Goal: Task Accomplishment & Management: Manage account settings

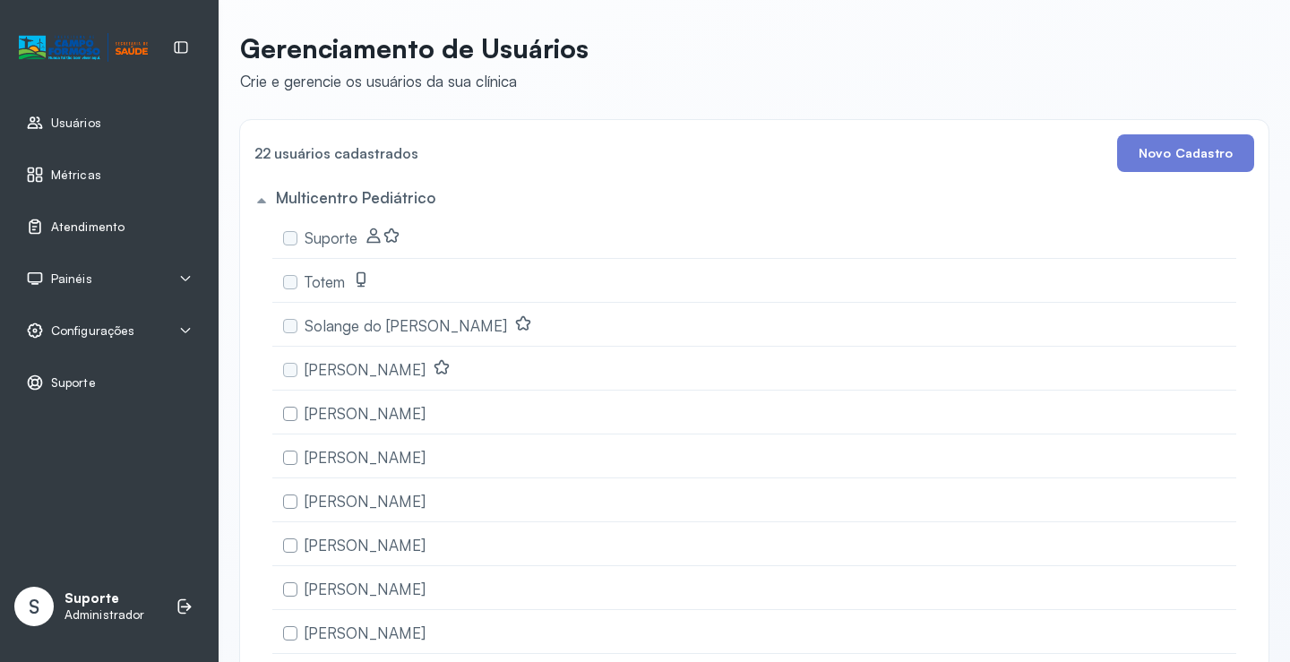
click at [103, 232] on span "Atendimento" at bounding box center [87, 226] width 73 height 15
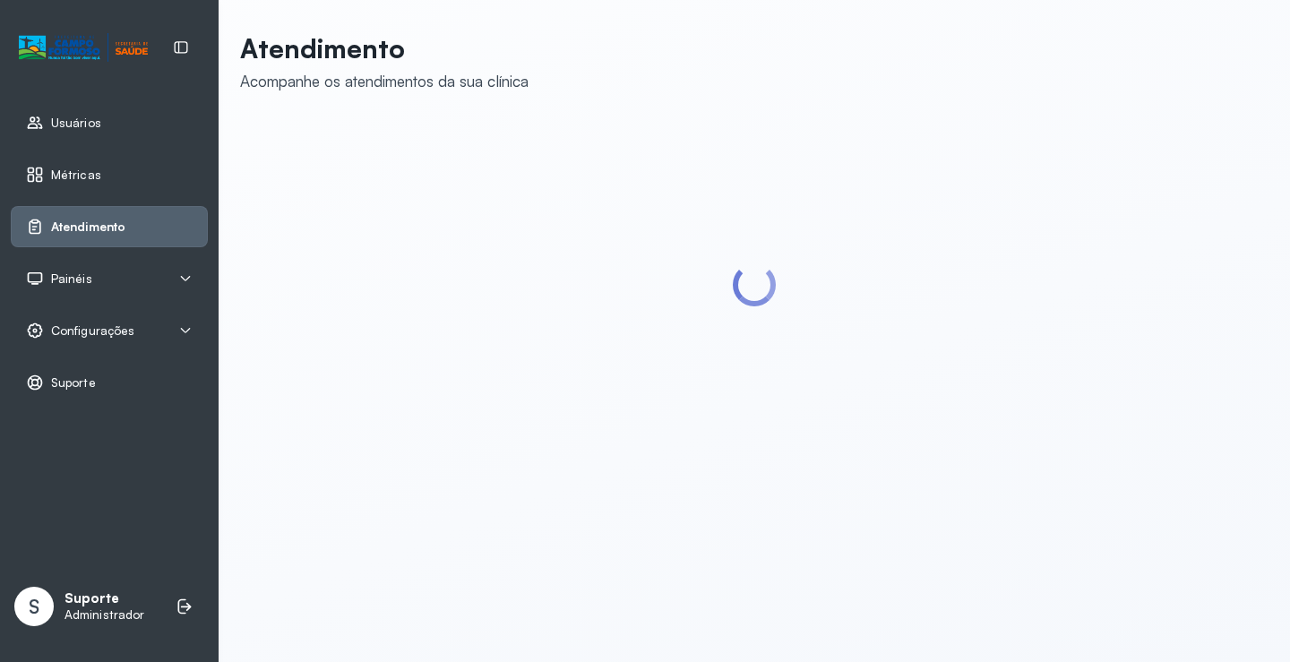
click at [173, 272] on div "Painéis" at bounding box center [109, 279] width 167 height 18
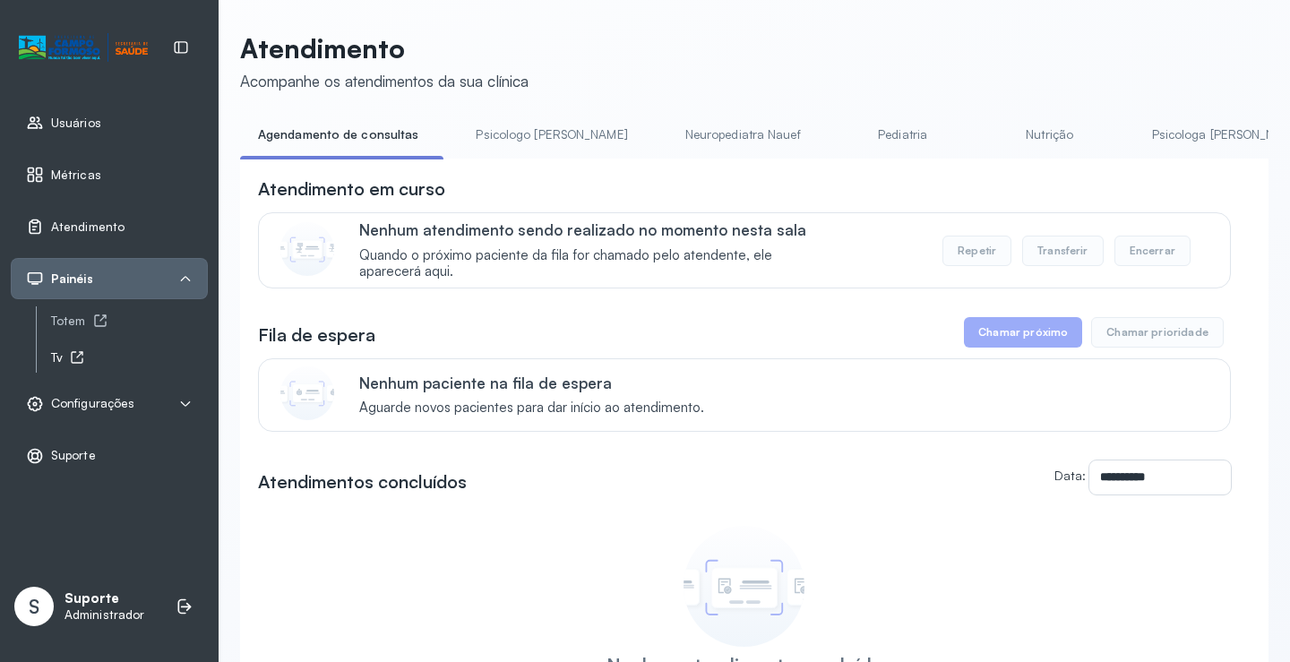
click at [59, 365] on div "Tv" at bounding box center [129, 357] width 157 height 15
click at [105, 219] on span "Atendimento" at bounding box center [87, 226] width 73 height 15
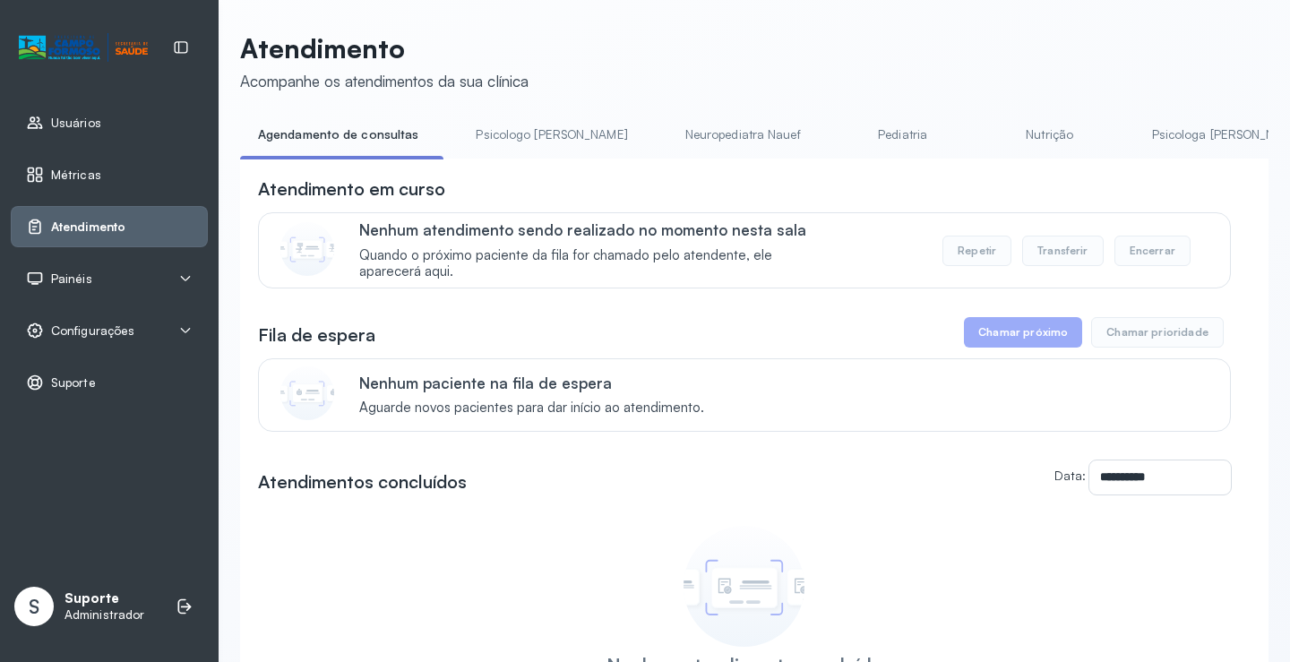
click at [70, 271] on span "Painéis" at bounding box center [71, 278] width 41 height 15
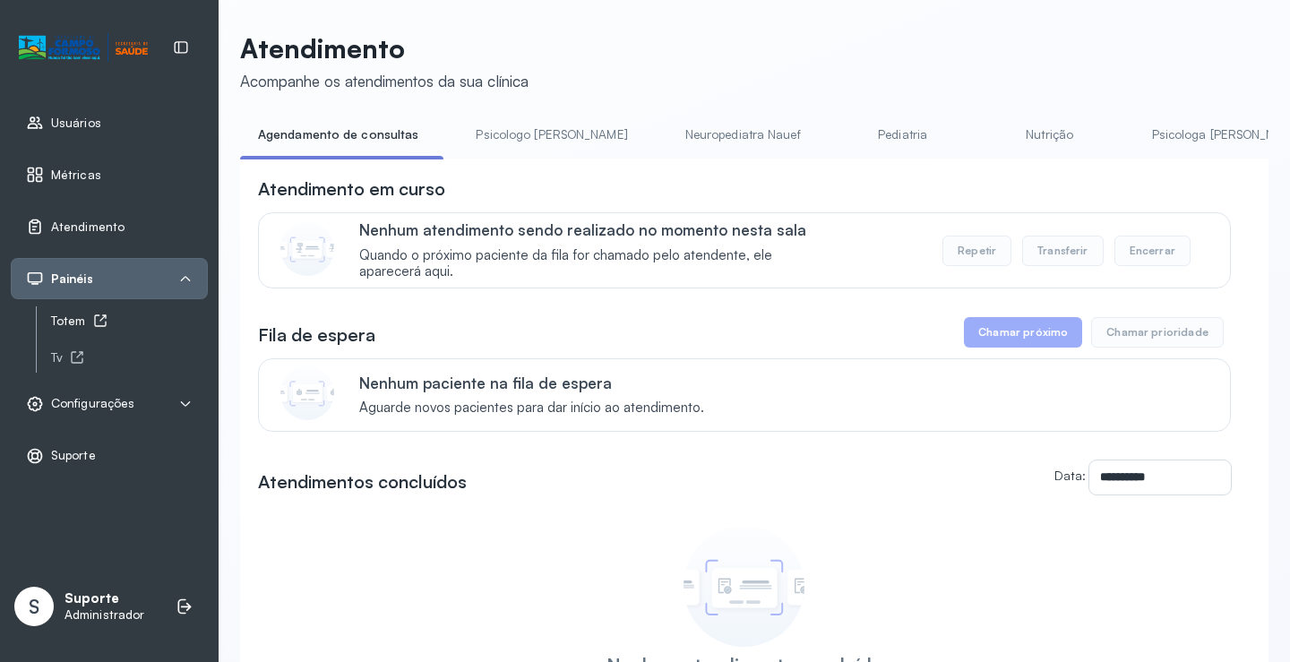
click at [108, 316] on div "Totem" at bounding box center [129, 321] width 157 height 15
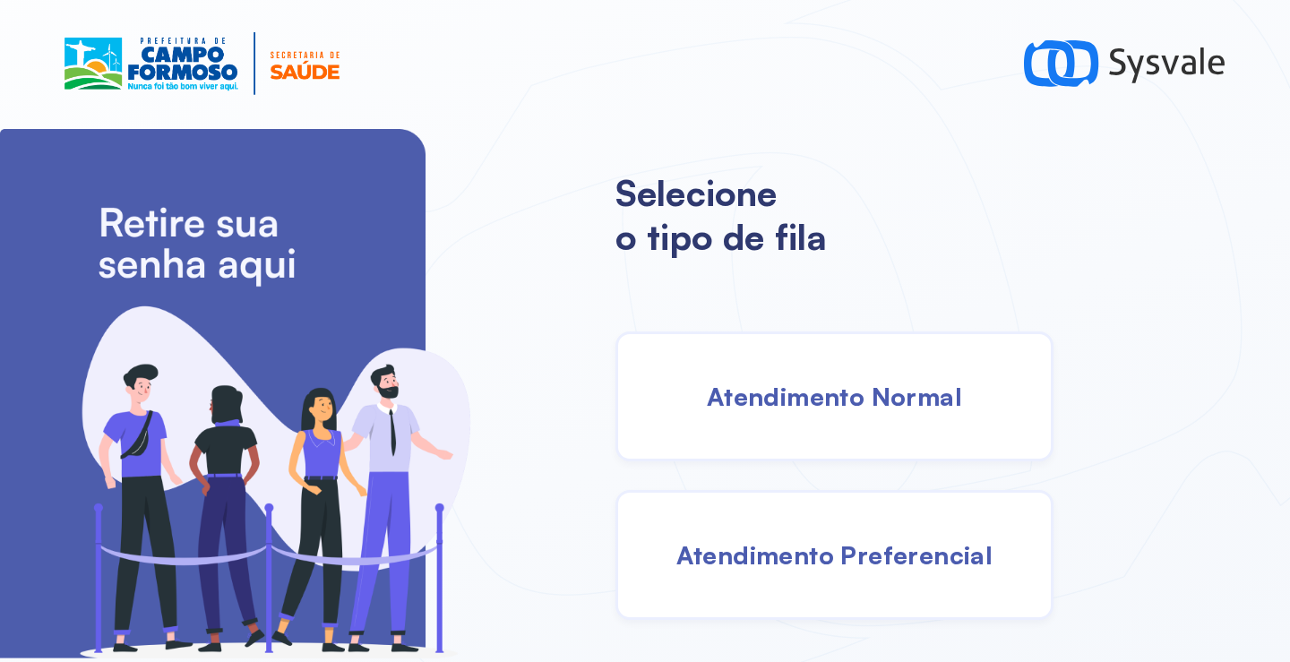
click at [847, 398] on span "Atendimento Normal" at bounding box center [834, 396] width 255 height 31
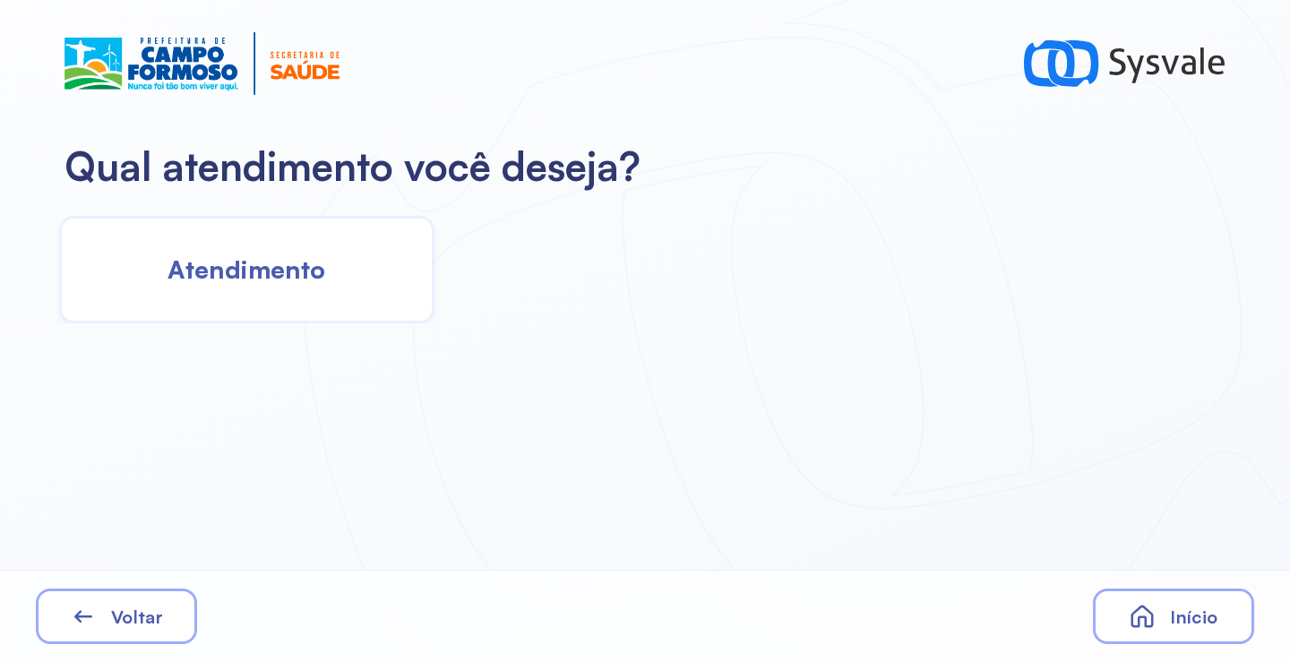
click at [336, 271] on div "Atendimento" at bounding box center [246, 270] width 375 height 108
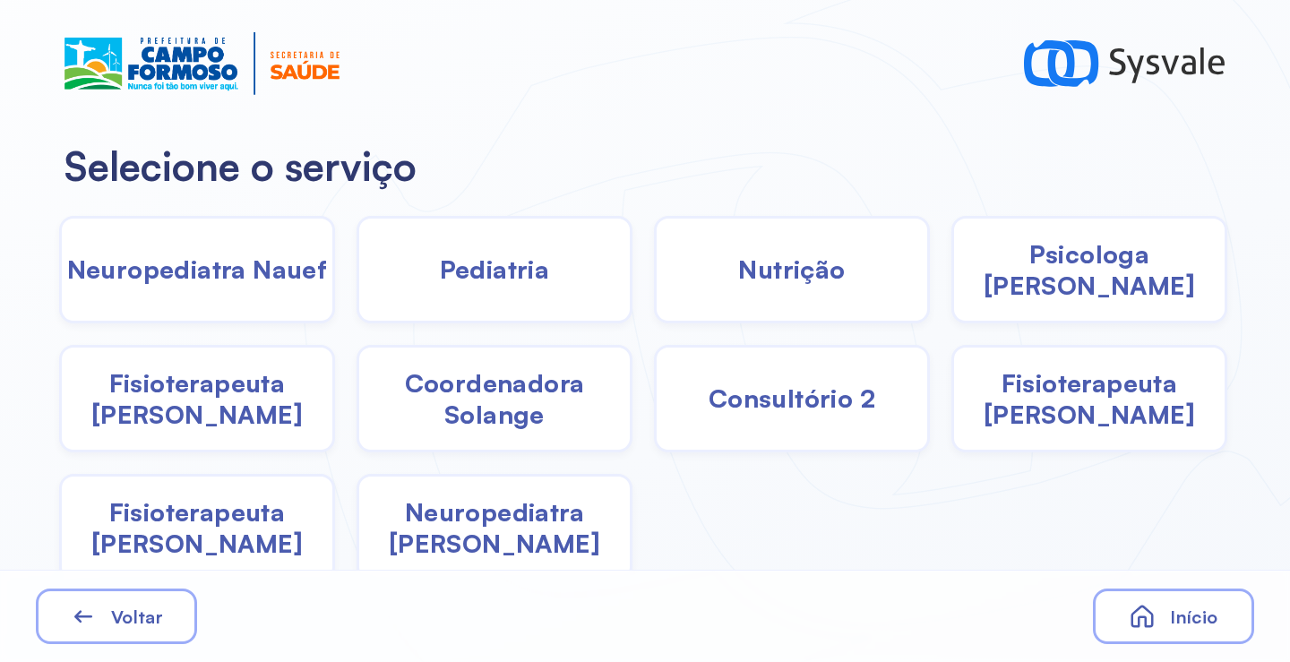
click at [465, 504] on div "Neuropediatra [PERSON_NAME]" at bounding box center [495, 528] width 276 height 108
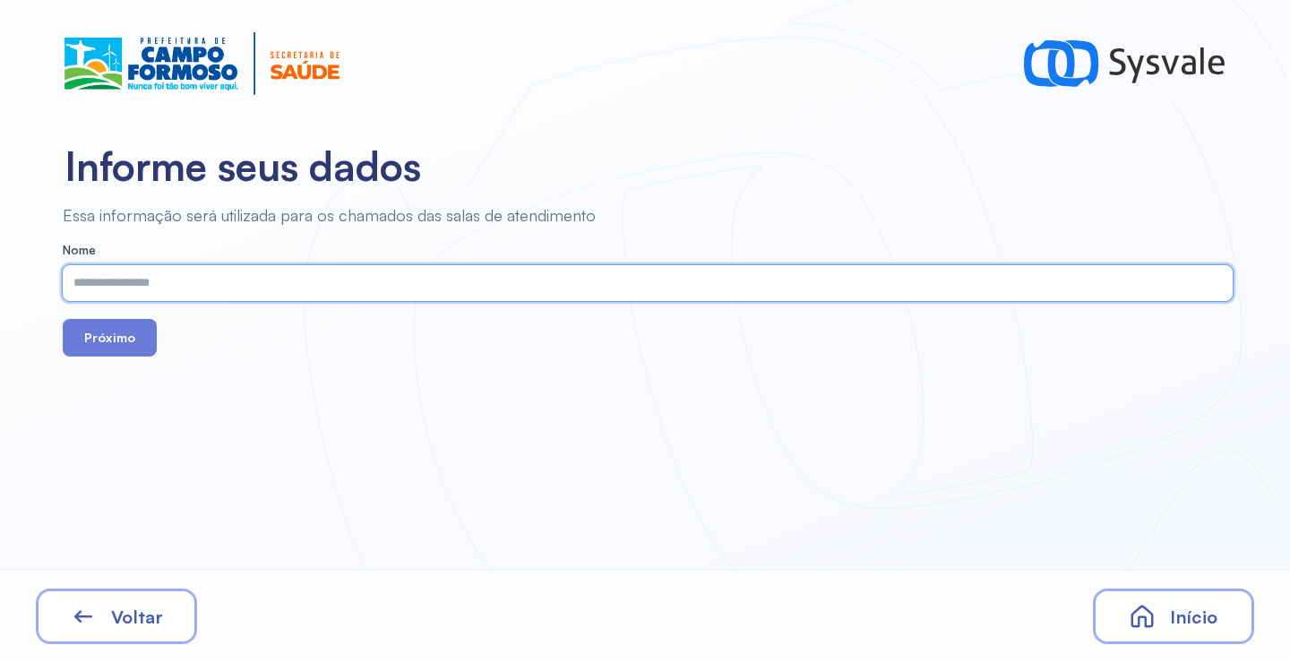
paste input "**********"
type input "**********"
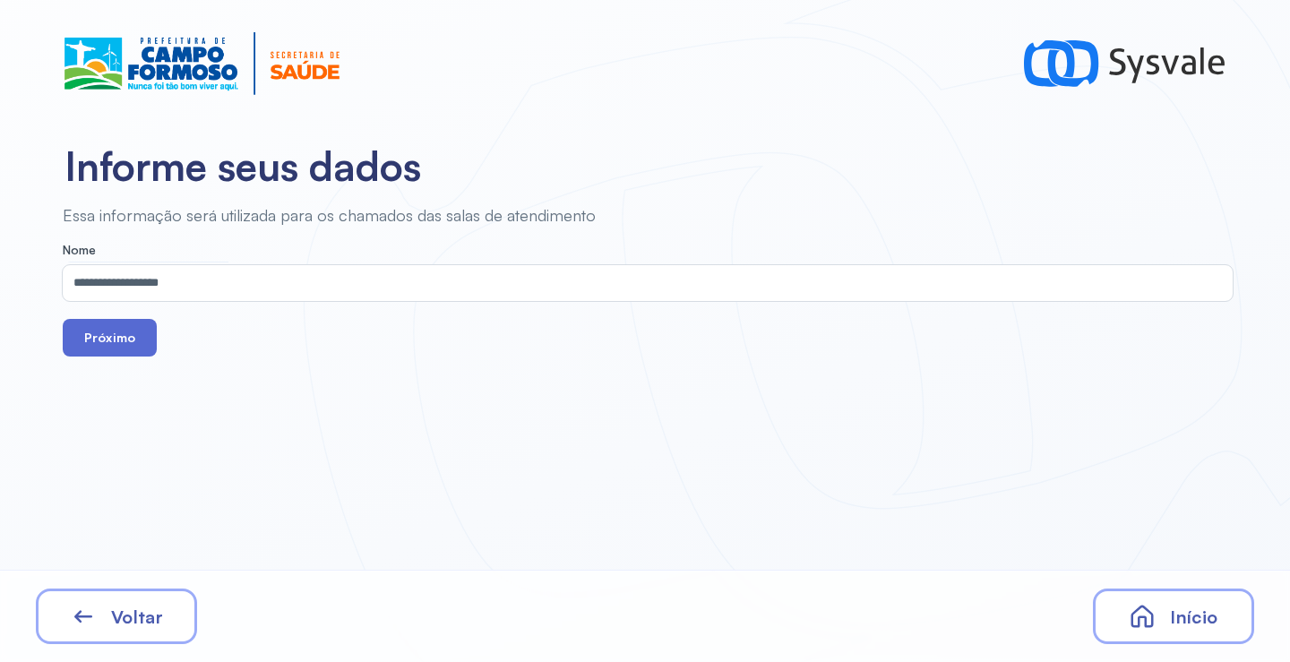
click at [138, 350] on button "Próximo" at bounding box center [110, 338] width 94 height 38
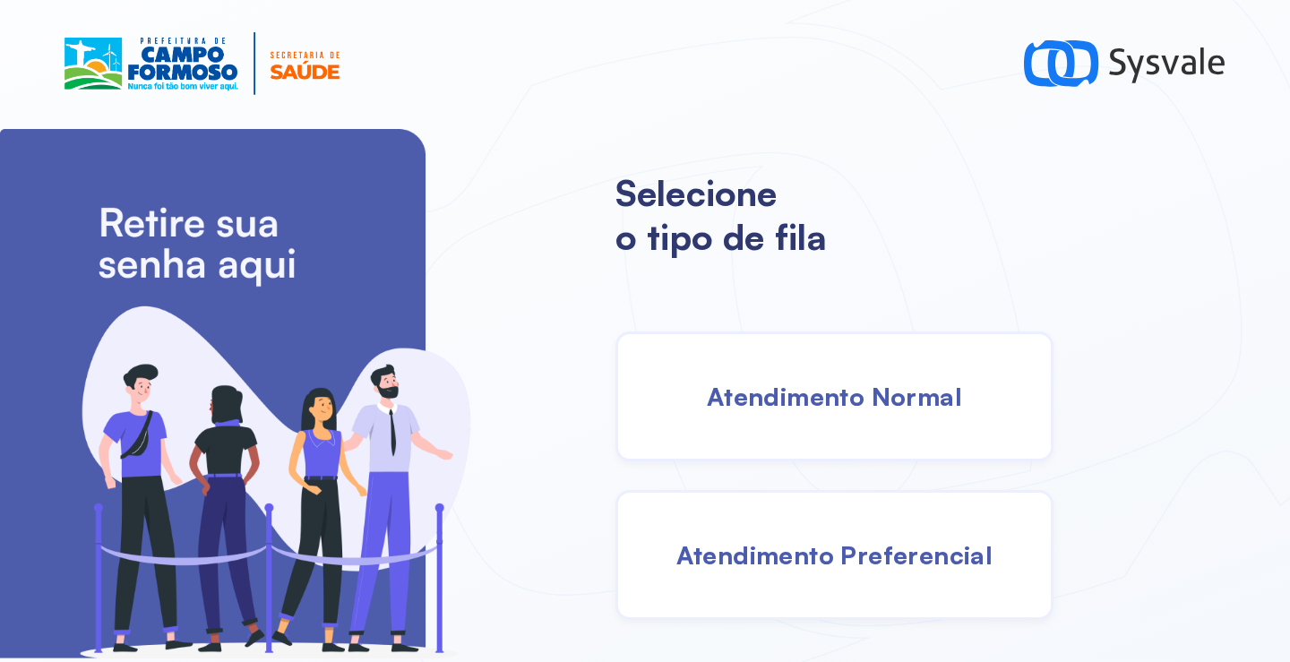
click at [832, 402] on span "Atendimento Normal" at bounding box center [834, 396] width 255 height 31
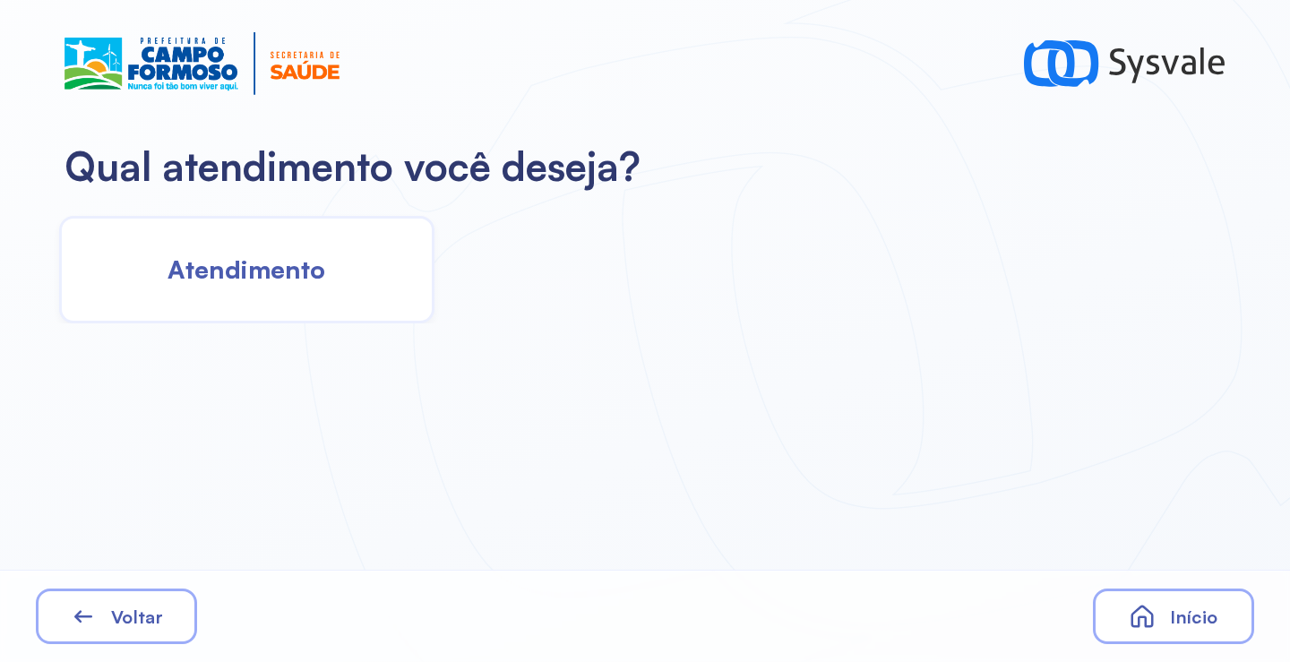
click at [326, 257] on div "Atendimento" at bounding box center [246, 270] width 375 height 108
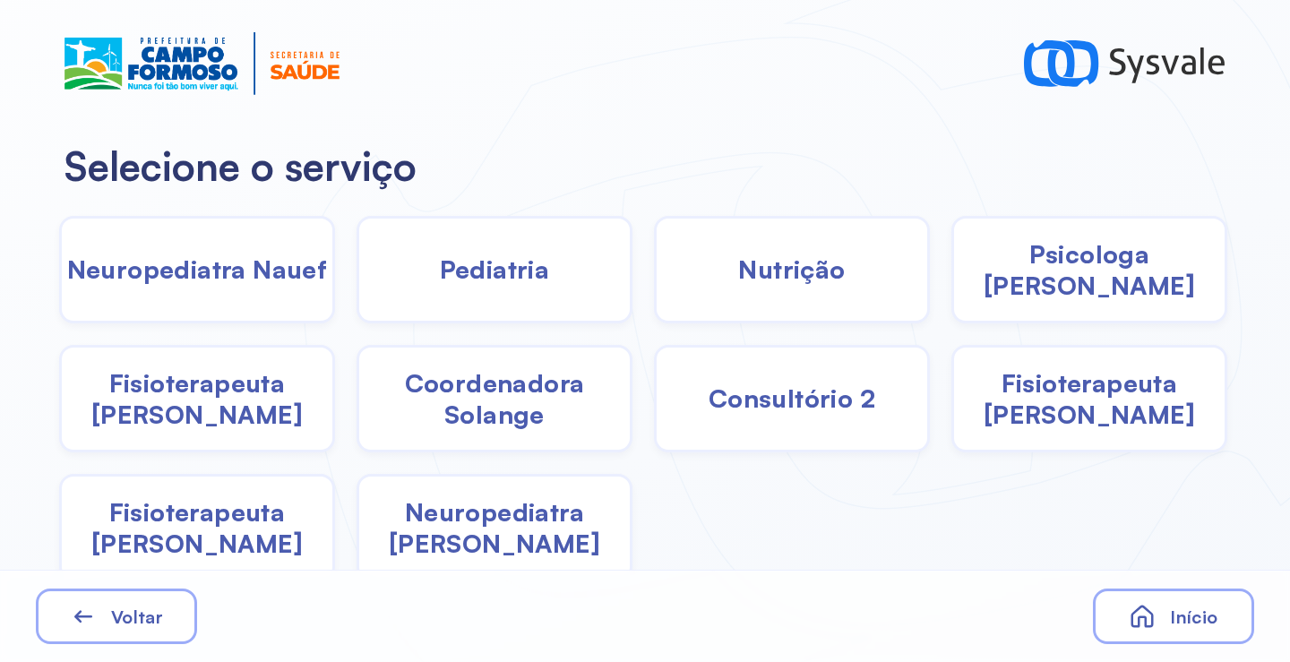
click at [458, 531] on span "Neuropediatra [PERSON_NAME]" at bounding box center [494, 527] width 271 height 63
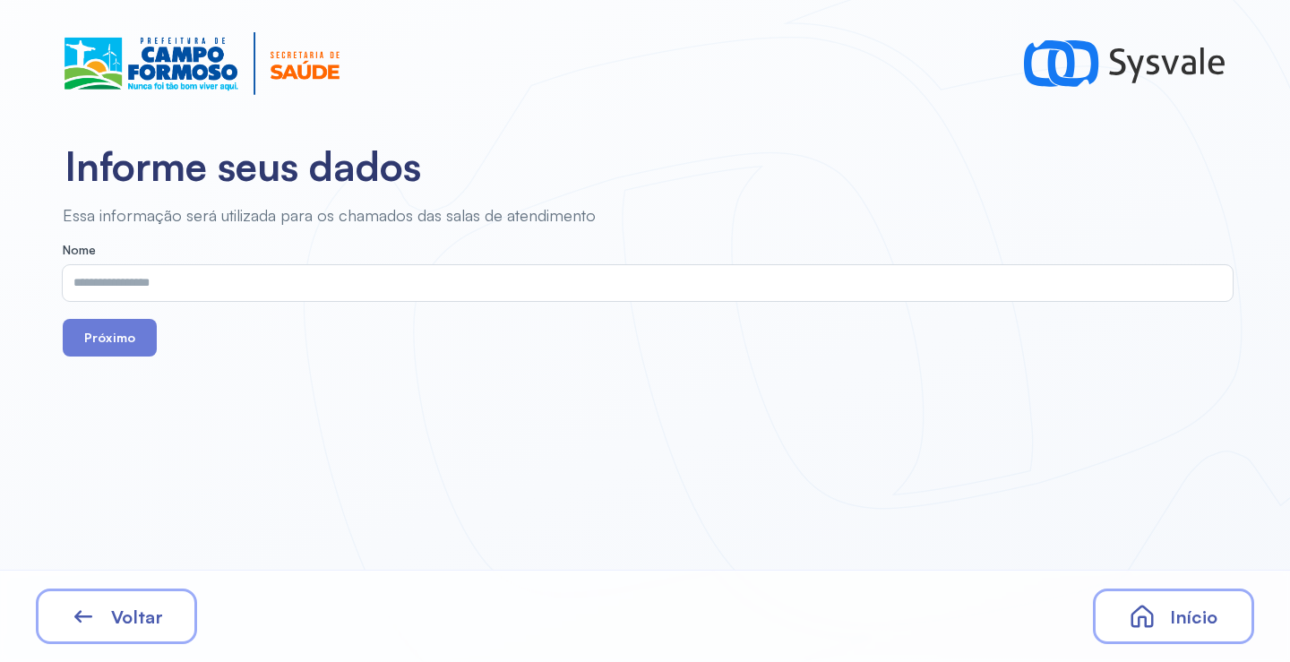
click at [316, 271] on input "text" at bounding box center [644, 283] width 1163 height 36
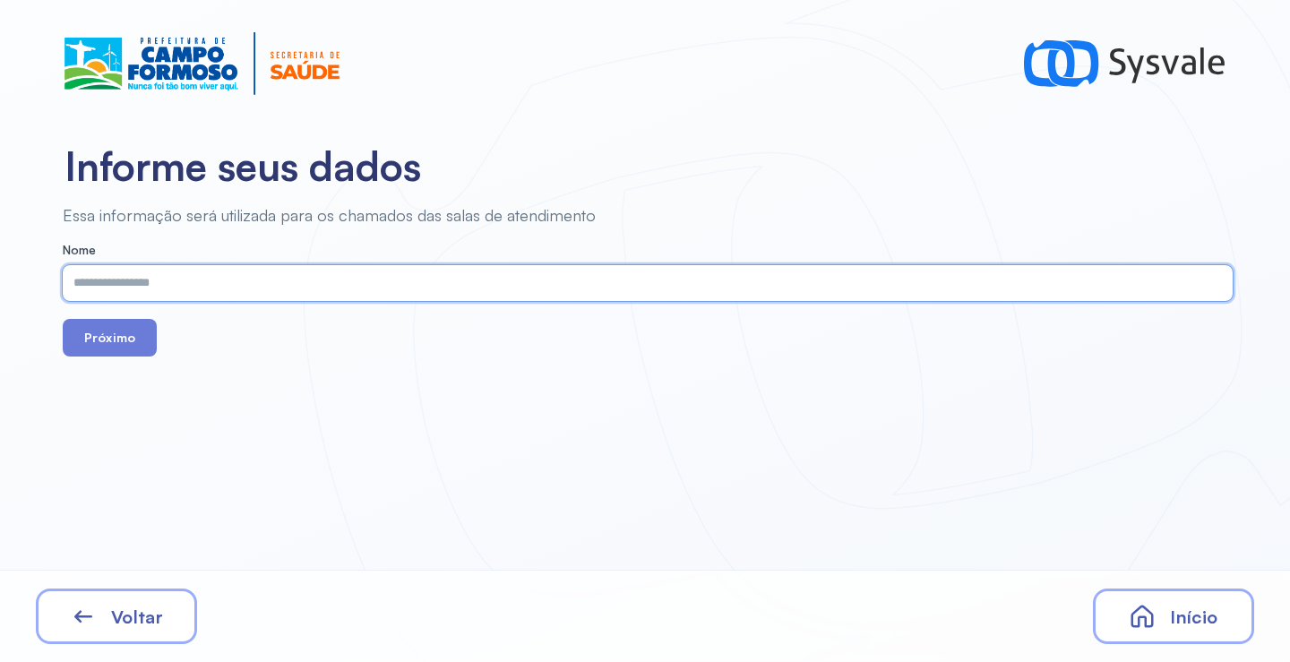
paste input "**********"
type input "**********"
click at [101, 338] on button "Próximo" at bounding box center [110, 338] width 94 height 38
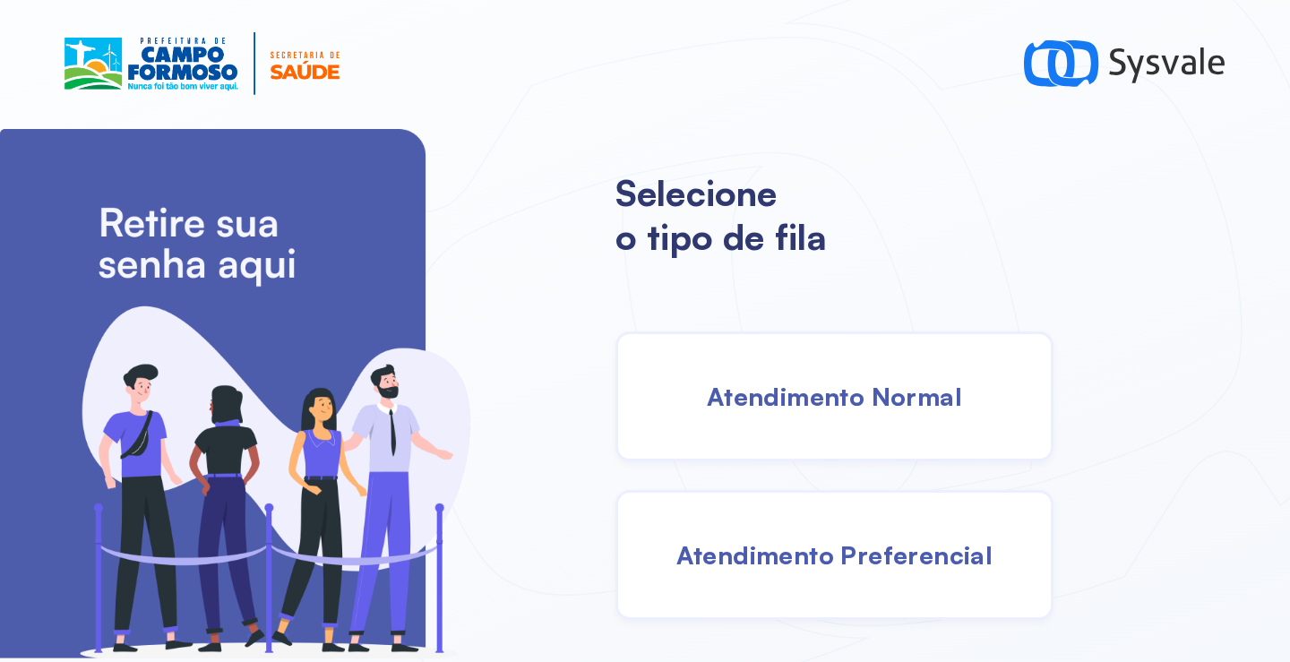
click at [799, 410] on div "Atendimento Normal" at bounding box center [834, 396] width 438 height 130
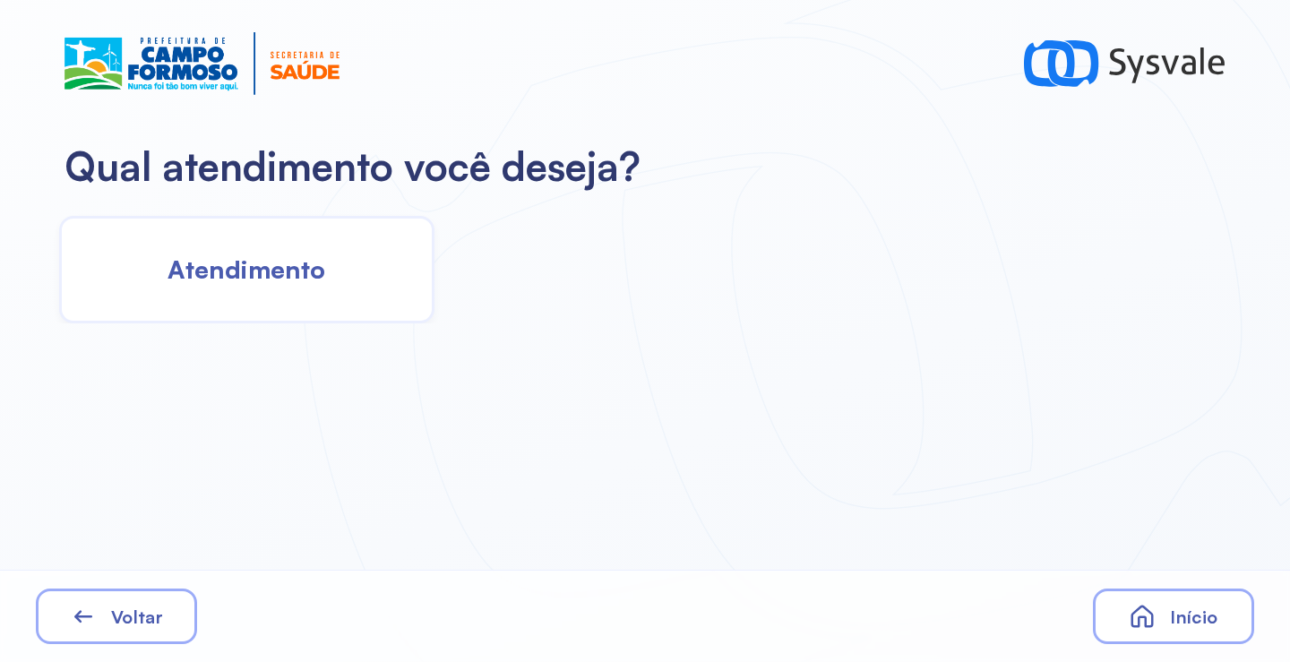
click at [474, 323] on div "Qual atendimento você deseja? Atendimento Voltar Início" at bounding box center [645, 331] width 1290 height 662
click at [398, 291] on div "Atendimento" at bounding box center [246, 270] width 375 height 108
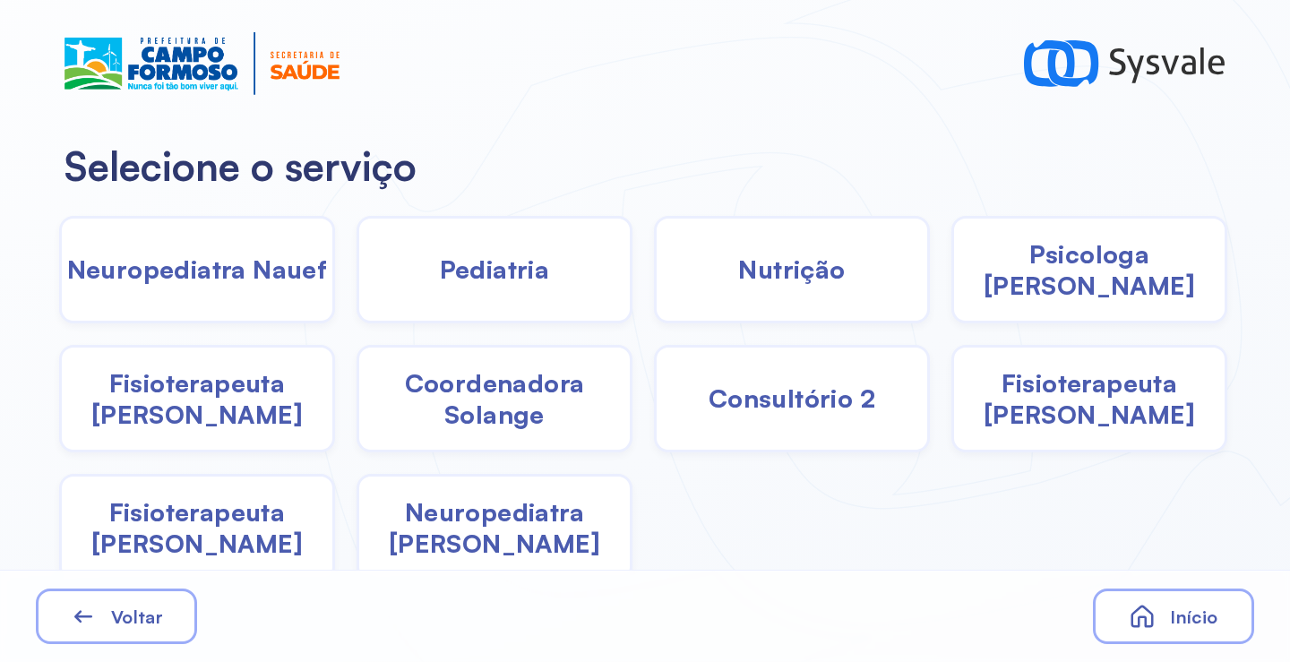
drag, startPoint x: 481, startPoint y: 533, endPoint x: 475, endPoint y: 522, distance: 12.4
click at [475, 522] on span "Neuropediatra [PERSON_NAME]" at bounding box center [494, 527] width 271 height 63
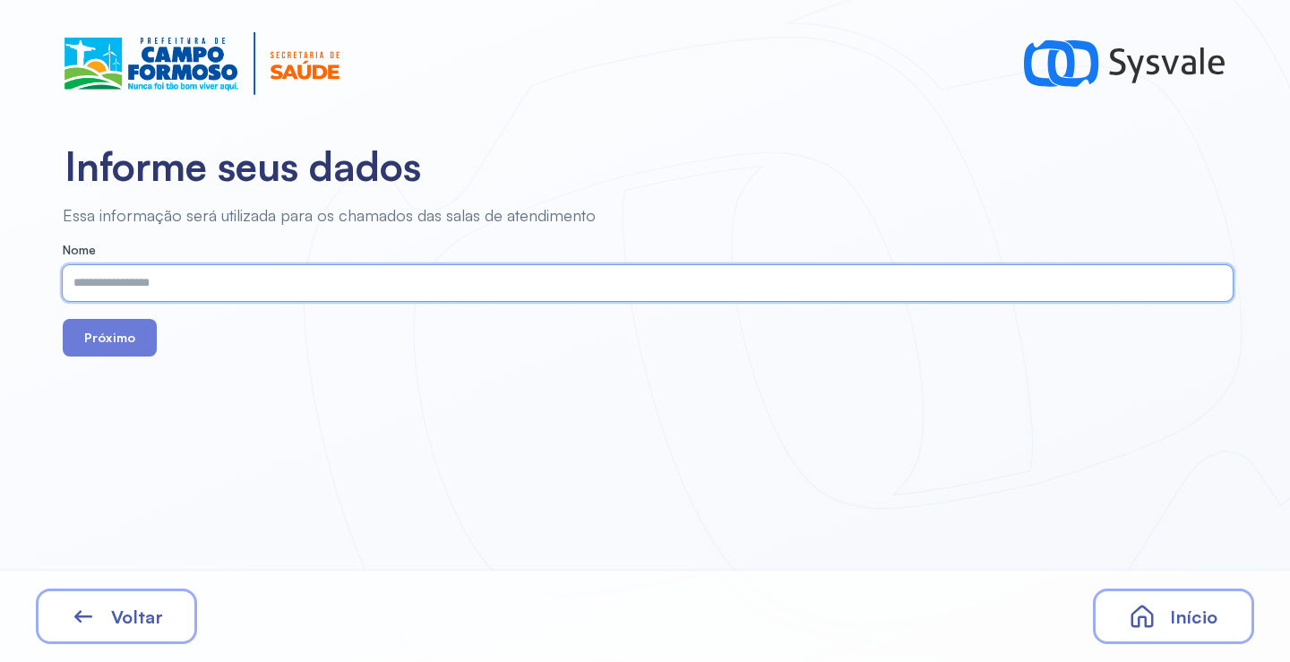
paste input "**********"
type input "**********"
click at [140, 331] on button "Próximo" at bounding box center [110, 338] width 94 height 38
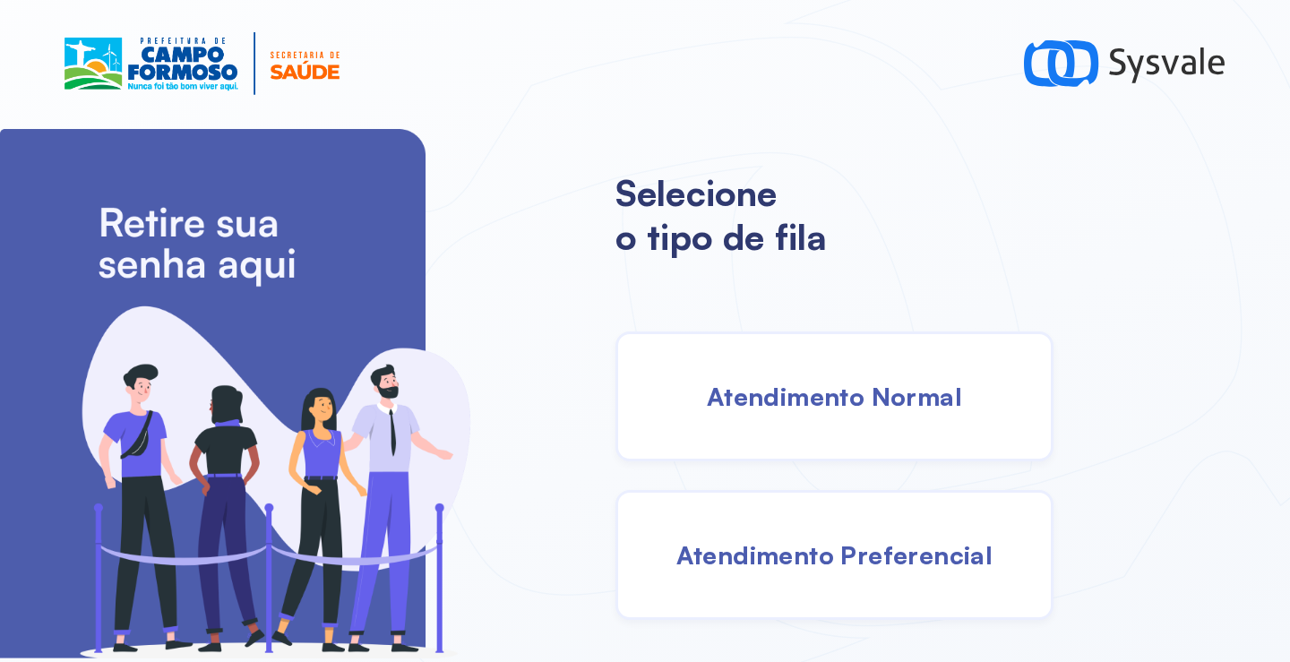
click at [803, 438] on div "Atendimento Normal" at bounding box center [834, 396] width 438 height 130
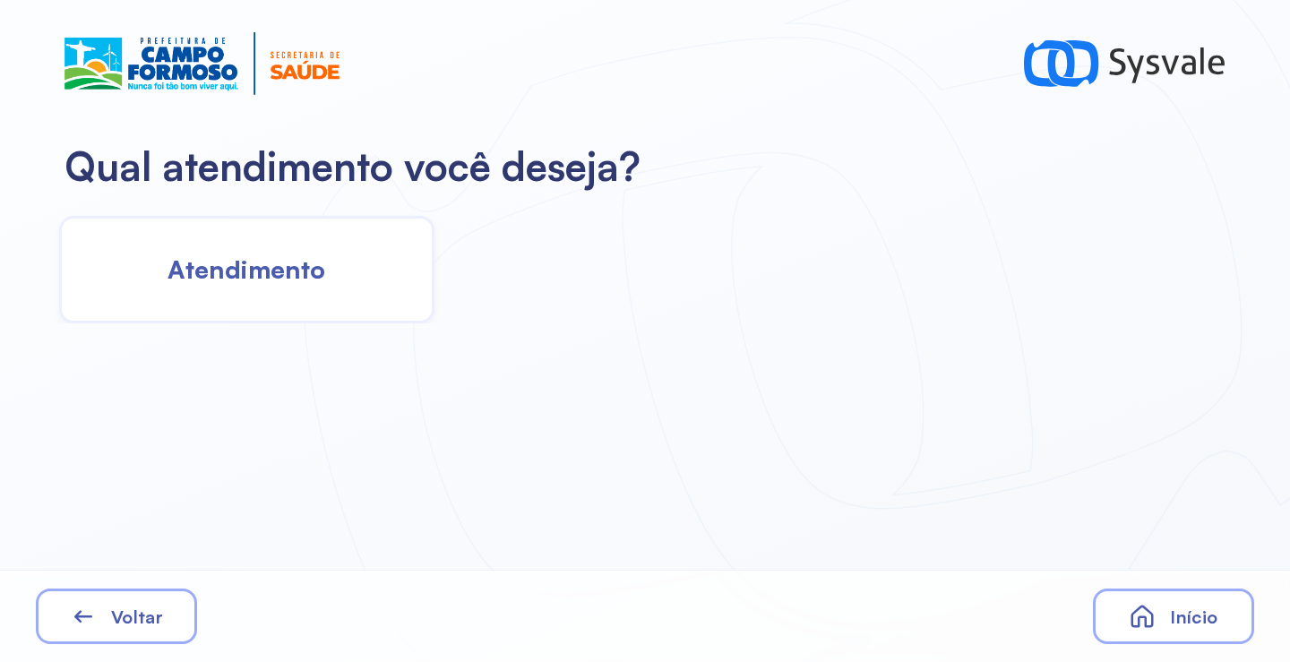
click at [185, 274] on span "Atendimento" at bounding box center [247, 269] width 158 height 31
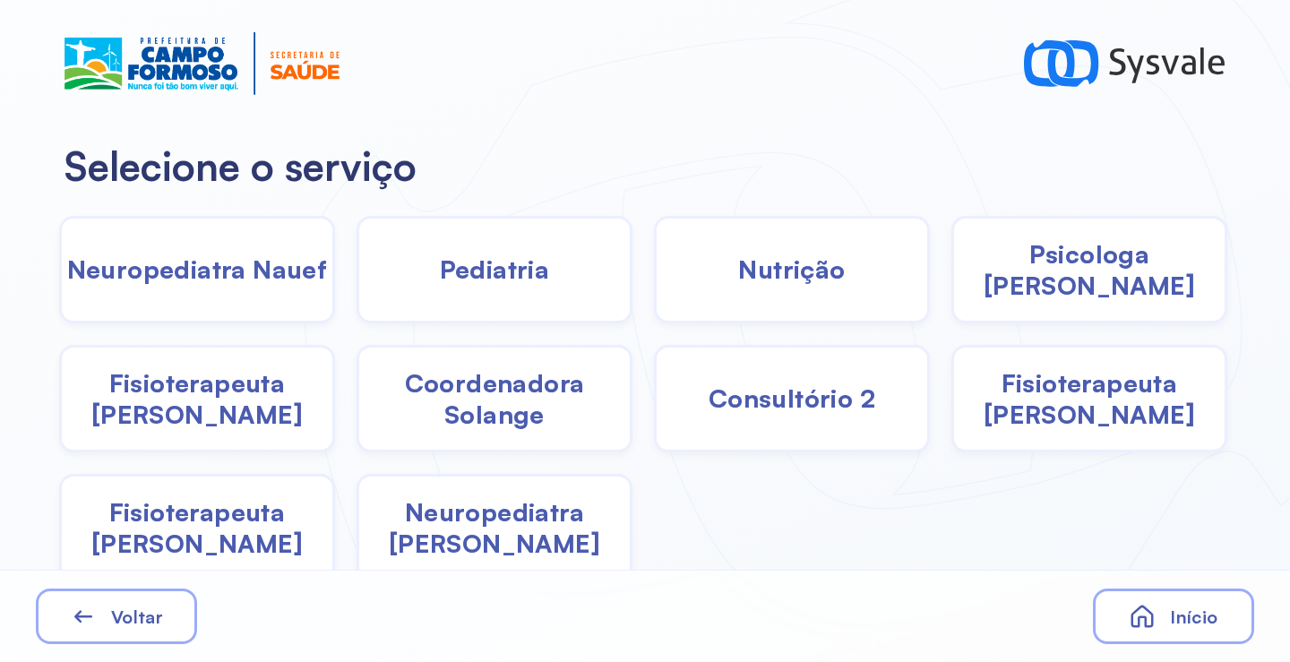
click at [496, 549] on div "Neuropediatra [PERSON_NAME]" at bounding box center [495, 528] width 276 height 108
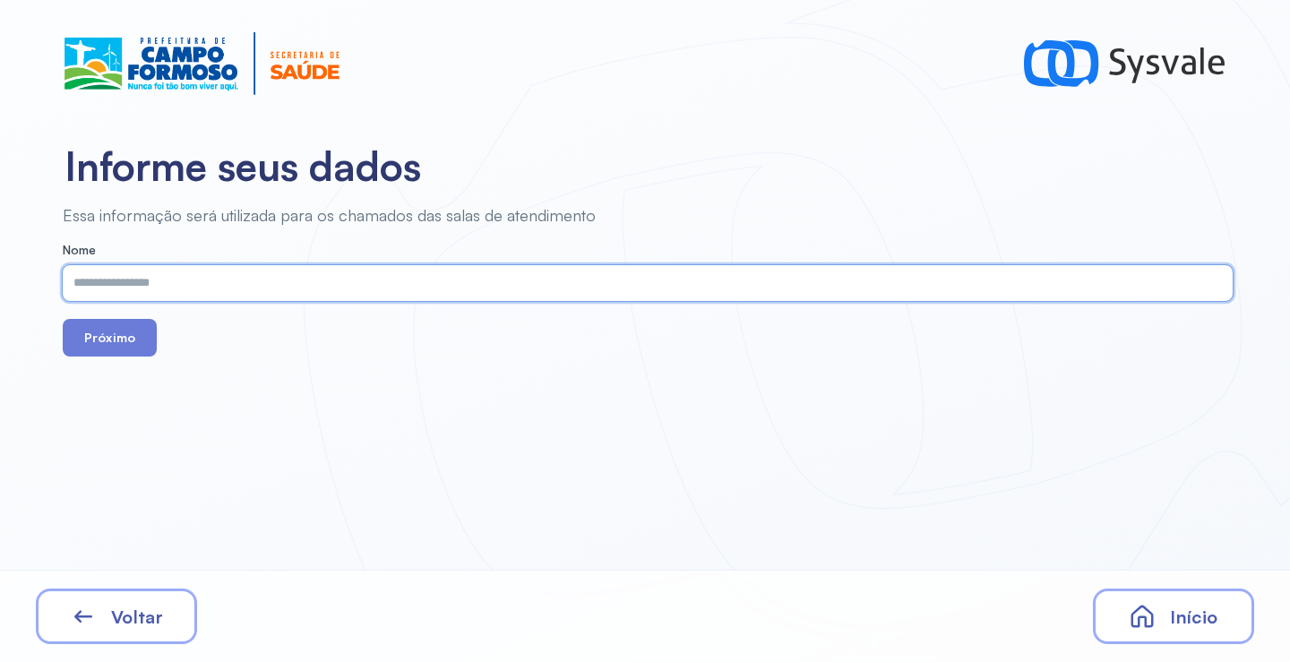
paste input "**********"
type input "**********"
click at [133, 345] on button "Próximo" at bounding box center [110, 338] width 94 height 38
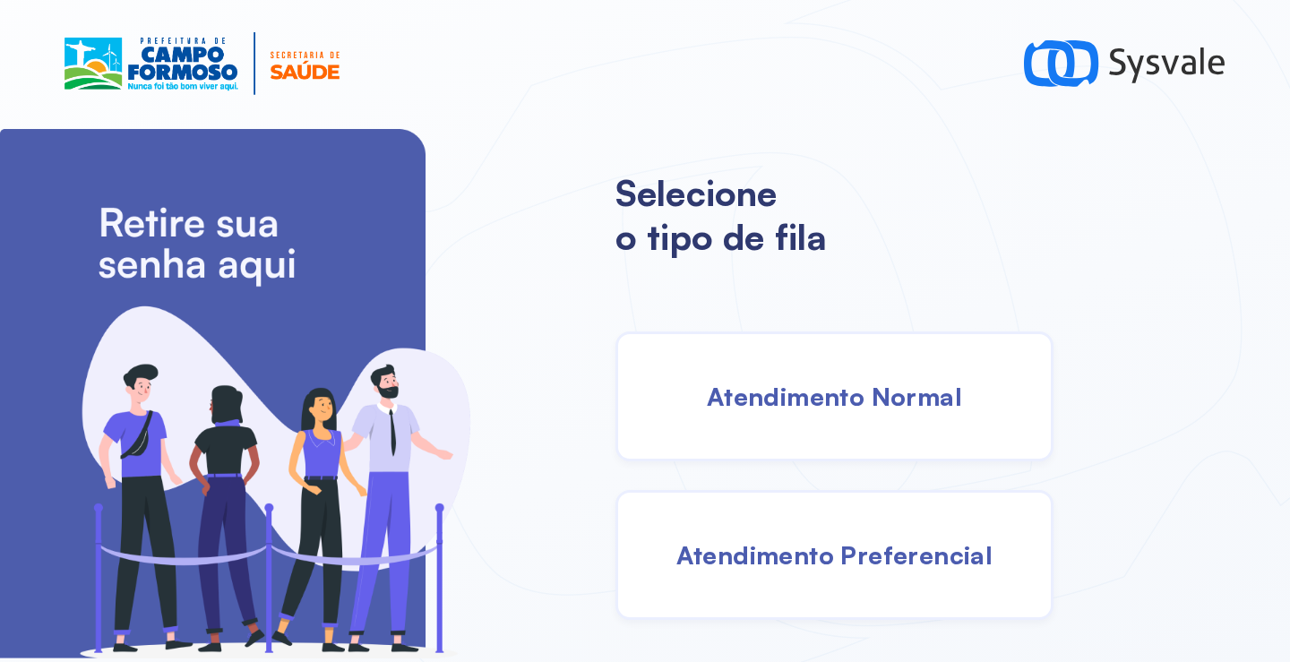
click at [798, 390] on span "Atendimento Normal" at bounding box center [834, 396] width 255 height 31
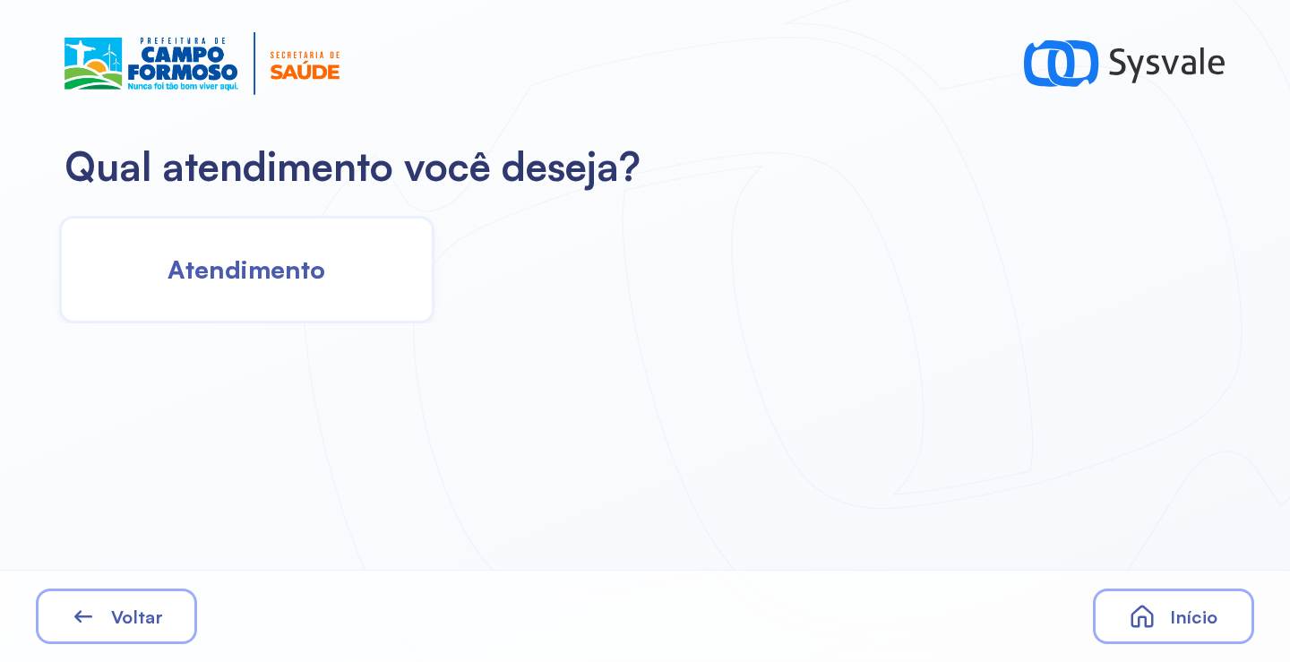
click at [279, 288] on div "Atendimento" at bounding box center [246, 270] width 375 height 108
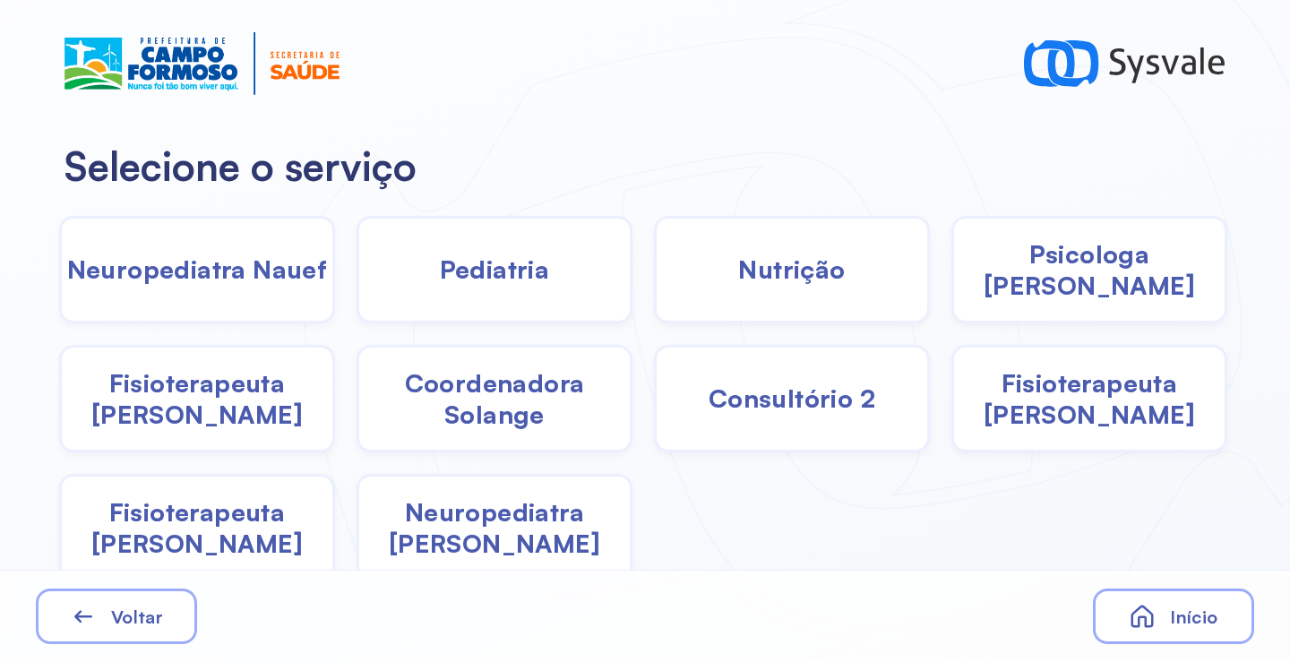
drag, startPoint x: 526, startPoint y: 546, endPoint x: 523, endPoint y: 534, distance: 12.0
click at [523, 534] on div "Neuropediatra [PERSON_NAME]" at bounding box center [495, 528] width 276 height 108
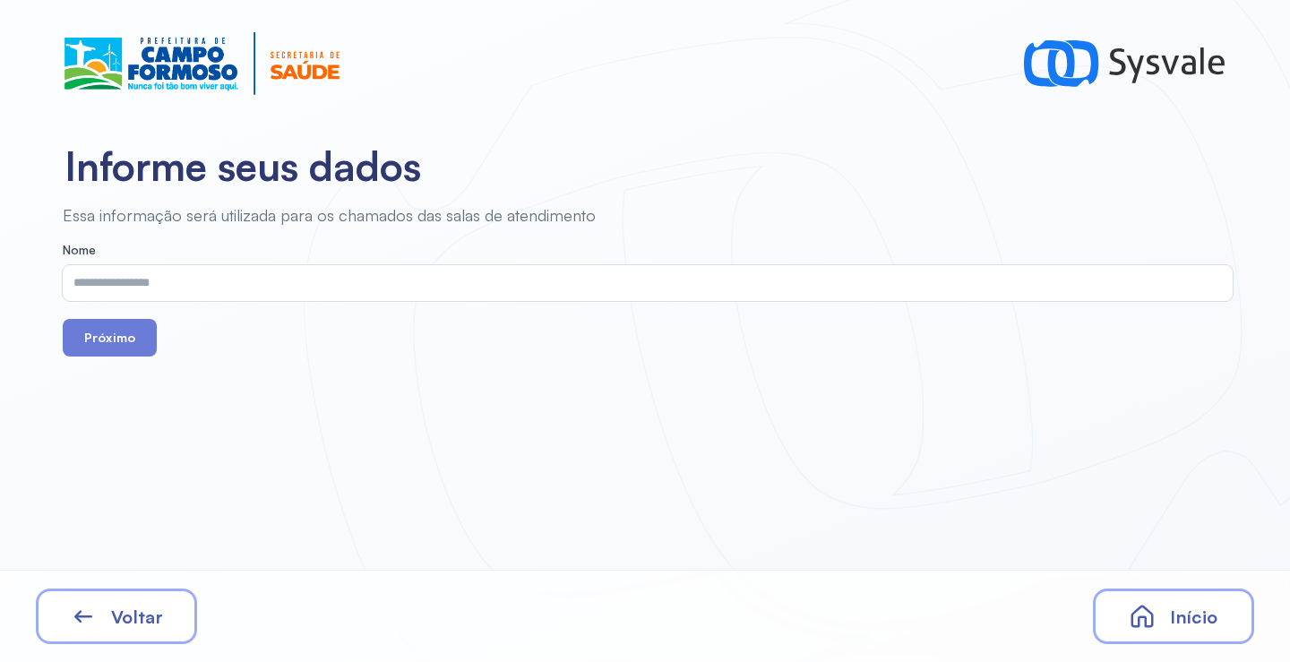
drag, startPoint x: 263, startPoint y: 300, endPoint x: 254, endPoint y: 297, distance: 9.6
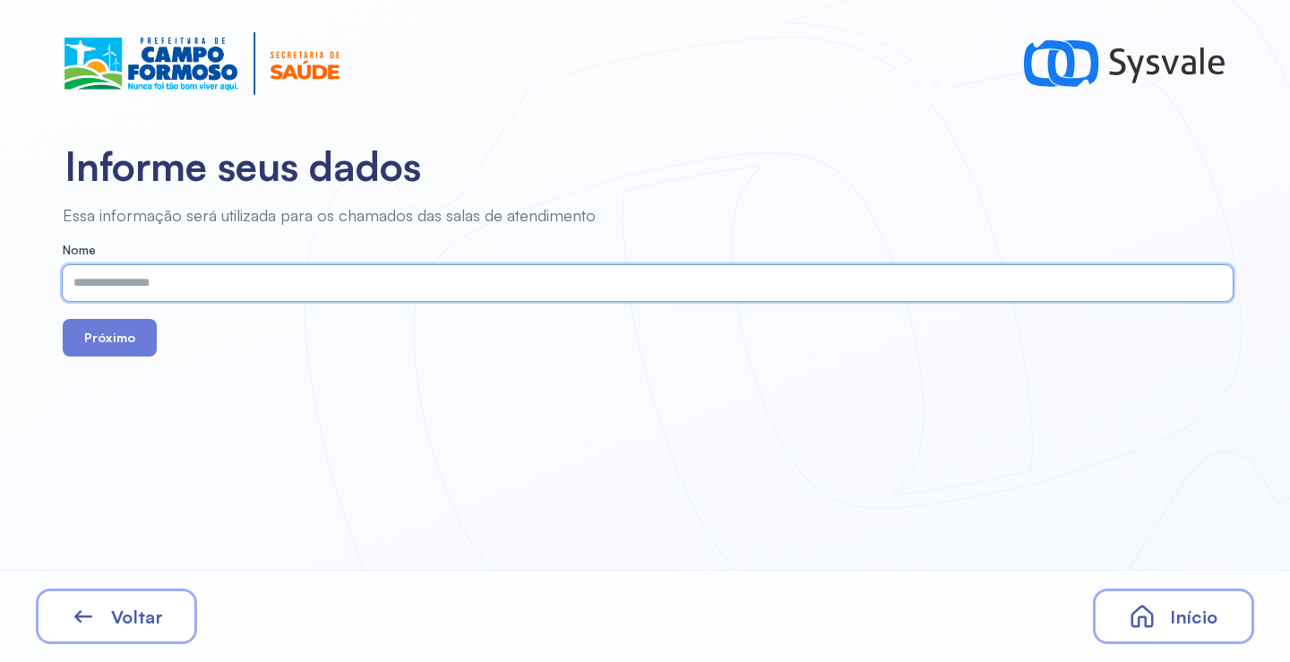
drag, startPoint x: 254, startPoint y: 297, endPoint x: 210, endPoint y: 287, distance: 45.9
paste input "**********"
type input "**********"
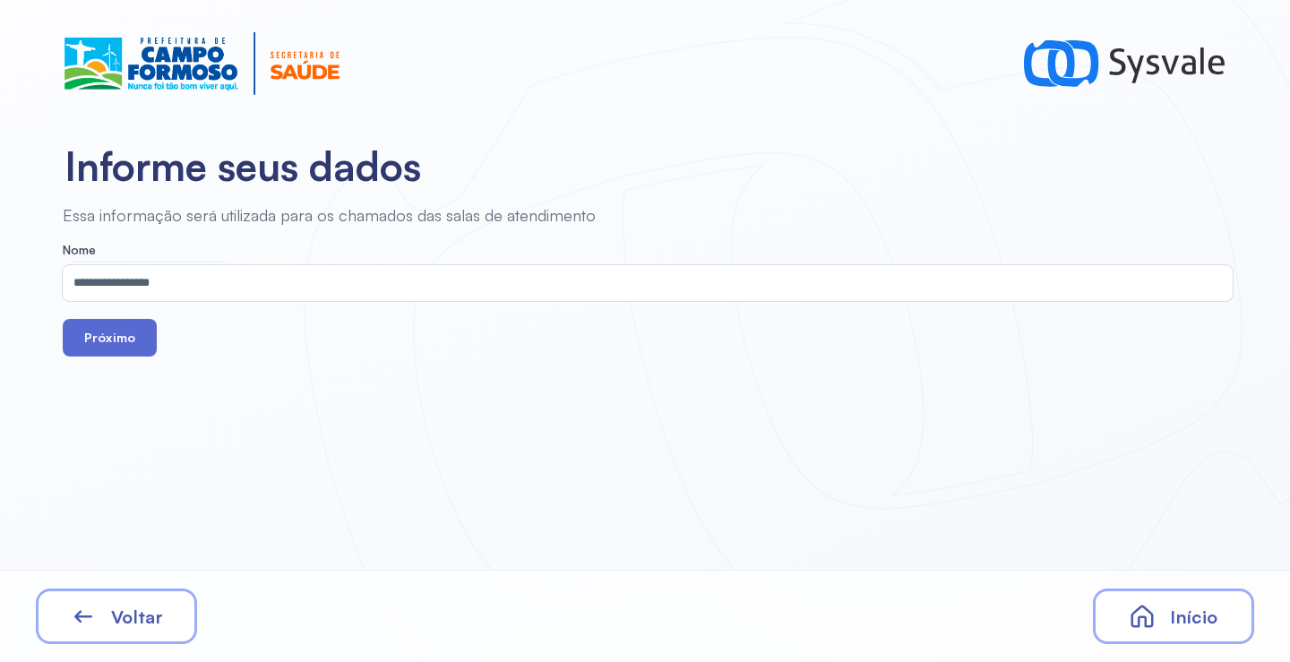
click at [133, 350] on button "Próximo" at bounding box center [110, 338] width 94 height 38
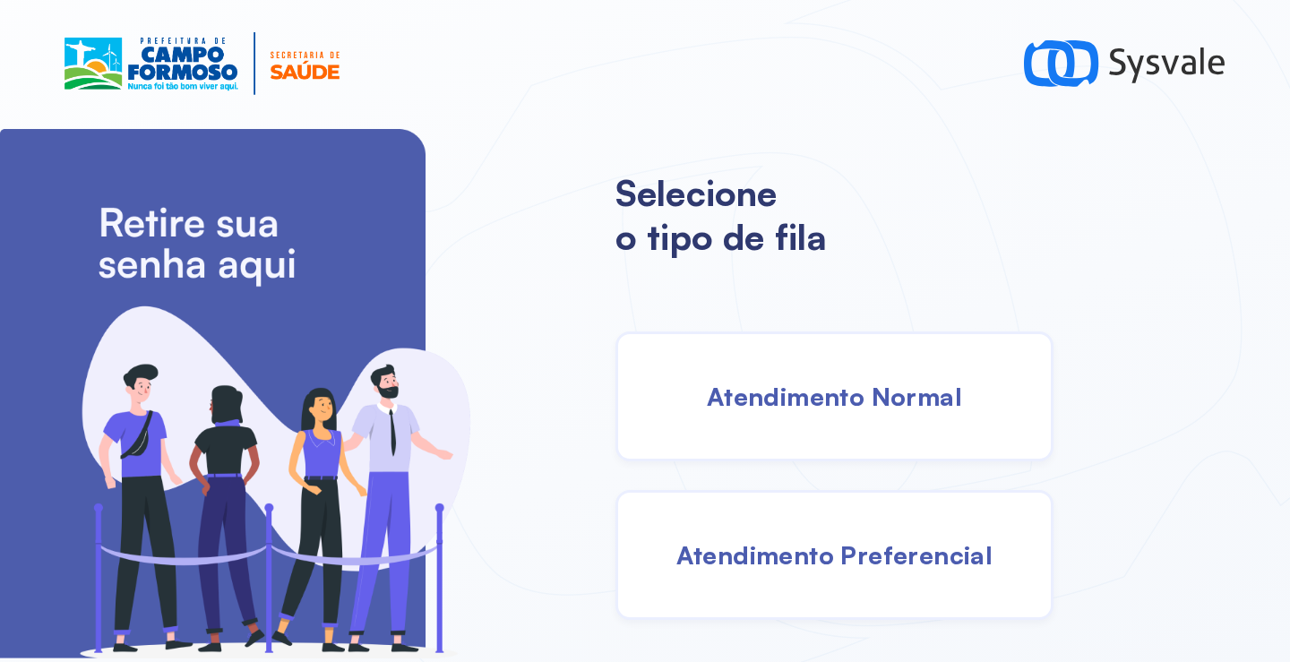
drag, startPoint x: 801, startPoint y: 407, endPoint x: 784, endPoint y: 399, distance: 18.8
click at [784, 399] on span "Atendimento Normal" at bounding box center [834, 396] width 255 height 31
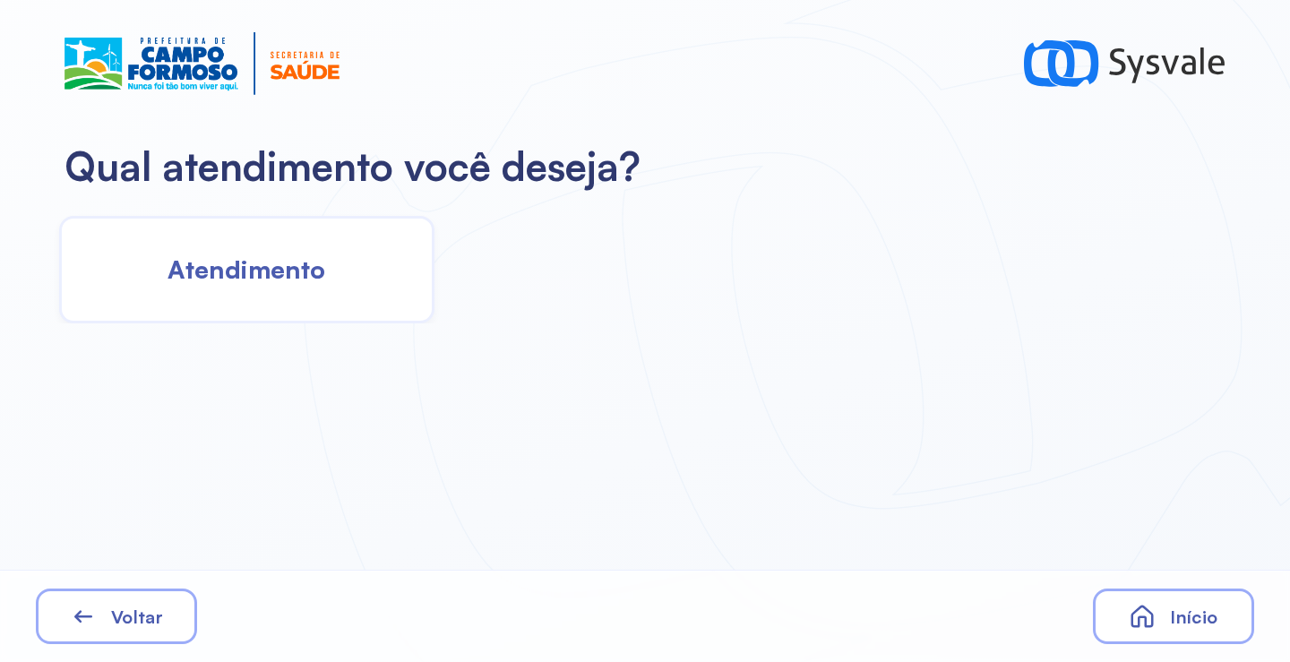
click at [281, 267] on span "Atendimento" at bounding box center [247, 269] width 158 height 31
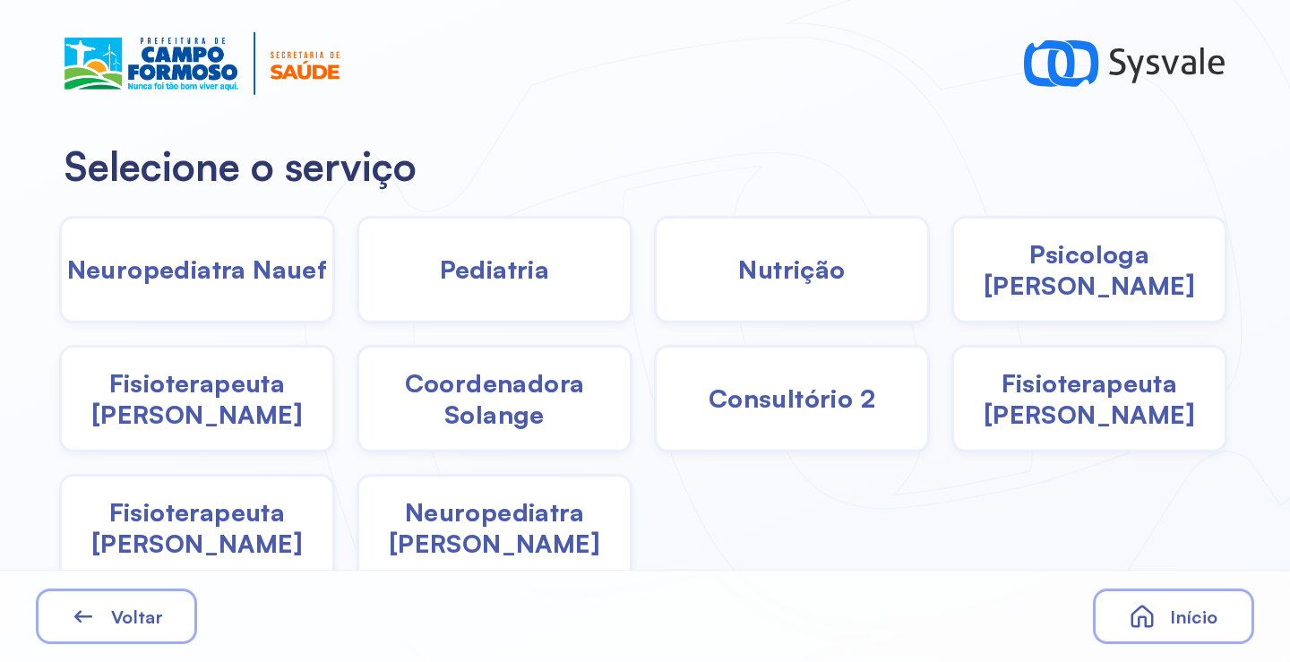
drag, startPoint x: 570, startPoint y: 500, endPoint x: 545, endPoint y: 497, distance: 25.2
click at [545, 497] on div "Neuropediatra [PERSON_NAME]" at bounding box center [495, 528] width 276 height 108
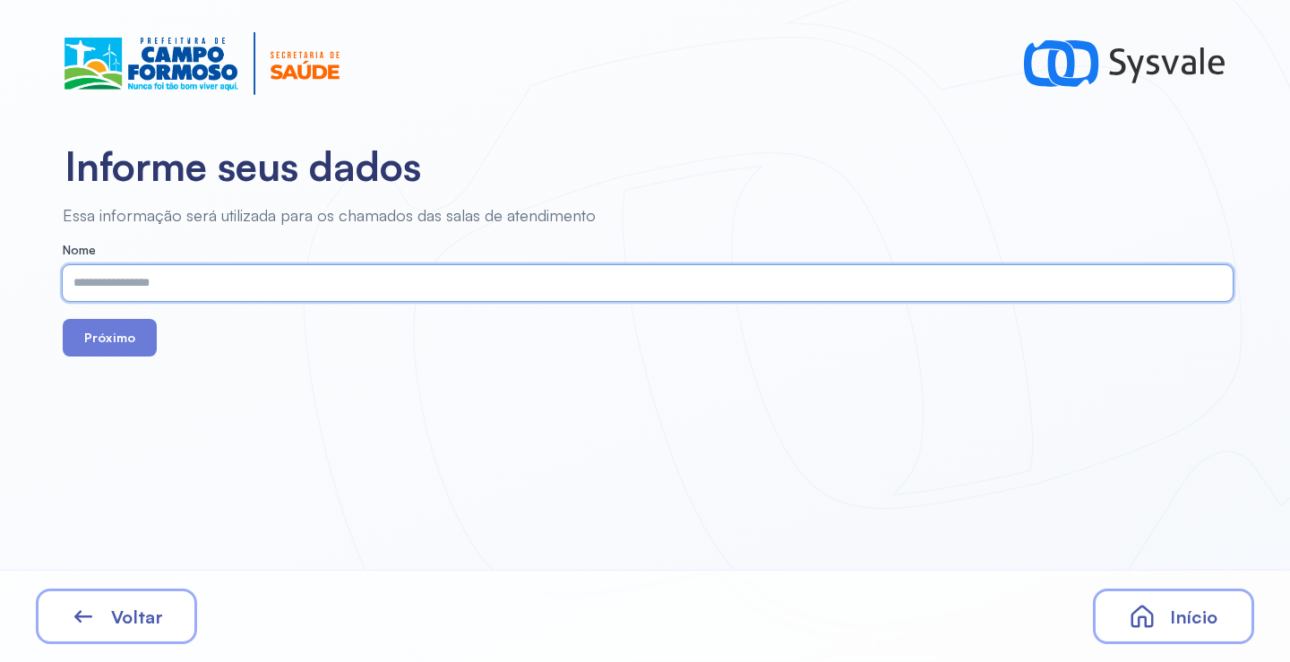
paste input "**********"
type input "**********"
drag, startPoint x: 155, startPoint y: 345, endPoint x: 146, endPoint y: 340, distance: 10.0
click at [151, 343] on div "Próximo" at bounding box center [648, 338] width 1170 height 38
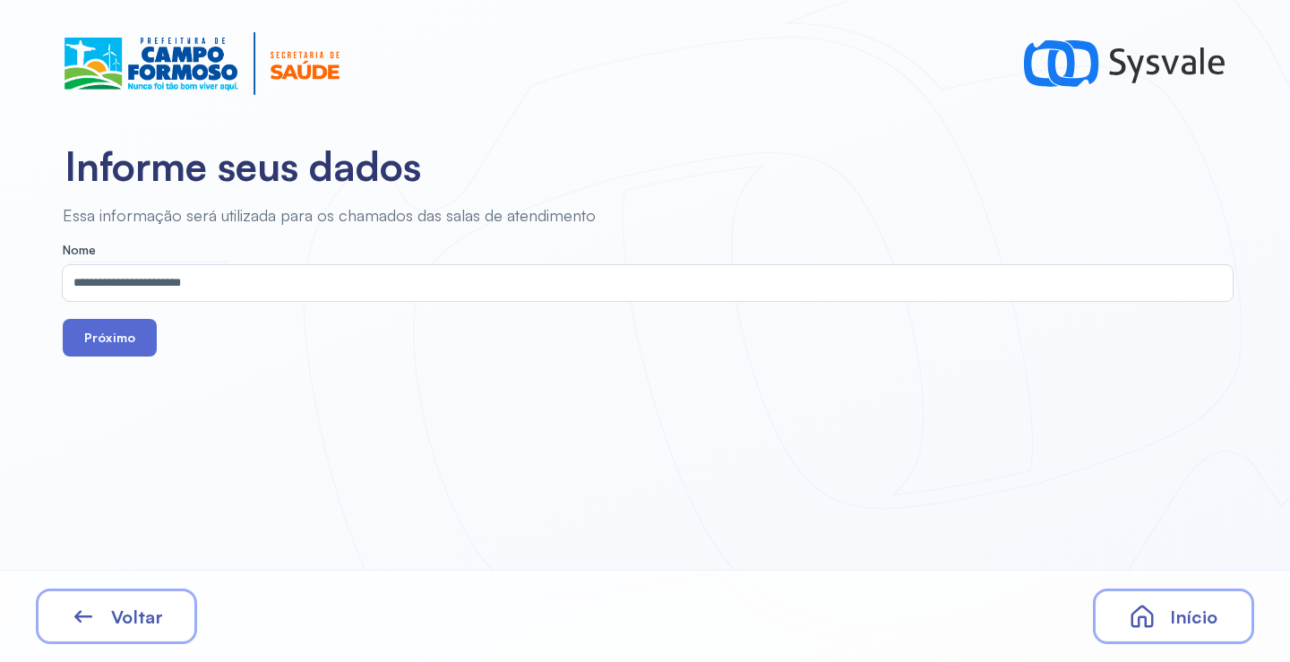
click at [129, 333] on button "Próximo" at bounding box center [110, 338] width 94 height 38
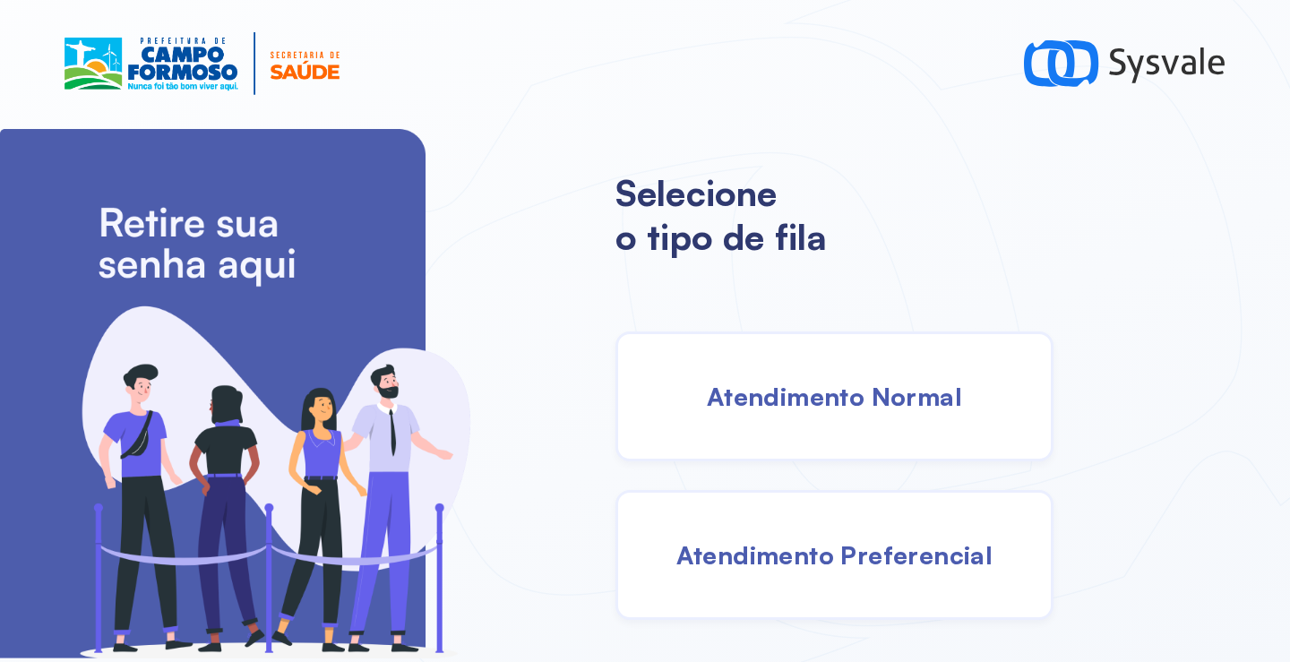
drag, startPoint x: 805, startPoint y: 411, endPoint x: 792, endPoint y: 407, distance: 14.2
click at [792, 407] on span "Atendimento Normal" at bounding box center [834, 396] width 255 height 31
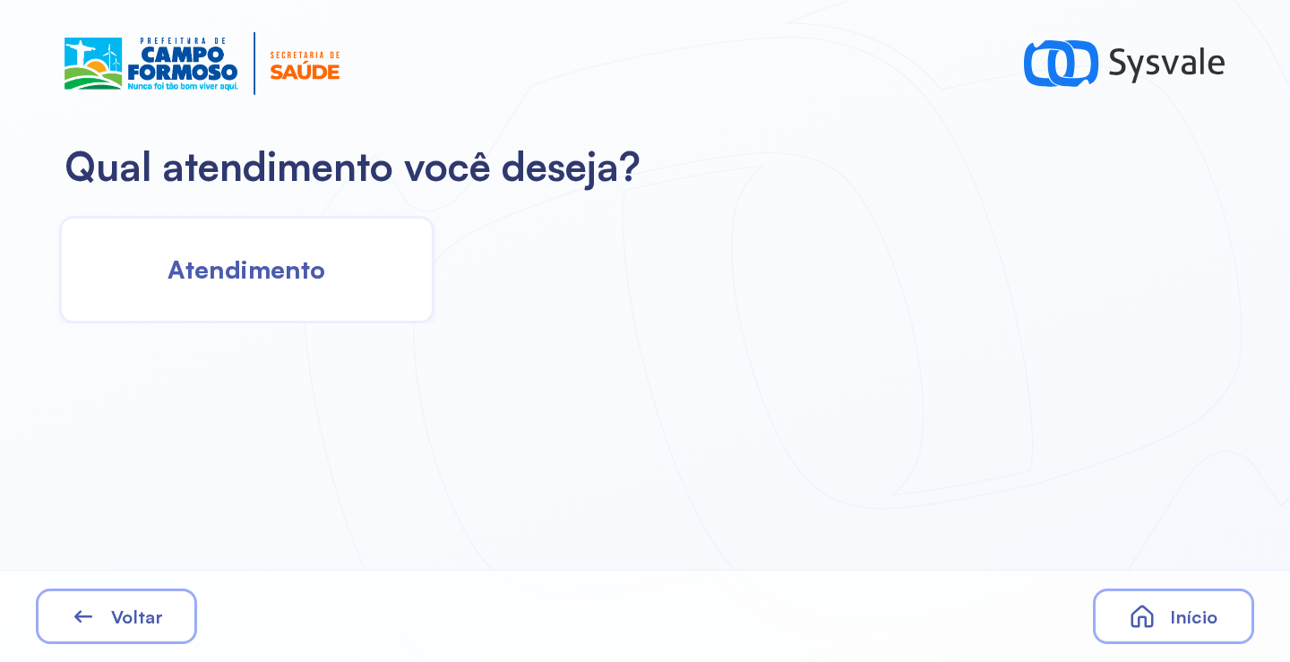
click at [280, 278] on span "Atendimento" at bounding box center [247, 269] width 158 height 31
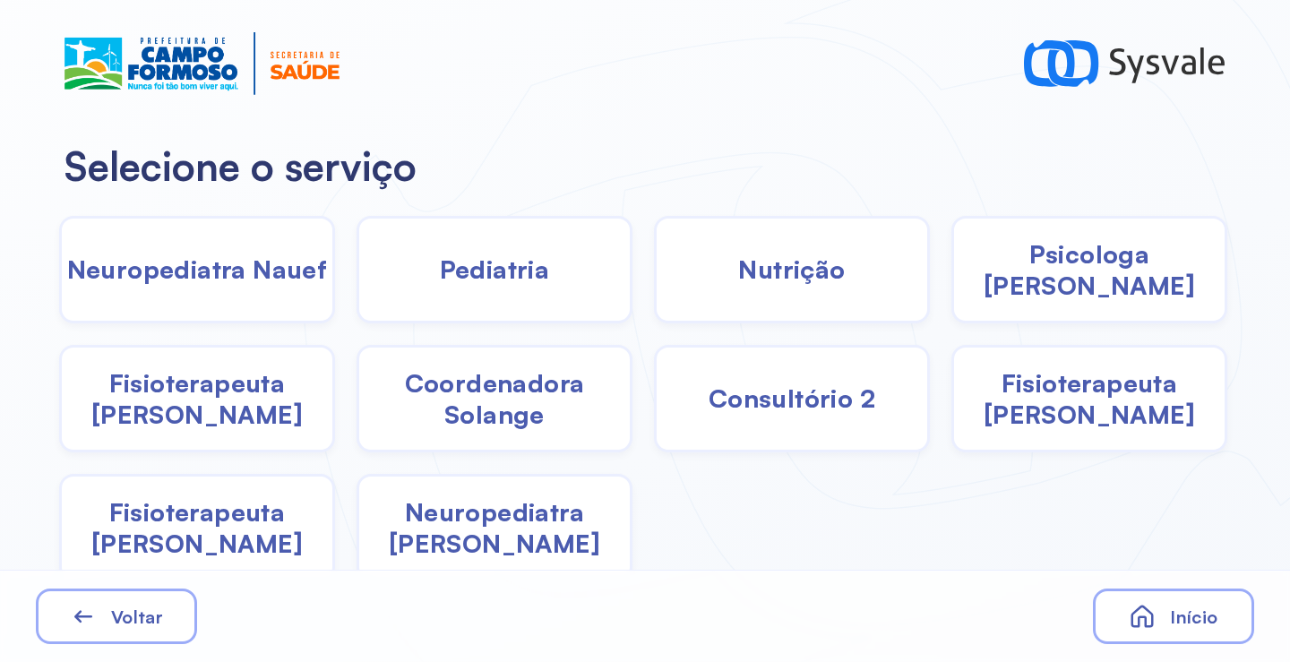
click at [456, 530] on span "Neuropediatra [PERSON_NAME]" at bounding box center [494, 527] width 271 height 63
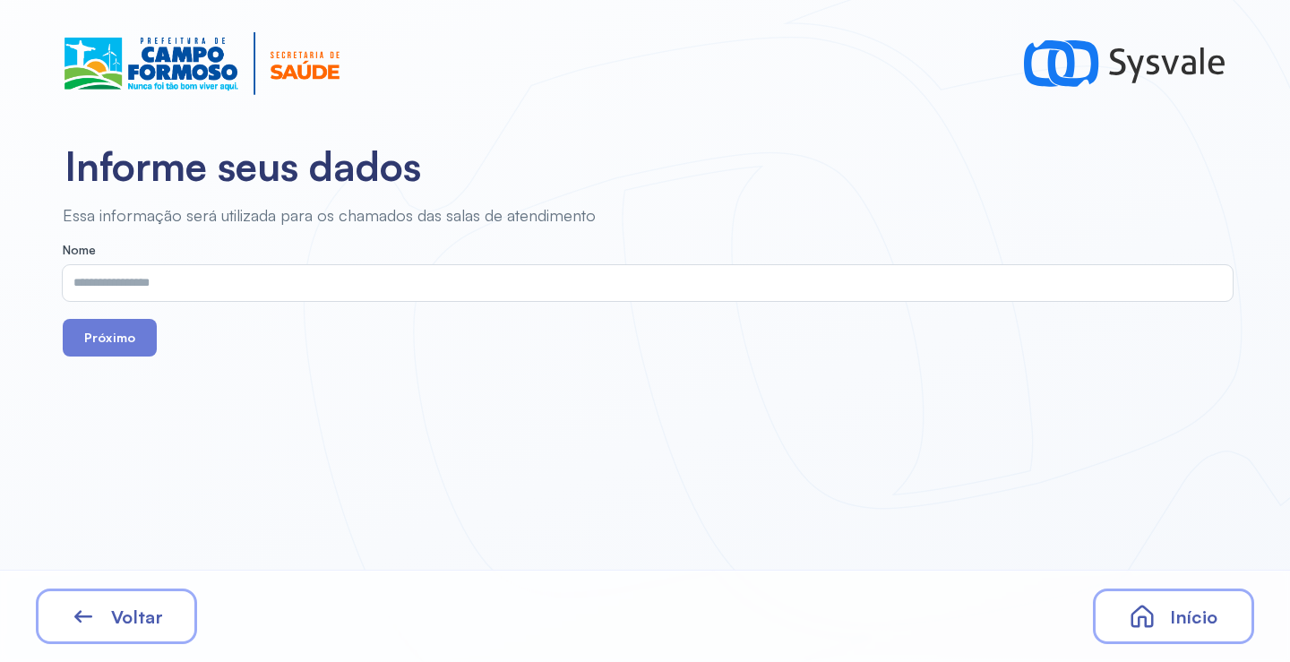
drag, startPoint x: 224, startPoint y: 313, endPoint x: 211, endPoint y: 297, distance: 21.0
drag, startPoint x: 211, startPoint y: 297, endPoint x: 196, endPoint y: 264, distance: 35.3
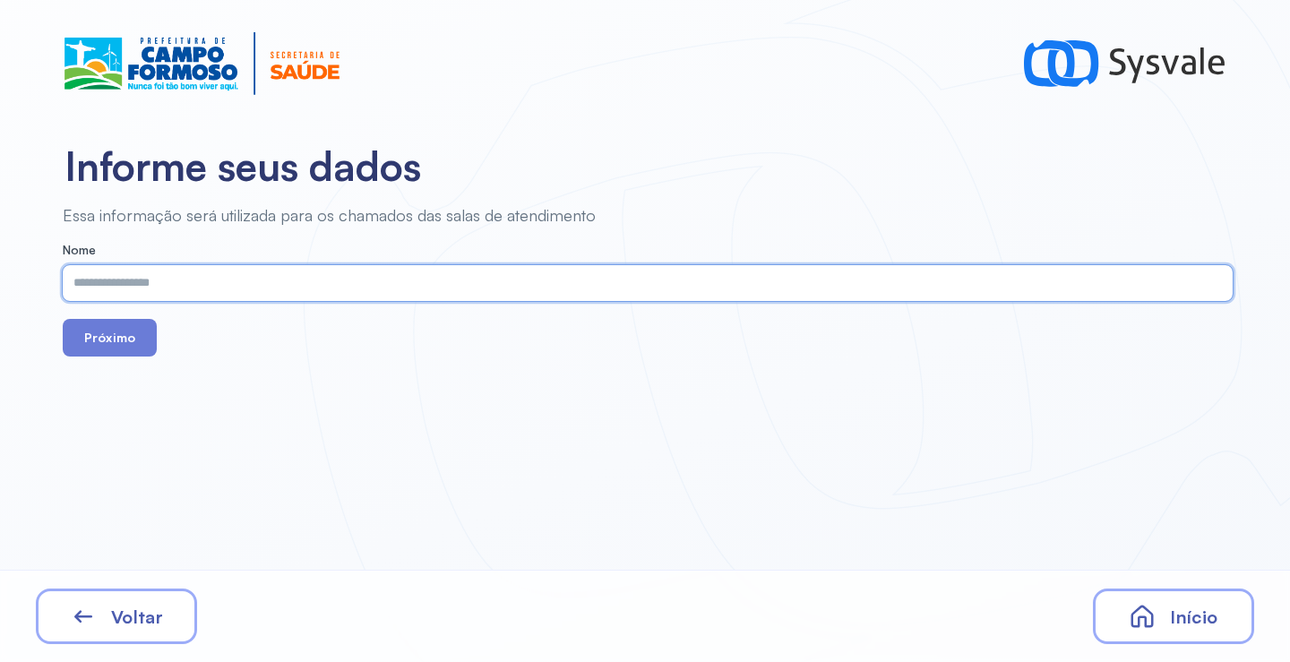
drag, startPoint x: 196, startPoint y: 264, endPoint x: 167, endPoint y: 274, distance: 31.2
paste input "**********"
type input "**********"
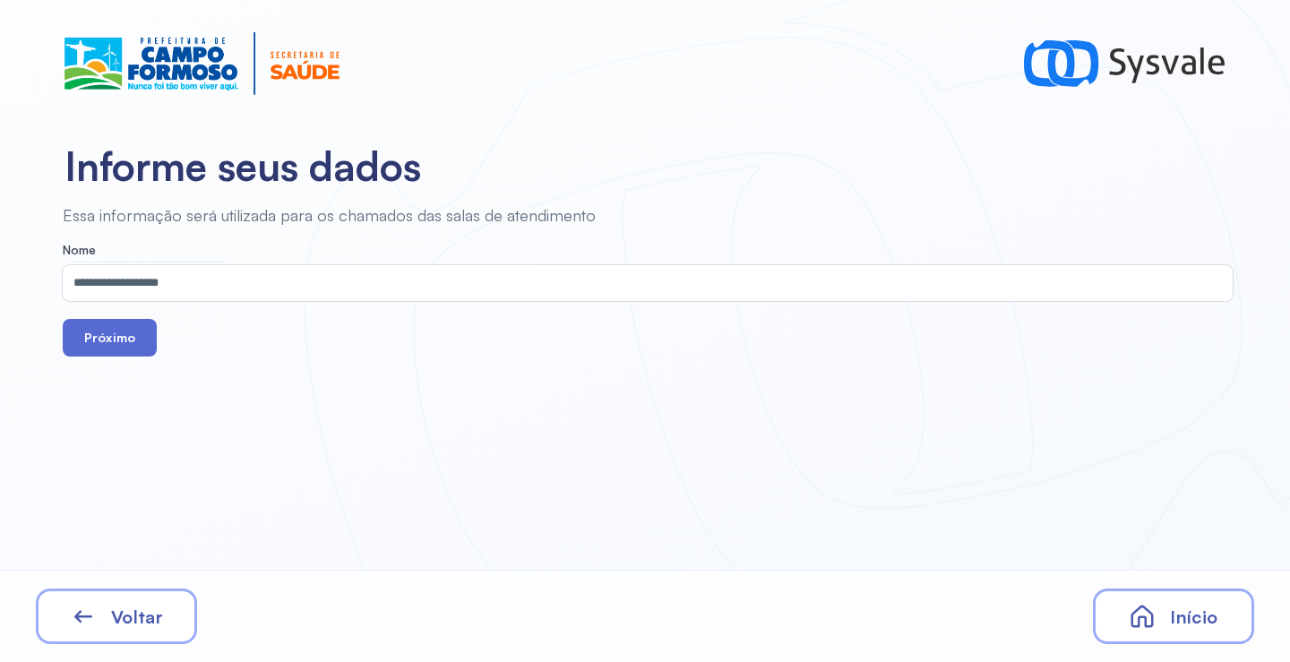
click at [127, 338] on button "Próximo" at bounding box center [110, 338] width 94 height 38
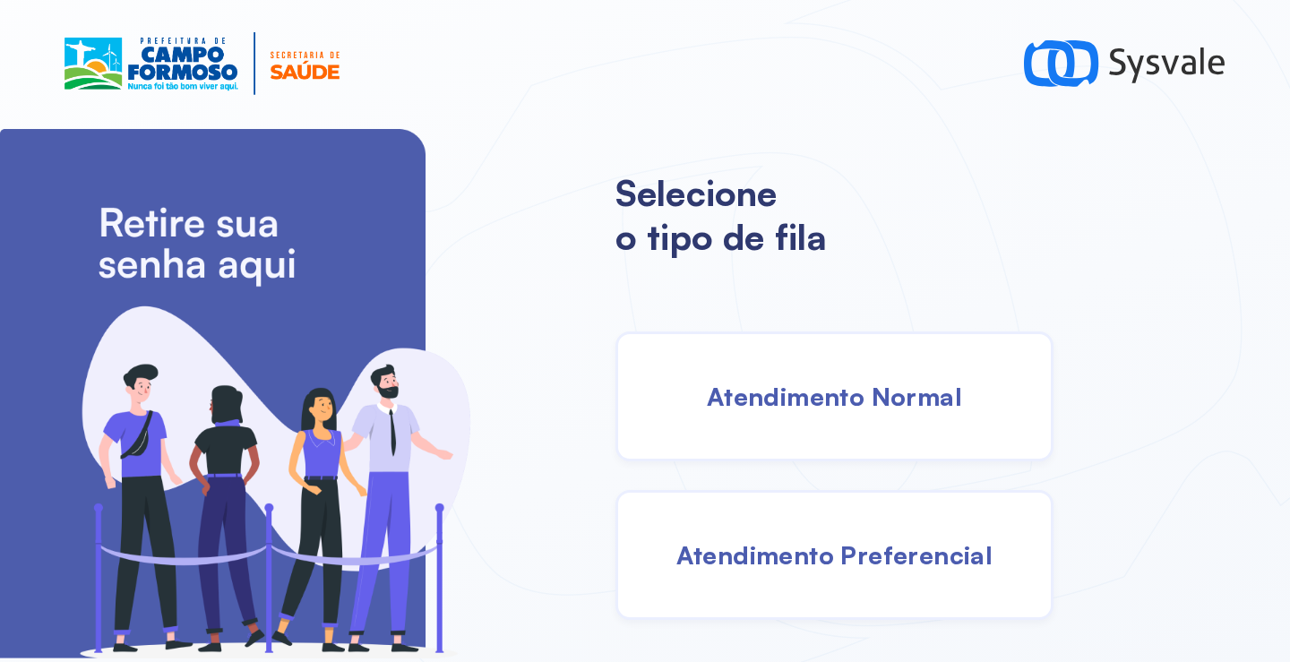
drag, startPoint x: 770, startPoint y: 400, endPoint x: 736, endPoint y: 392, distance: 34.8
click at [736, 392] on span "Atendimento Normal" at bounding box center [834, 396] width 255 height 31
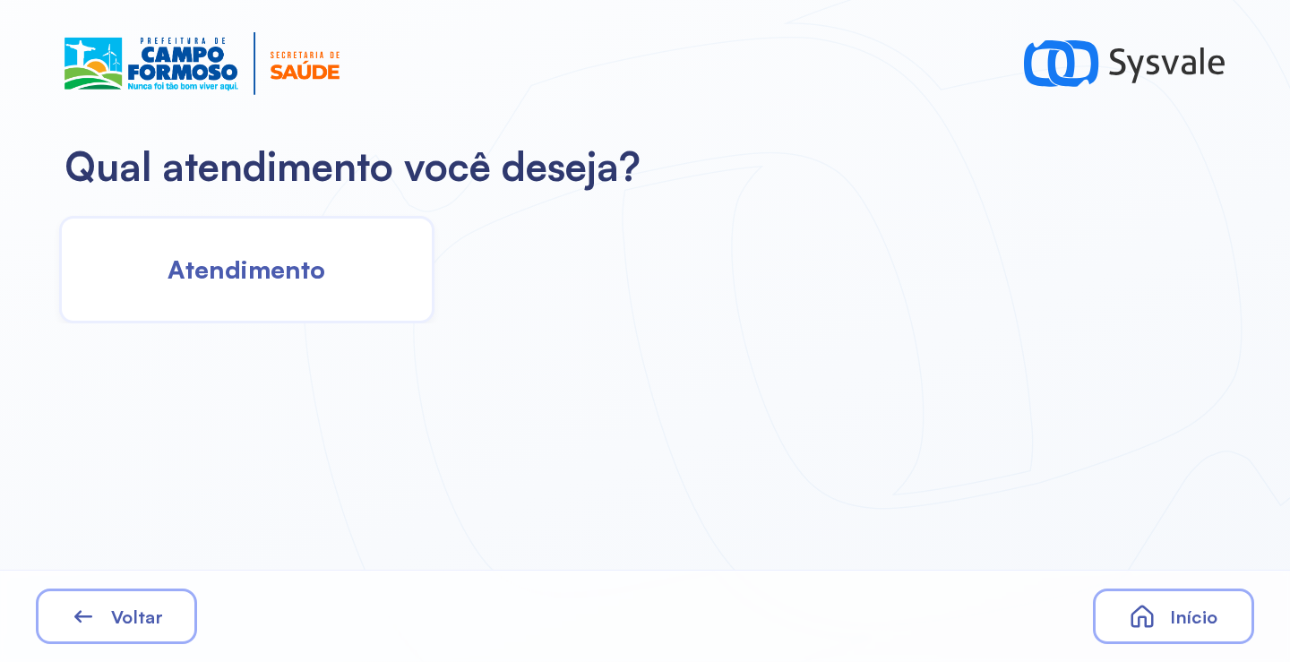
click at [294, 262] on span "Atendimento" at bounding box center [247, 269] width 158 height 31
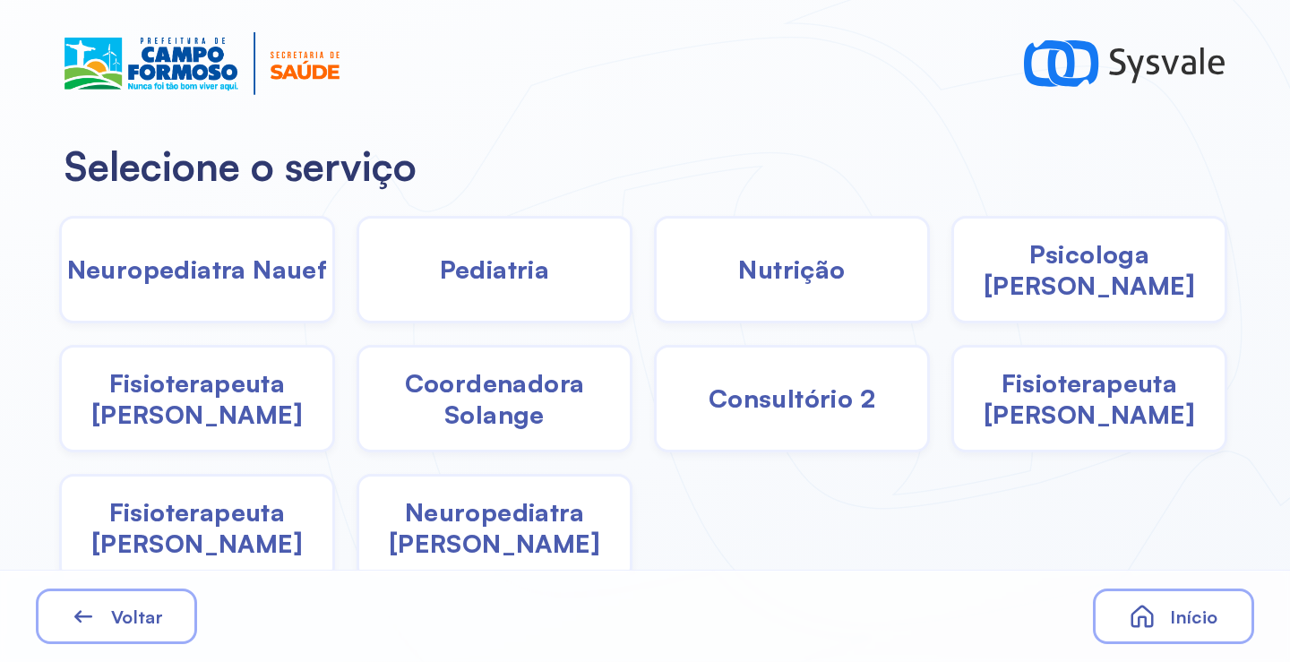
click at [472, 533] on span "Neuropediatra [PERSON_NAME]" at bounding box center [494, 527] width 271 height 63
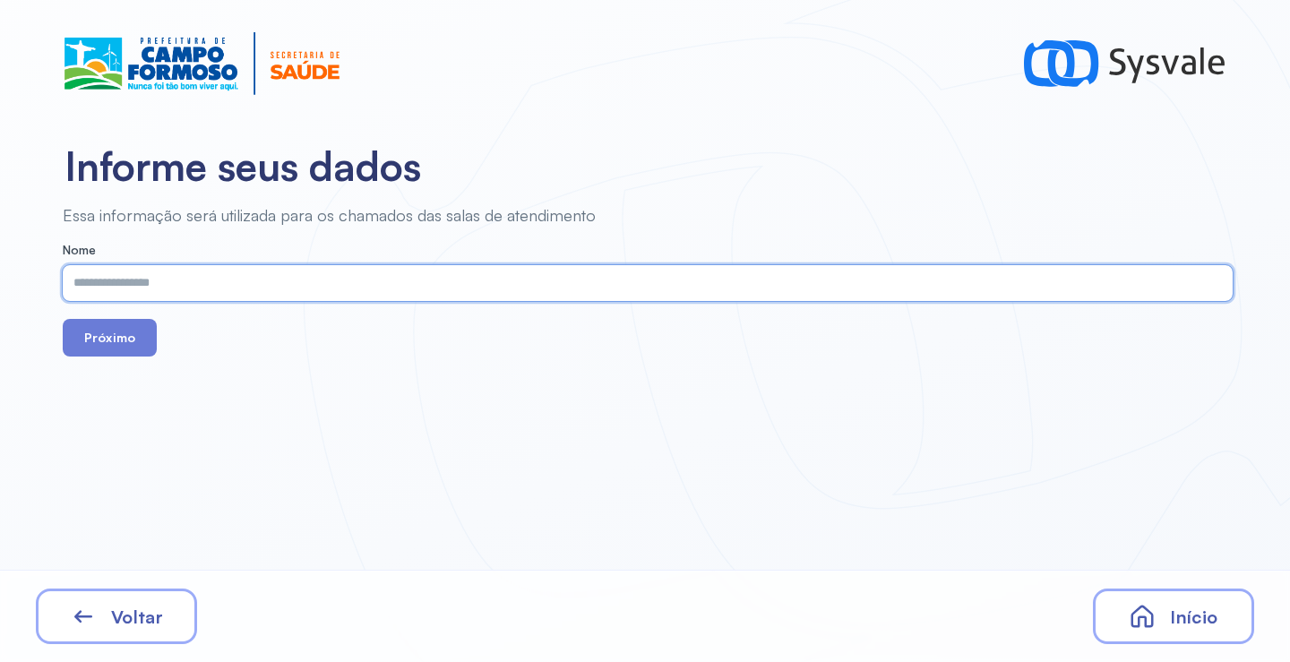
paste input "**********"
type input "**********"
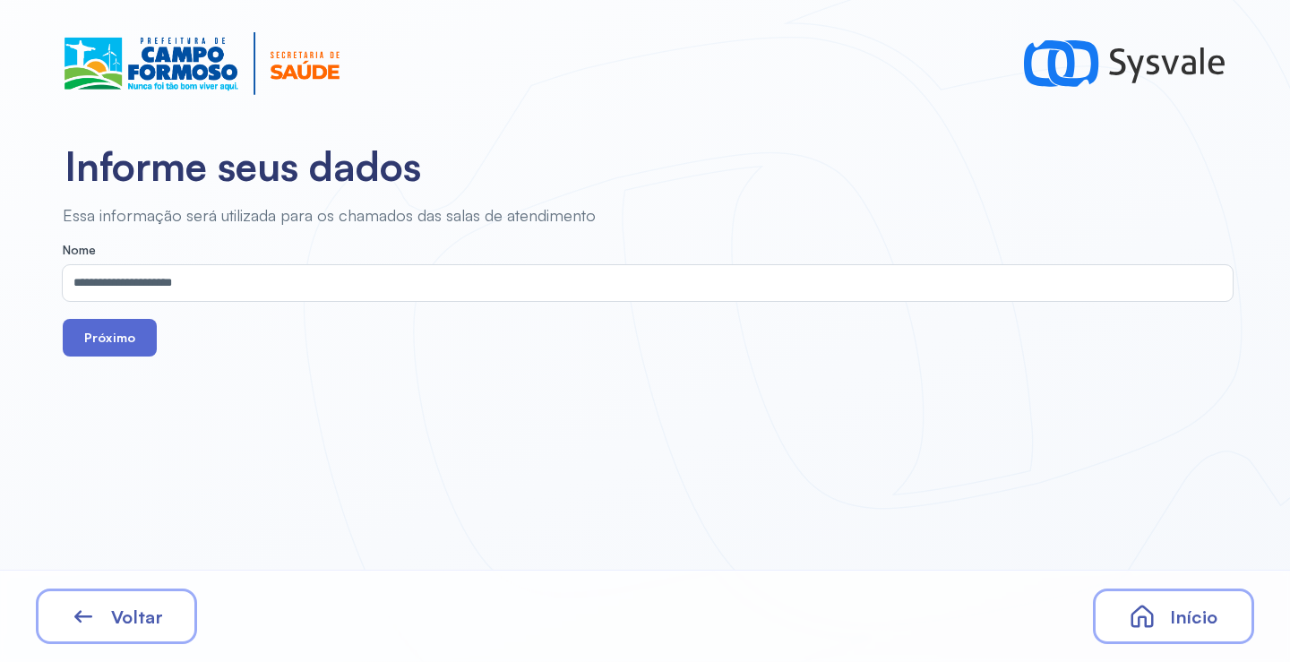
click at [93, 343] on button "Próximo" at bounding box center [110, 338] width 94 height 38
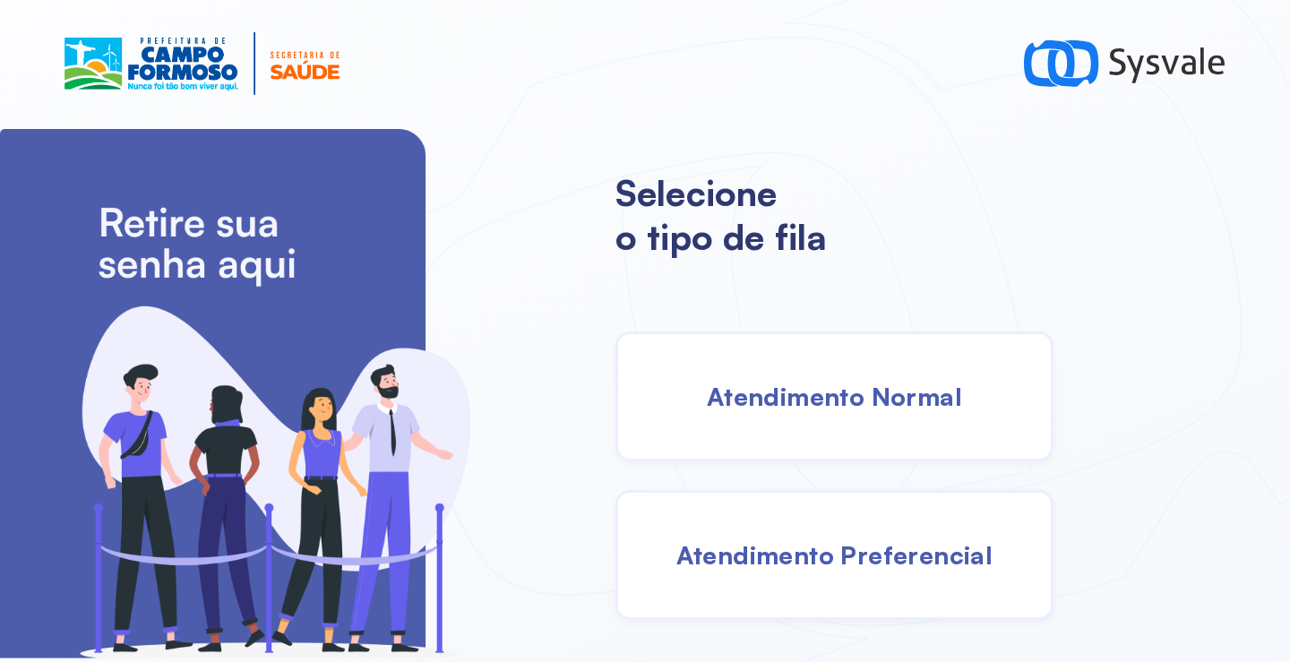
click at [796, 439] on div "Atendimento Normal" at bounding box center [834, 396] width 438 height 130
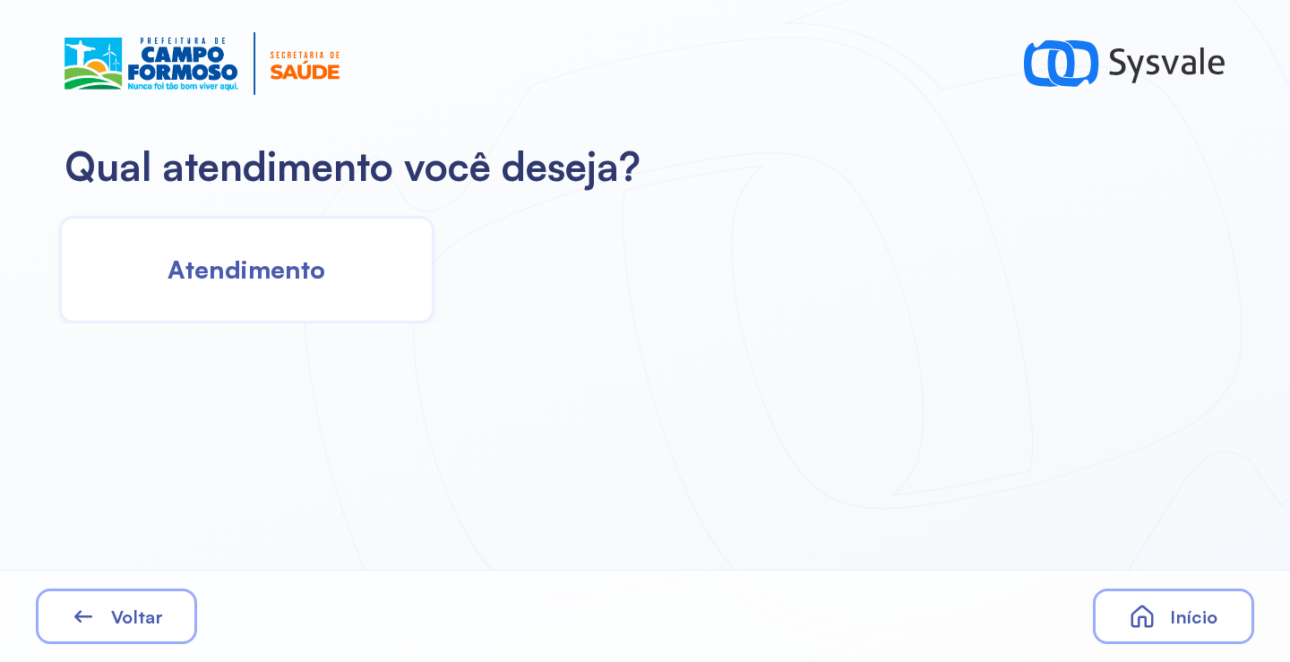
click at [290, 258] on span "Atendimento" at bounding box center [247, 269] width 158 height 31
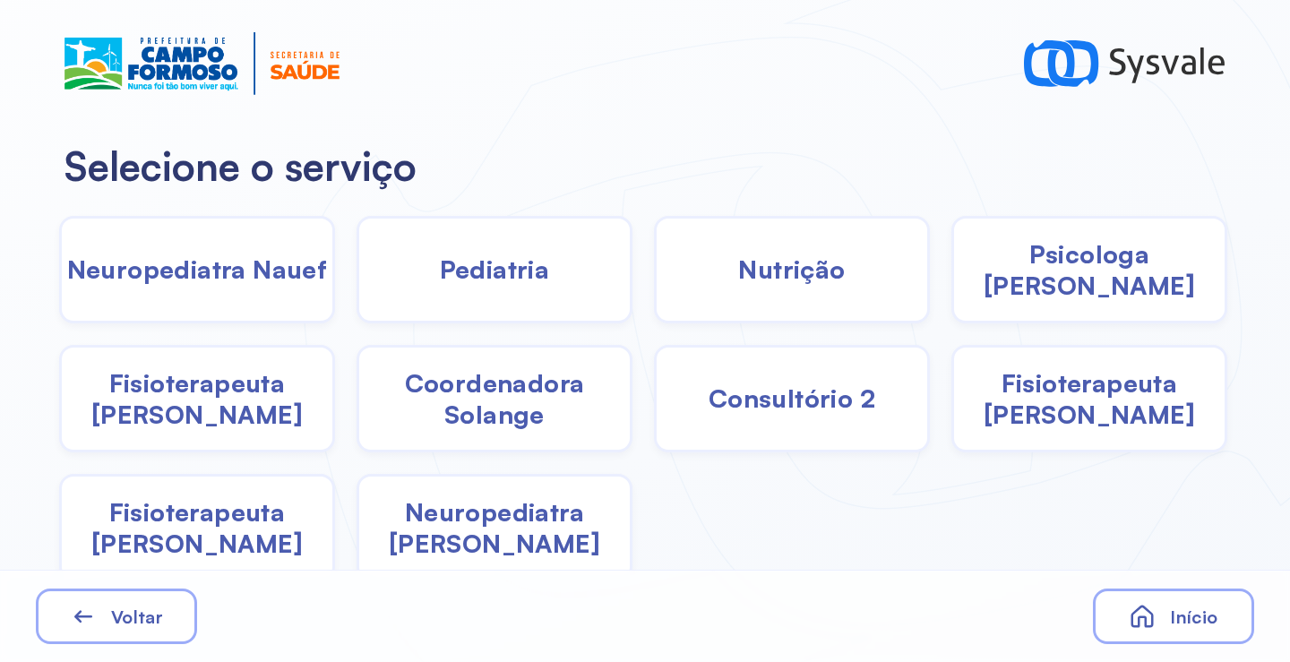
click at [539, 273] on span "Pediatria" at bounding box center [495, 269] width 110 height 31
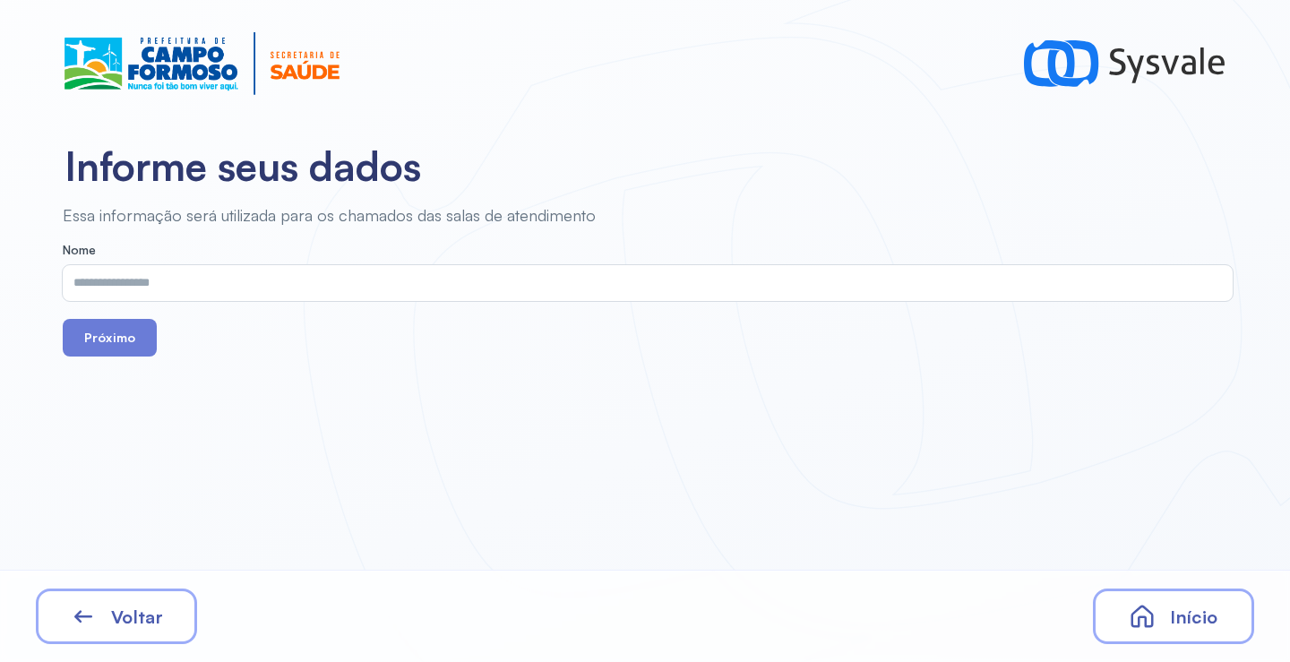
click at [117, 632] on div "Voltar" at bounding box center [116, 617] width 161 height 56
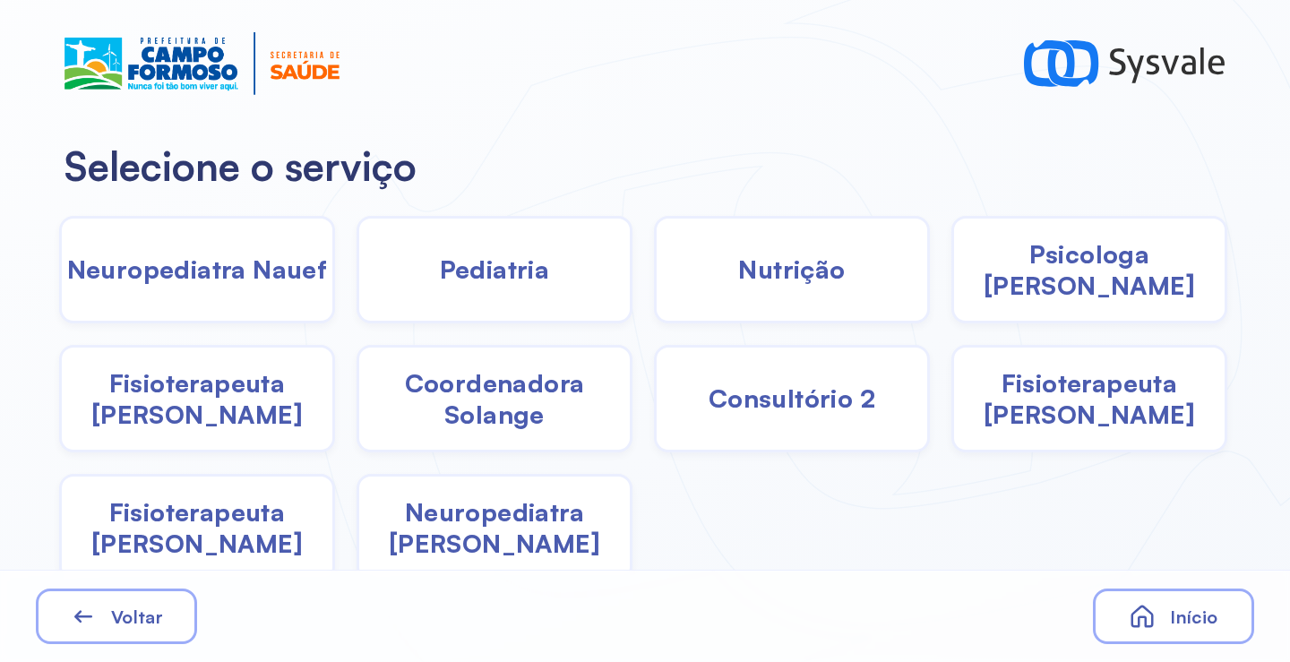
click at [431, 512] on span "Neuropediatra [PERSON_NAME]" at bounding box center [494, 527] width 271 height 63
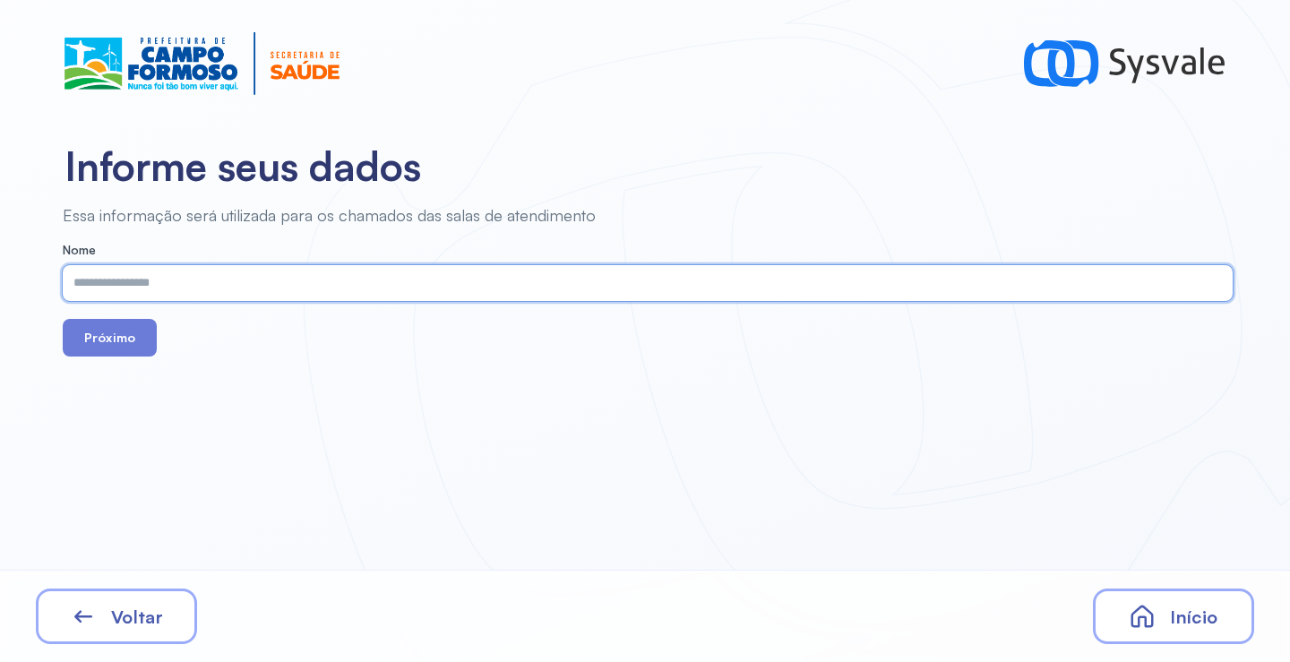
paste input "**********"
type input "**********"
click at [109, 340] on button "Próximo" at bounding box center [110, 338] width 94 height 38
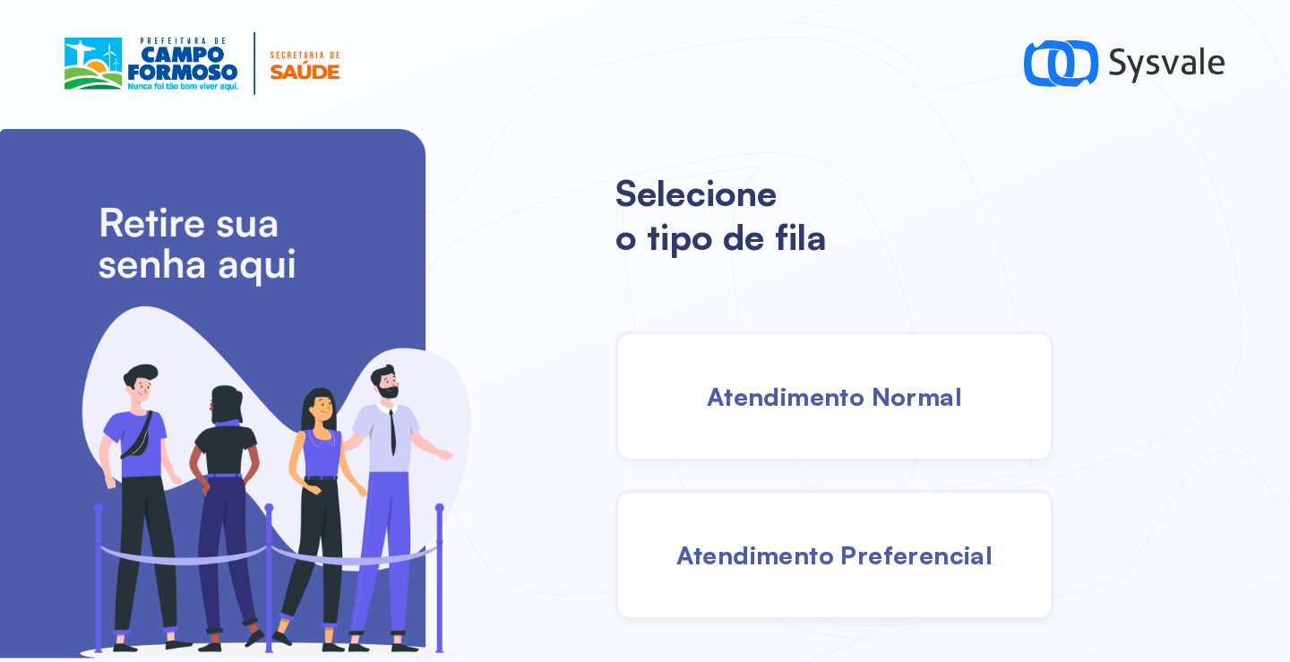
click at [824, 421] on div "Atendimento Normal" at bounding box center [834, 396] width 438 height 130
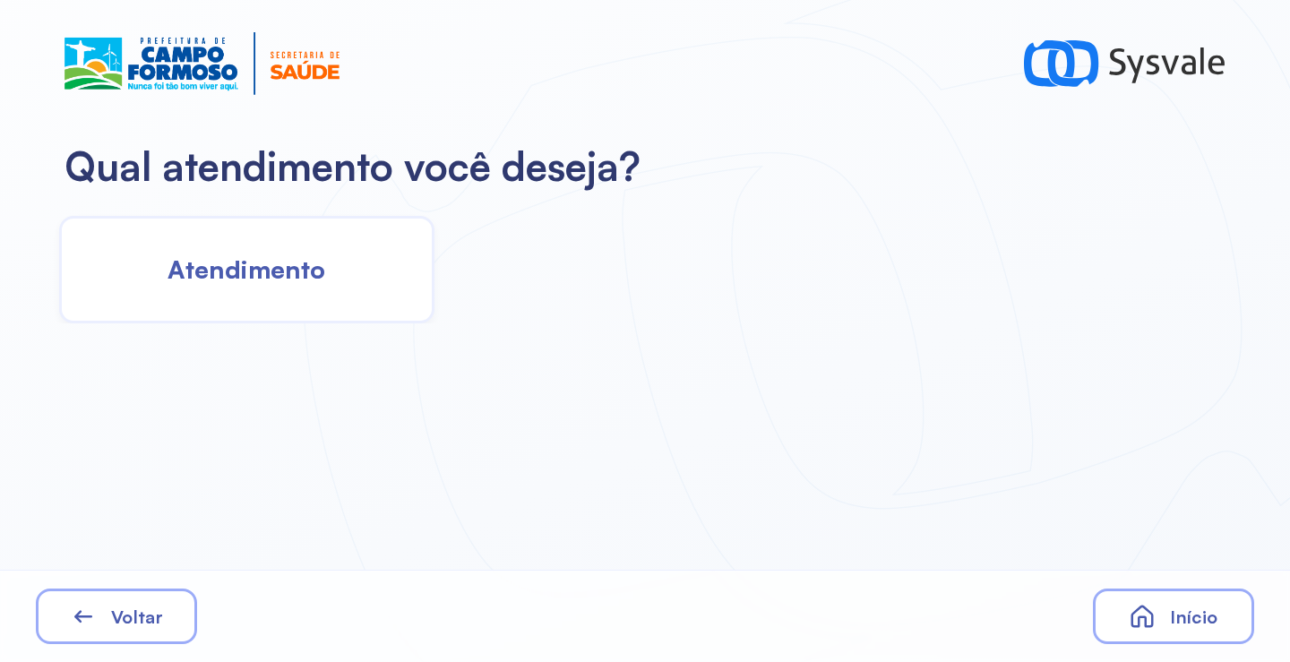
click at [402, 272] on div "Atendimento" at bounding box center [246, 270] width 375 height 108
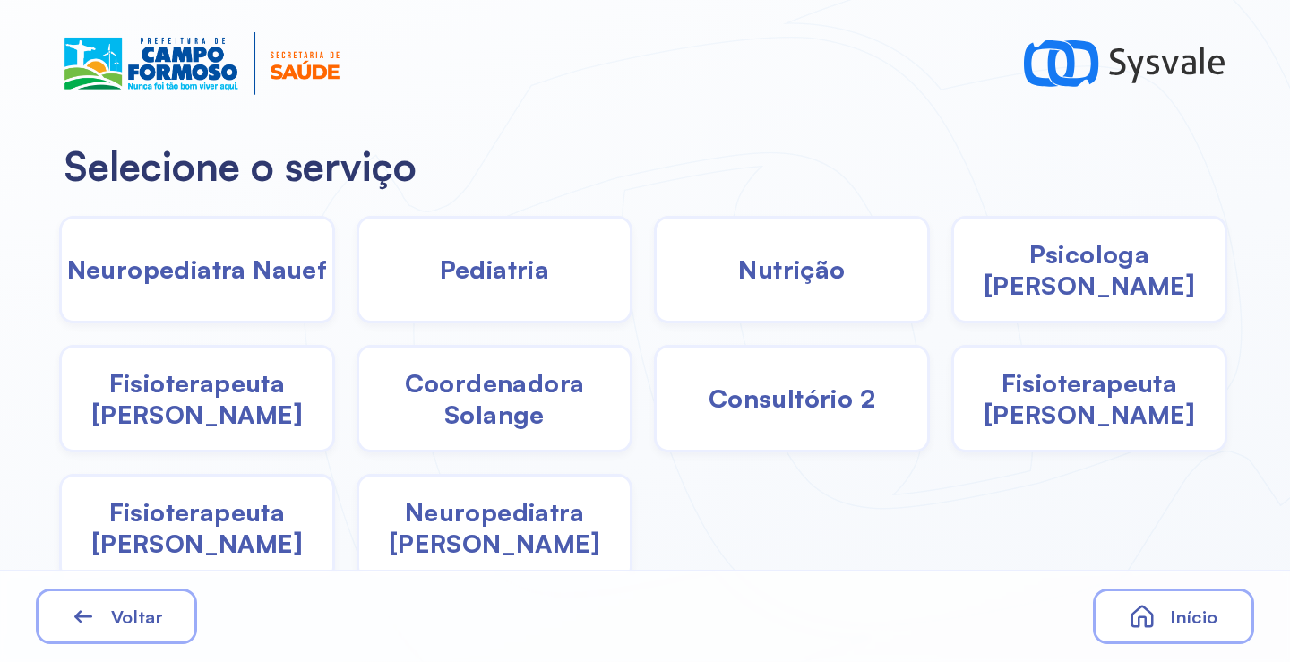
click at [654, 246] on div "Pediatria" at bounding box center [792, 270] width 276 height 108
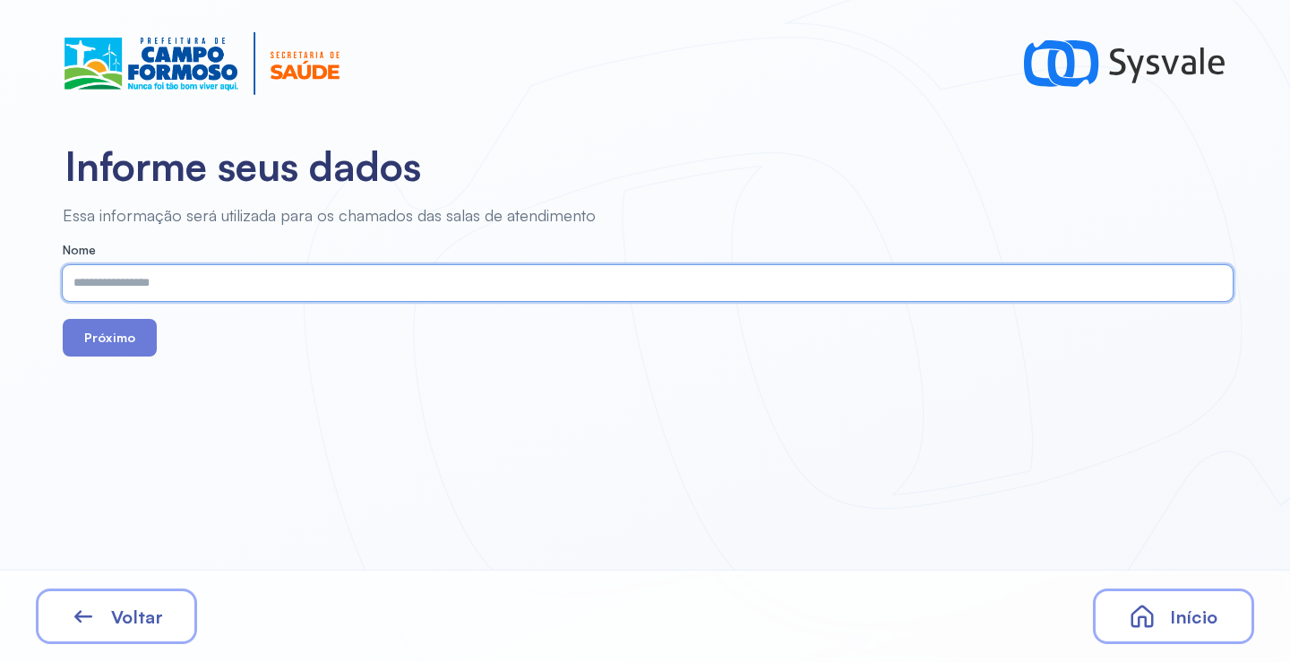
paste input "**********"
type input "**********"
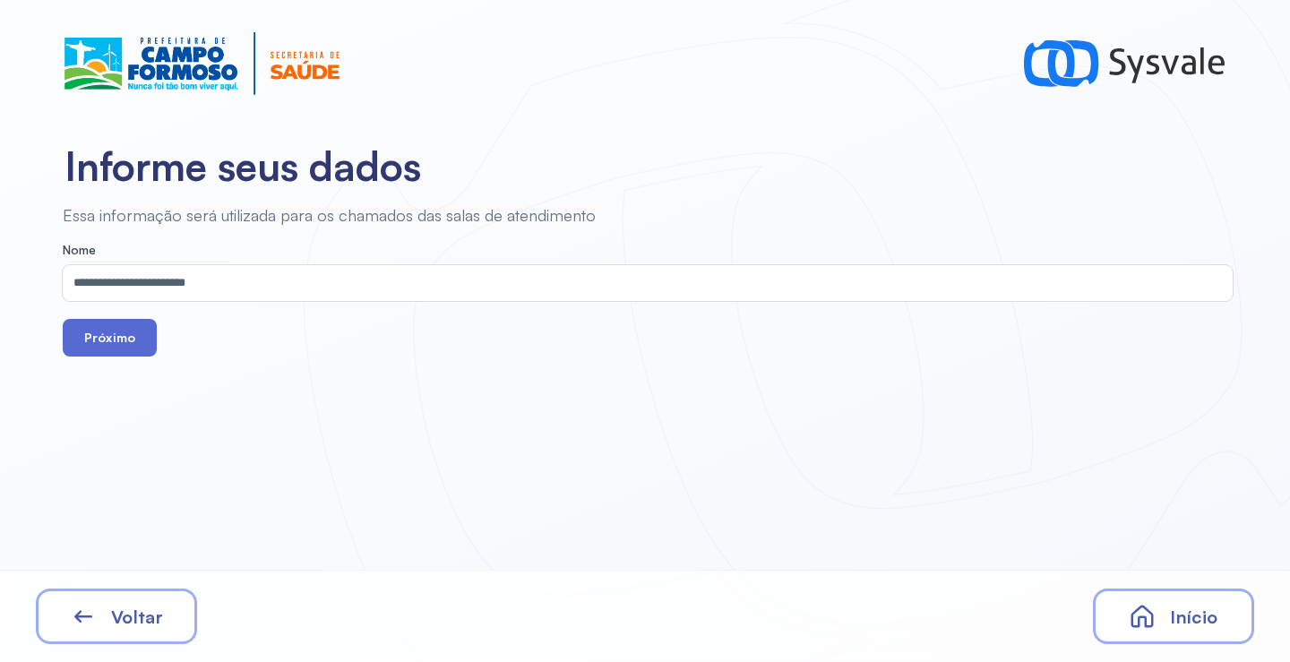
click at [97, 353] on button "Próximo" at bounding box center [110, 338] width 94 height 38
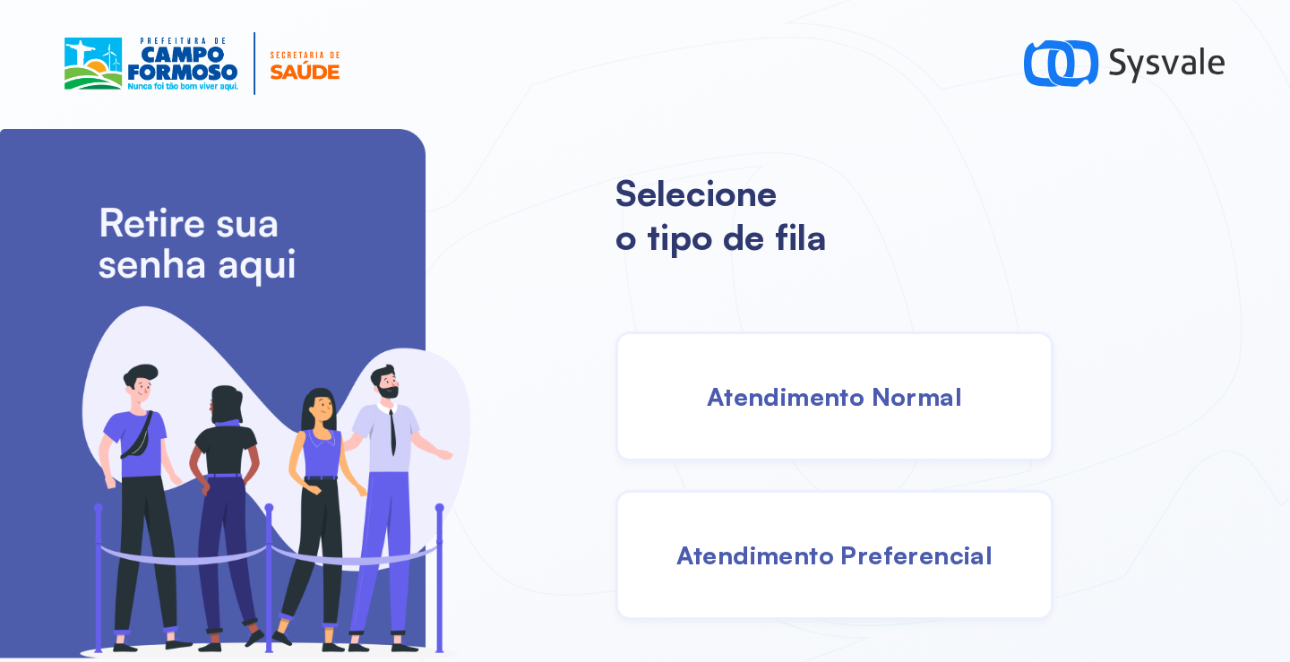
click at [856, 395] on span "Atendimento Normal" at bounding box center [834, 396] width 255 height 31
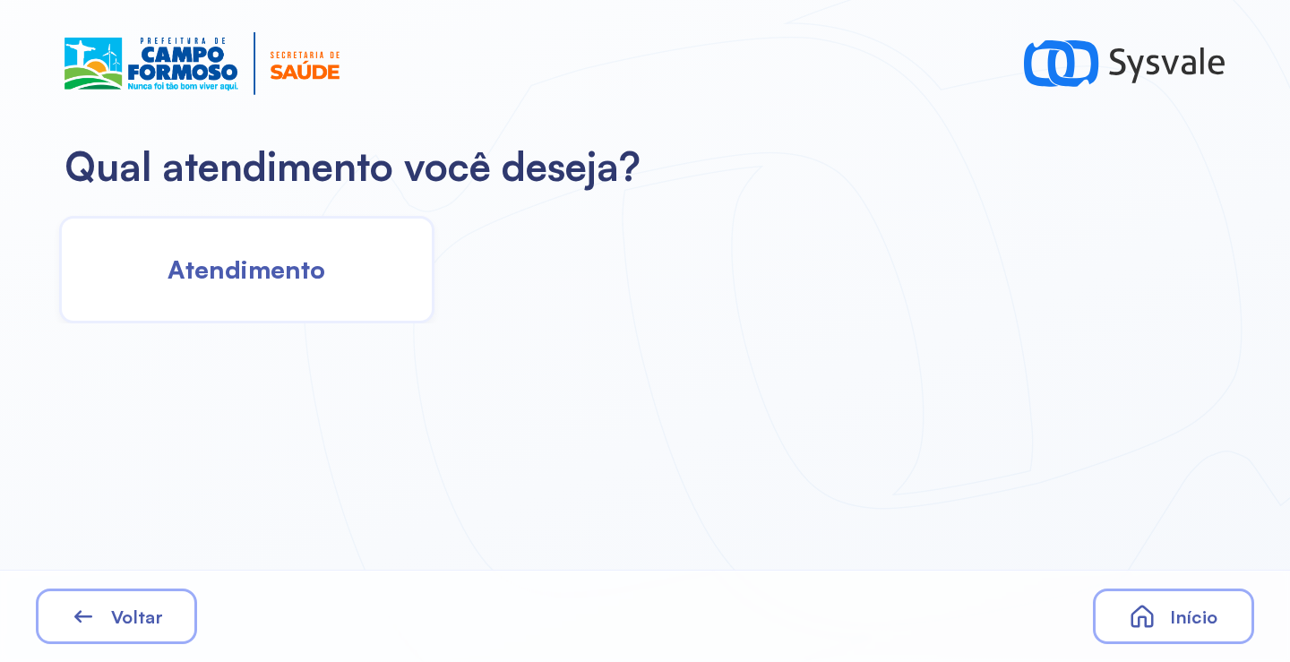
click at [331, 300] on div "Atendimento" at bounding box center [246, 270] width 375 height 108
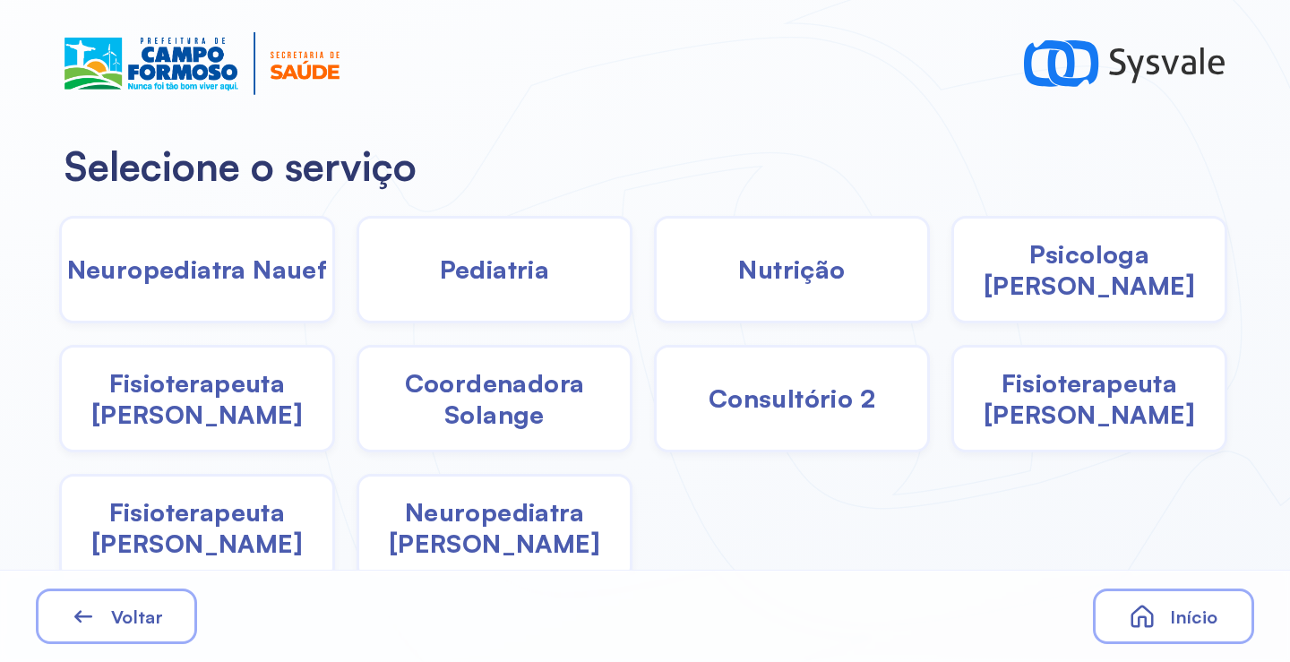
click at [469, 282] on span "Pediatria" at bounding box center [495, 269] width 110 height 31
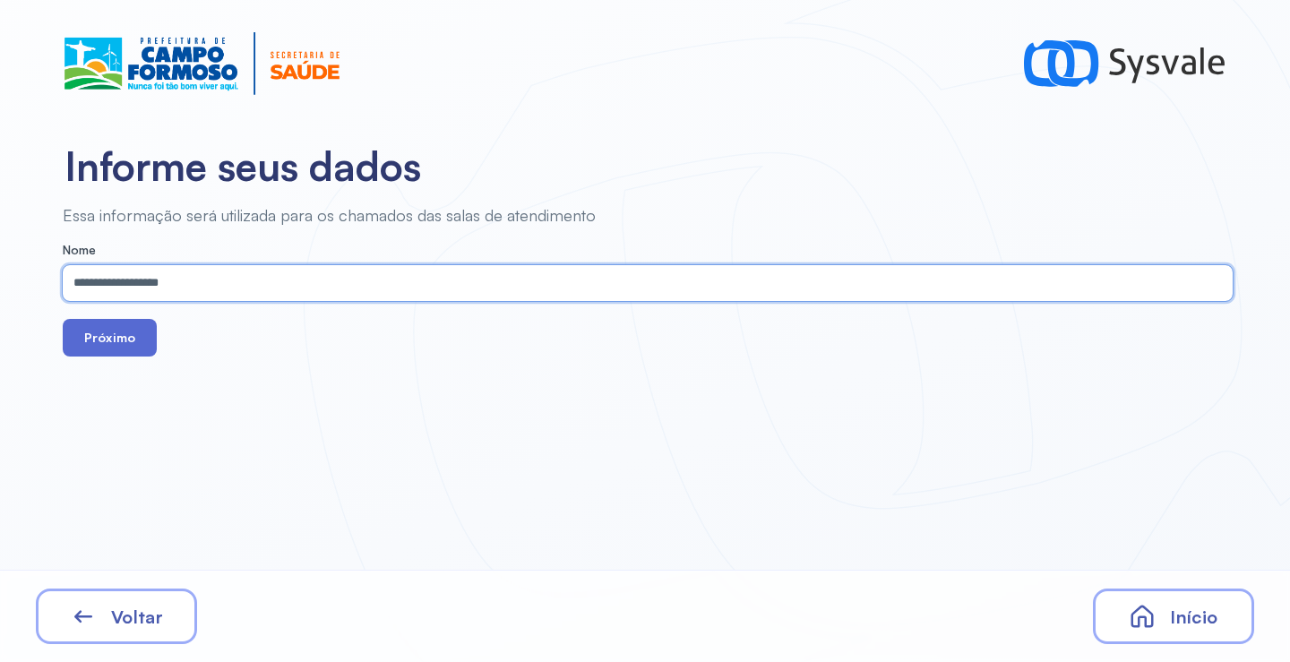
type input "**********"
click at [109, 340] on button "Próximo" at bounding box center [110, 338] width 94 height 38
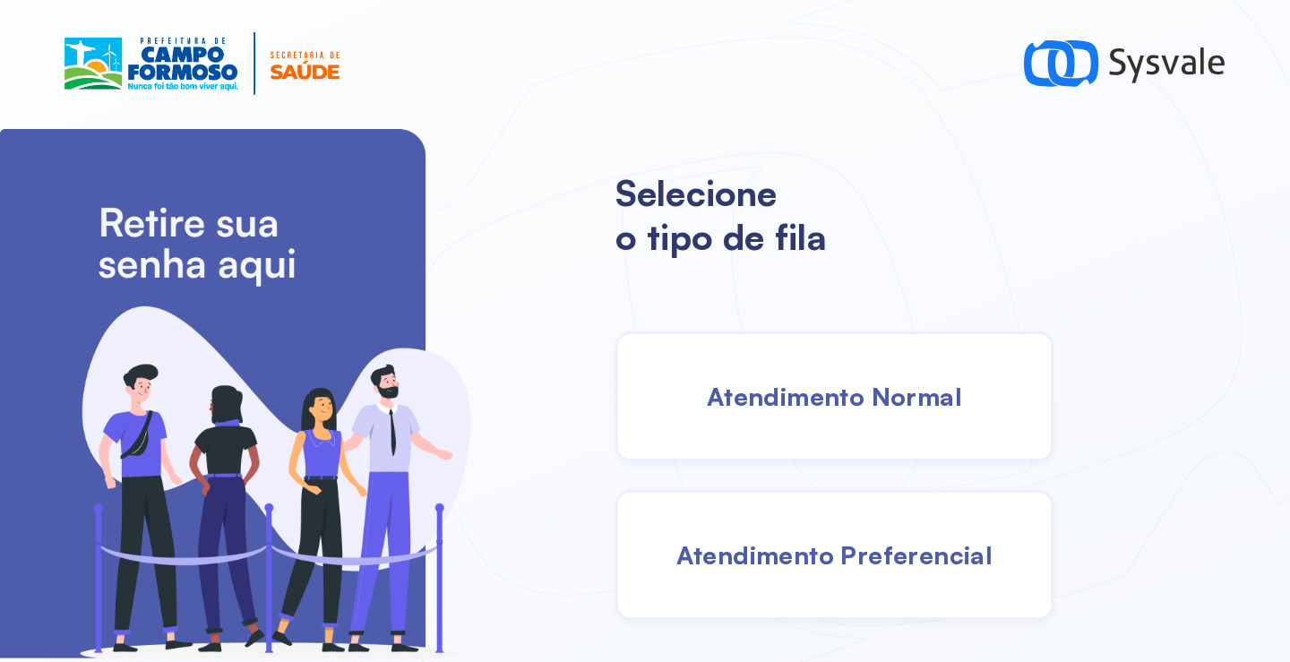
drag, startPoint x: 859, startPoint y: 404, endPoint x: 851, endPoint y: 399, distance: 9.7
click at [851, 399] on span "Atendimento Normal" at bounding box center [834, 396] width 255 height 31
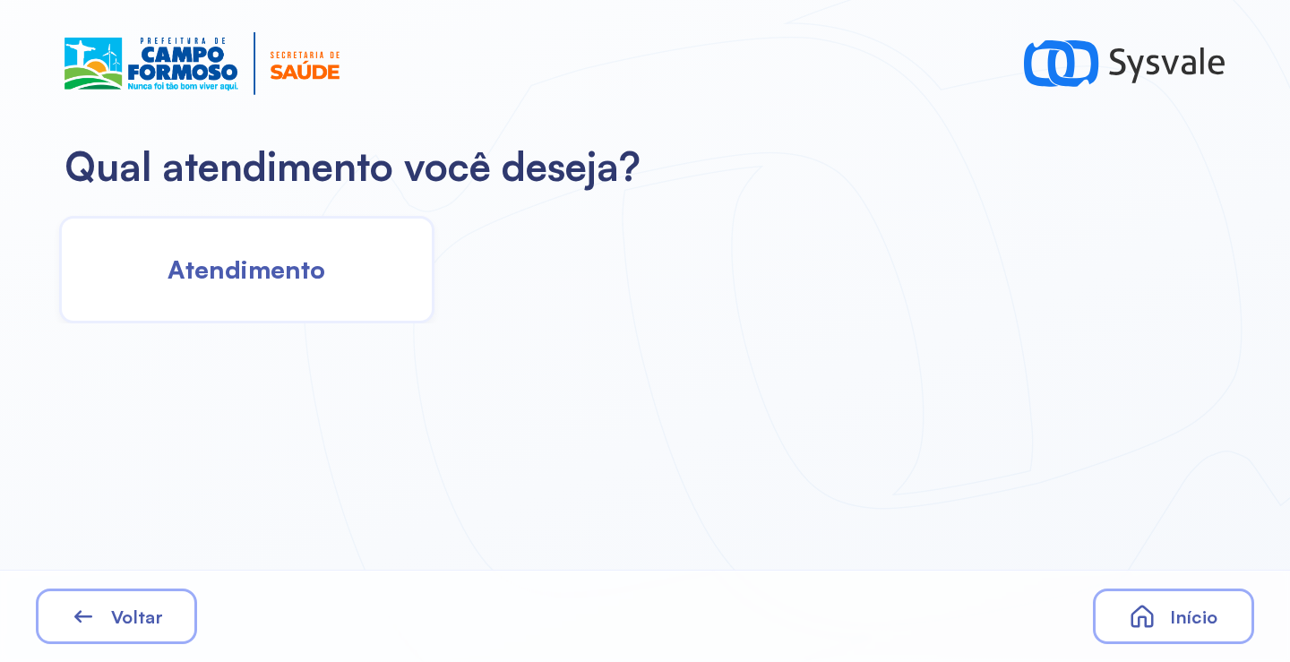
click at [320, 256] on span "Atendimento" at bounding box center [247, 269] width 158 height 31
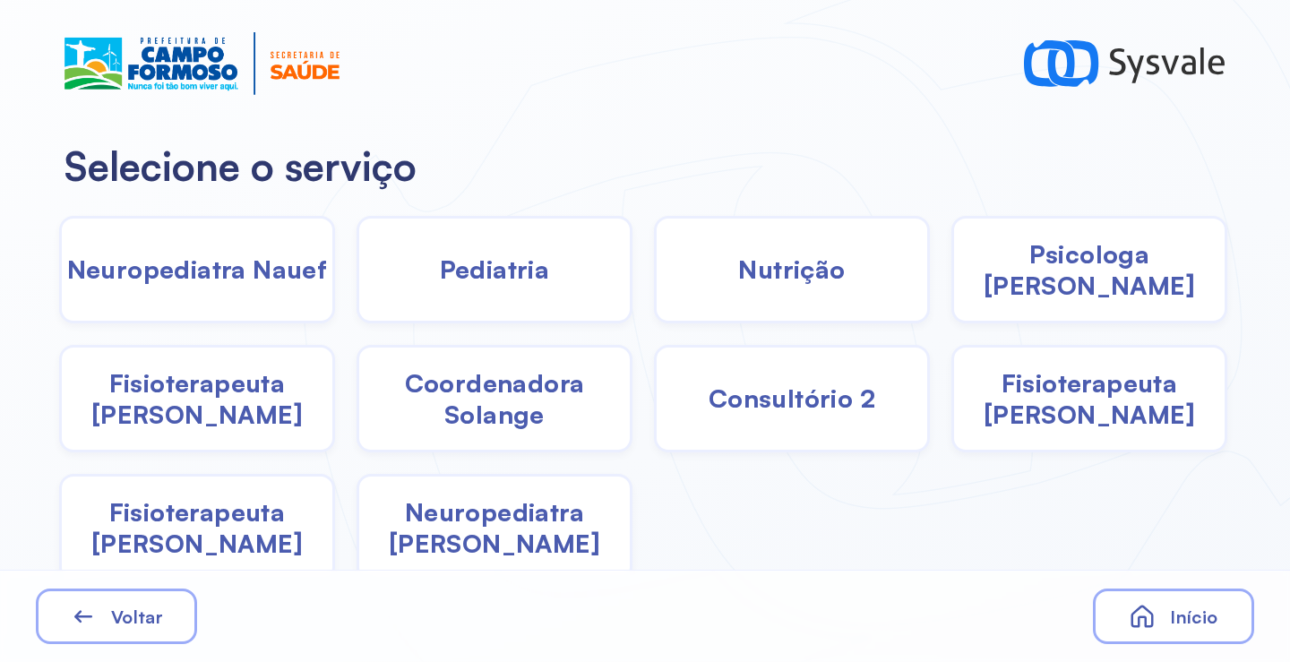
click at [471, 534] on span "Neuropediatra [PERSON_NAME]" at bounding box center [494, 527] width 271 height 63
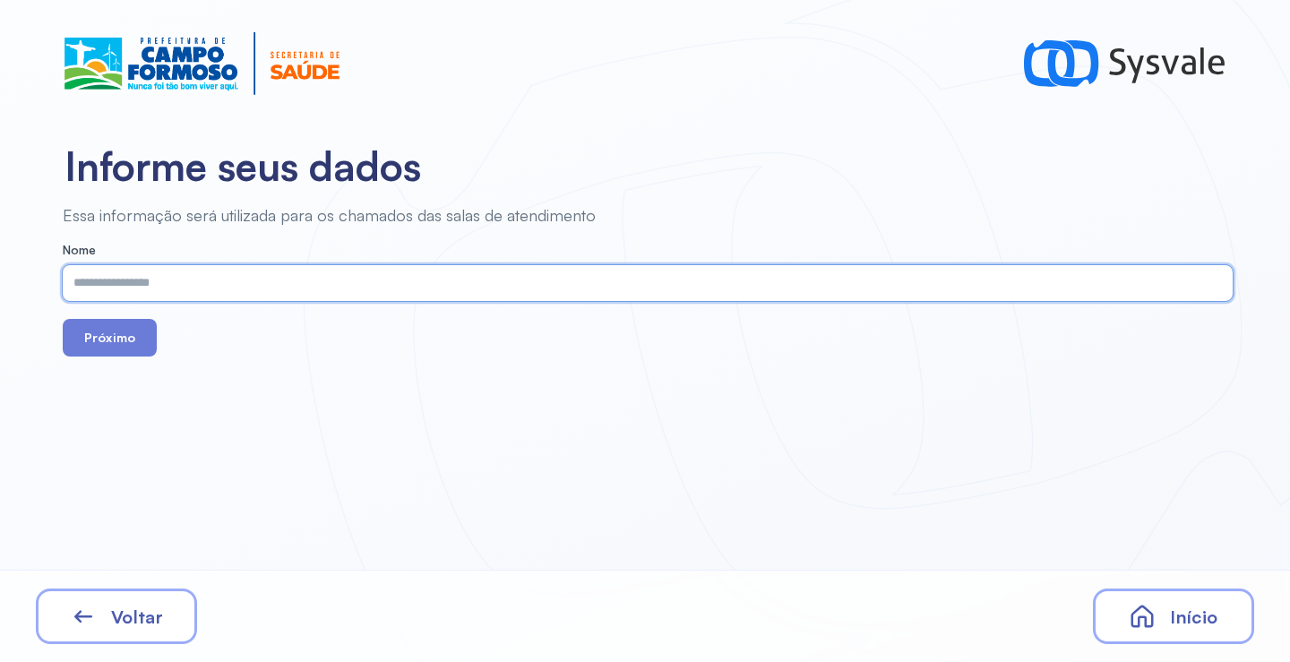
paste input "**********"
type input "**********"
drag, startPoint x: 158, startPoint y: 334, endPoint x: 133, endPoint y: 334, distance: 24.2
click at [153, 334] on div "Próximo" at bounding box center [648, 338] width 1170 height 38
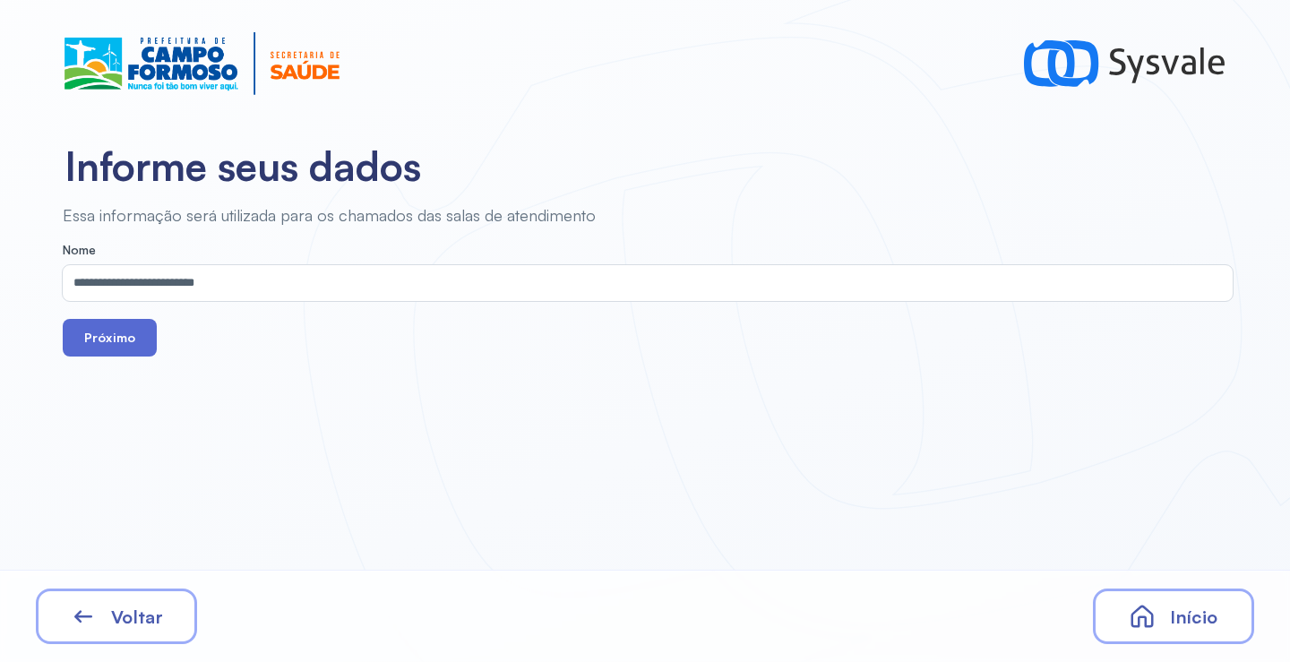
click at [121, 341] on button "Próximo" at bounding box center [110, 338] width 94 height 38
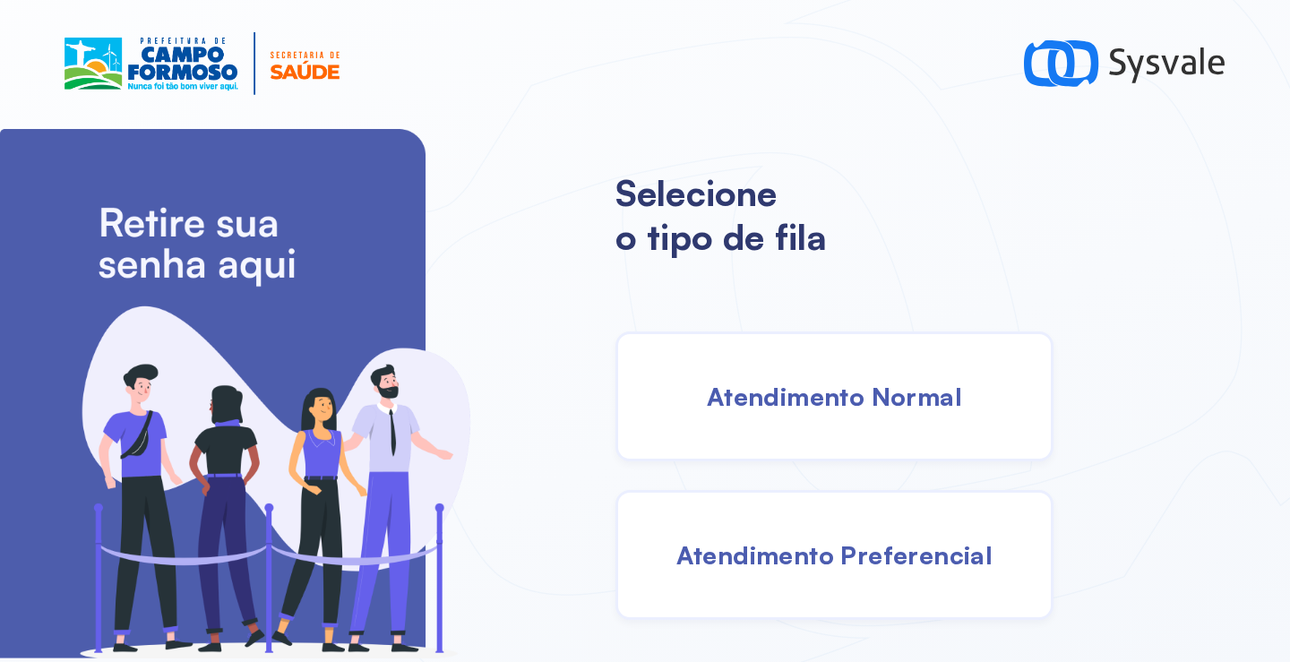
click at [781, 387] on span "Atendimento Normal" at bounding box center [834, 396] width 255 height 31
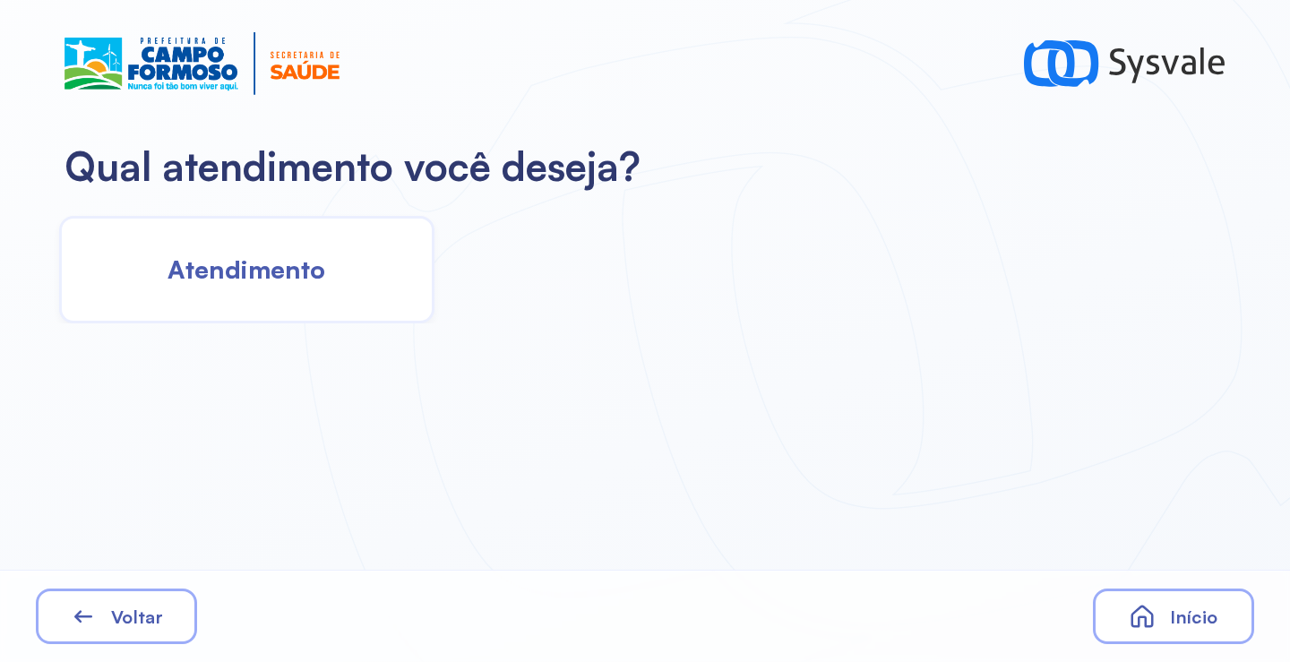
click at [247, 266] on span "Atendimento" at bounding box center [247, 269] width 158 height 31
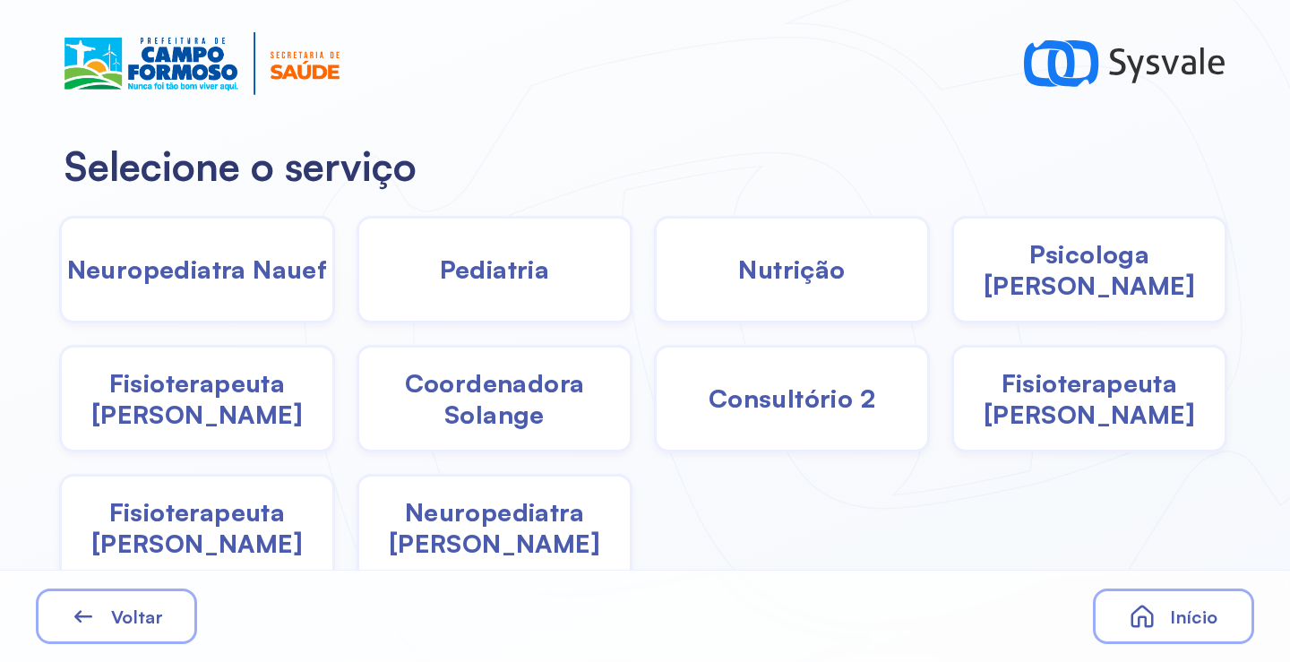
click at [461, 536] on span "Neuropediatra [PERSON_NAME]" at bounding box center [494, 527] width 271 height 63
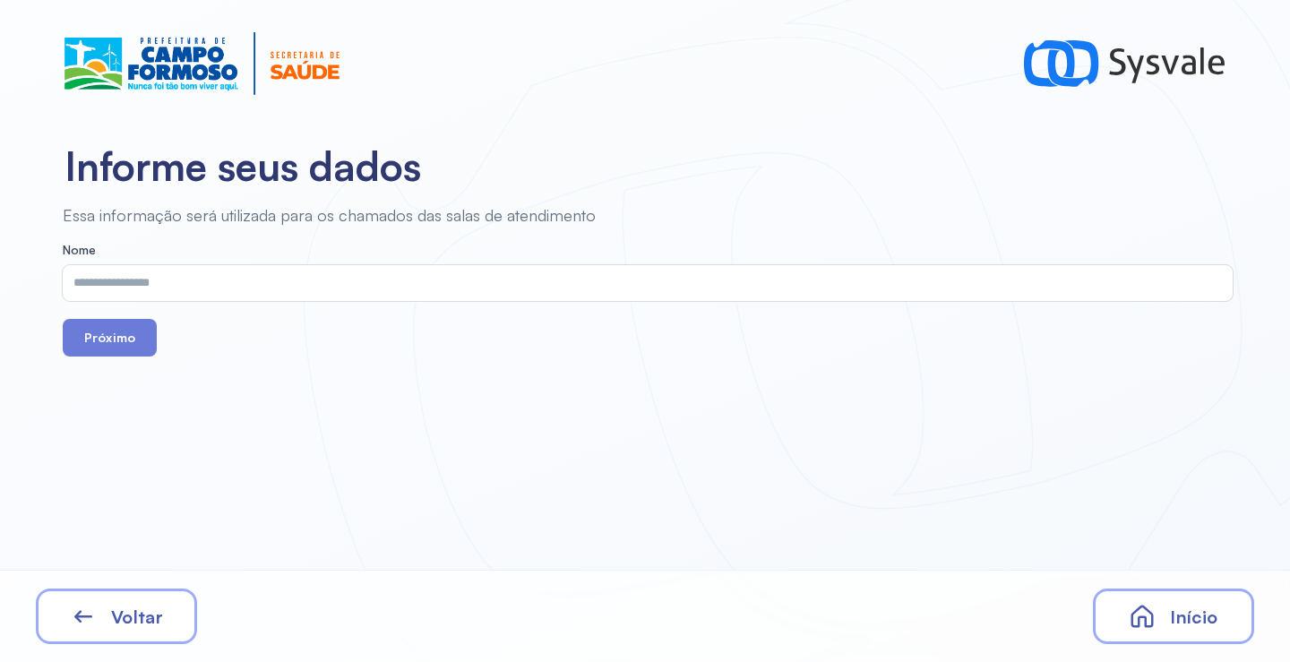
drag, startPoint x: 270, startPoint y: 258, endPoint x: 265, endPoint y: 270, distance: 12.5
drag, startPoint x: 265, startPoint y: 270, endPoint x: 241, endPoint y: 280, distance: 26.5
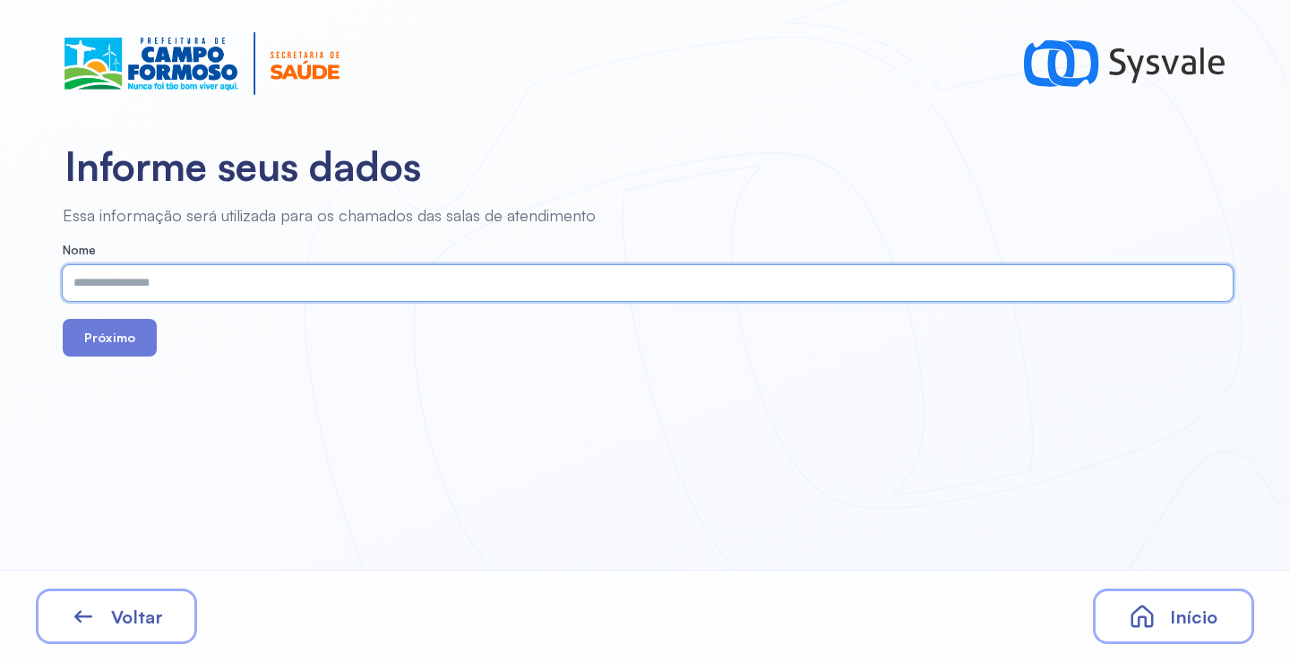
paste input "**********"
type input "**********"
click at [118, 349] on button "Próximo" at bounding box center [110, 338] width 94 height 38
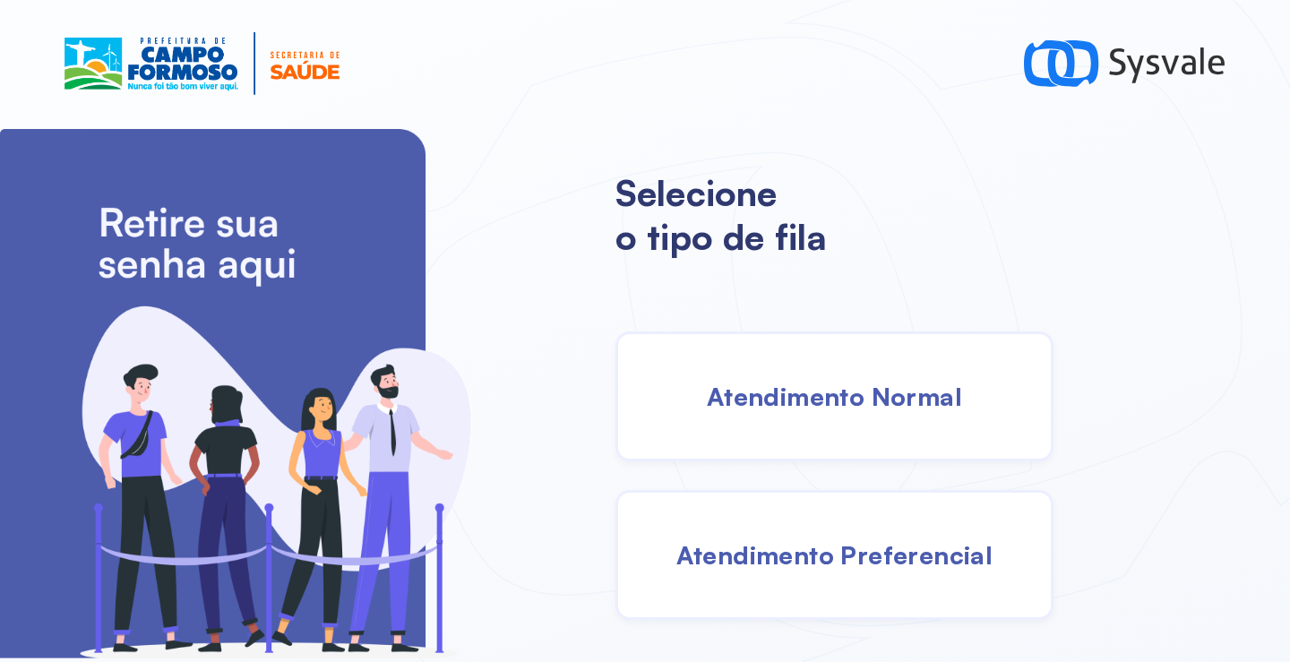
click at [823, 388] on span "Atendimento Normal" at bounding box center [834, 396] width 255 height 31
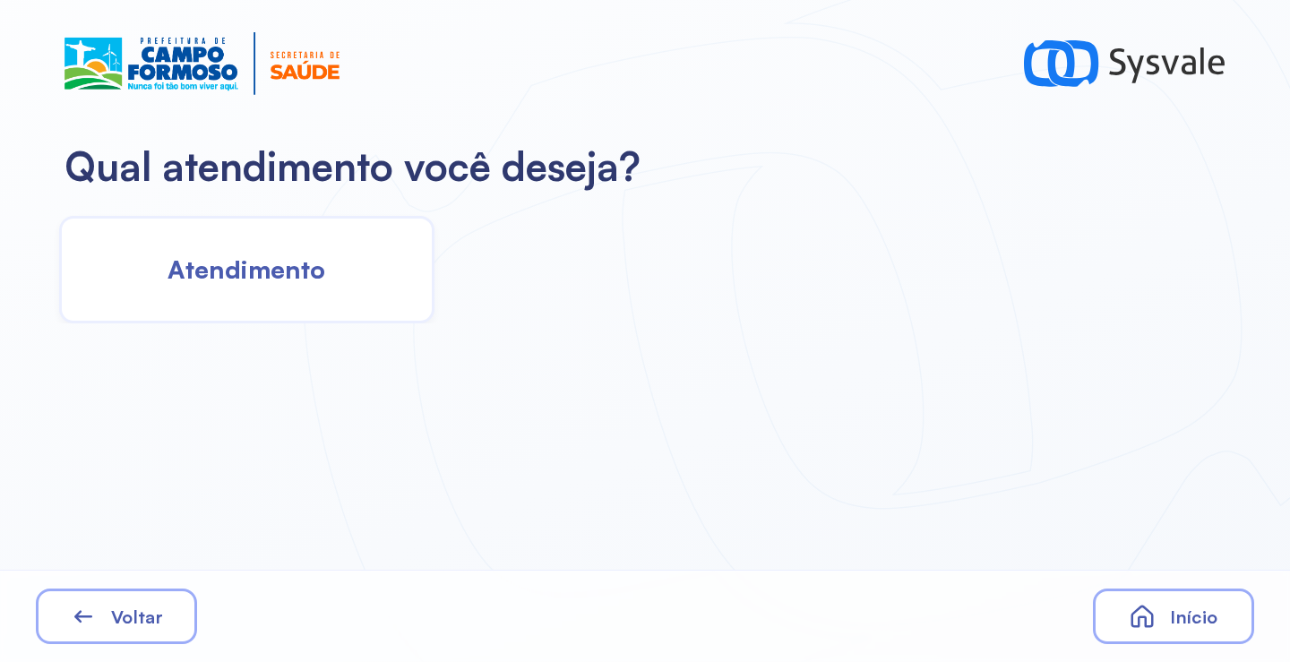
click at [357, 309] on div "Atendimento" at bounding box center [246, 270] width 375 height 108
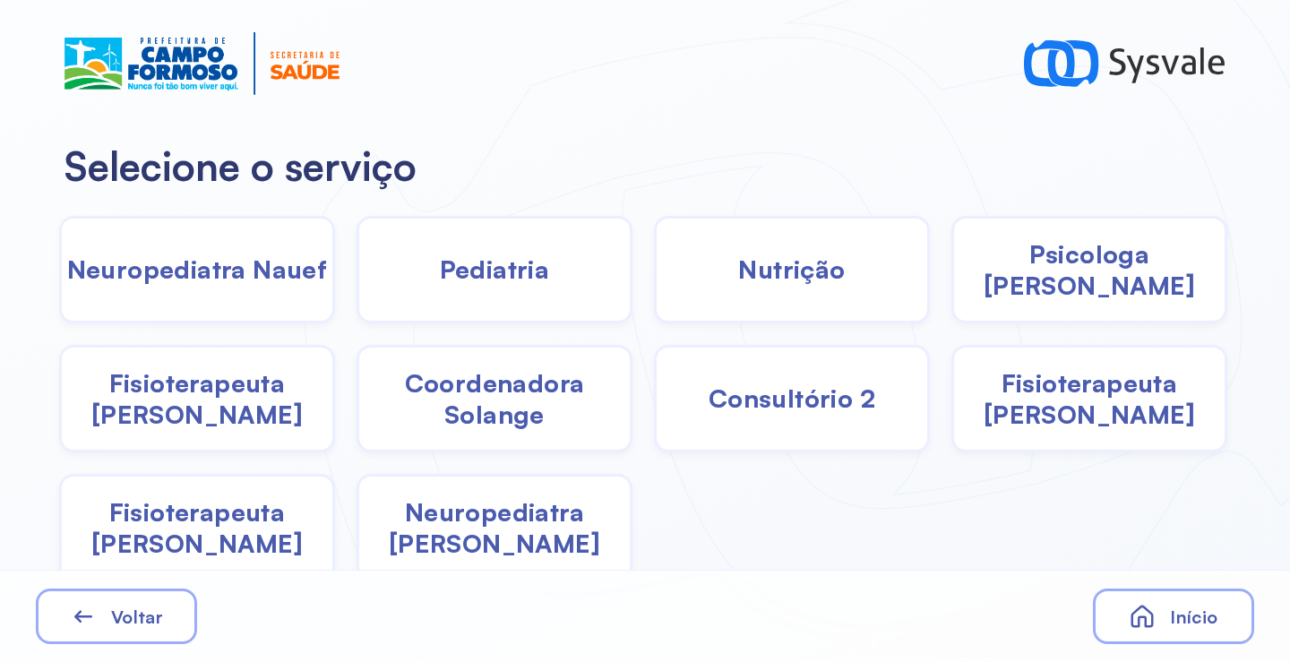
click at [506, 284] on span "Pediatria" at bounding box center [495, 269] width 110 height 31
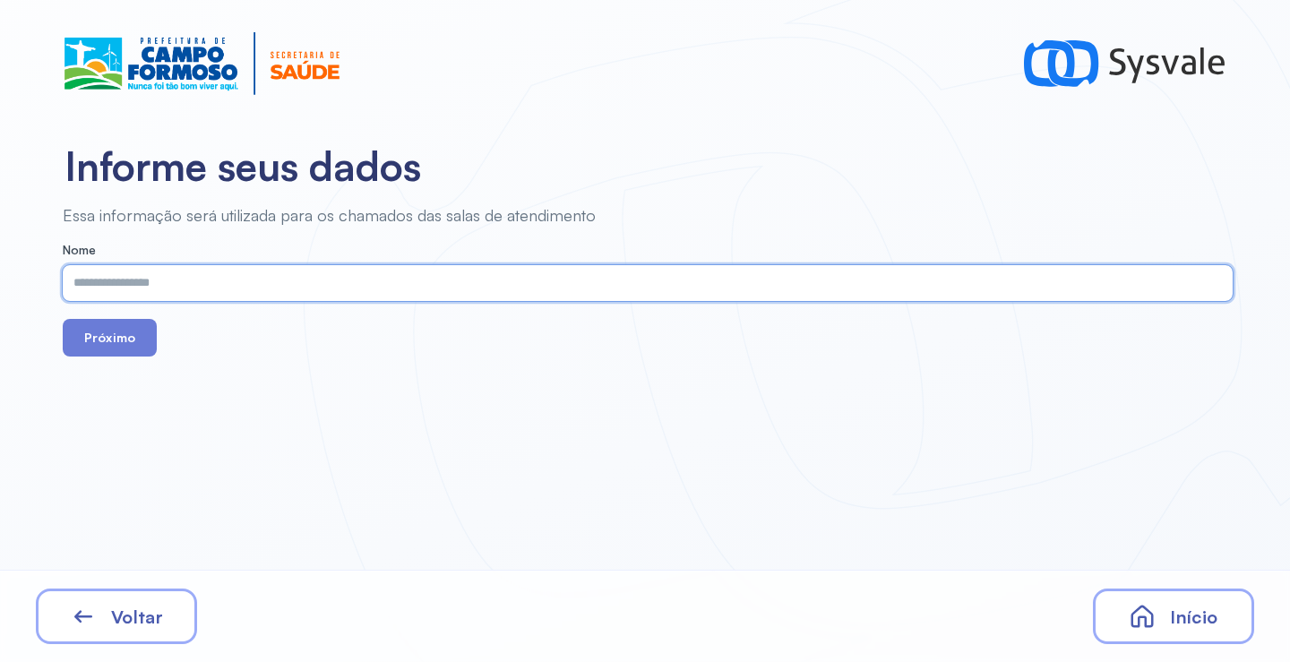
paste input "**********"
type input "**********"
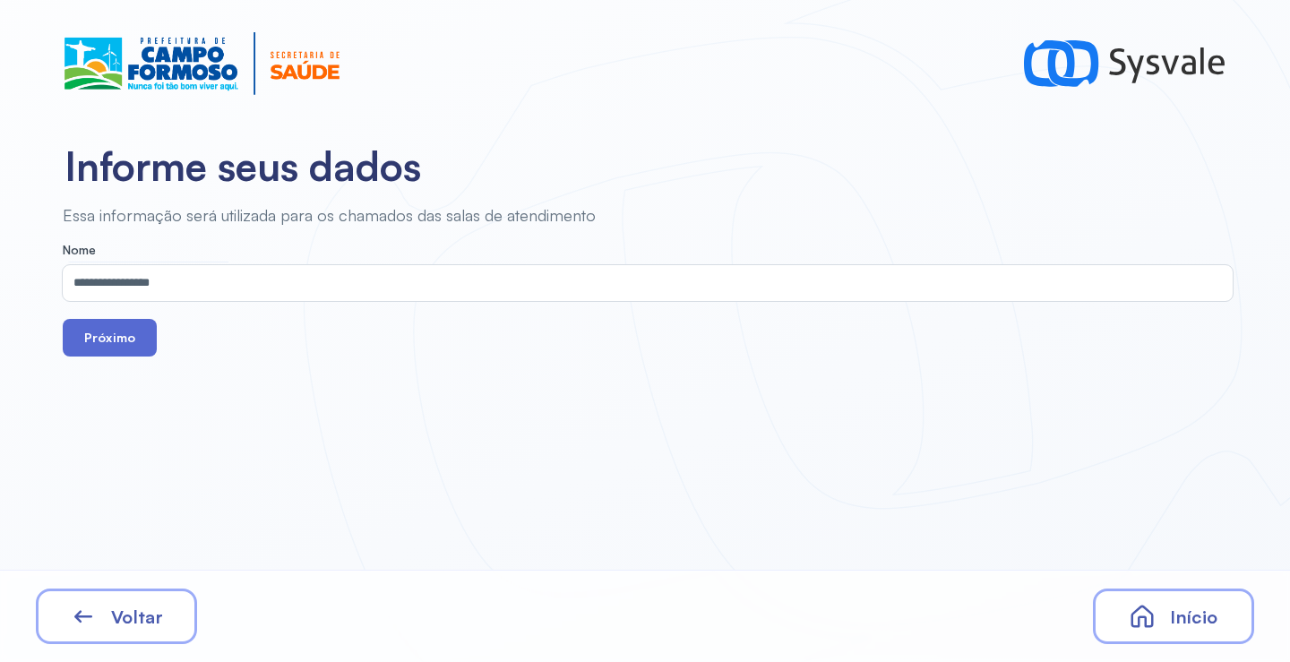
drag, startPoint x: 96, startPoint y: 357, endPoint x: 107, endPoint y: 350, distance: 12.9
click at [96, 357] on div "**********" at bounding box center [645, 331] width 1290 height 662
click at [138, 353] on button "Próximo" at bounding box center [110, 338] width 94 height 38
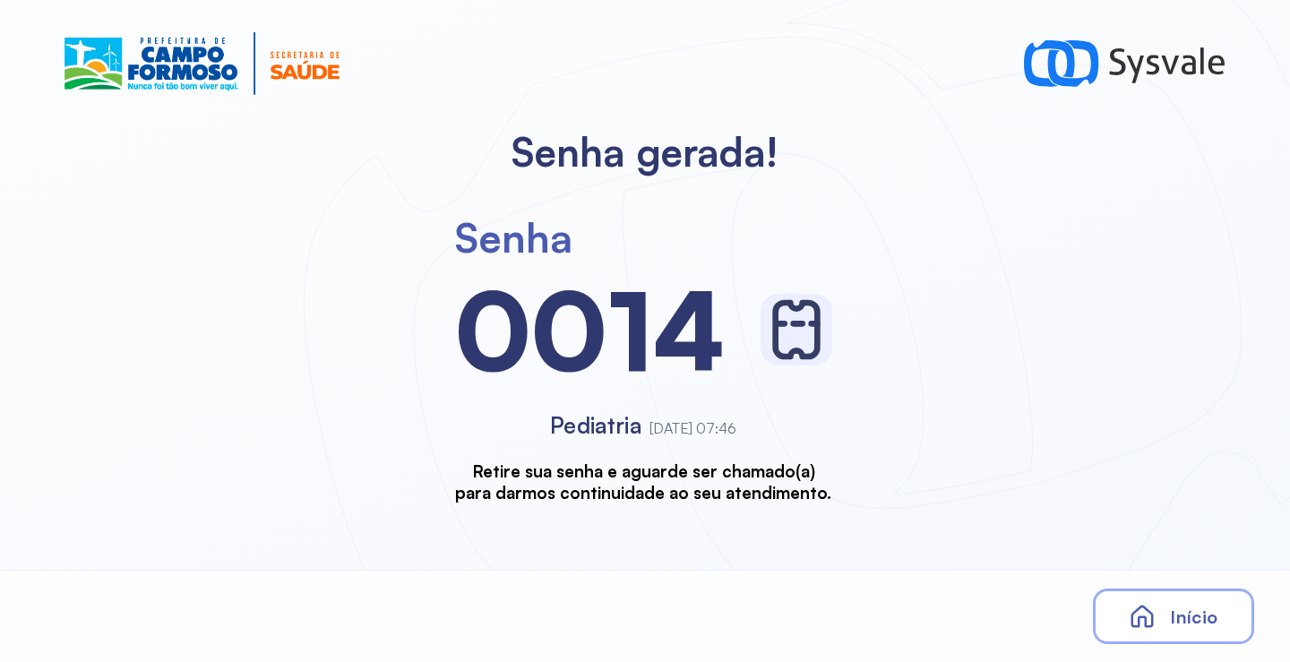
click at [1185, 616] on span "Início" at bounding box center [1193, 617] width 47 height 22
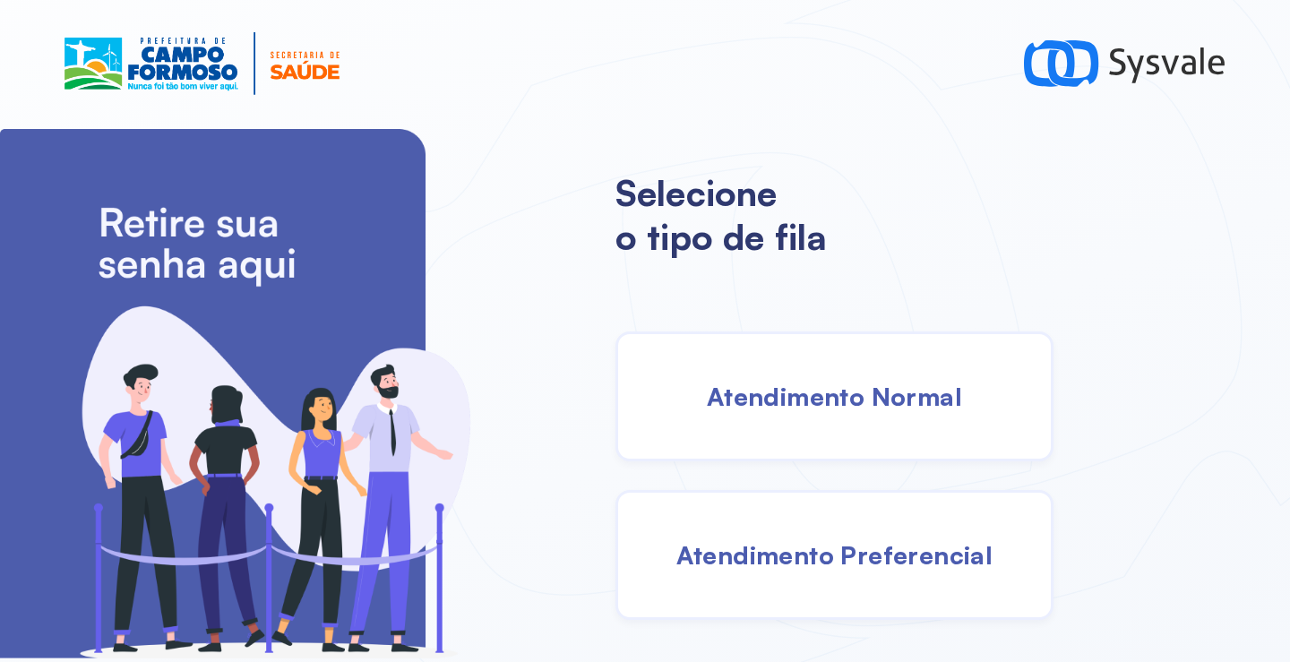
click at [741, 390] on span "Atendimento Normal" at bounding box center [834, 396] width 255 height 31
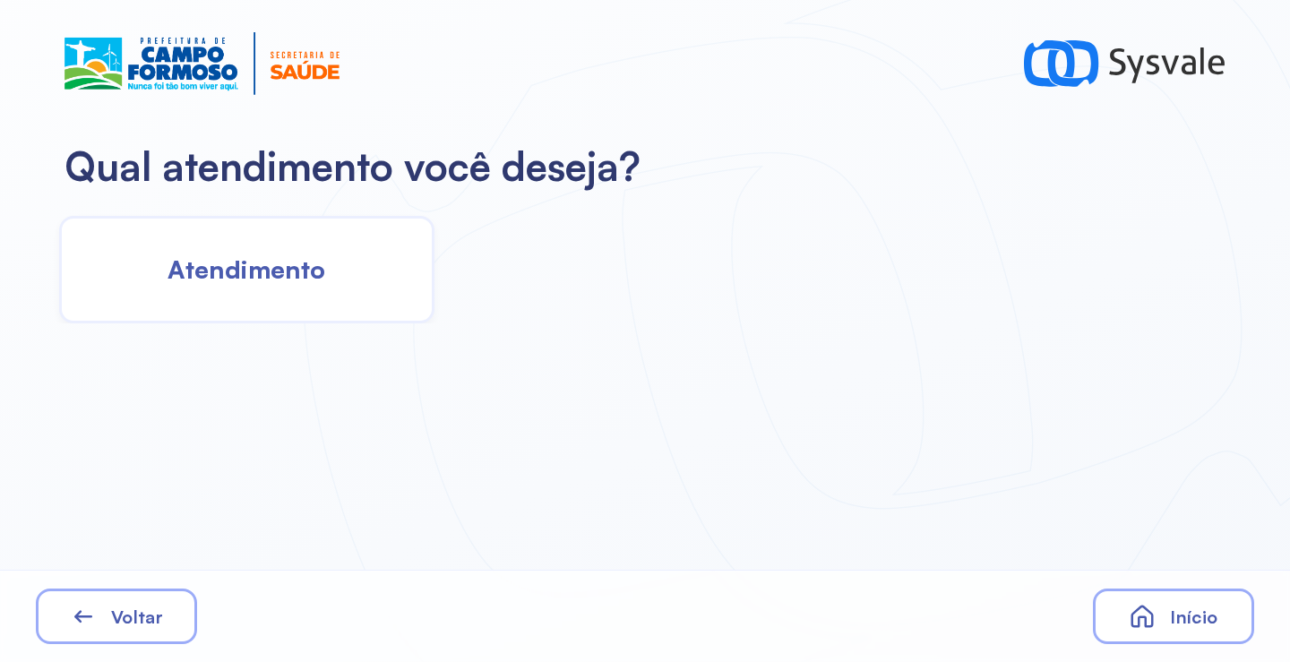
click at [262, 264] on span "Atendimento" at bounding box center [247, 269] width 158 height 31
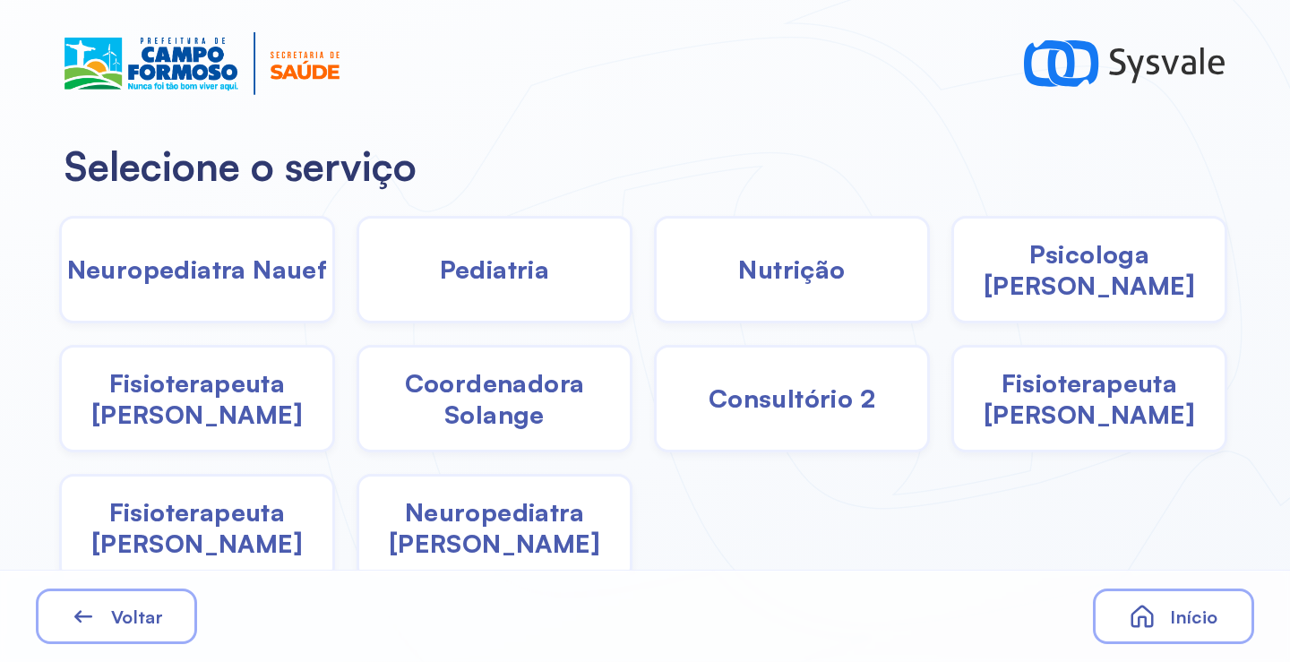
click at [541, 547] on div "Neuropediatra [PERSON_NAME]" at bounding box center [495, 528] width 276 height 108
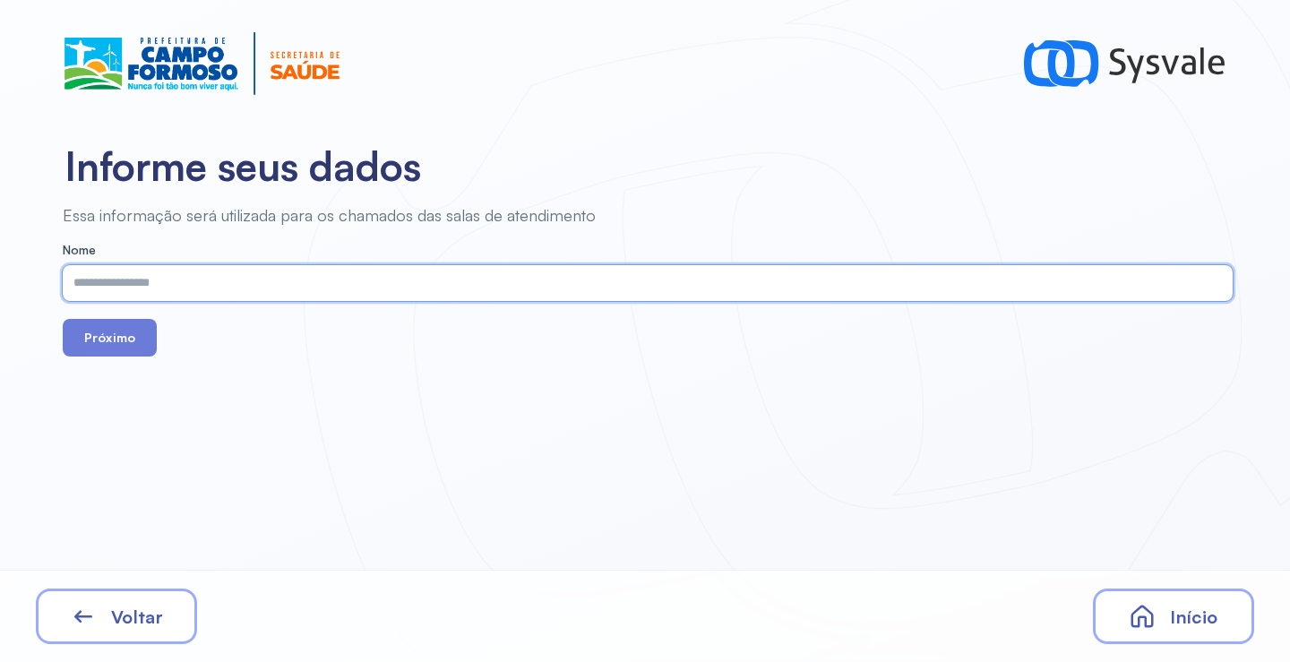
paste input "**********"
type input "**********"
click at [108, 338] on button "Próximo" at bounding box center [110, 338] width 94 height 38
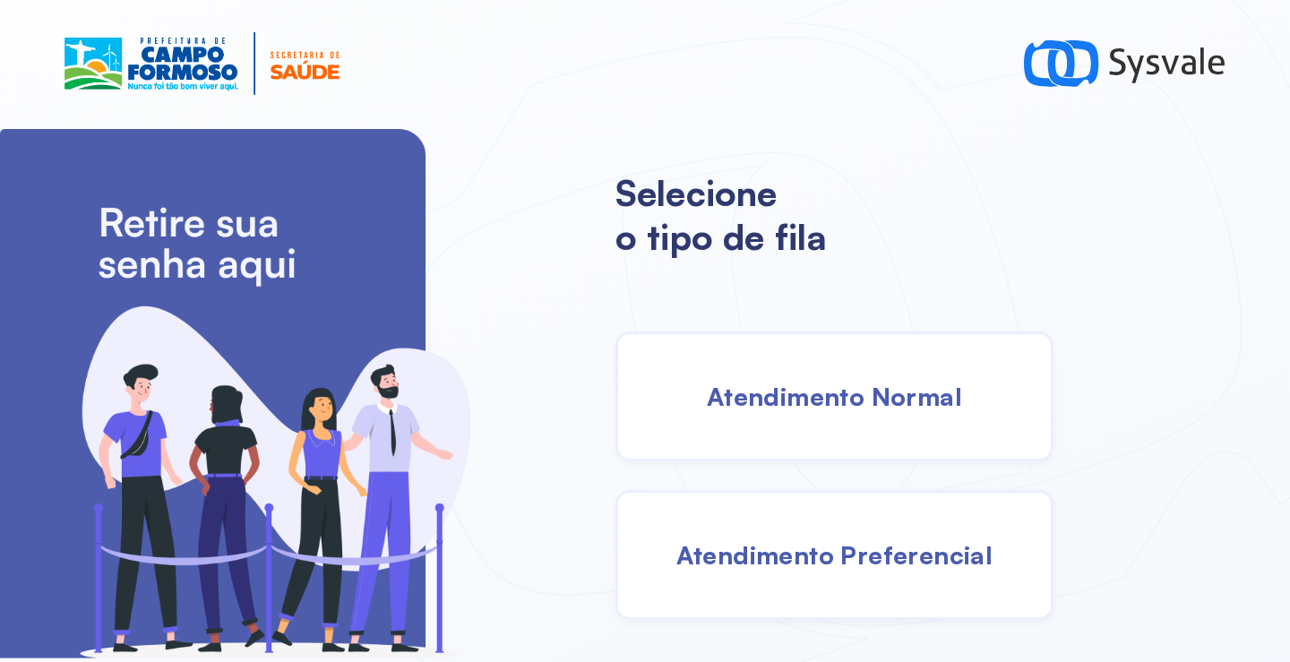
drag, startPoint x: 771, startPoint y: 426, endPoint x: 751, endPoint y: 406, distance: 28.5
click at [751, 406] on div "Atendimento Normal" at bounding box center [834, 396] width 438 height 130
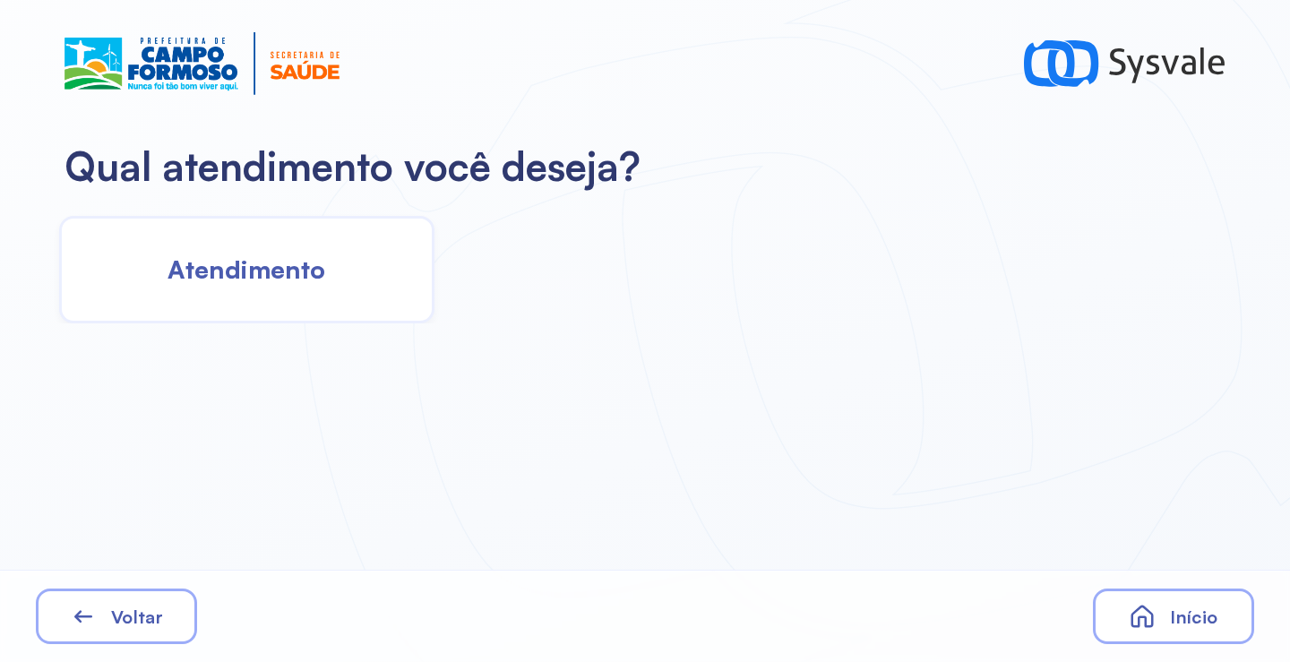
click at [291, 262] on span "Atendimento" at bounding box center [247, 269] width 158 height 31
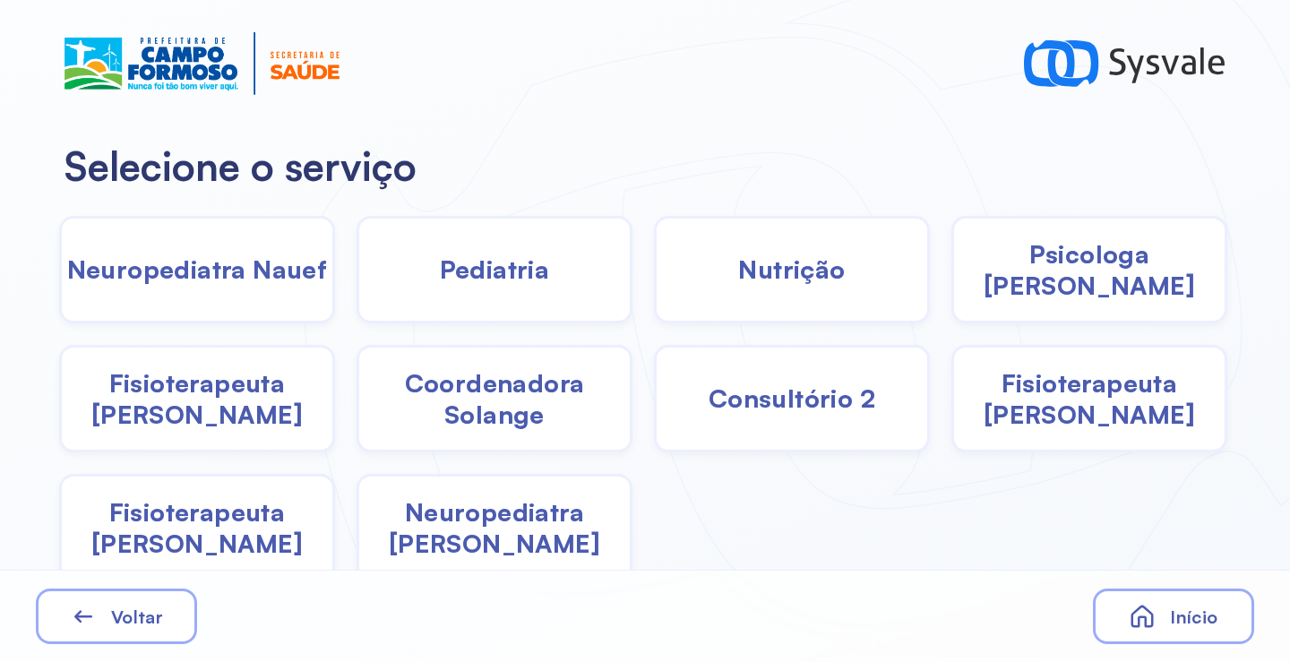
click at [478, 525] on span "Neuropediatra [PERSON_NAME]" at bounding box center [494, 527] width 271 height 63
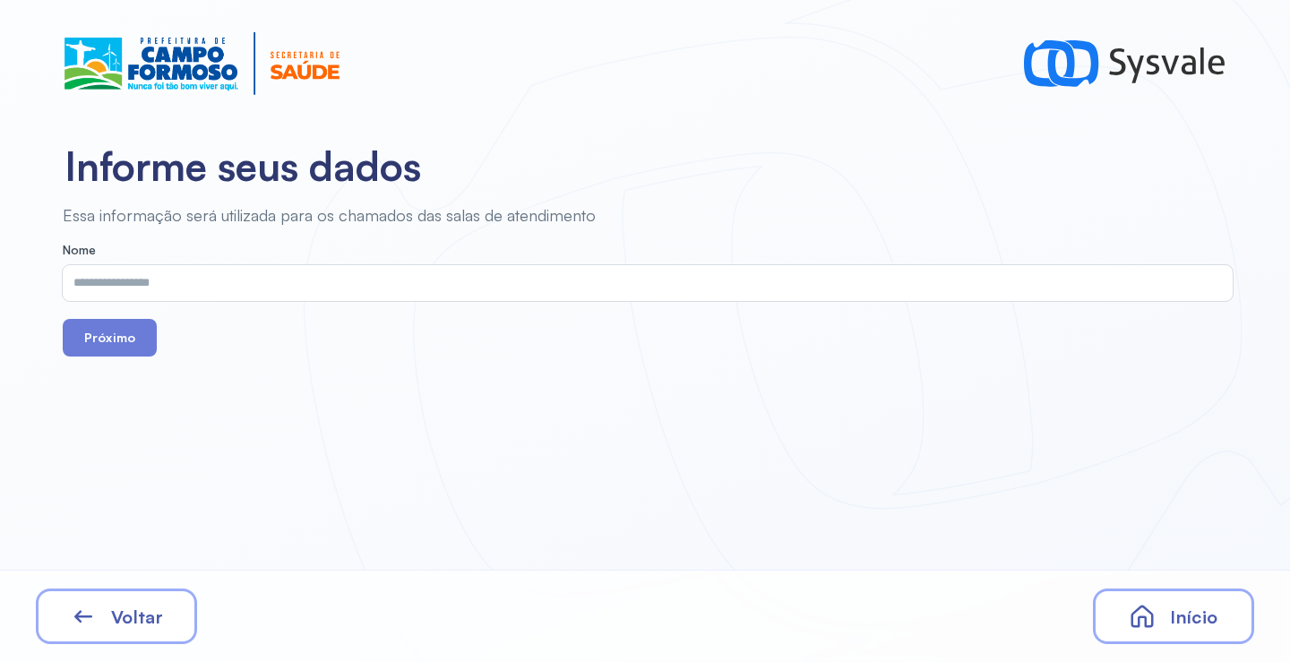
drag, startPoint x: 273, startPoint y: 260, endPoint x: 225, endPoint y: 277, distance: 51.3
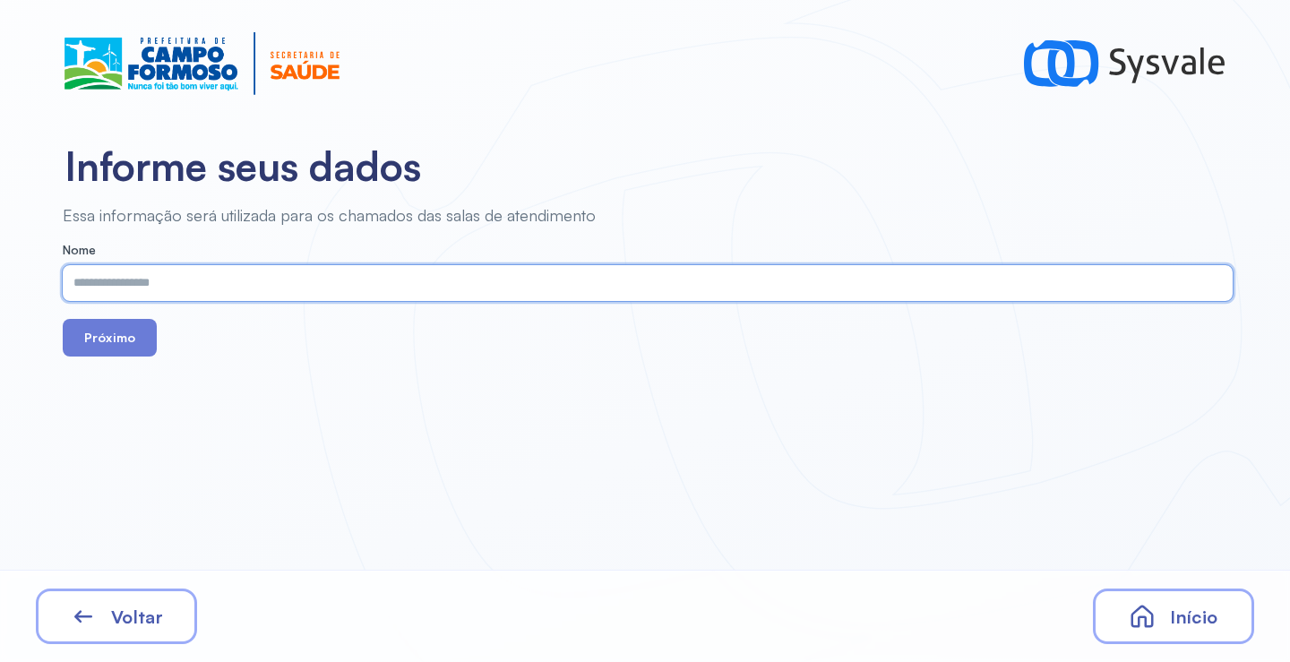
paste input "**********"
type input "**********"
click at [115, 331] on button "Próximo" at bounding box center [110, 338] width 94 height 38
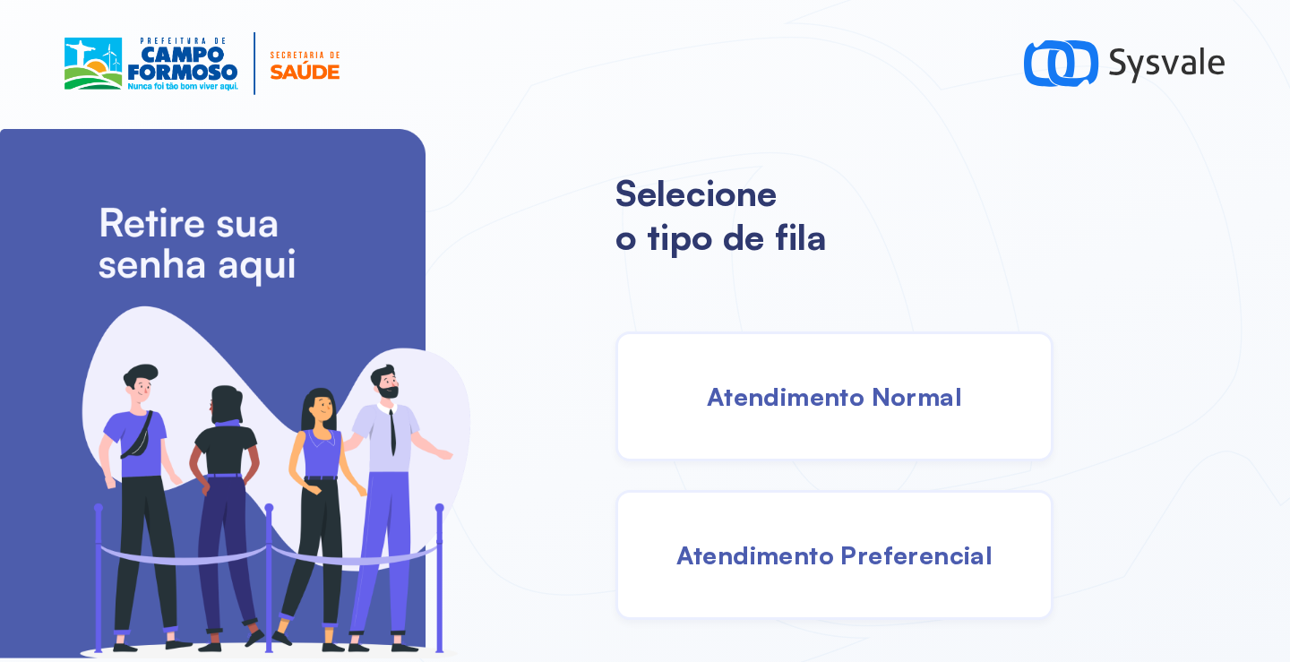
drag, startPoint x: 829, startPoint y: 438, endPoint x: 817, endPoint y: 424, distance: 18.5
click at [817, 424] on div "Atendimento Normal" at bounding box center [834, 396] width 438 height 130
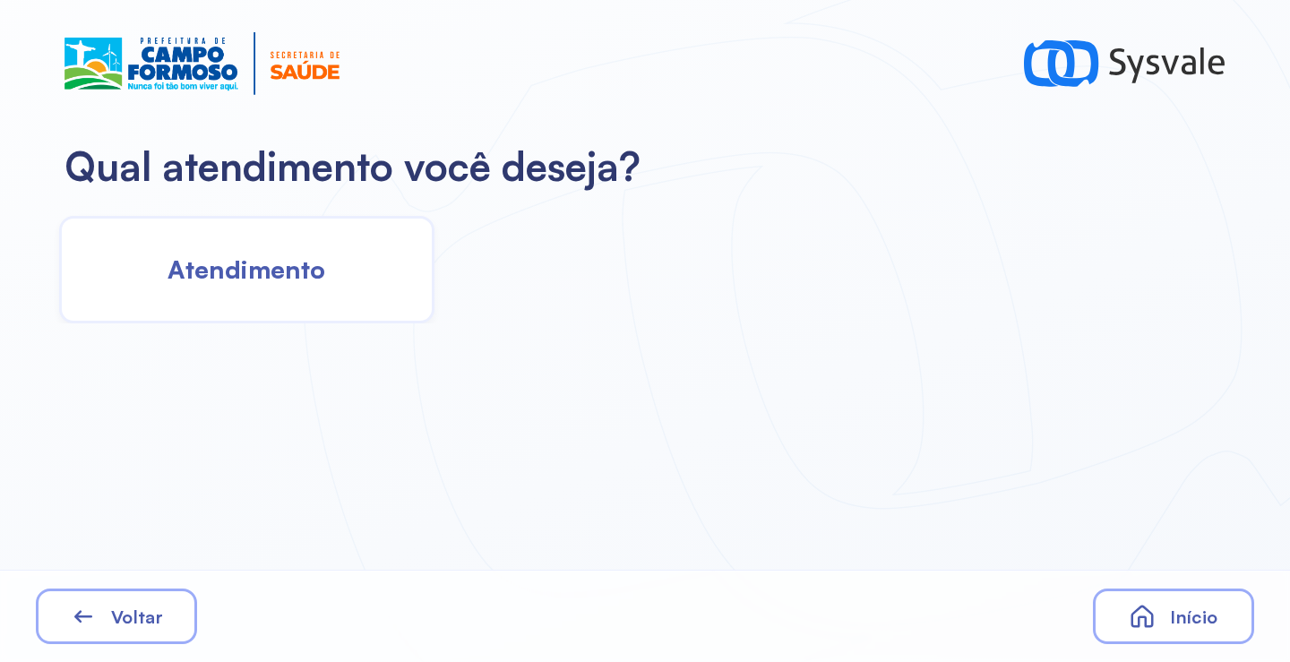
click at [286, 254] on span "Atendimento" at bounding box center [247, 269] width 158 height 31
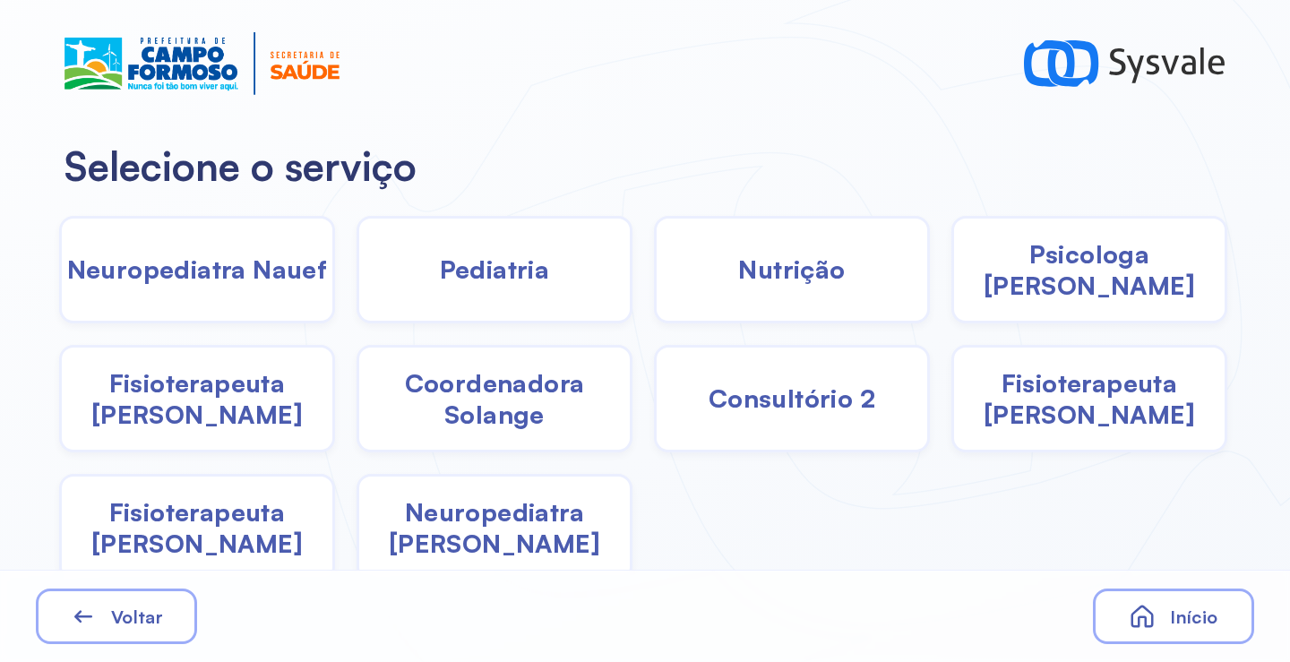
click at [654, 287] on div "Pediatria" at bounding box center [792, 270] width 276 height 108
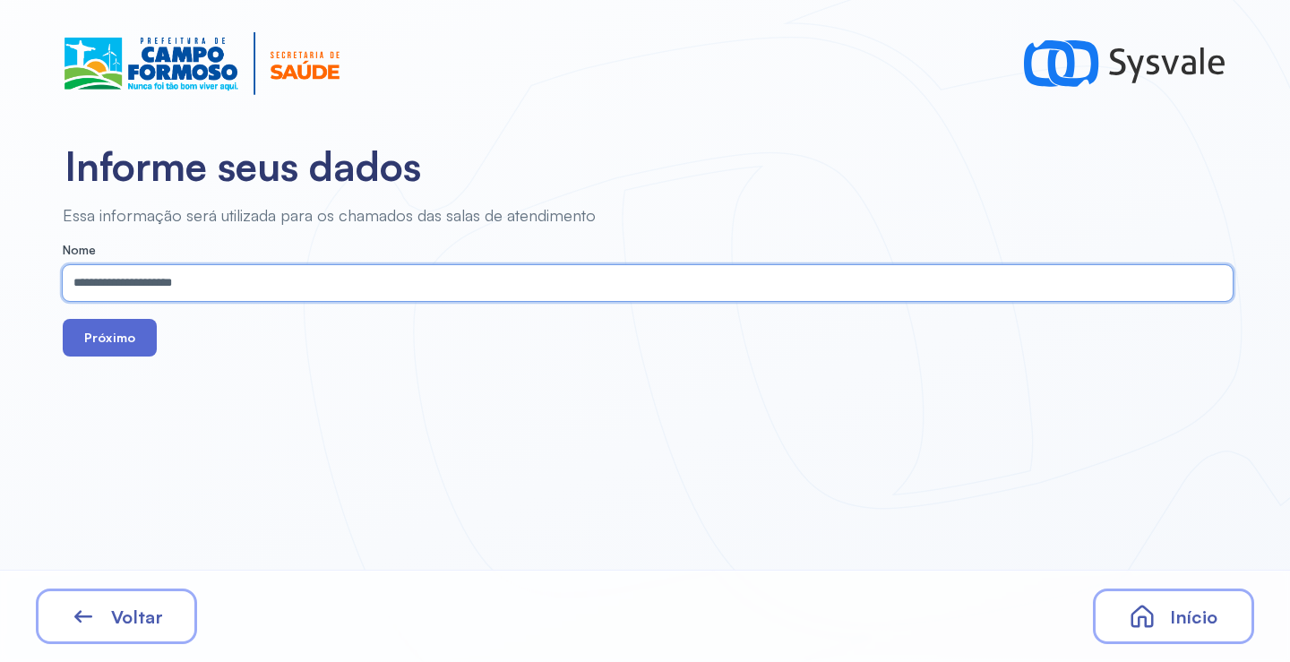
type input "**********"
drag, startPoint x: 104, startPoint y: 349, endPoint x: 116, endPoint y: 335, distance: 17.8
click at [103, 348] on button "Próximo" at bounding box center [110, 338] width 94 height 38
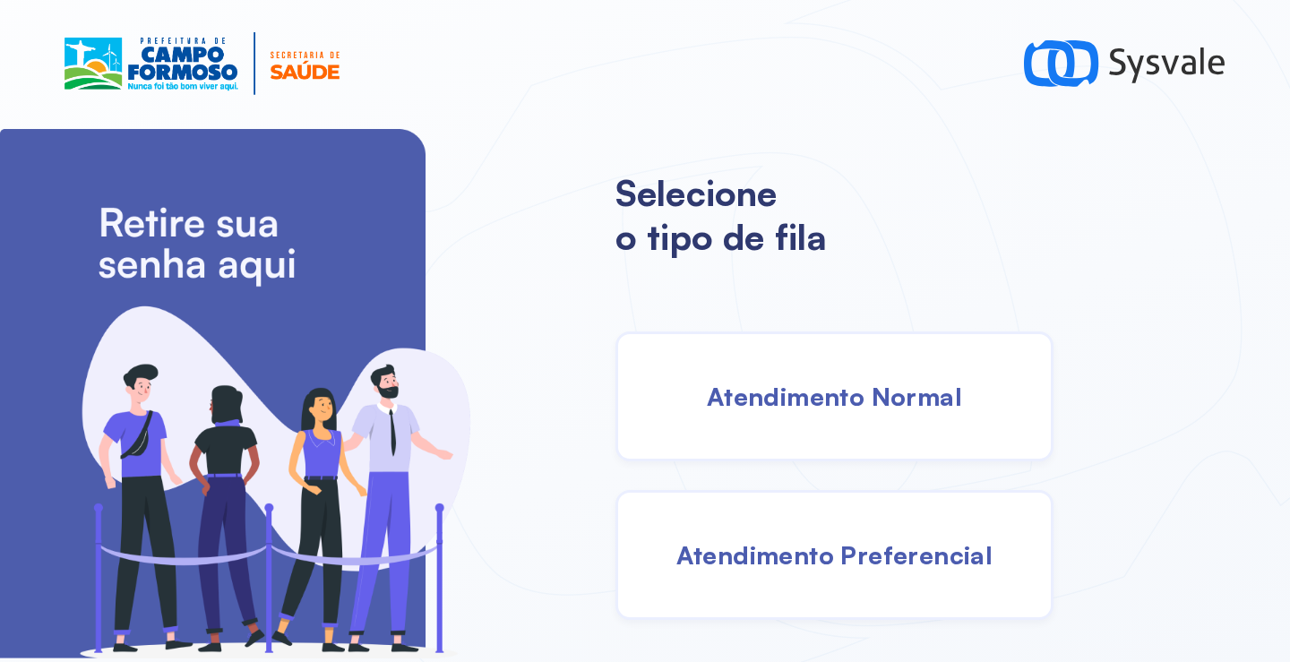
click at [797, 405] on span "Atendimento Normal" at bounding box center [834, 396] width 255 height 31
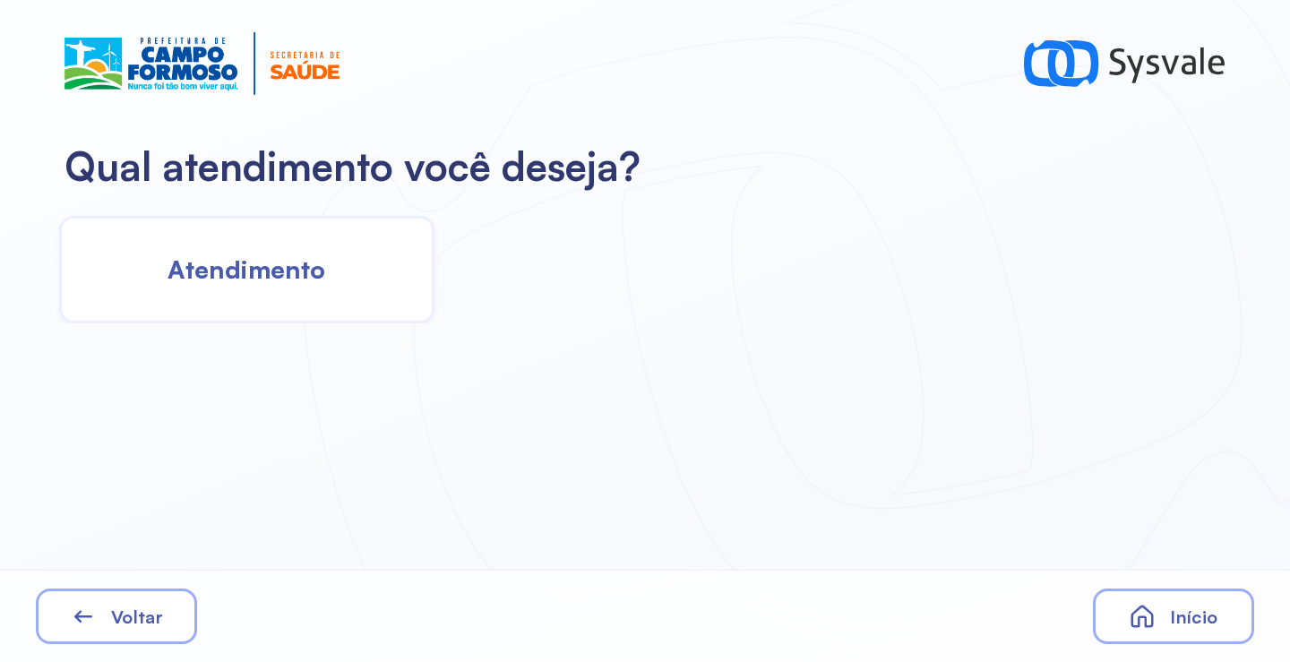
click at [315, 265] on span "Atendimento" at bounding box center [247, 269] width 158 height 31
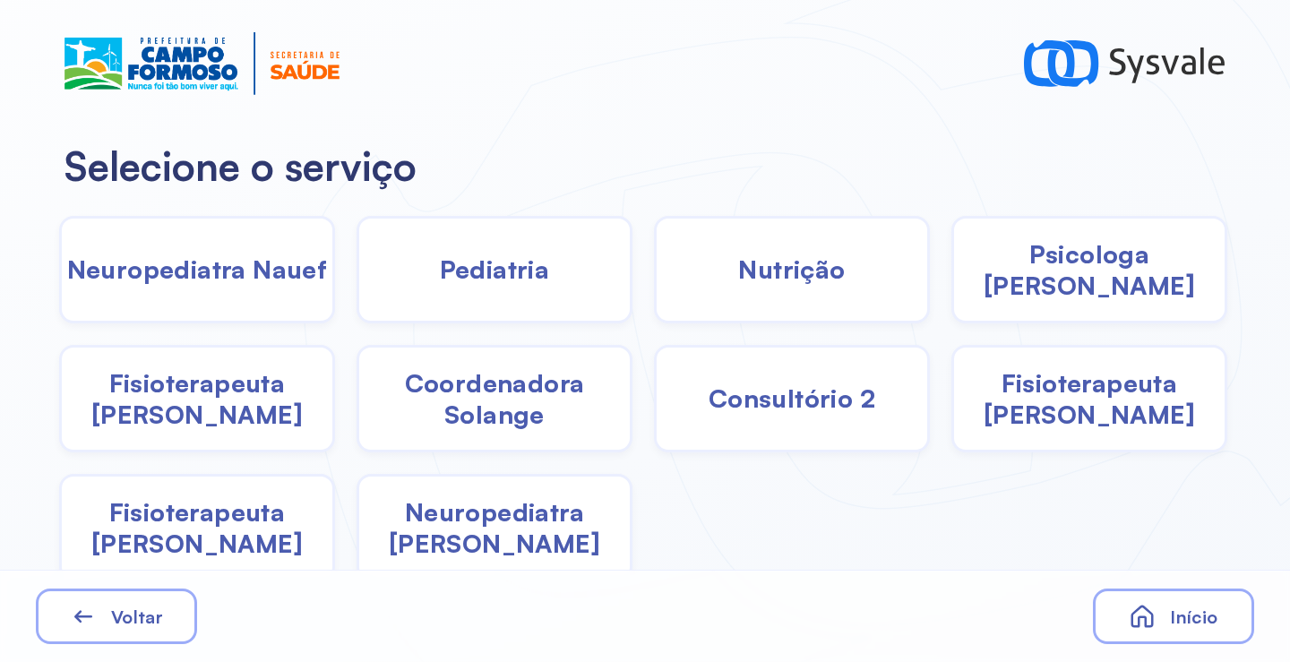
click at [478, 522] on span "Neuropediatra [PERSON_NAME]" at bounding box center [494, 527] width 271 height 63
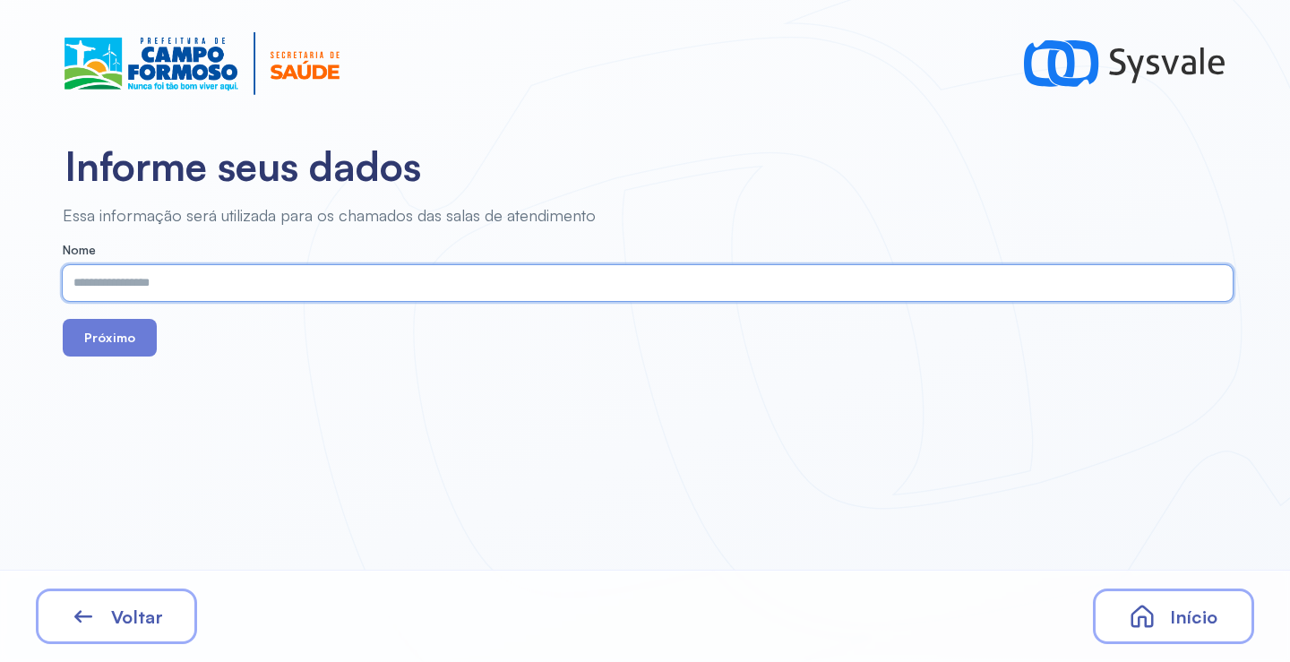
paste input "**********"
type input "**********"
click at [139, 335] on button "Próximo" at bounding box center [110, 338] width 94 height 38
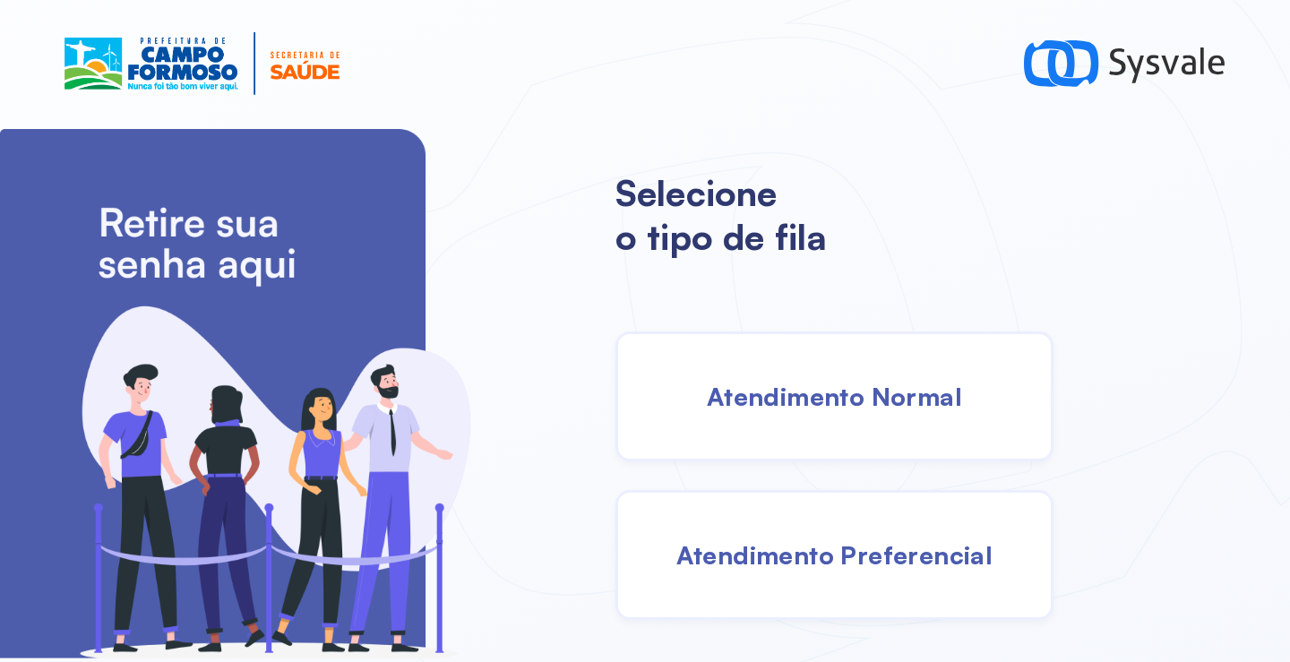
click at [841, 386] on span "Atendimento Normal" at bounding box center [834, 396] width 255 height 31
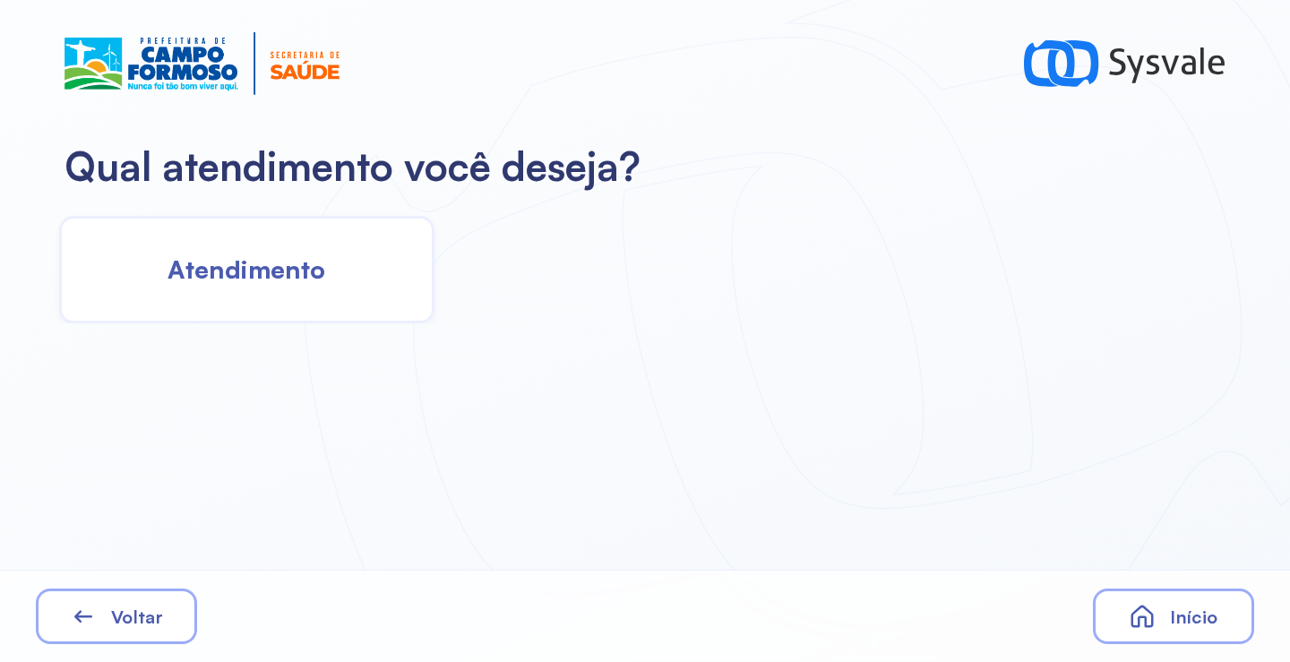
click at [312, 280] on span "Atendimento" at bounding box center [247, 269] width 158 height 31
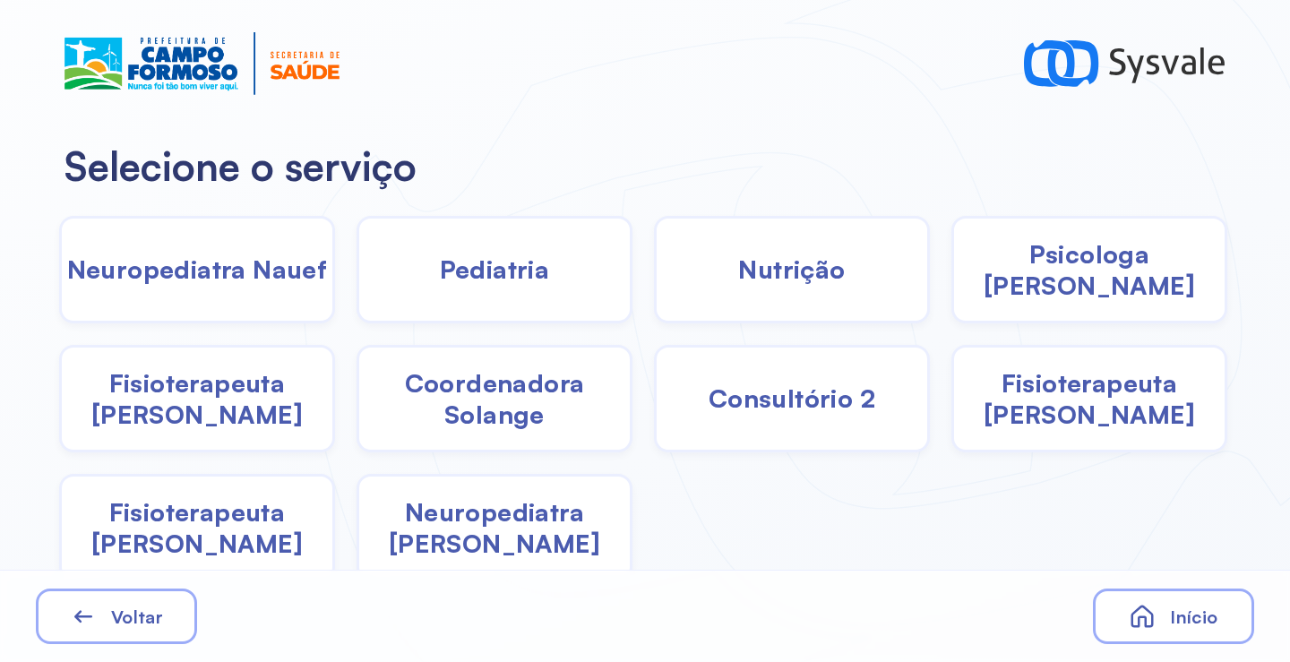
click at [654, 288] on div "Pediatria" at bounding box center [792, 270] width 276 height 108
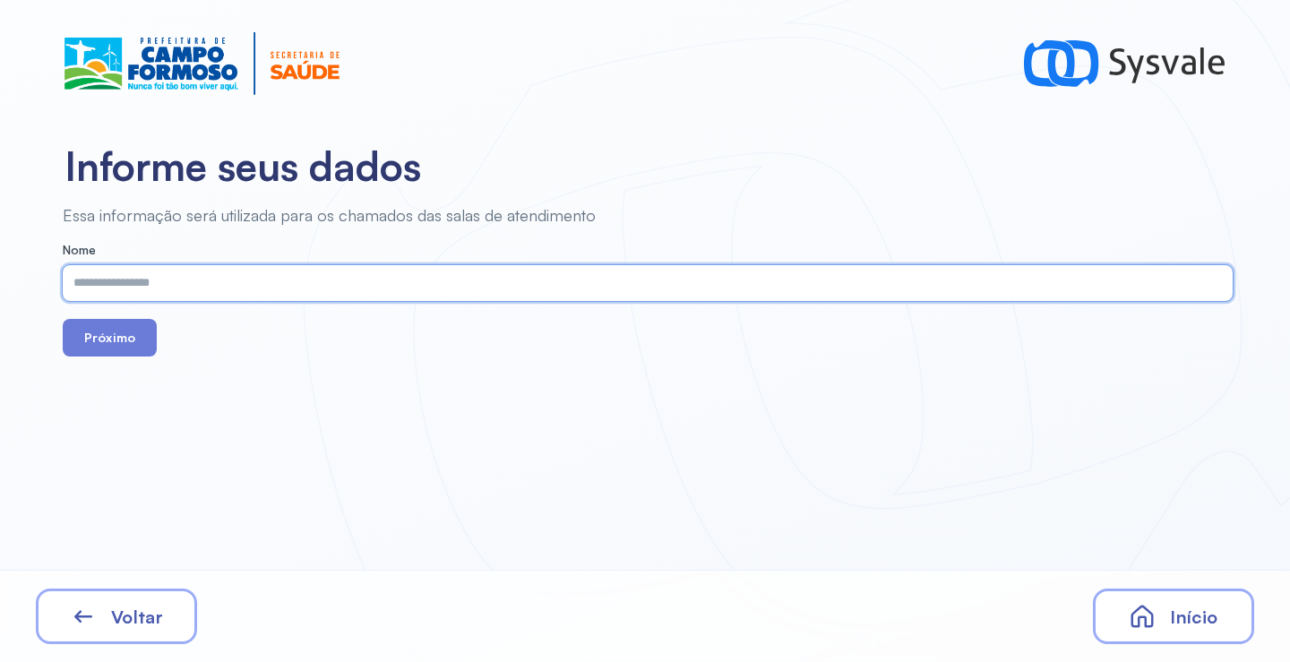
paste input "**********"
type input "**********"
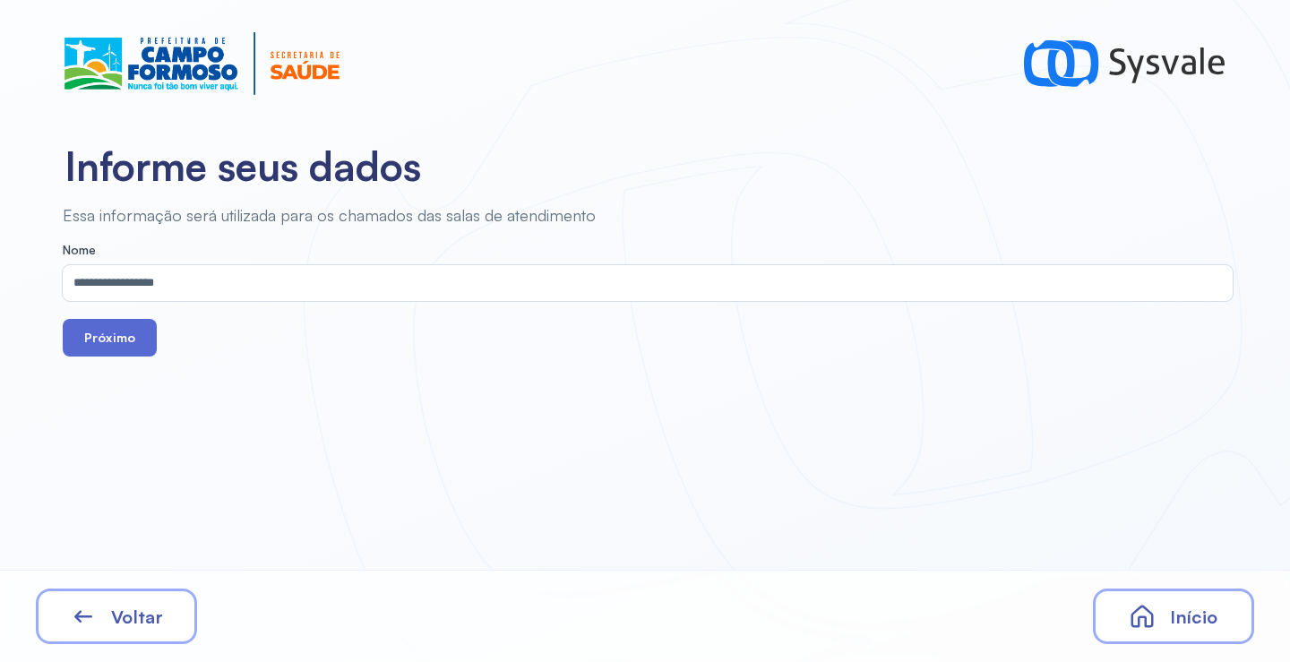
click at [127, 329] on button "Próximo" at bounding box center [110, 338] width 94 height 38
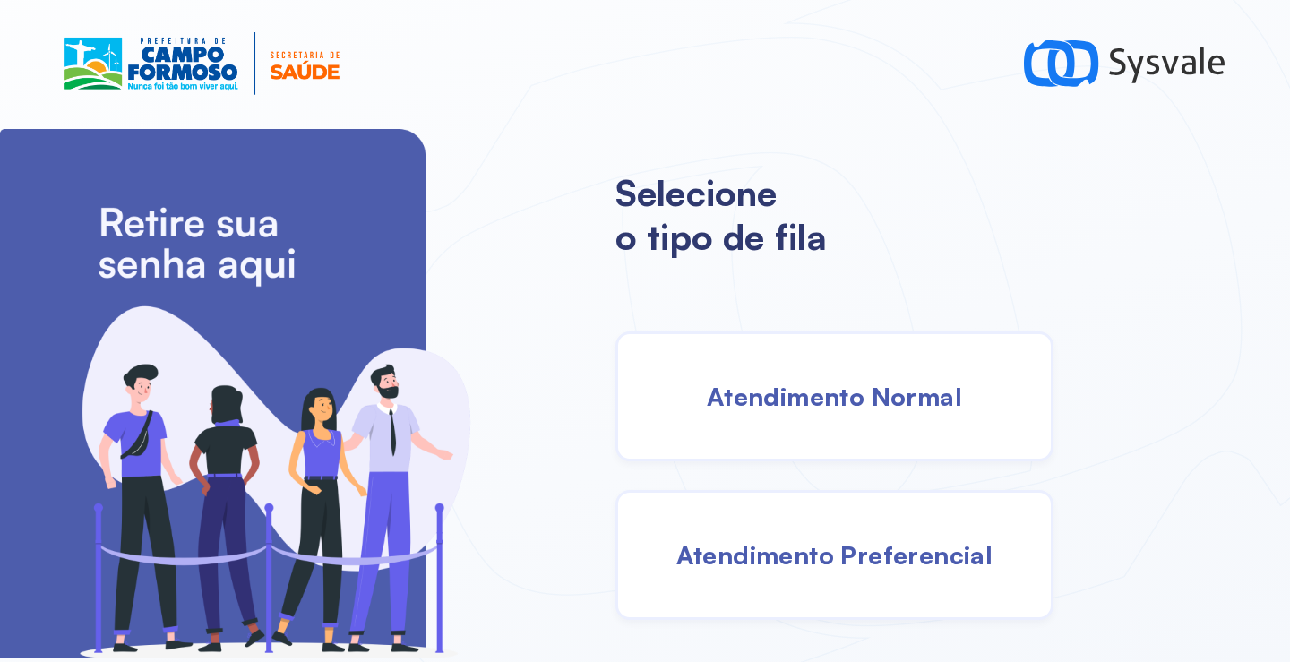
click at [834, 395] on span "Atendimento Normal" at bounding box center [834, 396] width 255 height 31
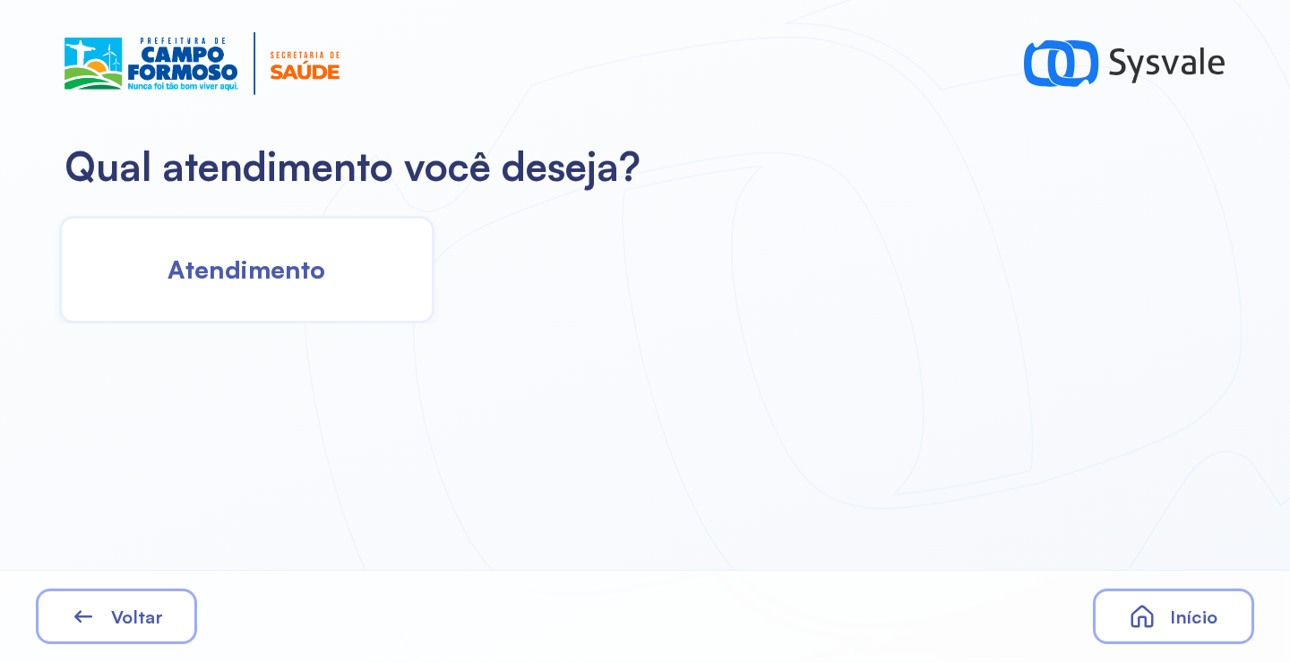
click at [227, 264] on span "Atendimento" at bounding box center [247, 269] width 158 height 31
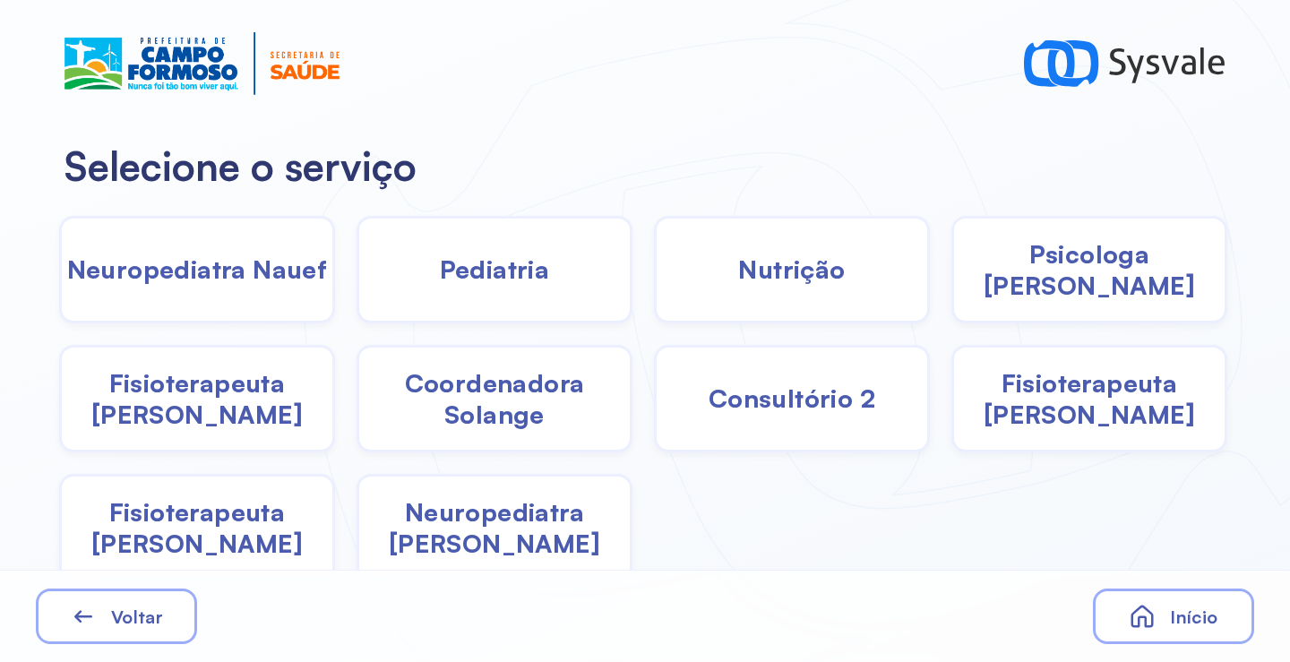
click at [520, 280] on span "Pediatria" at bounding box center [495, 269] width 110 height 31
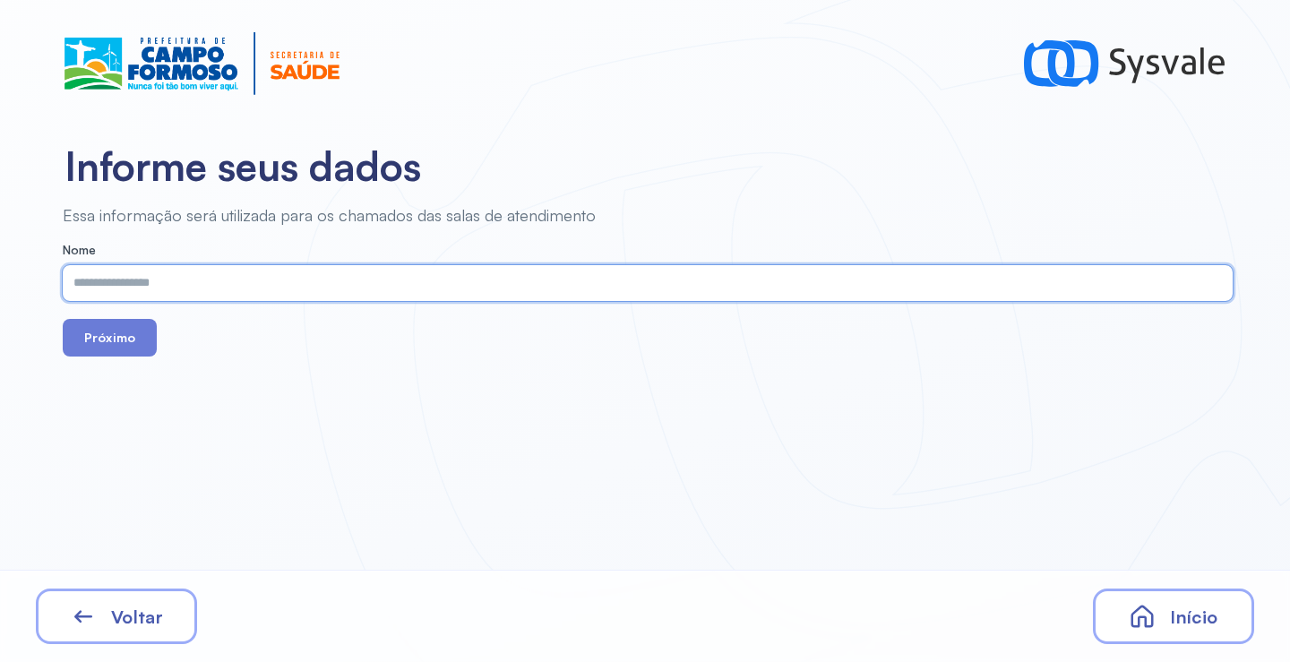
paste input "**********"
type input "**********"
click at [115, 340] on button "Próximo" at bounding box center [110, 338] width 94 height 38
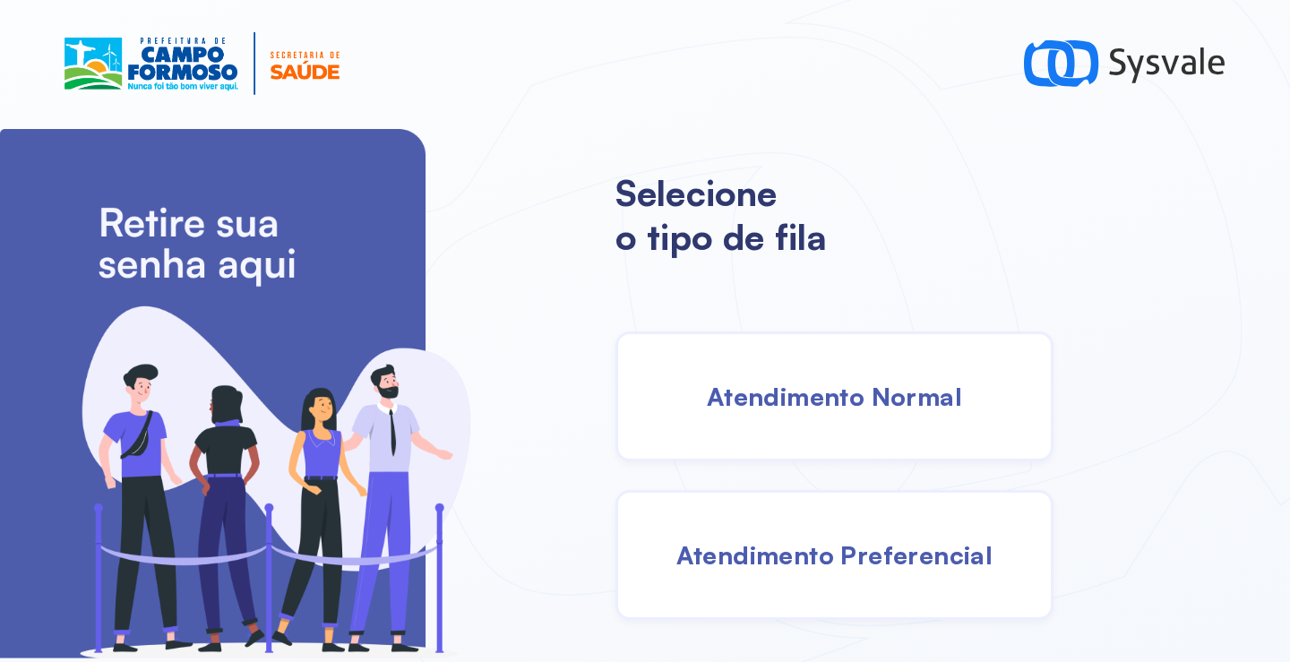
click at [810, 424] on div "Atendimento Normal" at bounding box center [834, 396] width 438 height 130
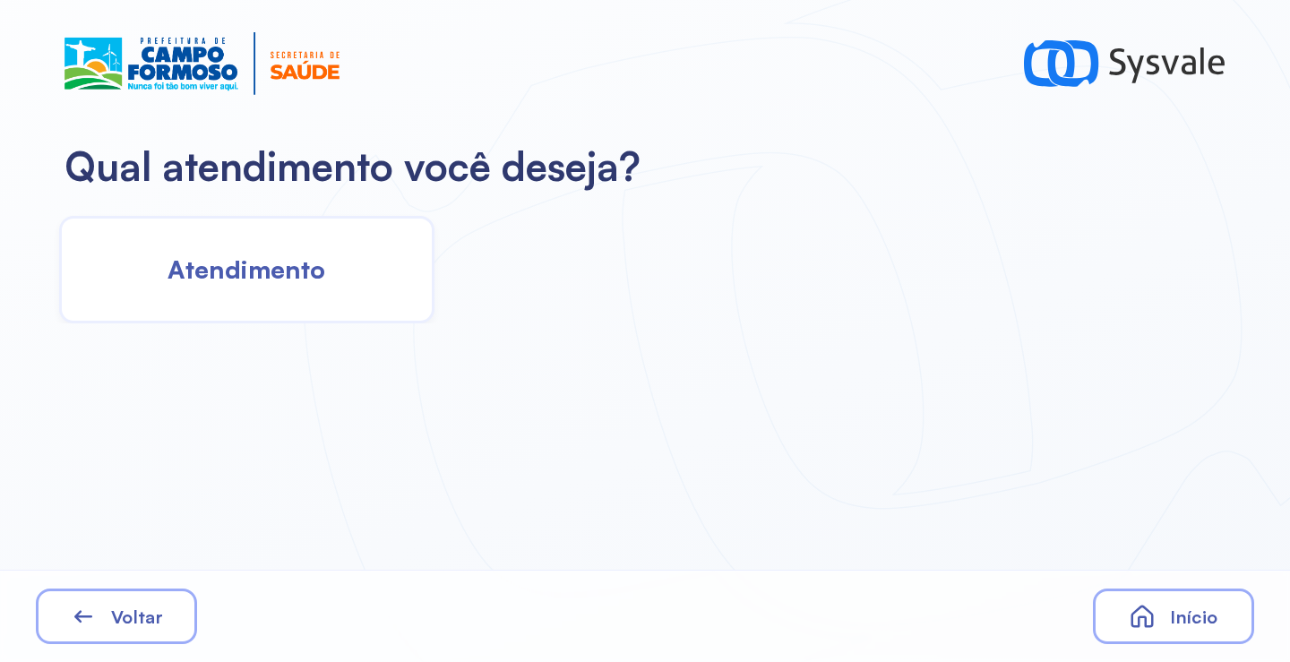
click at [309, 278] on span "Atendimento" at bounding box center [247, 269] width 158 height 31
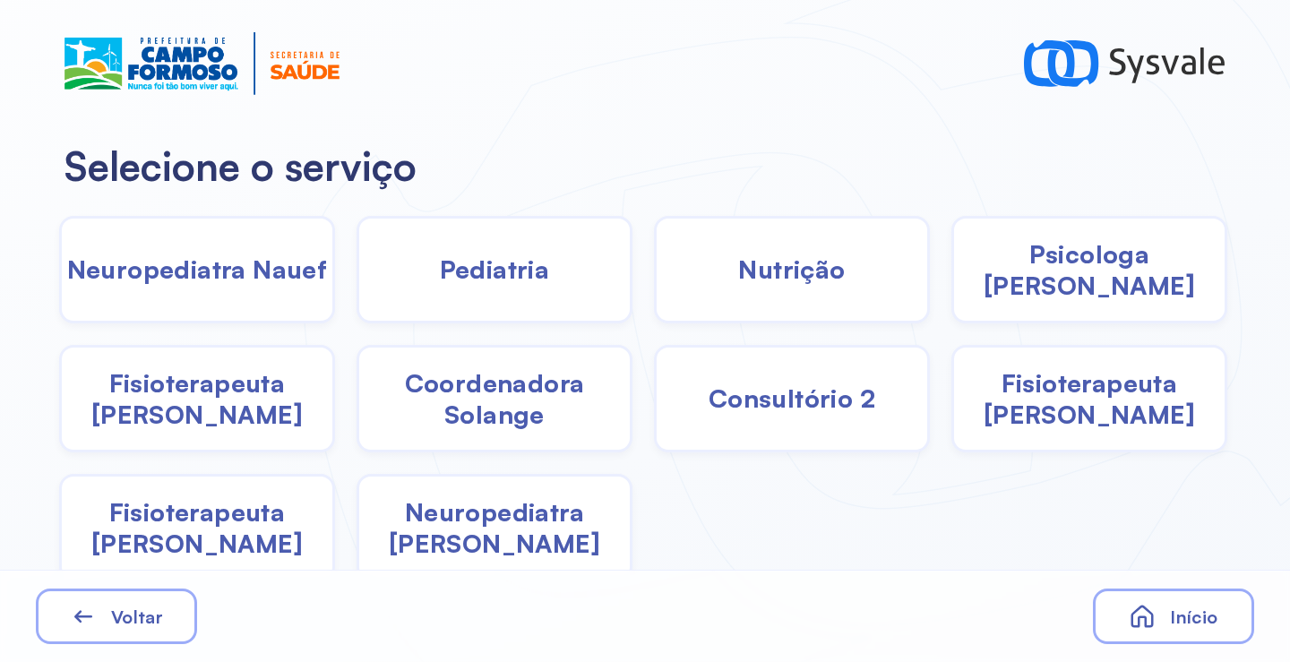
click at [654, 290] on div "Pediatria" at bounding box center [792, 270] width 276 height 108
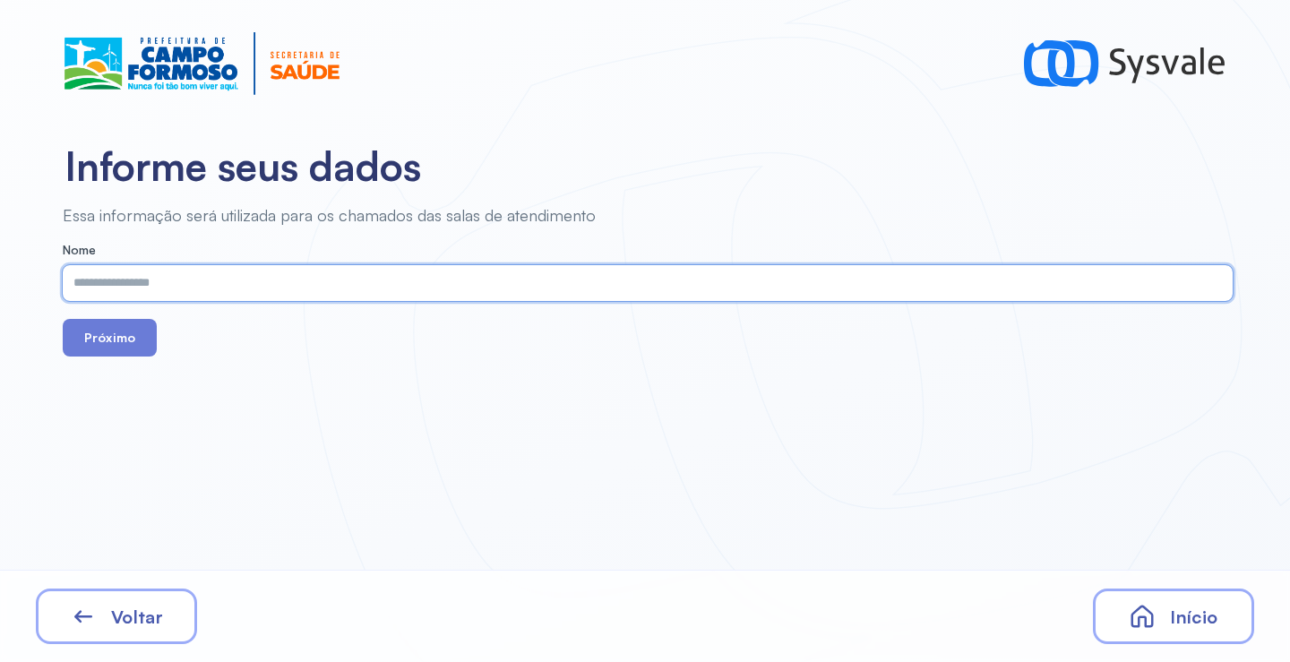
paste input "**********"
type input "**********"
click at [99, 333] on button "Próximo" at bounding box center [110, 338] width 94 height 38
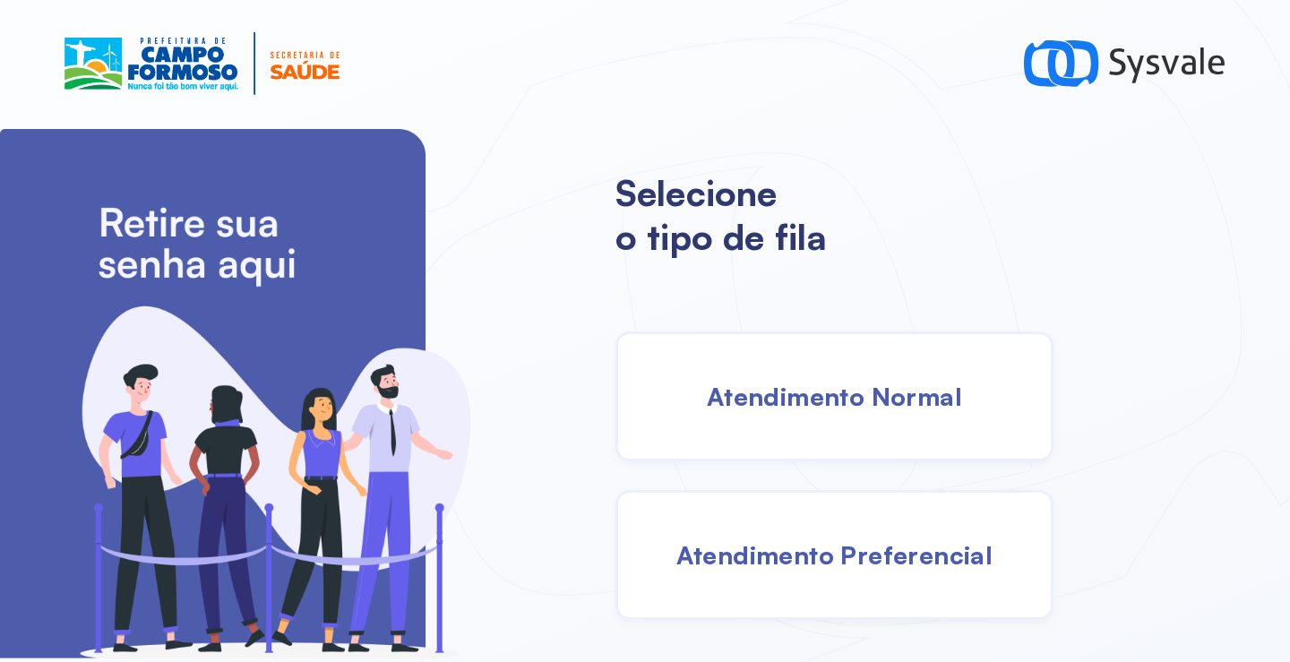
click at [819, 378] on div "Atendimento Normal" at bounding box center [834, 396] width 438 height 130
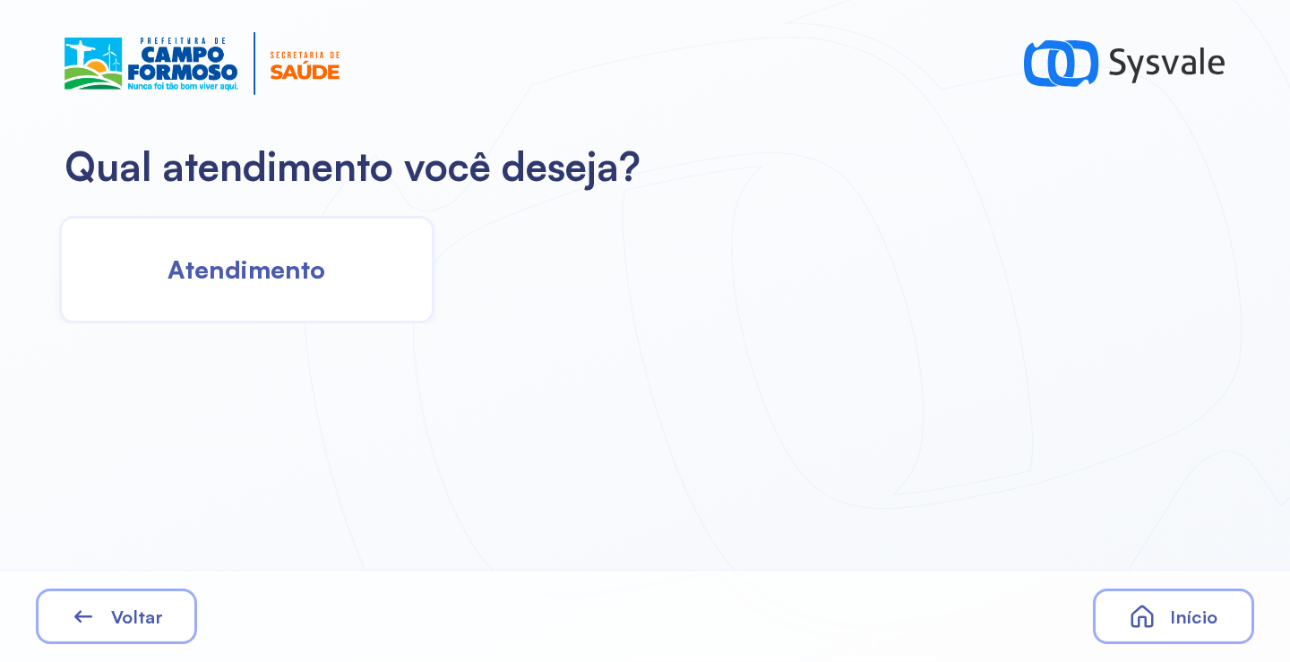
click at [330, 295] on div "Atendimento" at bounding box center [246, 270] width 375 height 108
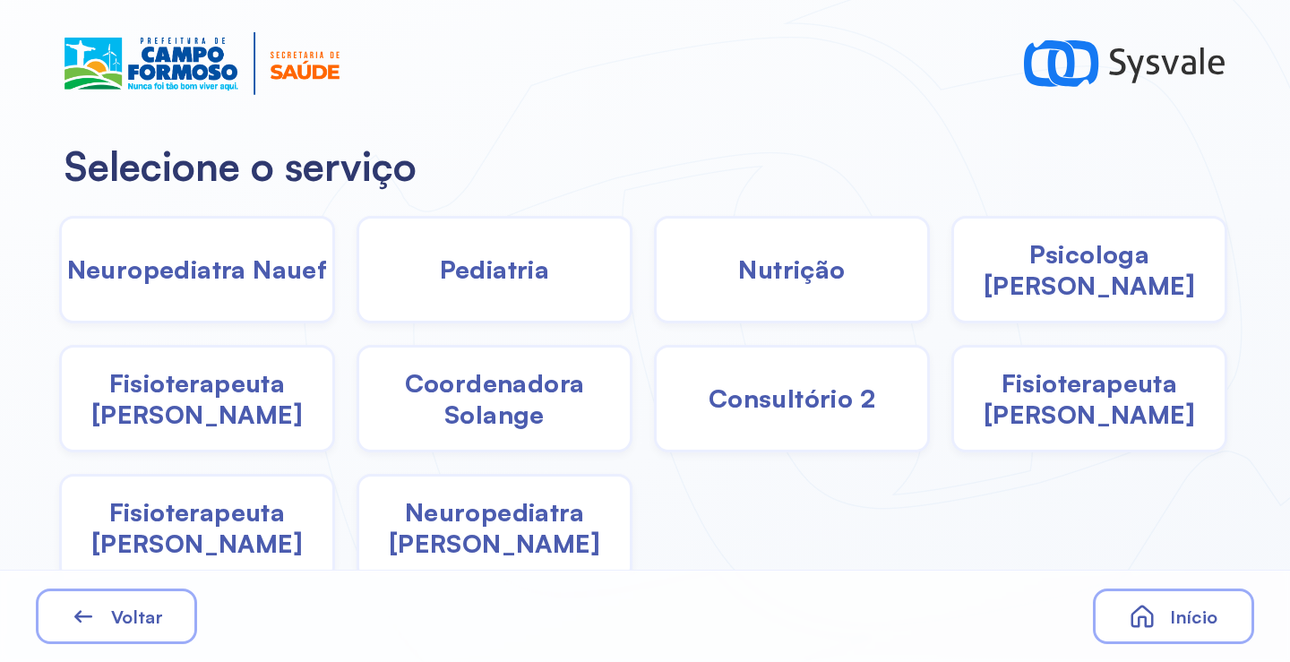
click at [493, 279] on span "Pediatria" at bounding box center [495, 269] width 110 height 31
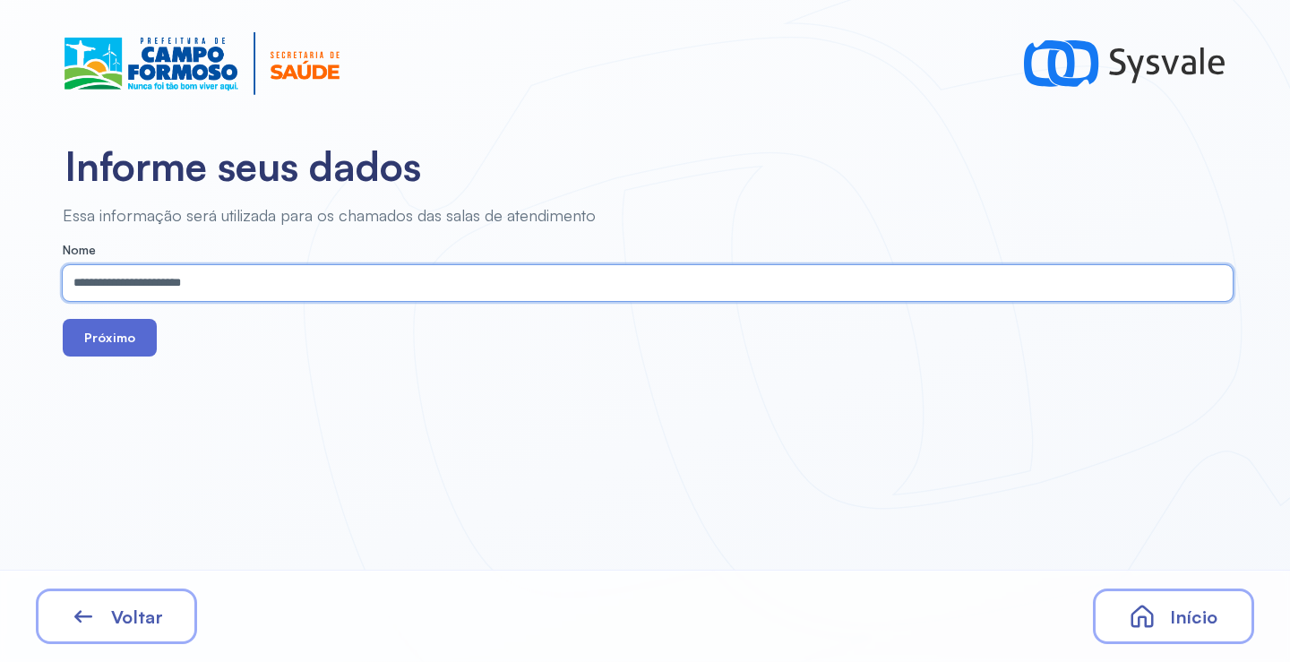
click at [133, 340] on button "Próximo" at bounding box center [110, 338] width 94 height 38
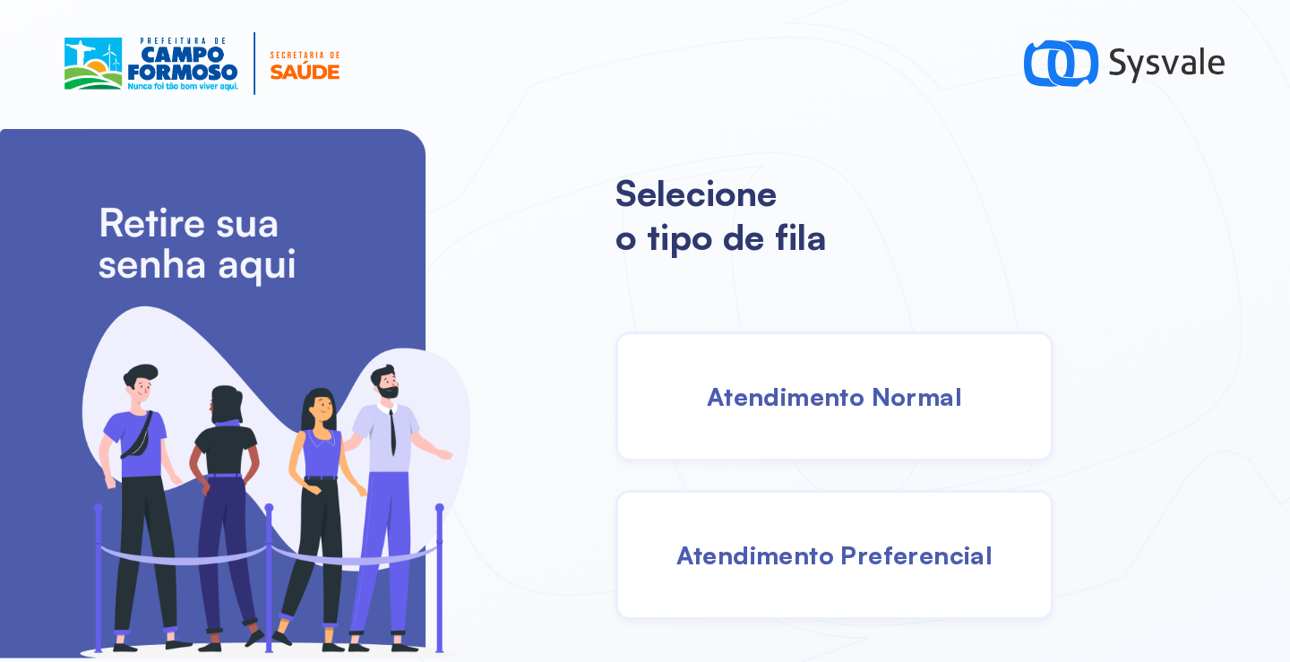
click at [796, 430] on div "Atendimento Normal" at bounding box center [834, 396] width 438 height 130
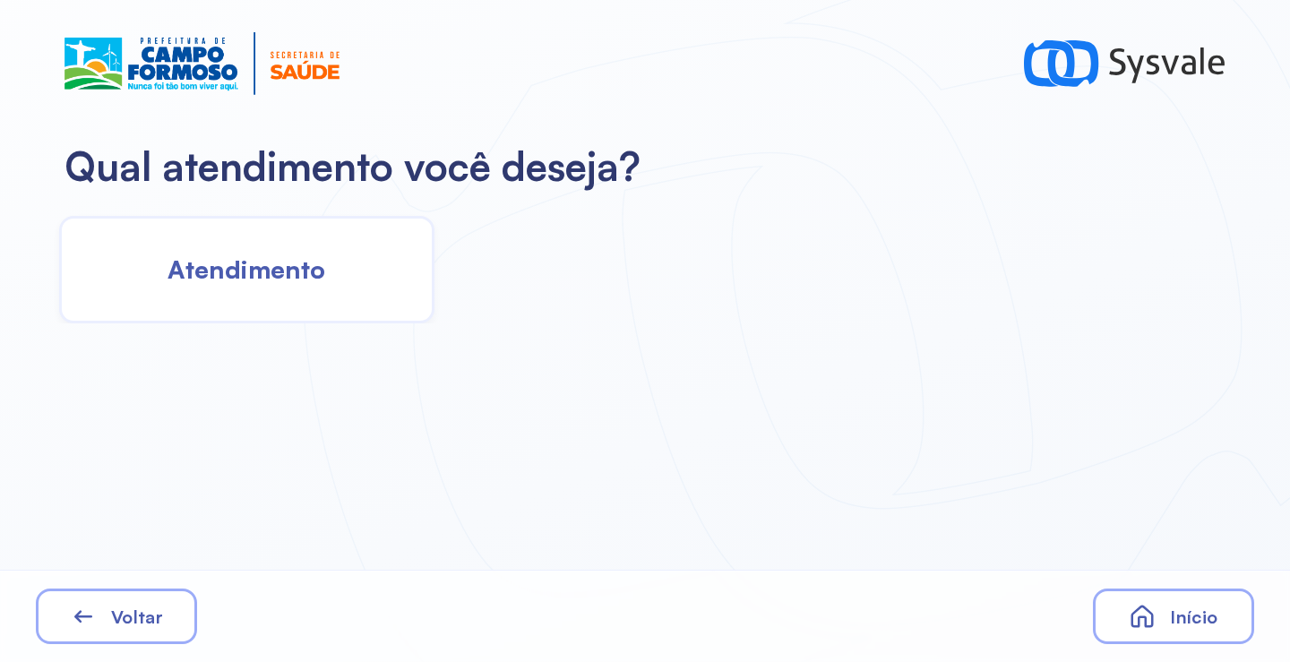
click at [288, 262] on span "Atendimento" at bounding box center [247, 269] width 158 height 31
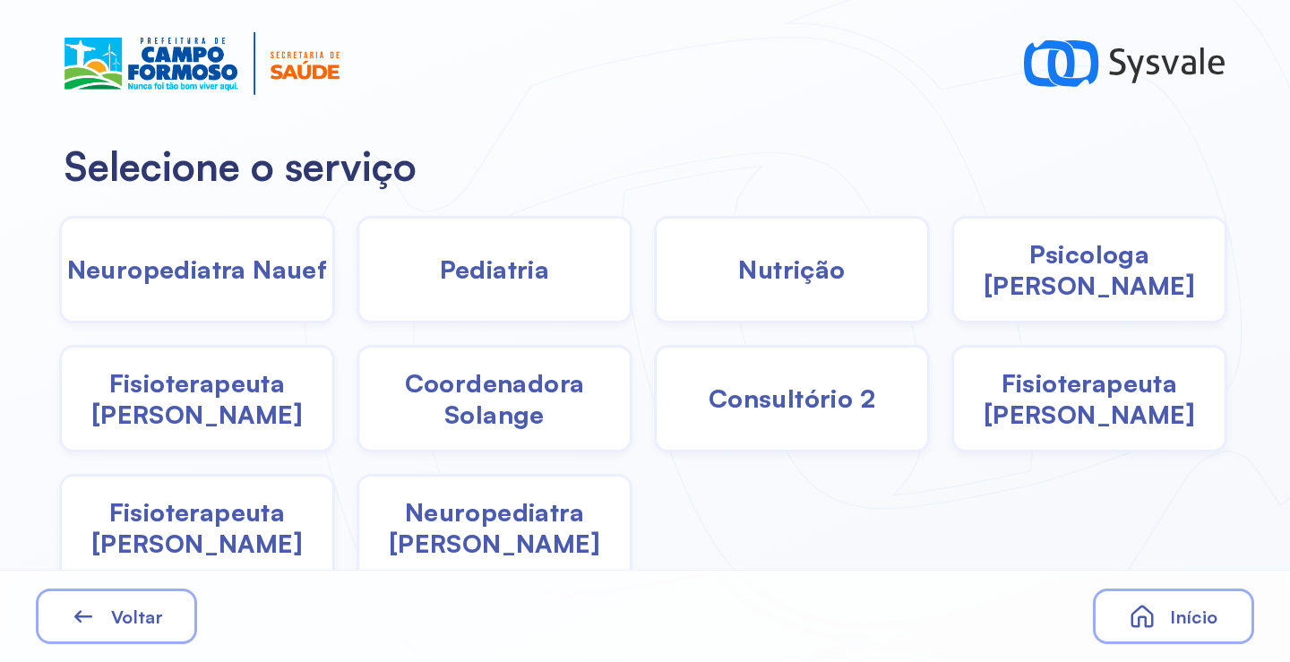
click at [1029, 281] on span "Psicologa [PERSON_NAME]" at bounding box center [1089, 269] width 271 height 63
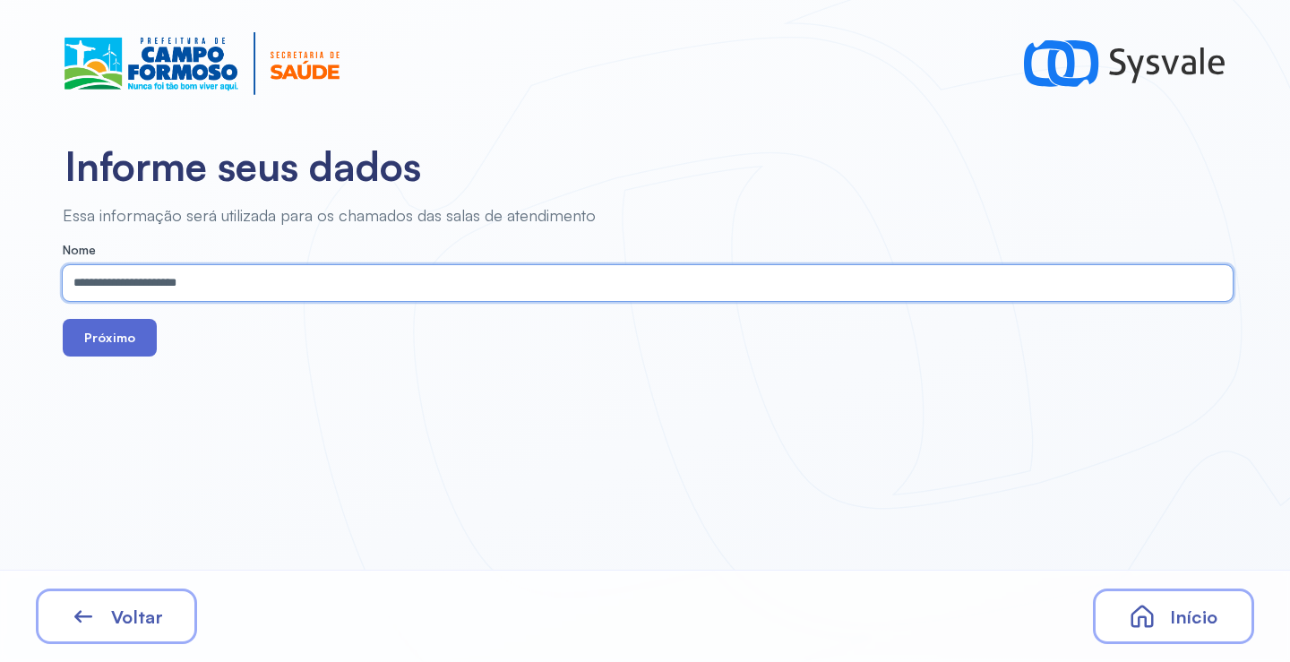
click at [112, 330] on button "Próximo" at bounding box center [110, 338] width 94 height 38
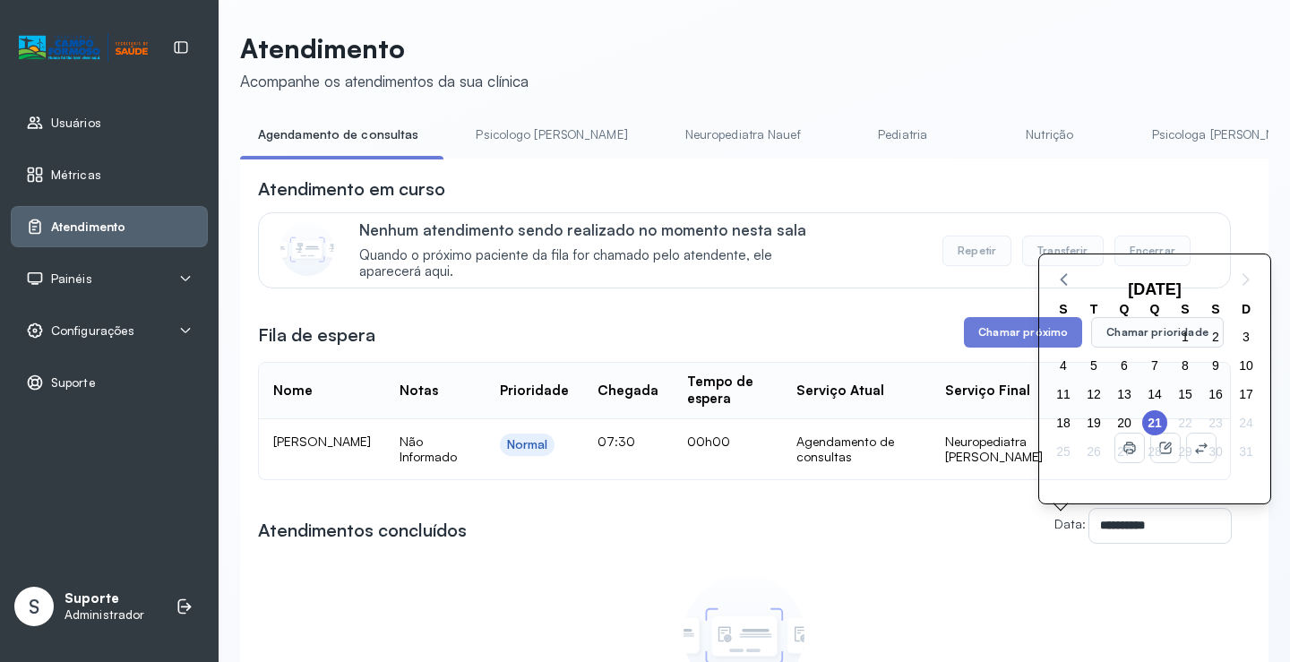
click at [1196, 462] on div "29" at bounding box center [1185, 451] width 30 height 29
drag, startPoint x: 910, startPoint y: 411, endPoint x: 985, endPoint y: 409, distance: 74.4
click at [931, 411] on th "Serviço Atual" at bounding box center [1016, 391] width 170 height 56
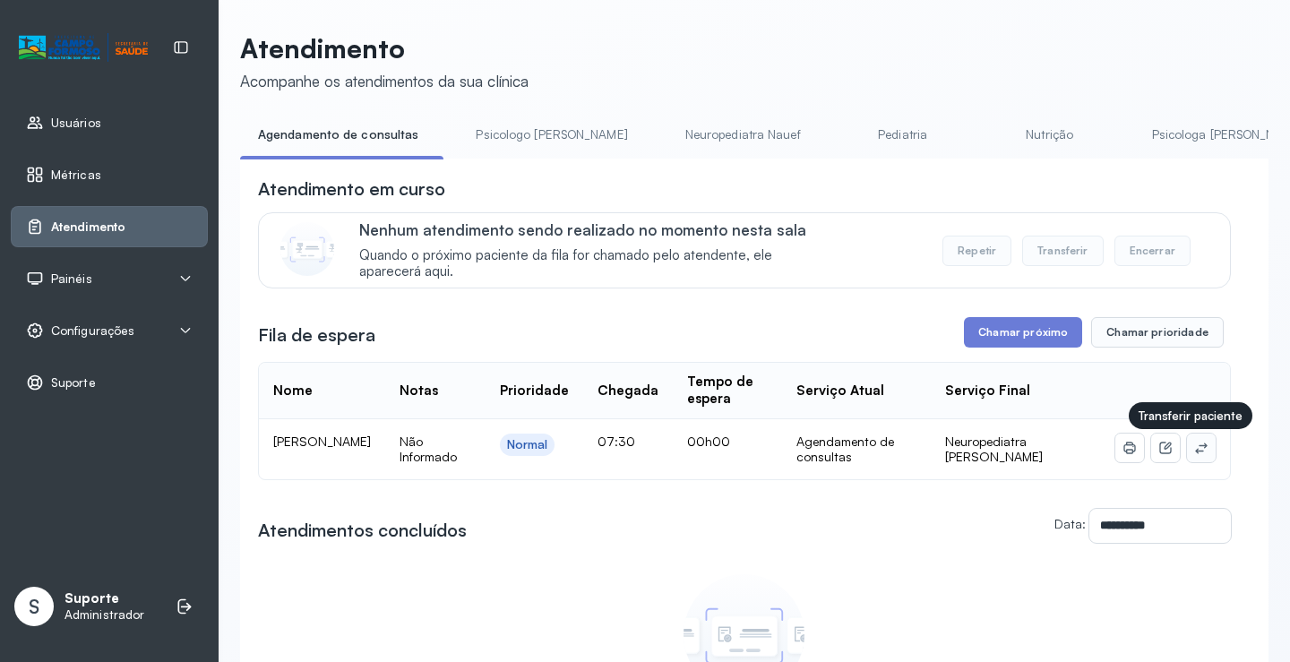
click at [1194, 455] on icon at bounding box center [1201, 448] width 14 height 14
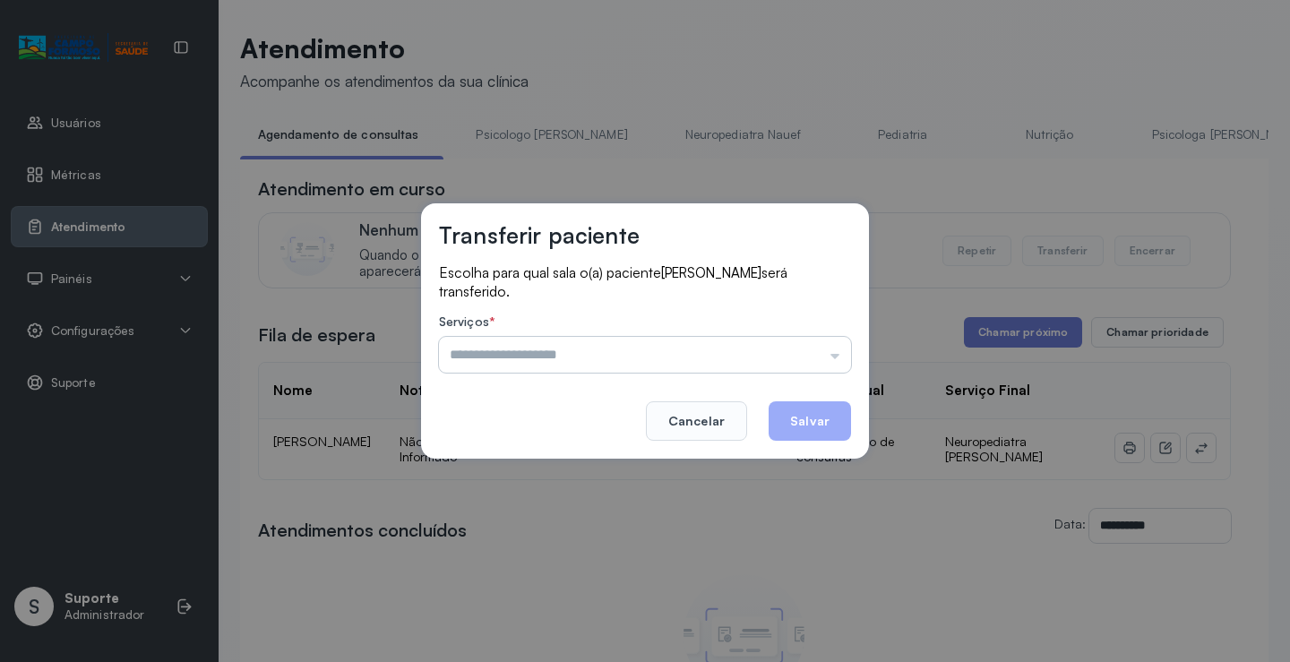
click at [817, 372] on div "Transferir paciente Escolha para qual sala o(a) paciente IGOR DA SILVA SOUZA se…" at bounding box center [645, 330] width 448 height 255
click at [779, 363] on input "text" at bounding box center [645, 355] width 412 height 36
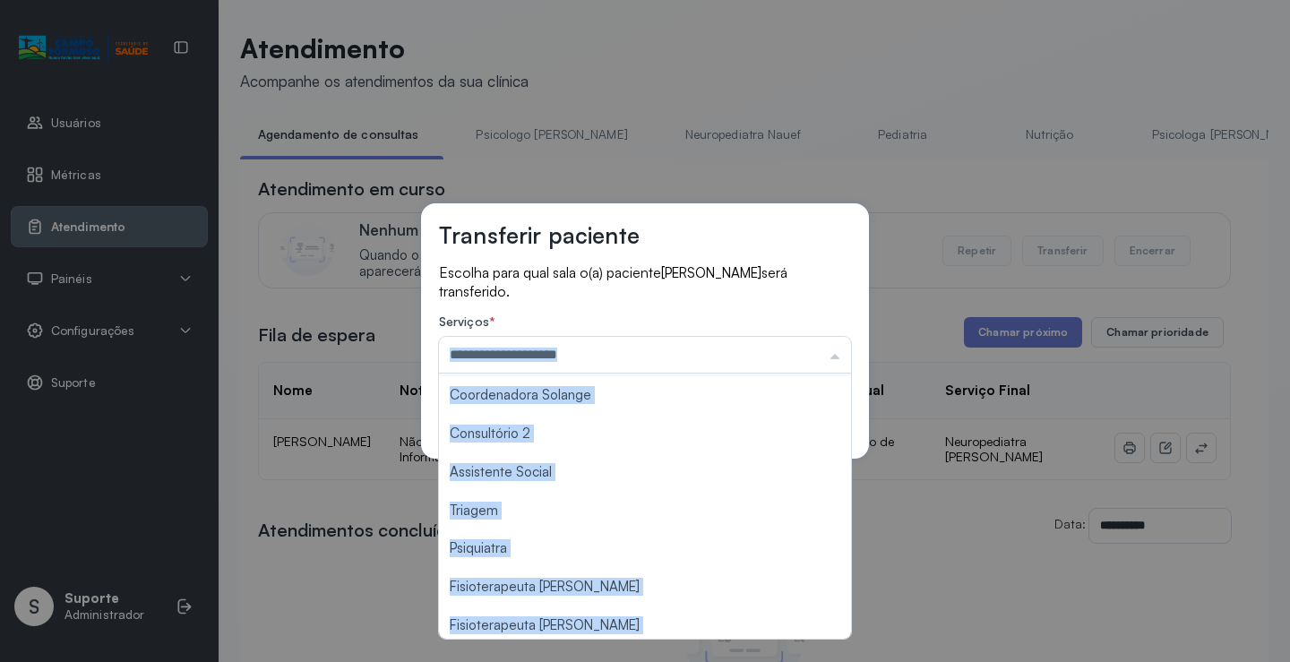
scroll to position [269, 0]
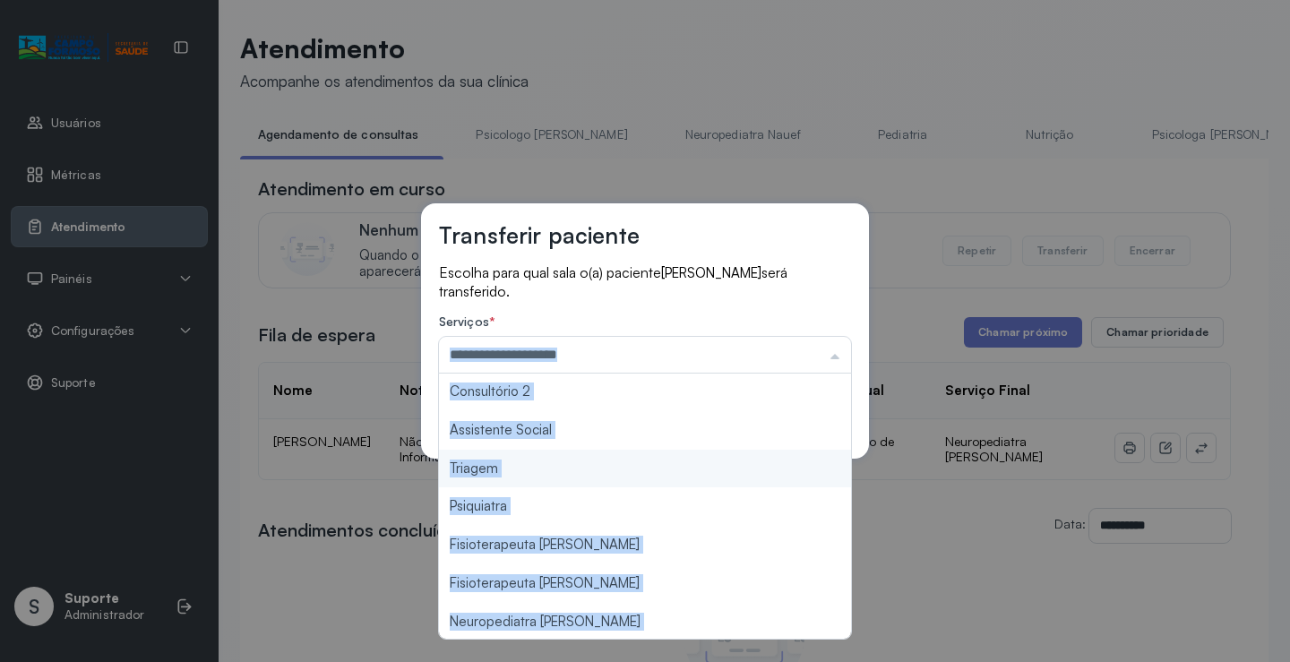
type input "*******"
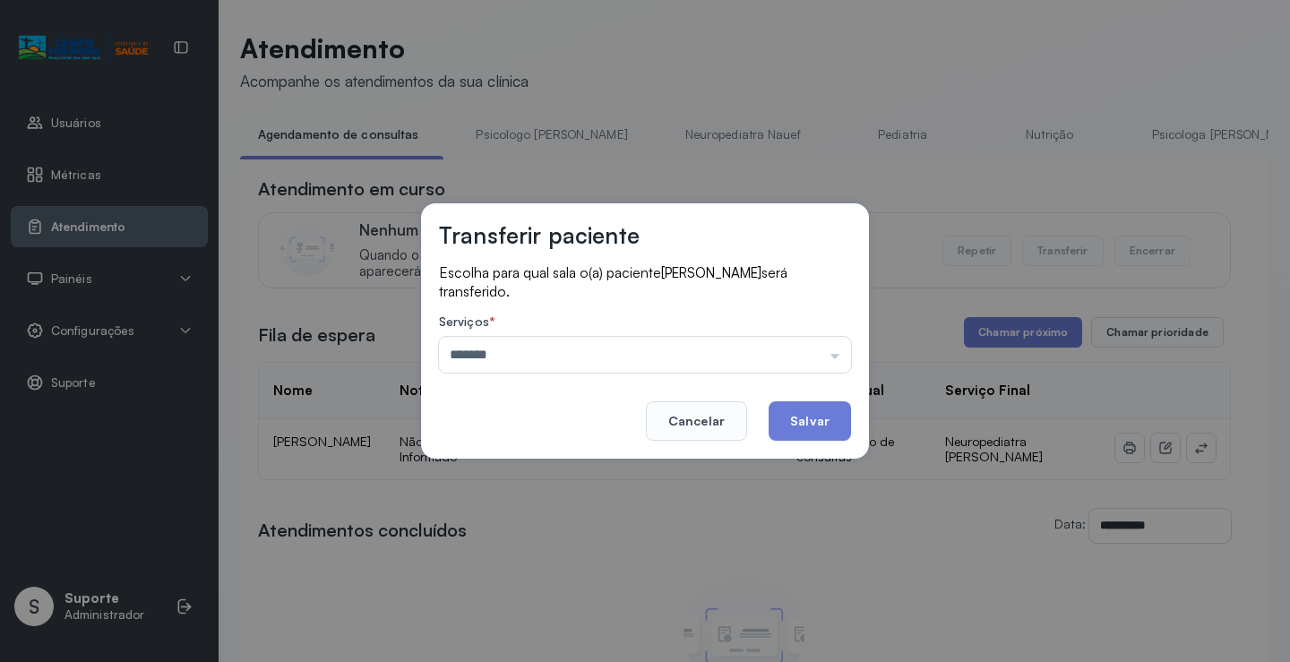
drag, startPoint x: 587, startPoint y: 476, endPoint x: 746, endPoint y: 414, distance: 171.0
click at [587, 475] on div "Transferir paciente Escolha para qual sala o(a) paciente IGOR DA SILVA SOUZA se…" at bounding box center [645, 331] width 1290 height 662
click at [815, 416] on button "Salvar" at bounding box center [810, 420] width 82 height 39
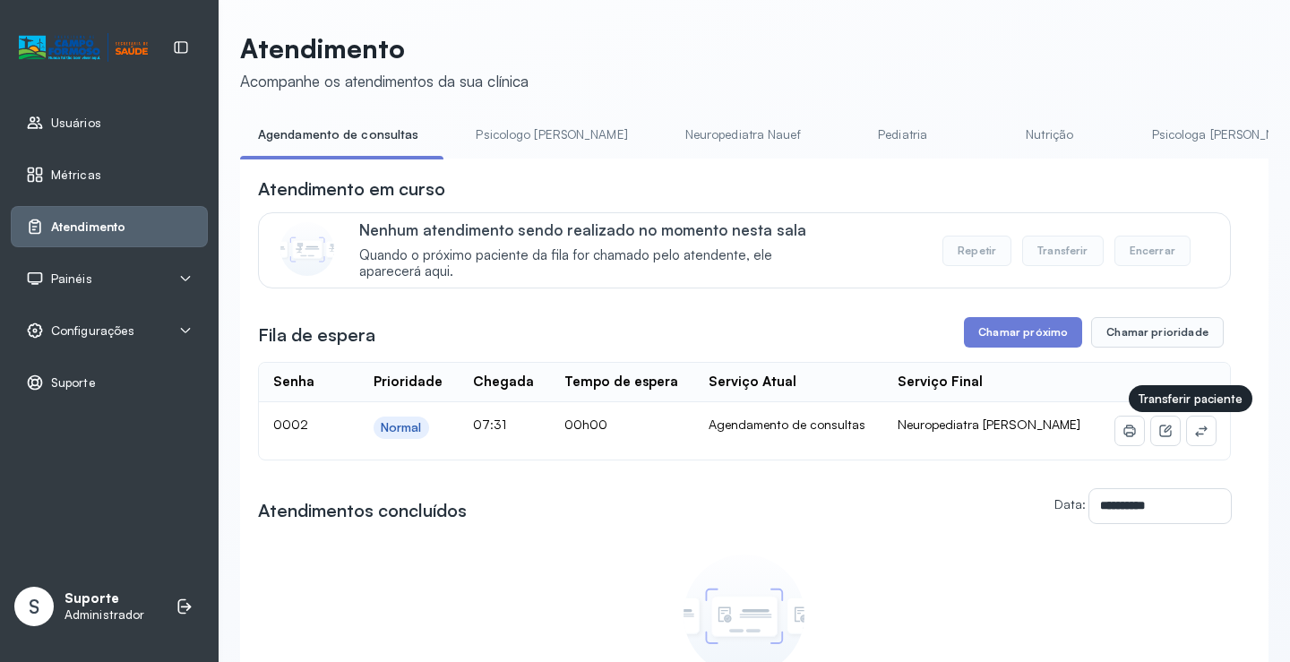
drag, startPoint x: 1184, startPoint y: 437, endPoint x: 914, endPoint y: 409, distance: 272.0
click at [1184, 436] on td at bounding box center [1164, 430] width 132 height 57
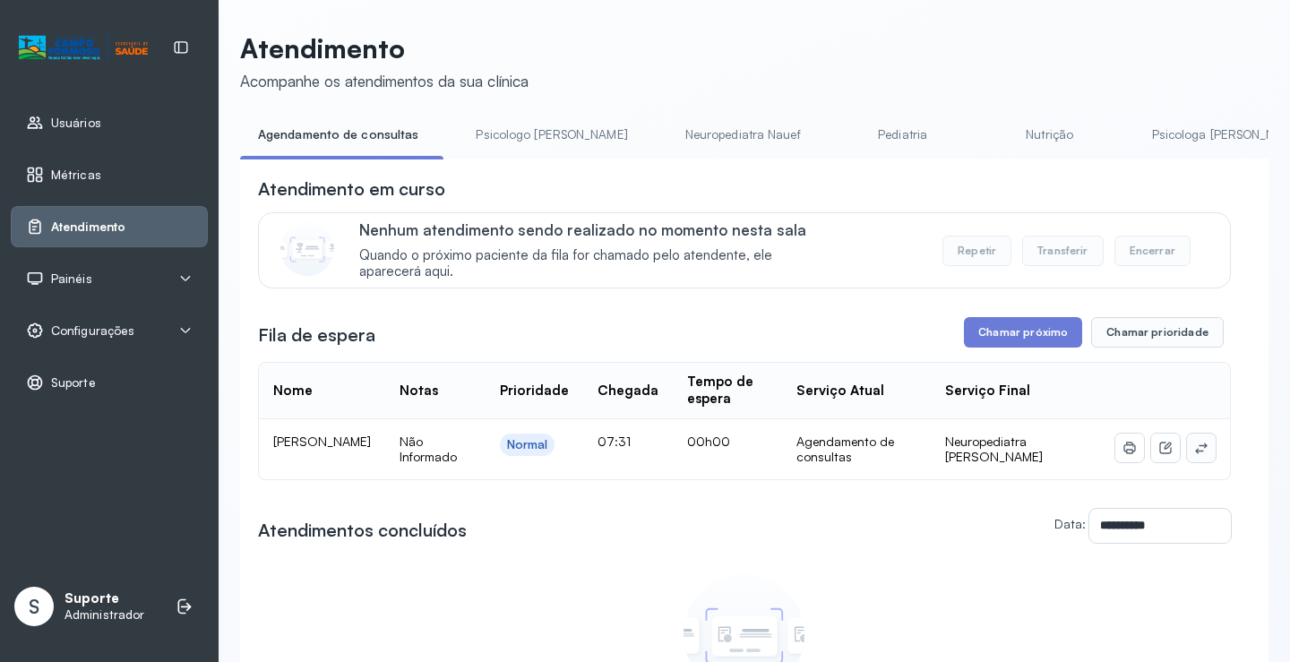
click at [1194, 447] on icon at bounding box center [1201, 448] width 14 height 14
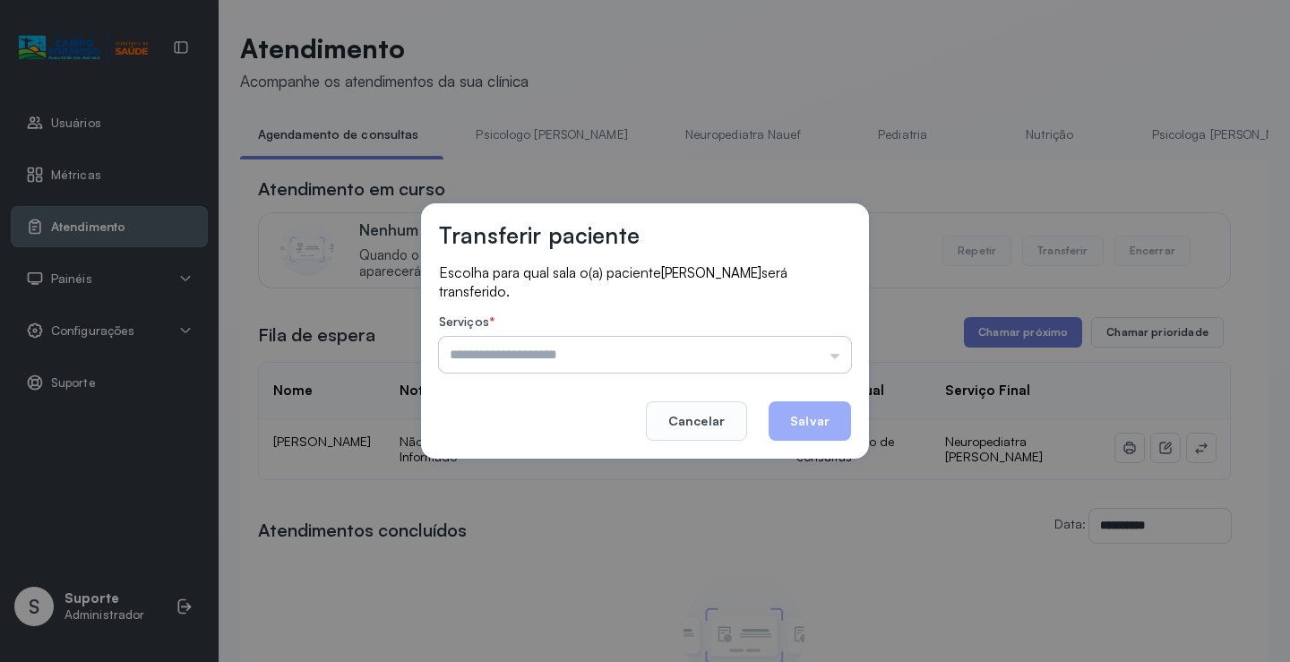
click at [770, 344] on input "text" at bounding box center [645, 355] width 412 height 36
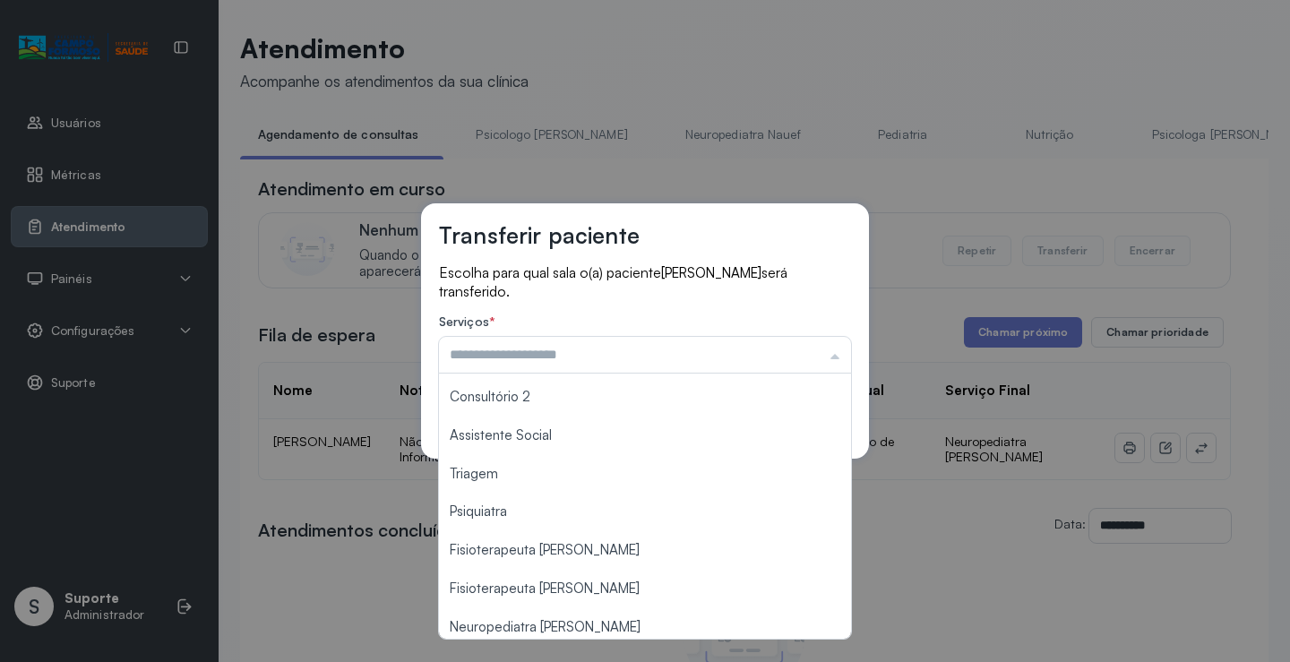
scroll to position [271, 0]
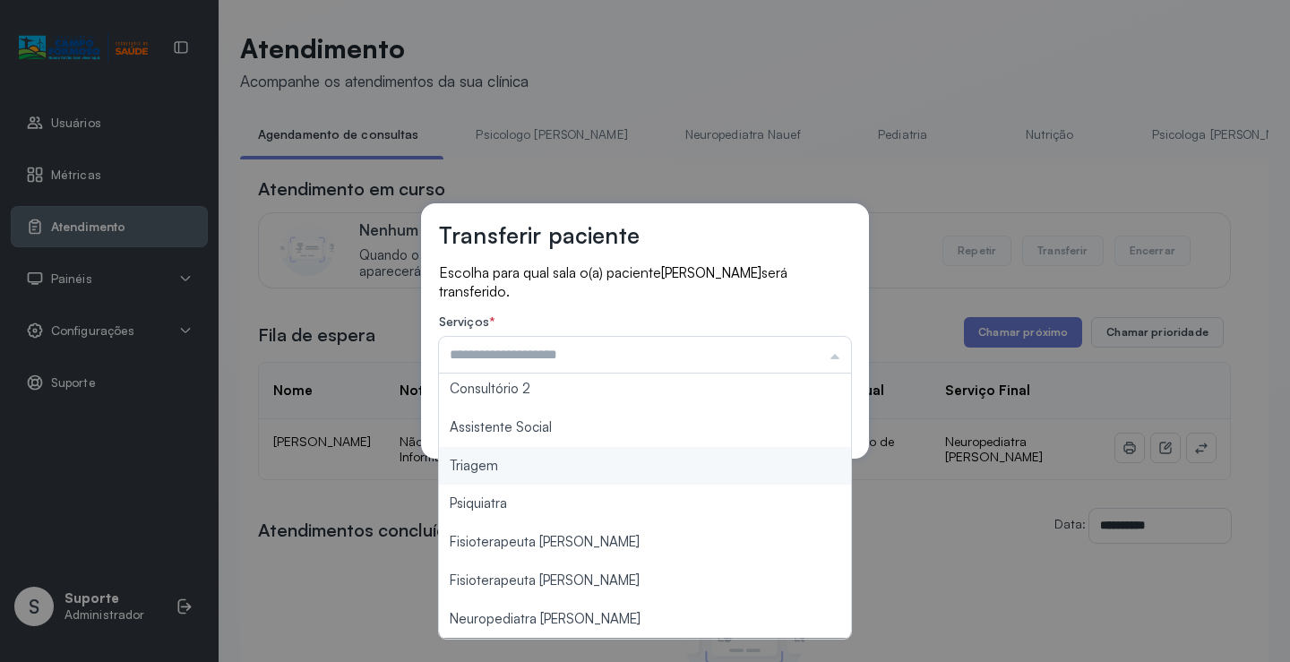
type input "*******"
drag, startPoint x: 546, startPoint y: 466, endPoint x: 744, endPoint y: 414, distance: 205.6
click at [551, 462] on div "Transferir paciente Escolha para qual sala o(a) paciente [PERSON_NAME] será tra…" at bounding box center [645, 331] width 1290 height 662
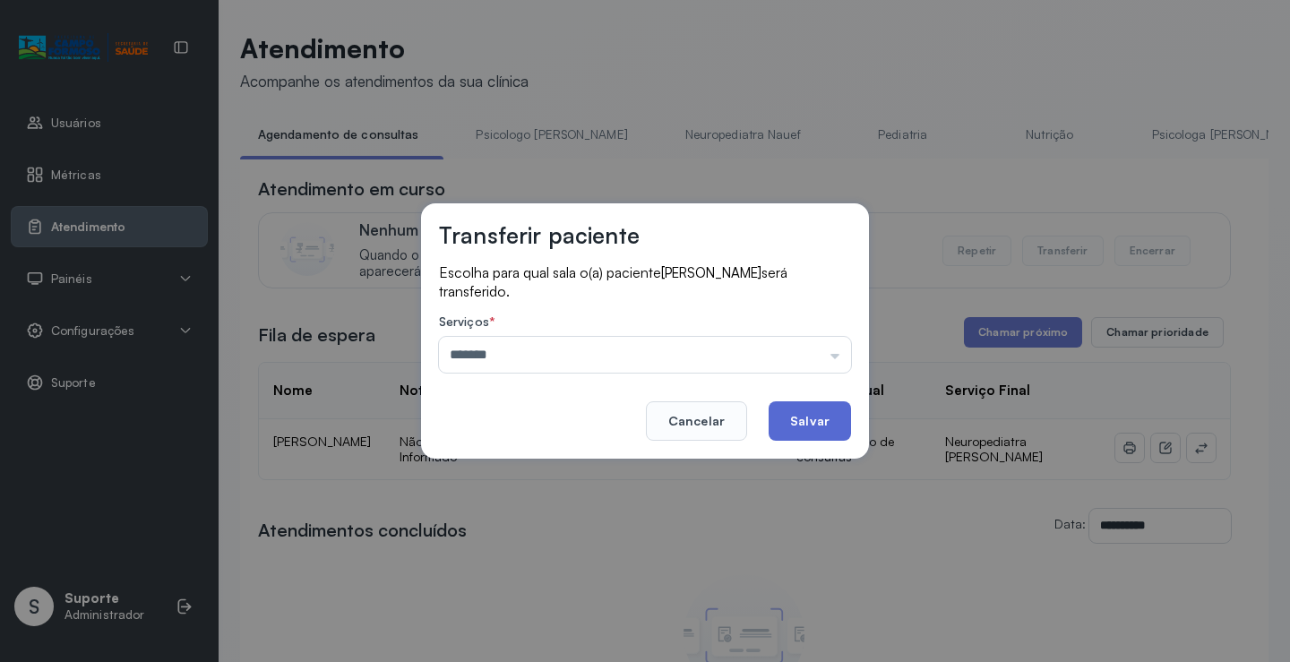
click at [816, 412] on button "Salvar" at bounding box center [810, 420] width 82 height 39
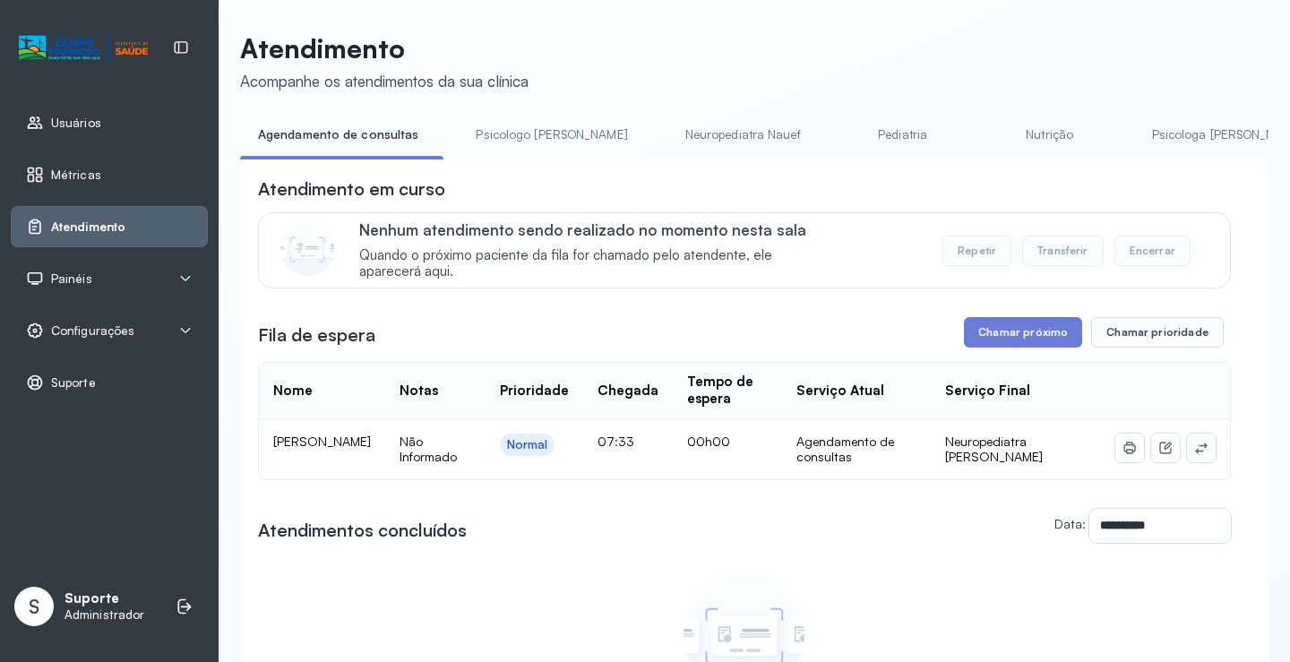
click at [1194, 445] on icon at bounding box center [1201, 448] width 14 height 14
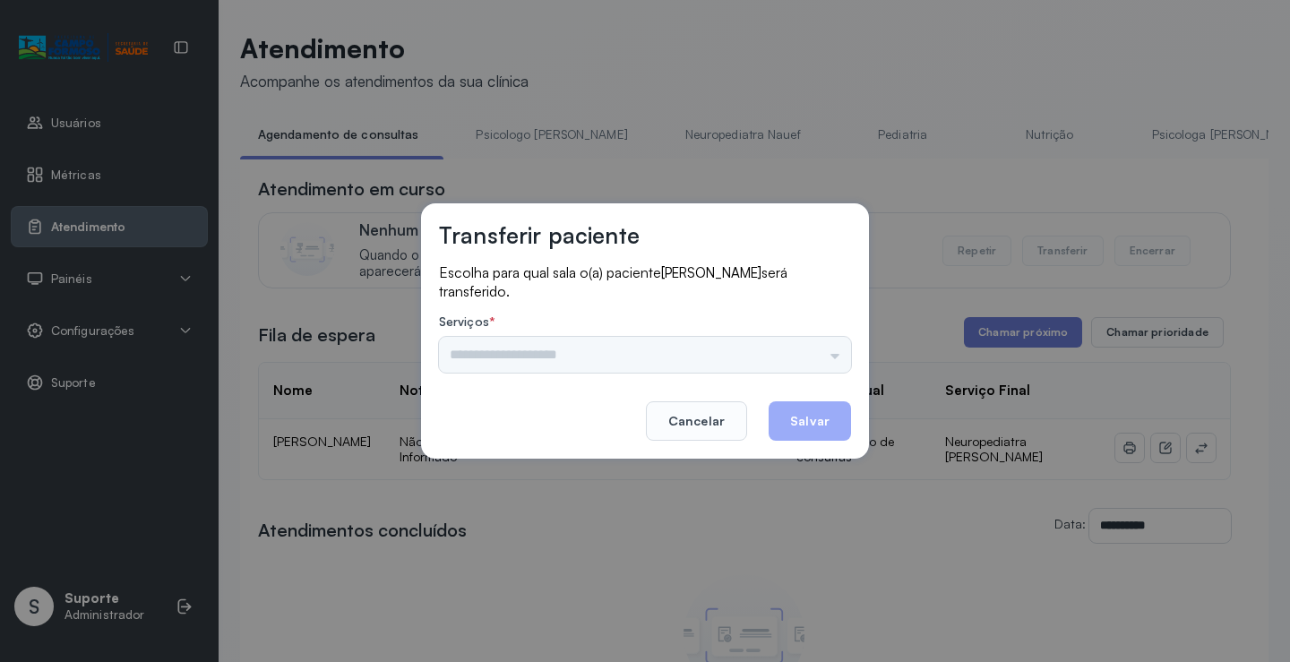
click at [826, 344] on div "Nenhuma opção encontrada" at bounding box center [645, 355] width 412 height 36
click at [819, 350] on div "Nenhuma opção encontrada" at bounding box center [645, 355] width 412 height 36
click at [771, 358] on div "Nenhuma opção encontrada" at bounding box center [645, 355] width 412 height 36
click at [822, 354] on div "Nenhuma opção encontrada" at bounding box center [645, 355] width 412 height 36
click at [822, 357] on input "text" at bounding box center [645, 355] width 412 height 36
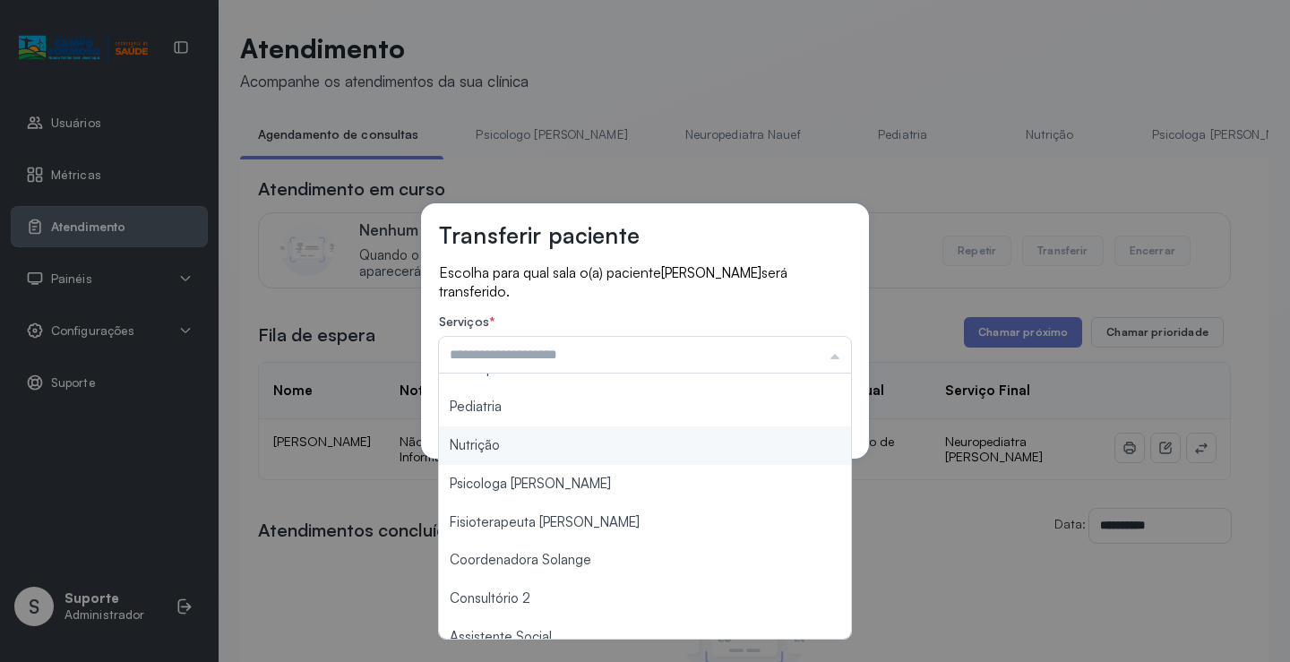
scroll to position [271, 0]
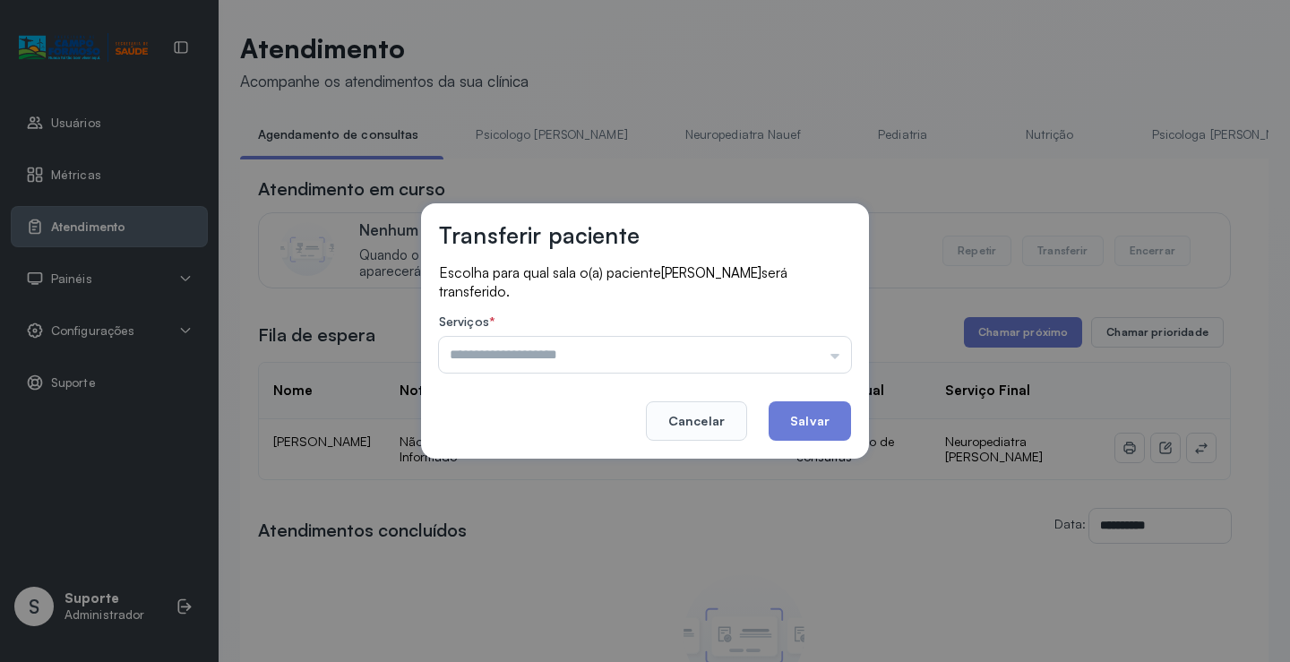
type input "*******"
click at [572, 475] on div "Transferir paciente Escolha para qual sala o(a) paciente MARCELO JOSÉ DE JESUS …" at bounding box center [645, 331] width 1290 height 662
click at [804, 420] on button "Salvar" at bounding box center [810, 420] width 82 height 39
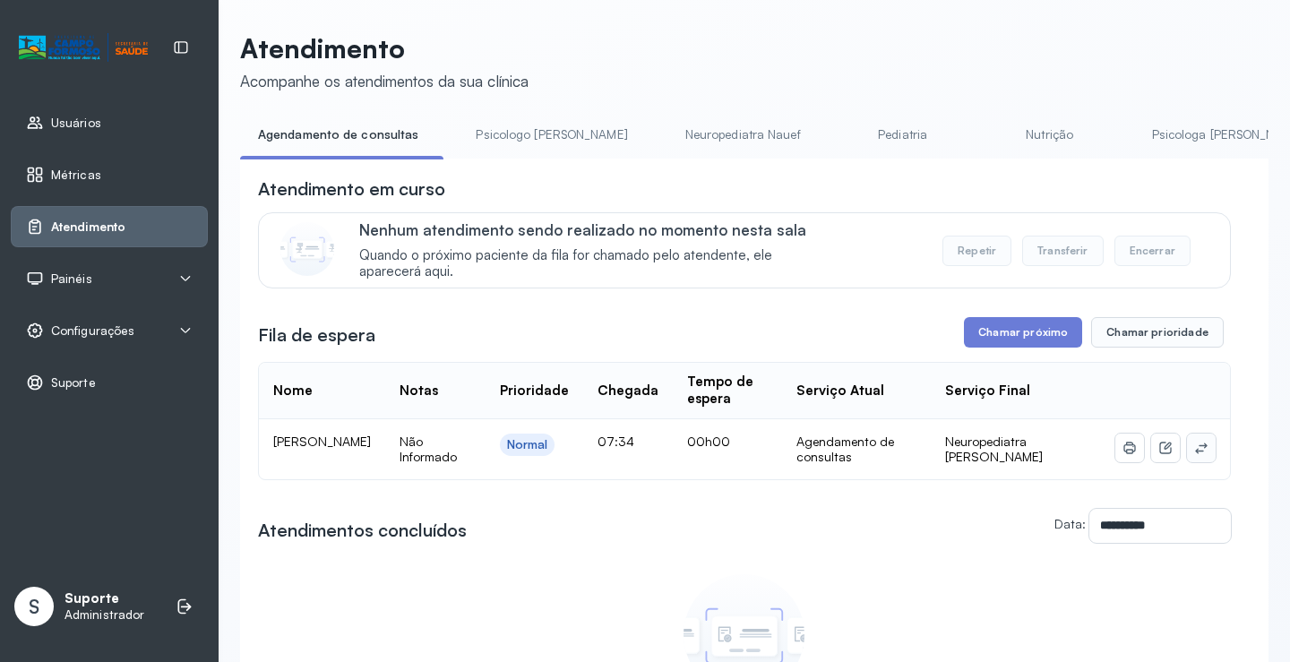
click at [1194, 447] on icon at bounding box center [1201, 448] width 14 height 14
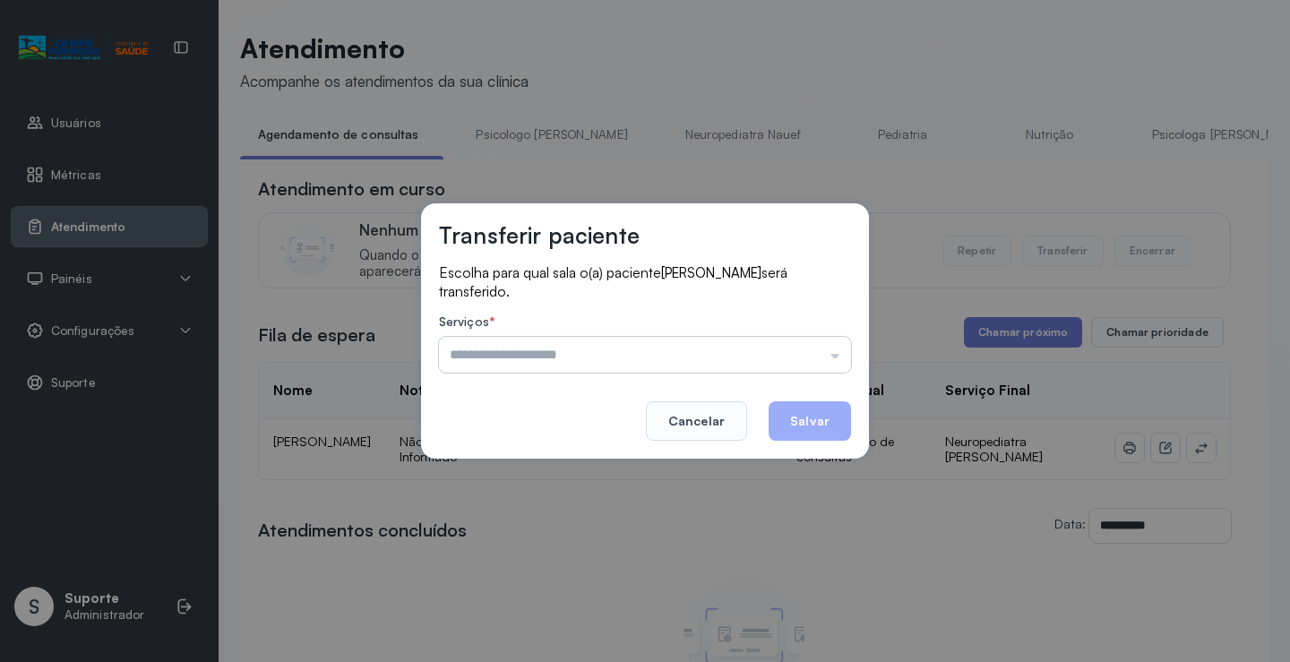
click at [808, 369] on input "text" at bounding box center [645, 355] width 412 height 36
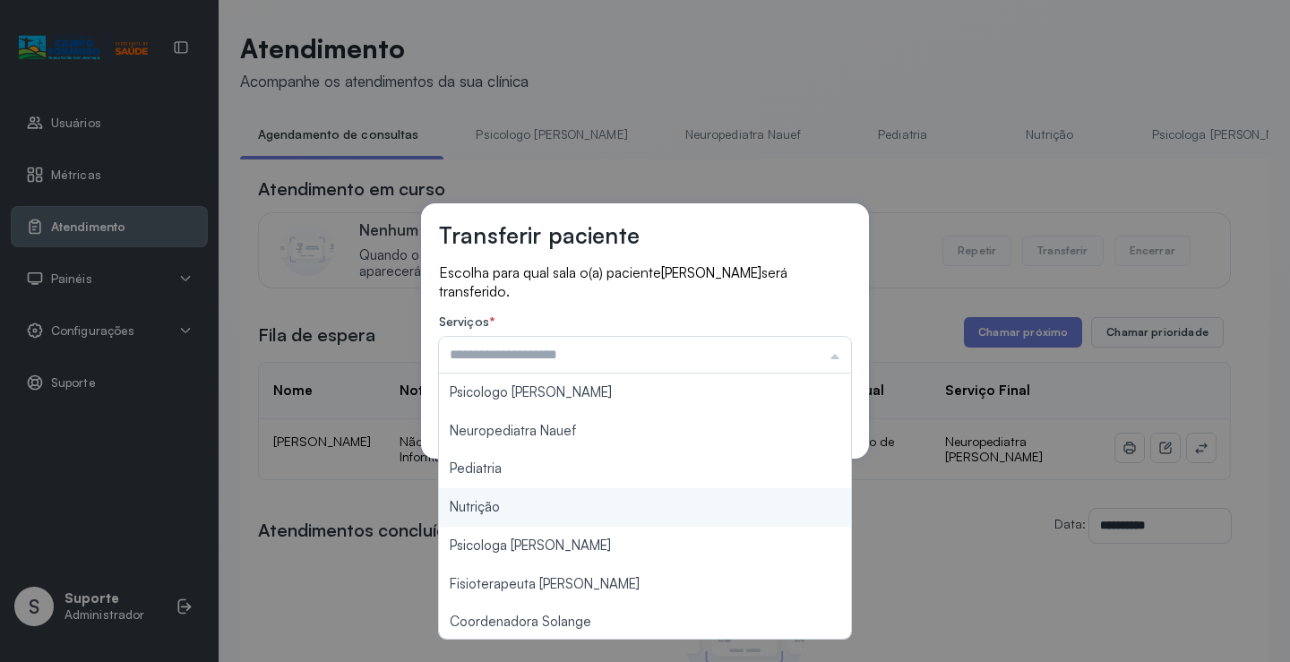
scroll to position [269, 0]
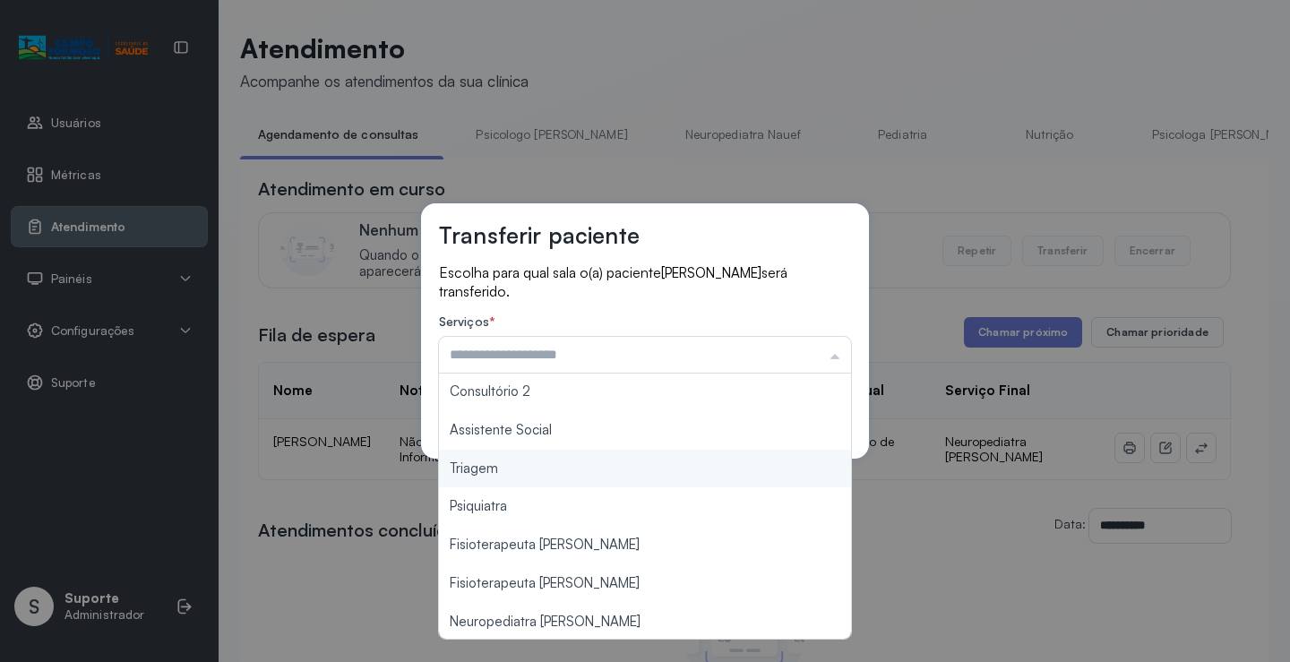
type input "*******"
click at [597, 474] on div "Transferir paciente Escolha para qual sala o(a) paciente [PERSON_NAME] será tra…" at bounding box center [645, 331] width 1290 height 662
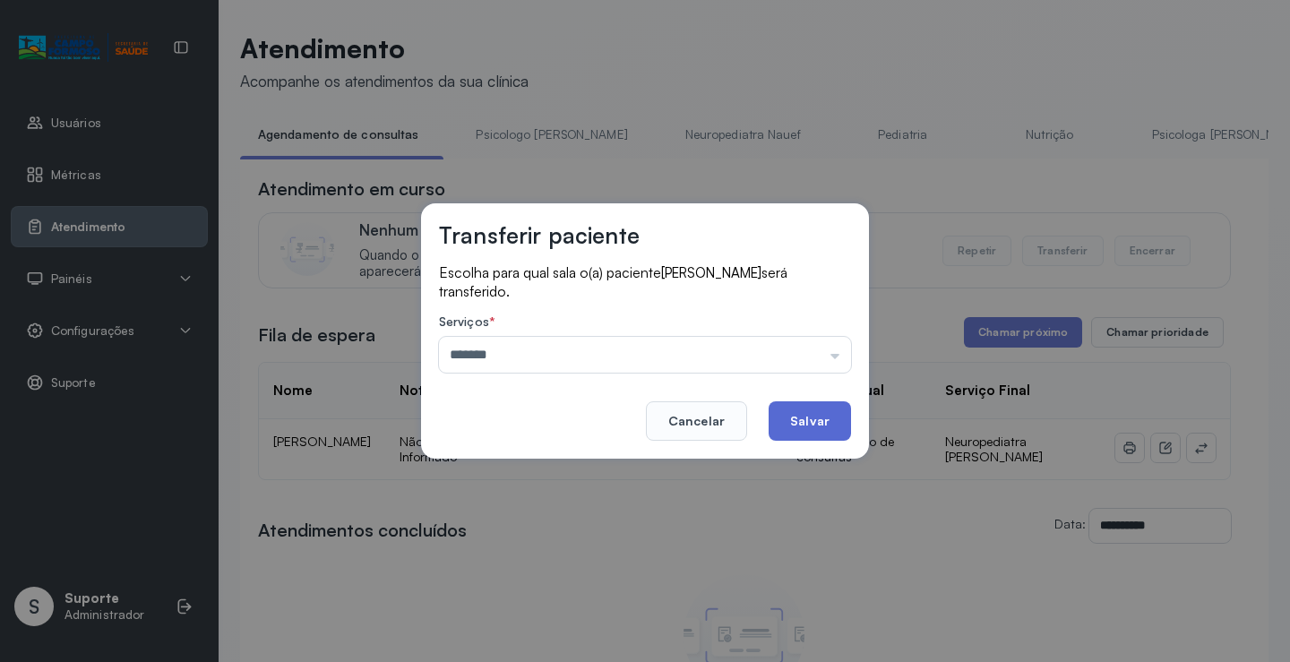
click at [805, 417] on button "Salvar" at bounding box center [810, 420] width 82 height 39
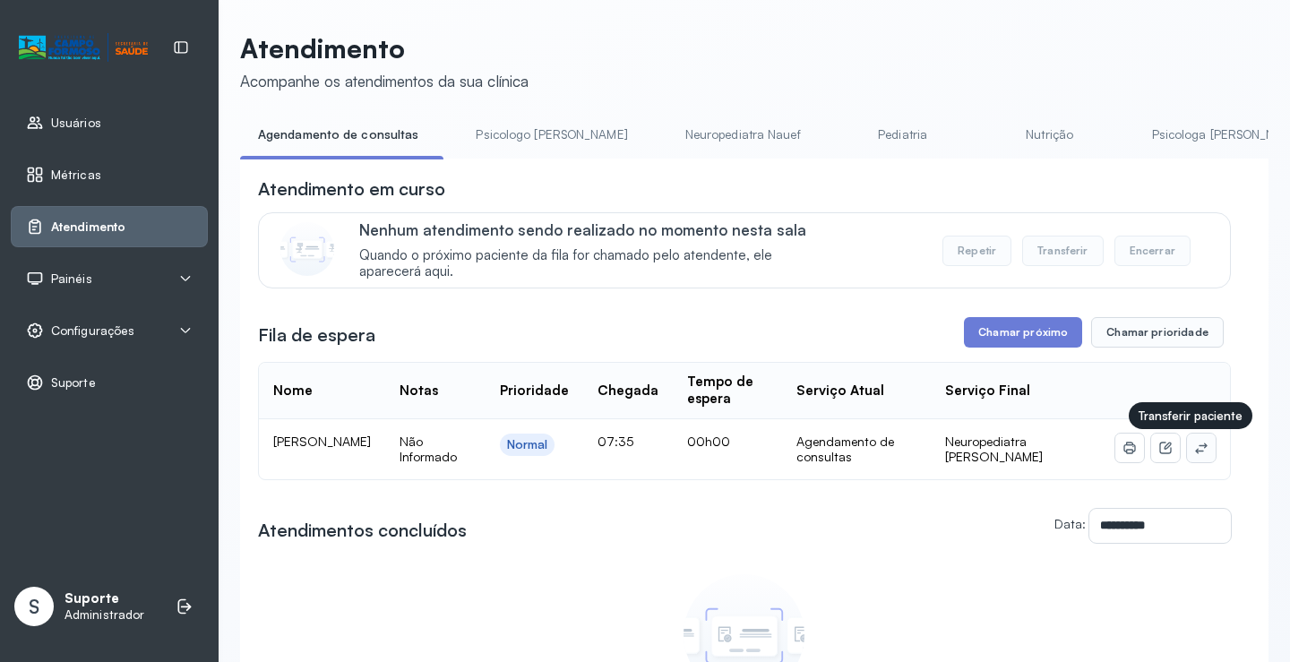
click at [1195, 452] on icon at bounding box center [1201, 448] width 14 height 14
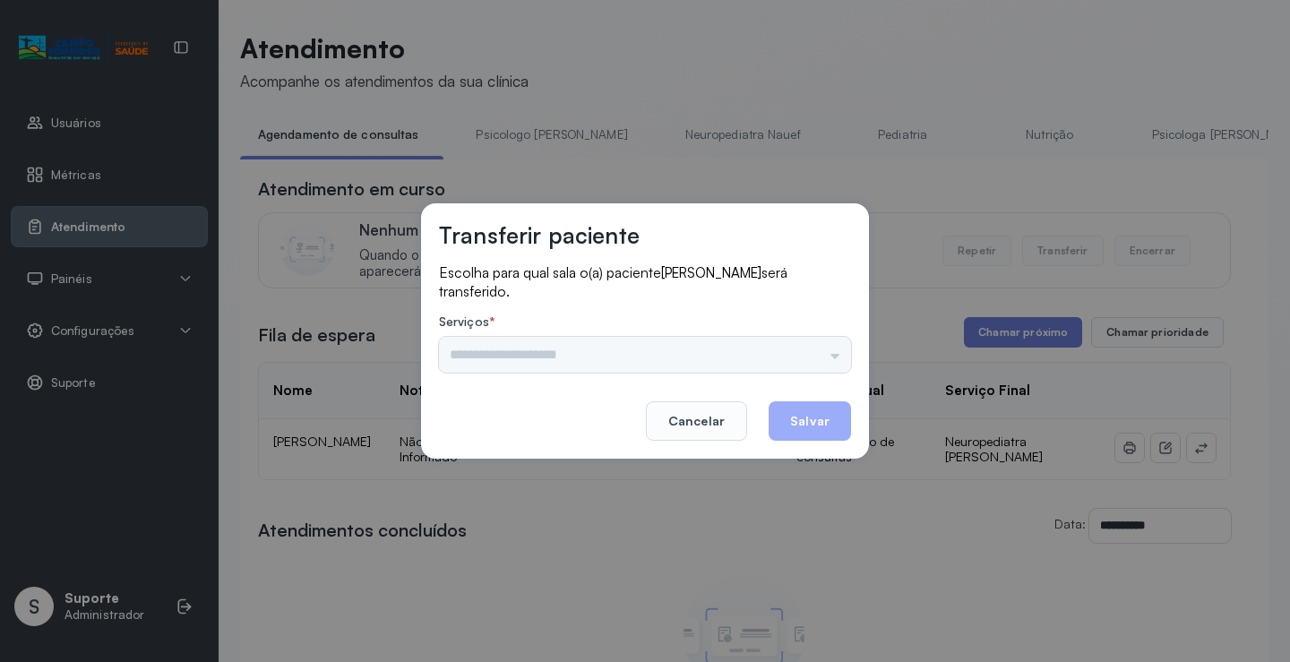
drag, startPoint x: 779, startPoint y: 353, endPoint x: 803, endPoint y: 352, distance: 23.3
click at [781, 353] on div "Nenhuma opção encontrada" at bounding box center [645, 355] width 412 height 36
click at [803, 352] on input "text" at bounding box center [645, 355] width 412 height 36
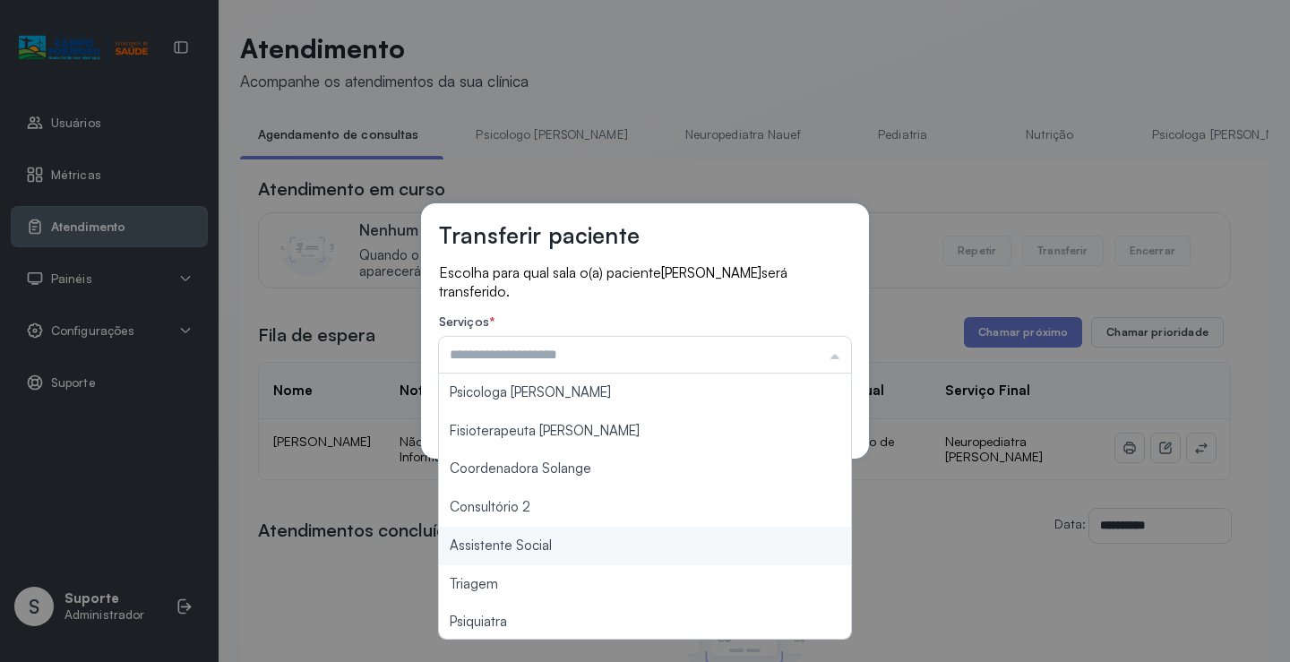
scroll to position [271, 0]
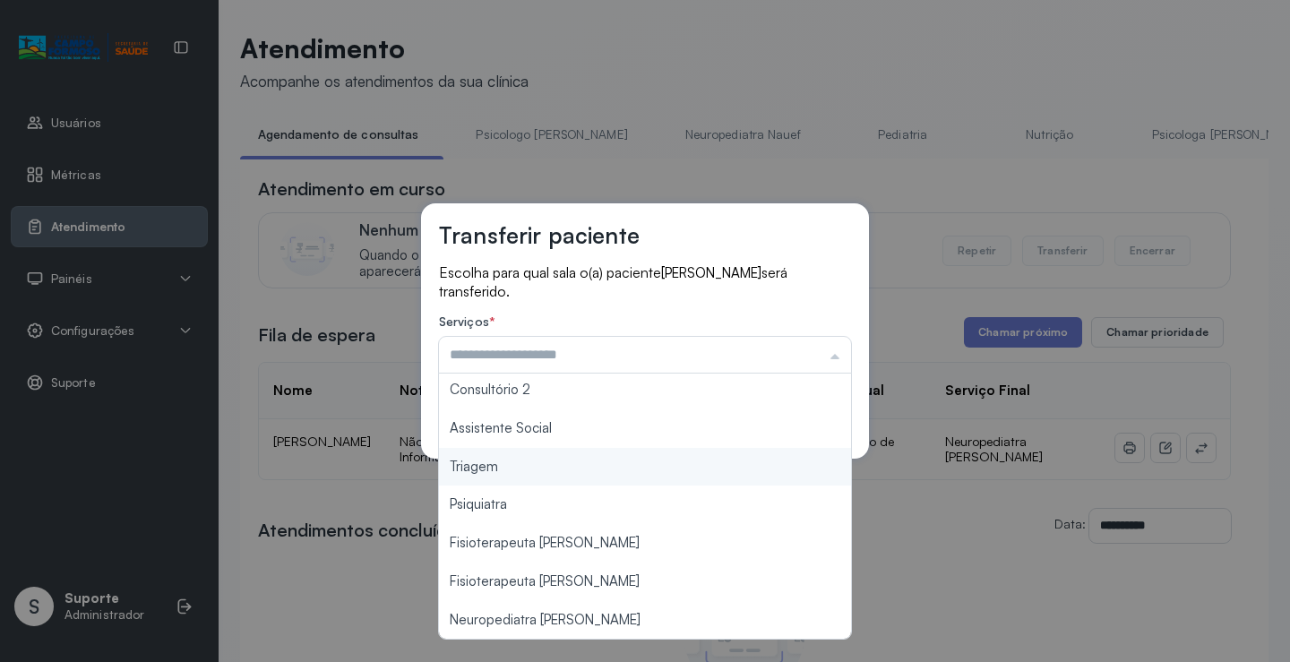
type input "*******"
click at [546, 472] on div "Transferir paciente Escolha para qual sala o(a) paciente LUAN SILVA VIEIRA será…" at bounding box center [645, 331] width 1290 height 662
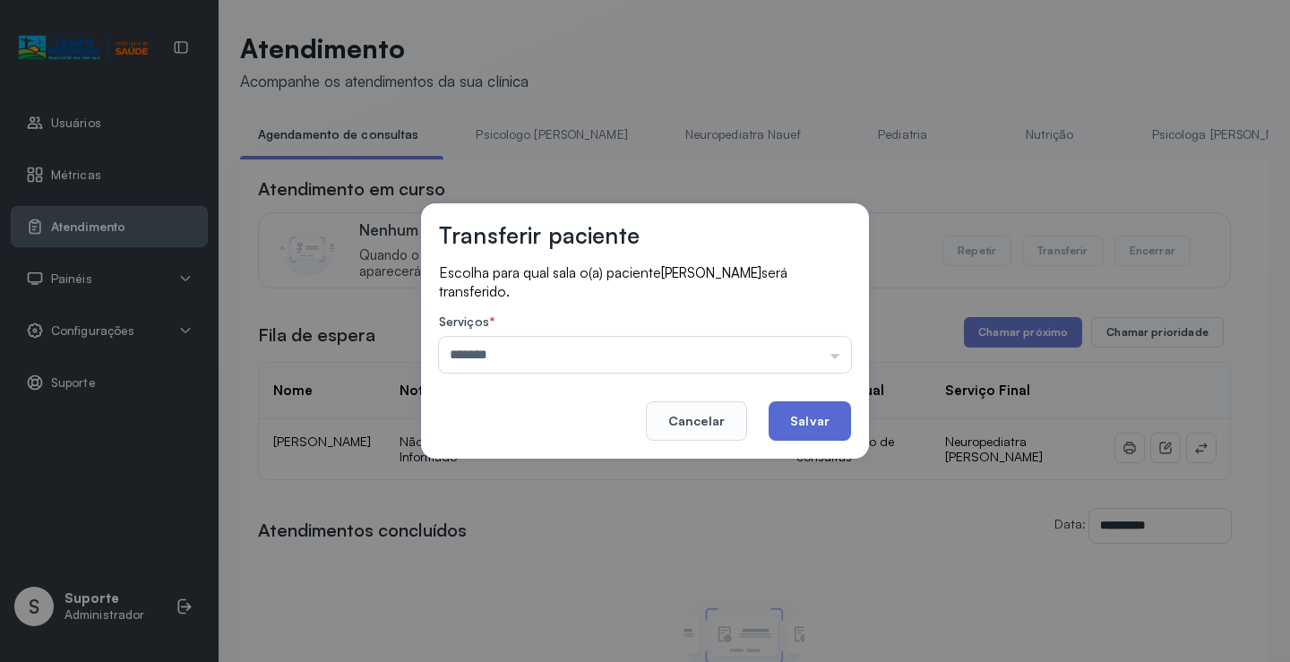
click at [792, 419] on button "Salvar" at bounding box center [810, 420] width 82 height 39
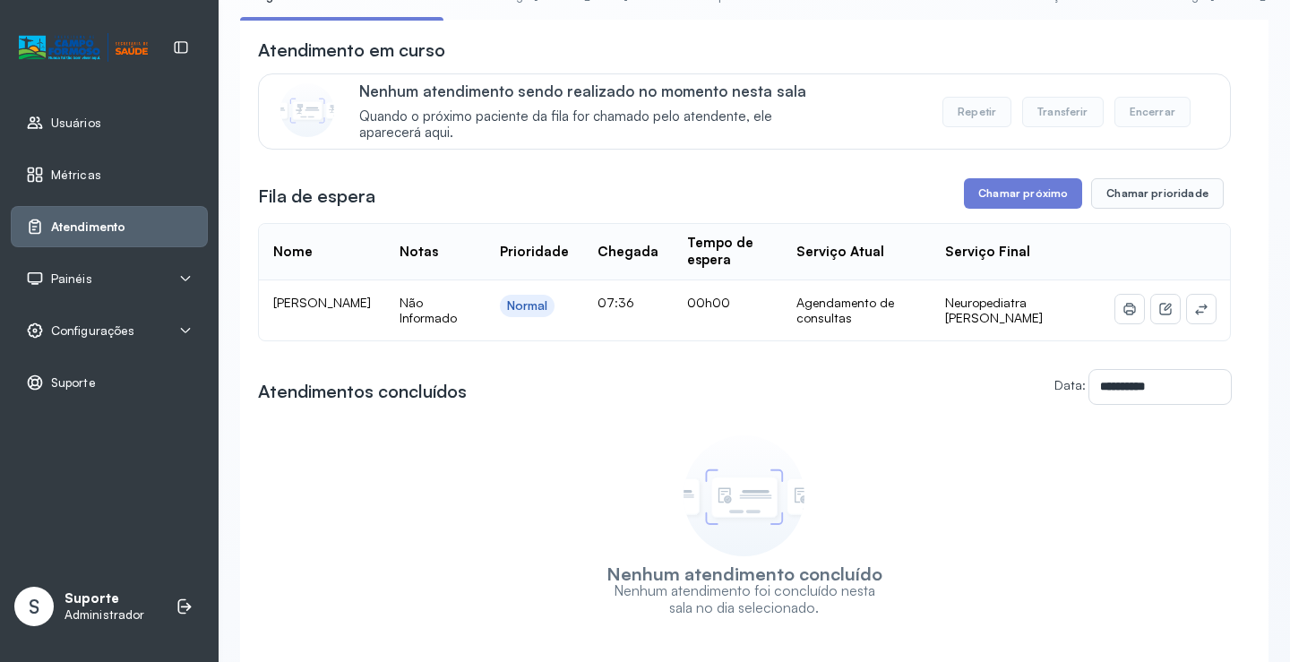
scroll to position [269, 0]
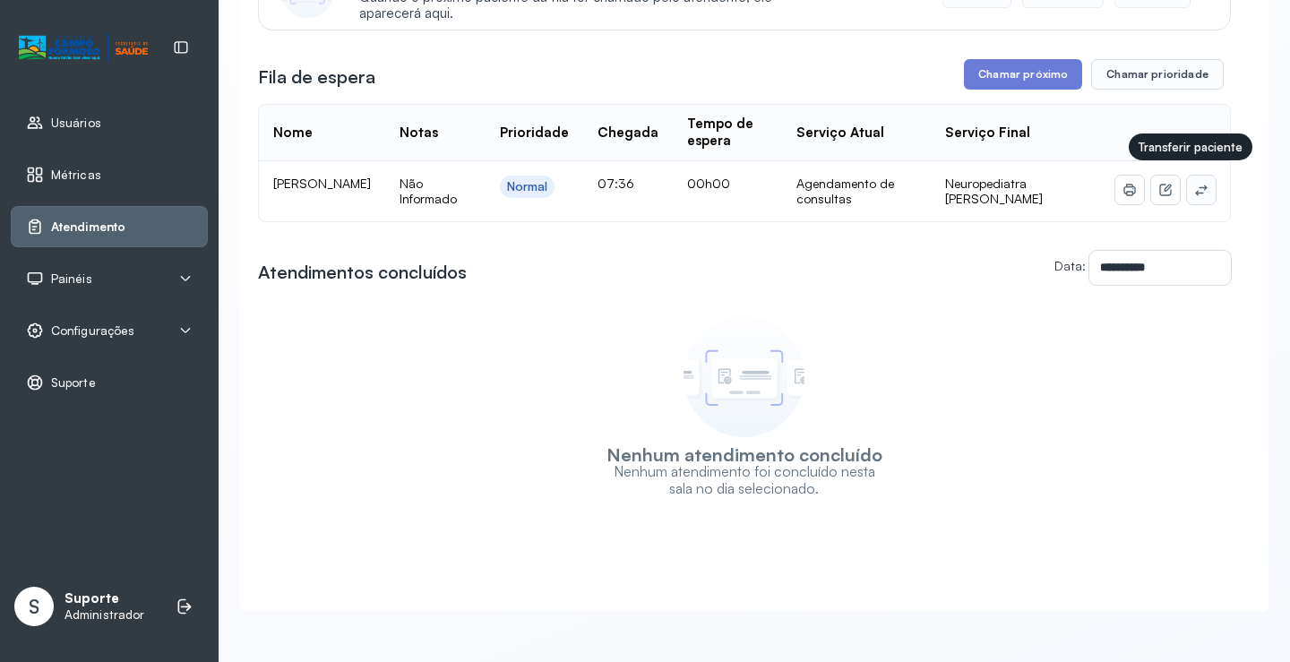
click at [1194, 185] on icon at bounding box center [1201, 190] width 14 height 14
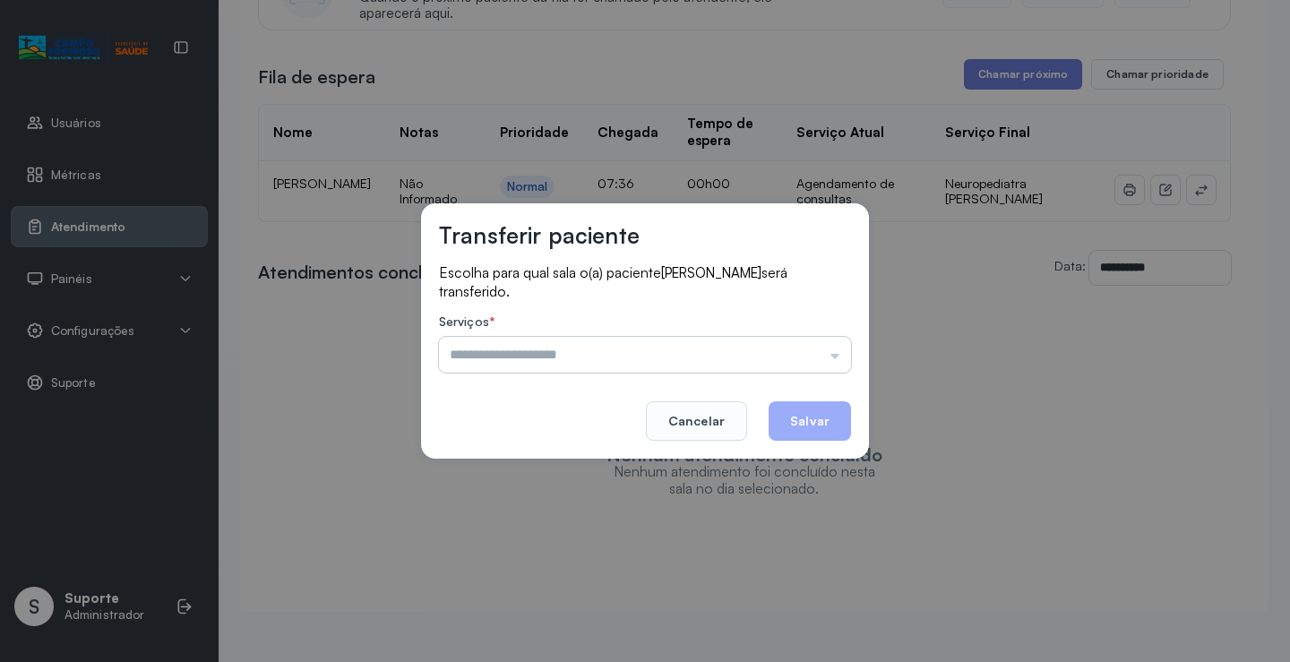
click at [727, 353] on input "text" at bounding box center [645, 355] width 412 height 36
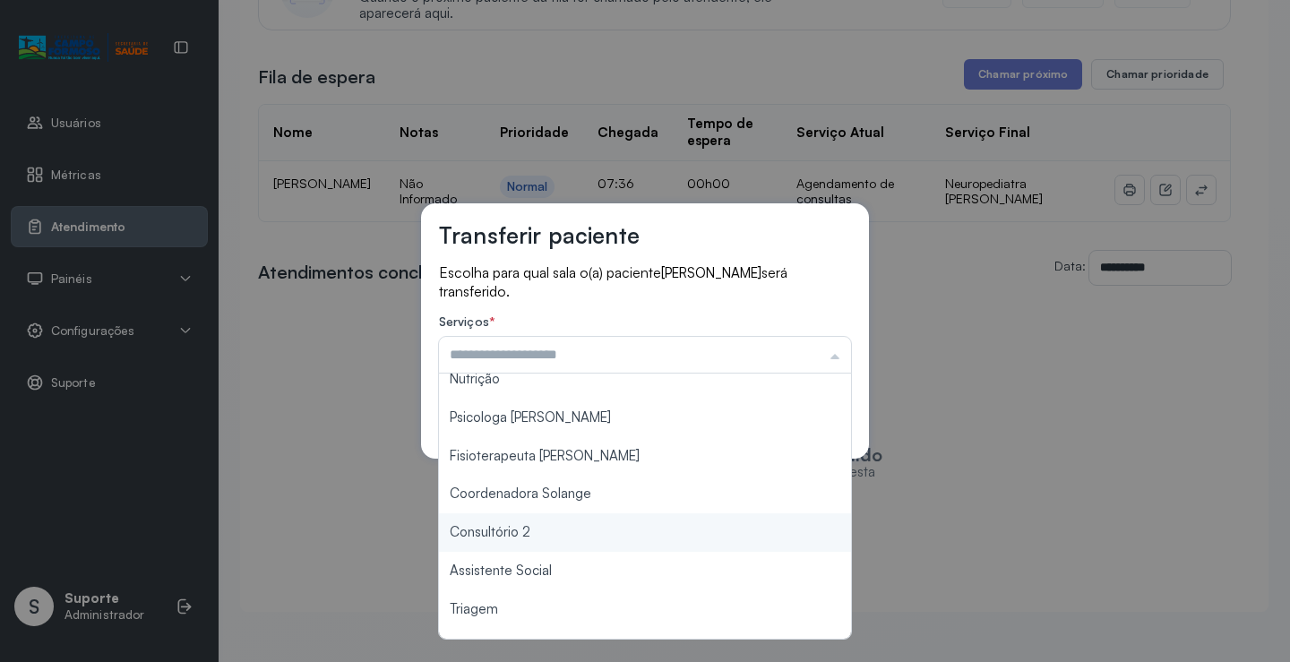
scroll to position [271, 0]
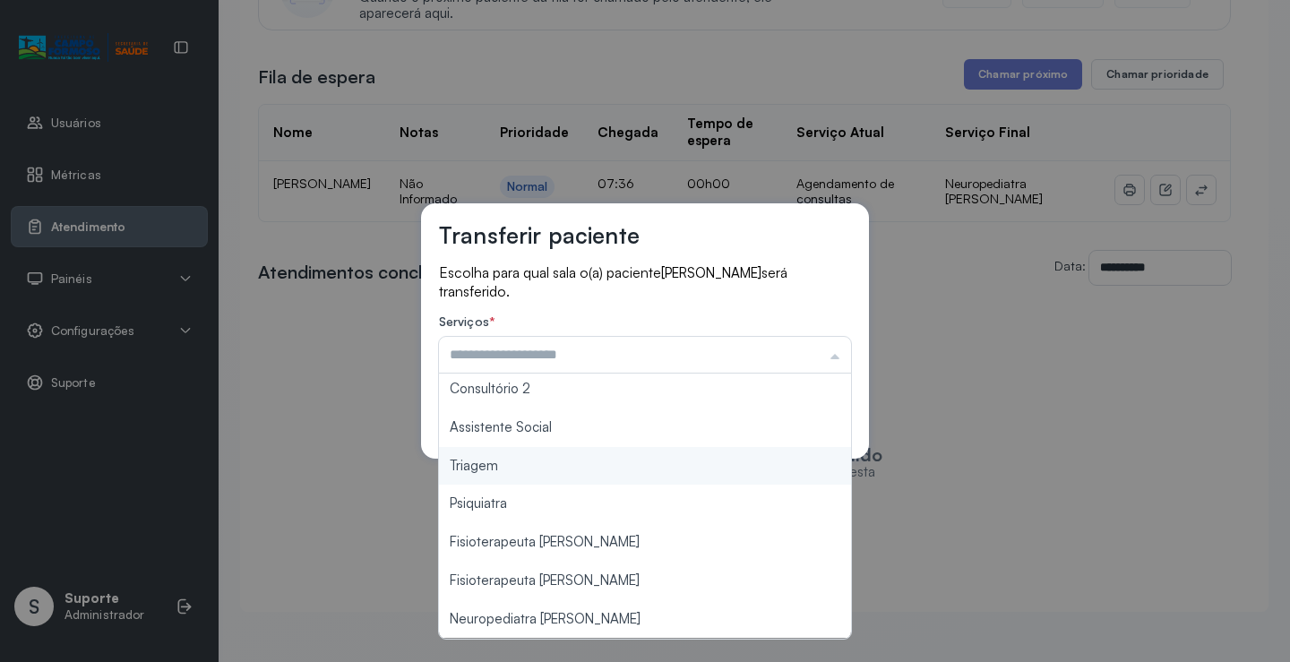
type input "*******"
drag, startPoint x: 521, startPoint y: 467, endPoint x: 772, endPoint y: 417, distance: 255.8
click at [529, 464] on div "Transferir paciente Escolha para qual sala o(a) paciente [PERSON_NAME] será tra…" at bounding box center [645, 331] width 1290 height 662
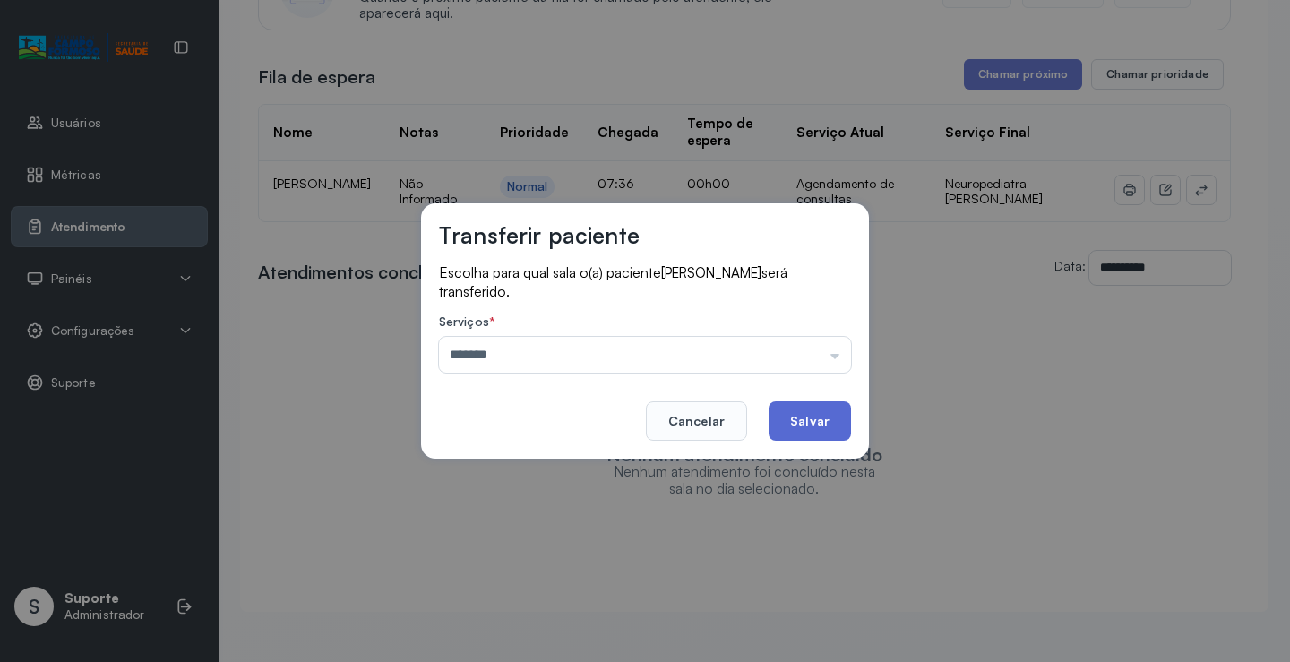
click at [828, 415] on button "Salvar" at bounding box center [810, 420] width 82 height 39
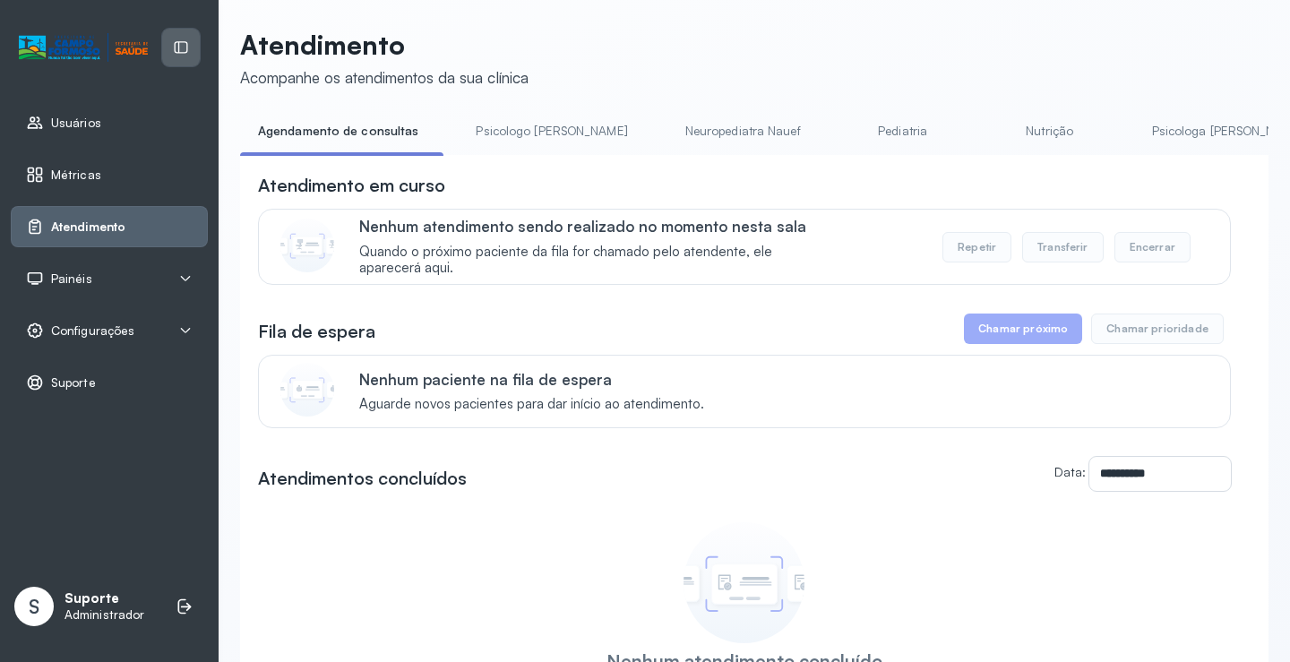
scroll to position [0, 0]
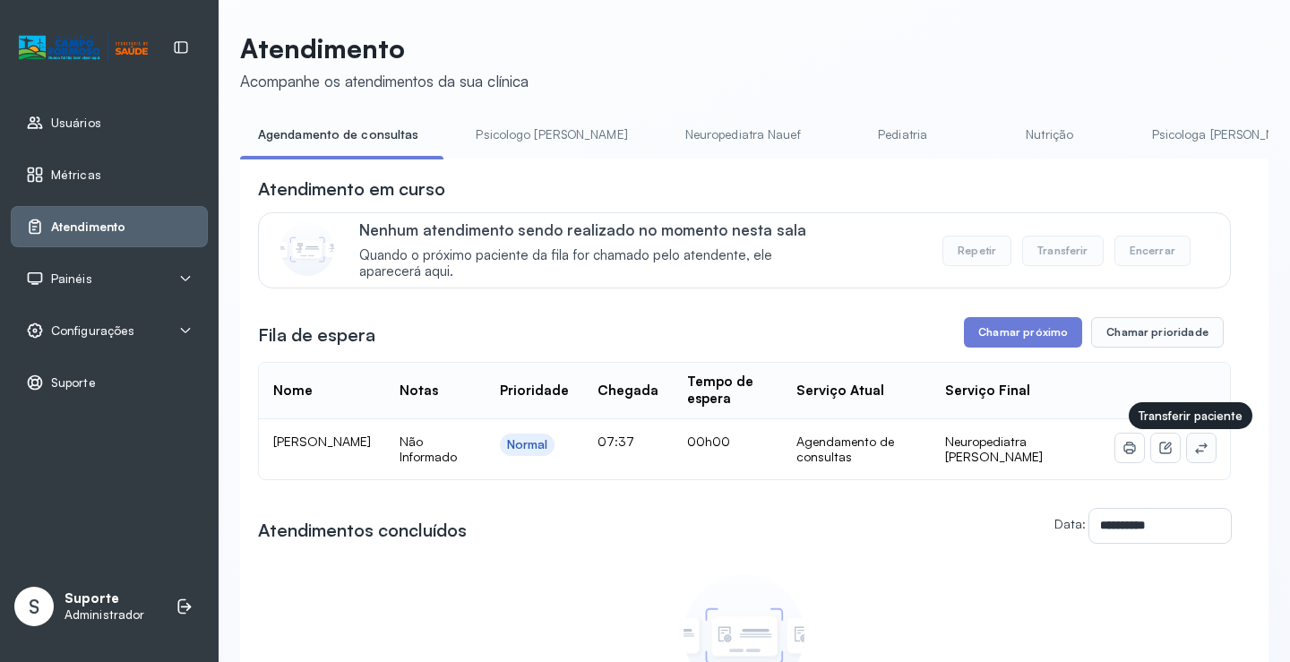
click at [1194, 445] on icon at bounding box center [1201, 448] width 14 height 14
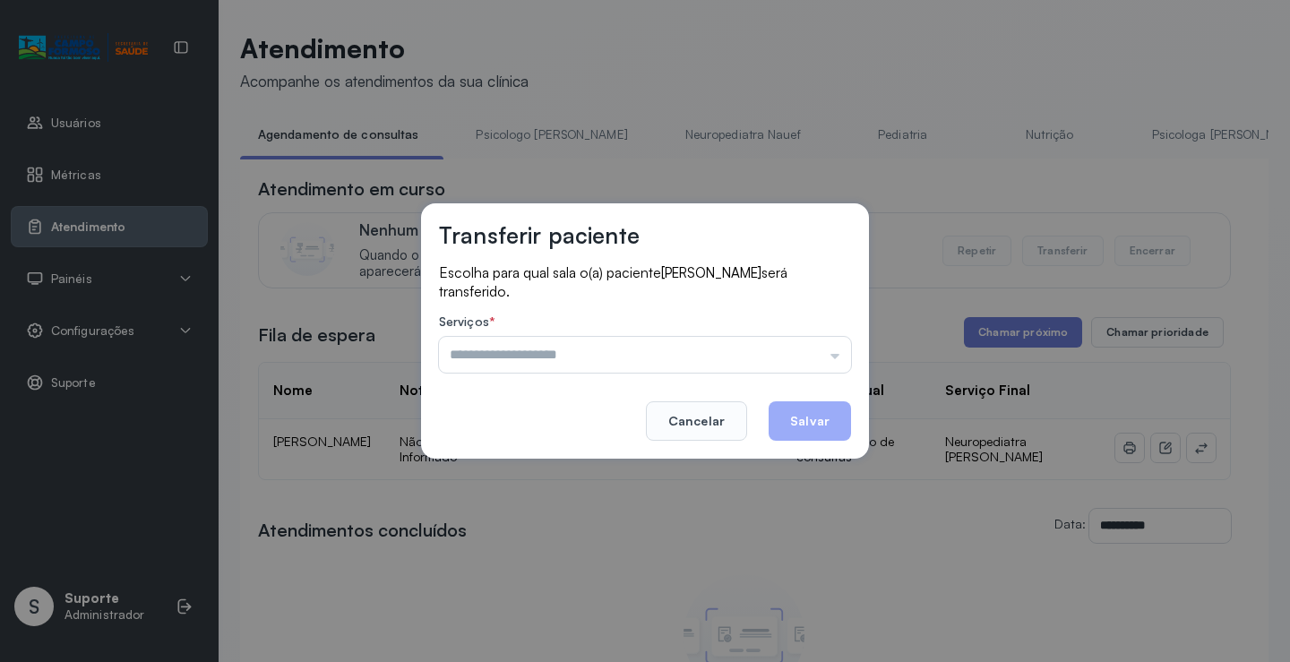
click at [818, 332] on label "Serviços *" at bounding box center [645, 323] width 412 height 19
click at [811, 346] on input "text" at bounding box center [645, 355] width 412 height 36
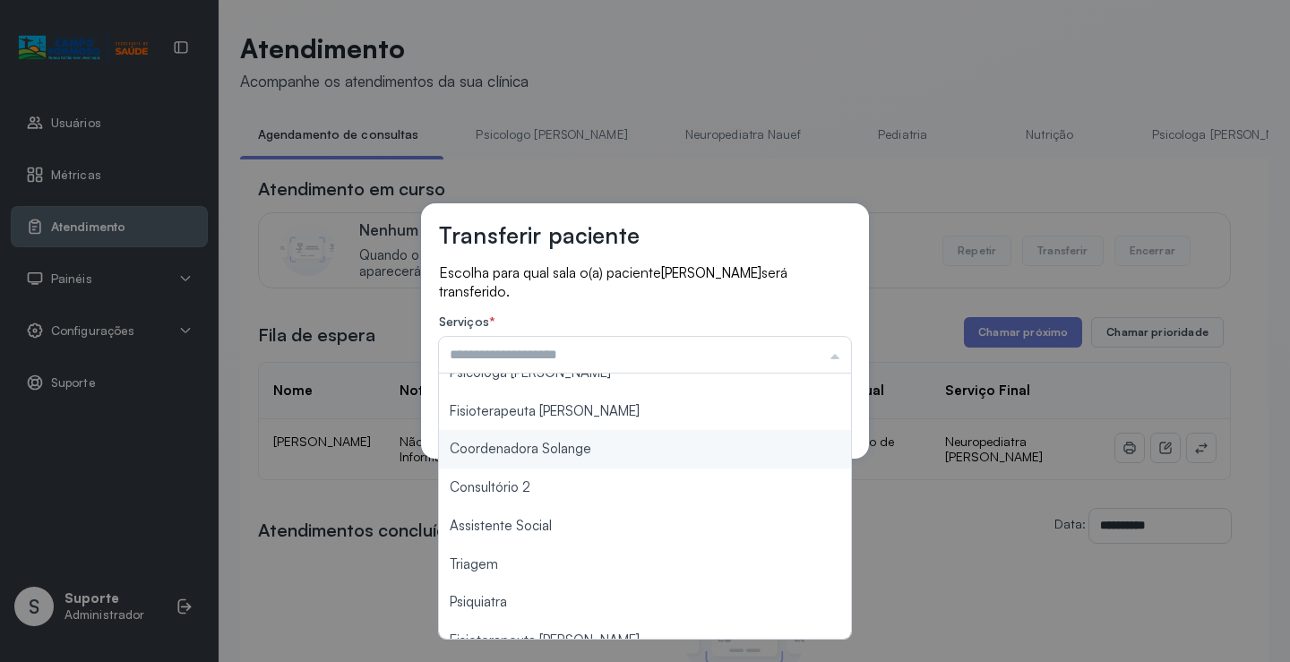
scroll to position [271, 0]
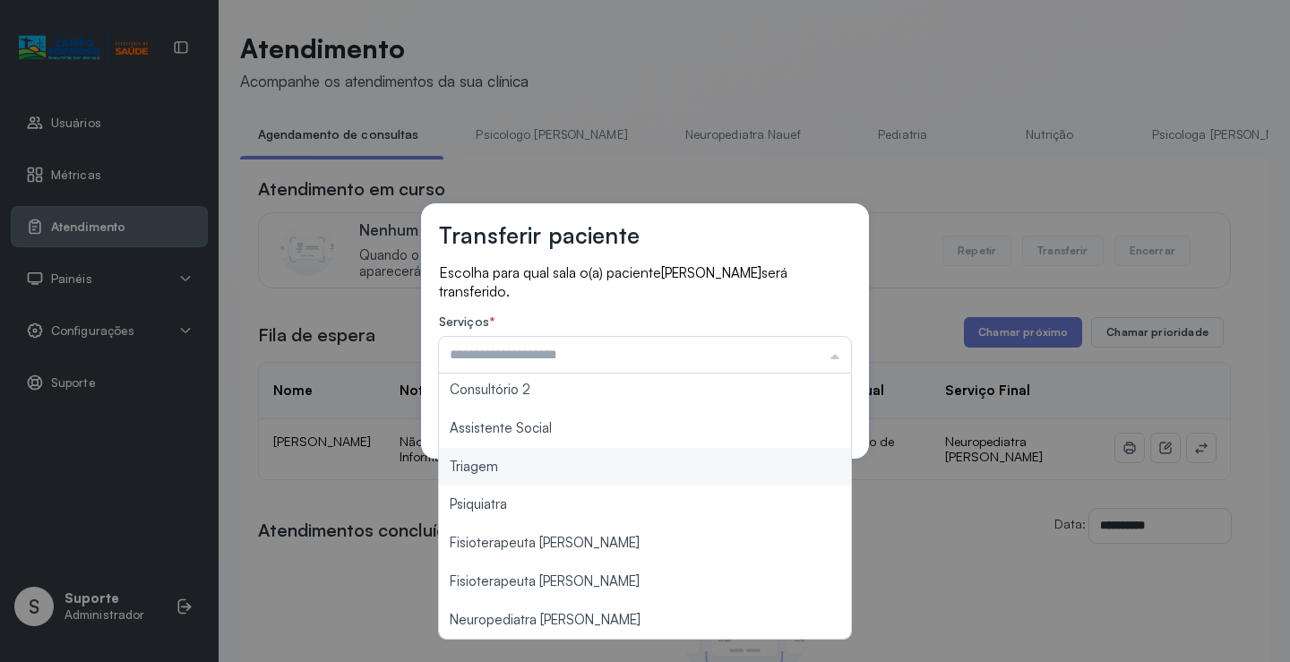
type input "*******"
drag, startPoint x: 551, startPoint y: 481, endPoint x: 772, endPoint y: 436, distance: 225.8
click at [554, 480] on div "Transferir paciente Escolha para qual sala o(a) paciente ELISA BISPO RIBEIRO se…" at bounding box center [645, 331] width 1290 height 662
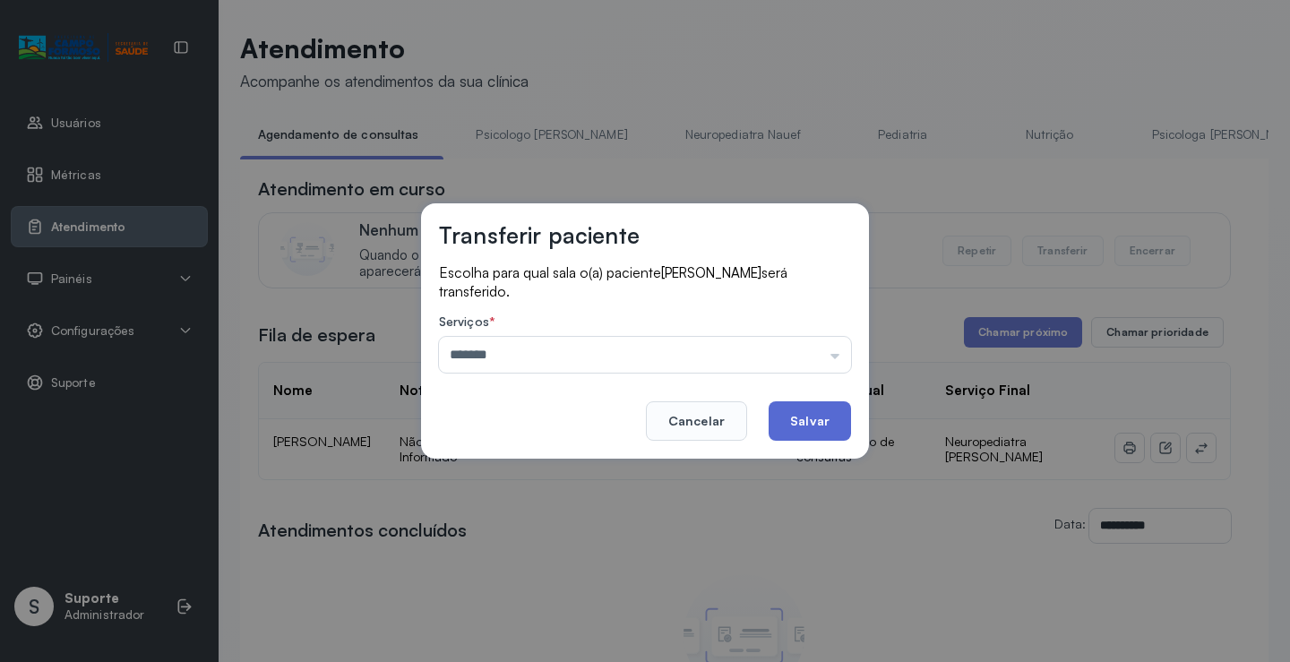
click at [794, 436] on button "Salvar" at bounding box center [810, 420] width 82 height 39
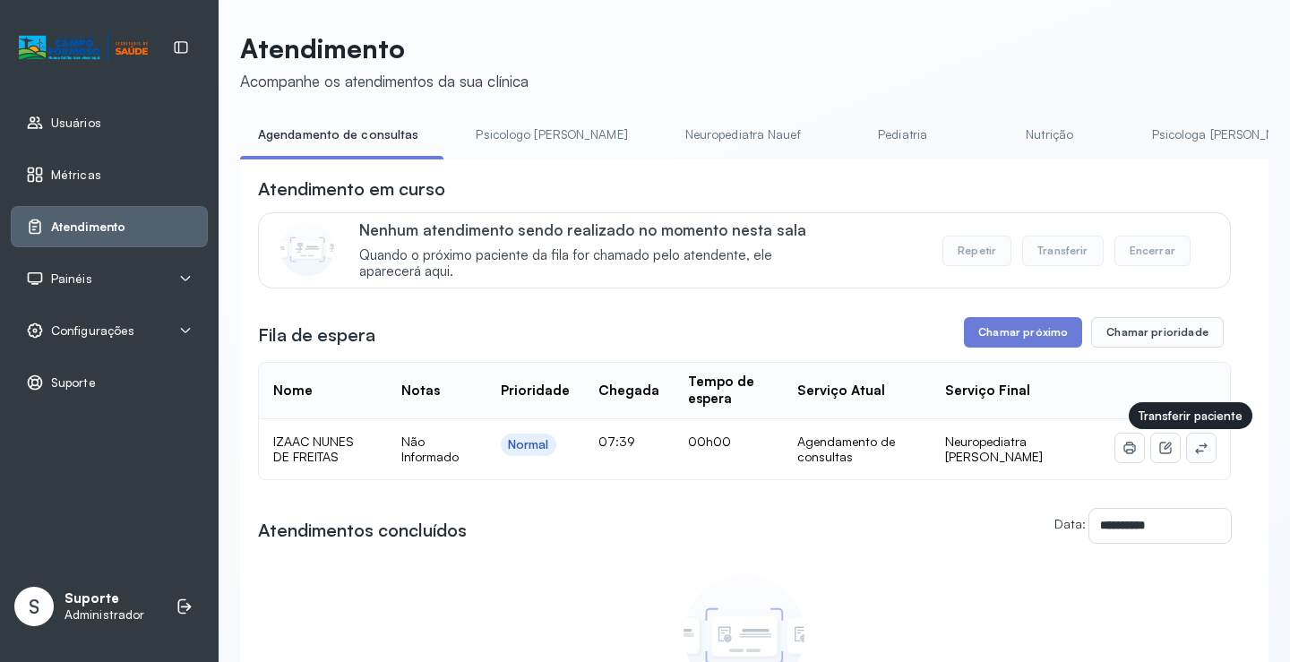
click at [1194, 451] on icon at bounding box center [1201, 448] width 14 height 14
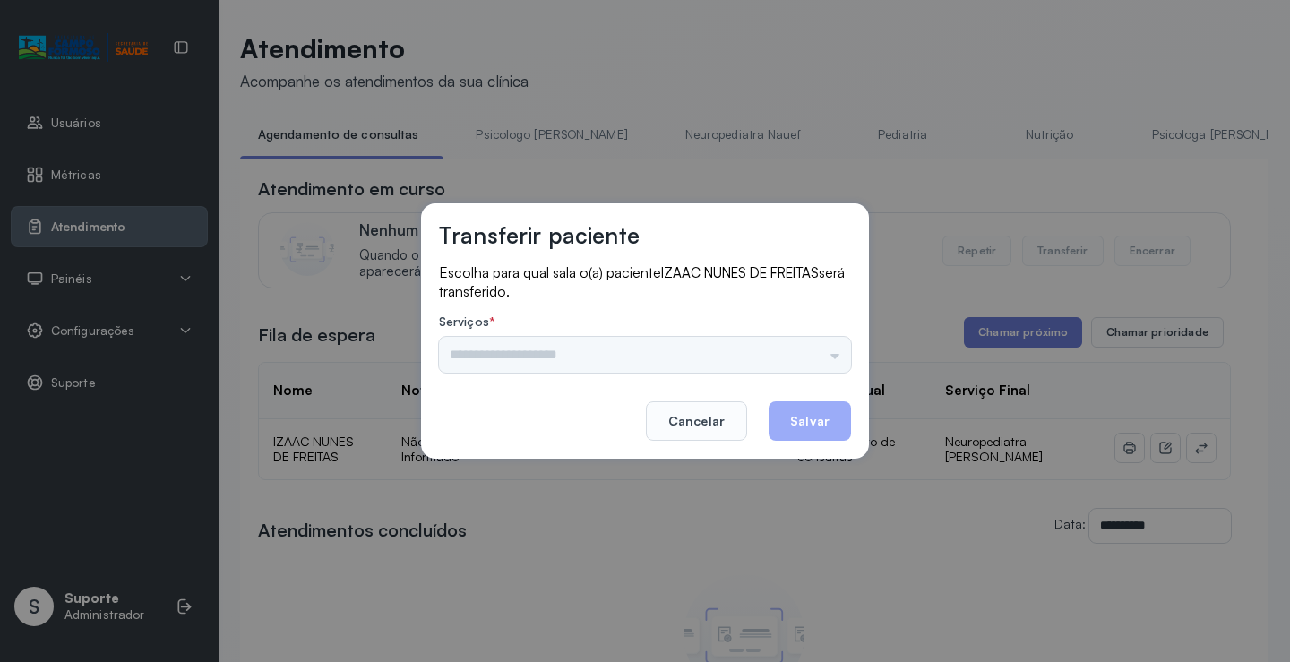
click at [739, 343] on div "Nenhuma opção encontrada" at bounding box center [645, 355] width 412 height 36
click at [796, 349] on div "Nenhuma opção encontrada" at bounding box center [645, 355] width 412 height 36
click at [823, 358] on div "Nenhuma opção encontrada" at bounding box center [645, 355] width 412 height 36
click at [797, 353] on div "Nenhuma opção encontrada" at bounding box center [645, 355] width 412 height 36
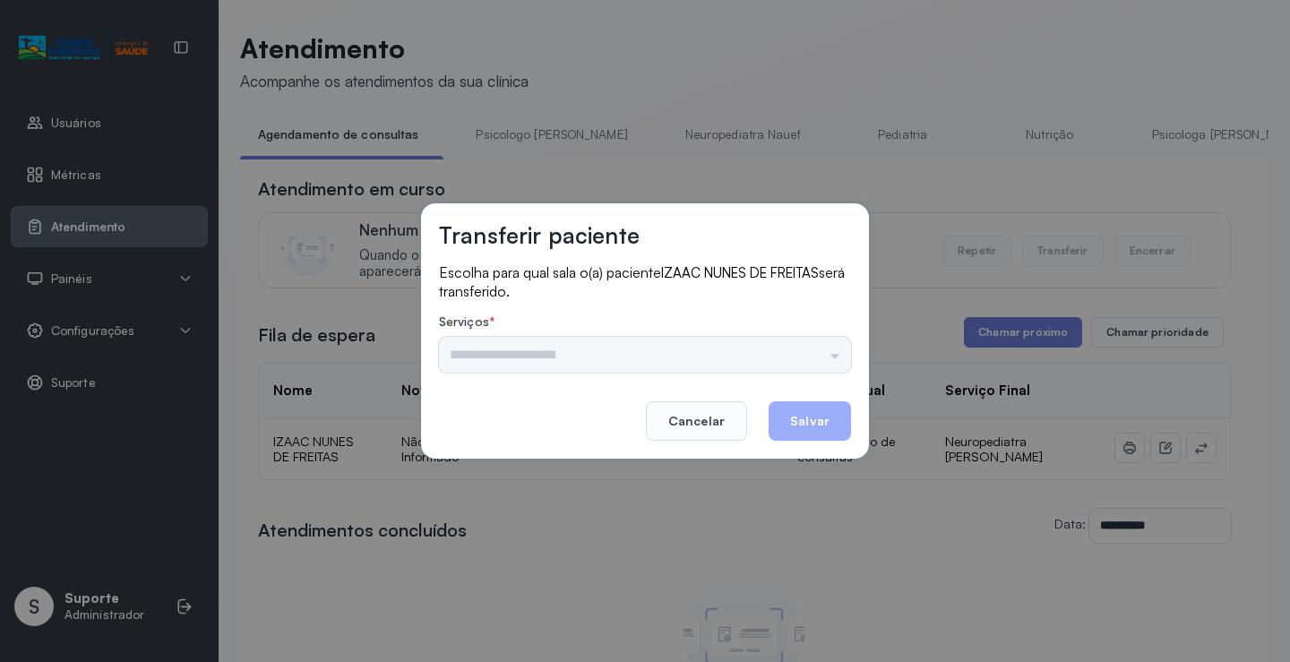
click at [797, 353] on div "Nenhuma opção encontrada" at bounding box center [645, 355] width 412 height 36
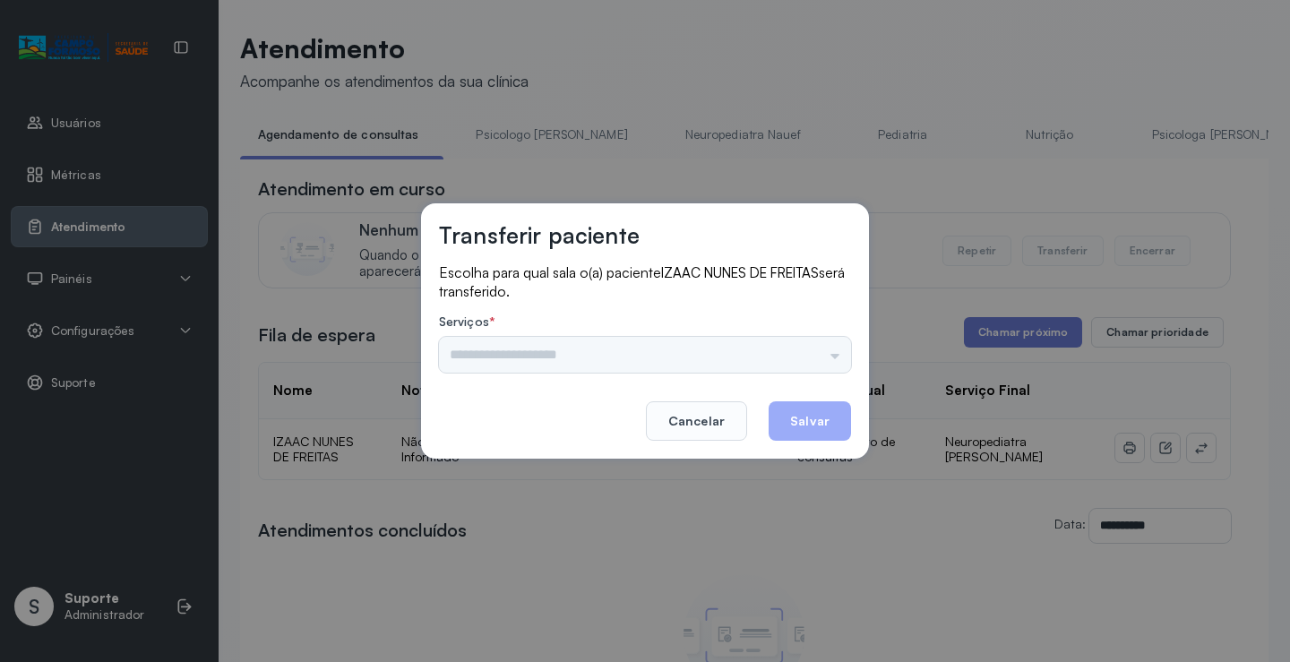
click at [797, 353] on div "Nenhuma opção encontrada" at bounding box center [645, 355] width 412 height 36
click at [797, 352] on div "Nenhuma opção encontrada" at bounding box center [645, 355] width 412 height 36
click at [692, 412] on button "Cancelar" at bounding box center [696, 420] width 101 height 39
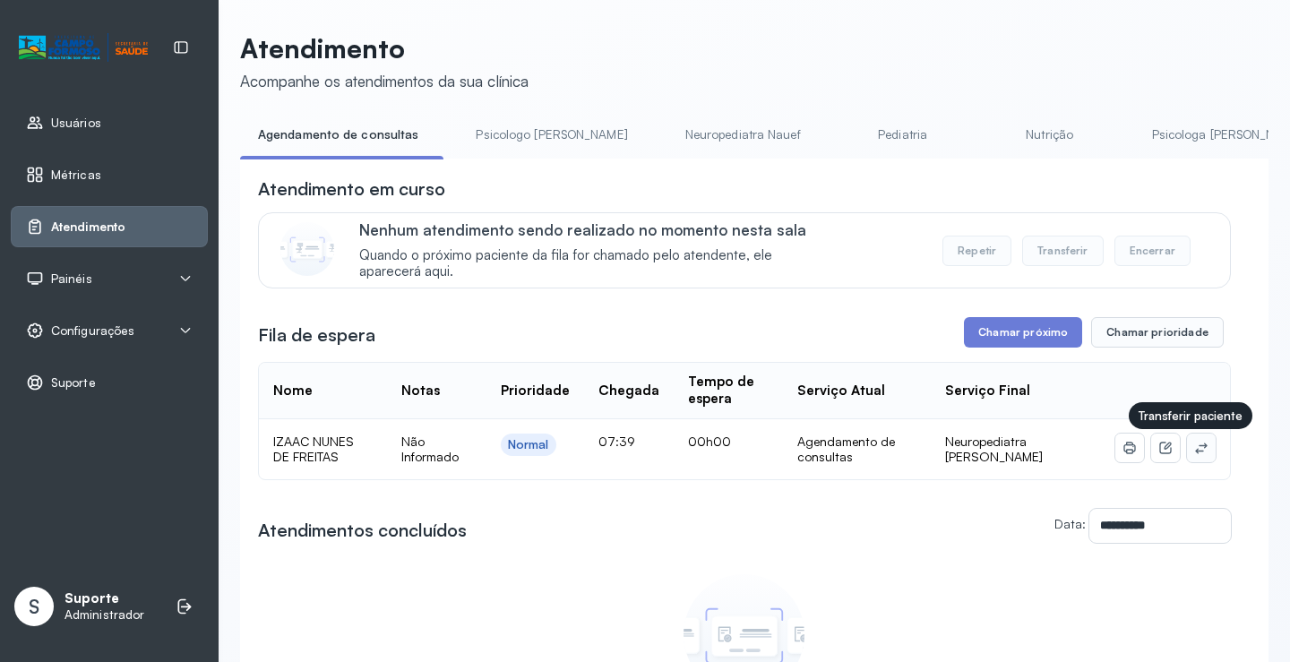
click at [1194, 453] on icon at bounding box center [1201, 448] width 14 height 14
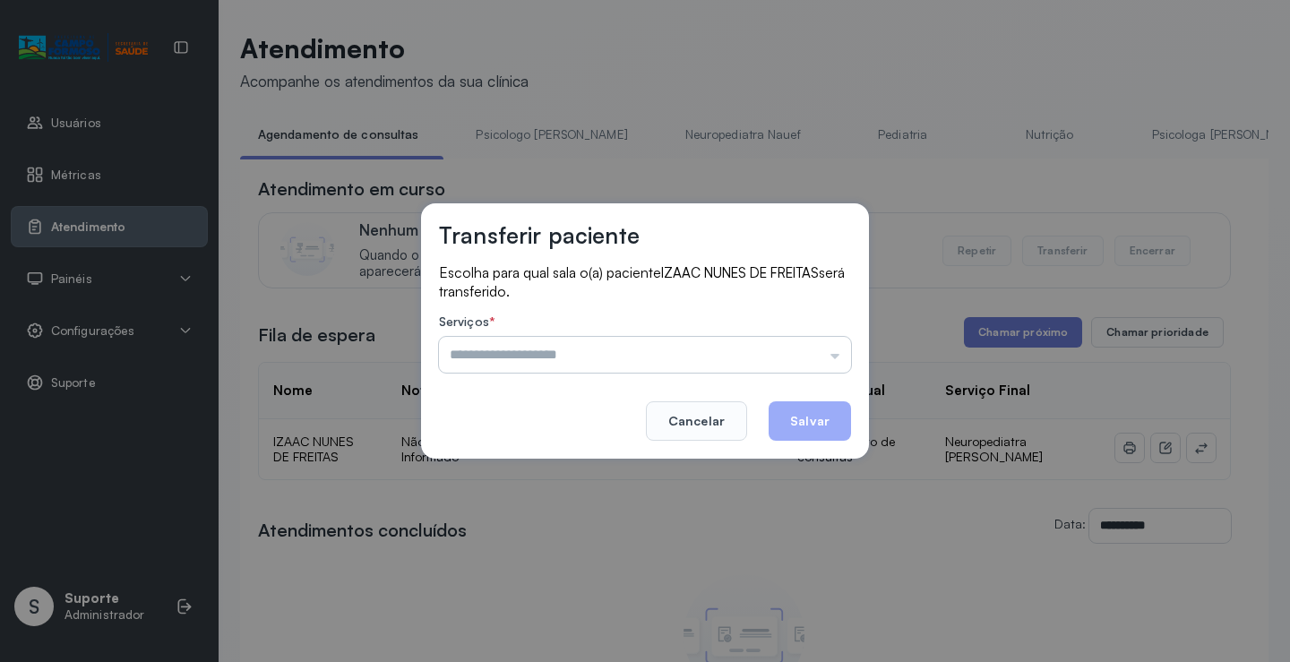
click at [839, 359] on input "text" at bounding box center [645, 355] width 412 height 36
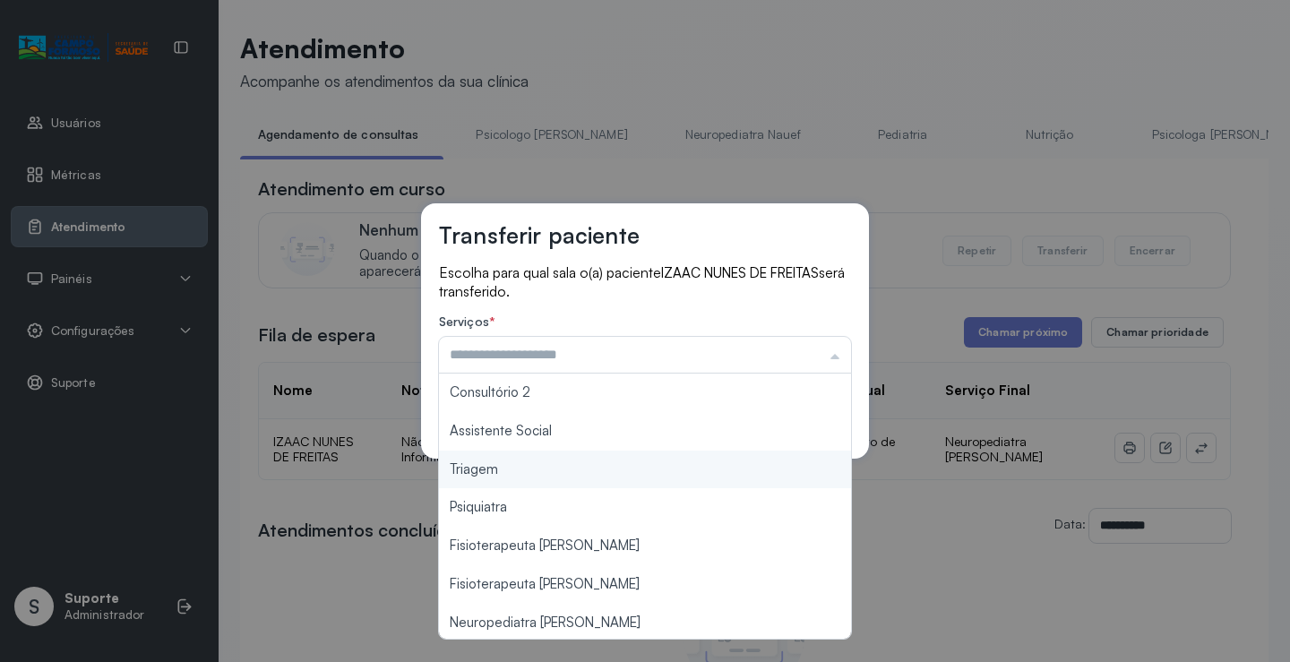
scroll to position [271, 0]
type input "*******"
drag, startPoint x: 573, startPoint y: 475, endPoint x: 699, endPoint y: 437, distance: 130.9
click at [578, 473] on div "Transferir paciente Escolha para qual sala o(a) paciente IZAAC NUNES DE FREITAS…" at bounding box center [645, 331] width 1290 height 662
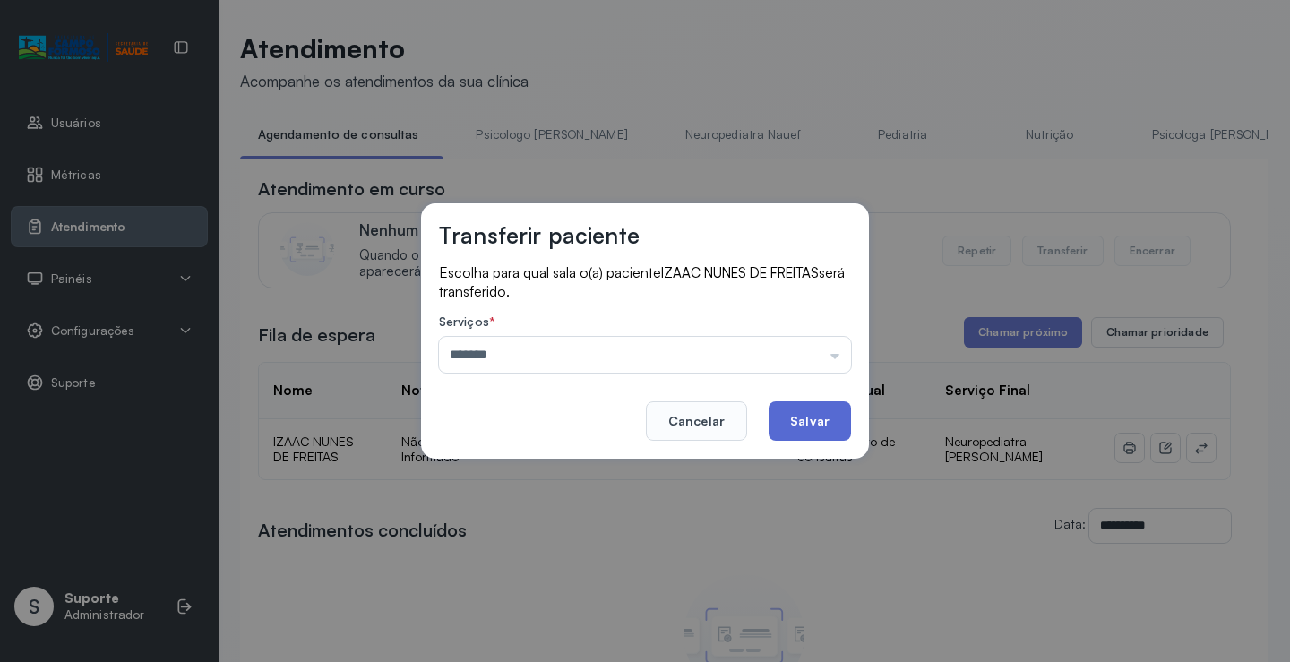
click at [806, 414] on button "Salvar" at bounding box center [810, 420] width 82 height 39
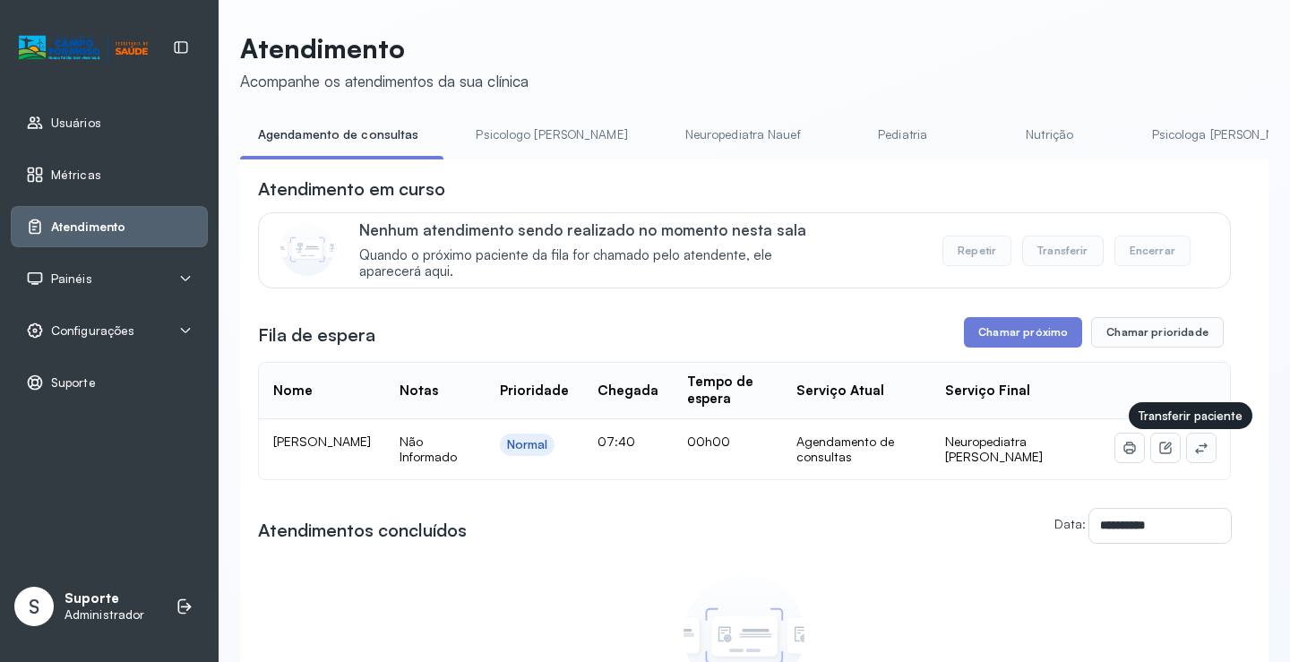
click at [1195, 450] on icon at bounding box center [1201, 448] width 12 height 11
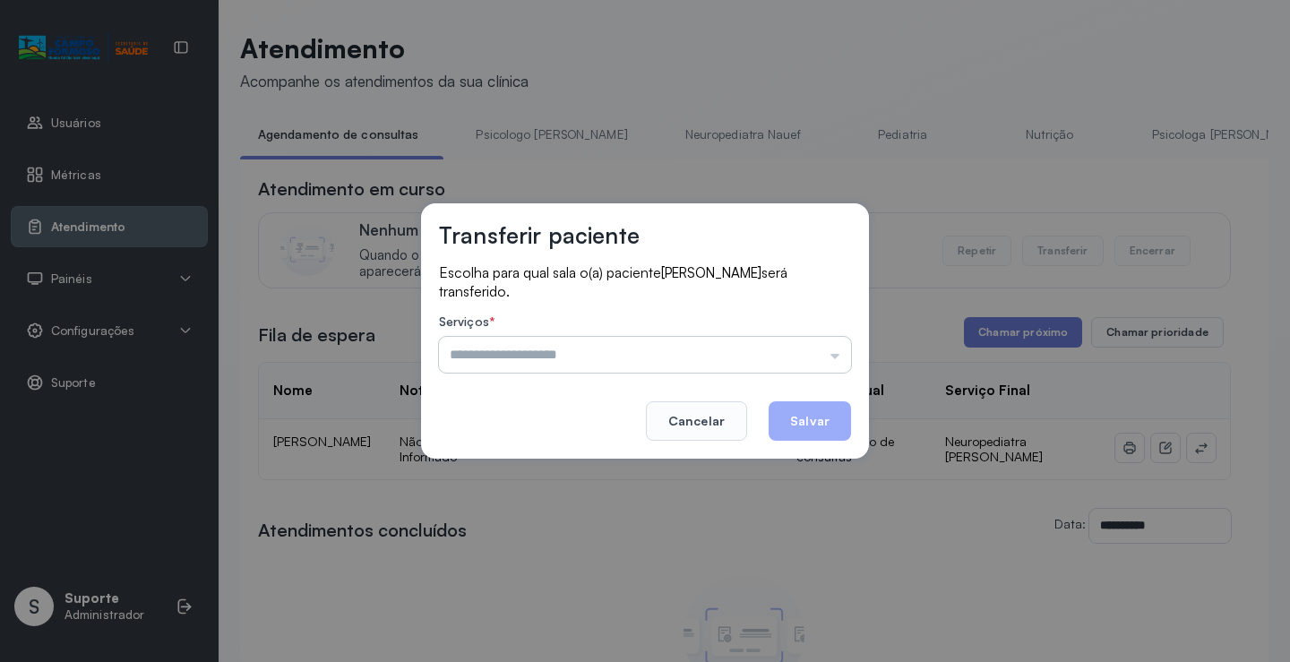
click at [820, 342] on input "text" at bounding box center [645, 355] width 412 height 36
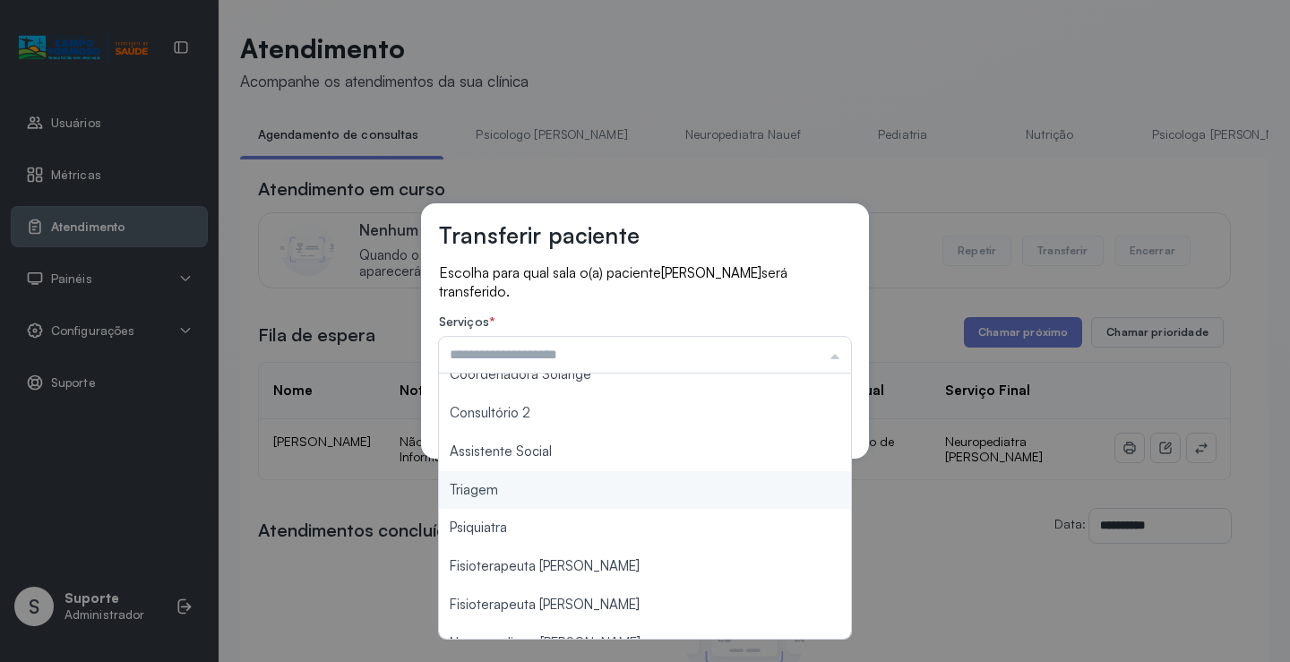
scroll to position [271, 0]
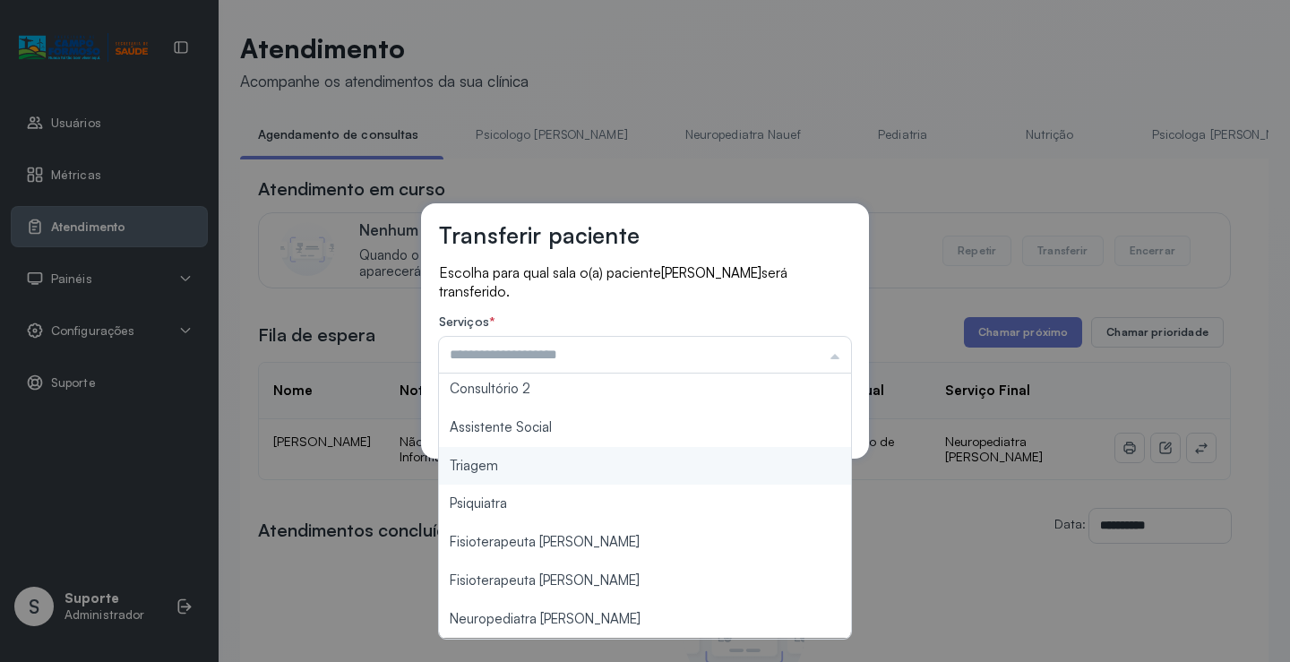
type input "*******"
click at [592, 469] on div "Transferir paciente Escolha para qual sala o(a) paciente BRUNO VIEIRA DOS SANTO…" at bounding box center [645, 331] width 1290 height 662
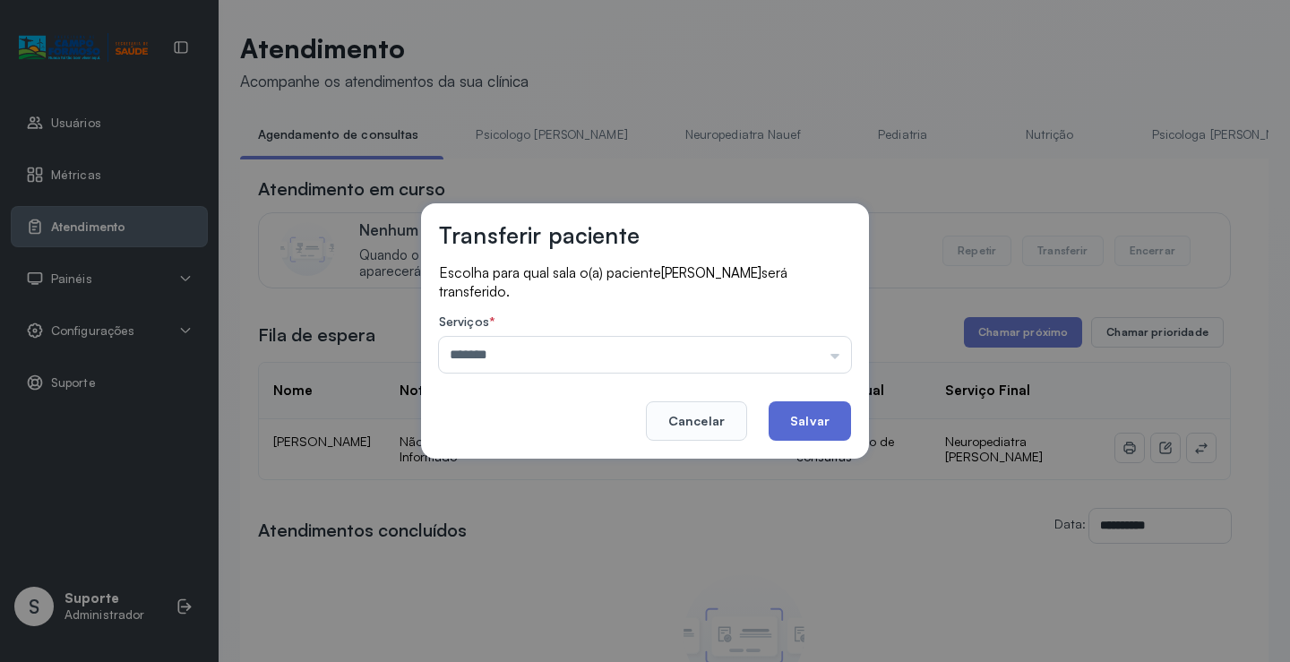
click at [822, 420] on button "Salvar" at bounding box center [810, 420] width 82 height 39
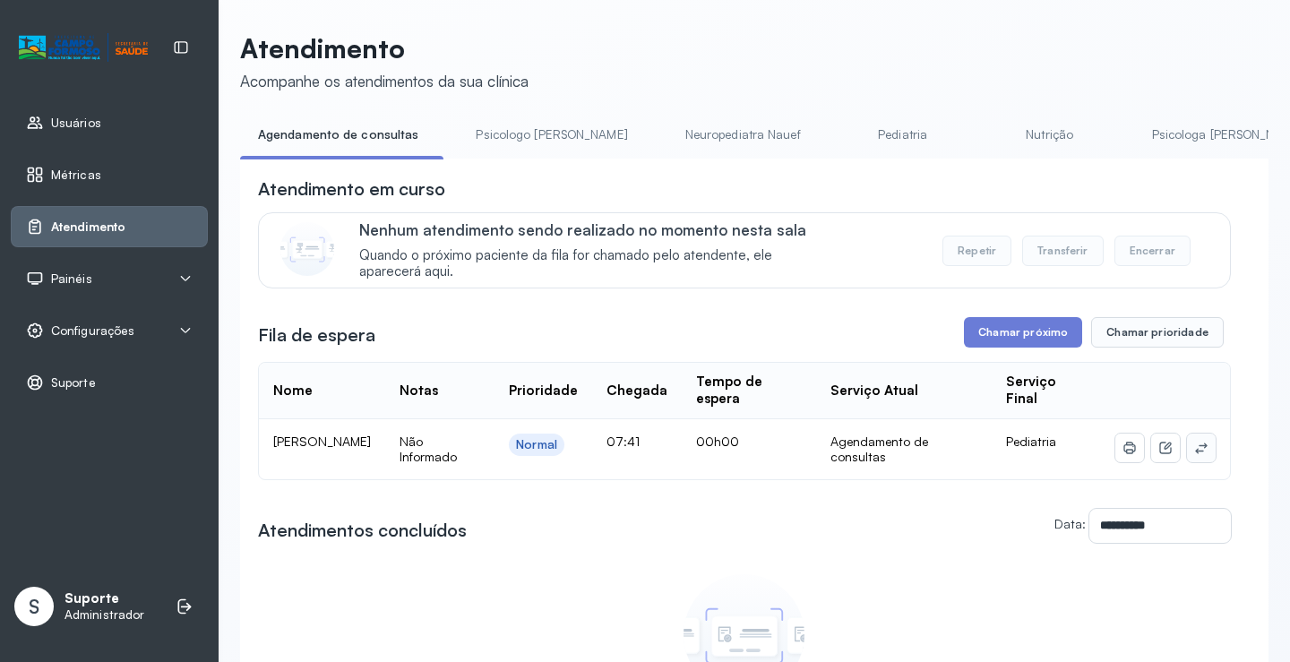
click at [1187, 457] on button at bounding box center [1201, 448] width 29 height 29
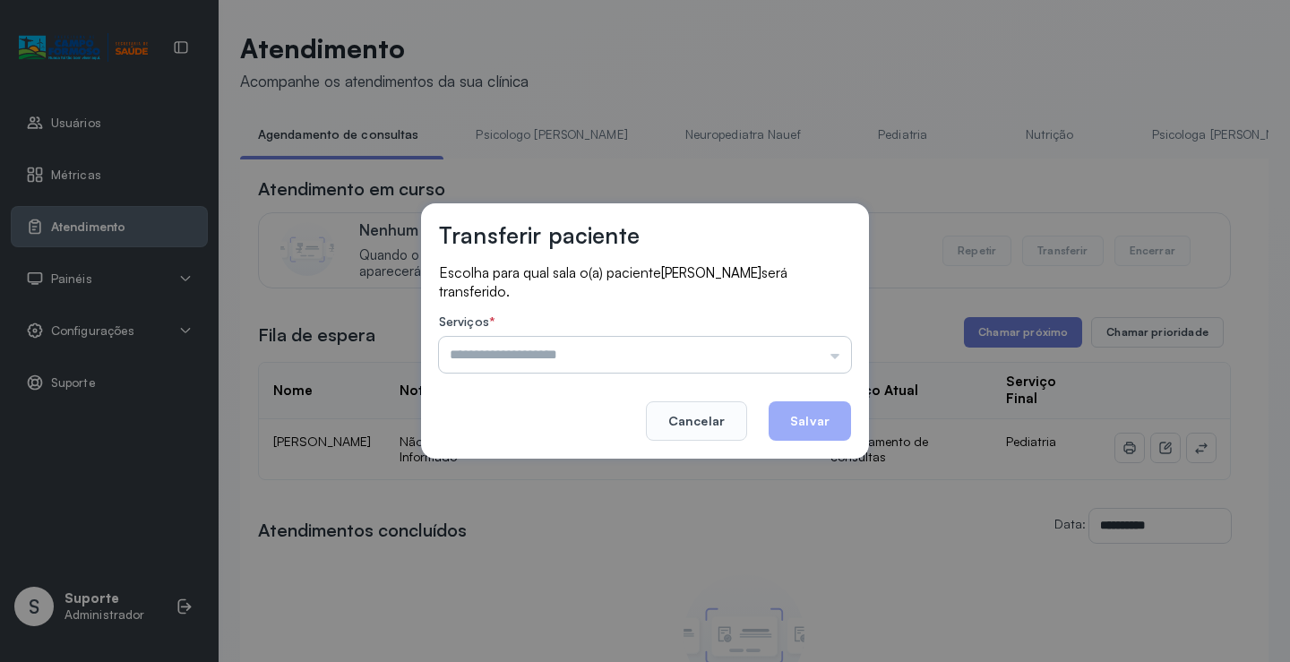
click at [781, 361] on input "text" at bounding box center [645, 355] width 412 height 36
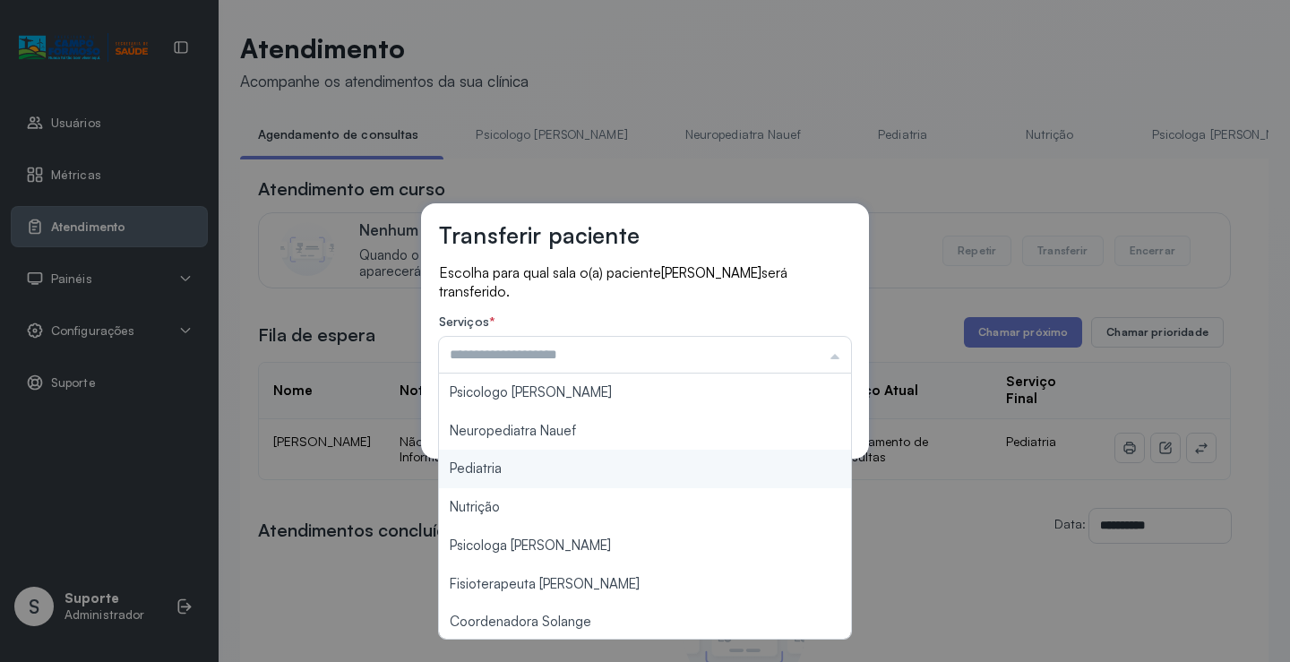
scroll to position [271, 0]
type input "*******"
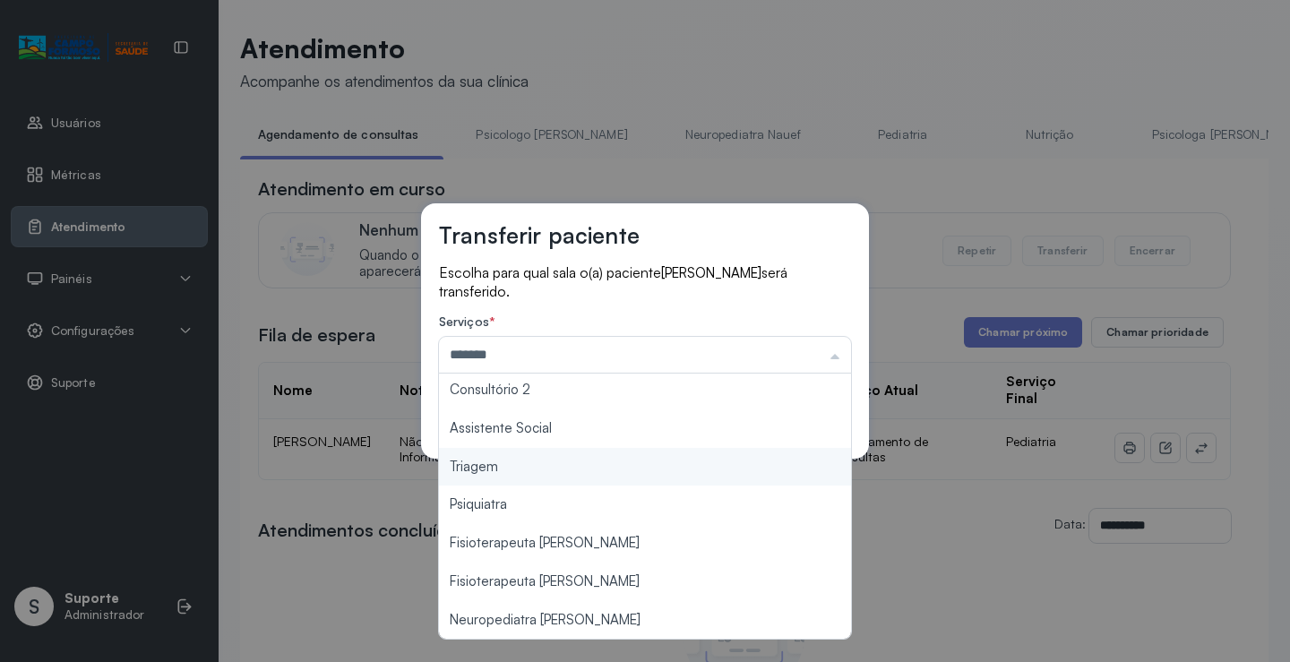
drag, startPoint x: 571, startPoint y: 468, endPoint x: 638, endPoint y: 454, distance: 68.5
click at [571, 467] on div "Transferir paciente Escolha para qual sala o(a) paciente [PERSON_NAME] será tra…" at bounding box center [645, 331] width 1290 height 662
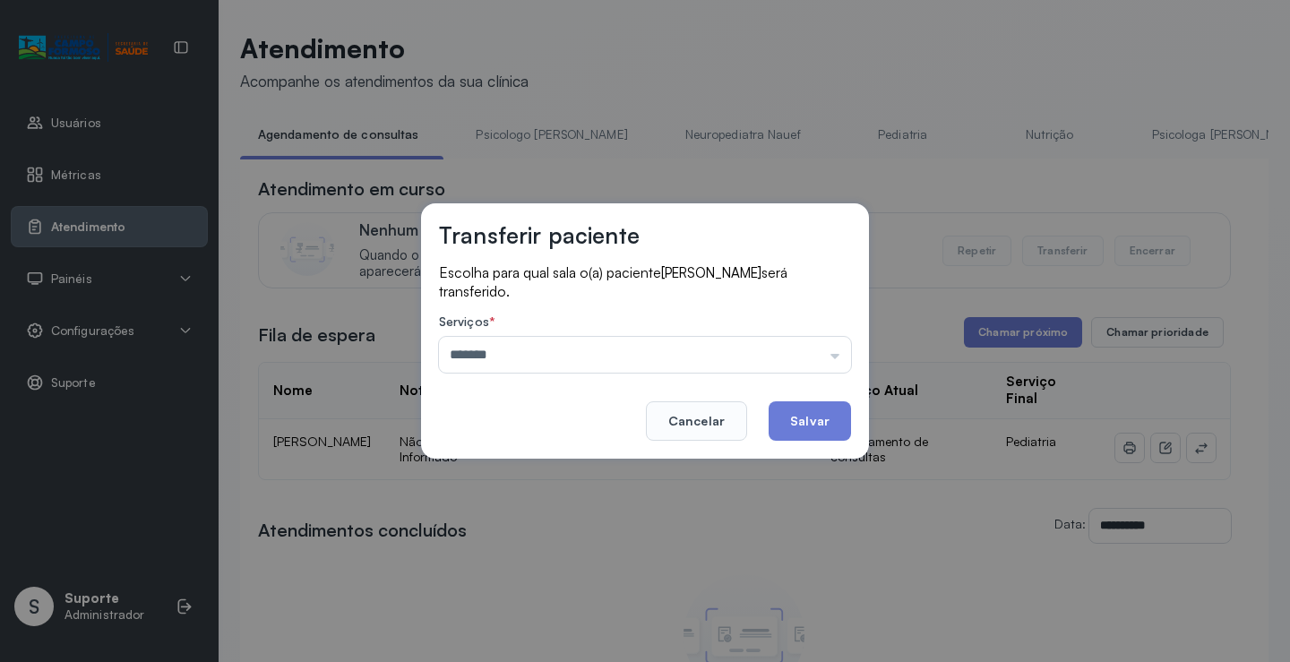
drag, startPoint x: 817, startPoint y: 416, endPoint x: 838, endPoint y: 416, distance: 20.6
click at [818, 416] on button "Salvar" at bounding box center [810, 420] width 82 height 39
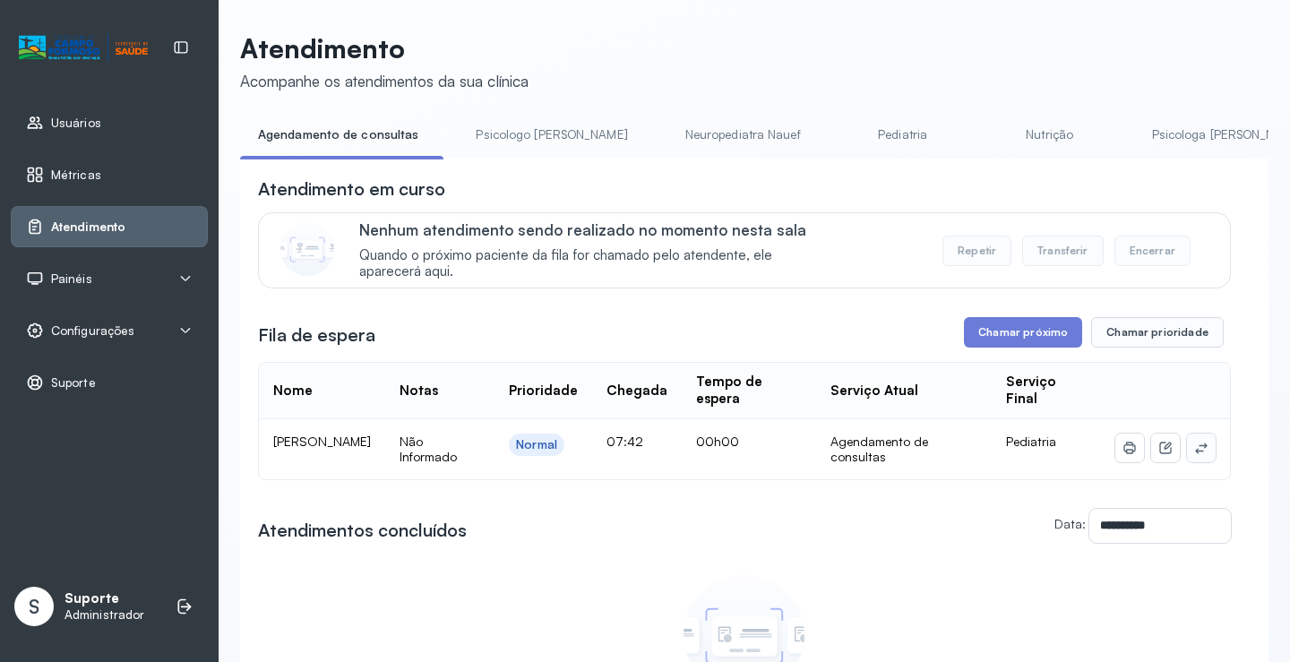
click at [1196, 455] on button at bounding box center [1201, 448] width 29 height 29
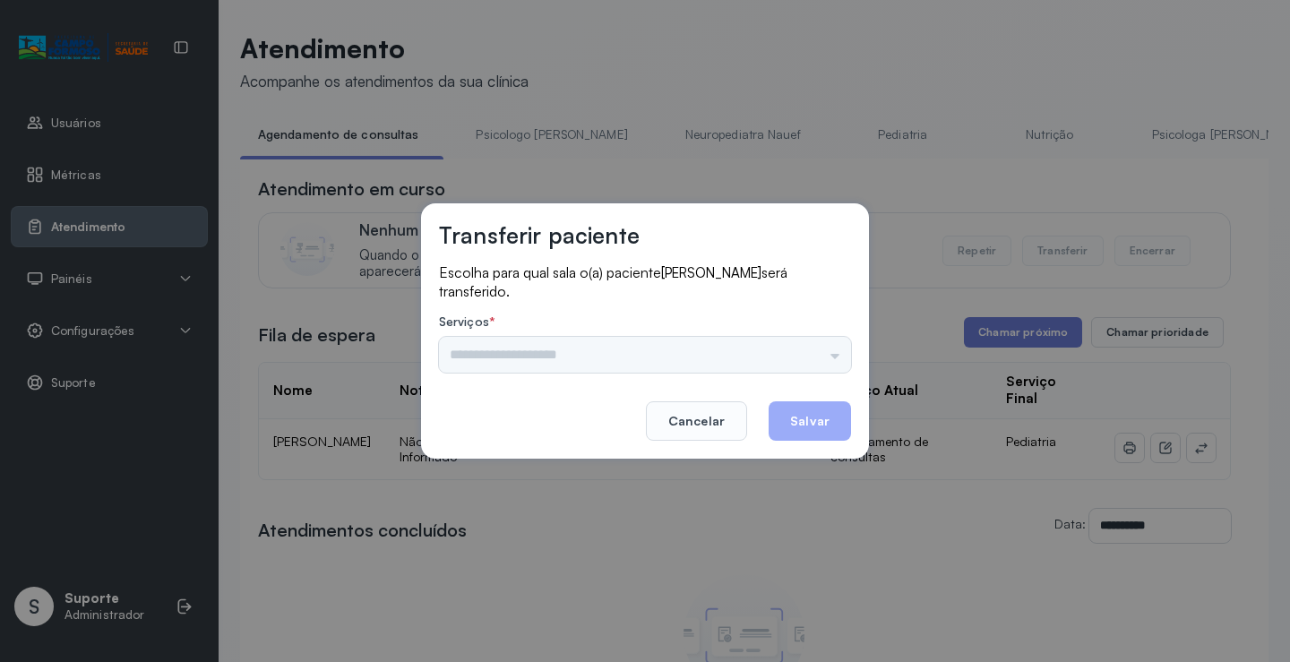
click at [805, 360] on div "Nenhuma opção encontrada" at bounding box center [645, 355] width 412 height 36
drag, startPoint x: 802, startPoint y: 358, endPoint x: 816, endPoint y: 352, distance: 15.6
click at [804, 356] on div "Nenhuma opção encontrada" at bounding box center [645, 355] width 412 height 36
click at [824, 349] on div "Nenhuma opção encontrada" at bounding box center [645, 355] width 412 height 36
click at [825, 347] on input "text" at bounding box center [645, 355] width 412 height 36
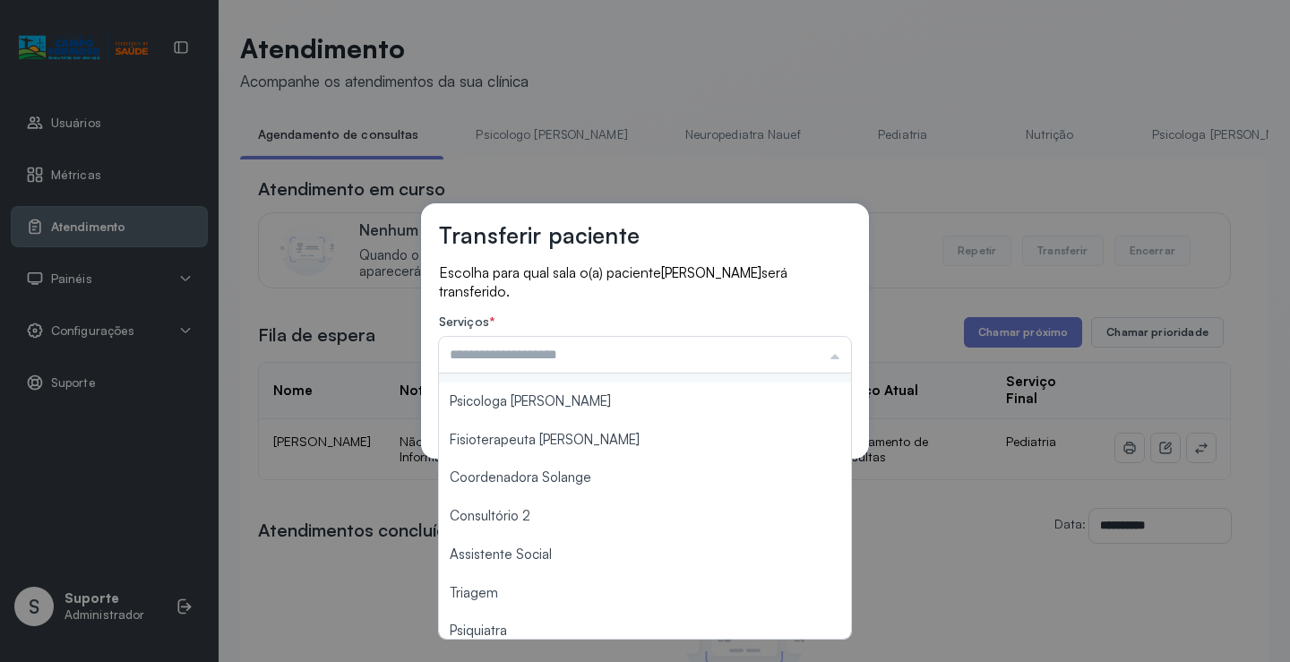
scroll to position [271, 0]
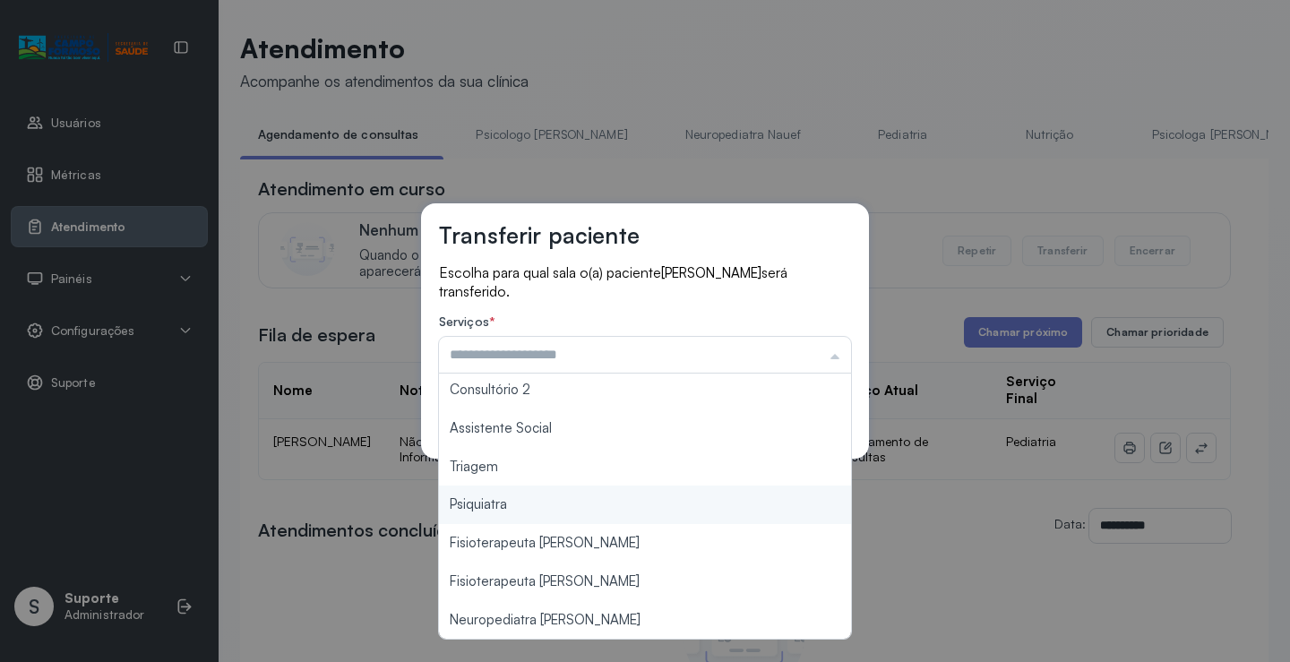
type input "*******"
click at [538, 480] on div "Transferir paciente Escolha para qual sala o(a) paciente GAEL CARVALHO LOPES se…" at bounding box center [645, 331] width 1290 height 662
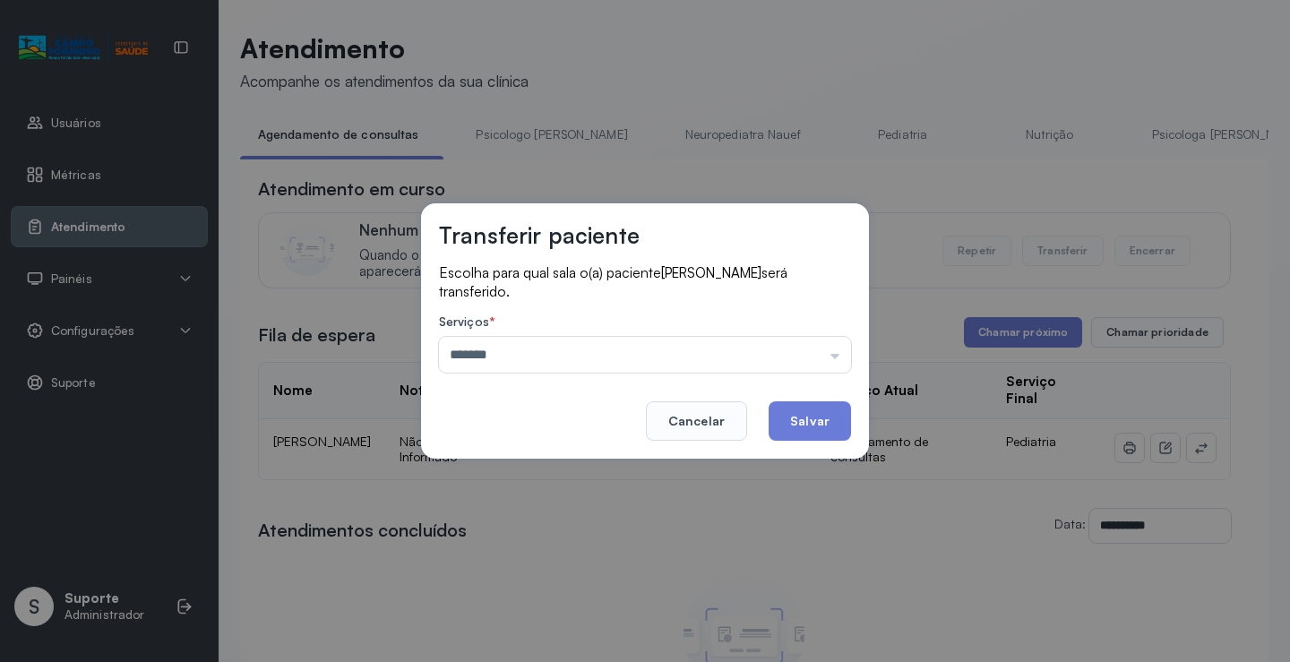
click at [811, 439] on button "Salvar" at bounding box center [810, 420] width 82 height 39
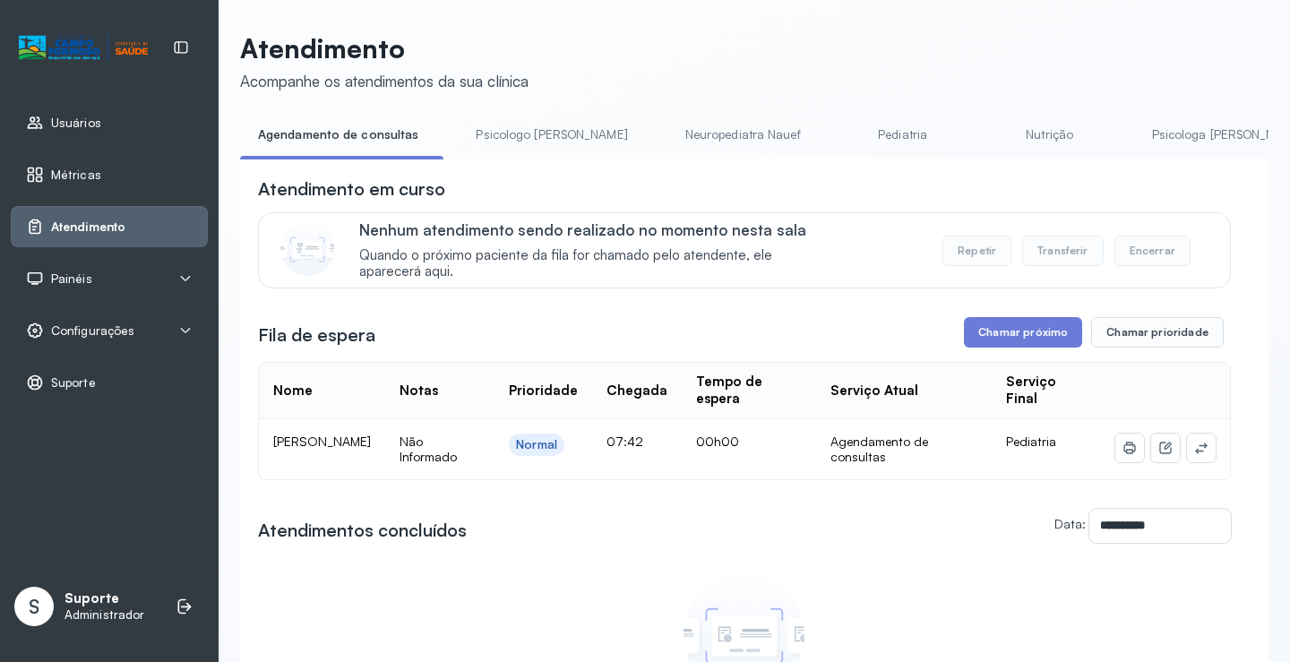
click at [816, 440] on td "00h00" at bounding box center [904, 449] width 176 height 60
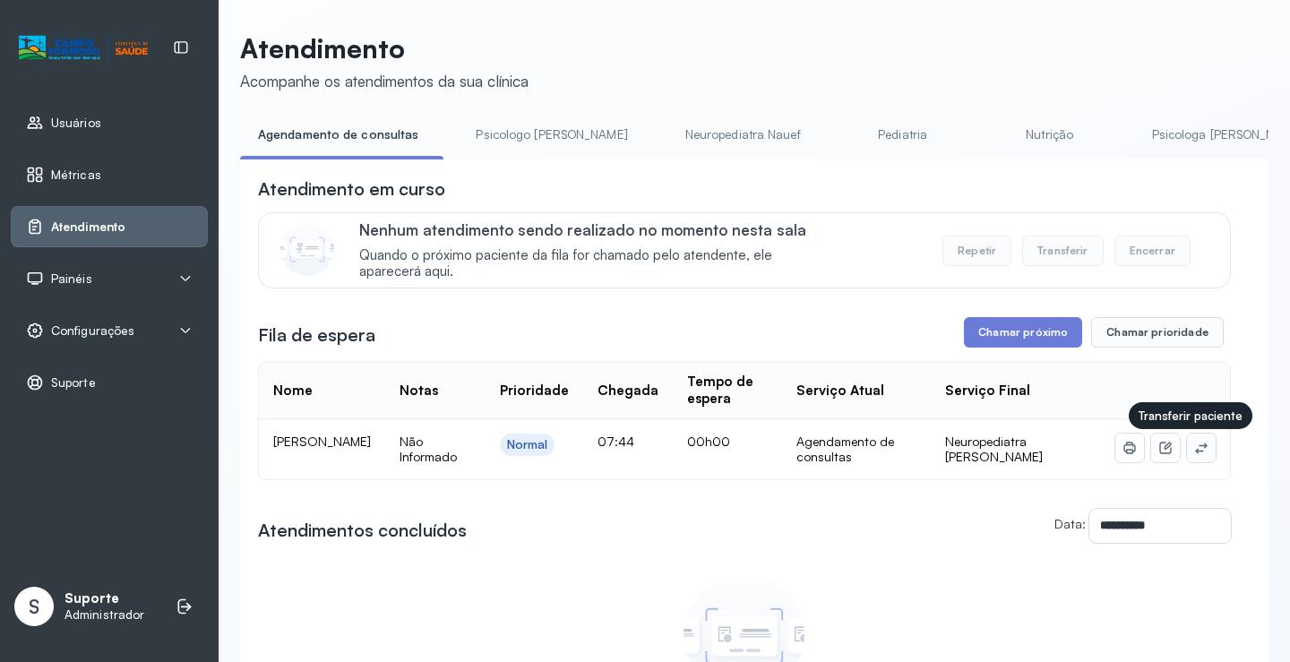
click at [1197, 452] on button at bounding box center [1201, 448] width 29 height 29
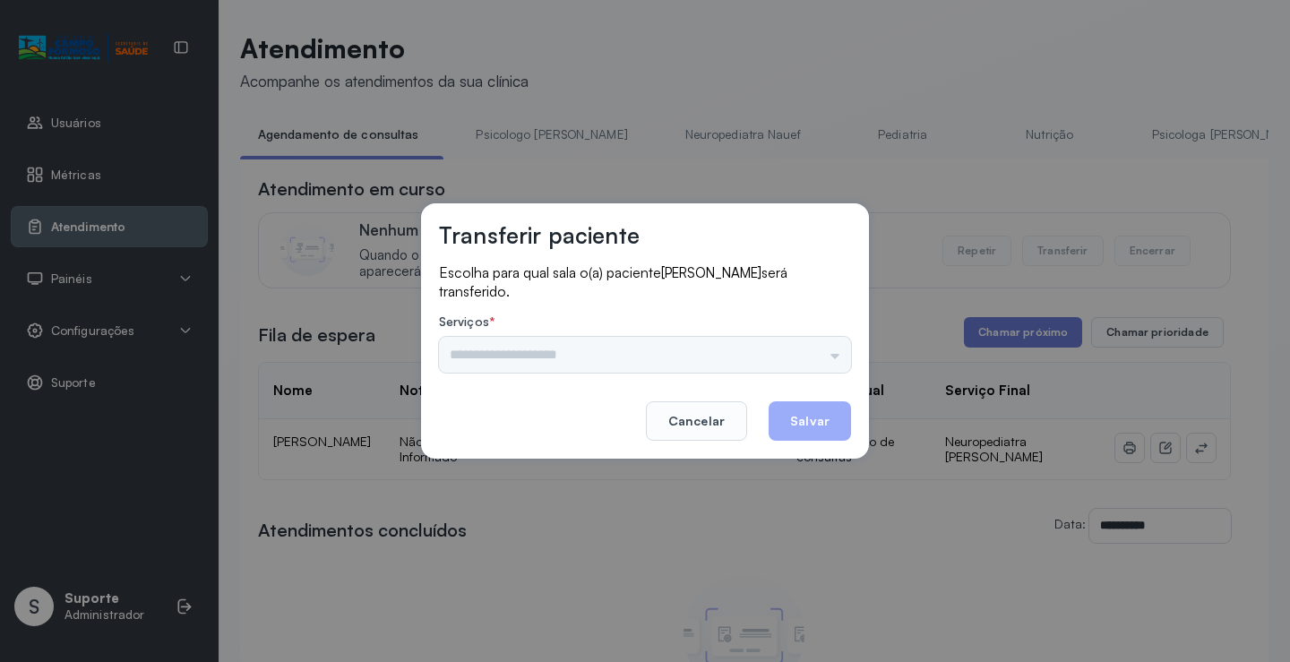
click at [803, 349] on div "Nenhuma opção encontrada" at bounding box center [645, 355] width 412 height 36
drag, startPoint x: 831, startPoint y: 342, endPoint x: 784, endPoint y: 363, distance: 50.9
click at [828, 344] on input "text" at bounding box center [645, 355] width 412 height 36
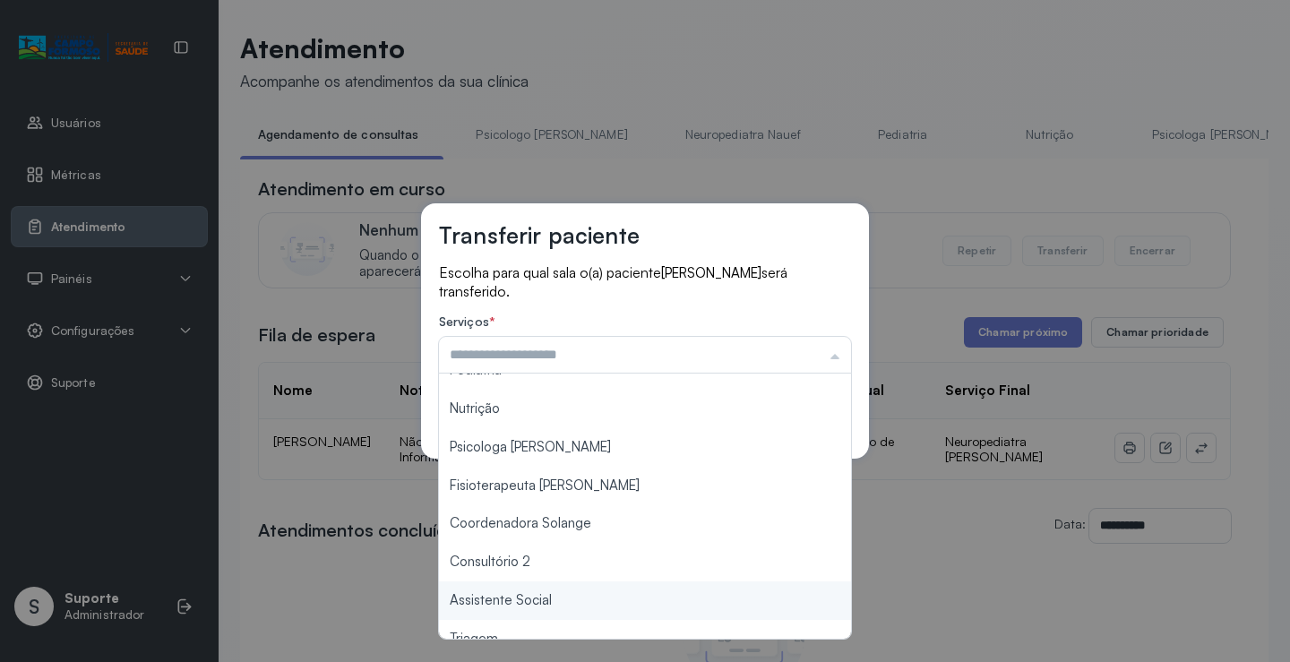
scroll to position [269, 0]
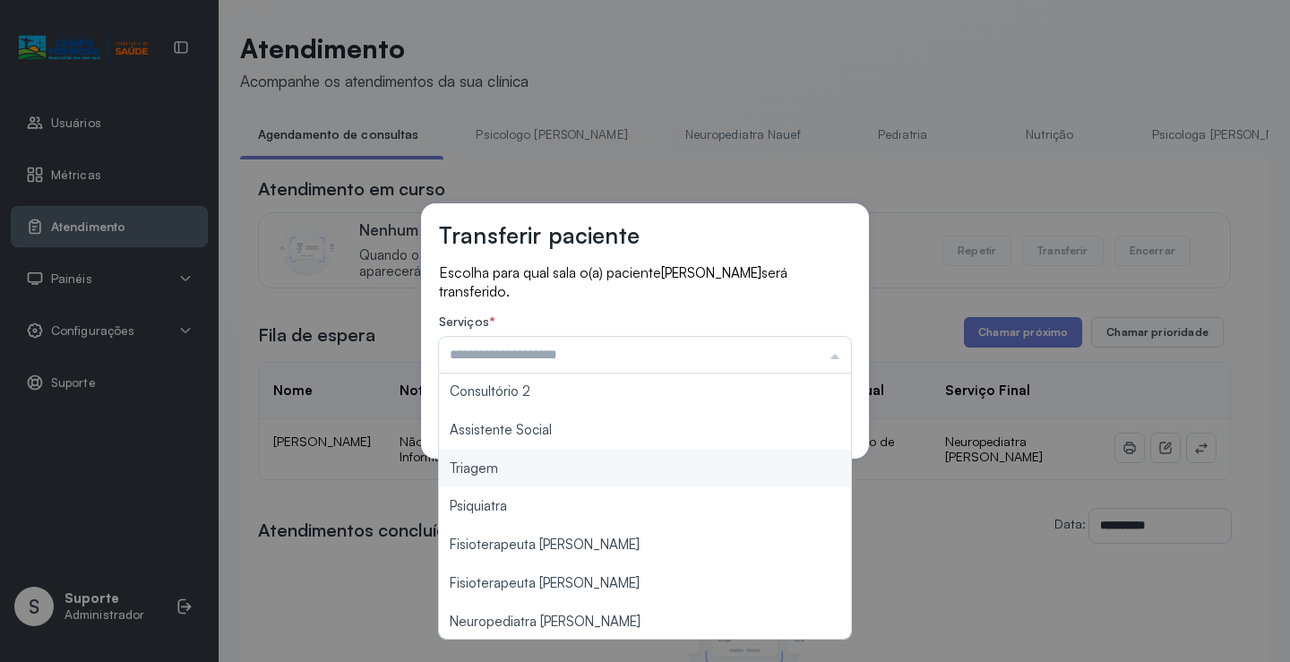
type input "*******"
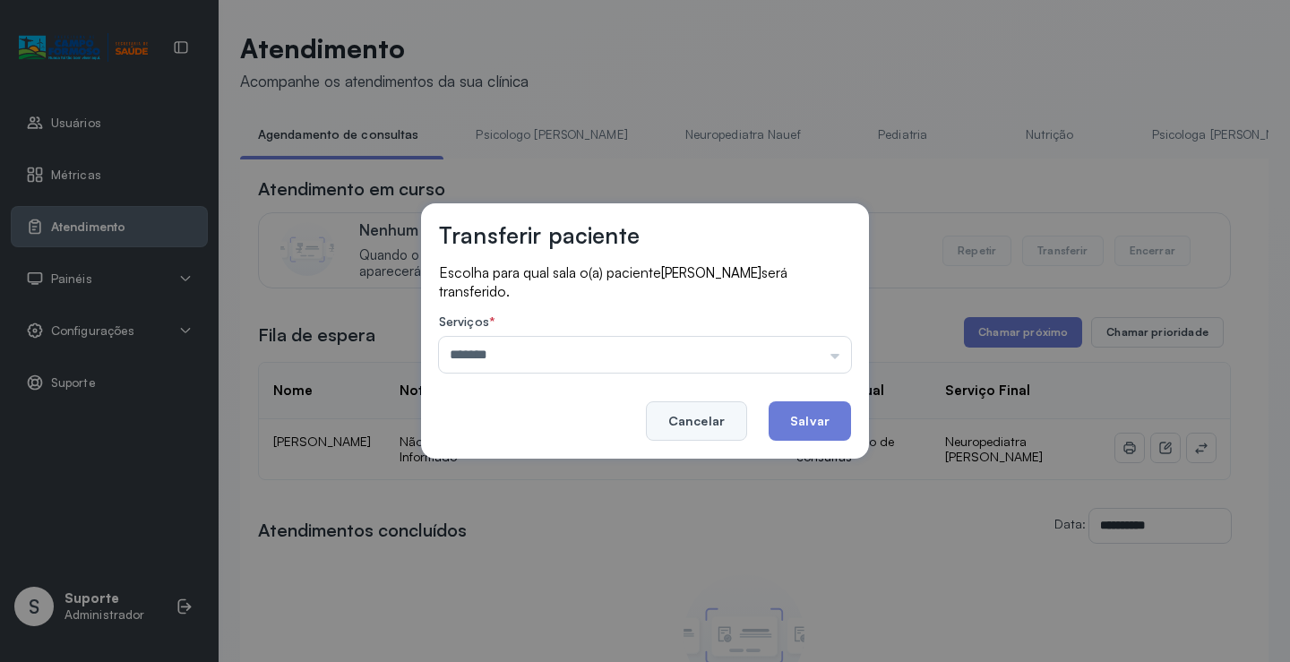
drag, startPoint x: 576, startPoint y: 467, endPoint x: 746, endPoint y: 427, distance: 174.7
click at [584, 466] on div "Transferir paciente Escolha para qual sala o(a) paciente DAVI LUIZ MIRANDA DA P…" at bounding box center [645, 331] width 1290 height 662
click at [776, 423] on button "Salvar" at bounding box center [810, 420] width 82 height 39
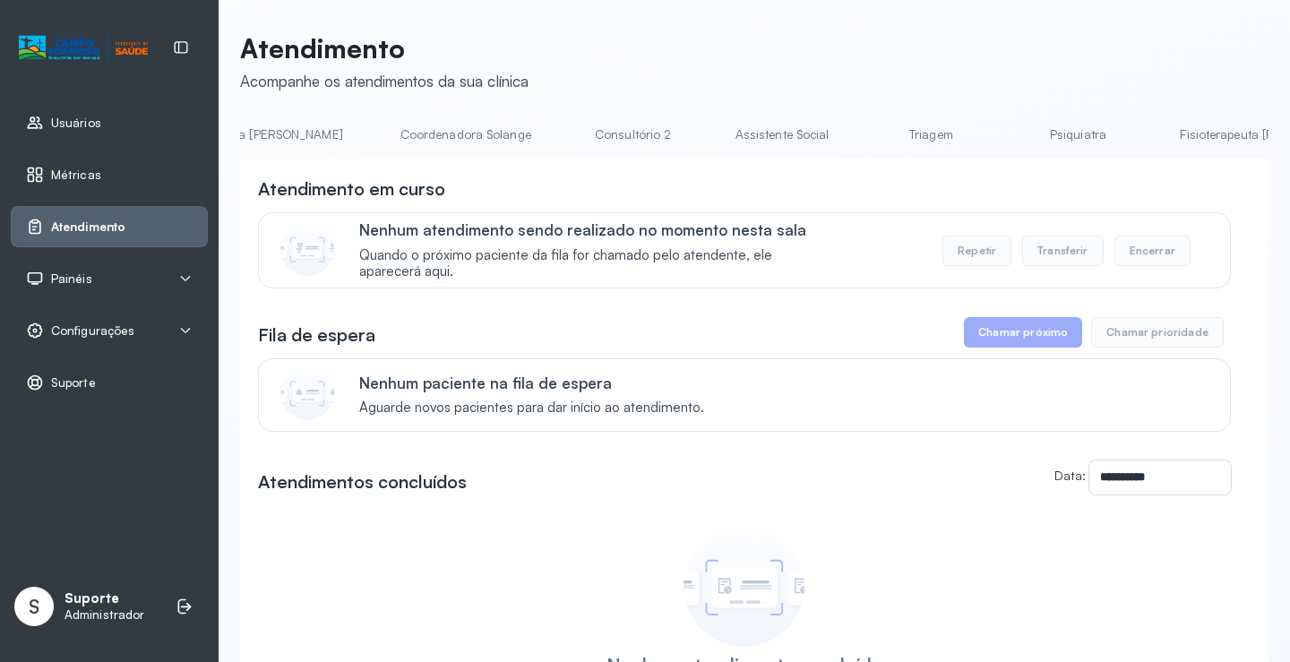
scroll to position [0, 1212]
click at [849, 124] on link "Triagem" at bounding box center [911, 135] width 125 height 30
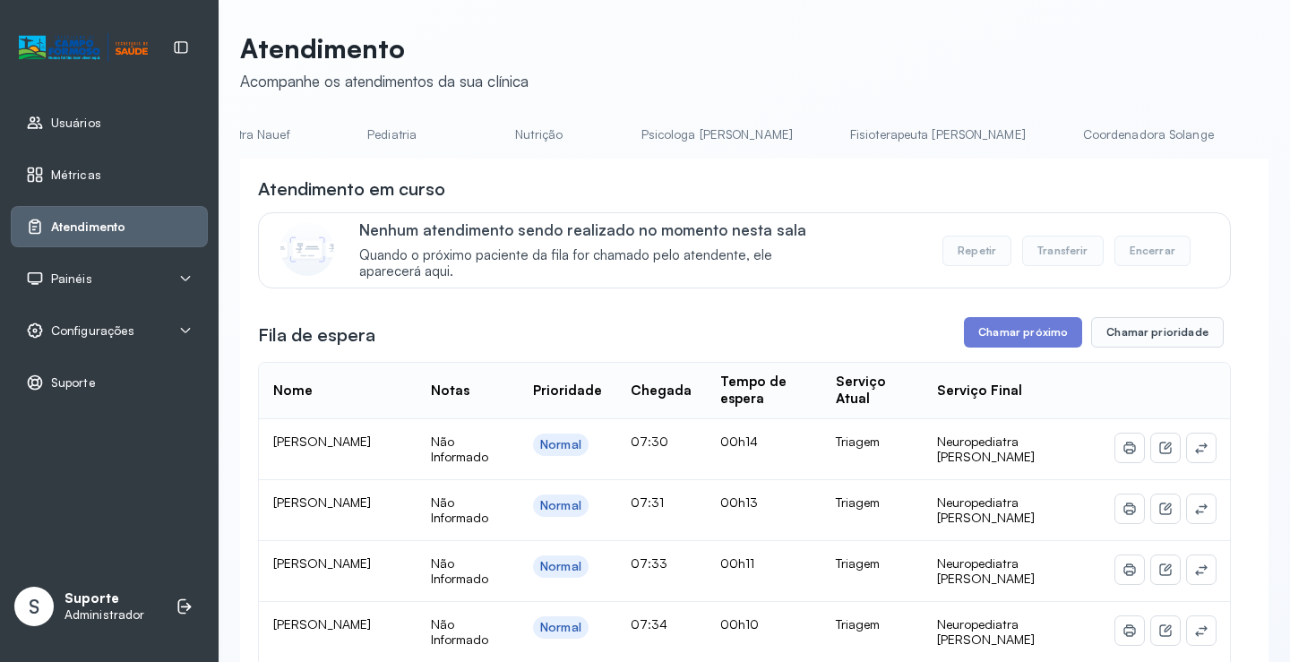
scroll to position [0, 0]
click at [258, 121] on link "Agendamento de consultas" at bounding box center [334, 135] width 189 height 30
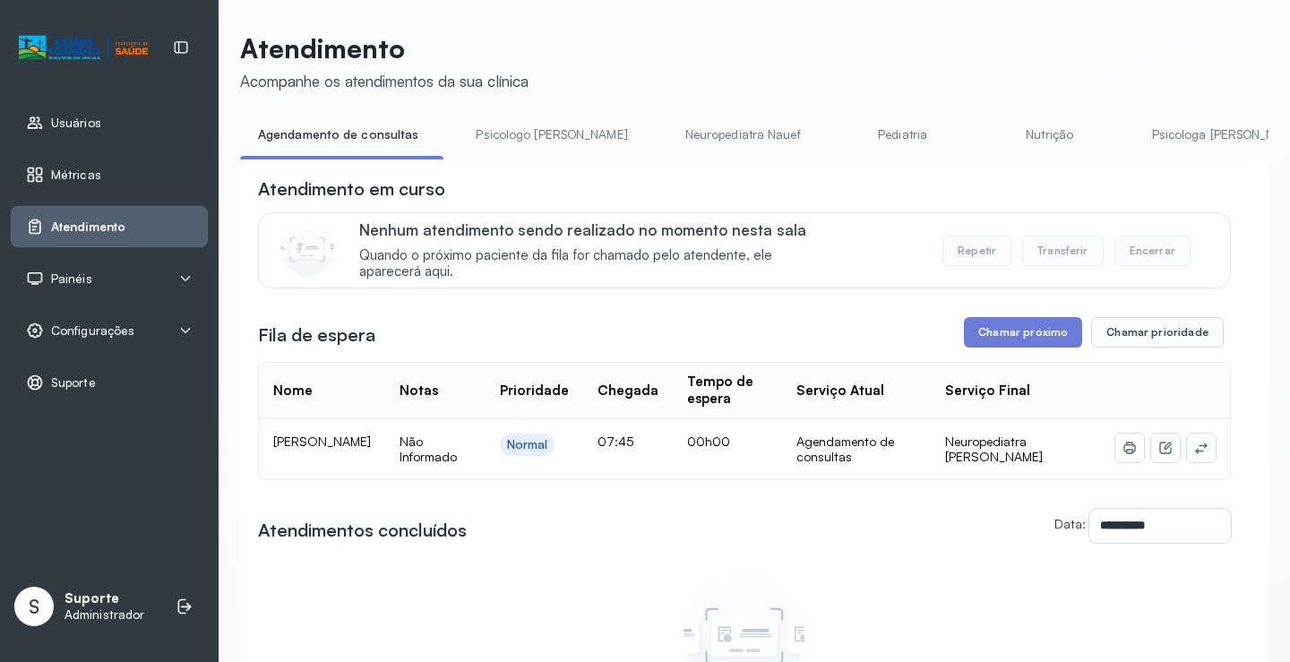
click at [1198, 451] on button at bounding box center [1201, 448] width 29 height 29
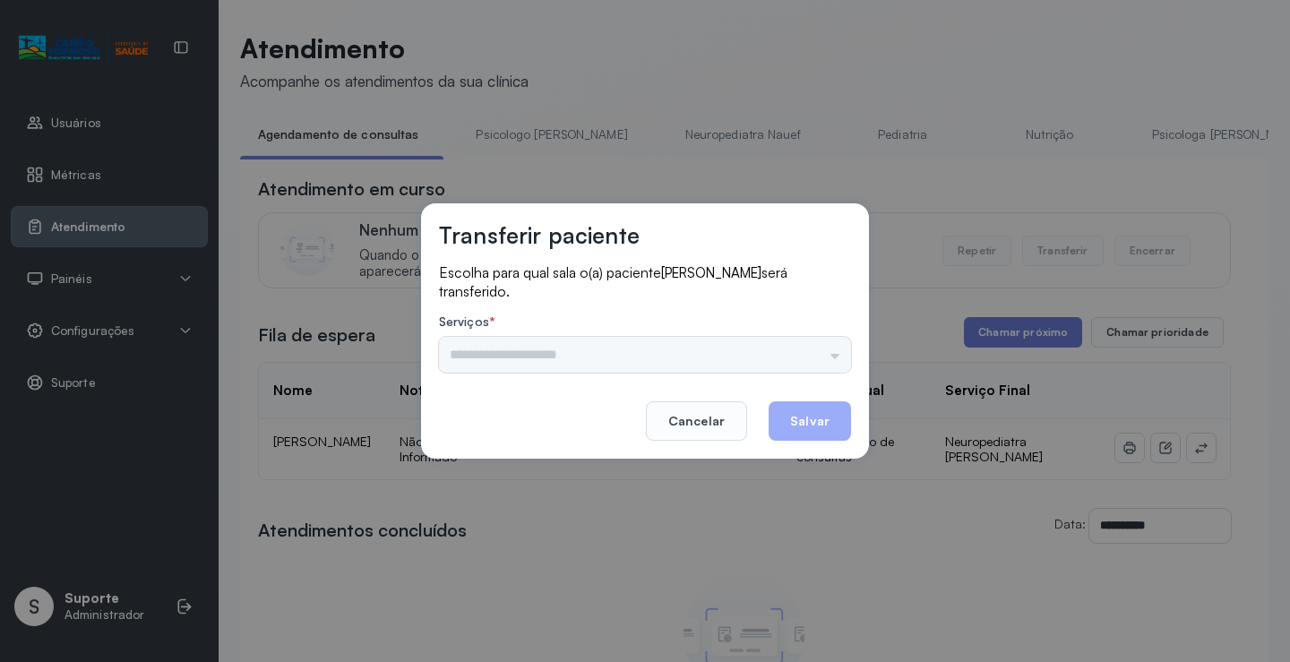
click at [822, 346] on div "Nenhuma opção encontrada" at bounding box center [645, 355] width 412 height 36
click at [796, 346] on div "Nenhuma opção encontrada" at bounding box center [645, 355] width 412 height 36
drag, startPoint x: 828, startPoint y: 350, endPoint x: 690, endPoint y: 394, distance: 144.8
click at [825, 350] on input "text" at bounding box center [645, 355] width 412 height 36
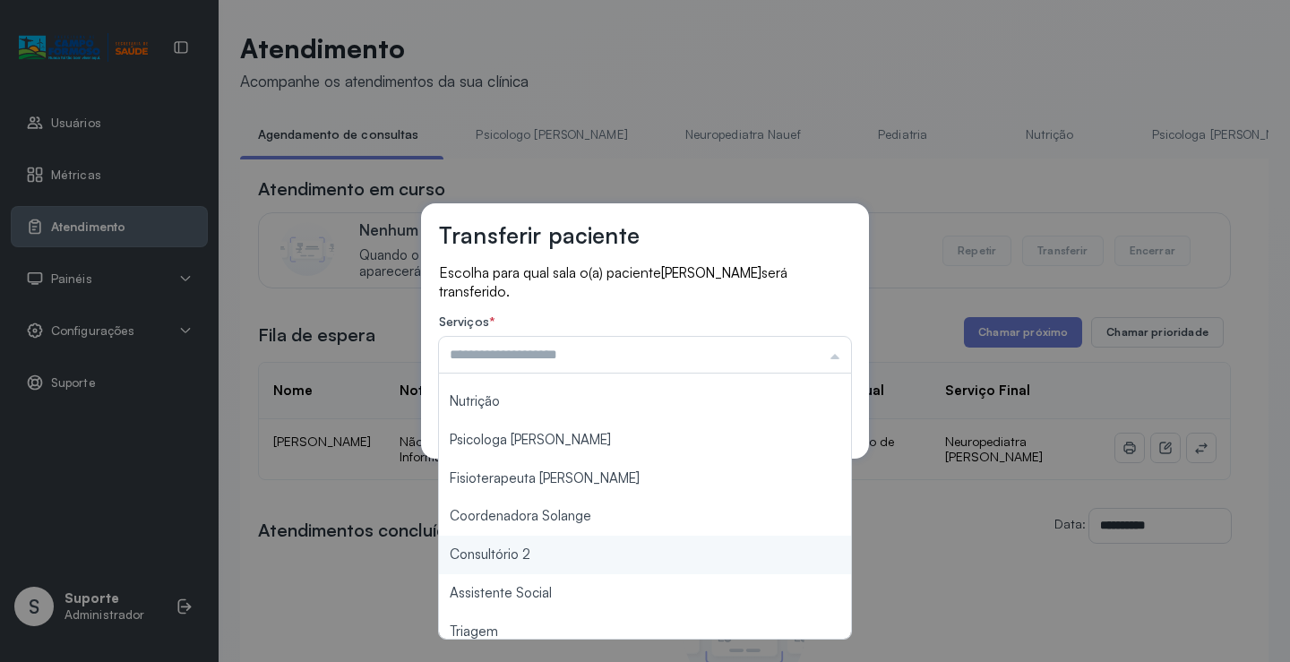
scroll to position [271, 0]
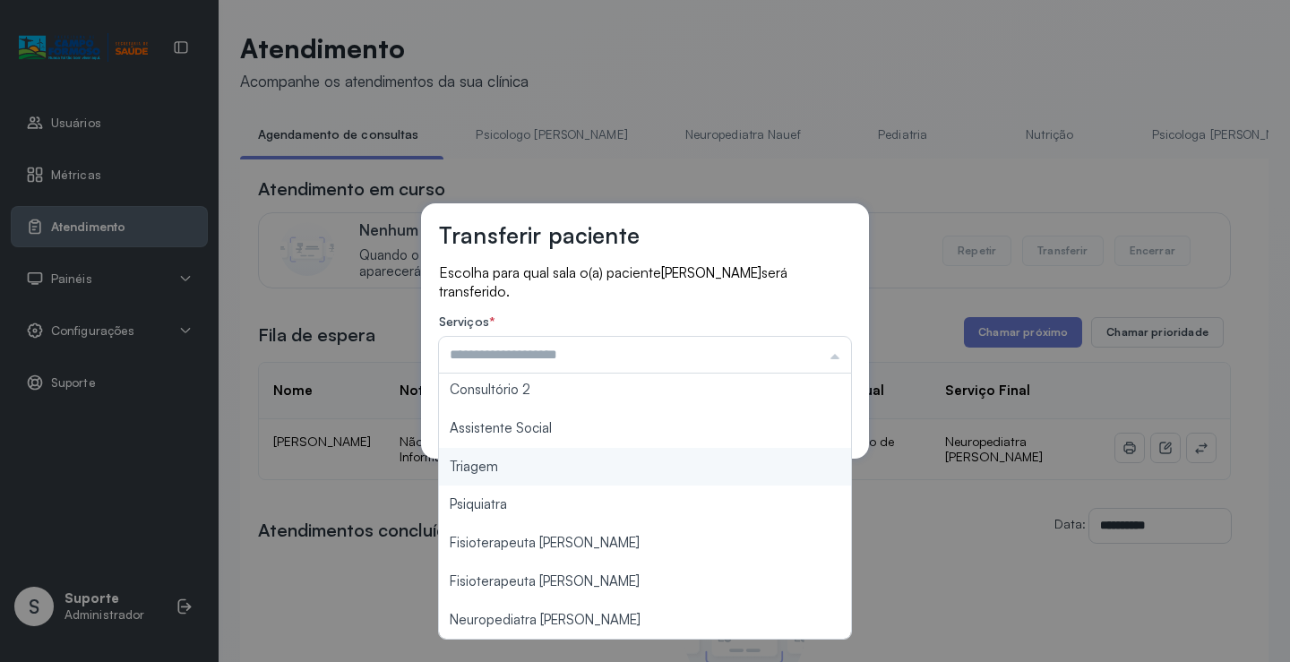
type input "*******"
click at [561, 457] on div "Transferir paciente Escolha para qual sala o(a) paciente [PERSON_NAME] será tra…" at bounding box center [645, 330] width 448 height 255
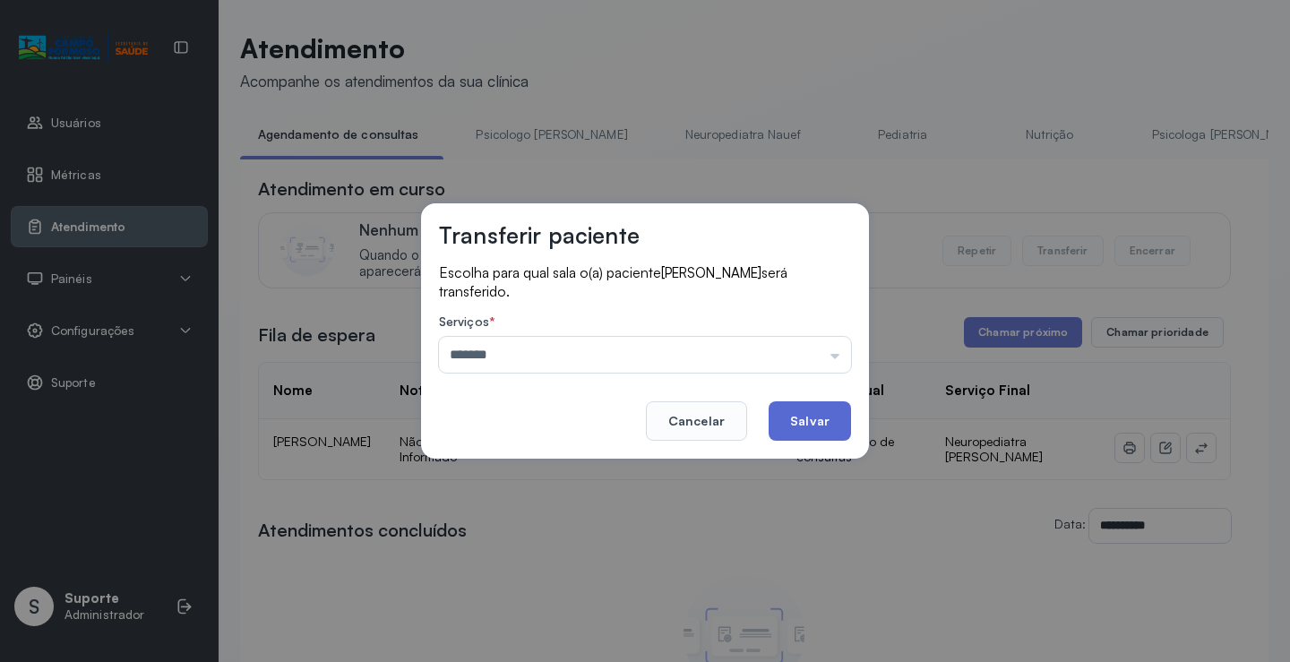
click at [777, 426] on button "Salvar" at bounding box center [810, 420] width 82 height 39
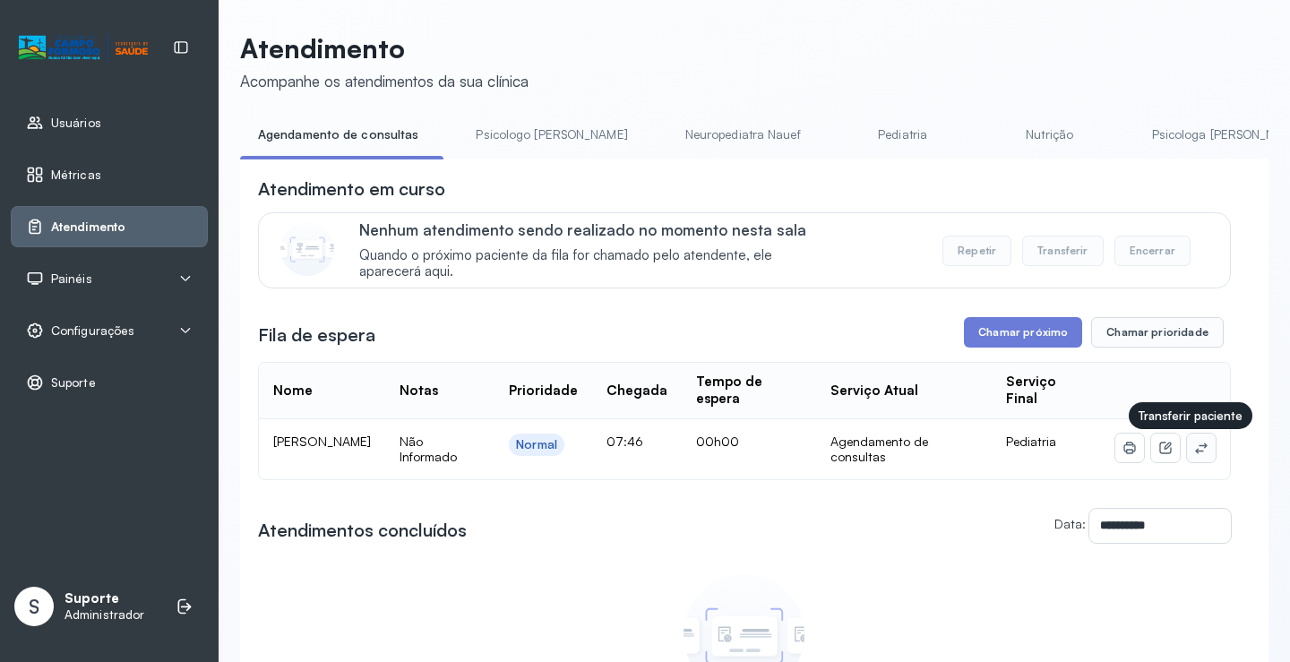
click at [1194, 451] on icon at bounding box center [1201, 448] width 14 height 14
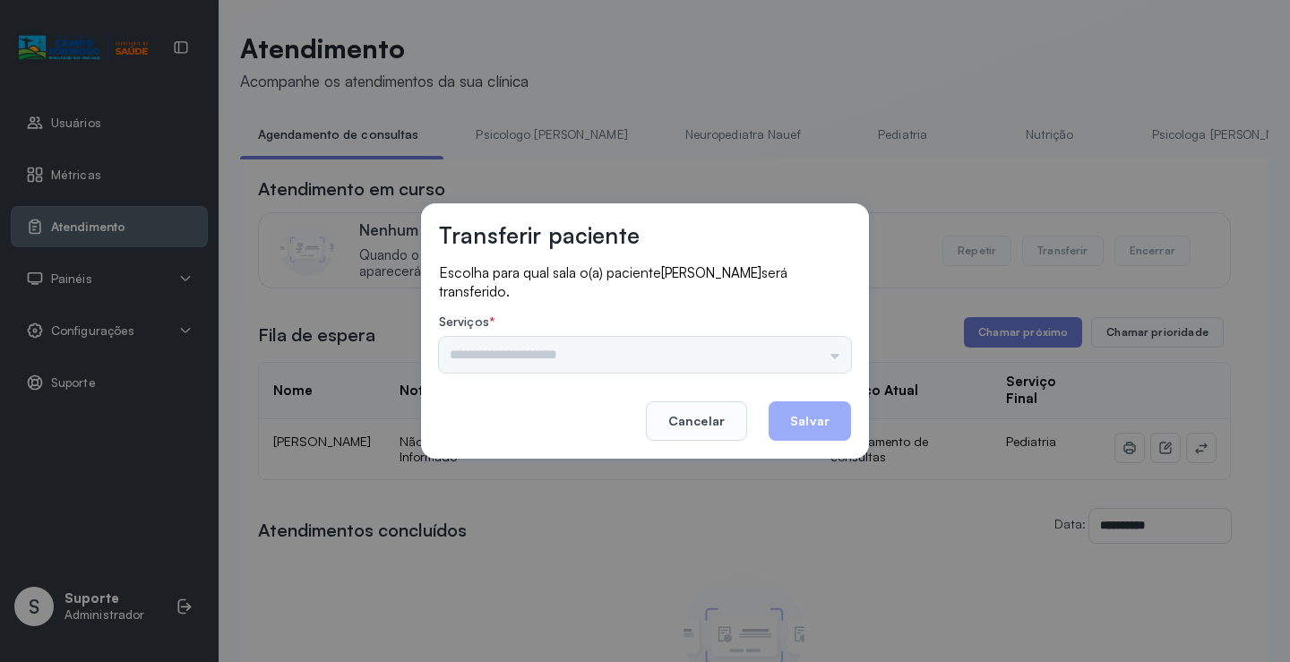
click at [798, 340] on input "text" at bounding box center [645, 355] width 412 height 36
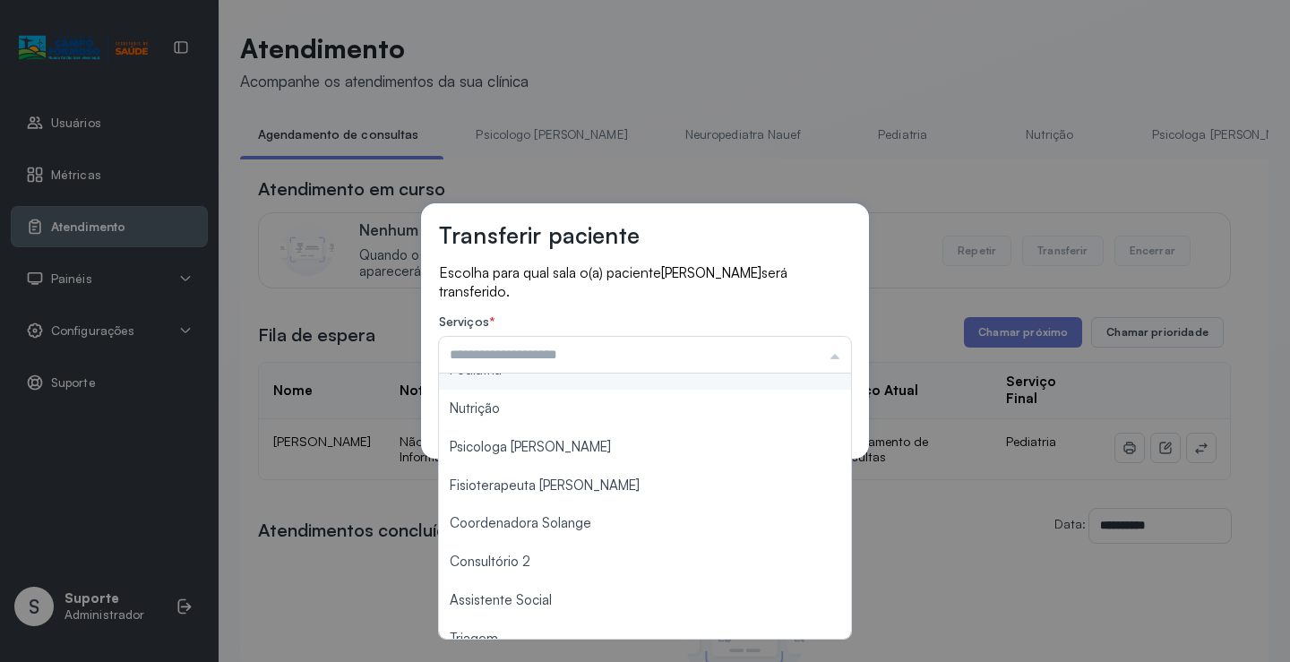
scroll to position [179, 0]
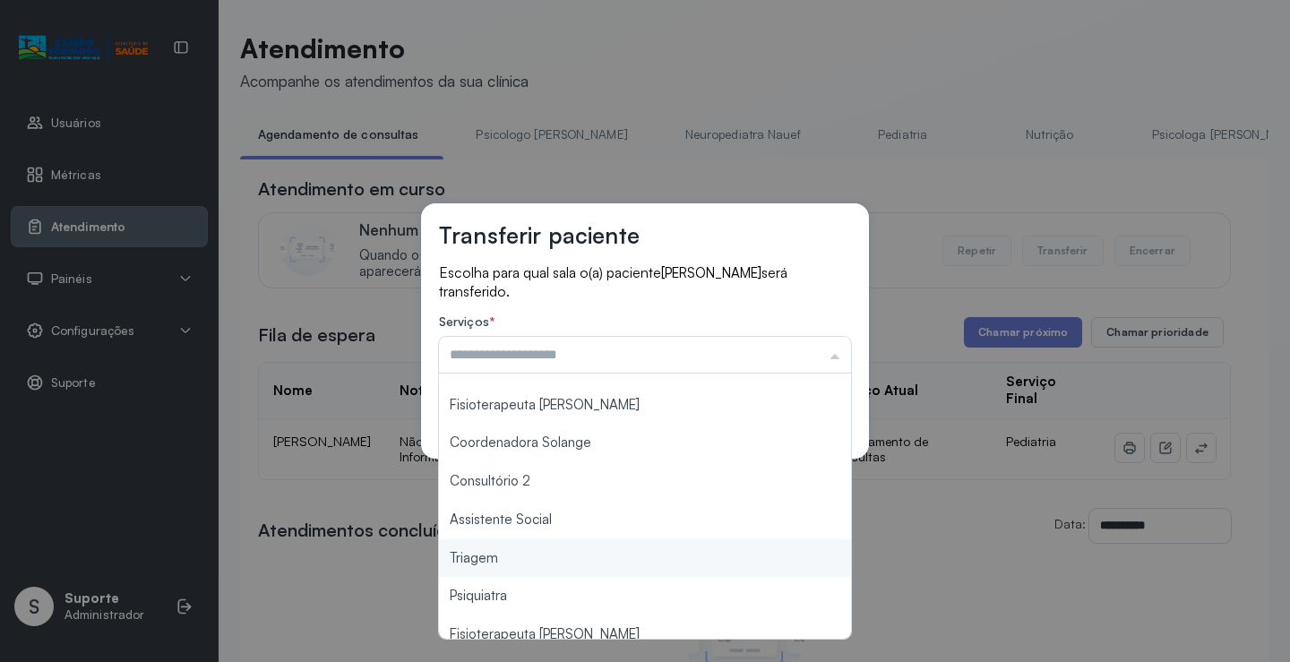
type input "*******"
drag, startPoint x: 511, startPoint y: 556, endPoint x: 824, endPoint y: 433, distance: 337.1
click at [511, 555] on div "Transferir paciente Escolha para qual sala o(a) paciente LUNA FELIX SANTOS será…" at bounding box center [645, 331] width 1290 height 662
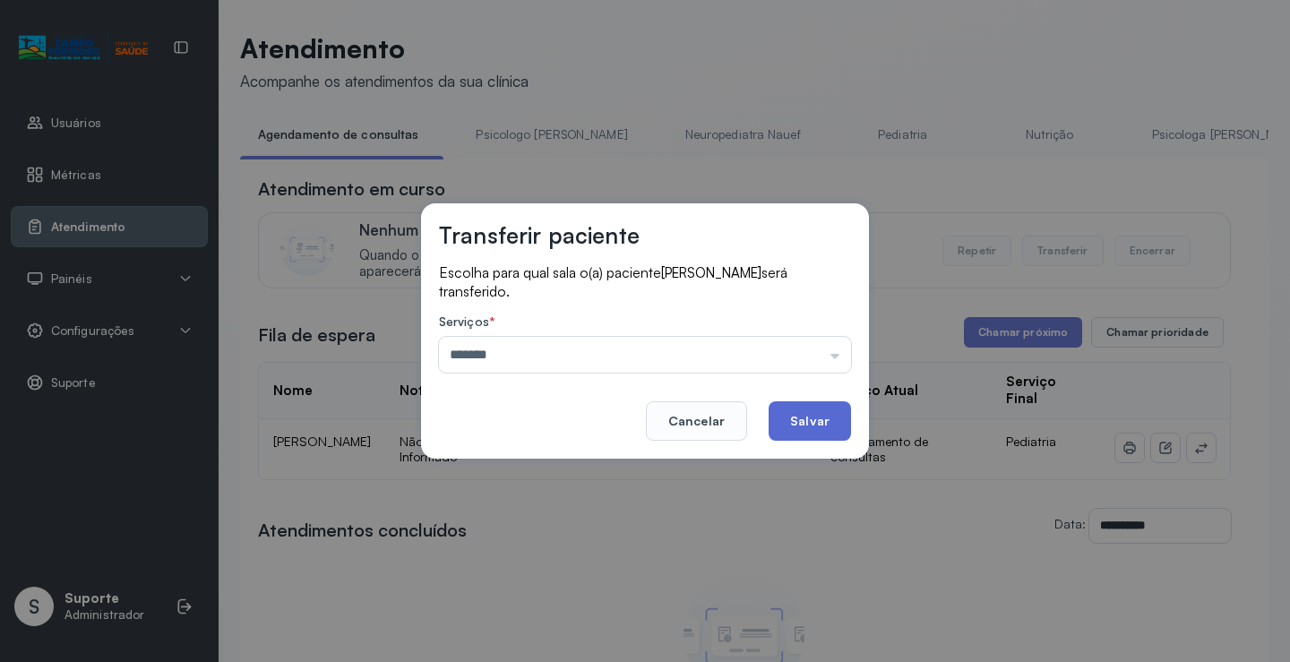
click at [832, 416] on button "Salvar" at bounding box center [810, 420] width 82 height 39
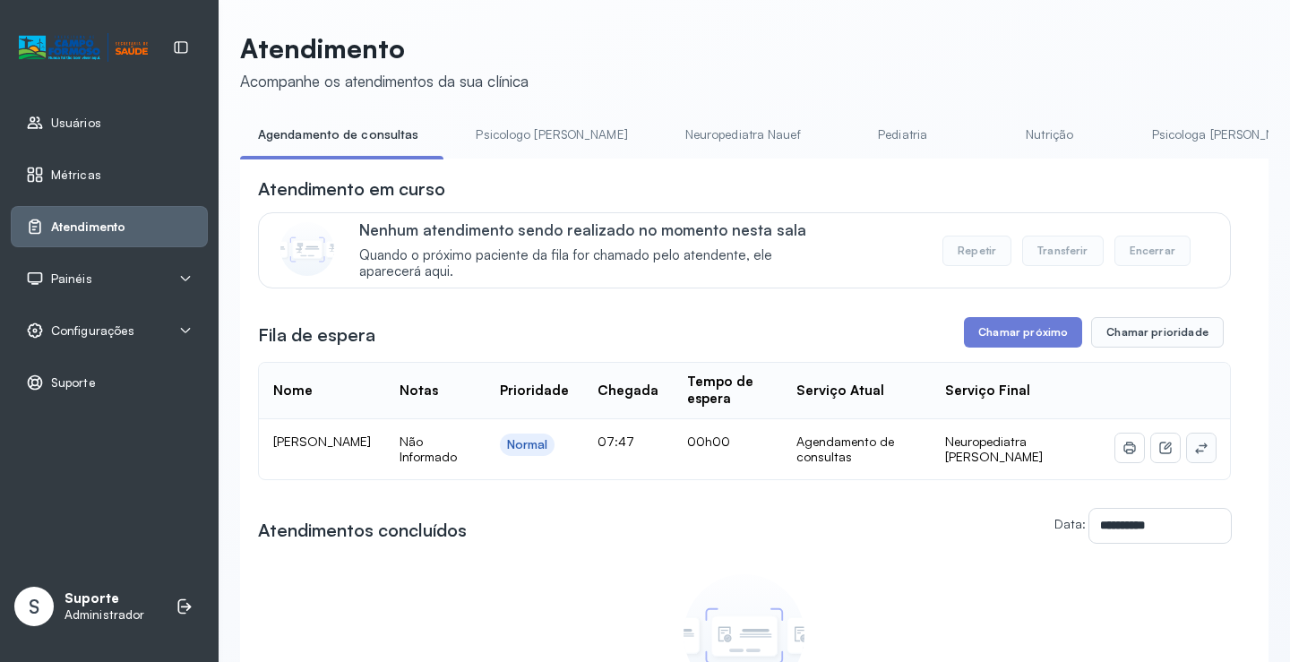
click at [1194, 446] on icon at bounding box center [1201, 448] width 14 height 14
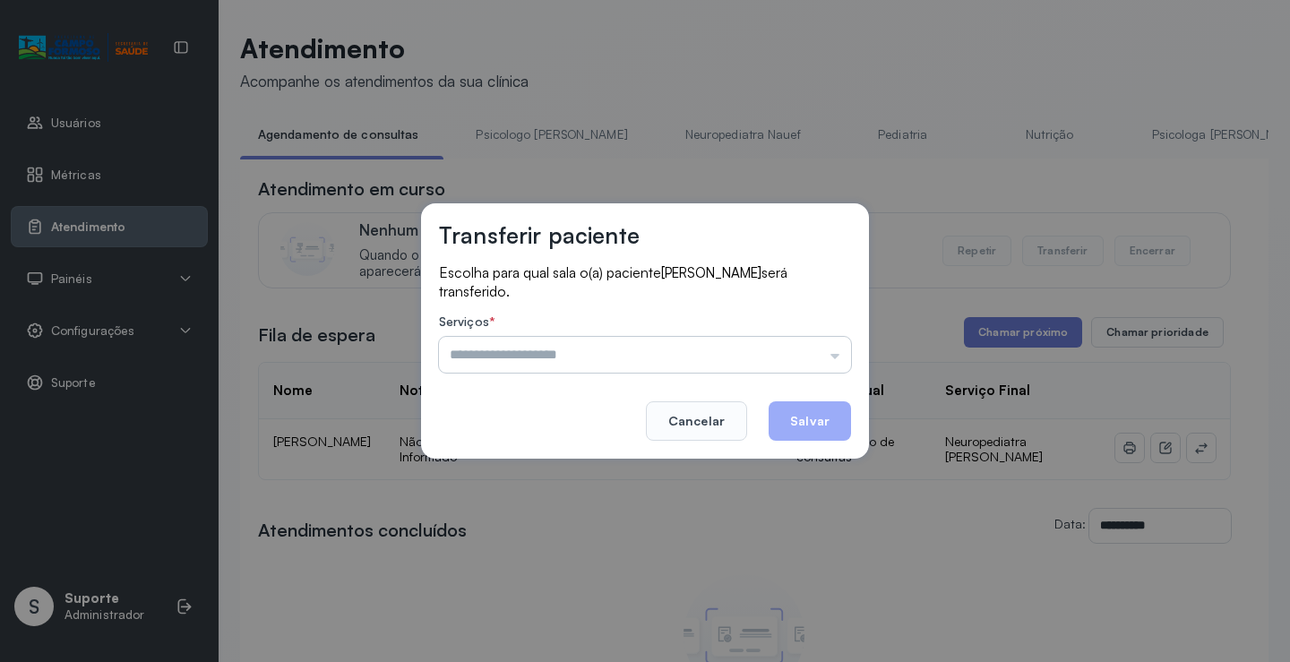
drag, startPoint x: 796, startPoint y: 335, endPoint x: 800, endPoint y: 348, distance: 13.0
click at [799, 344] on div "Serviços * Psicologo [PERSON_NAME] Nauef Pediatria Nutrição Psicologa [PERSON_N…" at bounding box center [645, 343] width 412 height 58
click at [800, 348] on input "text" at bounding box center [645, 355] width 412 height 36
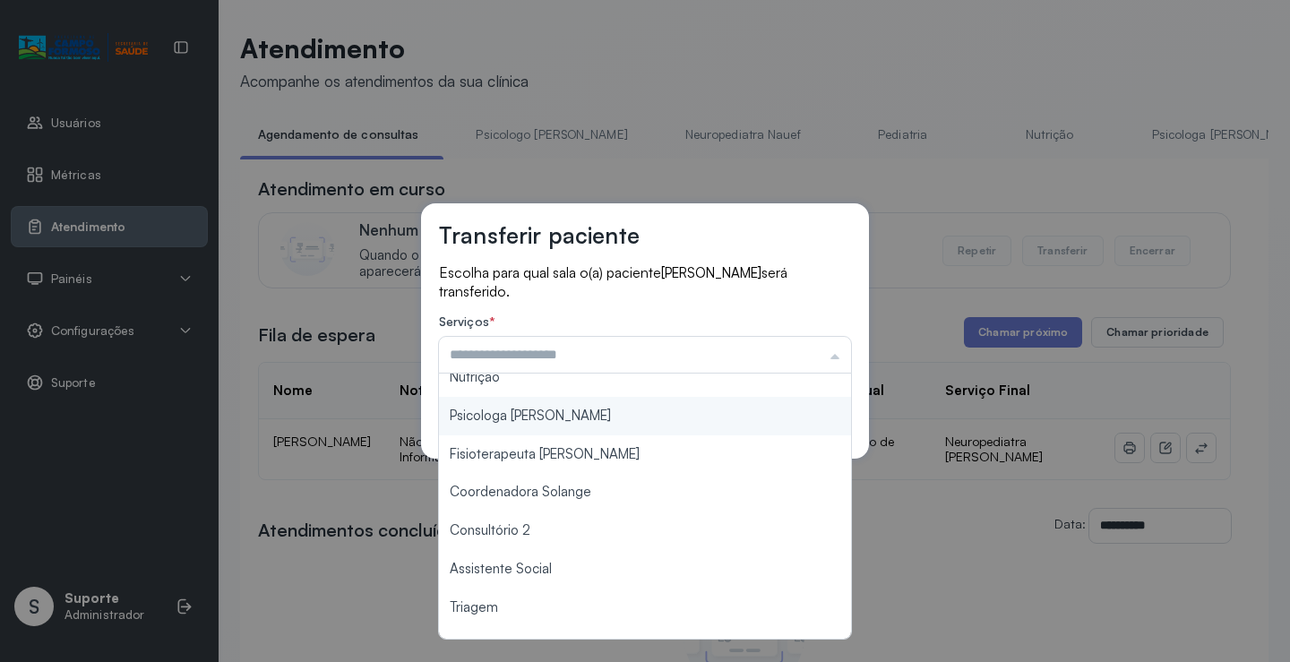
scroll to position [271, 0]
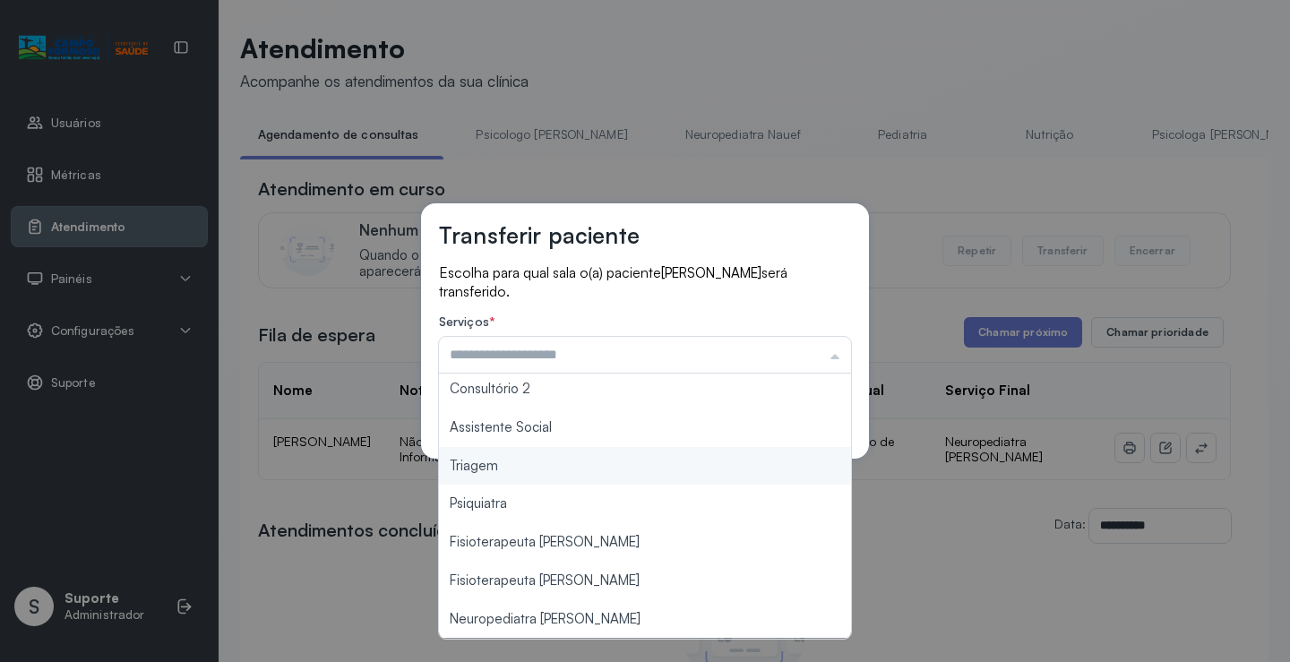
type input "*******"
click at [540, 475] on div "Transferir paciente Escolha para qual sala o(a) paciente NICOLAS KAUE NAZARIO D…" at bounding box center [645, 331] width 1290 height 662
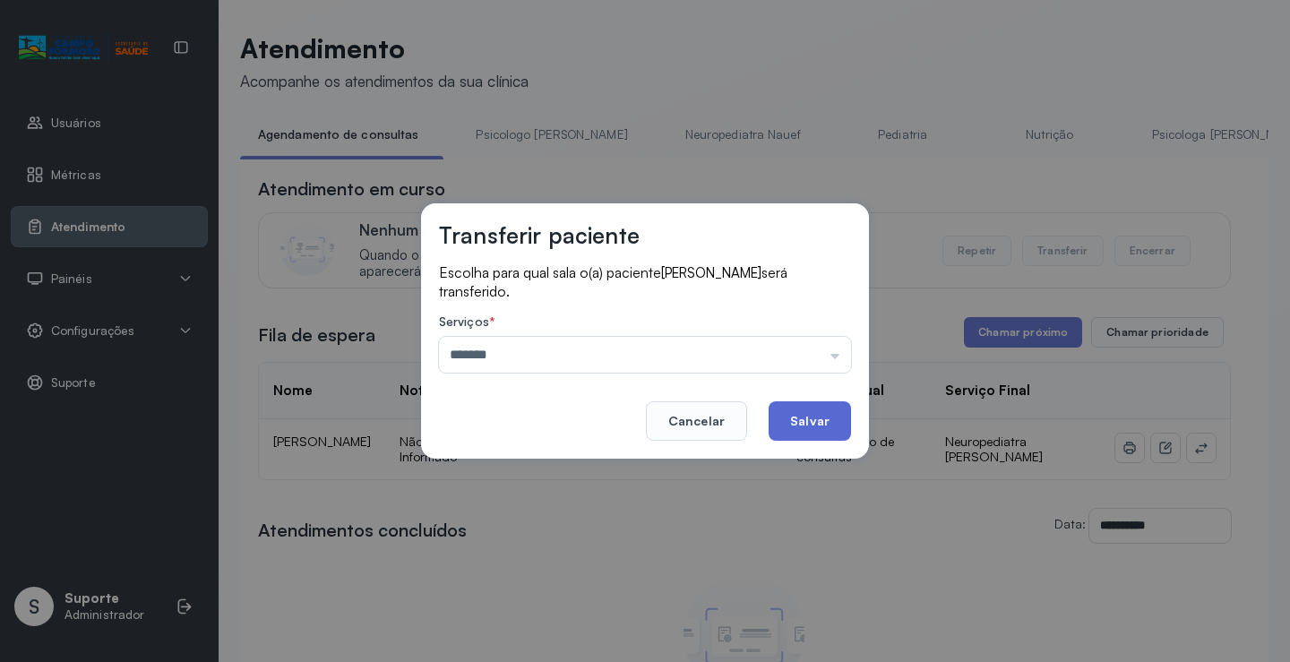
click at [806, 416] on button "Salvar" at bounding box center [810, 420] width 82 height 39
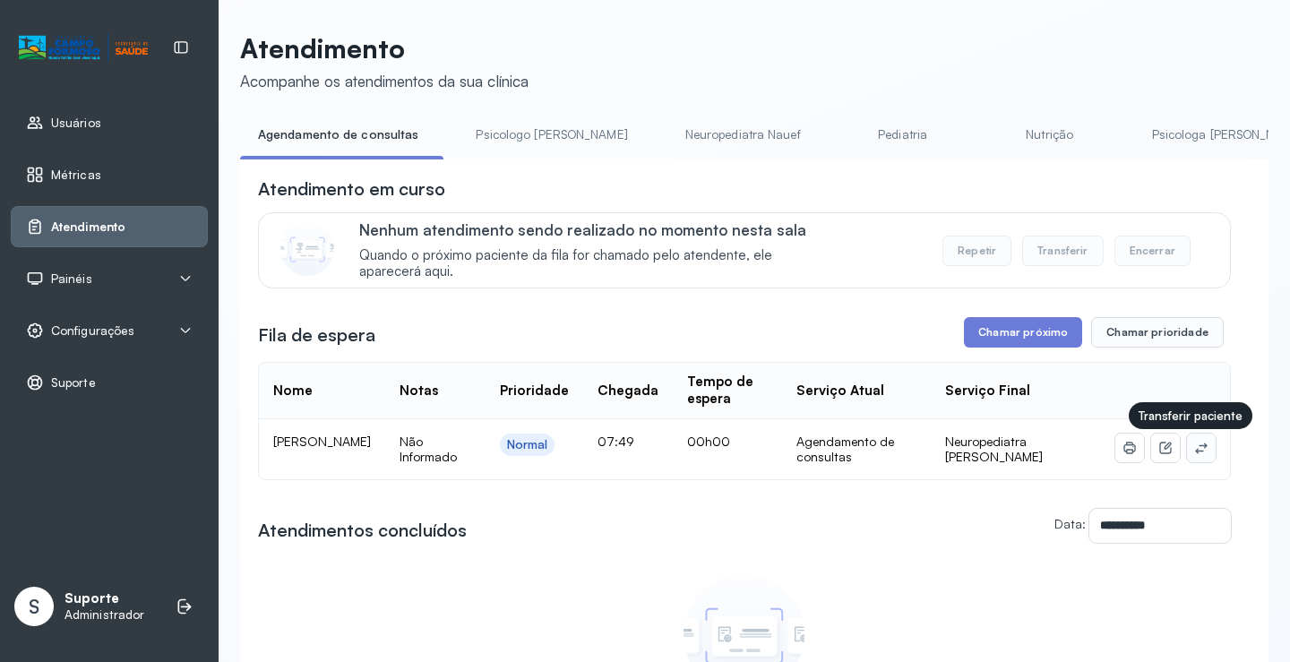
click at [1199, 450] on button at bounding box center [1201, 448] width 29 height 29
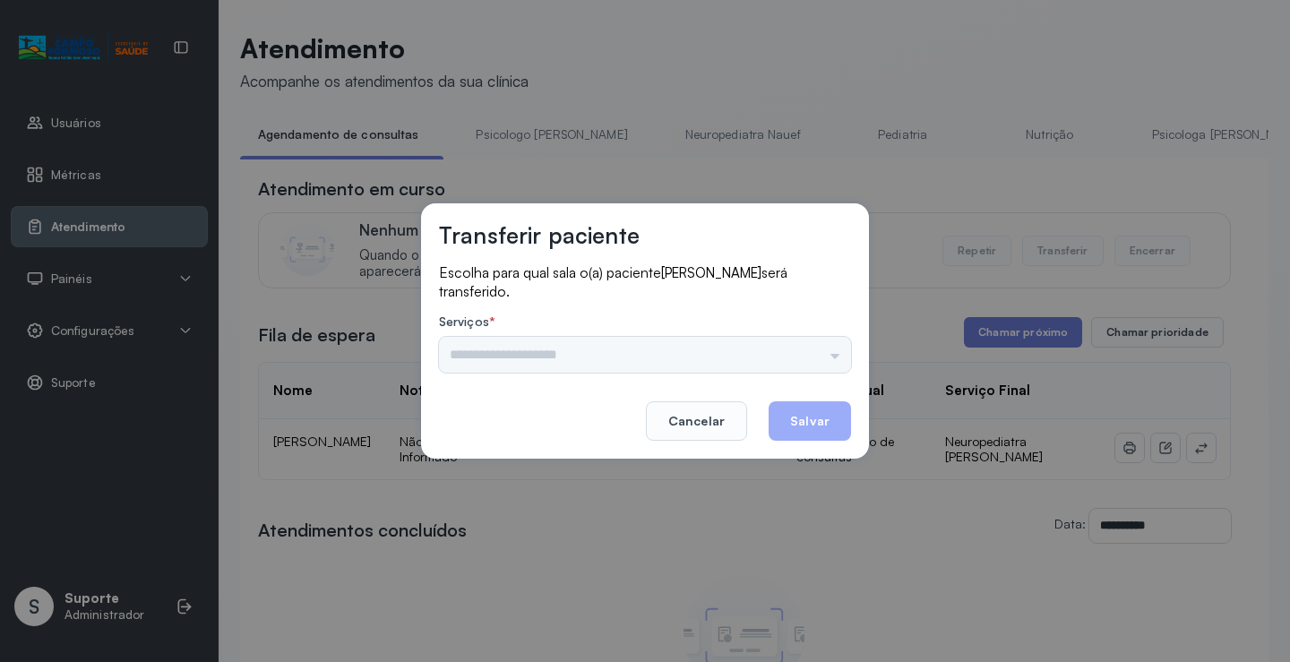
click at [808, 353] on div "Nenhuma opção encontrada" at bounding box center [645, 355] width 412 height 36
click at [820, 353] on div "Nenhuma opção encontrada" at bounding box center [645, 355] width 412 height 36
click at [820, 353] on input "text" at bounding box center [645, 355] width 412 height 36
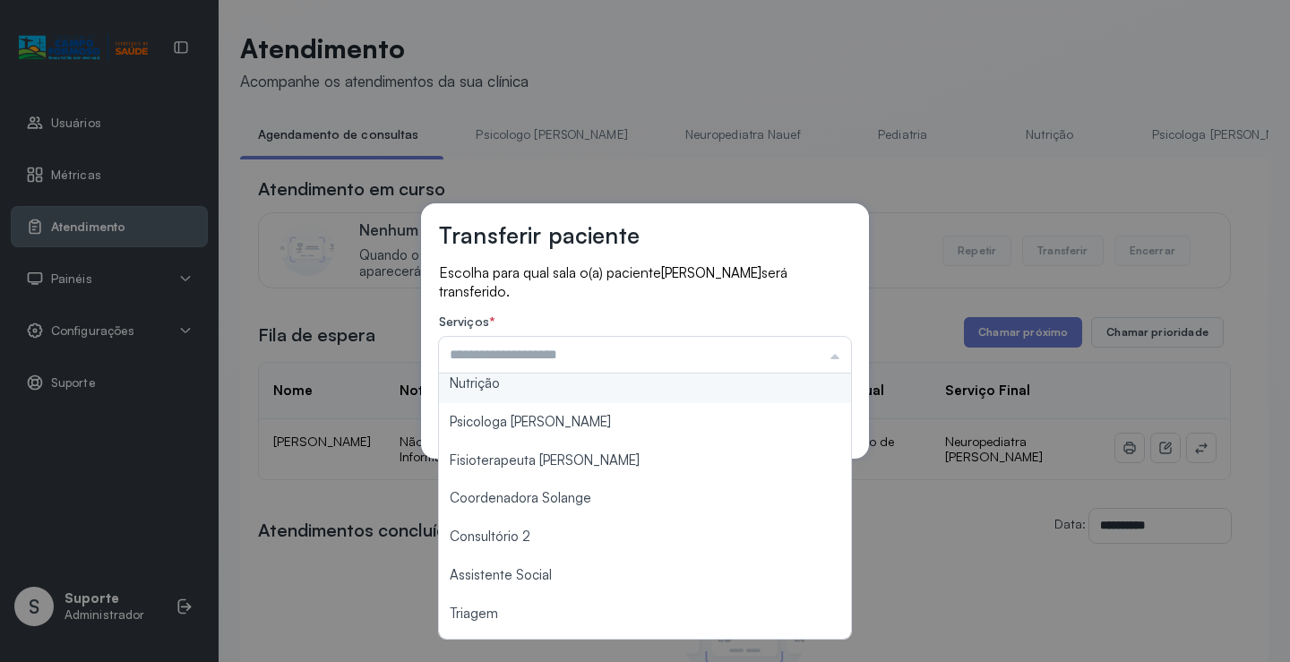
scroll to position [271, 0]
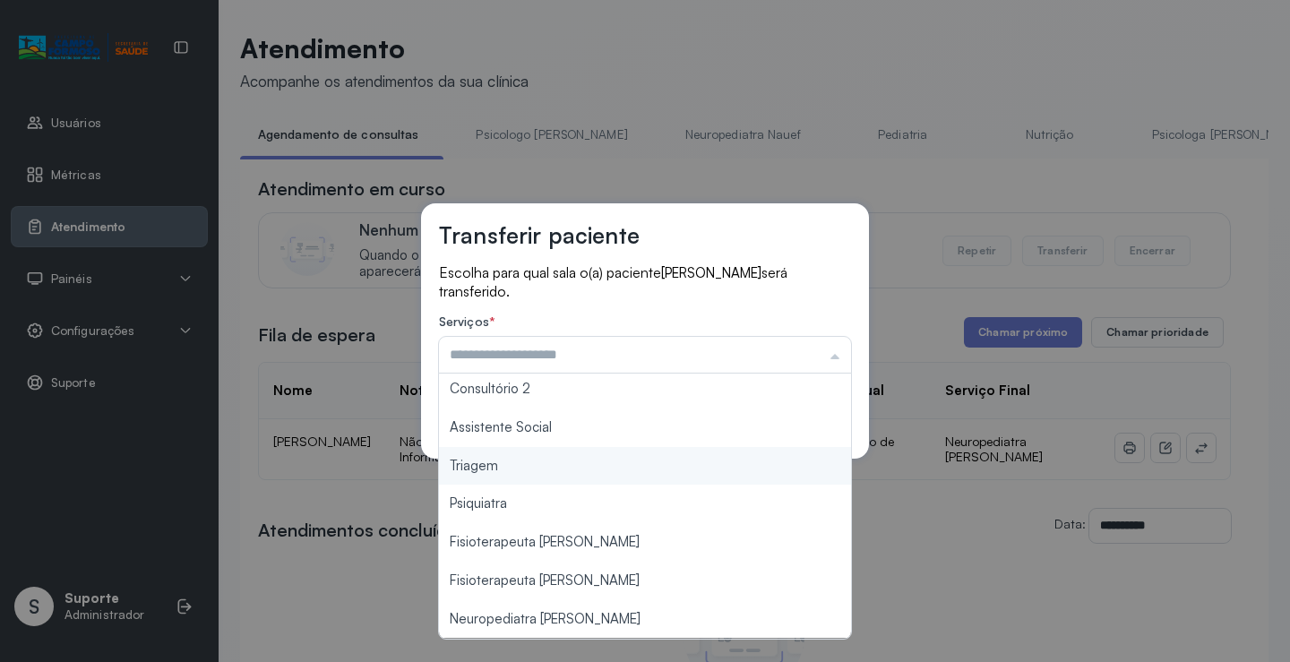
type input "*******"
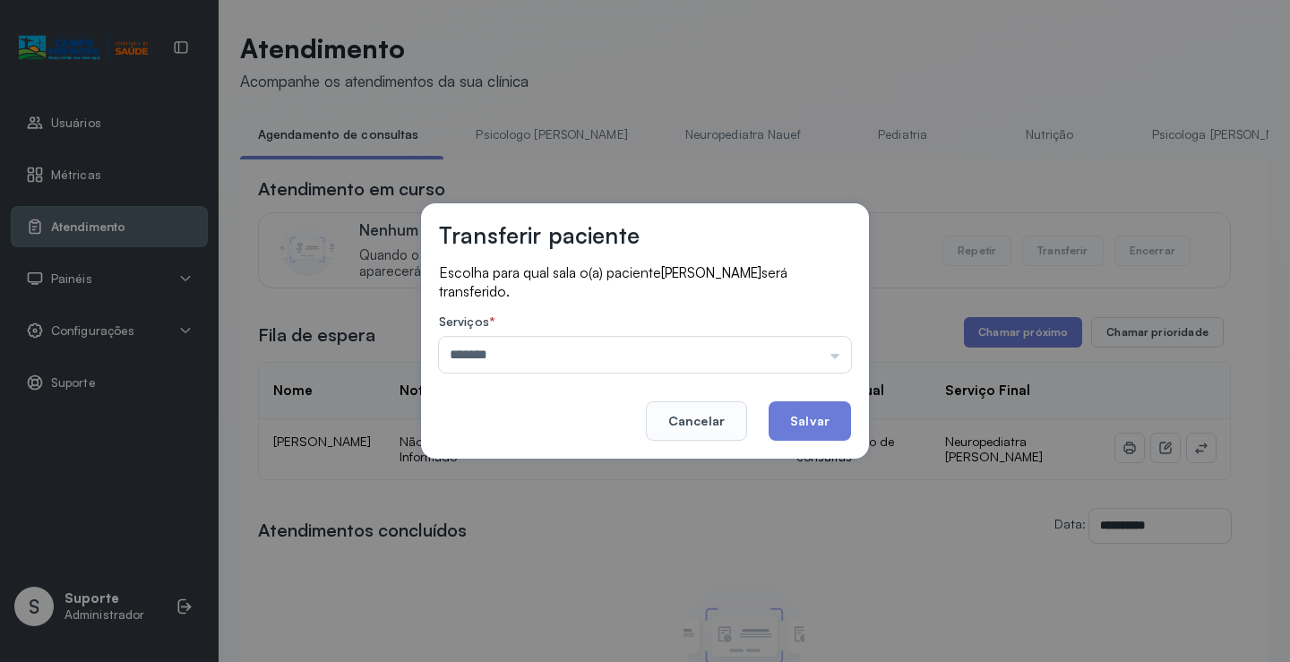
click at [592, 467] on div "Transferir paciente Escolha para qual sala o(a) paciente ANTONIEL DE SOUZA MESQ…" at bounding box center [645, 331] width 1290 height 662
click at [804, 412] on button "Salvar" at bounding box center [810, 420] width 82 height 39
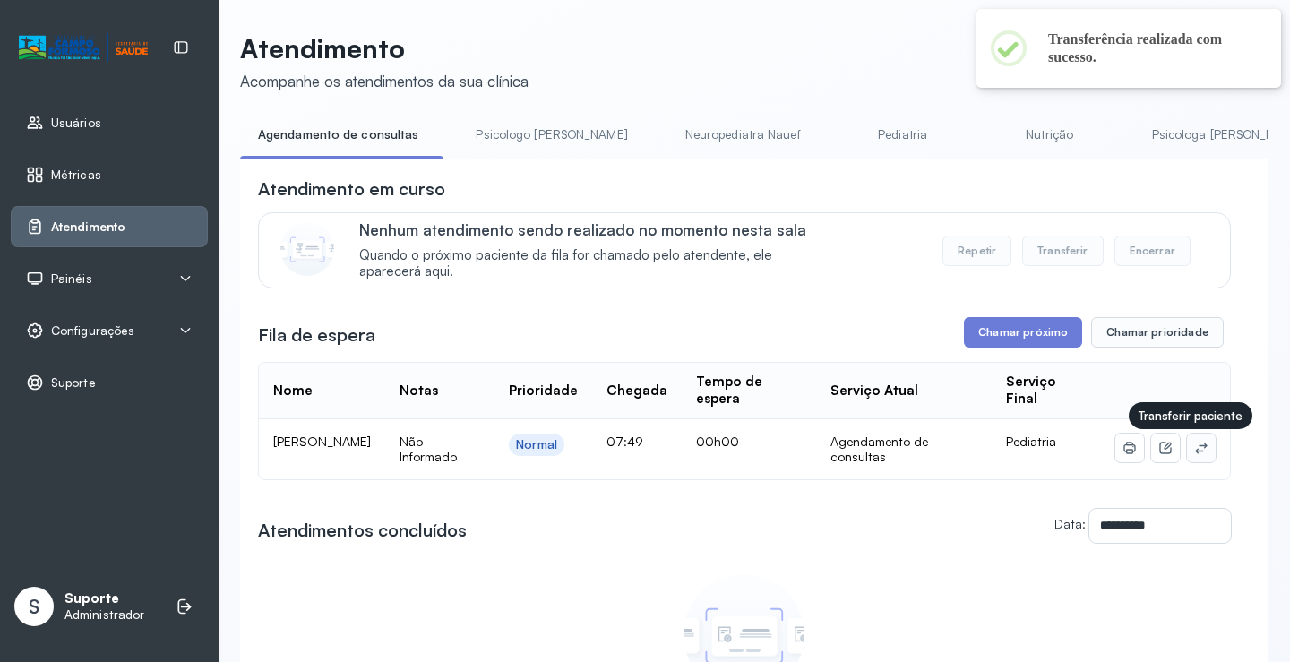
click at [1196, 448] on button at bounding box center [1201, 448] width 29 height 29
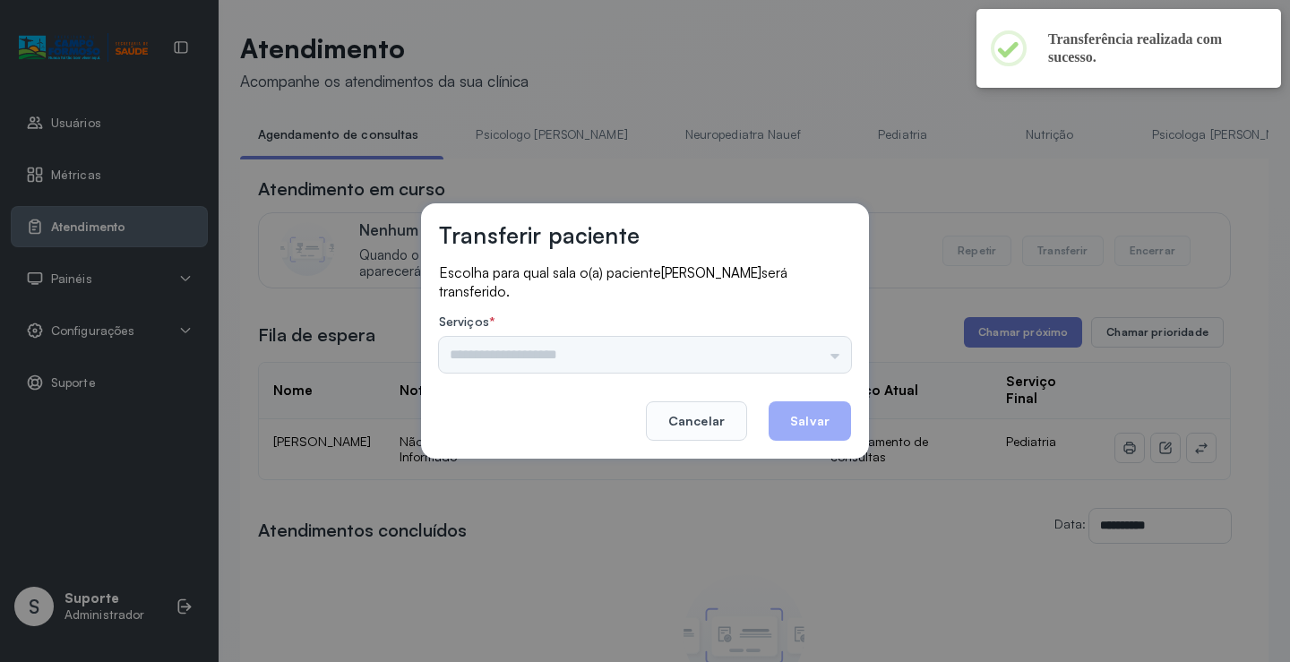
click at [790, 349] on div "Psicologo Pedro Neuropediatra Nauef Pediatria Nutrição Psicologa Alana Fisioter…" at bounding box center [645, 355] width 412 height 36
click at [806, 349] on input "text" at bounding box center [645, 355] width 412 height 36
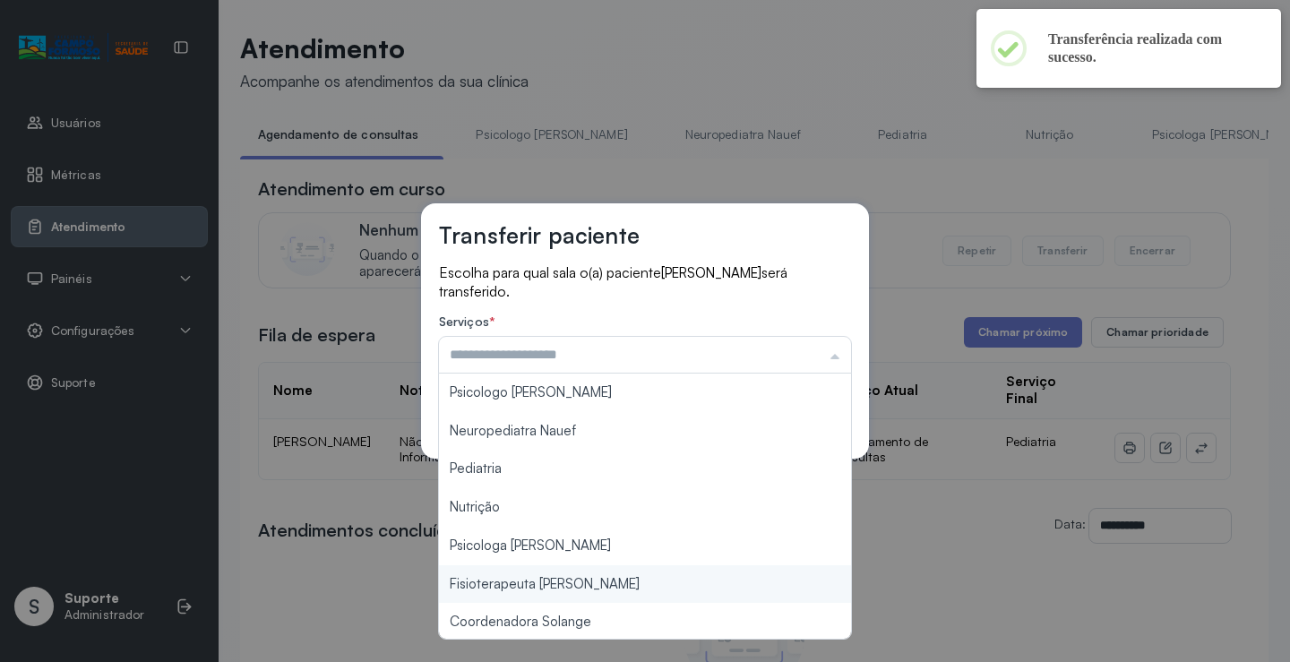
scroll to position [271, 0]
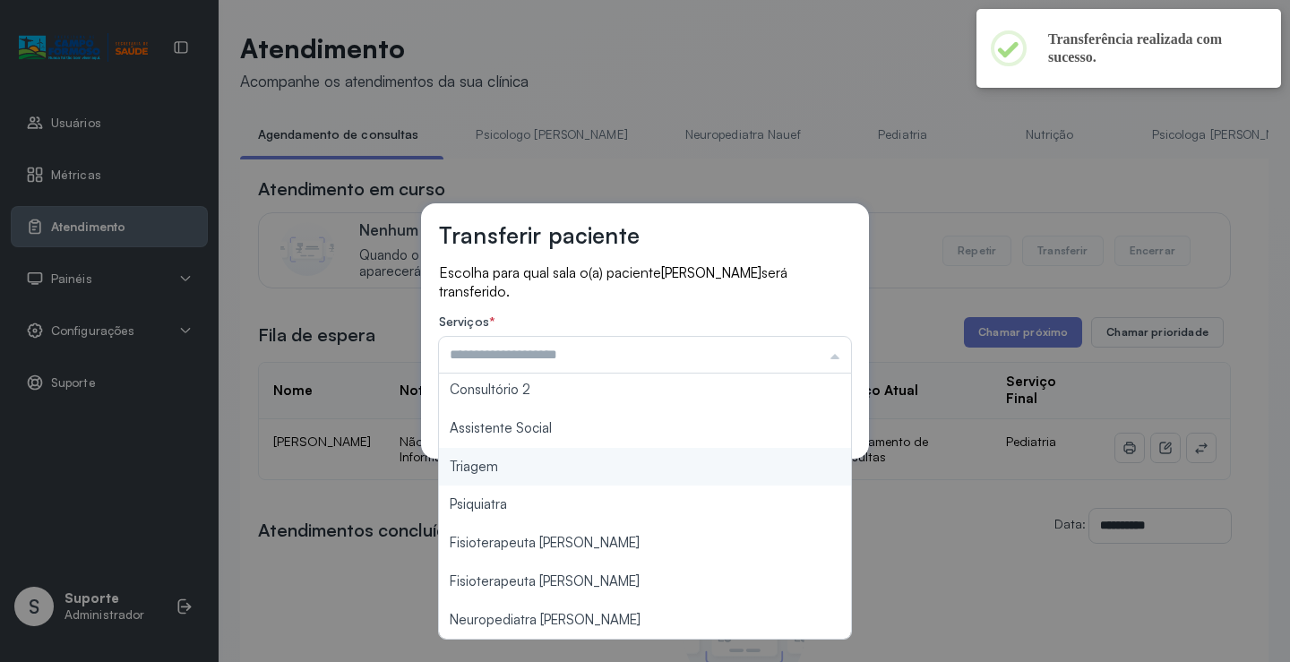
type input "*******"
drag, startPoint x: 559, startPoint y: 472, endPoint x: 618, endPoint y: 463, distance: 59.8
click at [564, 472] on div "Transferir paciente Escolha para qual sala o(a) paciente HENRY LEVY SOUZA SILVA…" at bounding box center [645, 331] width 1290 height 662
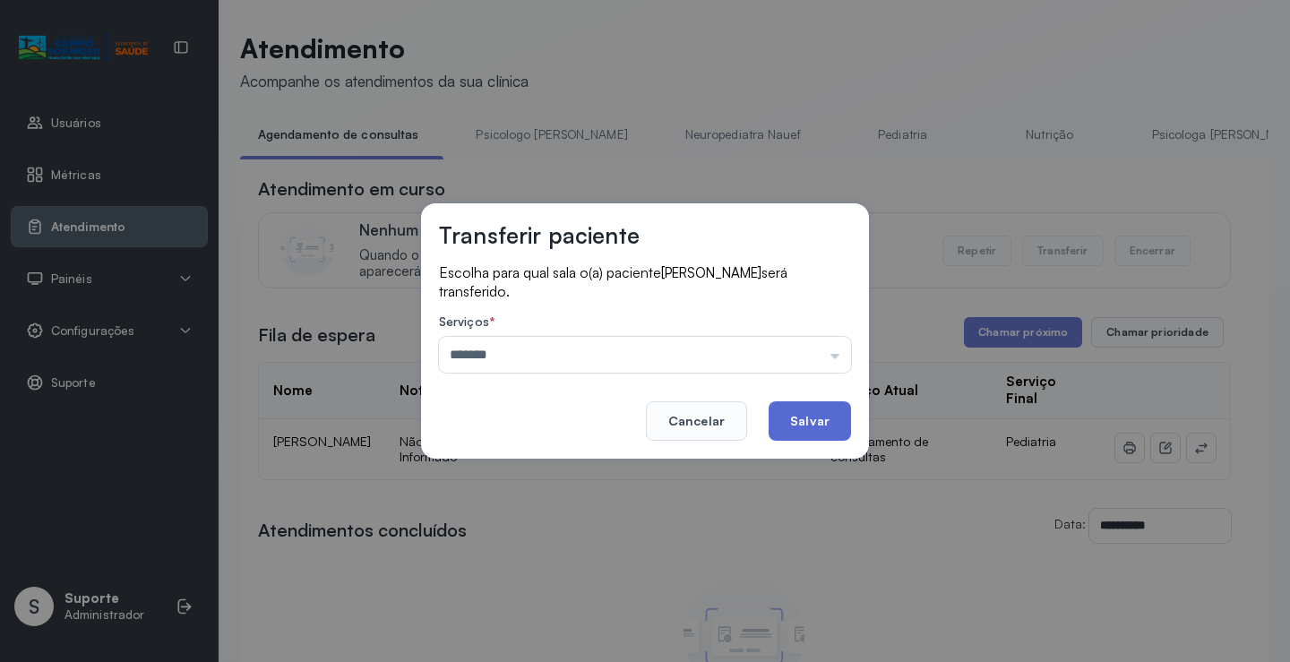
click at [780, 416] on button "Salvar" at bounding box center [810, 420] width 82 height 39
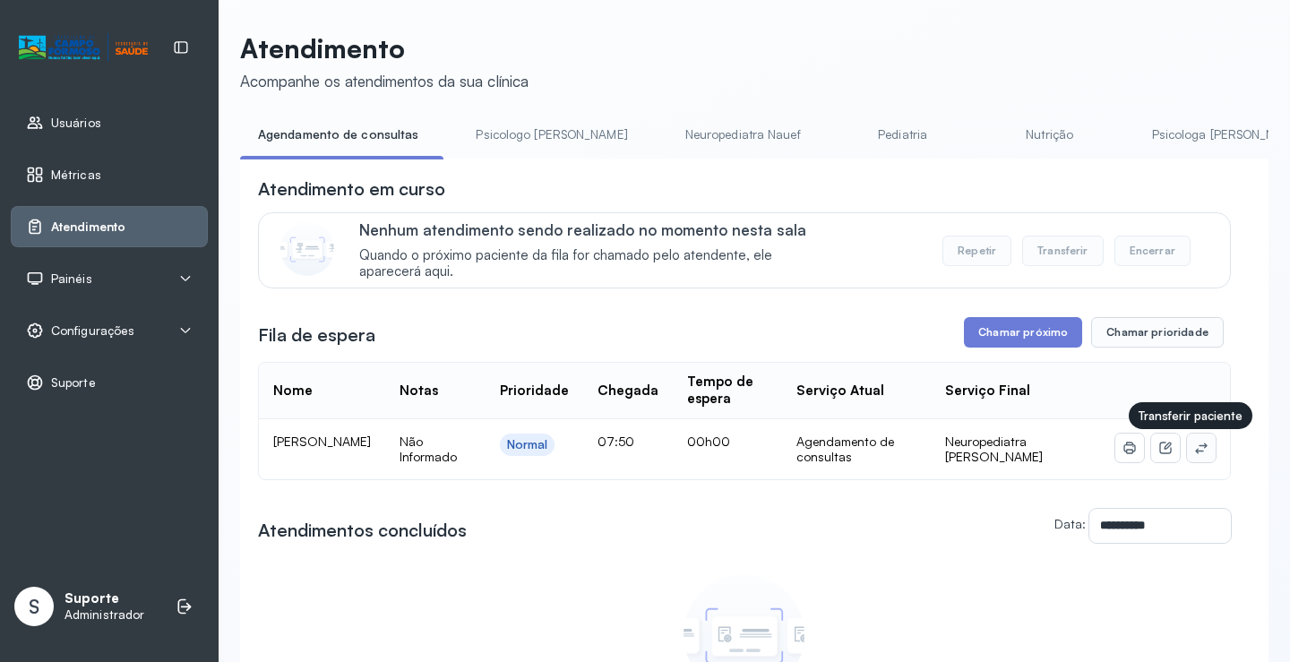
click at [1194, 452] on icon at bounding box center [1201, 448] width 14 height 14
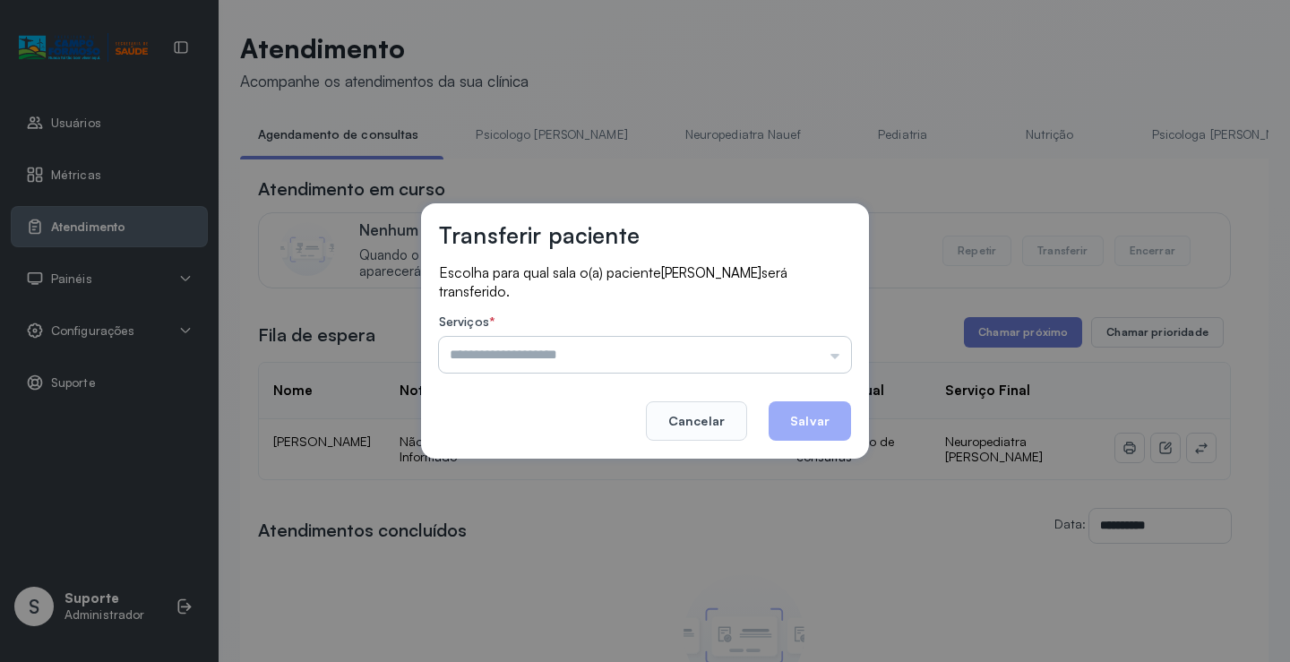
click at [832, 349] on input "text" at bounding box center [645, 355] width 412 height 36
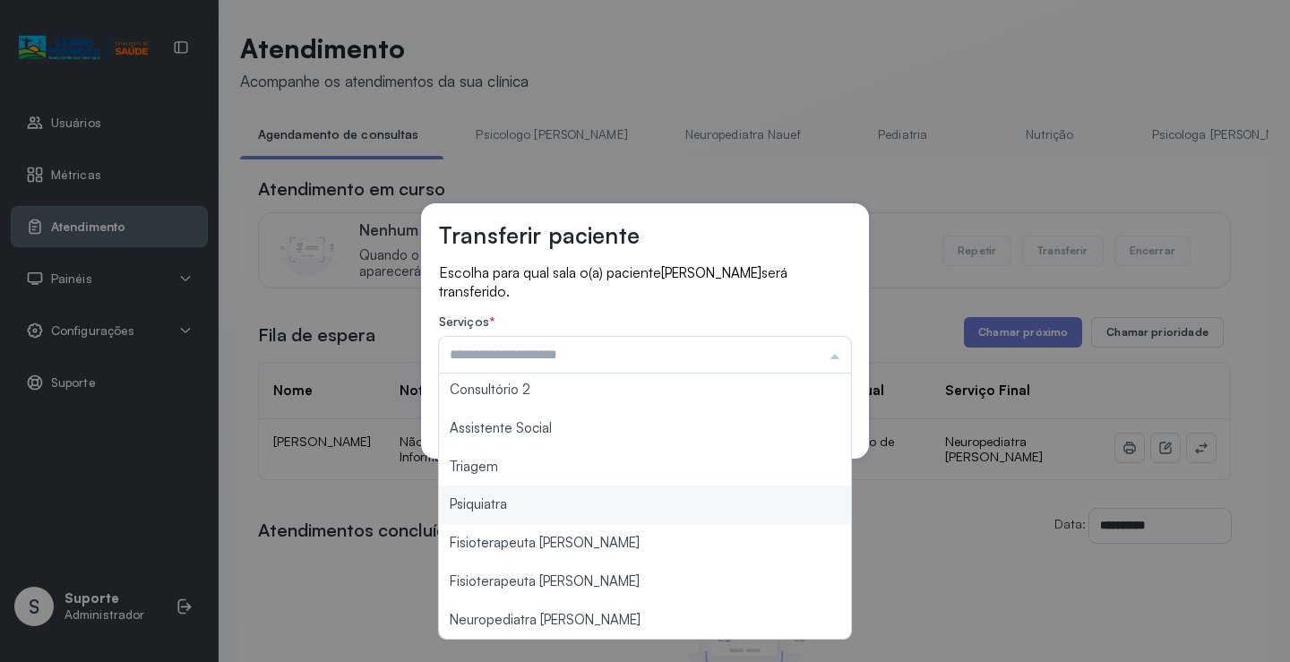
scroll to position [271, 0]
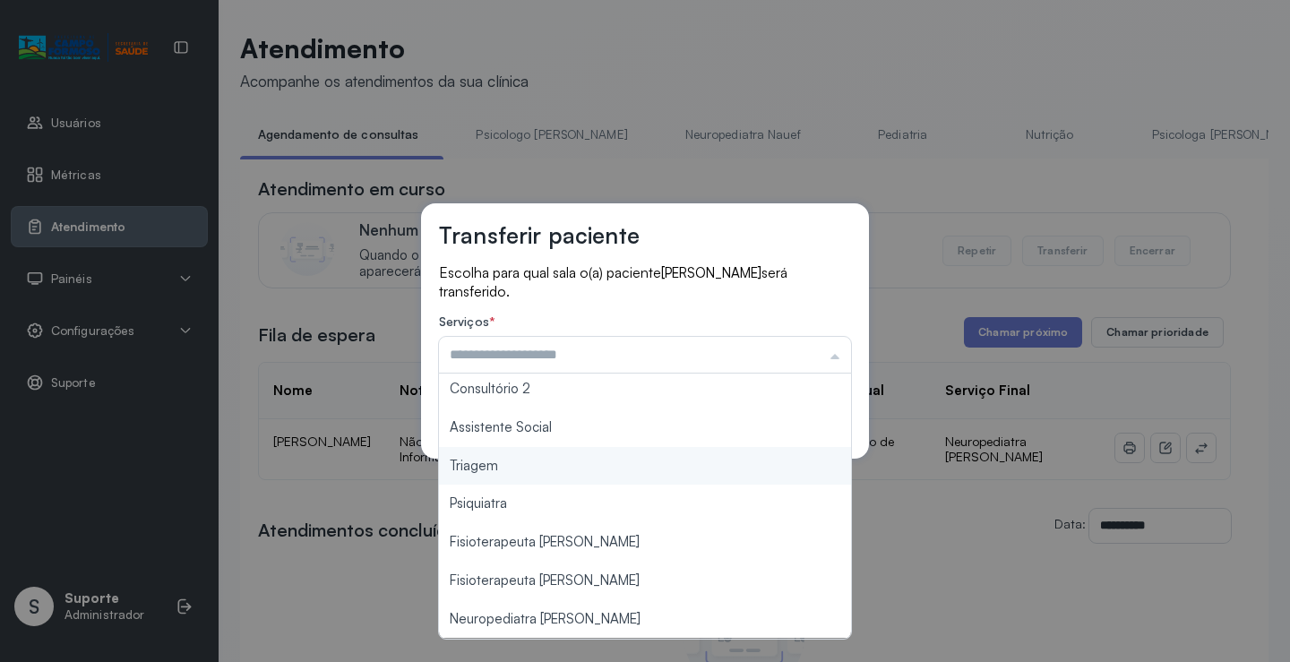
type input "*******"
click at [567, 478] on div "Transferir paciente Escolha para qual sala o(a) paciente MYKAELI RODRIGUES DOS …" at bounding box center [645, 331] width 1290 height 662
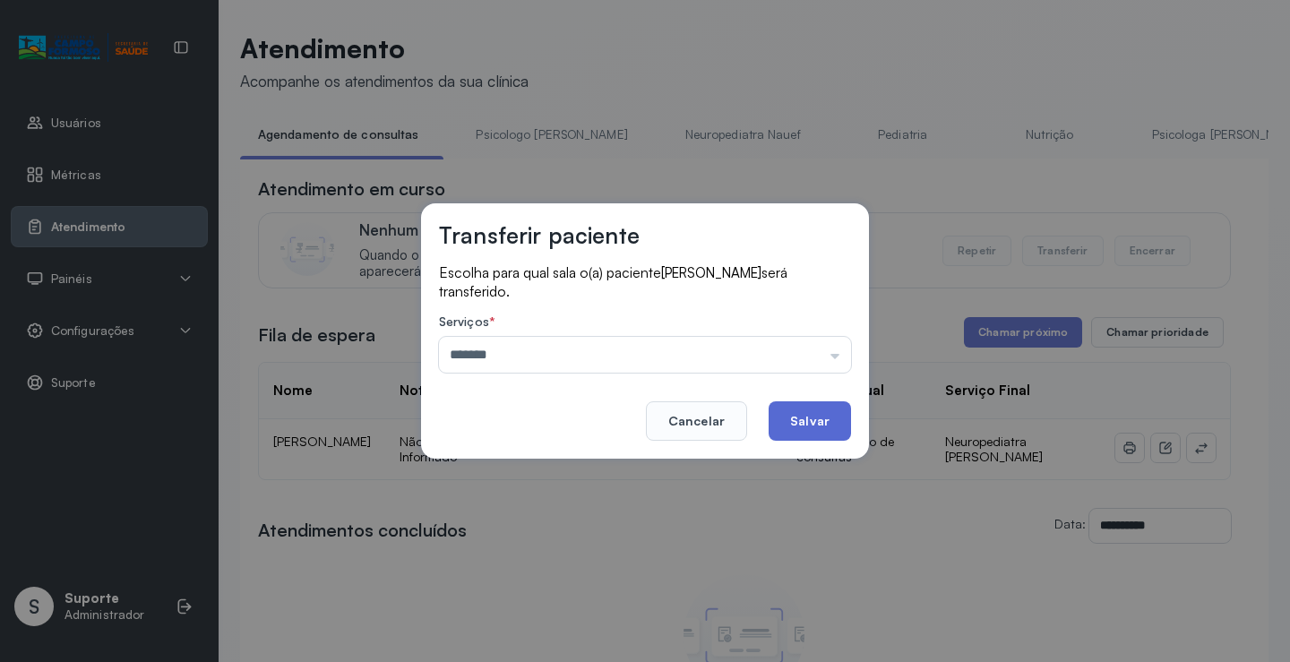
click at [777, 416] on button "Salvar" at bounding box center [810, 420] width 82 height 39
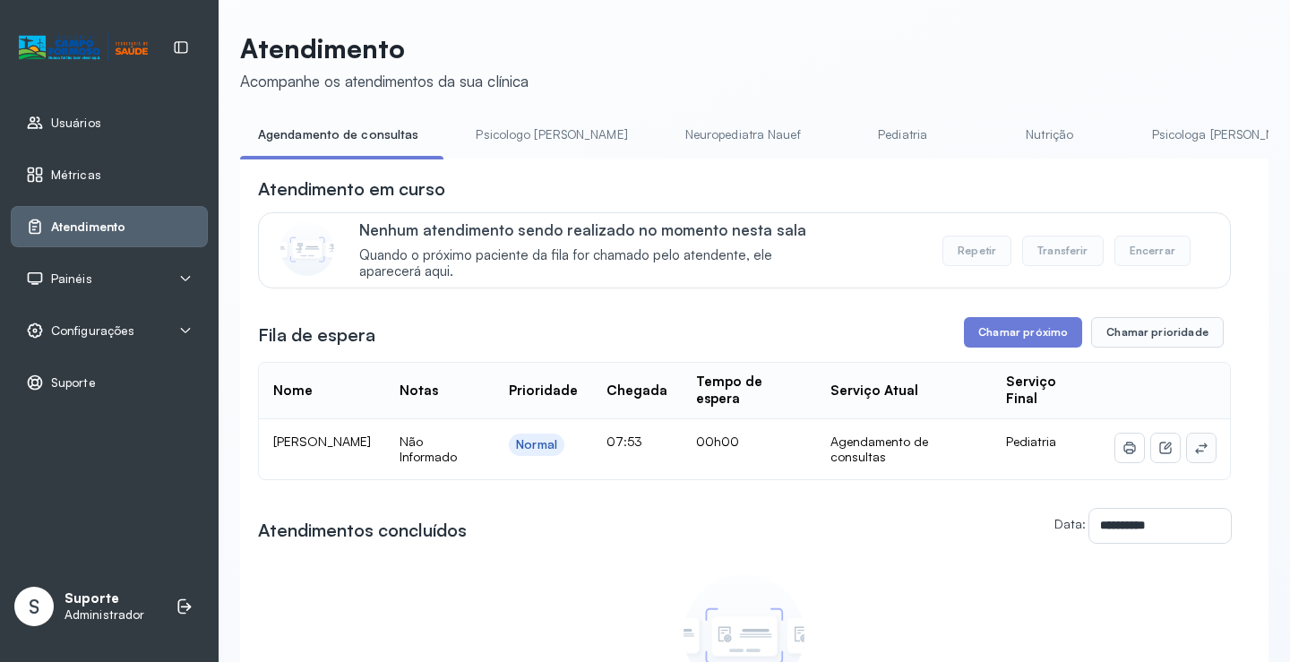
click at [1194, 455] on icon at bounding box center [1201, 448] width 14 height 14
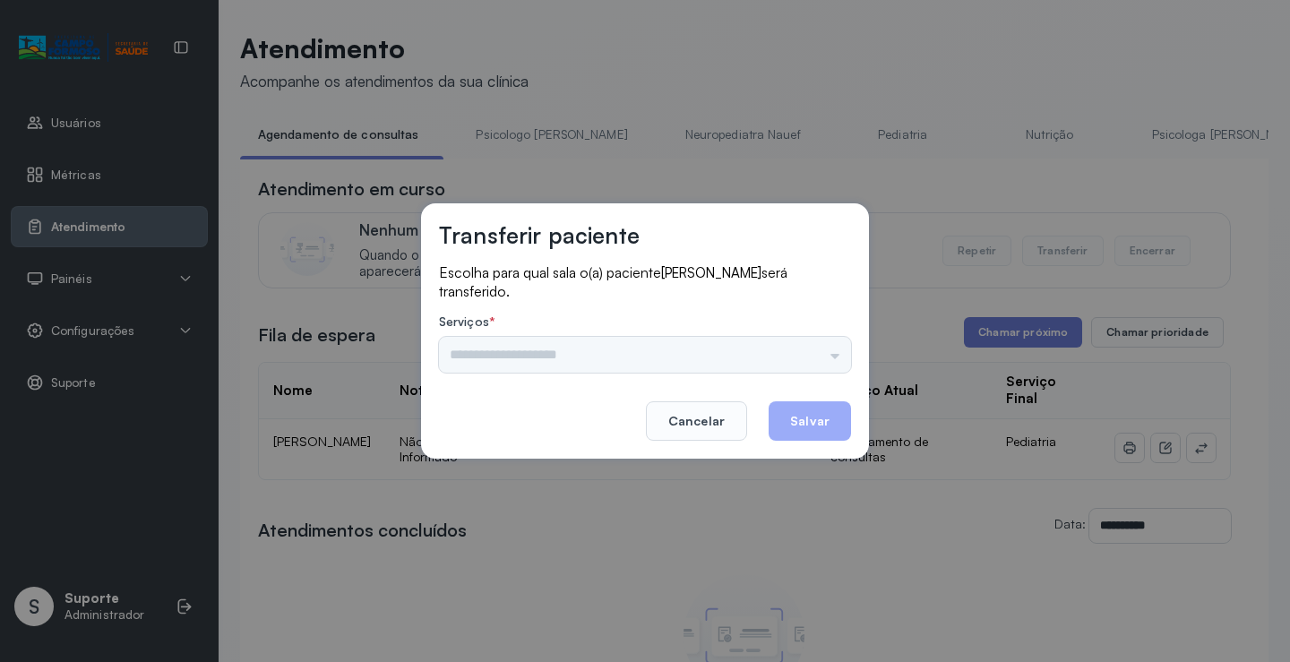
click at [801, 379] on footer "Cancelar Salvar" at bounding box center [645, 408] width 412 height 65
click at [799, 359] on input "text" at bounding box center [645, 355] width 412 height 36
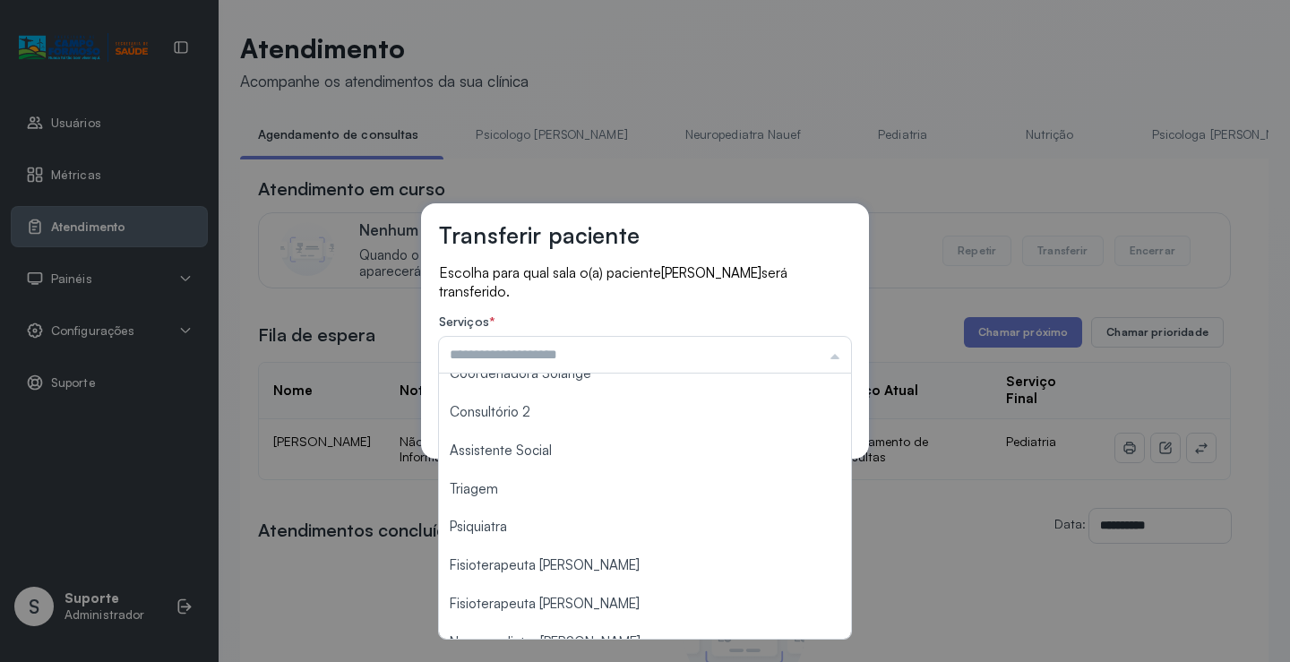
scroll to position [269, 0]
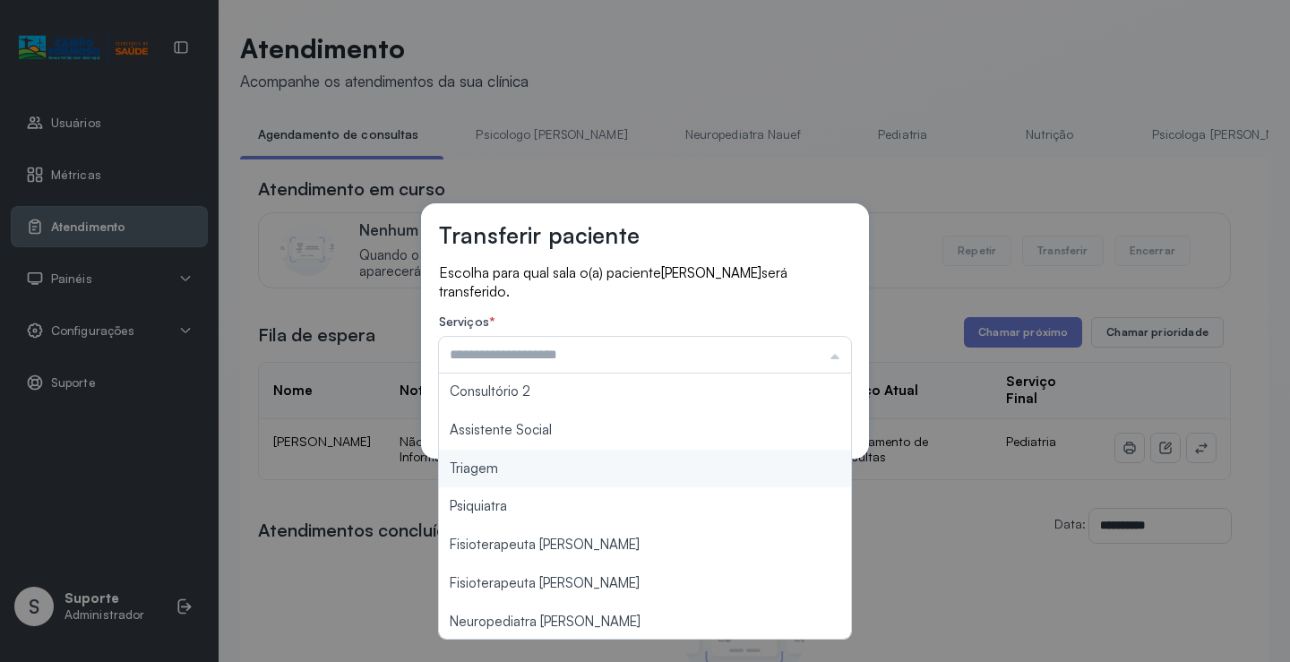
type input "*******"
click at [554, 477] on div "Transferir paciente Escolha para qual sala o(a) paciente GAEL OLIVEIRA CRUZ ser…" at bounding box center [645, 331] width 1290 height 662
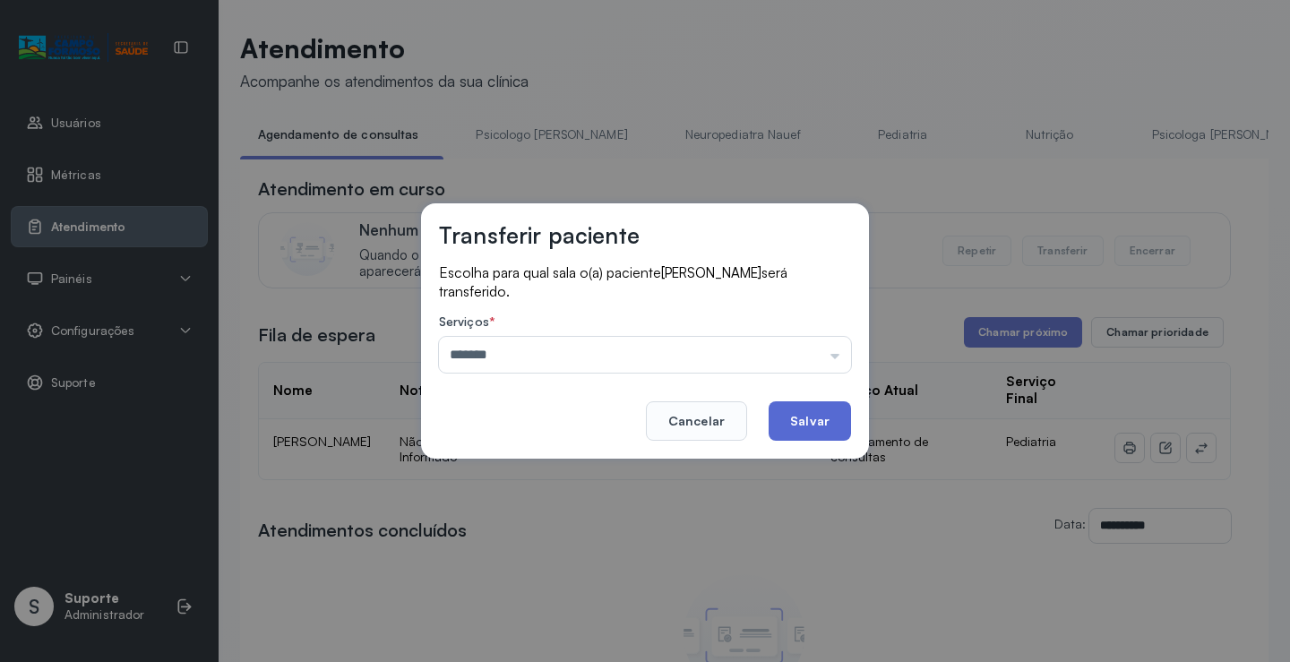
click at [789, 432] on button "Salvar" at bounding box center [810, 420] width 82 height 39
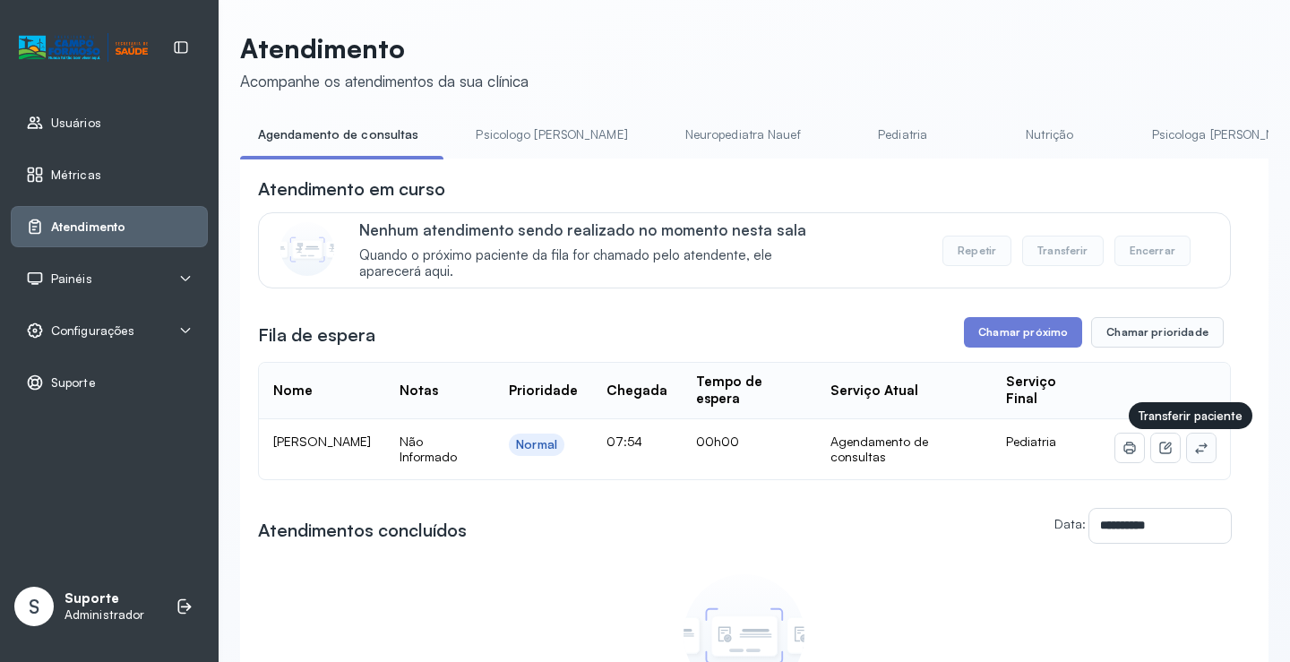
click at [1201, 459] on button at bounding box center [1201, 448] width 29 height 29
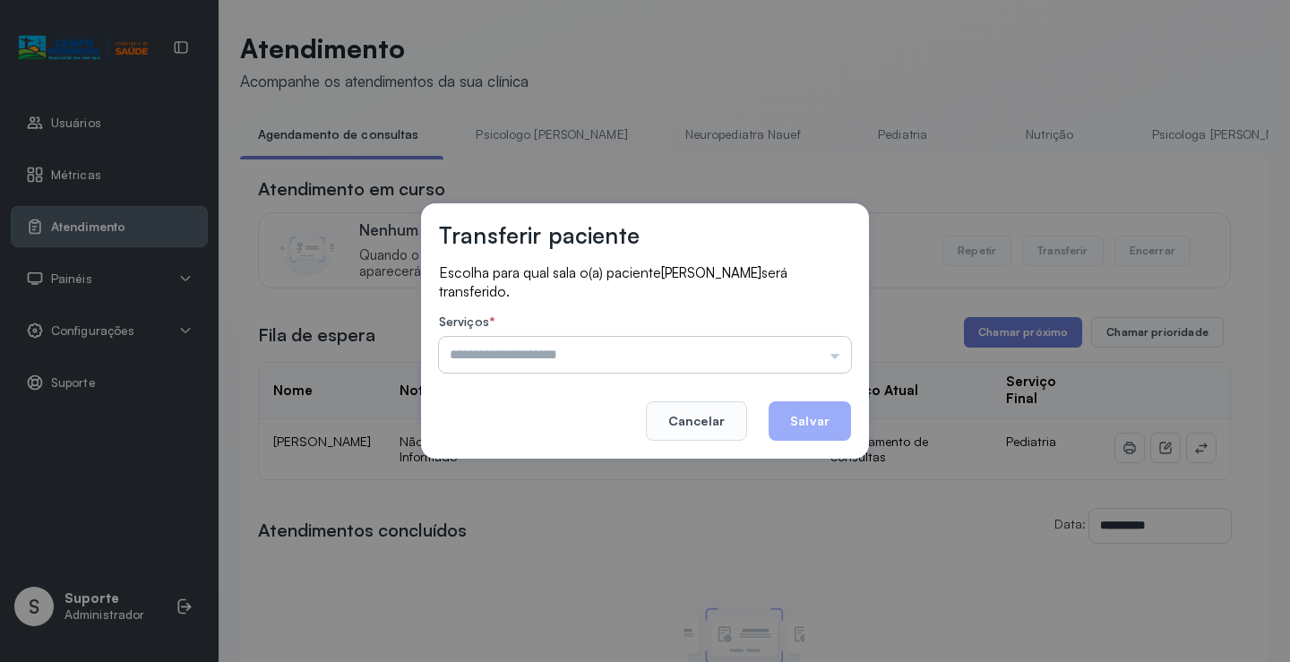
click at [788, 358] on input "text" at bounding box center [645, 355] width 412 height 36
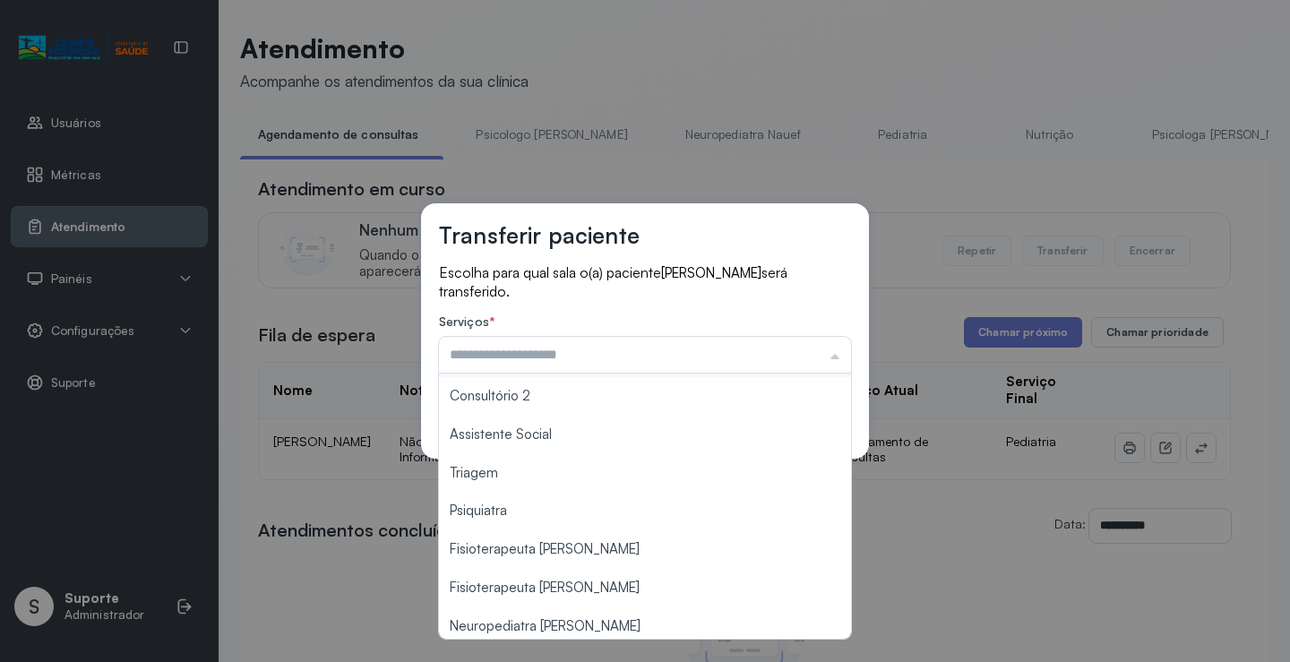
scroll to position [271, 0]
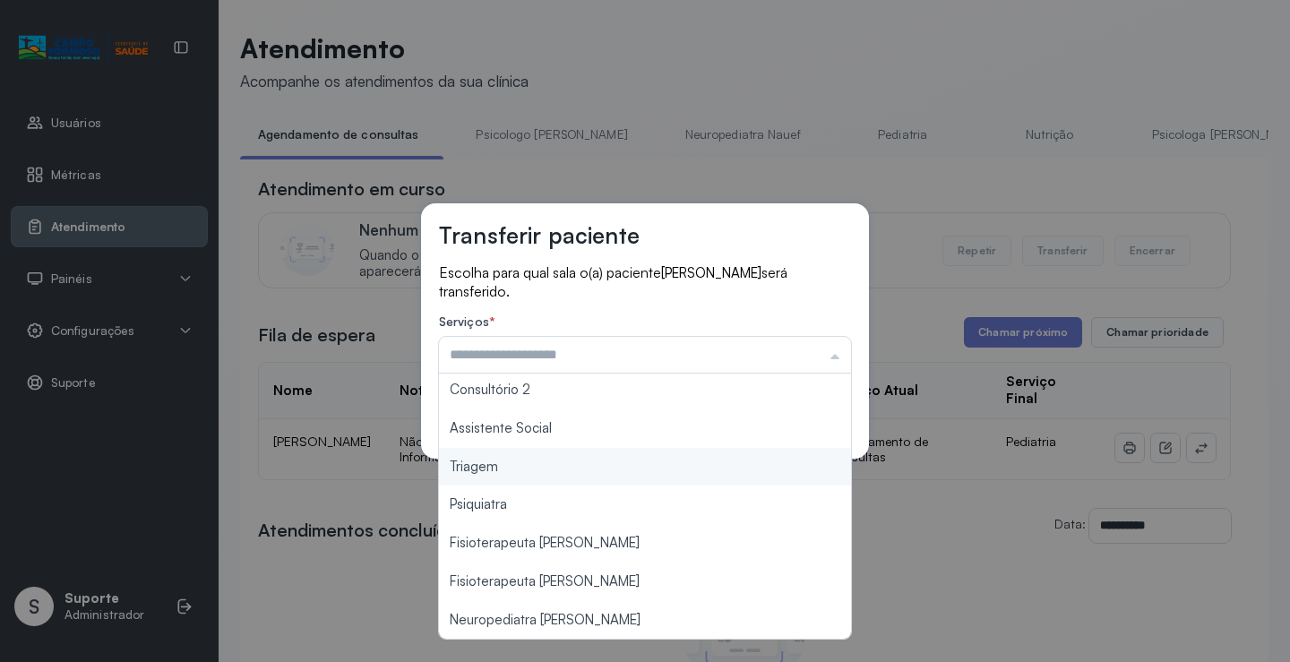
type input "*******"
click at [594, 473] on div "Transferir paciente Escolha para qual sala o(a) paciente [PERSON_NAME] será tra…" at bounding box center [645, 331] width 1290 height 662
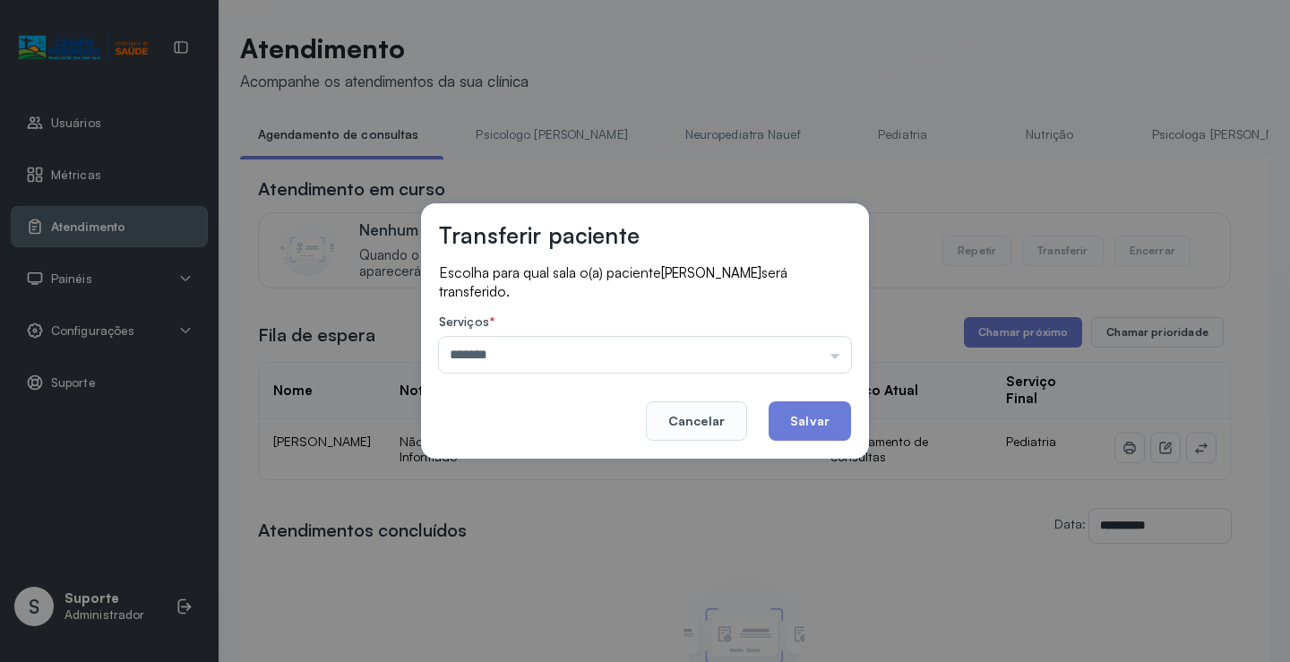
drag, startPoint x: 824, startPoint y: 429, endPoint x: 851, endPoint y: 400, distance: 40.0
click at [826, 427] on button "Salvar" at bounding box center [810, 420] width 82 height 39
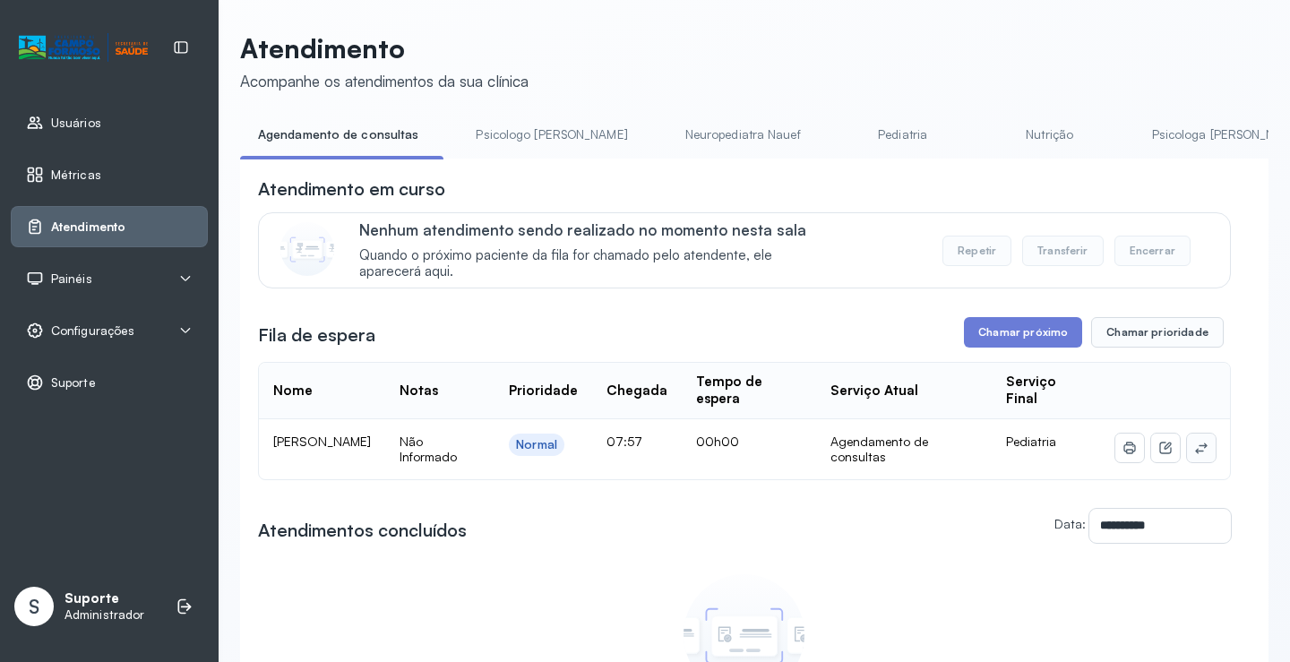
click at [1196, 457] on button at bounding box center [1201, 448] width 29 height 29
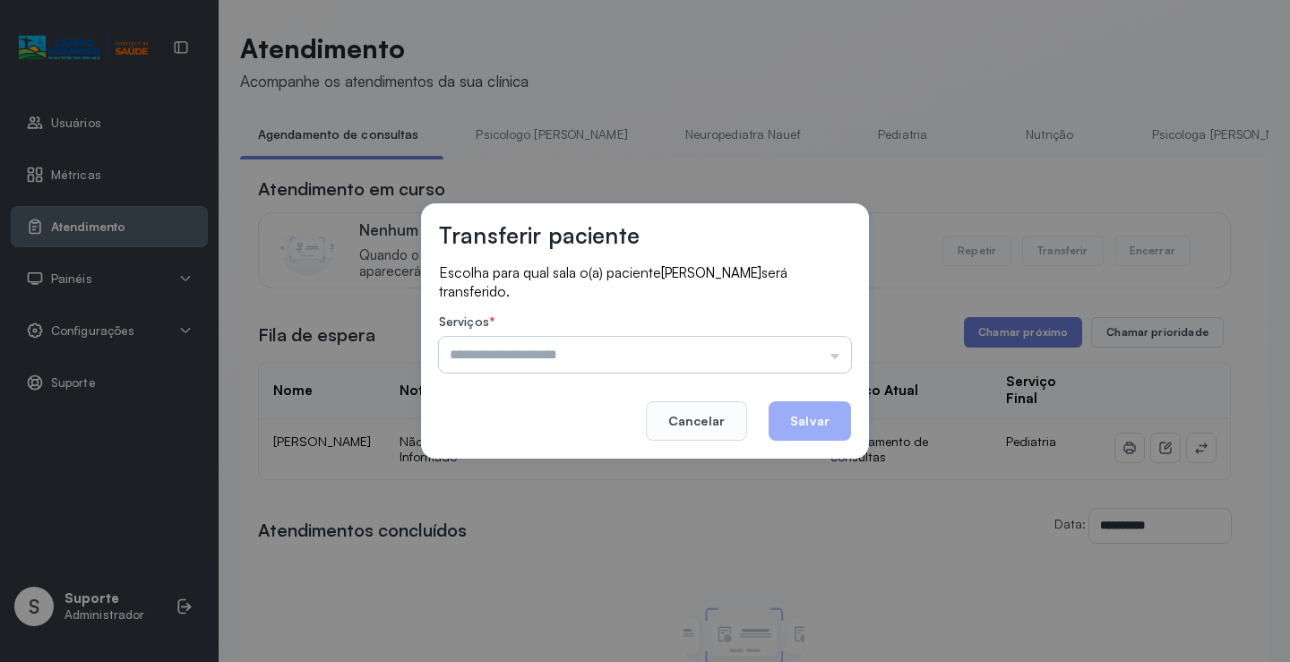
click at [788, 339] on input "text" at bounding box center [645, 355] width 412 height 36
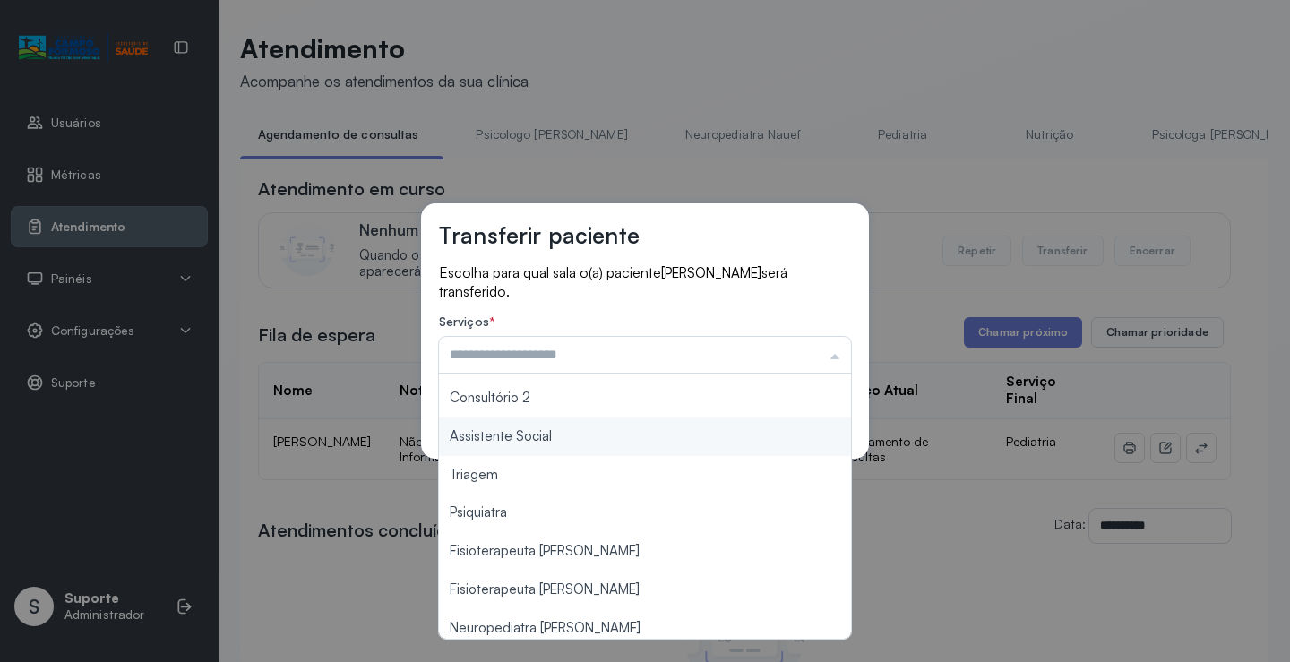
scroll to position [269, 0]
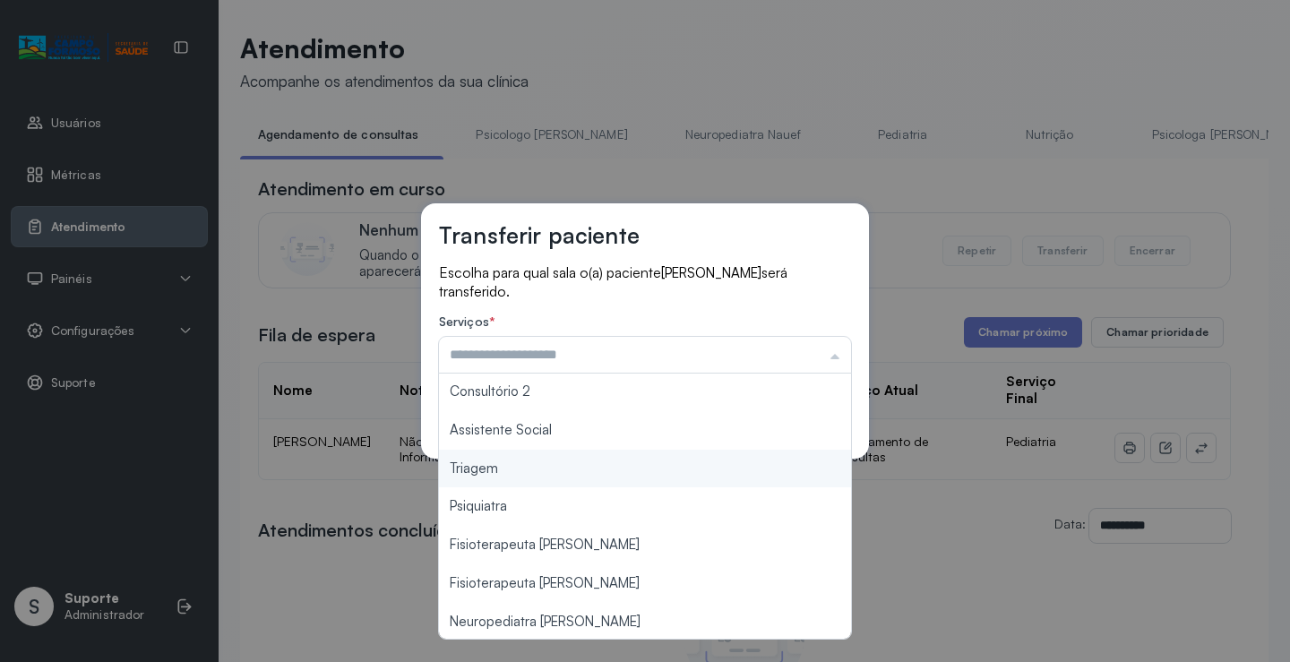
type input "*******"
click at [547, 467] on div "Transferir paciente Escolha para qual sala o(a) paciente JOSUE RIBEIRO CELESTIN…" at bounding box center [645, 331] width 1290 height 662
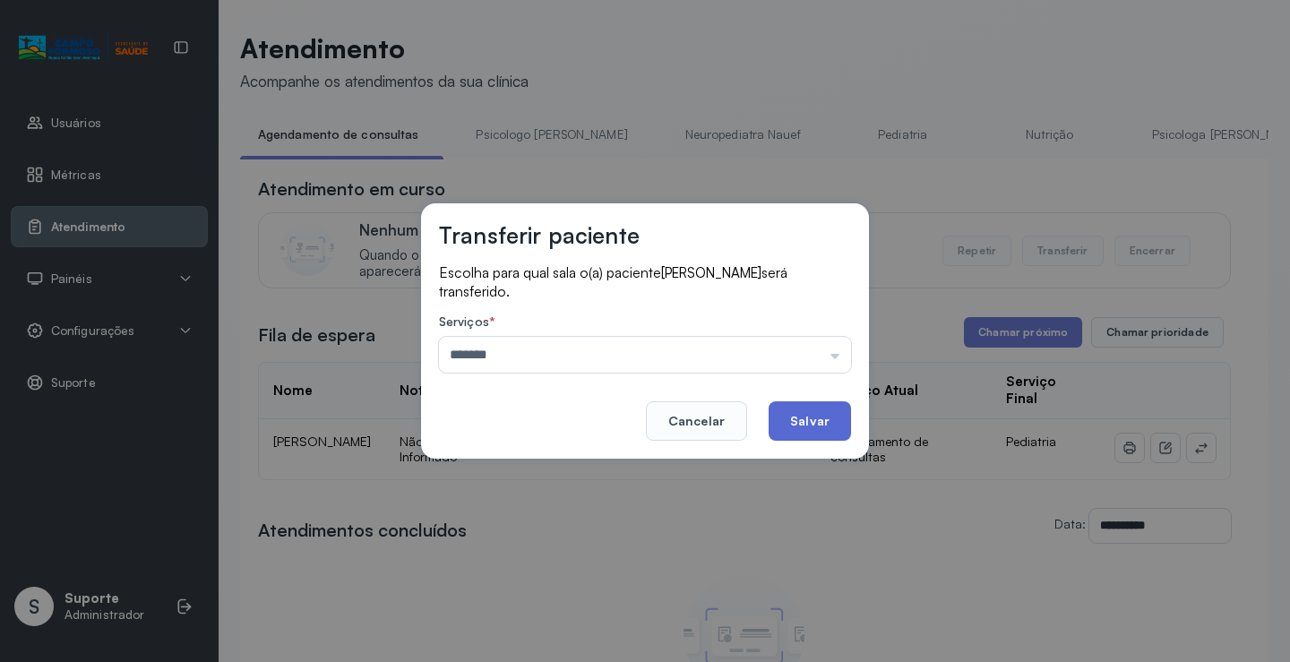
click at [790, 419] on button "Salvar" at bounding box center [810, 420] width 82 height 39
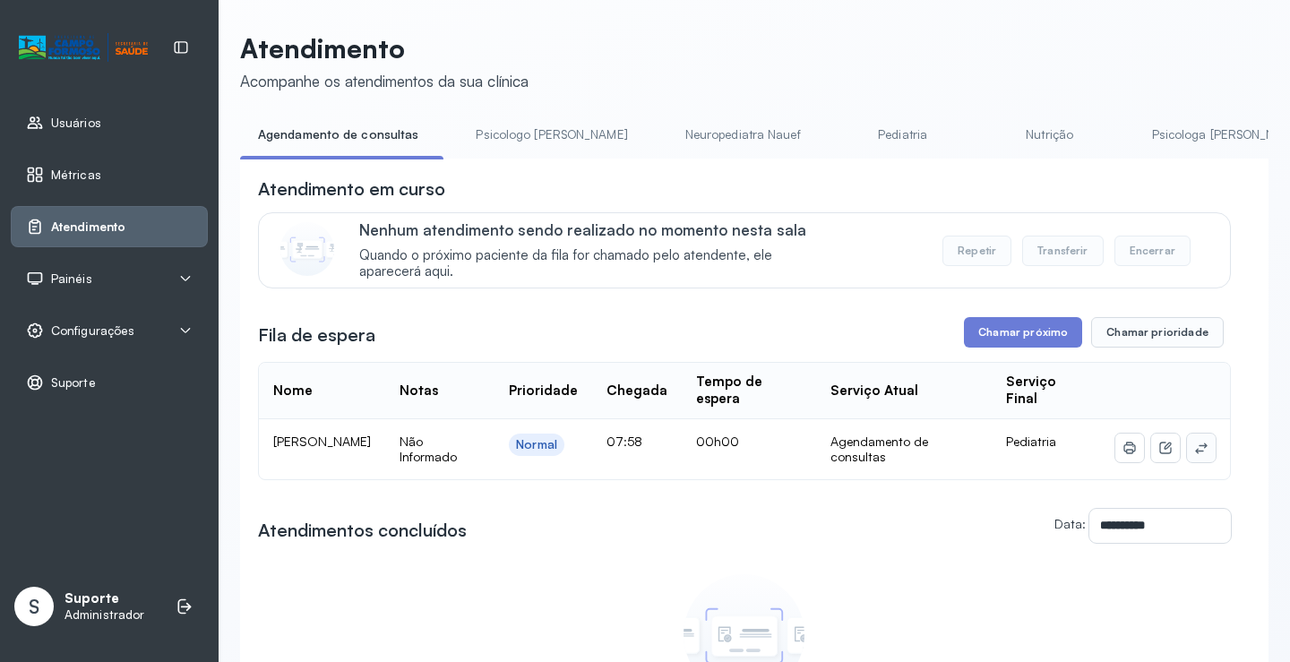
click at [1195, 453] on icon at bounding box center [1201, 448] width 12 height 11
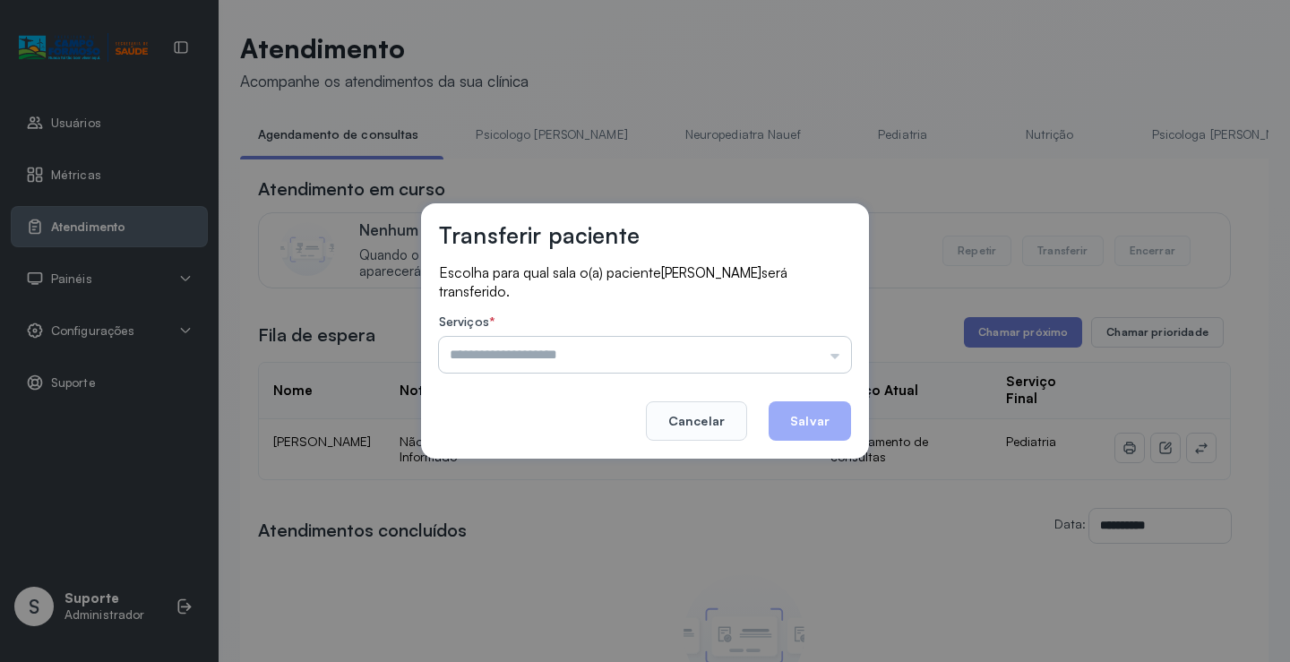
click at [765, 344] on input "text" at bounding box center [645, 355] width 412 height 36
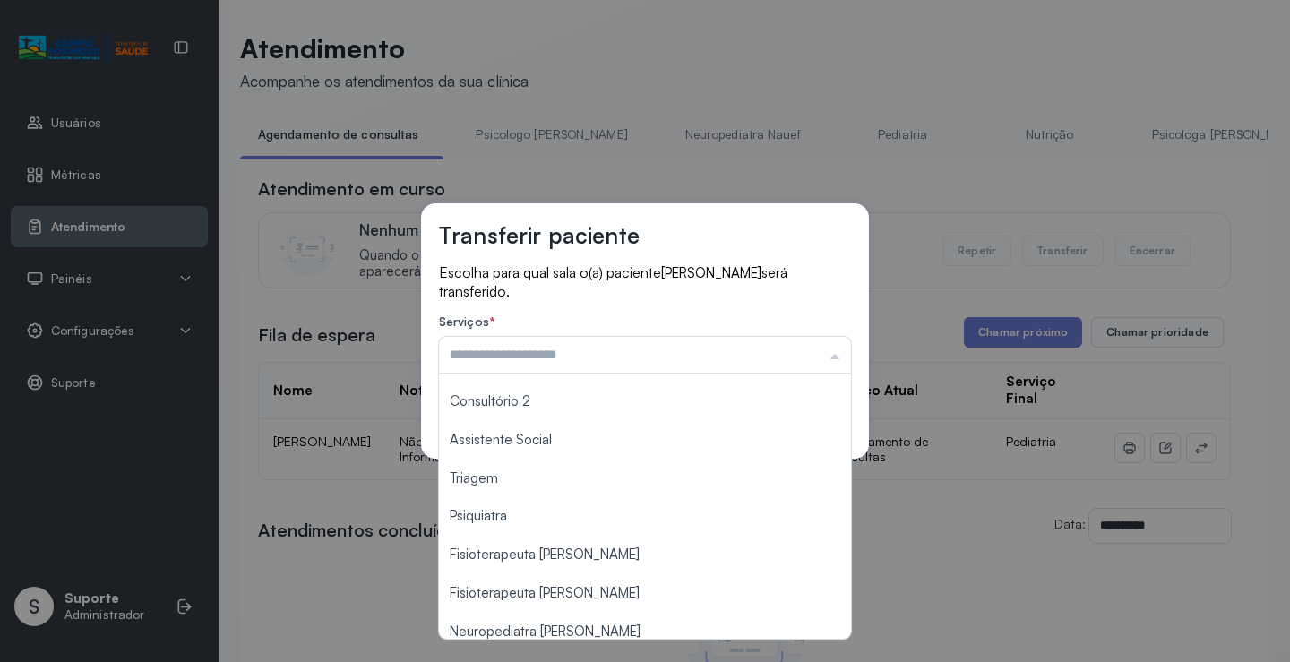
scroll to position [271, 0]
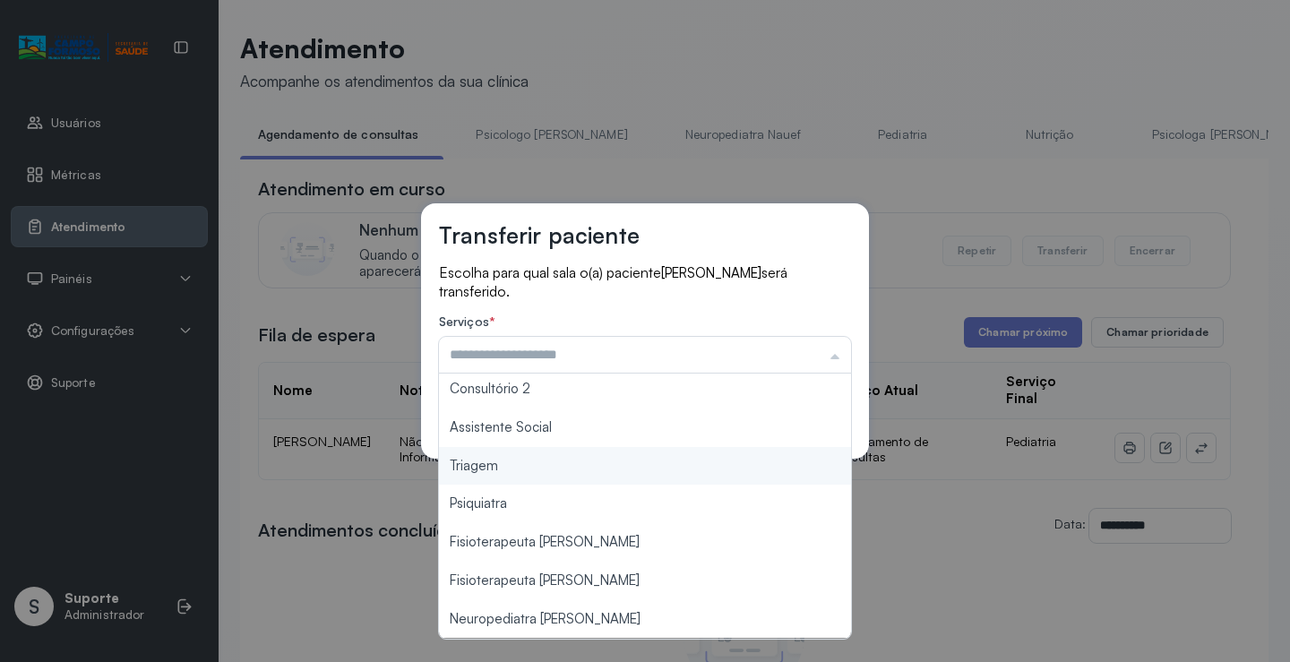
type input "*******"
drag, startPoint x: 548, startPoint y: 479, endPoint x: 602, endPoint y: 464, distance: 55.9
click at [550, 476] on div "Transferir paciente Escolha para qual sala o(a) paciente ANA CLARA SOARES DE ME…" at bounding box center [645, 331] width 1290 height 662
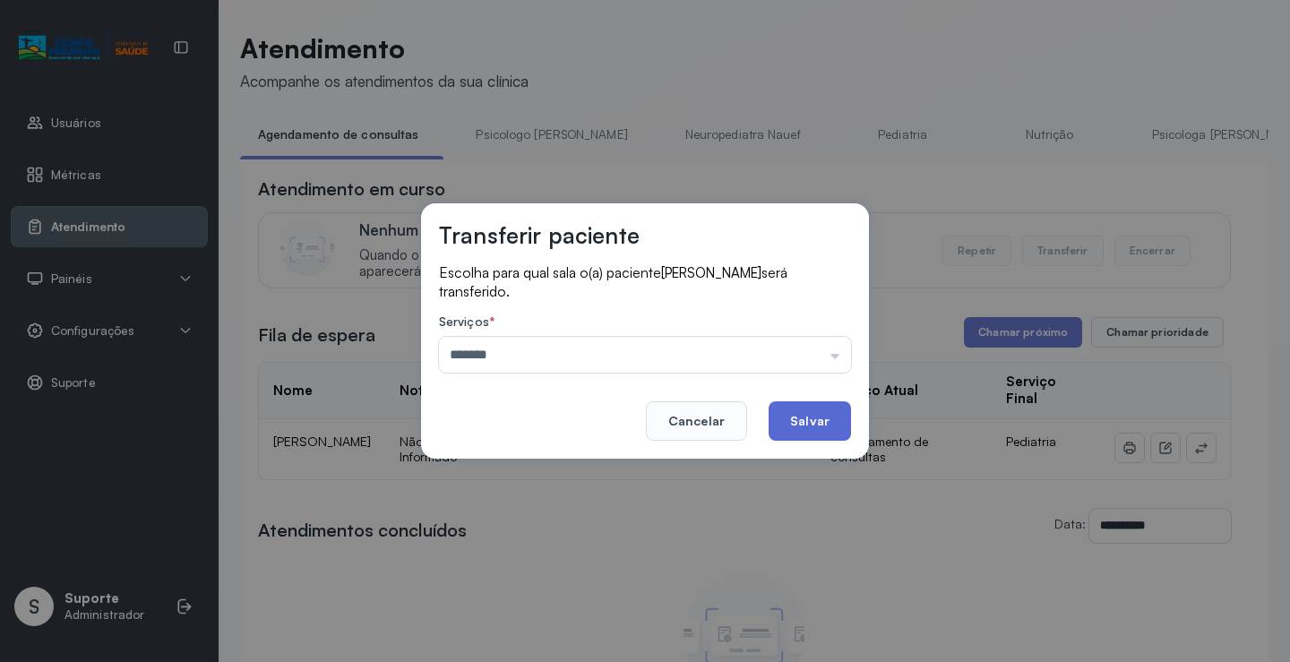
click at [822, 416] on button "Salvar" at bounding box center [810, 420] width 82 height 39
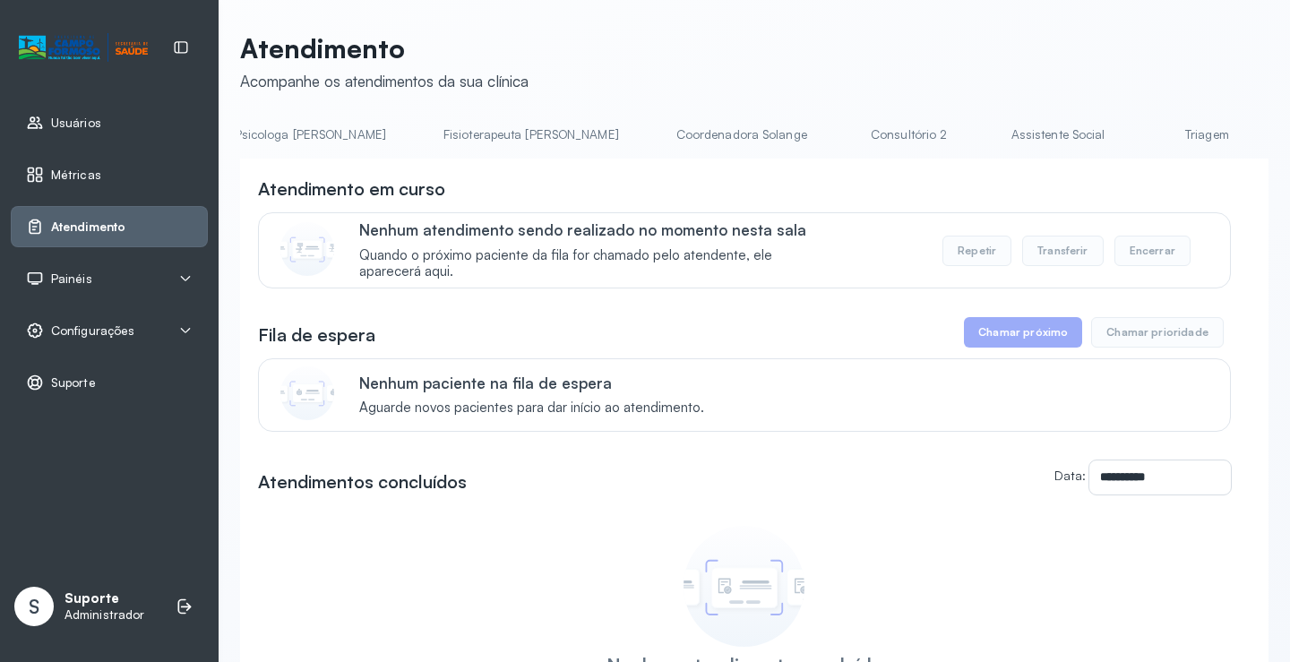
scroll to position [0, 990]
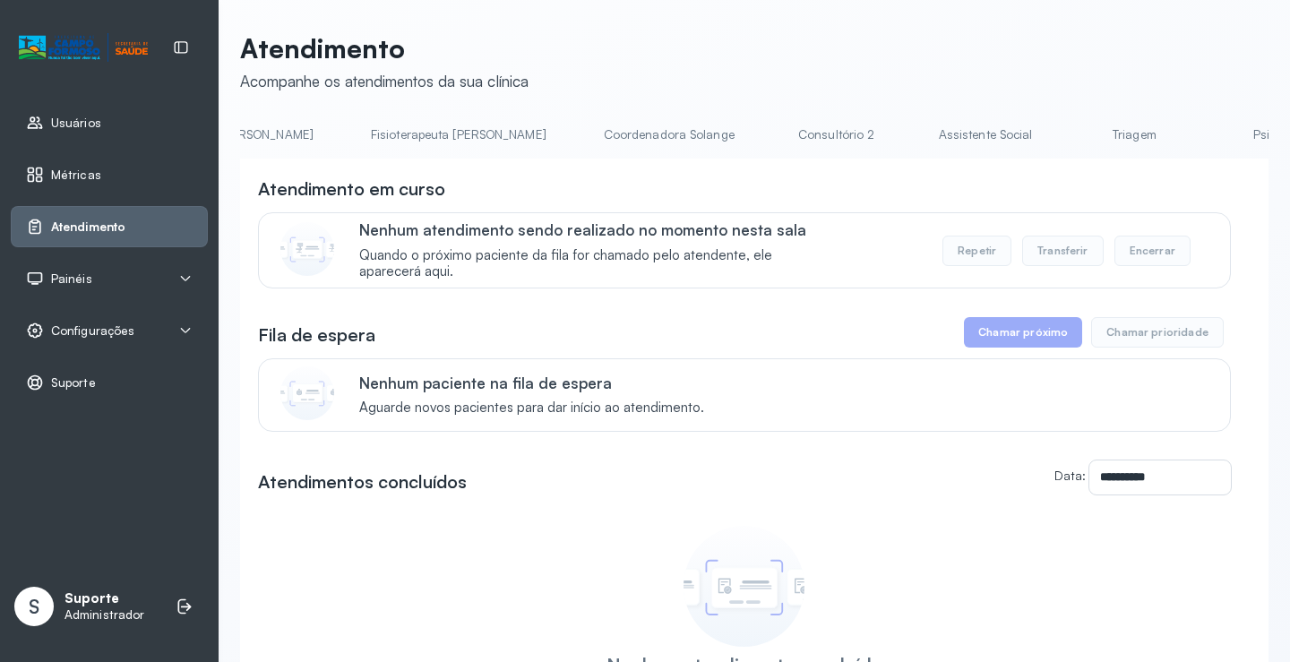
click at [1072, 135] on link "Triagem" at bounding box center [1134, 135] width 125 height 30
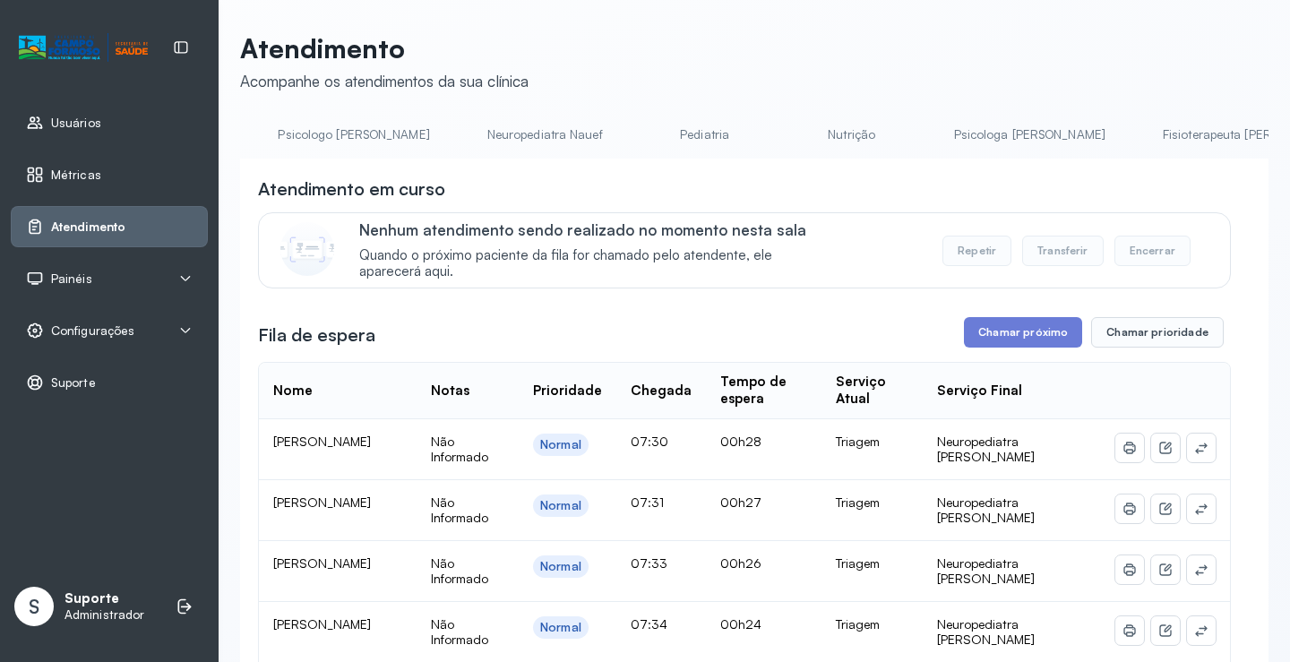
scroll to position [0, 0]
click at [326, 131] on link "Agendamento de consultas" at bounding box center [334, 135] width 189 height 30
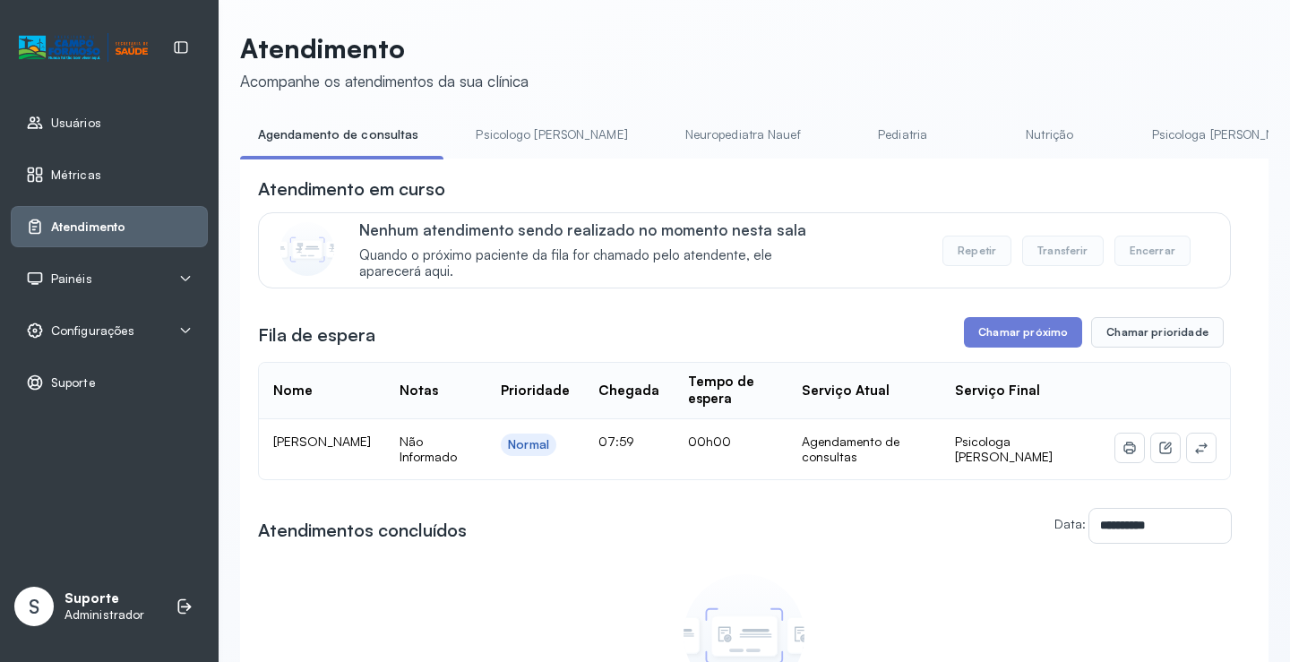
click at [1172, 459] on div at bounding box center [1165, 448] width 100 height 29
click at [1187, 456] on button at bounding box center [1201, 448] width 29 height 29
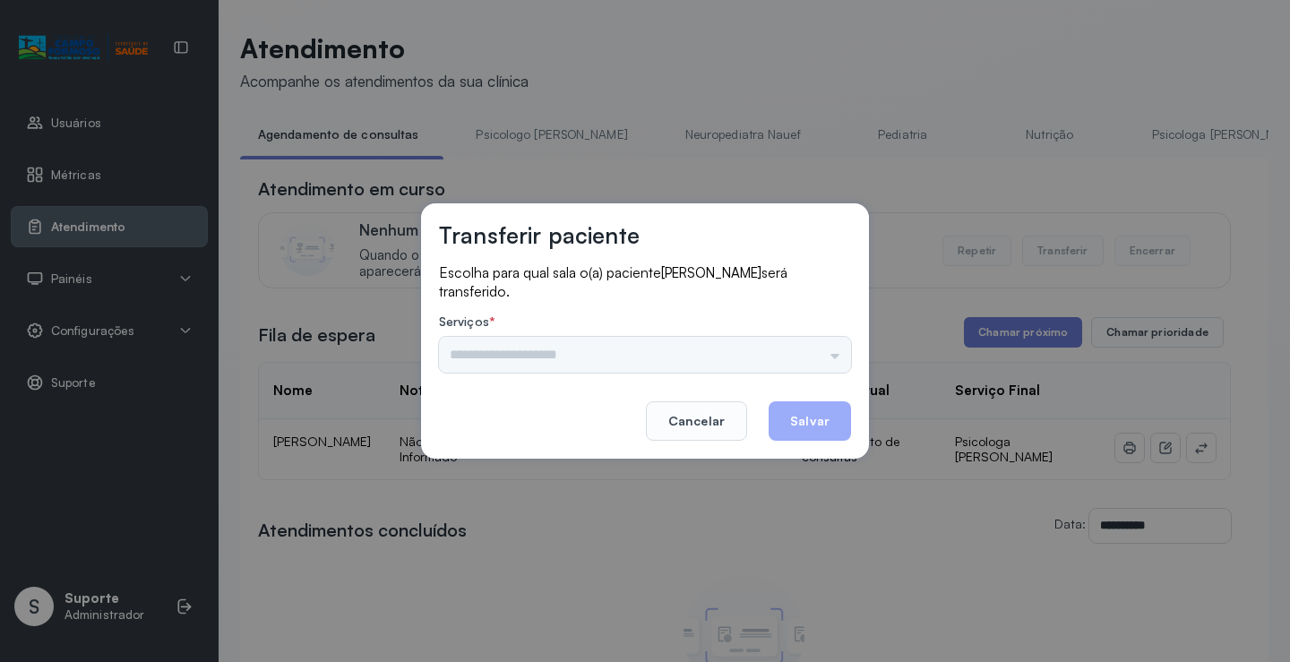
click at [779, 347] on div "Psicologo Pedro Neuropediatra Nauef Pediatria Nutrição Psicologa Alana Fisioter…" at bounding box center [645, 355] width 412 height 36
drag, startPoint x: 830, startPoint y: 347, endPoint x: 769, endPoint y: 373, distance: 66.2
click at [828, 349] on input "text" at bounding box center [645, 355] width 412 height 36
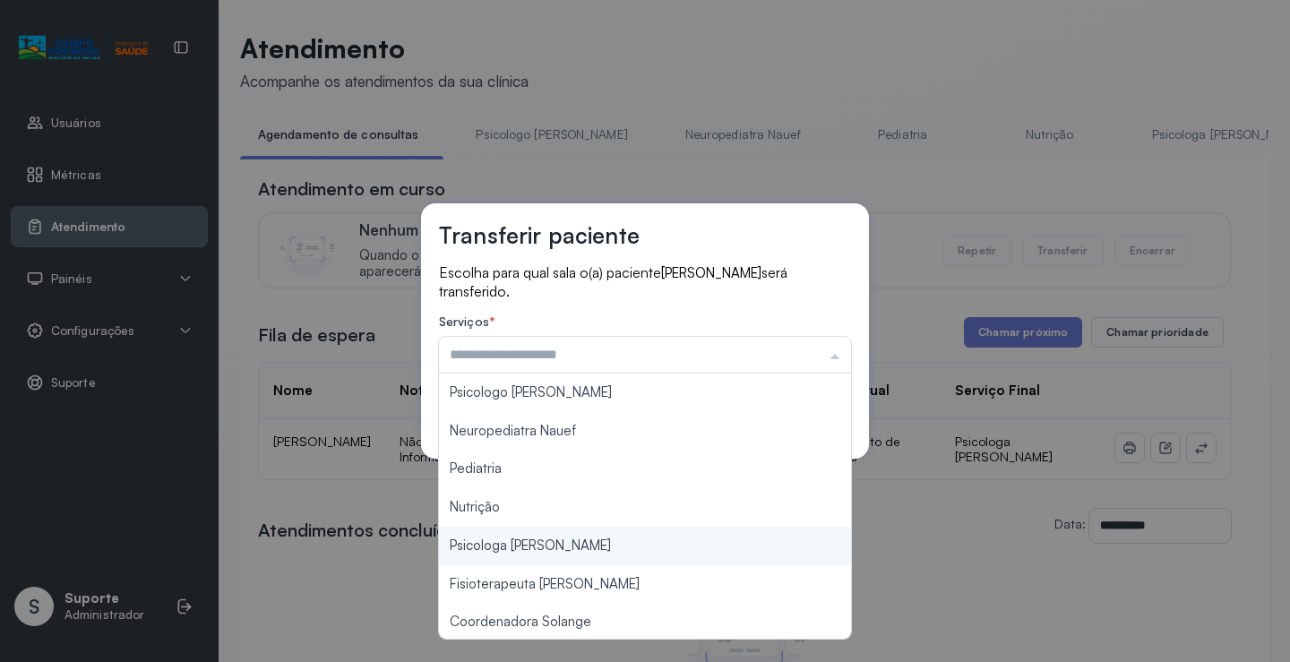
type input "**********"
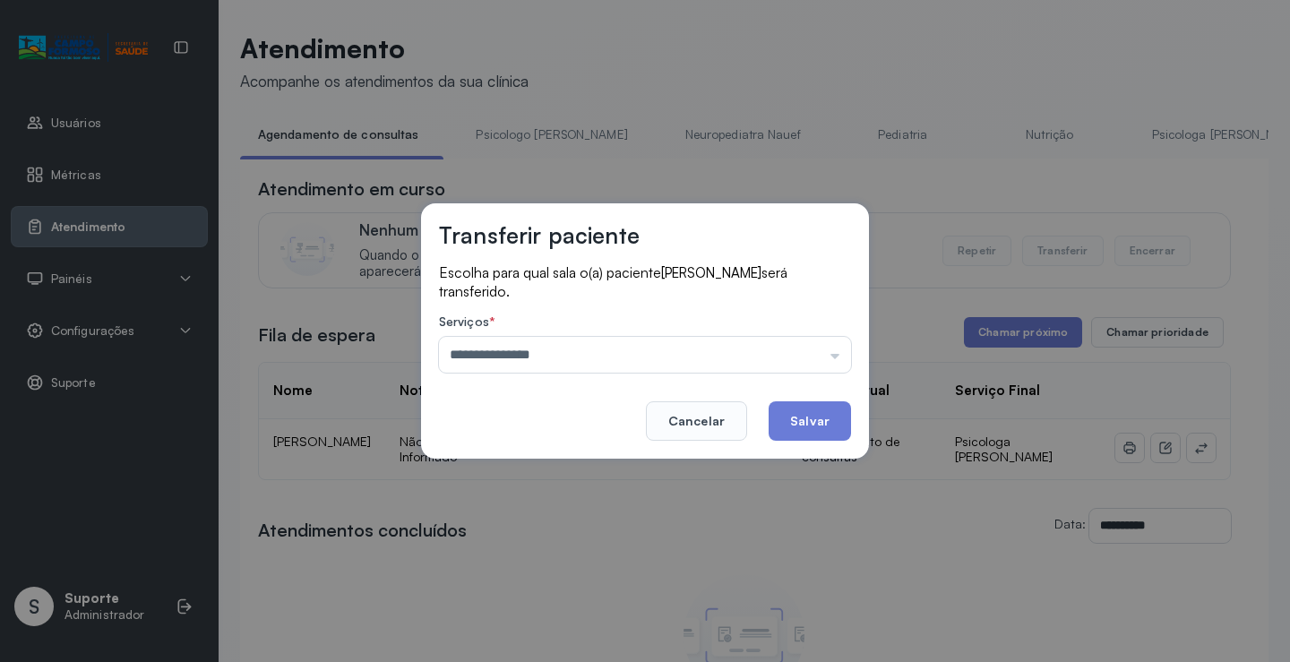
drag, startPoint x: 616, startPoint y: 549, endPoint x: 762, endPoint y: 462, distance: 169.2
click at [616, 547] on div "**********" at bounding box center [645, 331] width 1290 height 662
click at [800, 421] on button "Salvar" at bounding box center [810, 420] width 82 height 39
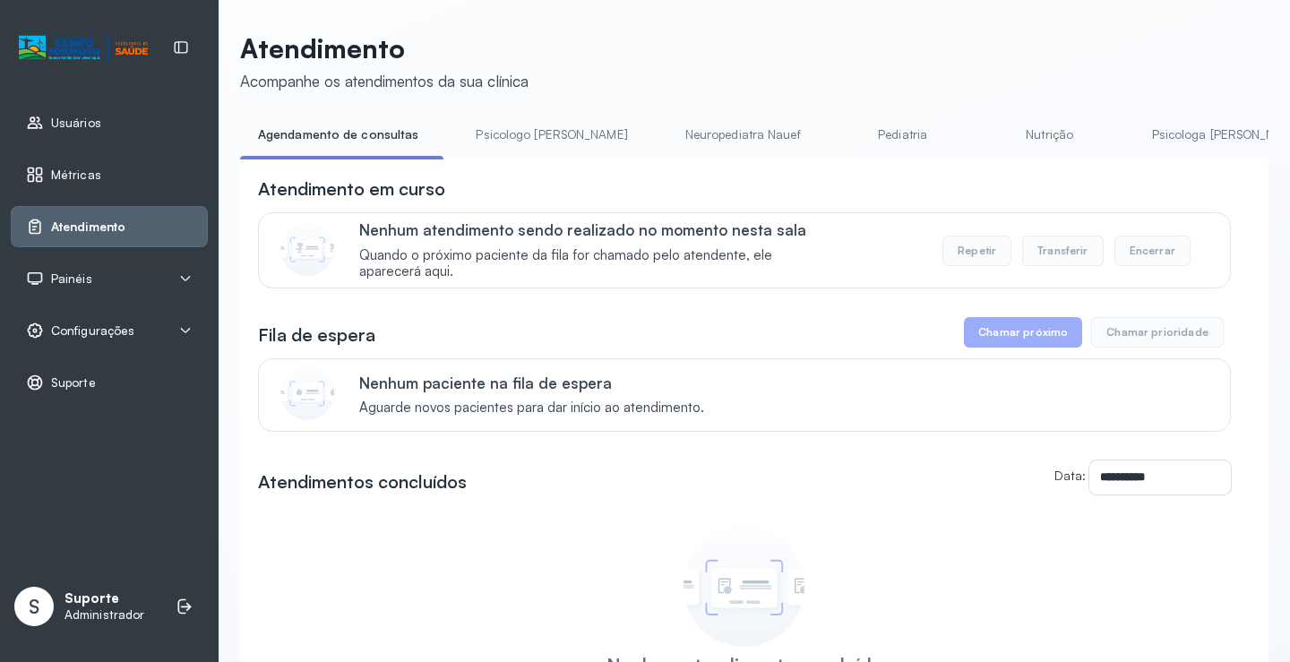
click at [73, 325] on span "Configurações" at bounding box center [92, 330] width 83 height 15
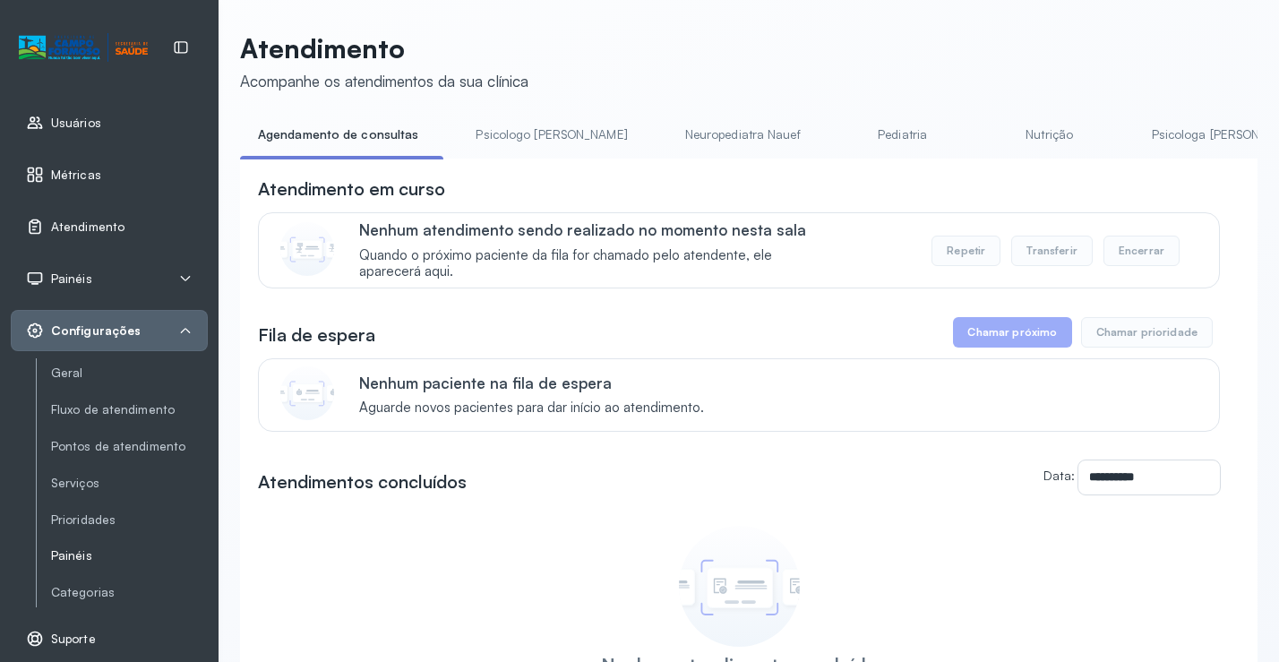
click at [105, 556] on link "Painéis" at bounding box center [129, 555] width 157 height 15
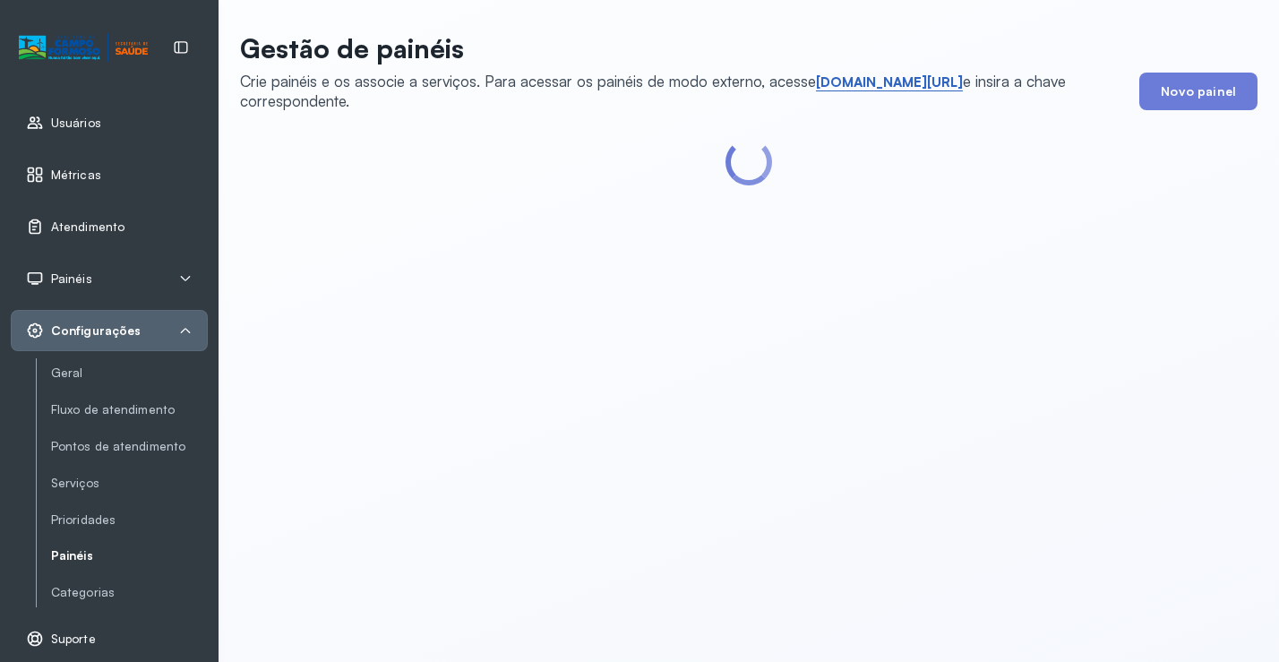
click at [878, 78] on link "short.sysvale.com/tv" at bounding box center [889, 82] width 147 height 18
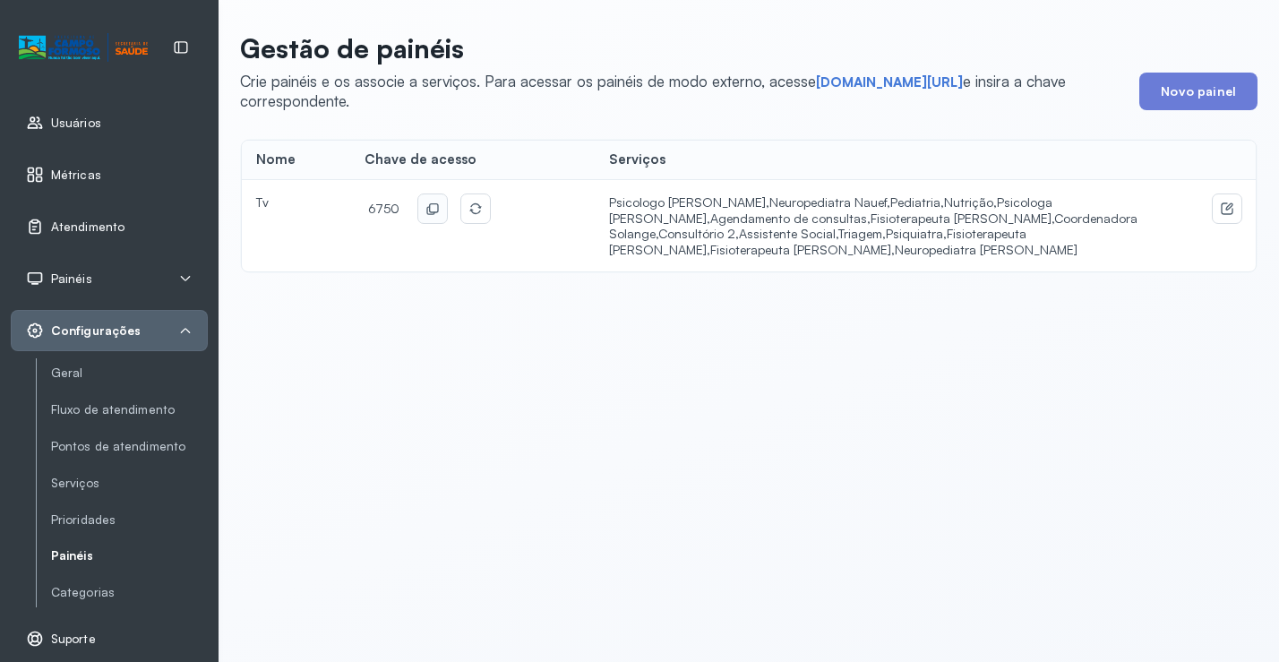
click at [433, 210] on icon at bounding box center [433, 209] width 14 height 14
click at [96, 274] on div "Painéis" at bounding box center [109, 279] width 167 height 18
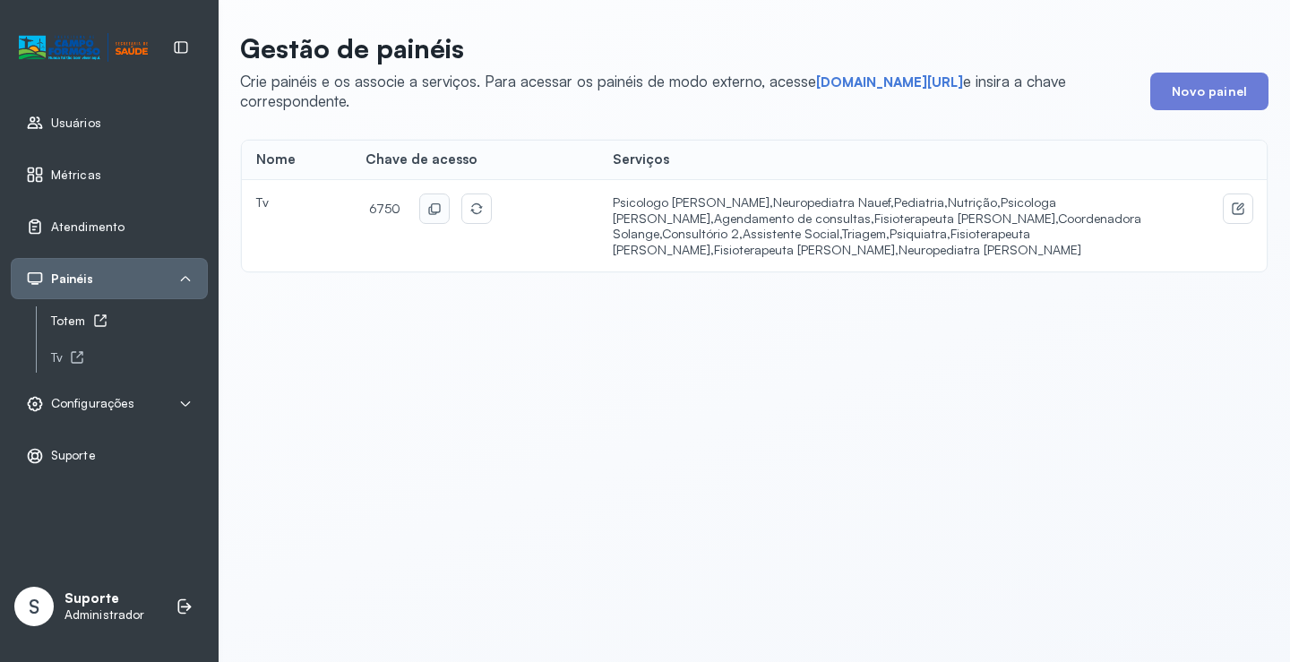
click at [82, 319] on div "Totem" at bounding box center [129, 321] width 157 height 15
click at [102, 223] on span "Atendimento" at bounding box center [87, 226] width 73 height 15
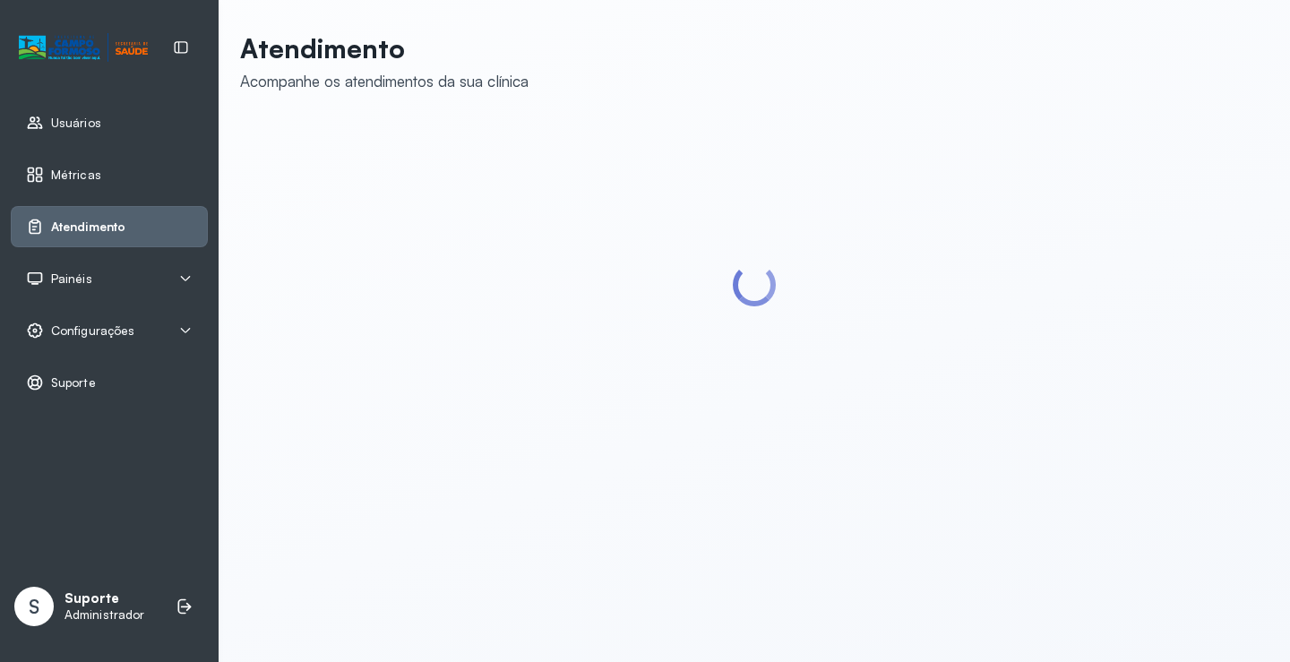
click at [132, 272] on div "Painéis" at bounding box center [109, 279] width 167 height 18
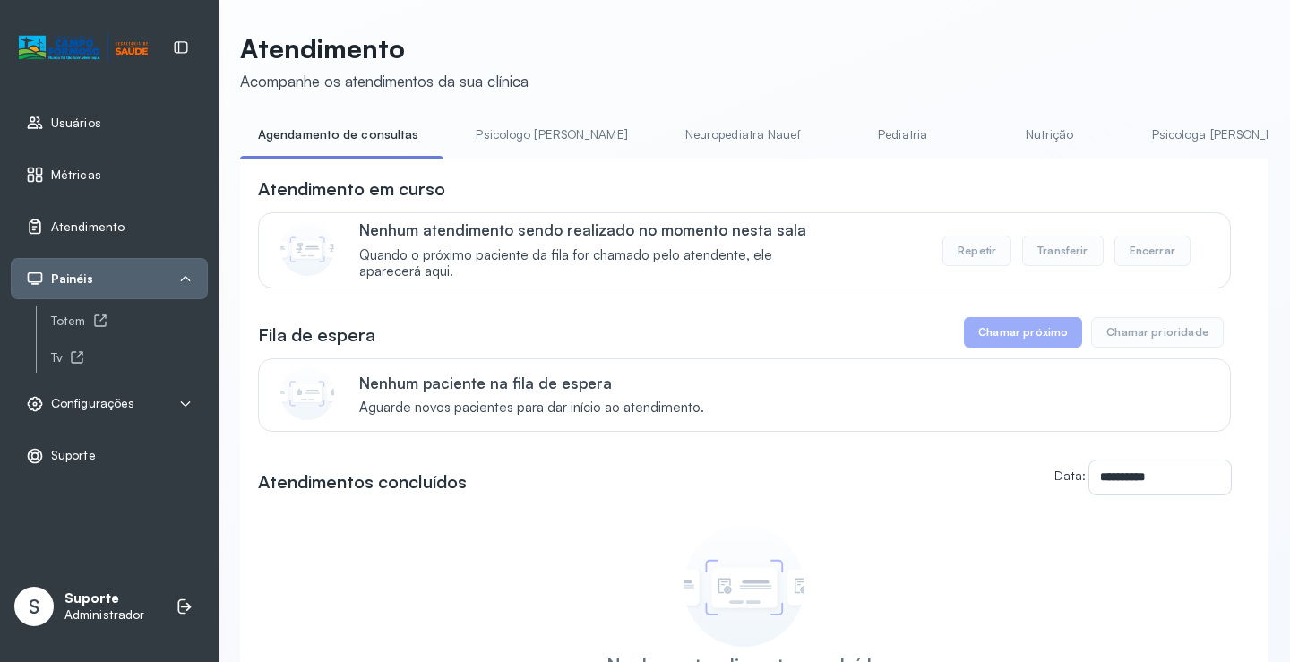
click at [101, 227] on span "Atendimento" at bounding box center [87, 226] width 73 height 15
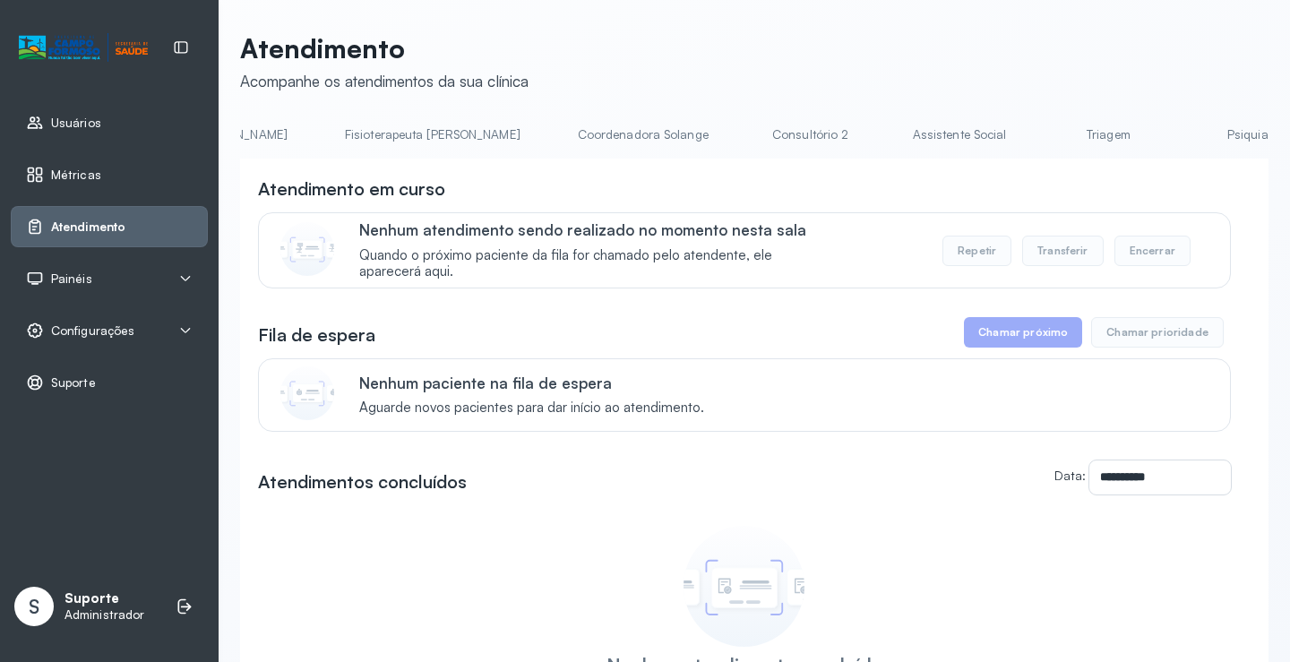
scroll to position [0, 1003]
click at [1058, 129] on link "Triagem" at bounding box center [1120, 135] width 125 height 30
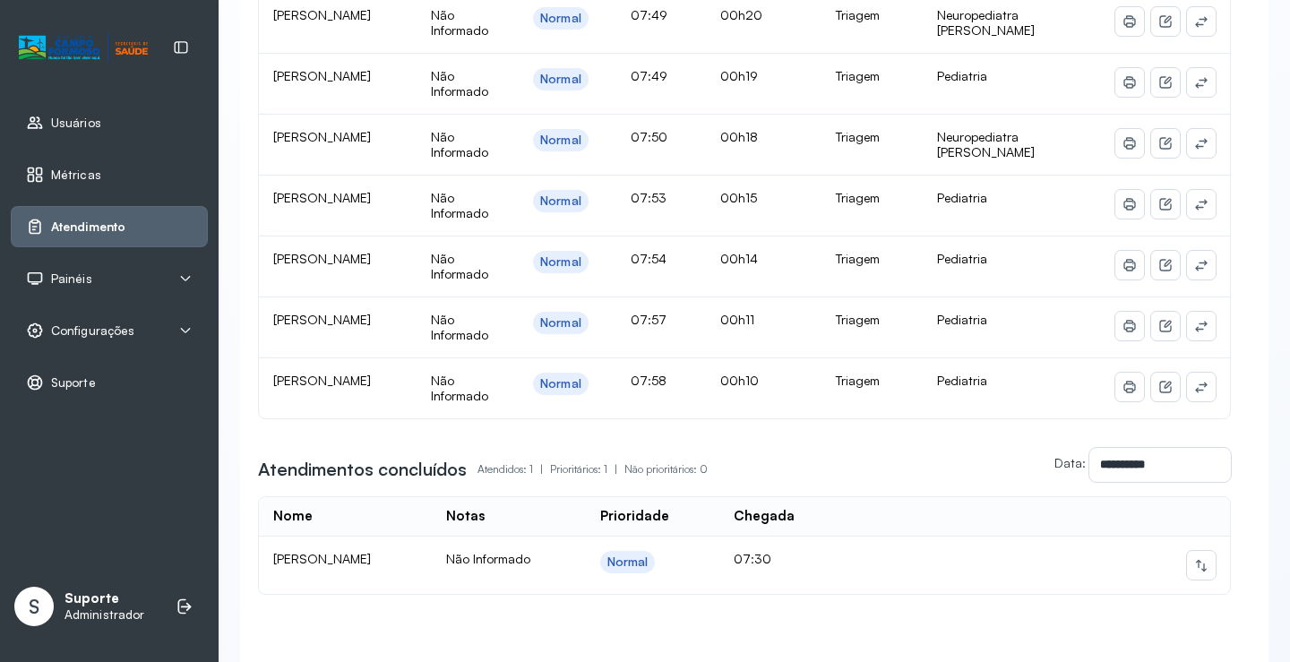
scroll to position [1344, 0]
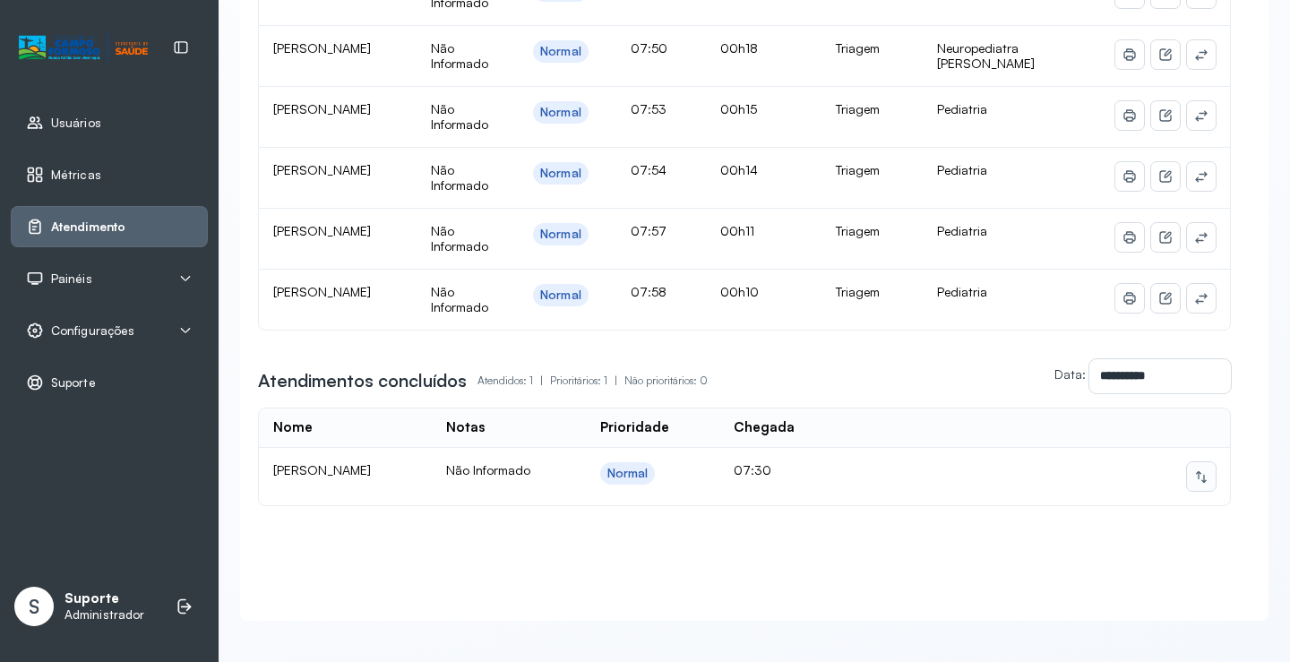
click at [1196, 482] on icon at bounding box center [1201, 476] width 11 height 12
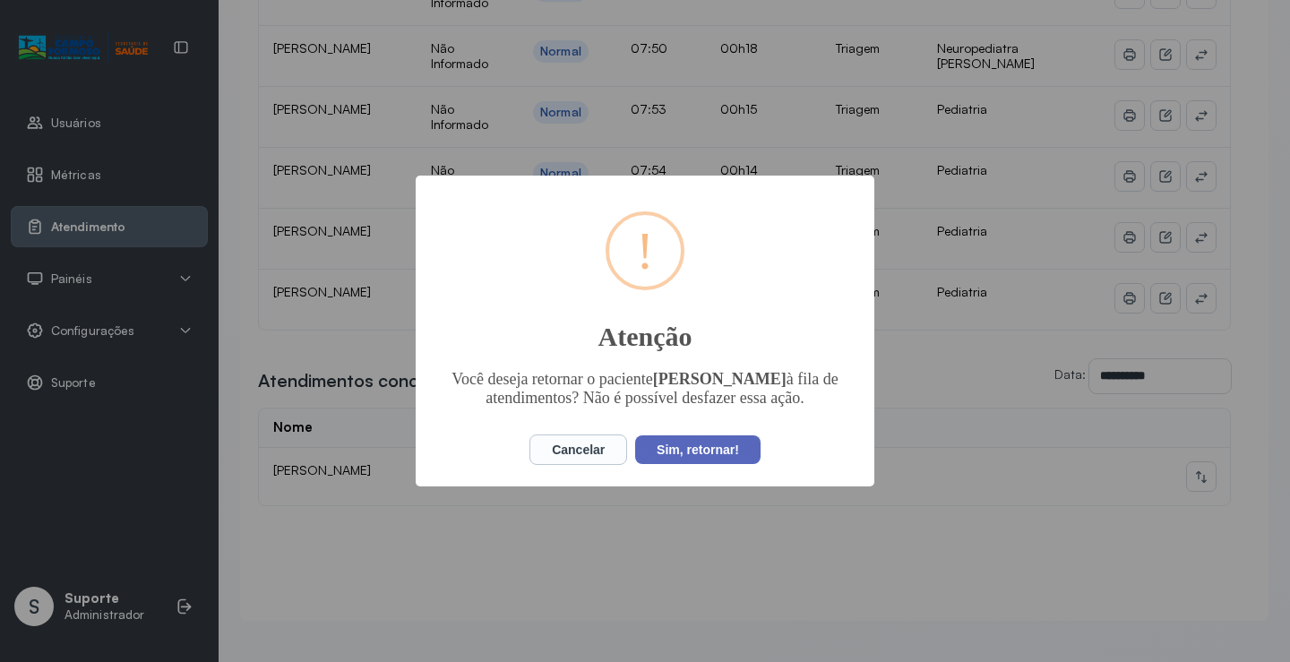
click at [709, 442] on button "Sim, retornar!" at bounding box center [697, 449] width 125 height 29
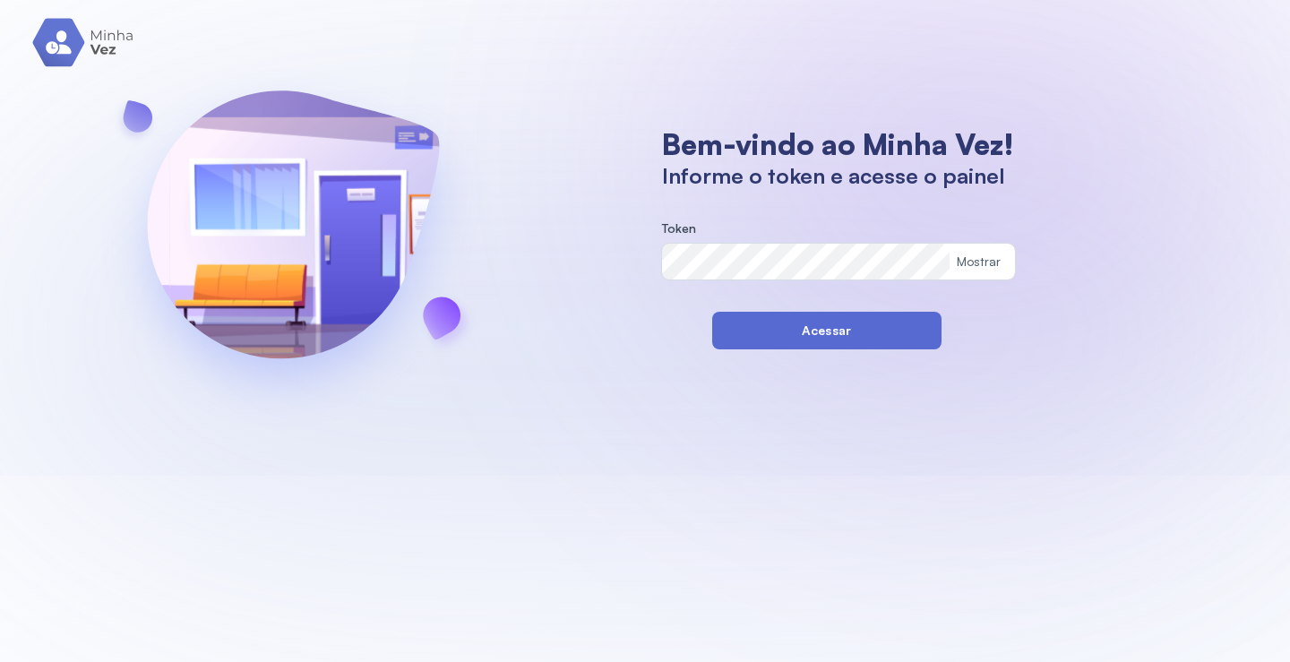
click at [736, 331] on button "Acessar" at bounding box center [826, 331] width 229 height 38
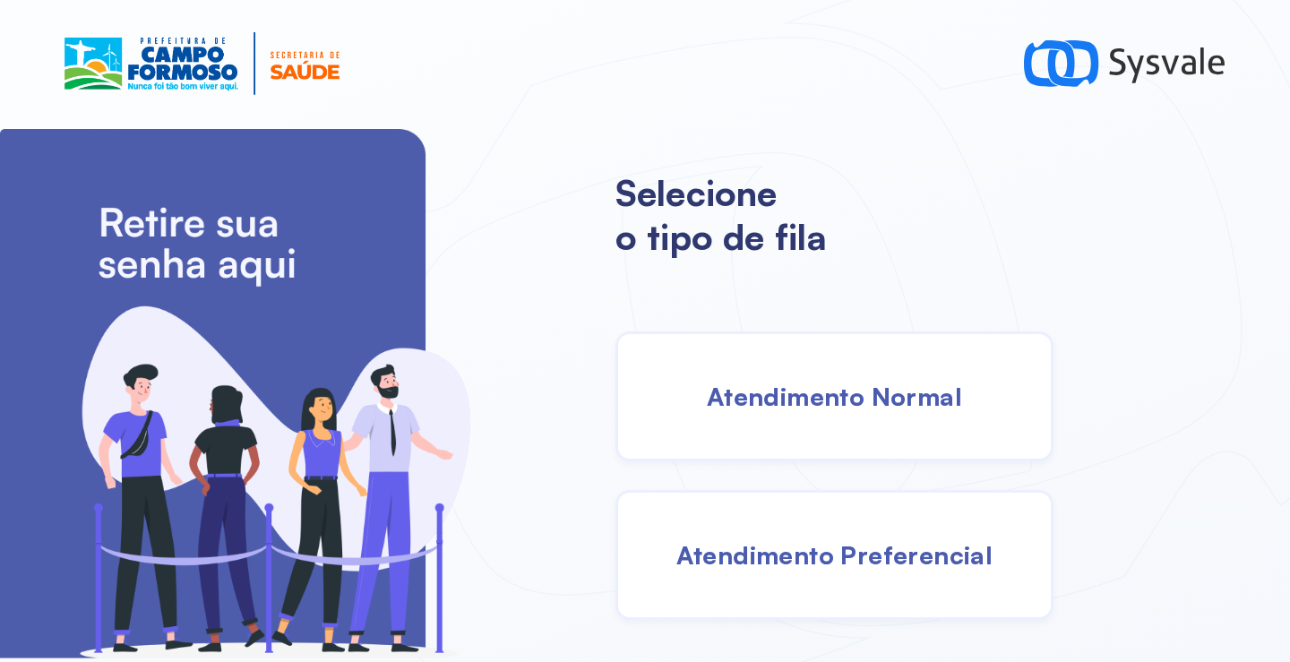
click at [821, 427] on div "Atendimento Normal" at bounding box center [834, 396] width 438 height 130
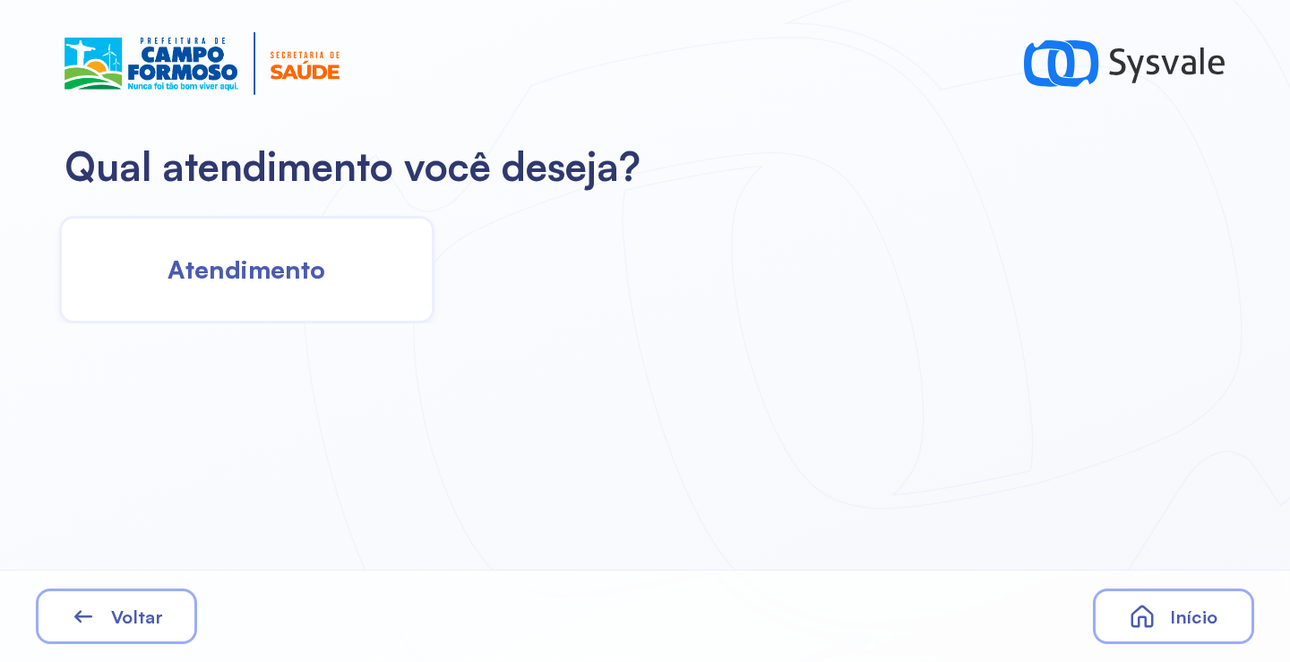
click at [309, 286] on div "Atendimento" at bounding box center [246, 270] width 375 height 108
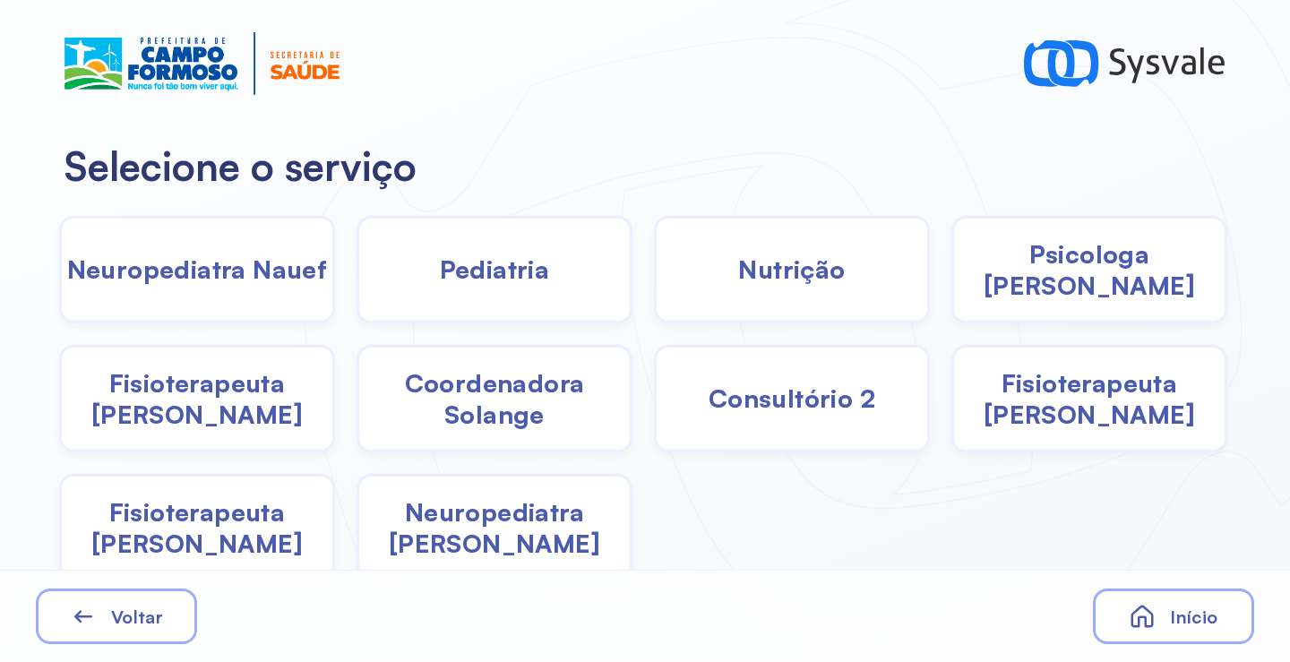
click at [496, 260] on span "Pediatria" at bounding box center [495, 269] width 110 height 31
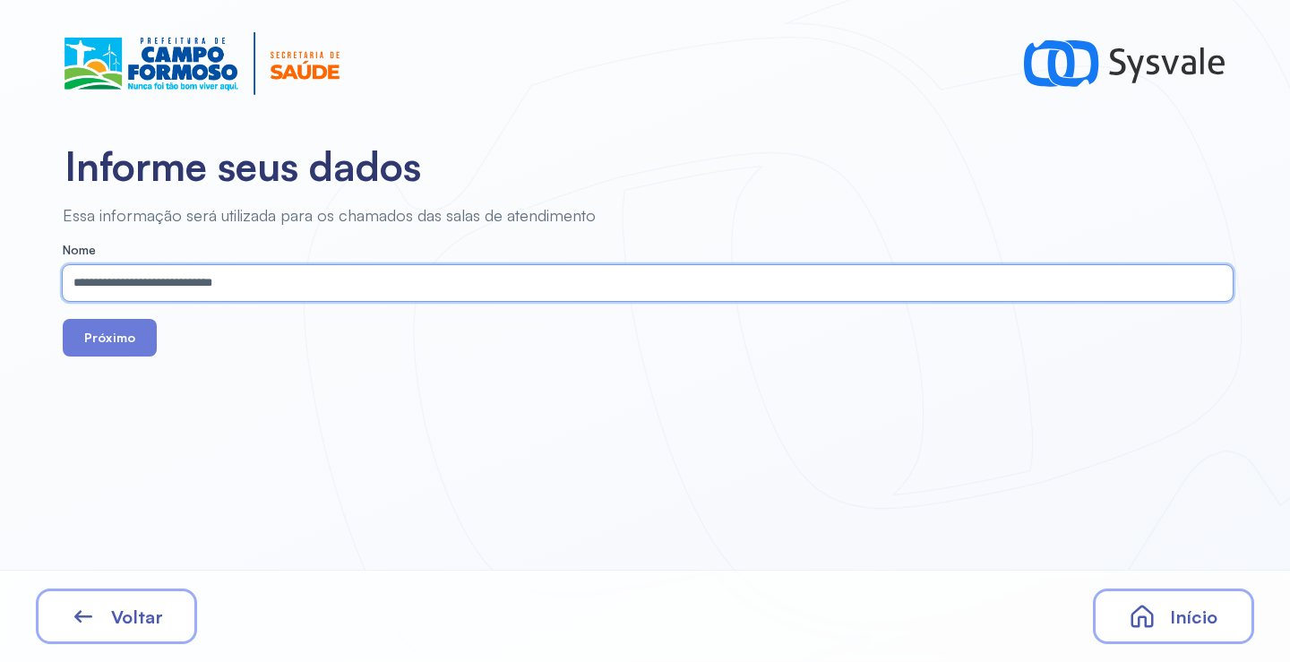
type input "**********"
drag, startPoint x: 138, startPoint y: 357, endPoint x: 131, endPoint y: 344, distance: 15.2
click at [134, 353] on div "**********" at bounding box center [645, 331] width 1290 height 662
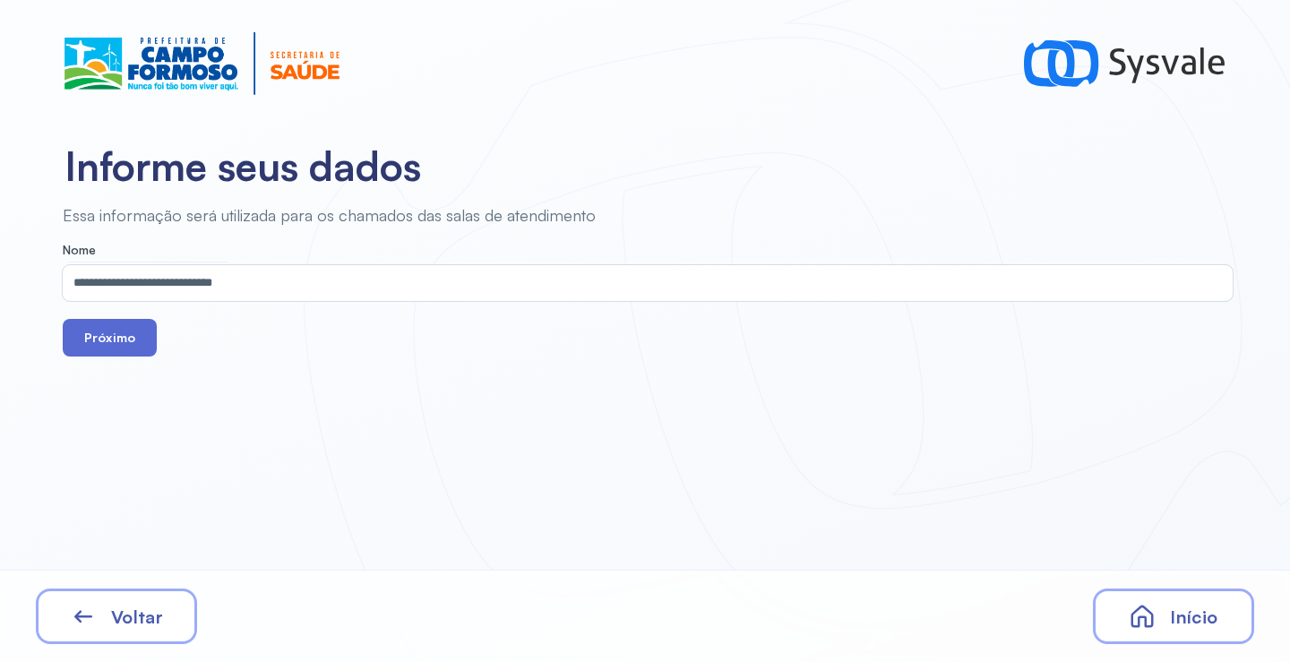
click at [106, 334] on button "Próximo" at bounding box center [110, 338] width 94 height 38
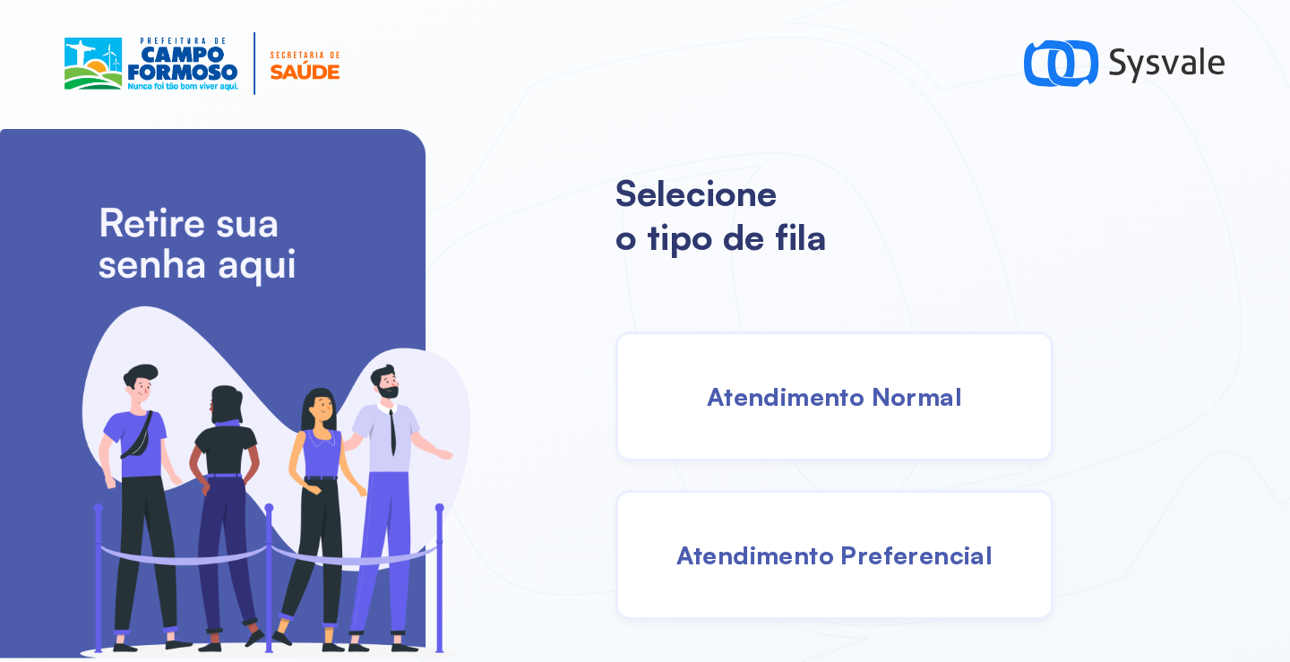
drag, startPoint x: 772, startPoint y: 396, endPoint x: 761, endPoint y: 391, distance: 12.8
click at [761, 391] on span "Atendimento Normal" at bounding box center [834, 396] width 255 height 31
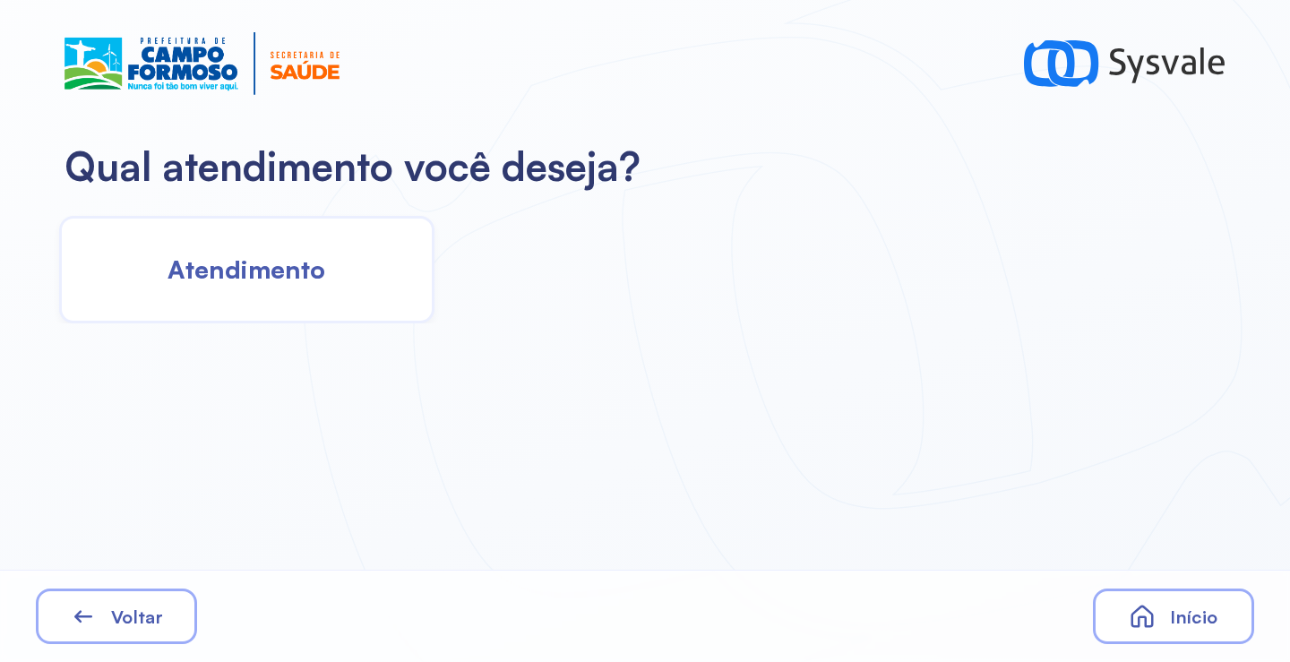
click at [291, 271] on span "Atendimento" at bounding box center [247, 269] width 158 height 31
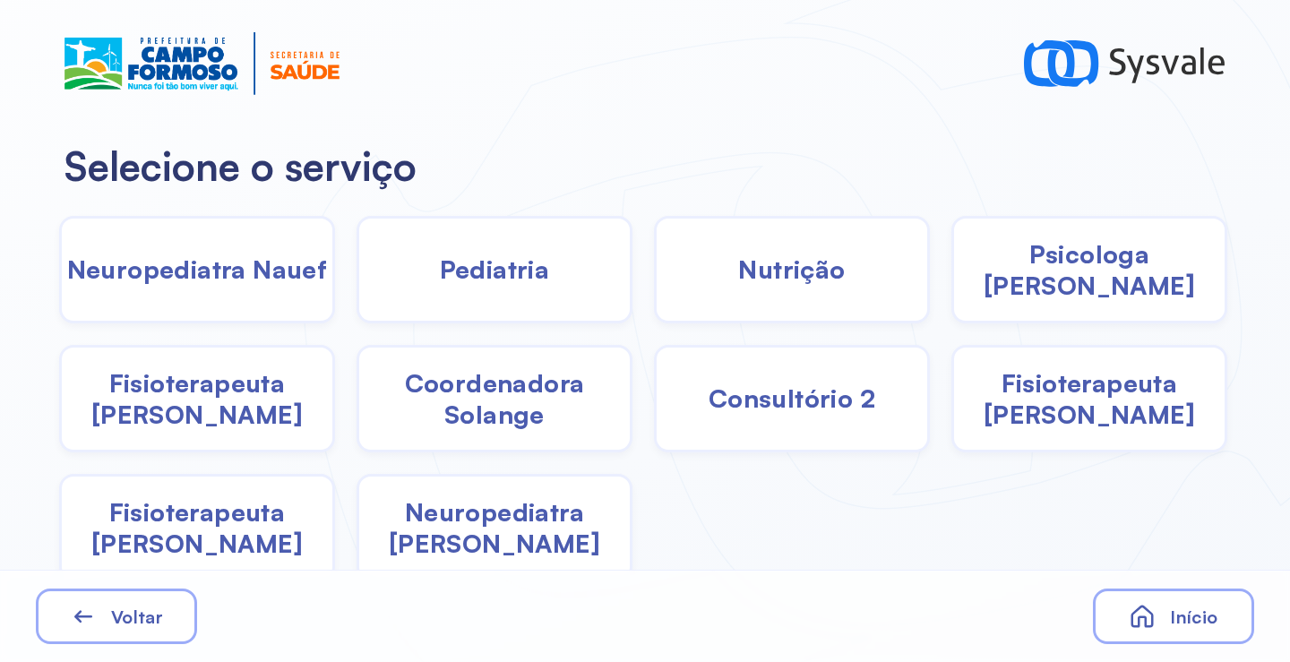
click at [479, 548] on div "Neuropediatra [PERSON_NAME]" at bounding box center [495, 528] width 276 height 108
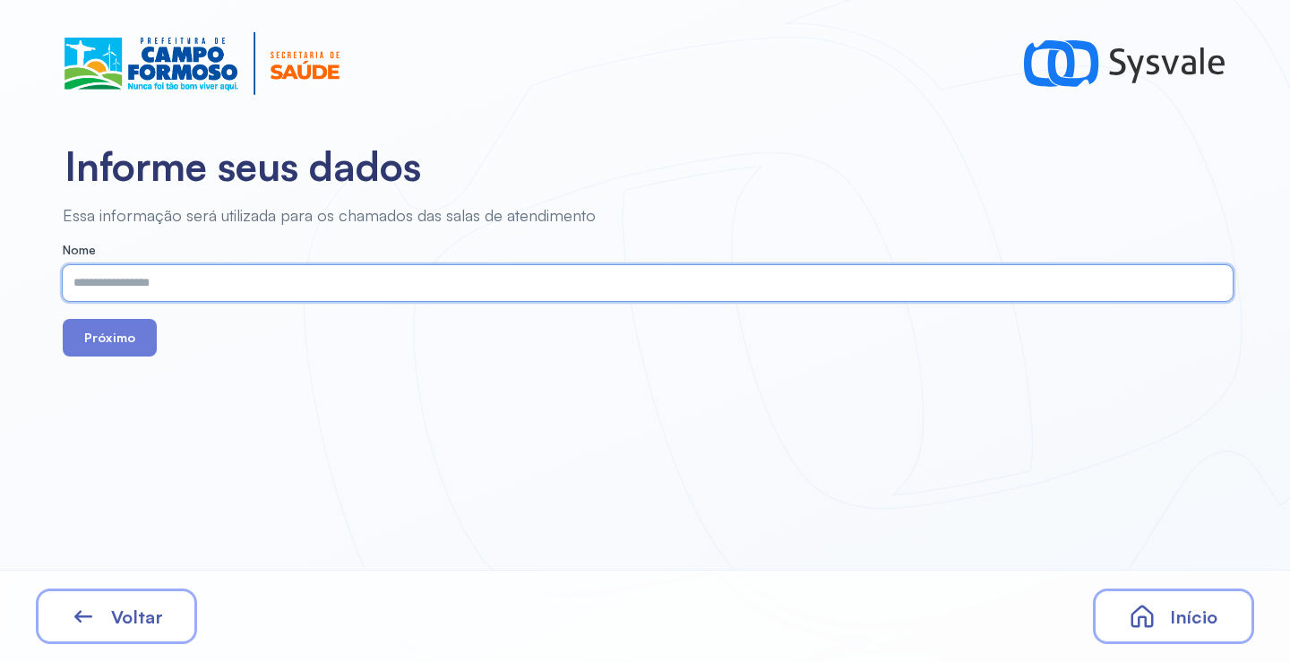
paste input "**********"
type input "**********"
click at [126, 351] on button "Próximo" at bounding box center [110, 338] width 94 height 38
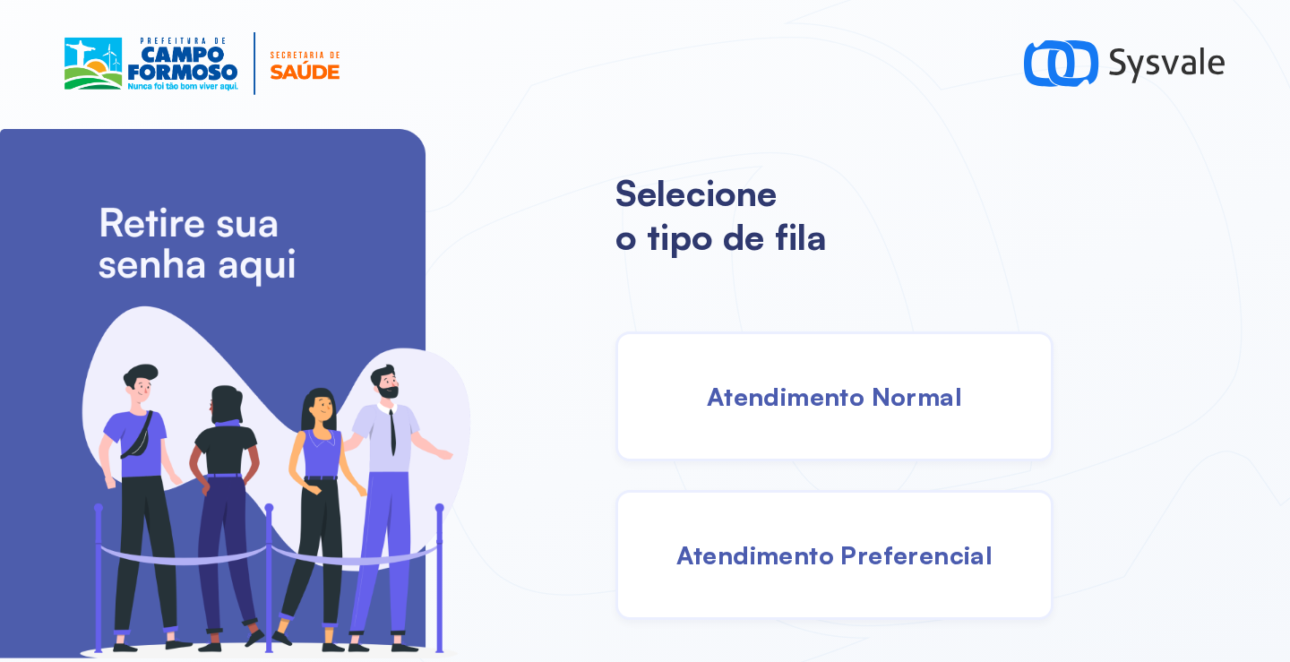
click at [826, 363] on div "Atendimento Normal" at bounding box center [834, 396] width 438 height 130
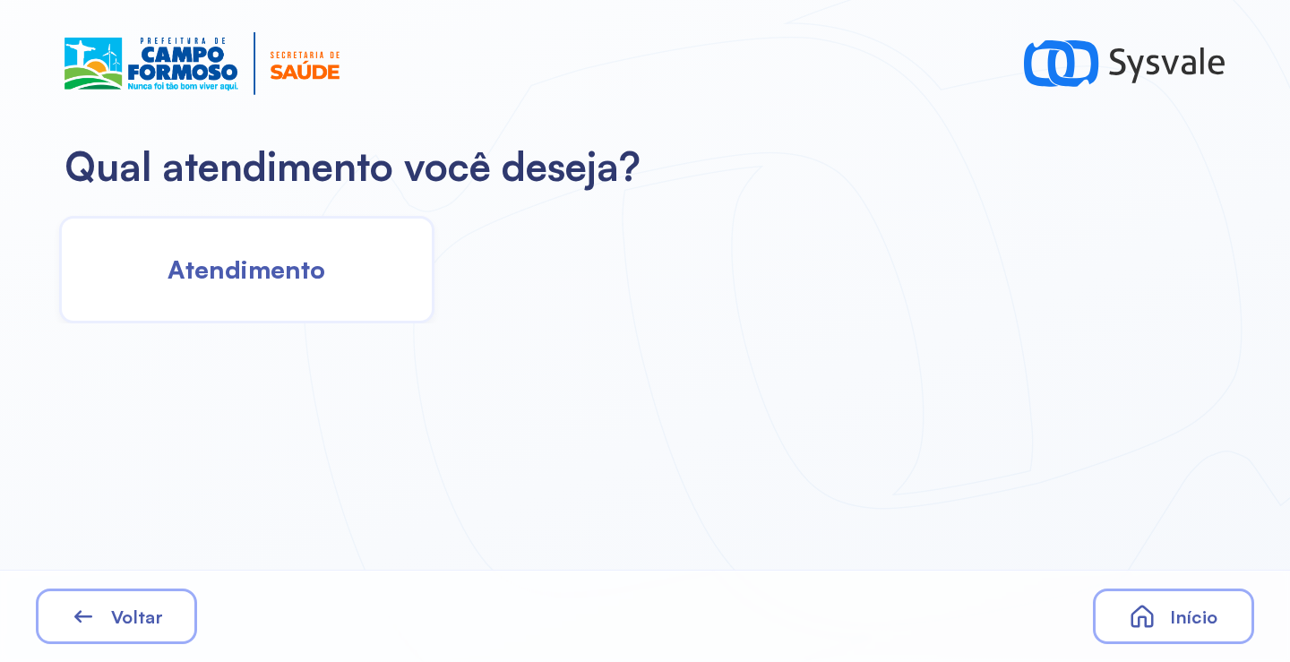
click at [305, 273] on span "Atendimento" at bounding box center [247, 269] width 158 height 31
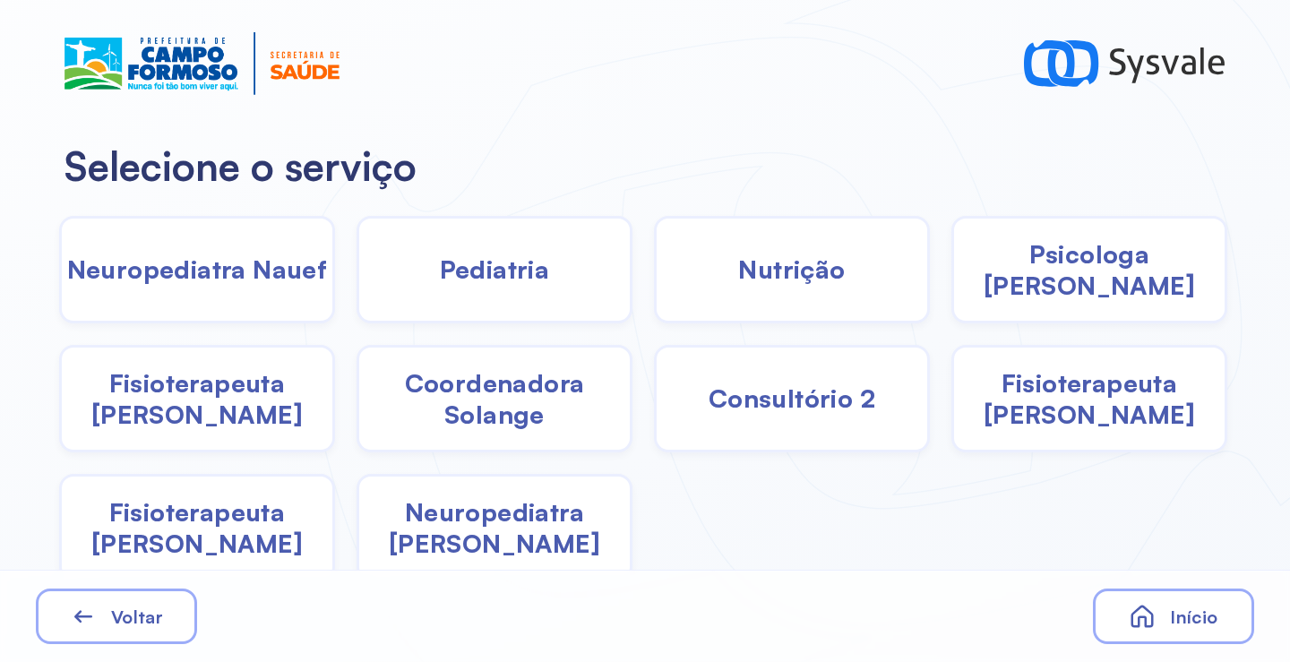
click at [461, 277] on span "Pediatria" at bounding box center [495, 269] width 110 height 31
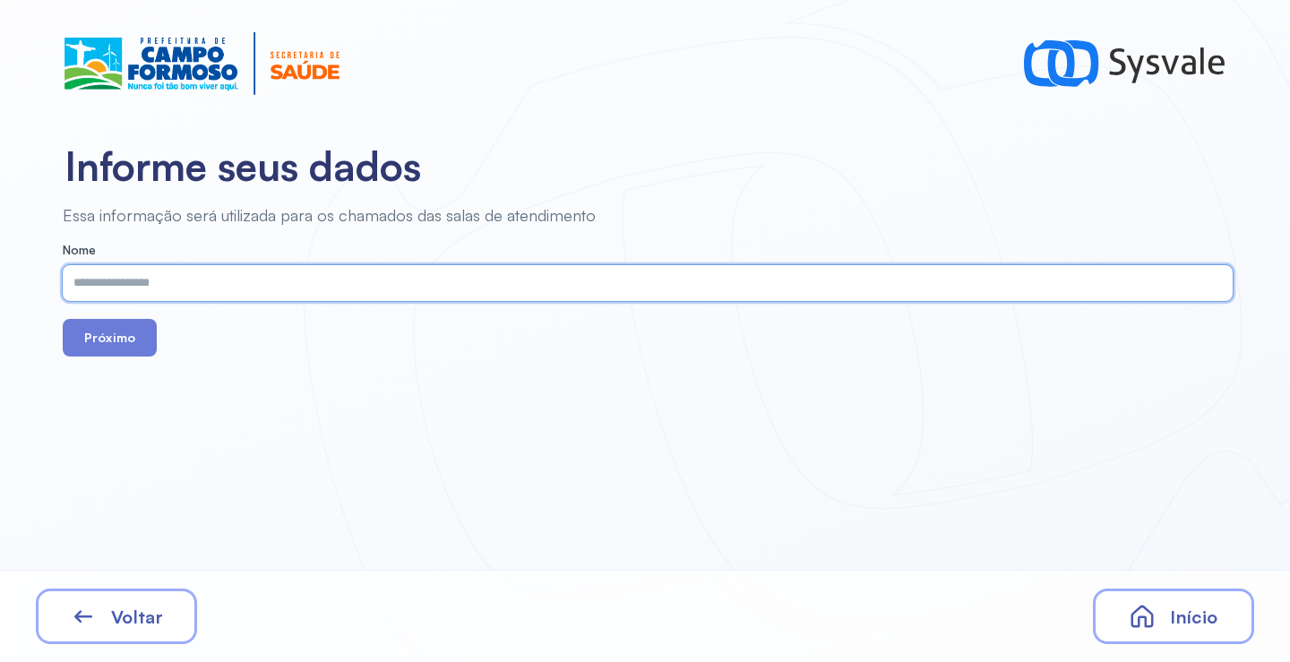
paste input "**********"
type input "**********"
click at [116, 347] on button "Próximo" at bounding box center [110, 338] width 94 height 38
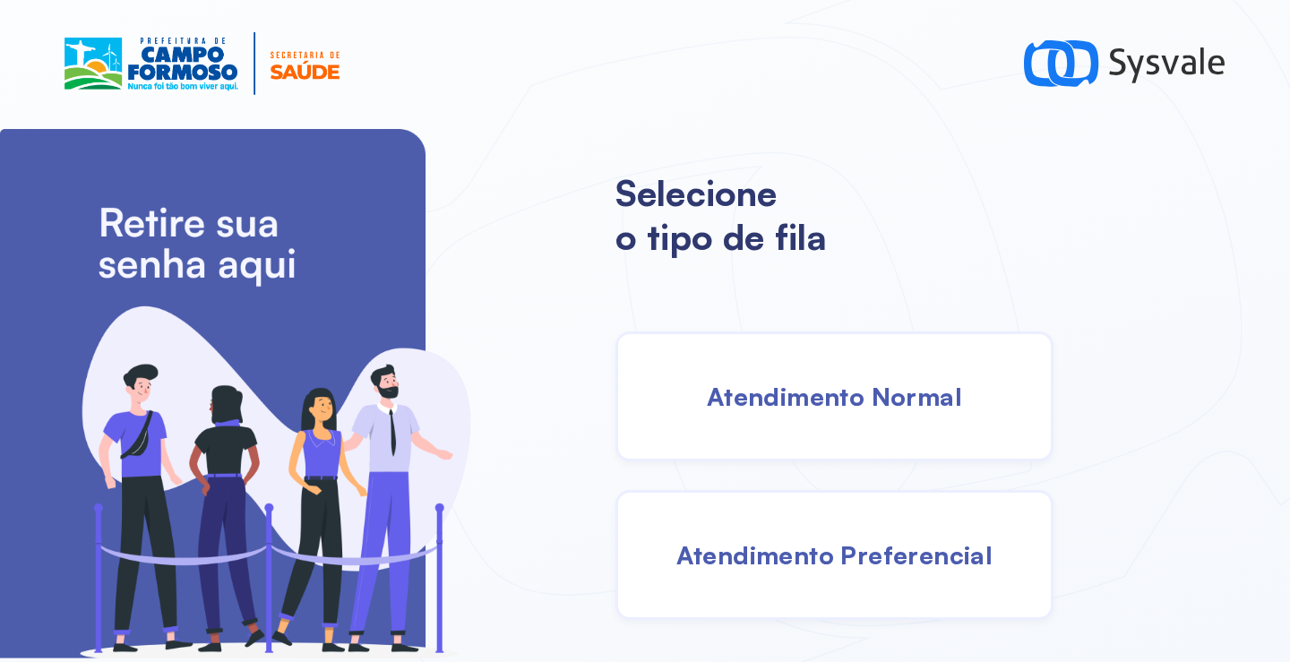
click at [835, 423] on div "Atendimento Normal" at bounding box center [834, 396] width 438 height 130
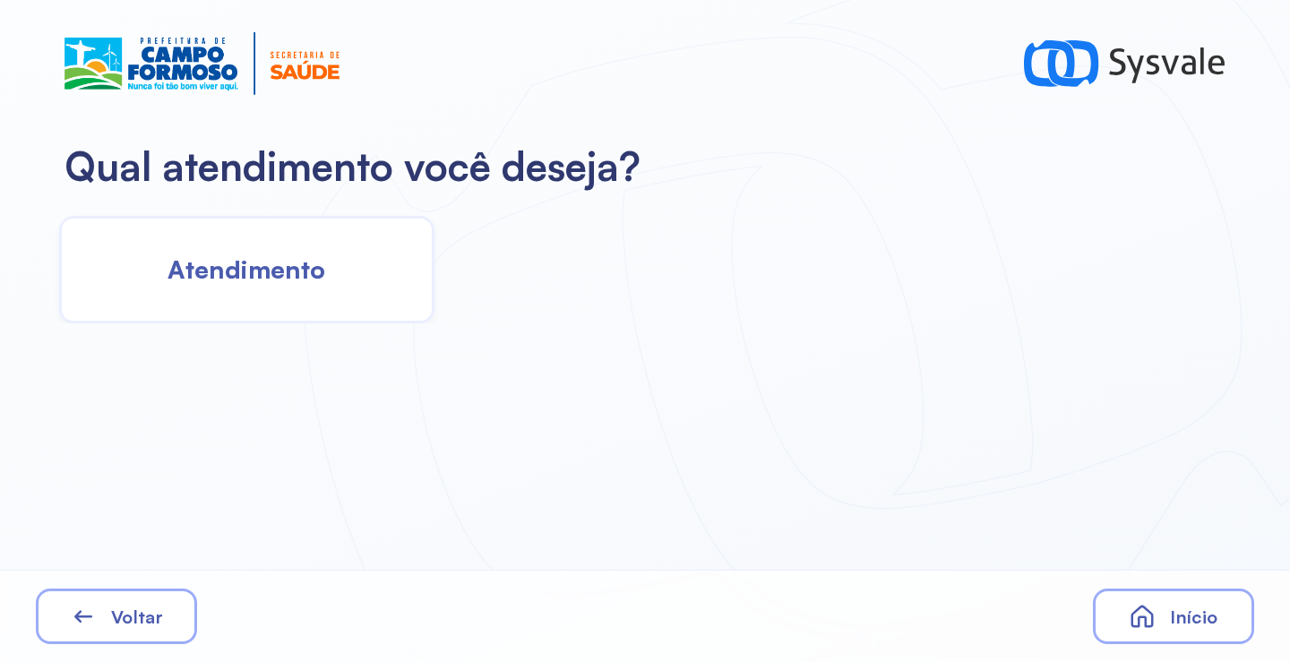
click at [311, 297] on div "Atendimento" at bounding box center [246, 270] width 375 height 108
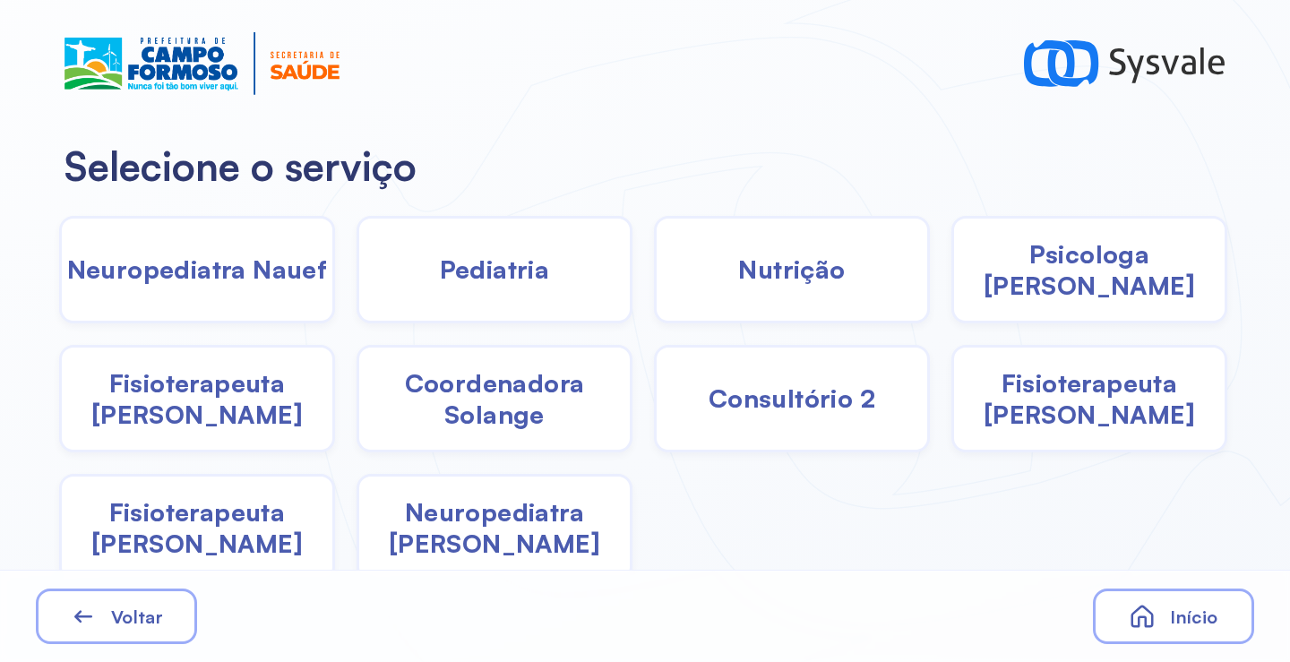
click at [502, 257] on span "Pediatria" at bounding box center [495, 269] width 110 height 31
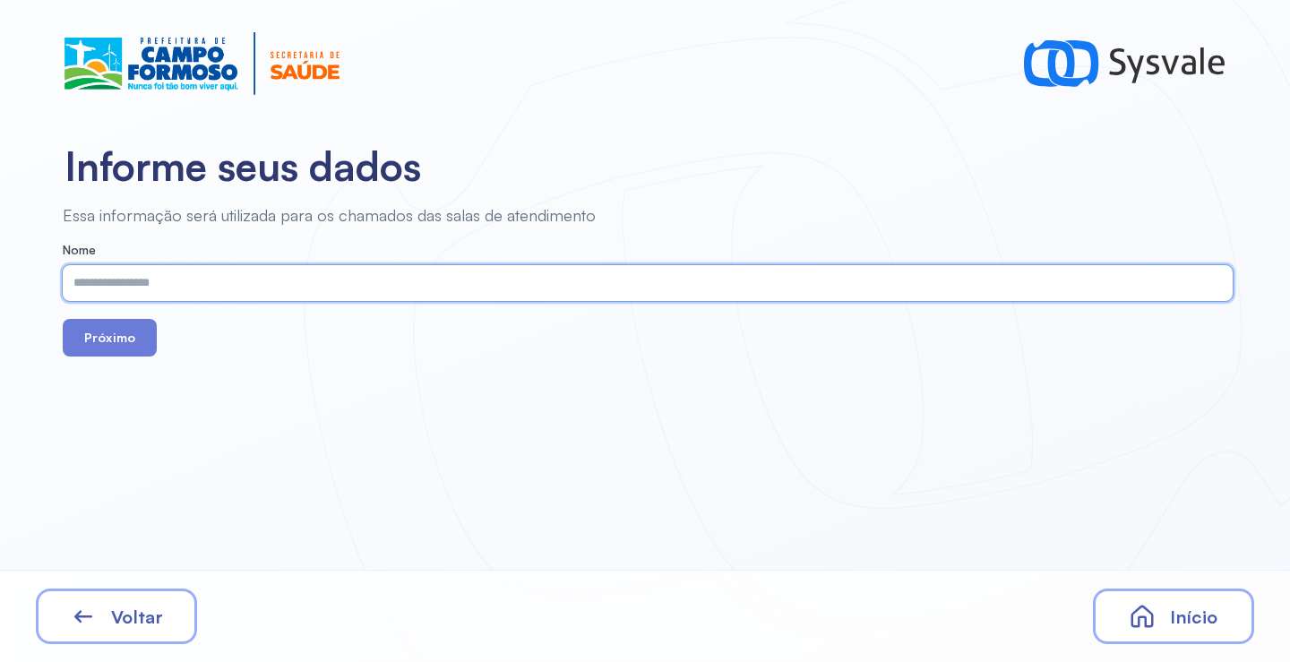
paste input "**********"
type input "**********"
click at [127, 354] on button "Próximo" at bounding box center [110, 338] width 94 height 38
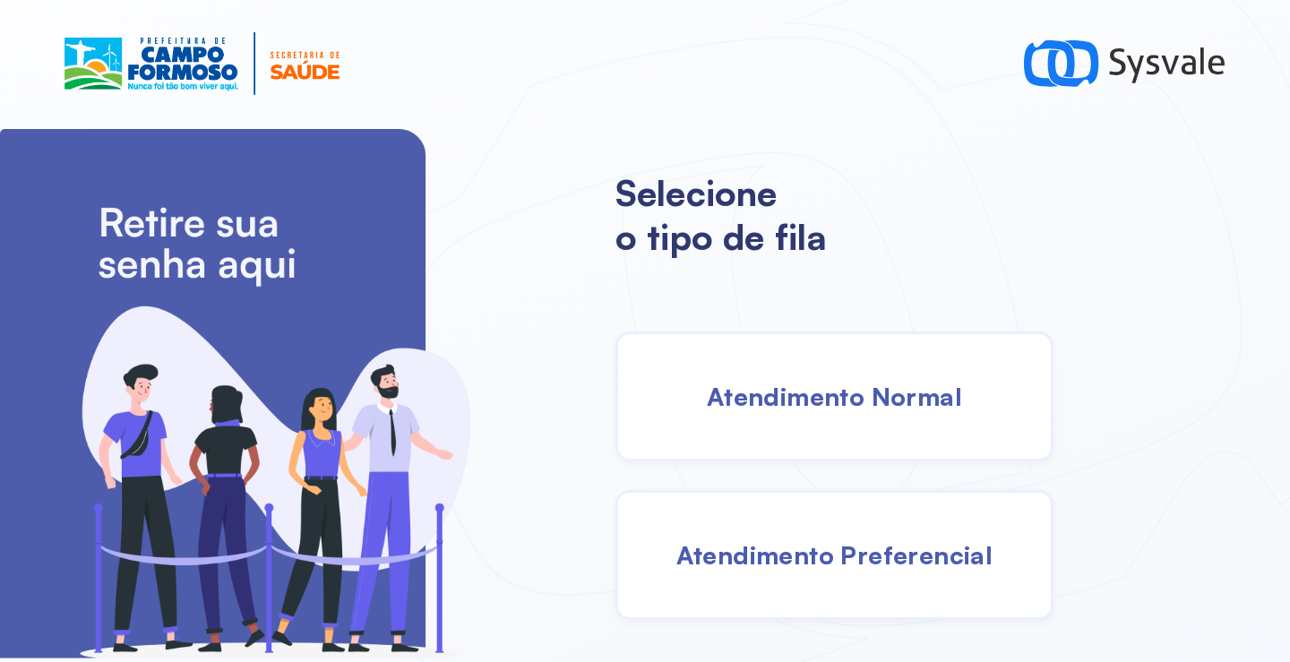
click at [722, 351] on div "Atendimento Normal" at bounding box center [834, 396] width 438 height 130
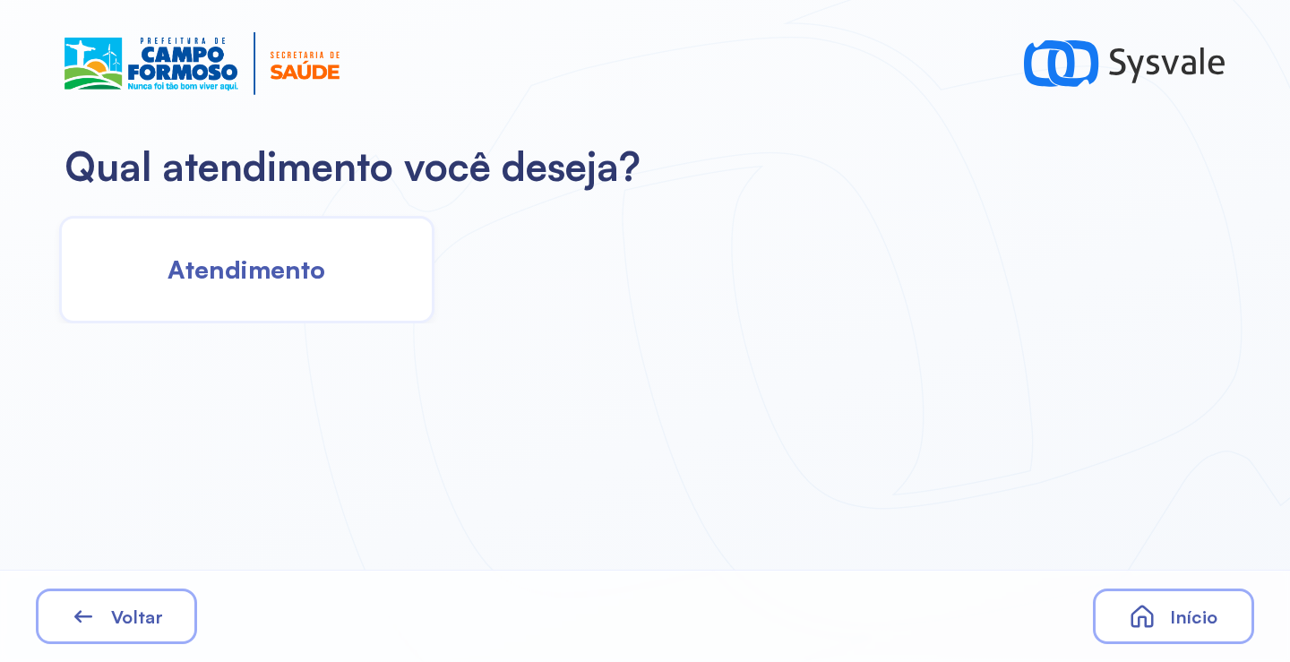
click at [286, 263] on span "Atendimento" at bounding box center [247, 269] width 158 height 31
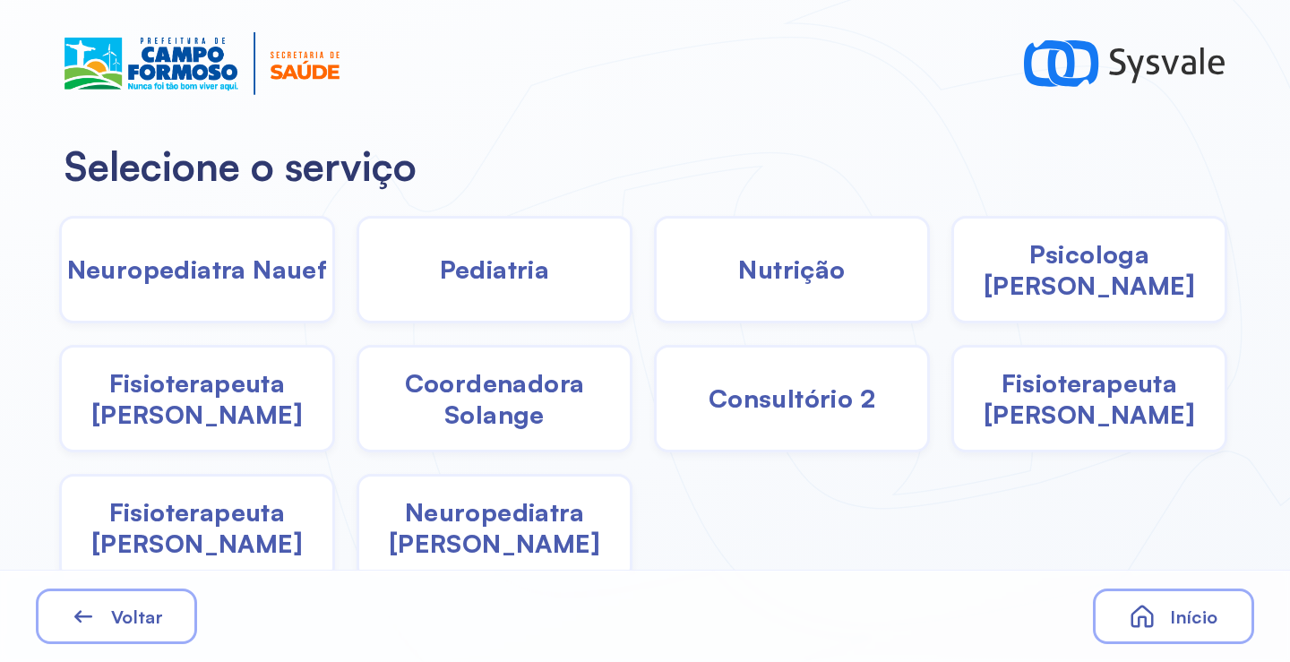
click at [654, 286] on div "Pediatria" at bounding box center [792, 270] width 276 height 108
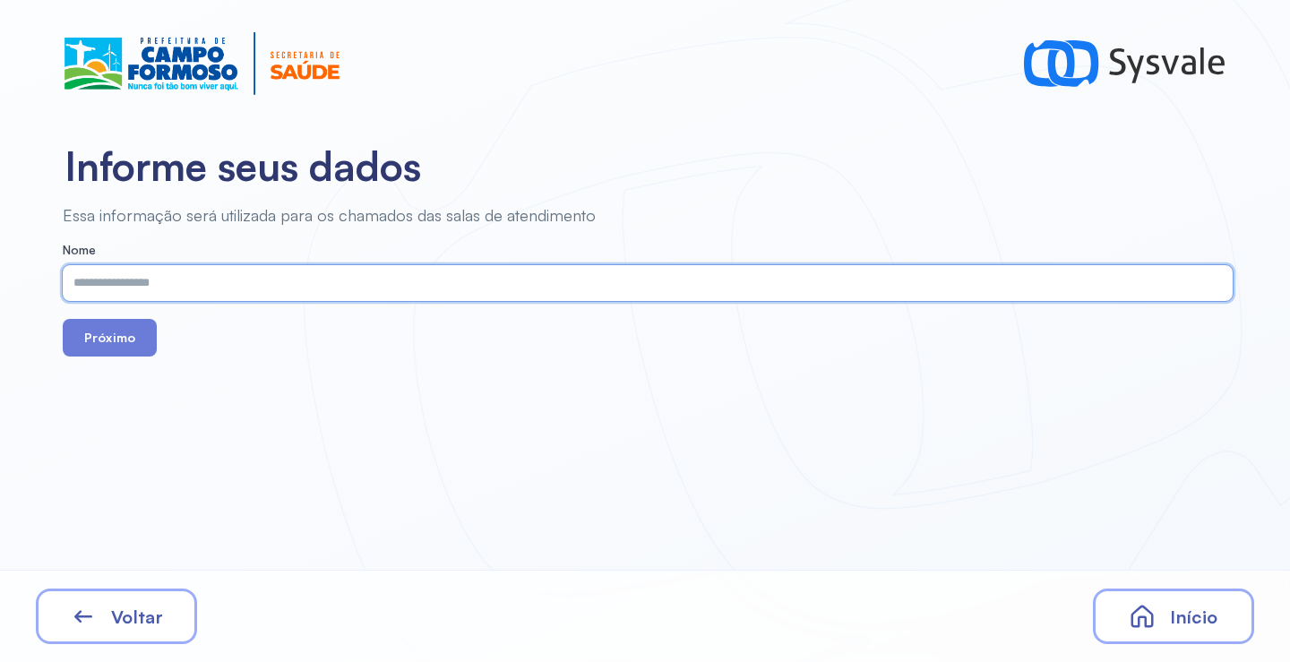
paste input "**********"
type input "**********"
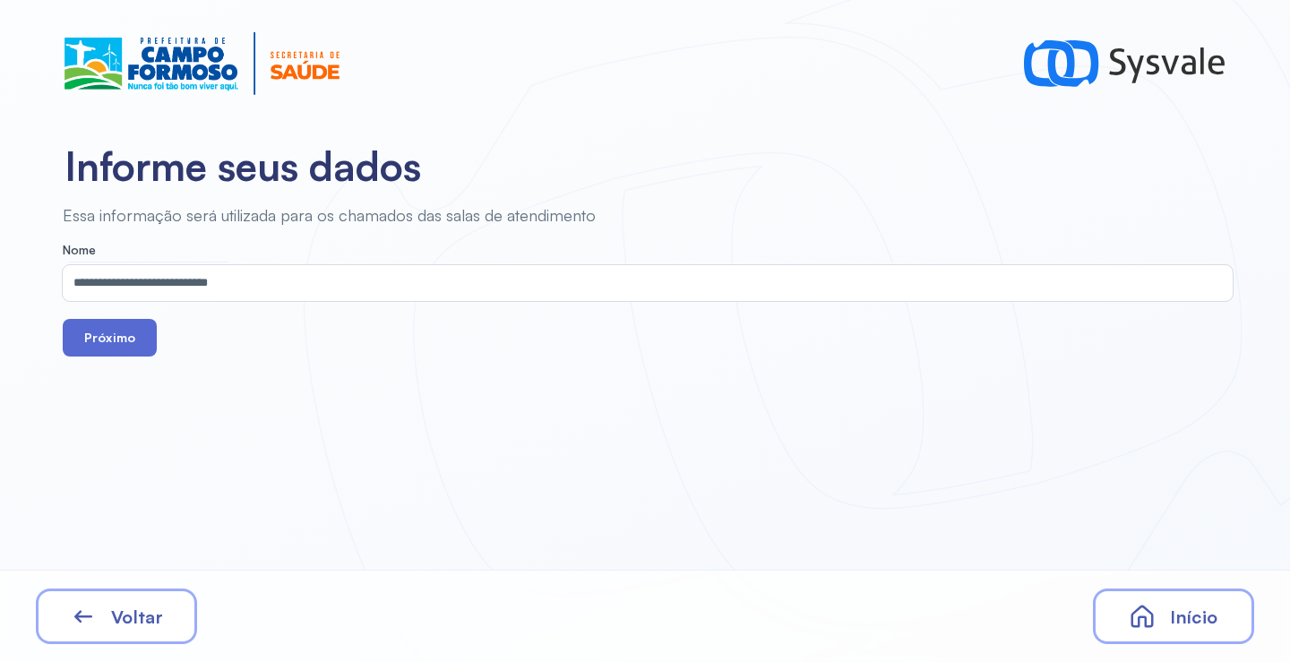
click at [127, 338] on button "Próximo" at bounding box center [110, 338] width 94 height 38
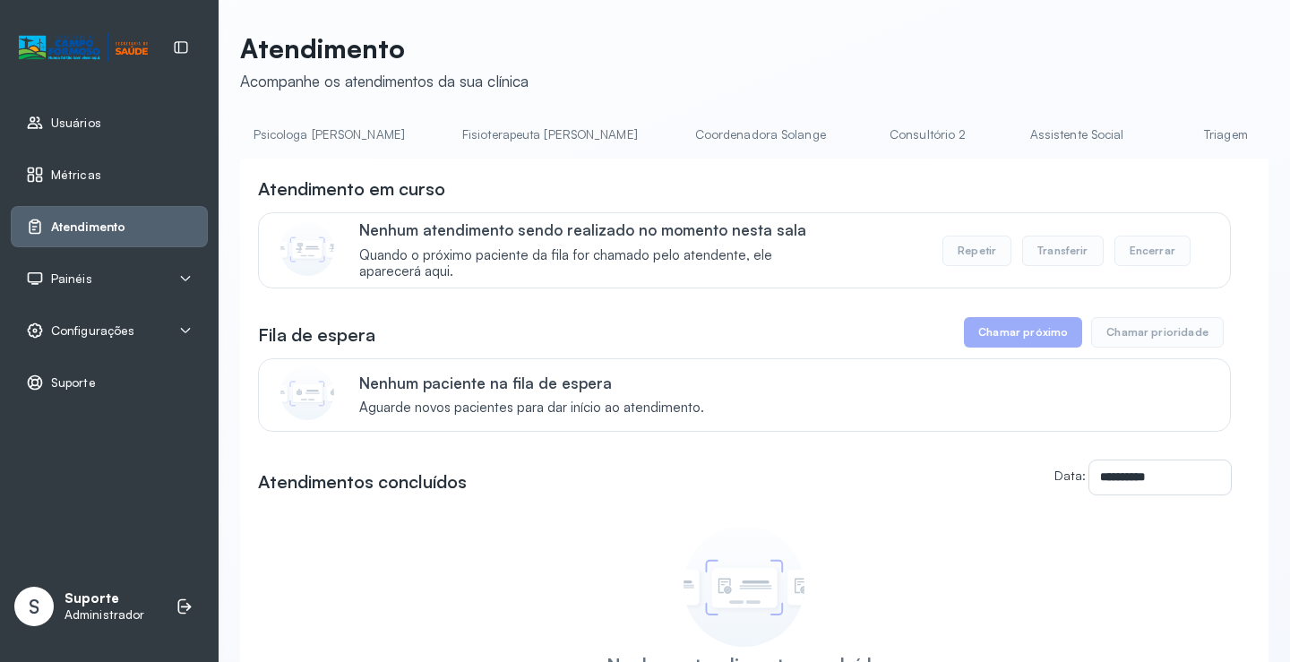
scroll to position [0, 833]
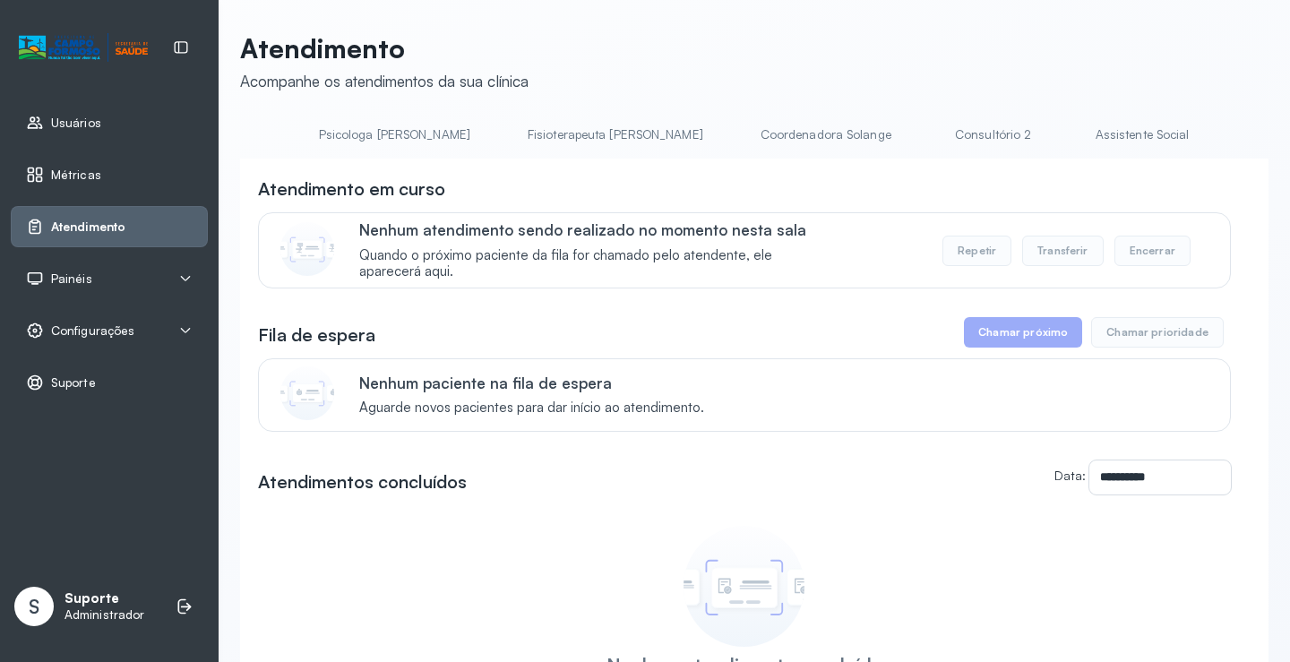
click at [1228, 137] on link "Triagem" at bounding box center [1290, 135] width 125 height 30
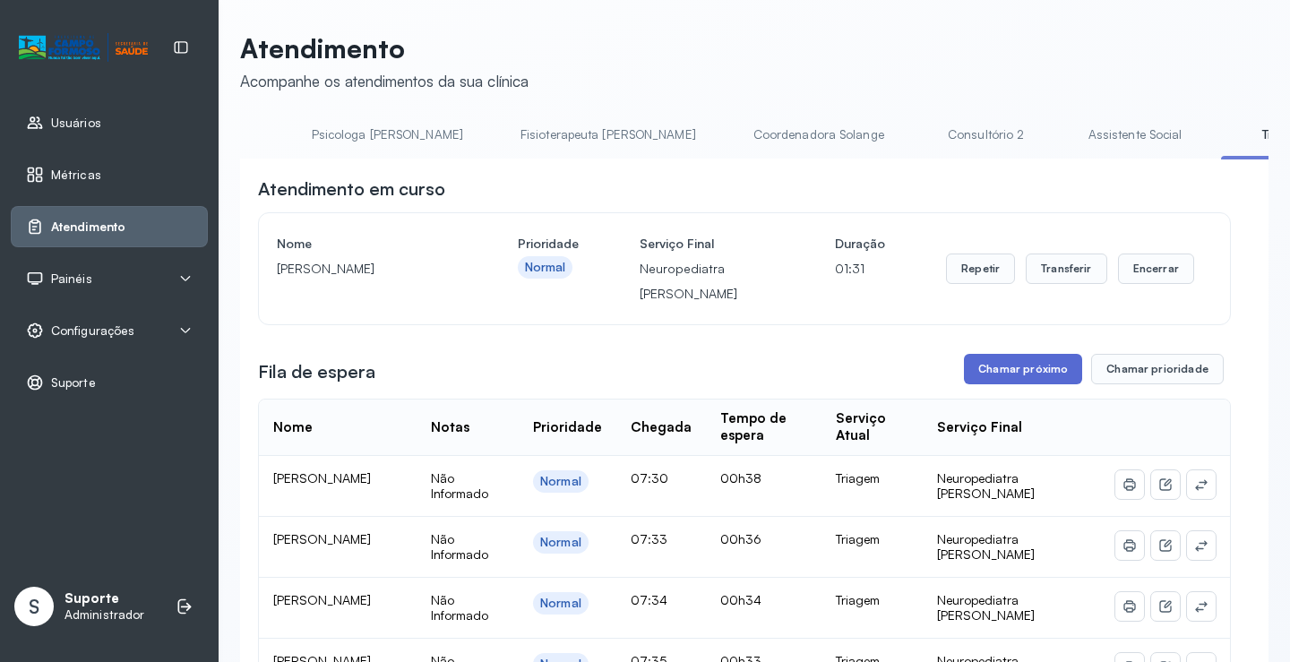
click at [1010, 377] on button "Chamar próximo" at bounding box center [1023, 369] width 118 height 30
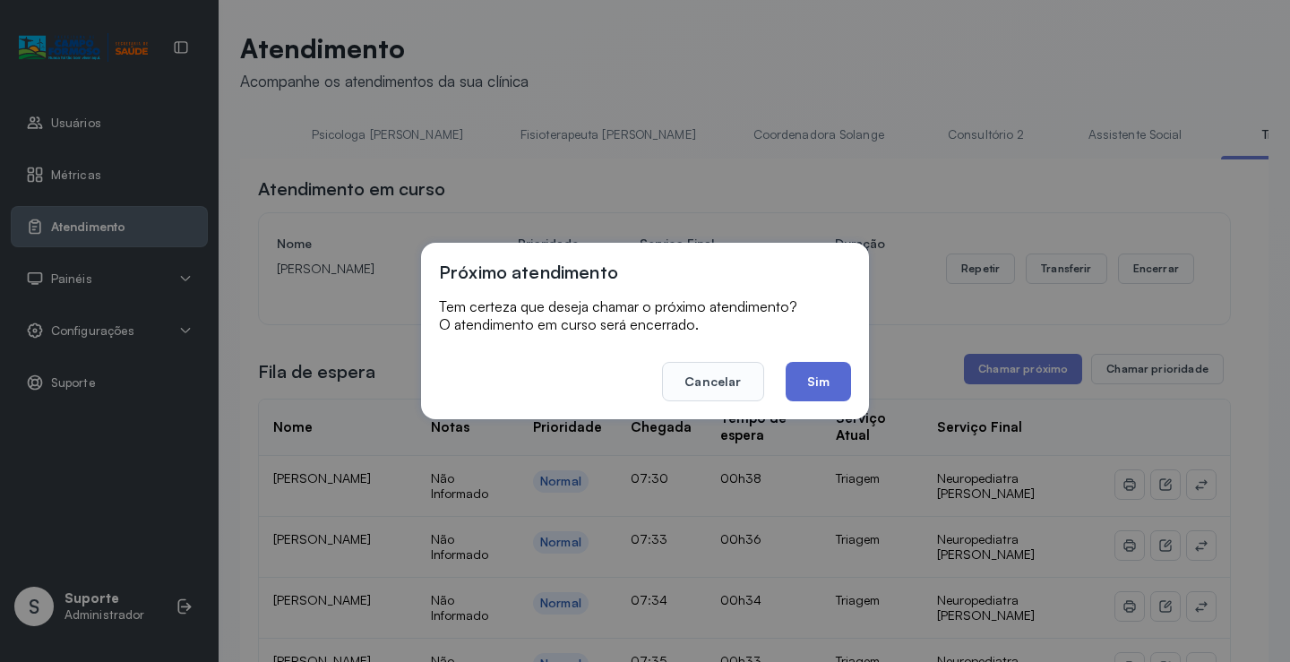
click at [815, 383] on button "Sim" at bounding box center [818, 381] width 65 height 39
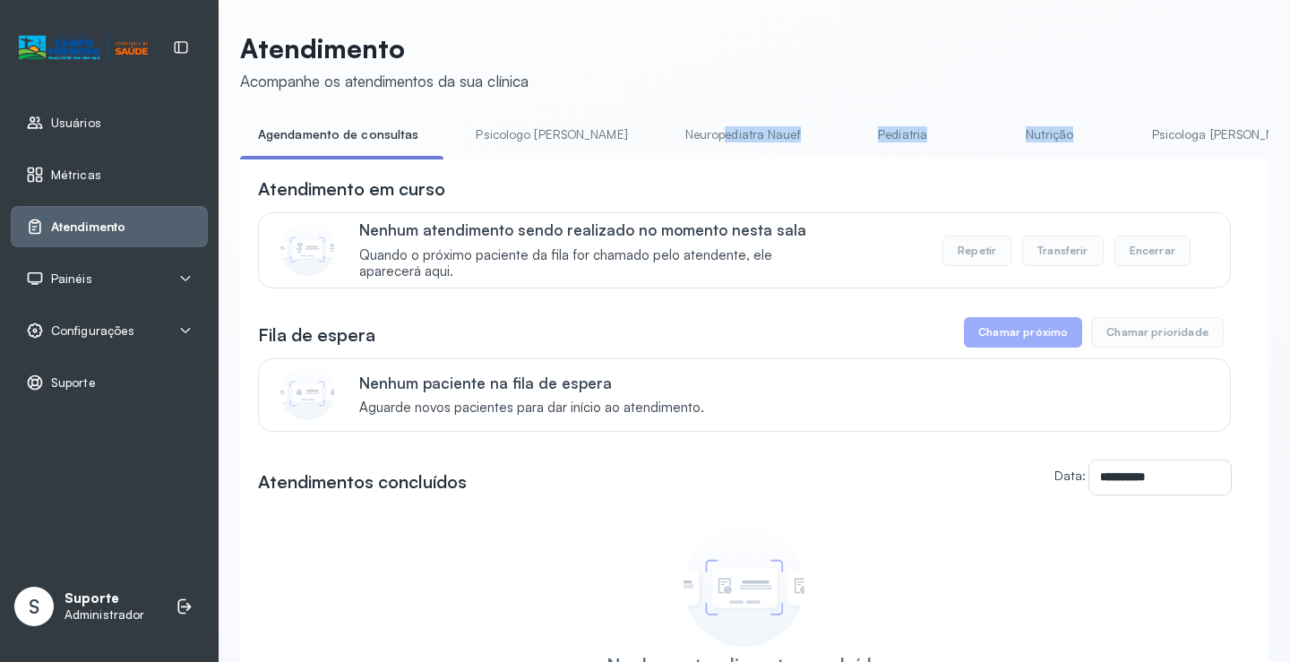
drag, startPoint x: 652, startPoint y: 159, endPoint x: 1039, endPoint y: 159, distance: 387.0
click at [1039, 159] on ul "Agendamento de consultas Psicologo [PERSON_NAME] Nauef Pediatria Nutrição Psico…" at bounding box center [754, 140] width 1028 height 40
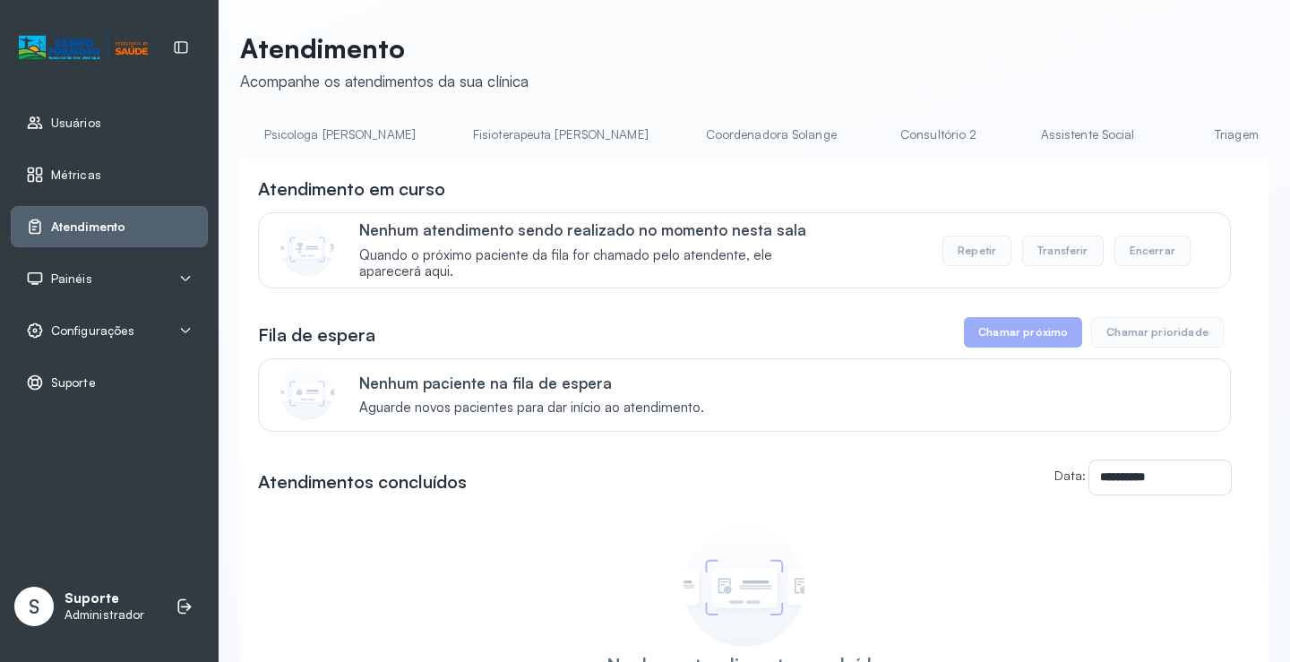
click at [1174, 131] on link "Triagem" at bounding box center [1236, 135] width 125 height 30
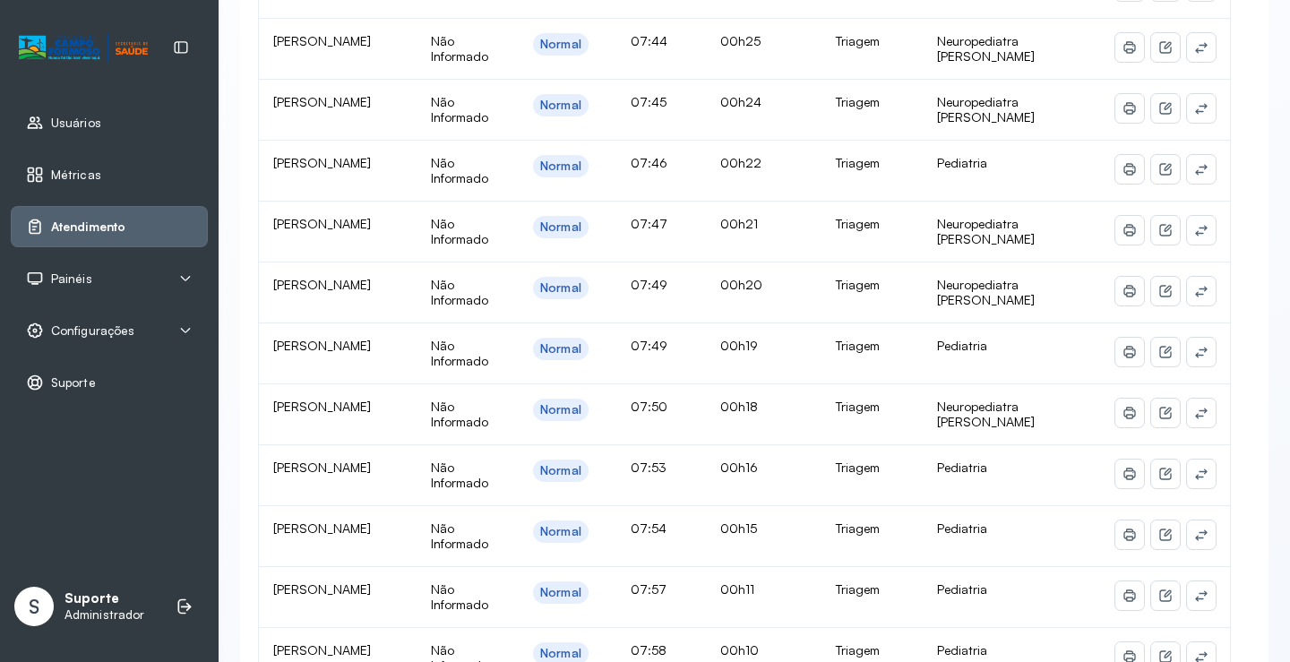
scroll to position [1254, 0]
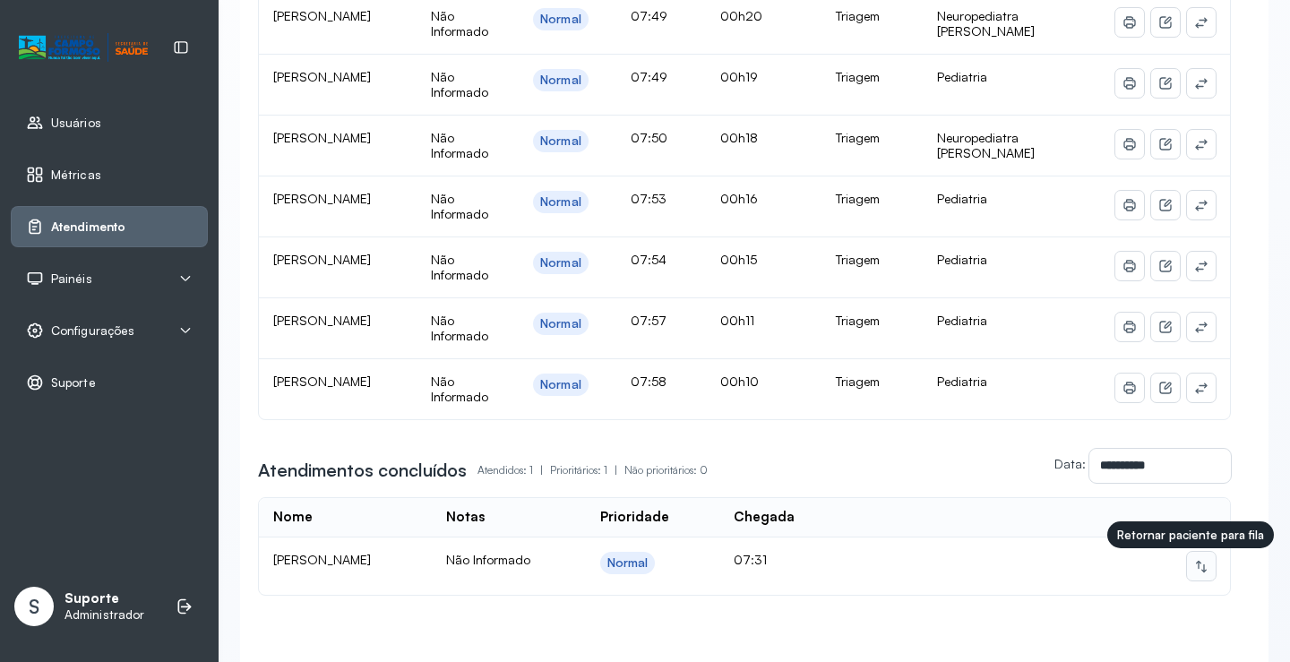
click at [1194, 569] on icon at bounding box center [1201, 566] width 14 height 14
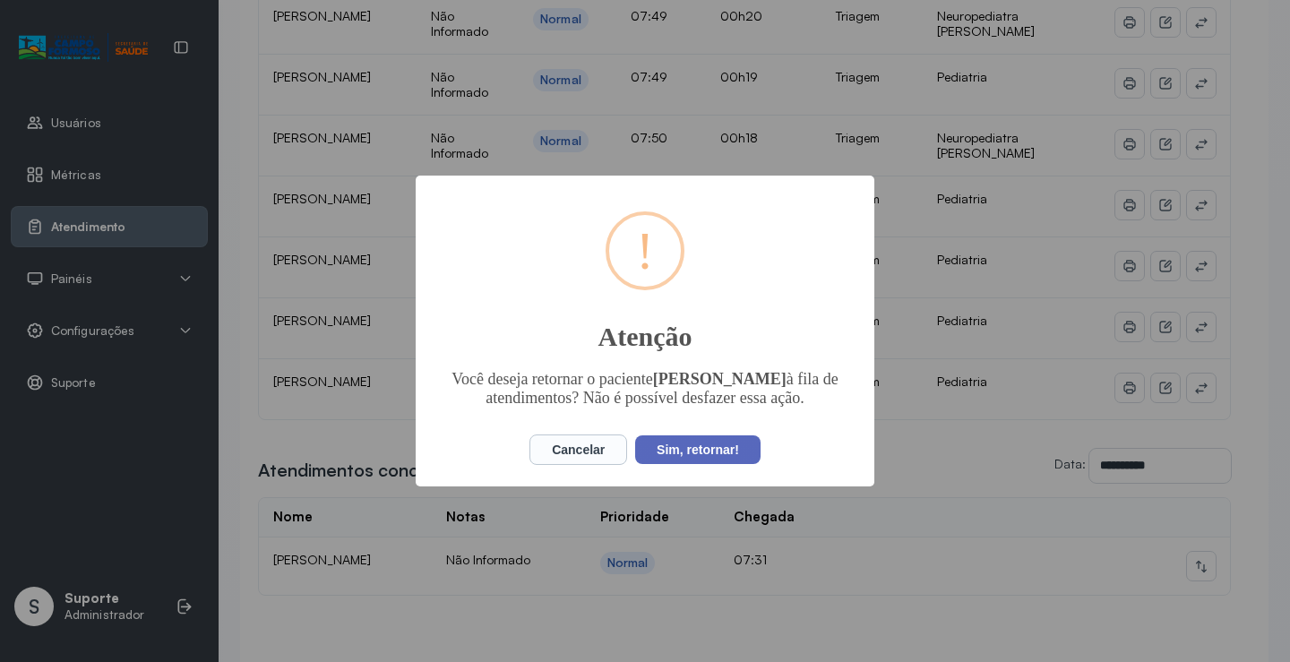
click at [724, 455] on button "Sim, retornar!" at bounding box center [697, 449] width 125 height 29
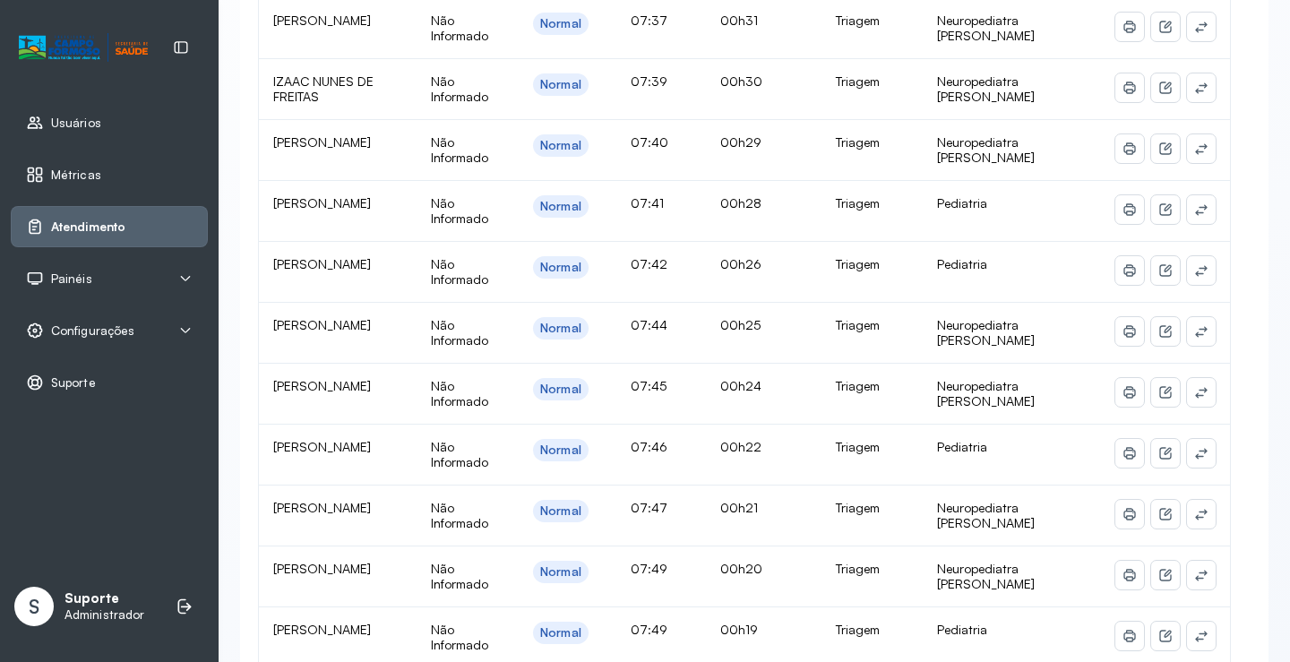
scroll to position [538, 0]
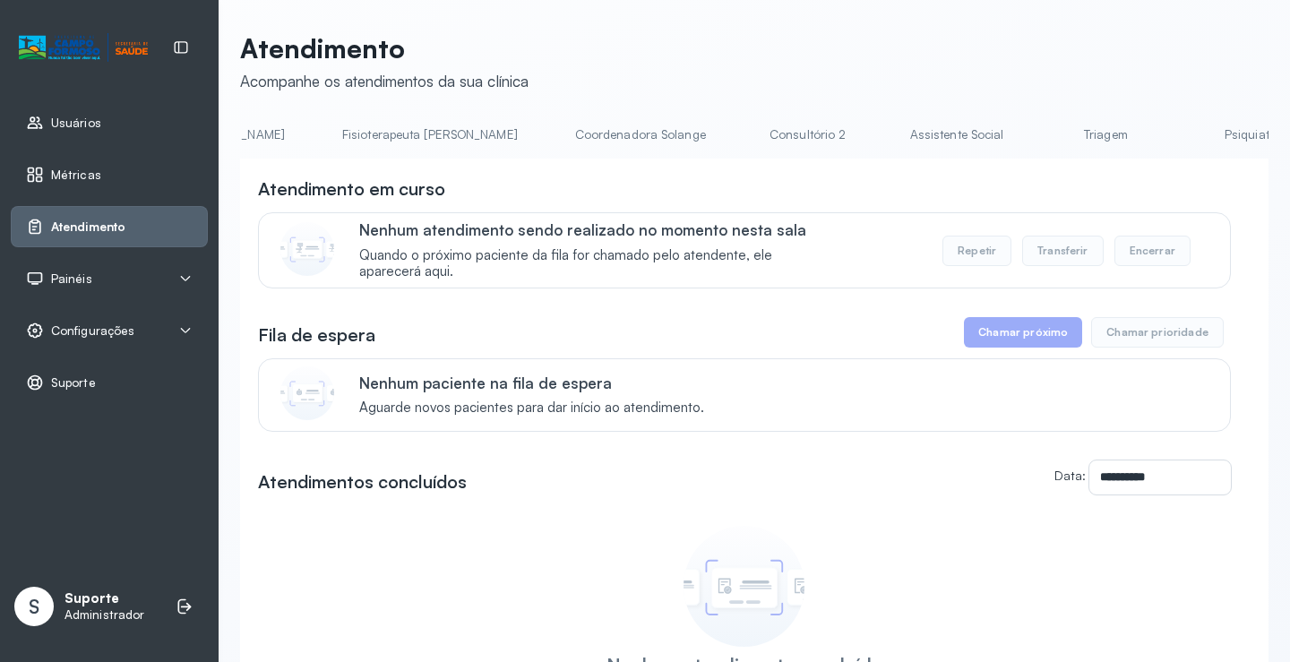
scroll to position [0, 1425]
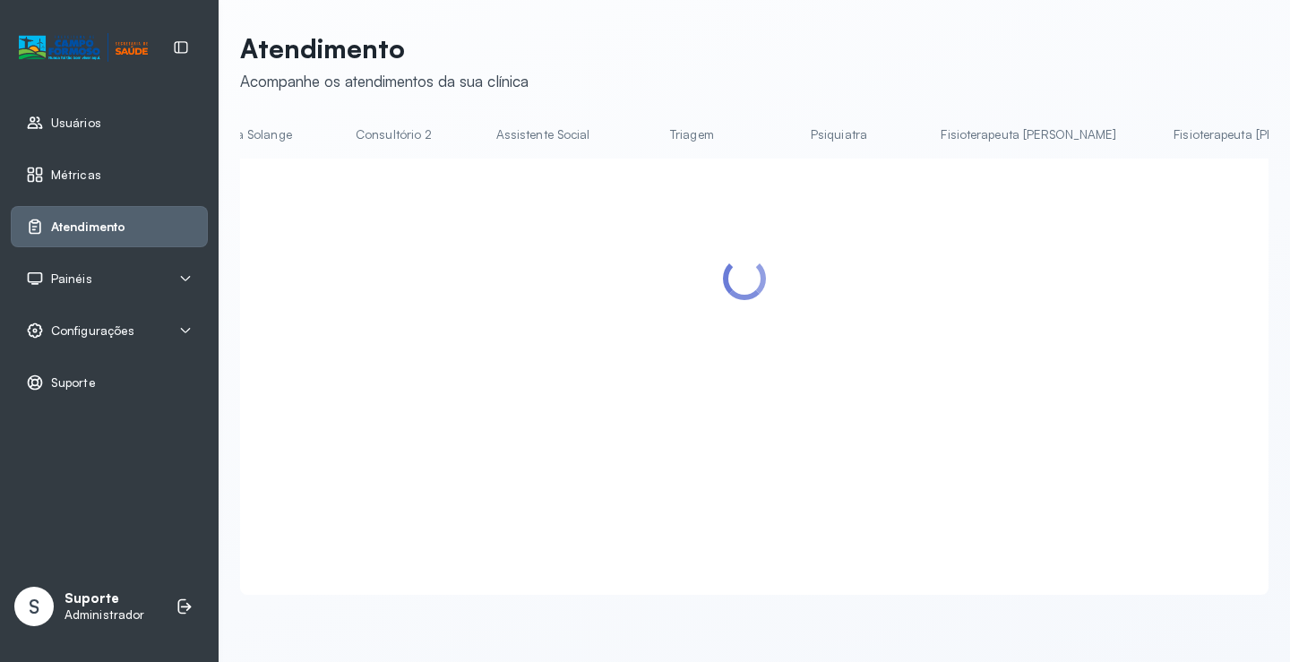
scroll to position [0, 1424]
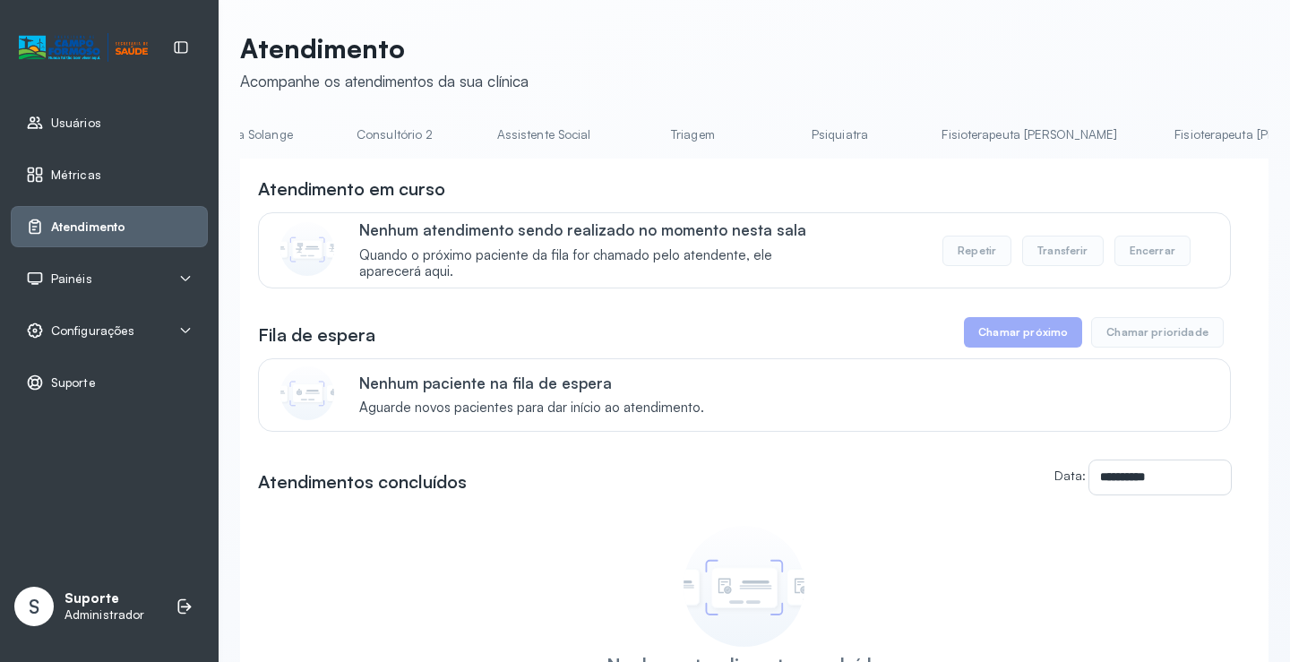
click at [630, 138] on link "Triagem" at bounding box center [692, 135] width 125 height 30
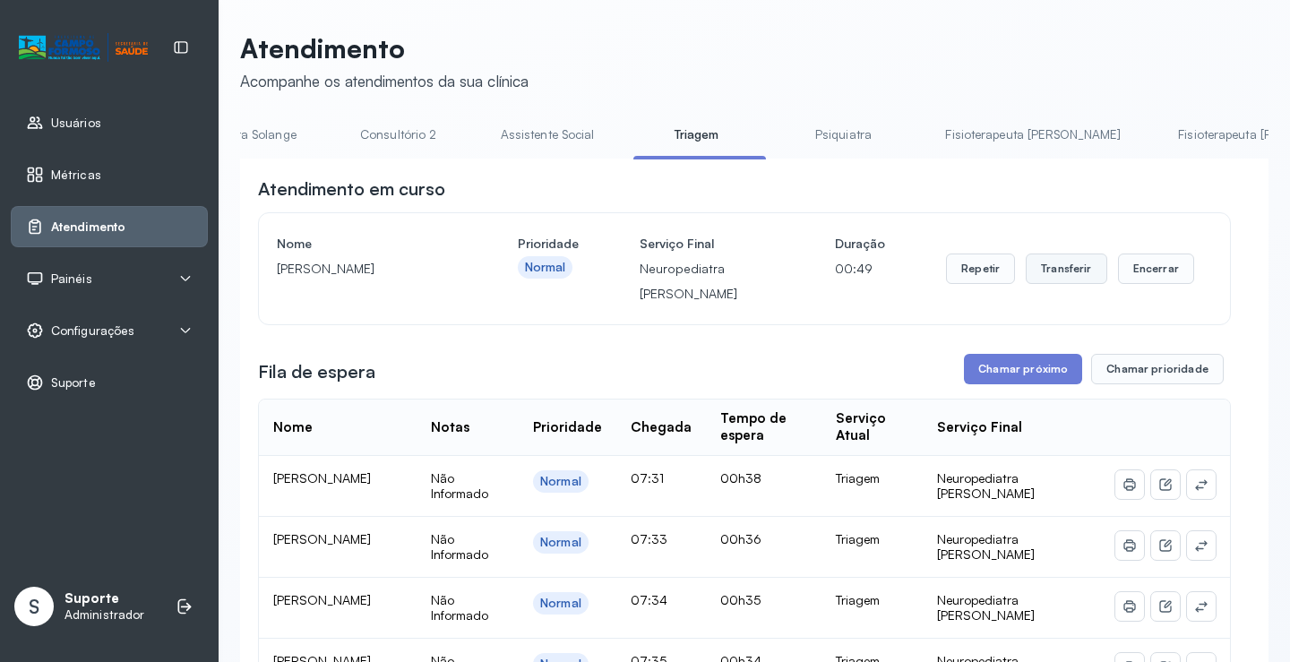
click at [1073, 279] on button "Transferir" at bounding box center [1067, 269] width 82 height 30
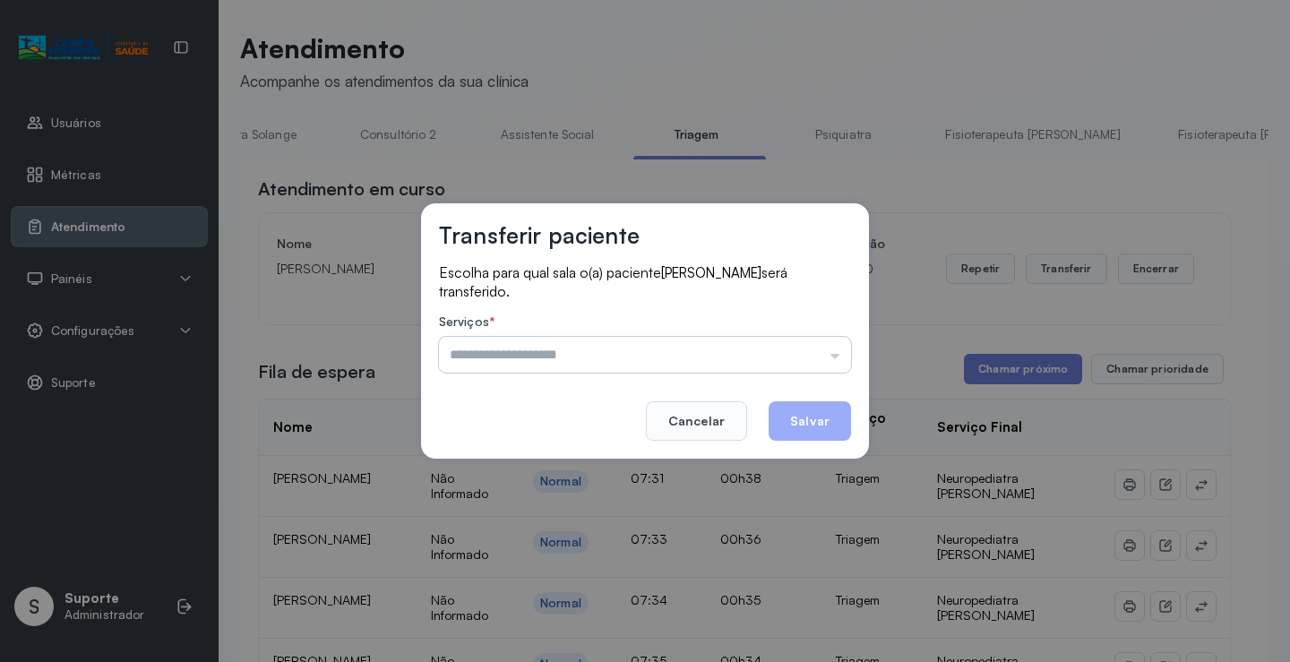
click at [805, 348] on input "text" at bounding box center [645, 355] width 412 height 36
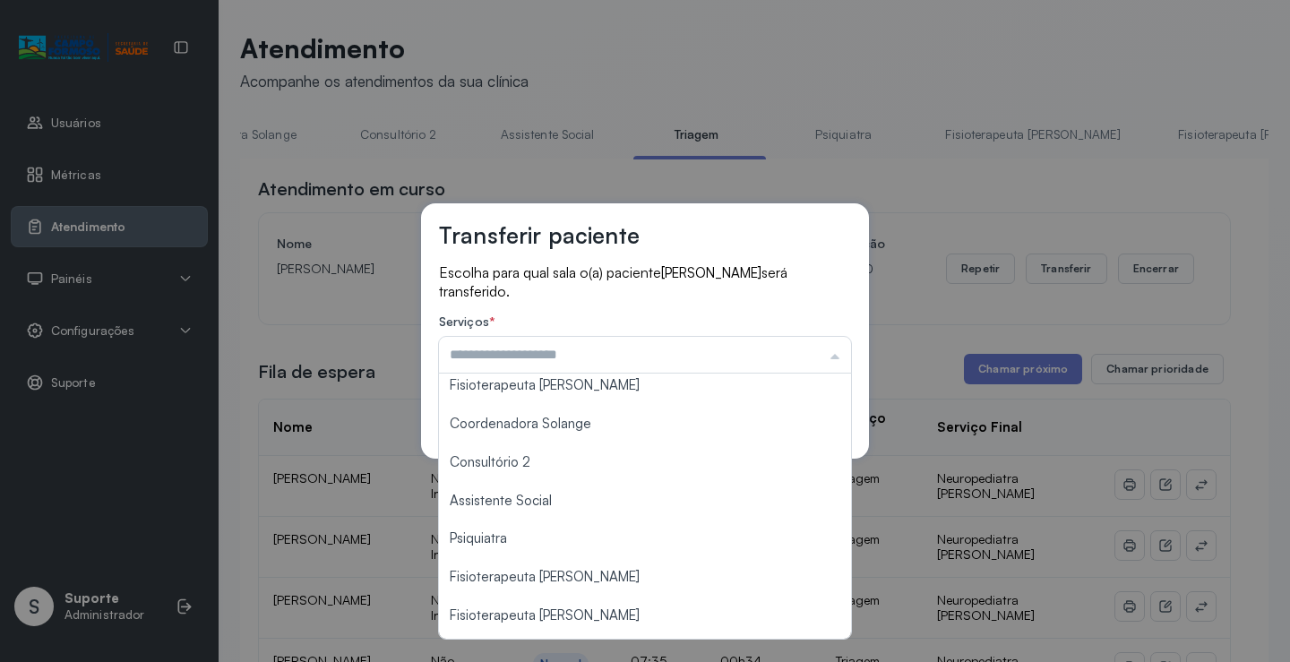
scroll to position [271, 0]
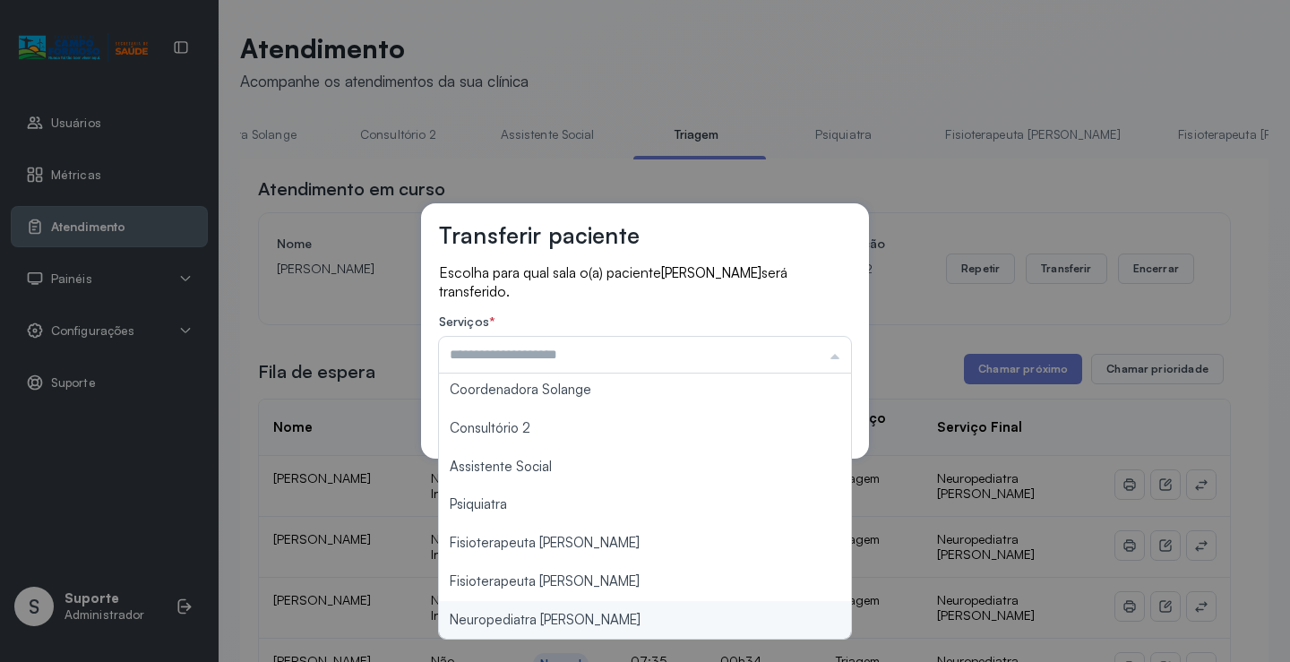
type input "**********"
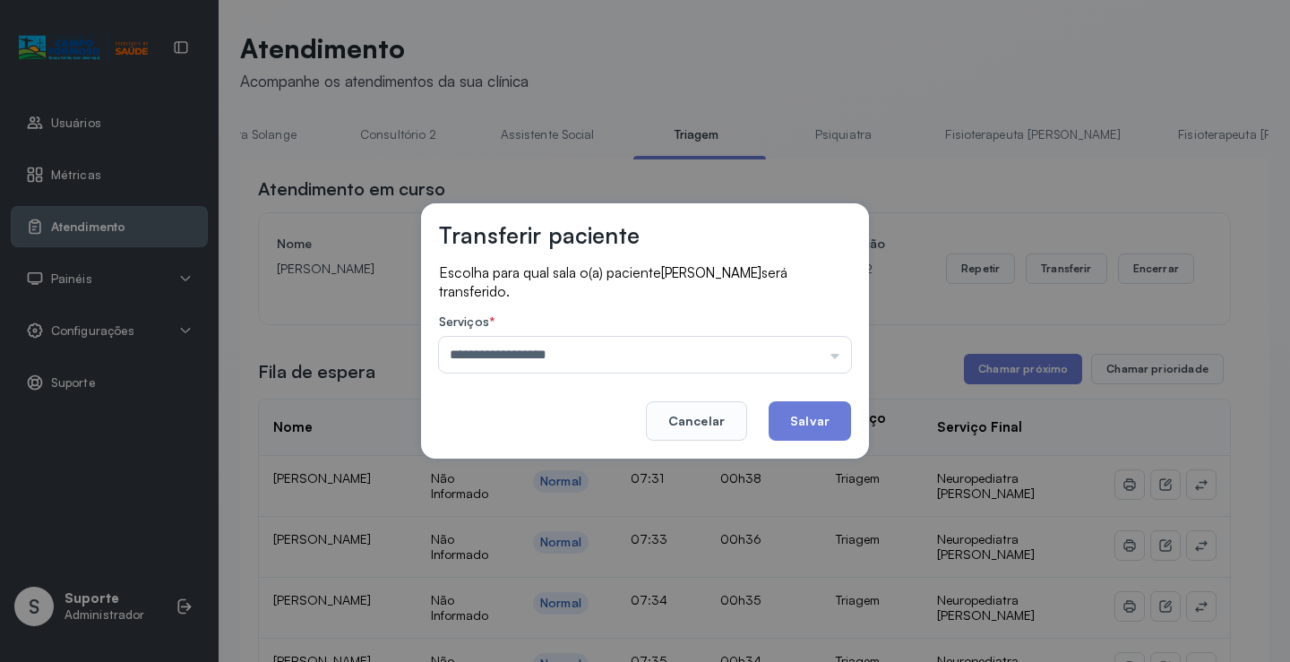
click at [547, 618] on div "**********" at bounding box center [645, 331] width 1290 height 662
click at [792, 425] on button "Salvar" at bounding box center [810, 420] width 82 height 39
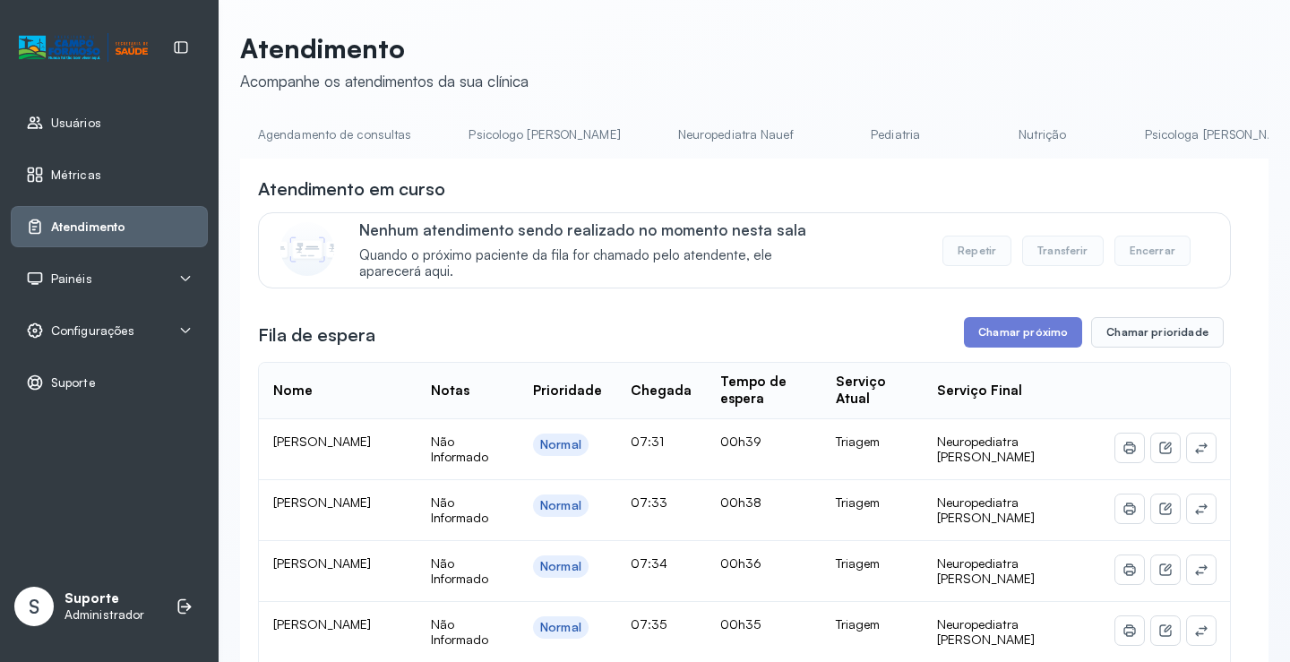
click at [284, 136] on link "Agendamento de consultas" at bounding box center [334, 135] width 189 height 30
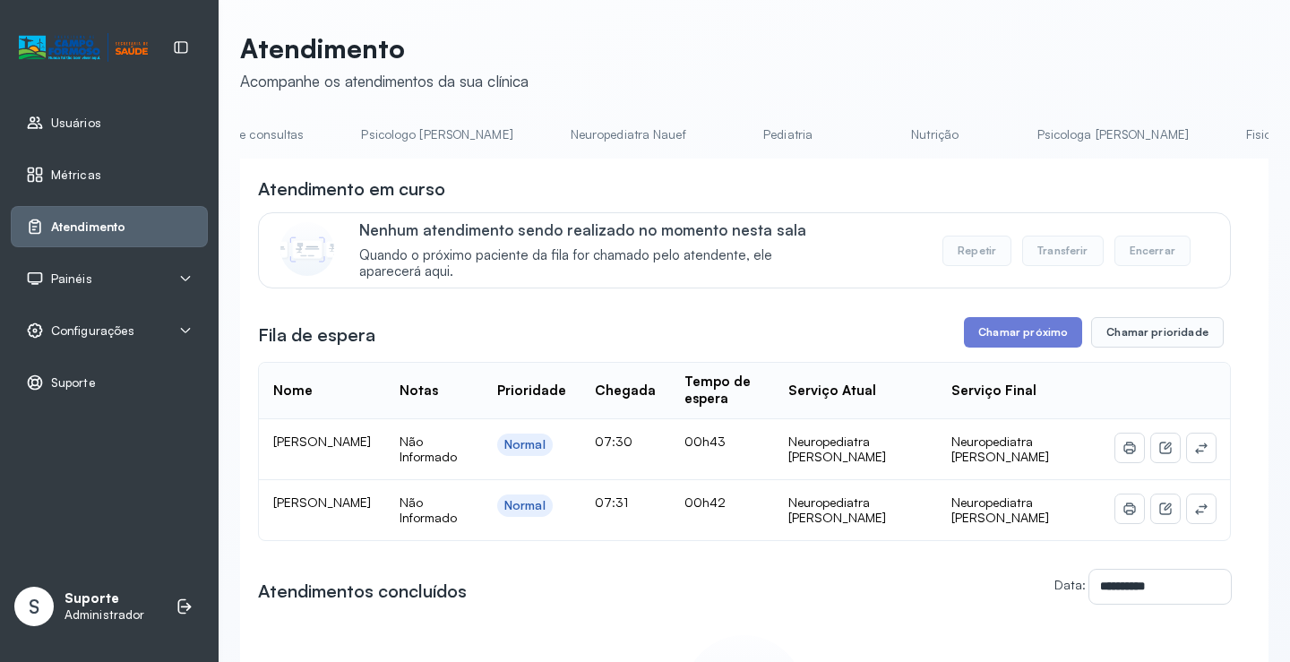
scroll to position [0, 0]
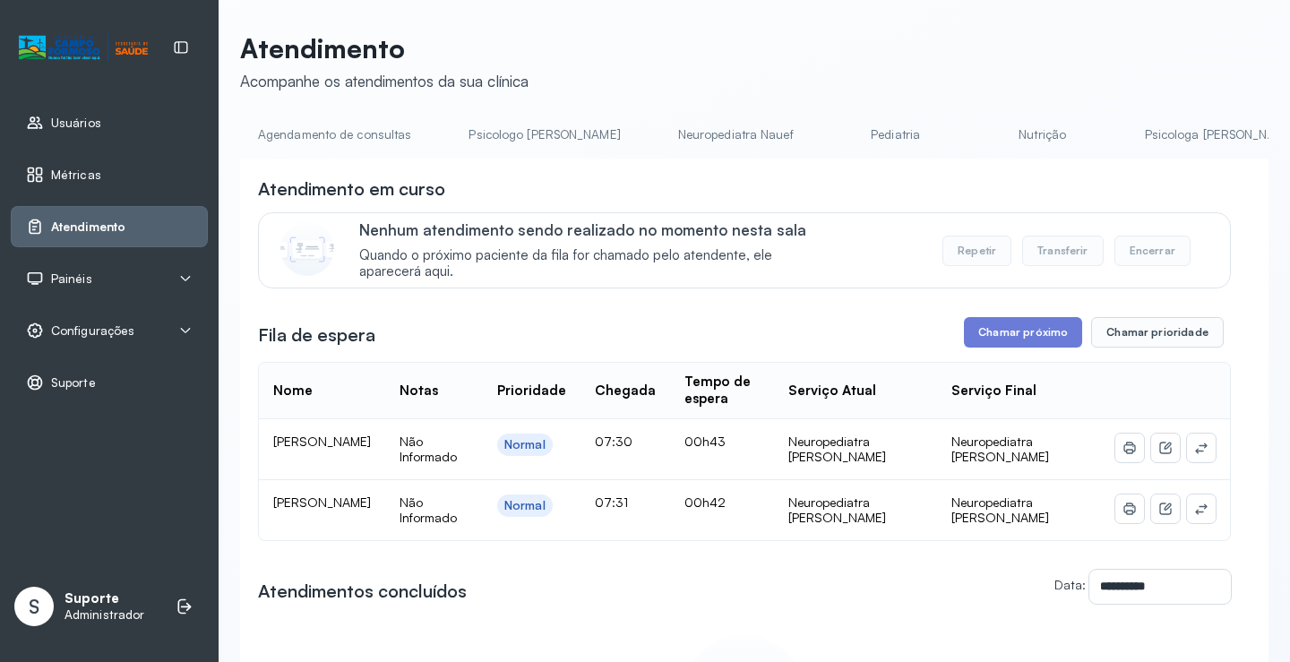
click at [334, 127] on link "Agendamento de consultas" at bounding box center [334, 135] width 189 height 30
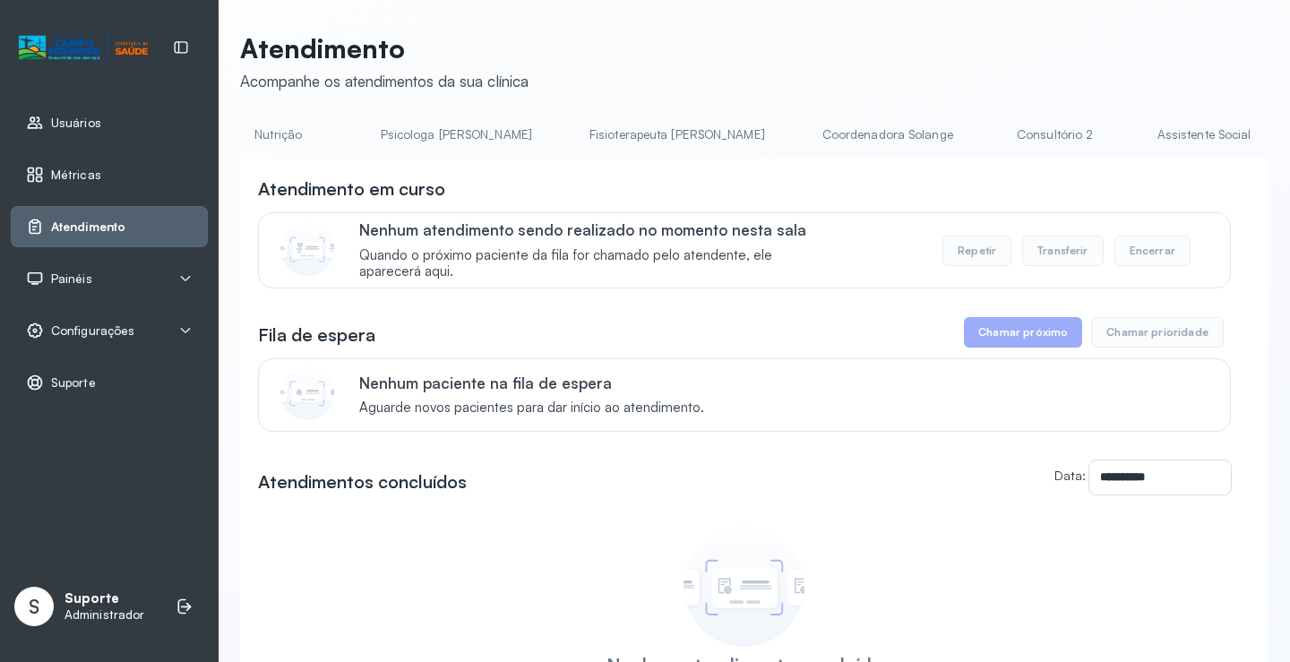
scroll to position [0, 905]
click at [1157, 142] on link "Triagem" at bounding box center [1219, 135] width 125 height 30
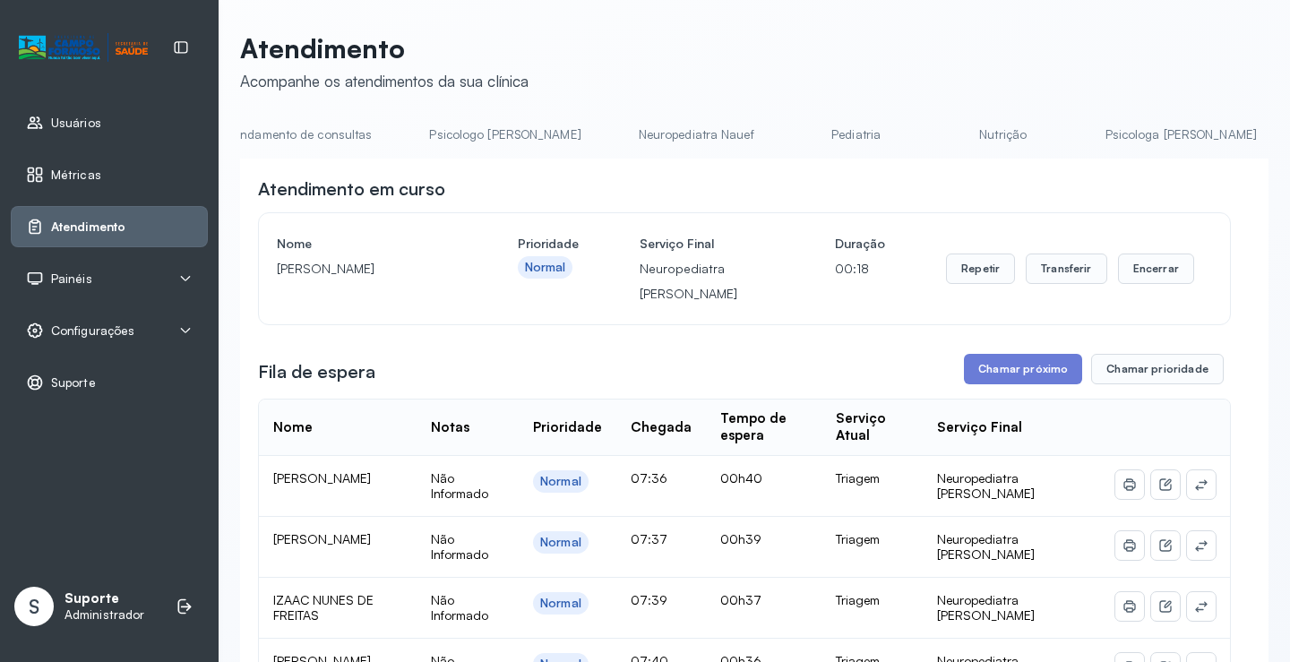
scroll to position [0, 0]
click at [392, 130] on link "Agendamento de consultas" at bounding box center [334, 135] width 189 height 30
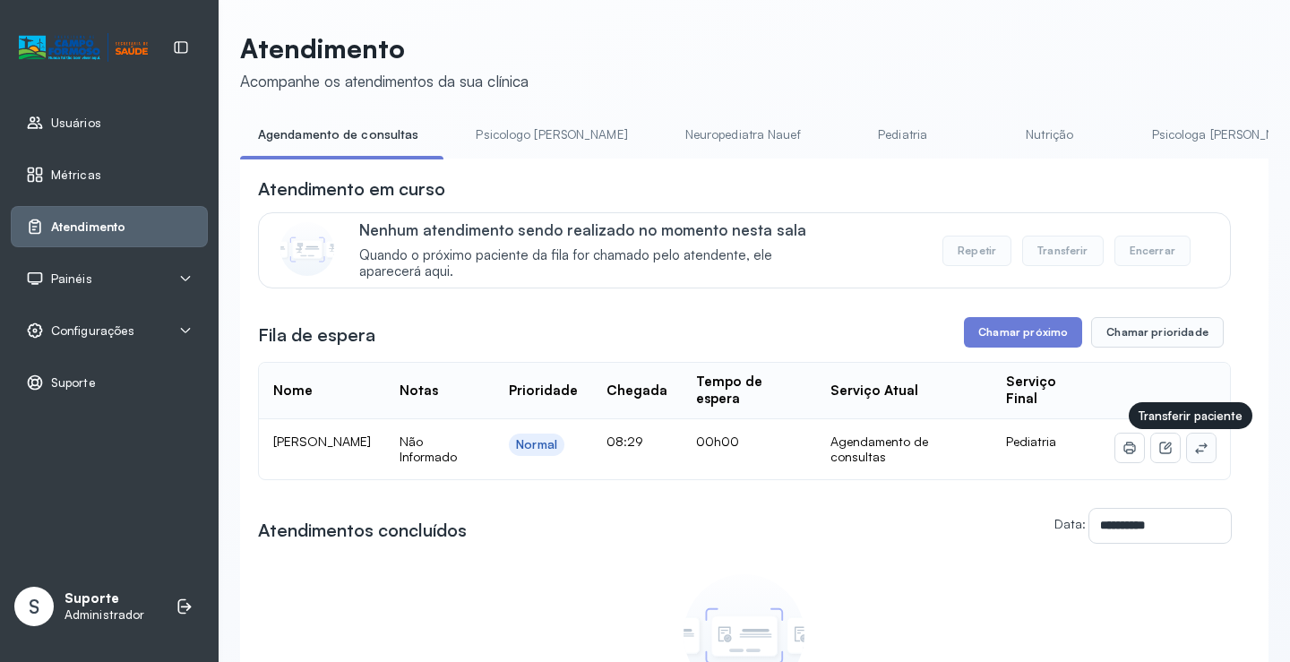
click at [1194, 443] on button at bounding box center [1201, 448] width 29 height 29
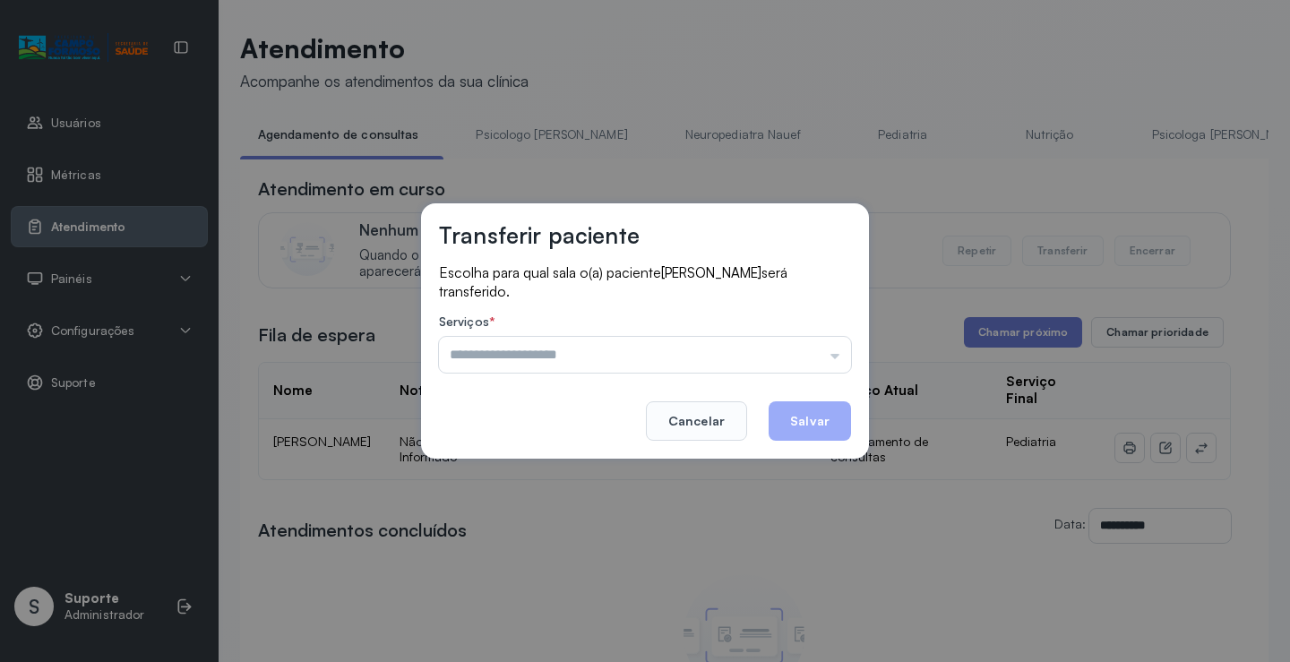
click at [796, 321] on label "Serviços *" at bounding box center [645, 323] width 412 height 19
click at [801, 341] on input "text" at bounding box center [645, 355] width 412 height 36
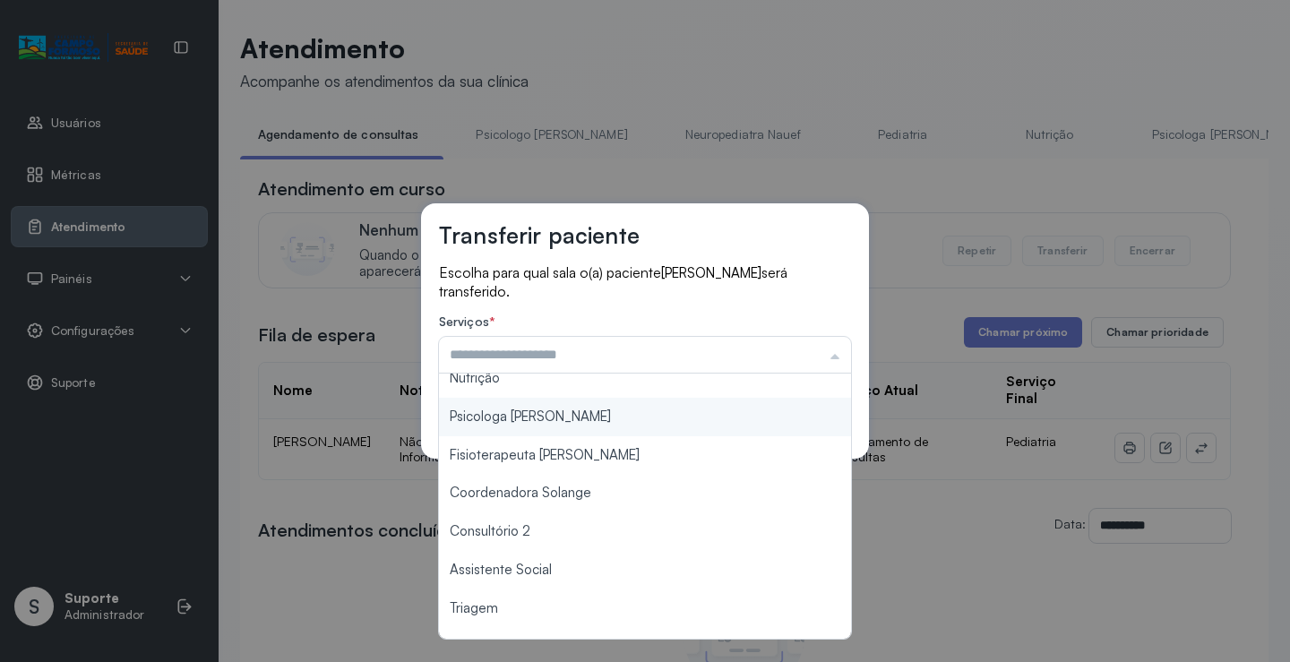
scroll to position [271, 0]
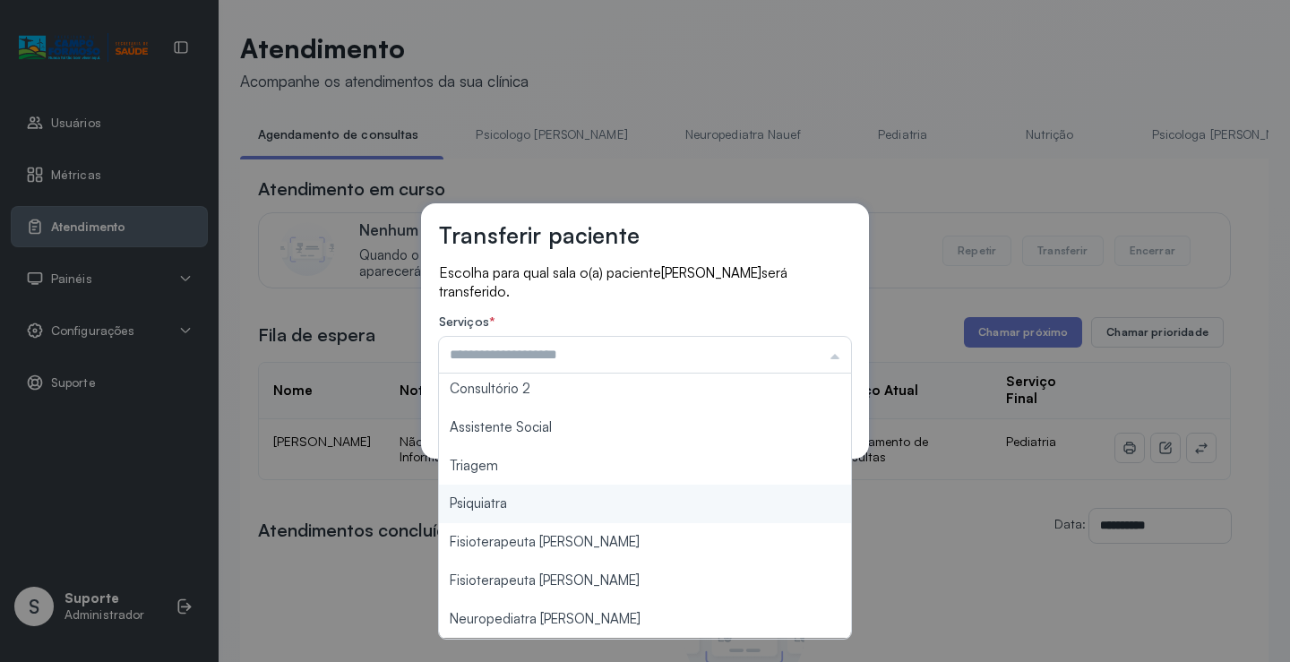
type input "*******"
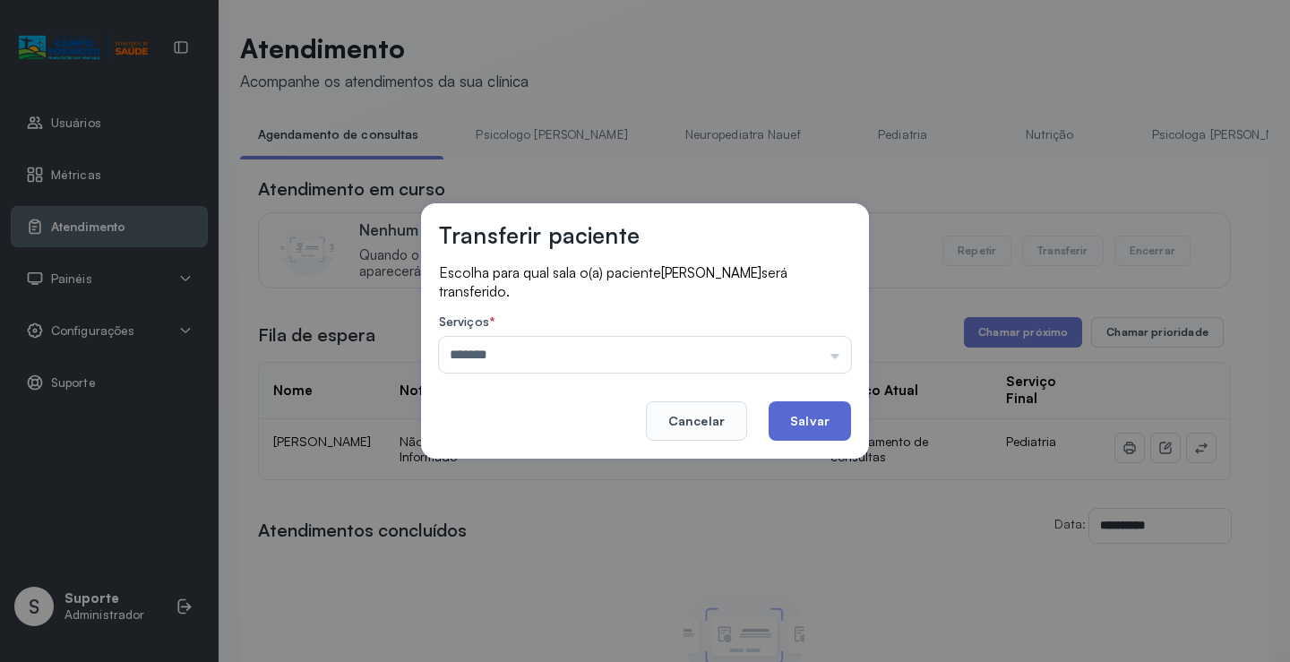
drag, startPoint x: 557, startPoint y: 466, endPoint x: 795, endPoint y: 426, distance: 240.7
click at [565, 463] on div "Transferir paciente Escolha para qual sala o(a) paciente ISAQUE MARTINS FREITAS…" at bounding box center [645, 331] width 1290 height 662
click at [837, 418] on button "Salvar" at bounding box center [810, 420] width 82 height 39
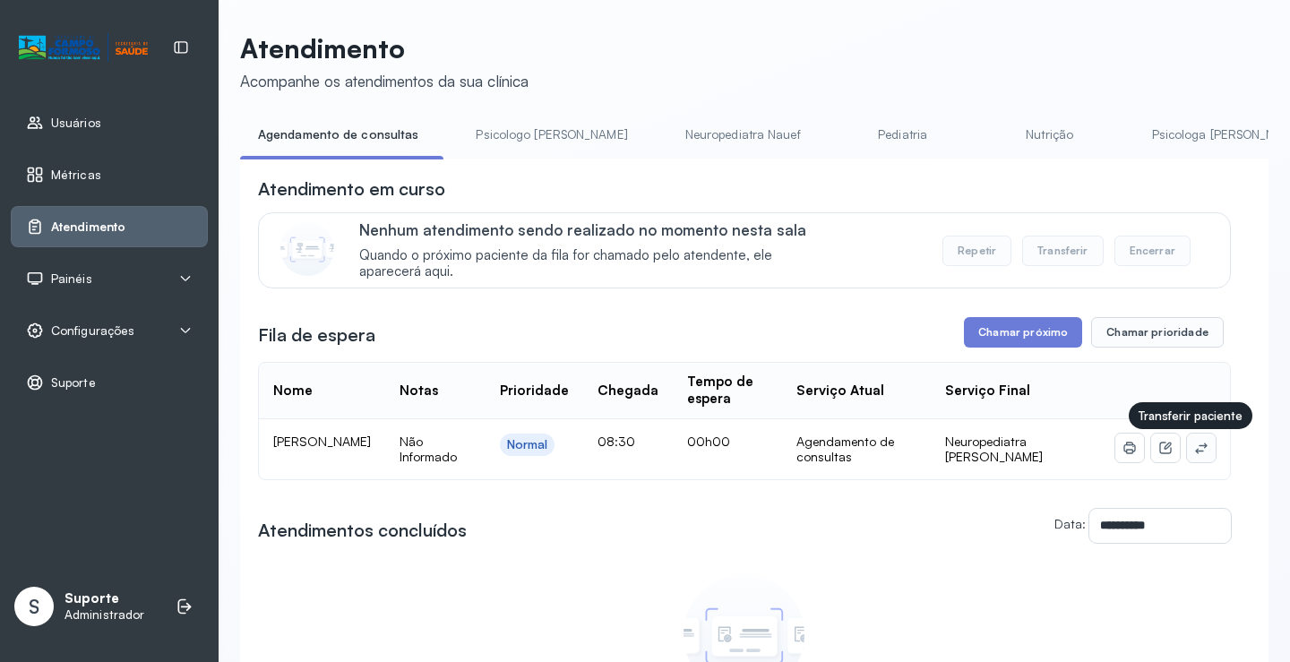
click at [1195, 452] on icon at bounding box center [1201, 448] width 14 height 14
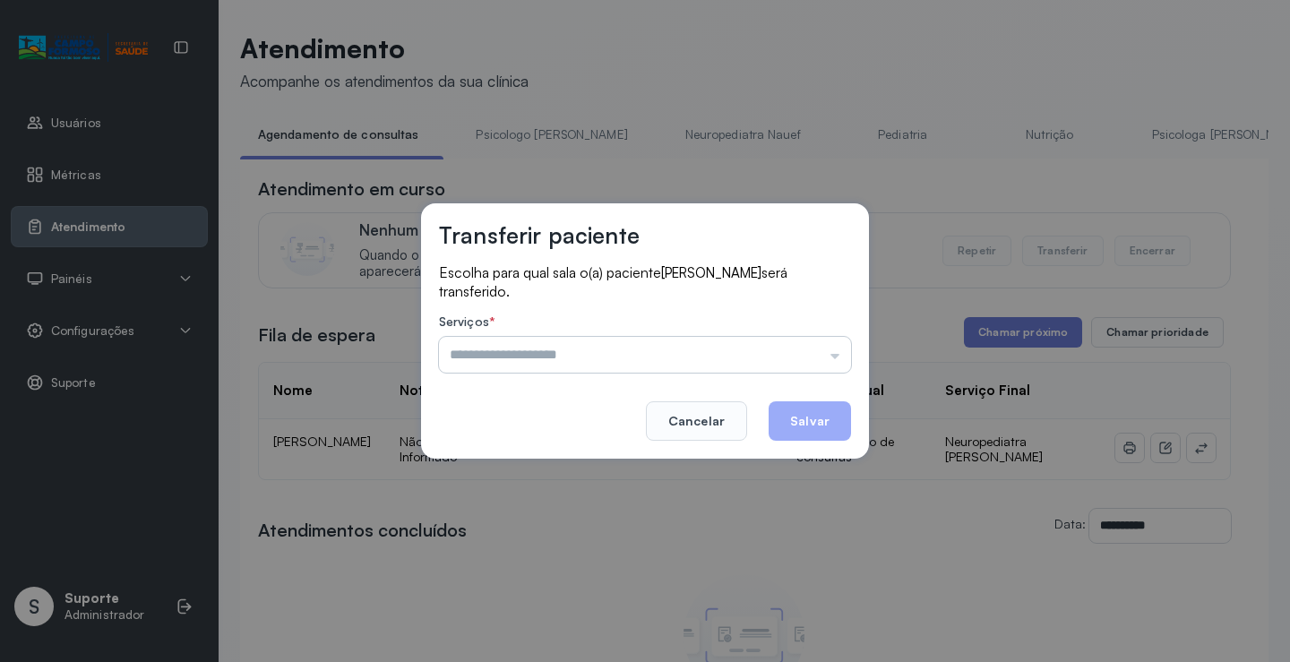
click at [805, 360] on input "text" at bounding box center [645, 355] width 412 height 36
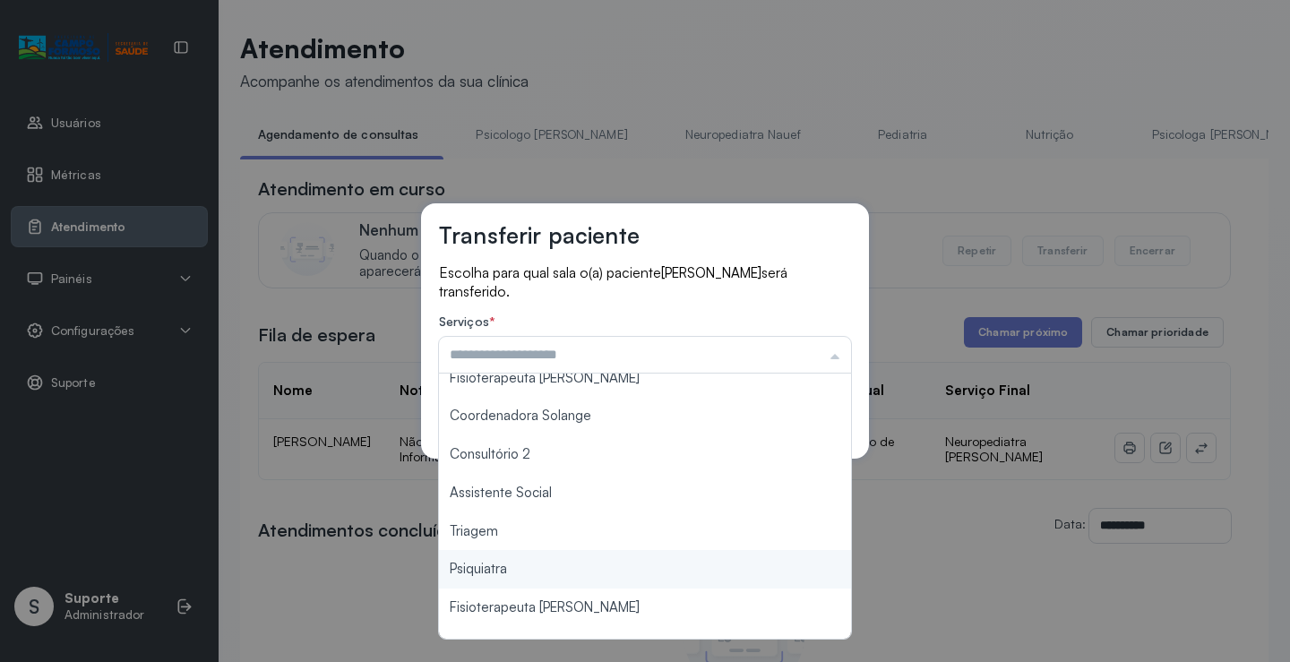
scroll to position [269, 0]
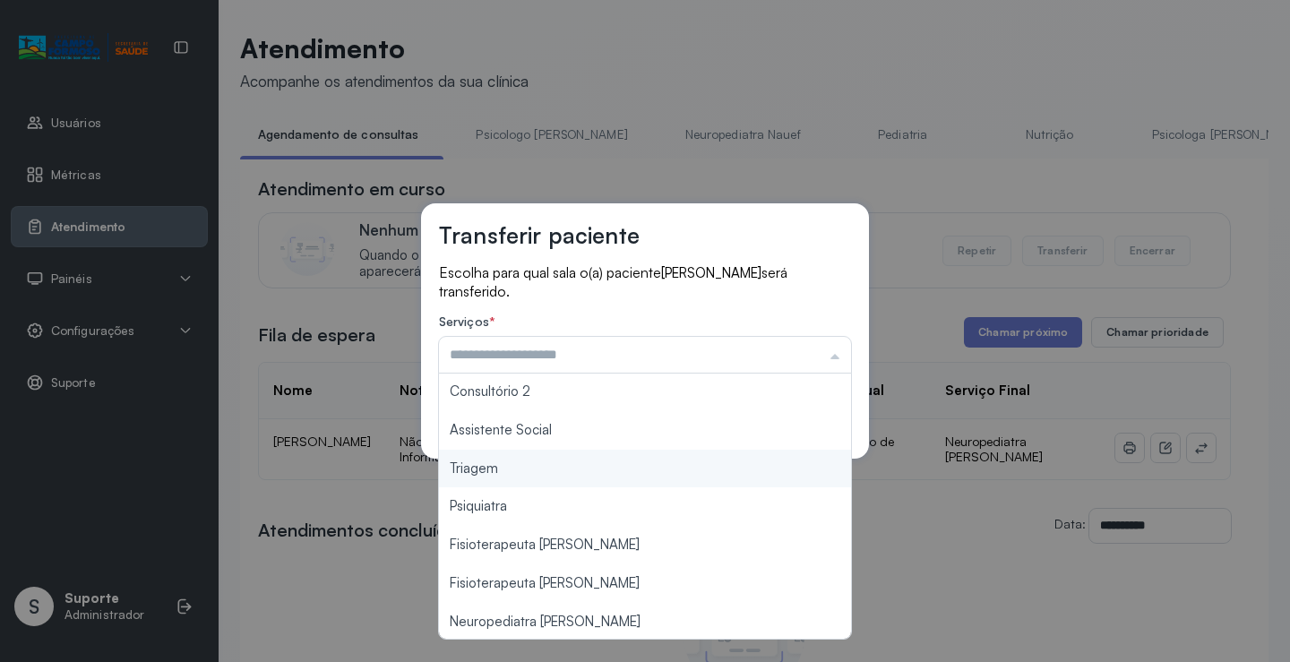
type input "*******"
drag, startPoint x: 572, startPoint y: 478, endPoint x: 624, endPoint y: 465, distance: 52.6
click at [572, 476] on div "Transferir paciente Escolha para qual sala o(a) paciente [PERSON_NAME] será tra…" at bounding box center [645, 331] width 1290 height 662
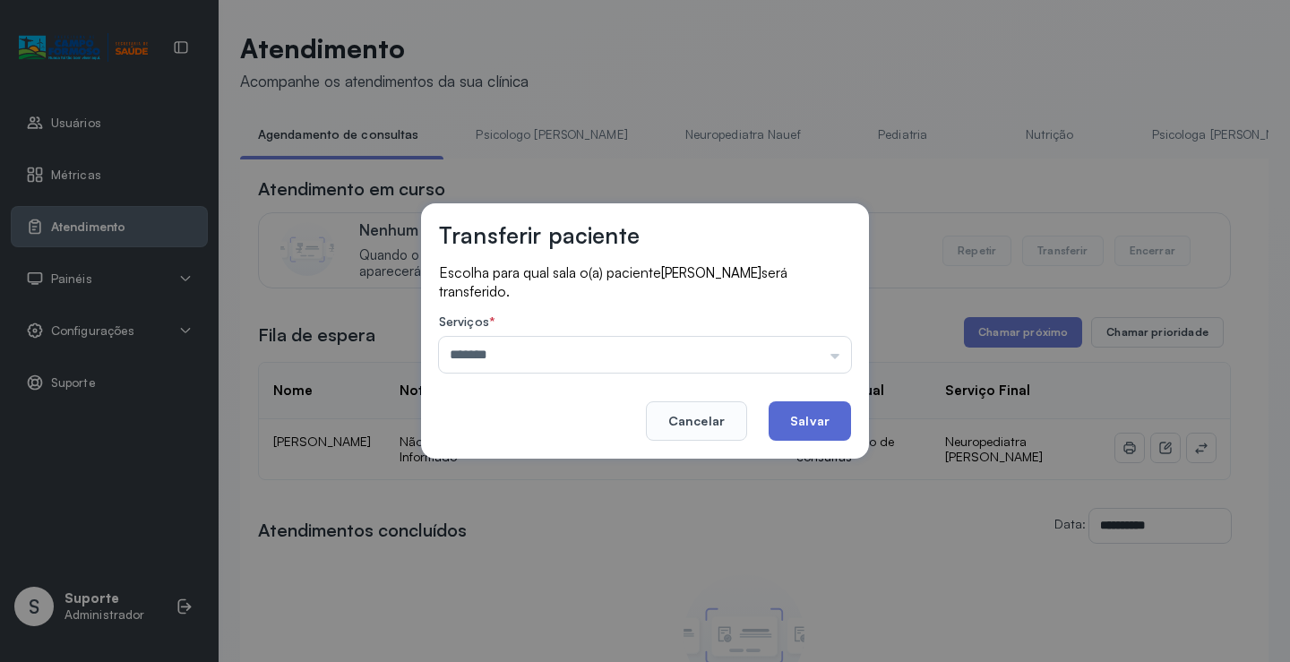
click at [821, 425] on button "Salvar" at bounding box center [810, 420] width 82 height 39
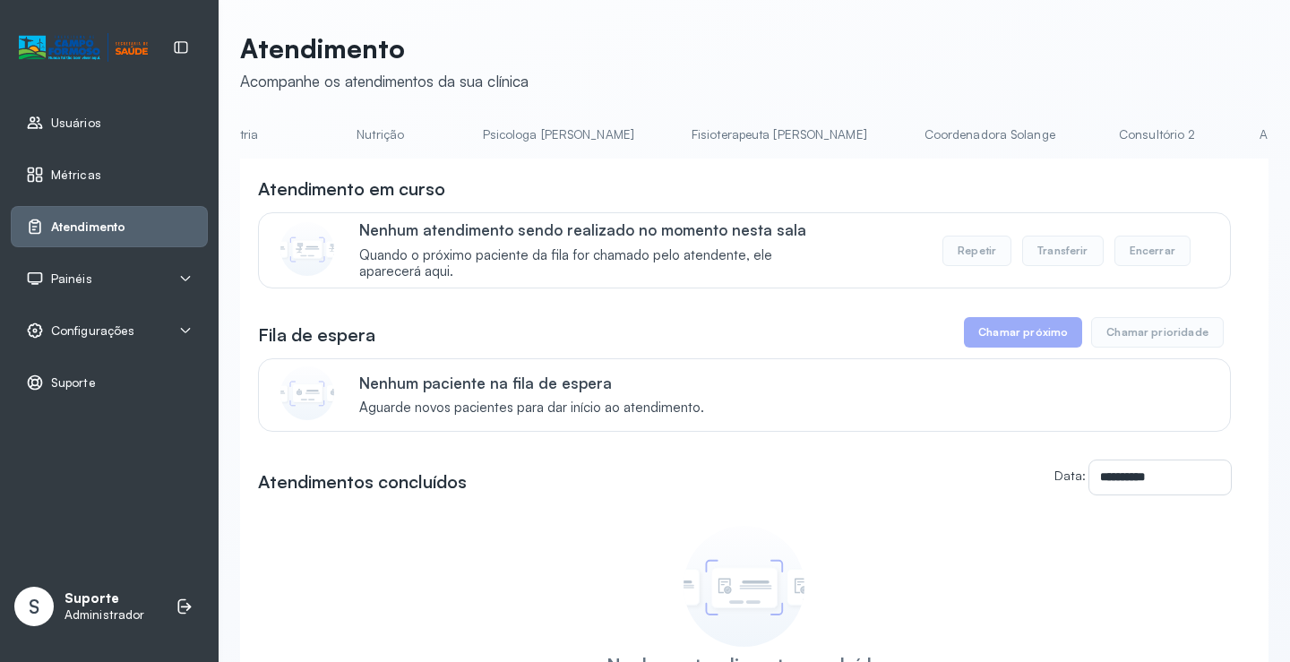
scroll to position [0, 605]
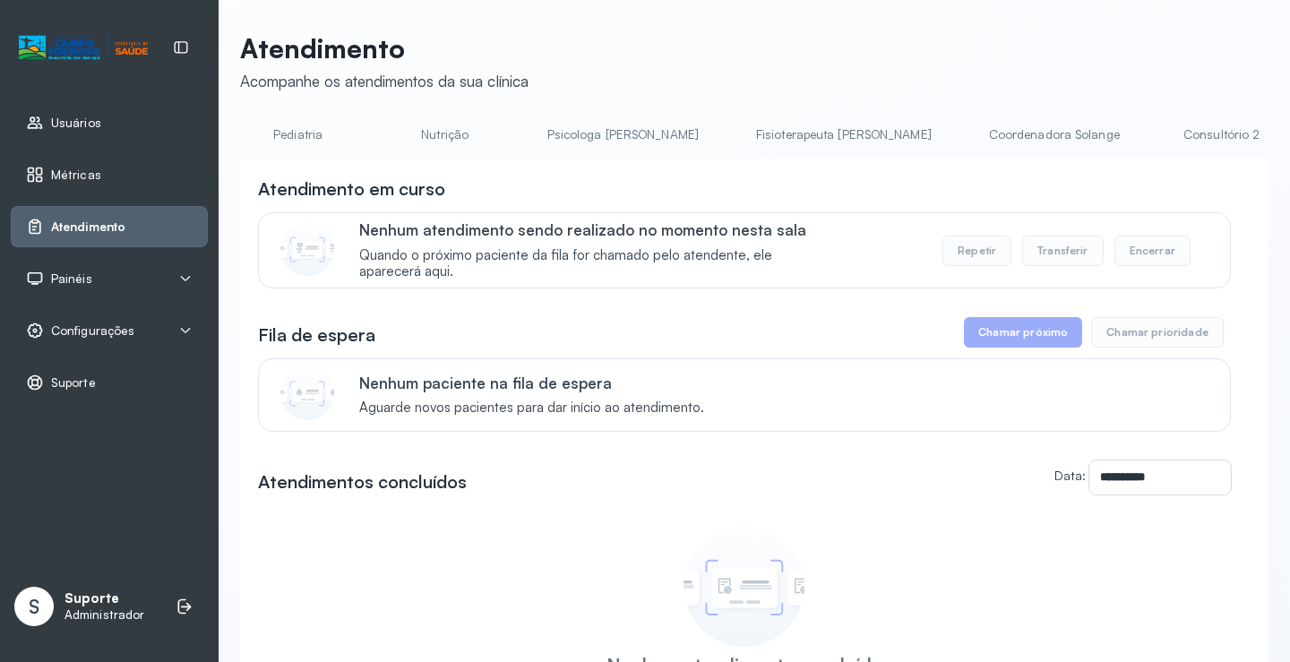
click at [536, 129] on link "Psicologa [PERSON_NAME]" at bounding box center [622, 135] width 187 height 30
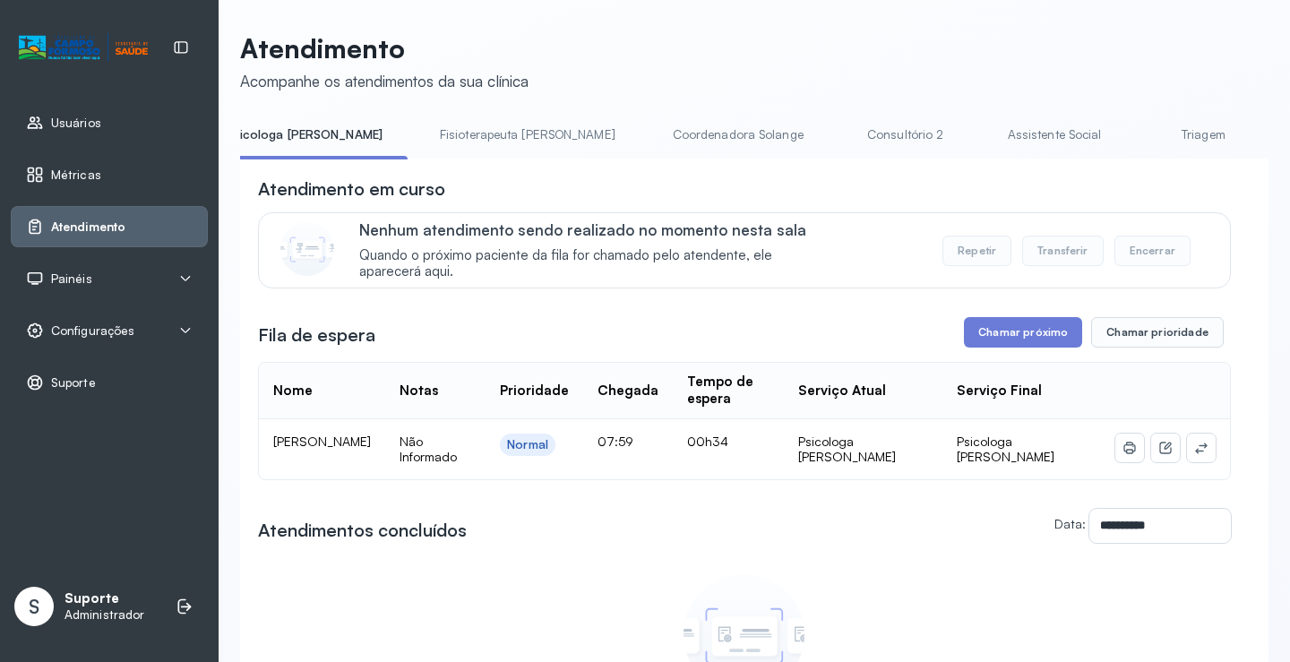
scroll to position [0, 954]
click at [1106, 132] on link "Triagem" at bounding box center [1168, 135] width 125 height 30
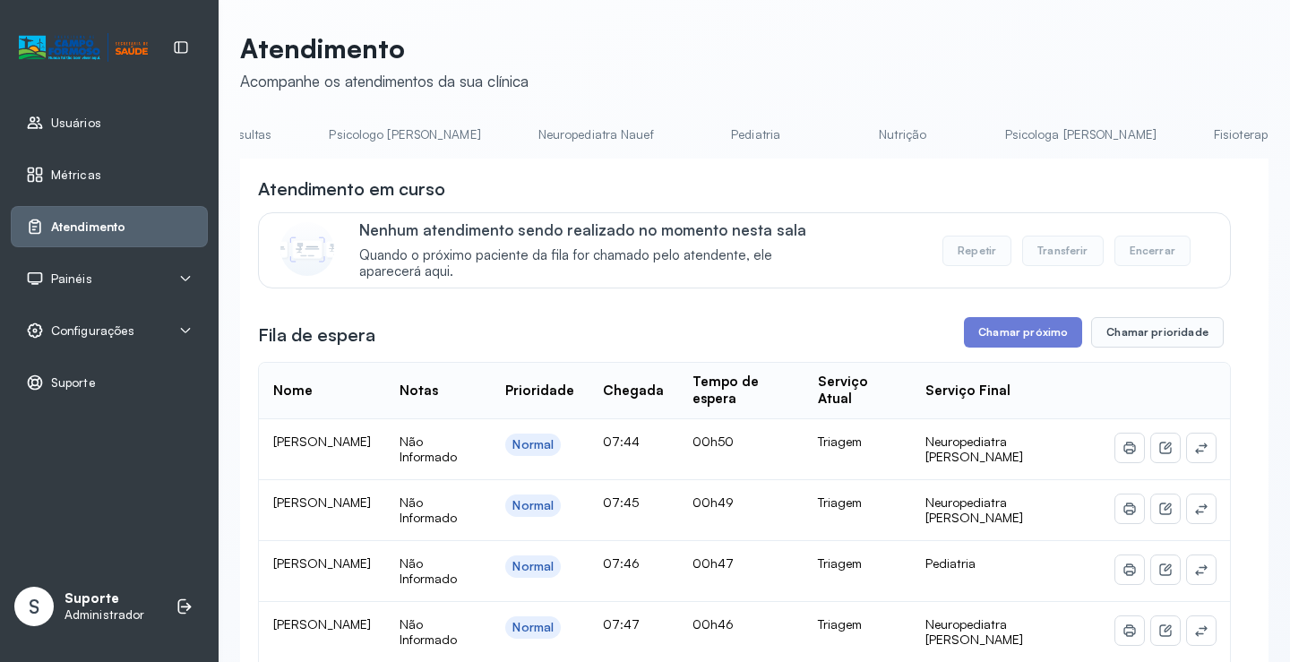
scroll to position [0, 0]
click at [323, 138] on link "Agendamento de consultas" at bounding box center [334, 135] width 189 height 30
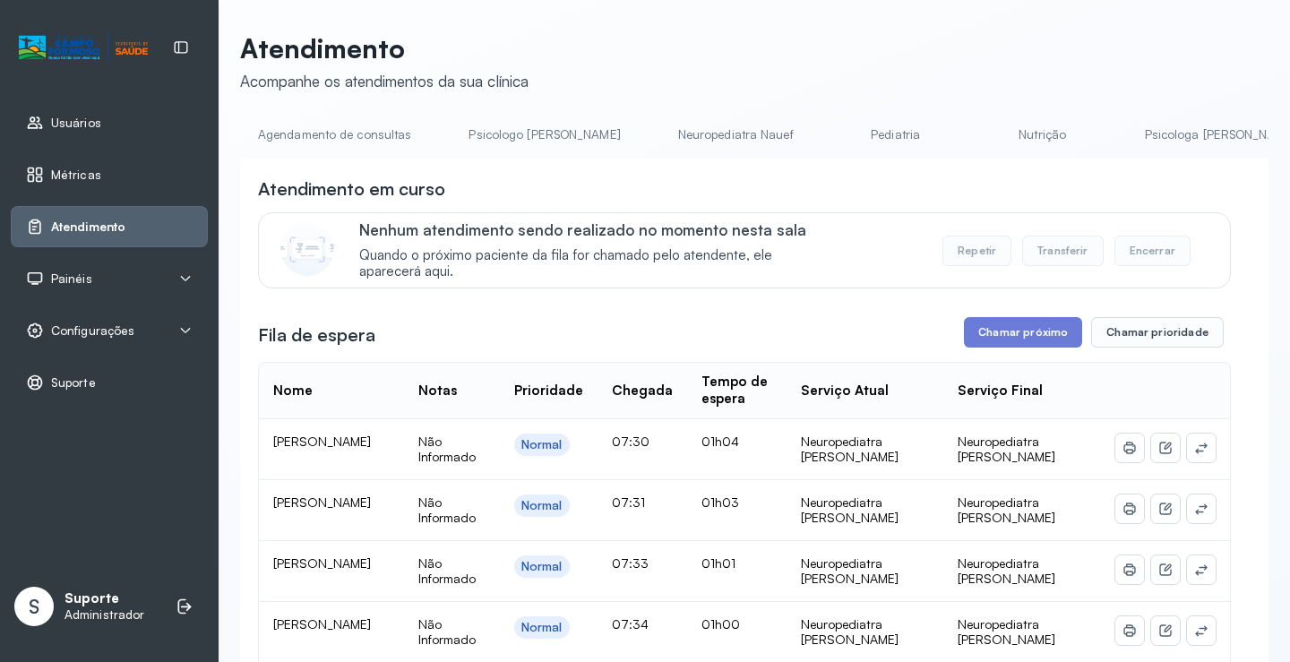
click at [314, 123] on link "Agendamento de consultas" at bounding box center [334, 135] width 189 height 30
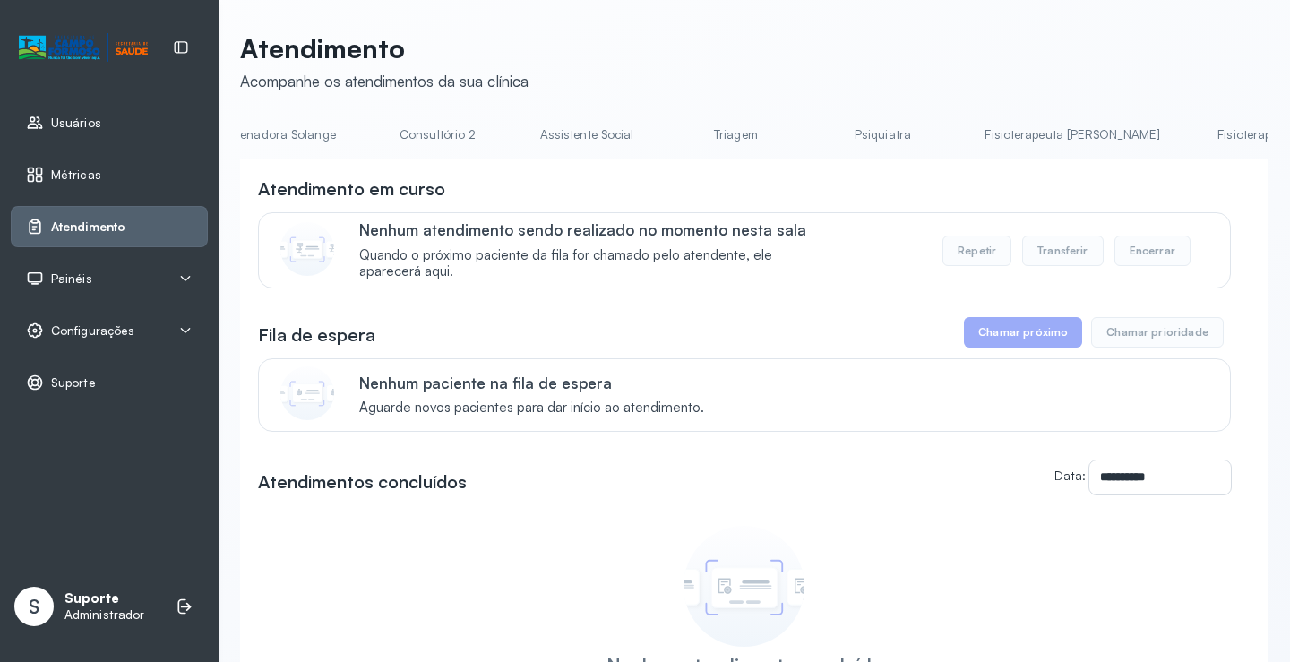
scroll to position [0, 1425]
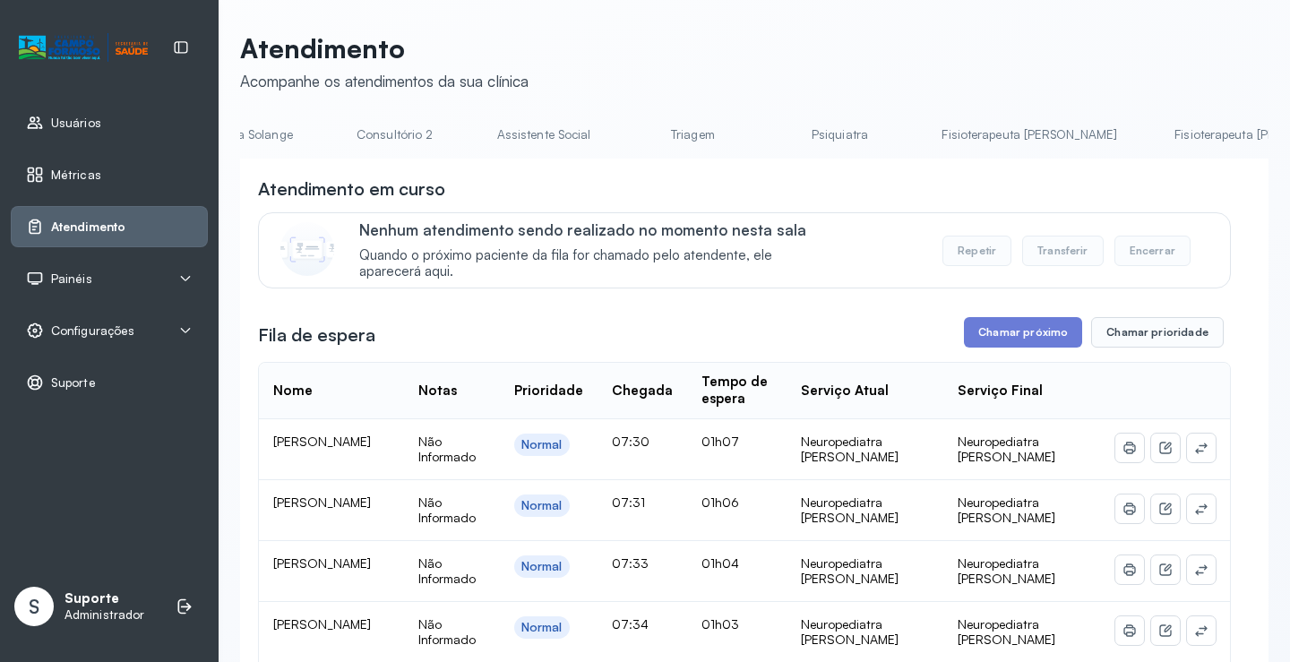
scroll to position [0, 0]
click at [296, 125] on link "Agendamento de consultas" at bounding box center [334, 135] width 189 height 30
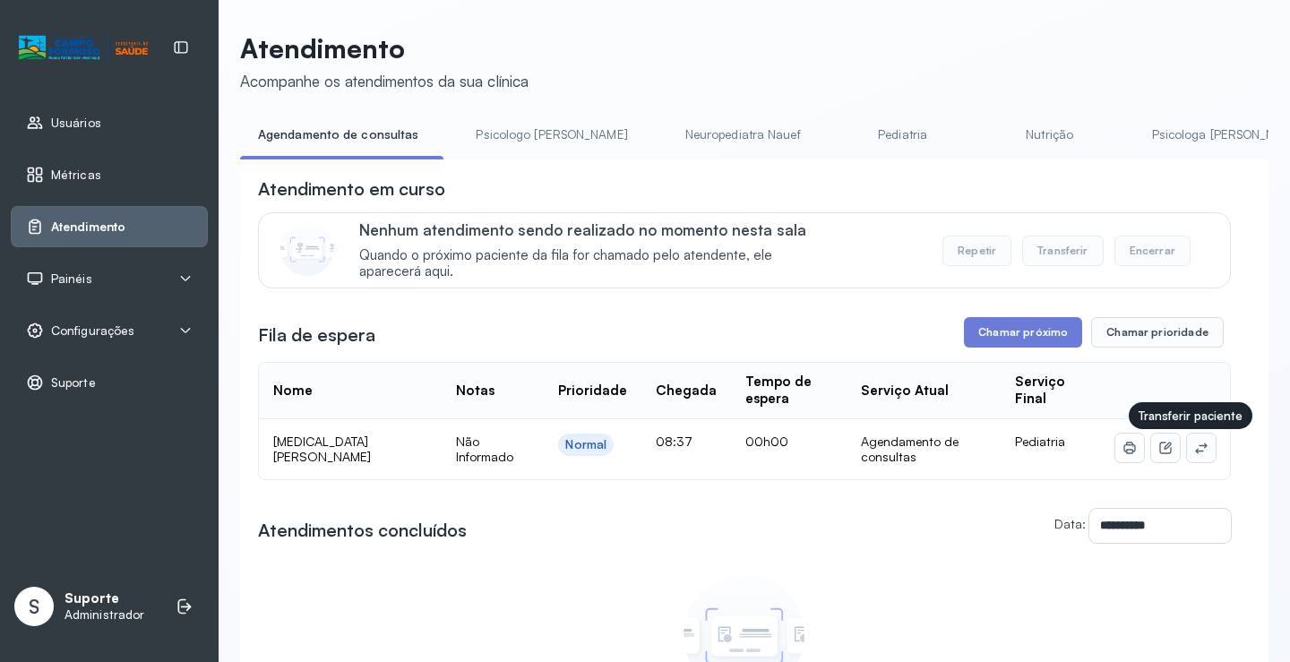
click at [1194, 451] on icon at bounding box center [1201, 448] width 14 height 14
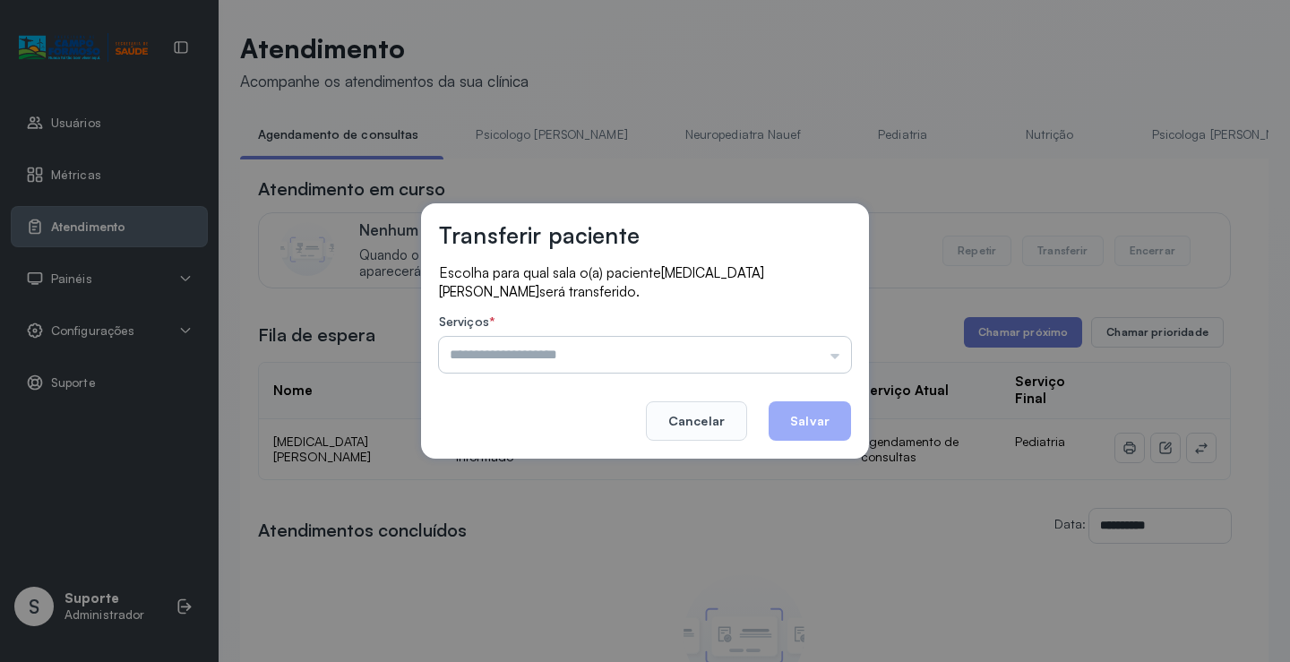
click at [811, 356] on input "text" at bounding box center [645, 355] width 412 height 36
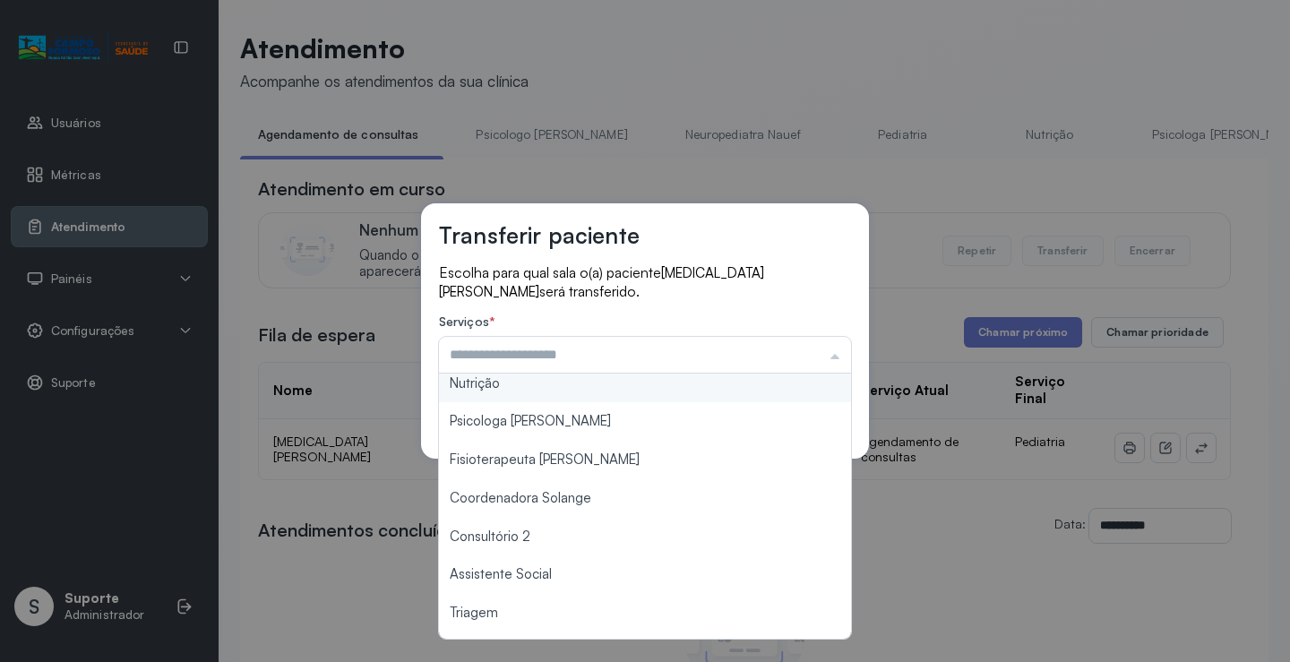
scroll to position [271, 0]
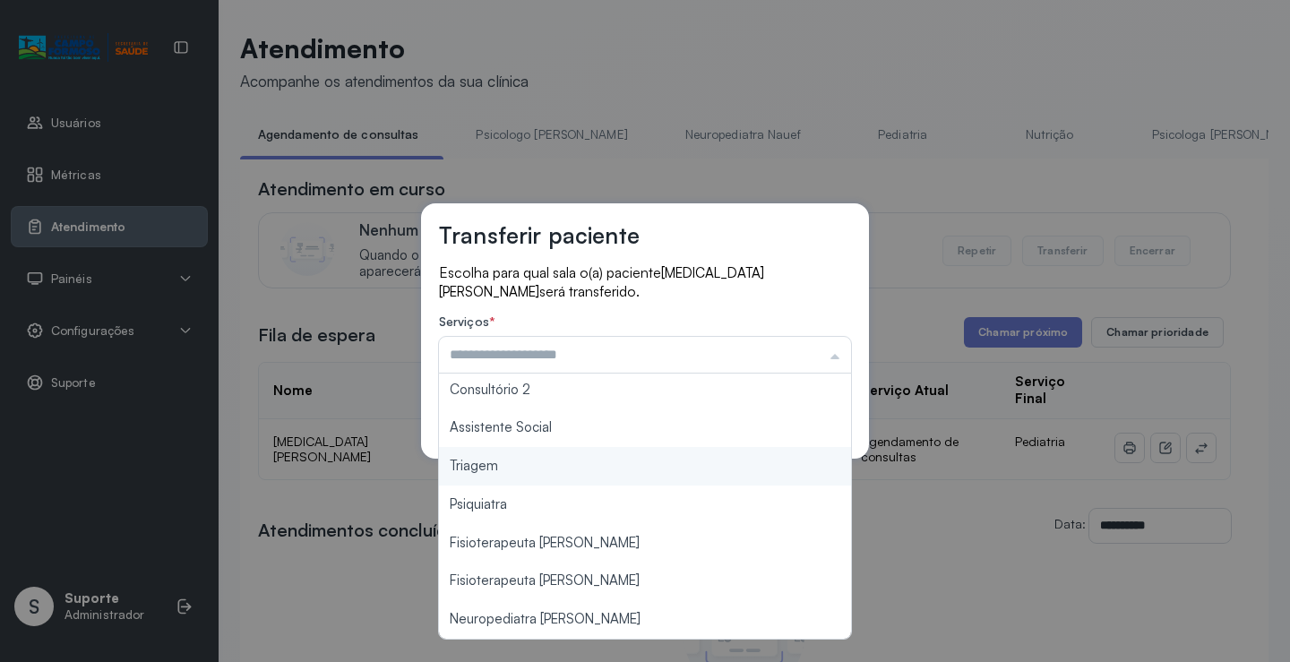
type input "*******"
click at [598, 468] on div "Transferir paciente Escolha para qual sala o(a) paciente YASMIN VITORIA FERREIR…" at bounding box center [645, 331] width 1290 height 662
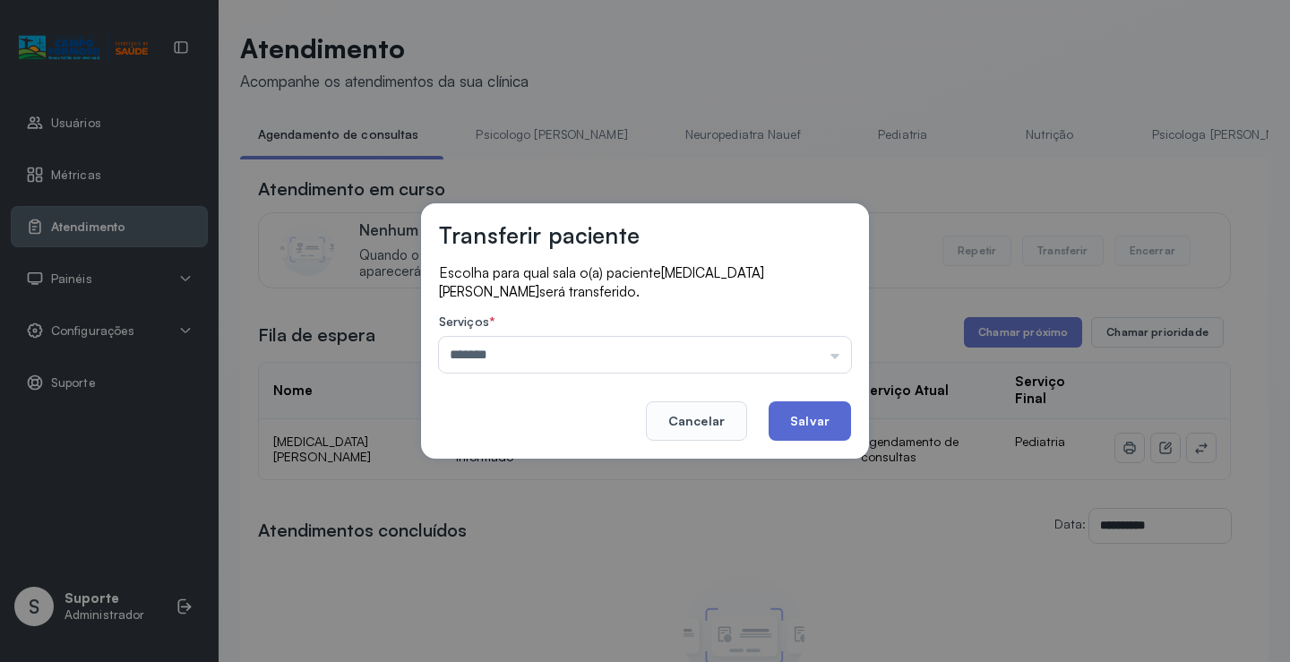
click at [805, 418] on button "Salvar" at bounding box center [810, 420] width 82 height 39
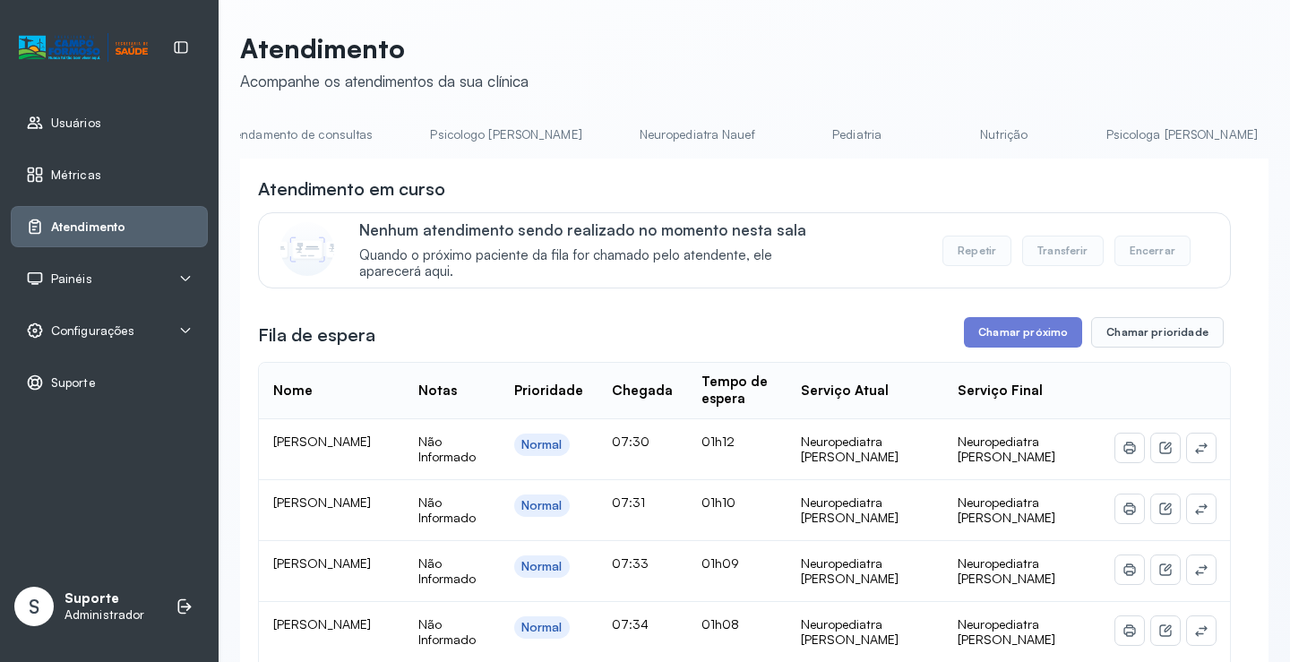
scroll to position [0, 0]
click at [301, 127] on link "Agendamento de consultas" at bounding box center [334, 135] width 189 height 30
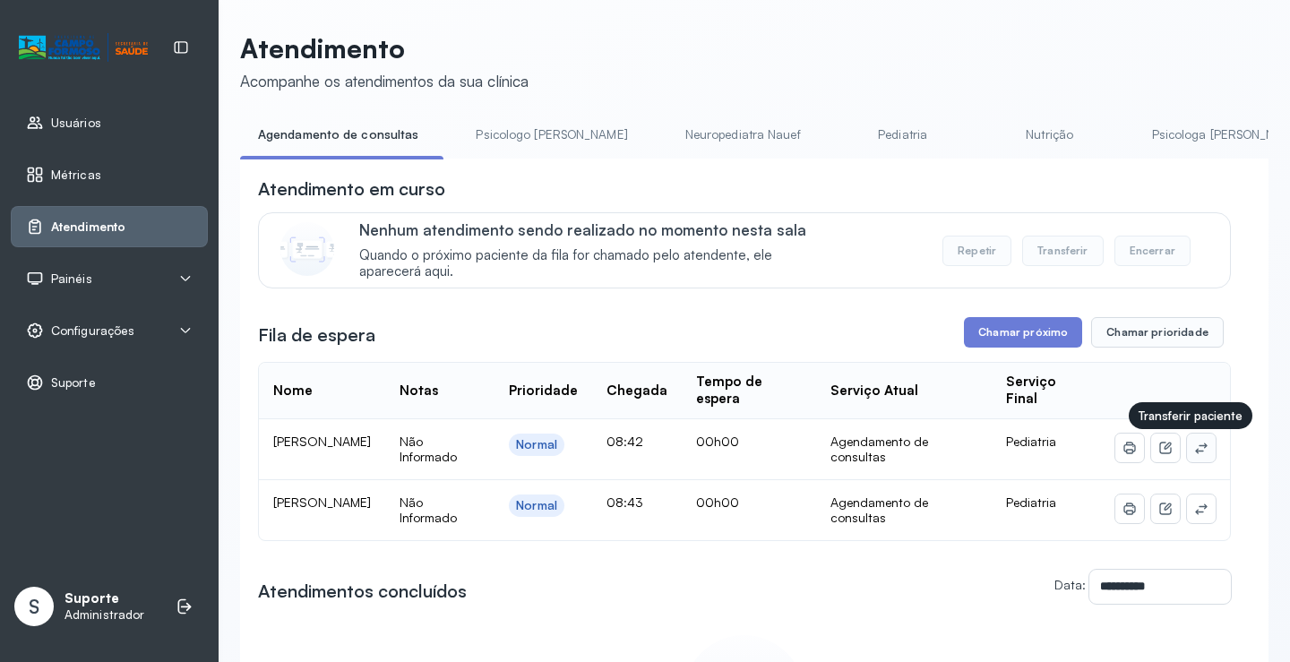
click at [1194, 453] on icon at bounding box center [1201, 448] width 14 height 14
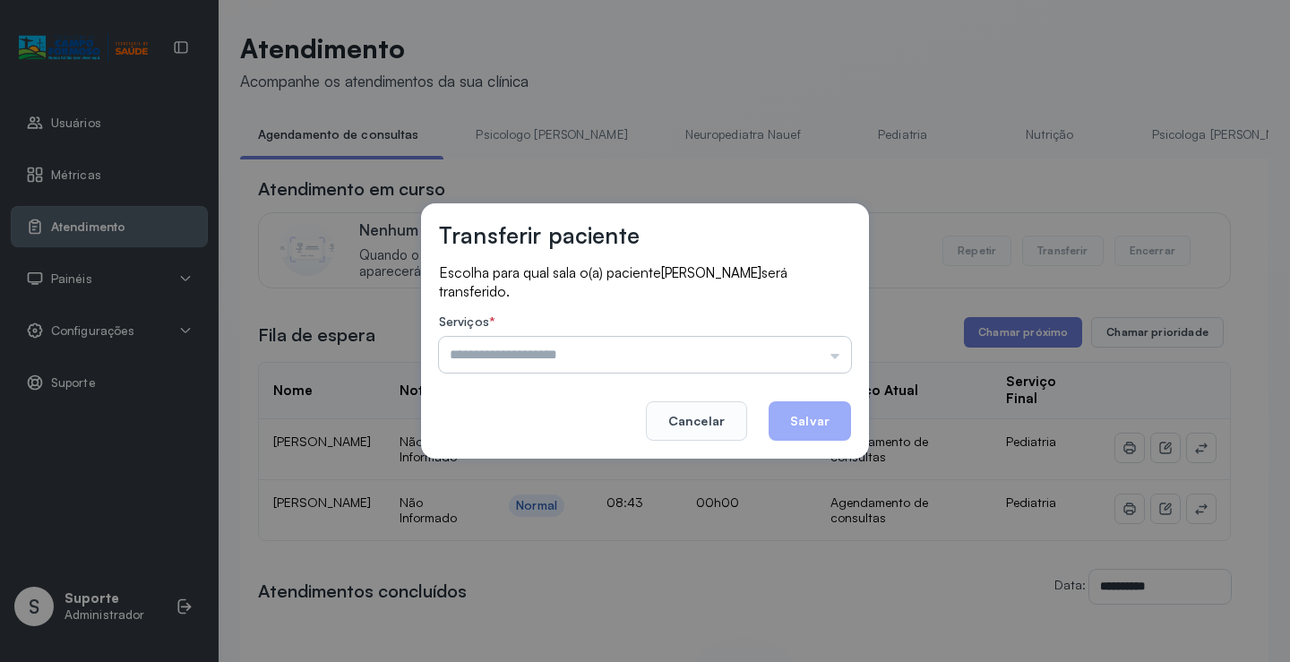
click at [762, 349] on input "text" at bounding box center [645, 355] width 412 height 36
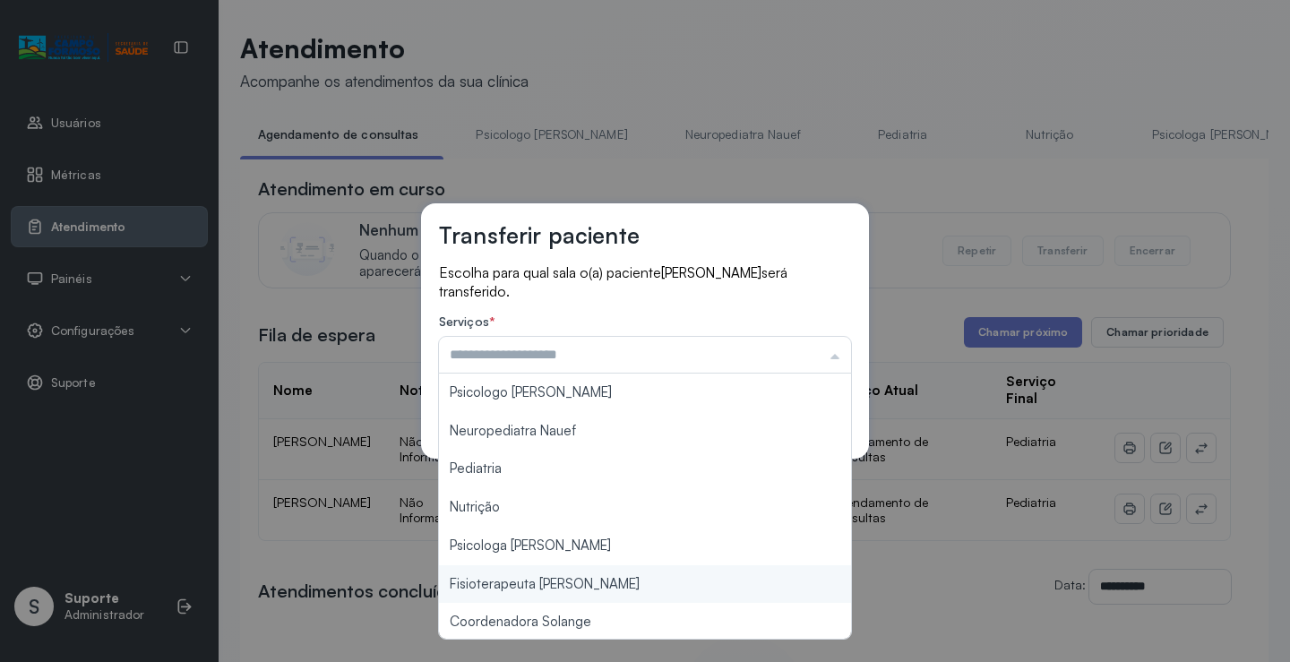
scroll to position [182, 0]
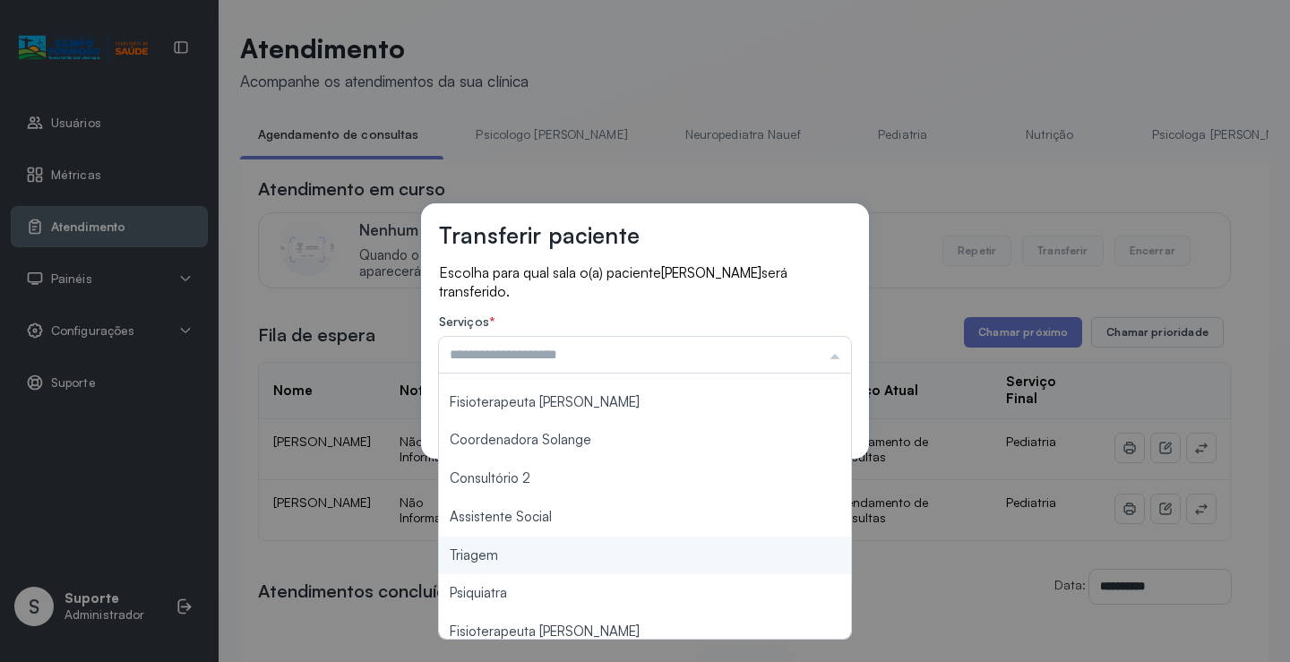
type input "*******"
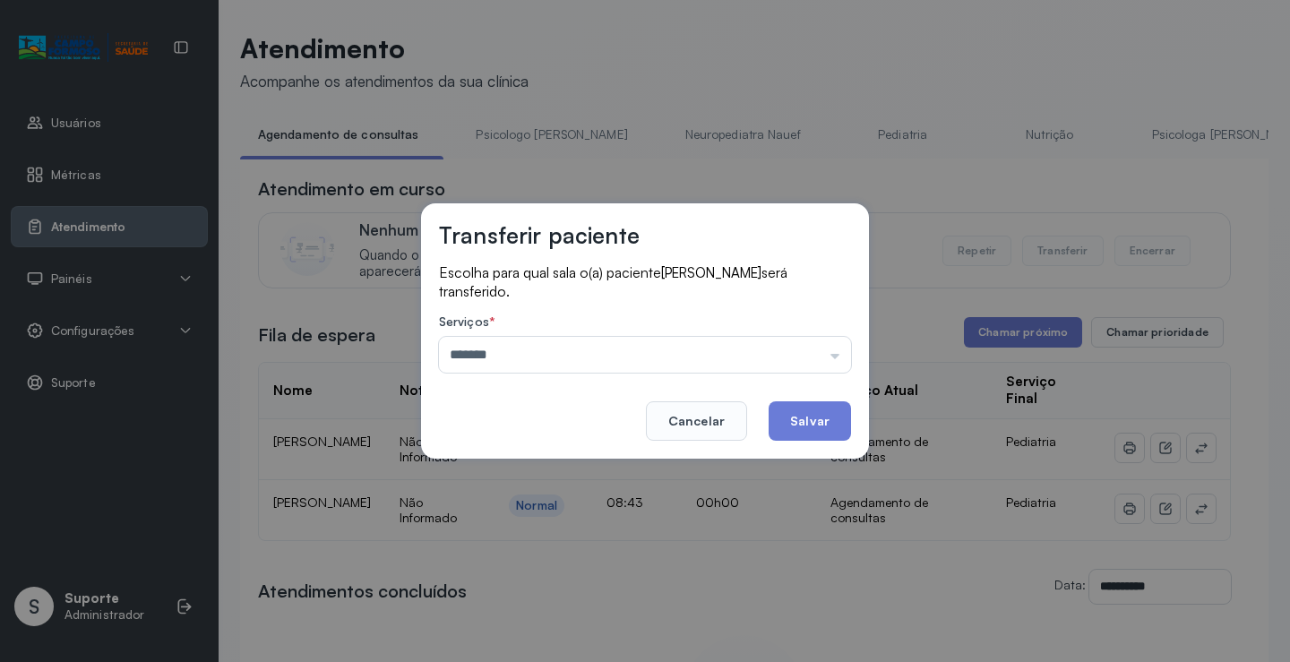
click at [557, 553] on div "Transferir paciente Escolha para qual sala o(a) paciente AYLLA JOANA AMORIM CAR…" at bounding box center [645, 331] width 1290 height 662
click at [844, 425] on button "Salvar" at bounding box center [810, 420] width 82 height 39
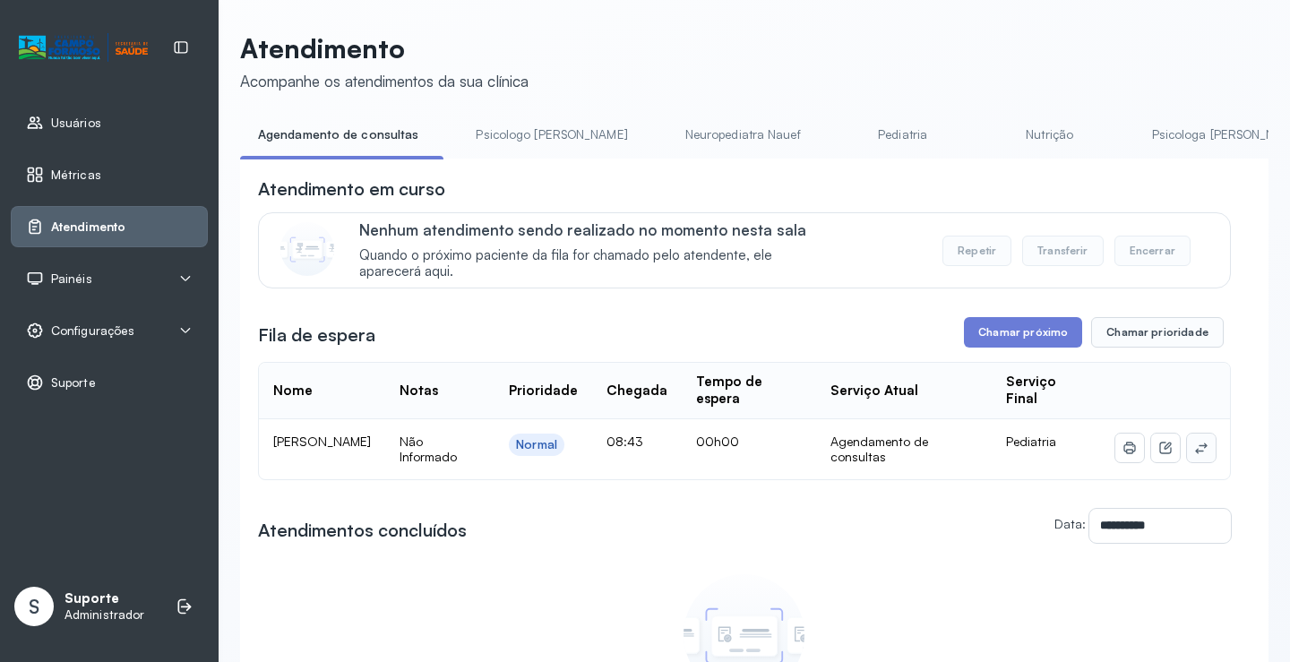
click at [1190, 461] on button at bounding box center [1201, 448] width 29 height 29
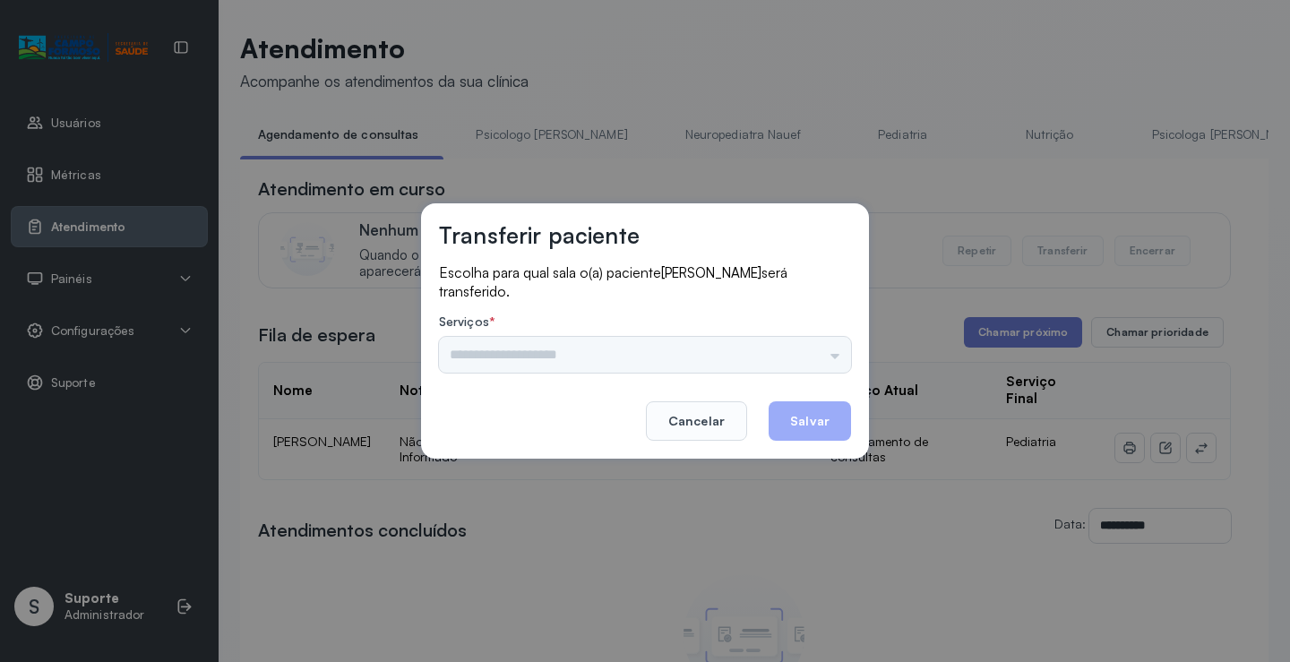
click at [811, 349] on div "Psicologo Pedro Neuropediatra Nauef Pediatria Nutrição Psicologa Alana Fisioter…" at bounding box center [645, 355] width 412 height 36
click at [826, 353] on input "text" at bounding box center [645, 355] width 412 height 36
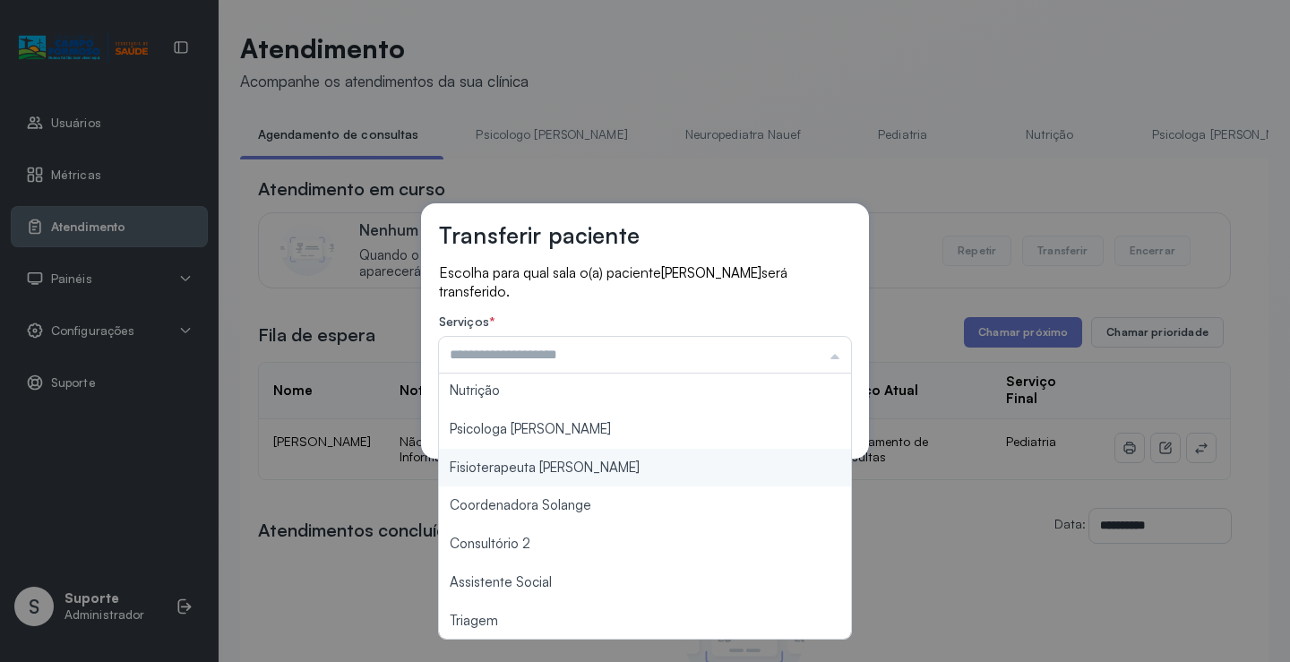
scroll to position [271, 0]
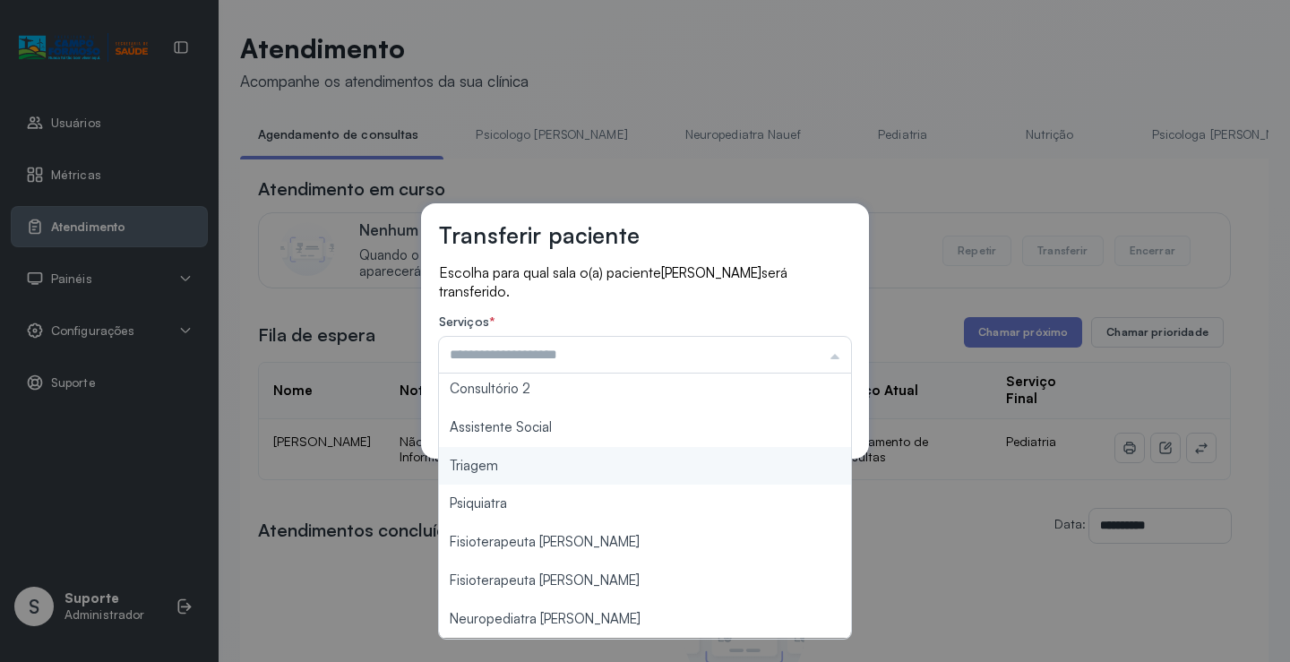
type input "*******"
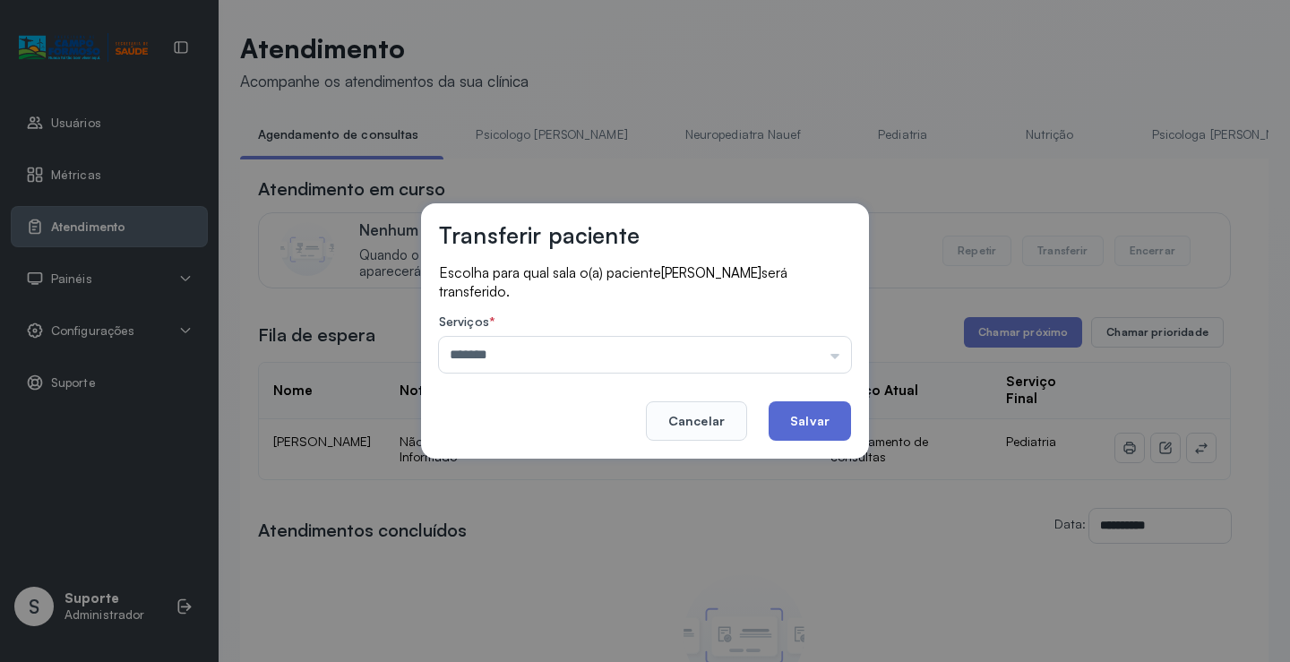
drag, startPoint x: 580, startPoint y: 469, endPoint x: 827, endPoint y: 419, distance: 252.3
click at [581, 469] on div "Transferir paciente Escolha para qual sala o(a) paciente ANTHONY RAVI AMORIM DO…" at bounding box center [645, 331] width 1290 height 662
click at [848, 408] on button "Salvar" at bounding box center [810, 420] width 82 height 39
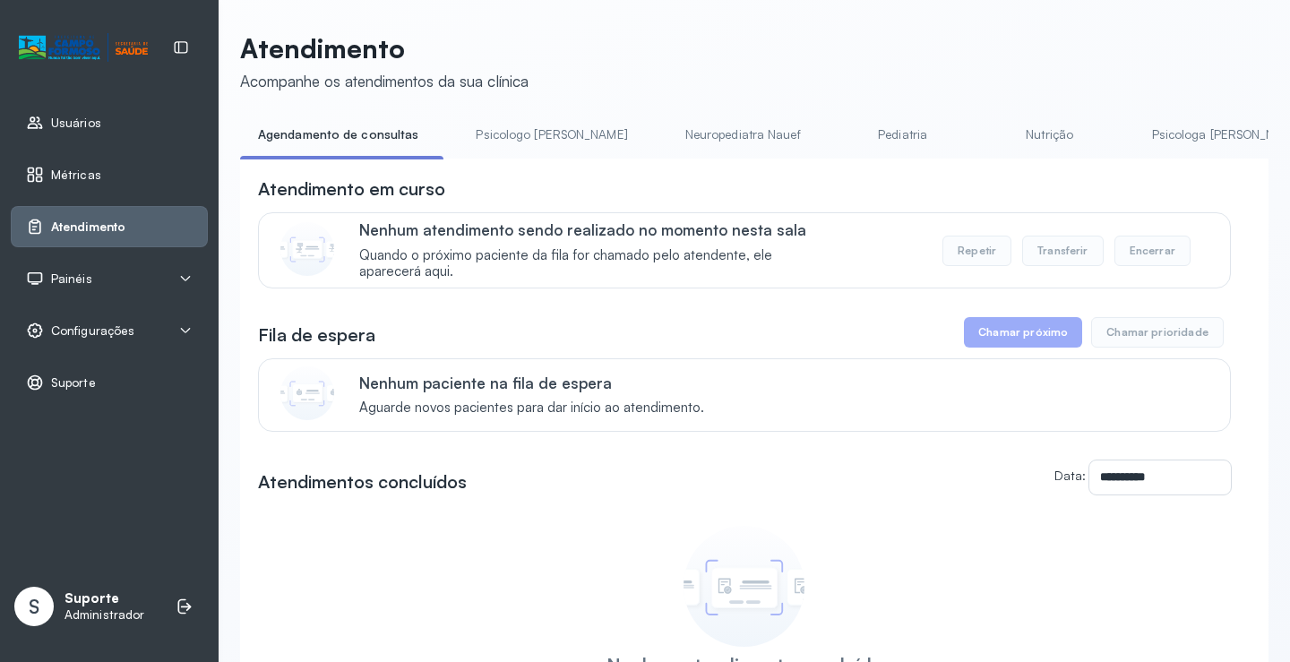
click at [707, 137] on link "Neuropediatra Nauef" at bounding box center [742, 135] width 151 height 30
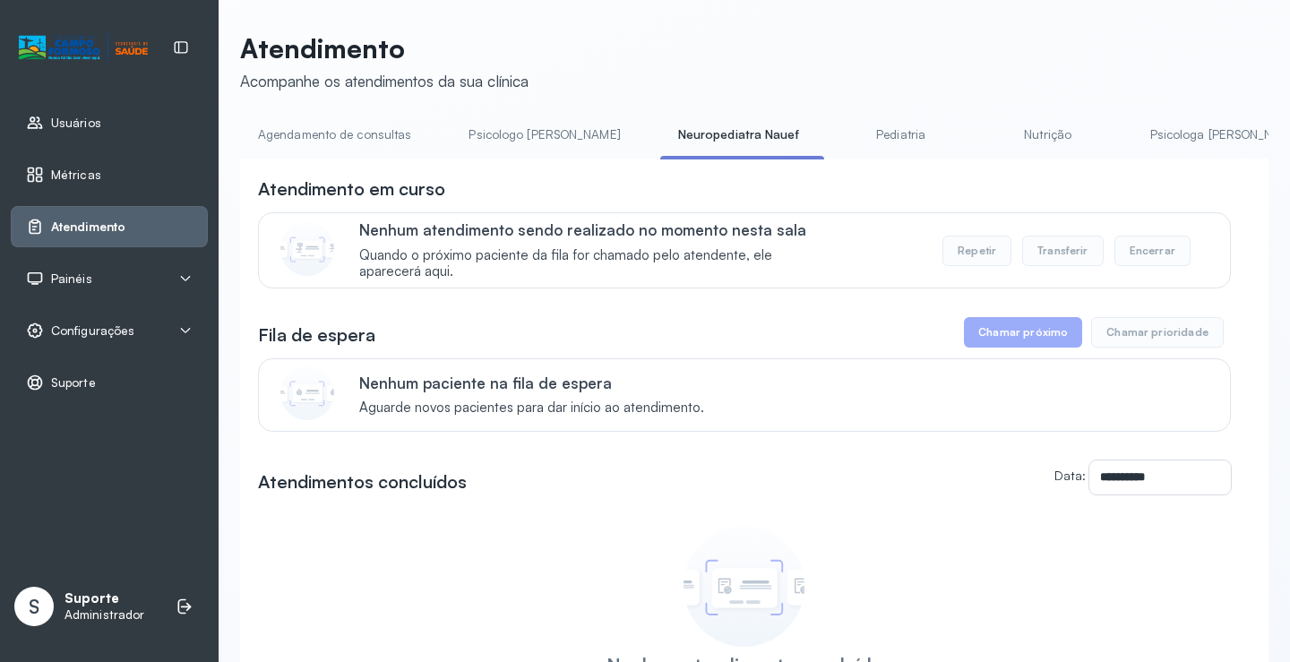
drag, startPoint x: 985, startPoint y: 133, endPoint x: 1001, endPoint y: 136, distance: 16.3
click at [985, 134] on link "Nutrição" at bounding box center [1047, 135] width 125 height 30
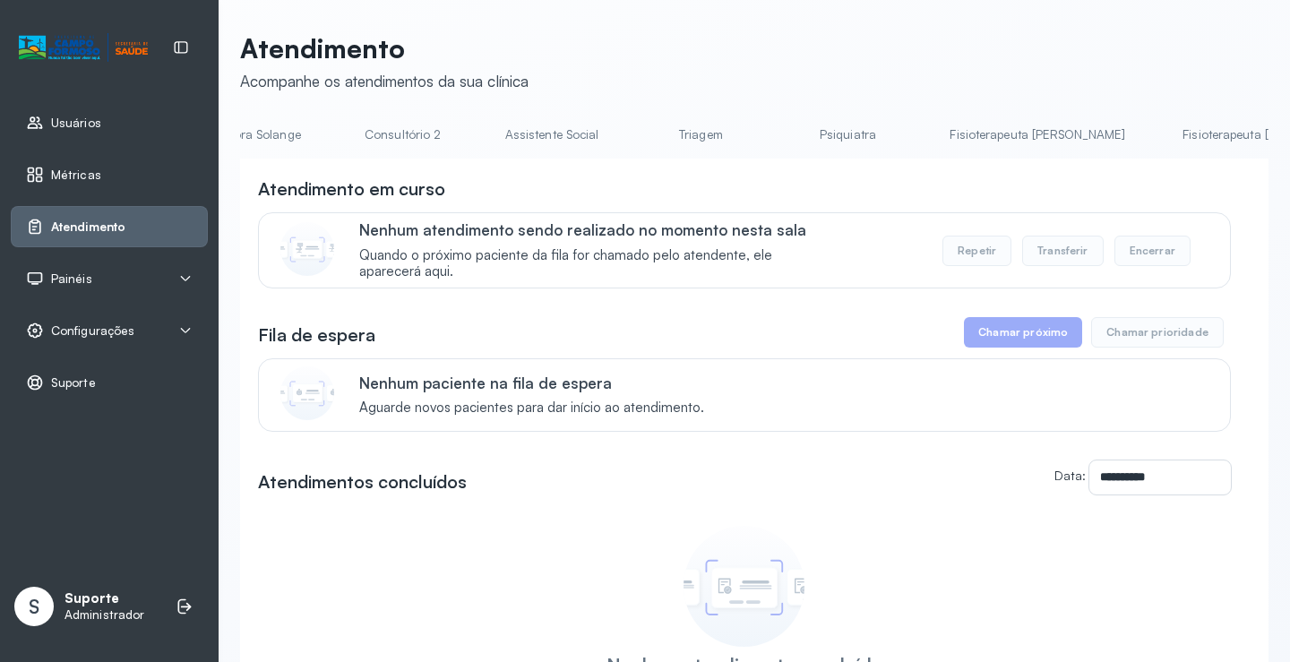
scroll to position [0, 1425]
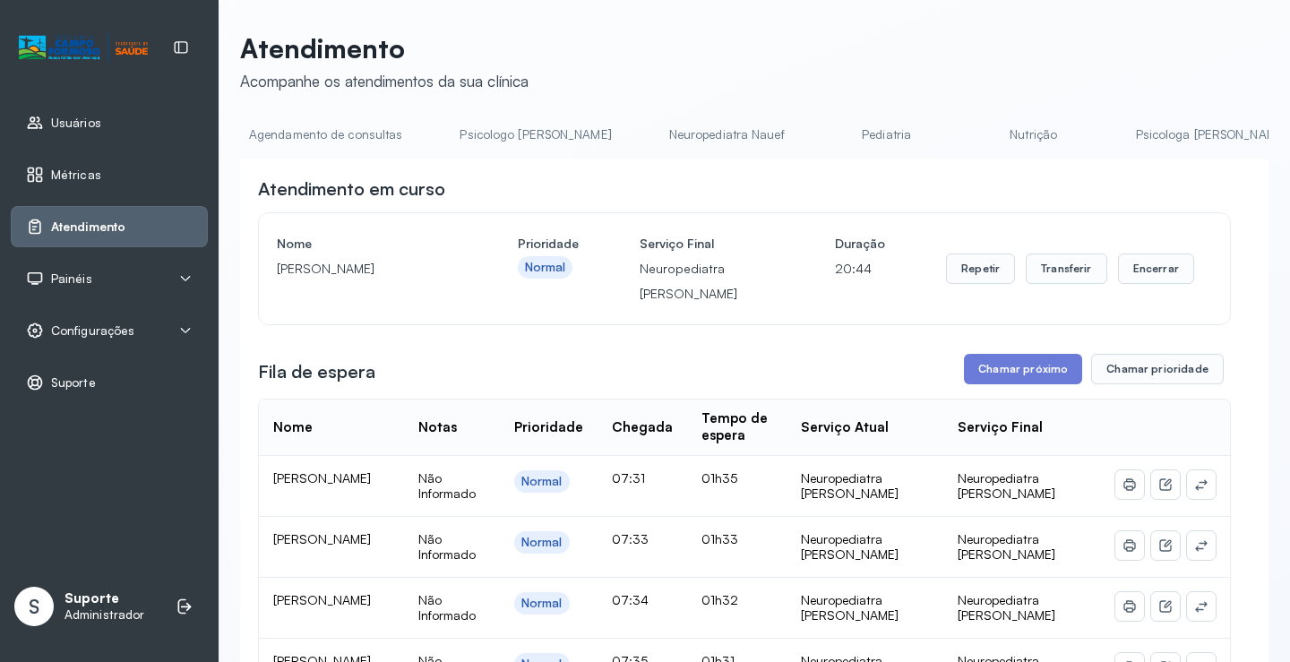
scroll to position [0, 0]
click at [275, 129] on link "Agendamento de consultas" at bounding box center [334, 135] width 189 height 30
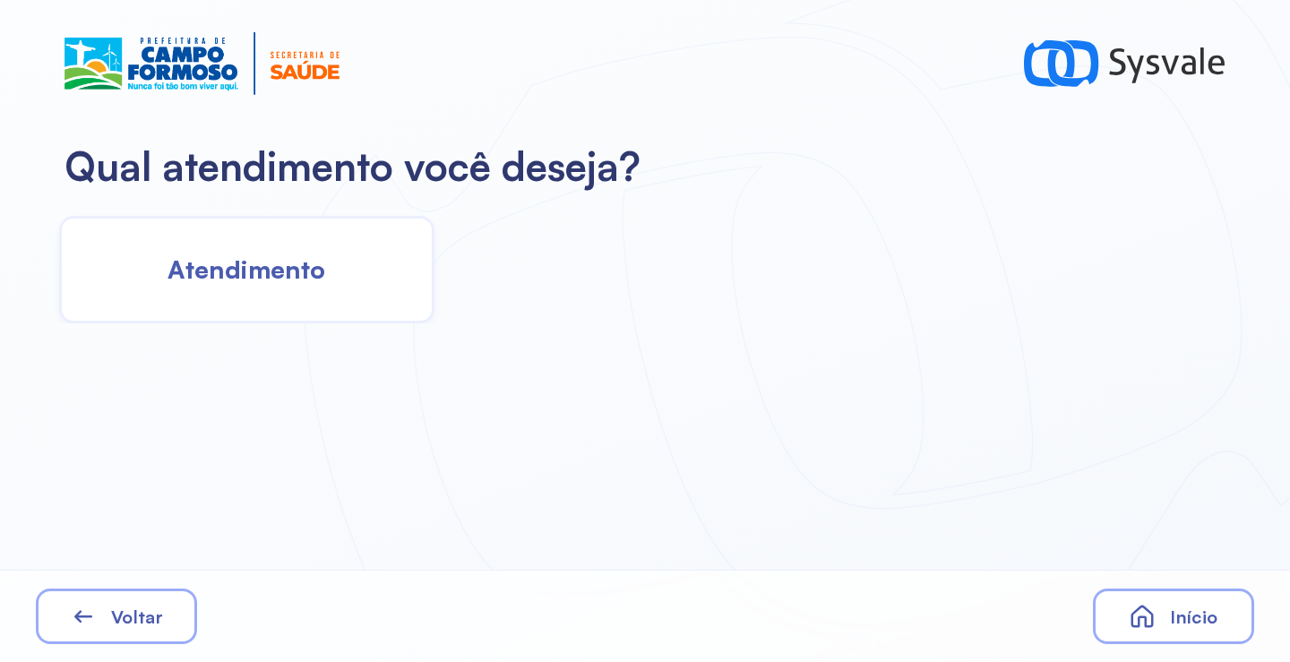
click at [255, 277] on span "Atendimento" at bounding box center [247, 269] width 158 height 31
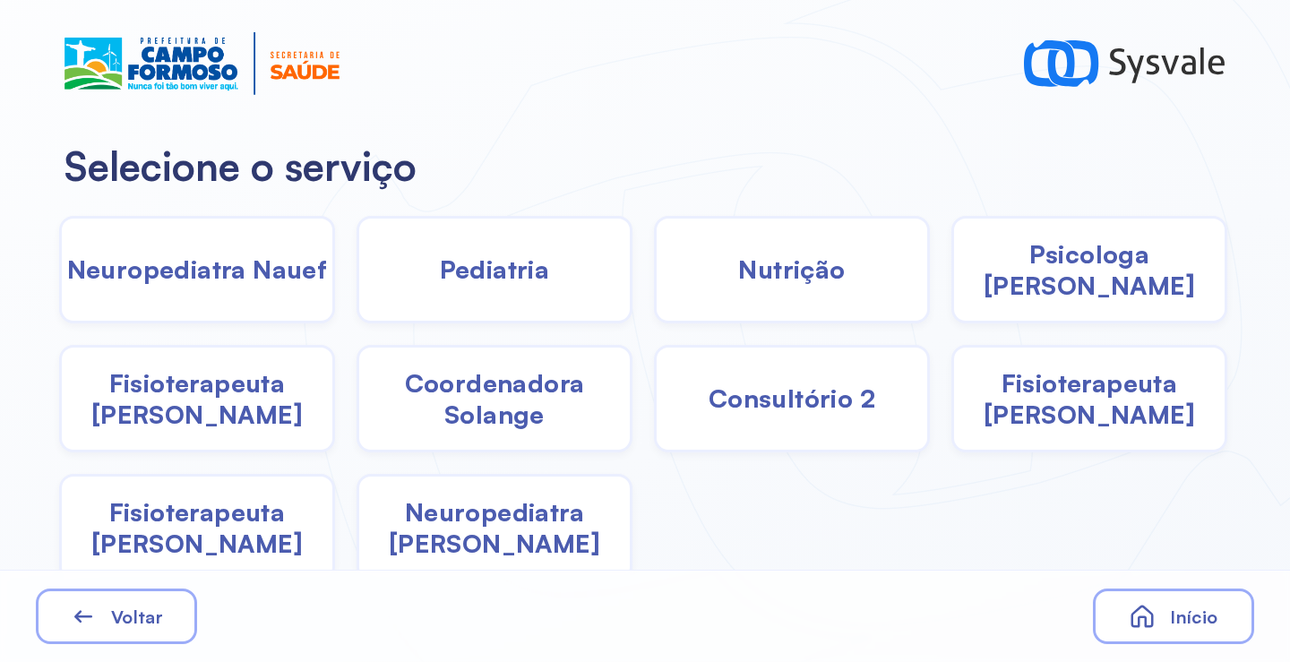
click at [470, 399] on span "Coordenadora Solange" at bounding box center [494, 398] width 271 height 63
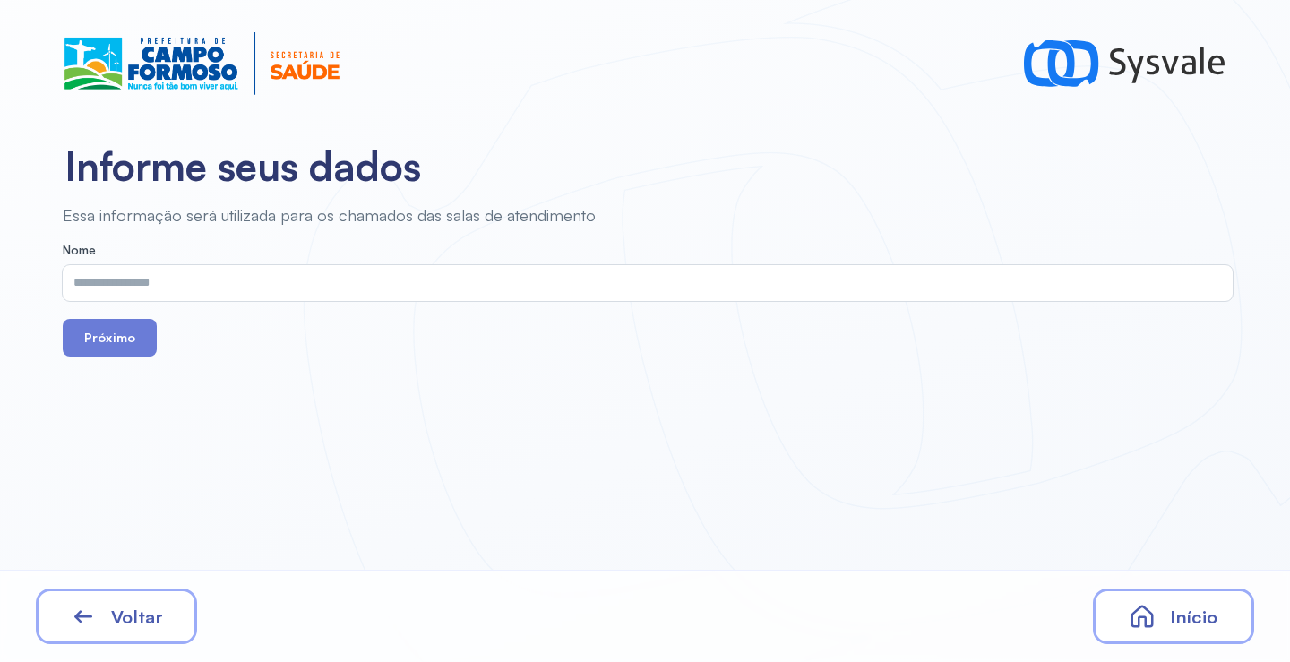
drag, startPoint x: 260, startPoint y: 256, endPoint x: 256, endPoint y: 266, distance: 10.5
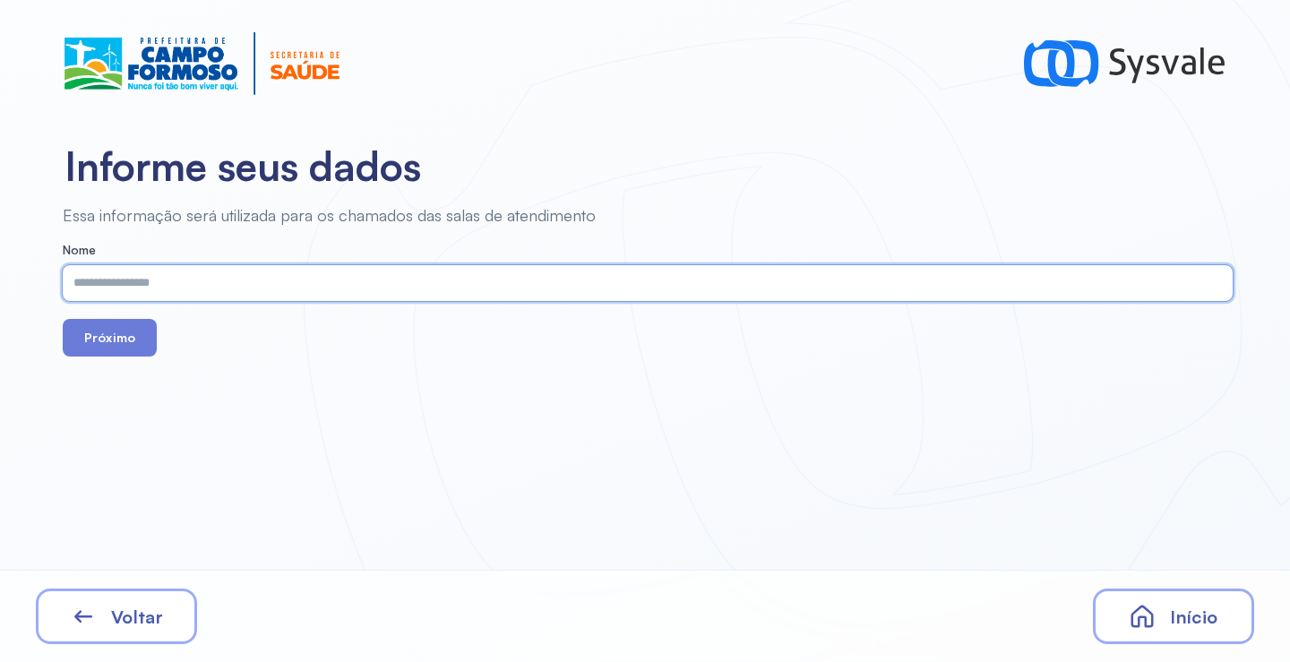
drag, startPoint x: 256, startPoint y: 266, endPoint x: 178, endPoint y: 286, distance: 80.4
paste input "**********"
type input "**********"
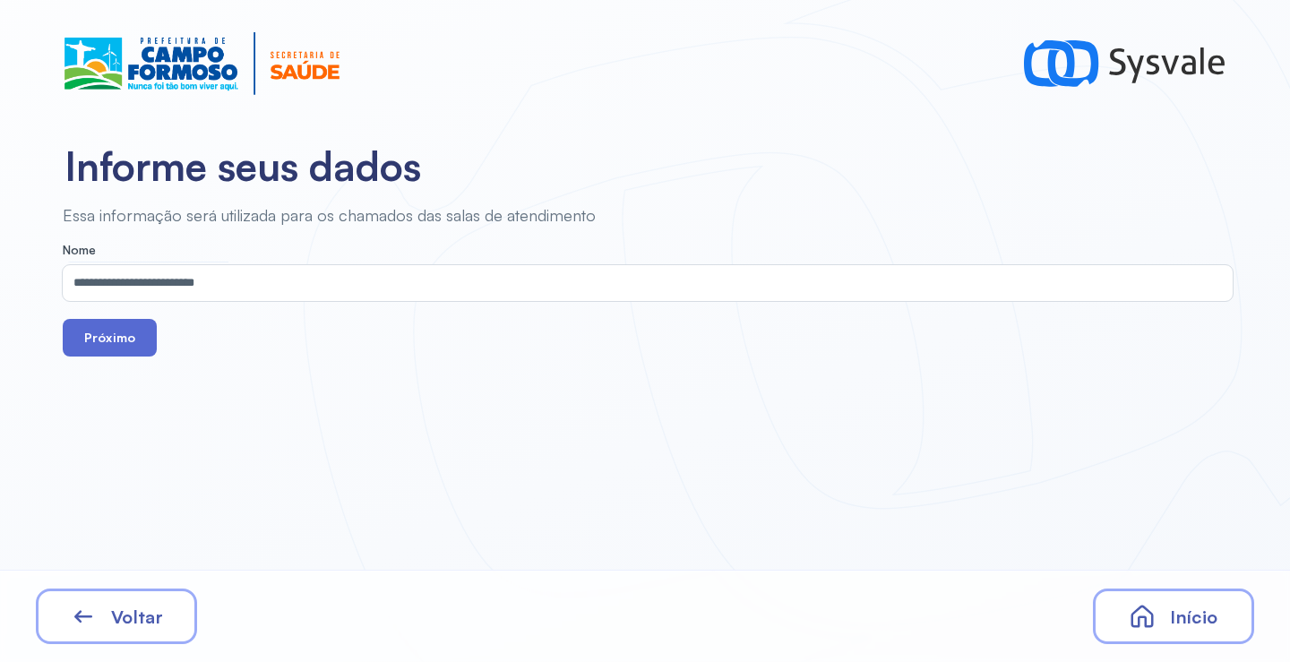
click at [107, 343] on button "Próximo" at bounding box center [110, 338] width 94 height 38
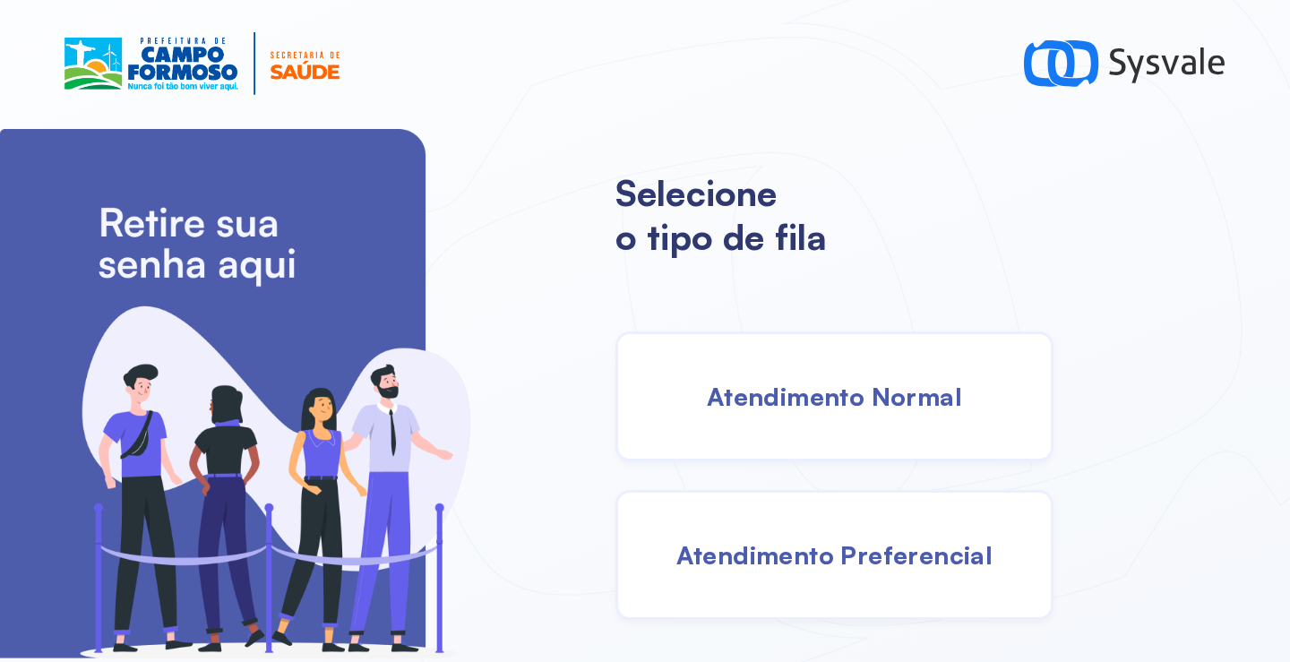
click at [860, 417] on div "Atendimento Normal" at bounding box center [834, 396] width 438 height 130
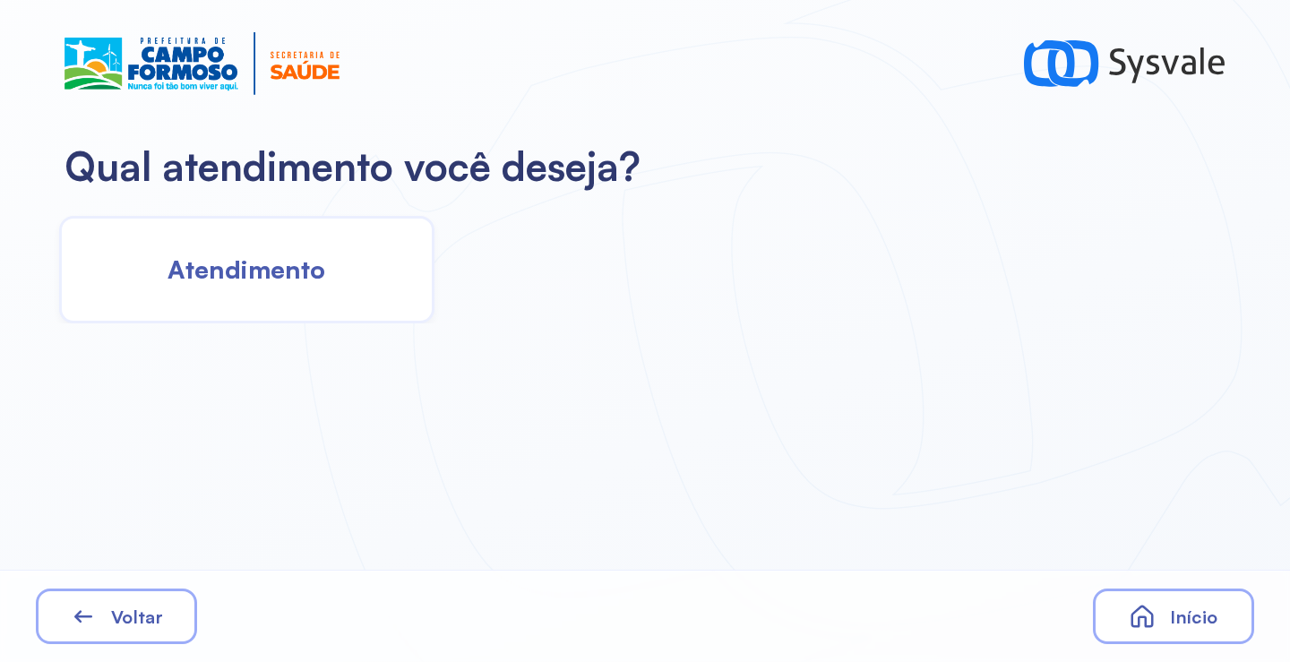
click at [221, 288] on div "Atendimento" at bounding box center [246, 270] width 375 height 108
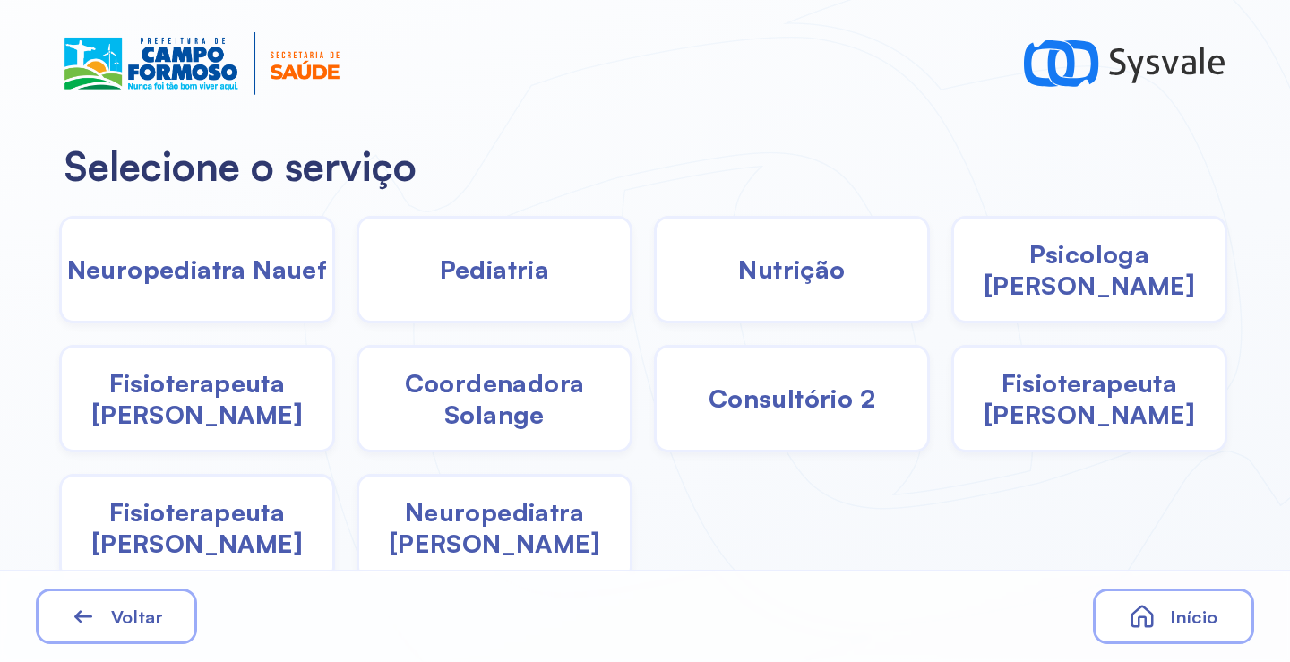
click at [654, 297] on div "Pediatria" at bounding box center [792, 270] width 276 height 108
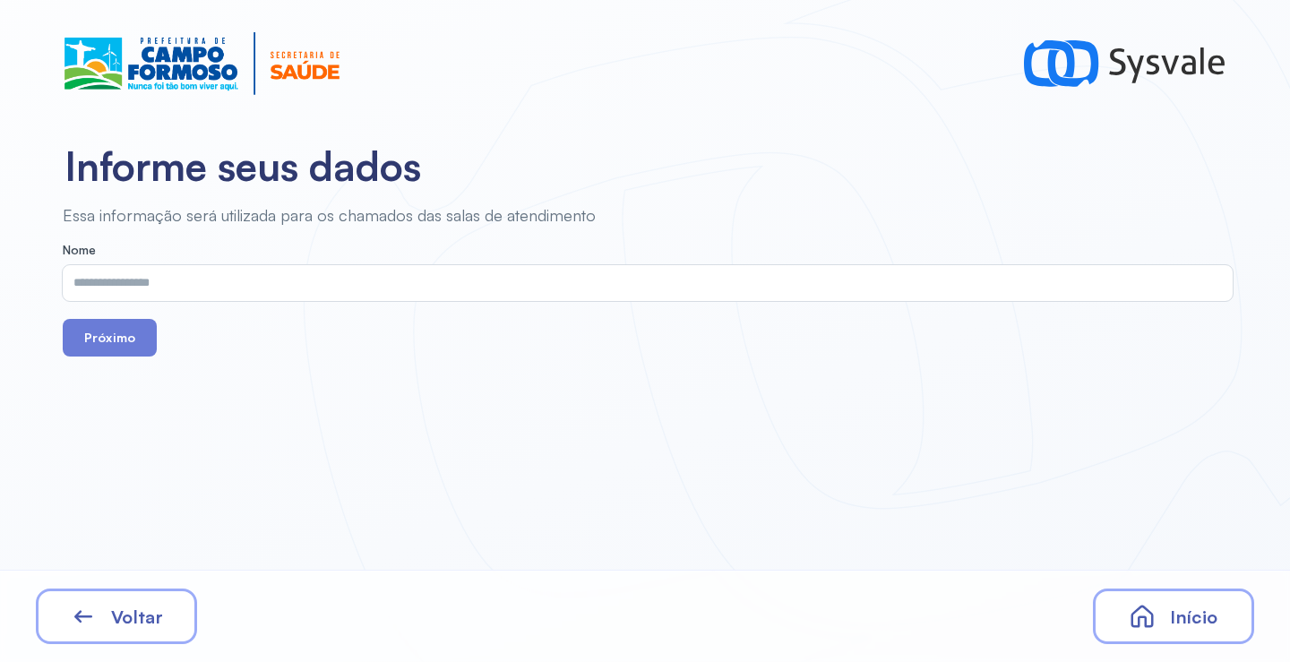
drag, startPoint x: 501, startPoint y: 297, endPoint x: 487, endPoint y: 290, distance: 14.8
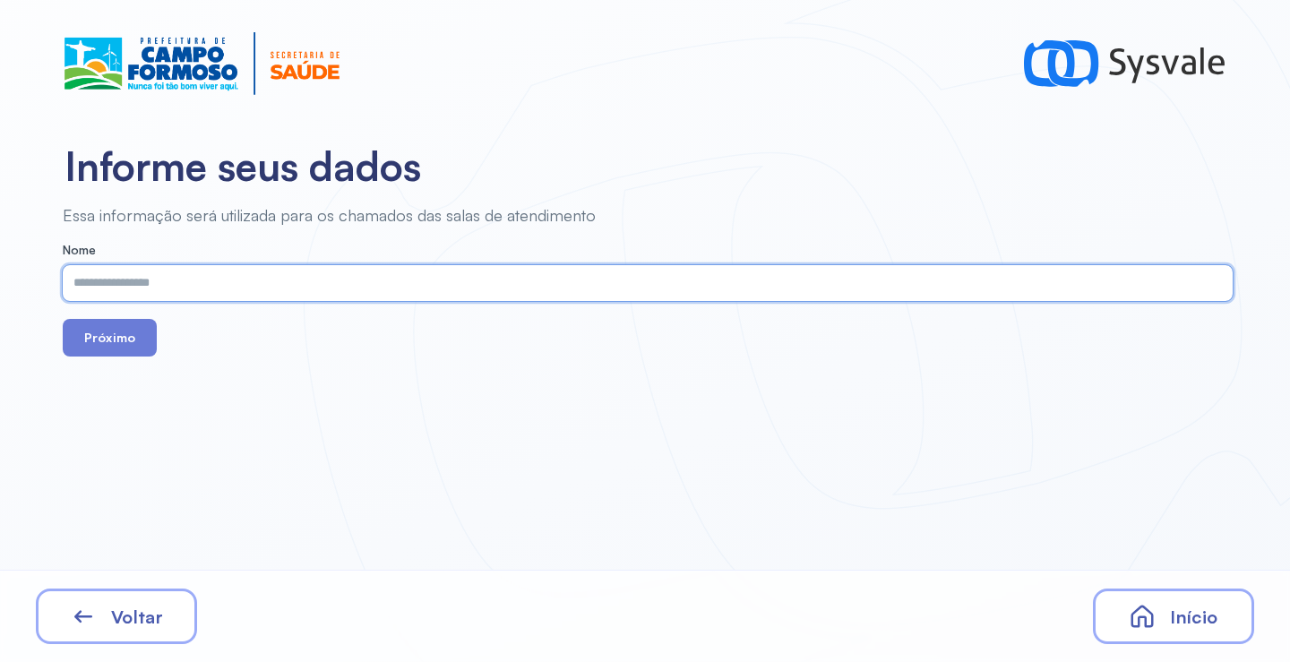
paste input "**********"
type input "**********"
click at [115, 333] on button "Próximo" at bounding box center [110, 338] width 94 height 38
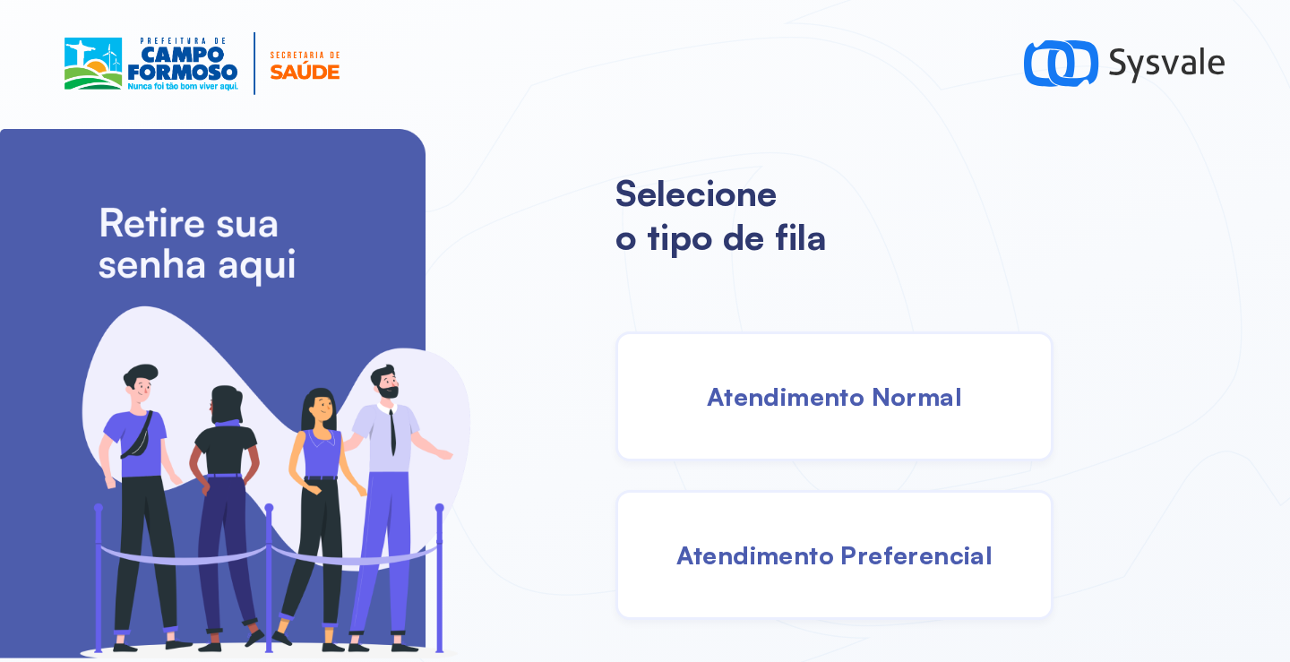
click at [974, 411] on div "Atendimento Normal" at bounding box center [834, 396] width 438 height 130
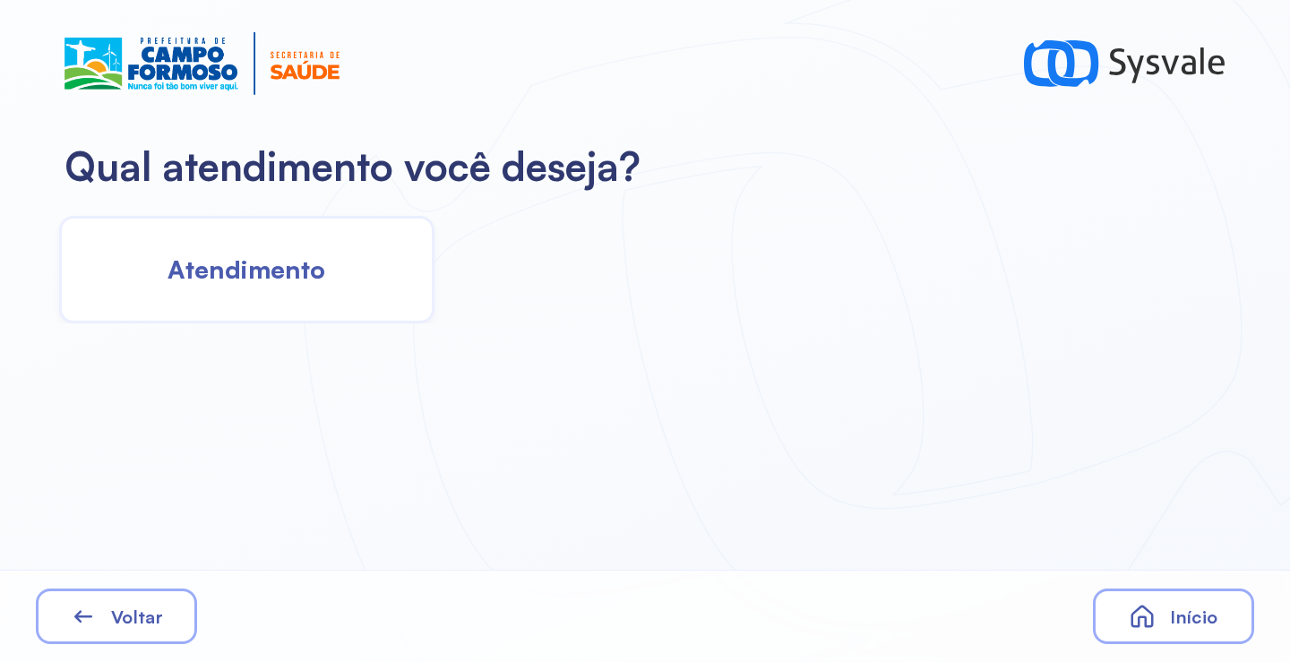
click at [271, 217] on div "Atendimento" at bounding box center [643, 264] width 1287 height 118
click at [271, 259] on span "Atendimento" at bounding box center [247, 269] width 158 height 31
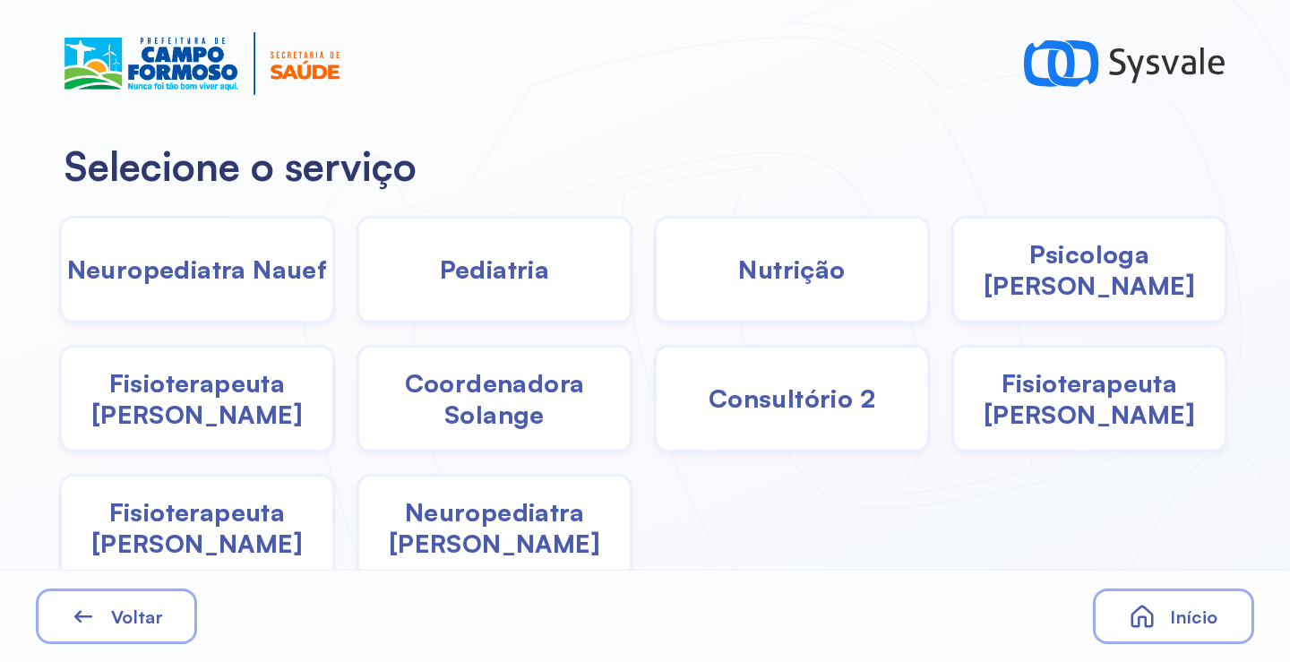
click at [1067, 282] on span "Psicologa [PERSON_NAME]" at bounding box center [1089, 269] width 271 height 63
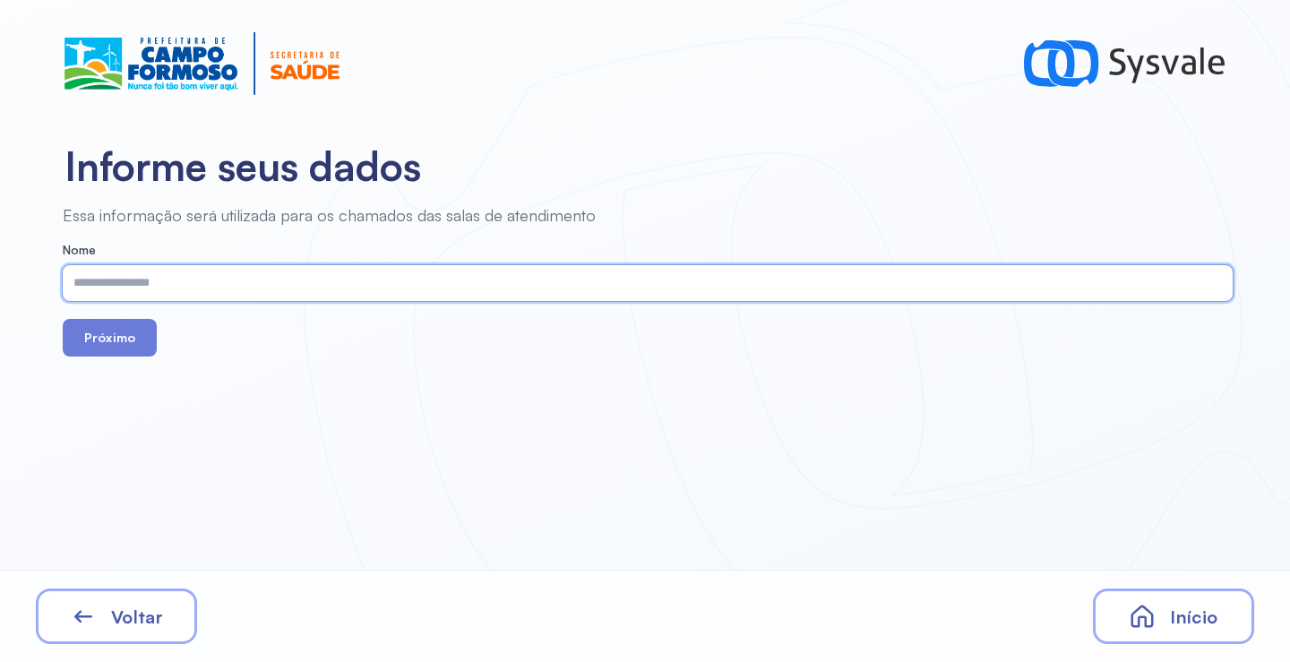
paste input "**********"
type input "**********"
click at [90, 352] on button "Próximo" at bounding box center [110, 338] width 94 height 38
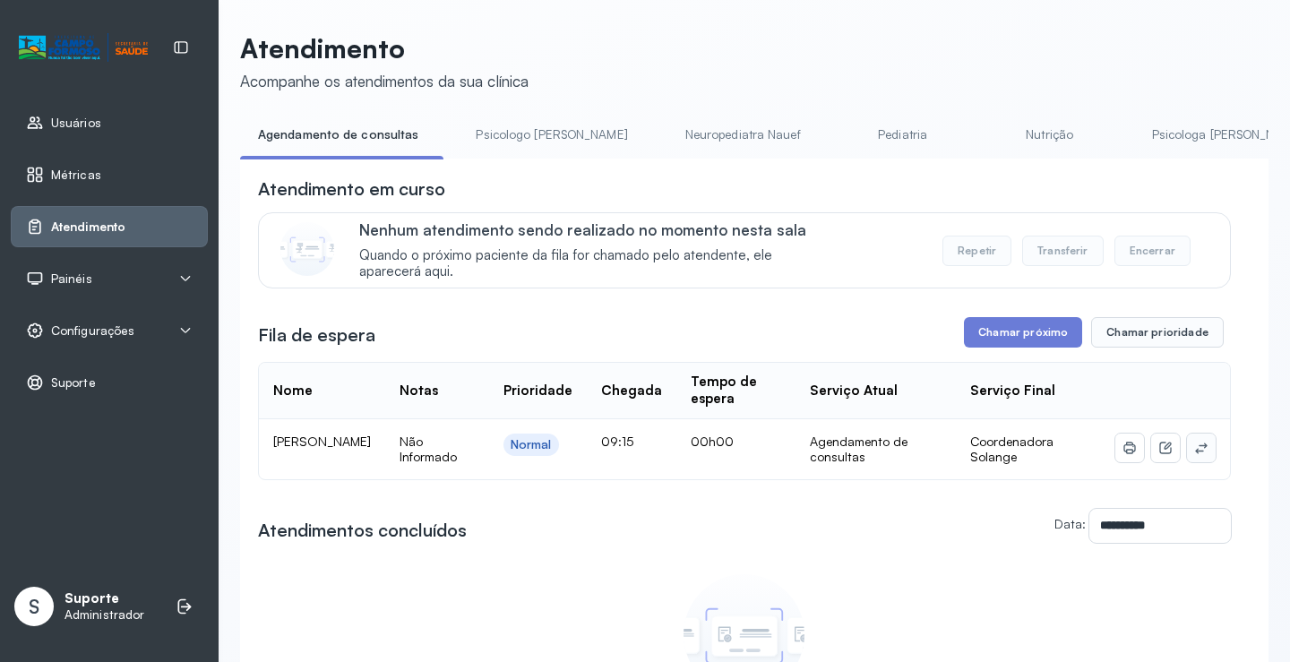
click at [1187, 450] on button at bounding box center [1201, 448] width 29 height 29
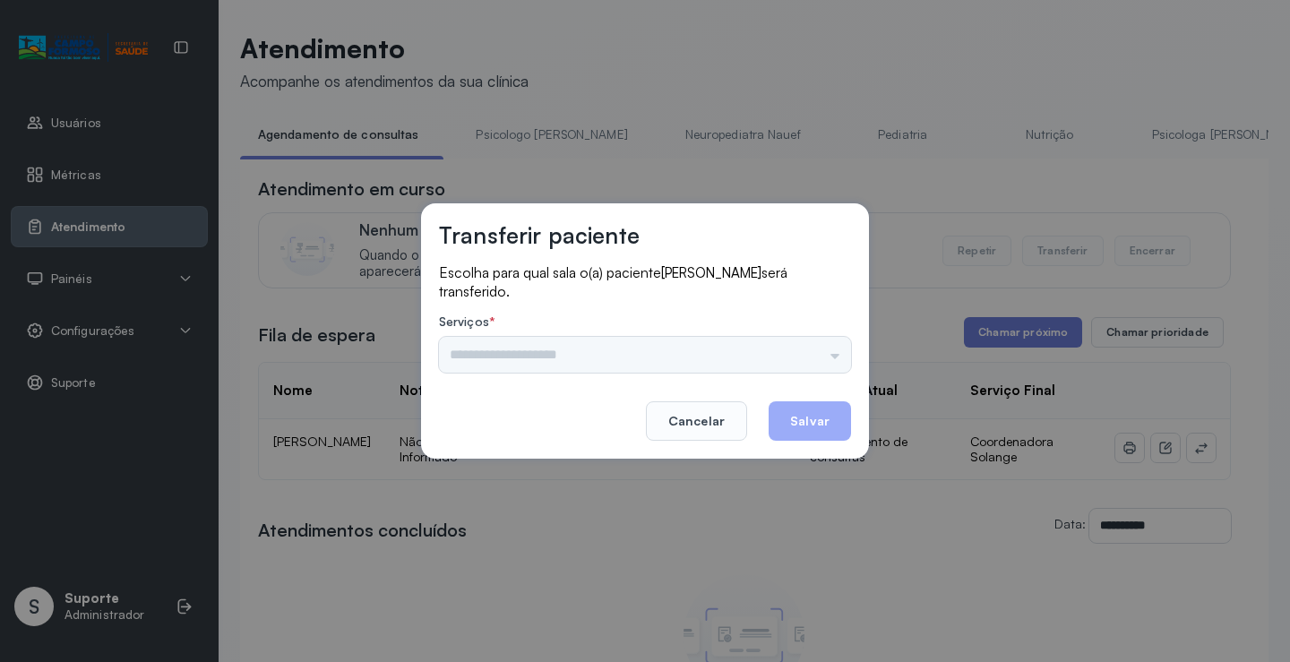
click at [805, 363] on div "Nenhuma opção encontrada" at bounding box center [645, 355] width 412 height 36
click at [843, 347] on div "Nenhuma opção encontrada" at bounding box center [645, 355] width 412 height 36
click at [839, 346] on input "text" at bounding box center [645, 355] width 412 height 36
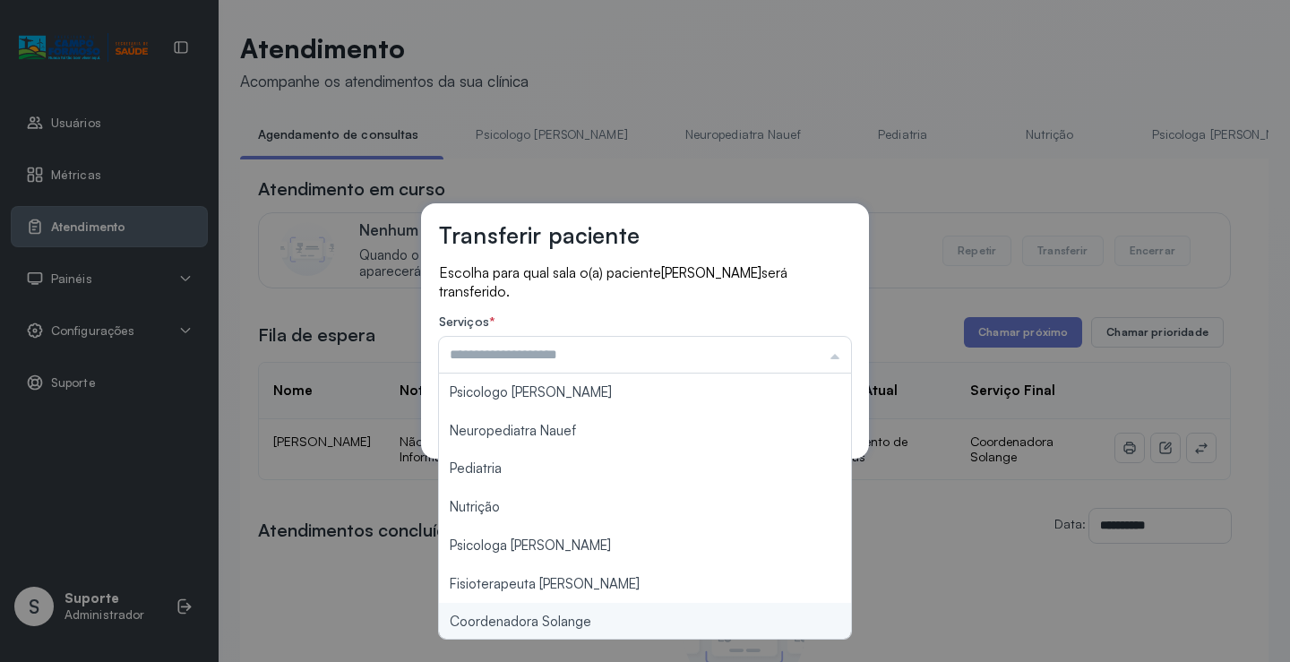
type input "**********"
click at [592, 625] on div "**********" at bounding box center [645, 331] width 1290 height 662
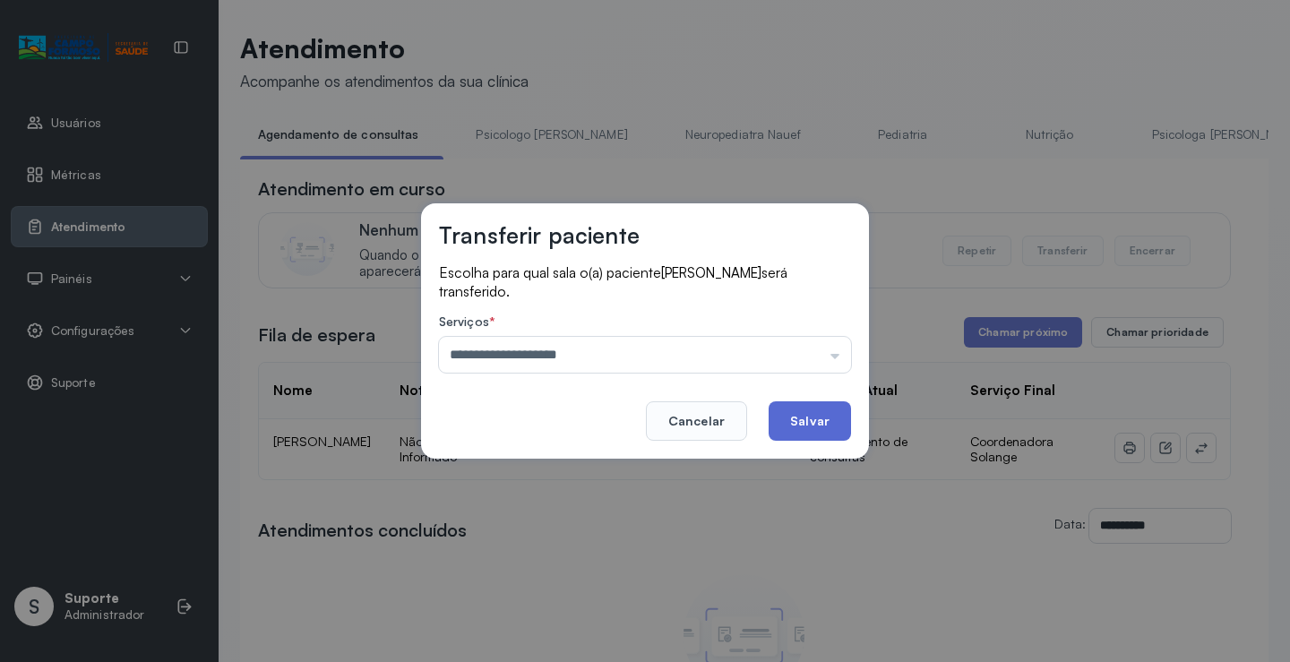
click at [816, 431] on button "Salvar" at bounding box center [810, 420] width 82 height 39
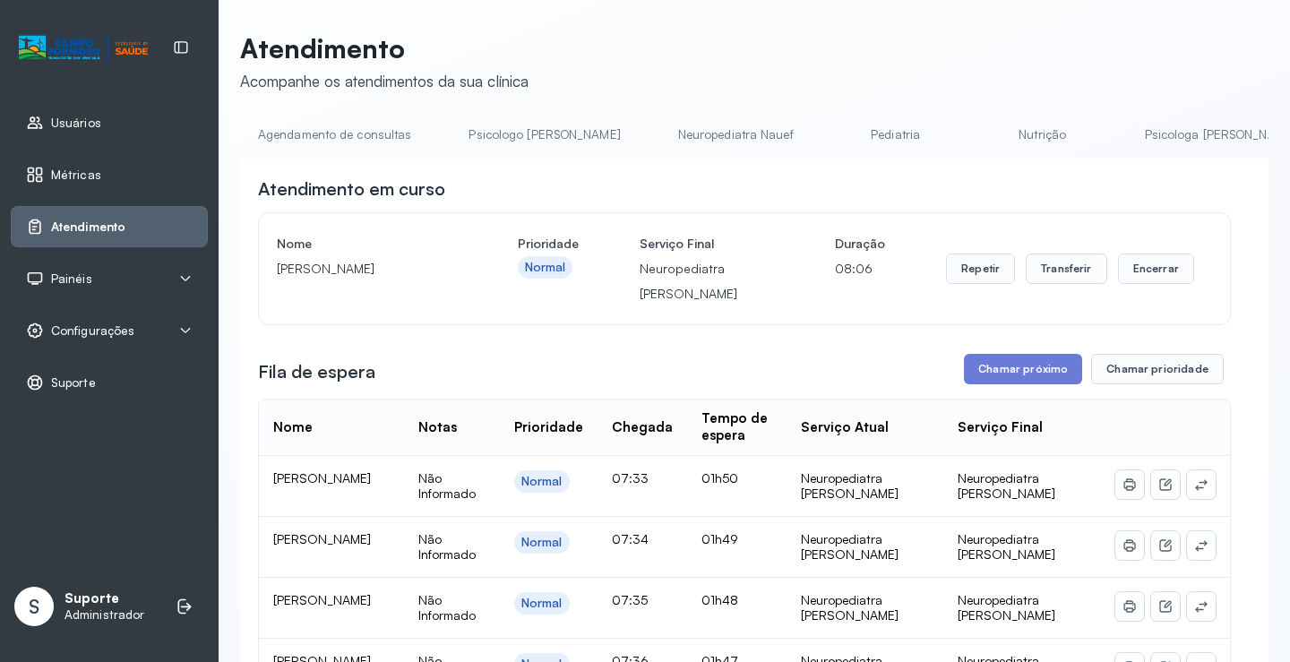
click at [281, 135] on link "Agendamento de consultas" at bounding box center [334, 135] width 189 height 30
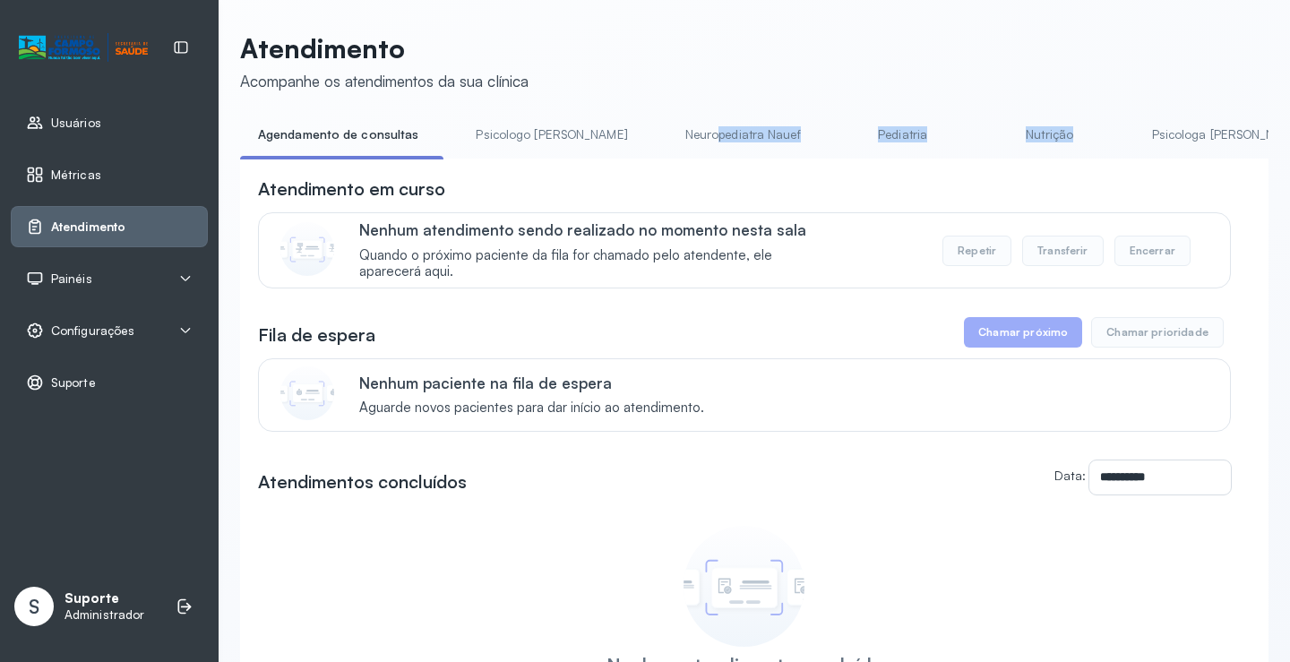
drag, startPoint x: 648, startPoint y: 159, endPoint x: 1079, endPoint y: 162, distance: 430.9
click at [1079, 159] on div "Agendamento de consultas Psicologo Pedro Neuropediatra Nauef Pediatria Nutrição…" at bounding box center [754, 140] width 1028 height 40
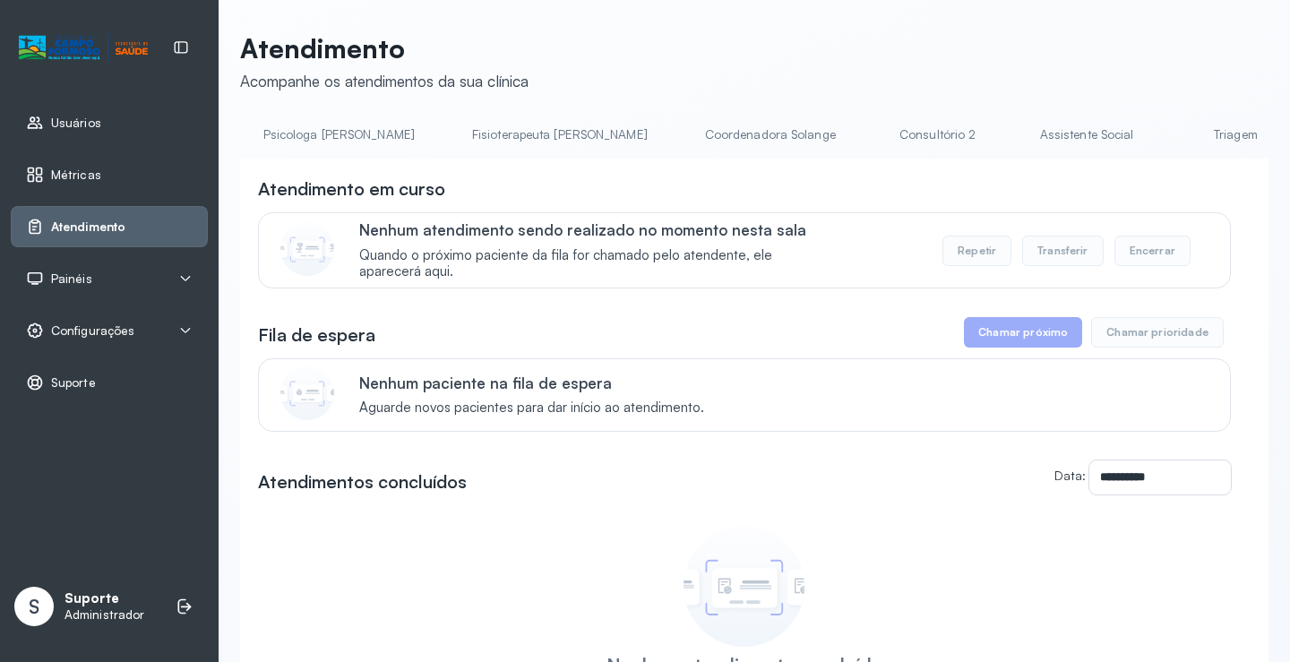
click at [1035, 118] on div "**********" at bounding box center [754, 426] width 1028 height 789
click at [1173, 127] on link "Triagem" at bounding box center [1235, 135] width 125 height 30
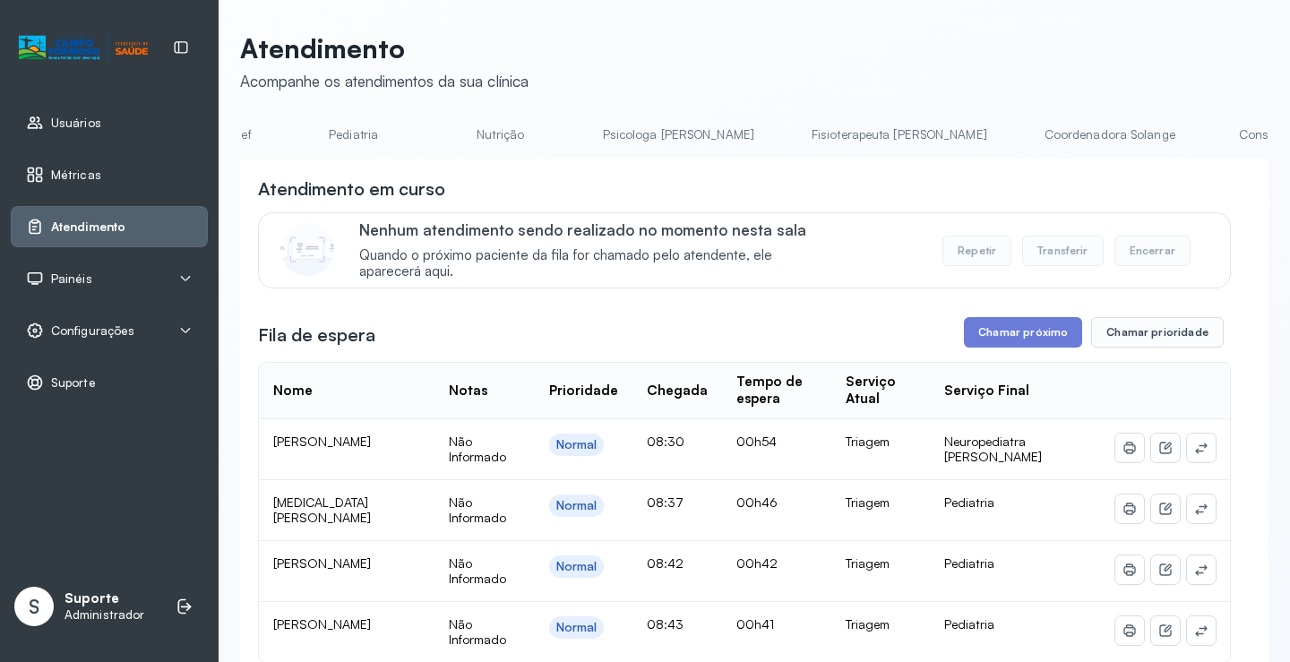
scroll to position [0, 533]
click at [1036, 133] on link "Coordenadora Solange" at bounding box center [1119, 135] width 167 height 30
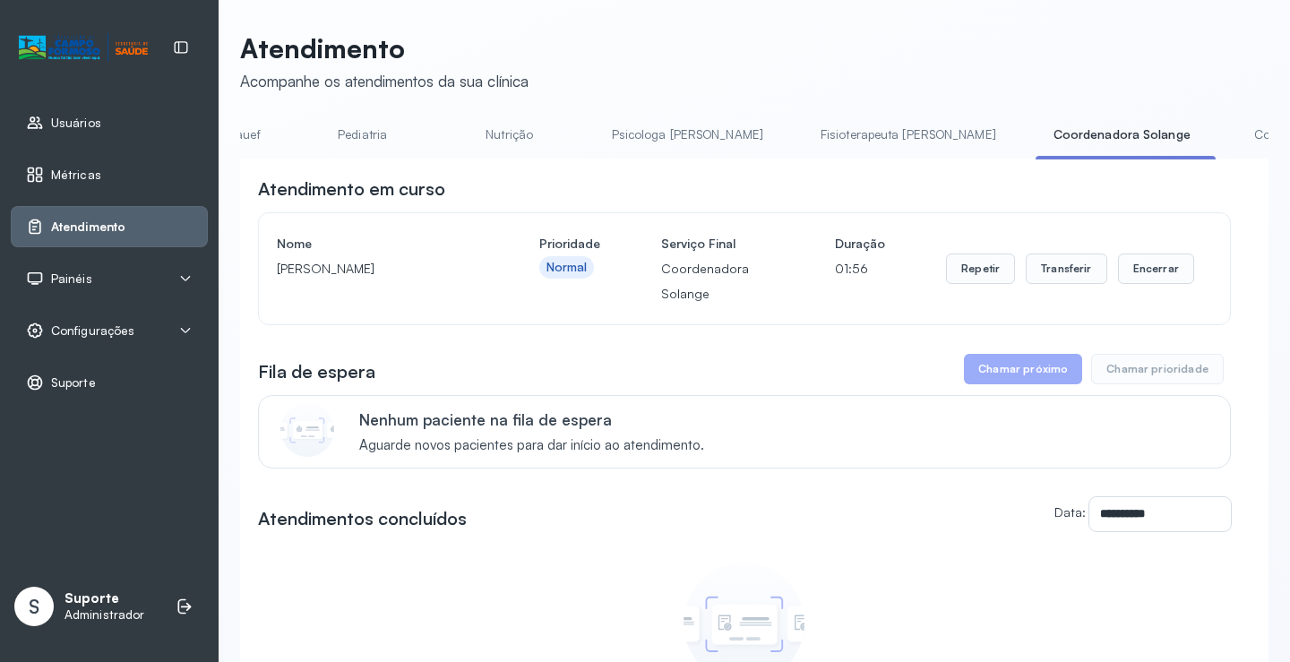
scroll to position [0, 0]
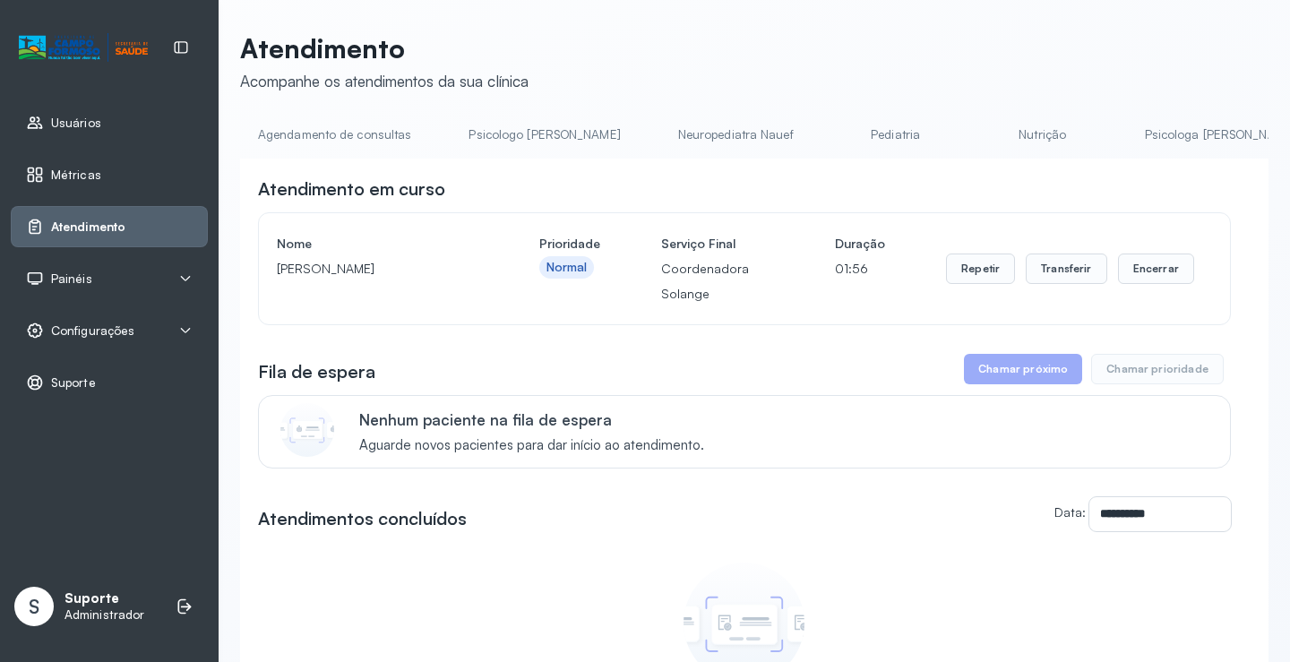
click at [323, 137] on link "Agendamento de consultas" at bounding box center [334, 135] width 189 height 30
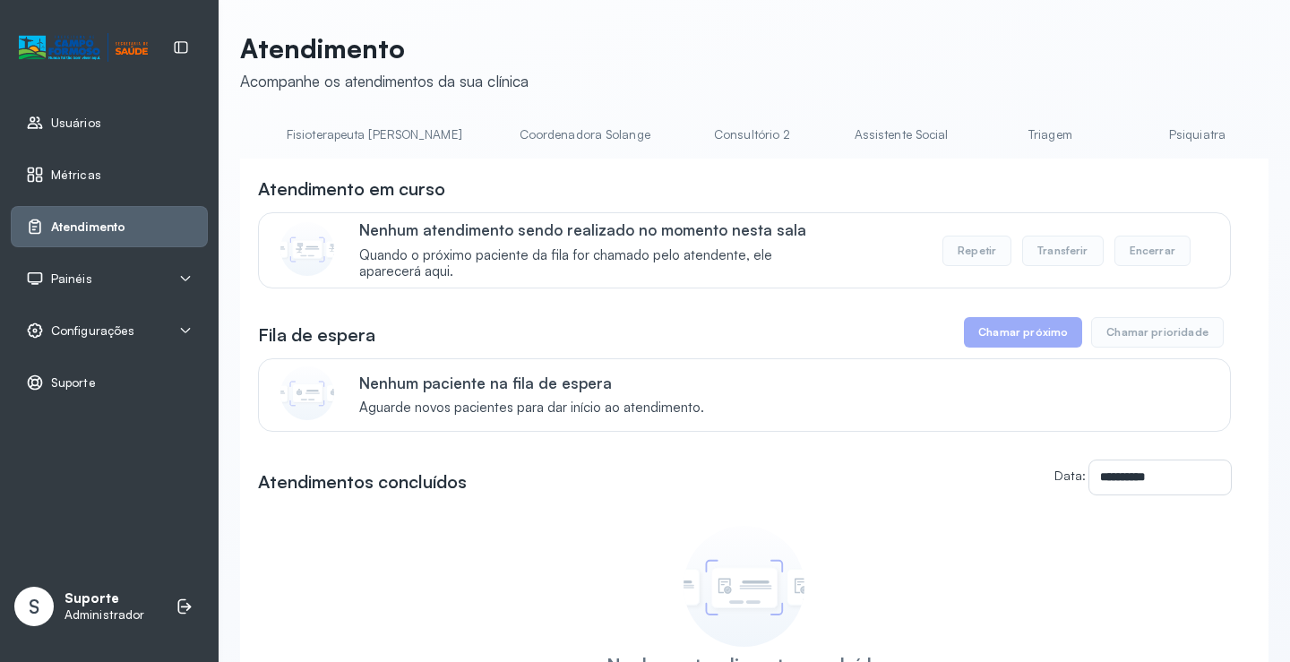
scroll to position [0, 1137]
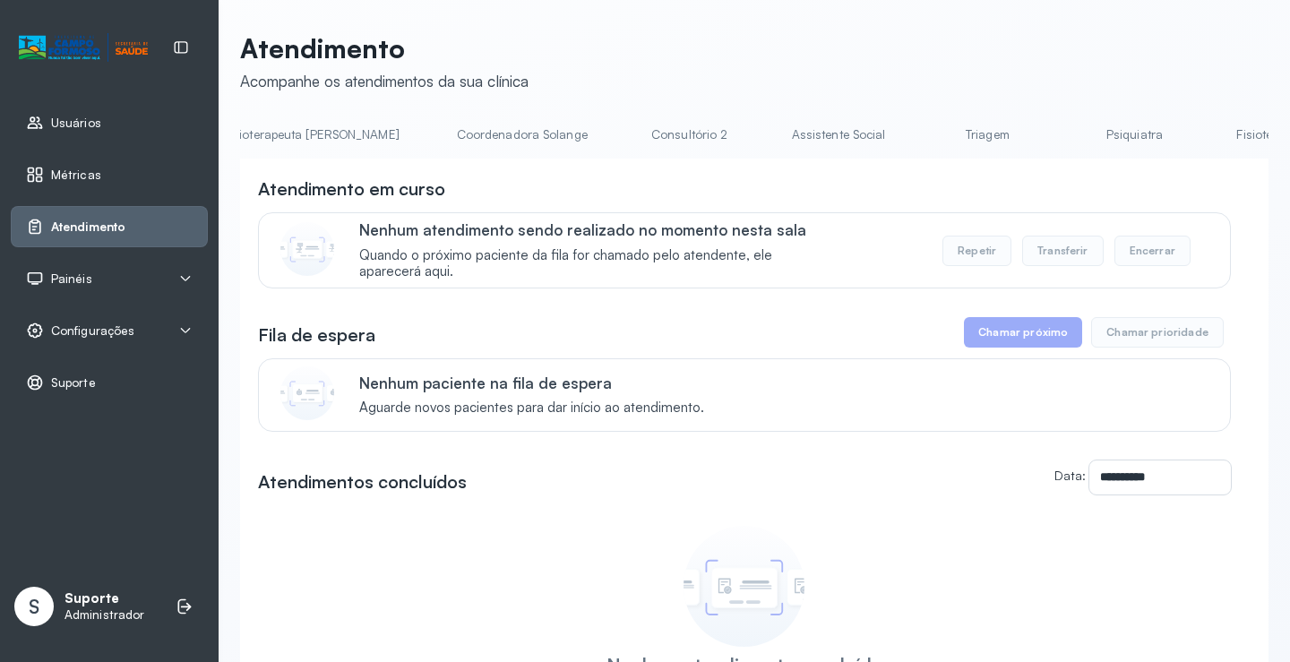
click at [925, 125] on link "Triagem" at bounding box center [987, 135] width 125 height 30
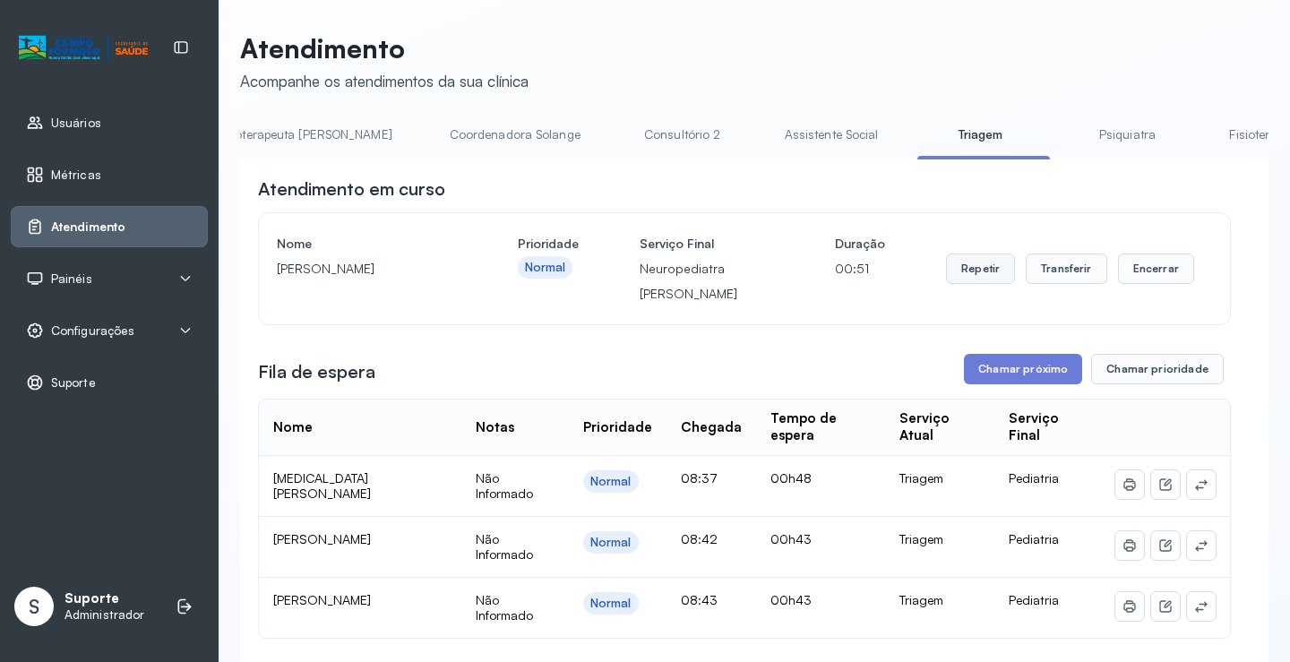
click at [955, 275] on button "Repetir" at bounding box center [980, 269] width 69 height 30
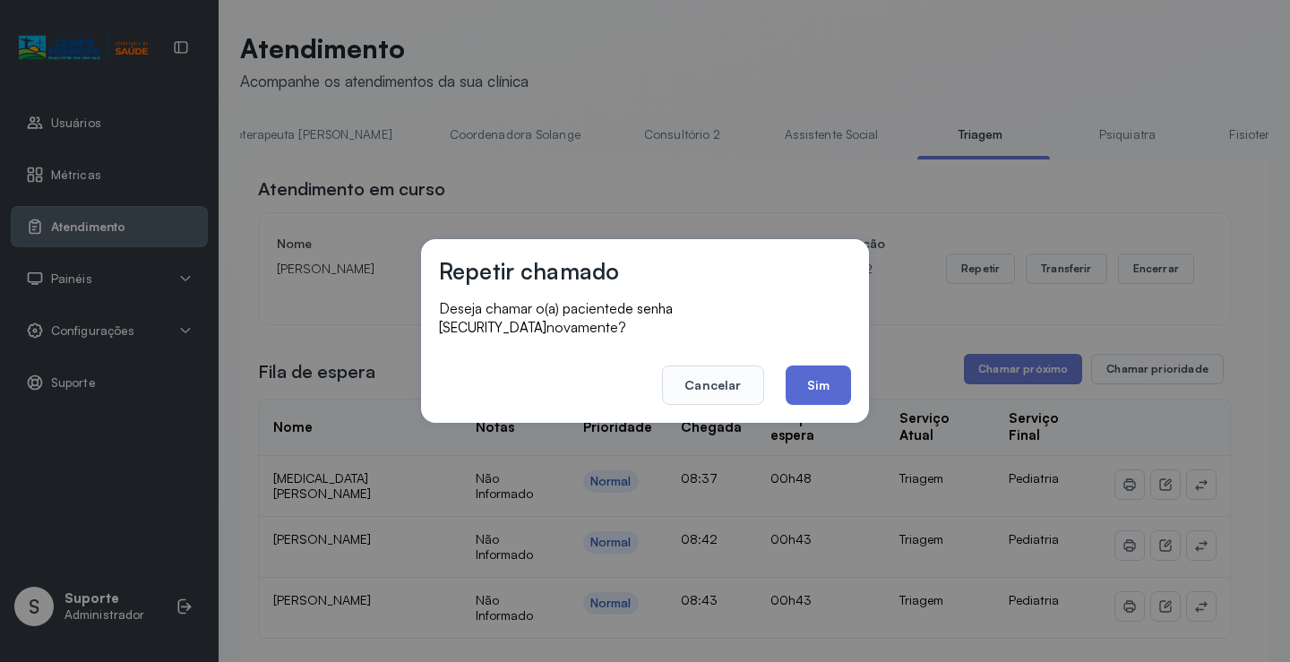
click at [818, 377] on button "Sim" at bounding box center [818, 385] width 65 height 39
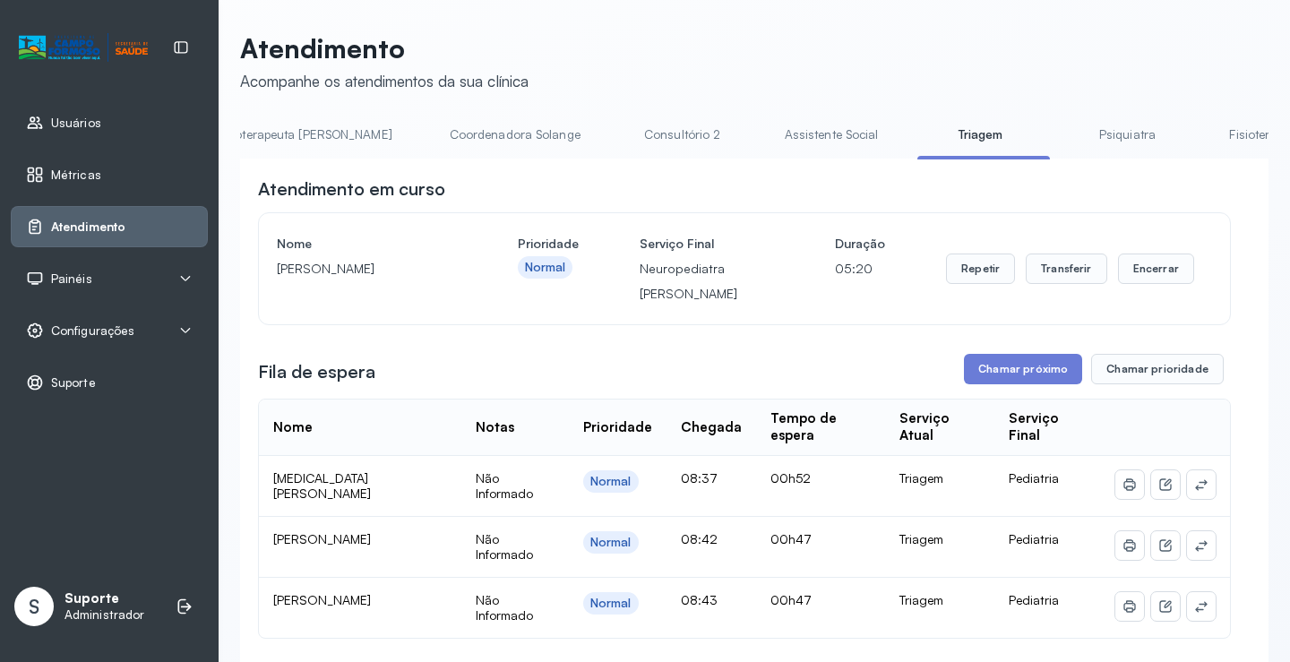
click at [432, 131] on link "Coordenadora Solange" at bounding box center [515, 135] width 167 height 30
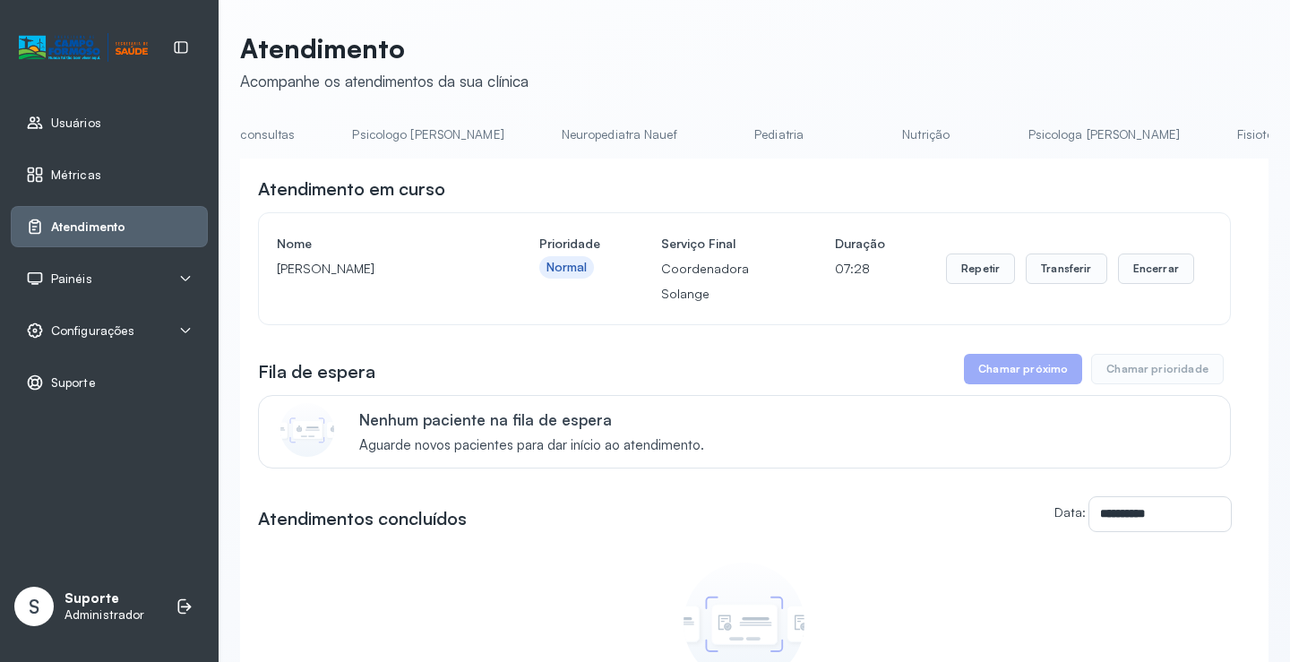
scroll to position [0, 0]
click at [297, 133] on link "Agendamento de consultas" at bounding box center [334, 135] width 189 height 30
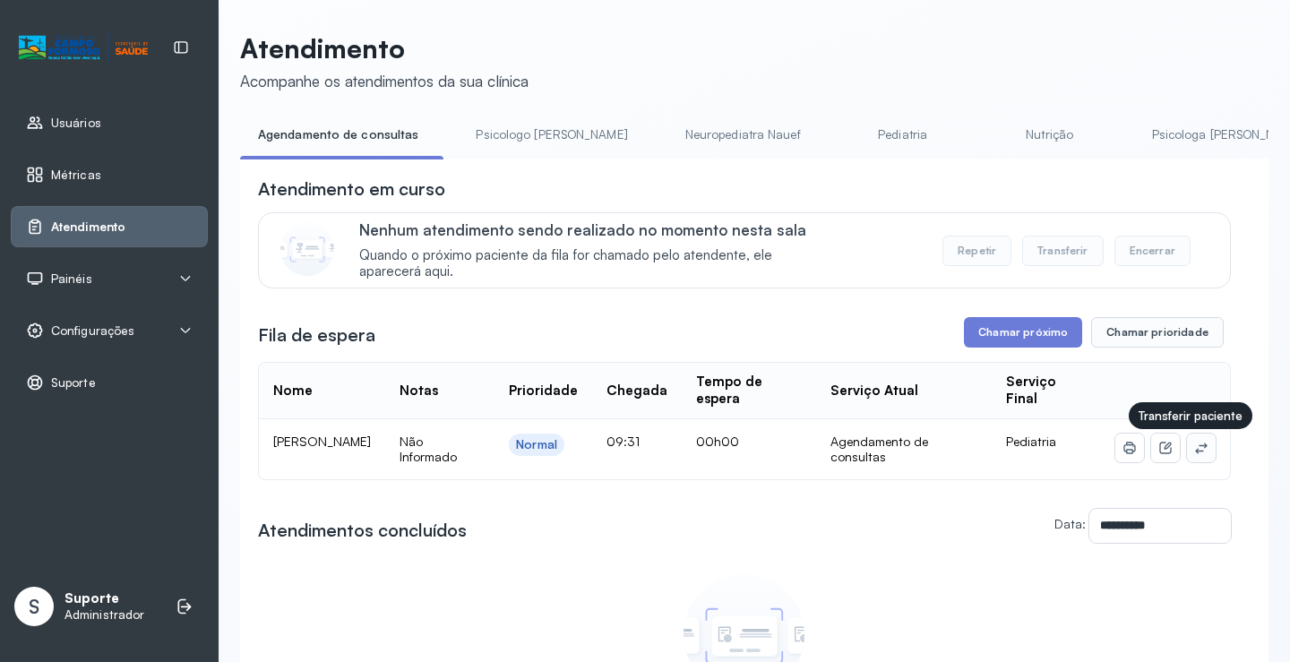
click at [1187, 461] on button at bounding box center [1201, 448] width 29 height 29
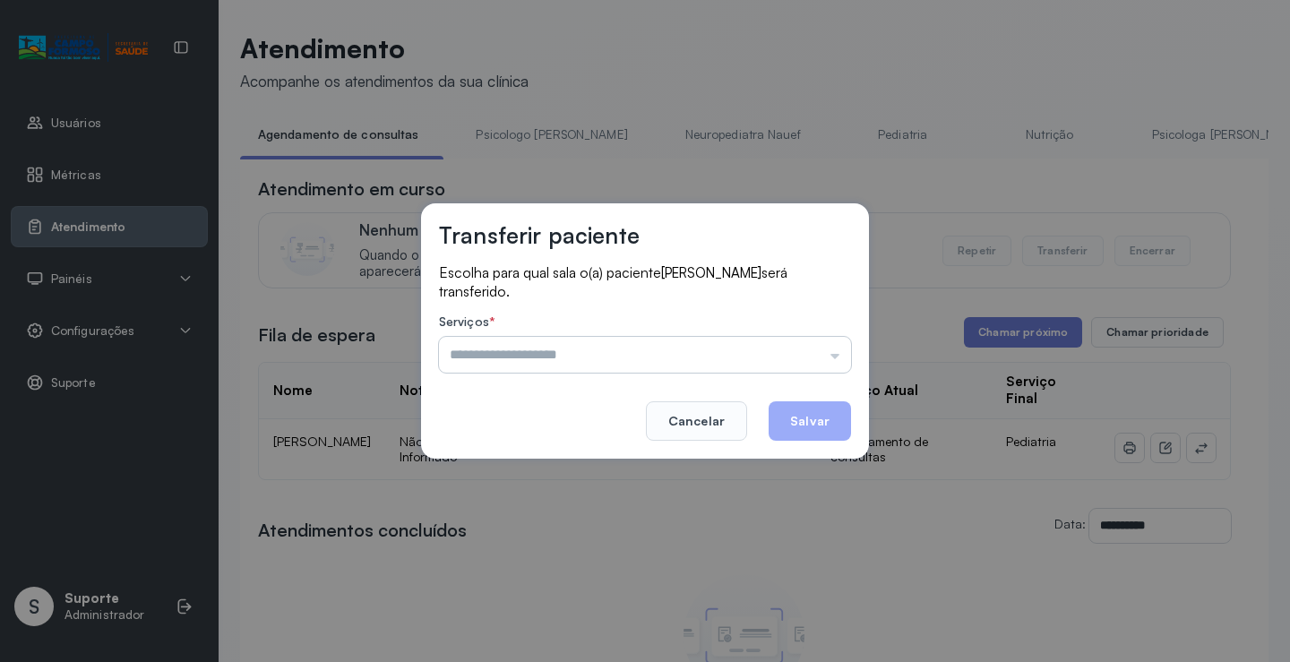
click at [797, 345] on input "text" at bounding box center [645, 355] width 412 height 36
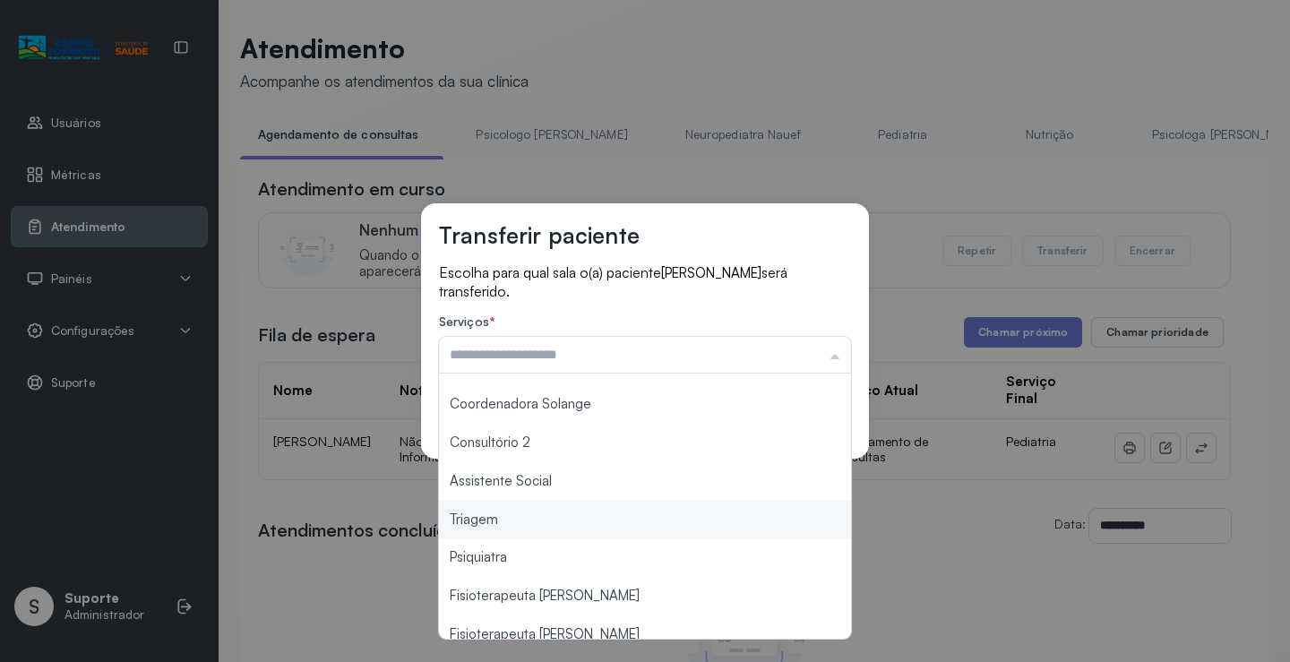
scroll to position [271, 0]
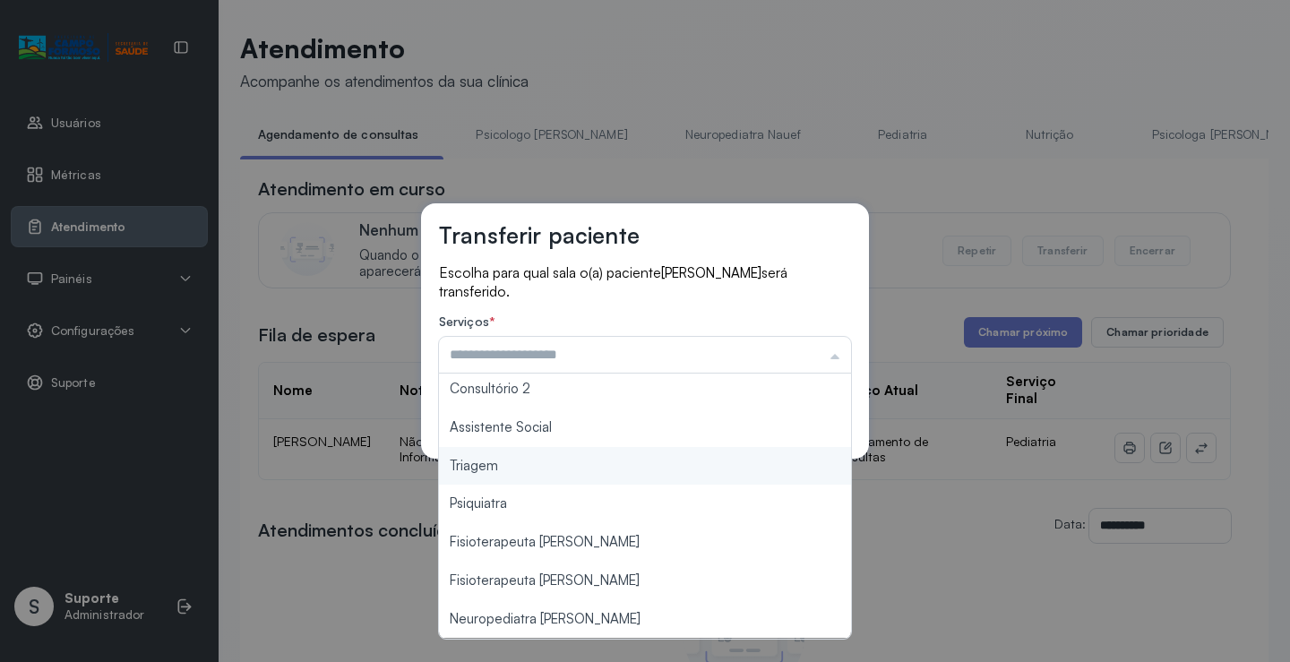
type input "*******"
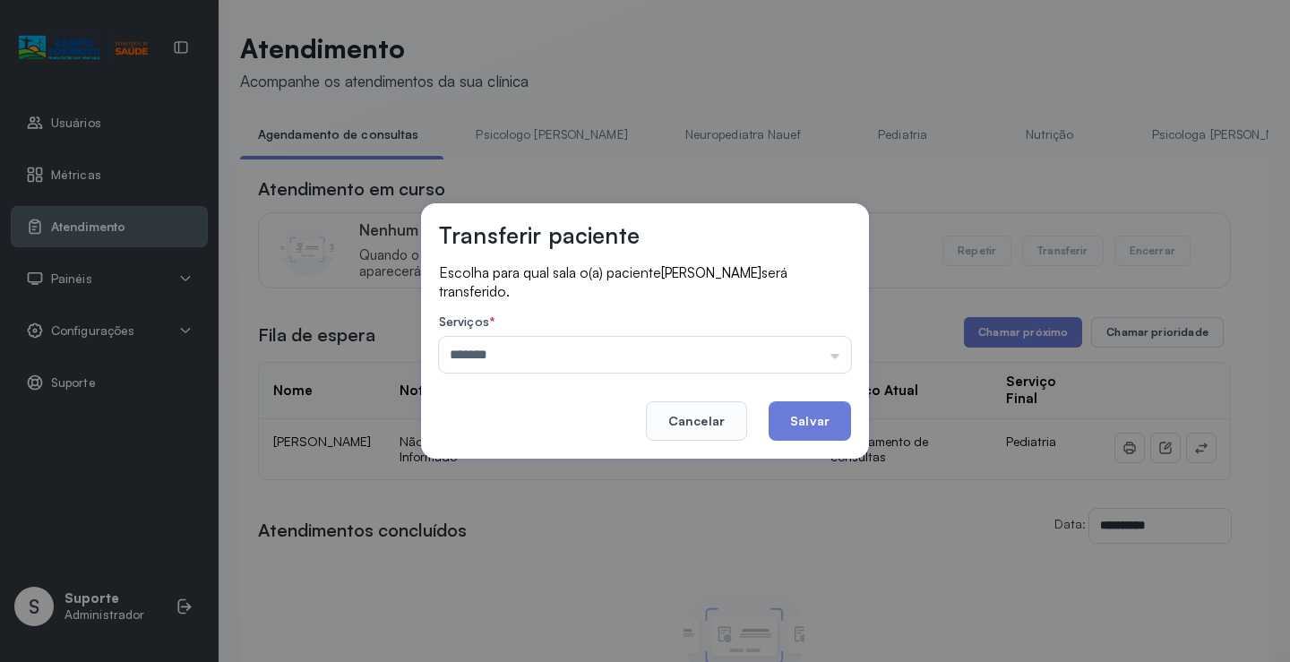
click at [565, 469] on div "Transferir paciente Escolha para qual sala o(a) paciente ANGELO GABRIEL XAVIER …" at bounding box center [645, 331] width 1290 height 662
click at [812, 439] on button "Salvar" at bounding box center [810, 420] width 82 height 39
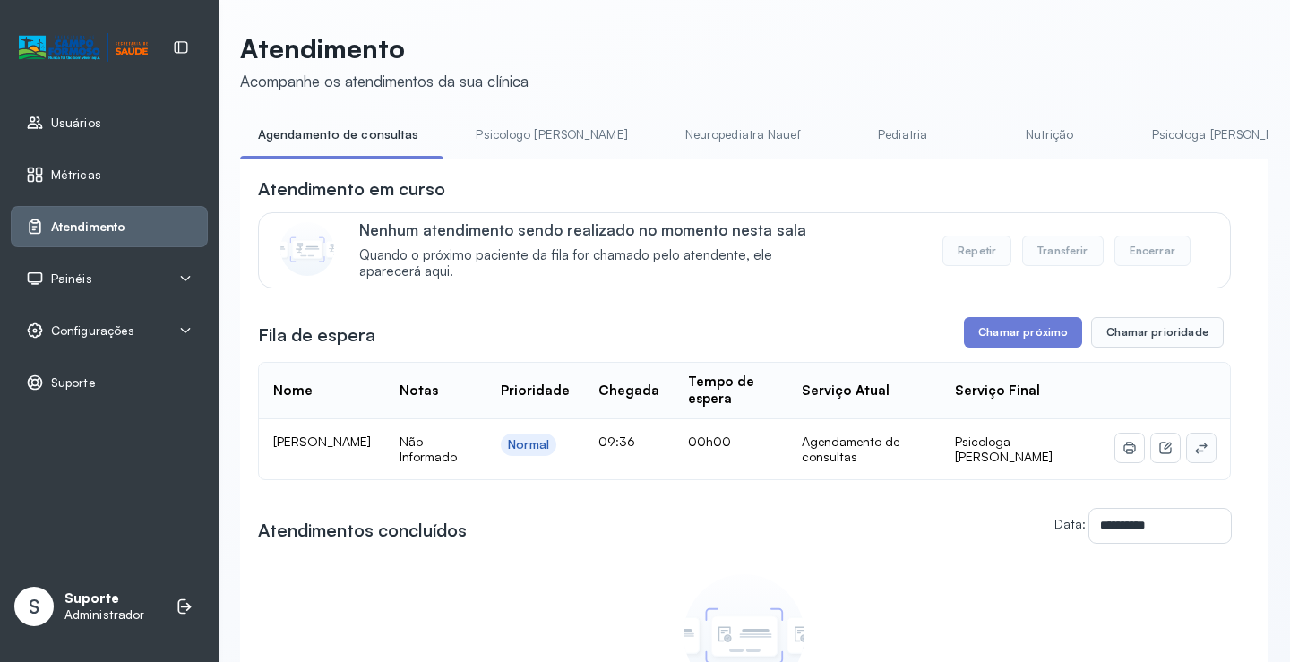
click at [1193, 460] on button at bounding box center [1201, 448] width 29 height 29
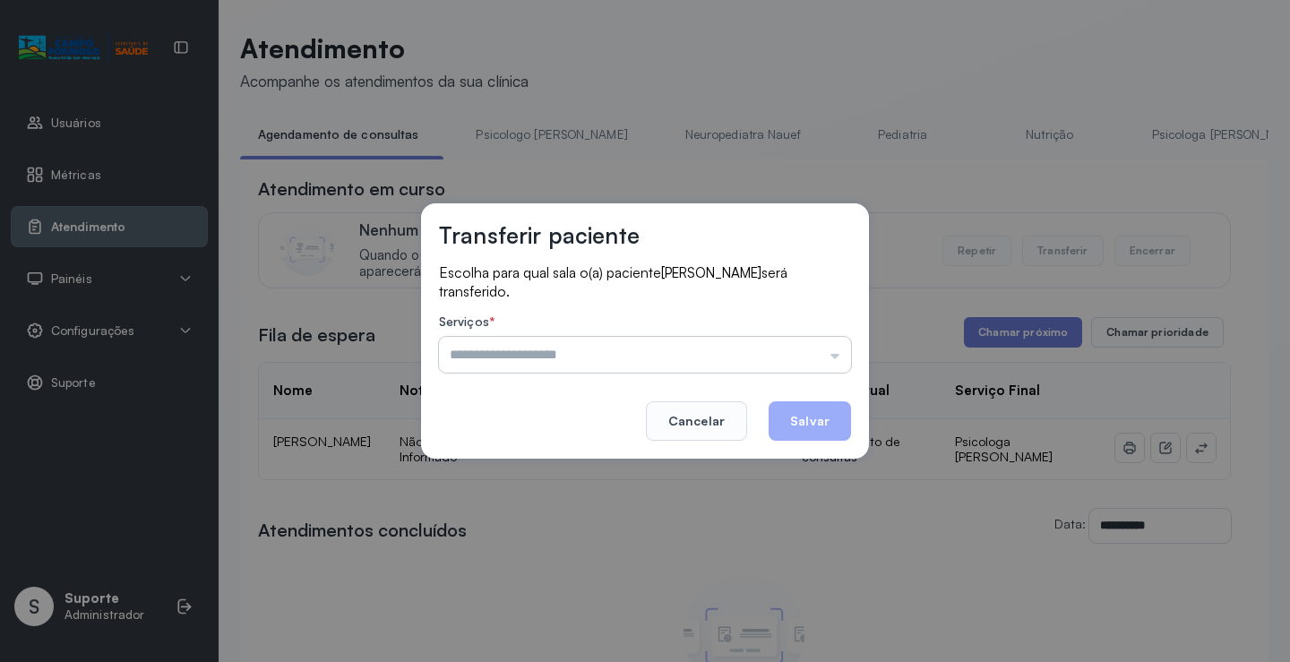
click at [832, 362] on input "text" at bounding box center [645, 355] width 412 height 36
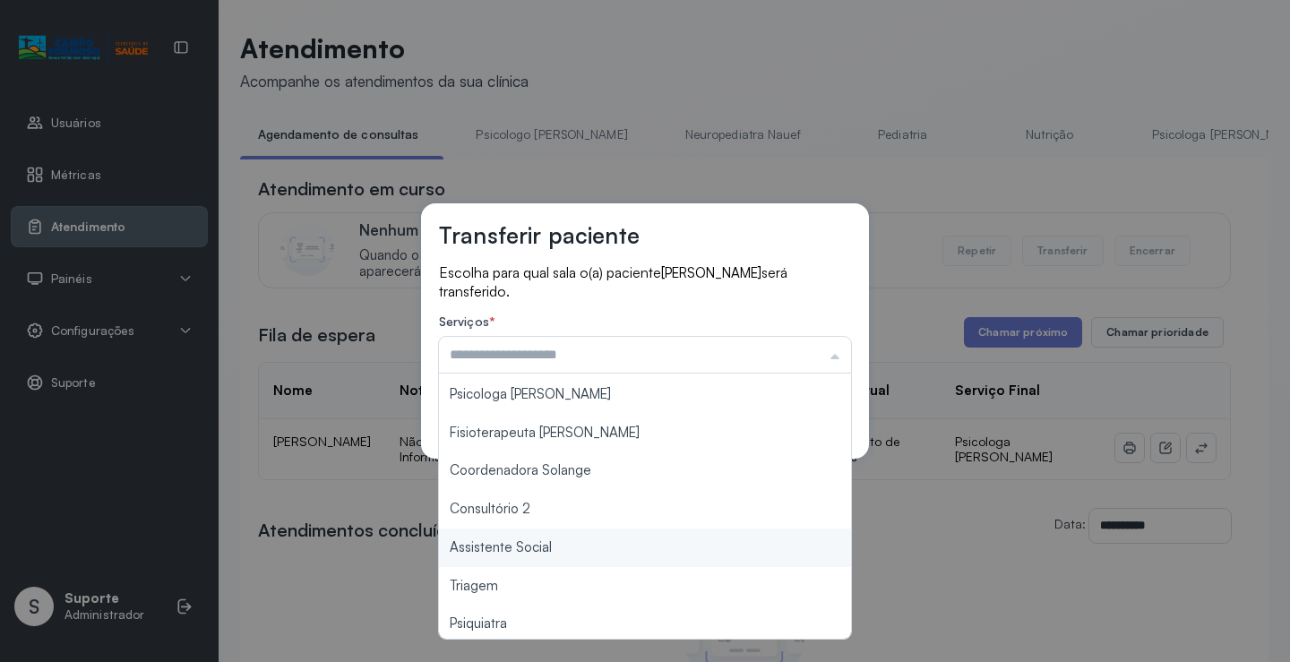
scroll to position [271, 0]
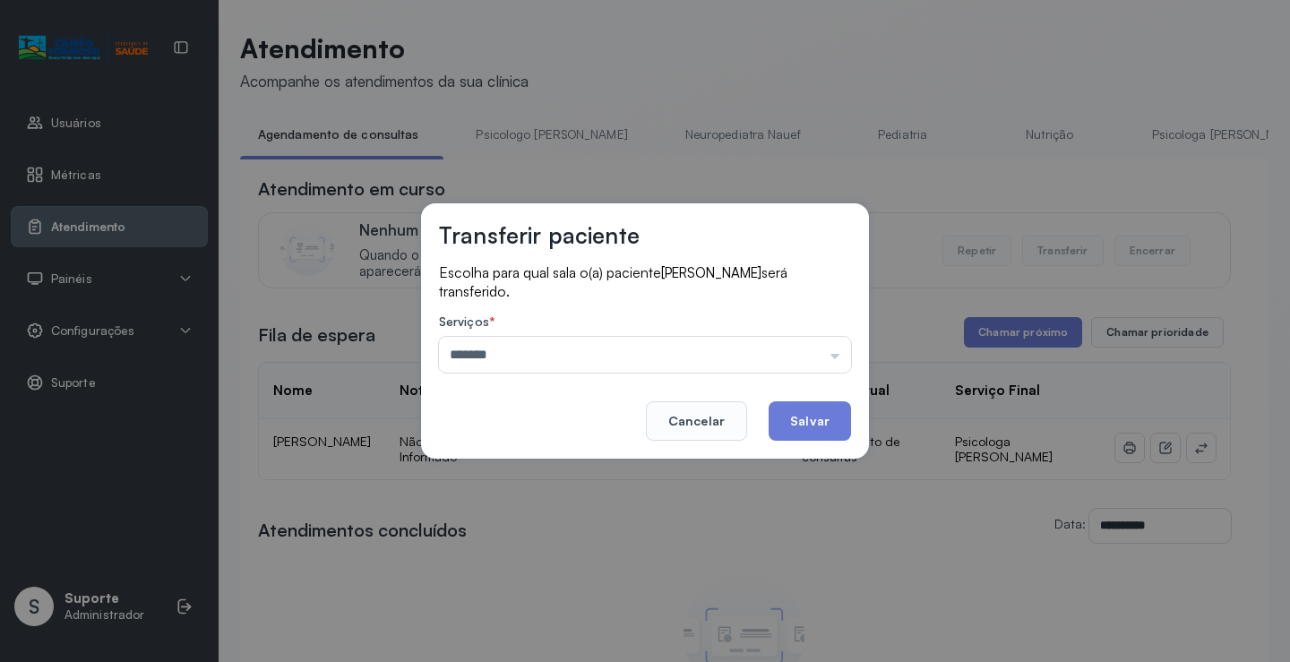
click at [577, 478] on div "Transferir paciente Escolha para qual sala o(a) paciente [PERSON_NAME] será tra…" at bounding box center [645, 331] width 1290 height 662
click at [825, 358] on input "*******" at bounding box center [645, 355] width 412 height 36
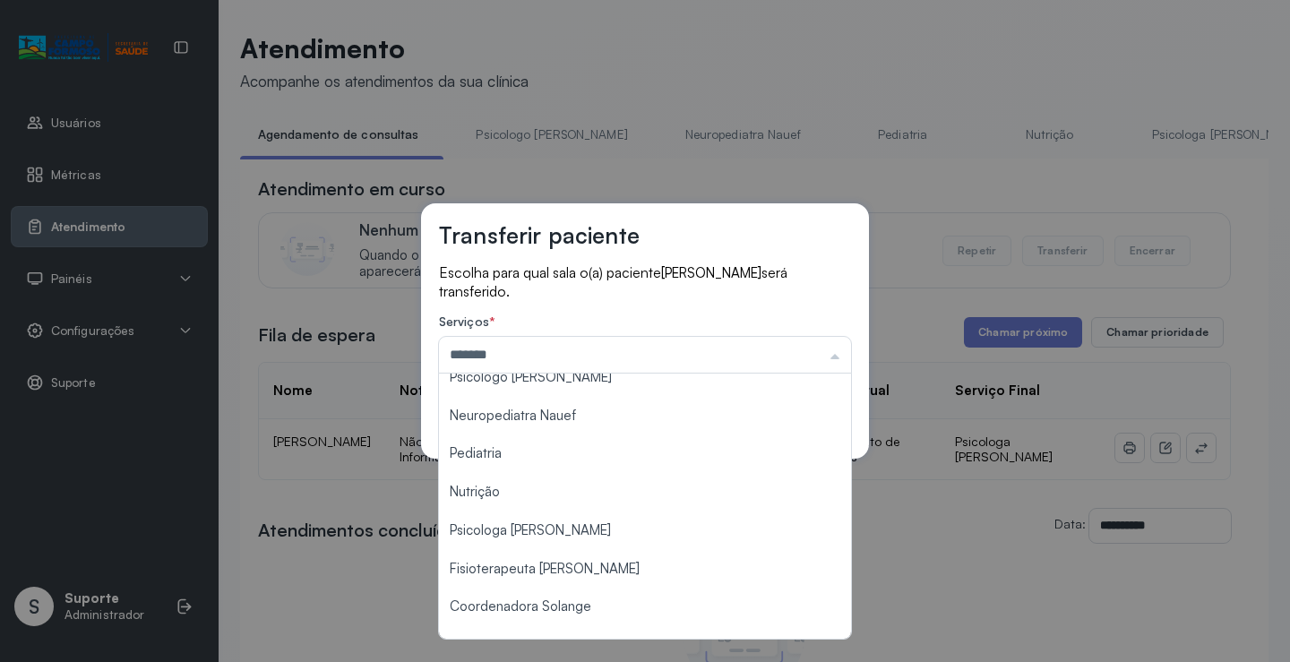
scroll to position [0, 0]
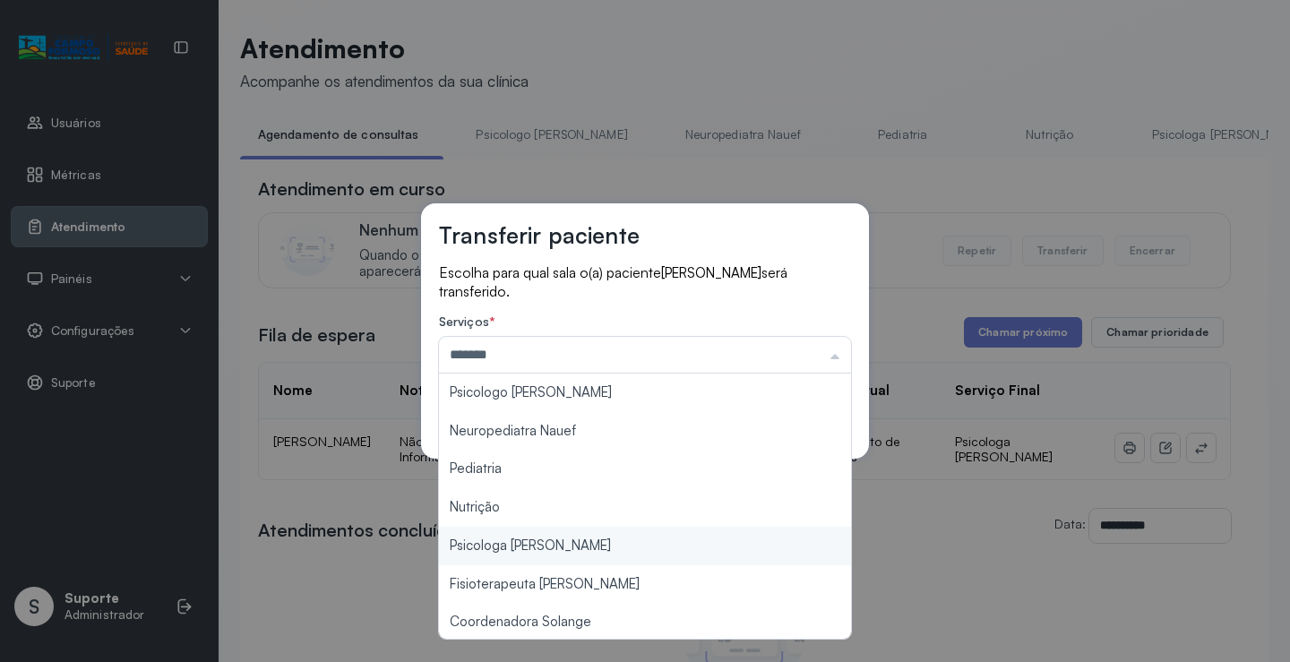
type input "**********"
drag, startPoint x: 573, startPoint y: 547, endPoint x: 763, endPoint y: 475, distance: 203.3
click at [591, 544] on div "**********" at bounding box center [645, 331] width 1290 height 662
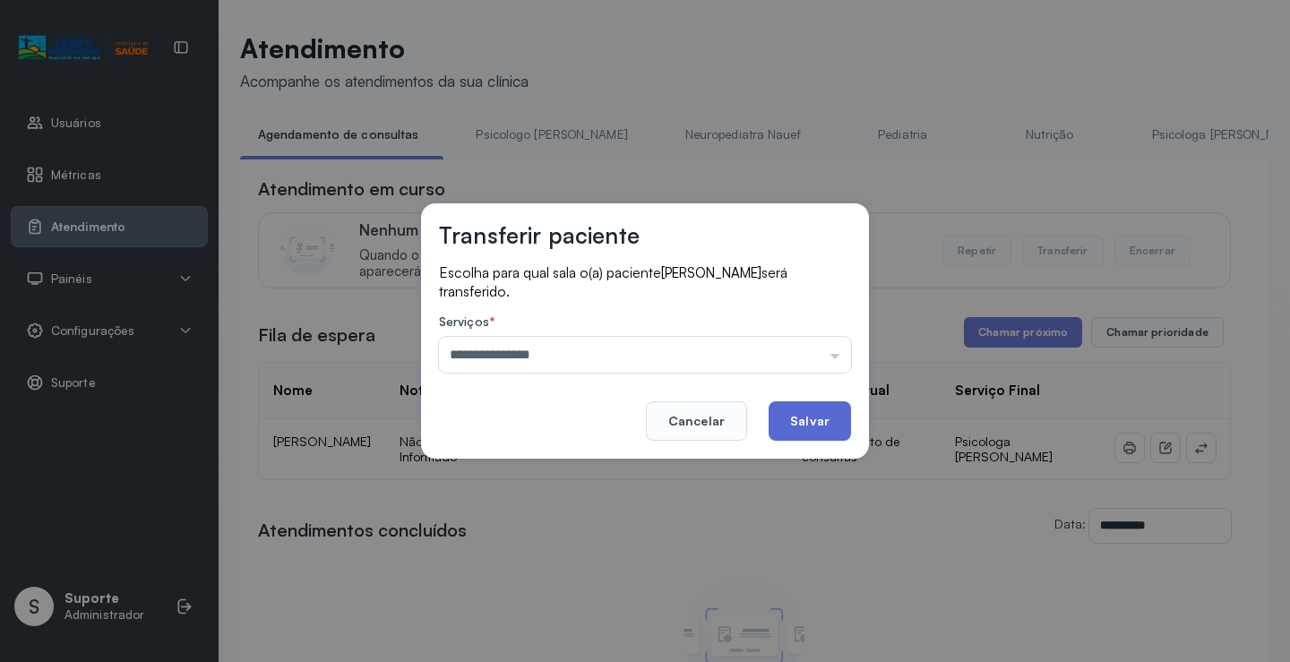
click at [823, 408] on button "Salvar" at bounding box center [810, 420] width 82 height 39
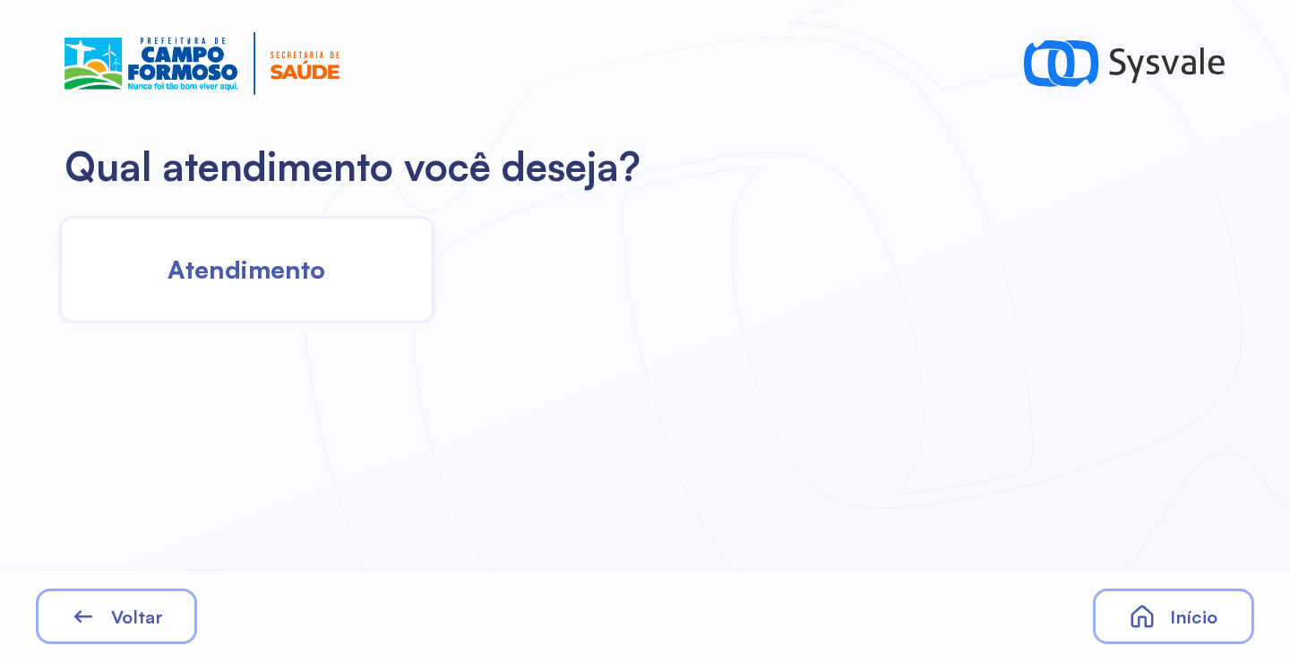
click at [331, 292] on div "Atendimento" at bounding box center [246, 270] width 375 height 108
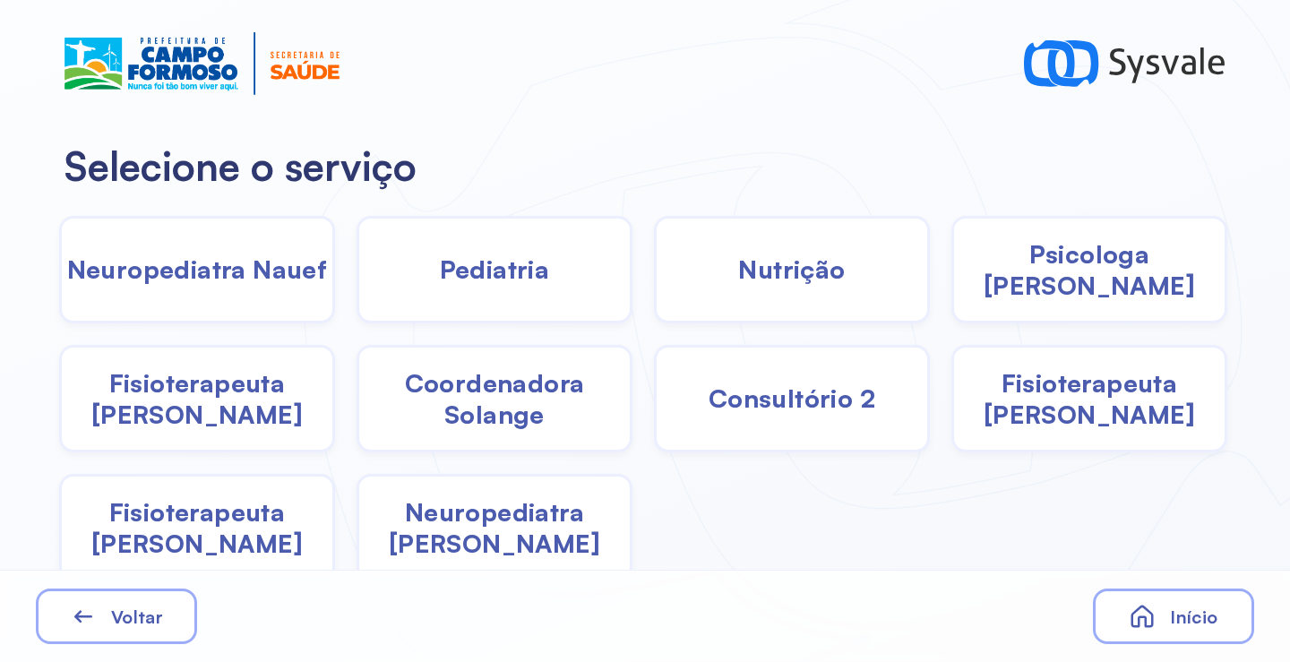
click at [654, 287] on div "Pediatria" at bounding box center [792, 270] width 276 height 108
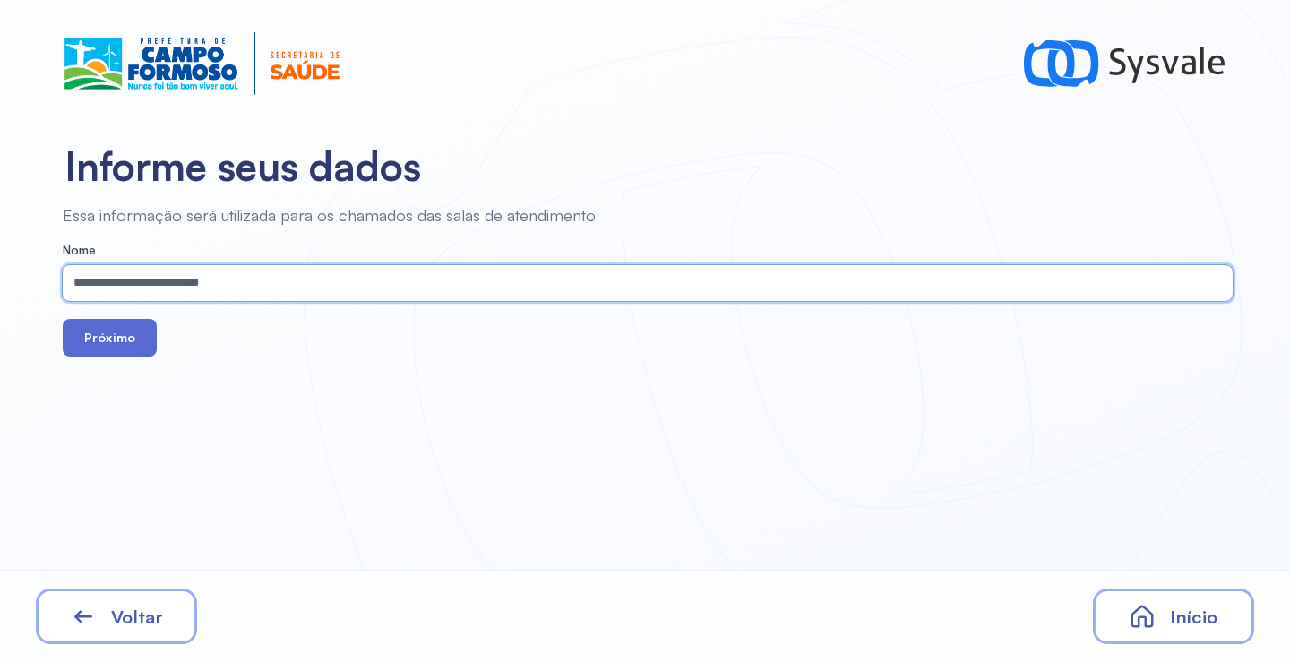
type input "**********"
click at [117, 344] on button "Próximo" at bounding box center [110, 338] width 94 height 38
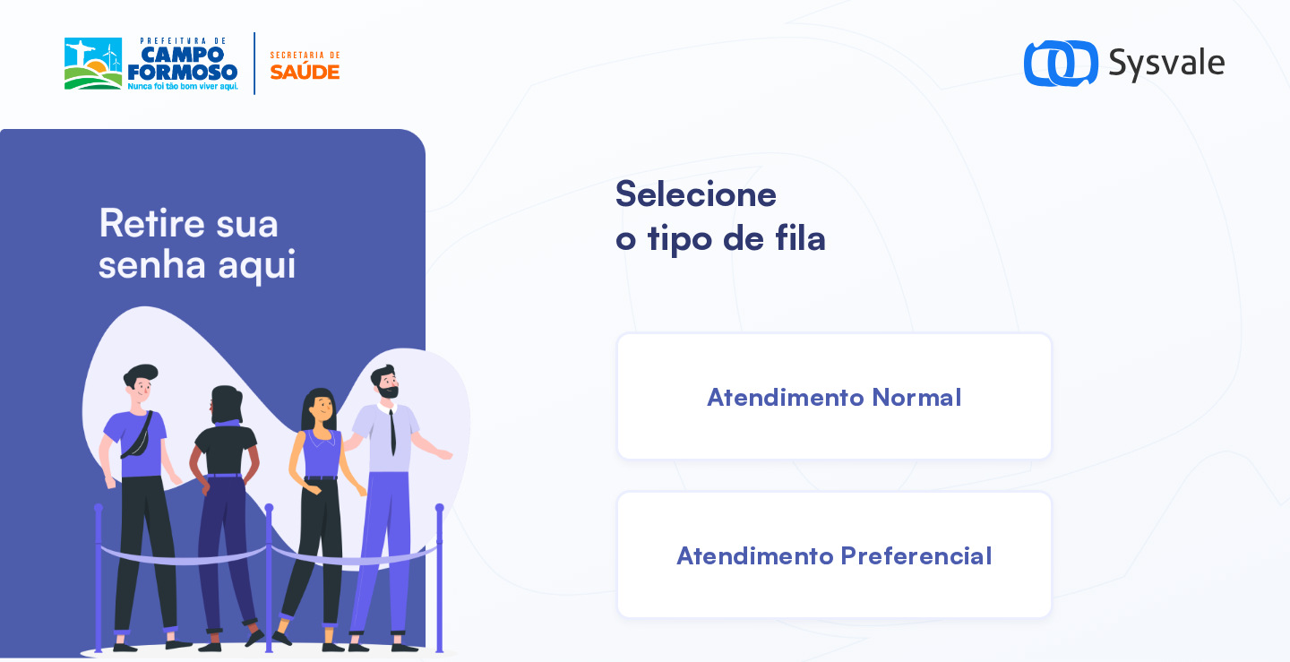
click at [831, 391] on span "Atendimento Normal" at bounding box center [834, 396] width 255 height 31
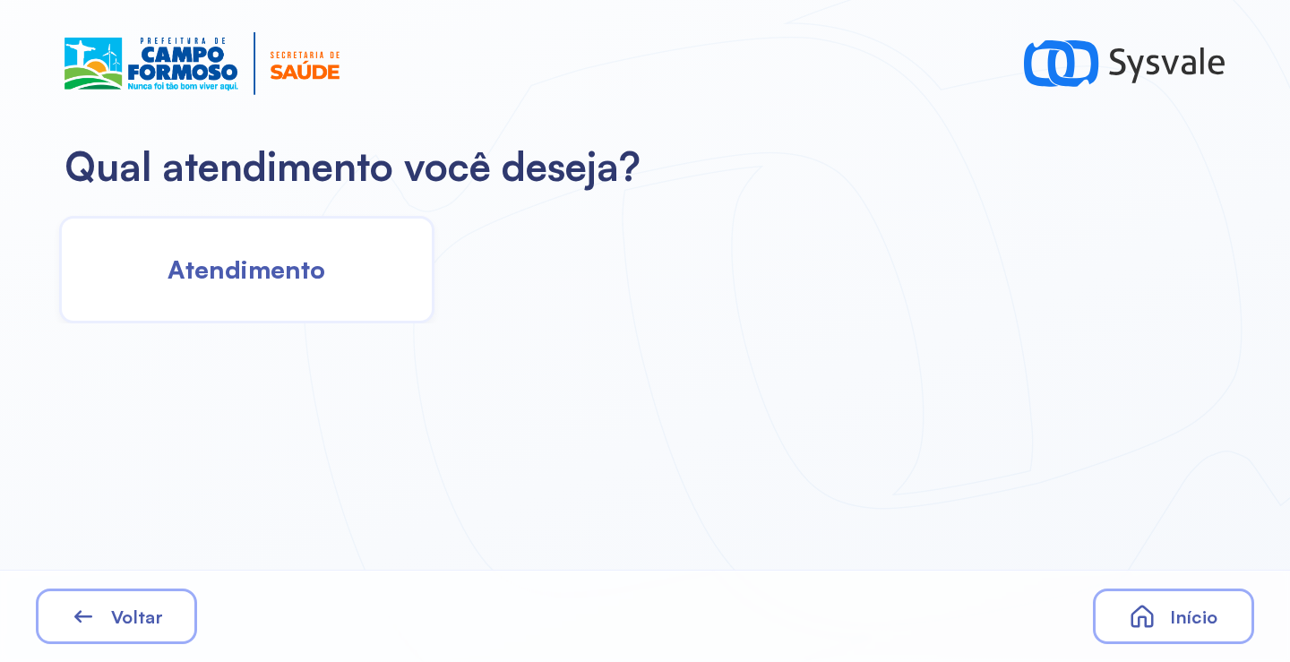
click at [277, 269] on span "Atendimento" at bounding box center [247, 269] width 158 height 31
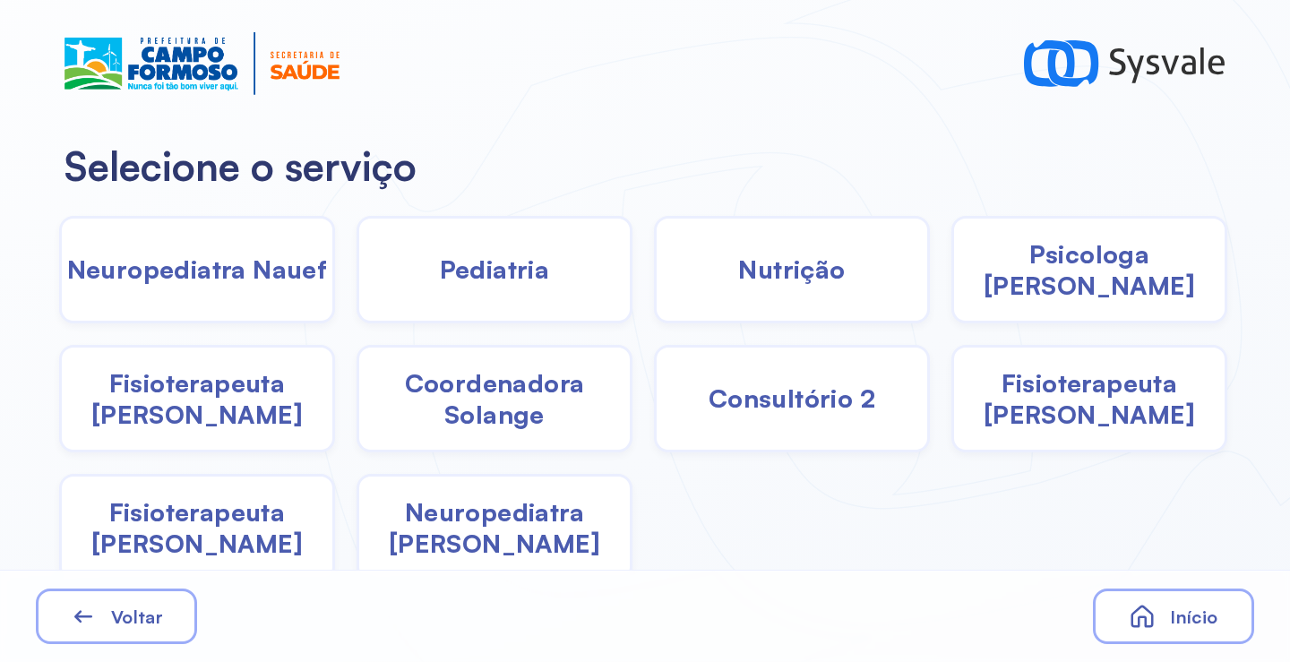
click at [495, 538] on span "Neuropediatra [PERSON_NAME]" at bounding box center [494, 527] width 271 height 63
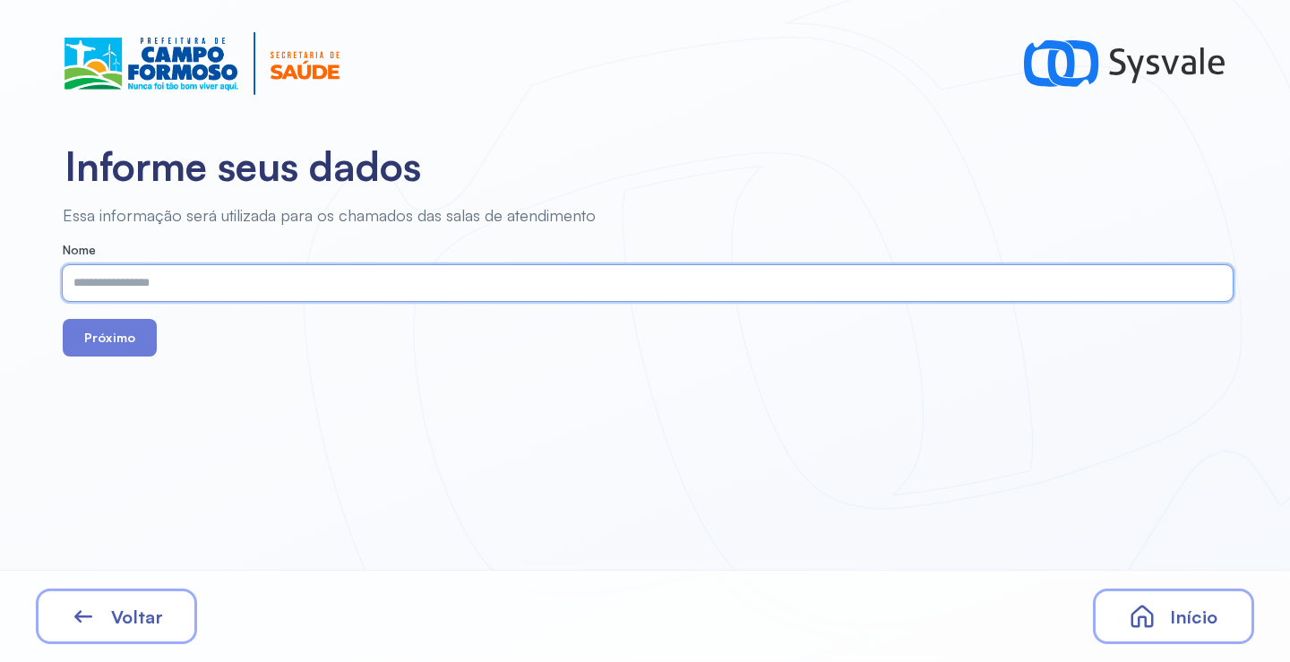
paste input "**********"
type input "**********"
click at [133, 340] on button "Próximo" at bounding box center [110, 338] width 94 height 38
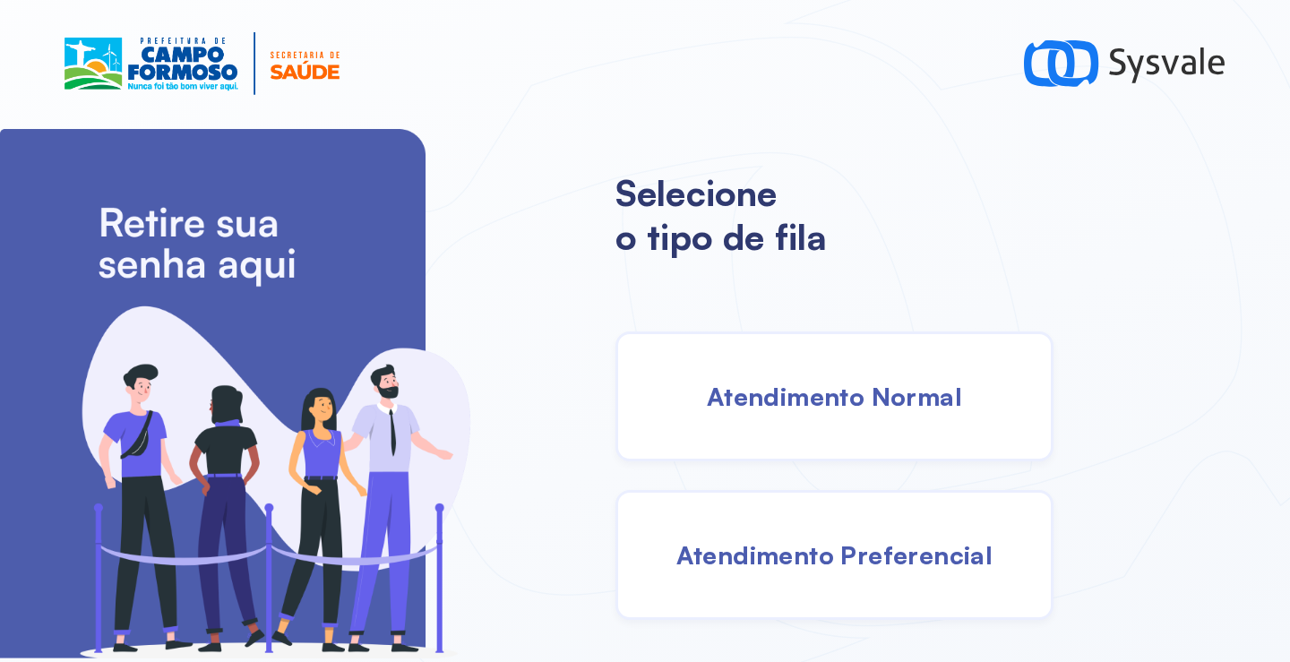
click at [831, 403] on span "Atendimento Normal" at bounding box center [834, 396] width 255 height 31
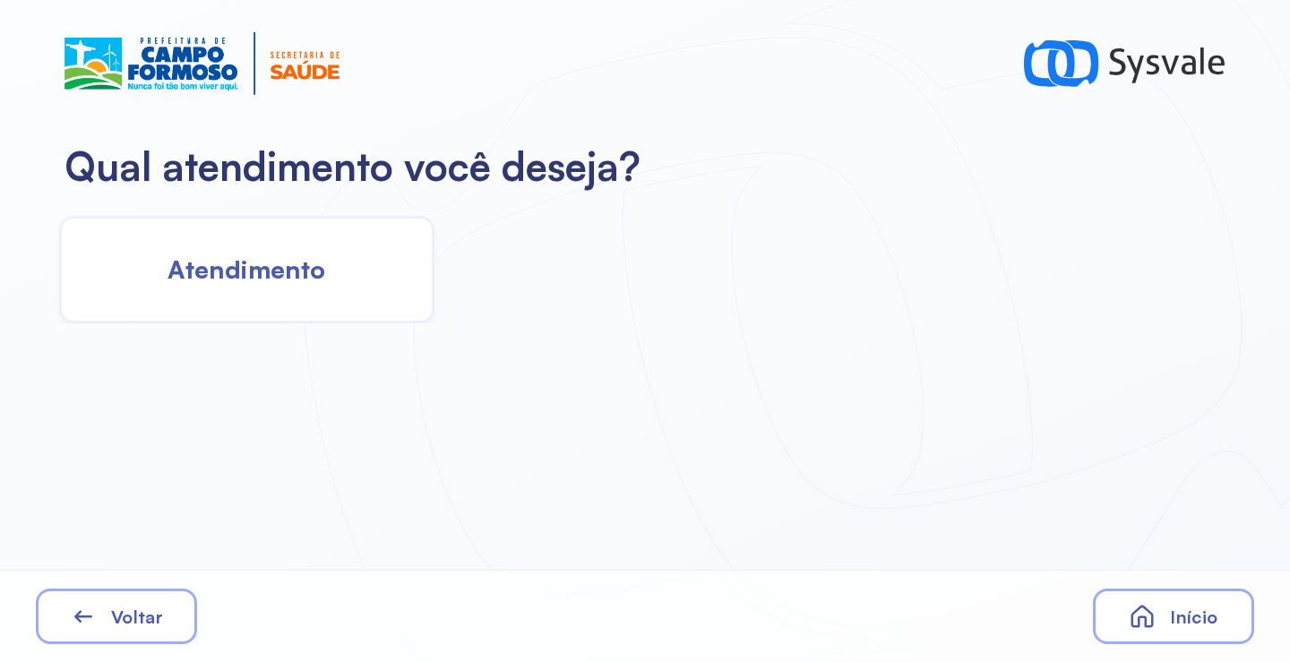
click at [277, 299] on div "Atendimento" at bounding box center [246, 270] width 375 height 108
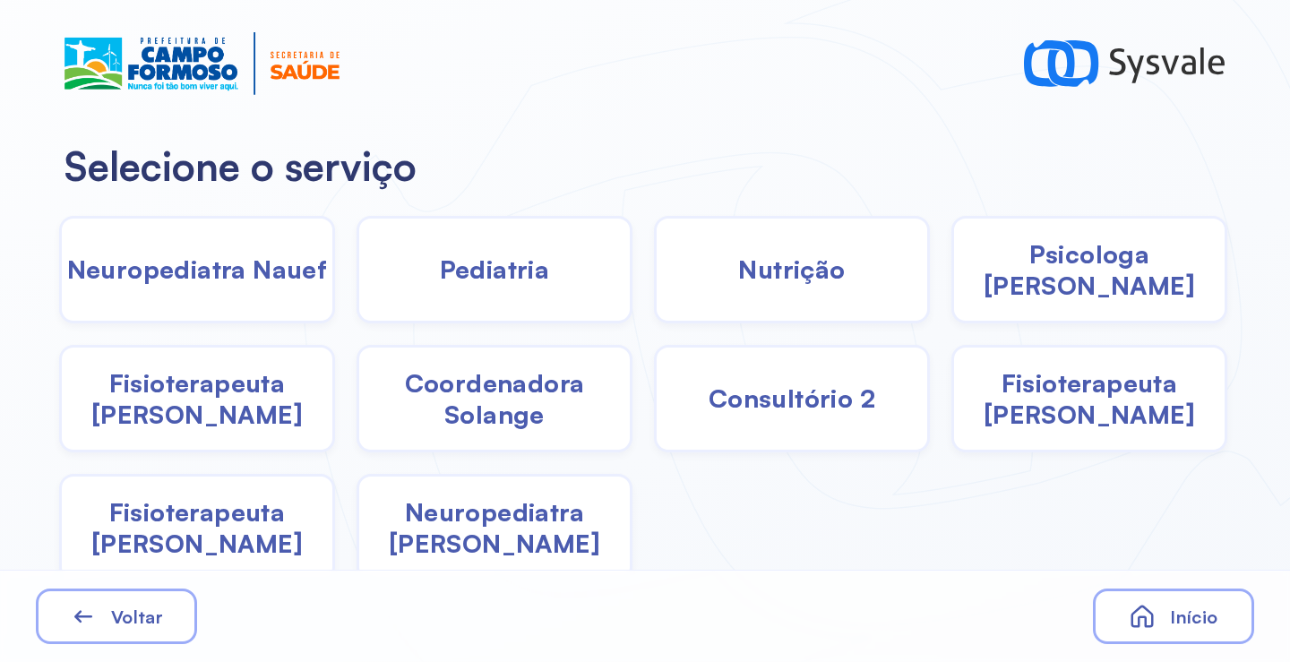
click at [997, 280] on span "Psicologa [PERSON_NAME]" at bounding box center [1089, 269] width 271 height 63
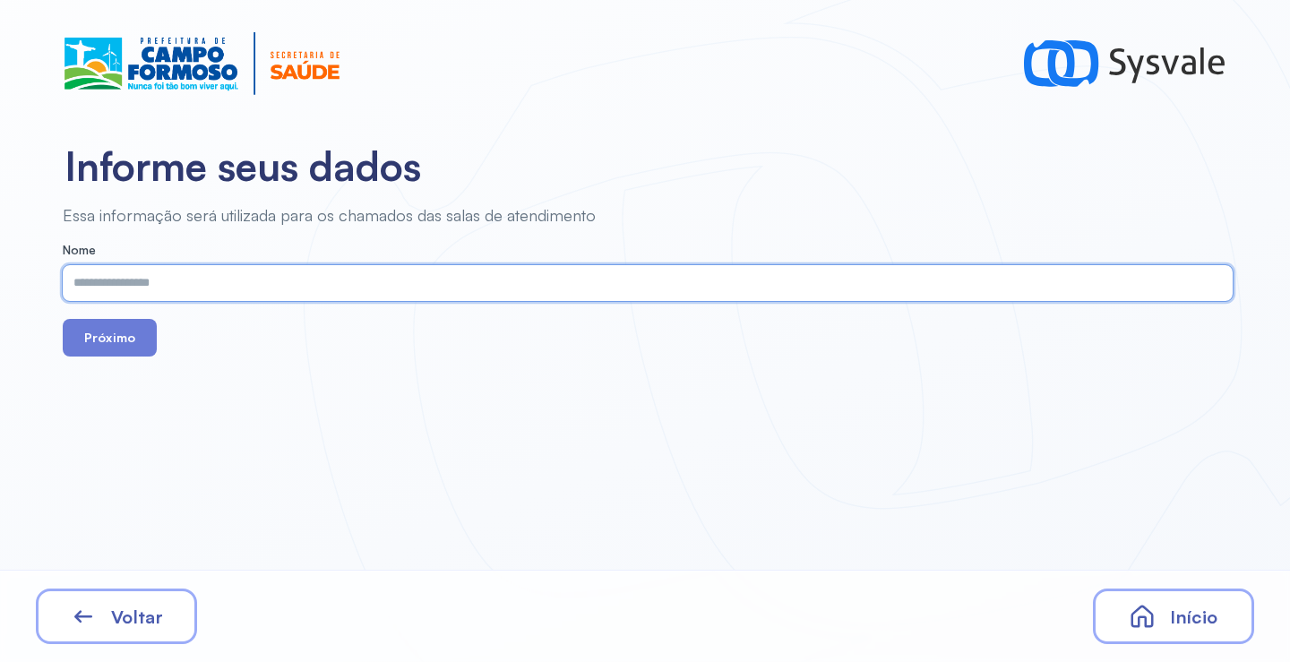
paste input "**********"
type input "**********"
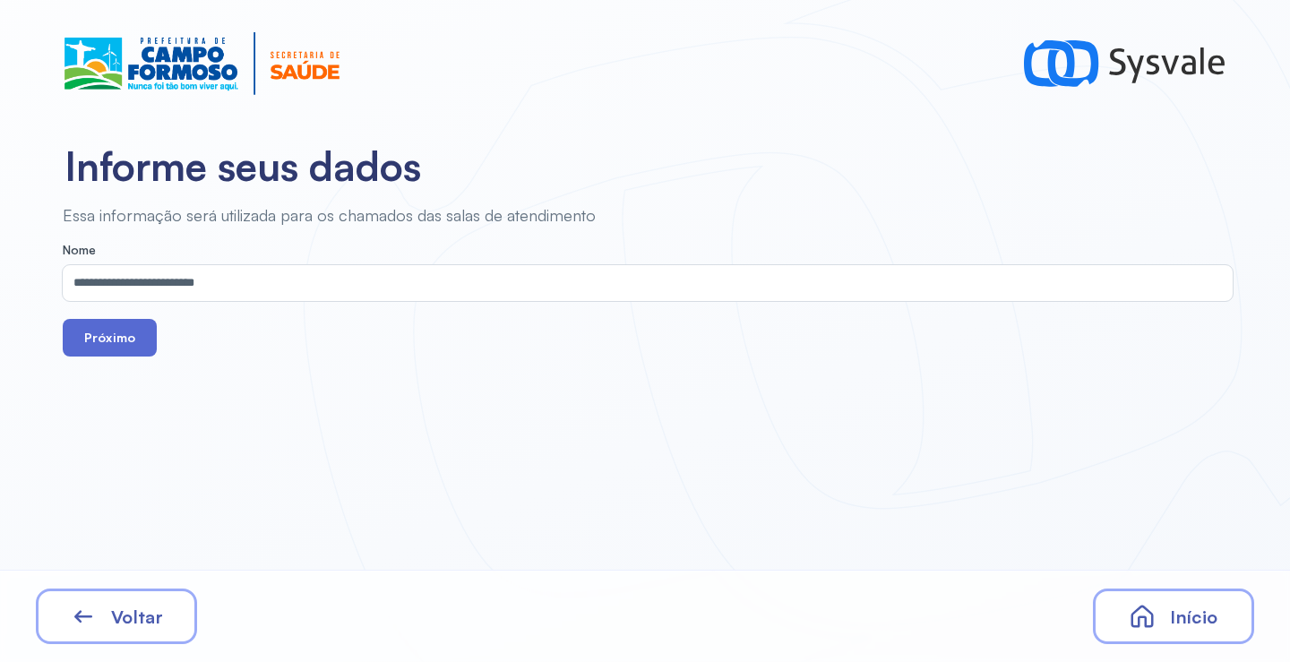
click at [123, 340] on button "Próximo" at bounding box center [110, 338] width 94 height 38
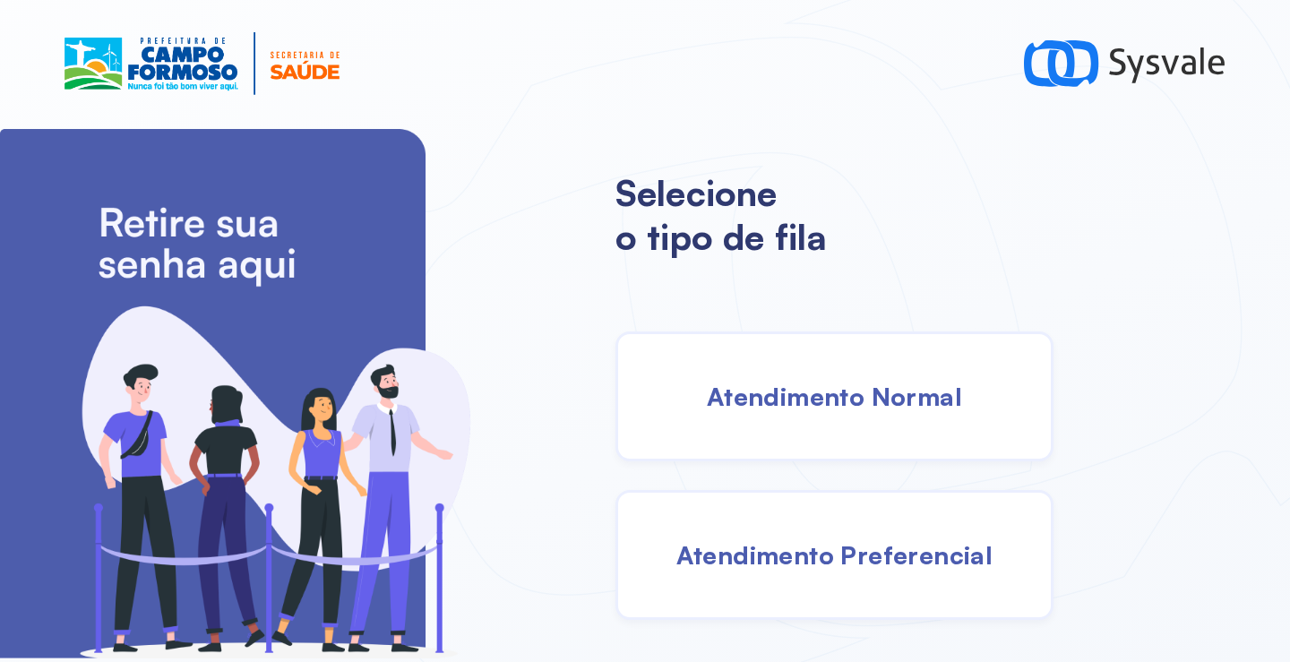
click at [875, 406] on span "Atendimento Normal" at bounding box center [834, 396] width 255 height 31
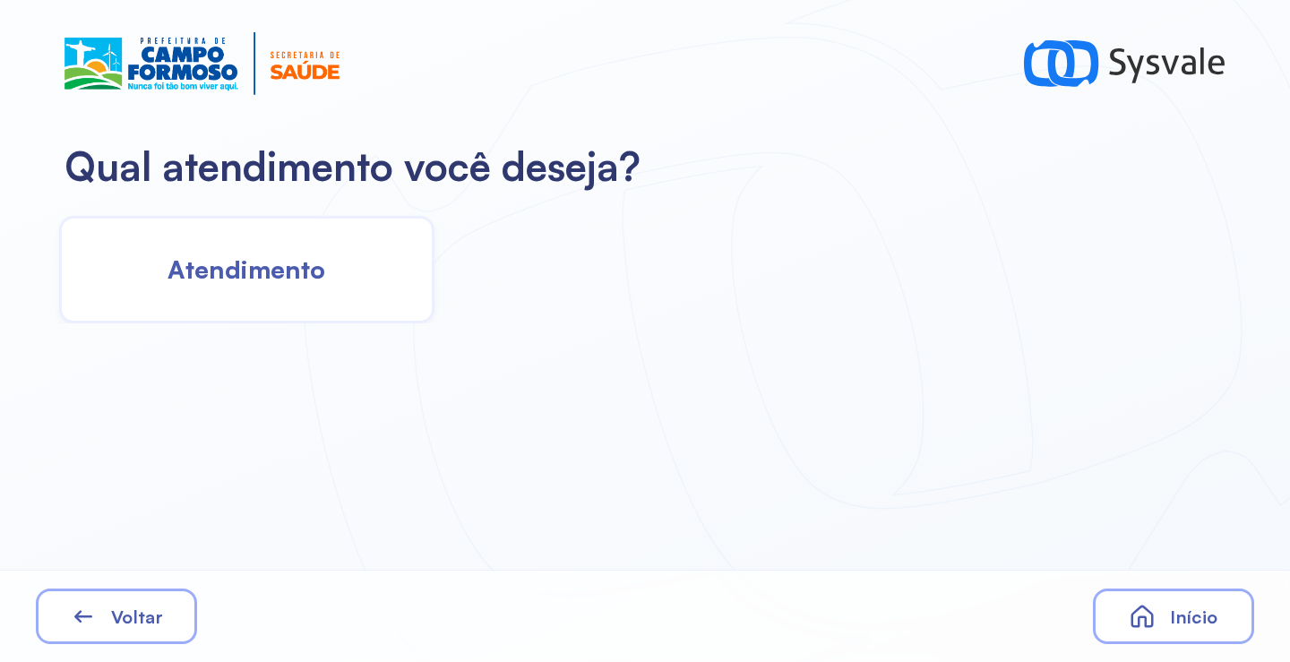
click at [323, 282] on span "Atendimento" at bounding box center [247, 269] width 158 height 31
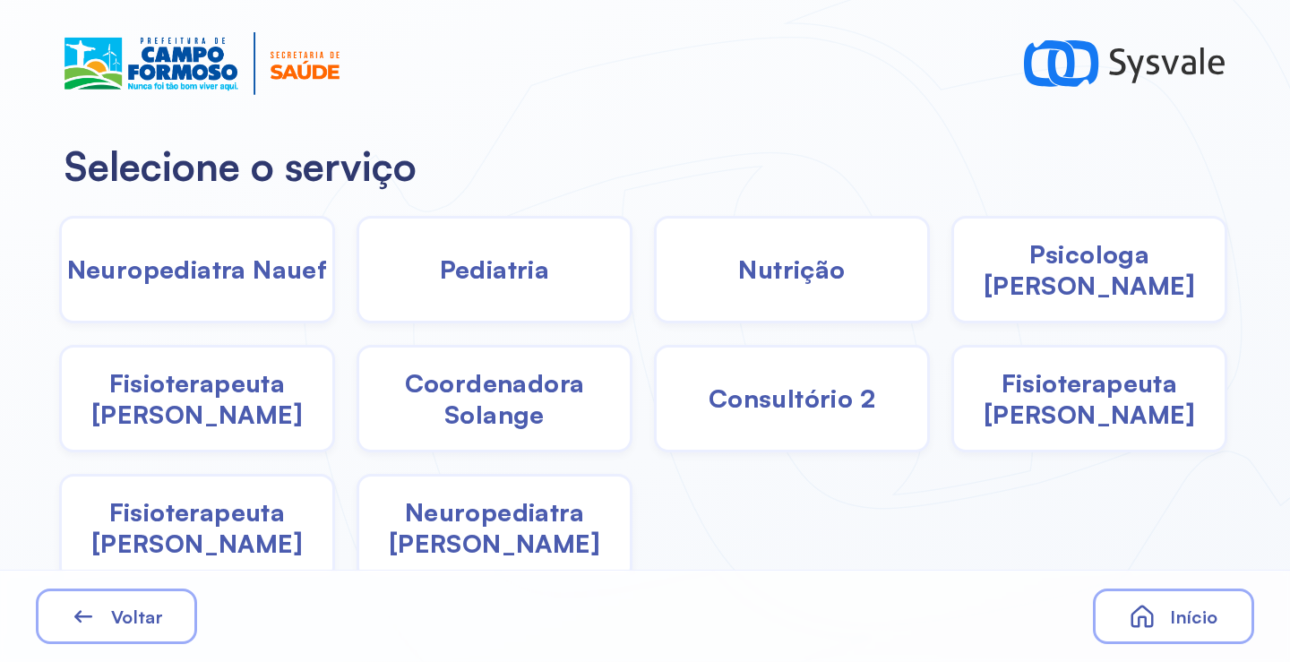
click at [500, 537] on span "Neuropediatra [PERSON_NAME]" at bounding box center [494, 527] width 271 height 63
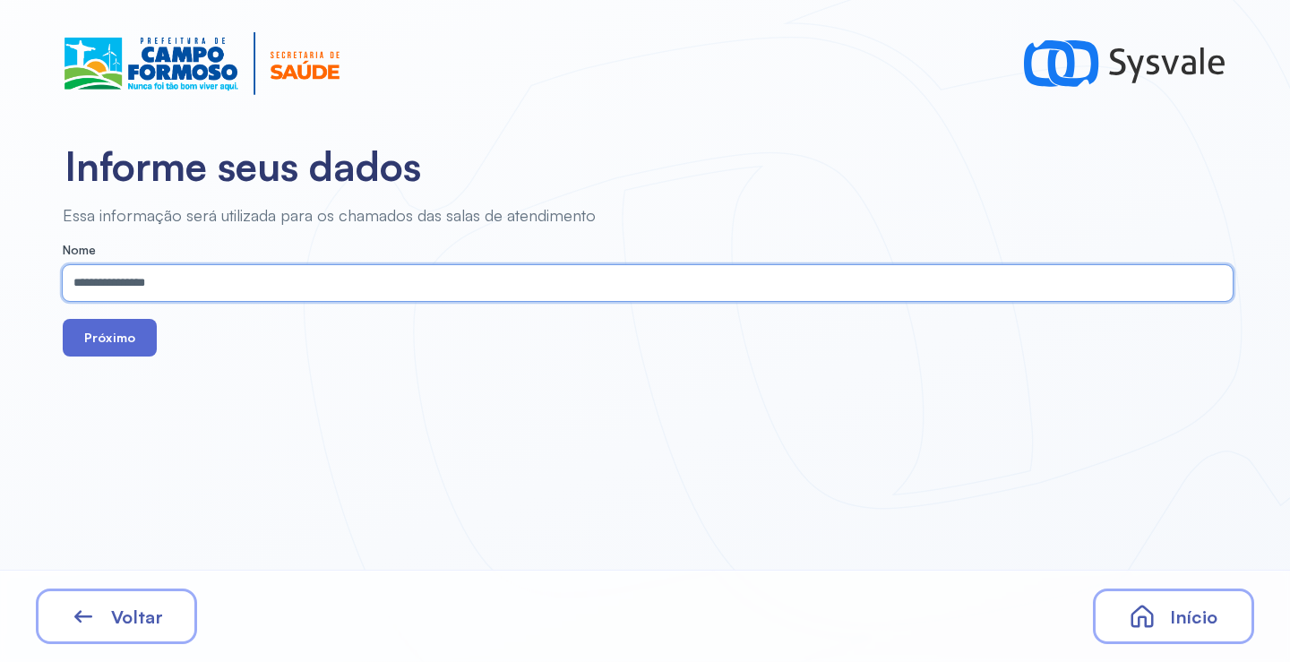
click at [102, 336] on button "Próximo" at bounding box center [110, 338] width 94 height 38
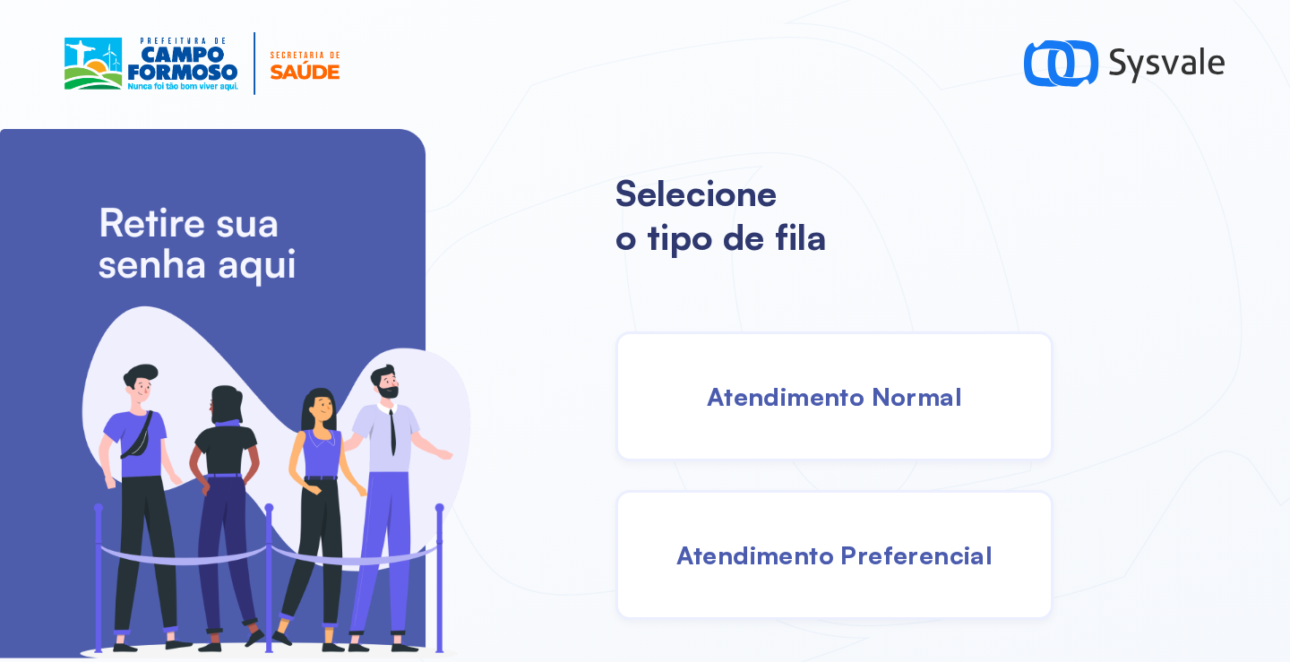
click at [829, 387] on span "Atendimento Normal" at bounding box center [834, 396] width 255 height 31
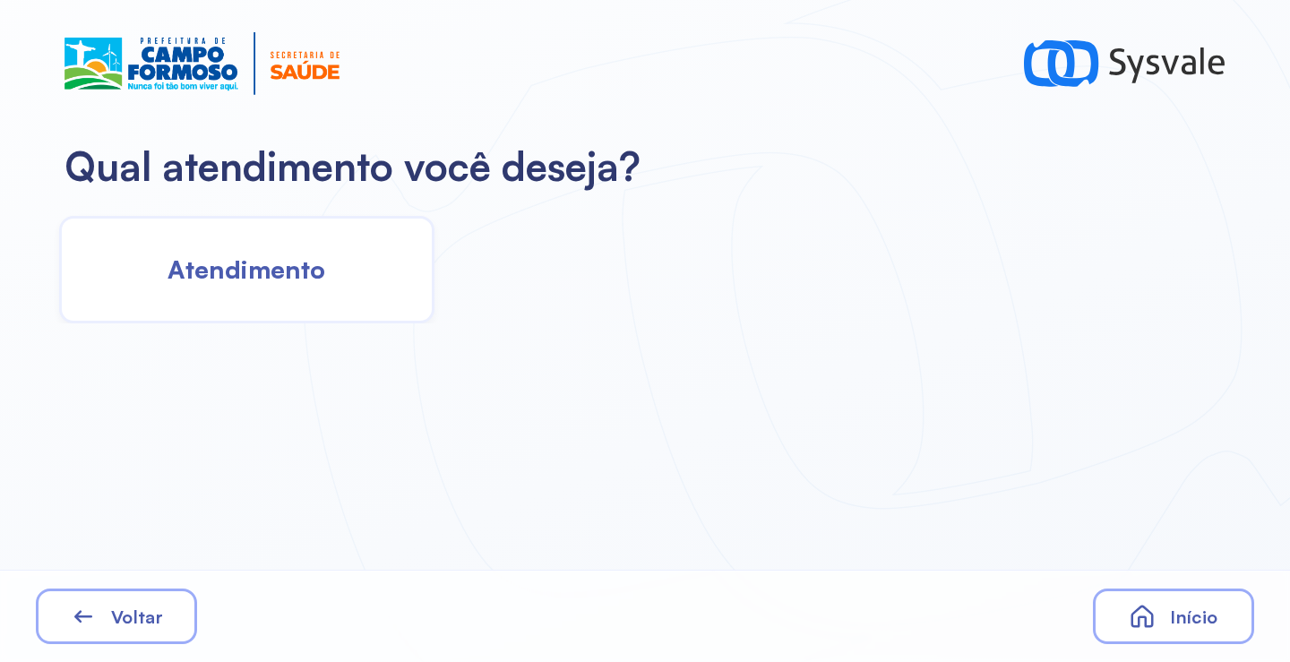
click at [202, 269] on span "Atendimento" at bounding box center [247, 269] width 158 height 31
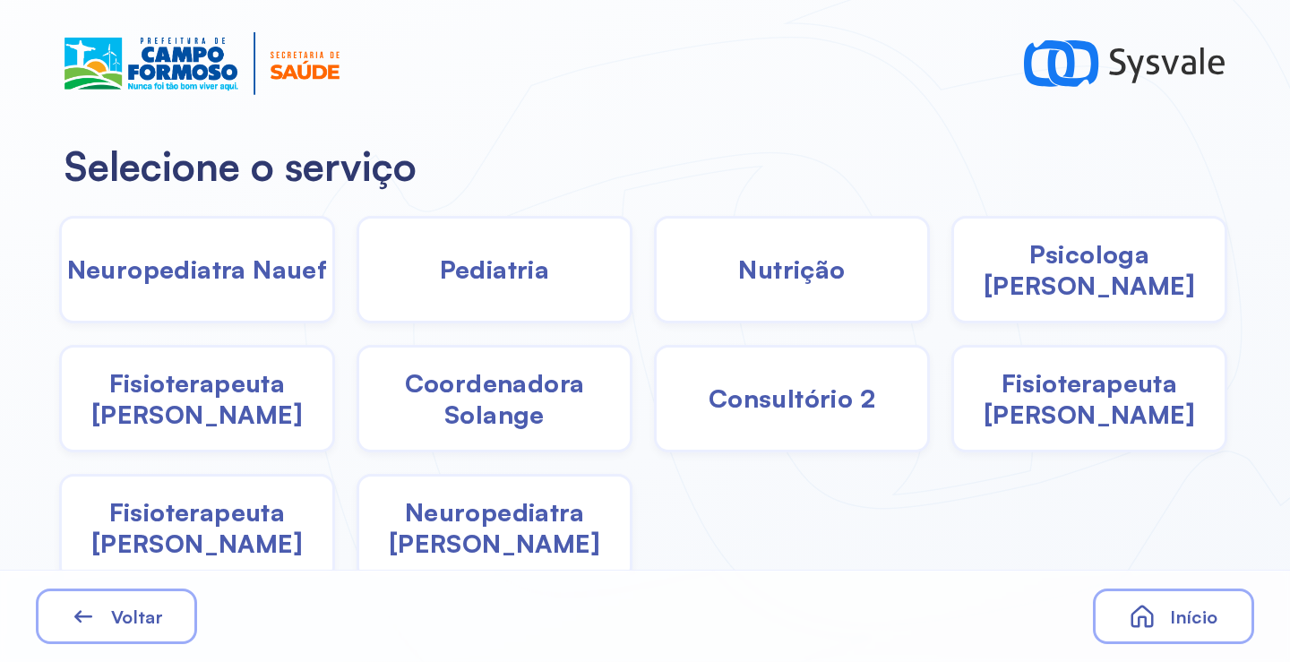
click at [654, 287] on div "Pediatria" at bounding box center [792, 270] width 276 height 108
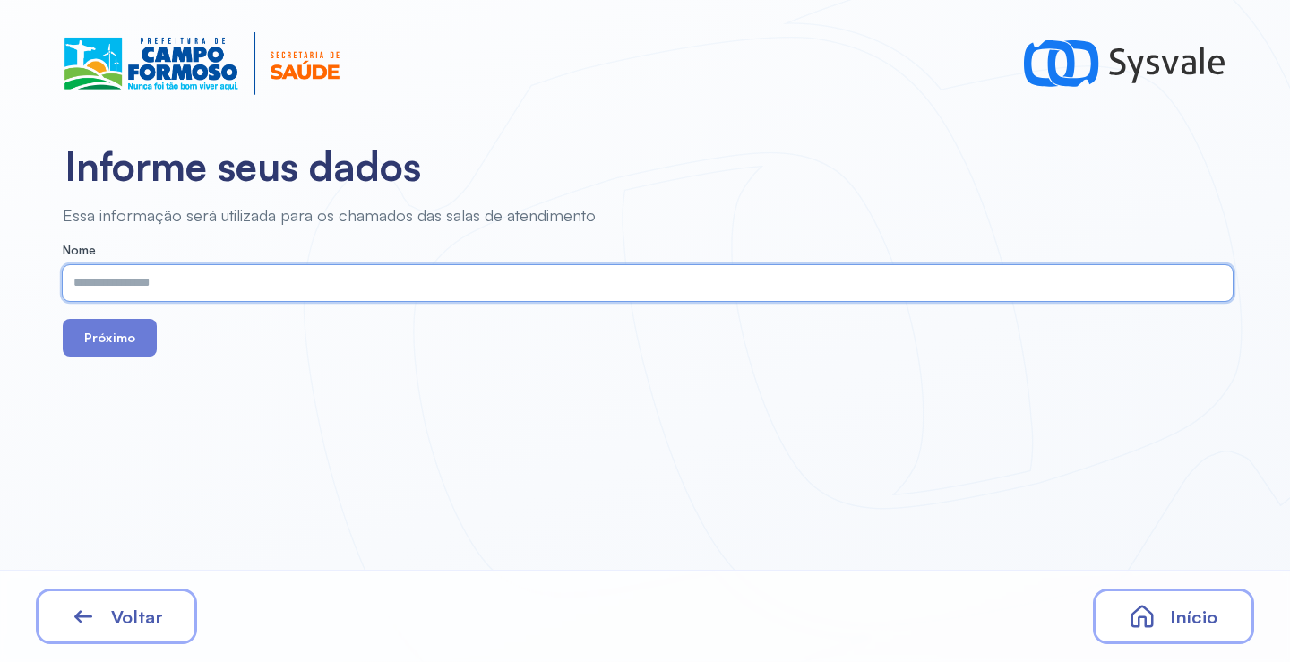
paste input "**********"
type input "**********"
click at [72, 340] on button "Próximo" at bounding box center [110, 338] width 94 height 38
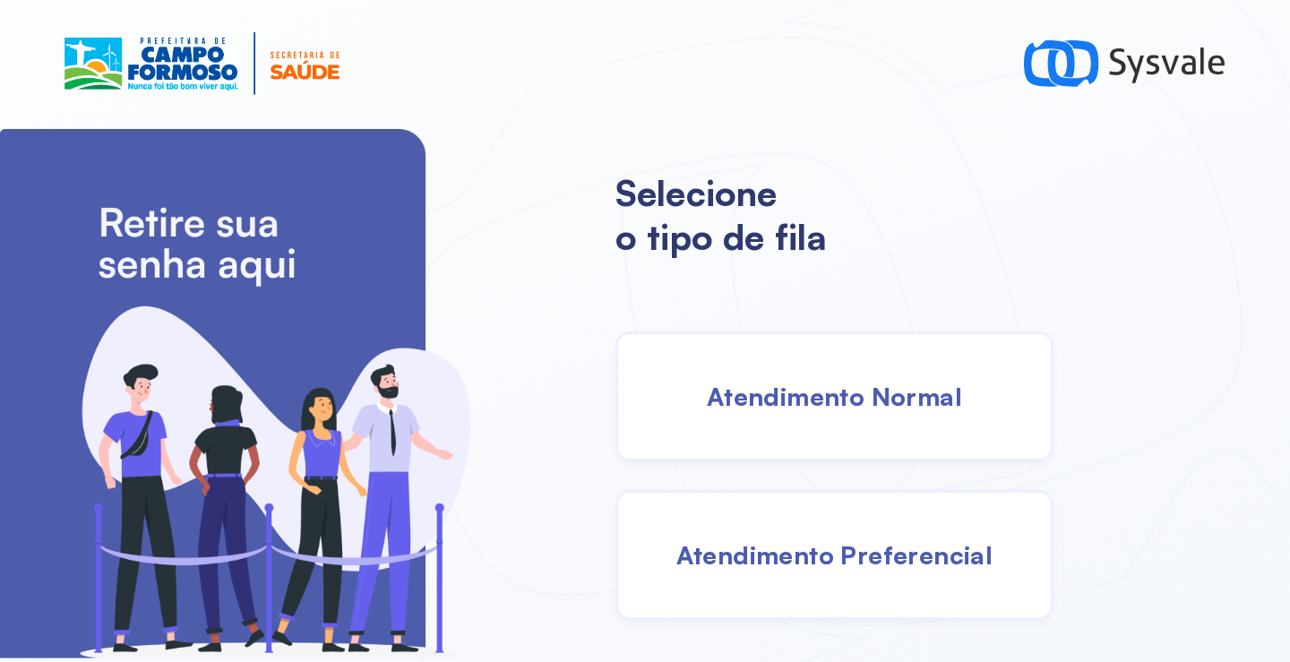
click at [827, 399] on span "Atendimento Normal" at bounding box center [834, 396] width 255 height 31
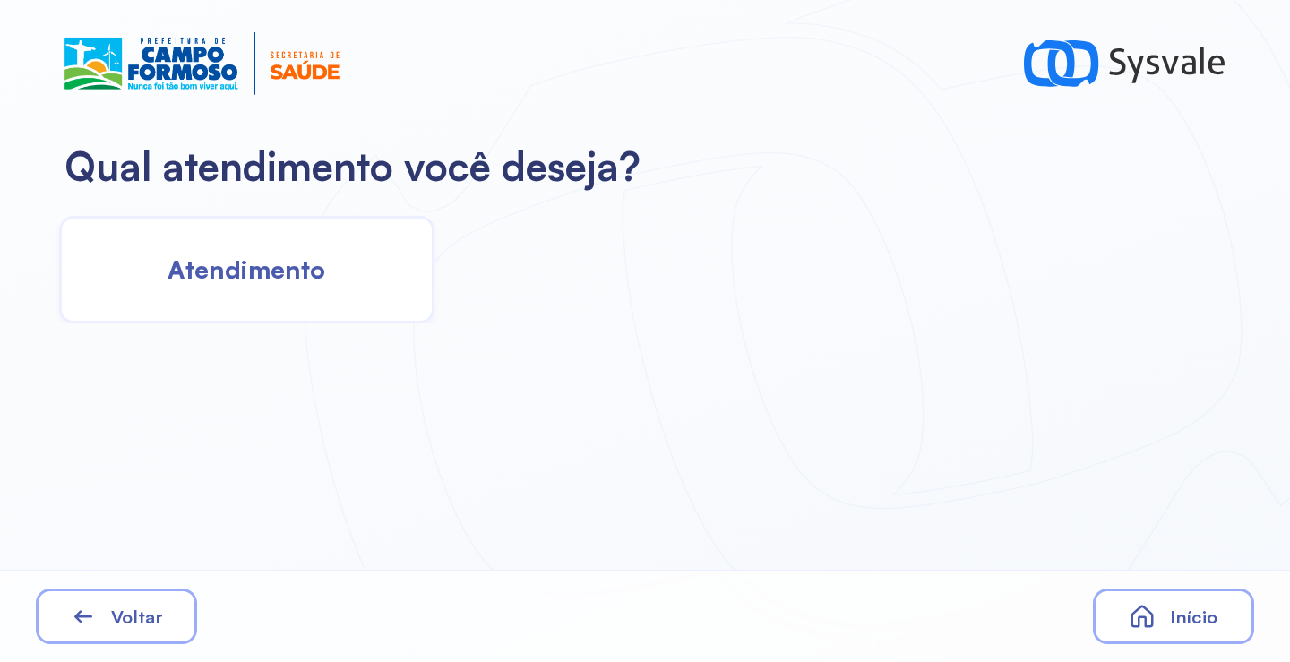
click at [275, 305] on div "Atendimento" at bounding box center [246, 270] width 375 height 108
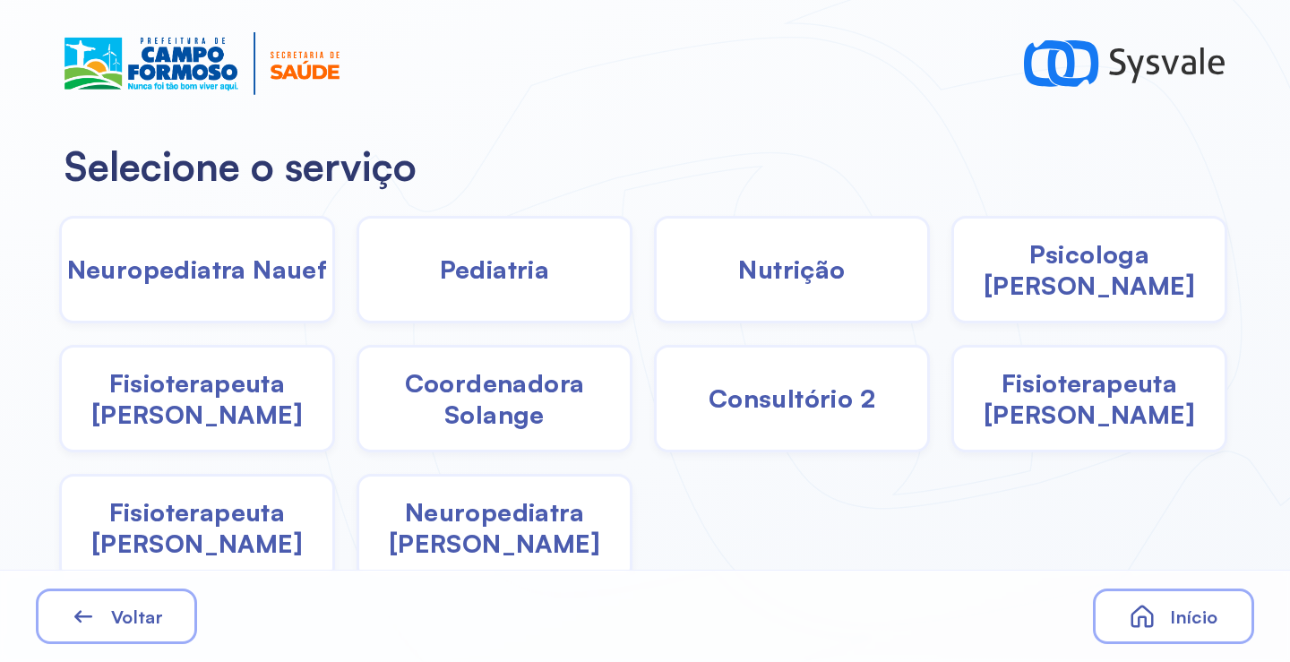
click at [435, 534] on span "Neuropediatra [PERSON_NAME]" at bounding box center [494, 527] width 271 height 63
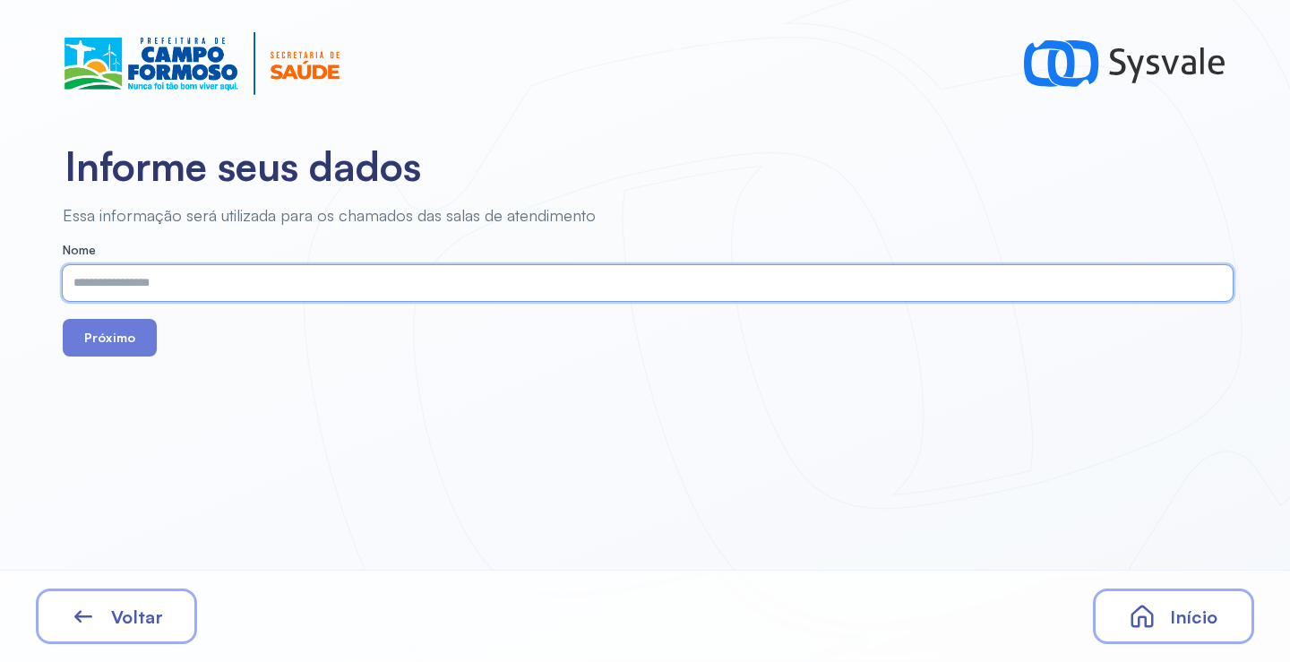
paste input "**********"
type input "**********"
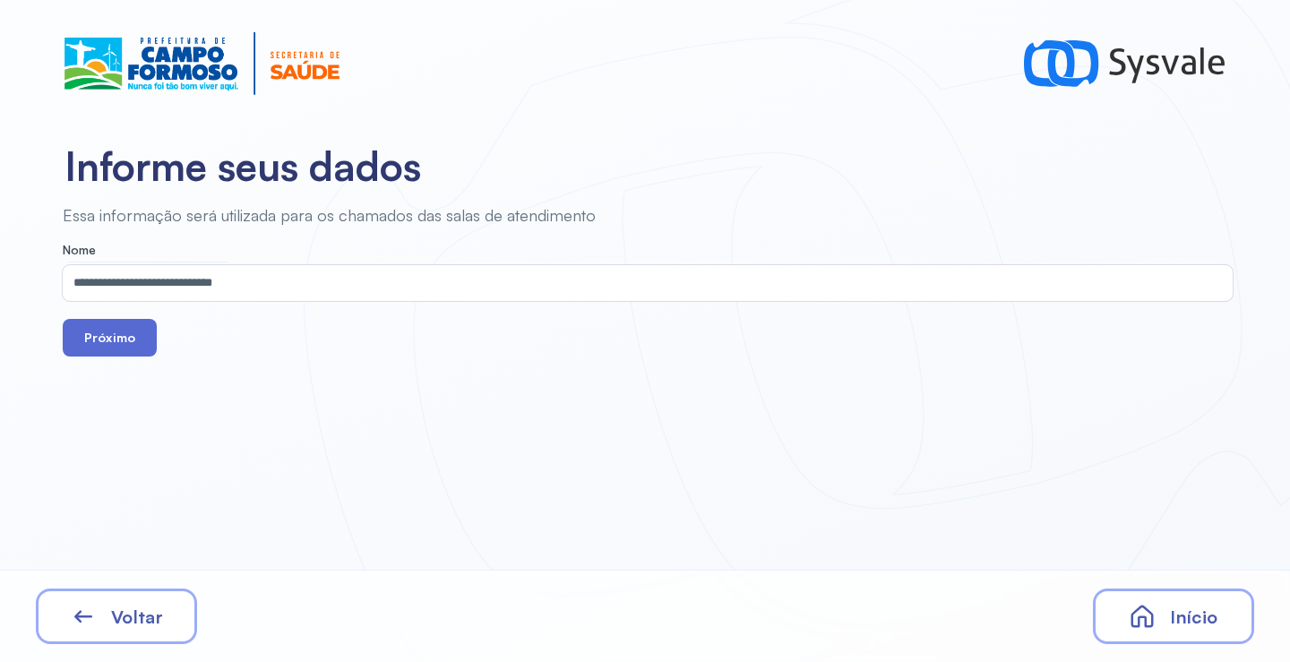
click at [115, 342] on button "Próximo" at bounding box center [110, 338] width 94 height 38
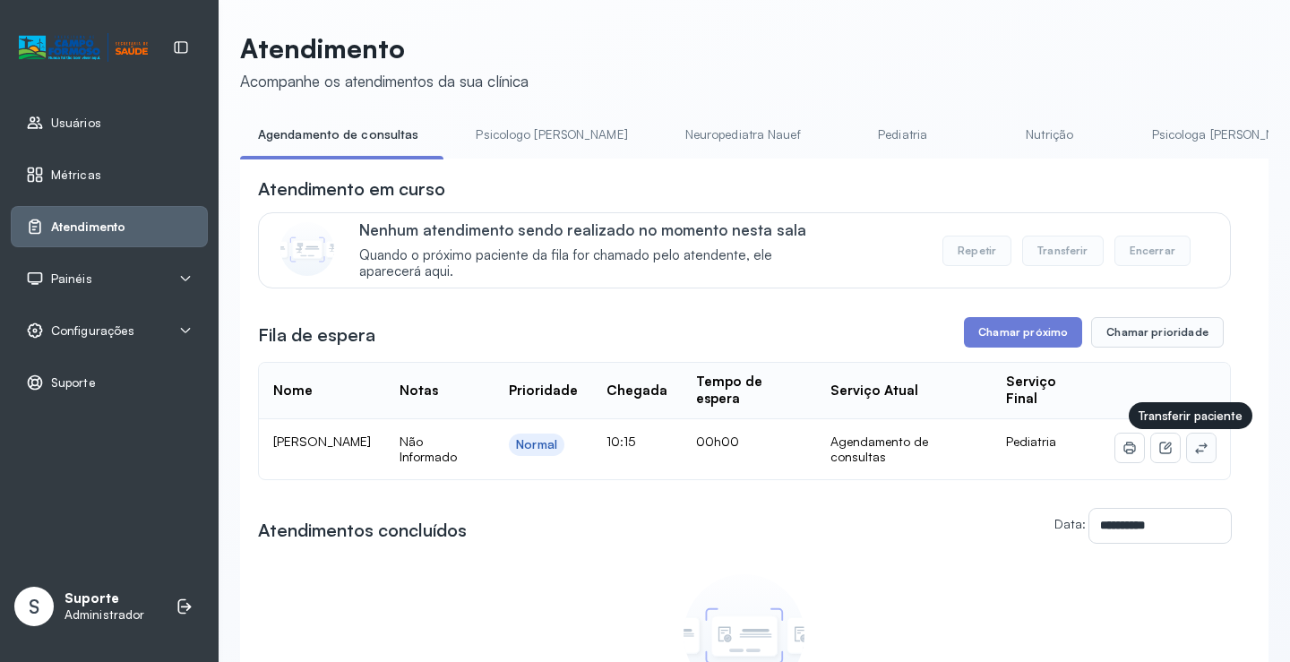
click at [1194, 452] on icon at bounding box center [1201, 448] width 14 height 14
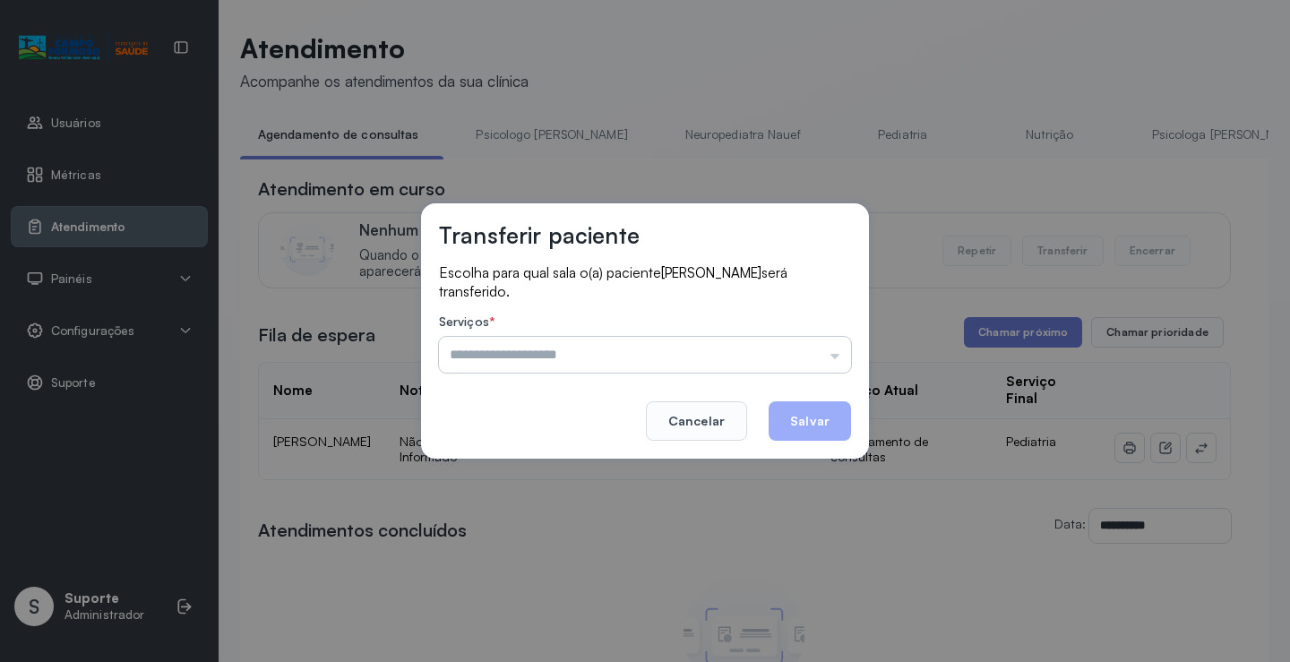
click at [781, 348] on input "text" at bounding box center [645, 355] width 412 height 36
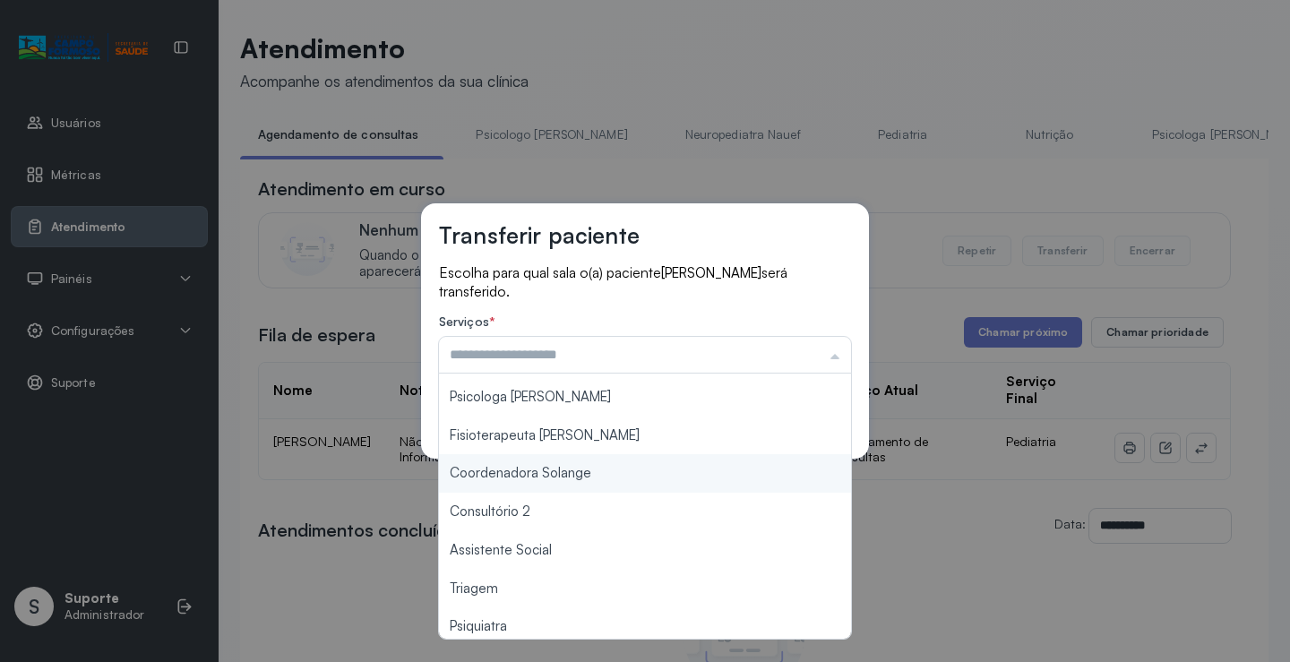
scroll to position [271, 0]
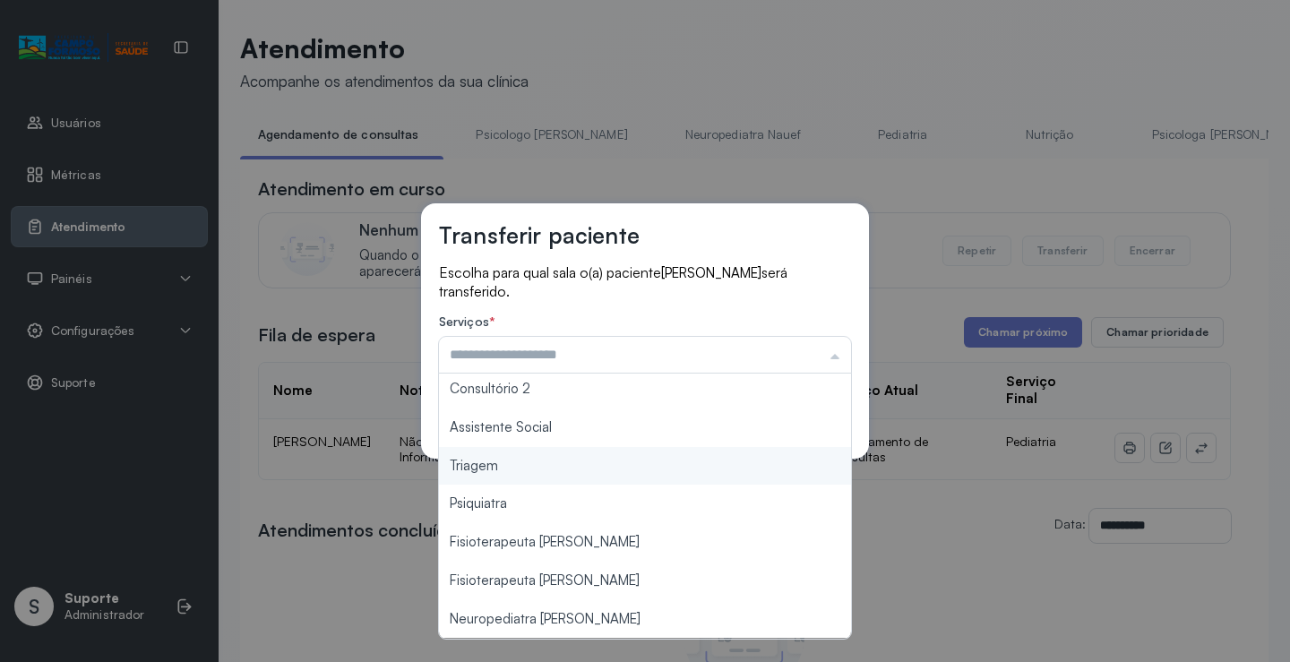
type input "*******"
click at [528, 478] on div "Transferir paciente Escolha para qual sala o(a) paciente [PERSON_NAME] será tra…" at bounding box center [645, 331] width 1290 height 662
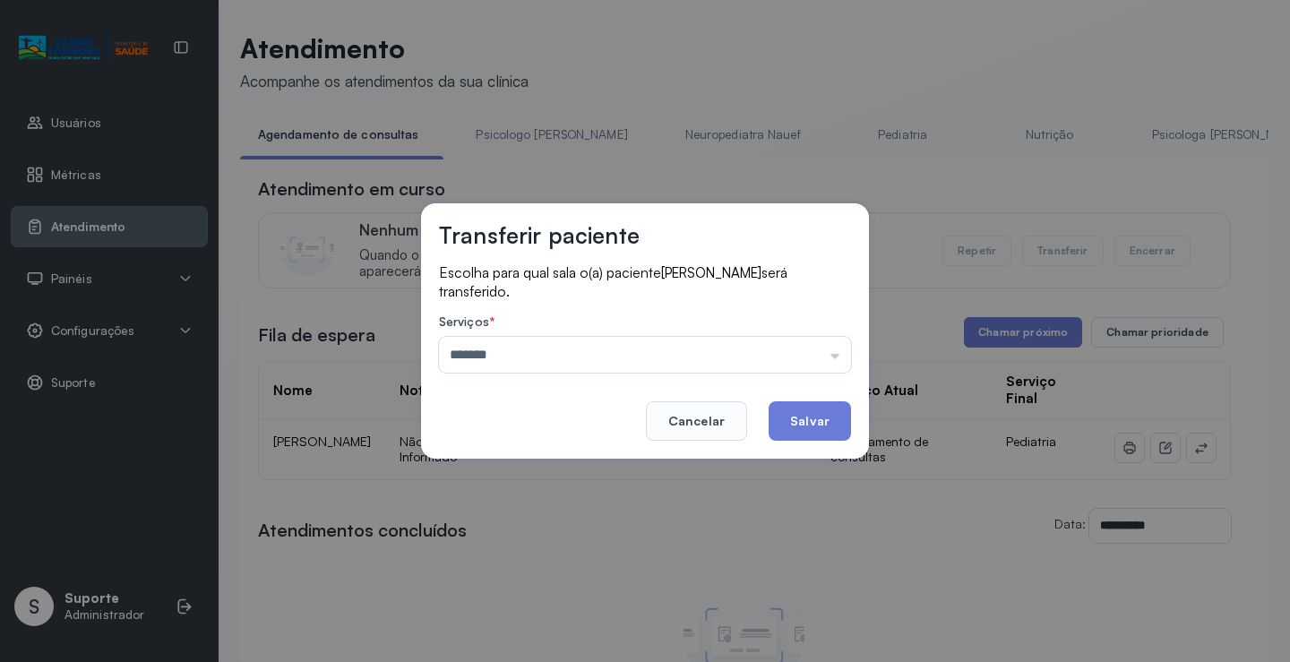
drag, startPoint x: 822, startPoint y: 426, endPoint x: 790, endPoint y: 413, distance: 34.1
click at [818, 424] on button "Salvar" at bounding box center [810, 420] width 82 height 39
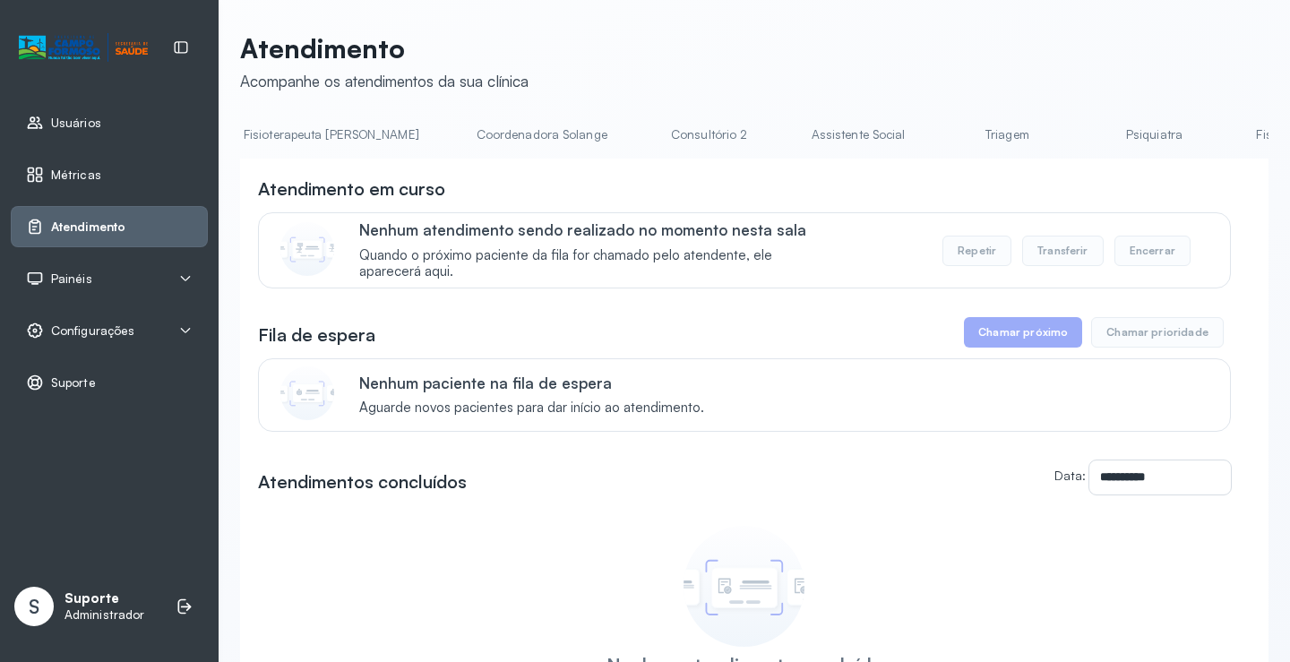
scroll to position [0, 1167]
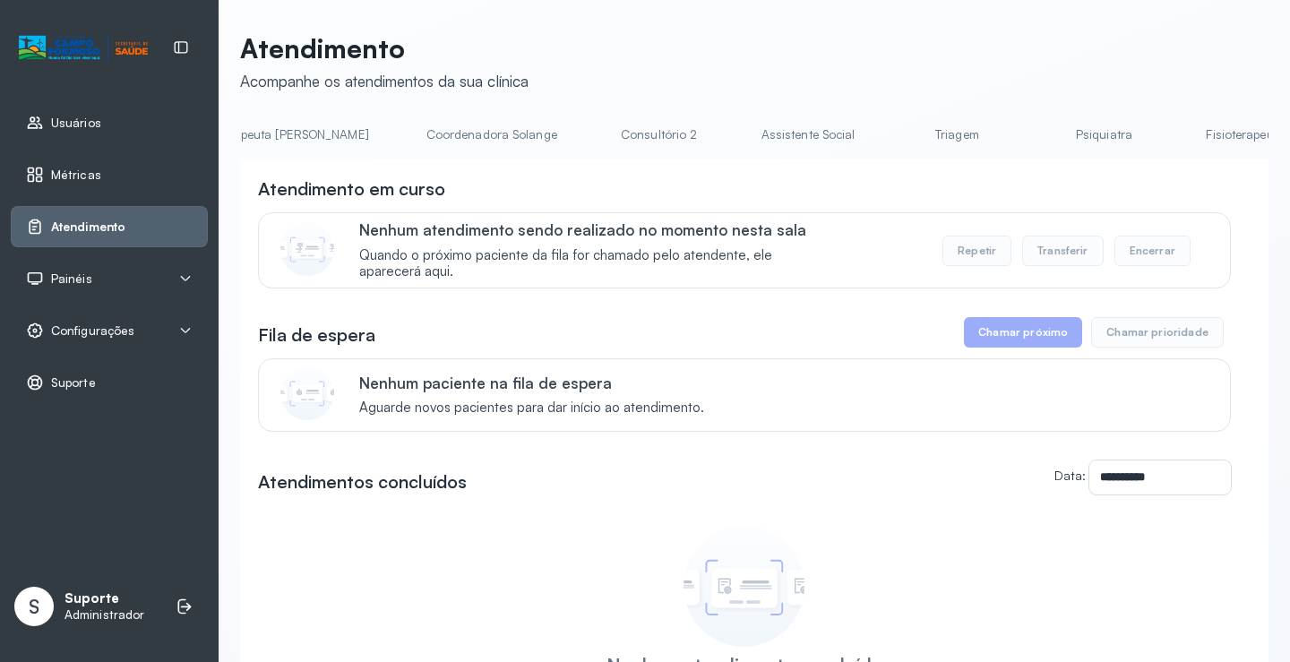
click at [894, 138] on link "Triagem" at bounding box center [956, 135] width 125 height 30
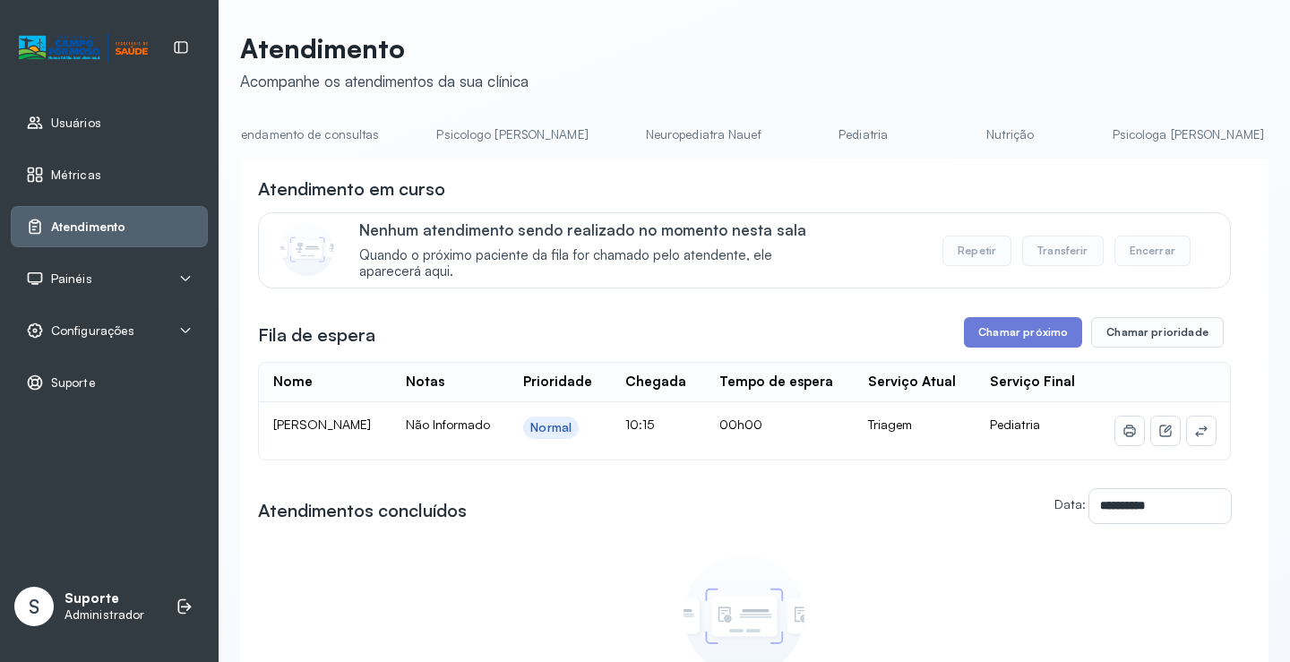
scroll to position [0, 0]
drag, startPoint x: 273, startPoint y: 139, endPoint x: 248, endPoint y: 107, distance: 40.9
click at [273, 138] on link "Agendamento de consultas" at bounding box center [334, 135] width 189 height 30
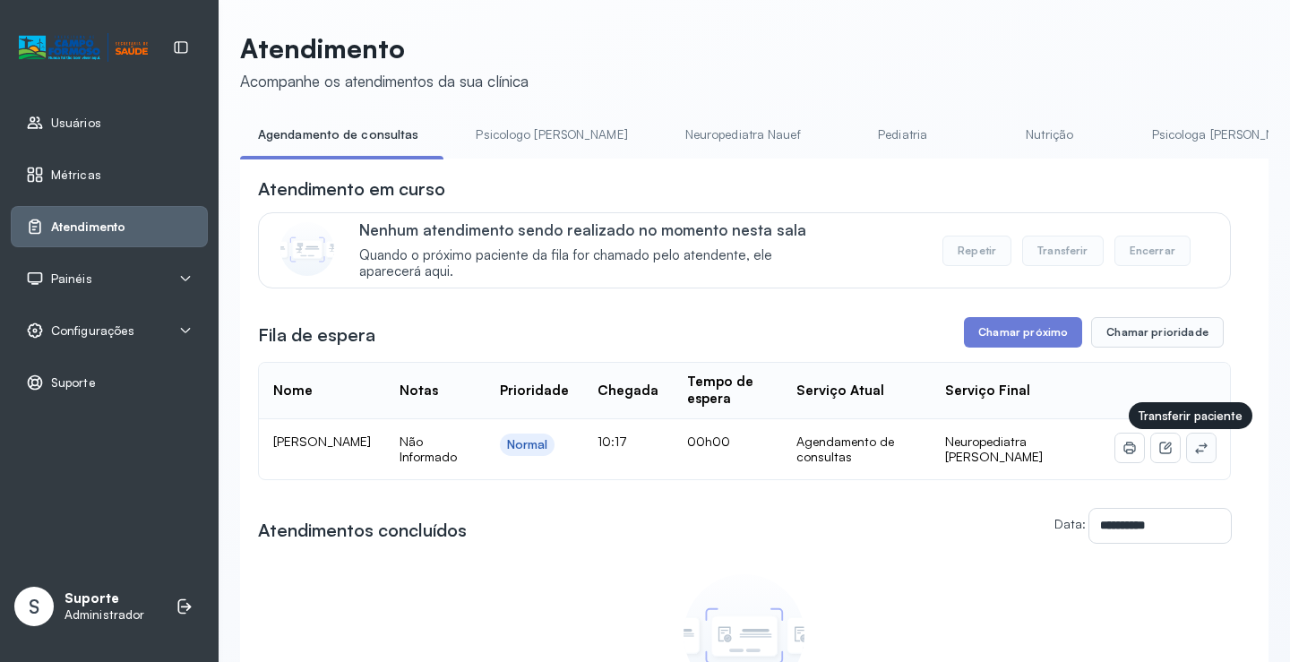
click at [1194, 453] on icon at bounding box center [1201, 448] width 14 height 14
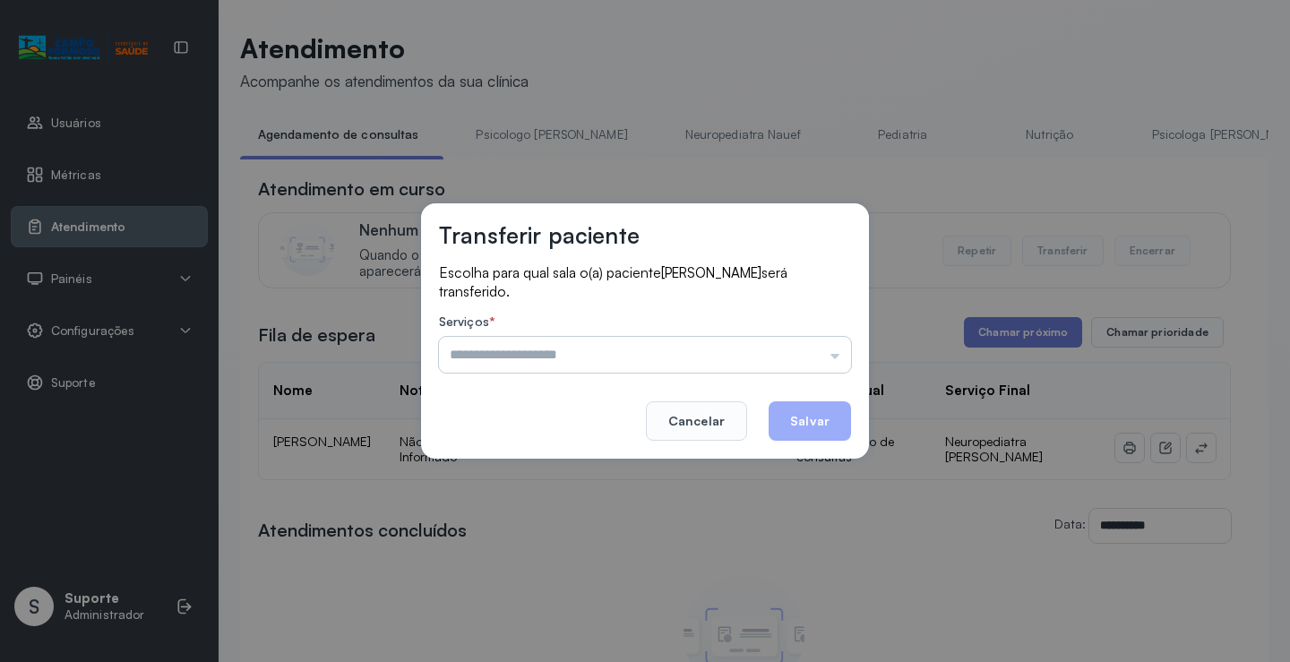
click at [827, 360] on input "text" at bounding box center [645, 355] width 412 height 36
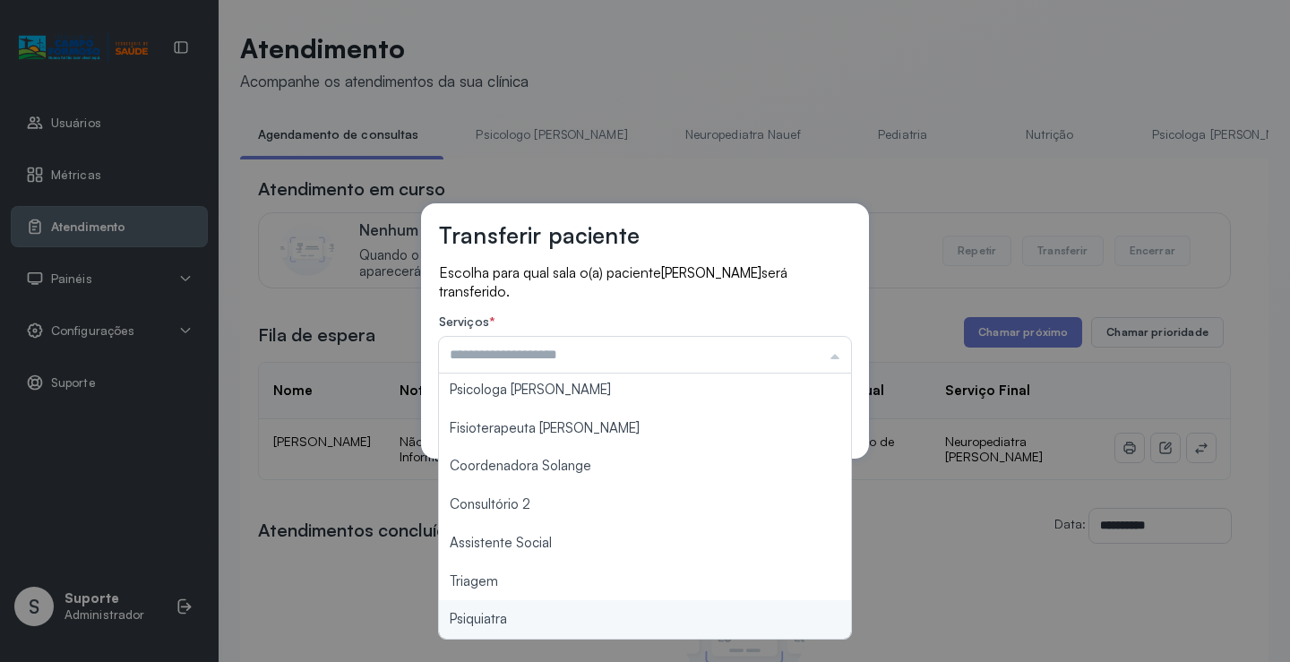
scroll to position [271, 0]
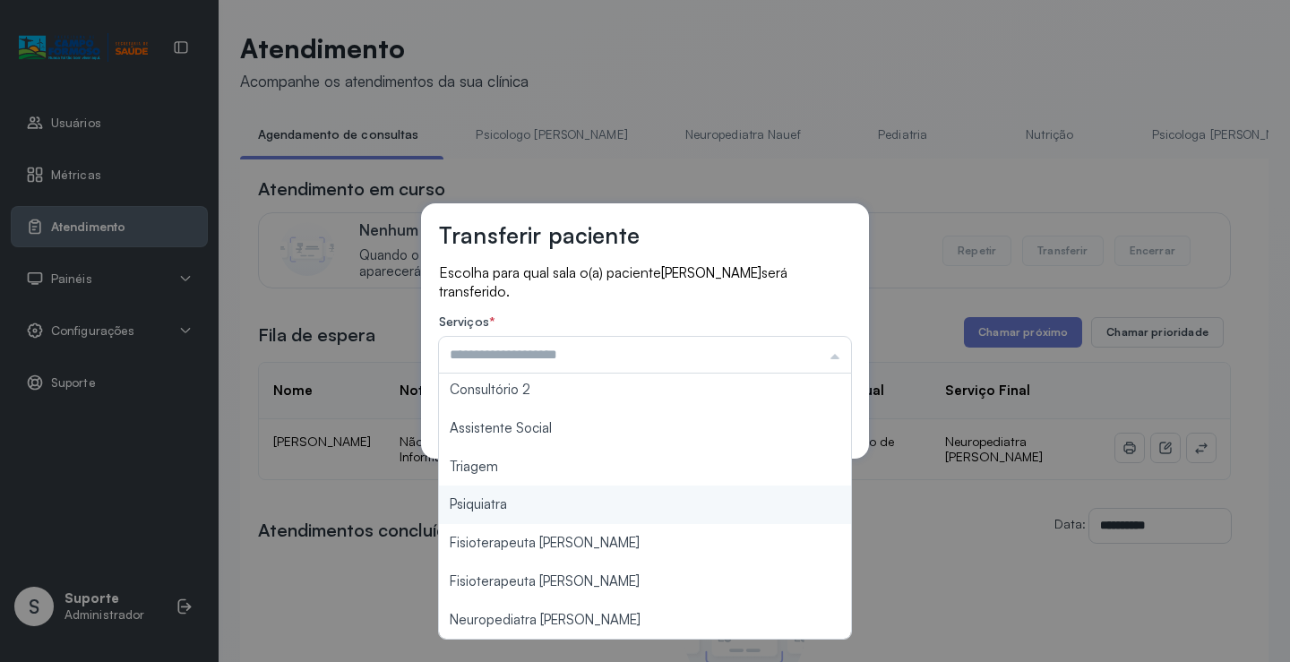
type input "*******"
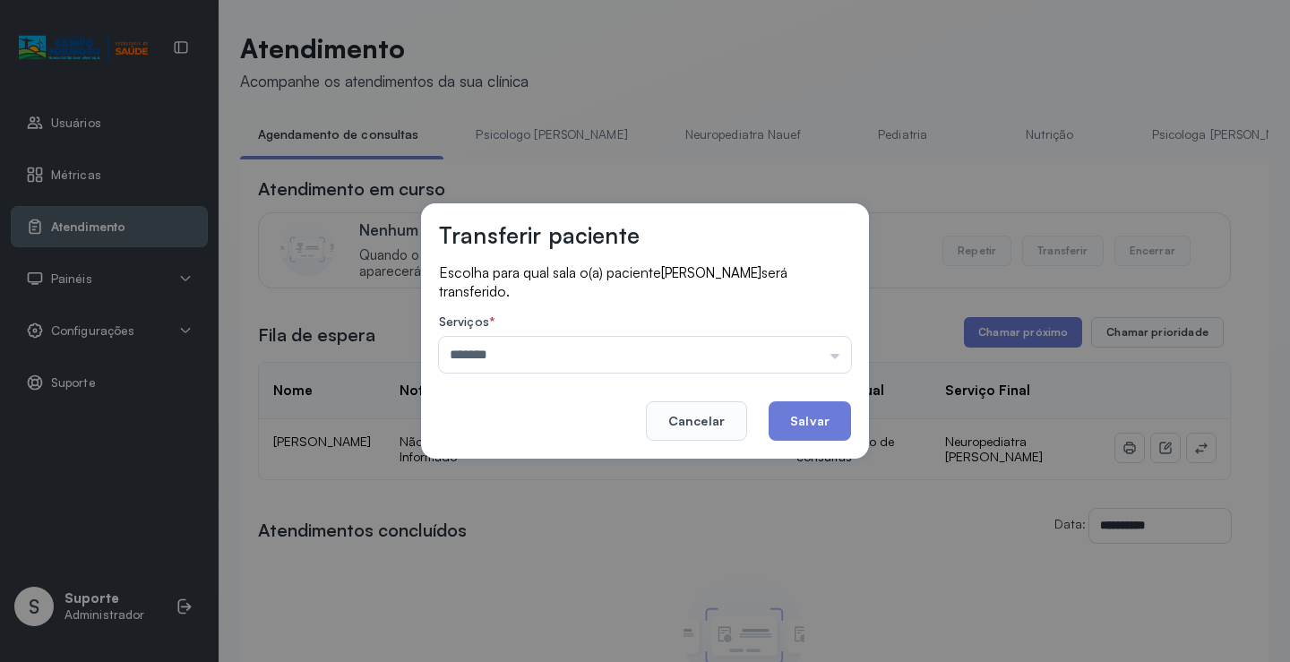
drag, startPoint x: 581, startPoint y: 474, endPoint x: 763, endPoint y: 435, distance: 186.8
click at [595, 469] on div "Transferir paciente Escolha para qual sala o(a) paciente MIGUEL GOMES DE SOUZA …" at bounding box center [645, 331] width 1290 height 662
click at [796, 430] on button "Salvar" at bounding box center [810, 420] width 82 height 39
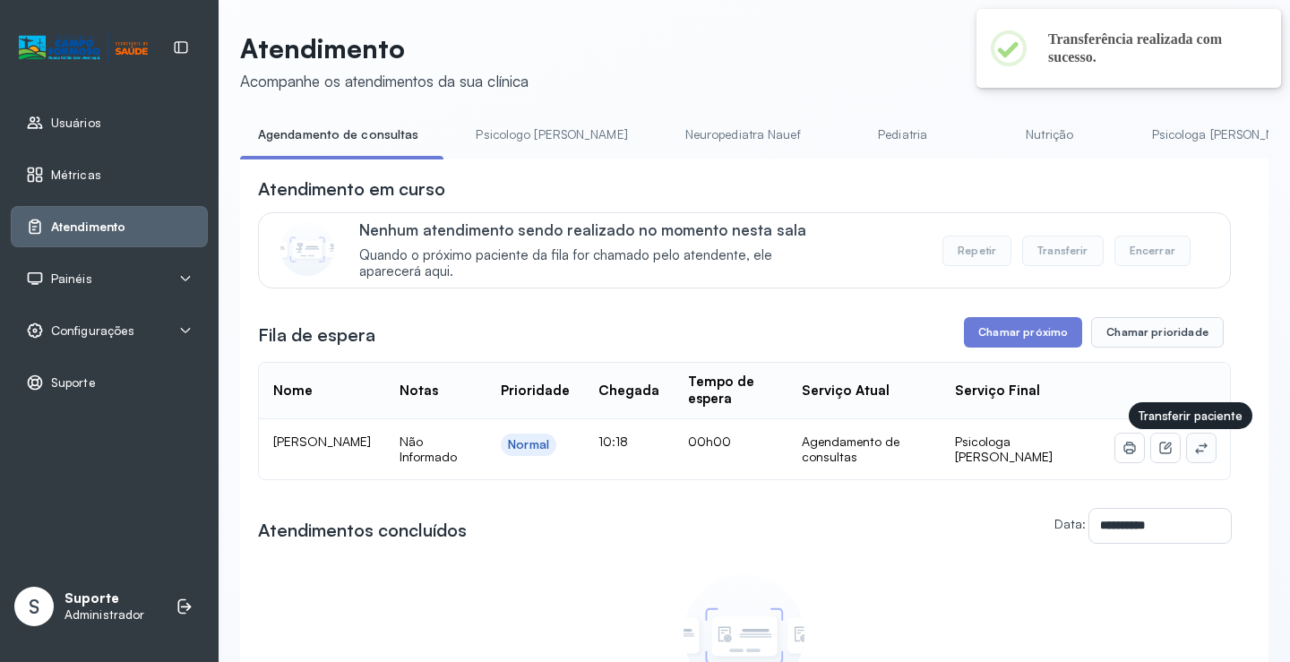
click at [1194, 455] on icon at bounding box center [1201, 448] width 14 height 14
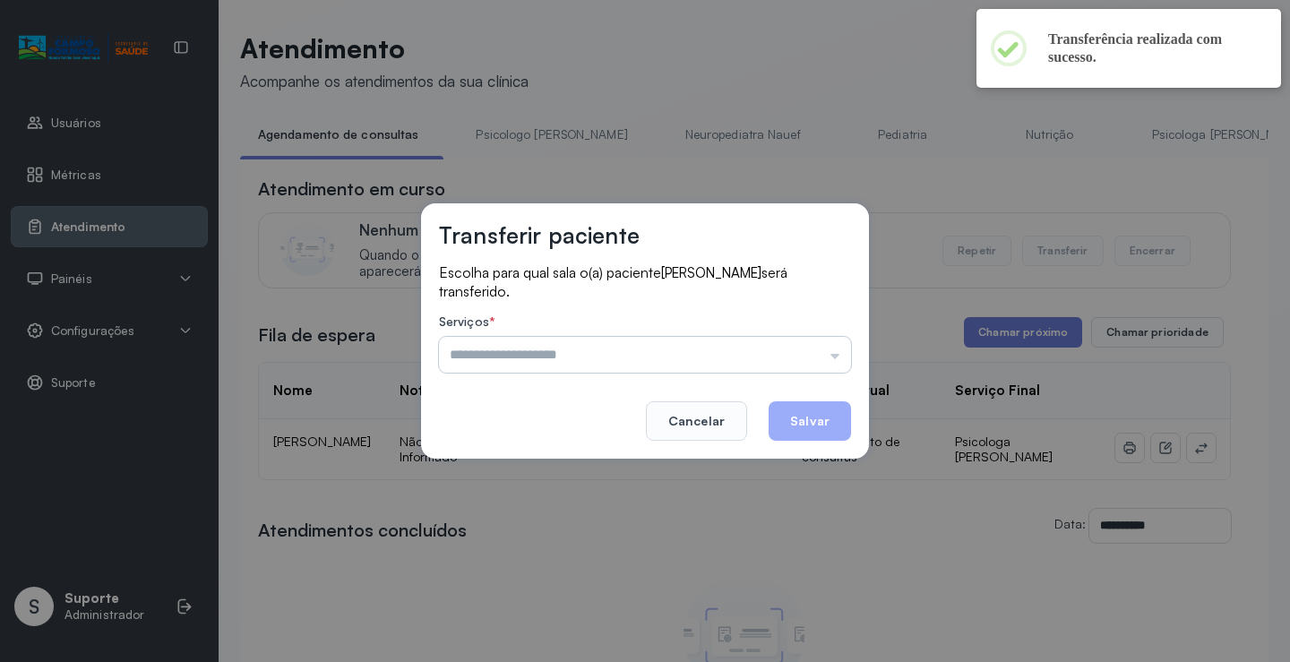
click at [796, 357] on input "text" at bounding box center [645, 355] width 412 height 36
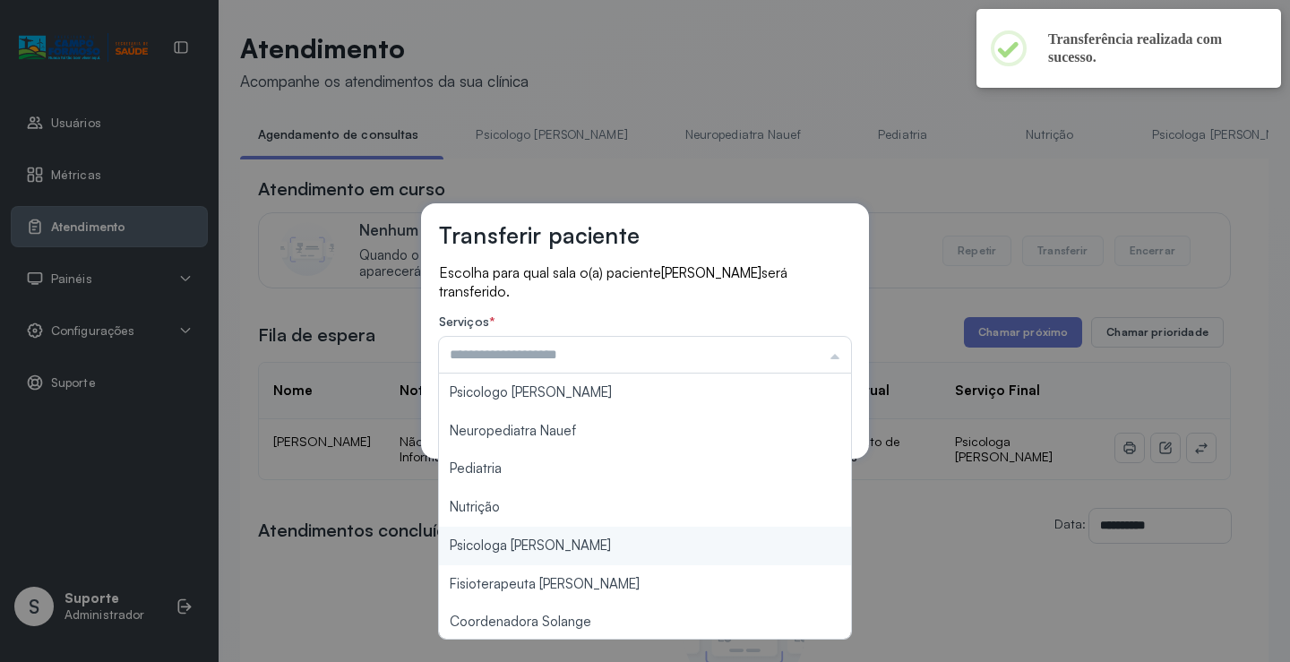
type input "**********"
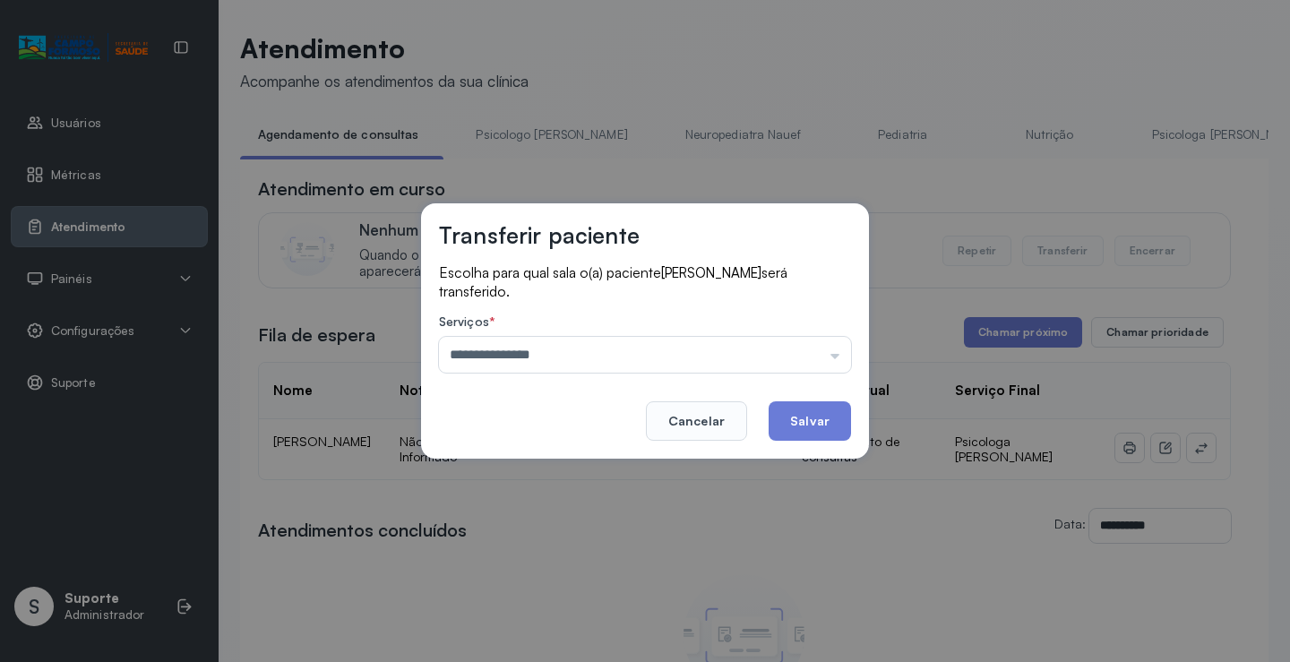
click at [547, 555] on div "**********" at bounding box center [645, 331] width 1290 height 662
click at [805, 429] on button "Salvar" at bounding box center [810, 420] width 82 height 39
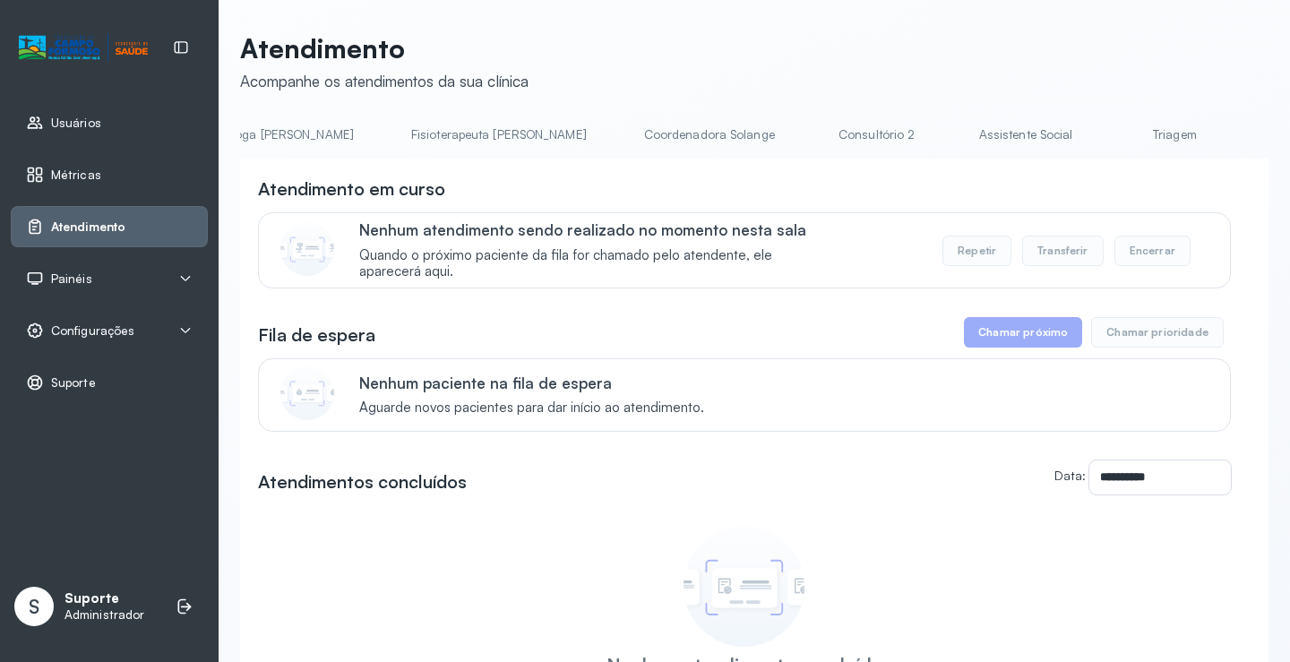
scroll to position [0, 945]
click at [1116, 133] on link "Triagem" at bounding box center [1178, 135] width 125 height 30
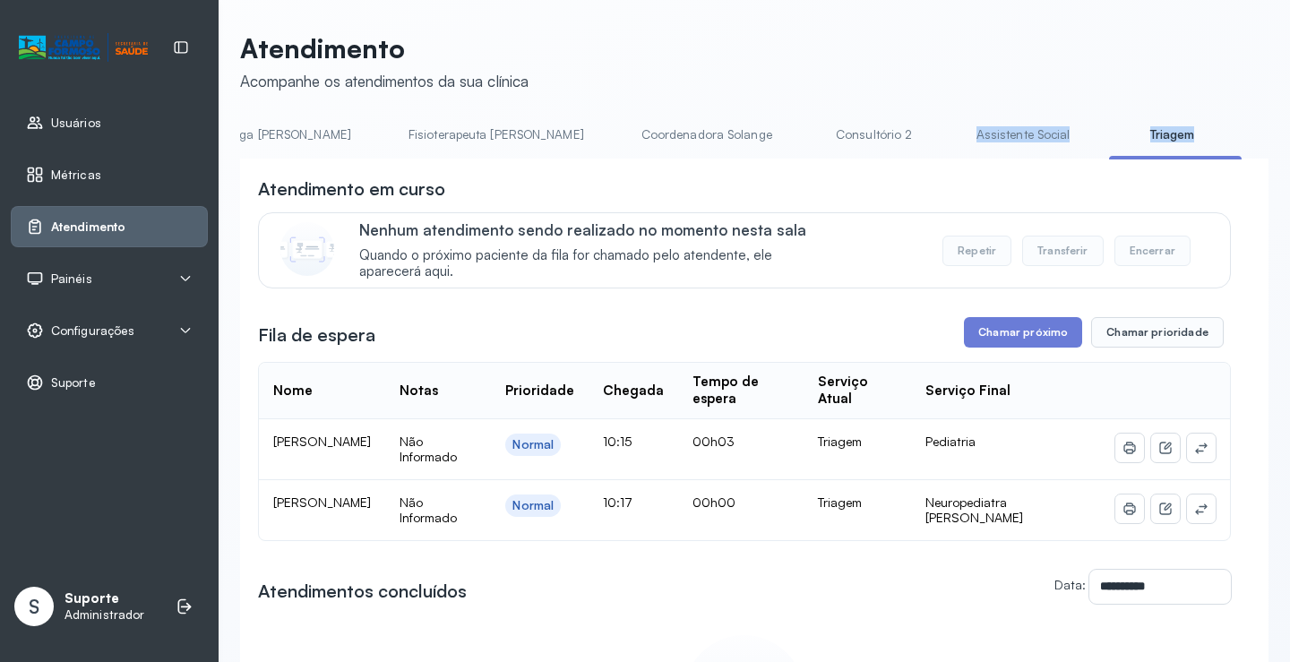
drag, startPoint x: 727, startPoint y: 159, endPoint x: 1008, endPoint y: 162, distance: 280.4
click at [1003, 159] on div "Agendamento de consultas Psicologo Pedro Neuropediatra Nauef Pediatria Nutrição…" at bounding box center [754, 140] width 1028 height 40
click at [1006, 183] on div "Atendimento em curso" at bounding box center [744, 188] width 973 height 25
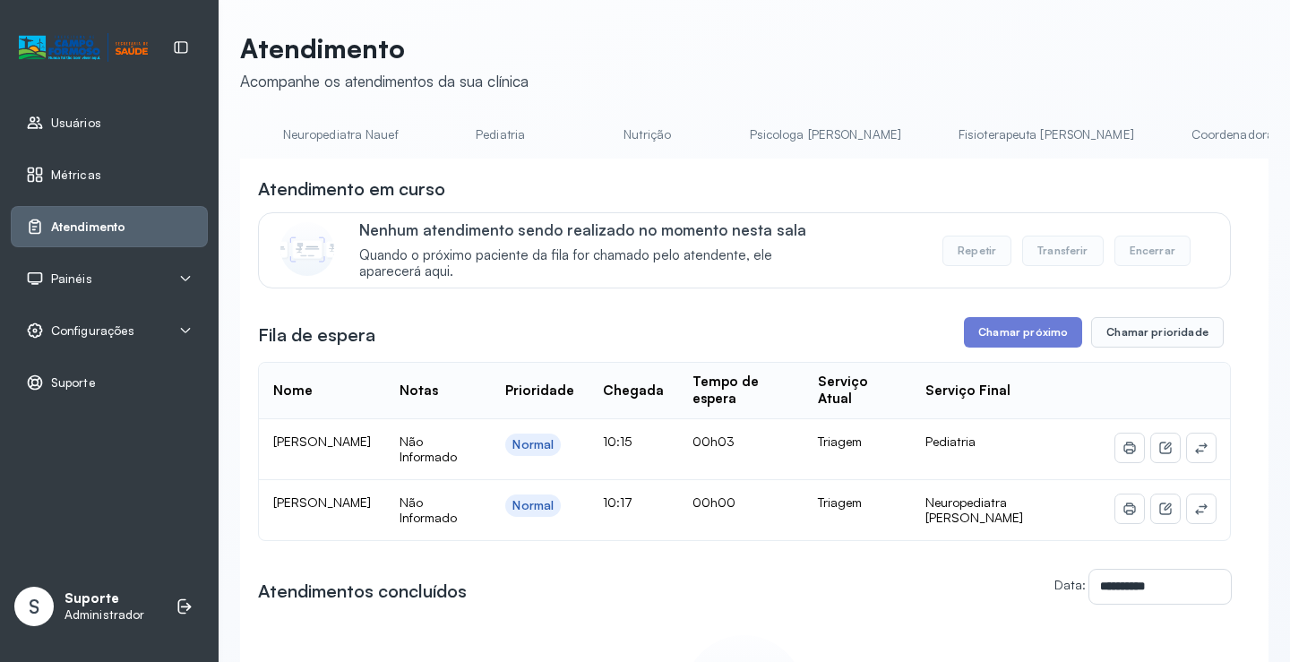
scroll to position [0, 383]
click at [744, 139] on link "Psicologa [PERSON_NAME]" at bounding box center [837, 135] width 187 height 30
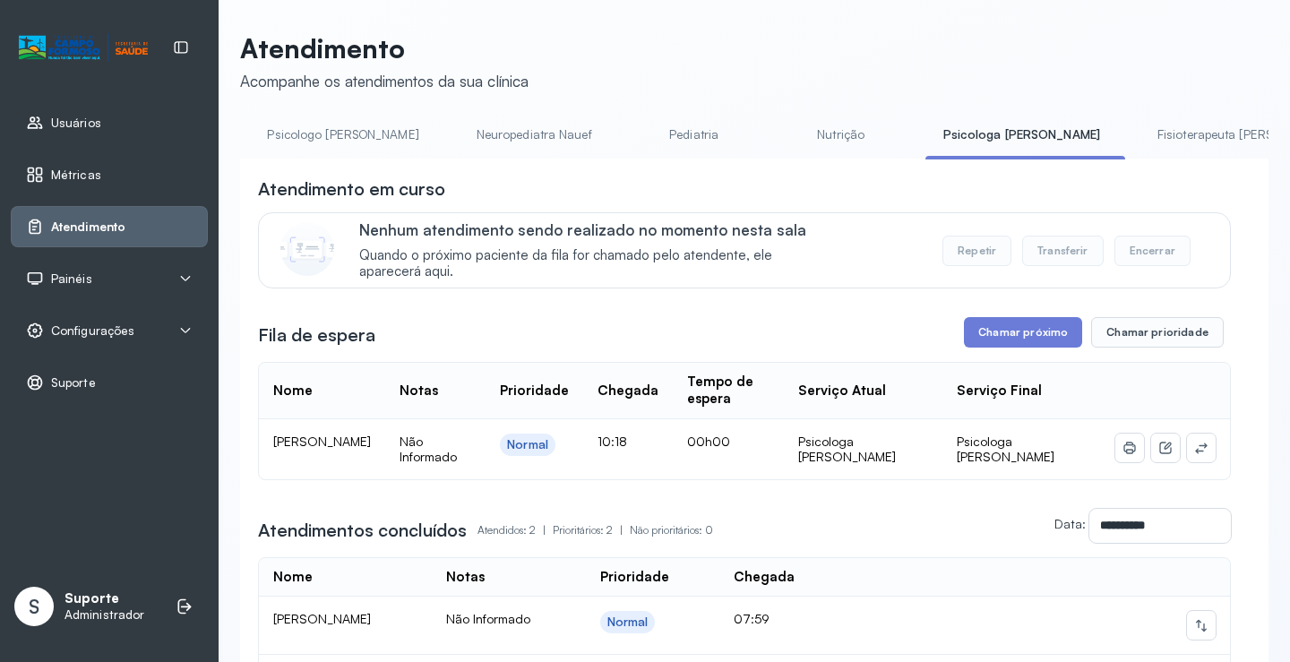
scroll to position [0, 0]
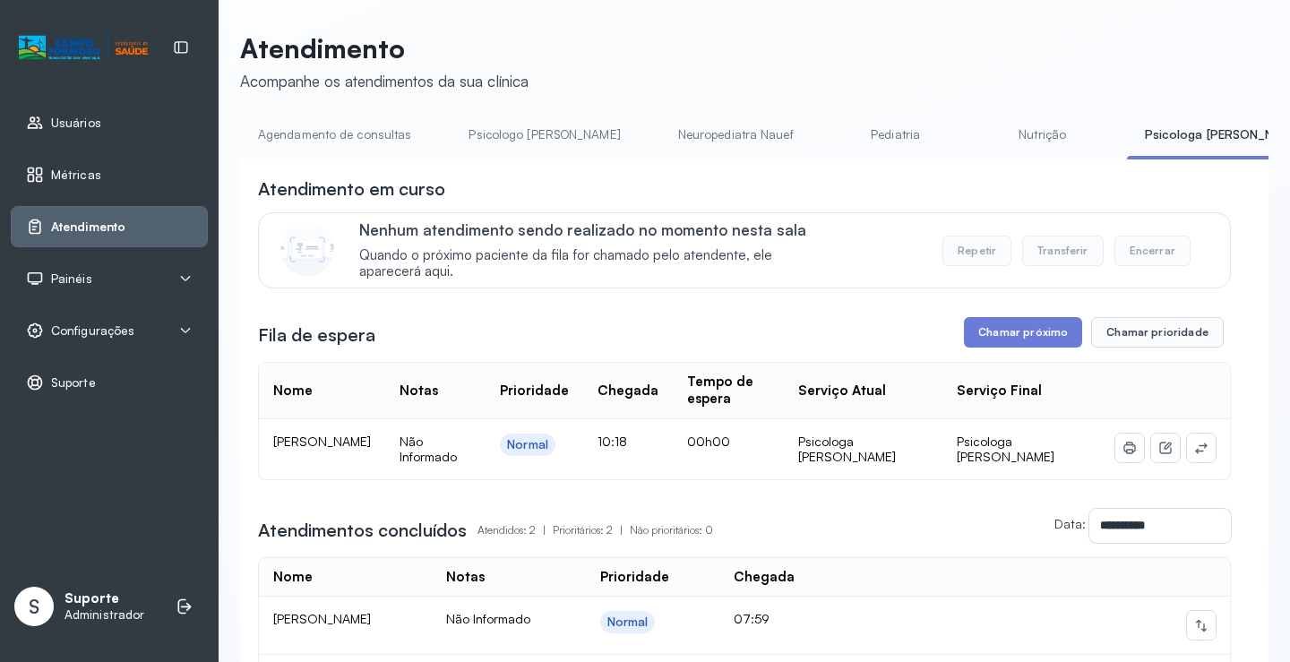
click at [324, 135] on link "Agendamento de consultas" at bounding box center [334, 135] width 189 height 30
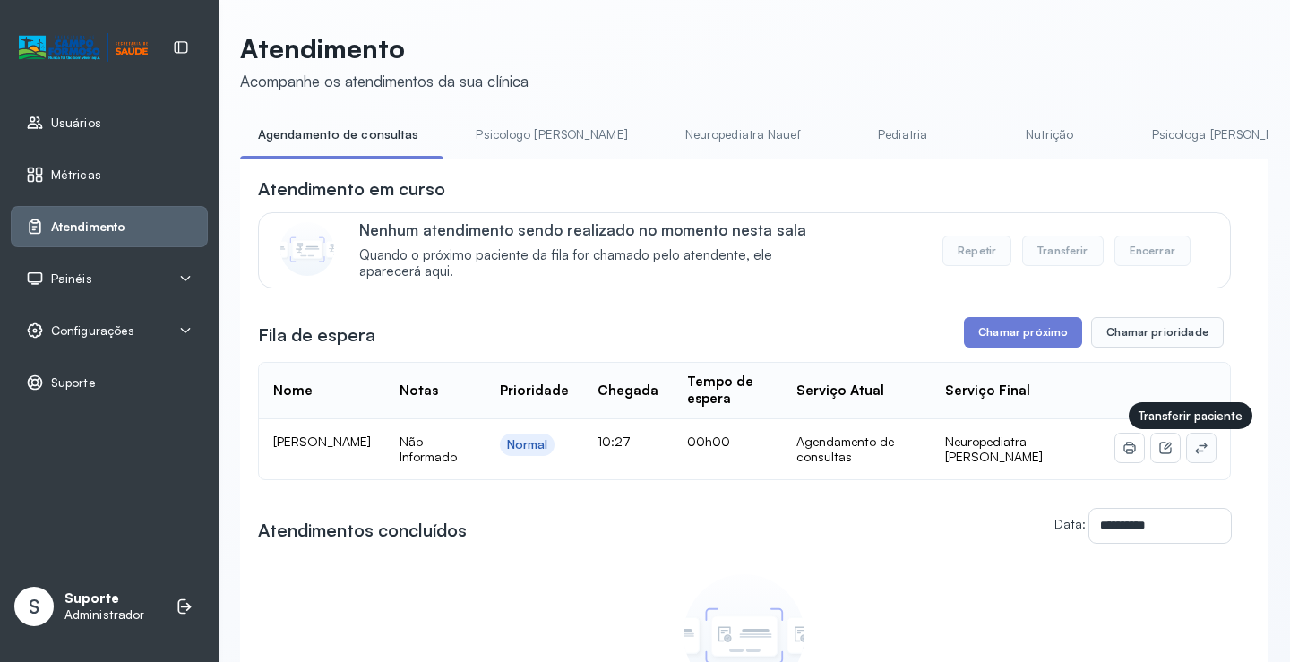
click at [1194, 455] on icon at bounding box center [1201, 448] width 14 height 14
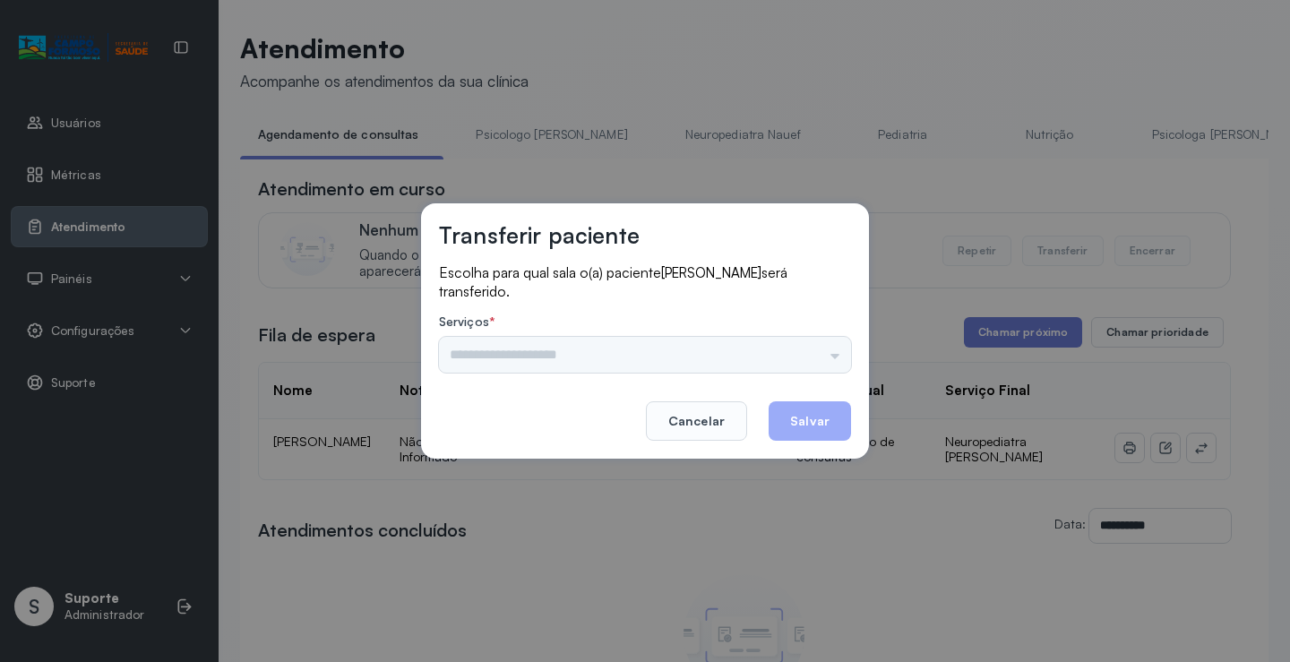
click at [819, 355] on div "Nenhuma opção encontrada" at bounding box center [645, 355] width 412 height 36
click at [805, 351] on div "Nenhuma opção encontrada" at bounding box center [645, 355] width 412 height 36
click at [827, 350] on div "Nenhuma opção encontrada" at bounding box center [645, 355] width 412 height 36
drag, startPoint x: 820, startPoint y: 361, endPoint x: 792, endPoint y: 339, distance: 35.7
click at [819, 361] on input "text" at bounding box center [645, 355] width 412 height 36
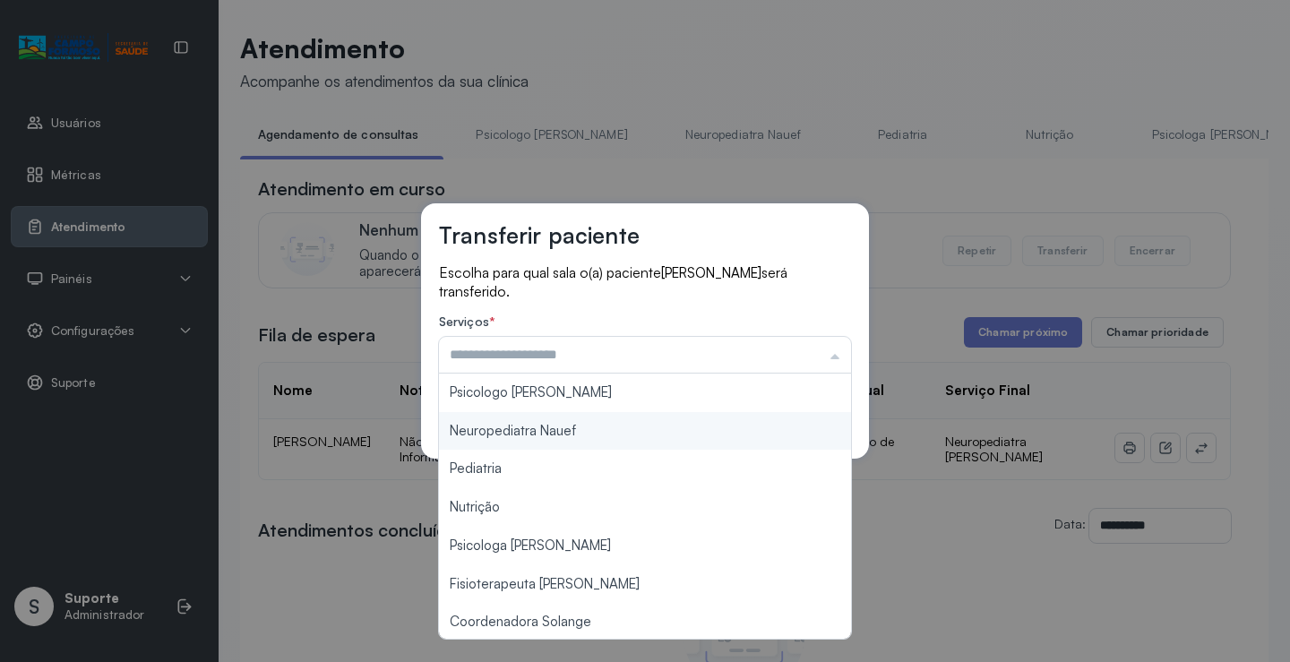
scroll to position [271, 0]
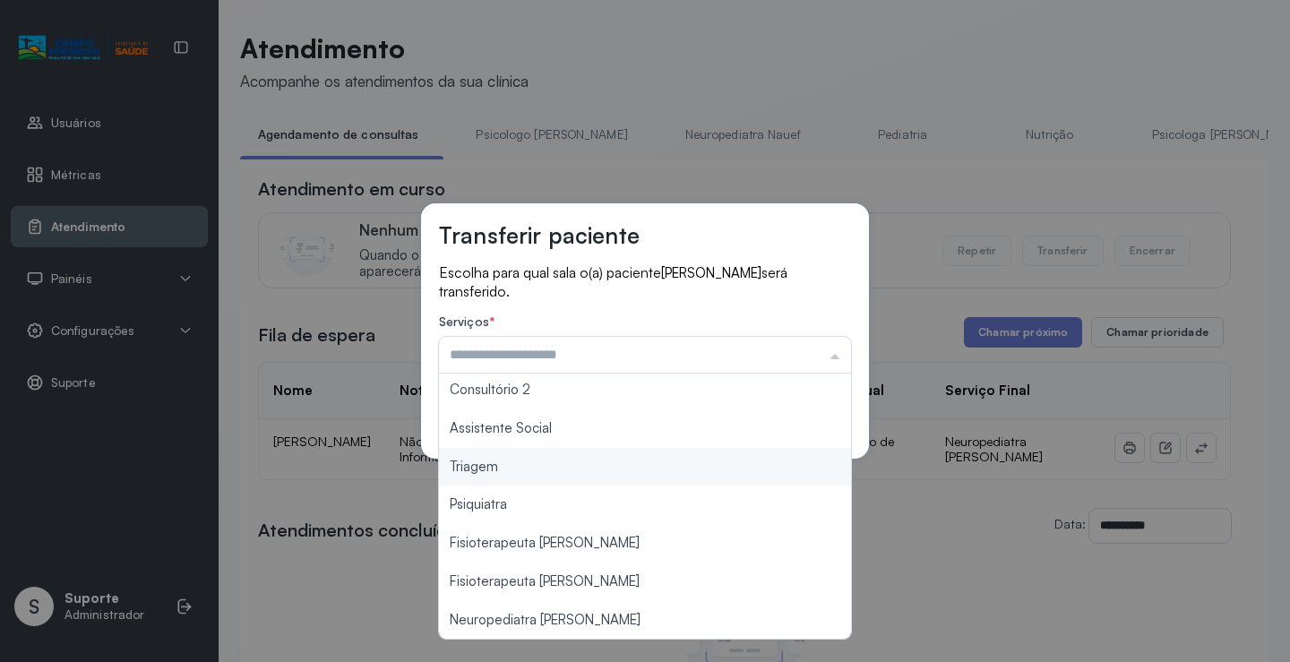
type input "*******"
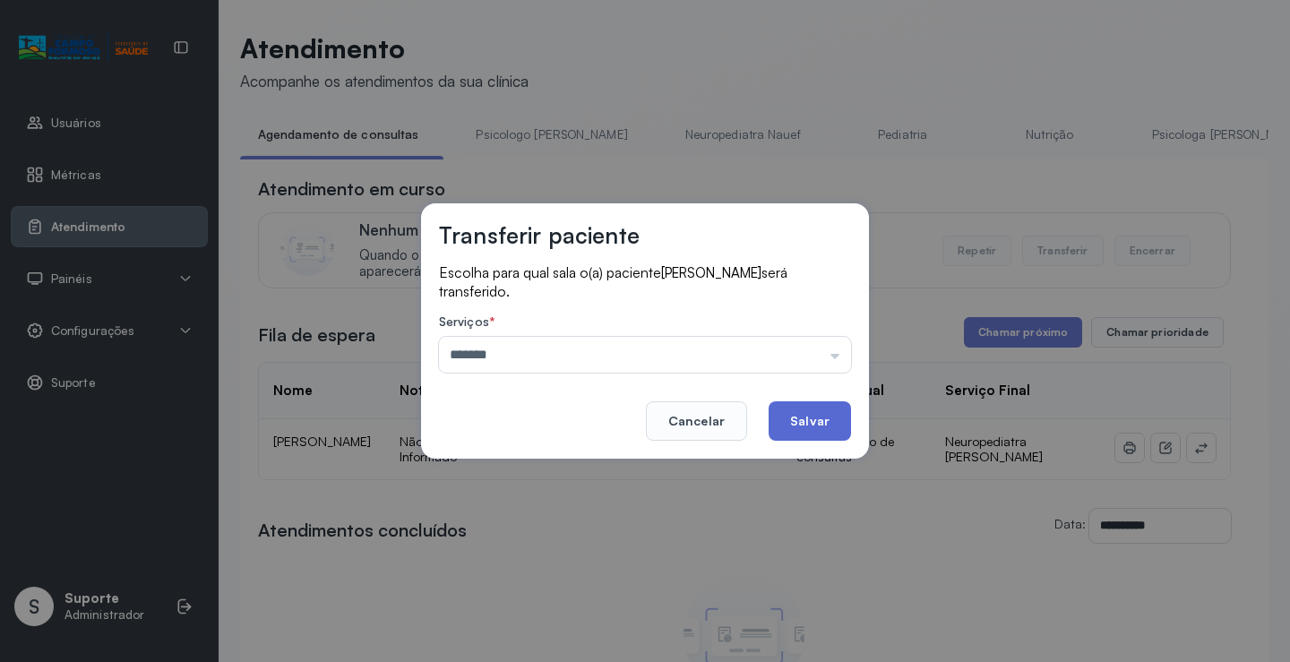
drag, startPoint x: 553, startPoint y: 473, endPoint x: 780, endPoint y: 424, distance: 232.8
click at [560, 469] on div "Transferir paciente Escolha para qual sala o(a) paciente RAVI GOMES FROES será …" at bounding box center [645, 331] width 1290 height 662
click at [784, 423] on button "Salvar" at bounding box center [810, 420] width 82 height 39
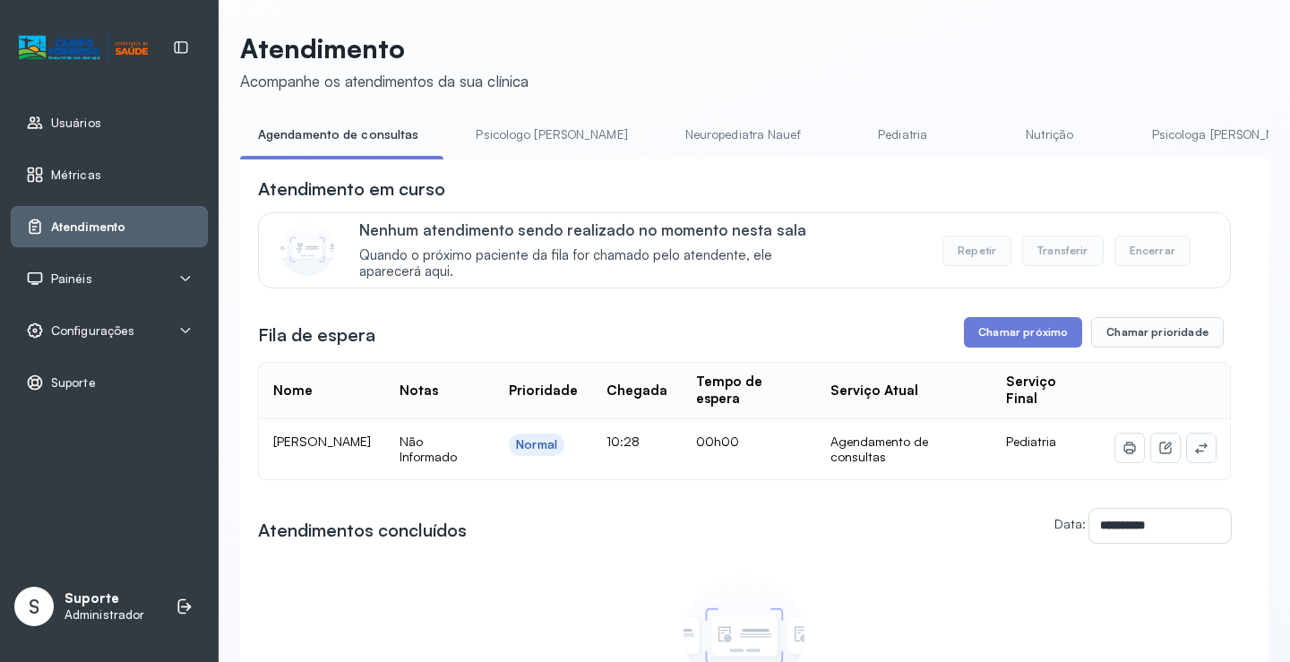
click at [1187, 454] on button at bounding box center [1201, 448] width 29 height 29
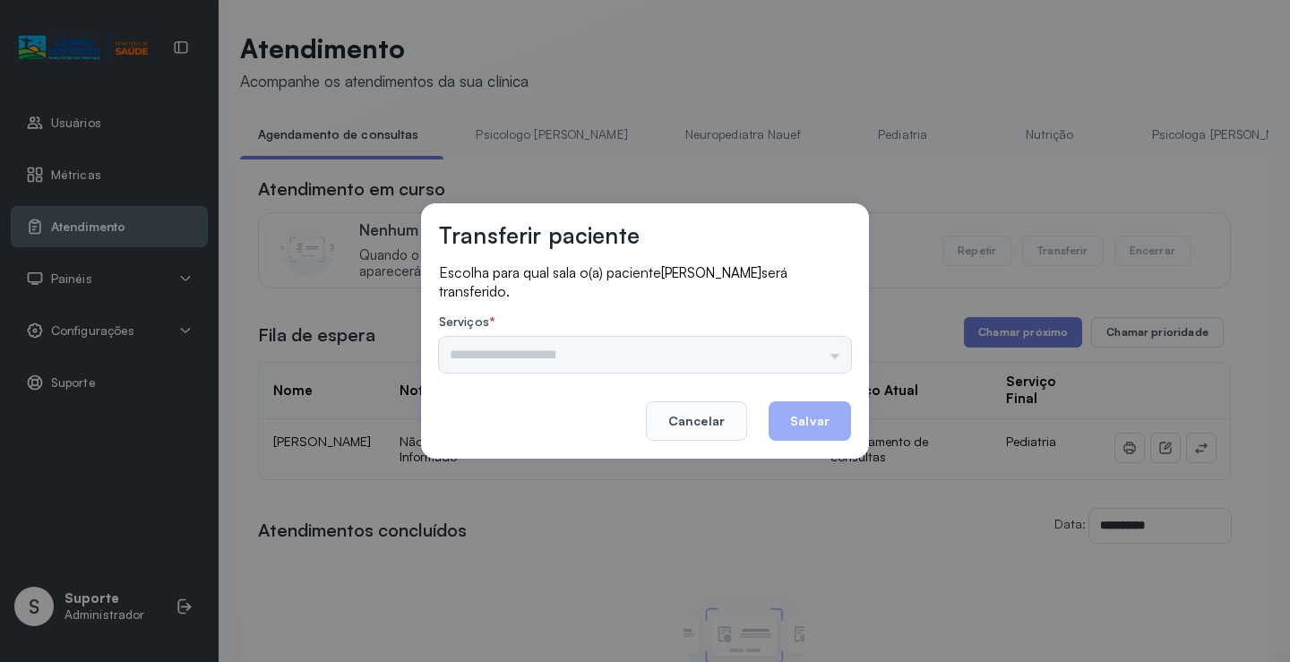
click at [812, 373] on input "text" at bounding box center [645, 355] width 412 height 36
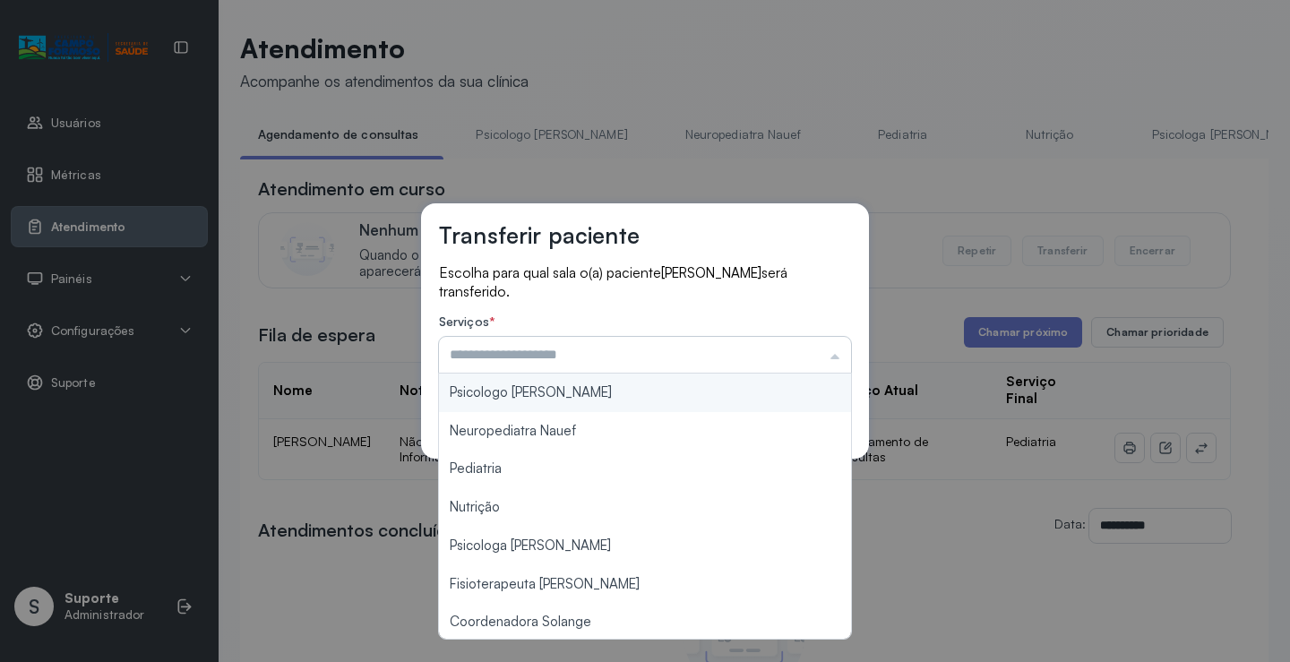
click at [809, 357] on input "text" at bounding box center [645, 355] width 412 height 36
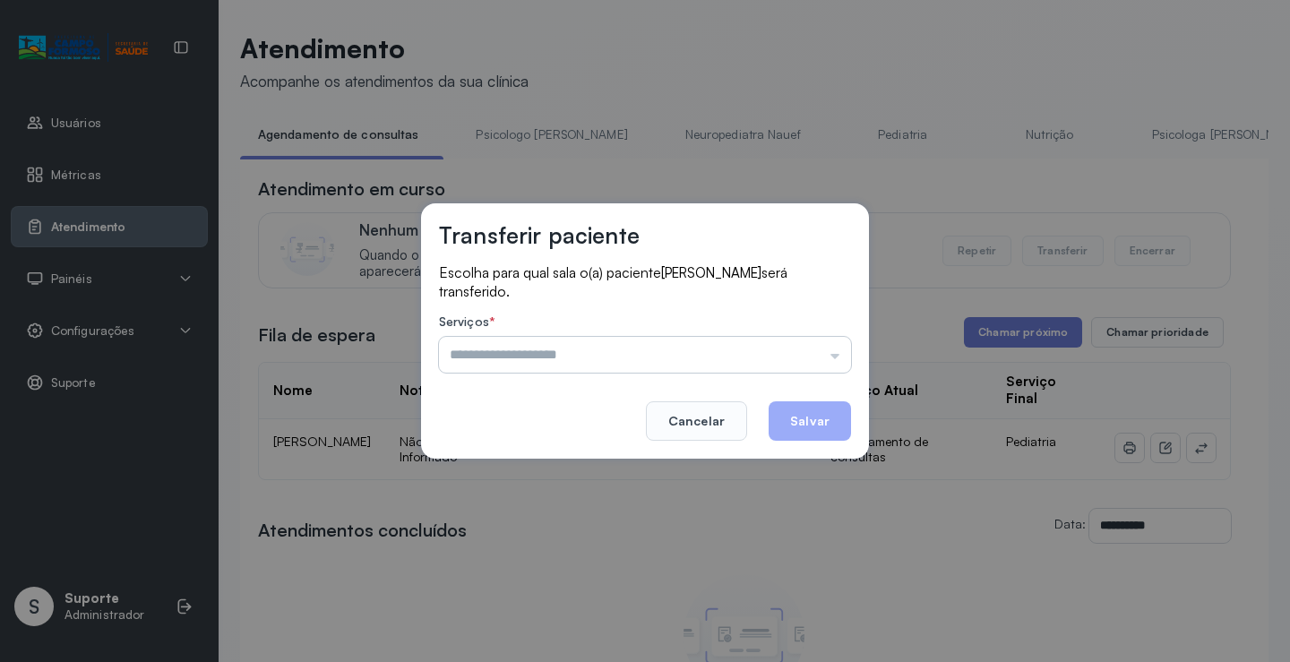
click at [809, 357] on input "text" at bounding box center [645, 355] width 412 height 36
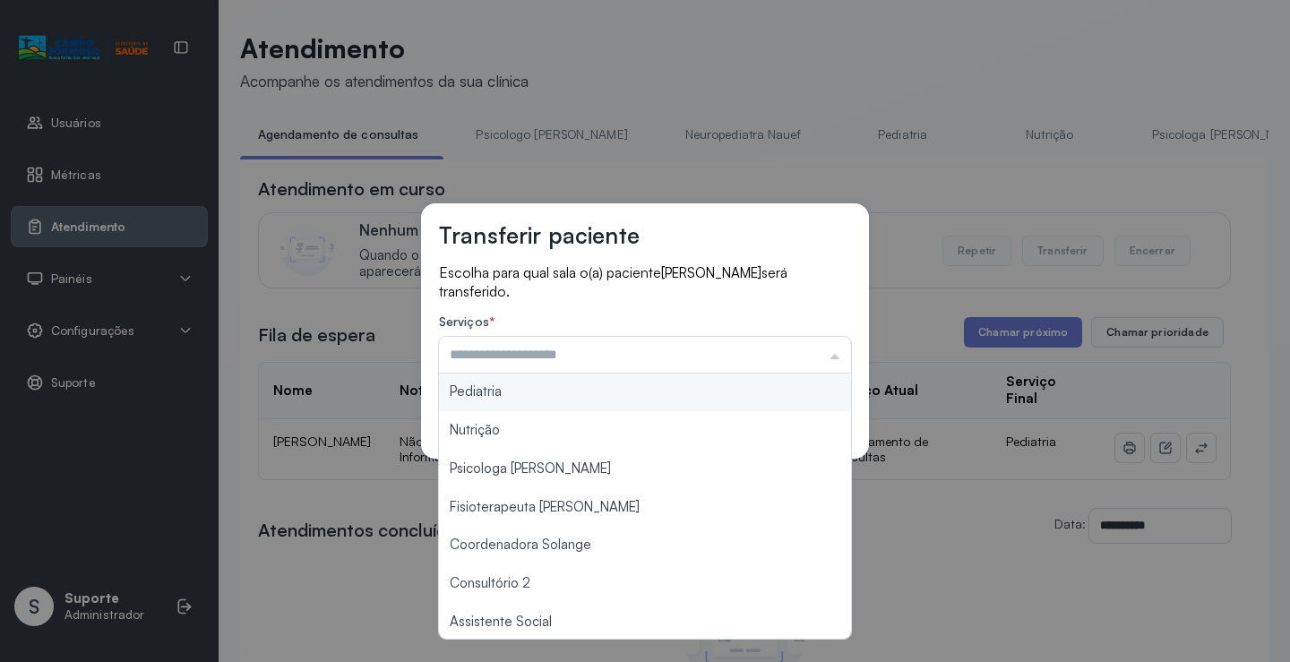
scroll to position [271, 0]
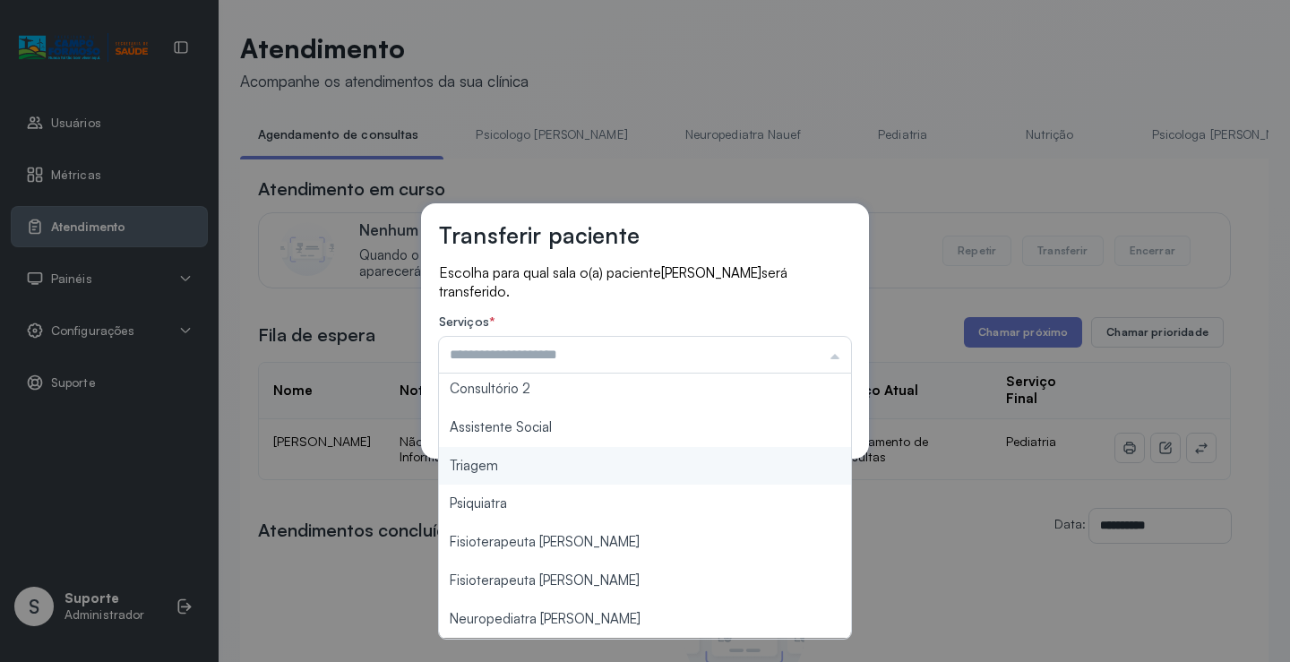
type input "*******"
click at [575, 474] on div "Transferir paciente Escolha para qual sala o(a) paciente THEO [PERSON_NAME] ser…" at bounding box center [645, 331] width 1290 height 662
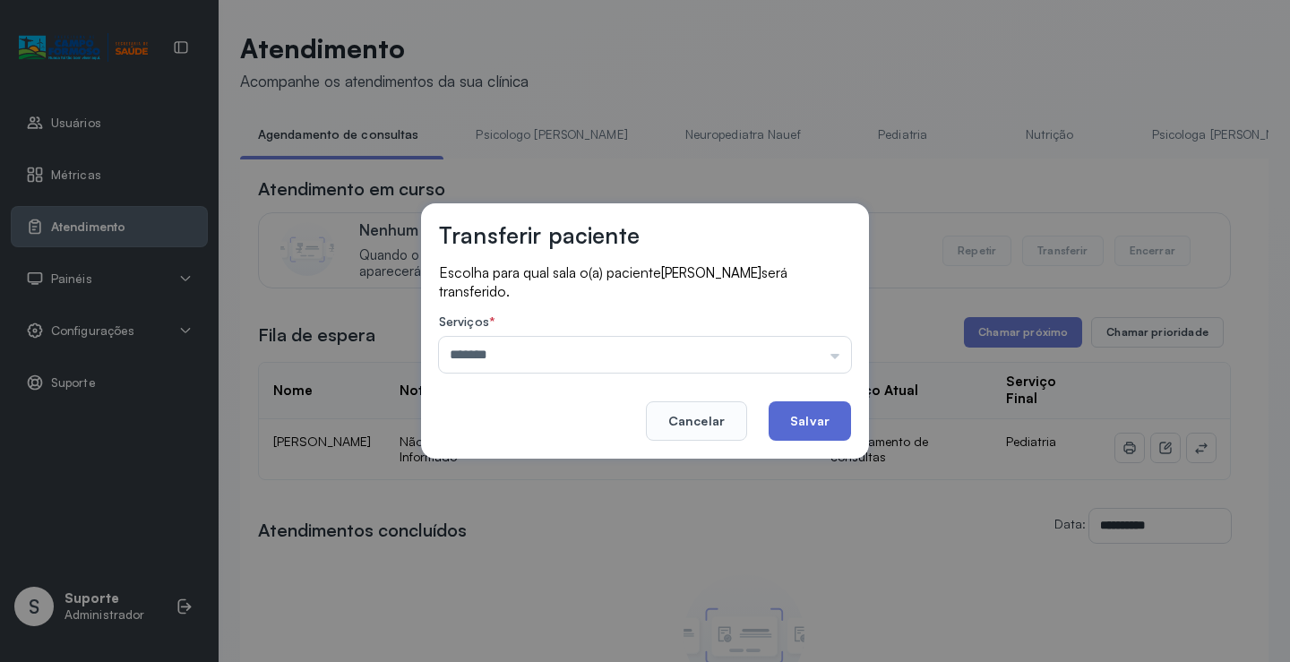
click at [830, 419] on button "Salvar" at bounding box center [810, 420] width 82 height 39
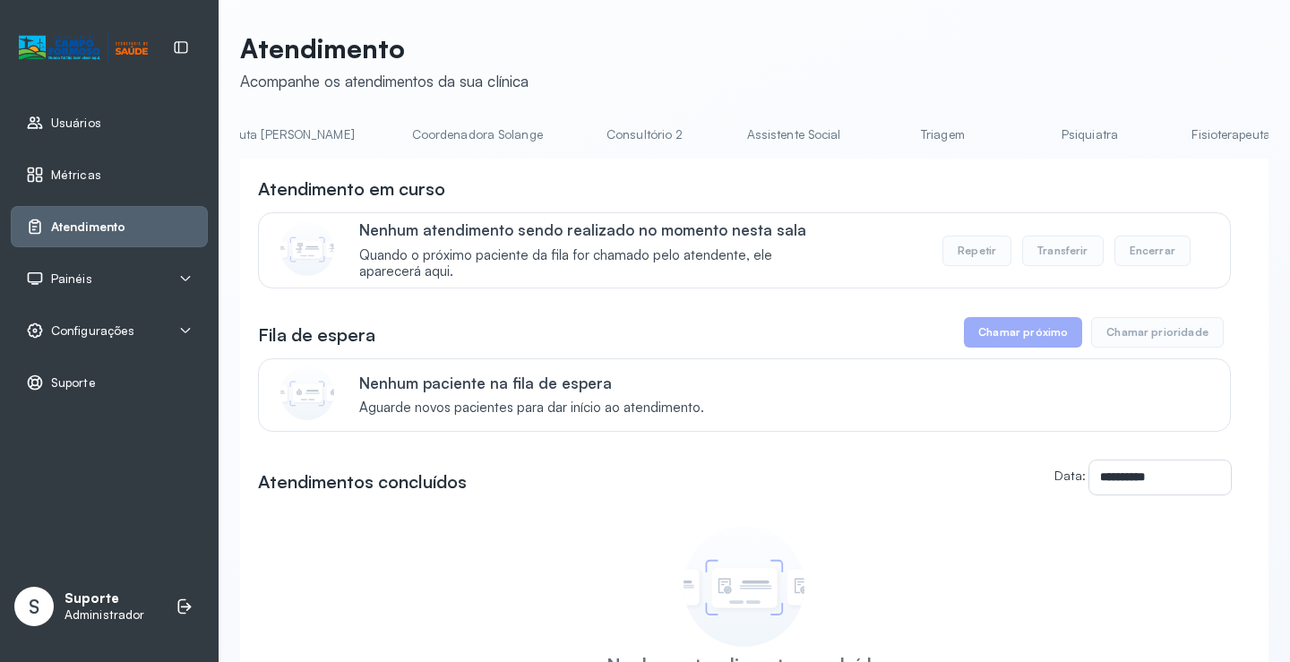
scroll to position [0, 1161]
click at [900, 126] on link "Triagem" at bounding box center [962, 135] width 125 height 30
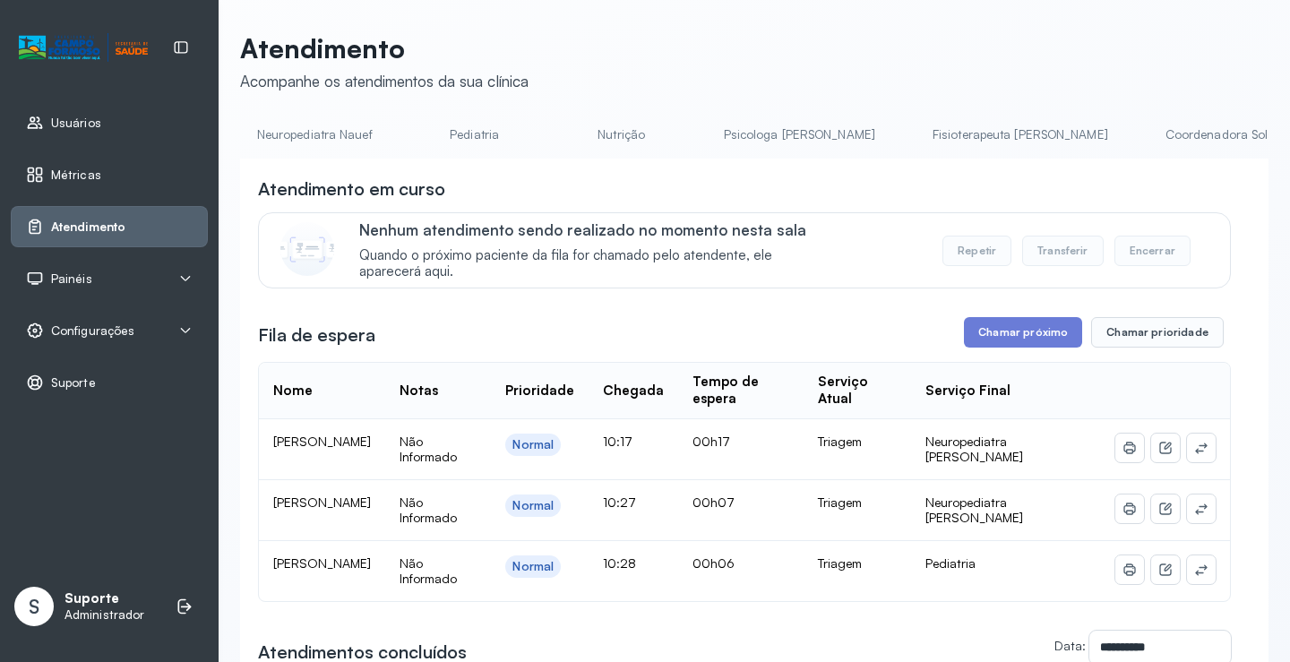
scroll to position [0, 0]
click at [340, 126] on link "Agendamento de consultas" at bounding box center [334, 135] width 189 height 30
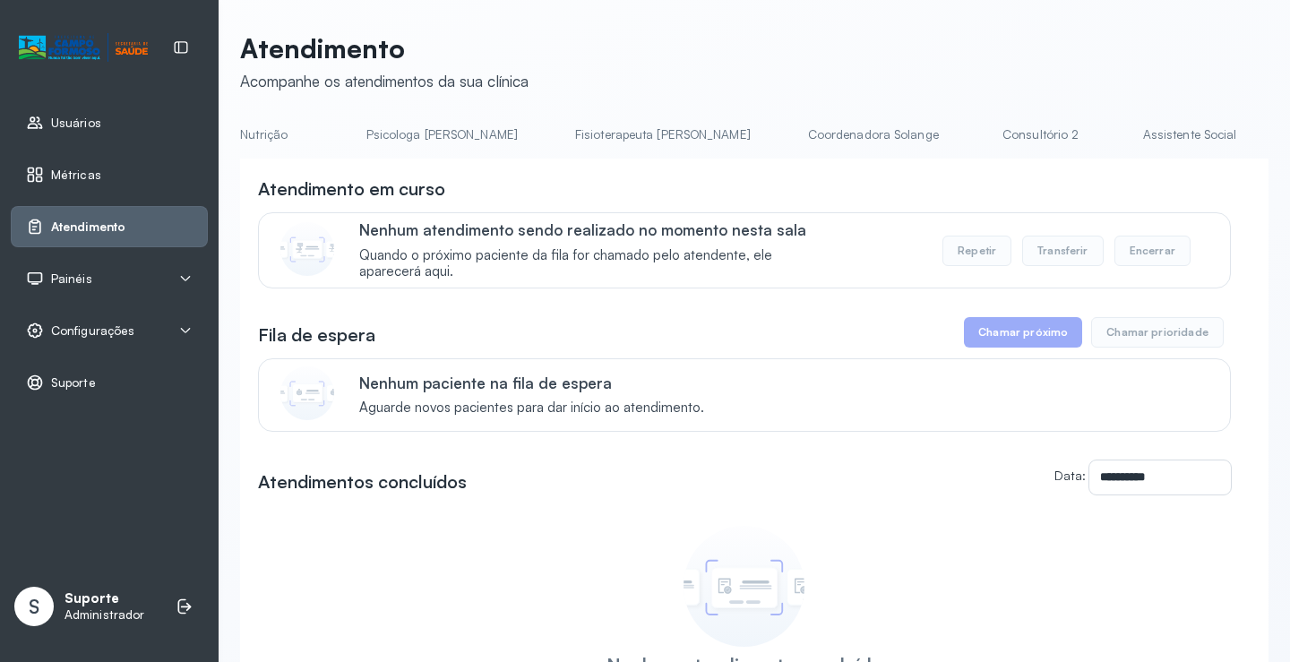
scroll to position [0, 812]
click at [1250, 126] on link "Triagem" at bounding box center [1312, 135] width 125 height 30
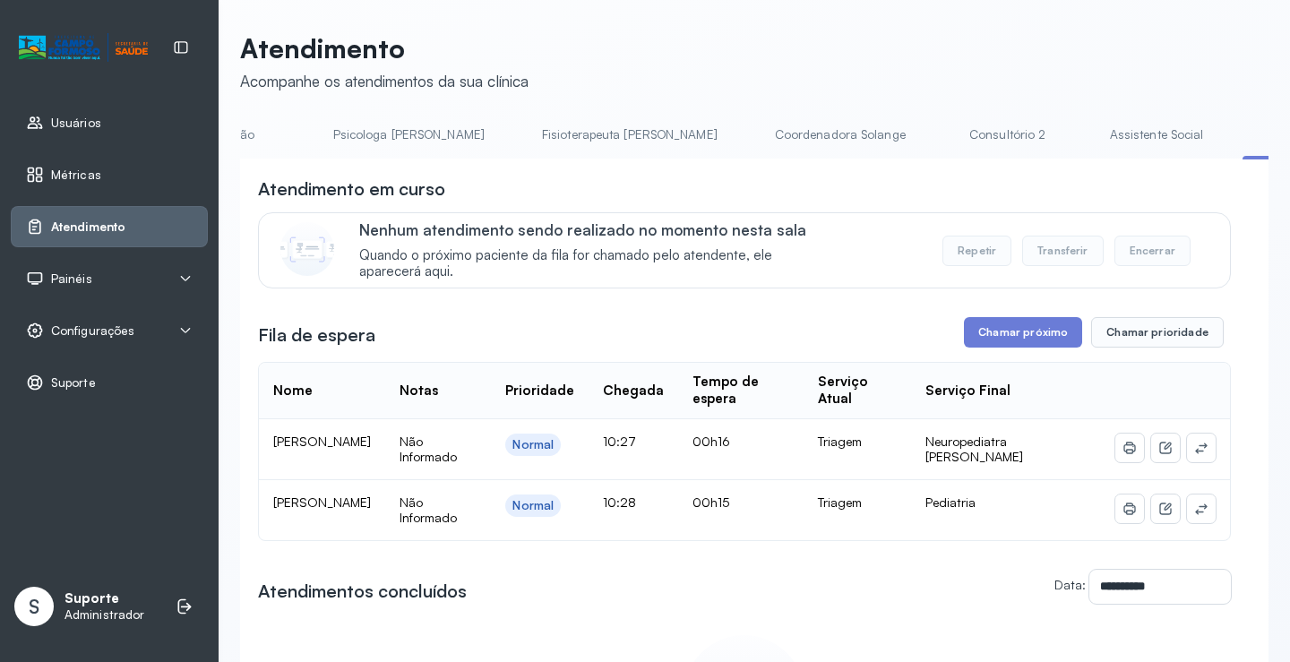
scroll to position [0, 0]
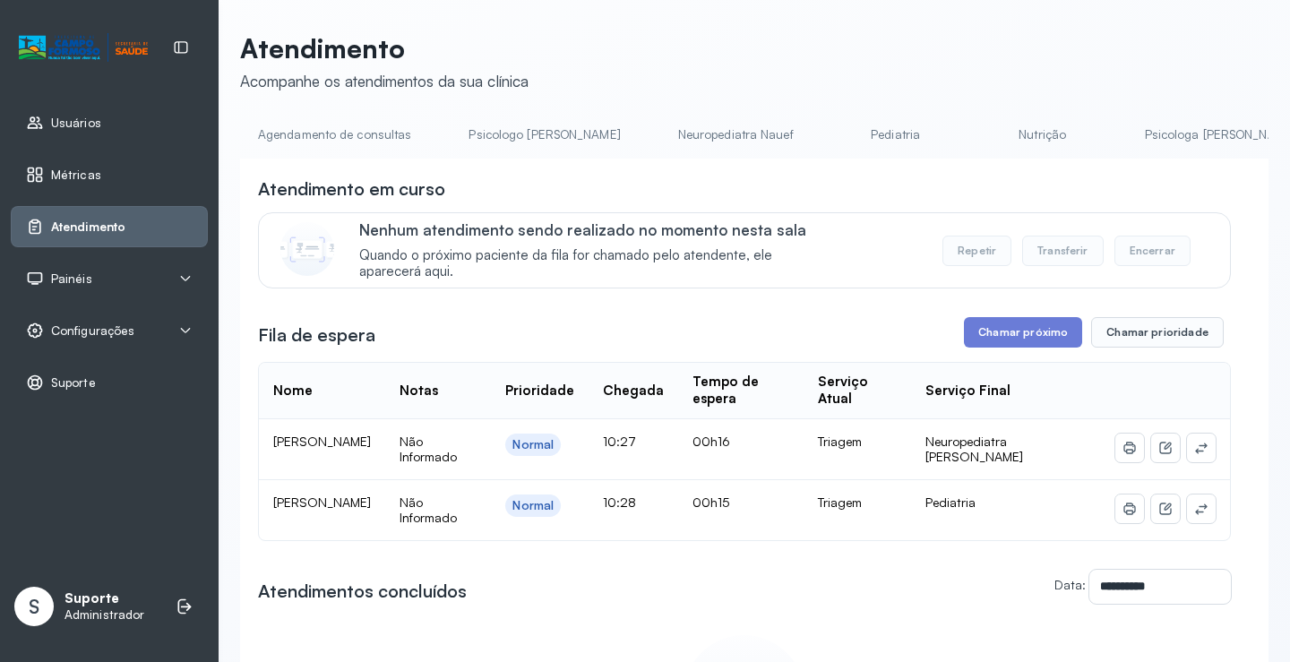
click at [314, 140] on link "Agendamento de consultas" at bounding box center [334, 135] width 189 height 30
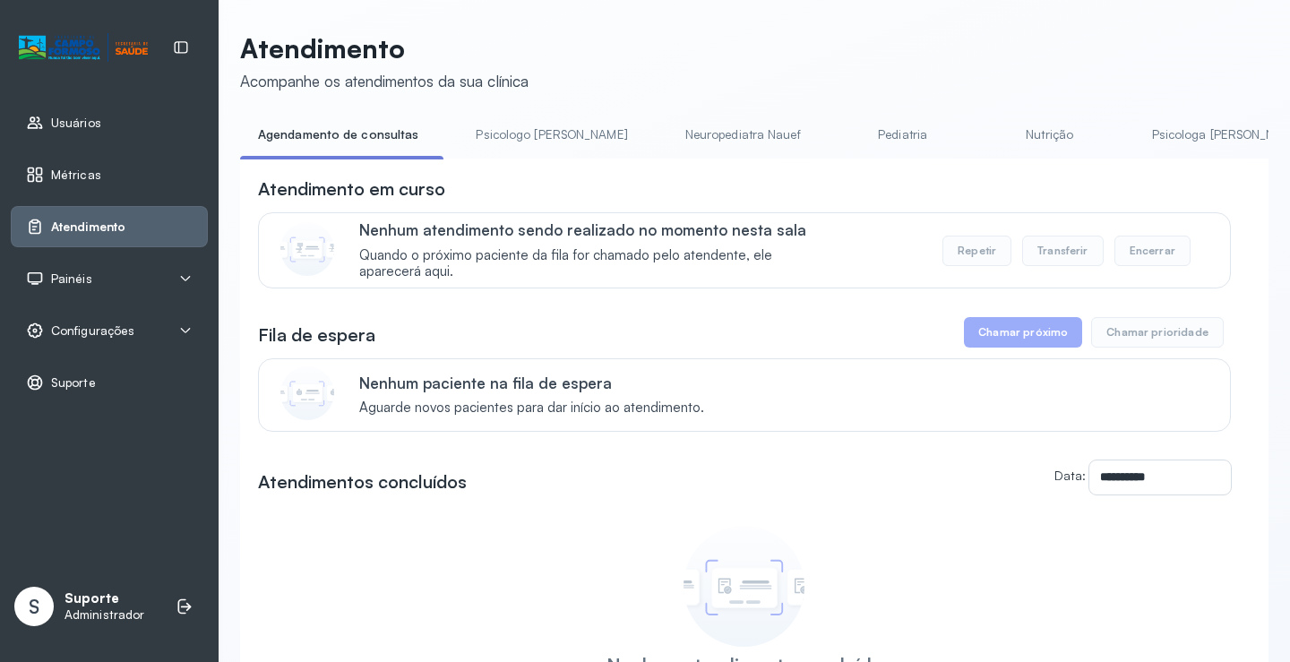
click at [840, 142] on link "Pediatria" at bounding box center [902, 135] width 125 height 30
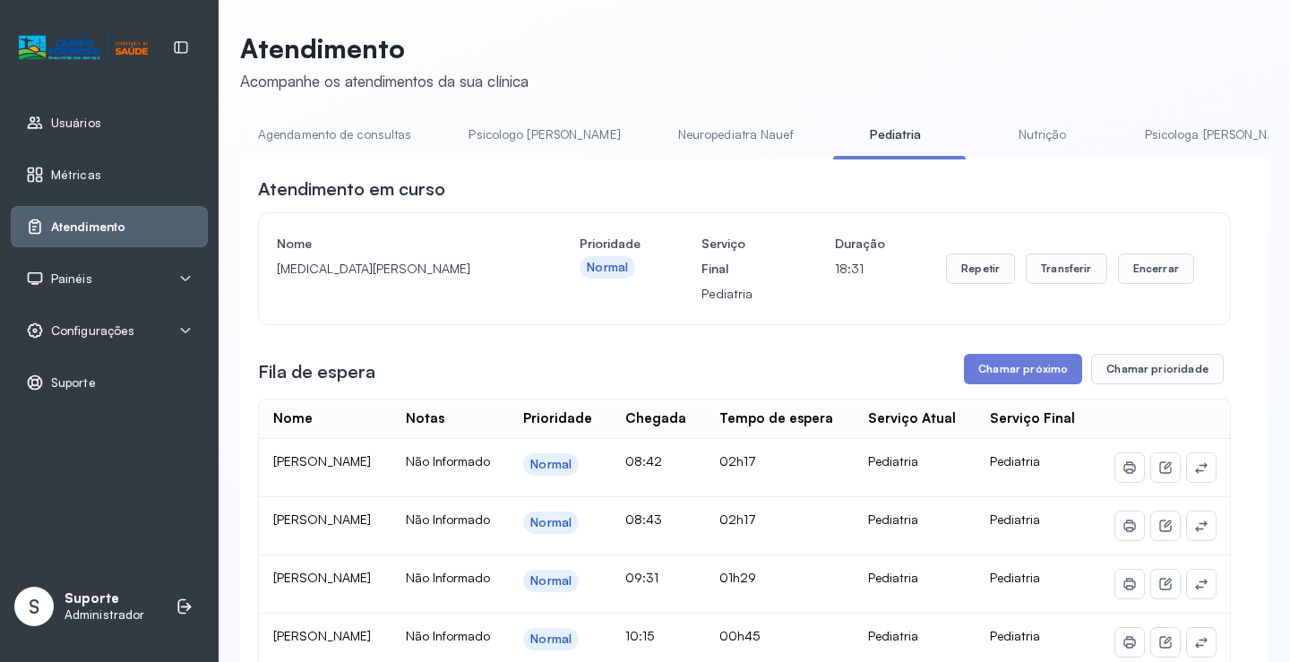
click at [316, 134] on link "Agendamento de consultas" at bounding box center [334, 135] width 189 height 30
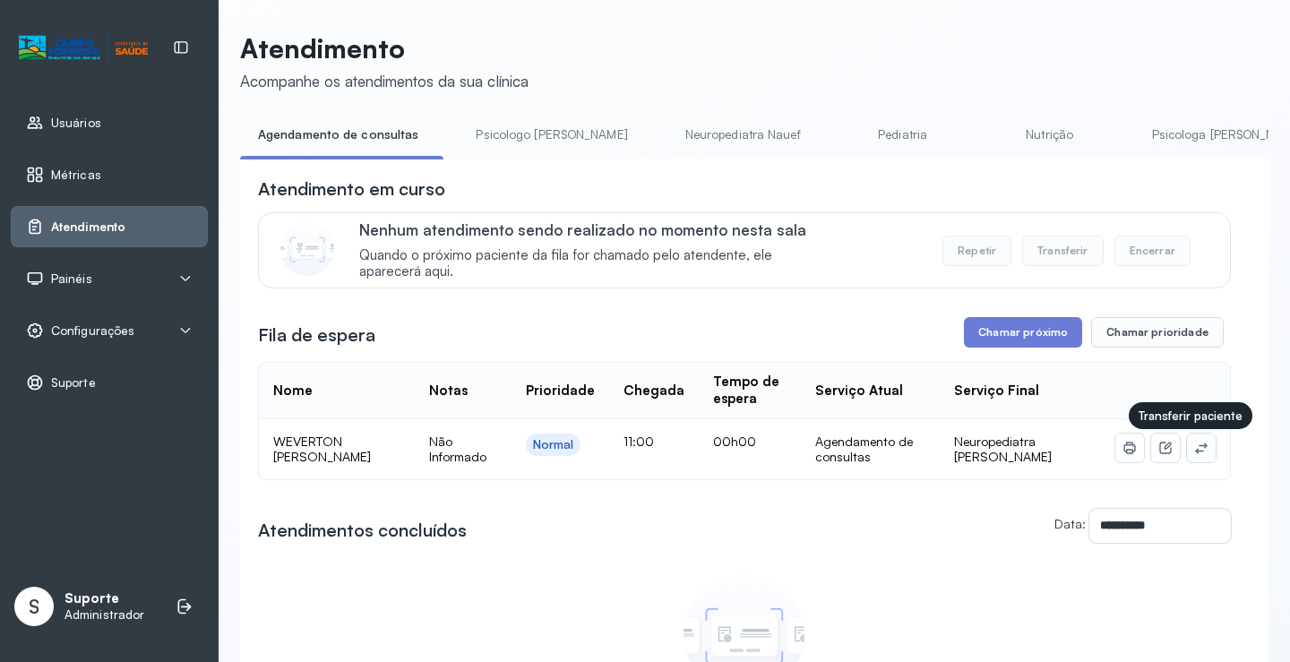
click at [1194, 445] on icon at bounding box center [1201, 448] width 14 height 14
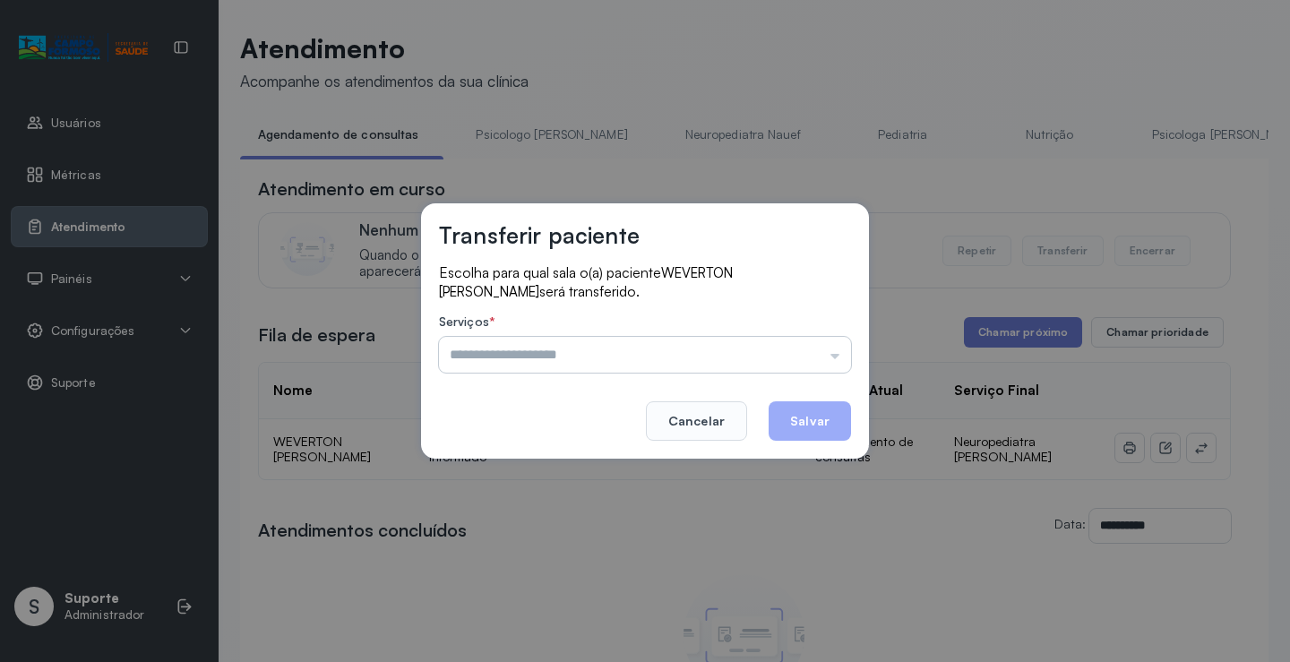
click at [794, 355] on input "text" at bounding box center [645, 355] width 412 height 36
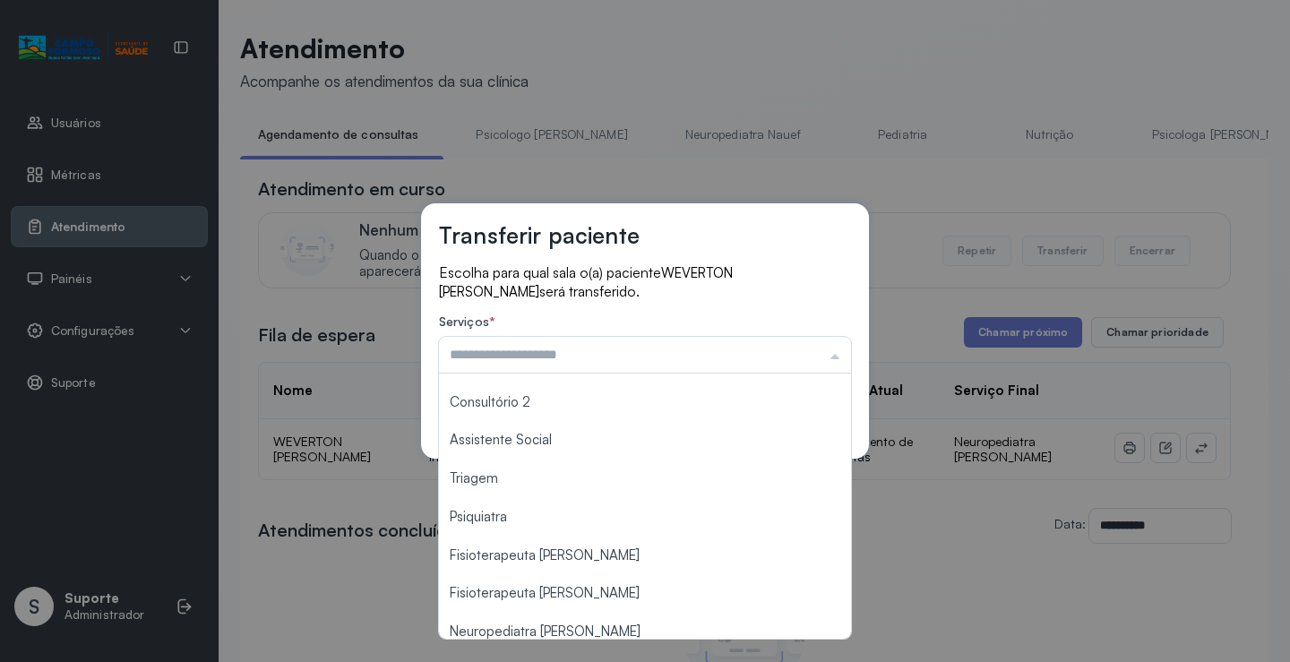
scroll to position [269, 0]
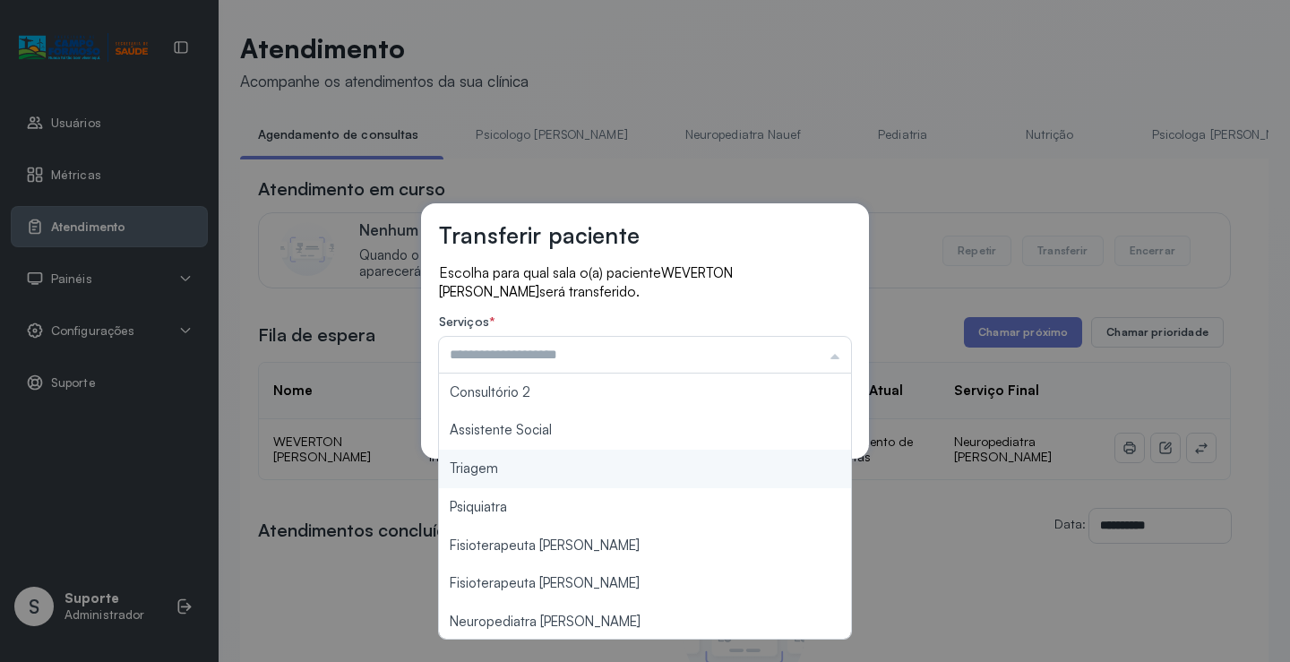
type input "*******"
click at [586, 468] on div "Transferir paciente Escolha para qual sala o(a) paciente WEVERTON VINICIUS BEZE…" at bounding box center [645, 331] width 1290 height 662
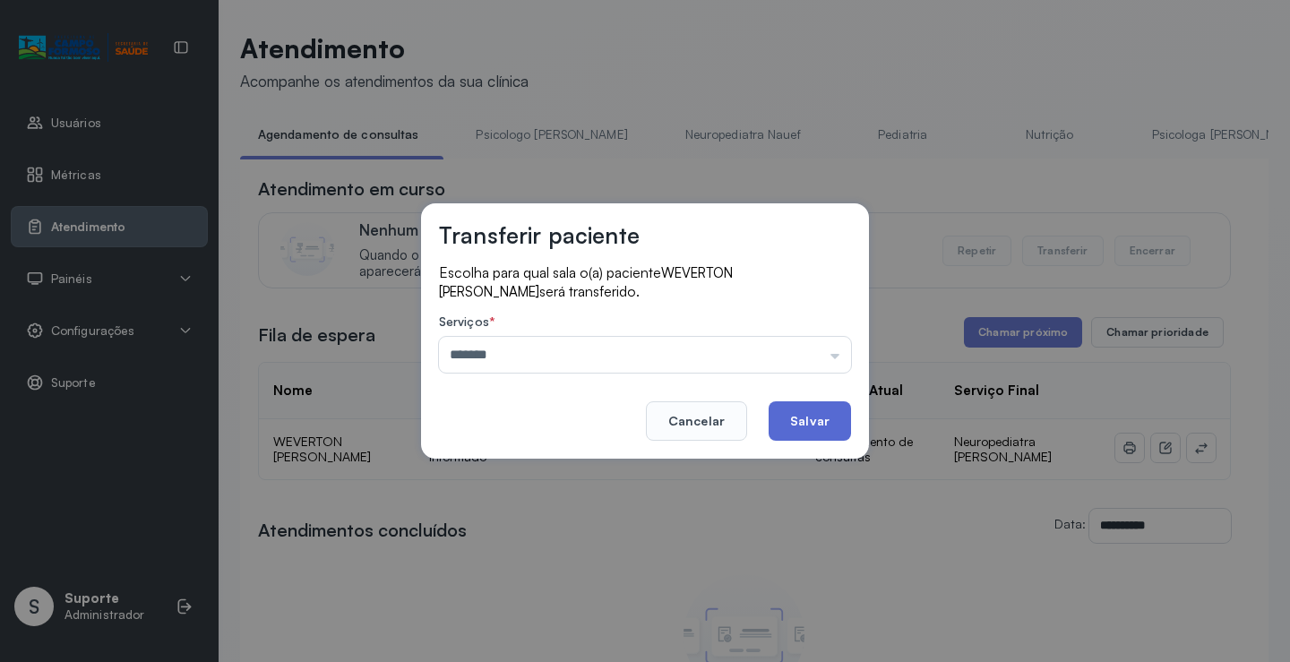
click at [805, 422] on button "Salvar" at bounding box center [810, 420] width 82 height 39
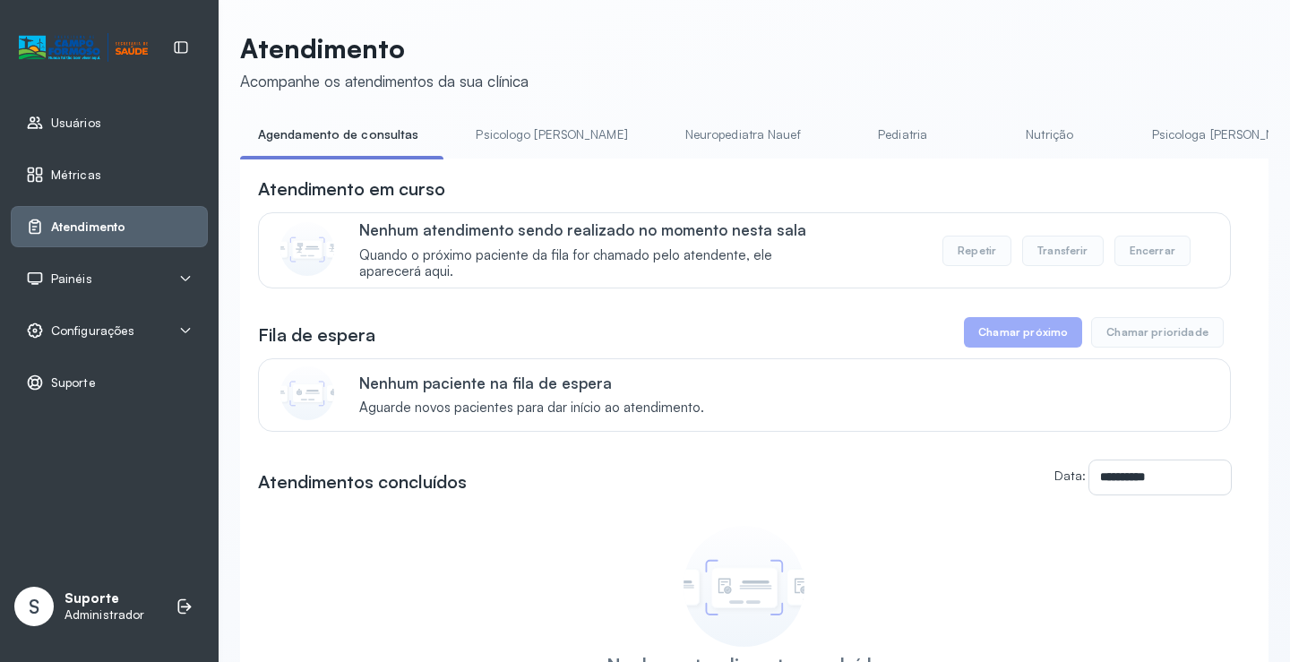
click at [840, 131] on link "Pediatria" at bounding box center [902, 135] width 125 height 30
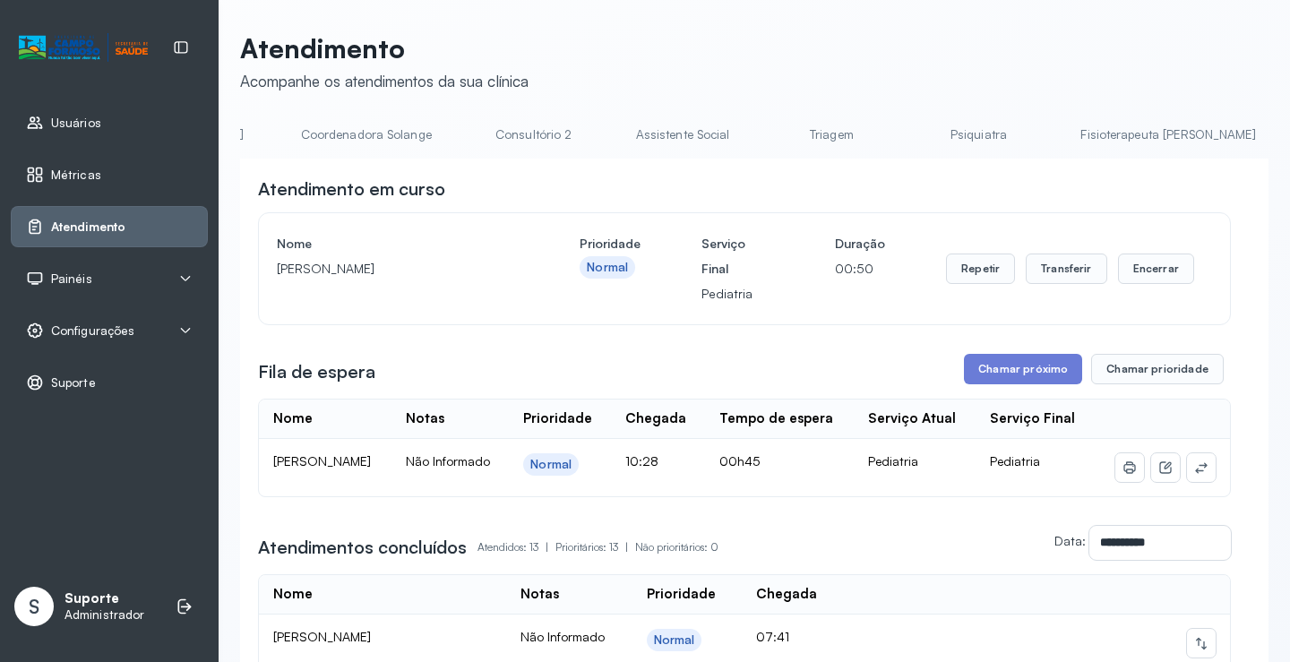
scroll to position [0, 1421]
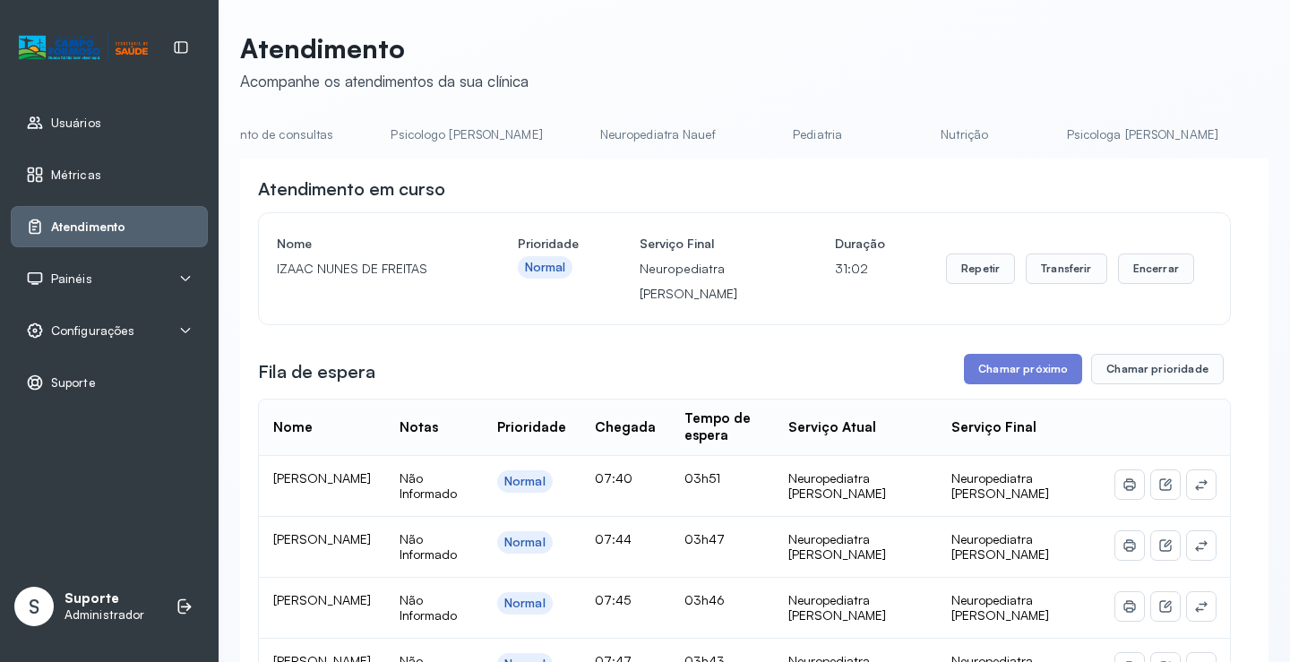
scroll to position [0, 0]
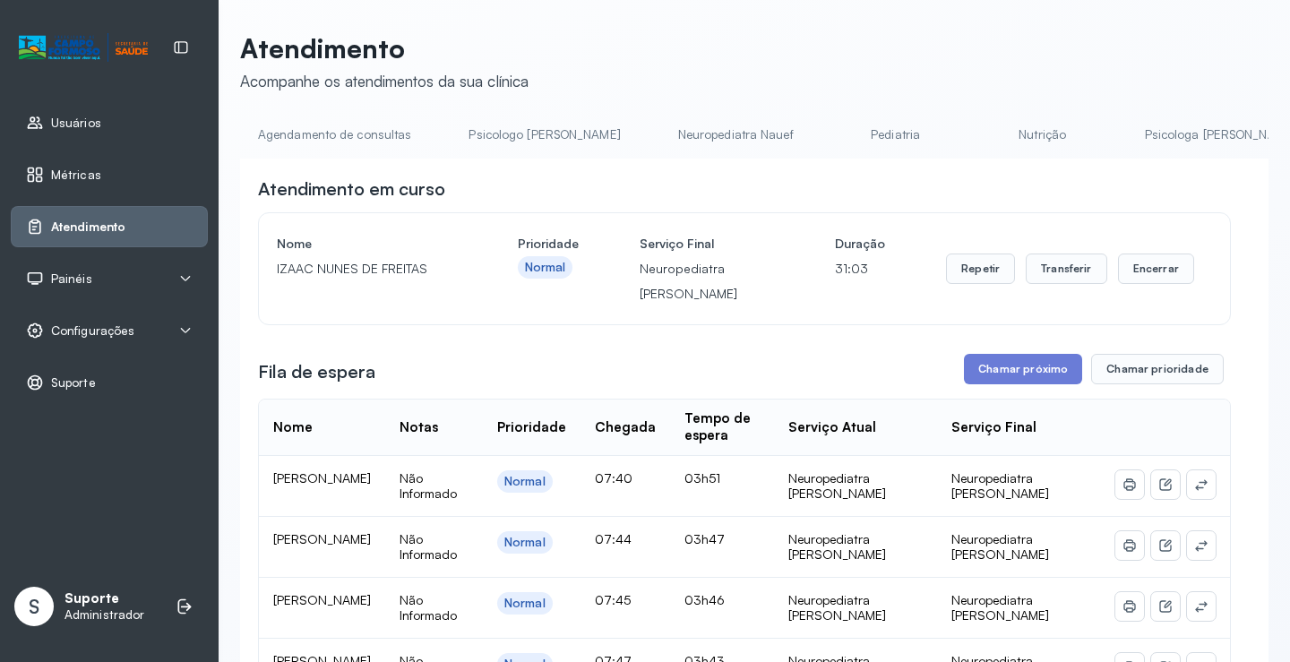
click at [306, 133] on link "Agendamento de consultas" at bounding box center [334, 135] width 189 height 30
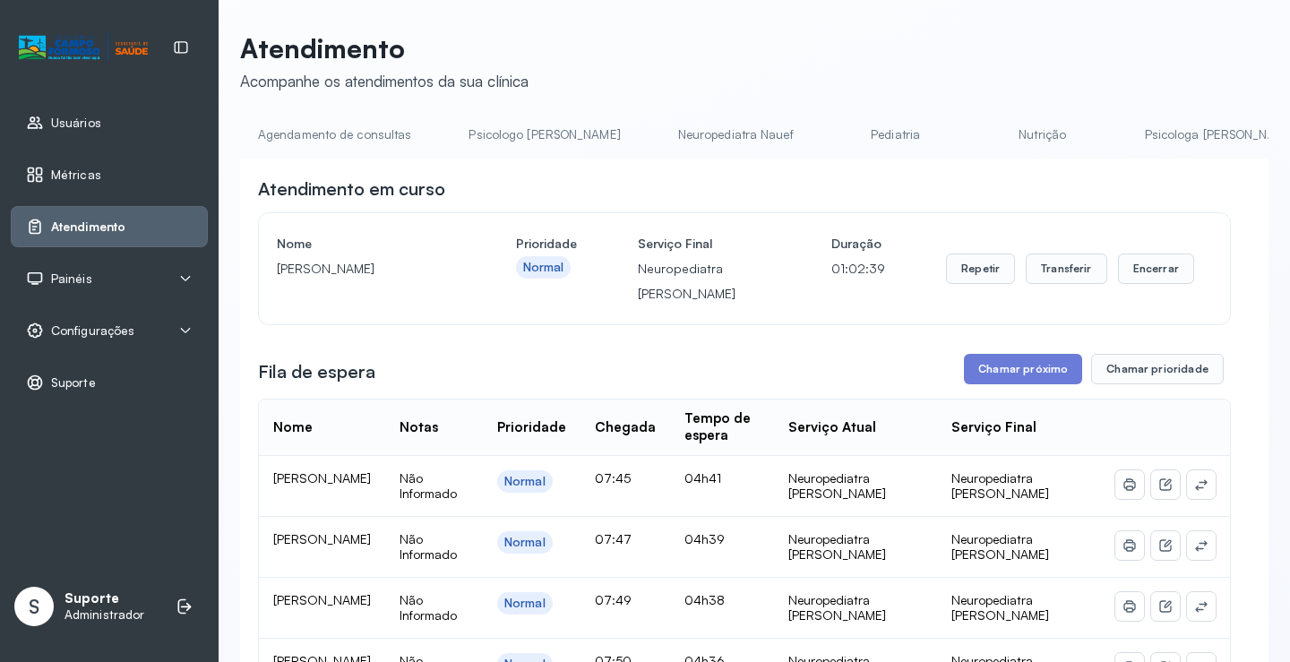
click at [357, 123] on link "Agendamento de consultas" at bounding box center [334, 135] width 189 height 30
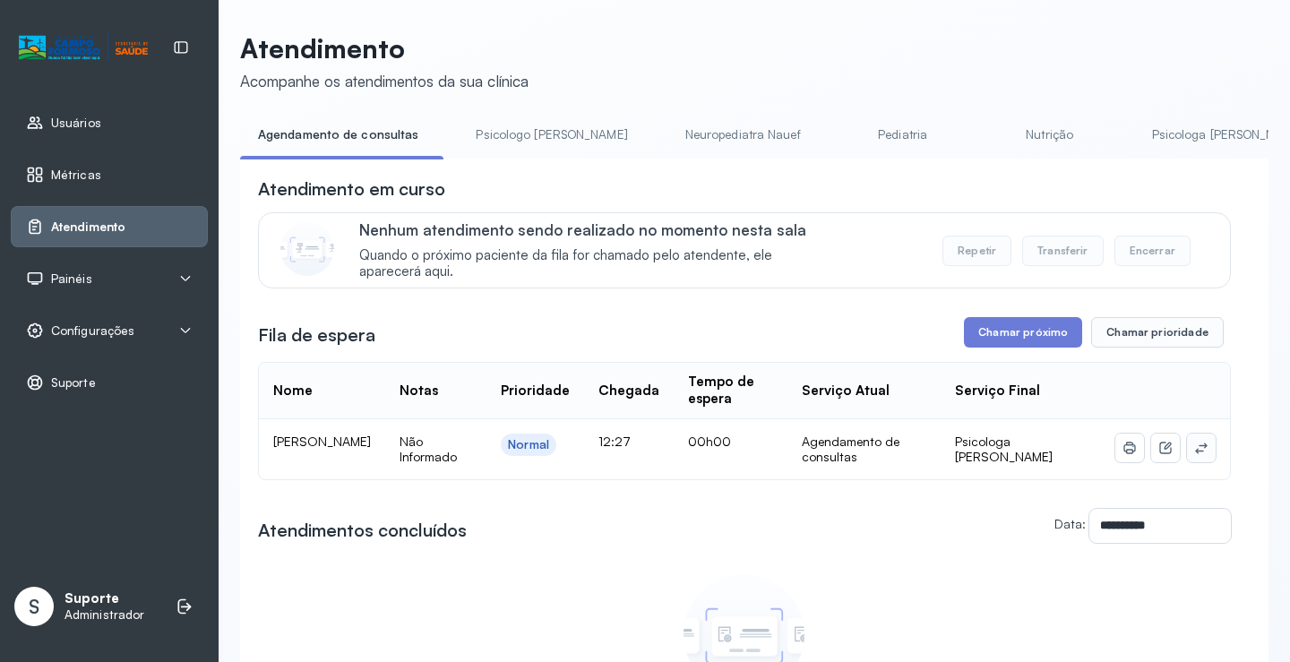
click at [1194, 452] on icon at bounding box center [1201, 448] width 14 height 14
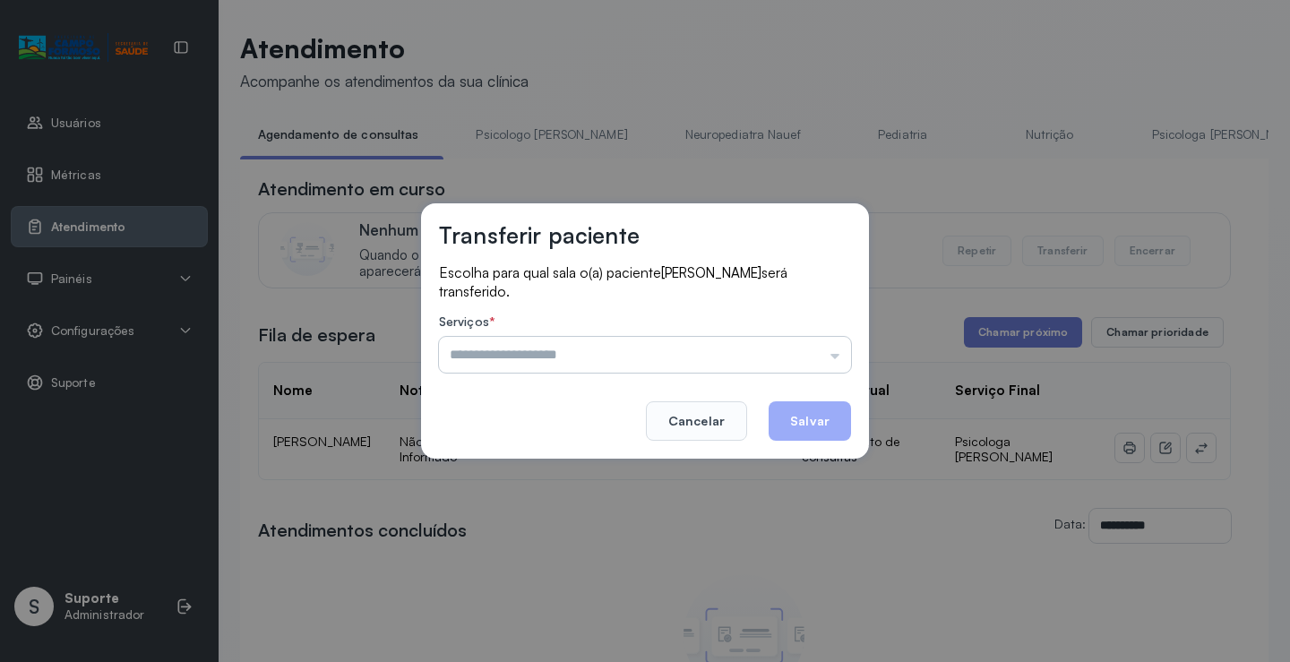
click at [812, 351] on input "text" at bounding box center [645, 355] width 412 height 36
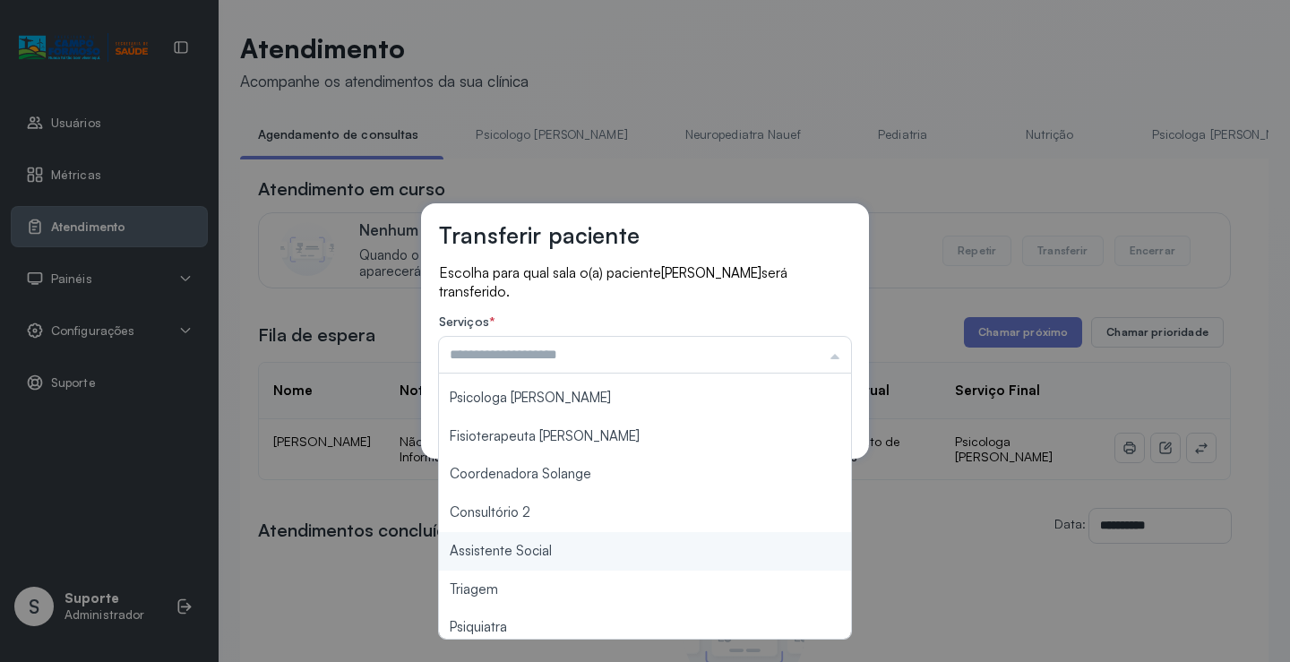
scroll to position [92, 0]
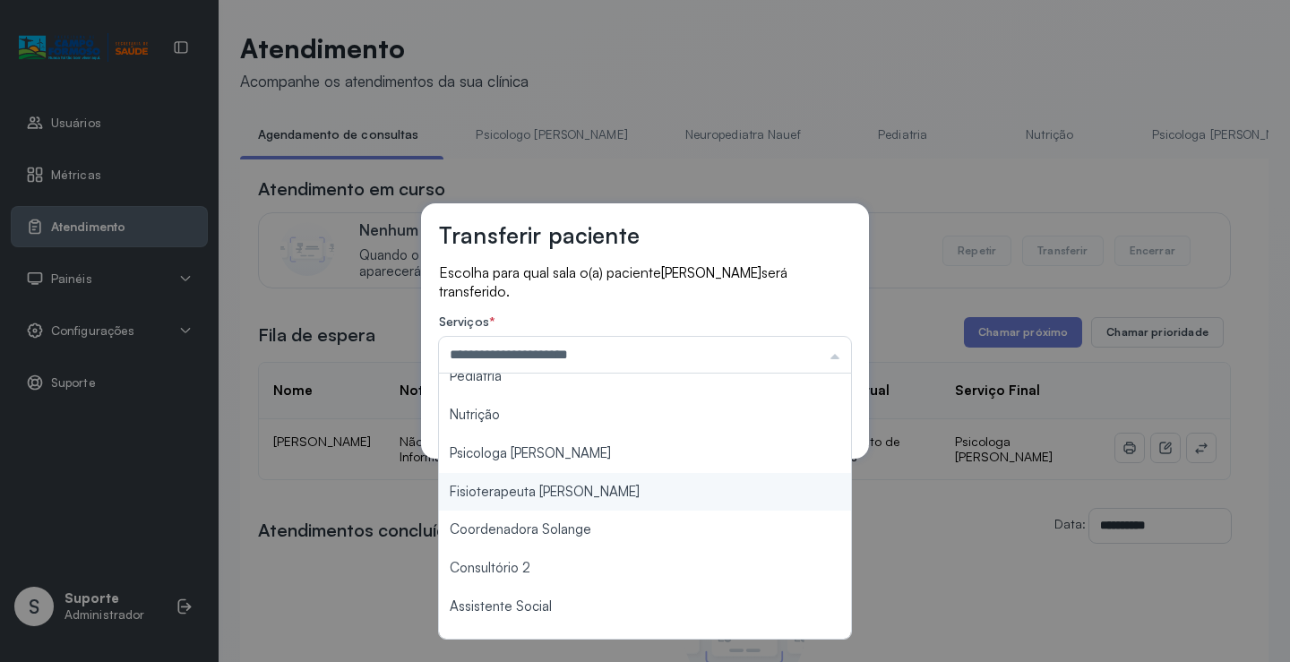
click at [577, 470] on div "**********" at bounding box center [645, 331] width 1290 height 662
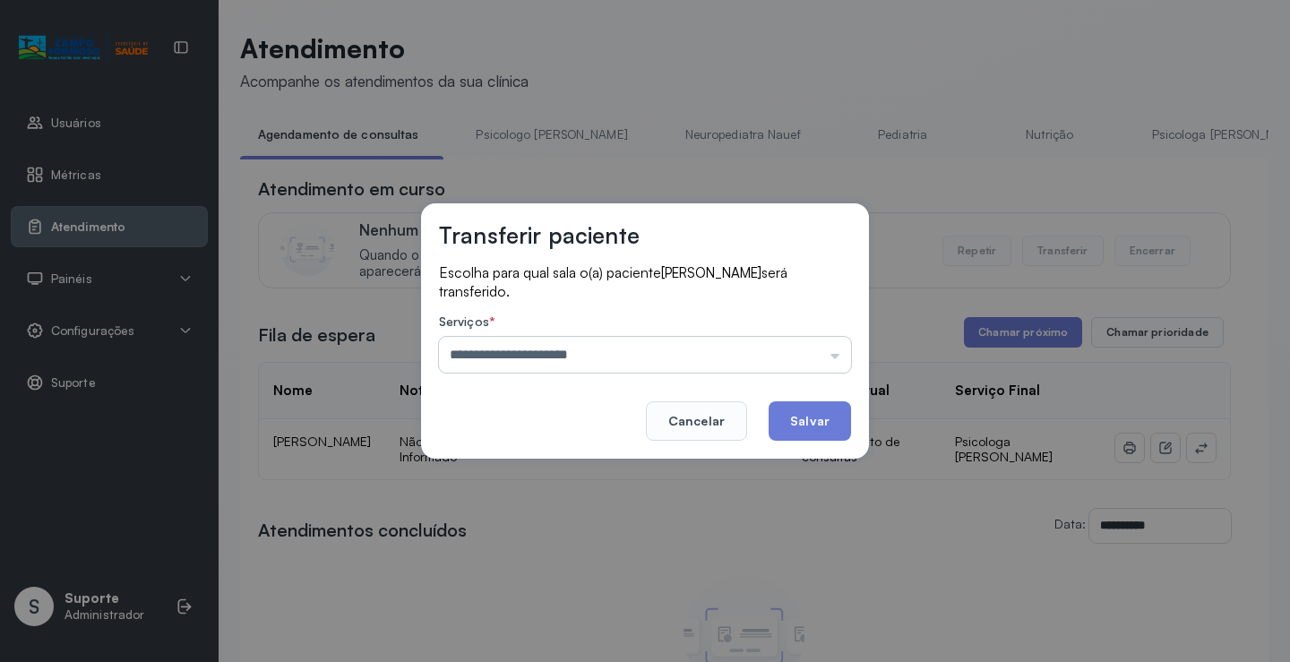
click at [701, 369] on input "**********" at bounding box center [645, 355] width 412 height 36
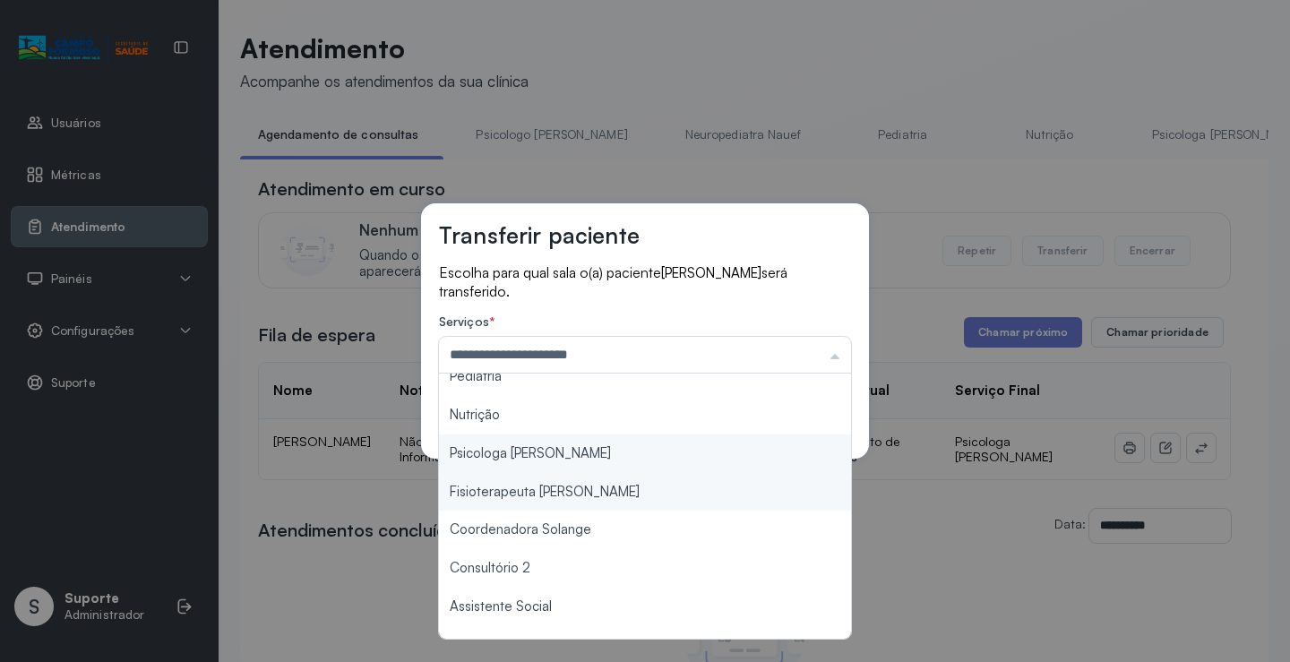
type input "**********"
drag, startPoint x: 531, startPoint y: 457, endPoint x: 748, endPoint y: 435, distance: 217.9
click at [546, 454] on div "**********" at bounding box center [645, 330] width 448 height 255
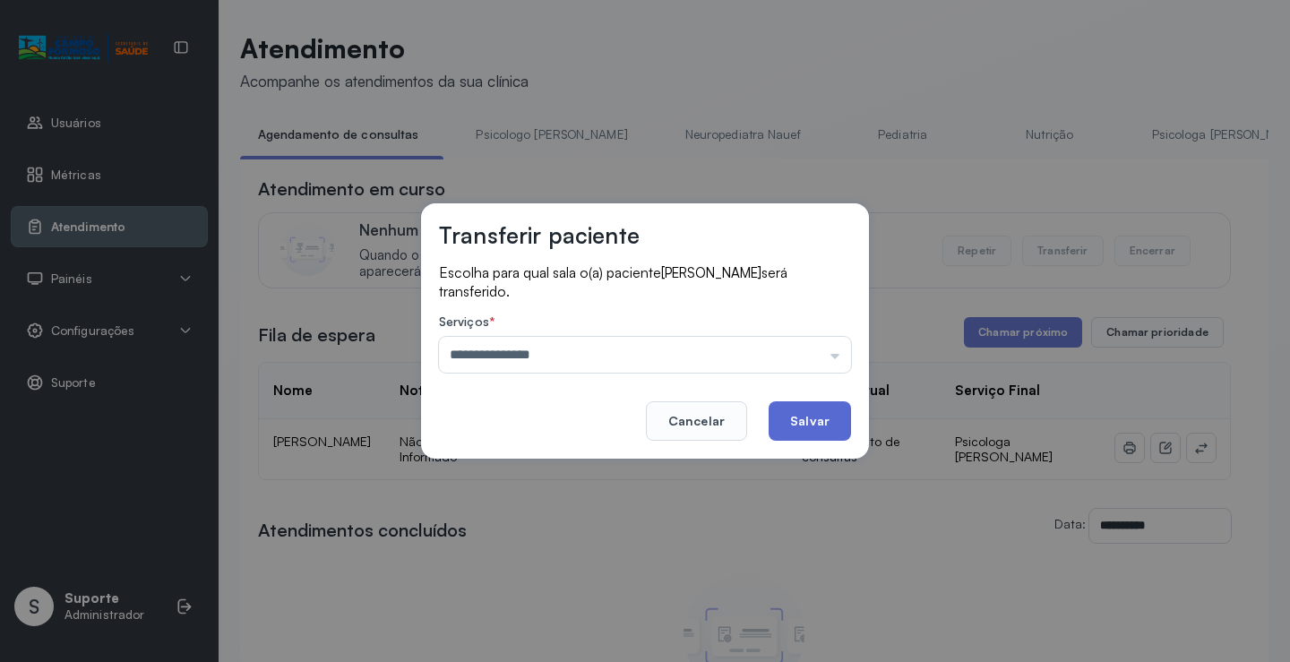
click at [838, 412] on button "Salvar" at bounding box center [810, 420] width 82 height 39
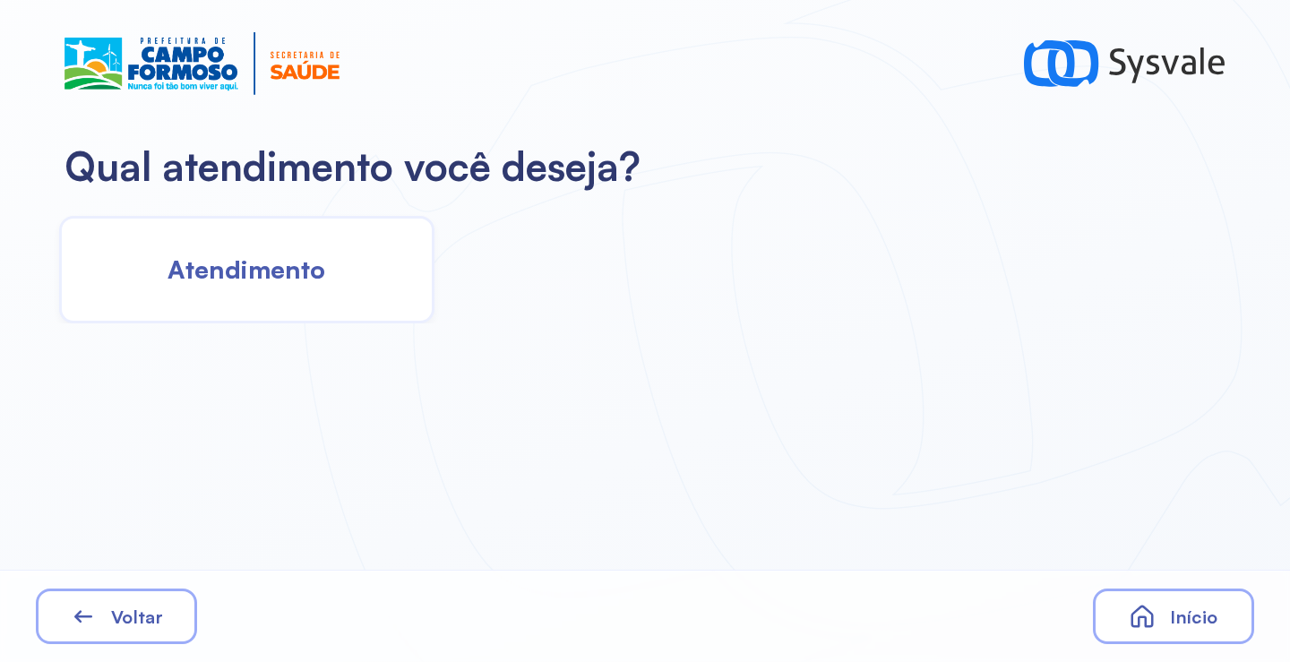
click at [271, 269] on span "Atendimento" at bounding box center [247, 269] width 158 height 31
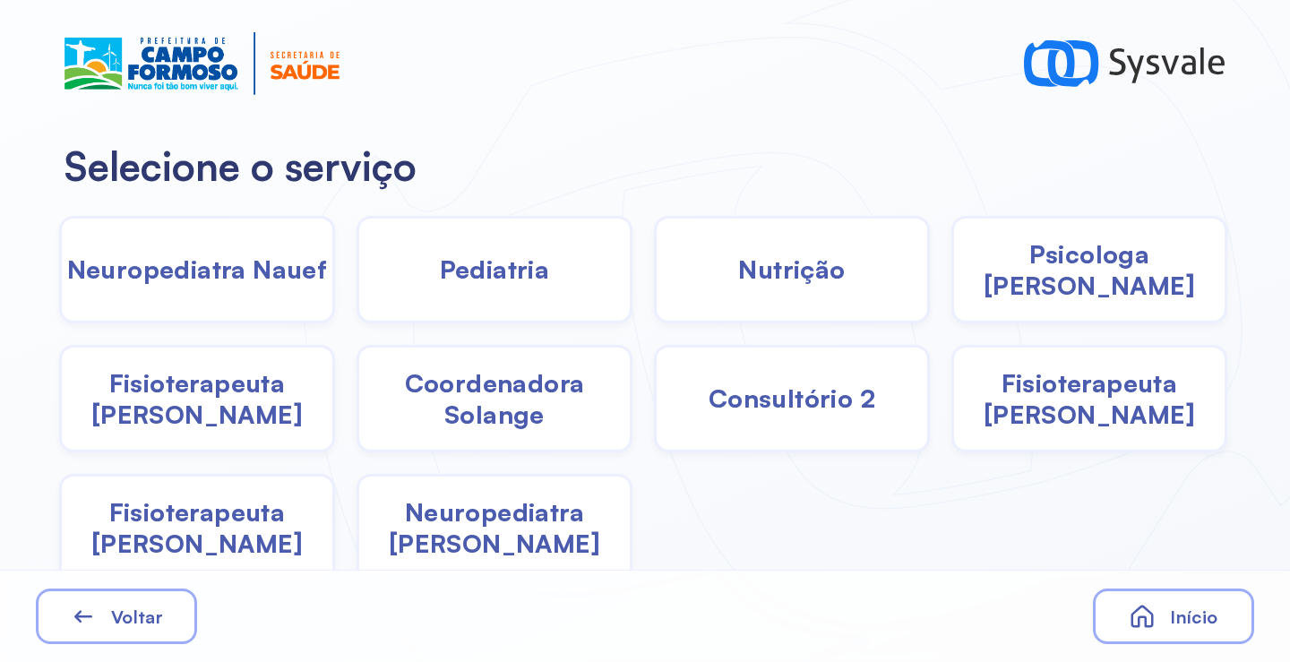
click at [1162, 275] on span "Psicologa [PERSON_NAME]" at bounding box center [1089, 269] width 271 height 63
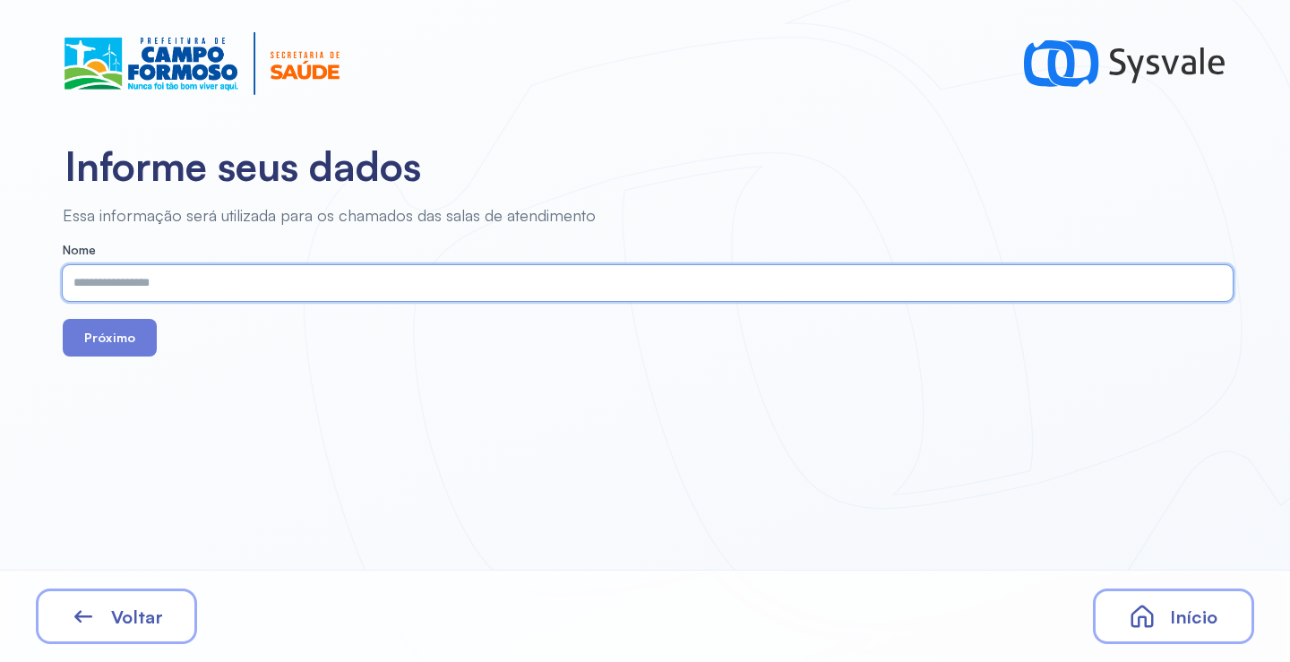
paste input "**********"
type input "**********"
click at [117, 333] on button "Próximo" at bounding box center [110, 338] width 94 height 38
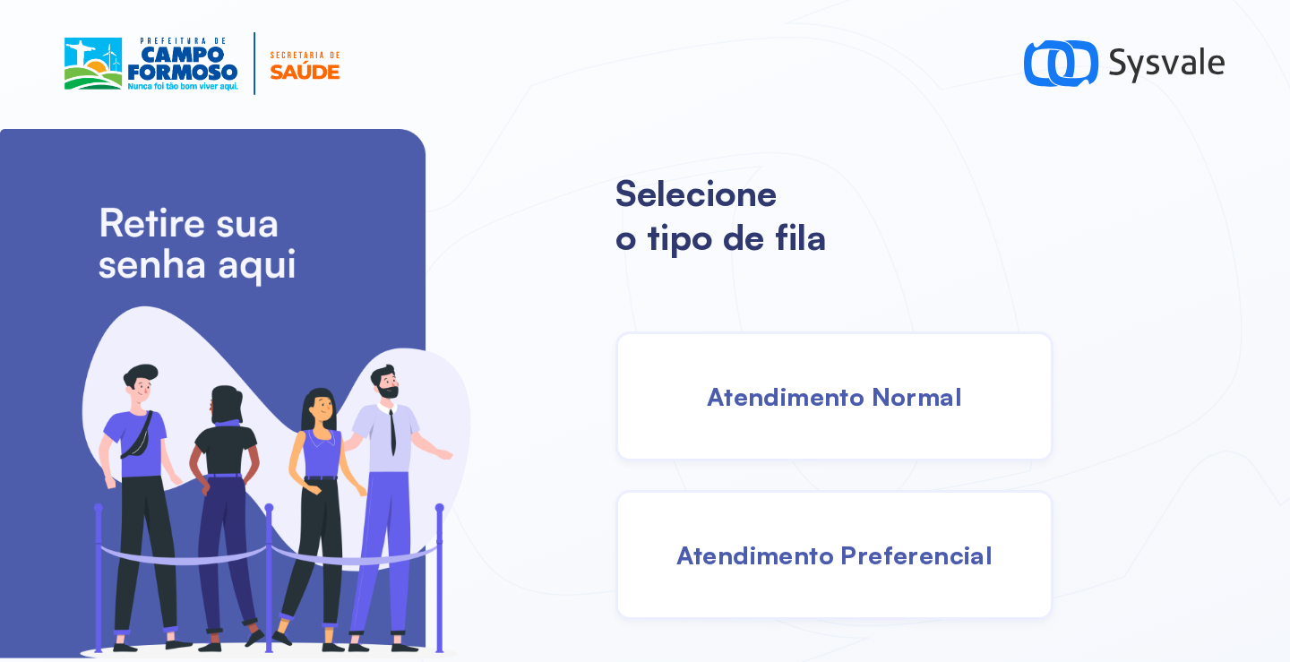
drag, startPoint x: 784, startPoint y: 422, endPoint x: 775, endPoint y: 419, distance: 9.4
click at [775, 419] on div "Atendimento Normal" at bounding box center [834, 396] width 438 height 130
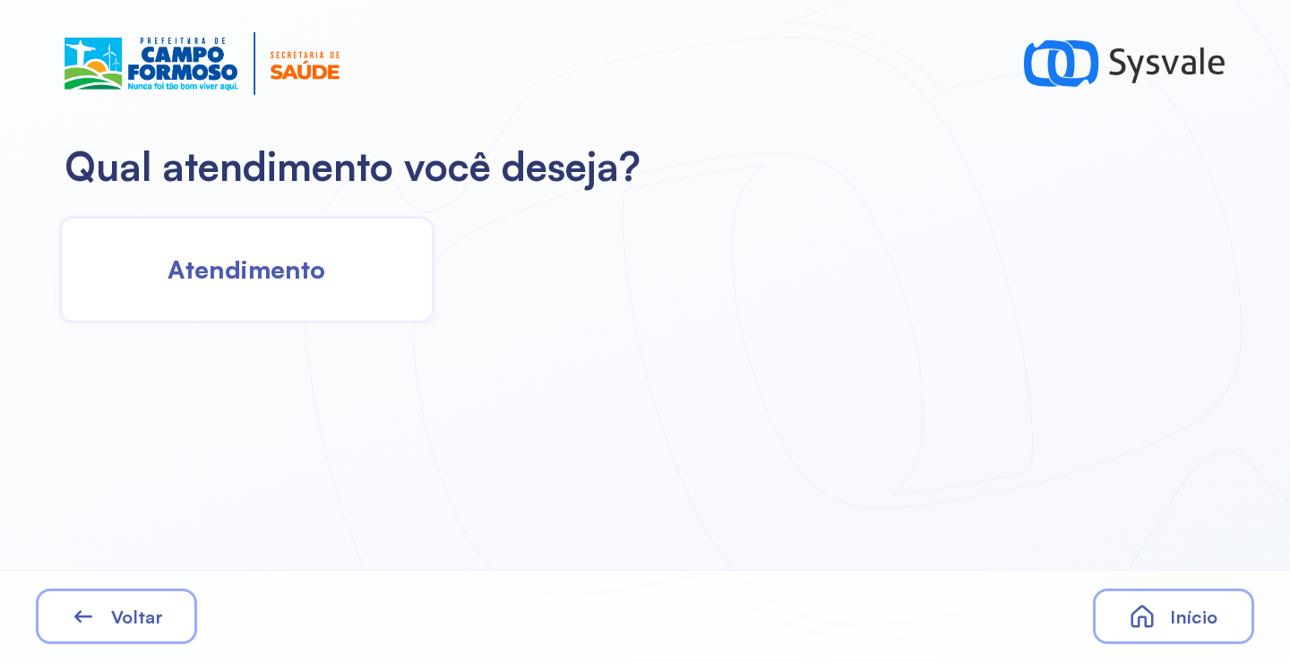
click at [286, 272] on span "Atendimento" at bounding box center [247, 269] width 158 height 31
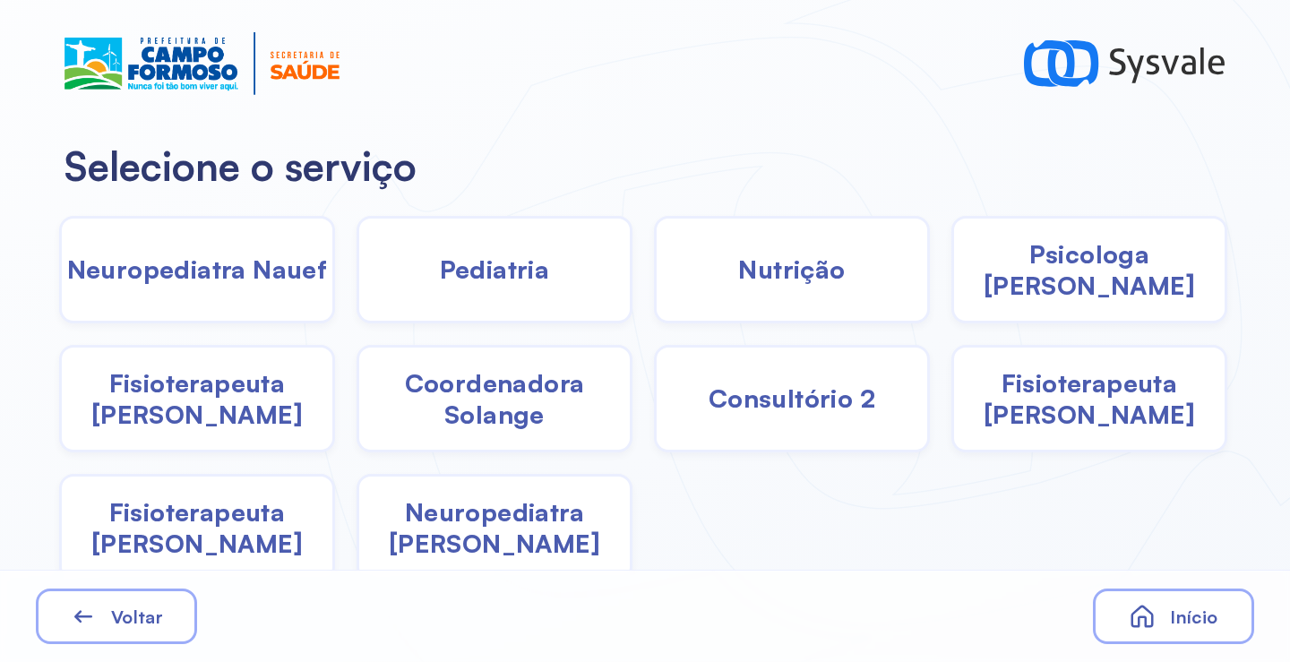
click at [654, 285] on div "Pediatria" at bounding box center [792, 270] width 276 height 108
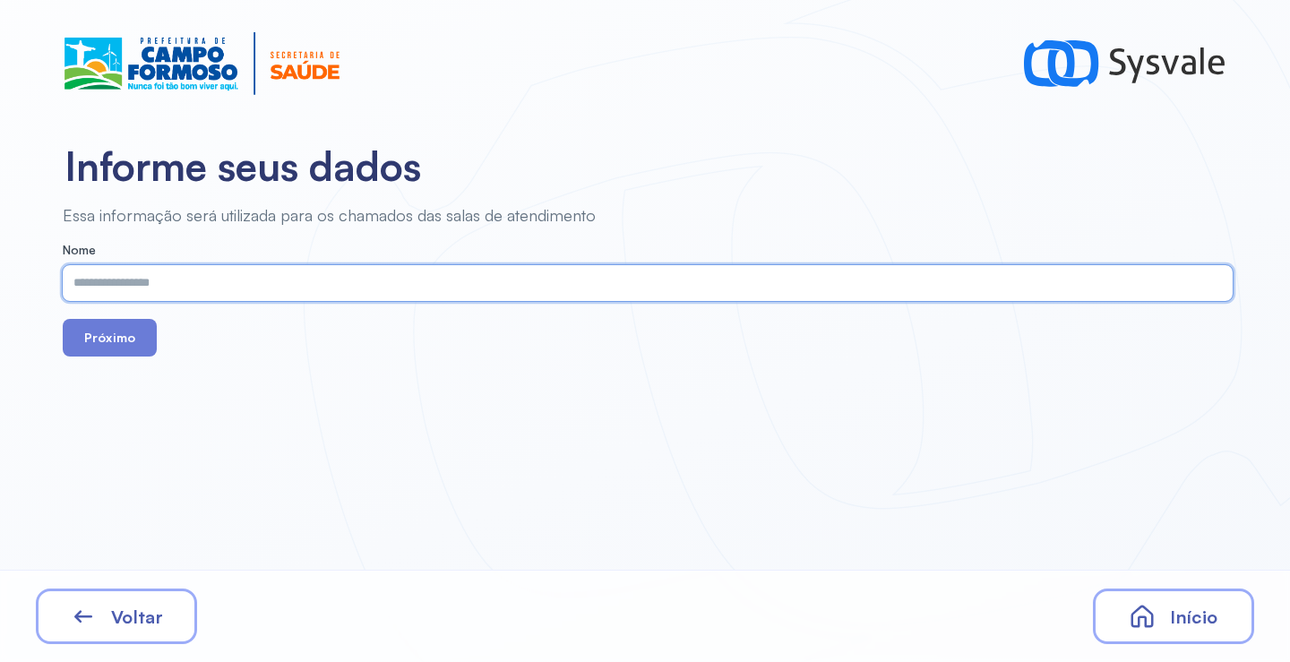
paste input "**********"
type input "**********"
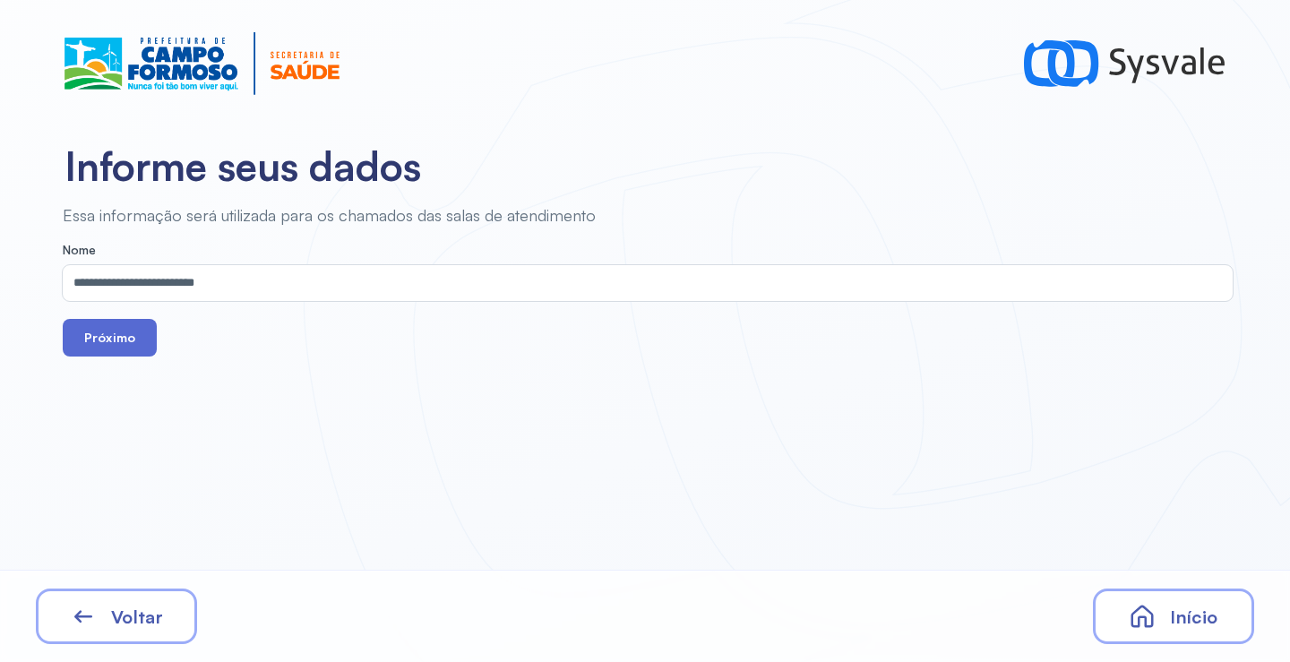
click at [147, 342] on button "Próximo" at bounding box center [110, 338] width 94 height 38
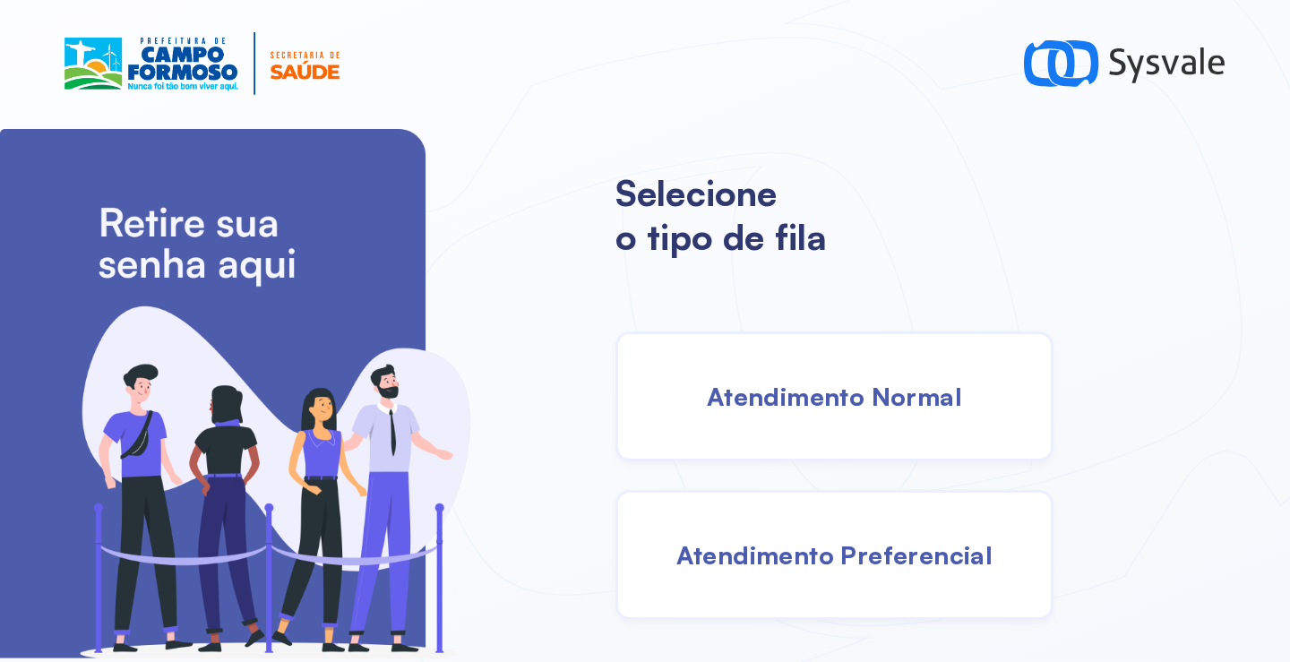
click at [795, 394] on span "Atendimento Normal" at bounding box center [834, 396] width 255 height 31
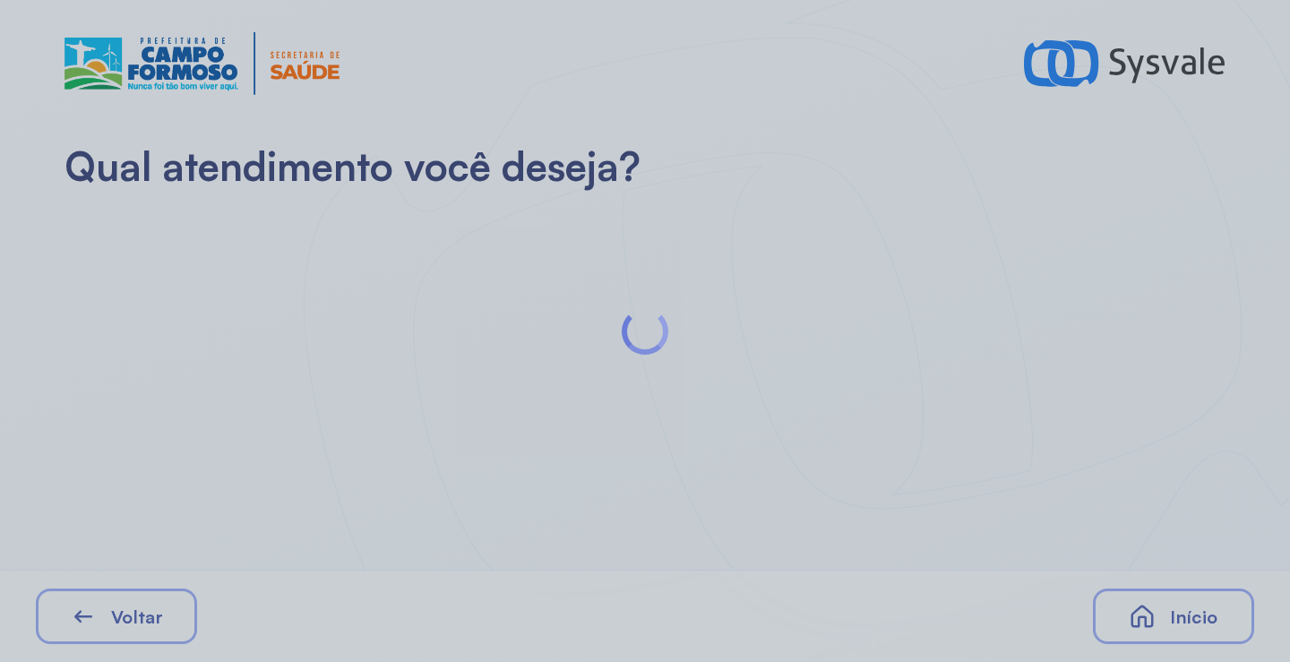
click at [318, 247] on div at bounding box center [645, 331] width 1290 height 662
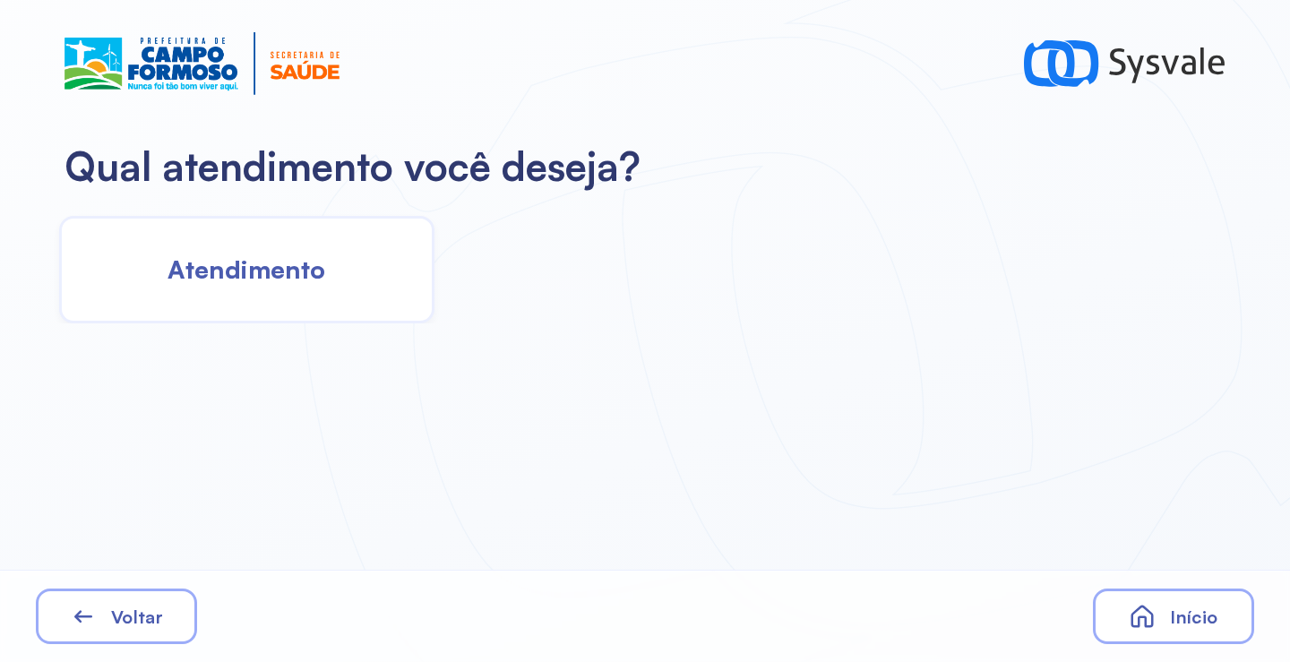
click at [356, 274] on div "Atendimento" at bounding box center [246, 270] width 375 height 108
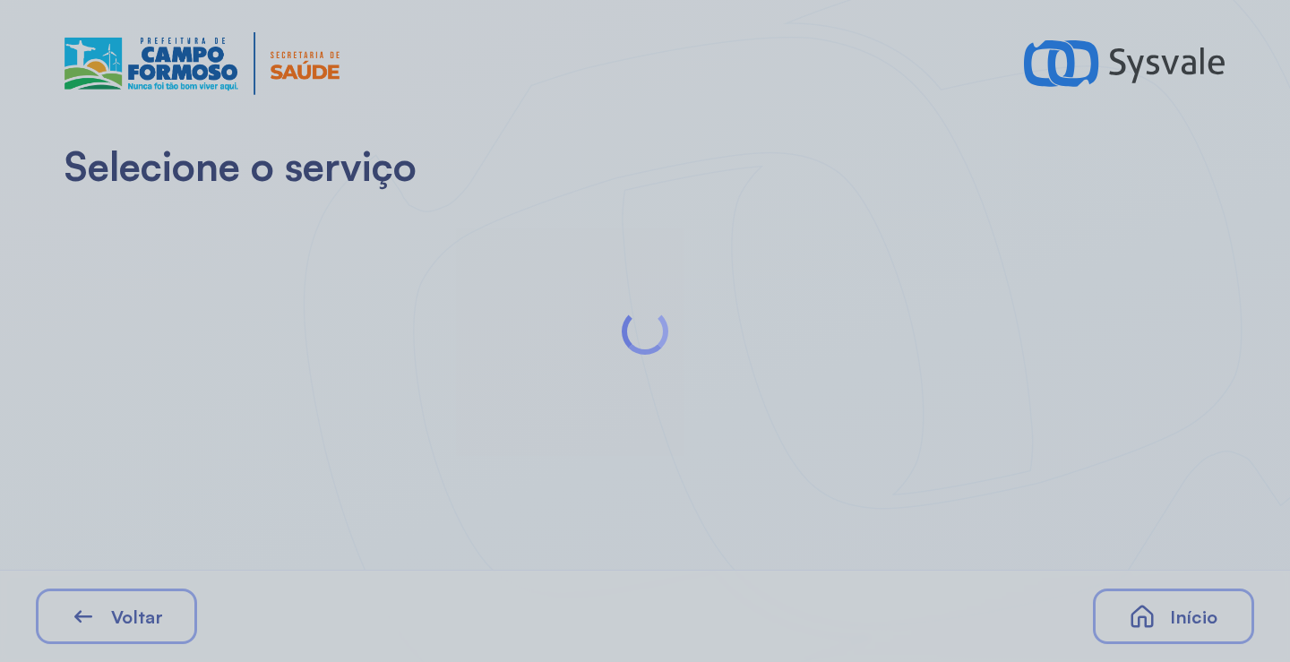
click at [374, 272] on div at bounding box center [645, 331] width 1290 height 662
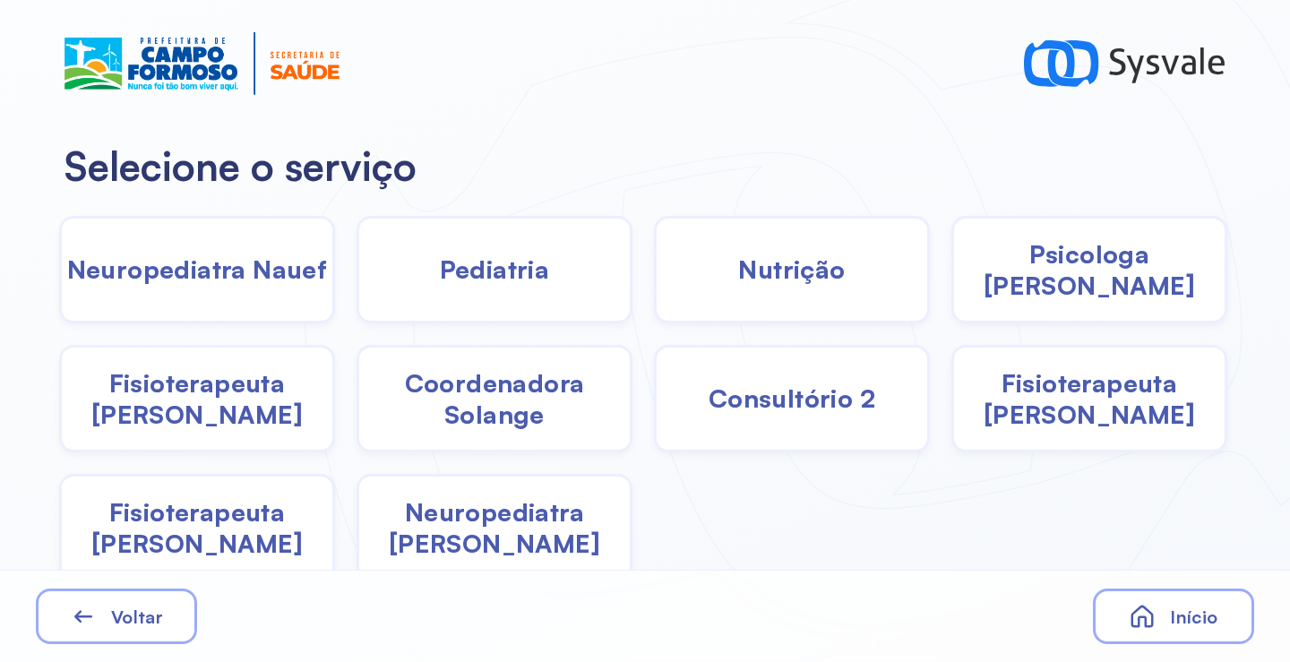
click at [654, 272] on div "Pediatria" at bounding box center [792, 270] width 276 height 108
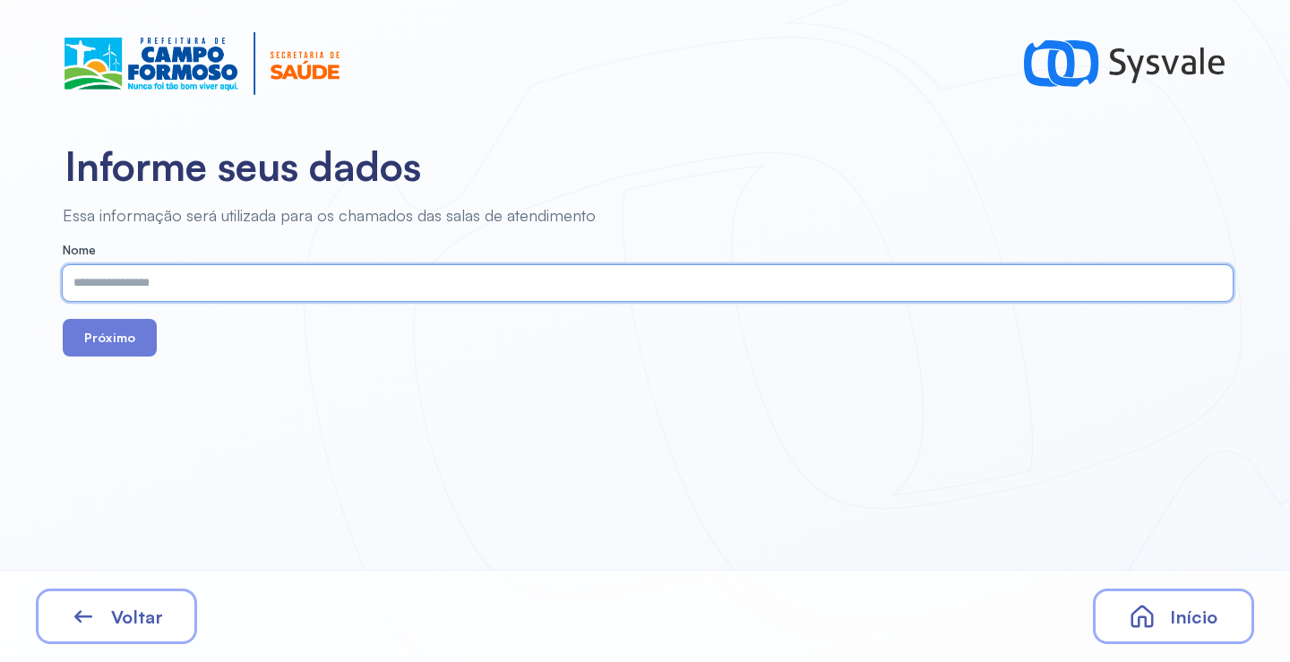
paste input "**********"
type input "**********"
click at [152, 323] on button "Próximo" at bounding box center [110, 338] width 94 height 38
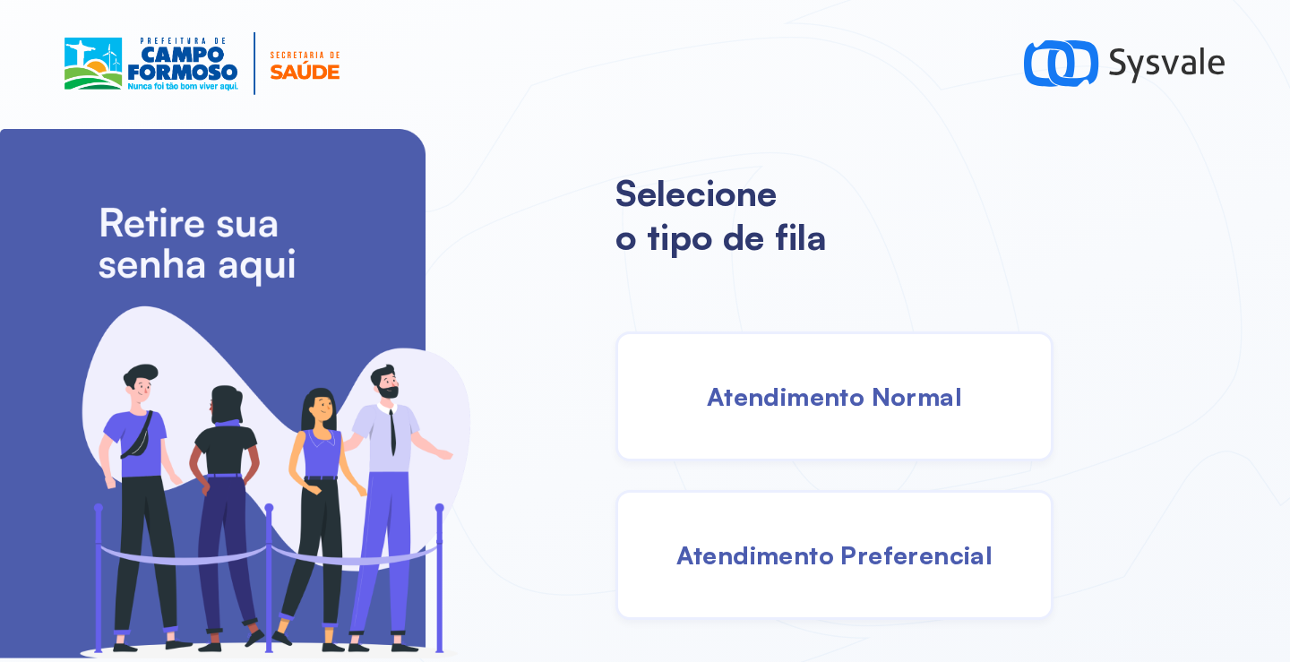
click at [805, 396] on span "Atendimento Normal" at bounding box center [834, 396] width 255 height 31
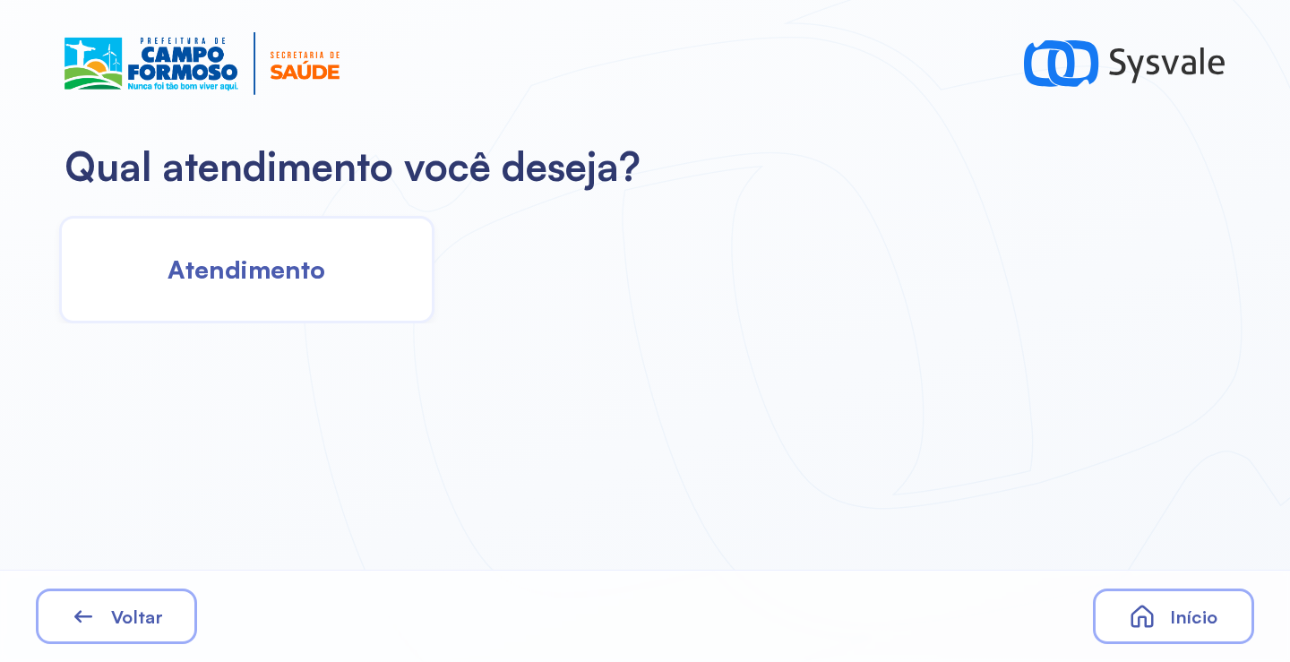
drag, startPoint x: 206, startPoint y: 286, endPoint x: 219, endPoint y: 281, distance: 13.3
click at [219, 281] on div "Atendimento" at bounding box center [246, 270] width 375 height 108
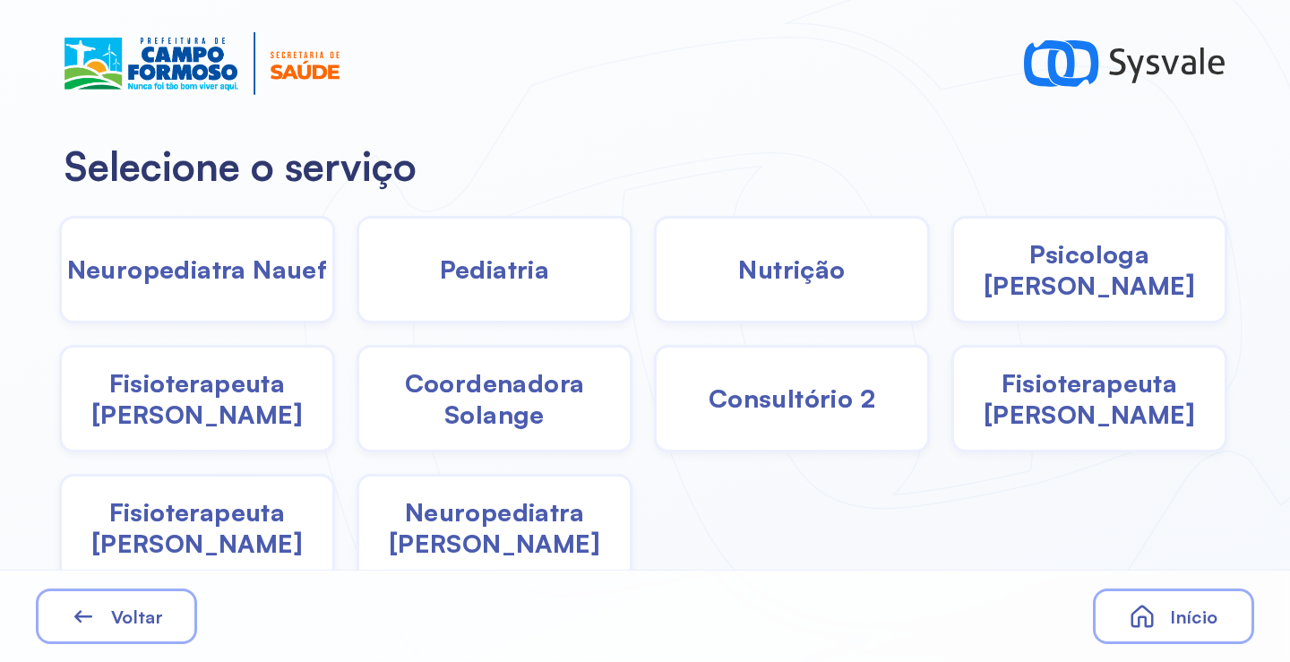
click at [654, 292] on div "Pediatria" at bounding box center [792, 270] width 276 height 108
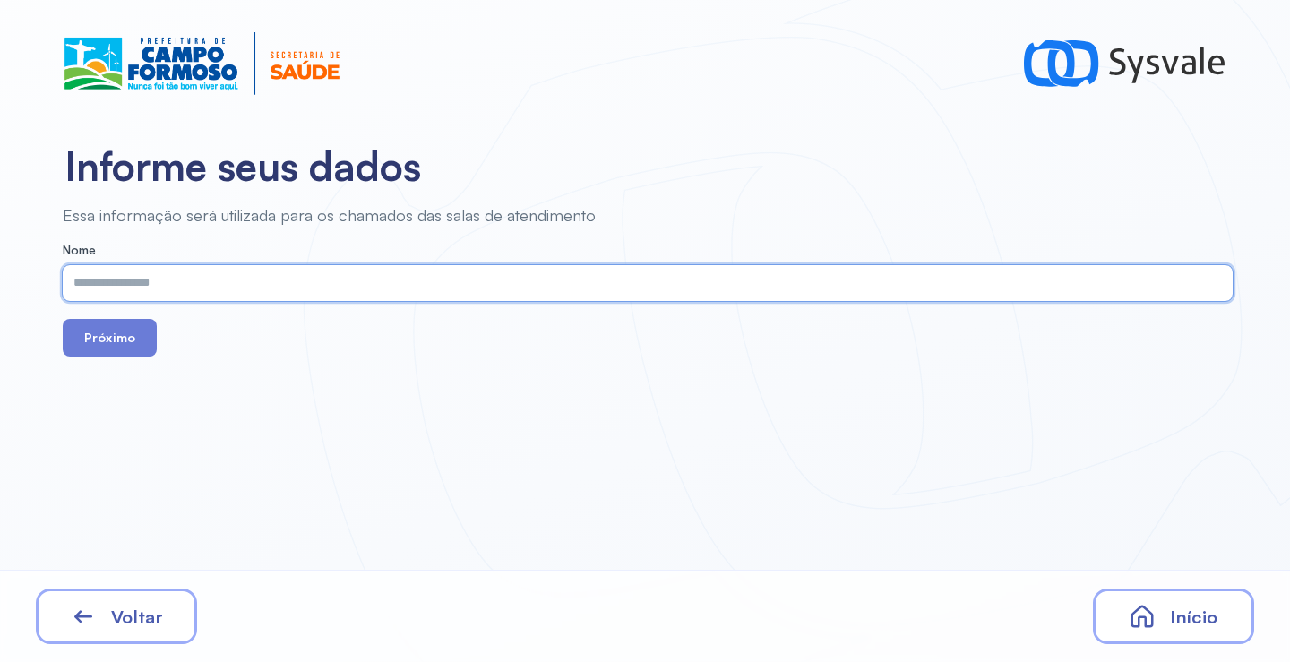
paste input "**********"
type input "**********"
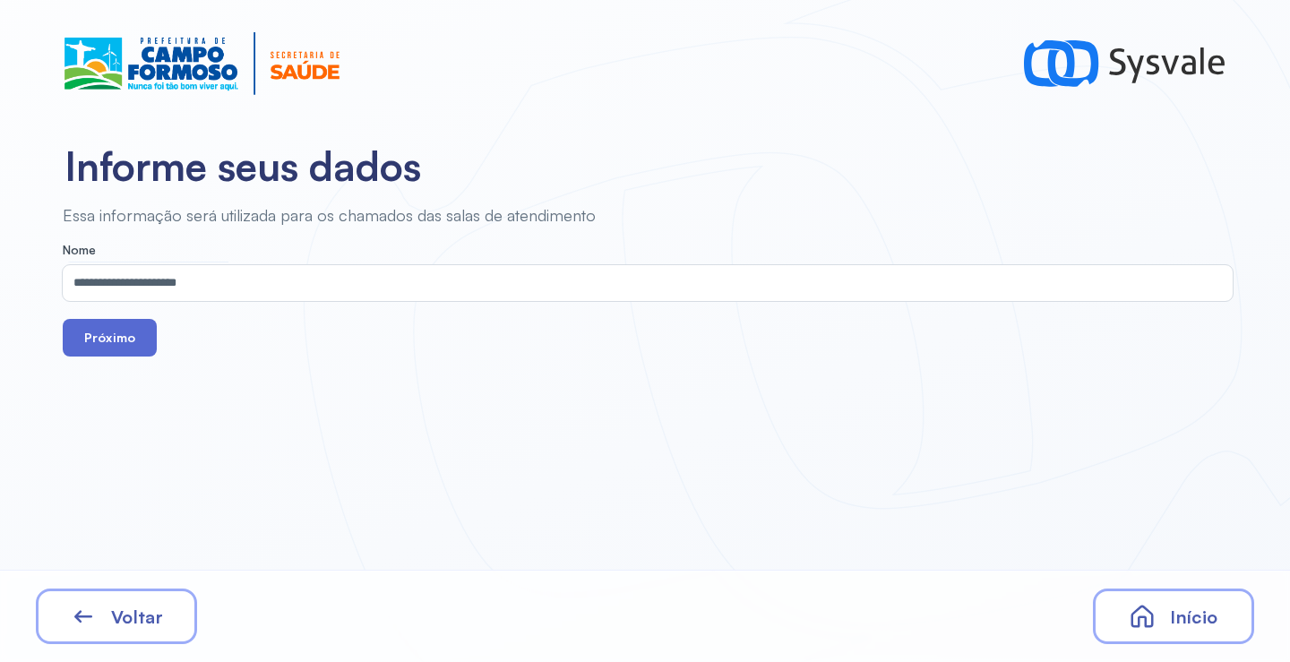
click at [110, 328] on button "Próximo" at bounding box center [110, 338] width 94 height 38
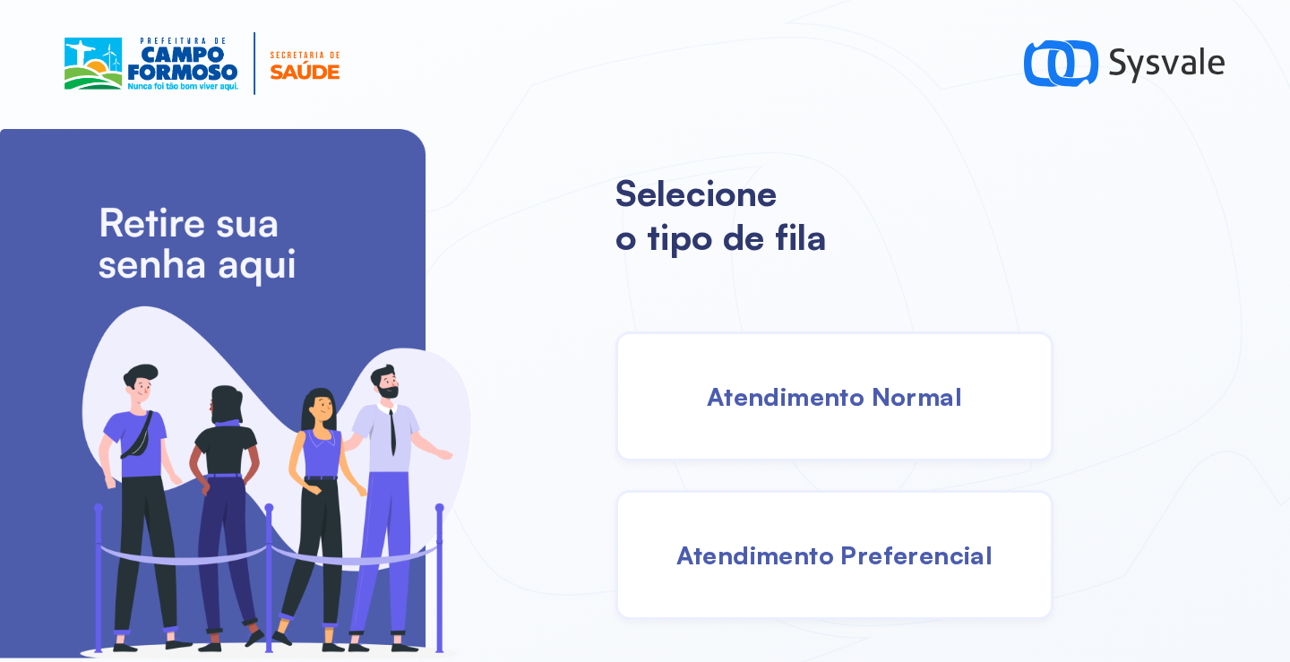
click at [792, 381] on span "Atendimento Normal" at bounding box center [834, 396] width 255 height 31
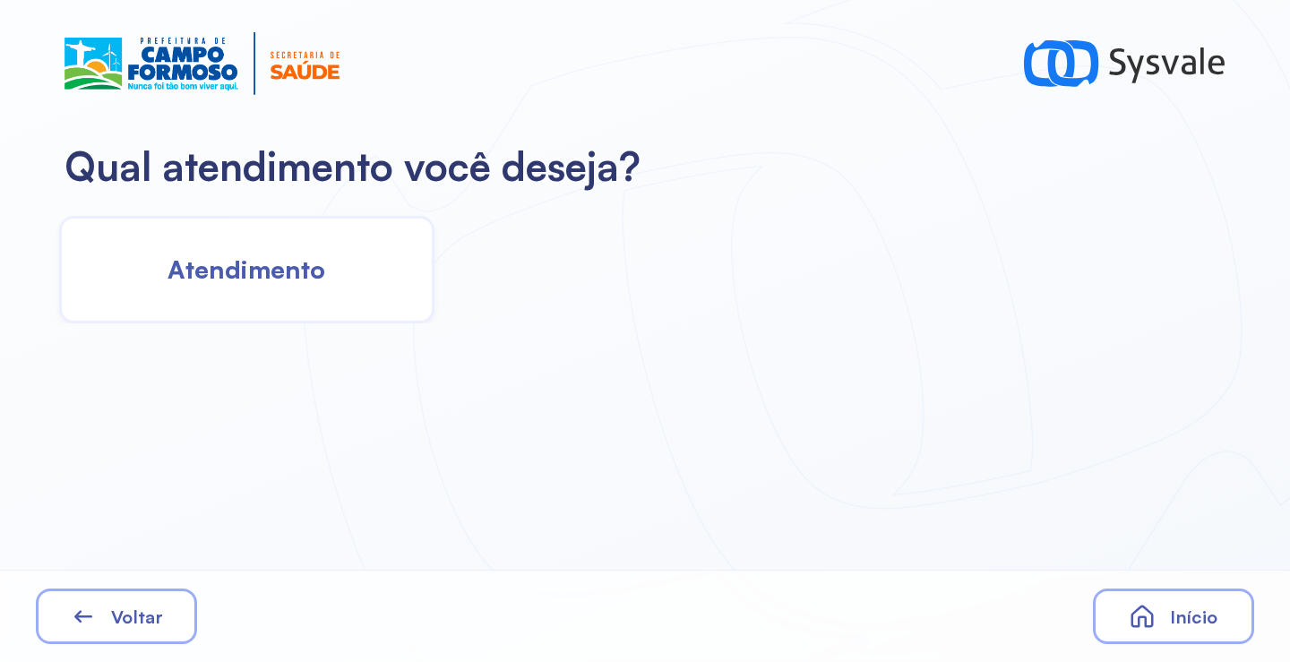
click at [357, 251] on div "Atendimento" at bounding box center [246, 270] width 375 height 108
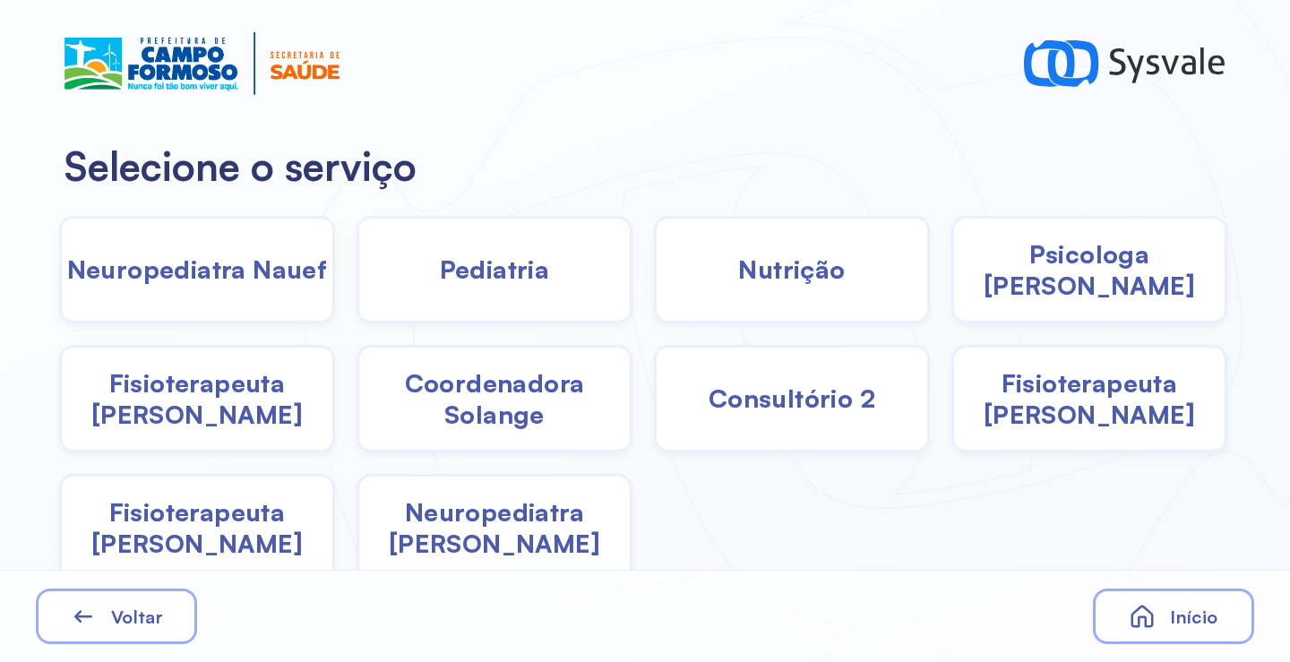
click at [447, 268] on span "Pediatria" at bounding box center [495, 269] width 110 height 31
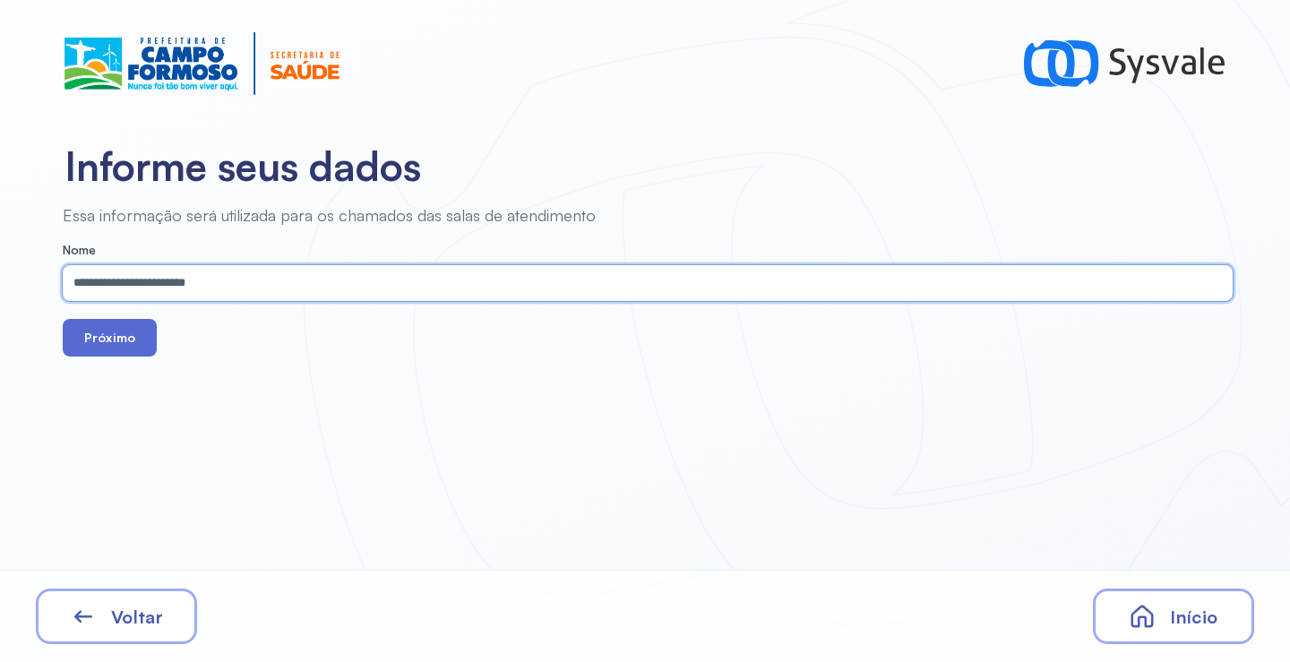
type input "**********"
click at [94, 341] on button "Próximo" at bounding box center [110, 338] width 94 height 38
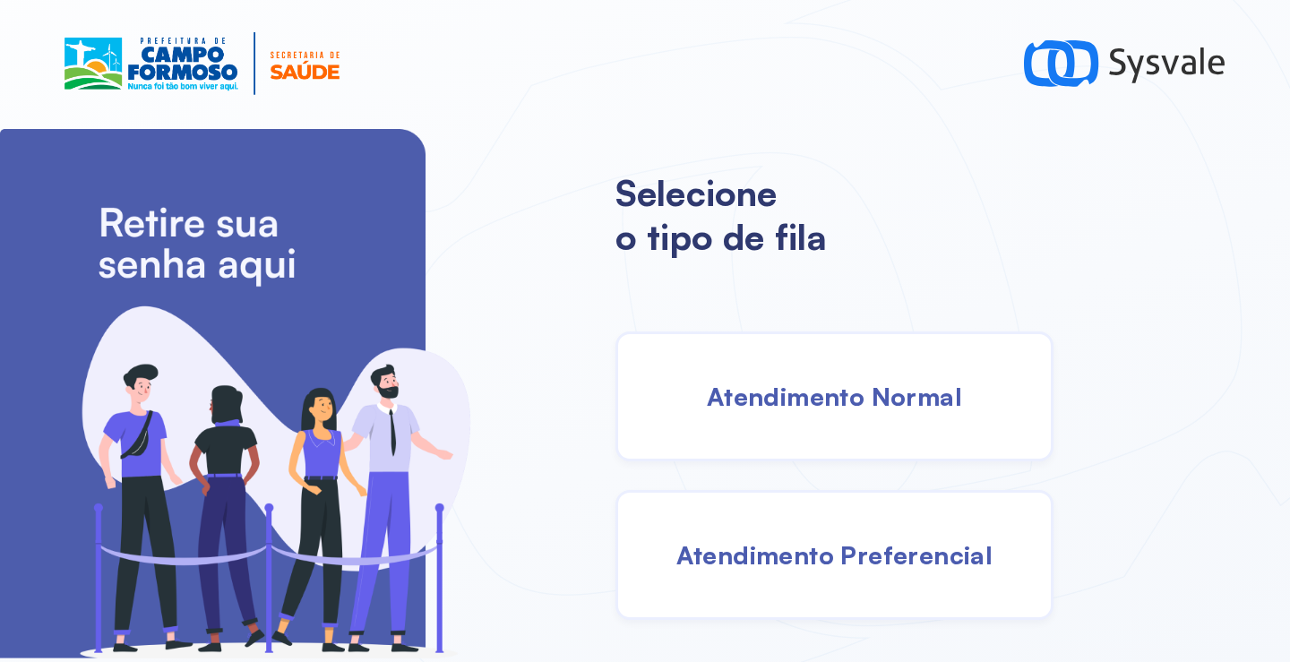
drag, startPoint x: 798, startPoint y: 433, endPoint x: 785, endPoint y: 422, distance: 17.2
click at [785, 422] on div "Atendimento Normal" at bounding box center [834, 396] width 438 height 130
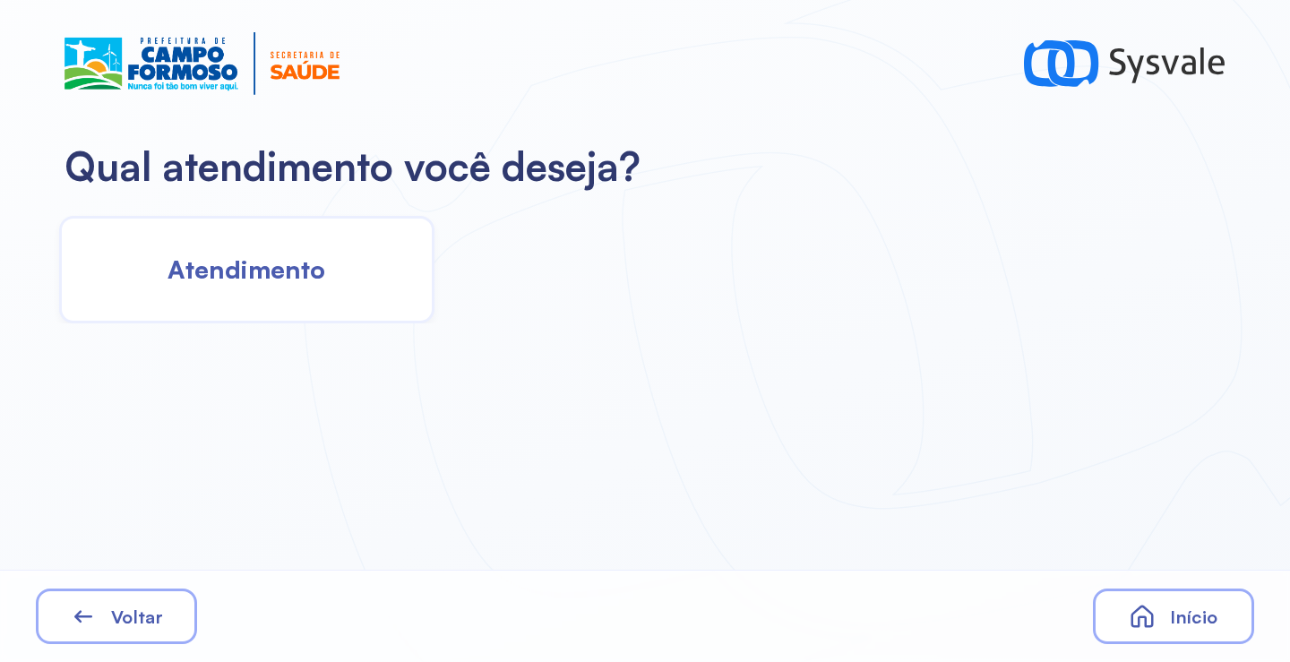
click at [292, 254] on span "Atendimento" at bounding box center [247, 269] width 158 height 31
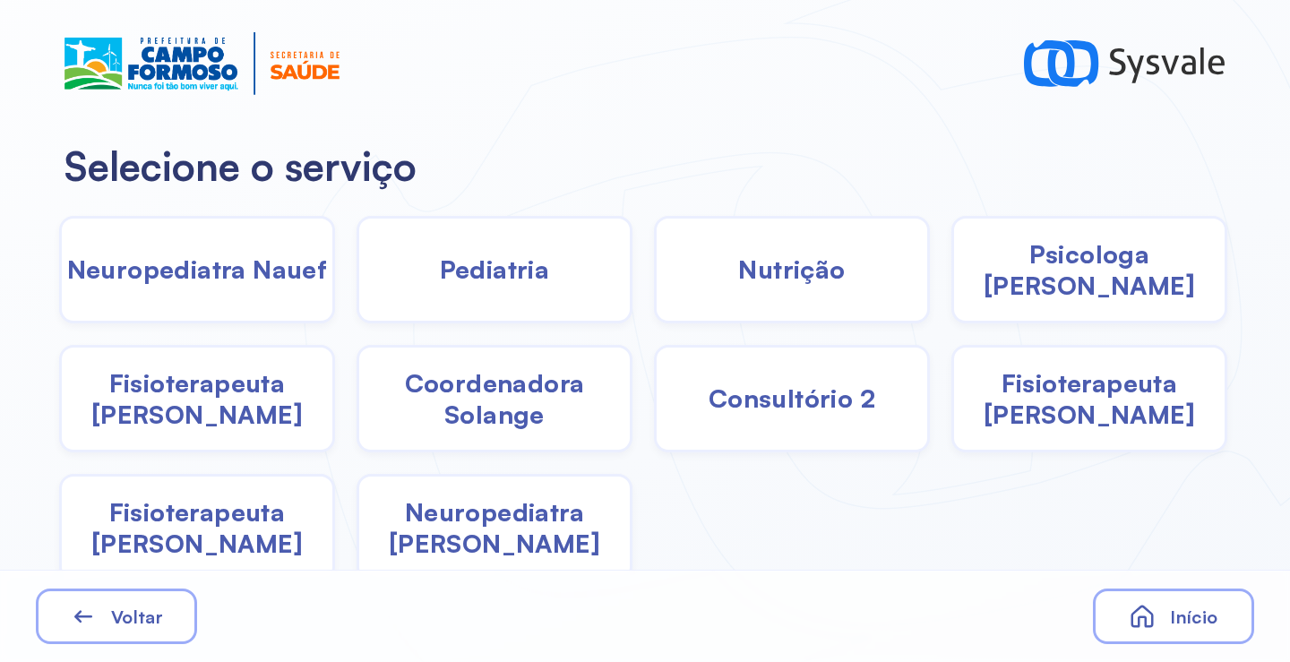
click at [654, 299] on div "Pediatria" at bounding box center [792, 270] width 276 height 108
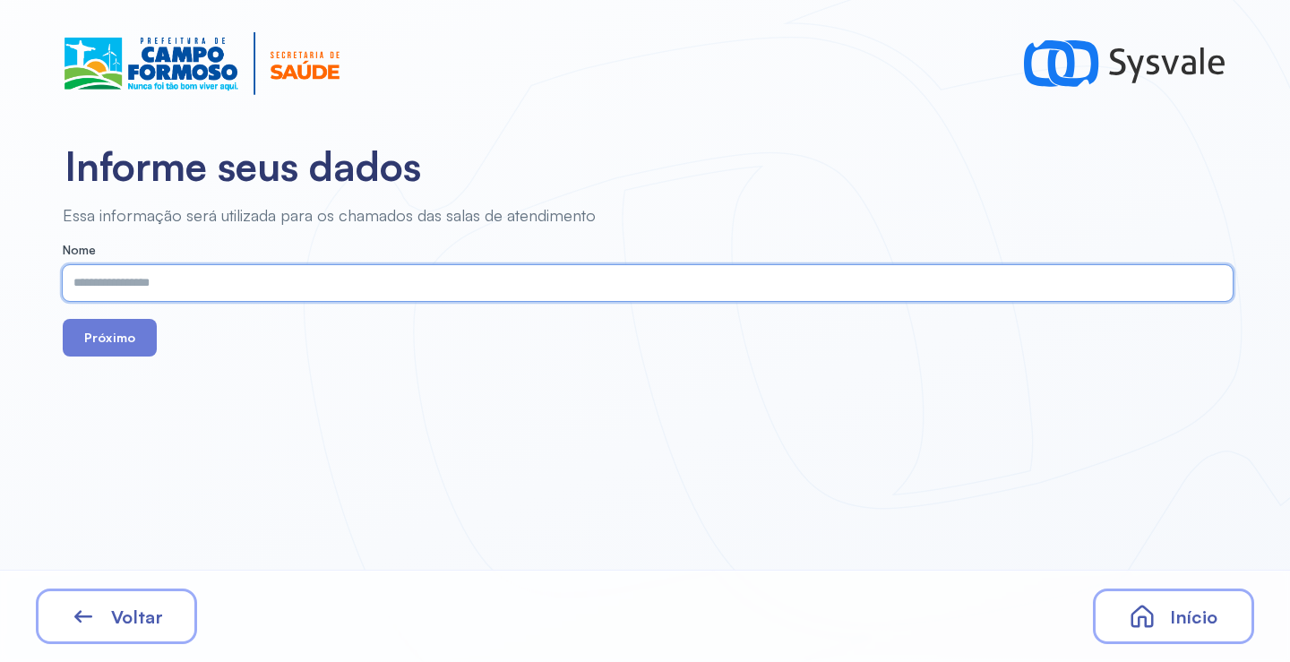
paste input "**********"
type input "**********"
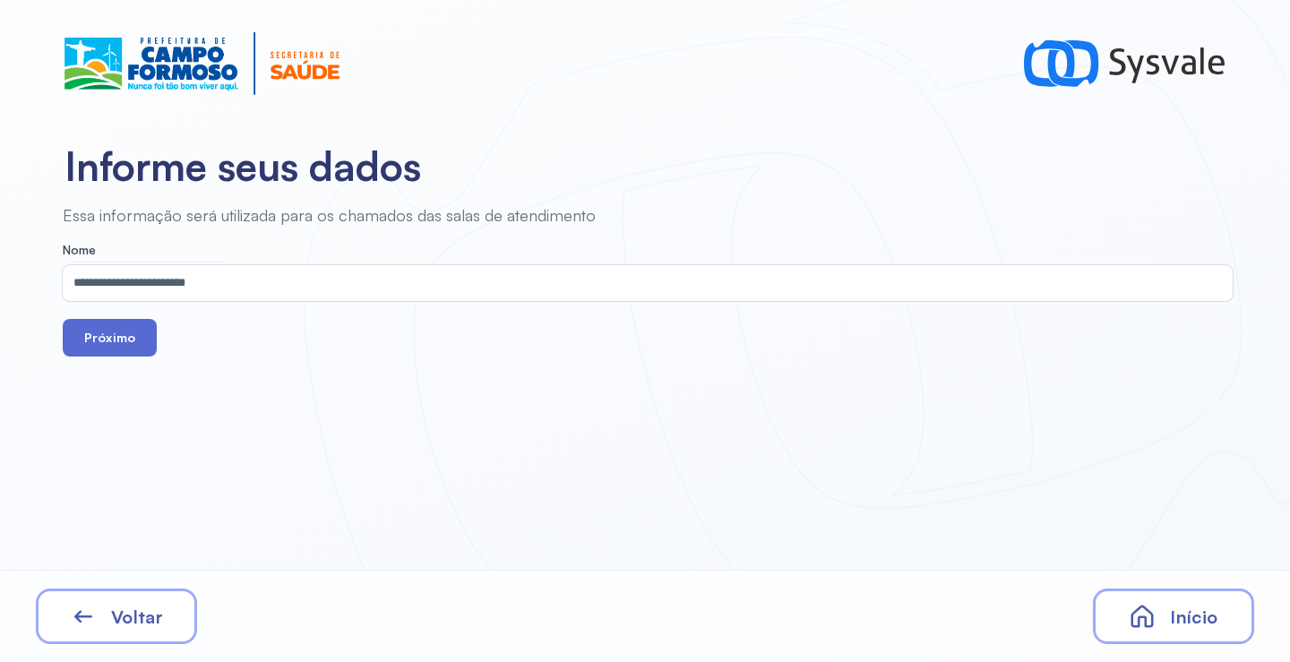
click at [123, 349] on button "Próximo" at bounding box center [110, 338] width 94 height 38
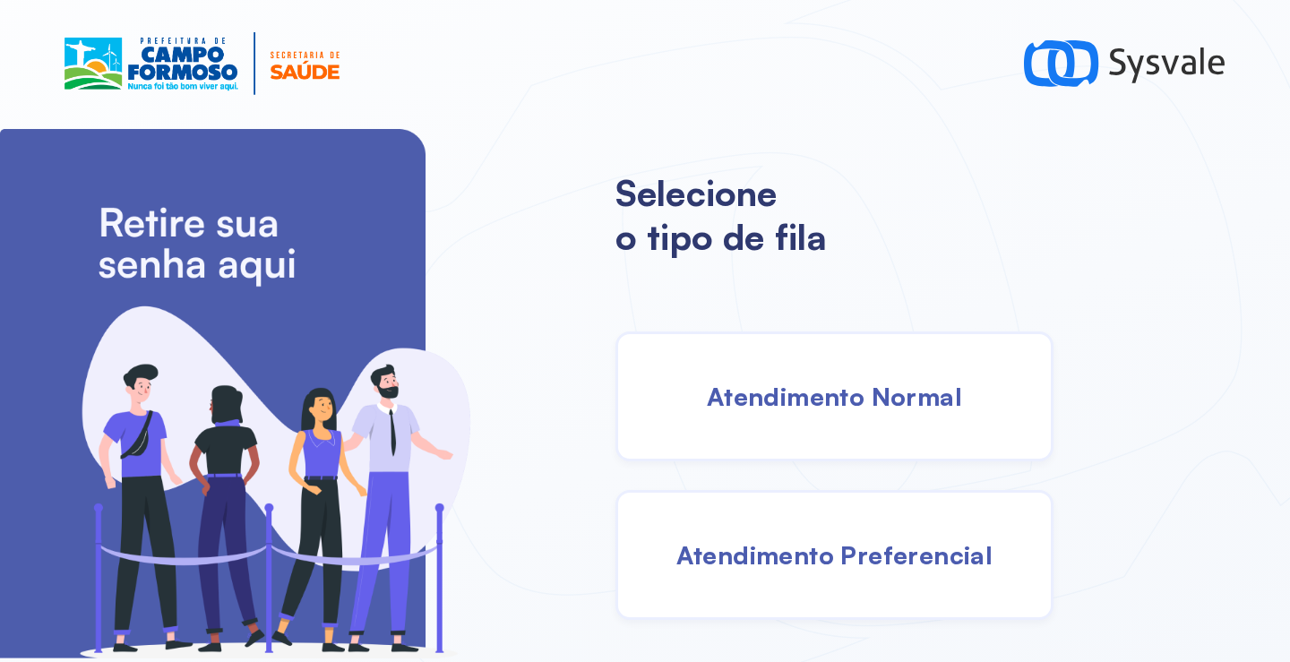
drag, startPoint x: 820, startPoint y: 397, endPoint x: 784, endPoint y: 388, distance: 36.9
click at [784, 388] on span "Atendimento Normal" at bounding box center [834, 396] width 255 height 31
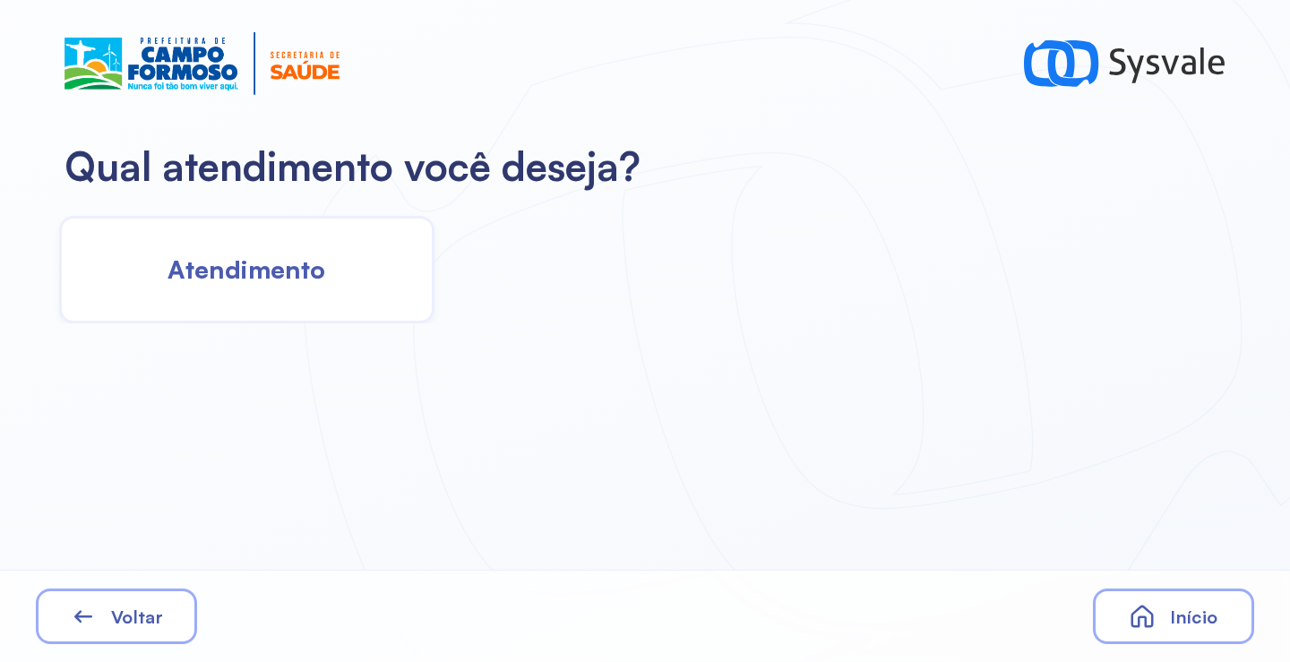
click at [325, 245] on div "Atendimento" at bounding box center [246, 270] width 375 height 108
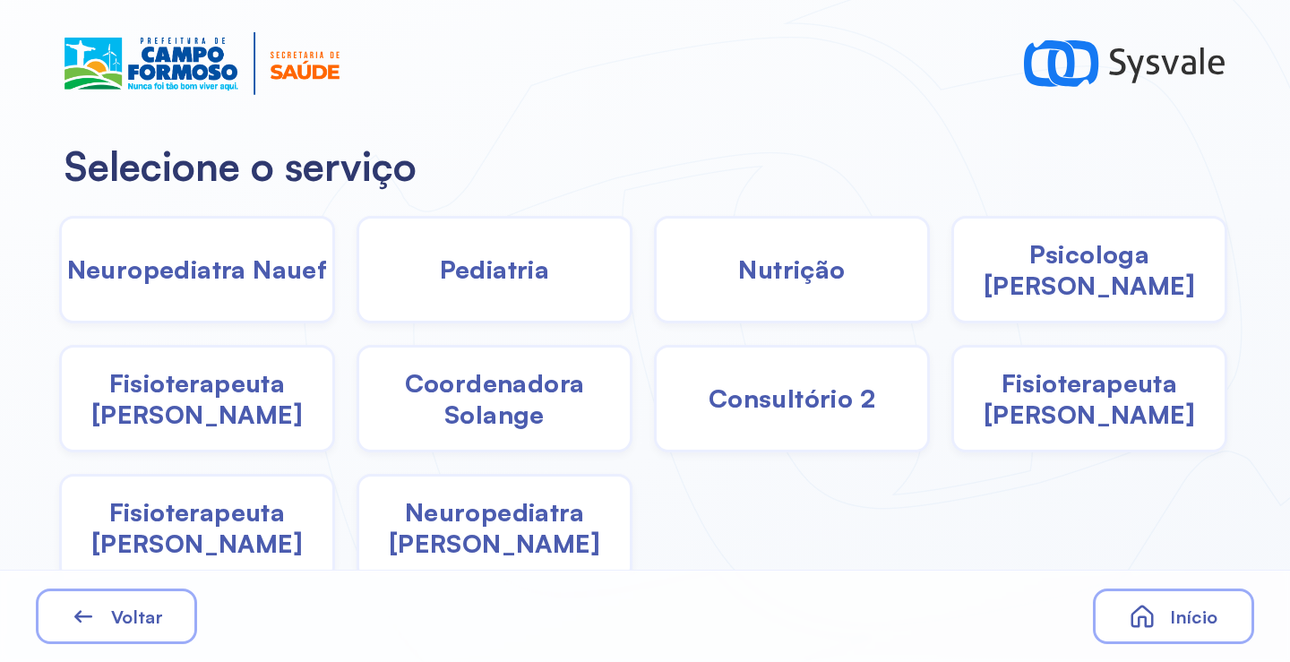
click at [505, 284] on span "Pediatria" at bounding box center [495, 269] width 110 height 31
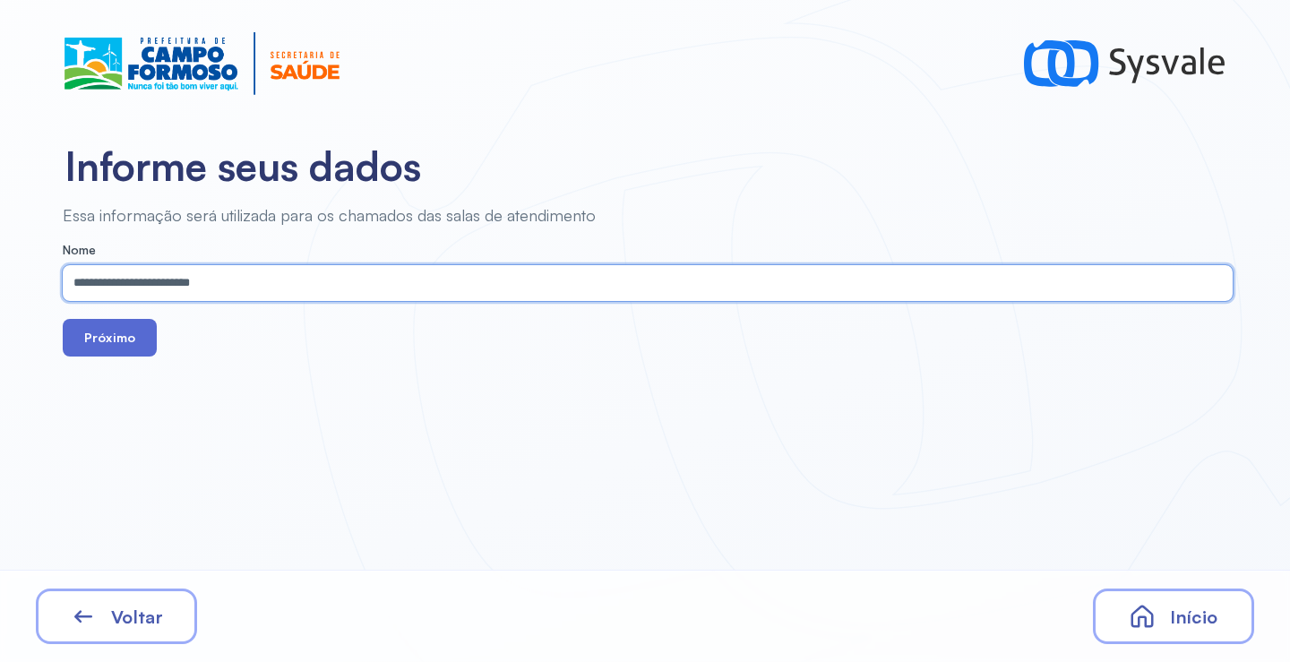
type input "**********"
click at [106, 335] on button "Próximo" at bounding box center [110, 338] width 94 height 38
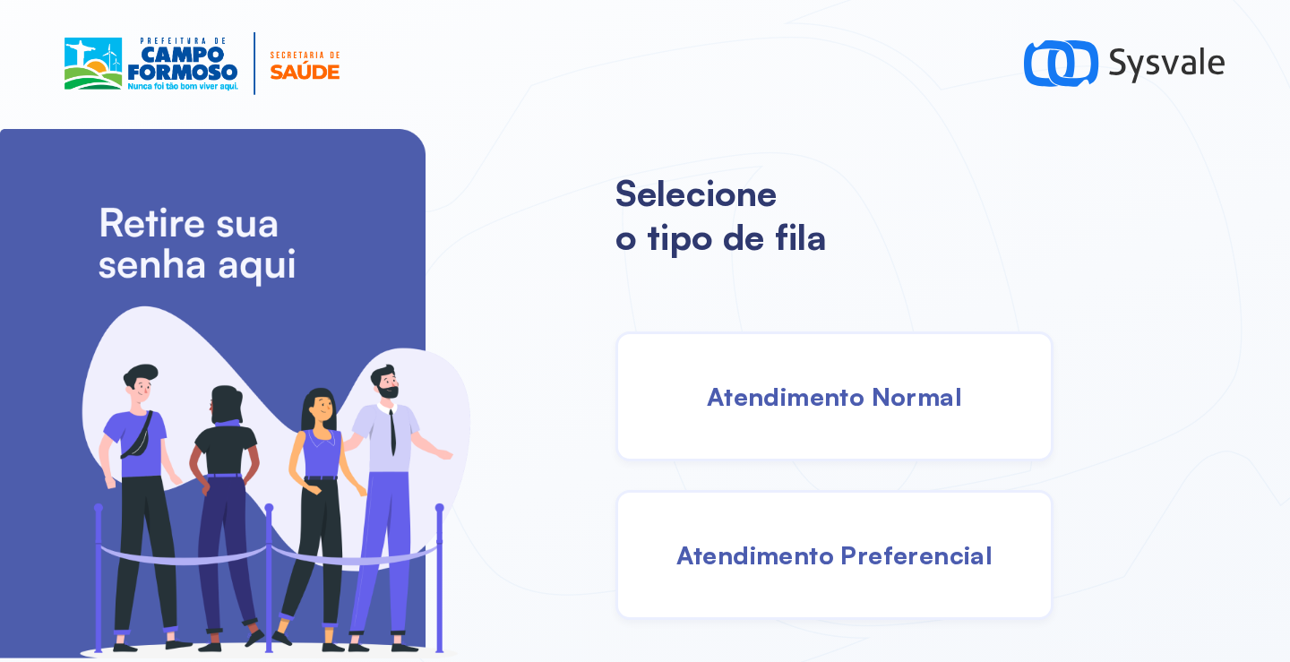
click at [747, 400] on span "Atendimento Normal" at bounding box center [834, 396] width 255 height 31
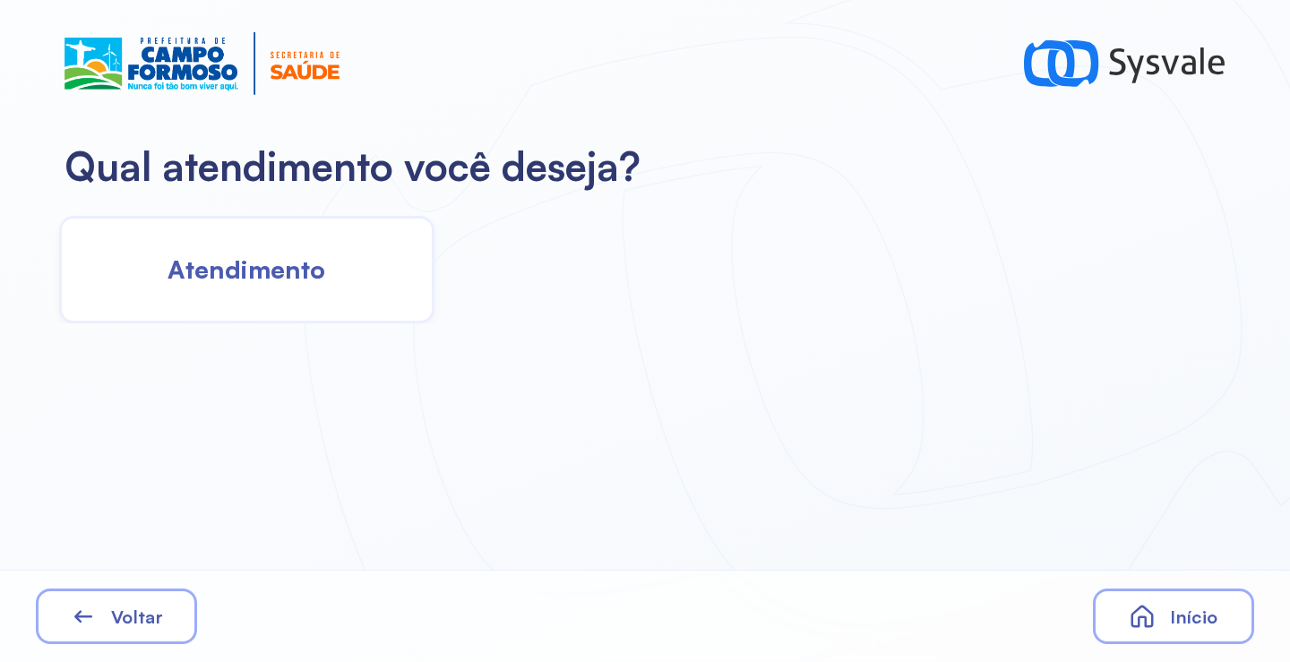
click at [319, 264] on span "Atendimento" at bounding box center [247, 269] width 158 height 31
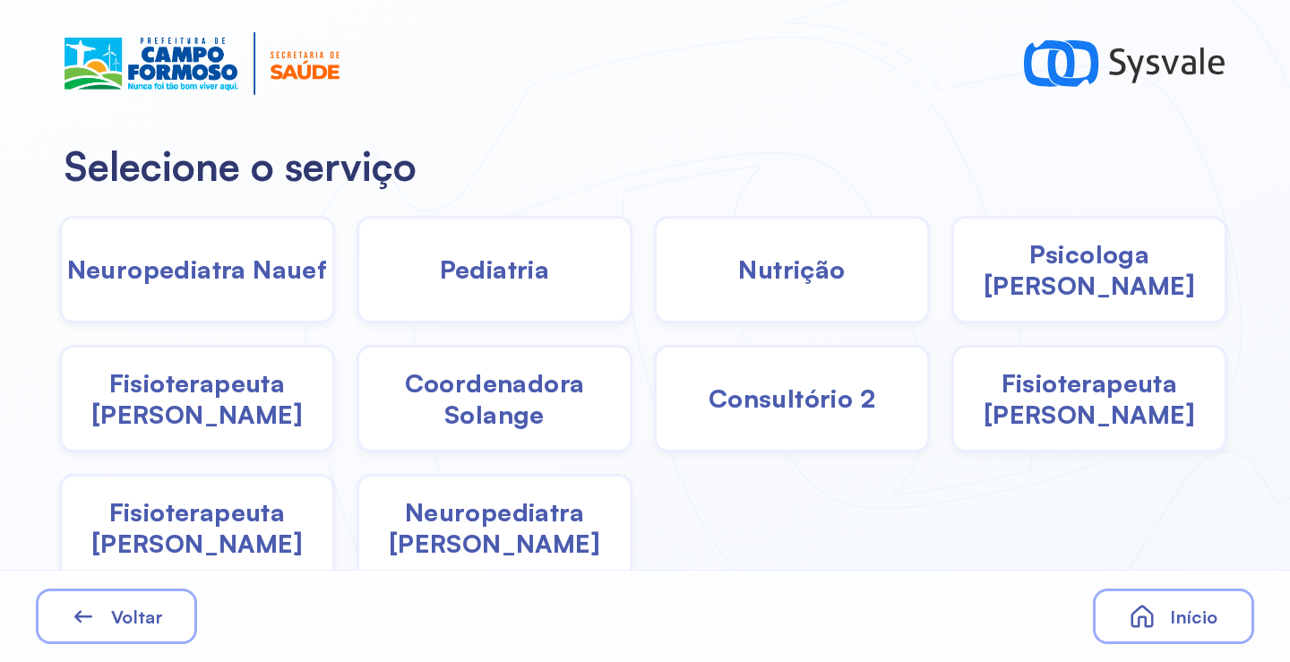
click at [654, 291] on div "Pediatria" at bounding box center [792, 270] width 276 height 108
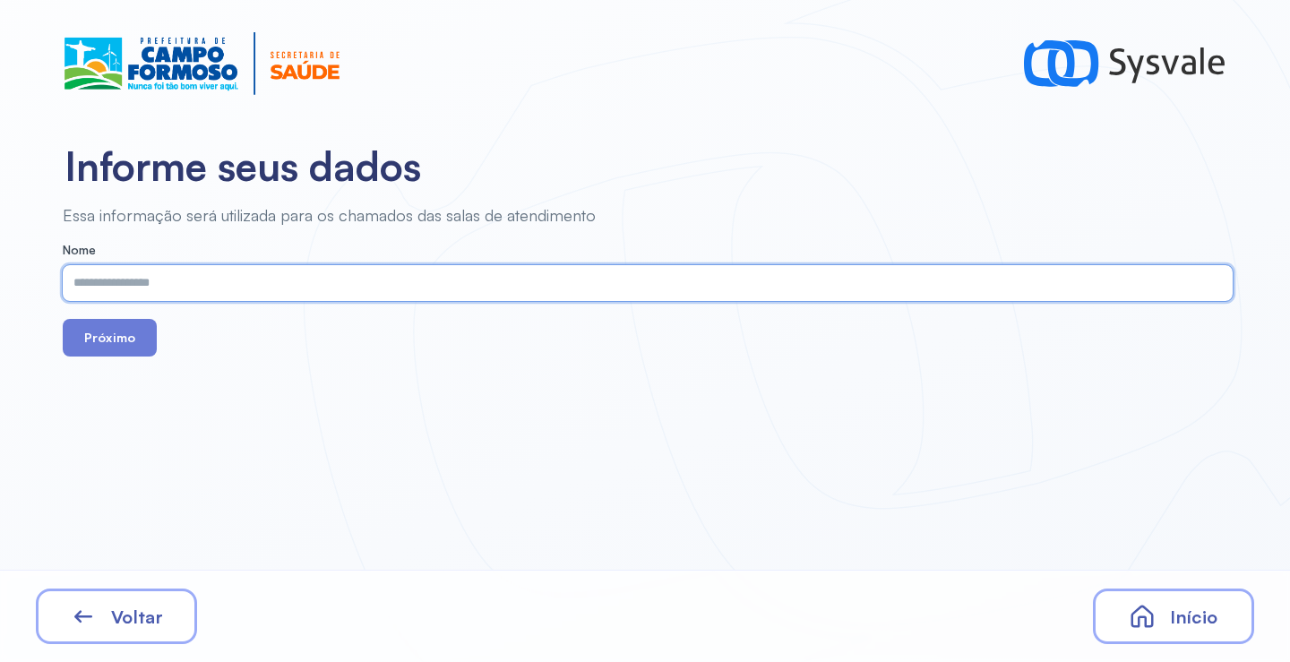
paste input "**********"
type input "**********"
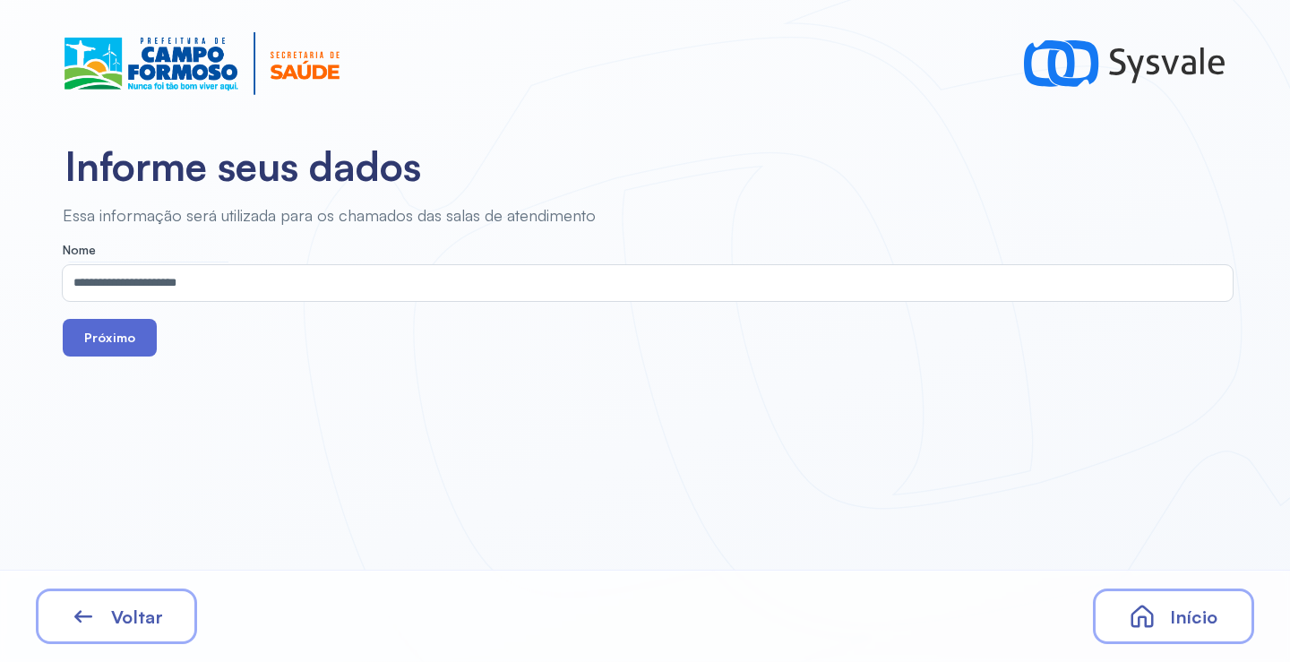
click at [112, 343] on button "Próximo" at bounding box center [110, 338] width 94 height 38
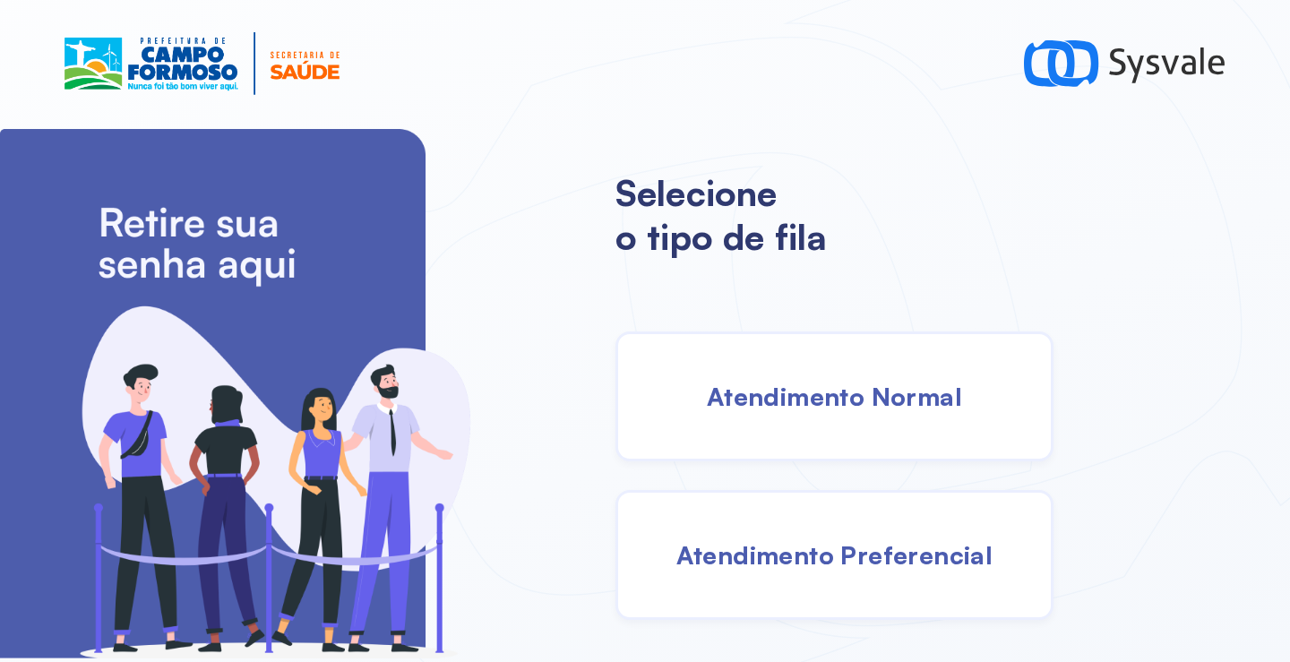
click at [784, 393] on span "Atendimento Normal" at bounding box center [834, 396] width 255 height 31
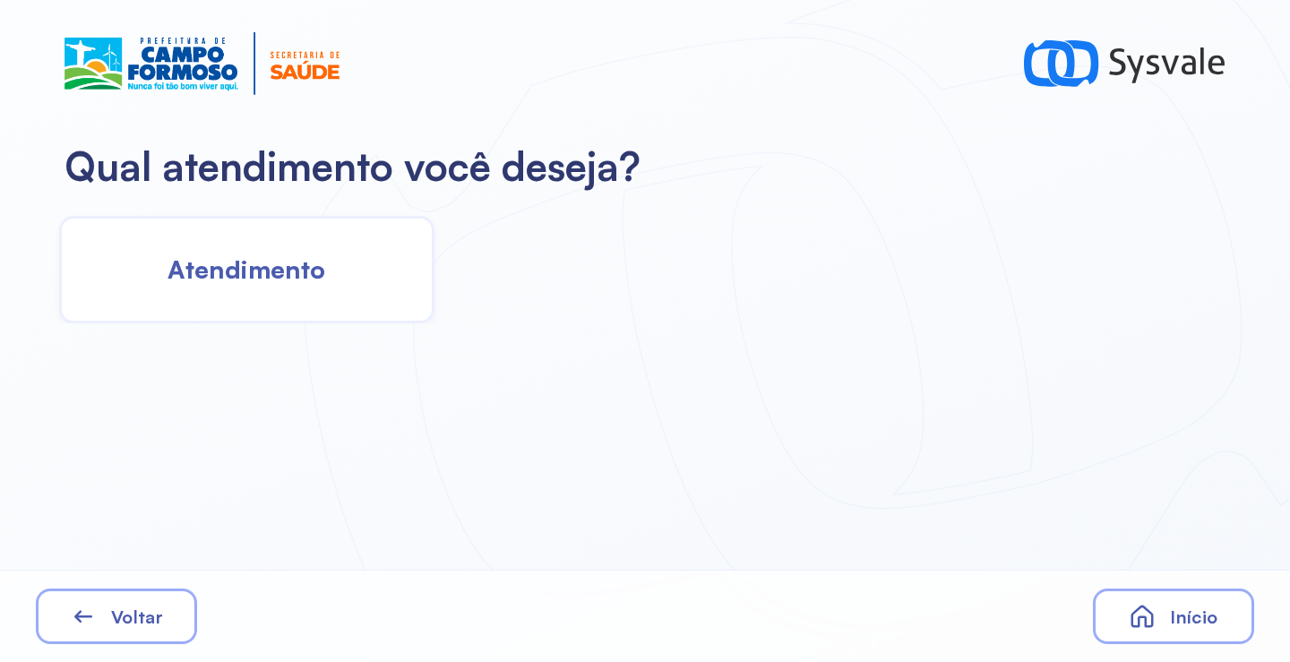
click at [314, 271] on span "Atendimento" at bounding box center [247, 269] width 158 height 31
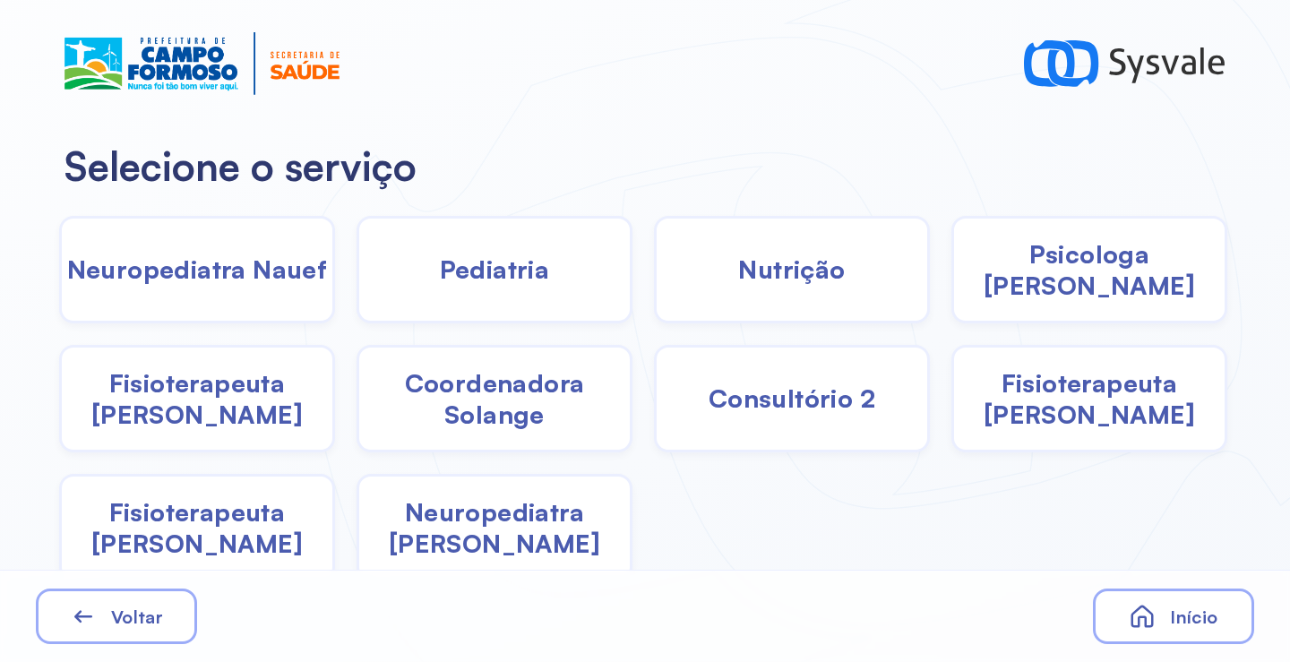
click at [654, 297] on div "Pediatria" at bounding box center [792, 270] width 276 height 108
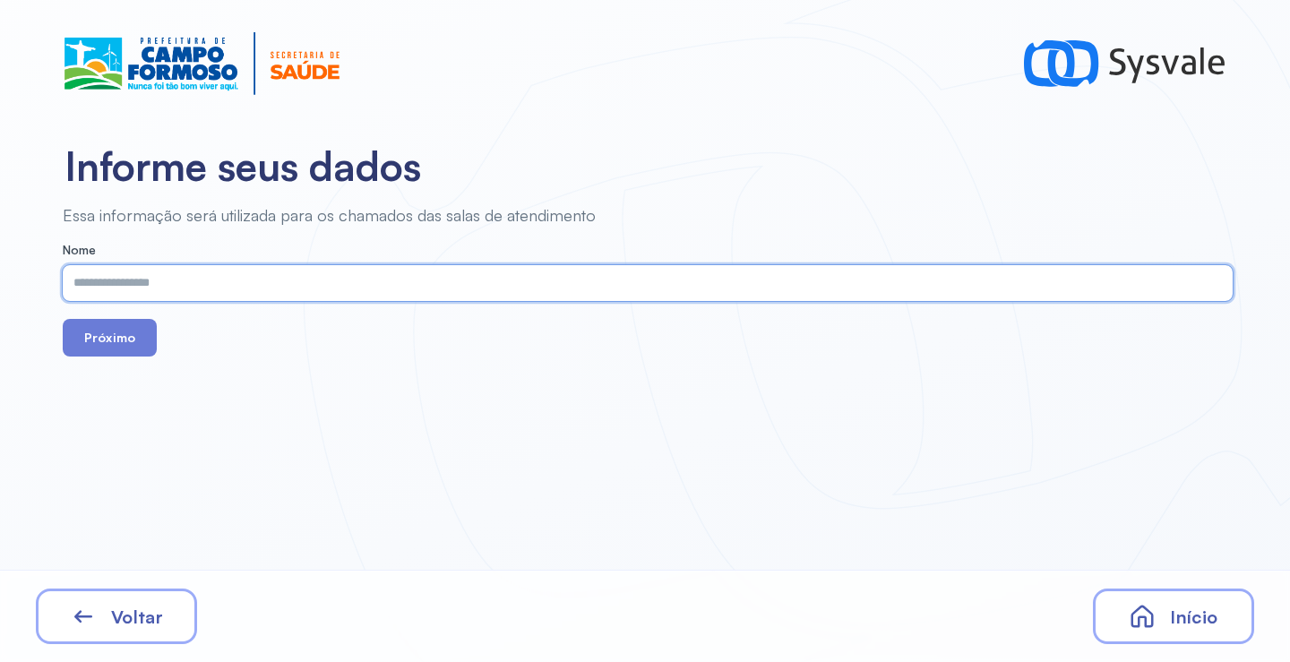
paste input "**********"
type input "**********"
click at [125, 346] on button "Próximo" at bounding box center [110, 338] width 94 height 38
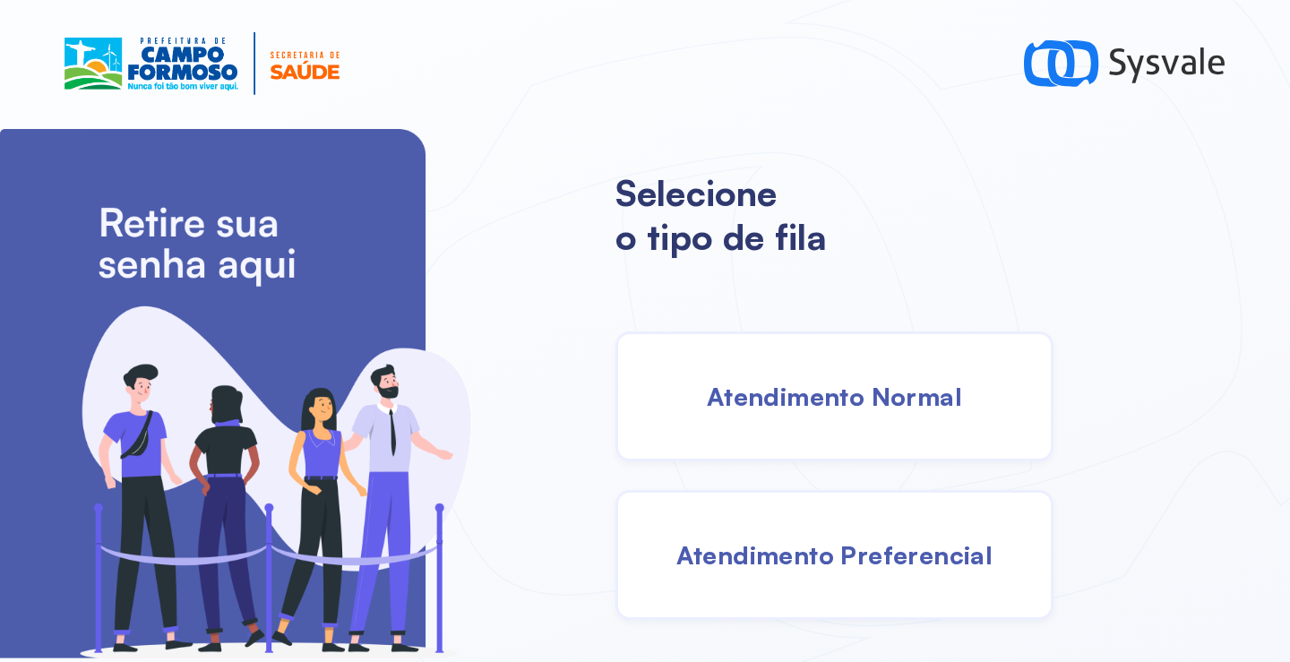
click at [854, 389] on span "Atendimento Normal" at bounding box center [834, 396] width 255 height 31
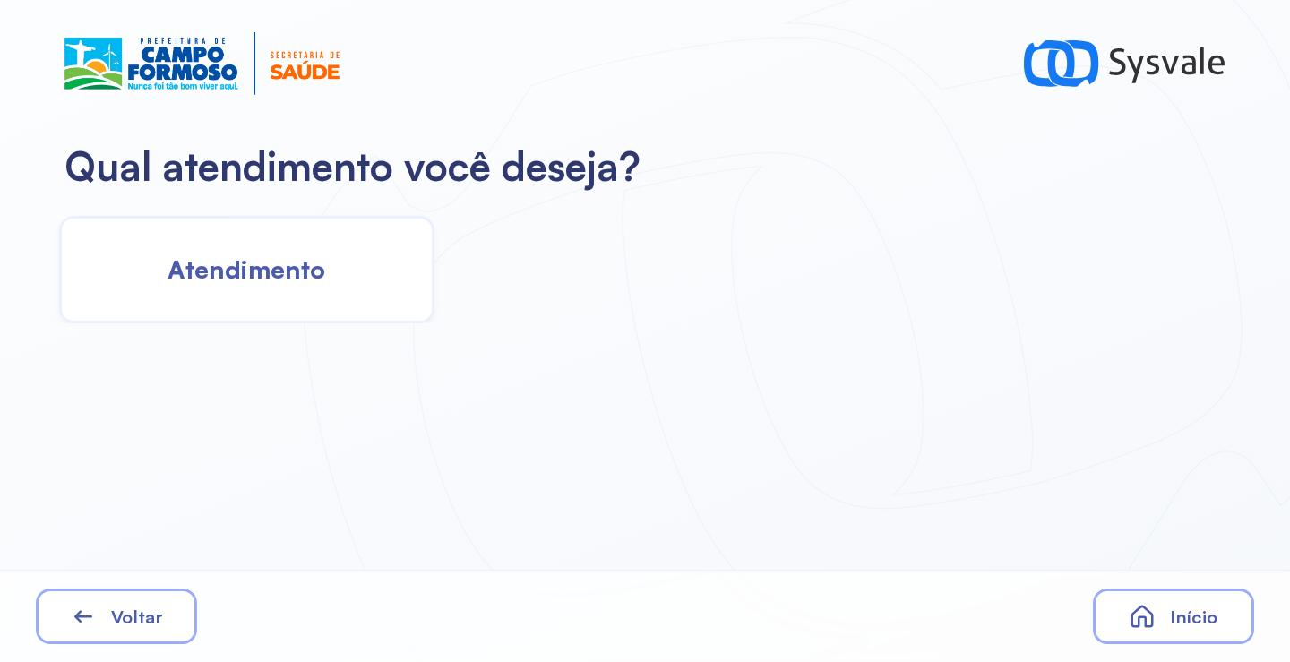
click at [264, 290] on div "Atendimento" at bounding box center [246, 270] width 375 height 108
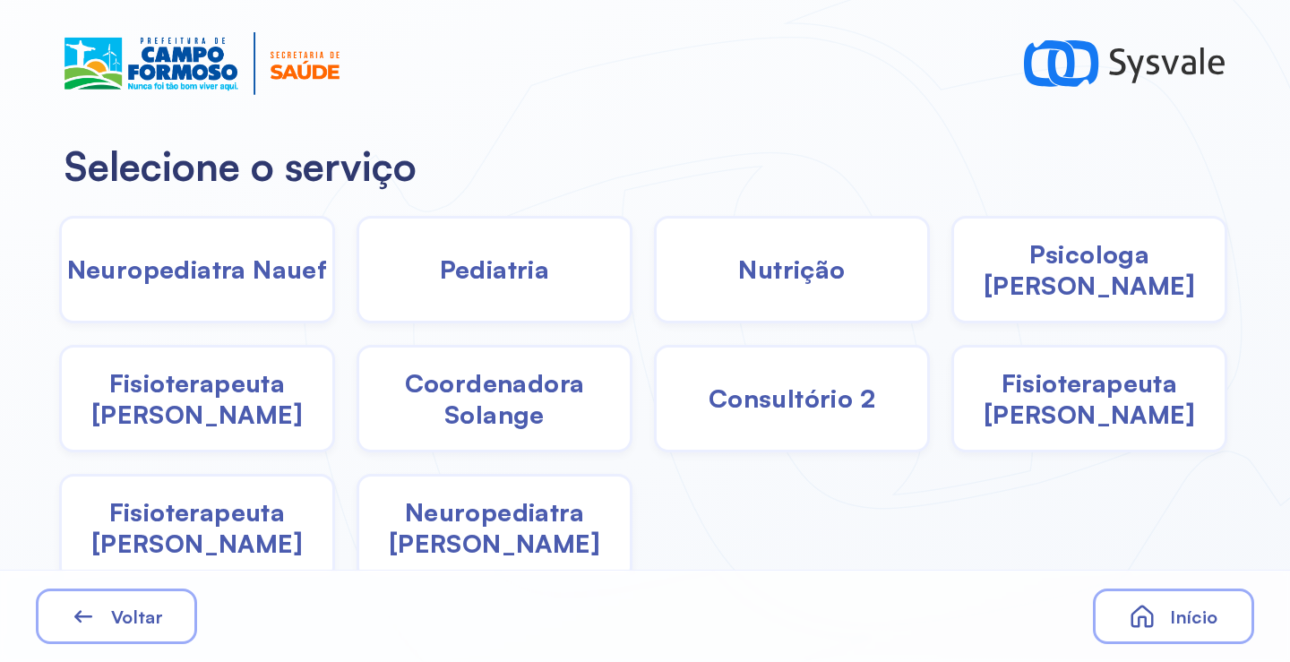
click at [654, 285] on div "Pediatria" at bounding box center [792, 270] width 276 height 108
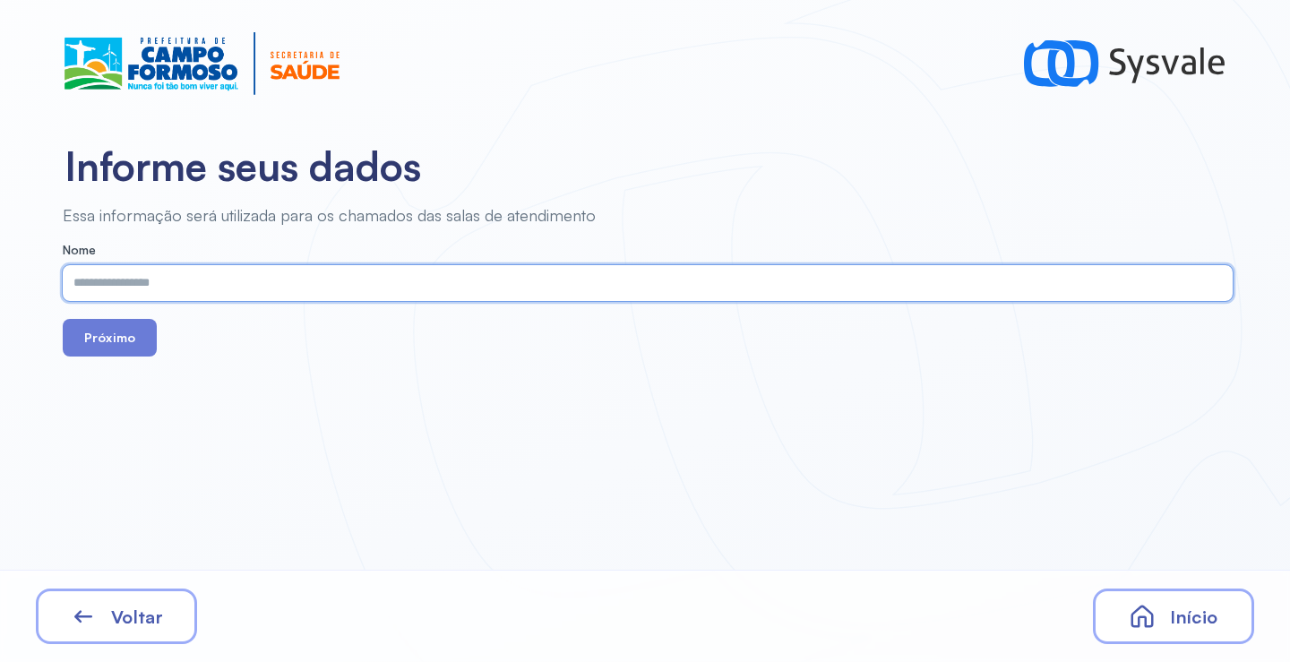
paste input "**********"
type input "**********"
click at [107, 337] on button "Próximo" at bounding box center [110, 338] width 94 height 38
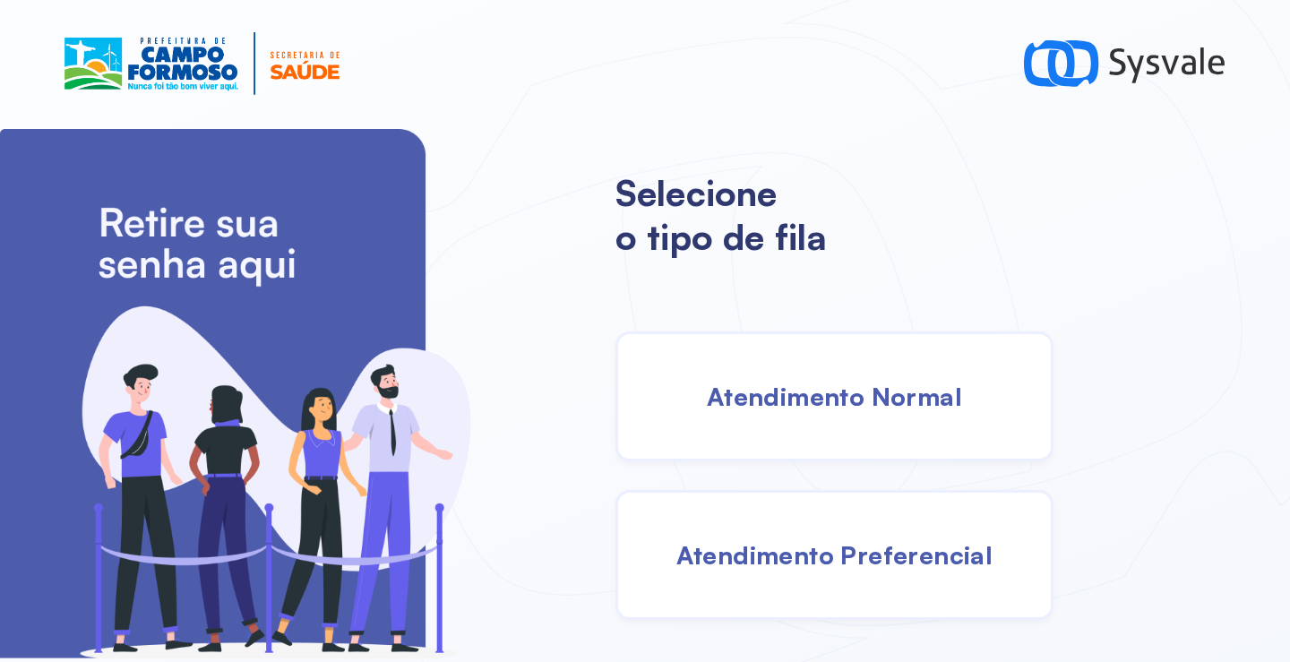
click at [818, 424] on div "Atendimento Normal" at bounding box center [834, 396] width 438 height 130
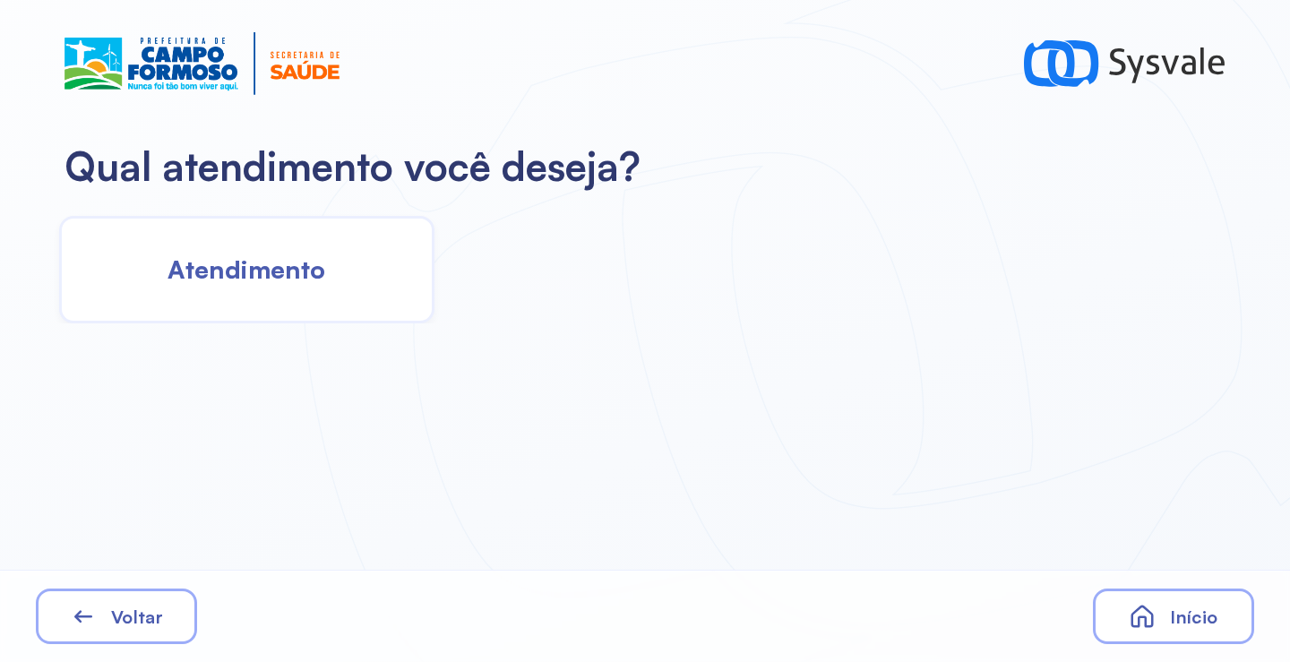
click at [322, 286] on div "Atendimento" at bounding box center [246, 270] width 375 height 108
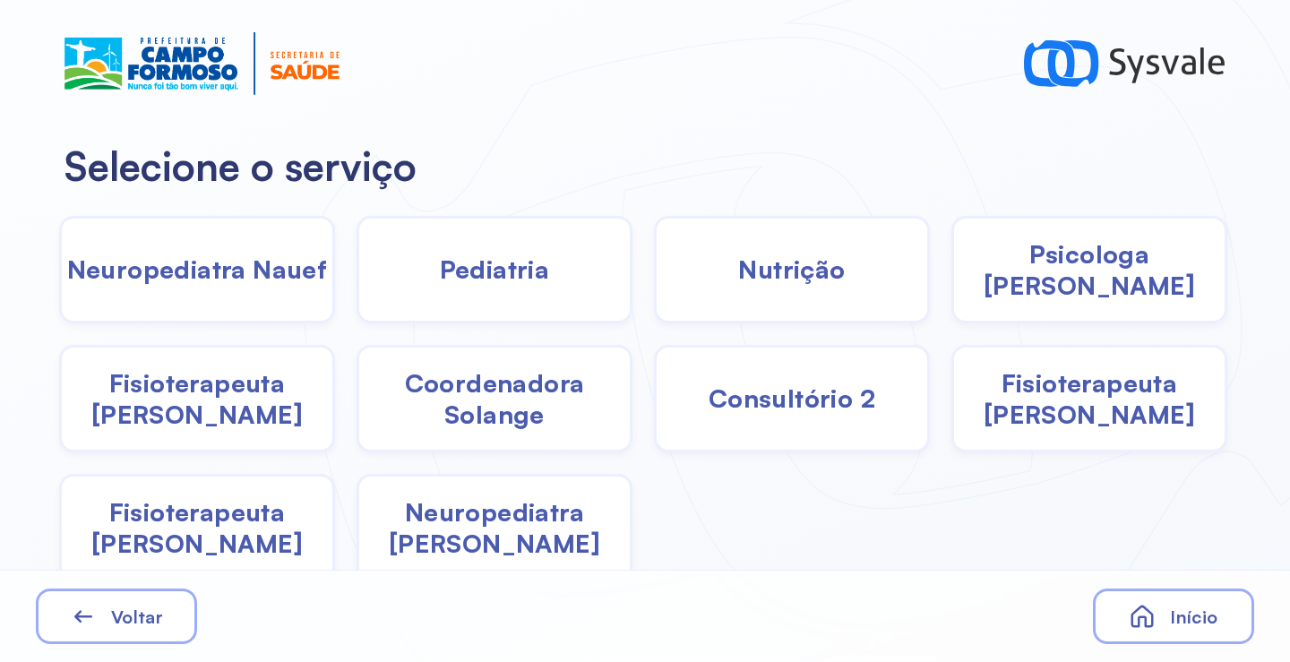
click at [654, 290] on div "Pediatria" at bounding box center [792, 270] width 276 height 108
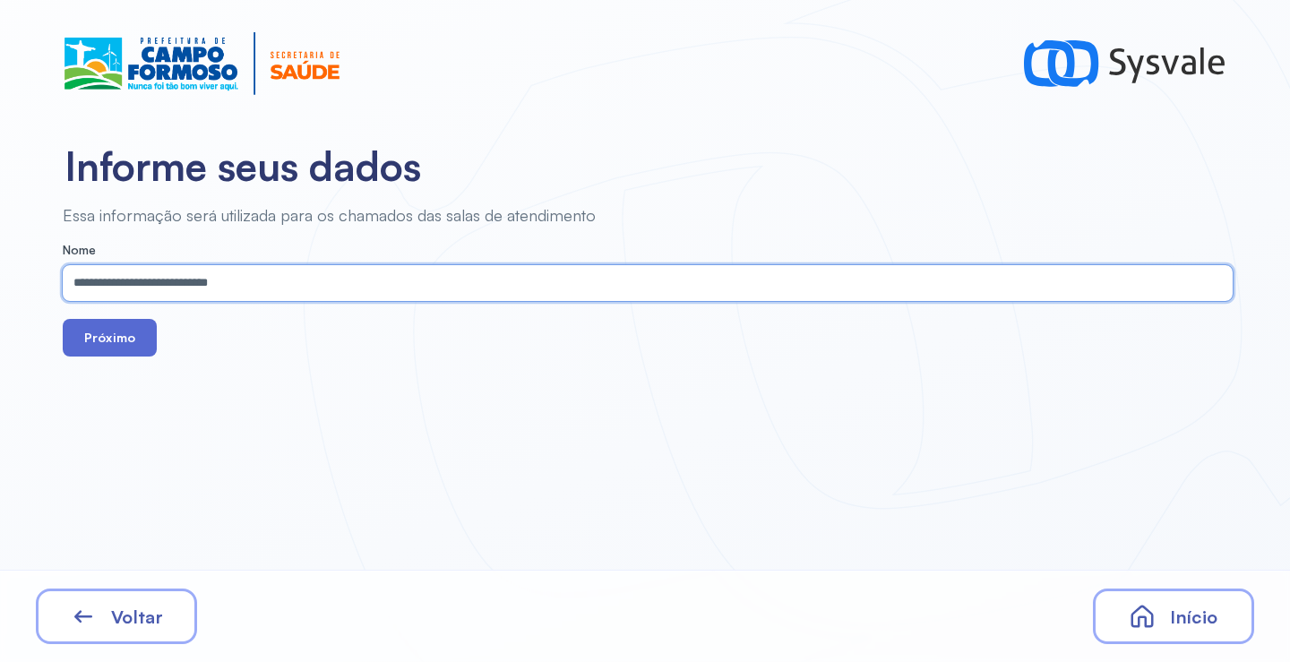
type input "**********"
click at [135, 352] on button "Próximo" at bounding box center [110, 338] width 94 height 38
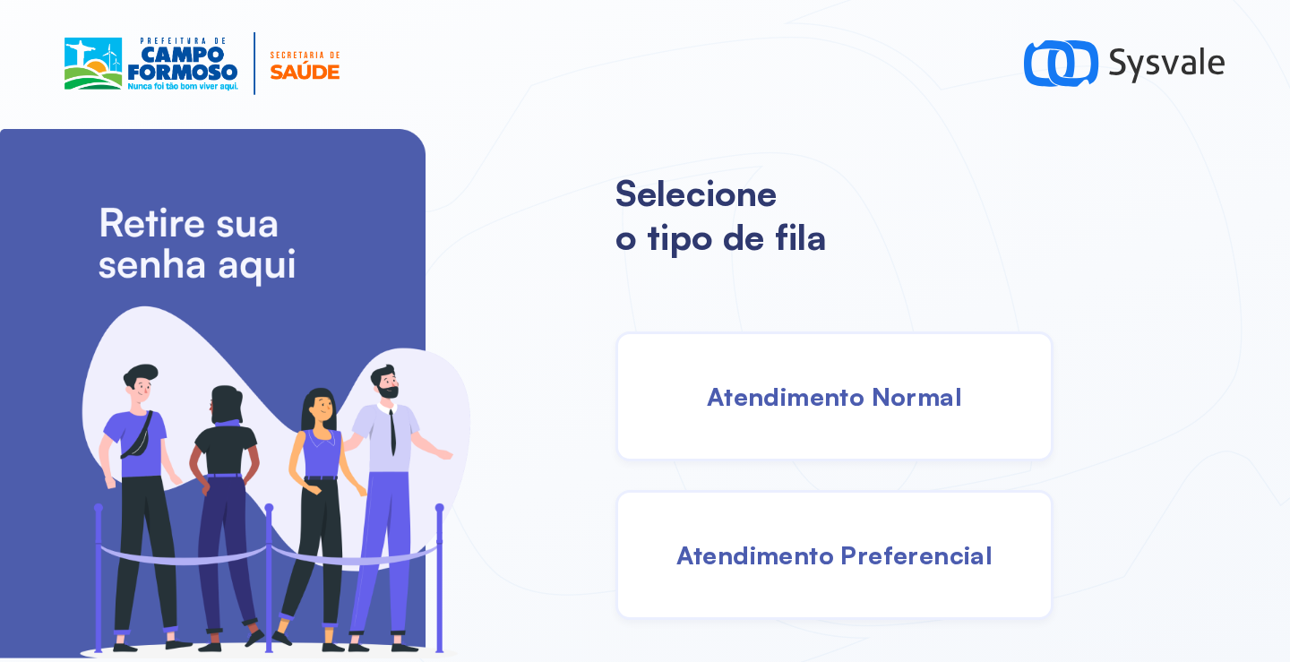
click at [803, 398] on span "Atendimento Normal" at bounding box center [834, 396] width 255 height 31
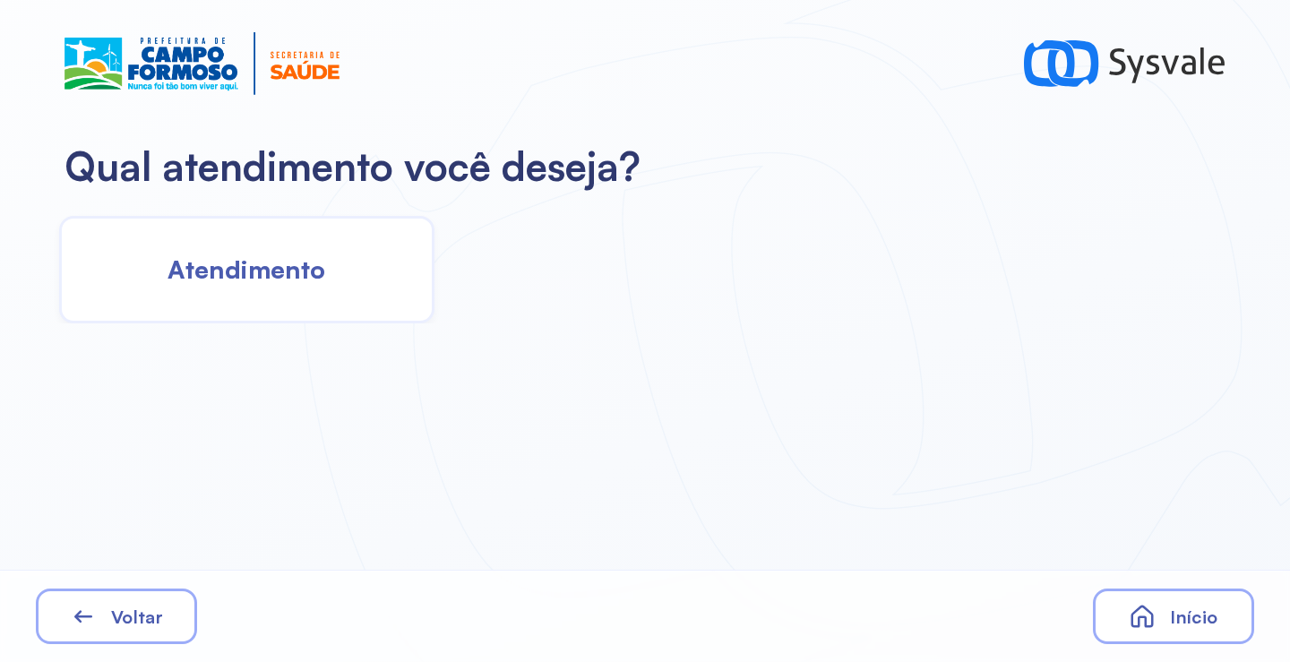
click at [287, 297] on div "Atendimento" at bounding box center [246, 270] width 375 height 108
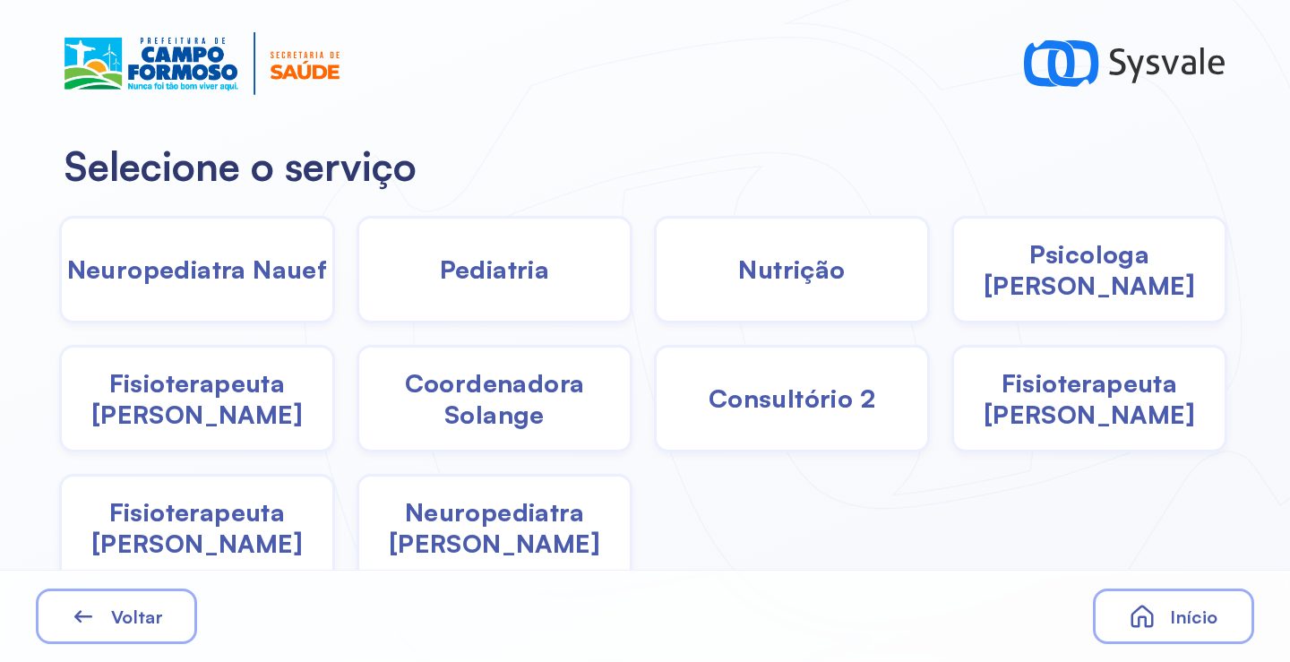
click at [460, 529] on span "Neuropediatra [PERSON_NAME]" at bounding box center [494, 527] width 271 height 63
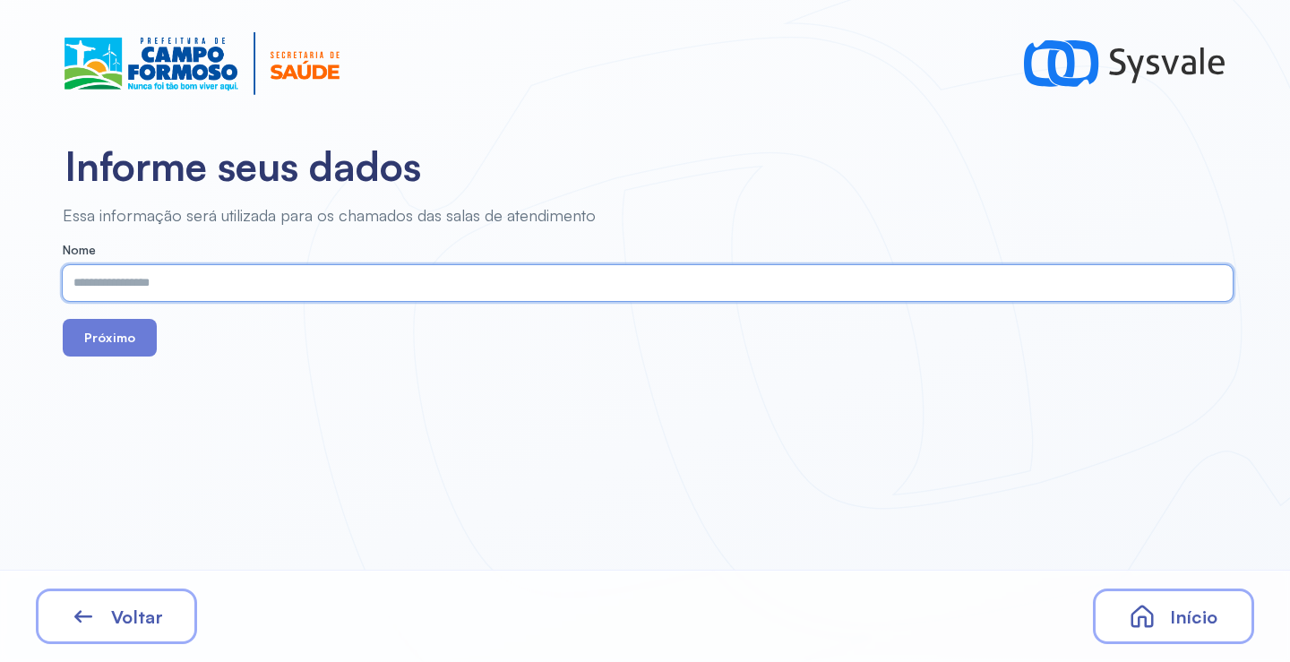
paste input "**********"
type input "**********"
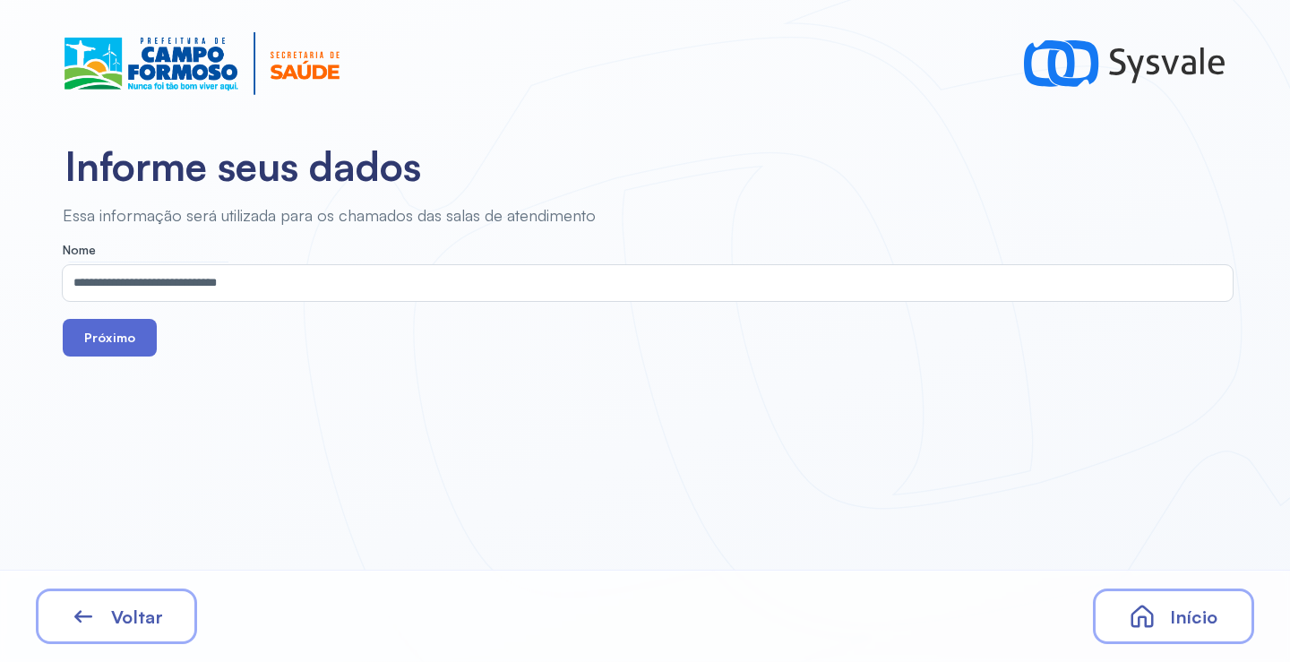
click at [136, 347] on button "Próximo" at bounding box center [110, 338] width 94 height 38
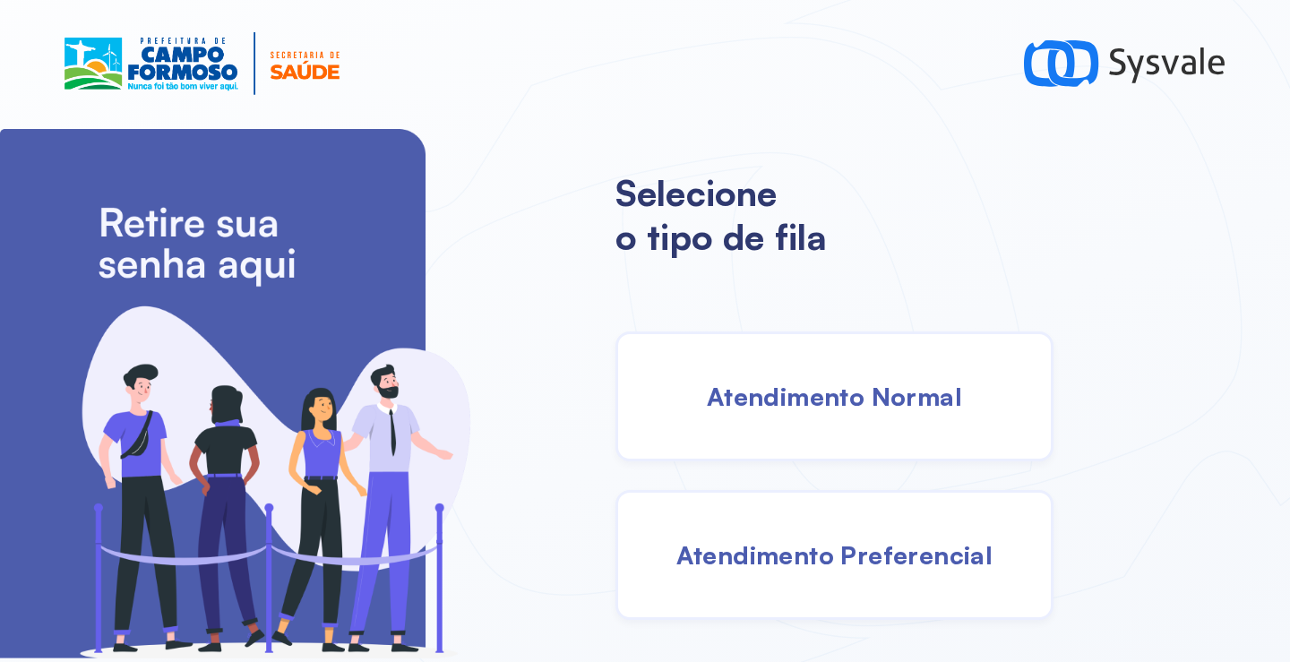
click at [823, 373] on div "Atendimento Normal" at bounding box center [834, 396] width 438 height 130
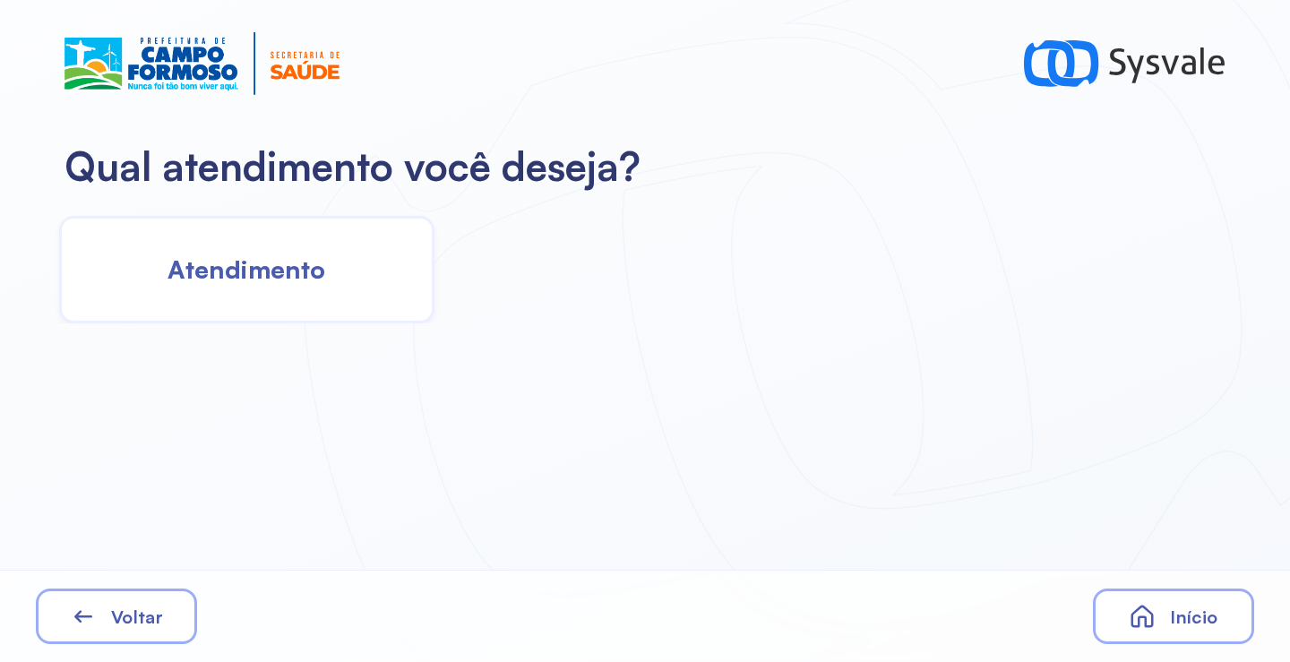
click at [249, 275] on span "Atendimento" at bounding box center [247, 269] width 158 height 31
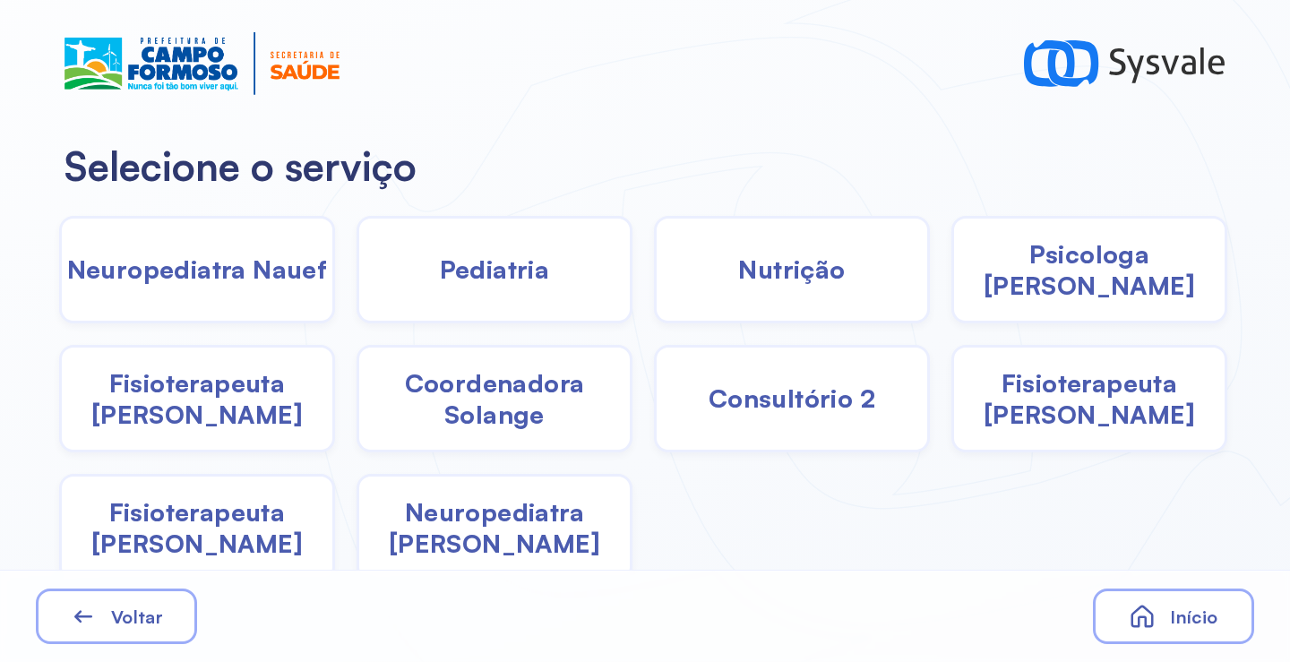
click at [1106, 274] on span "Psicologa [PERSON_NAME]" at bounding box center [1089, 269] width 271 height 63
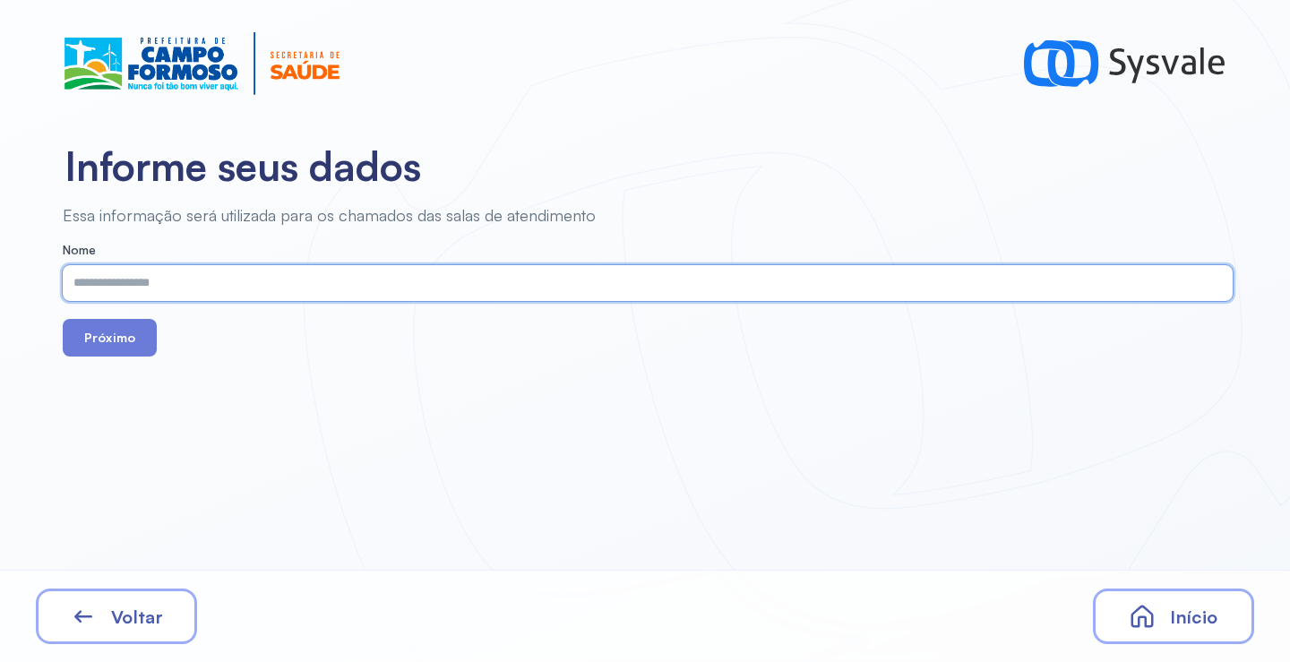
paste input "**********"
click at [81, 287] on input "**********" at bounding box center [644, 283] width 1163 height 36
click at [182, 288] on input "**********" at bounding box center [644, 283] width 1163 height 36
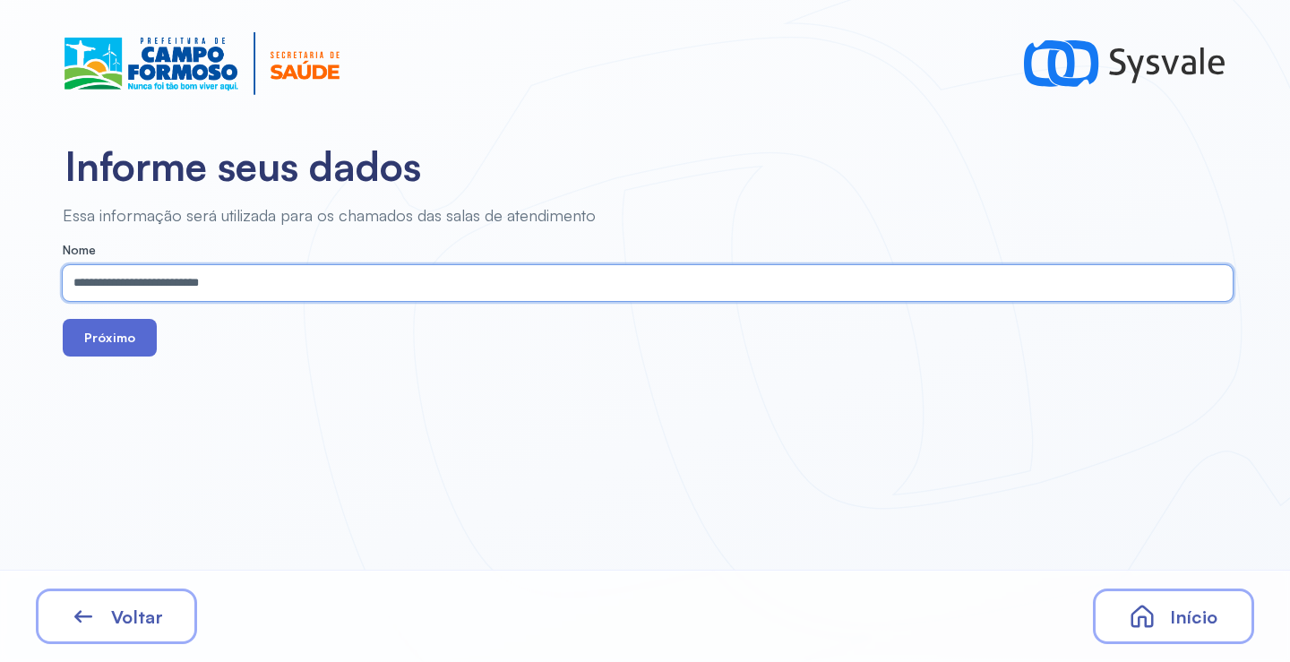
type input "**********"
click at [94, 330] on button "Próximo" at bounding box center [110, 338] width 94 height 38
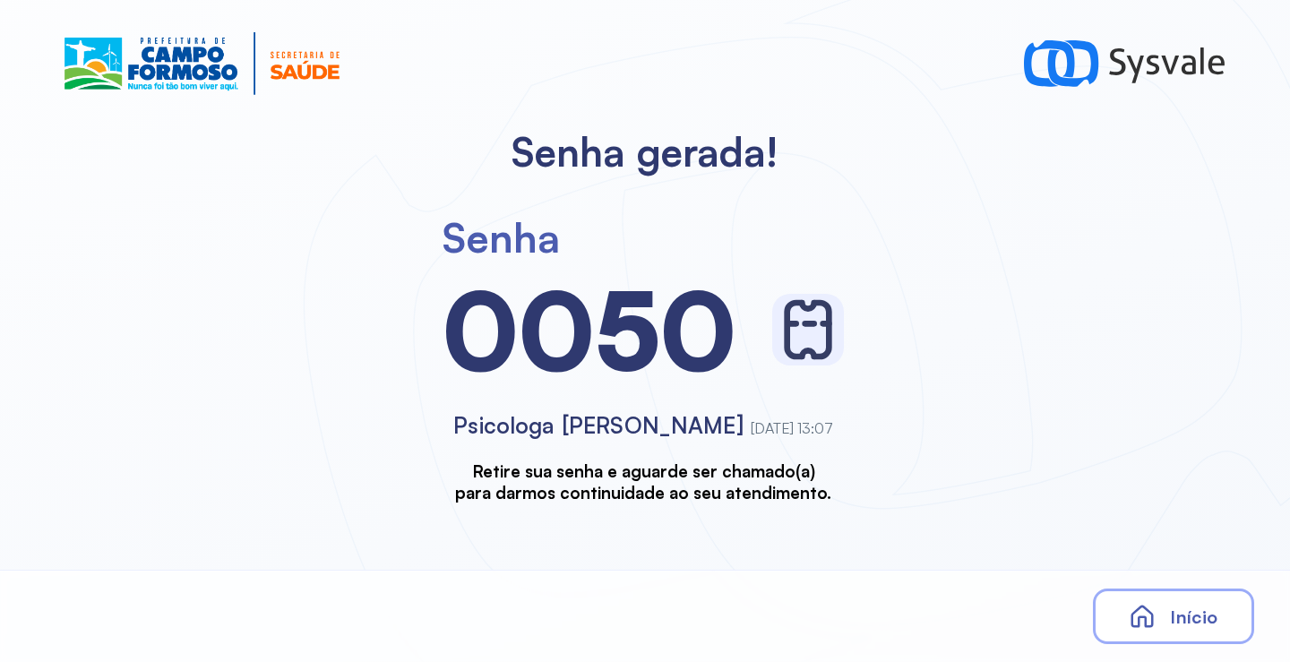
click at [1163, 603] on div "Início" at bounding box center [1173, 617] width 161 height 56
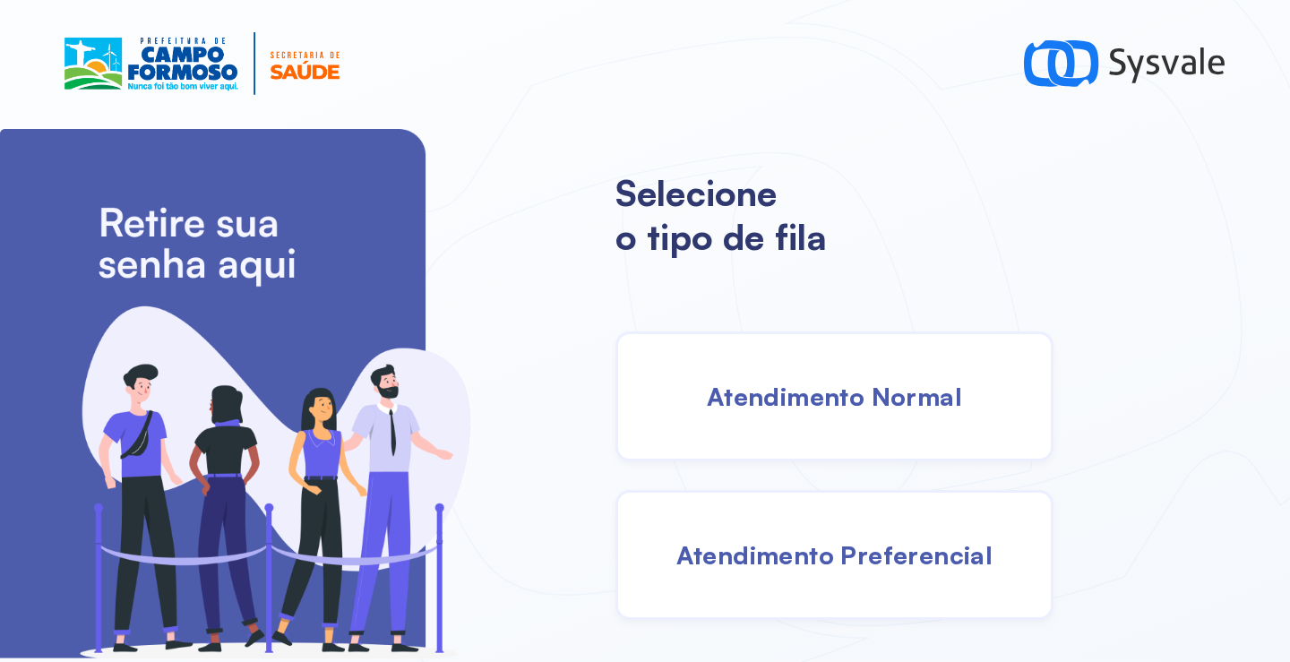
click at [715, 386] on span "Atendimento Normal" at bounding box center [834, 396] width 255 height 31
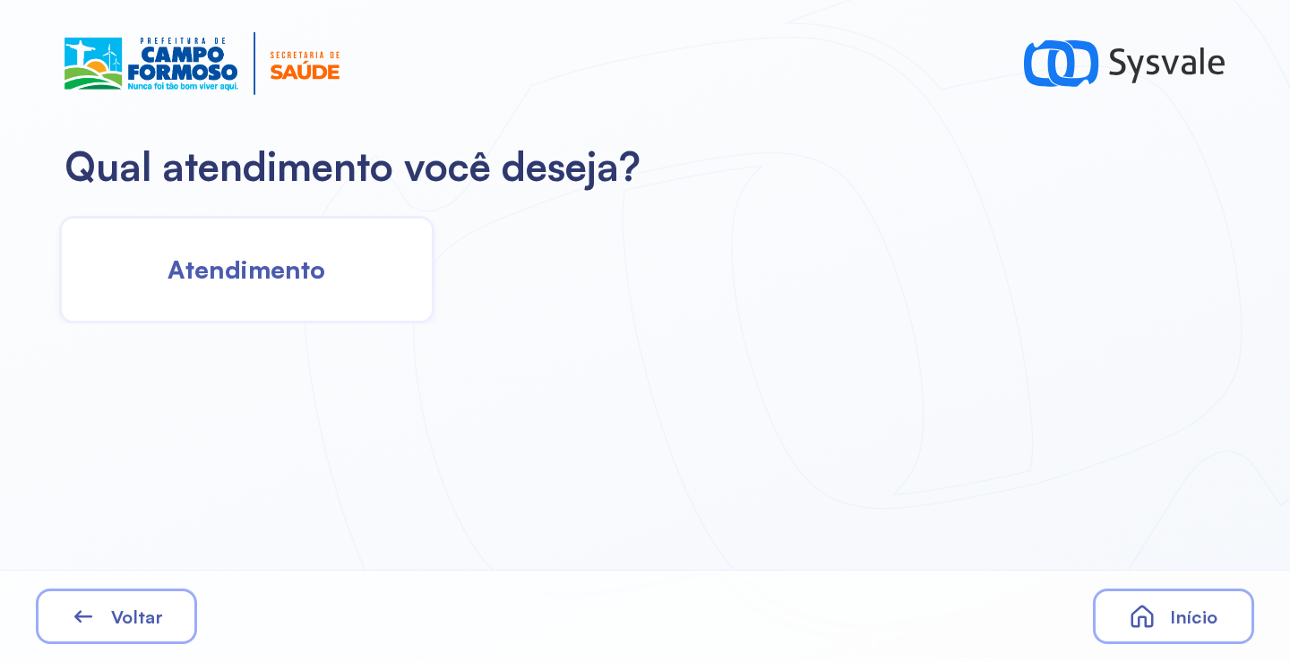
click at [371, 288] on div "Atendimento" at bounding box center [246, 270] width 375 height 108
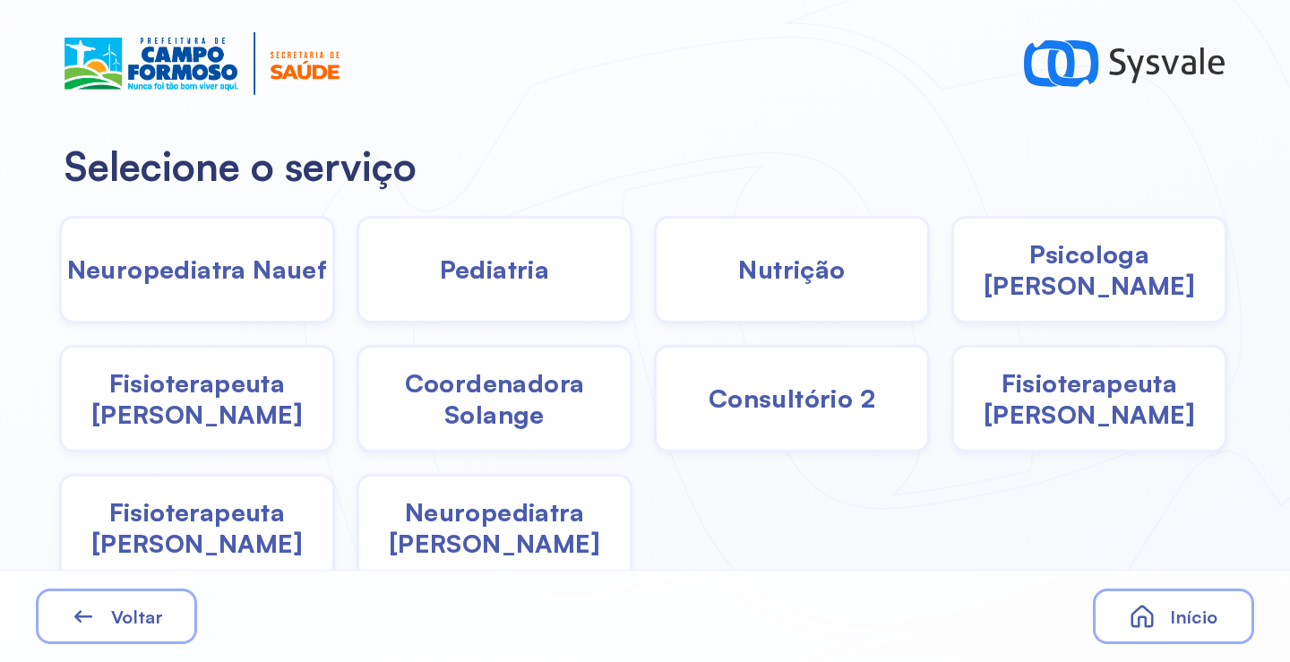
click at [335, 345] on div "Psicologa Alana" at bounding box center [197, 399] width 276 height 108
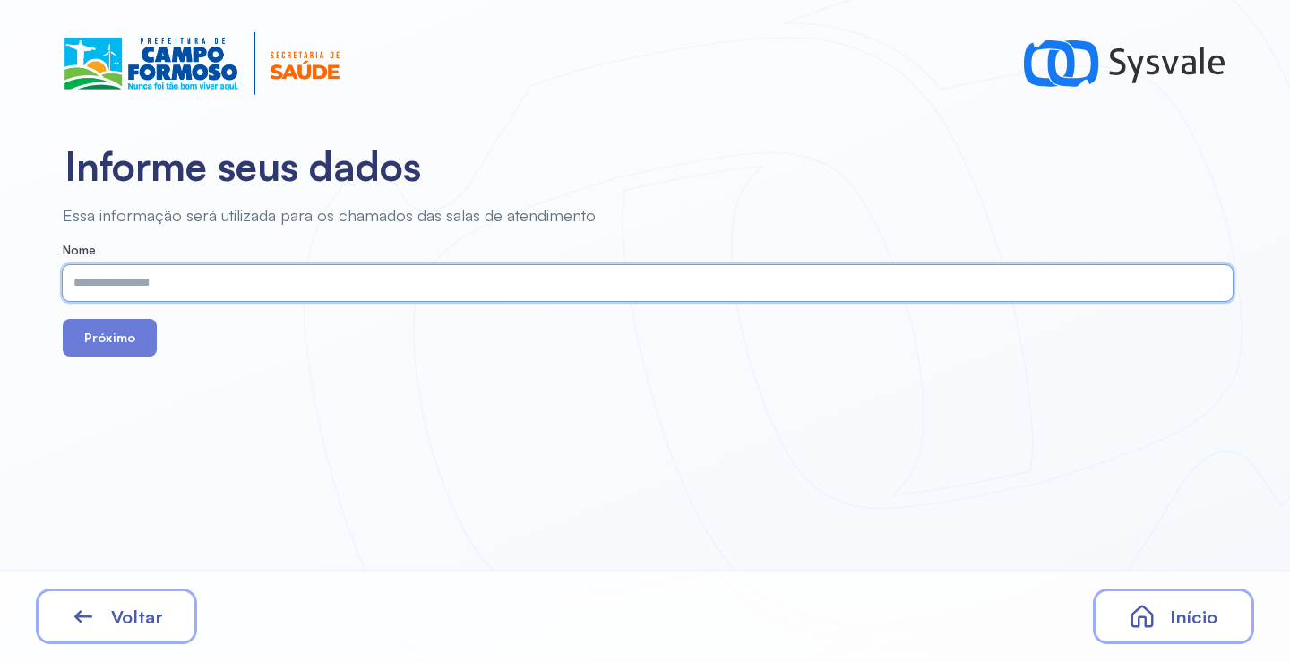
paste input "**********"
type input "**********"
click at [121, 356] on button "Próximo" at bounding box center [110, 338] width 94 height 38
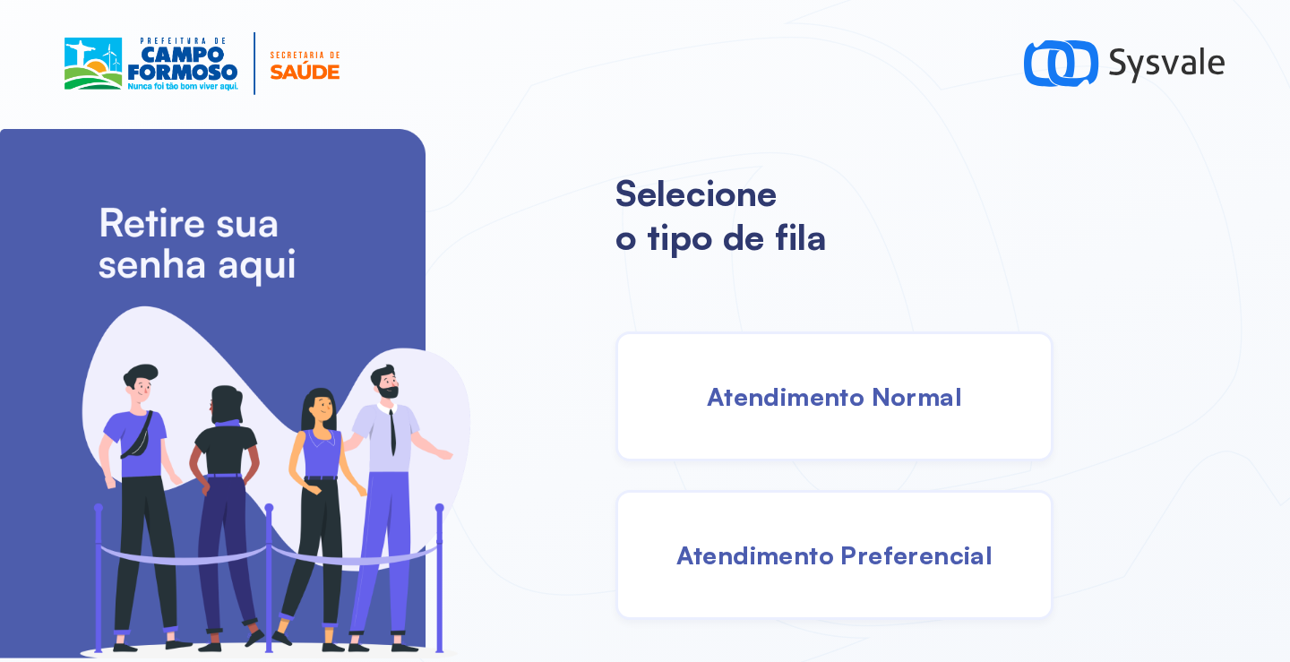
click at [780, 415] on div "Atendimento Normal" at bounding box center [834, 396] width 438 height 130
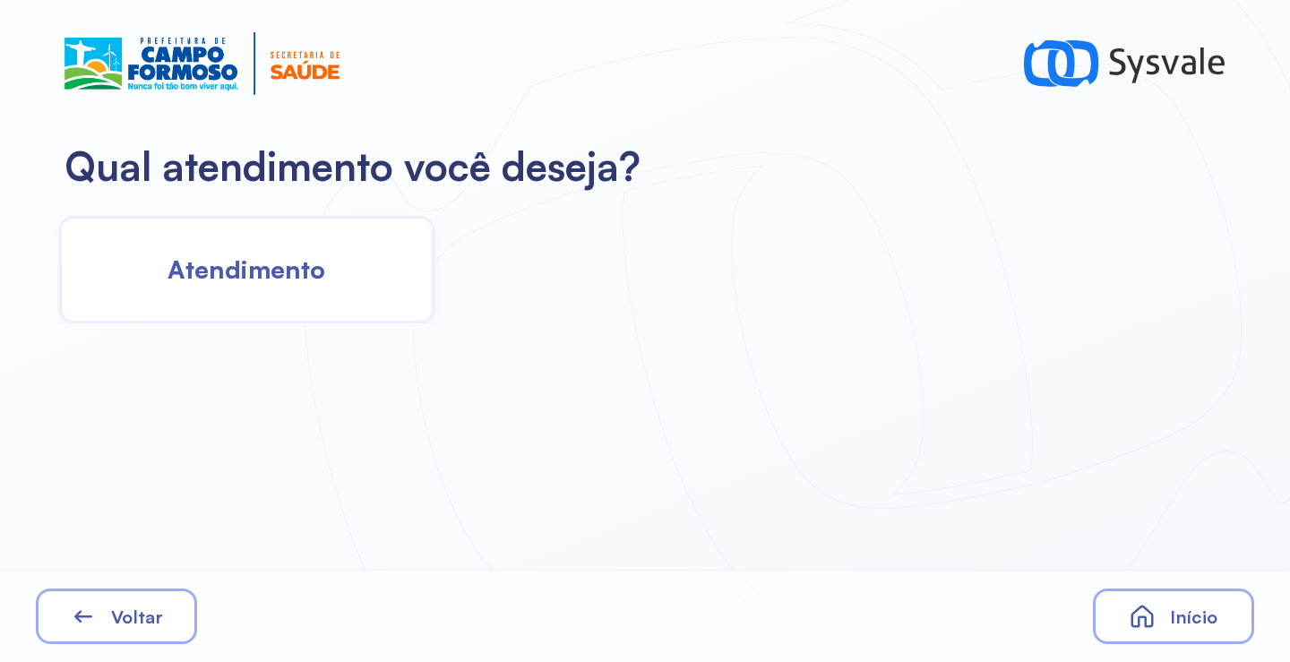
click at [348, 297] on div "Atendimento" at bounding box center [246, 270] width 375 height 108
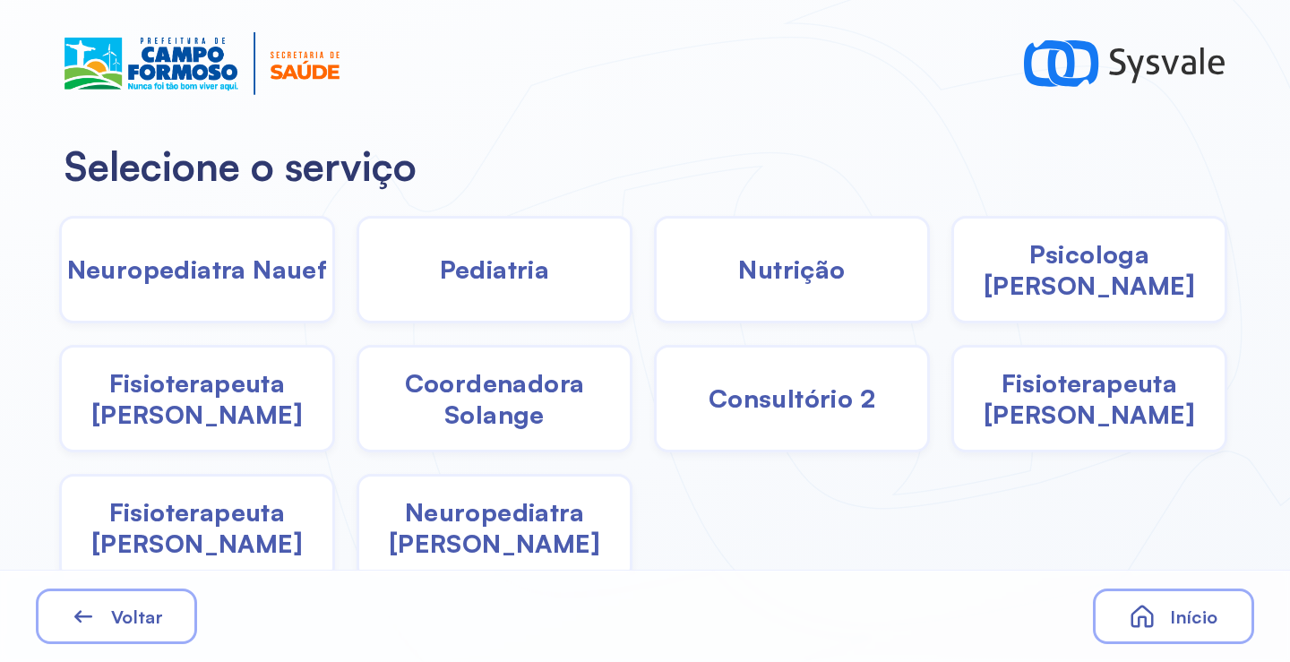
click at [1005, 274] on span "Psicologa Alana" at bounding box center [1089, 269] width 271 height 63
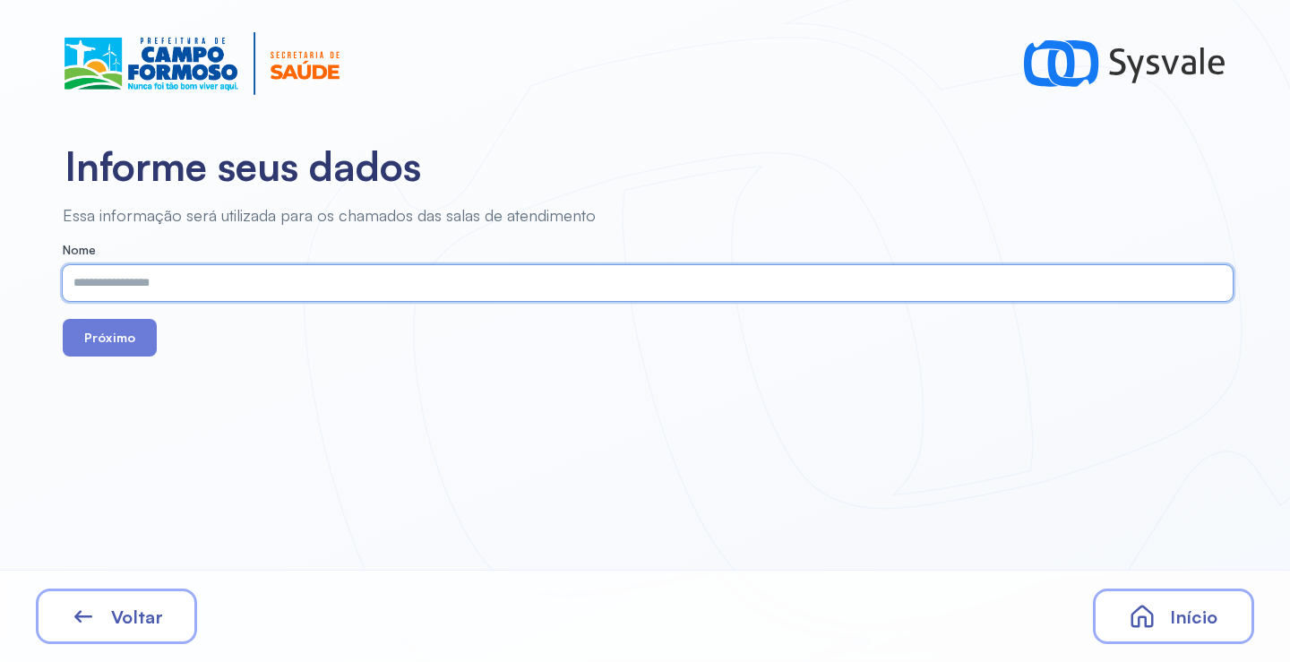
paste input "**********"
type input "**********"
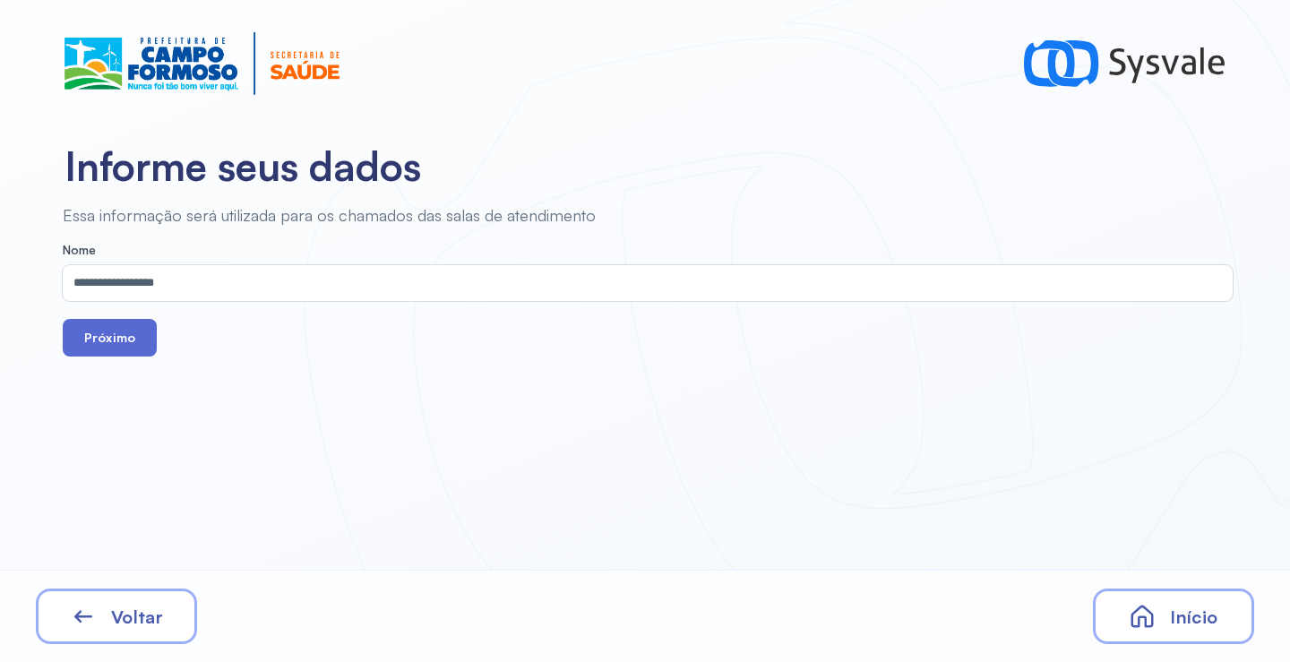
click at [113, 328] on button "Próximo" at bounding box center [110, 338] width 94 height 38
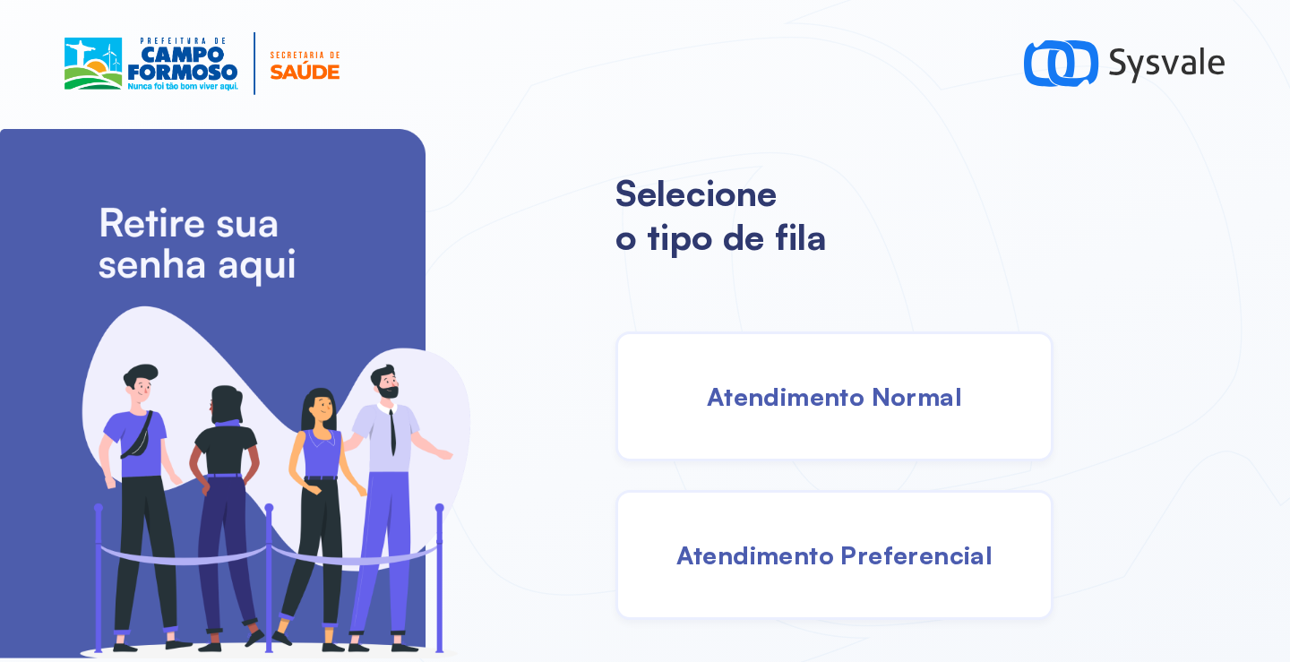
drag, startPoint x: 856, startPoint y: 419, endPoint x: 831, endPoint y: 409, distance: 27.0
click at [831, 409] on div "Atendimento Normal" at bounding box center [834, 396] width 438 height 130
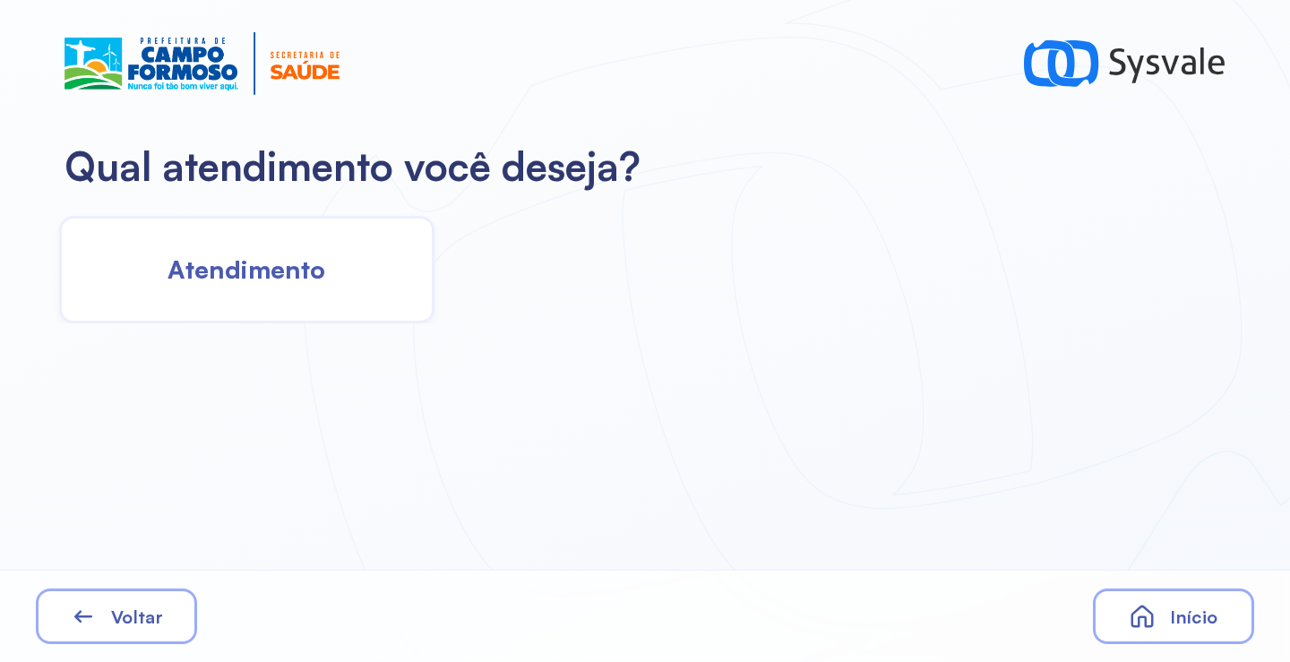
click at [159, 280] on div "Atendimento" at bounding box center [246, 270] width 375 height 108
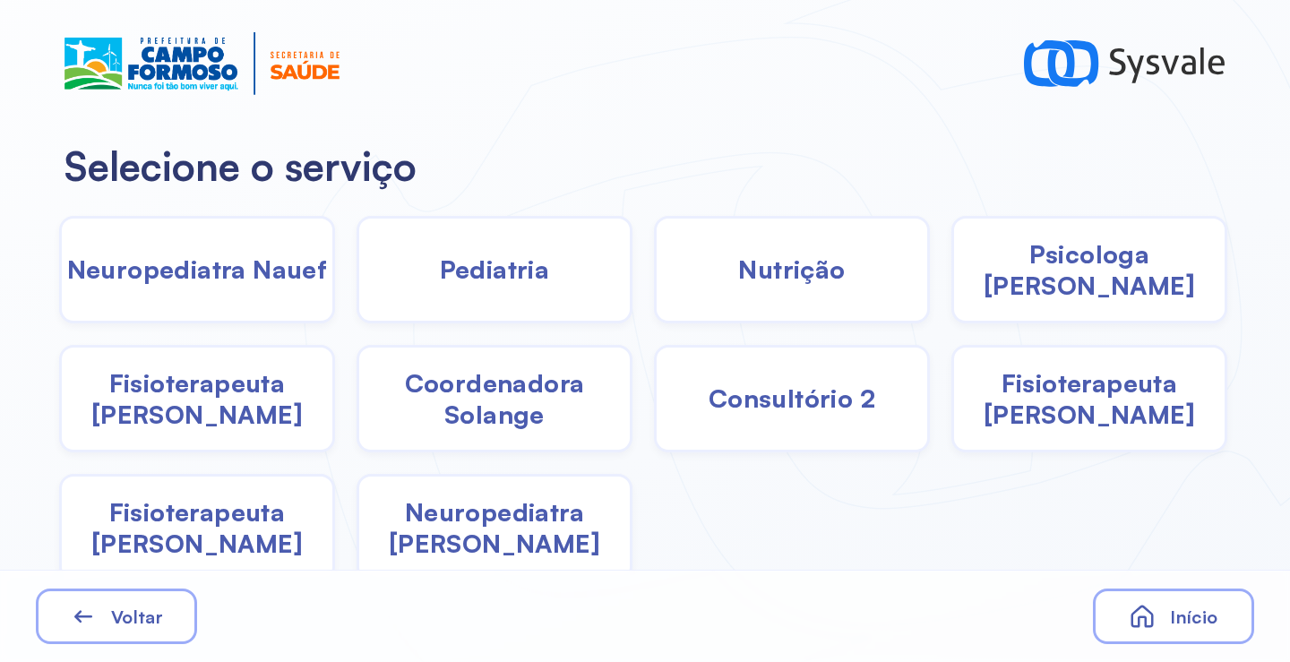
click at [654, 294] on div "Pediatria" at bounding box center [792, 270] width 276 height 108
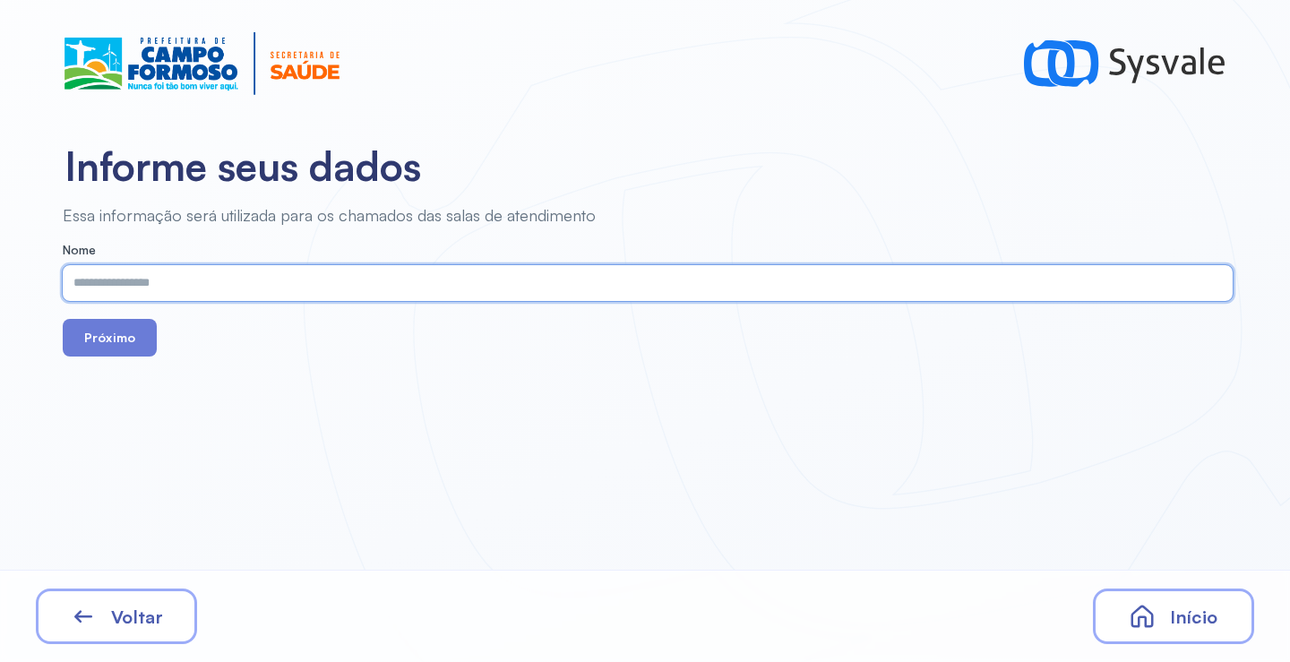
paste input "**********"
type input "**********"
click at [139, 345] on button "Próximo" at bounding box center [110, 338] width 94 height 38
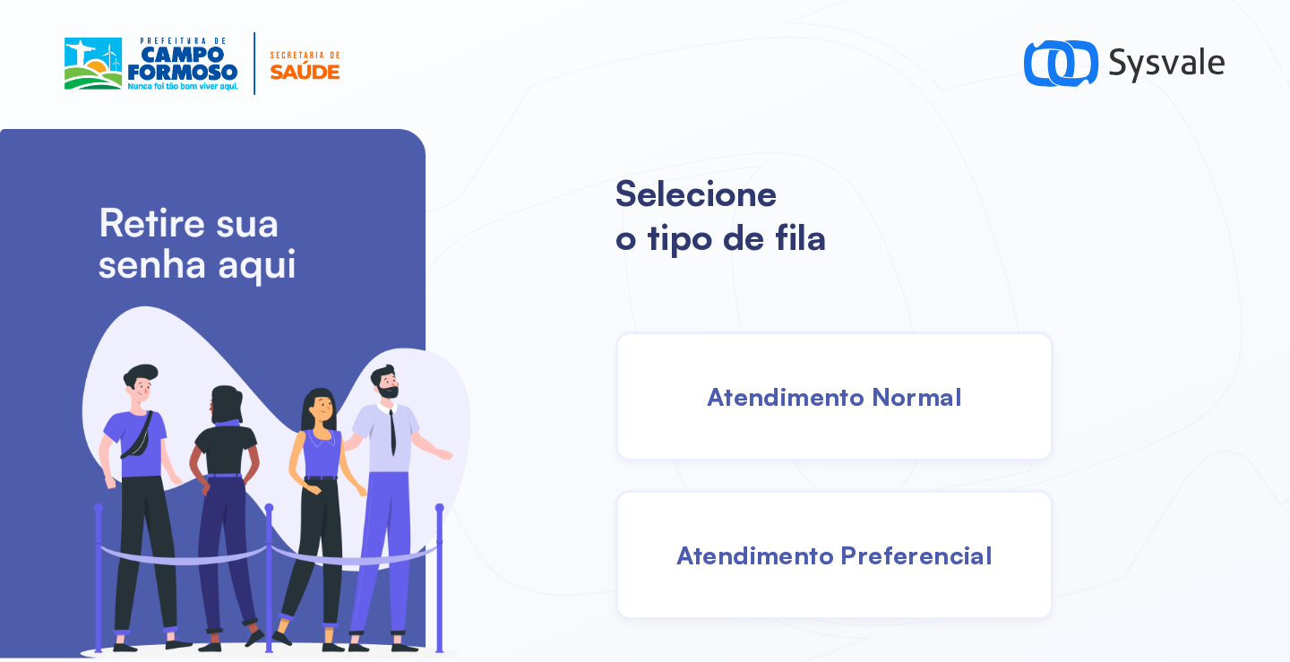
click at [843, 407] on span "Atendimento Normal" at bounding box center [834, 396] width 255 height 31
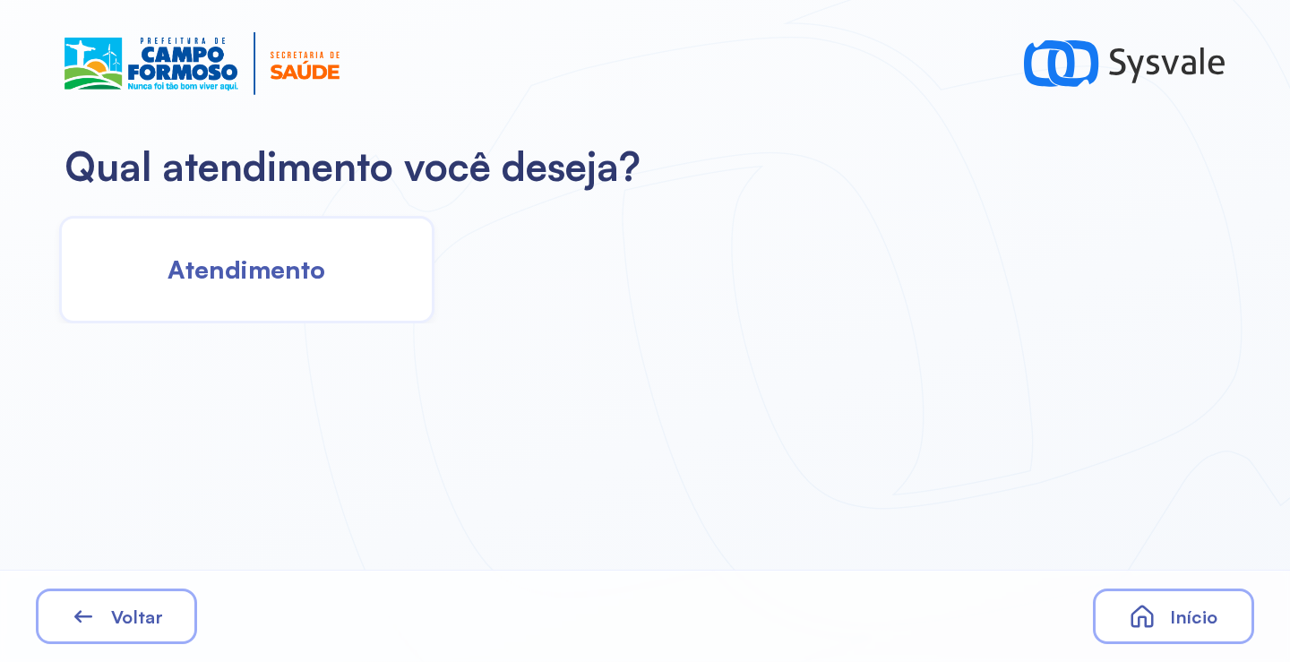
click at [354, 271] on div "Atendimento" at bounding box center [246, 270] width 375 height 108
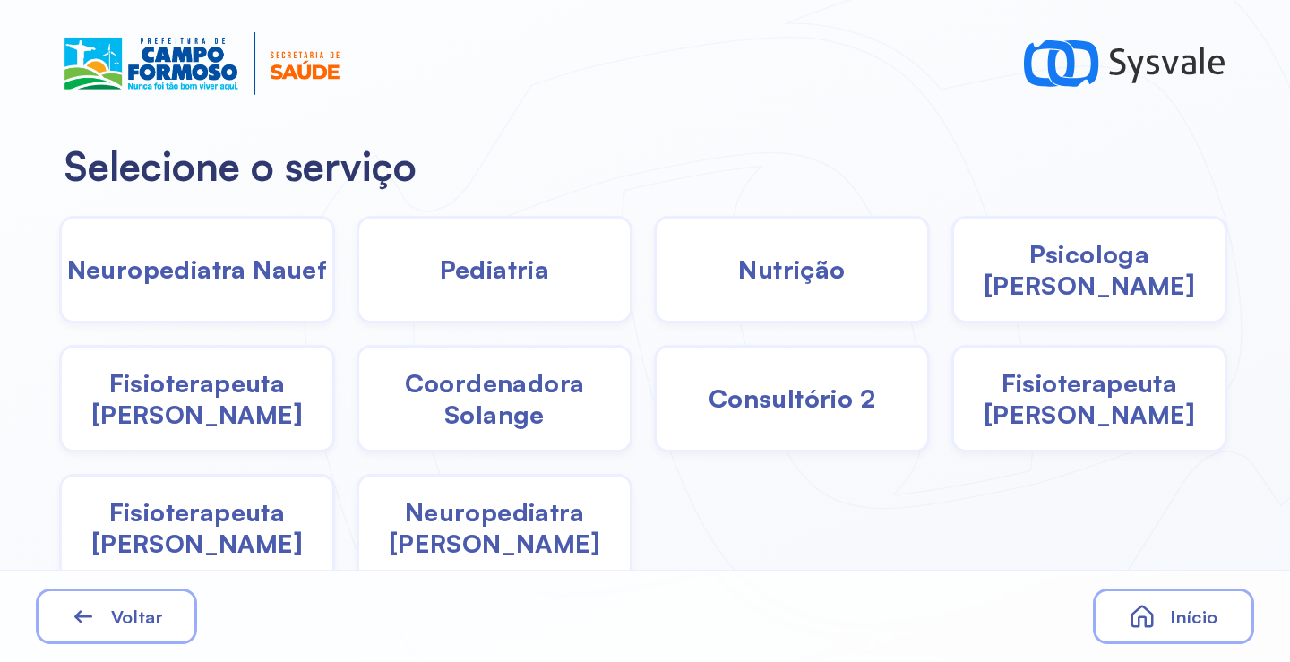
click at [455, 523] on span "Neuropediatra João" at bounding box center [494, 527] width 271 height 63
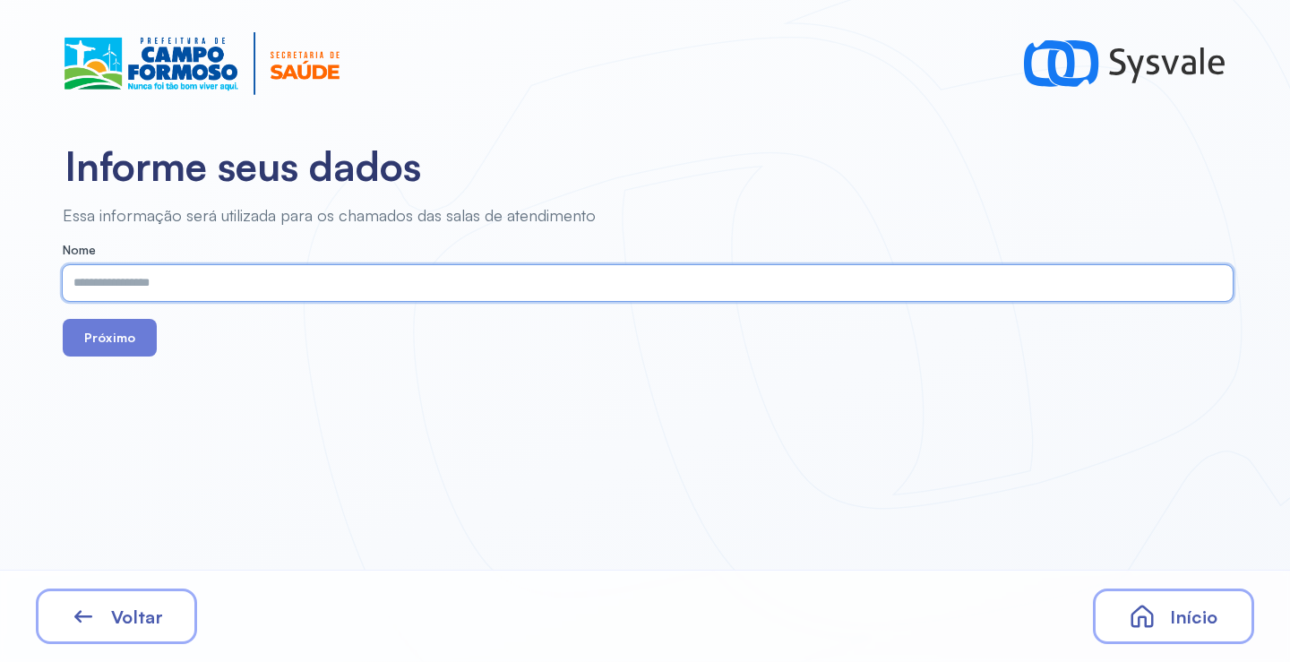
paste input "**********"
type input "**********"
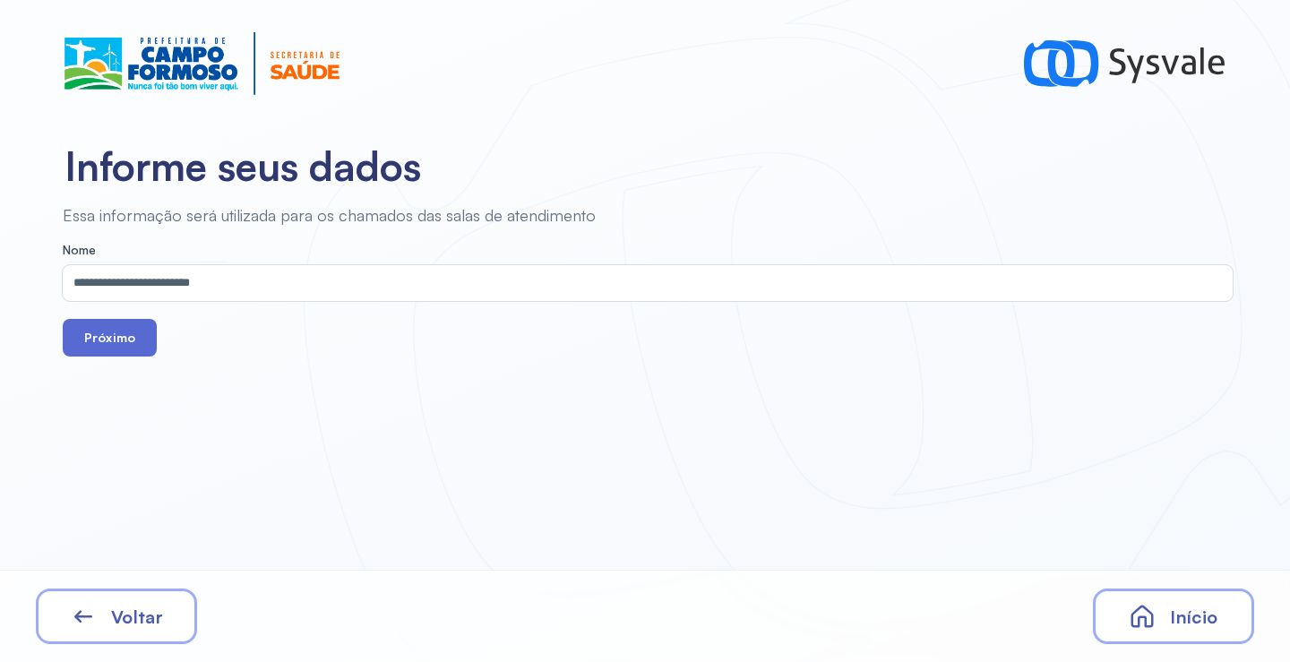
click at [142, 342] on button "Próximo" at bounding box center [110, 338] width 94 height 38
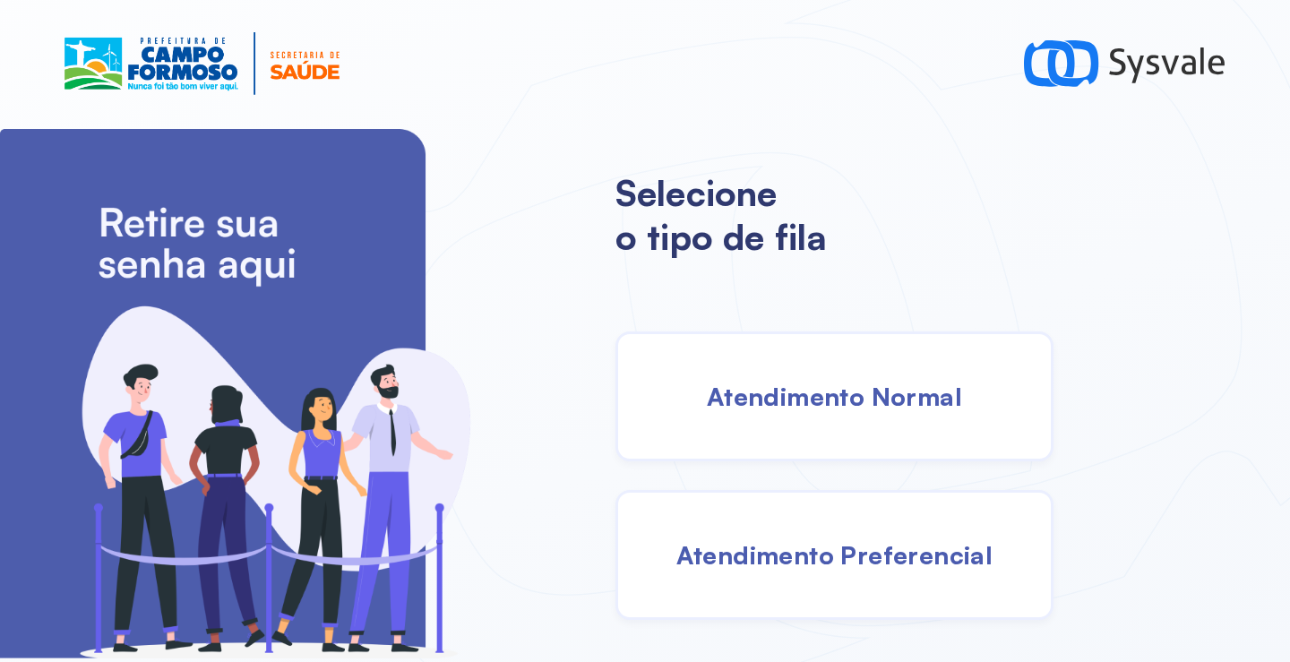
click at [889, 554] on span "Atendimento Preferencial" at bounding box center [834, 554] width 317 height 31
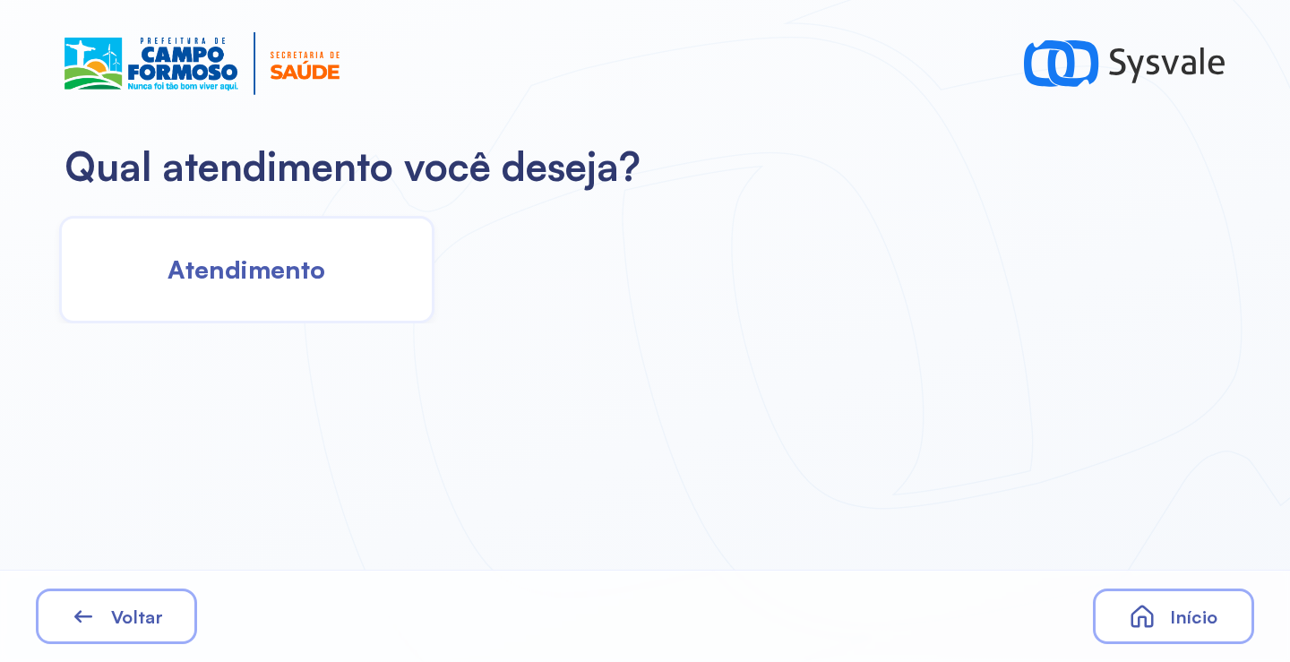
click at [231, 279] on span "Atendimento" at bounding box center [247, 269] width 158 height 31
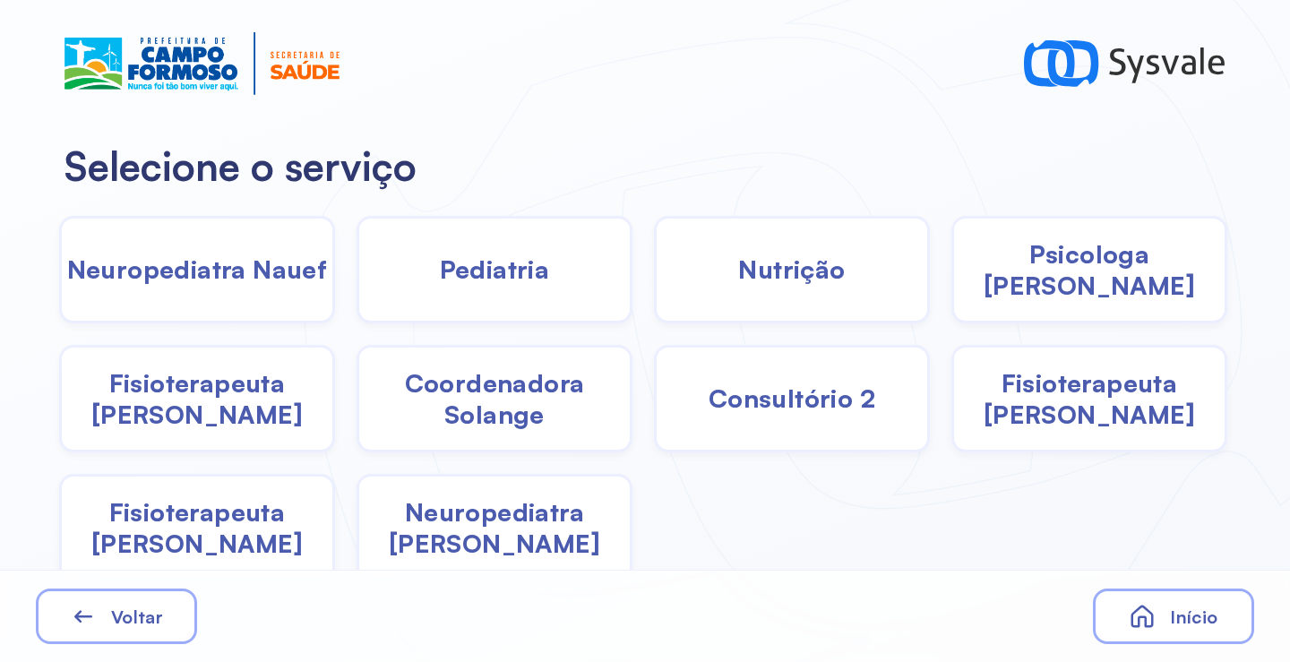
click at [654, 288] on div "Pediatria" at bounding box center [792, 270] width 276 height 108
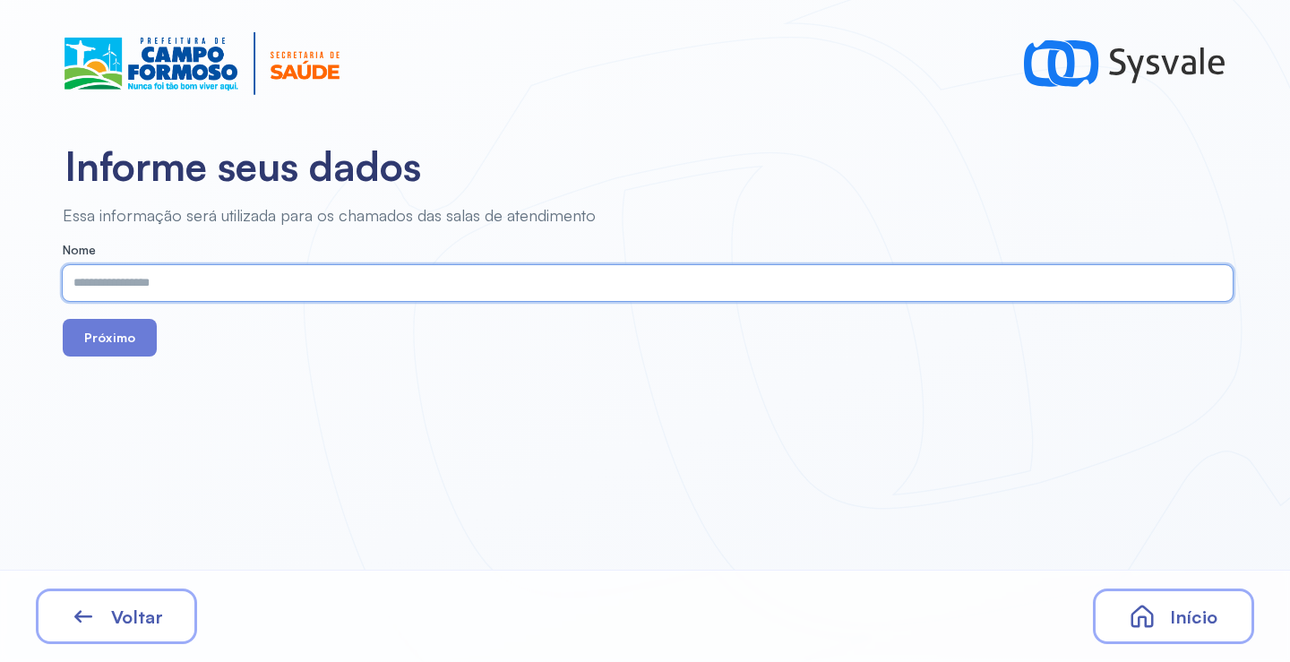
drag, startPoint x: 439, startPoint y: 288, endPoint x: 131, endPoint y: 610, distance: 446.1
click at [131, 610] on span "Voltar" at bounding box center [137, 617] width 52 height 22
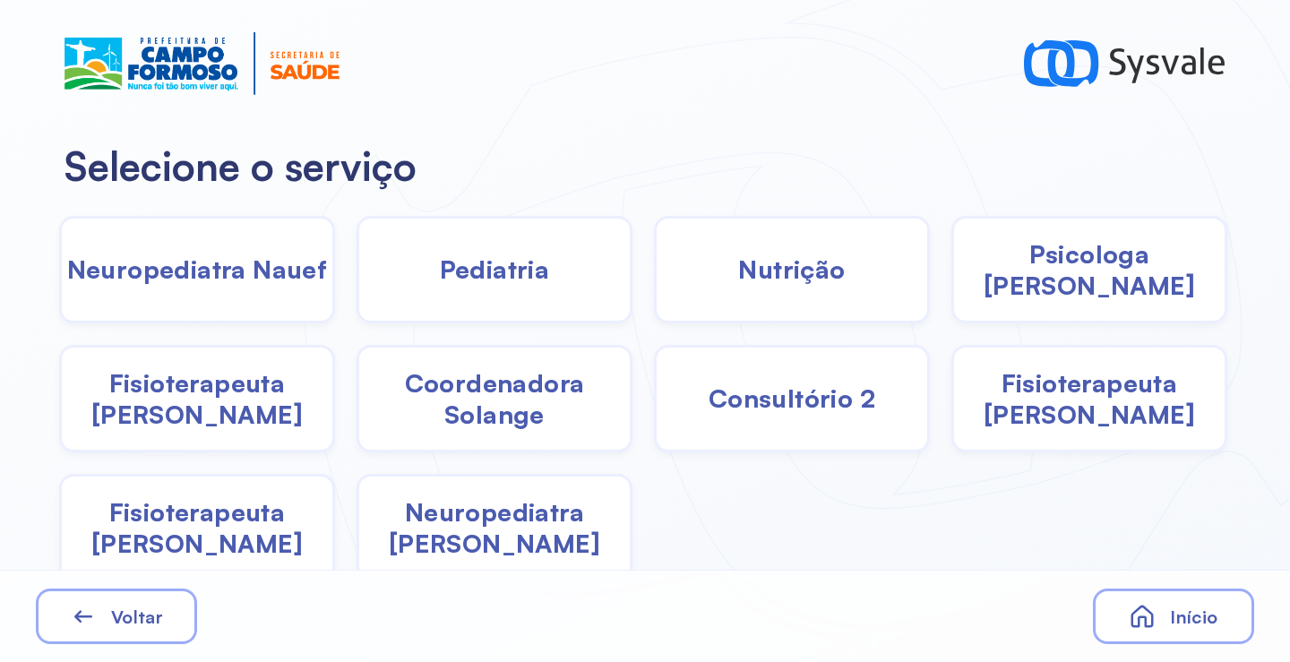
click at [458, 533] on span "Neuropediatra João" at bounding box center [494, 527] width 271 height 63
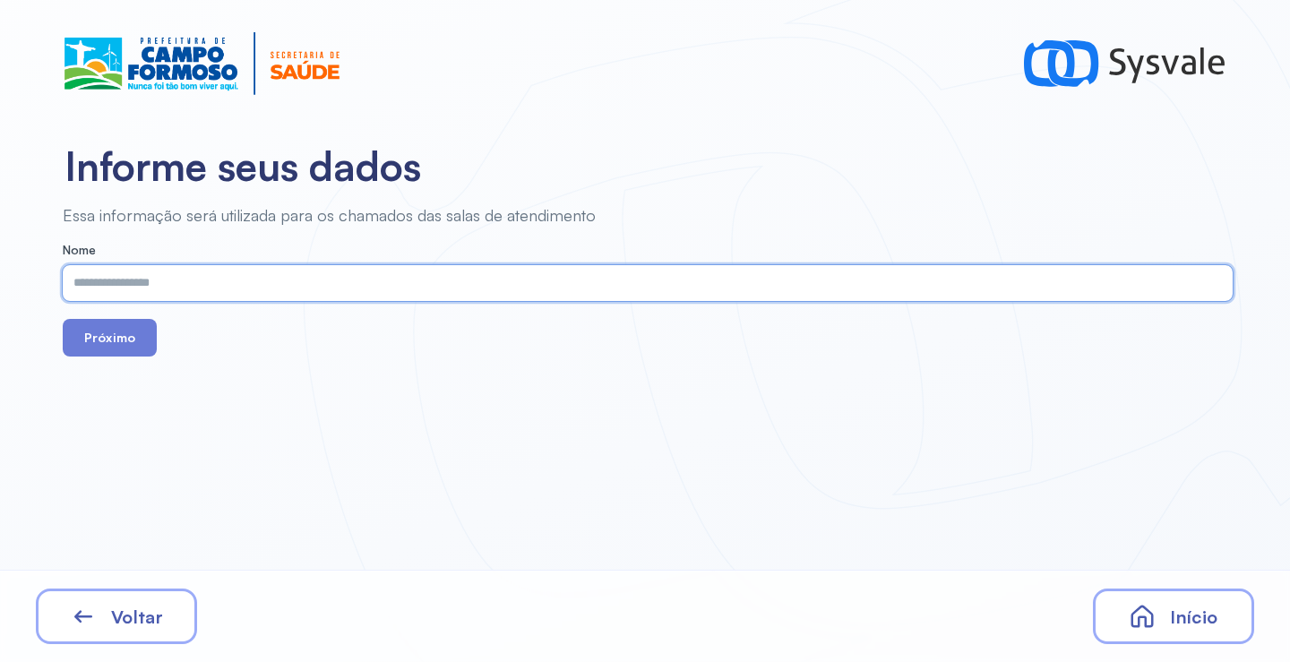
paste input "**********"
type input "**********"
click at [143, 340] on button "Próximo" at bounding box center [110, 338] width 94 height 38
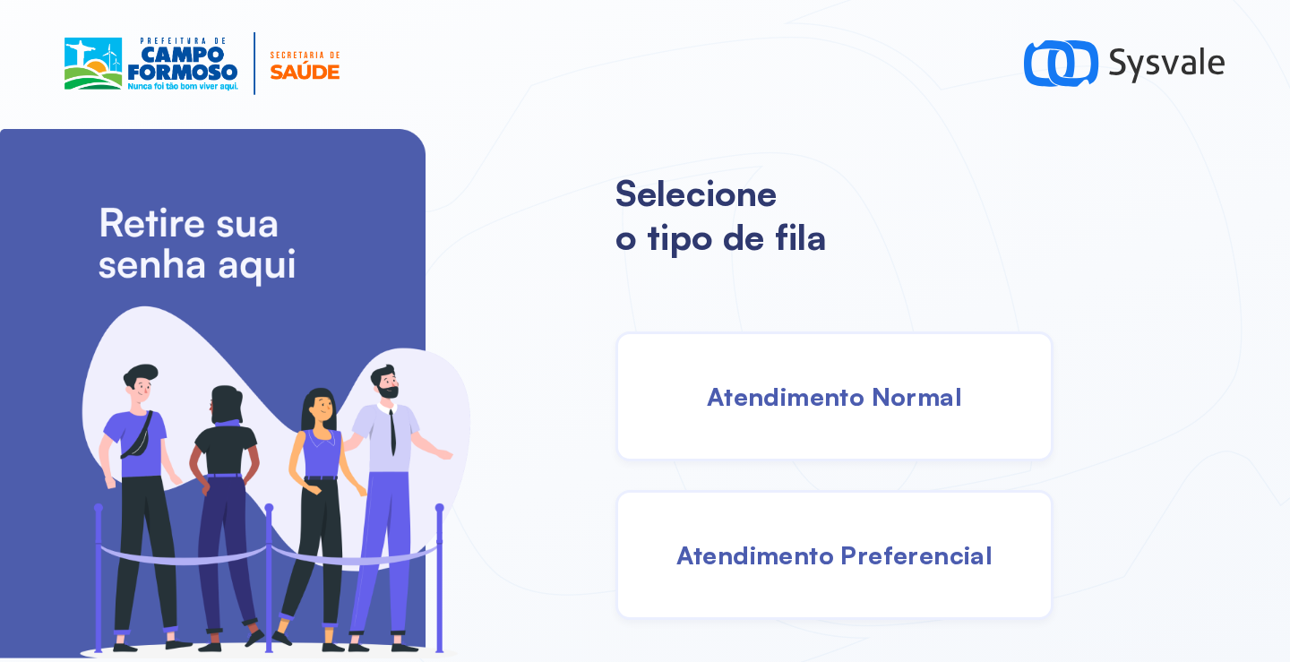
click at [814, 417] on div "Atendimento Normal" at bounding box center [834, 396] width 438 height 130
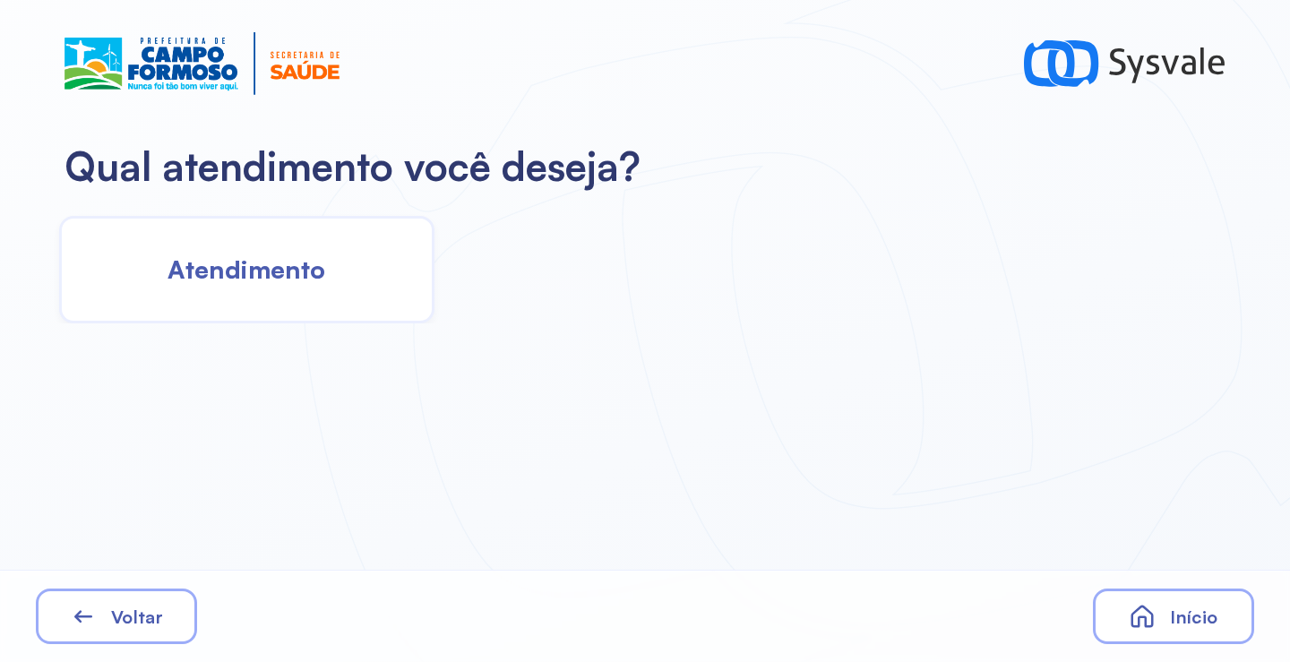
click at [249, 278] on span "Atendimento" at bounding box center [247, 269] width 158 height 31
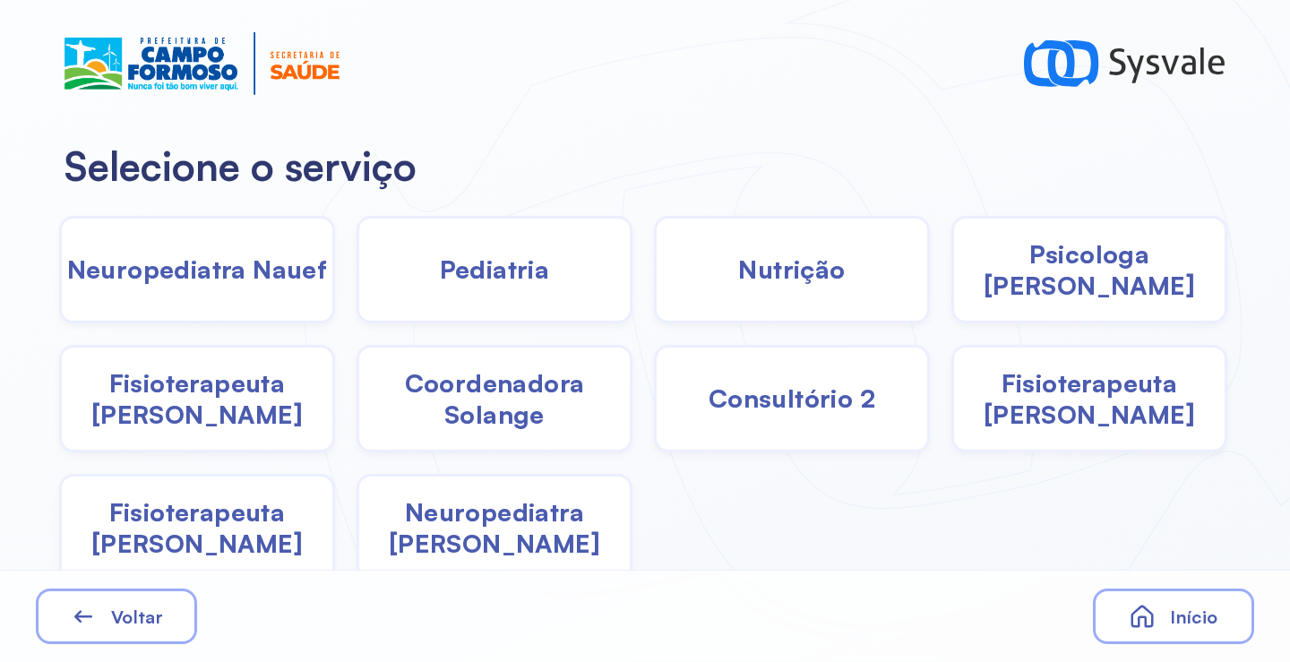
click at [505, 278] on span "Pediatria" at bounding box center [495, 269] width 110 height 31
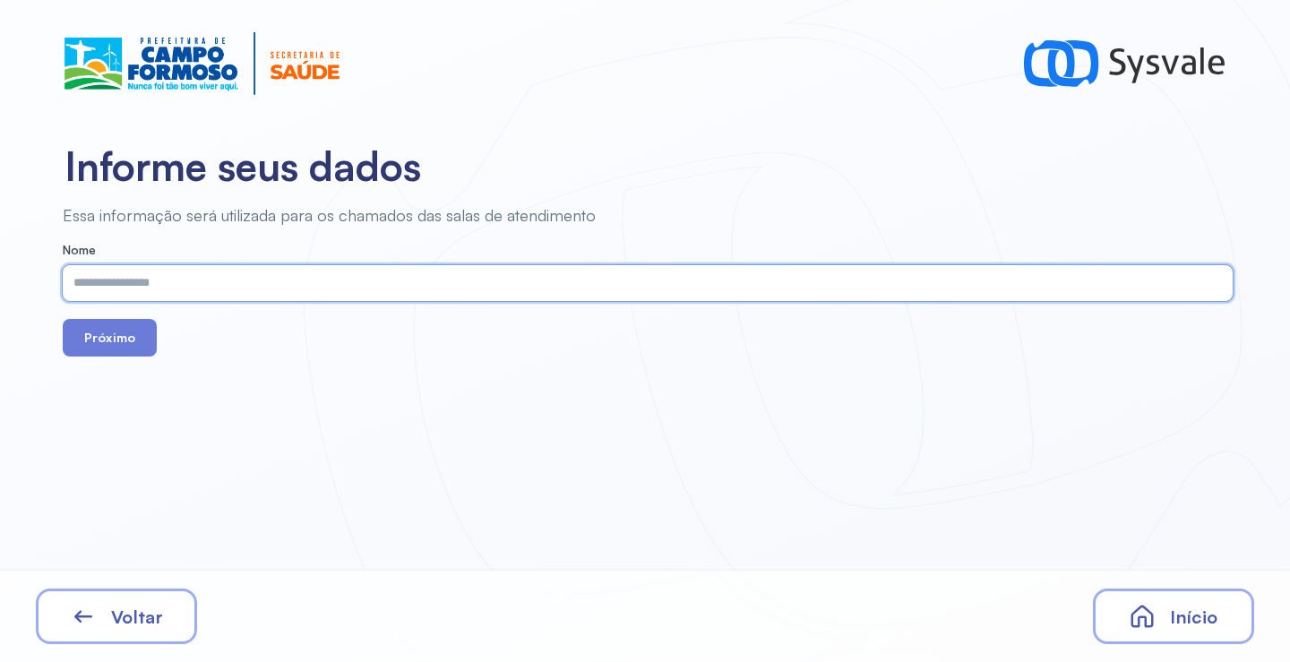
paste input "**********"
click at [108, 283] on input "**********" at bounding box center [644, 283] width 1163 height 36
click at [198, 285] on input "**********" at bounding box center [644, 283] width 1163 height 36
type input "**********"
click at [121, 340] on button "Próximo" at bounding box center [110, 338] width 94 height 38
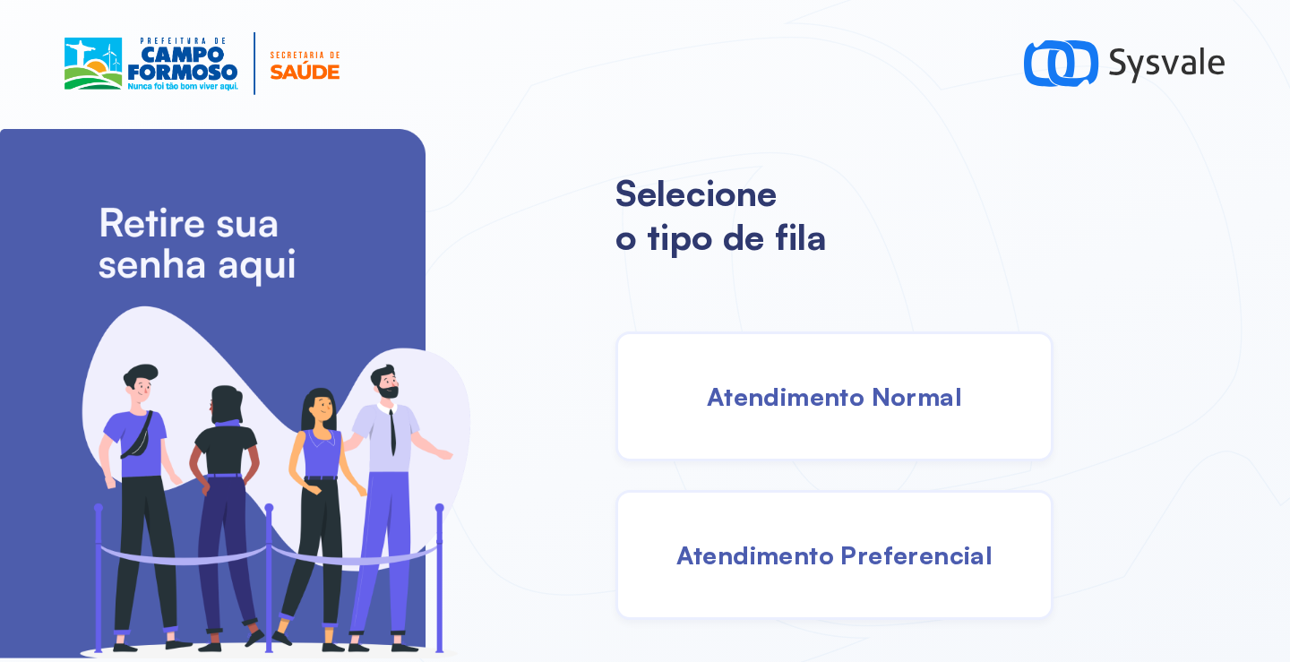
click at [795, 361] on div "Atendimento Normal" at bounding box center [834, 396] width 438 height 130
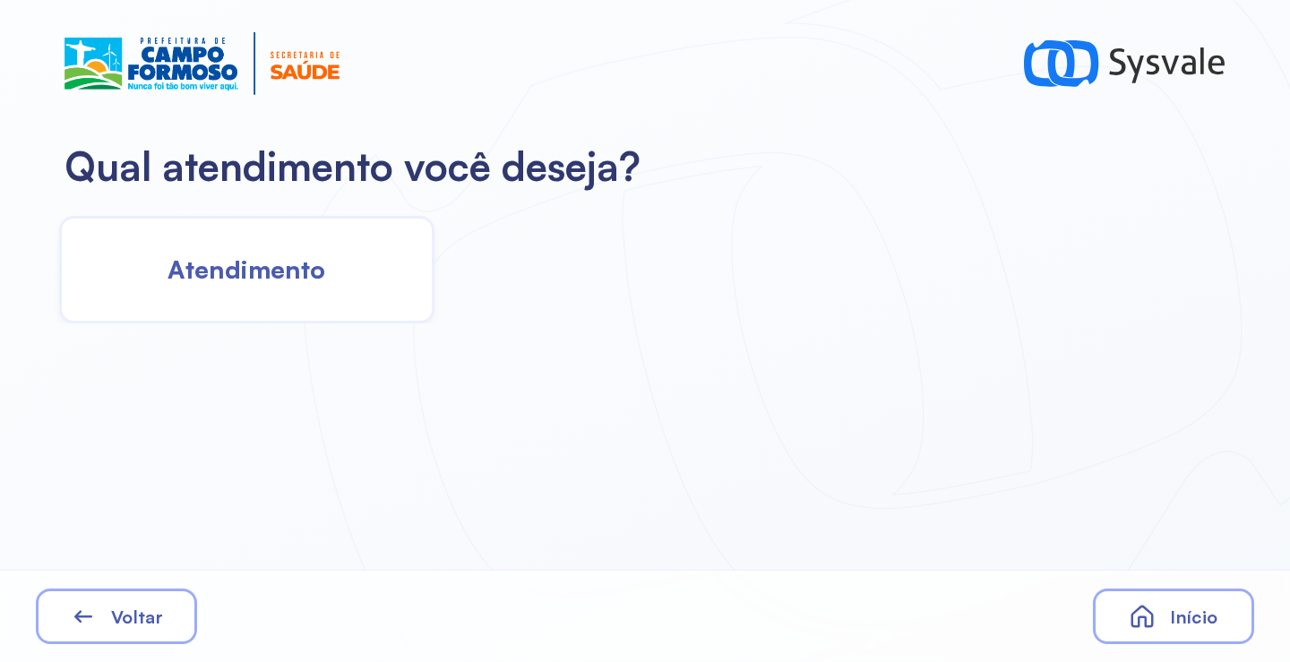
click at [306, 262] on span "Atendimento" at bounding box center [247, 269] width 158 height 31
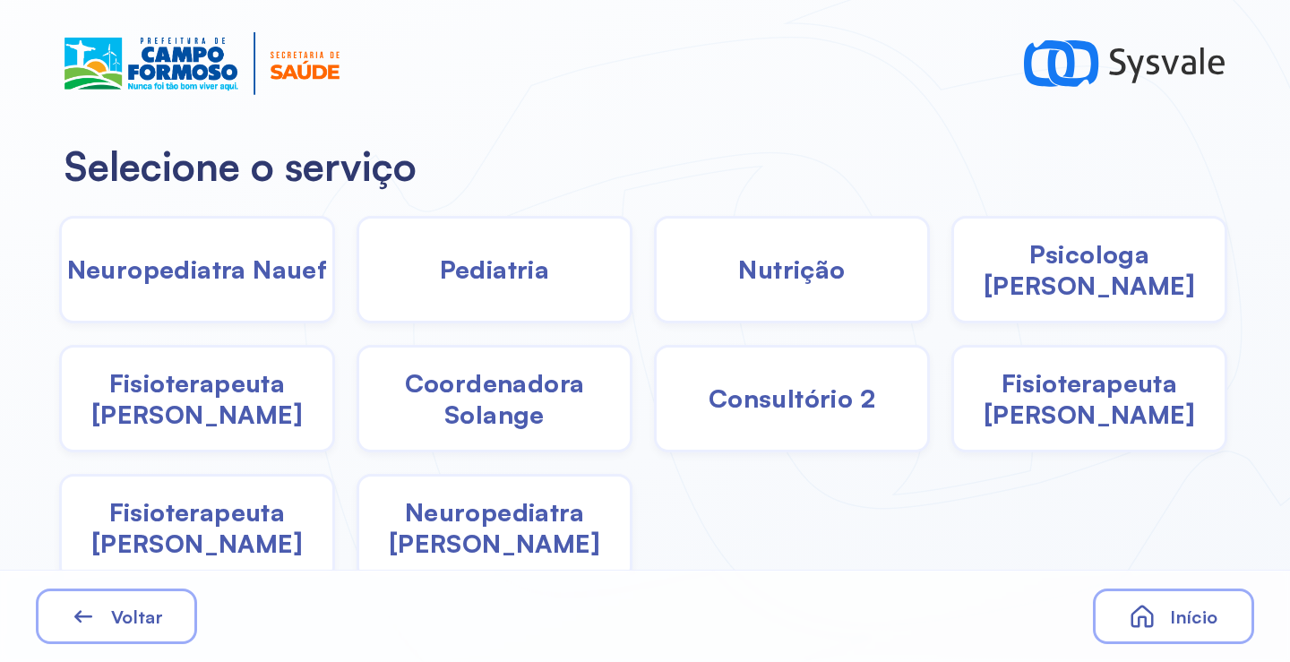
click at [492, 537] on span "Neuropediatra João" at bounding box center [494, 527] width 271 height 63
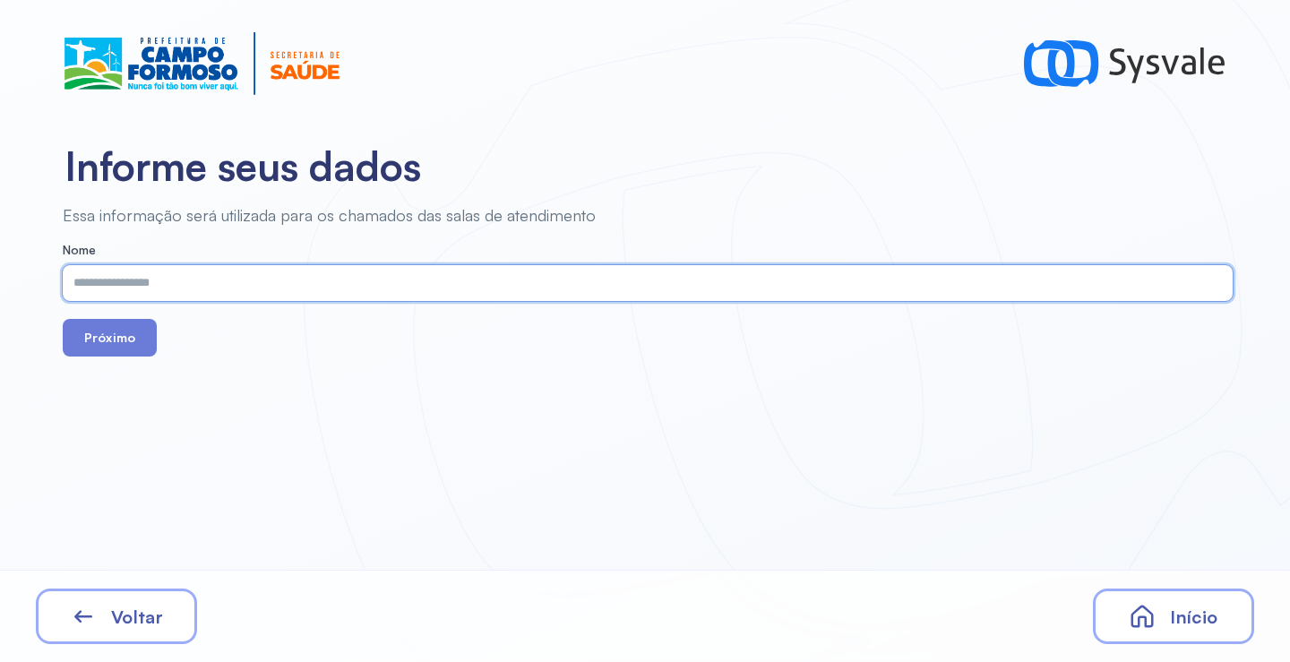
paste input "**********"
type input "**********"
click at [114, 347] on button "Próximo" at bounding box center [110, 338] width 94 height 38
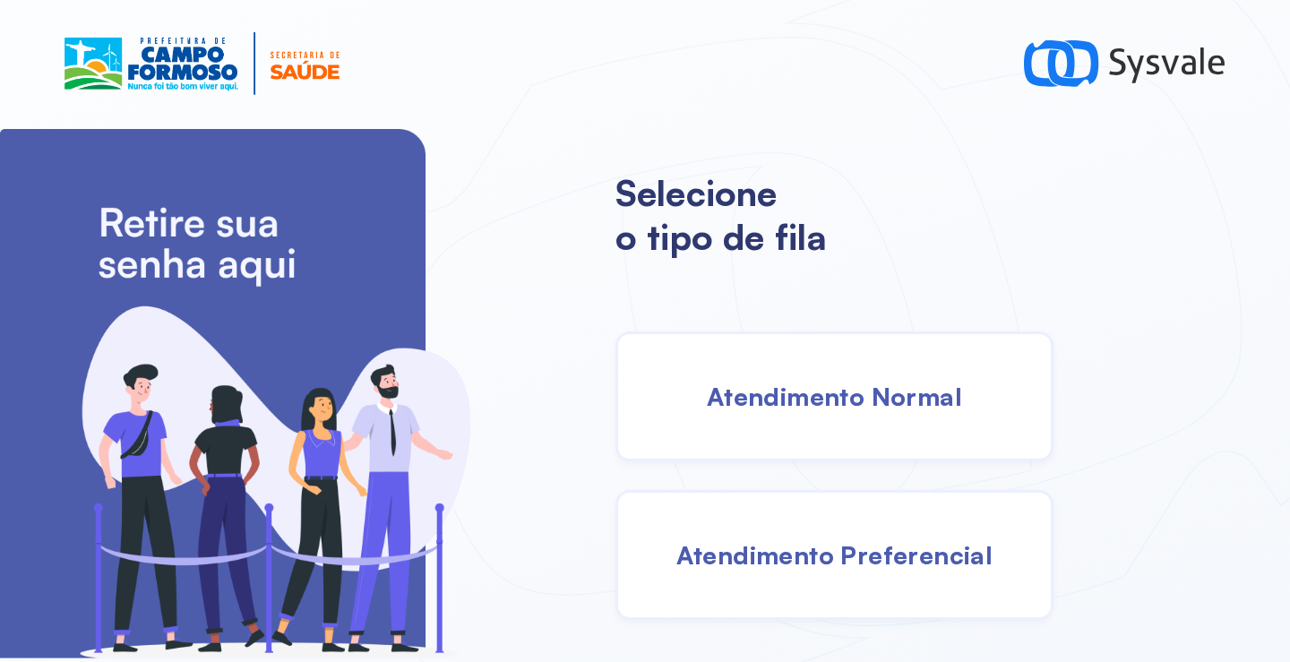
click at [781, 383] on span "Atendimento Normal" at bounding box center [834, 396] width 255 height 31
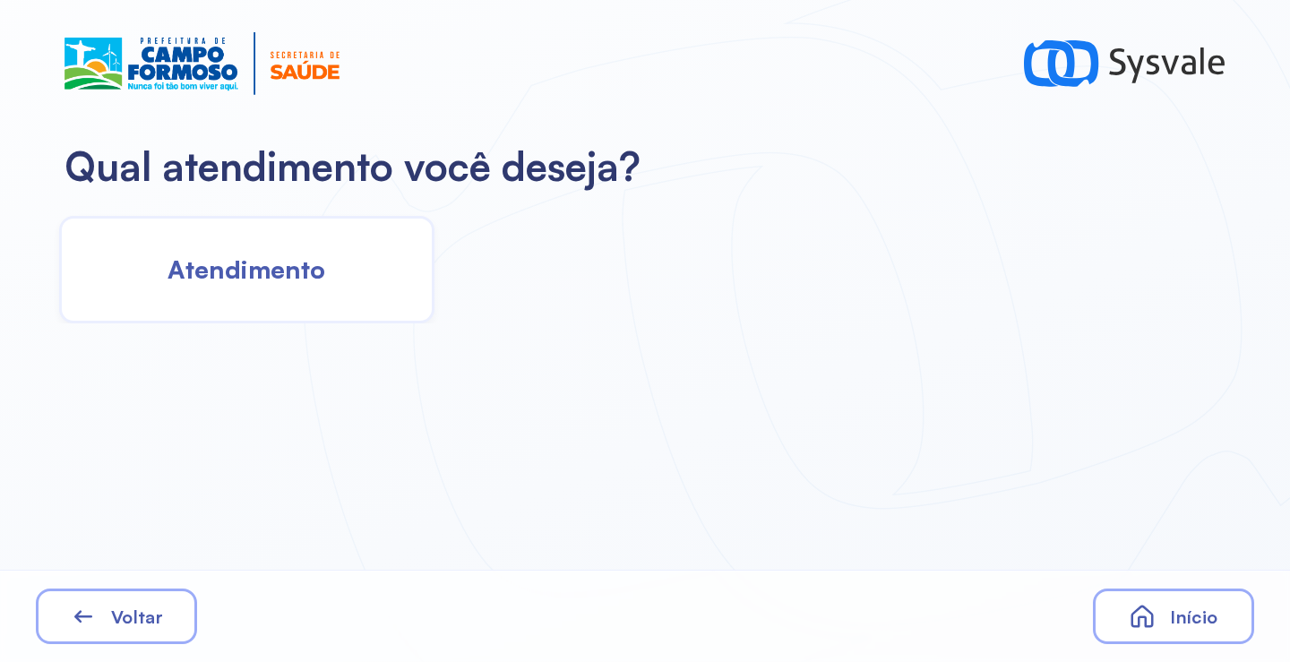
click at [306, 245] on div "Atendimento" at bounding box center [246, 270] width 375 height 108
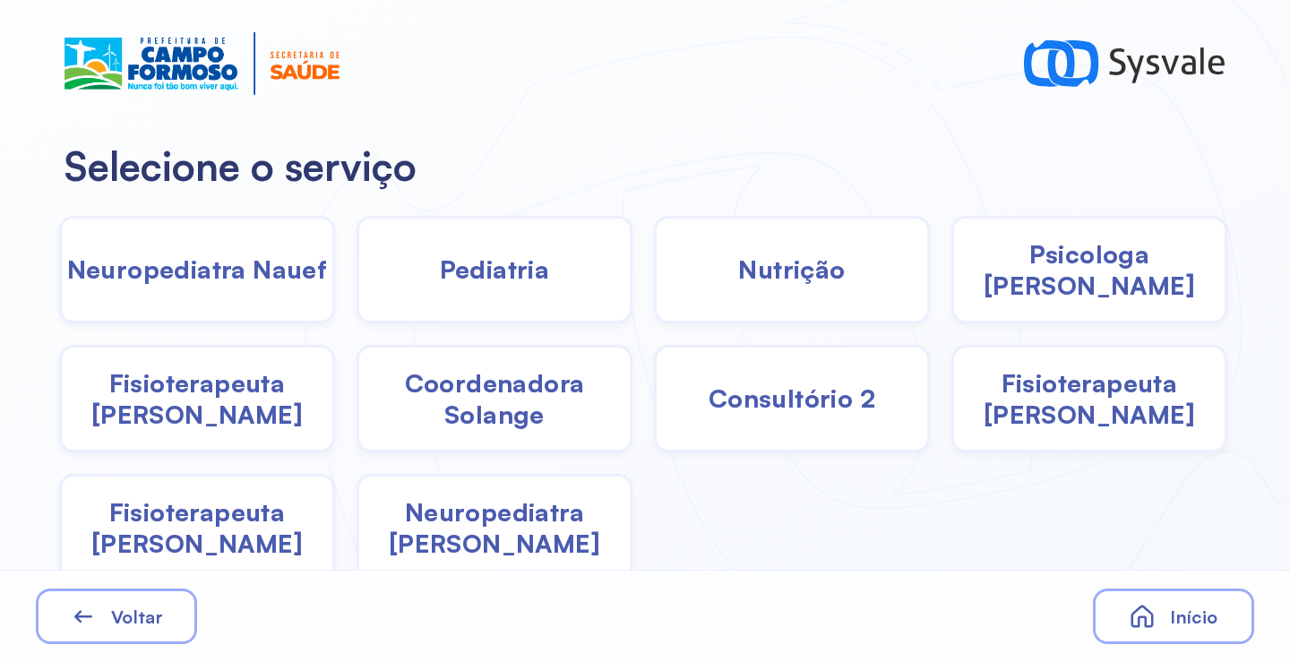
click at [533, 547] on div "Neuropediatra João" at bounding box center [495, 528] width 276 height 108
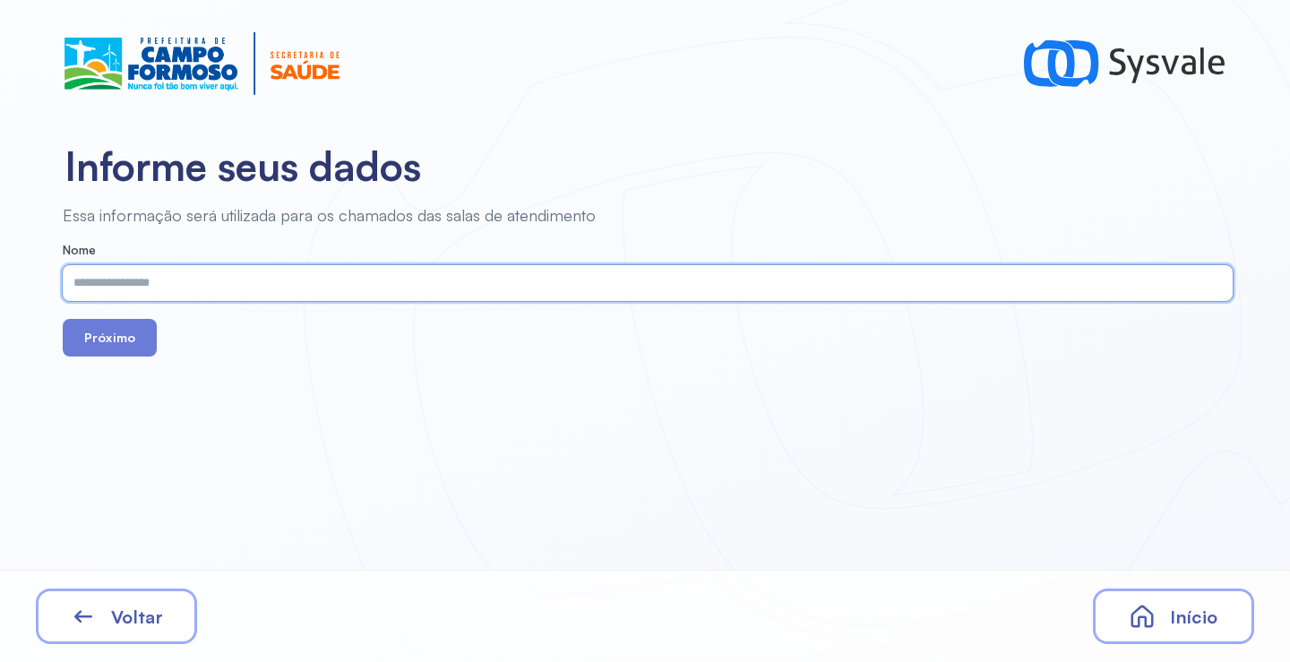
paste input "**********"
type input "**********"
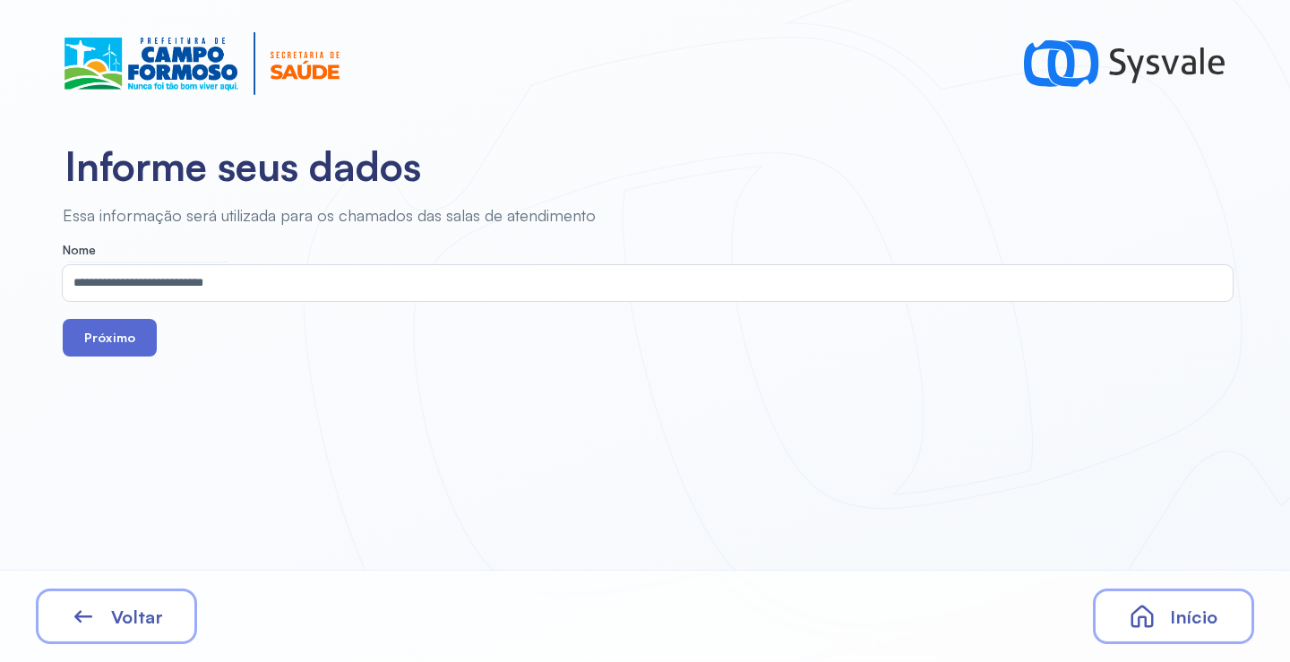
click at [117, 348] on button "Próximo" at bounding box center [110, 338] width 94 height 38
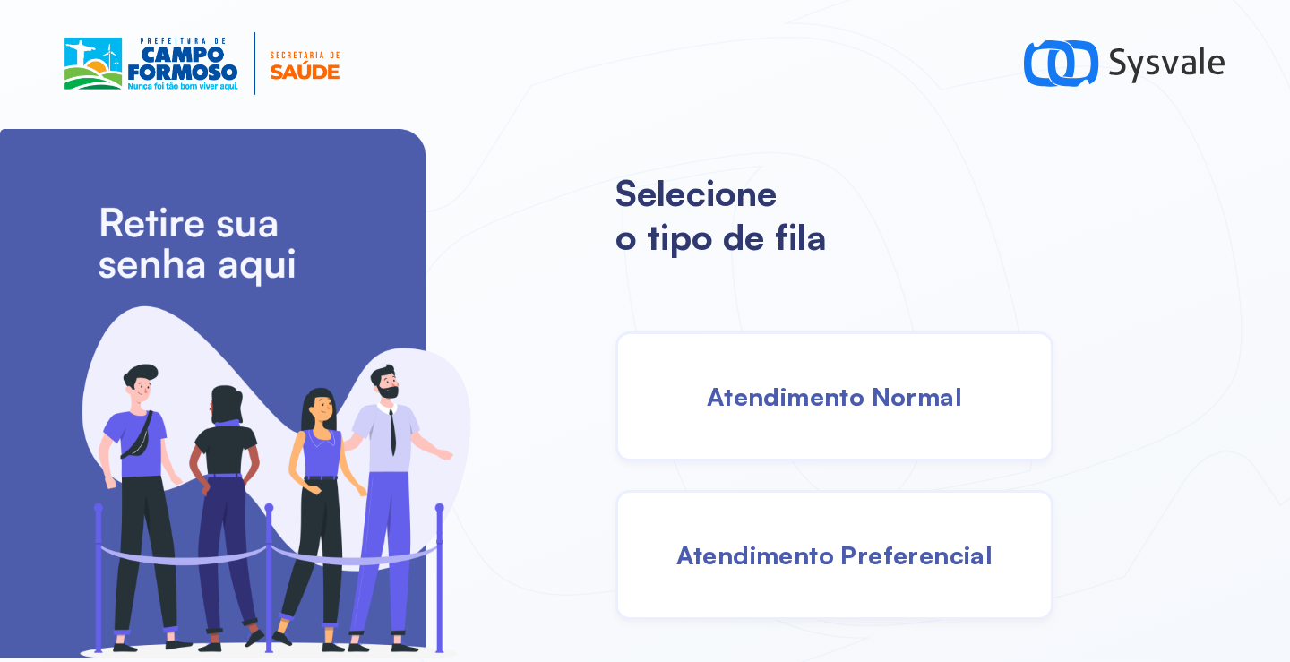
click at [805, 434] on div "Atendimento Normal" at bounding box center [834, 396] width 438 height 130
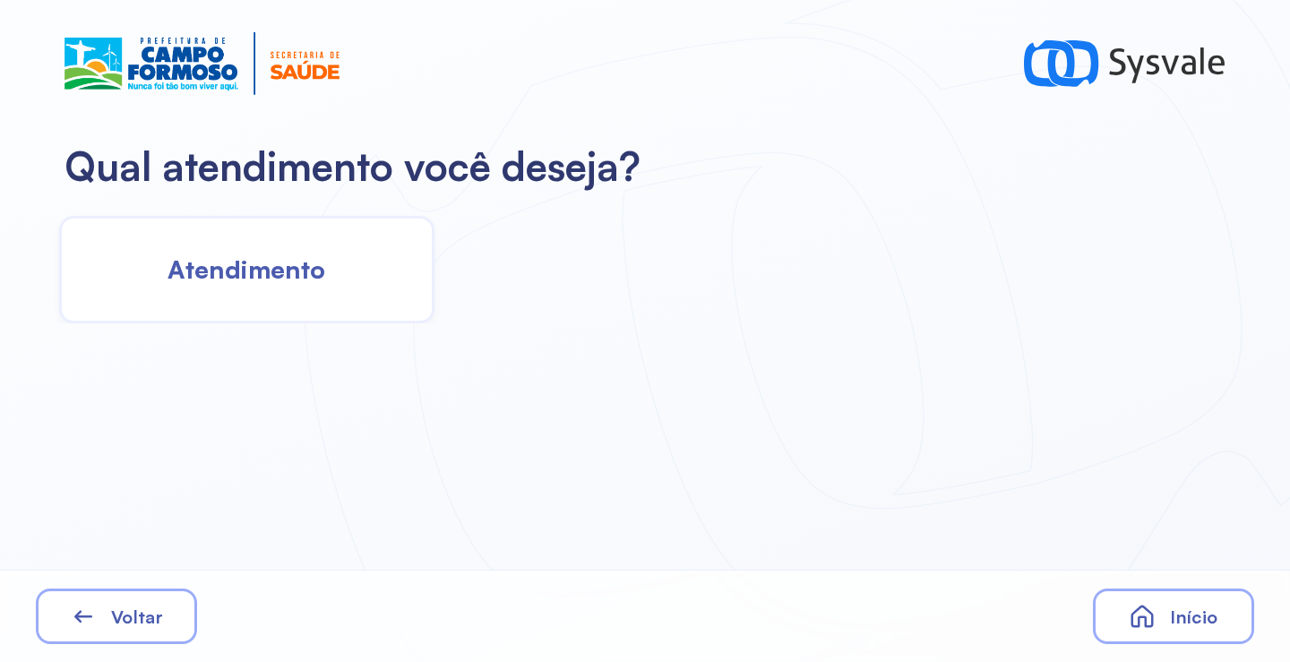
click at [271, 301] on div "Atendimento" at bounding box center [246, 270] width 375 height 108
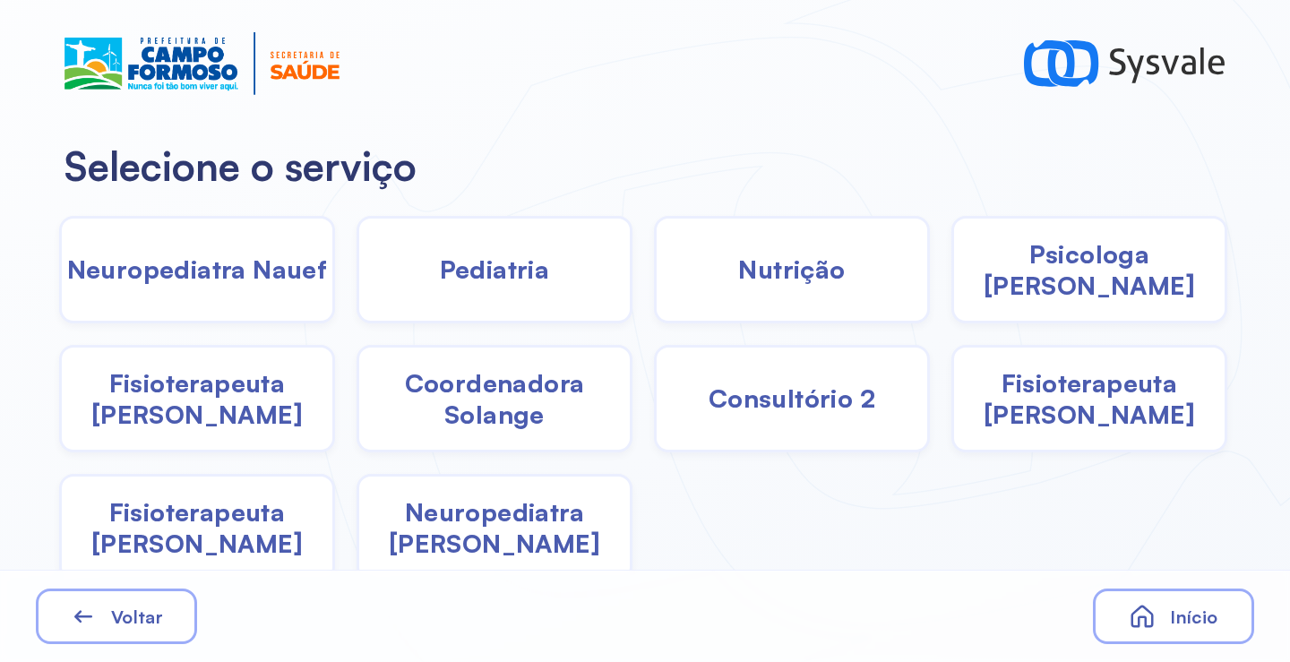
click at [497, 529] on span "Neuropediatra João" at bounding box center [494, 527] width 271 height 63
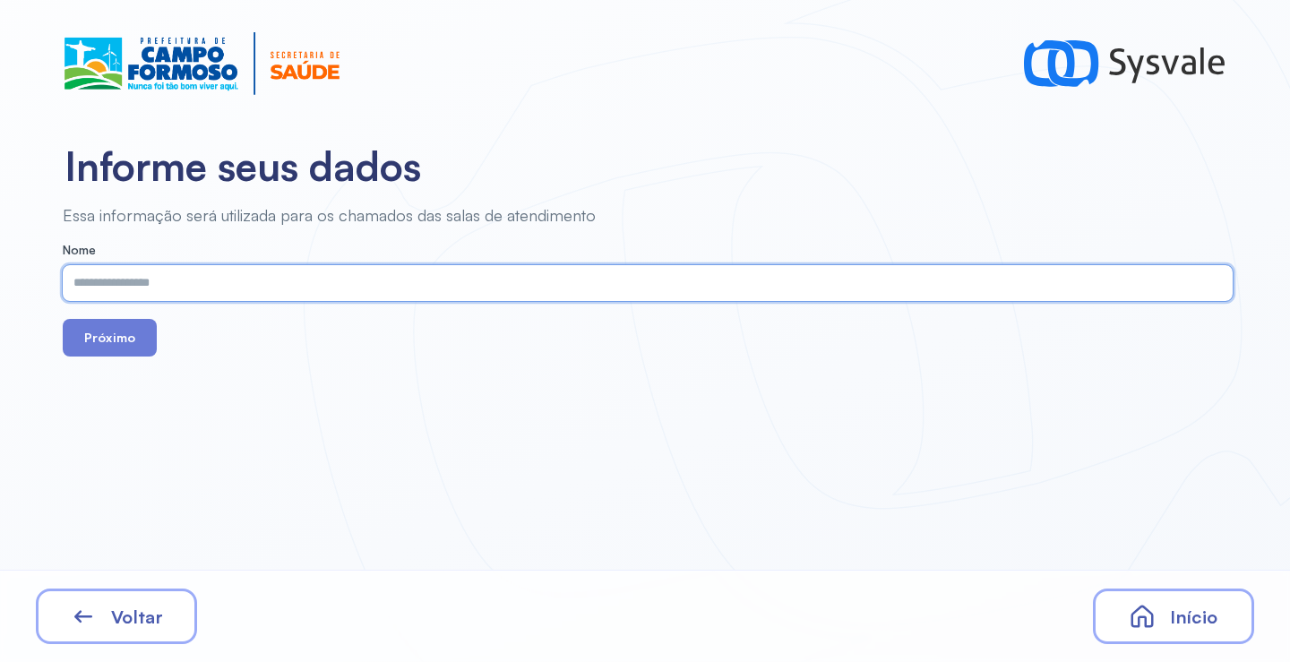
paste input "**********"
type input "**********"
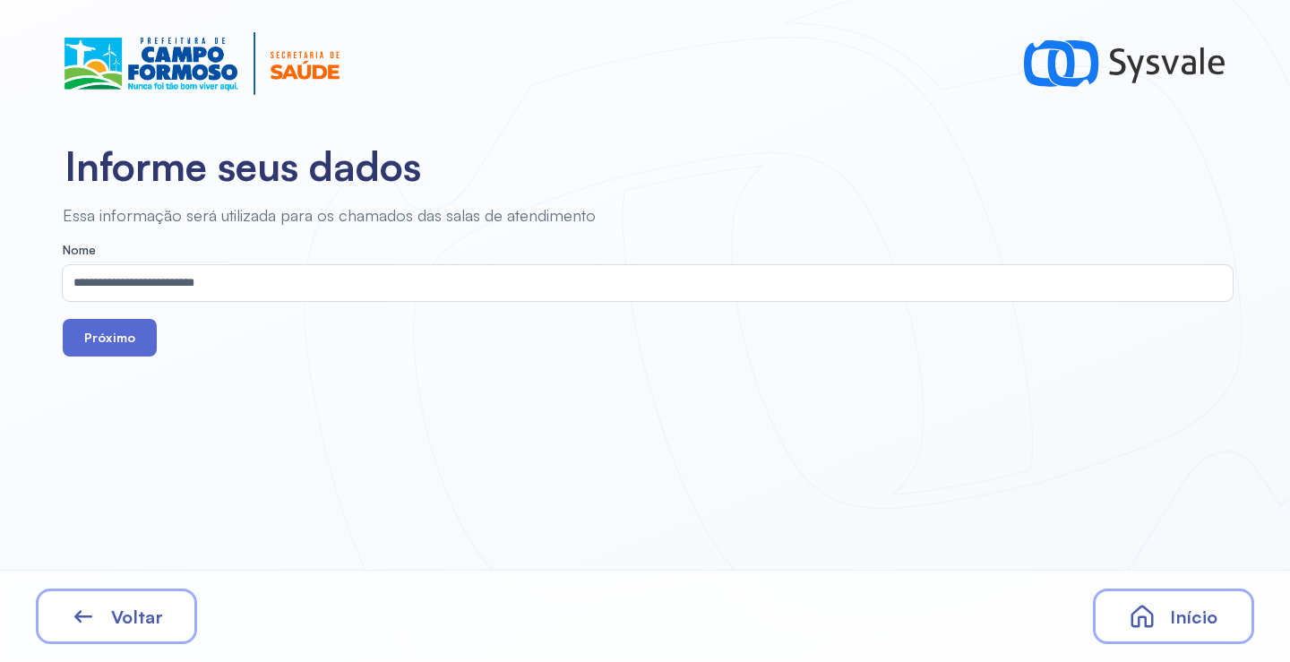
click at [117, 344] on button "Próximo" at bounding box center [110, 338] width 94 height 38
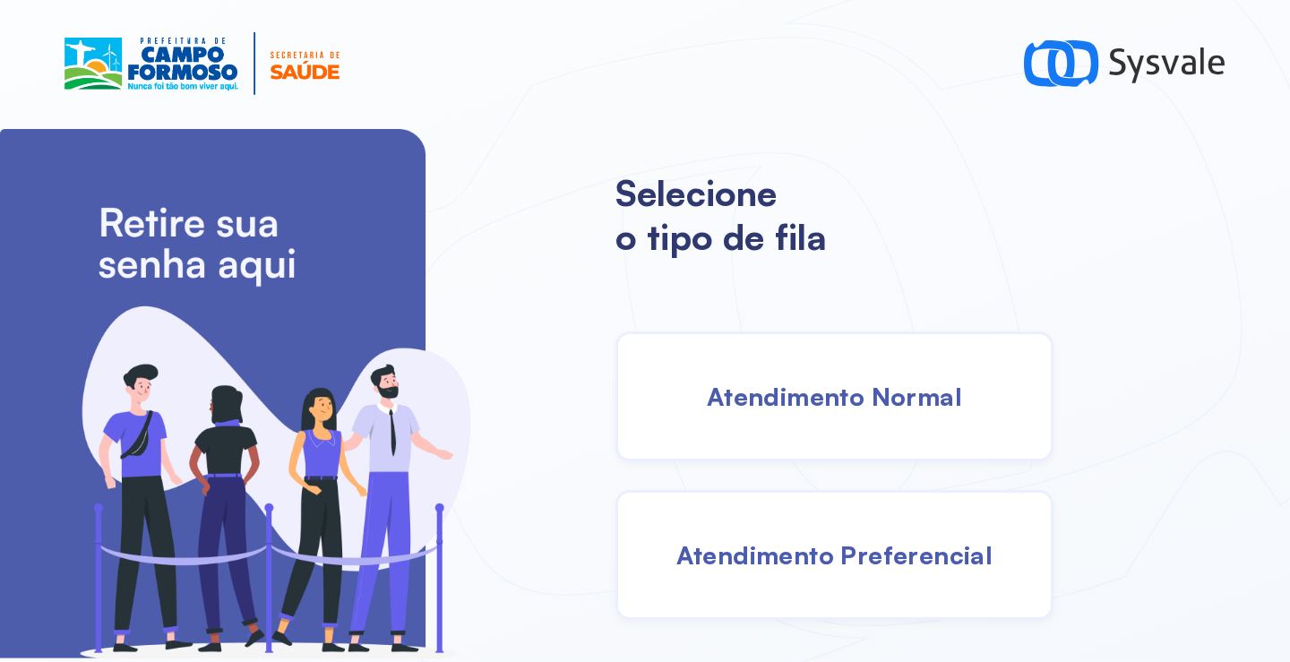
click at [831, 377] on div "Atendimento Normal" at bounding box center [834, 396] width 438 height 130
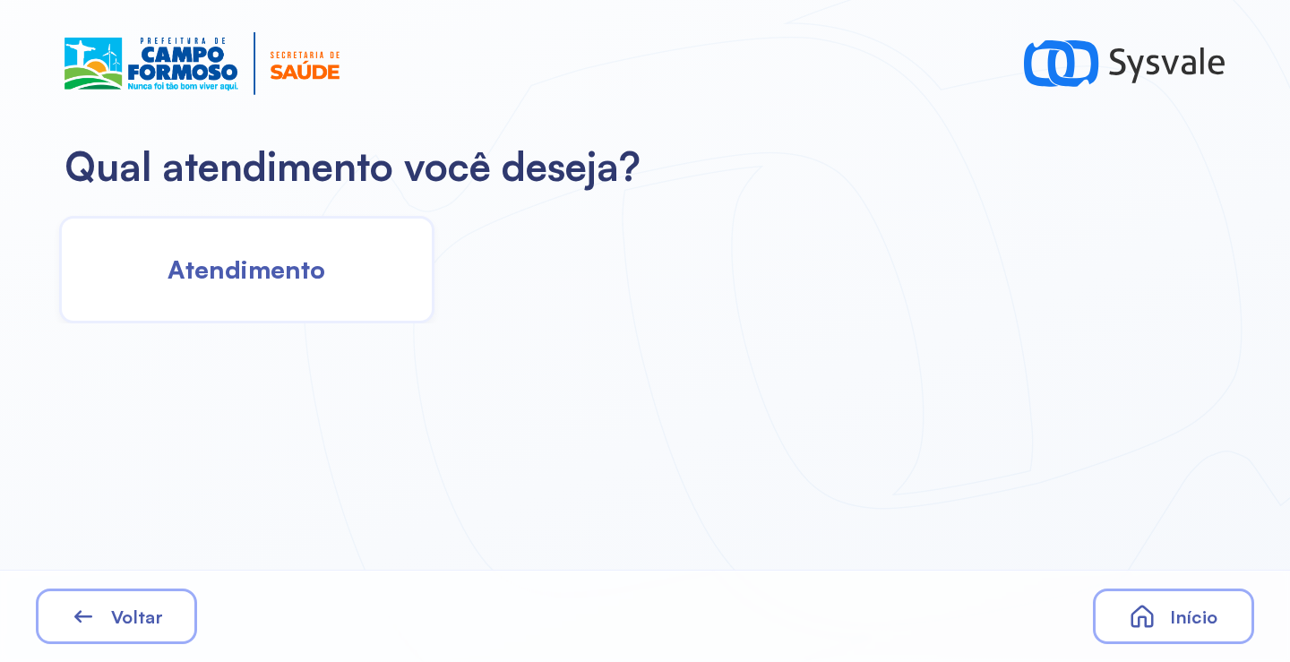
click at [304, 282] on span "Atendimento" at bounding box center [247, 269] width 158 height 31
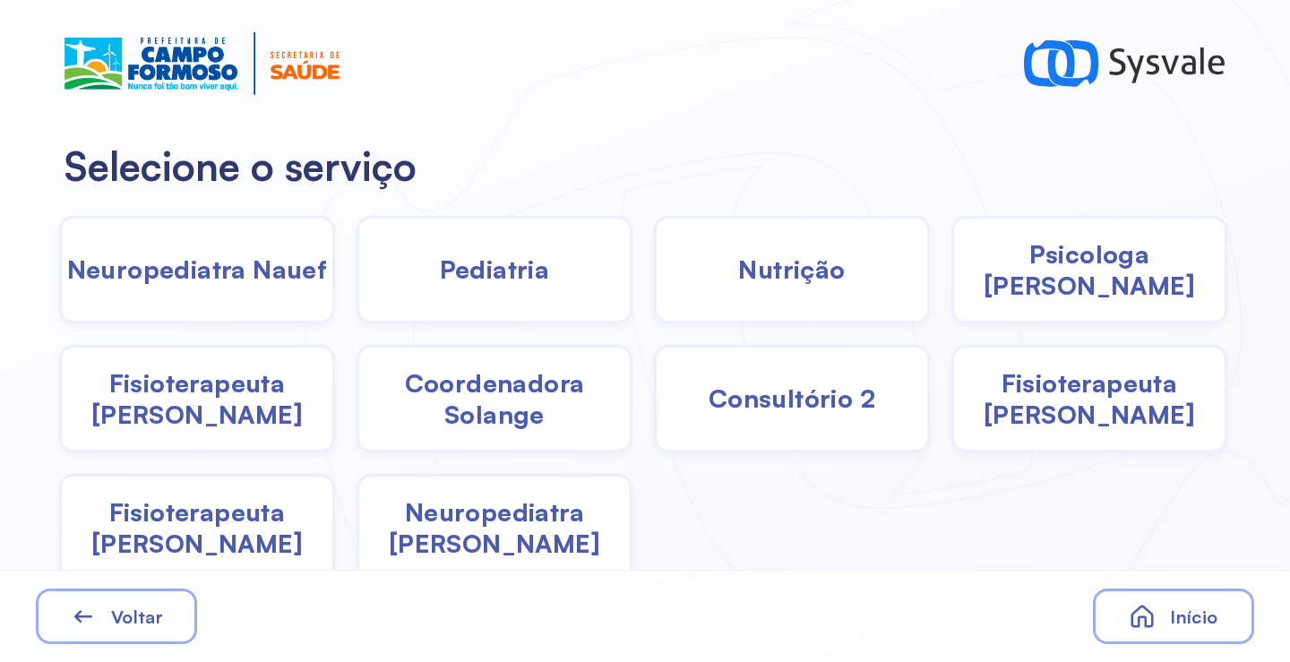
click at [197, 524] on span "Fisioterapeuta Morgana" at bounding box center [197, 527] width 271 height 63
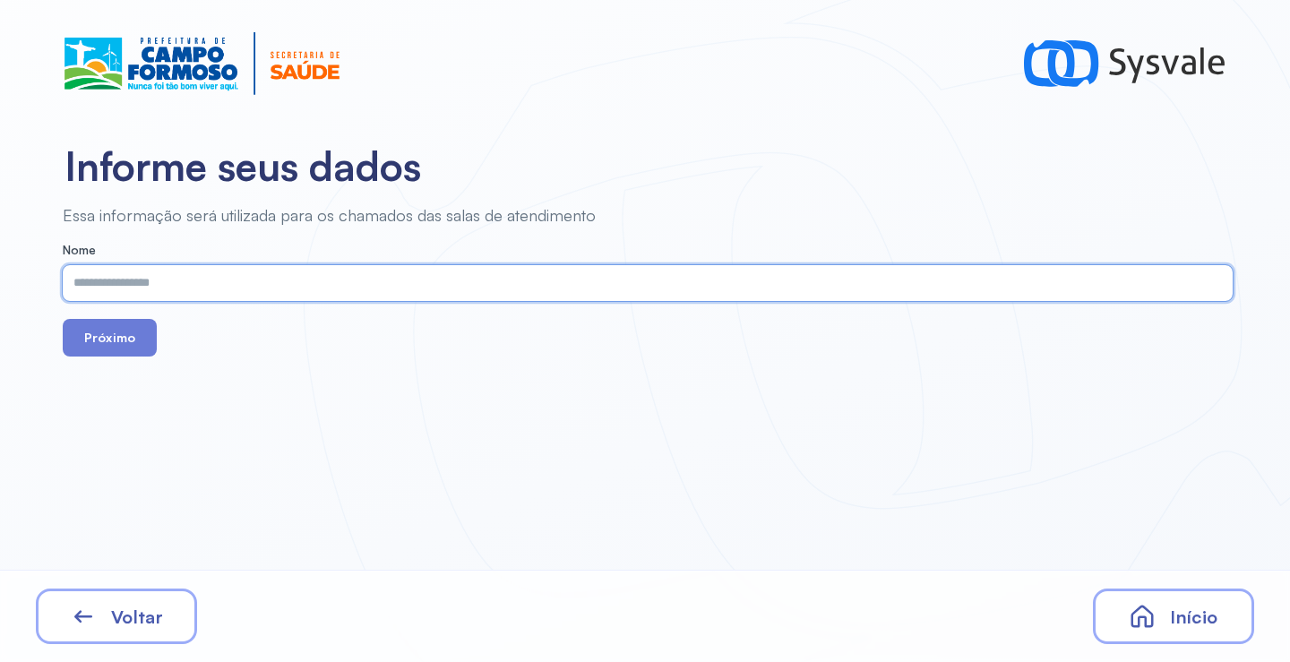
paste input "**********"
type input "**********"
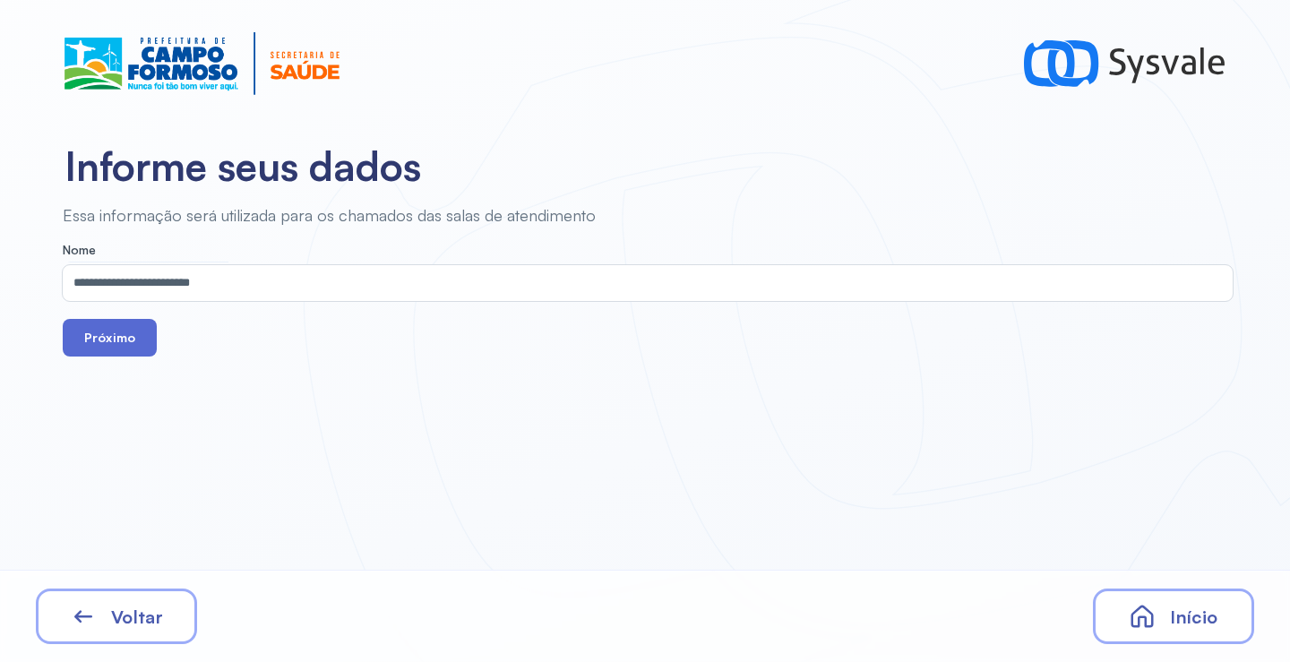
click at [117, 344] on button "Próximo" at bounding box center [110, 338] width 94 height 38
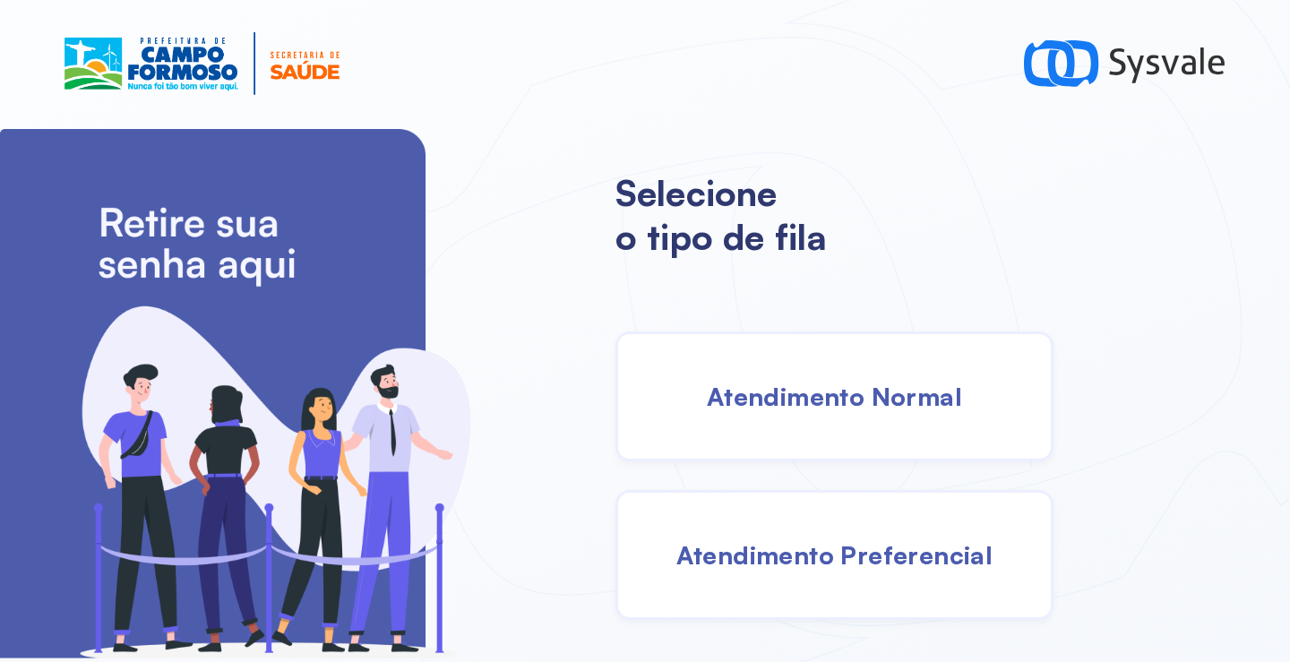
click at [788, 386] on span "Atendimento Normal" at bounding box center [834, 396] width 255 height 31
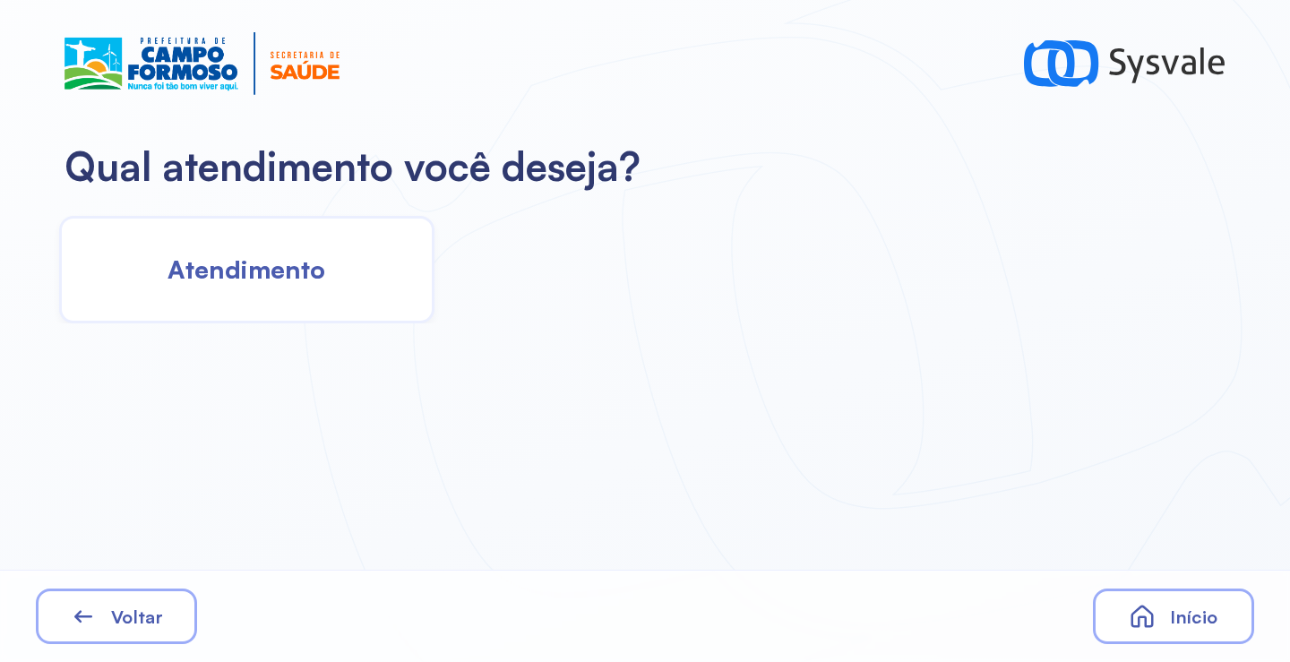
click at [312, 274] on span "Atendimento" at bounding box center [247, 269] width 158 height 31
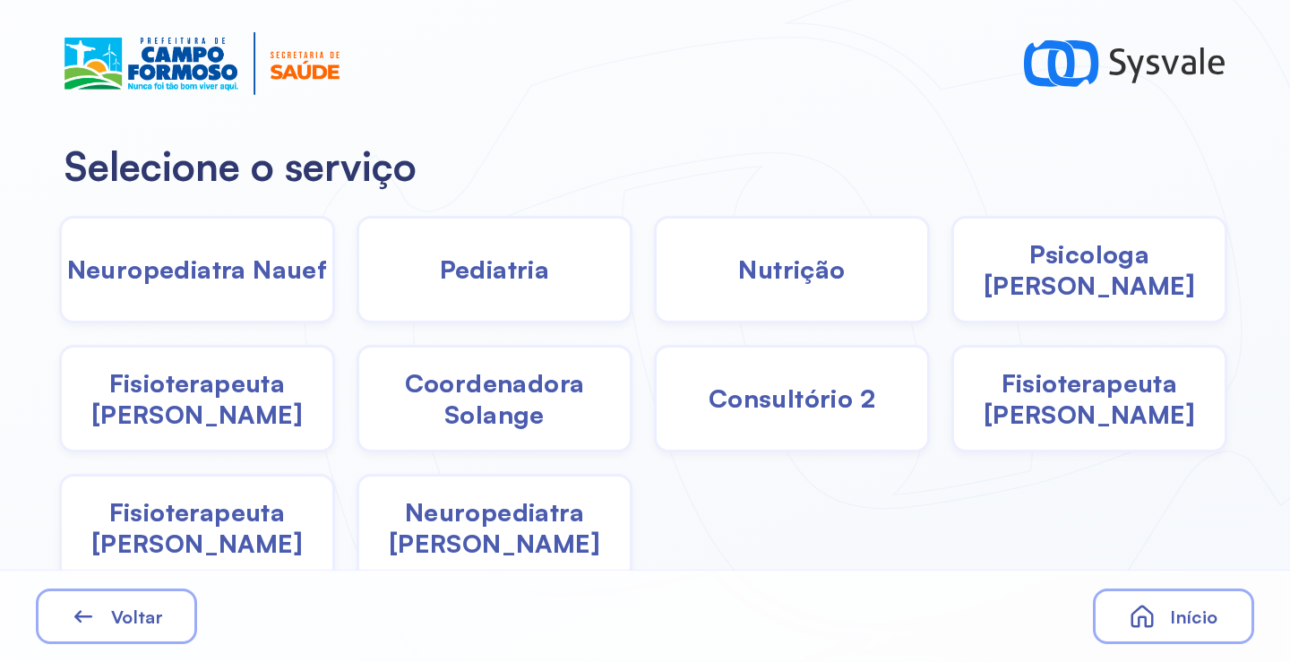
click at [497, 538] on span "Neuropediatra João" at bounding box center [494, 527] width 271 height 63
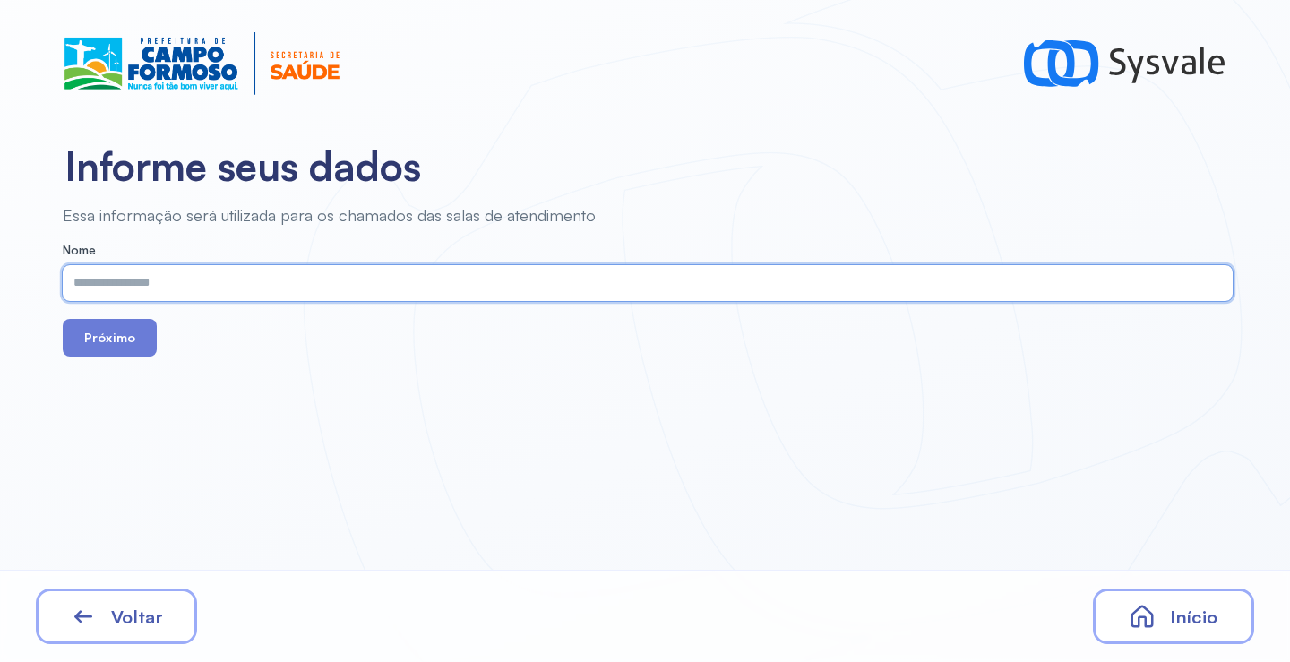
paste input "**********"
type input "**********"
click at [116, 335] on button "Próximo" at bounding box center [110, 338] width 94 height 38
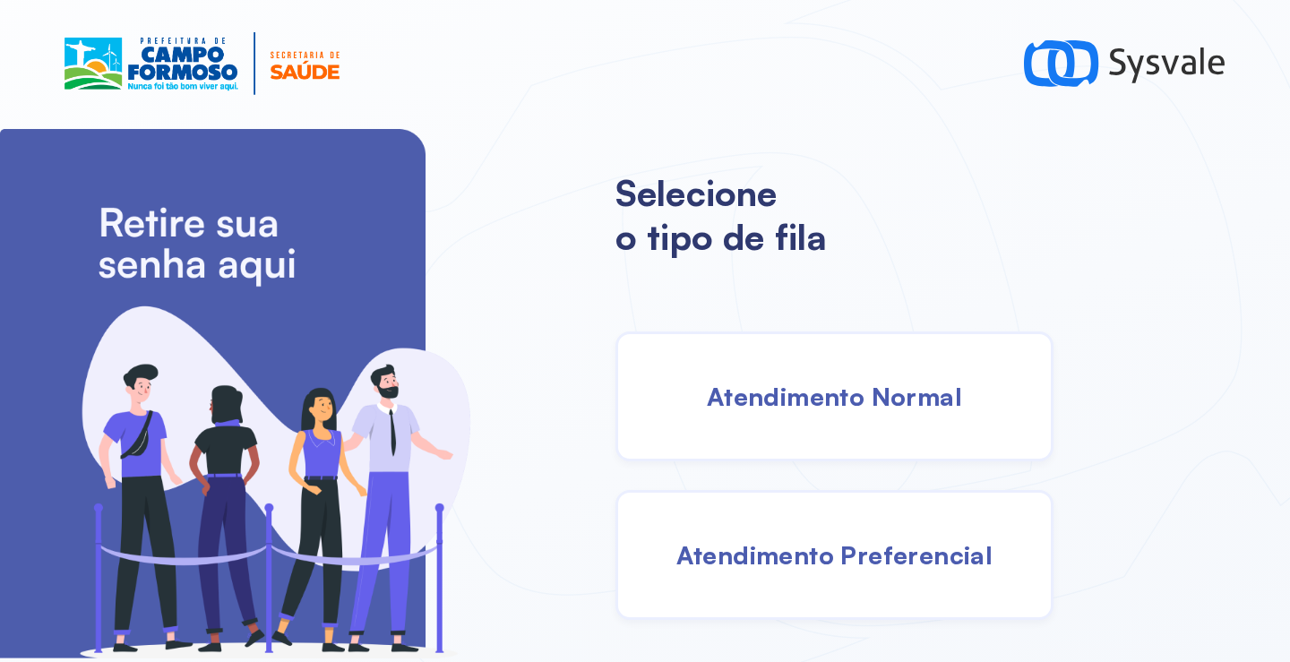
click at [817, 397] on span "Atendimento Normal" at bounding box center [834, 396] width 255 height 31
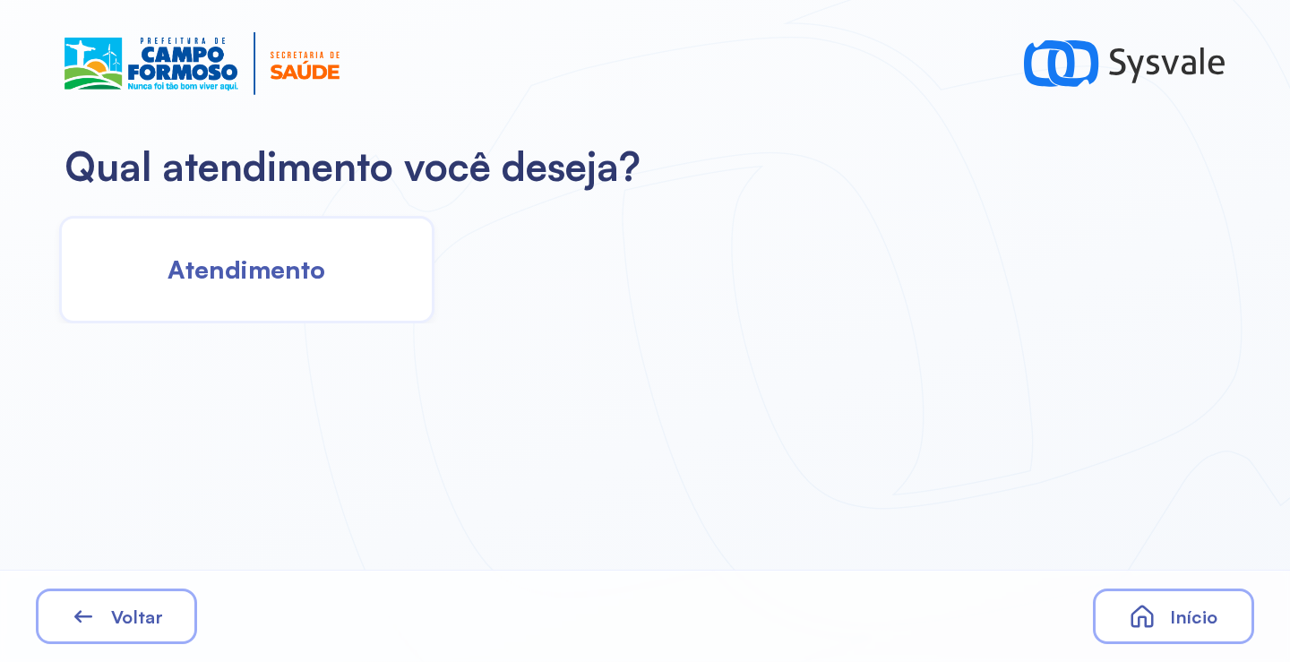
click at [361, 260] on div "Atendimento" at bounding box center [246, 270] width 375 height 108
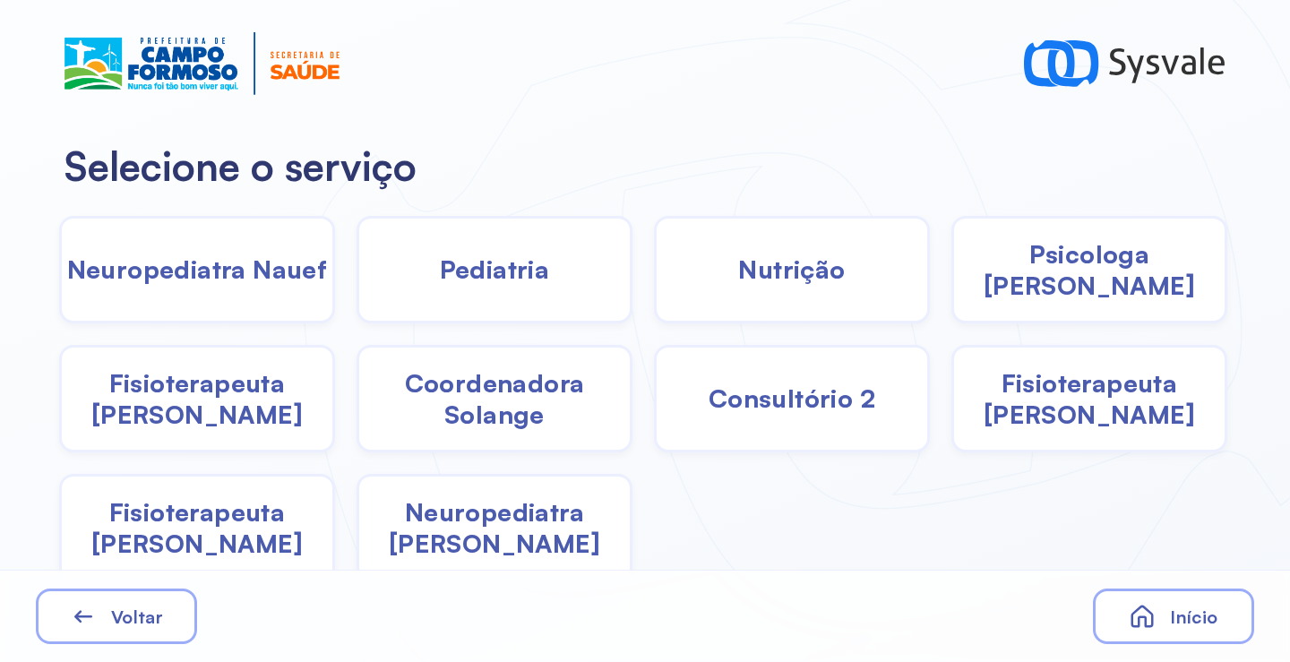
click at [502, 525] on span "Neuropediatra João" at bounding box center [494, 527] width 271 height 63
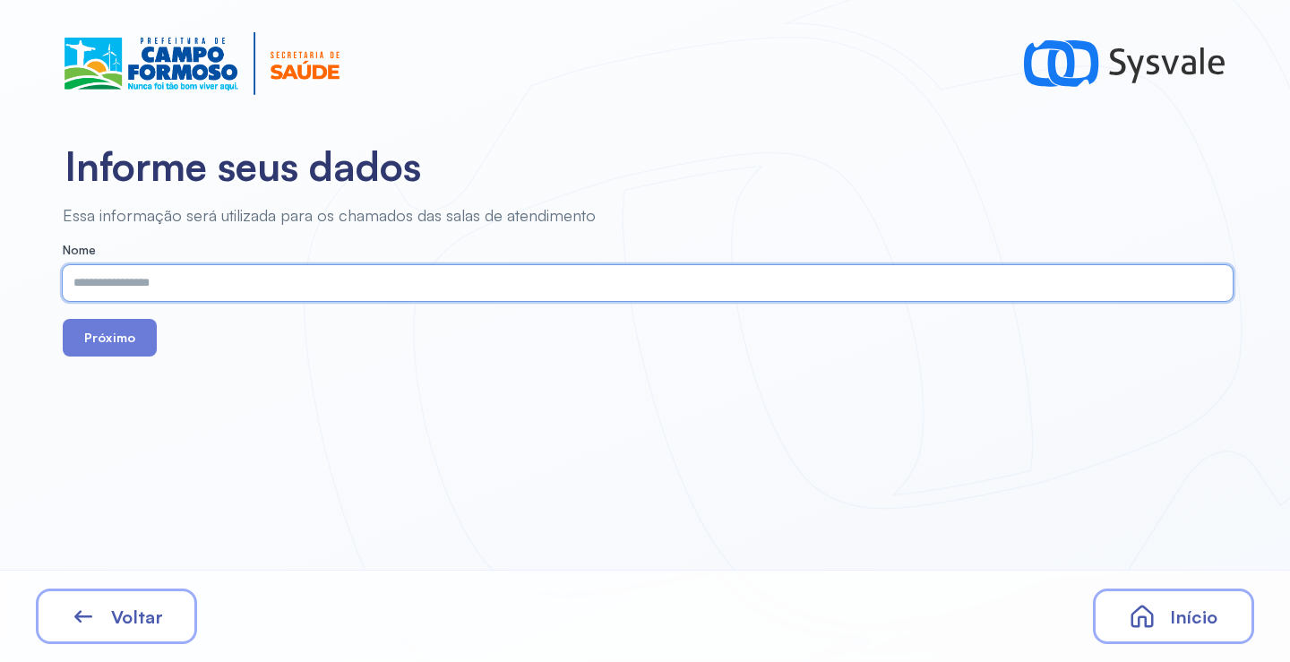
paste input "**********"
type input "**********"
click at [125, 352] on button "Próximo" at bounding box center [110, 338] width 94 height 38
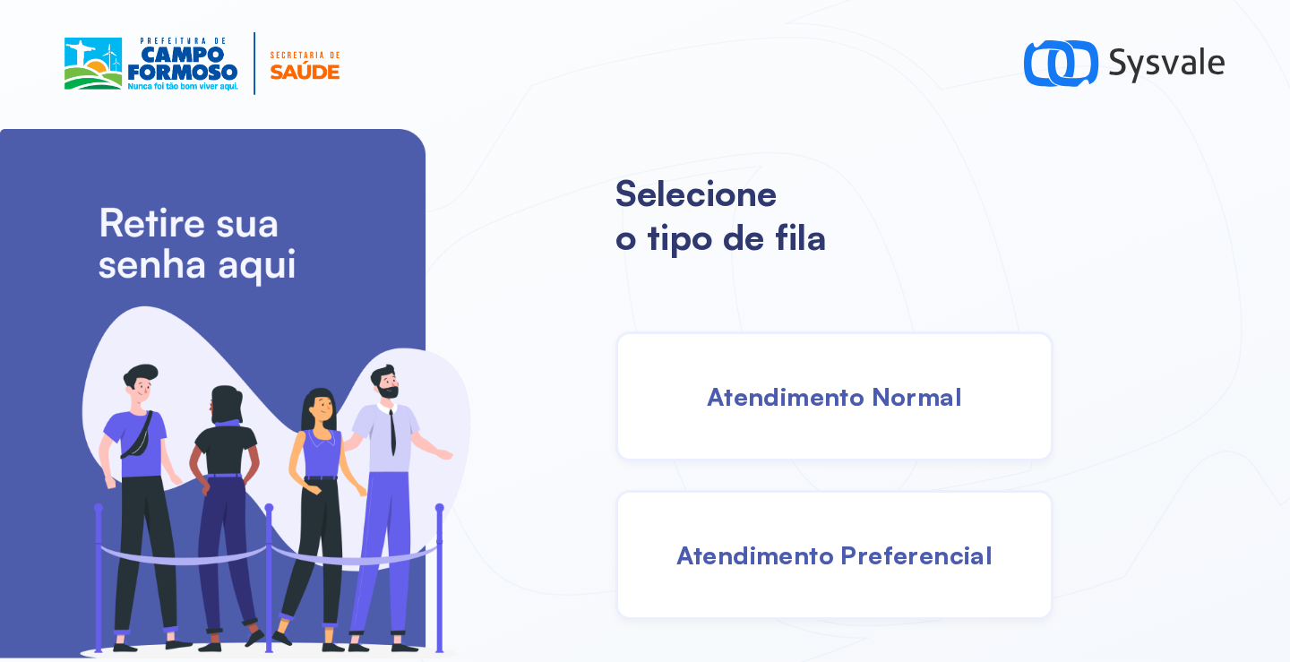
click at [879, 375] on div "Atendimento Normal" at bounding box center [834, 396] width 438 height 130
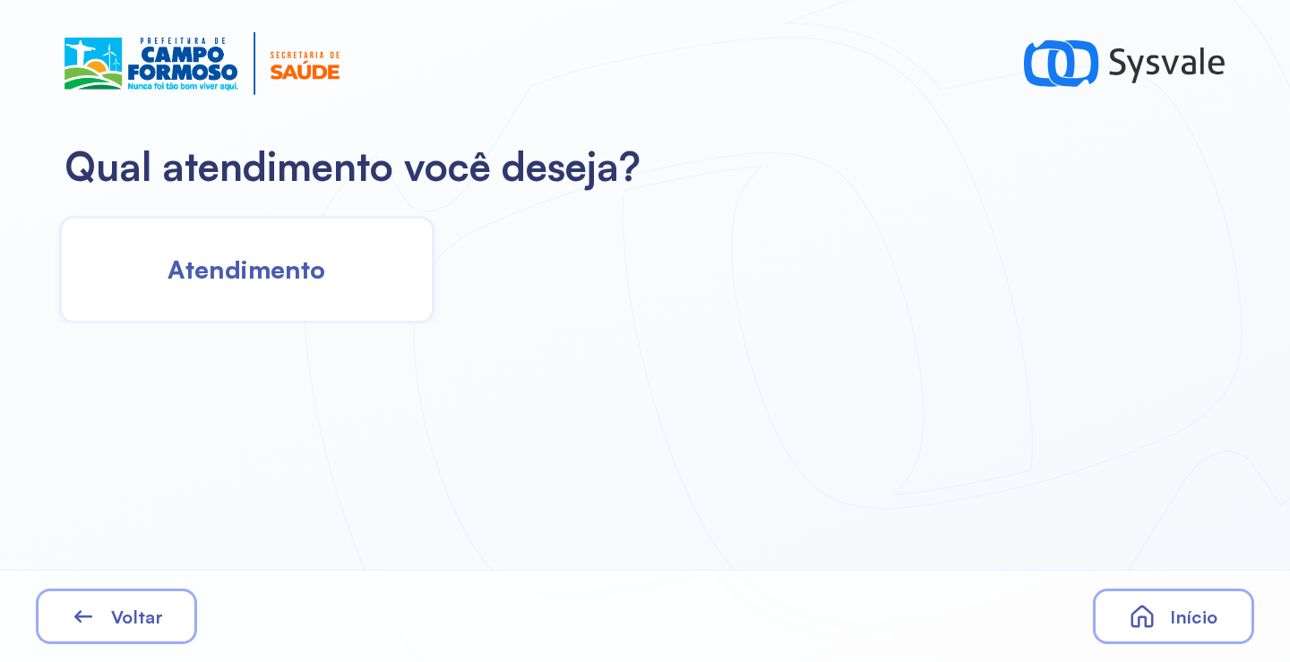
click at [239, 261] on span "Atendimento" at bounding box center [247, 269] width 158 height 31
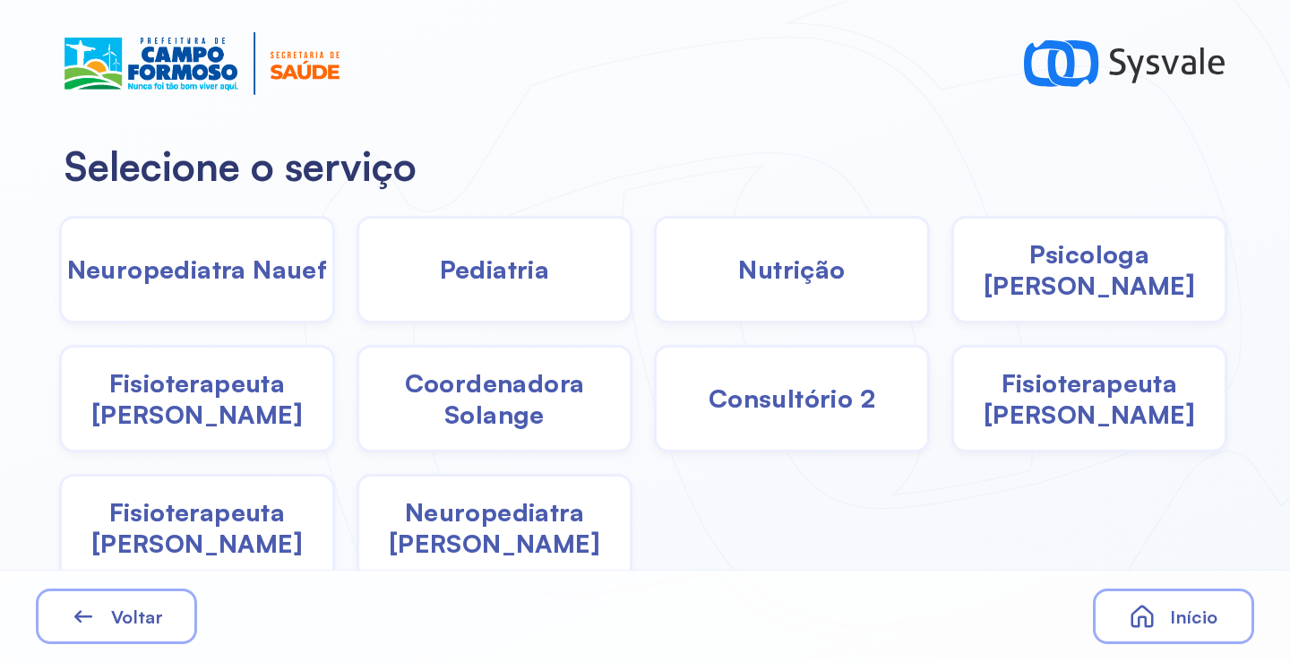
click at [432, 533] on span "Neuropediatra João" at bounding box center [494, 527] width 271 height 63
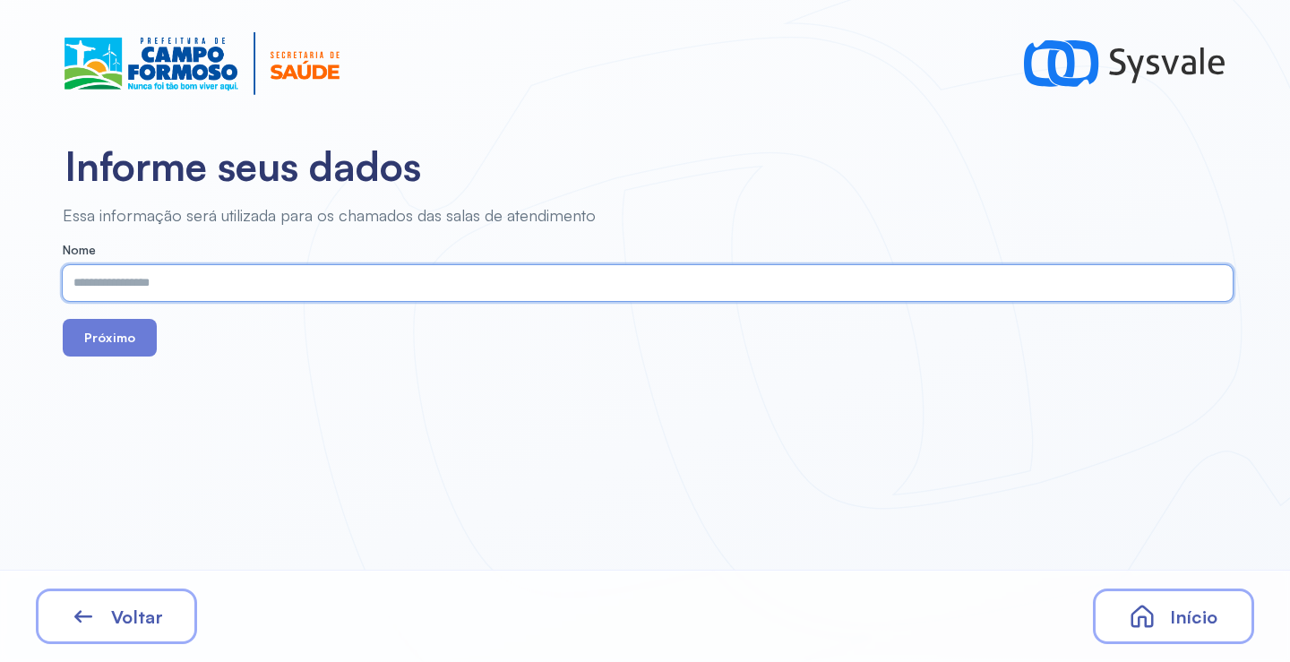
paste input "**********"
type input "**********"
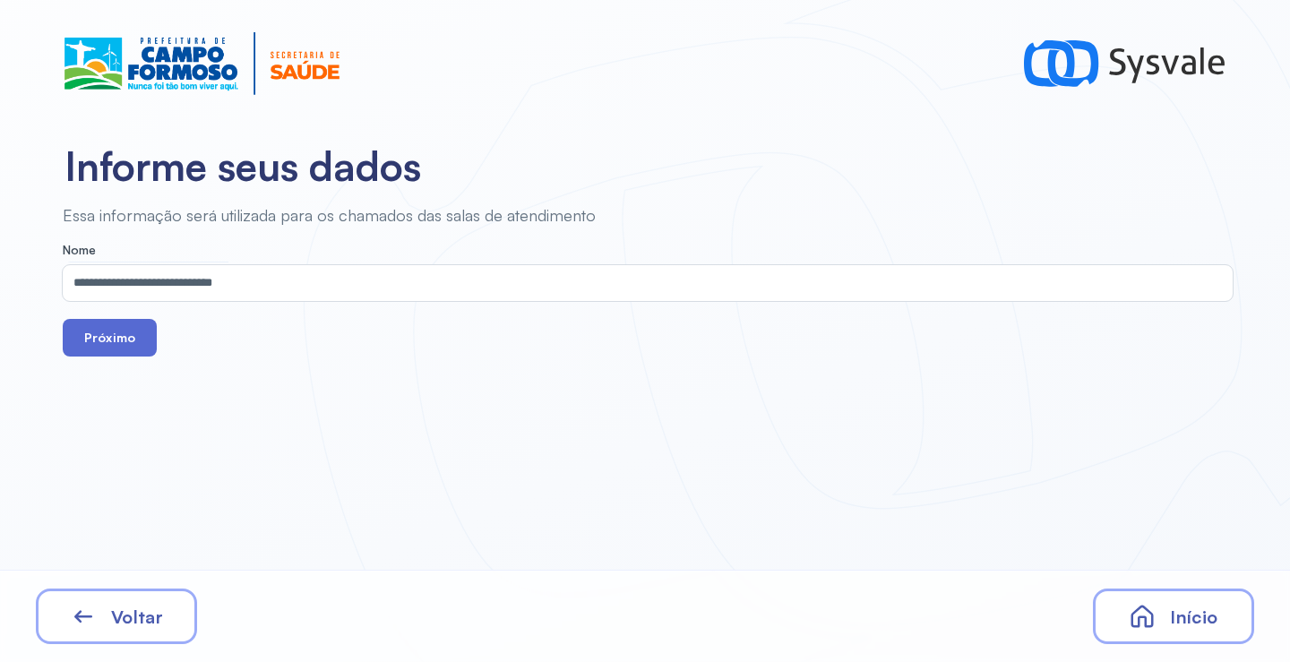
click at [140, 346] on button "Próximo" at bounding box center [110, 338] width 94 height 38
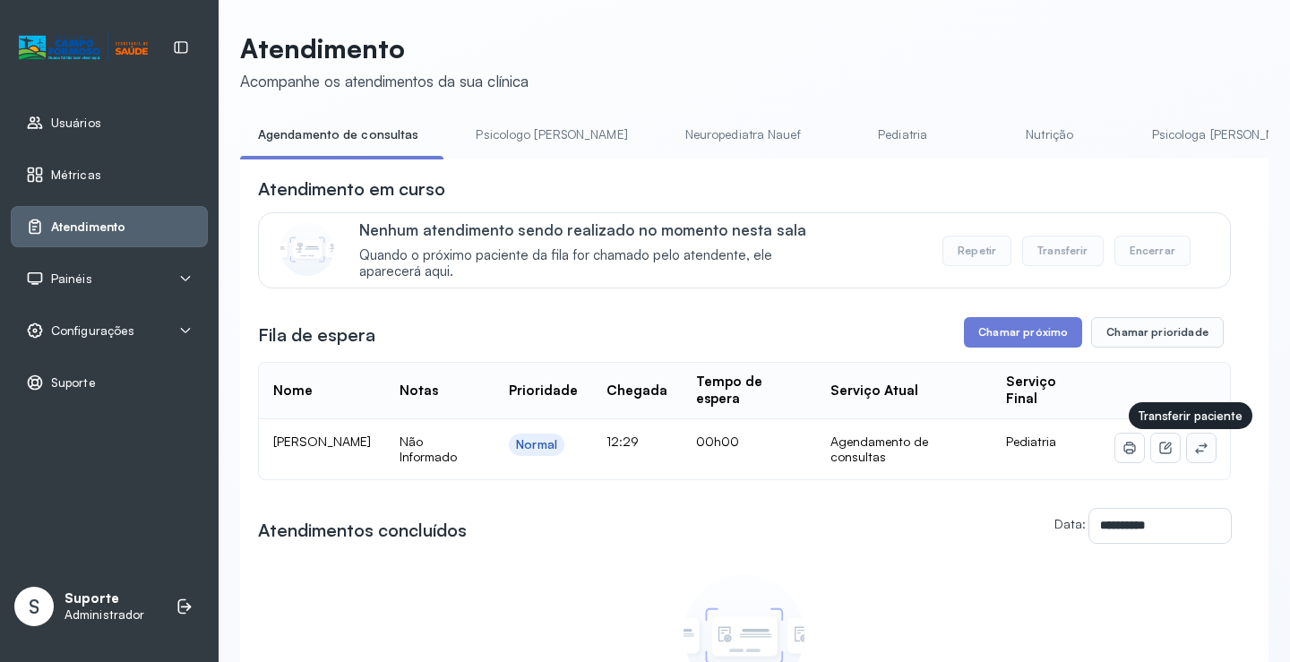
click at [1187, 460] on button at bounding box center [1201, 448] width 29 height 29
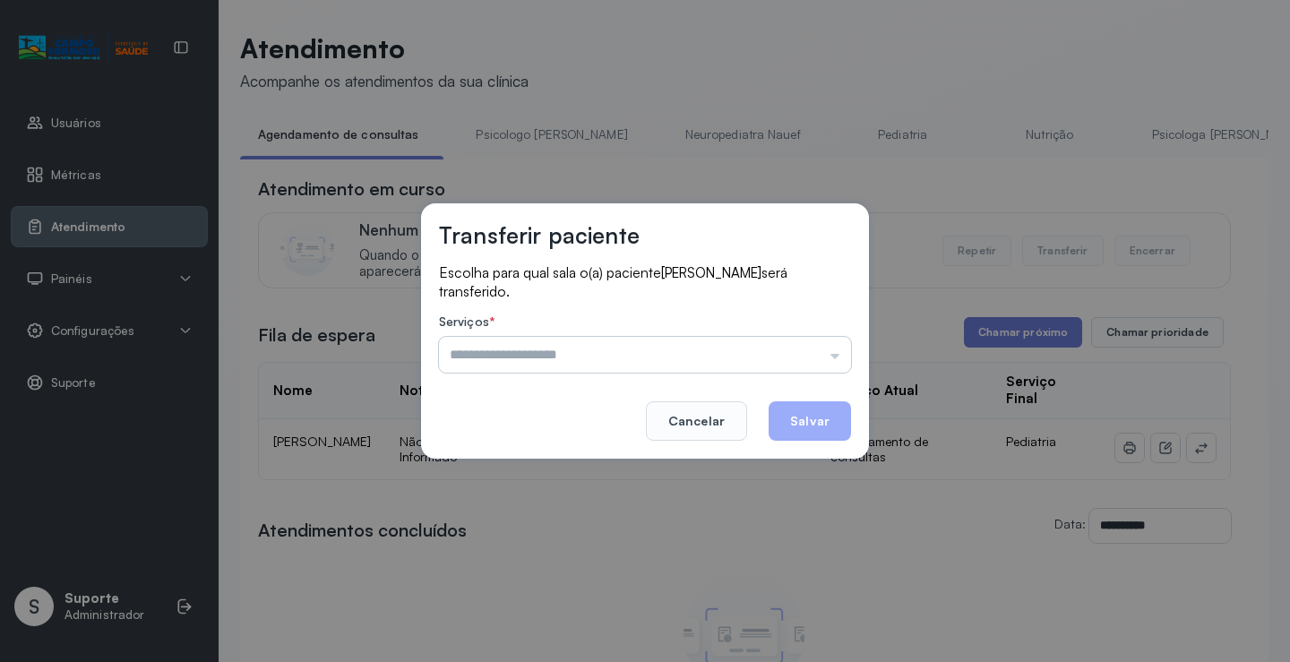
drag, startPoint x: 858, startPoint y: 351, endPoint x: 813, endPoint y: 349, distance: 45.8
click at [836, 349] on div "Transferir paciente Escolha para qual sala o(a) paciente [PERSON_NAME] será tra…" at bounding box center [645, 330] width 448 height 255
click at [813, 349] on input "text" at bounding box center [645, 355] width 412 height 36
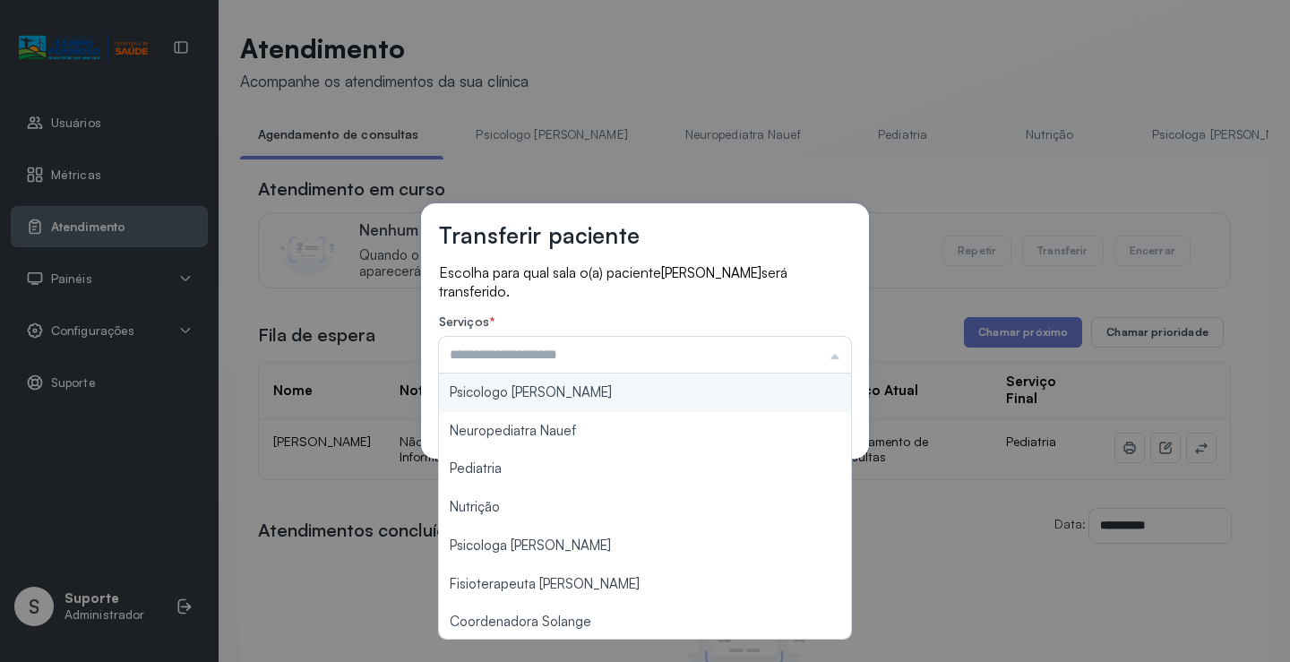
scroll to position [271, 0]
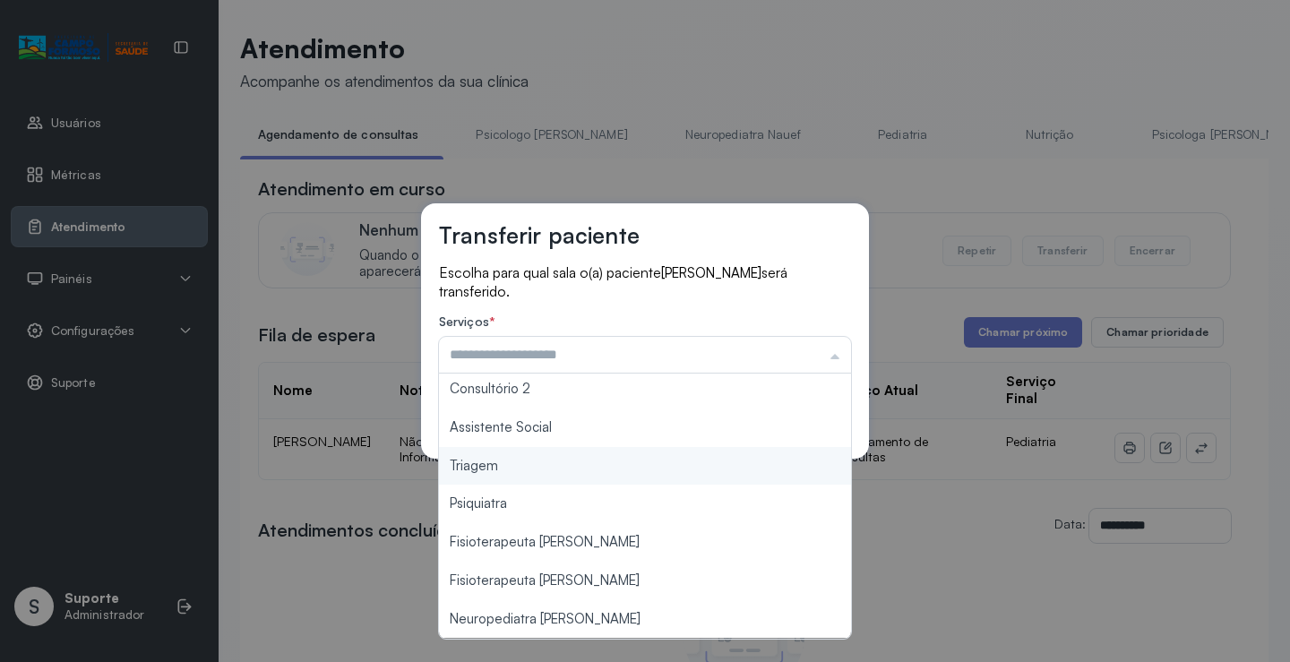
type input "*******"
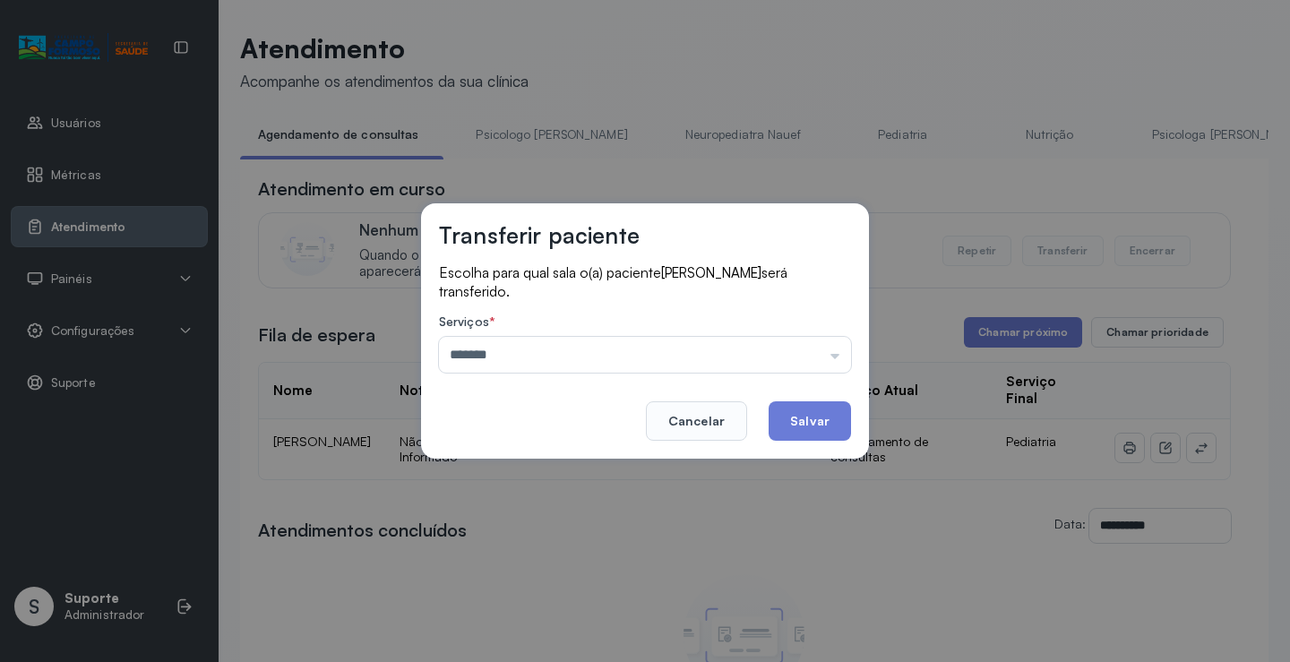
drag, startPoint x: 567, startPoint y: 469, endPoint x: 804, endPoint y: 392, distance: 248.8
click at [580, 469] on div "Transferir paciente Escolha para qual sala o(a) paciente KYARA SOPHIA LOPES CAR…" at bounding box center [645, 331] width 1290 height 662
drag, startPoint x: 799, startPoint y: 416, endPoint x: 783, endPoint y: 416, distance: 16.1
click at [798, 416] on button "Salvar" at bounding box center [810, 420] width 82 height 39
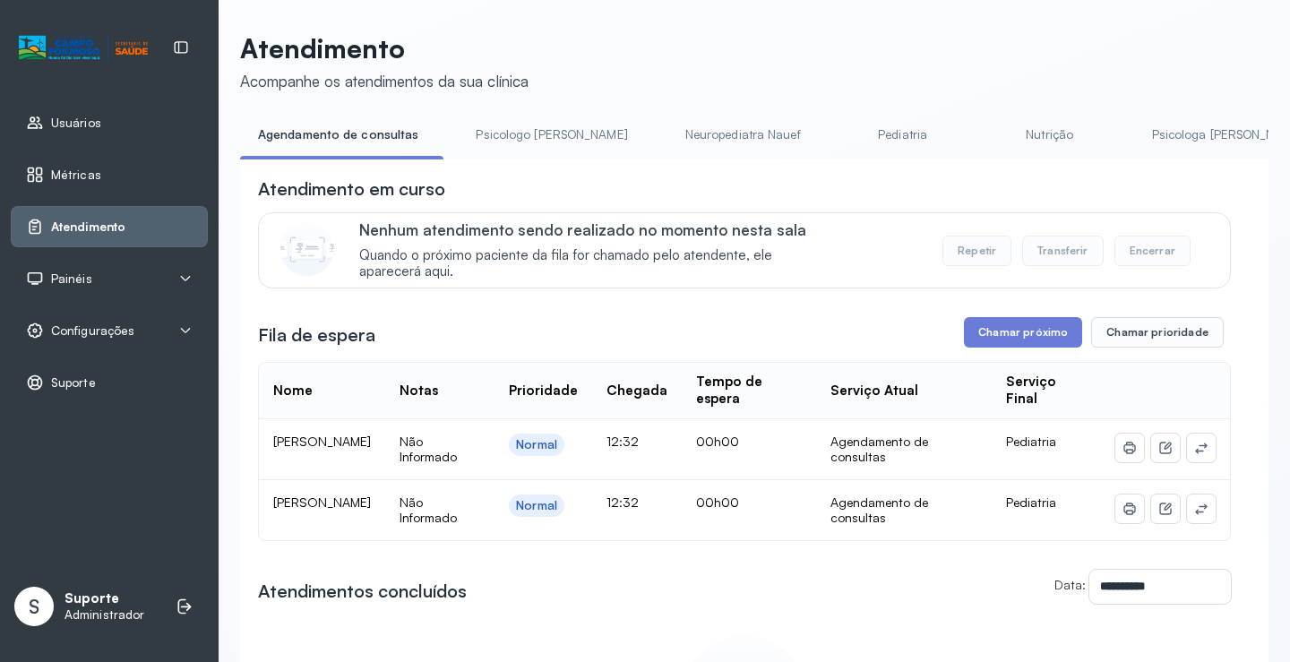
click at [1173, 449] on div at bounding box center [1165, 448] width 100 height 29
click at [1194, 452] on icon at bounding box center [1201, 448] width 14 height 14
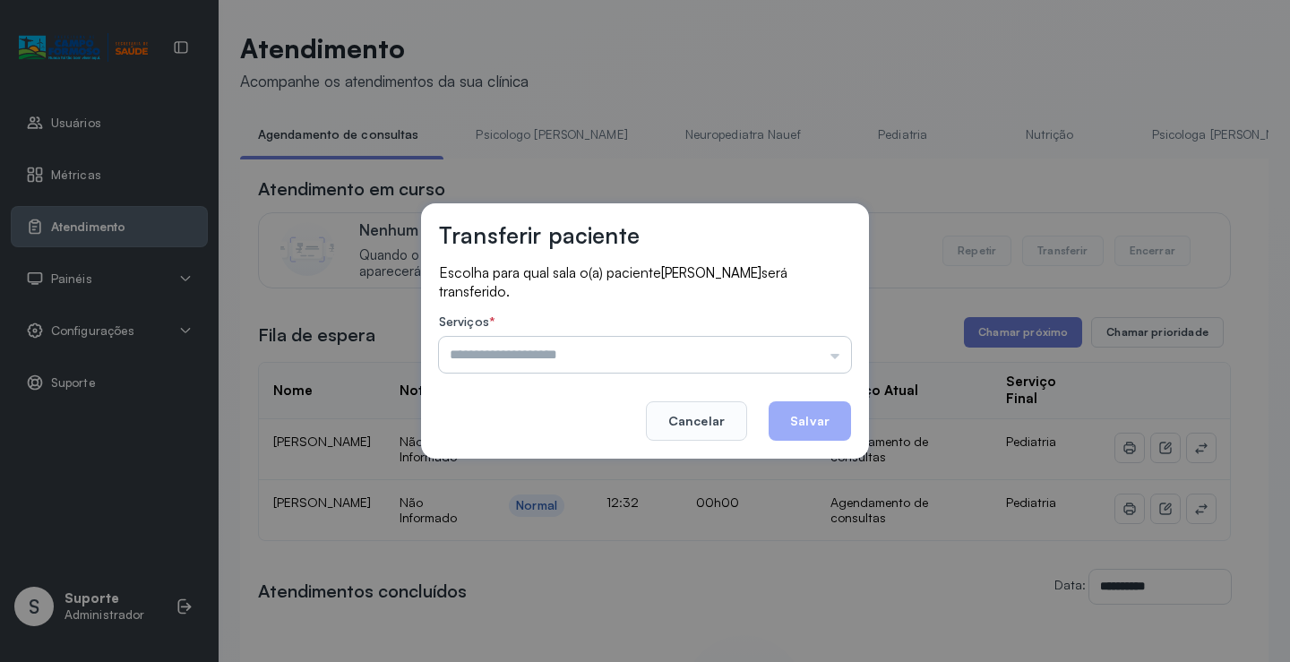
click at [730, 344] on input "text" at bounding box center [645, 355] width 412 height 36
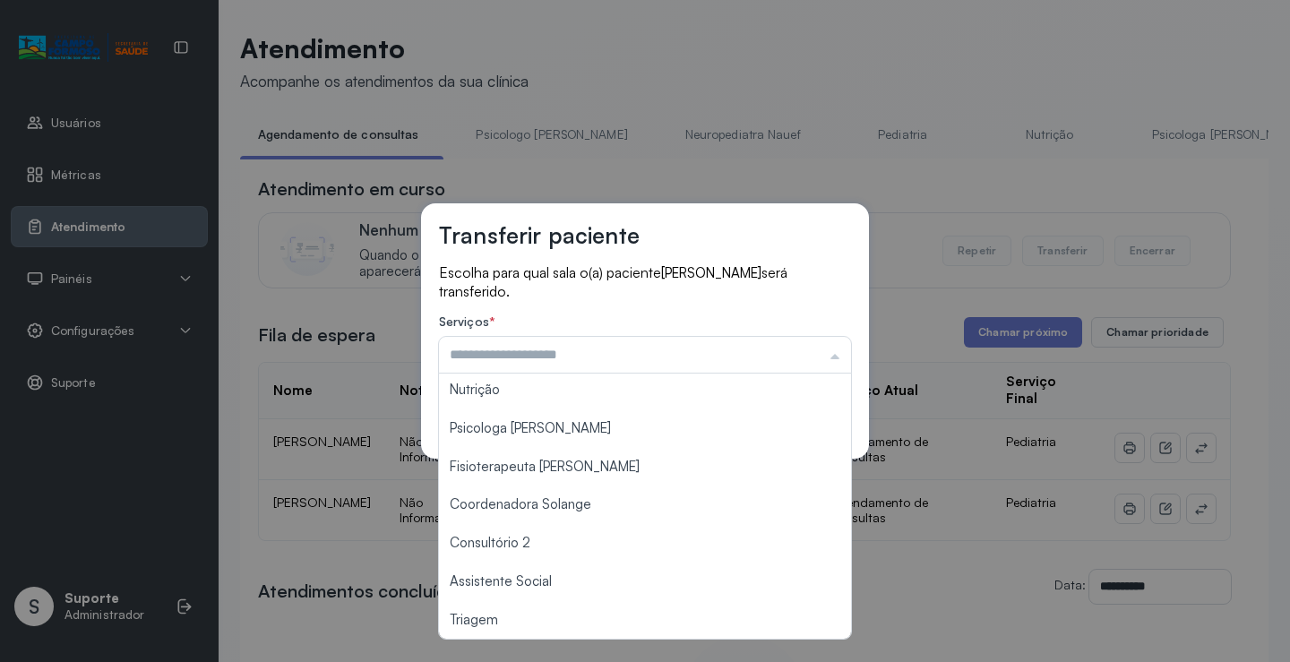
scroll to position [271, 0]
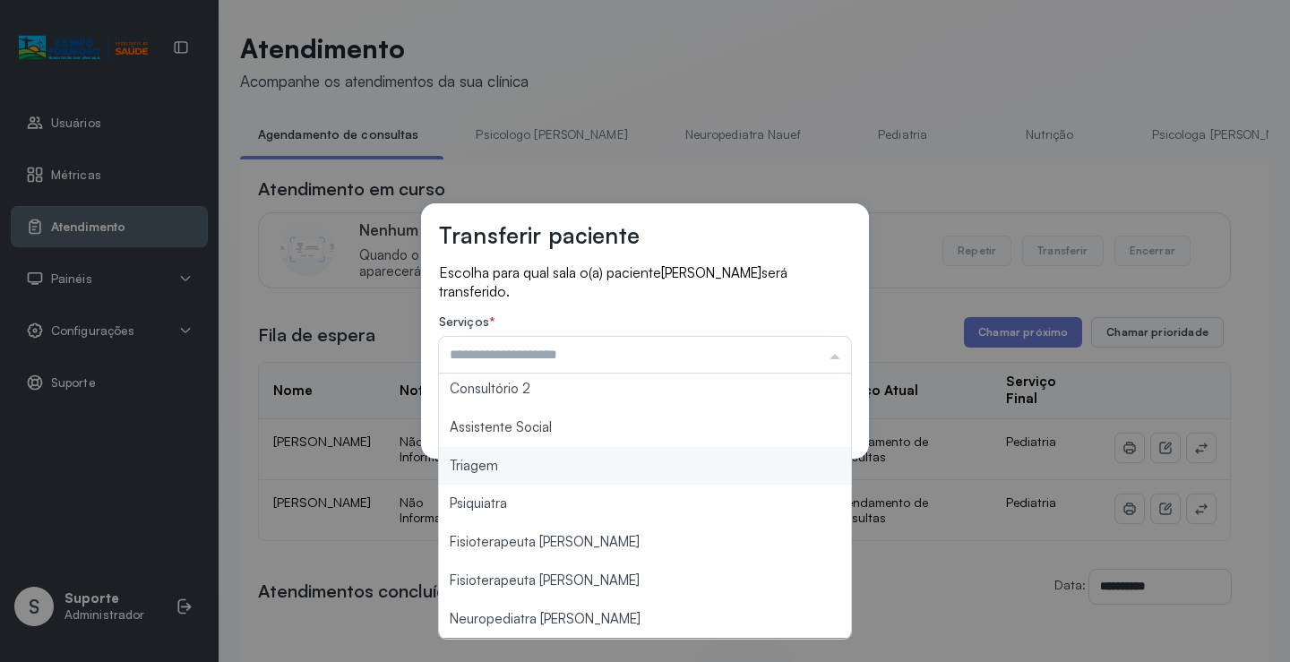
type input "*******"
click at [520, 467] on div "Transferir paciente Escolha para qual sala o(a) paciente [PERSON_NAME] será tra…" at bounding box center [645, 331] width 1290 height 662
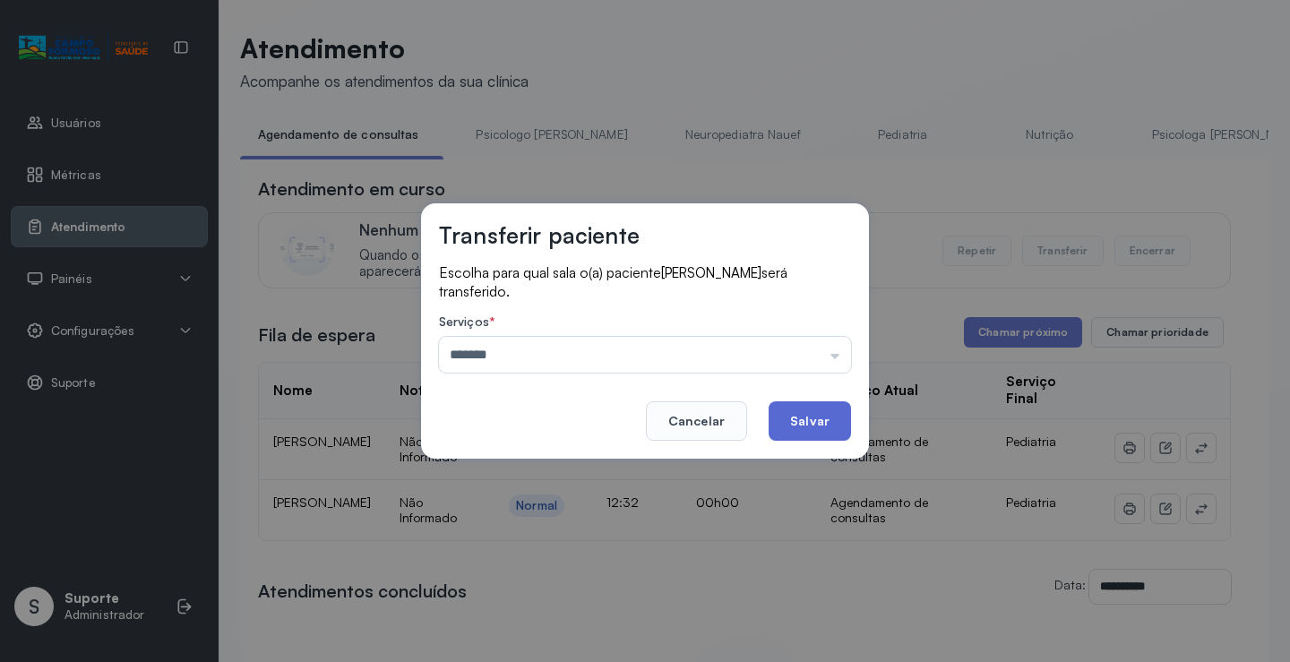
click at [813, 417] on button "Salvar" at bounding box center [810, 420] width 82 height 39
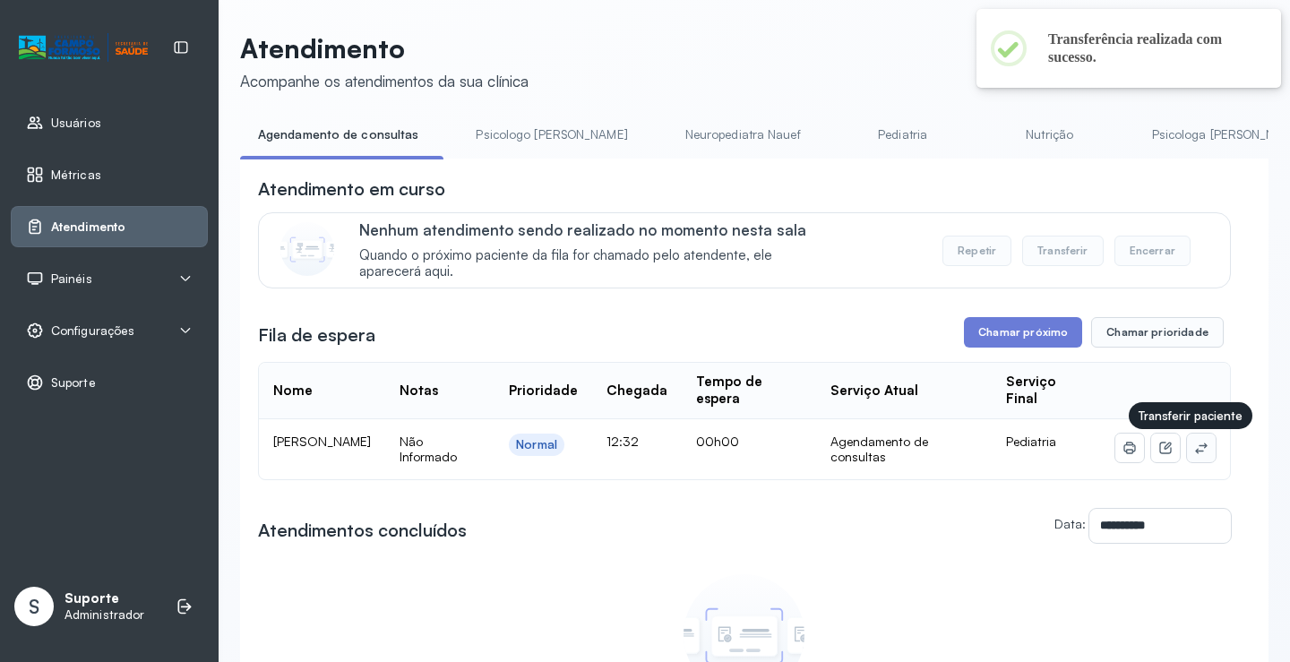
click at [1194, 455] on icon at bounding box center [1201, 448] width 14 height 14
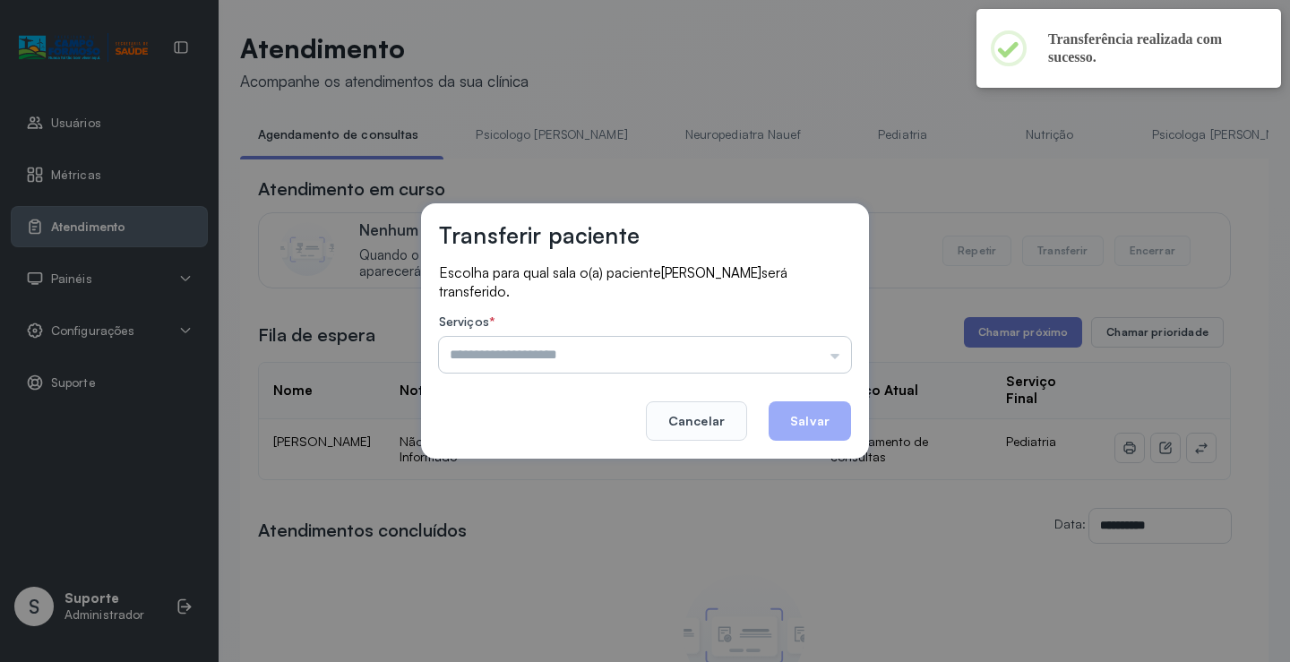
click at [719, 349] on input "text" at bounding box center [645, 355] width 412 height 36
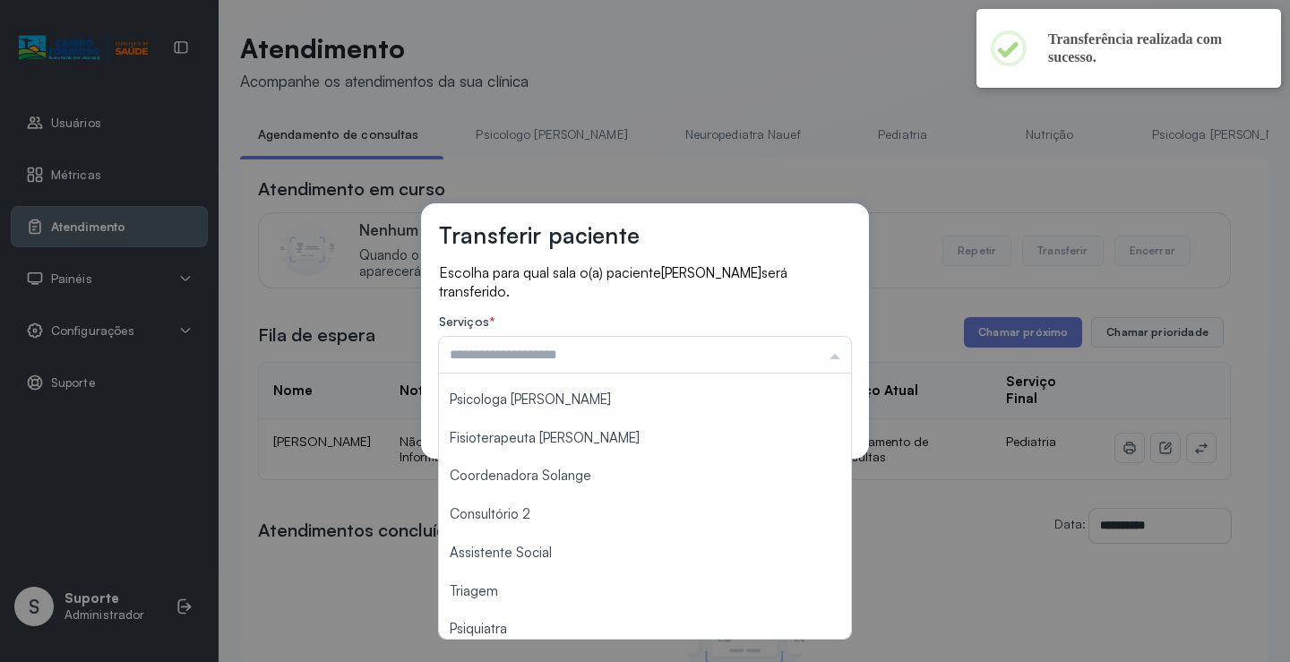
scroll to position [179, 0]
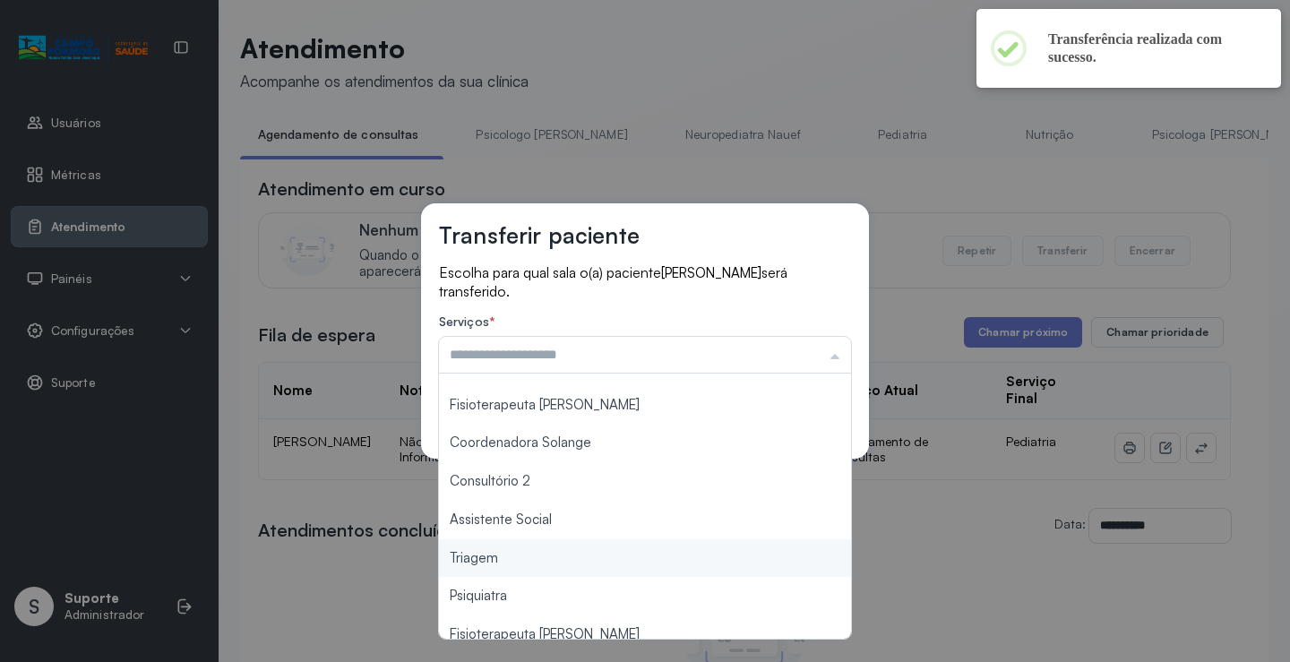
type input "*******"
click at [500, 555] on div "Transferir paciente Escolha para qual sala o(a) paciente FERNANDA SOUZA CARVALH…" at bounding box center [645, 331] width 1290 height 662
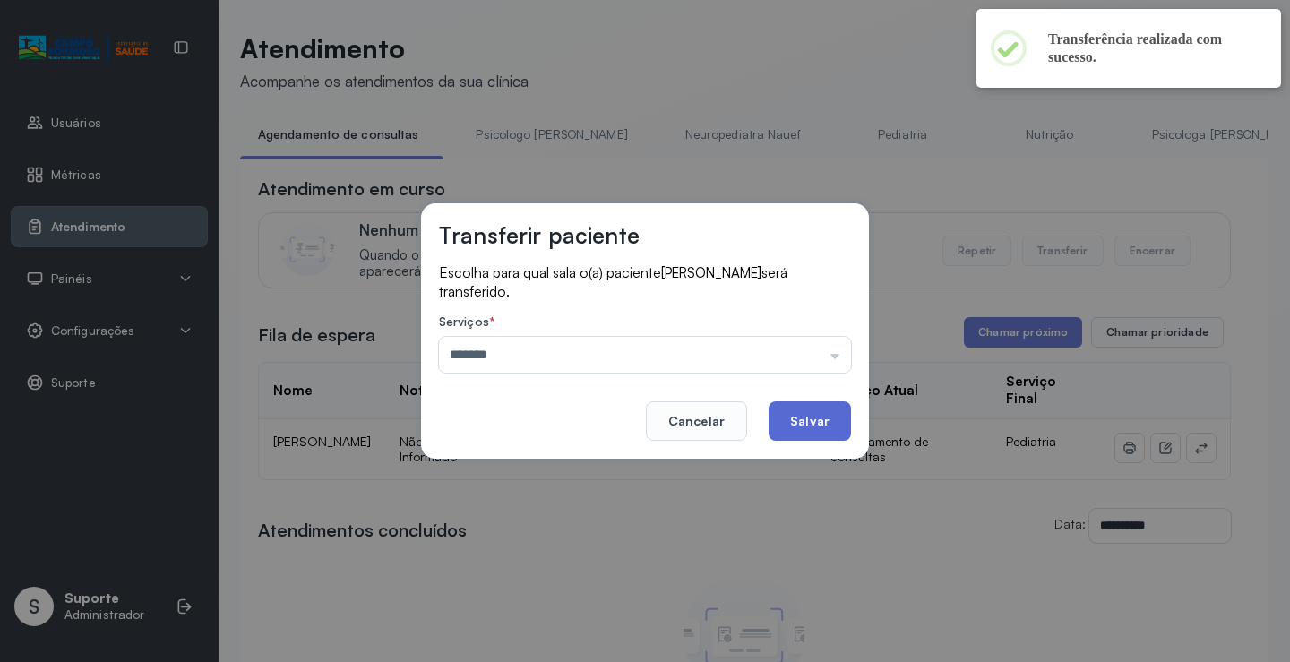
click at [784, 433] on button "Salvar" at bounding box center [810, 420] width 82 height 39
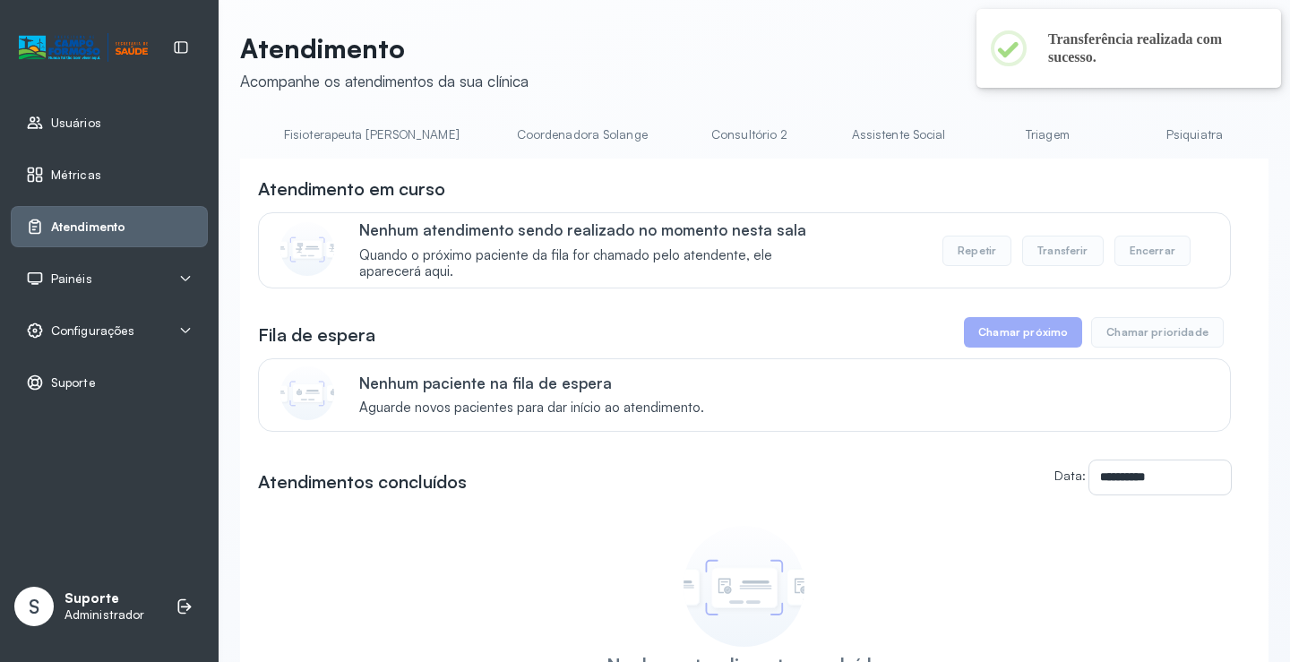
scroll to position [0, 1086]
click at [976, 130] on link "Triagem" at bounding box center [1038, 135] width 125 height 30
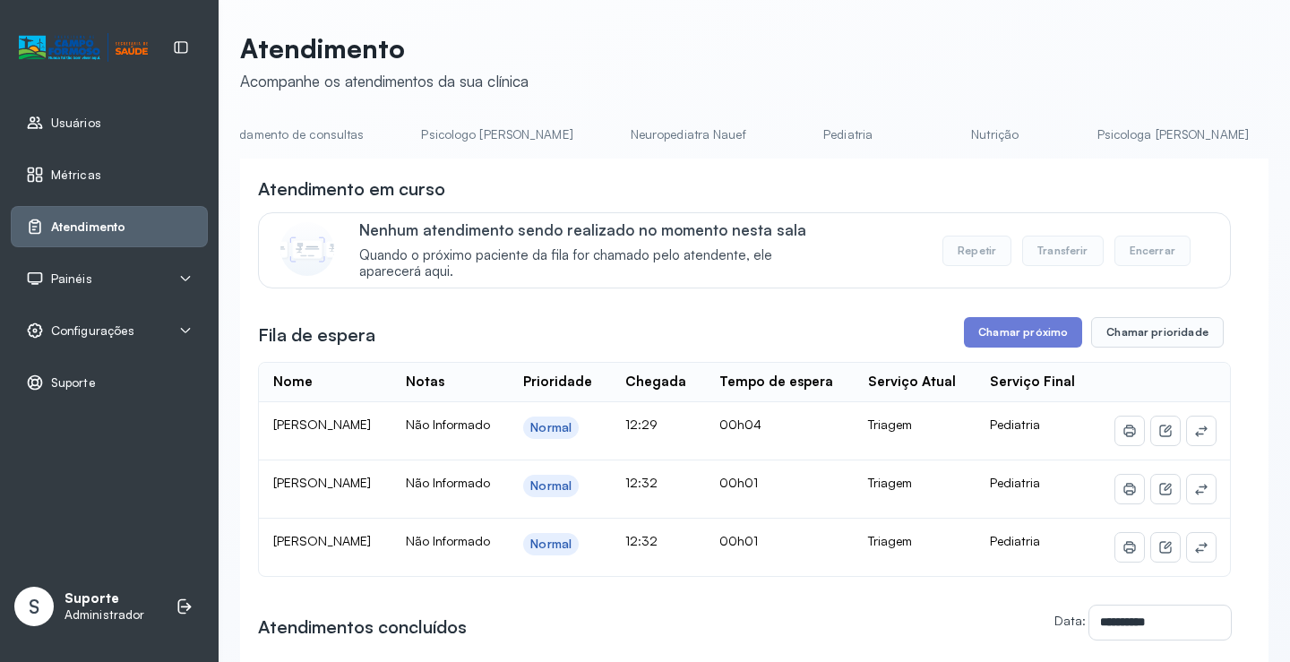
scroll to position [0, 0]
click at [328, 120] on link "Agendamento de consultas" at bounding box center [334, 135] width 189 height 30
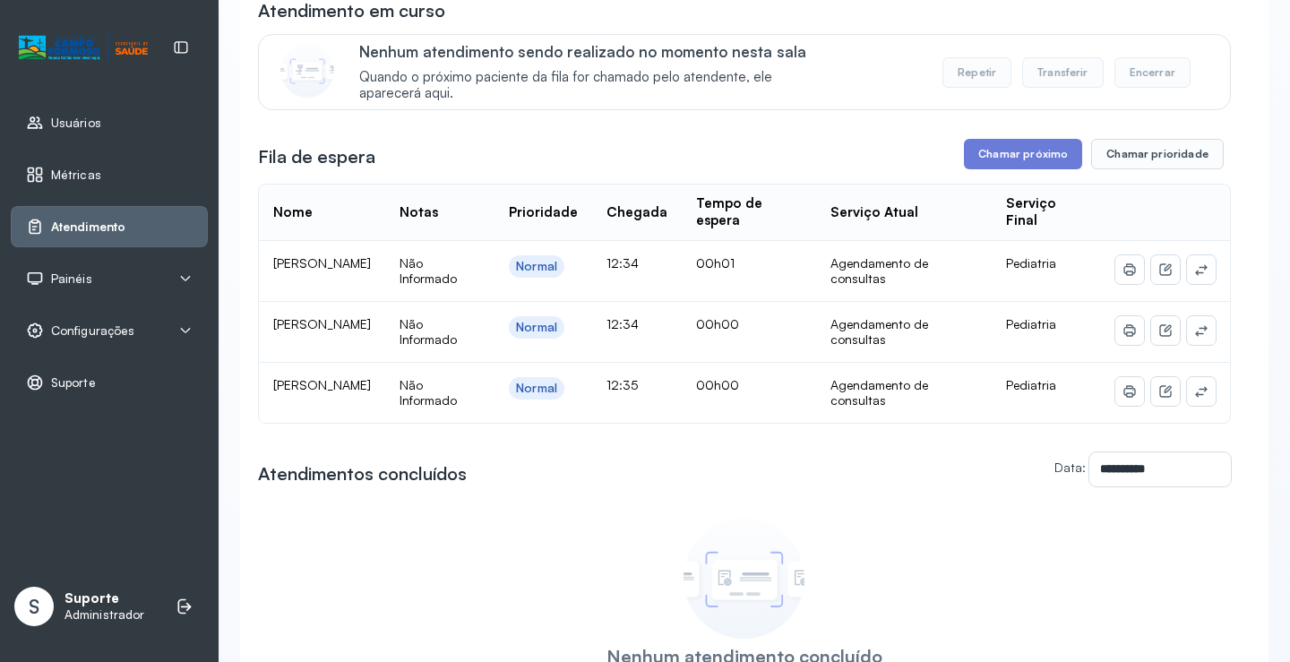
scroll to position [179, 0]
click at [1192, 283] on button at bounding box center [1201, 268] width 29 height 29
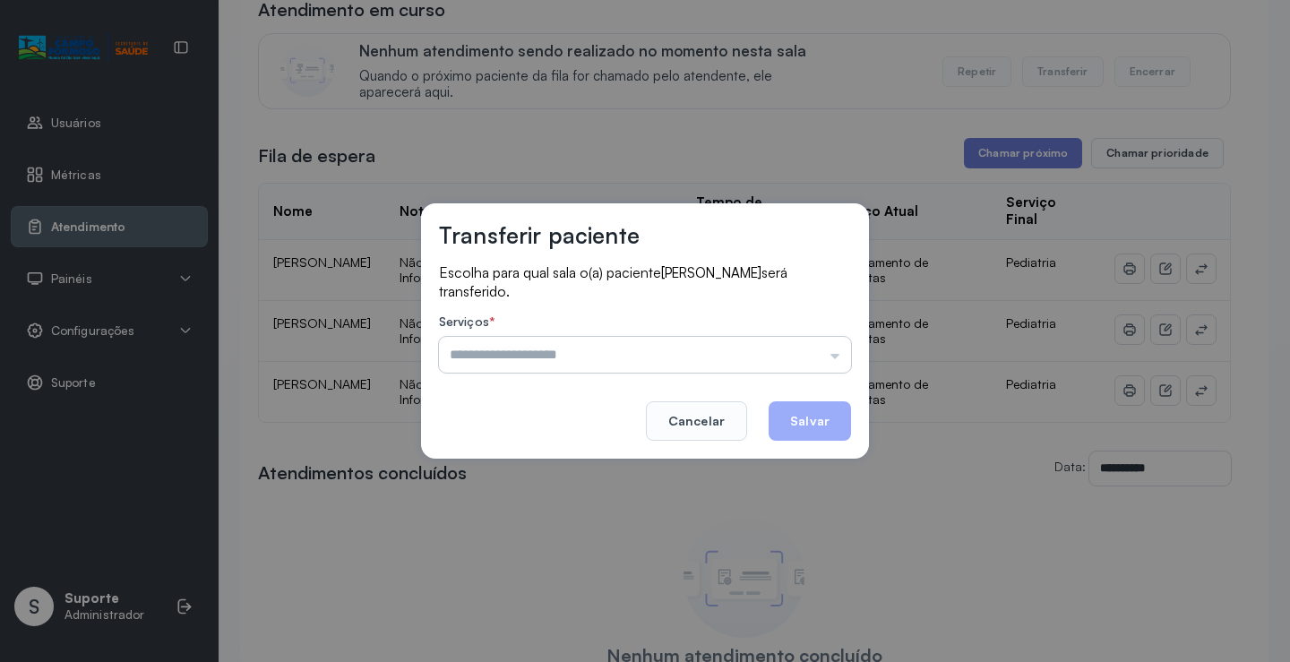
click at [813, 347] on input "text" at bounding box center [645, 355] width 412 height 36
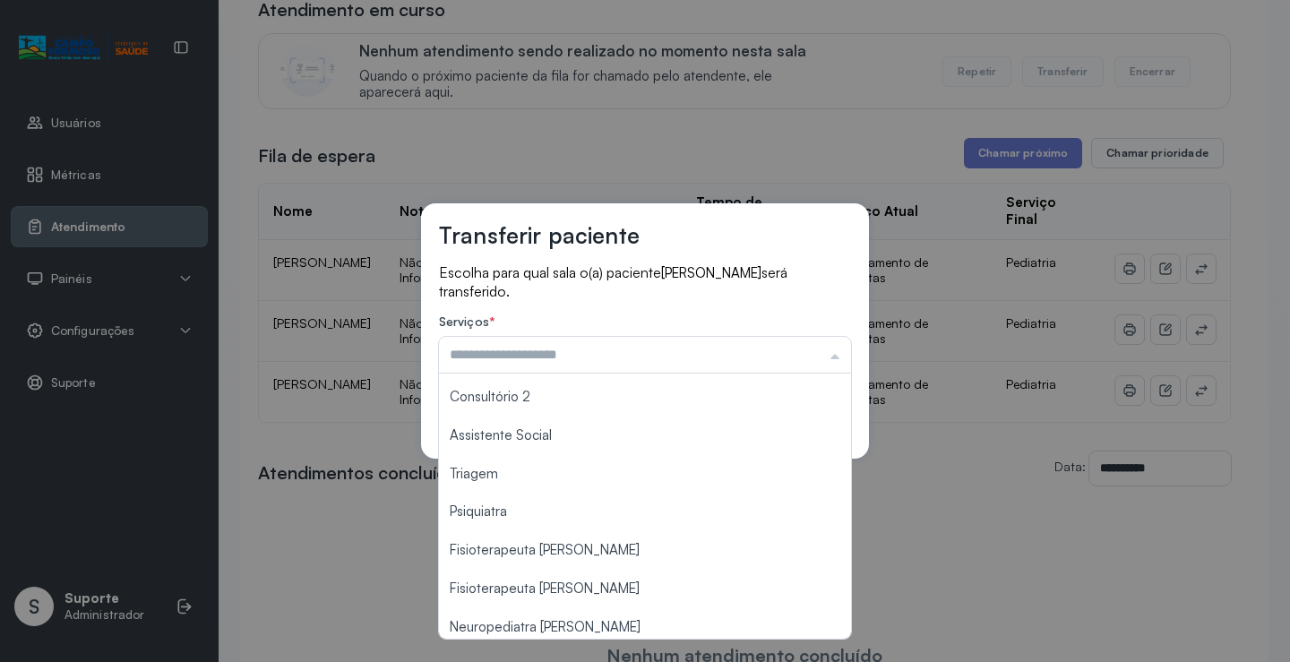
scroll to position [271, 0]
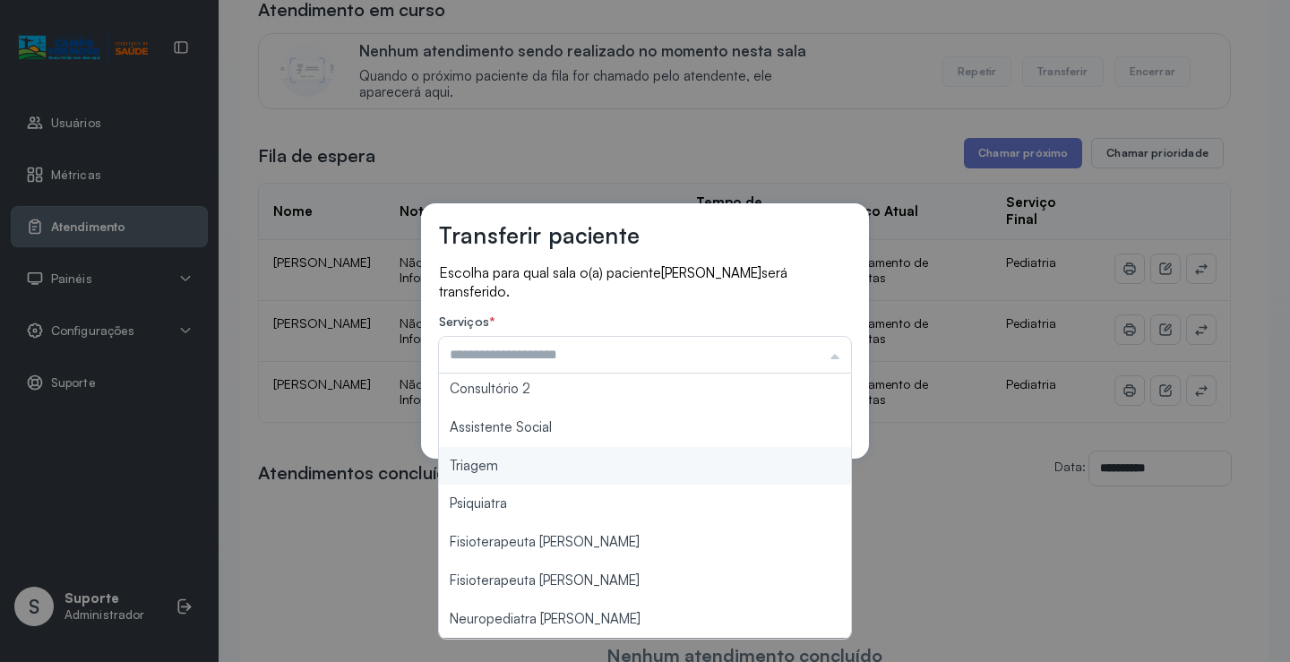
type input "*******"
drag, startPoint x: 524, startPoint y: 477, endPoint x: 718, endPoint y: 434, distance: 198.2
click at [544, 471] on div "Transferir paciente Escolha para qual sala o(a) paciente ANDRESSA LIZ SANTANA L…" at bounding box center [645, 331] width 1290 height 662
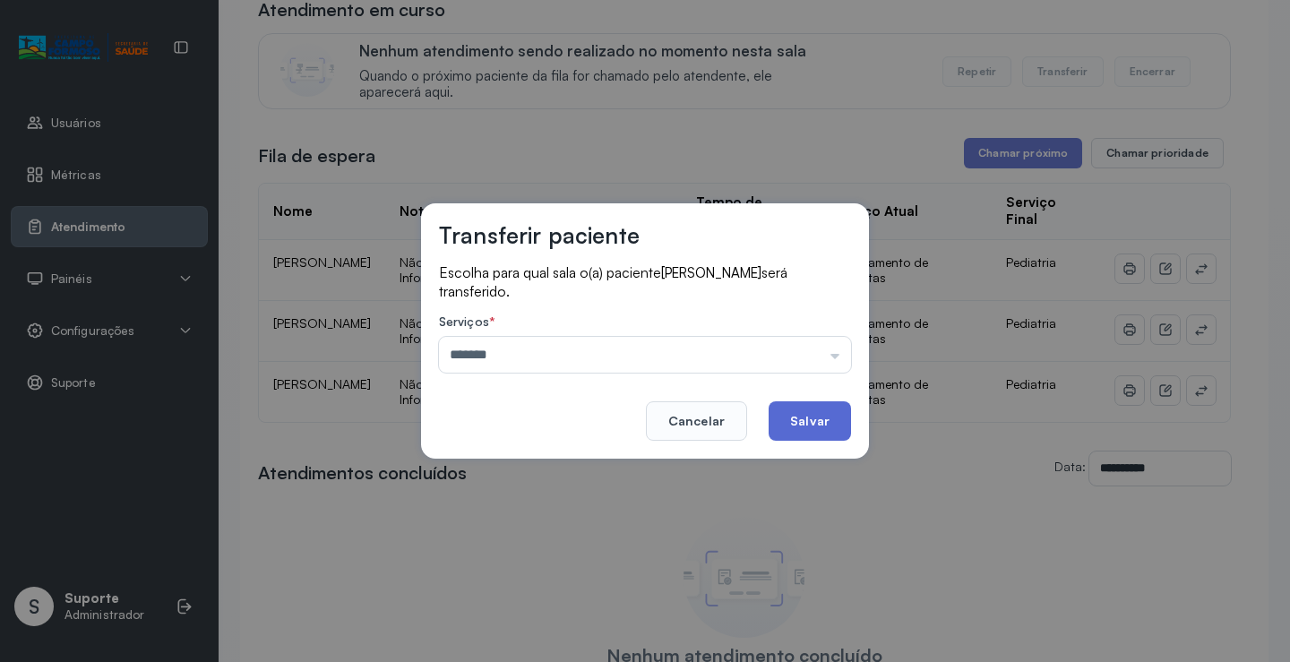
click at [789, 417] on button "Salvar" at bounding box center [810, 420] width 82 height 39
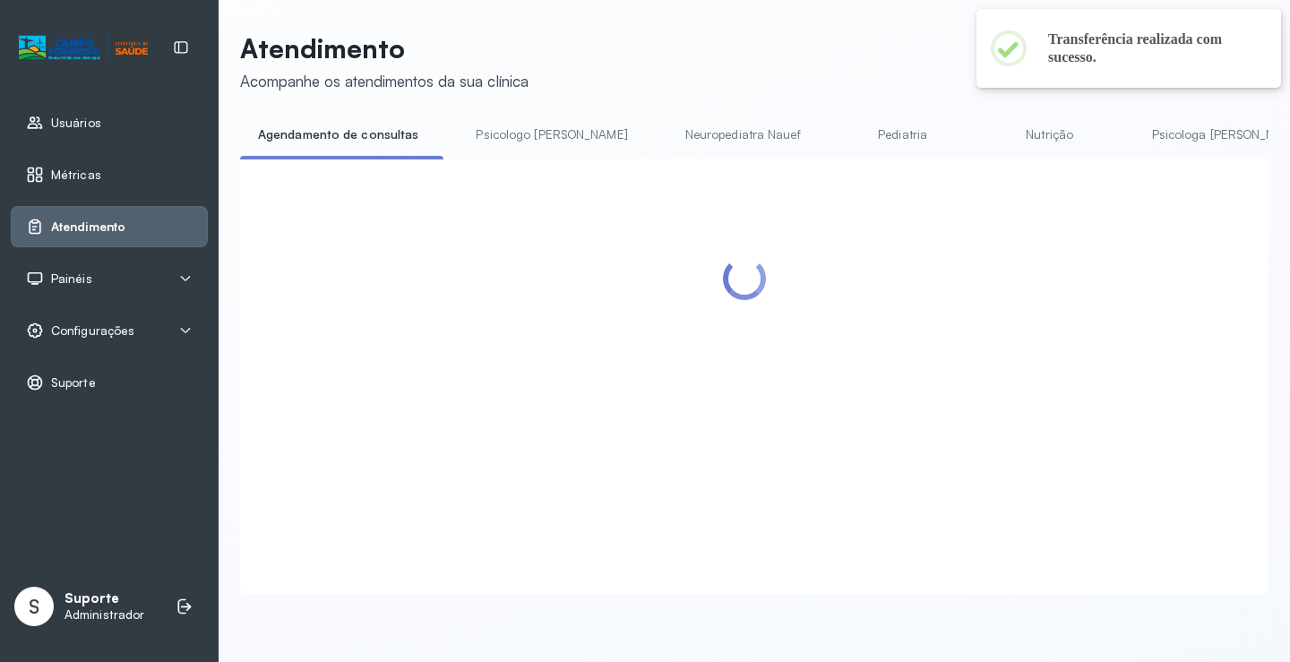
scroll to position [179, 0]
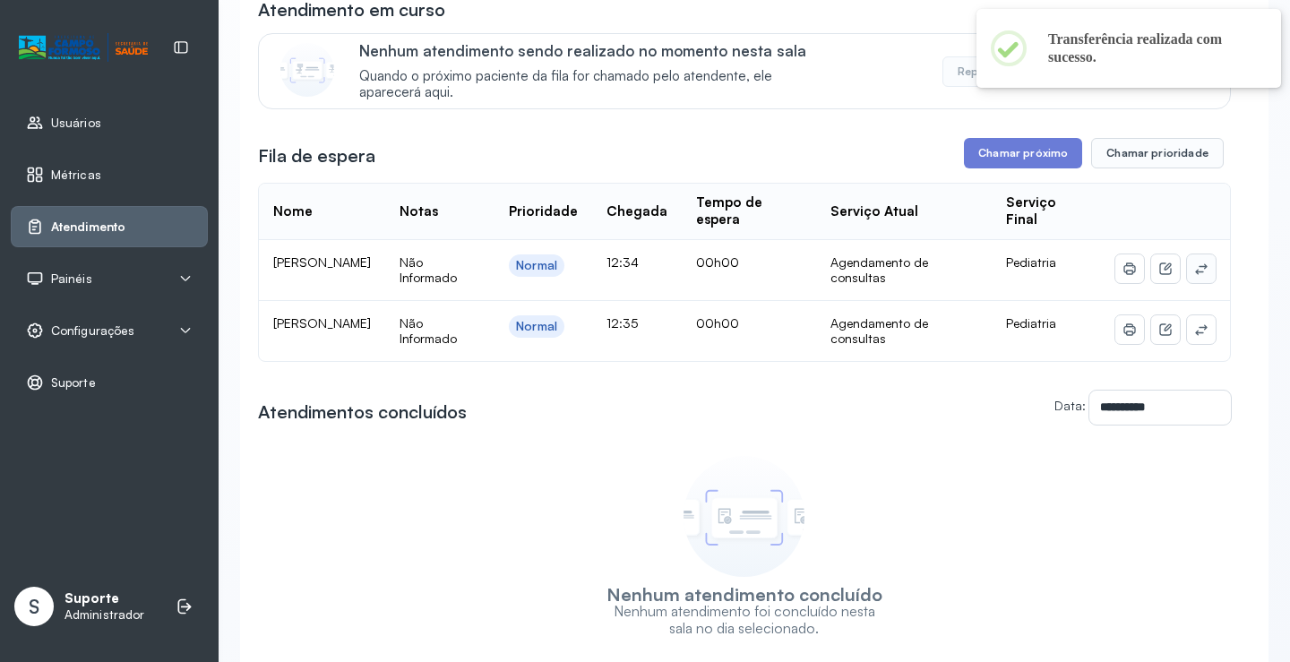
click at [1194, 276] on icon at bounding box center [1201, 269] width 14 height 14
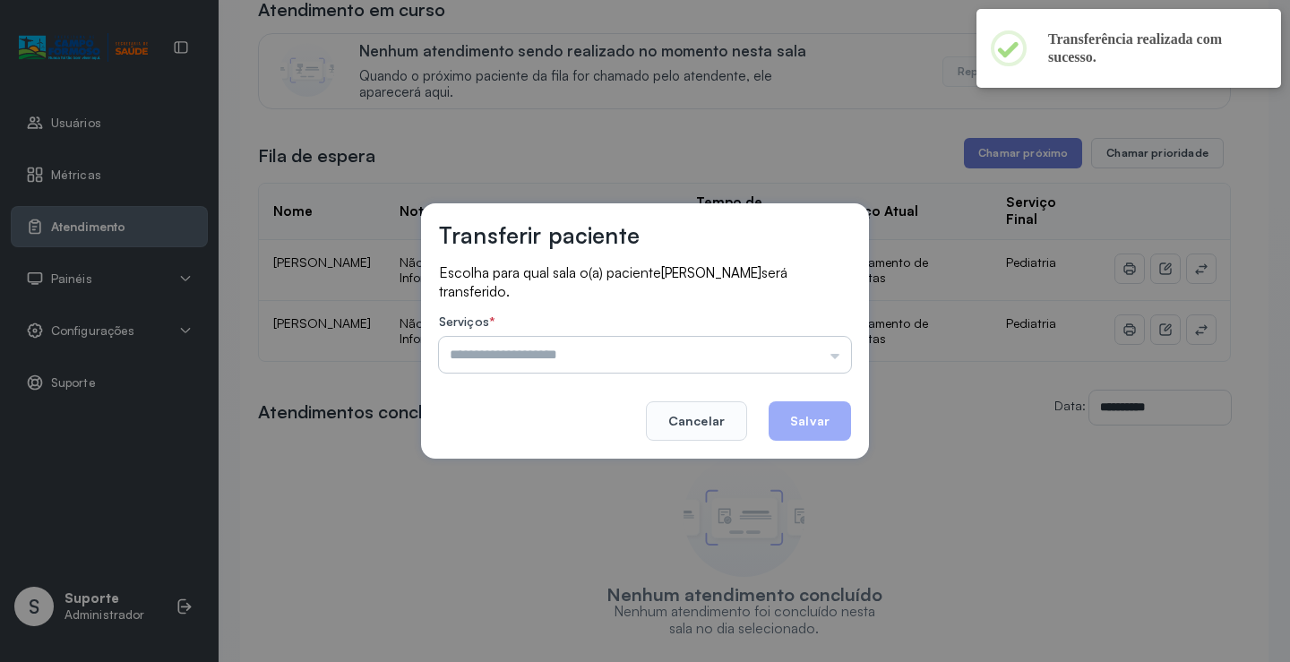
click at [759, 359] on input "text" at bounding box center [645, 355] width 412 height 36
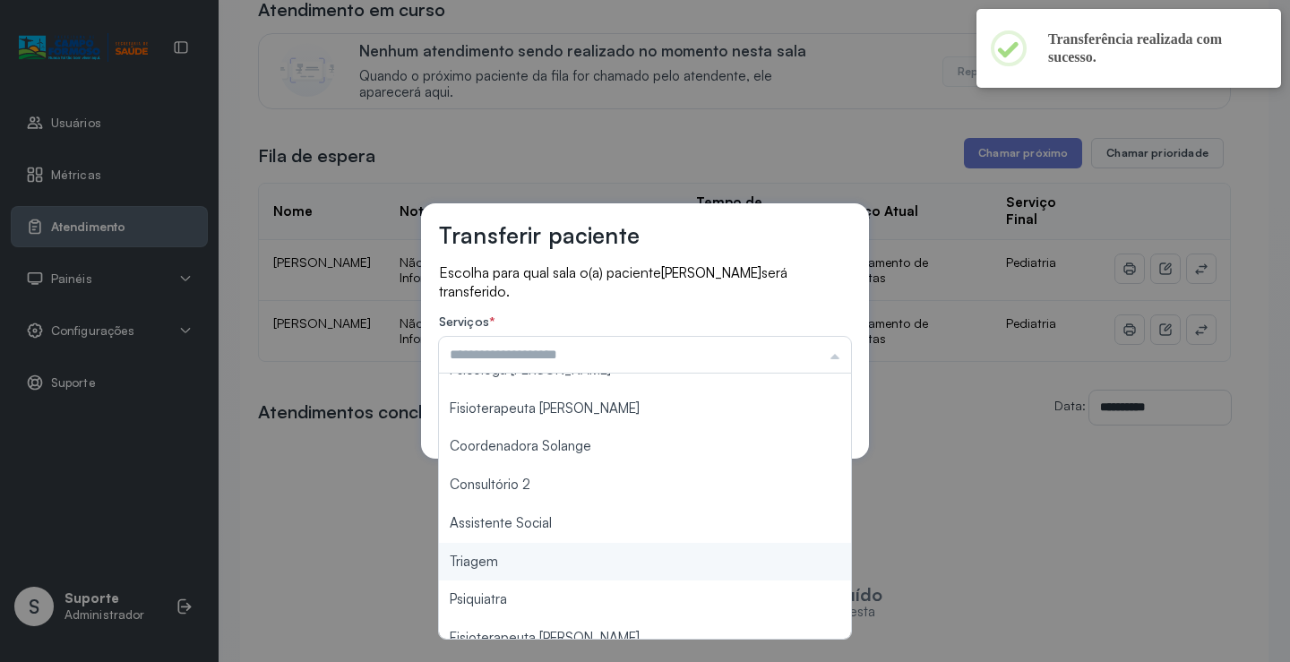
scroll to position [271, 0]
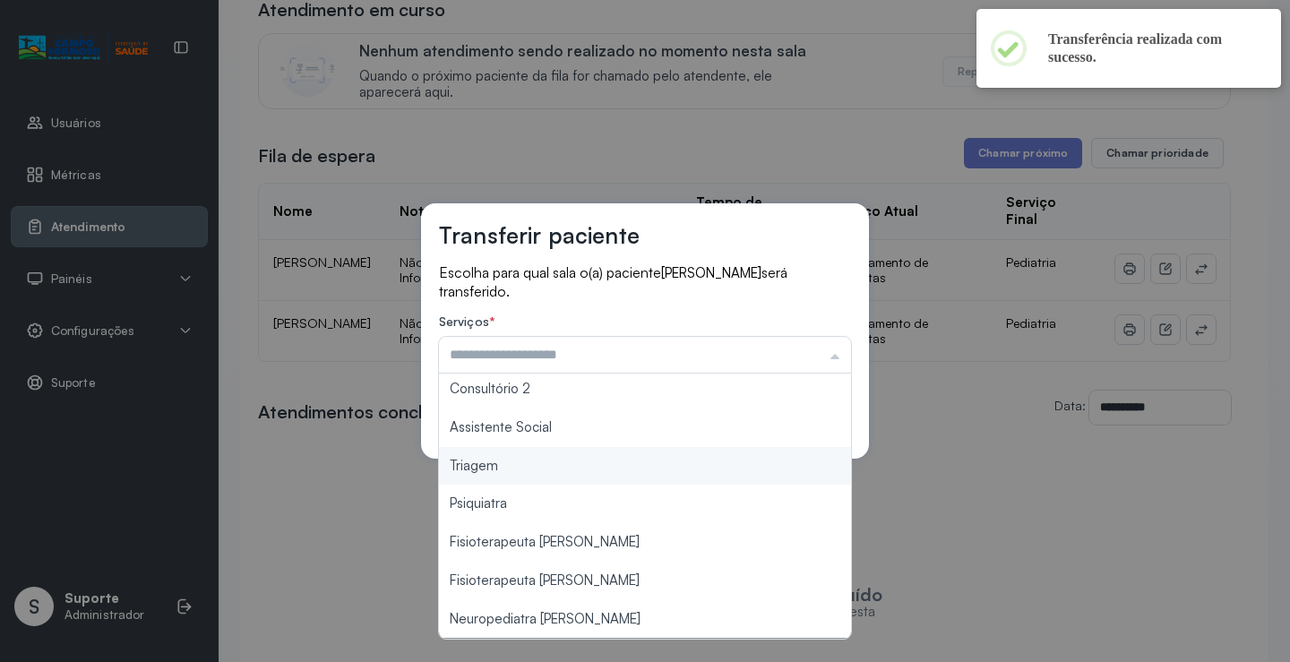
type input "*******"
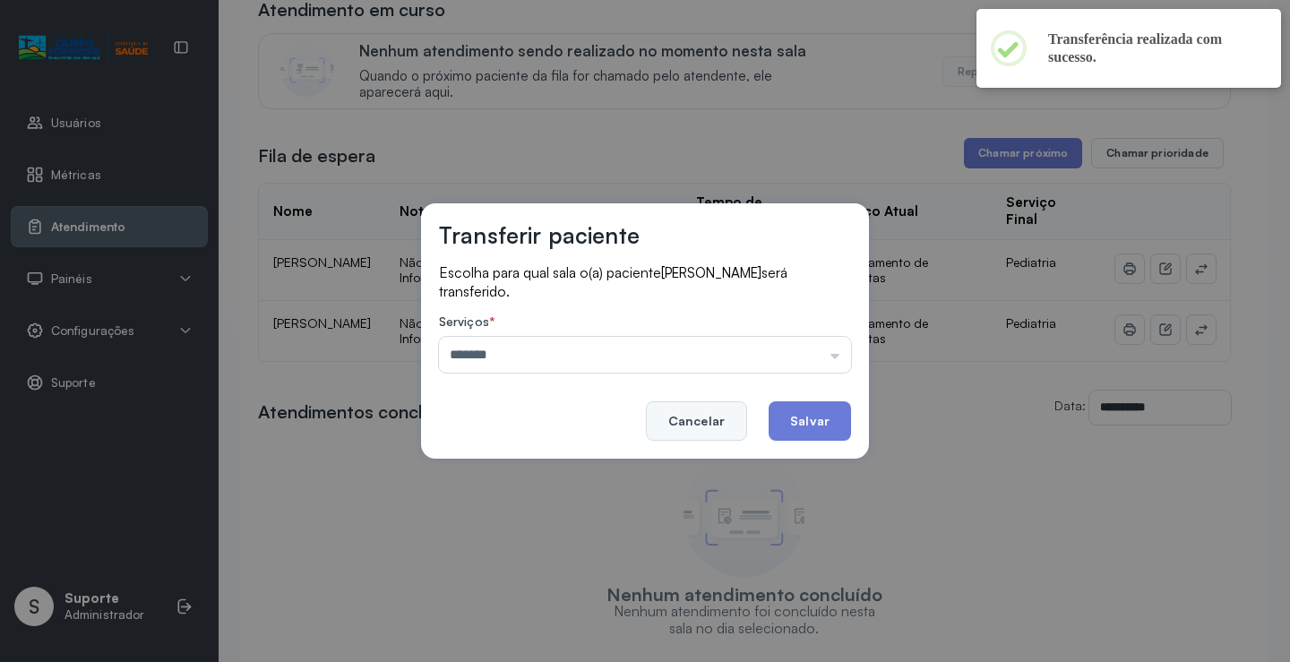
drag, startPoint x: 529, startPoint y: 462, endPoint x: 693, endPoint y: 441, distance: 164.5
click at [530, 462] on div "Transferir paciente Escolha para qual sala o(a) paciente JOAO DAVI LIMA DOS SAN…" at bounding box center [645, 331] width 1290 height 662
drag, startPoint x: 768, startPoint y: 424, endPoint x: 787, endPoint y: 421, distance: 19.0
click at [769, 424] on footer "Cancelar Salvar" at bounding box center [645, 408] width 412 height 65
click at [801, 422] on button "Salvar" at bounding box center [810, 420] width 82 height 39
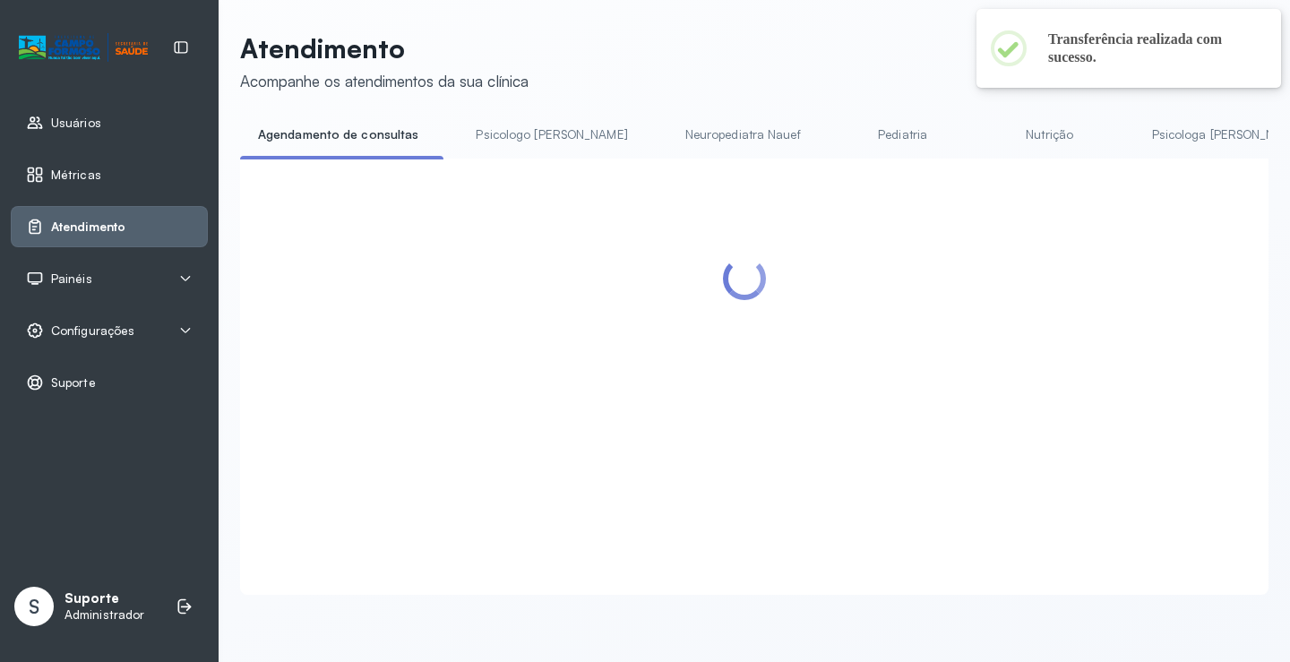
scroll to position [179, 0]
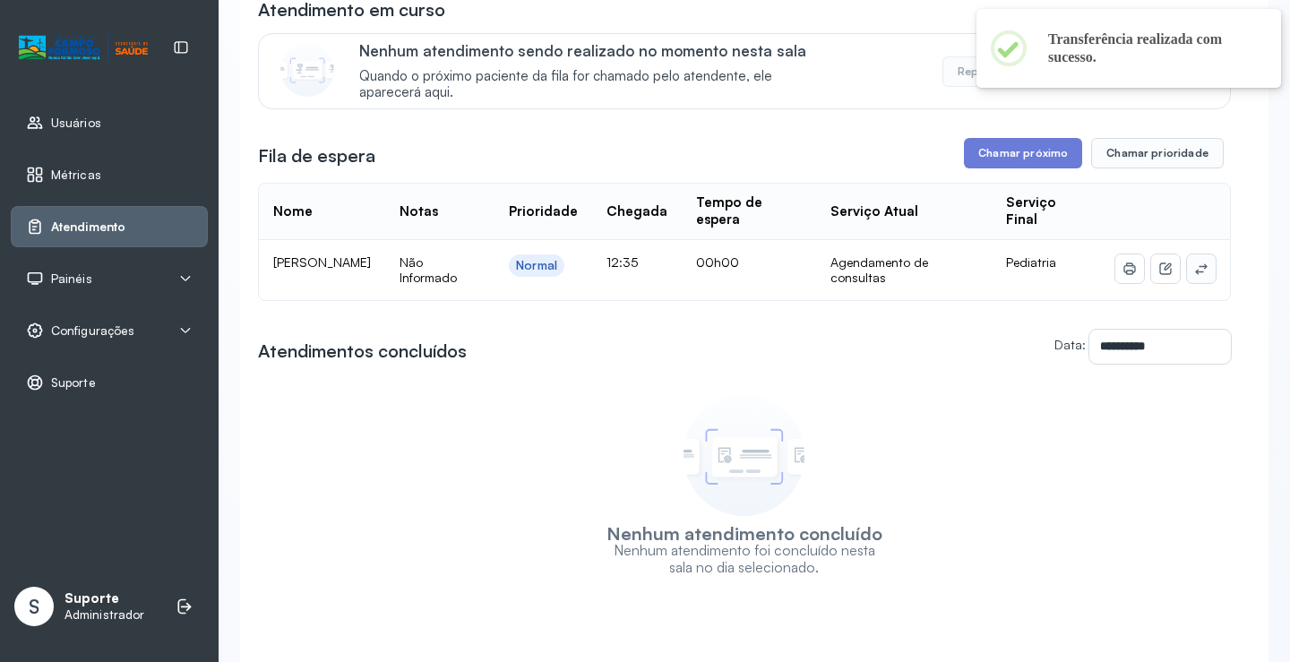
click at [1195, 272] on icon at bounding box center [1201, 268] width 12 height 11
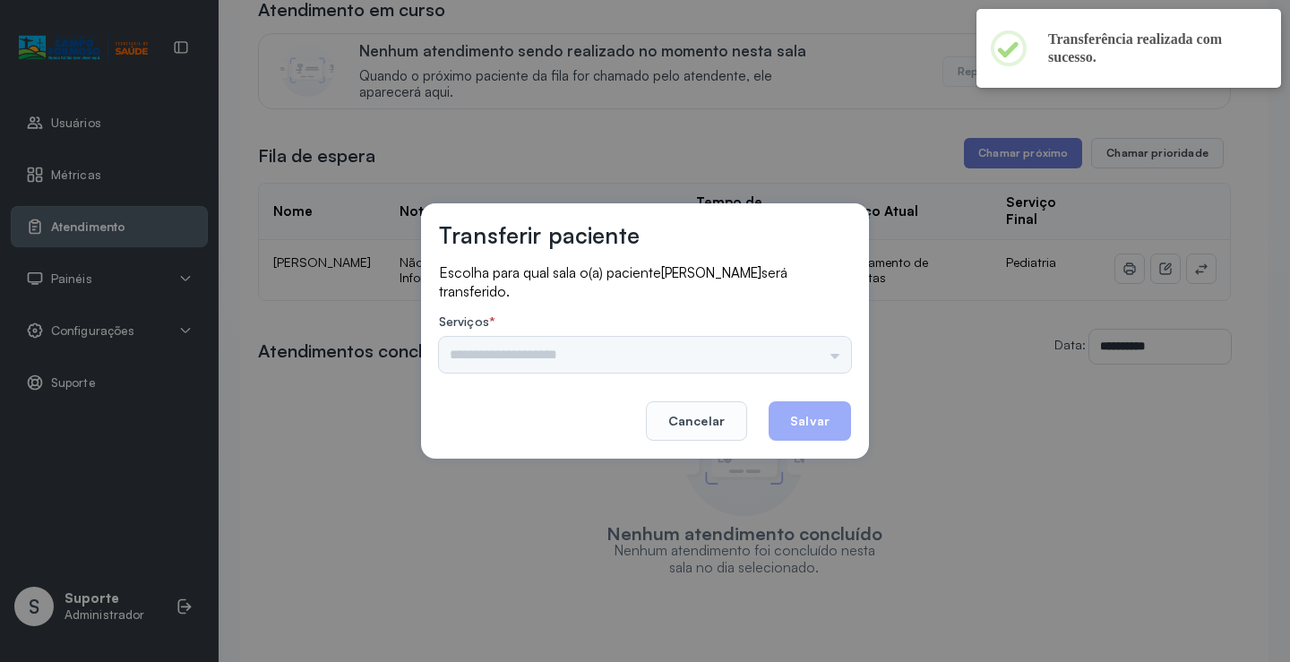
click at [805, 366] on div "Psicologo Pedro Neuropediatra Nauef Pediatria Nutrição Psicologa Alana Fisioter…" at bounding box center [645, 355] width 412 height 36
click at [794, 354] on input "text" at bounding box center [645, 355] width 412 height 36
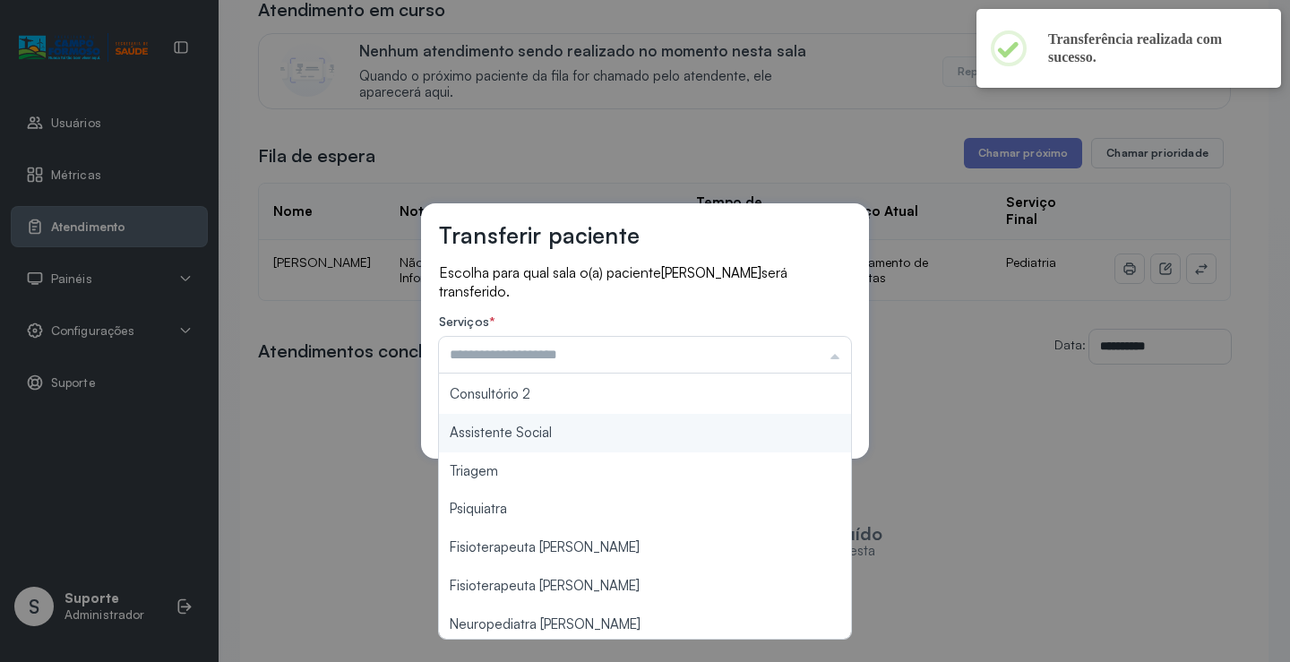
scroll to position [271, 0]
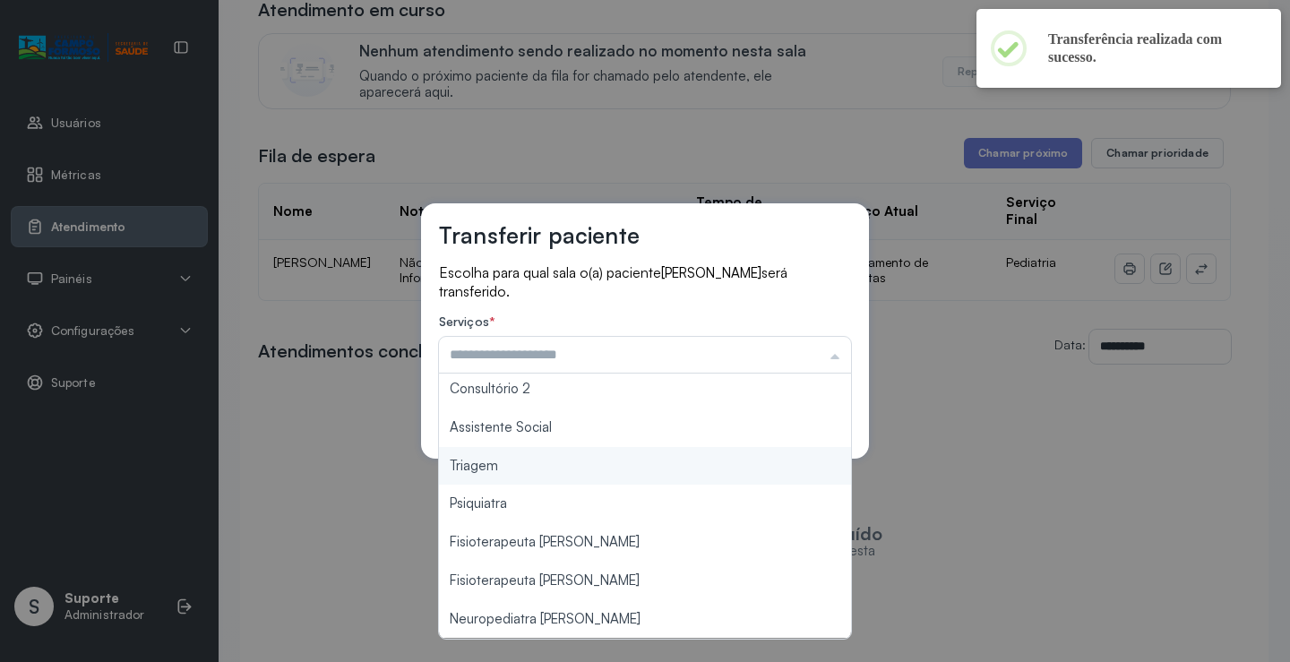
type input "*******"
click at [563, 457] on div "Transferir paciente Escolha para qual sala o(a) paciente ANA LIZ ARAUJO DE OLIV…" at bounding box center [645, 330] width 448 height 255
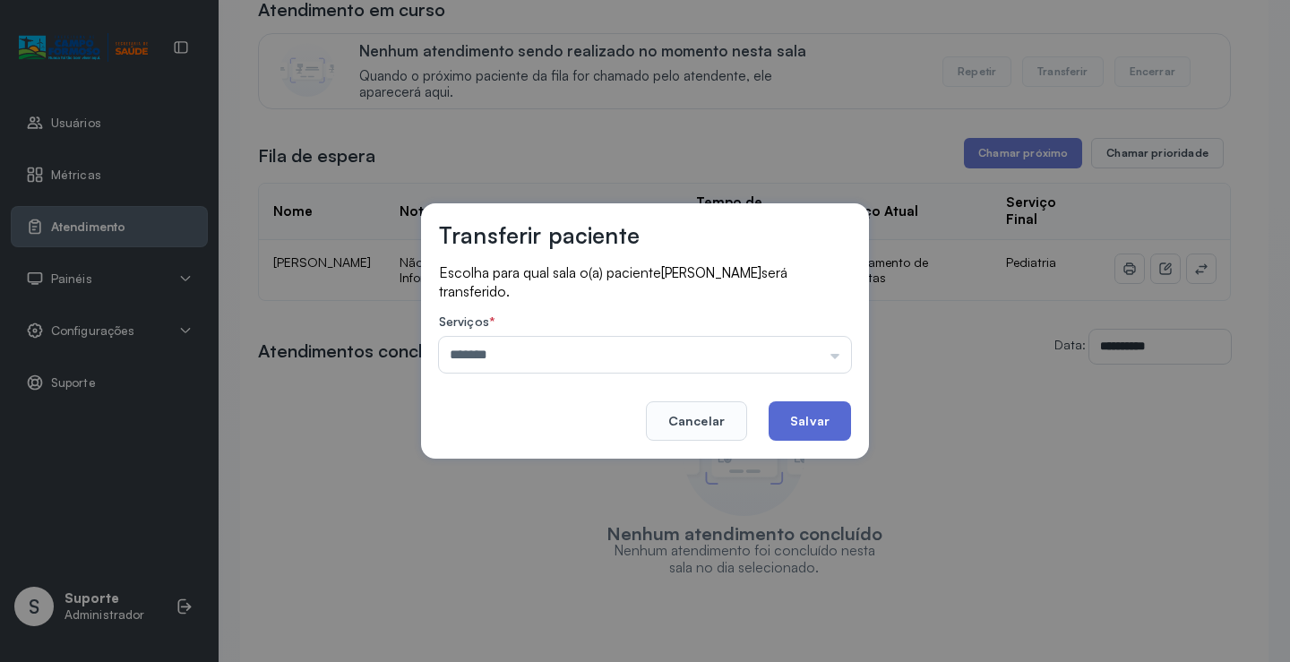
click at [832, 417] on button "Salvar" at bounding box center [810, 420] width 82 height 39
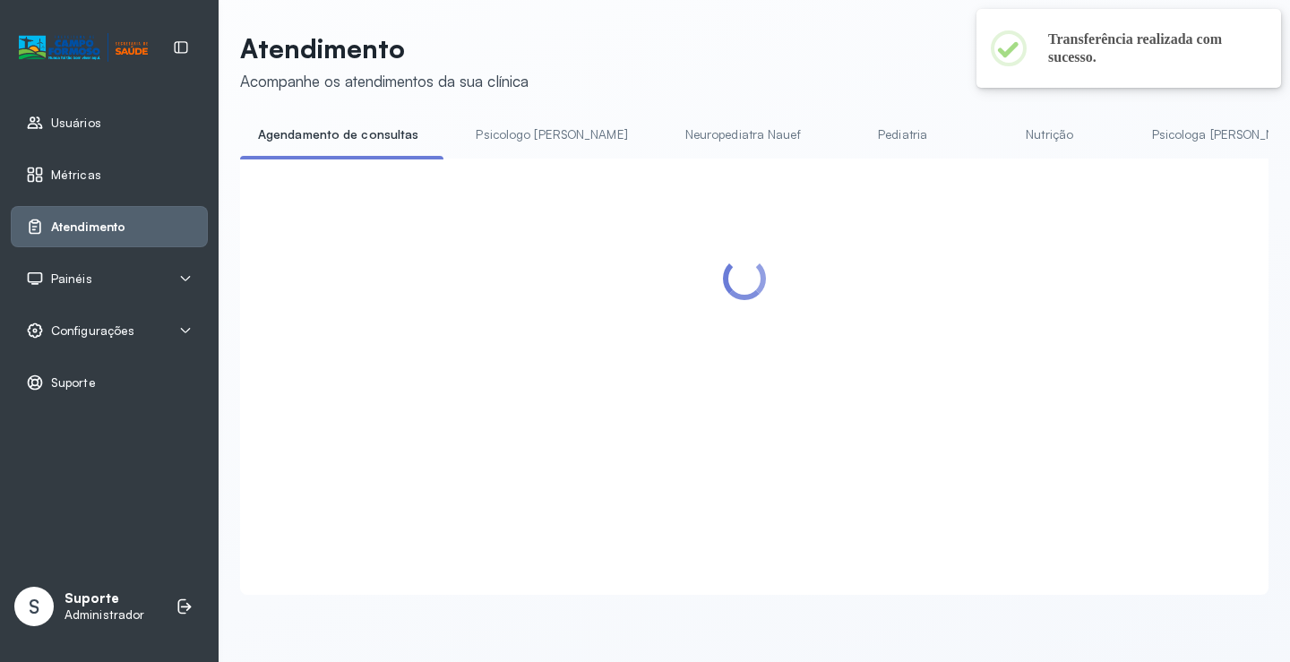
scroll to position [179, 0]
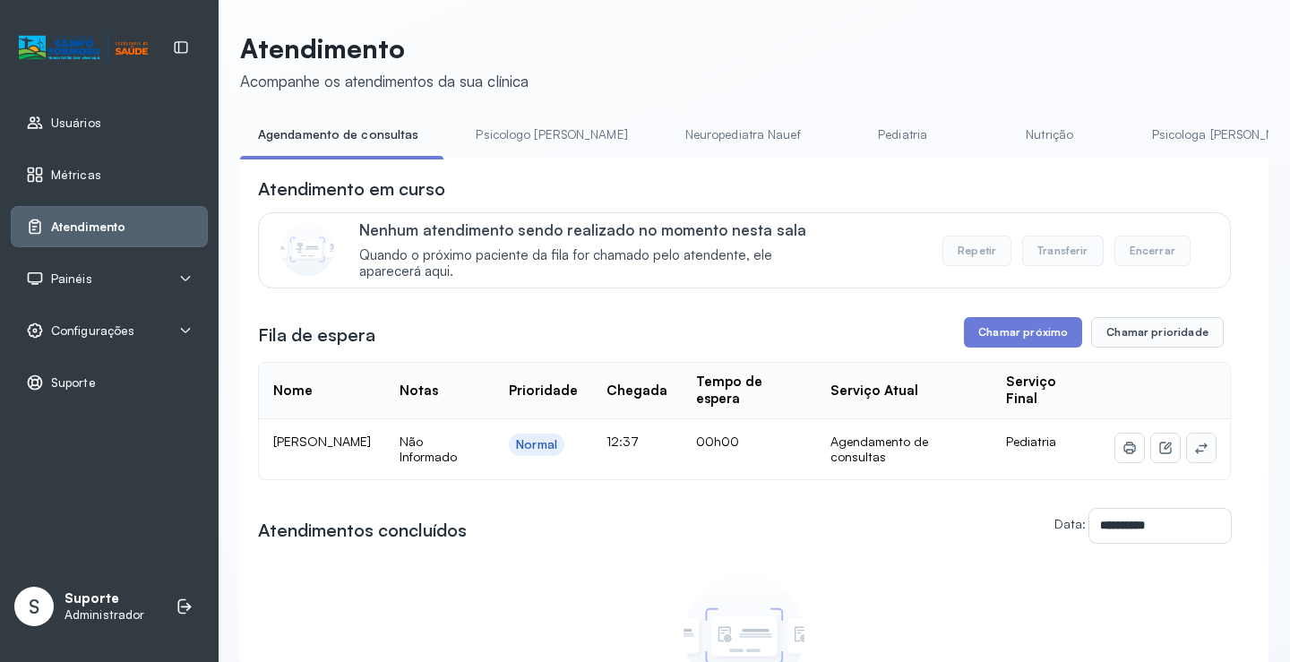
click at [1198, 444] on button at bounding box center [1201, 448] width 29 height 29
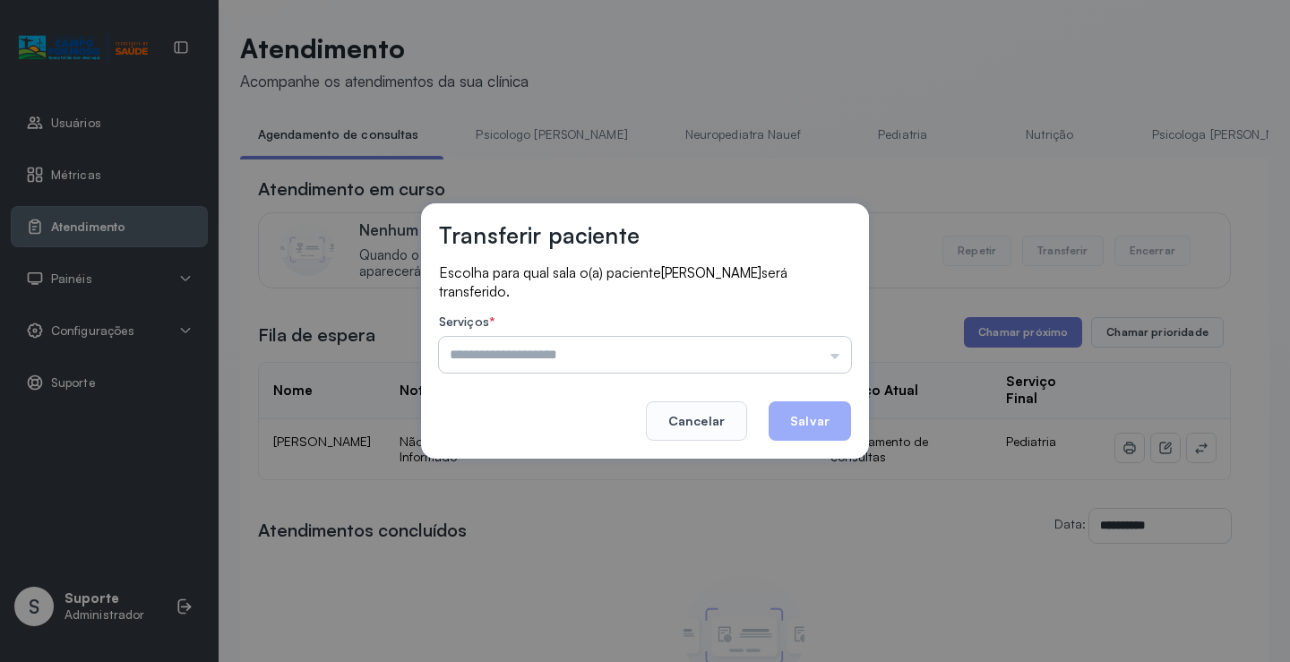
click at [841, 345] on input "text" at bounding box center [645, 355] width 412 height 36
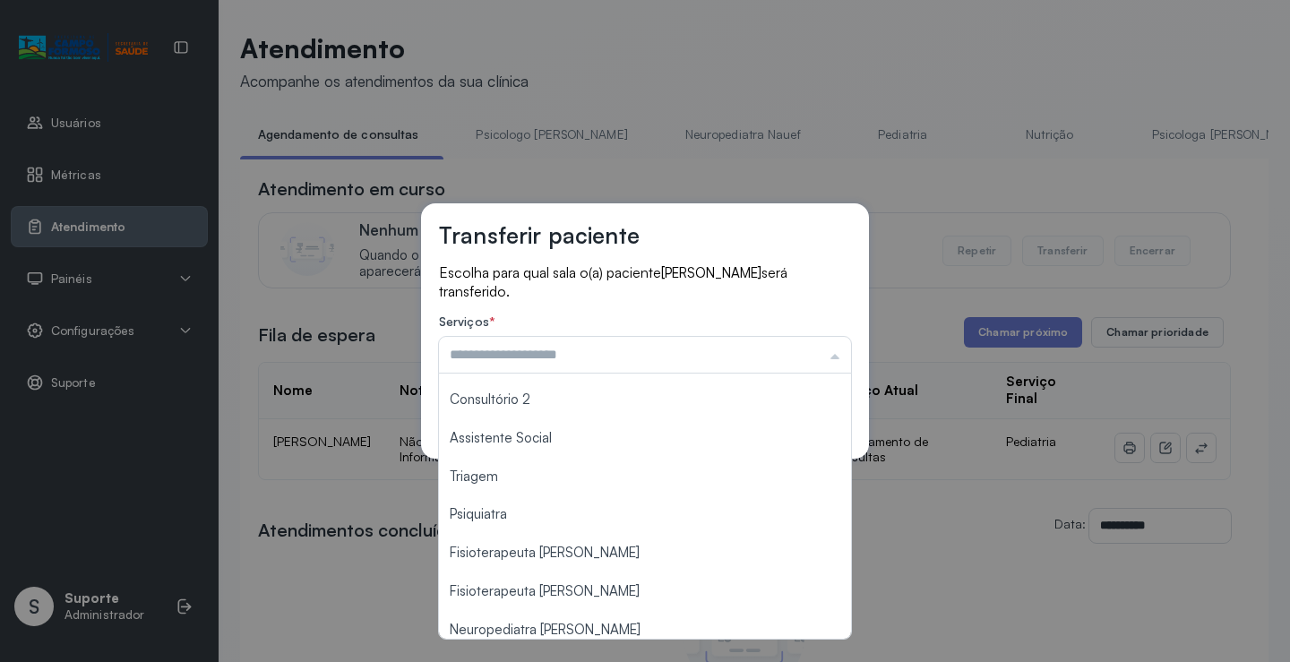
scroll to position [269, 0]
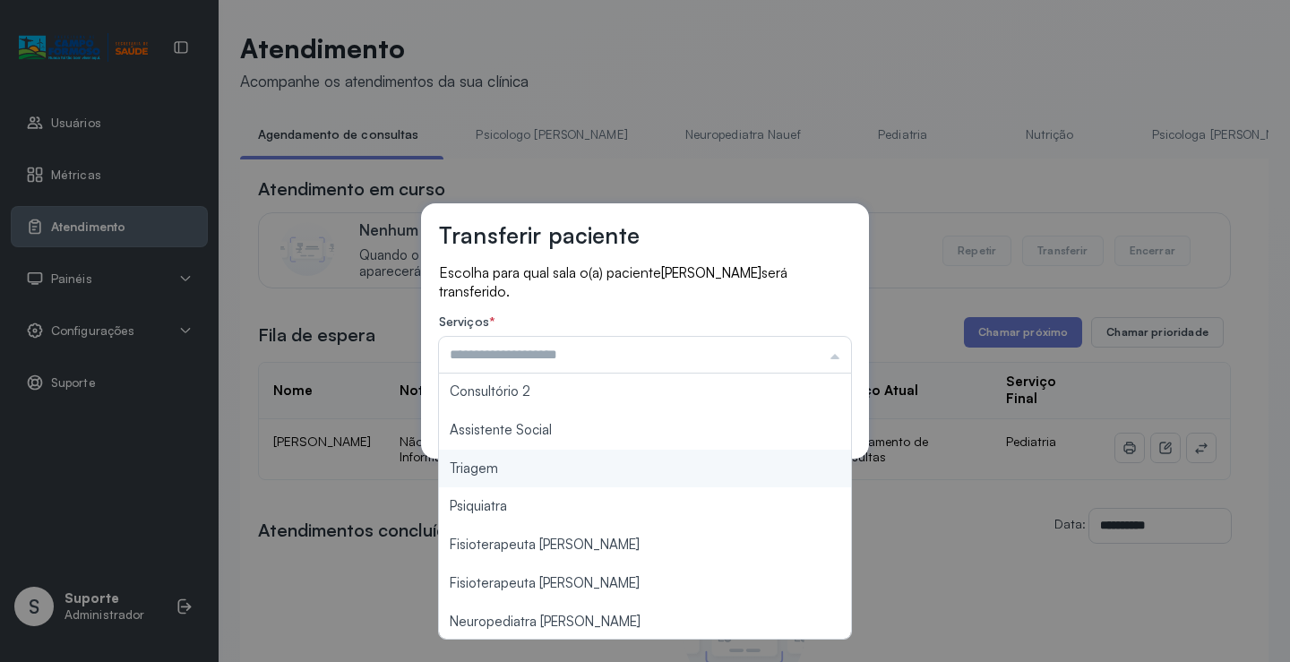
type input "*******"
click at [592, 478] on div "Transferir paciente Escolha para qual sala o(a) paciente [PERSON_NAME] será tra…" at bounding box center [645, 331] width 1290 height 662
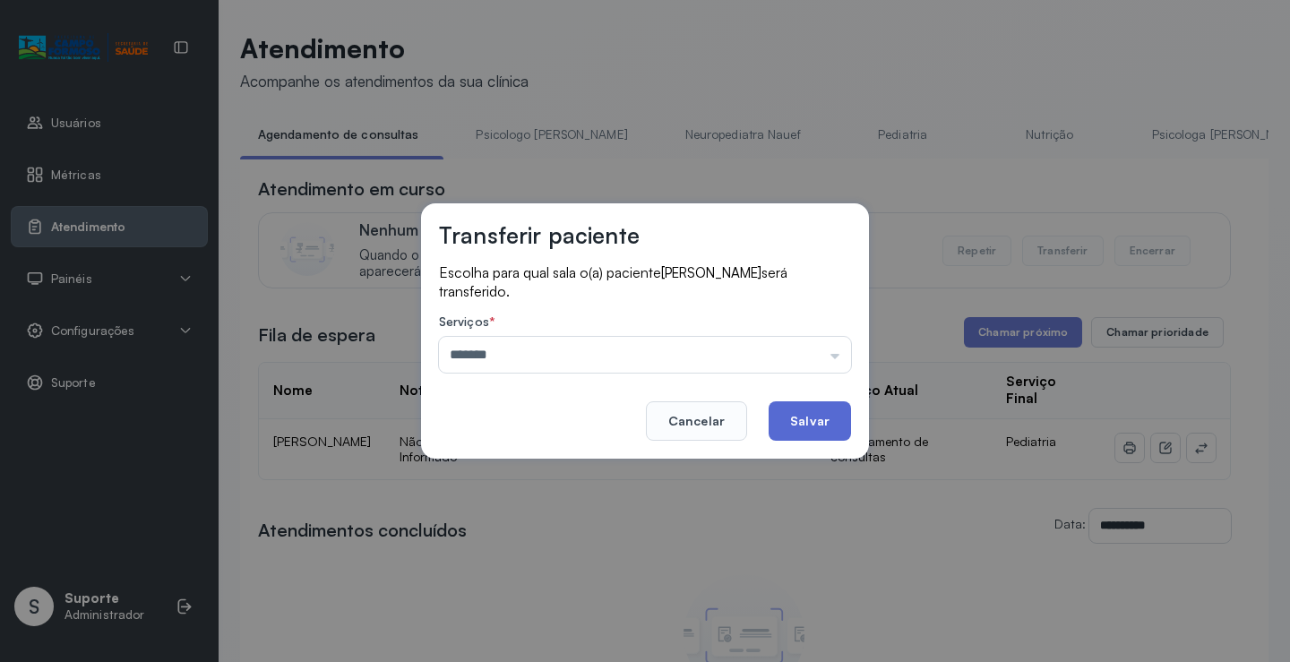
click at [793, 423] on button "Salvar" at bounding box center [810, 420] width 82 height 39
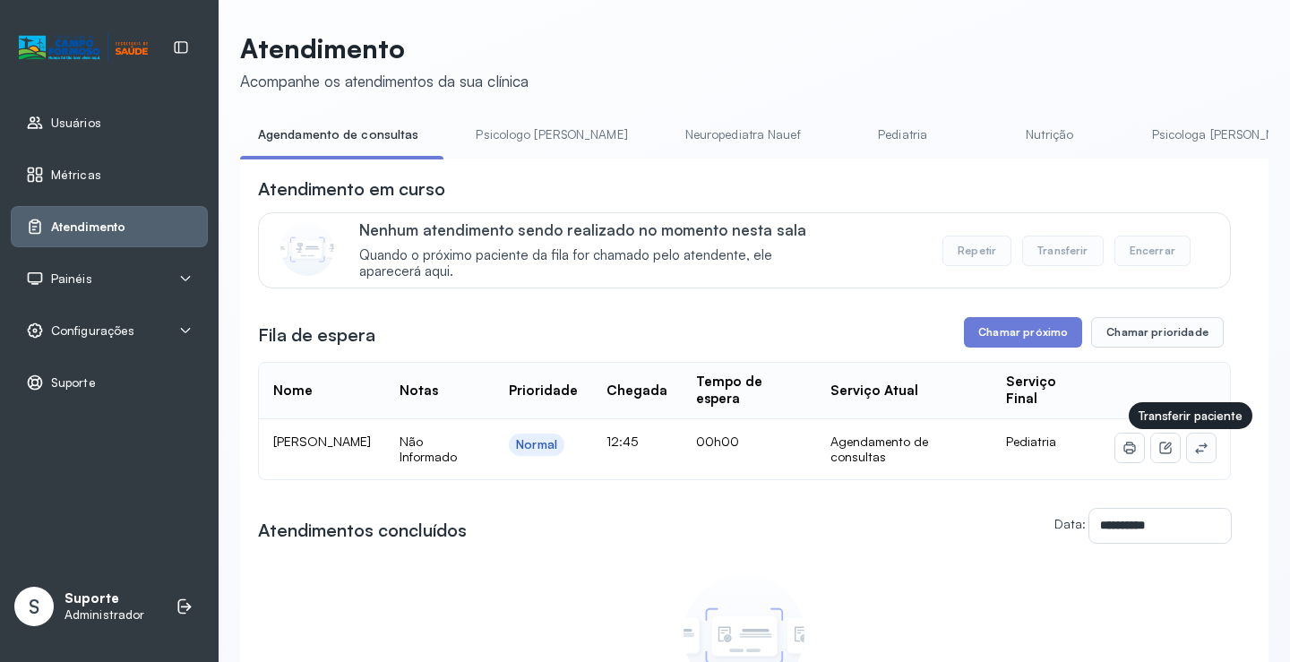
click at [1195, 453] on icon at bounding box center [1201, 448] width 12 height 11
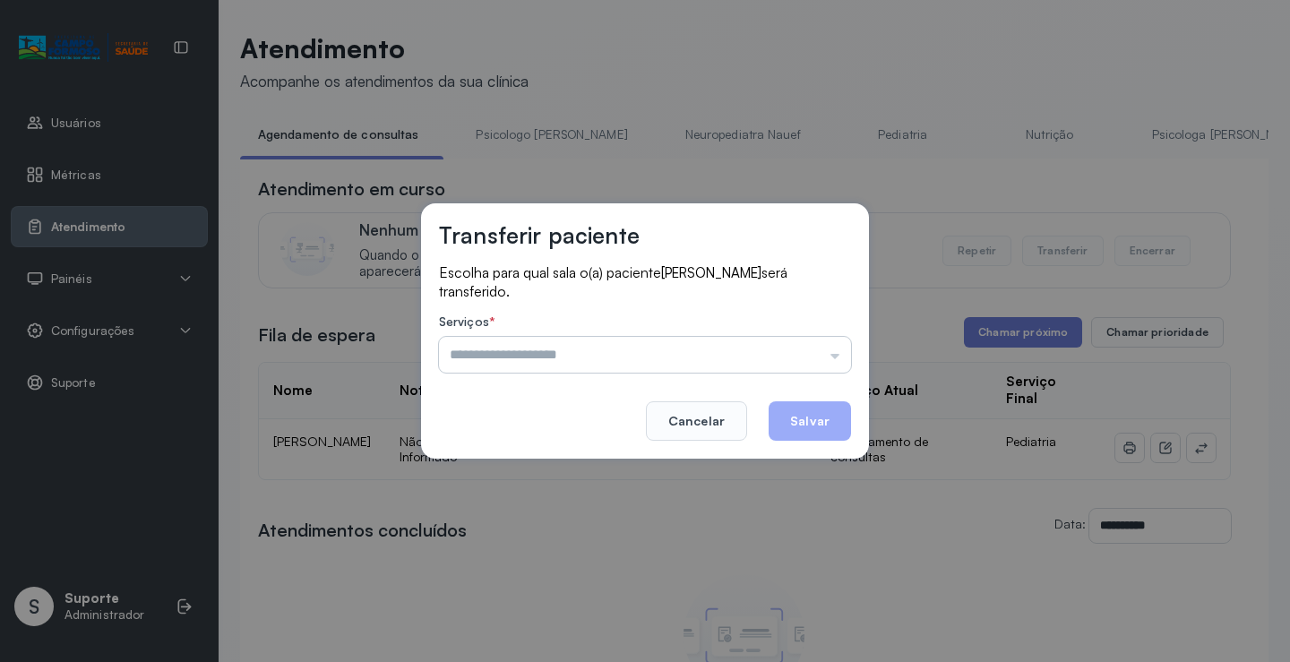
click at [809, 364] on input "text" at bounding box center [645, 355] width 412 height 36
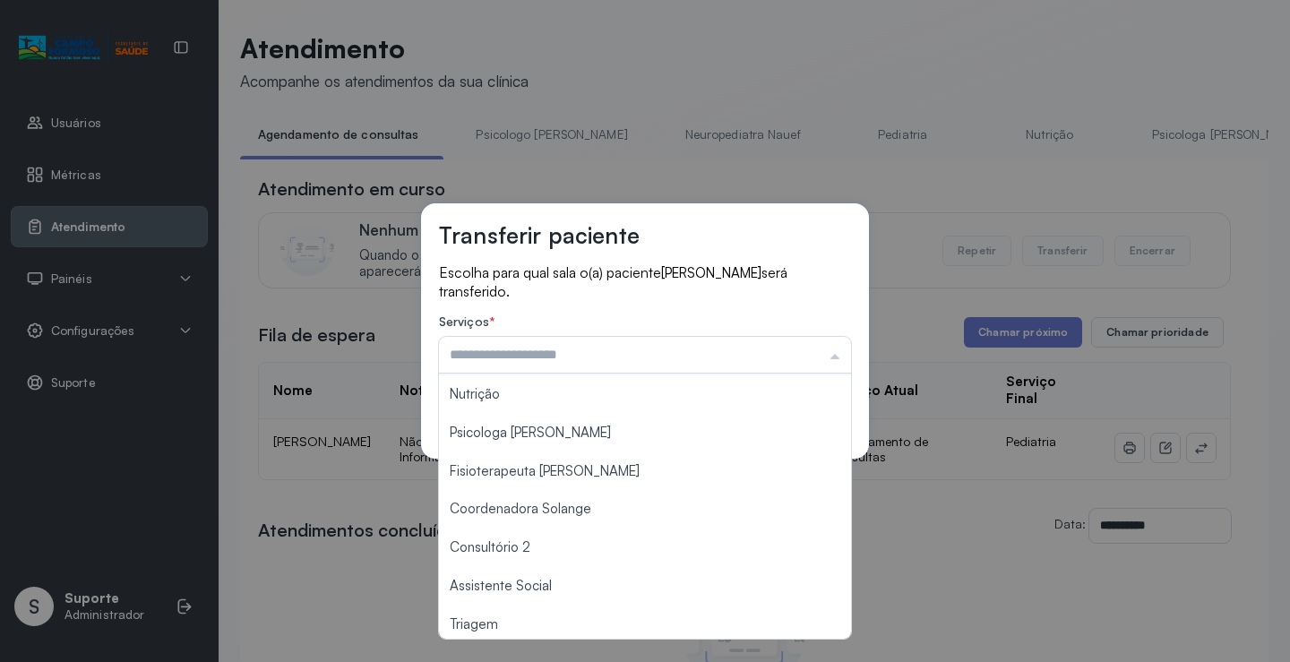
scroll to position [179, 0]
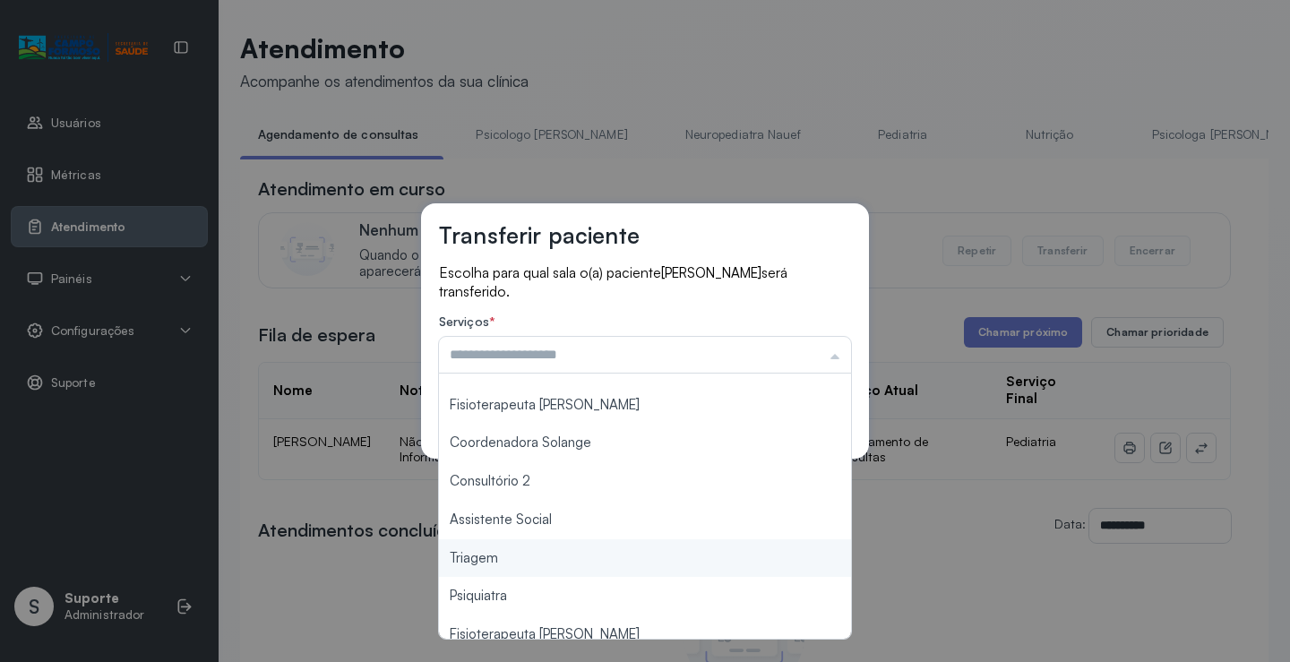
type input "*******"
click at [529, 555] on div "Transferir paciente Escolha para qual sala o(a) paciente [PERSON_NAME] será tra…" at bounding box center [645, 331] width 1290 height 662
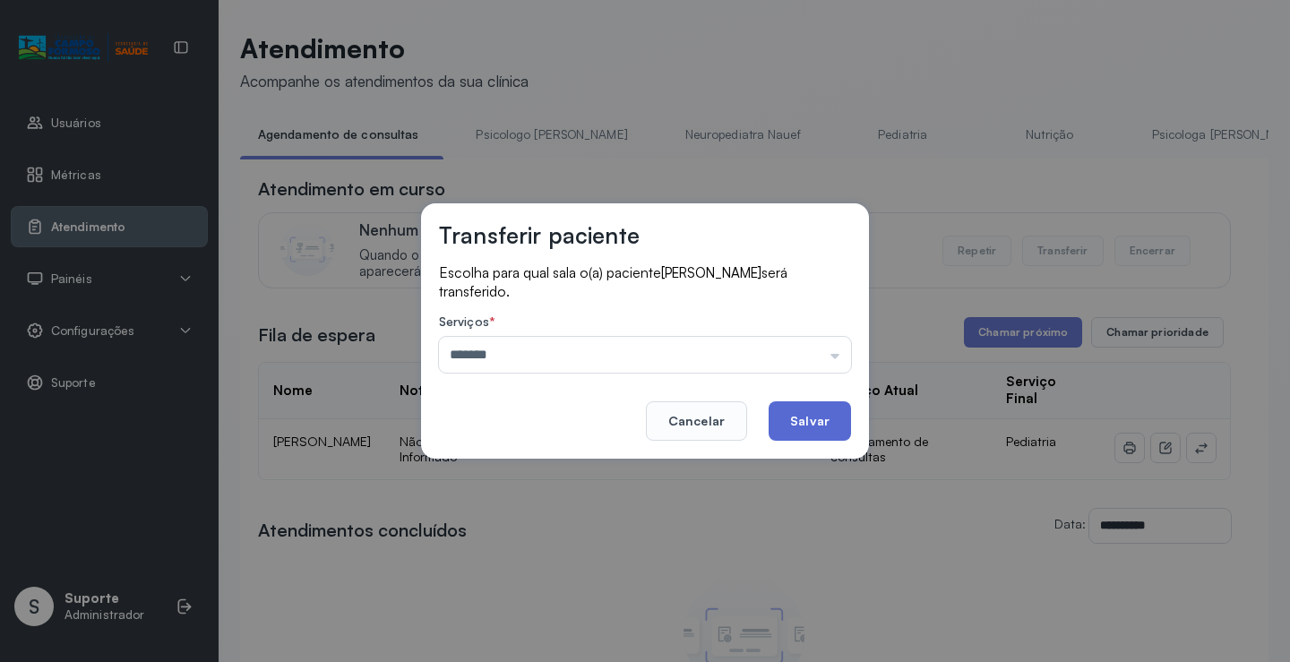
click at [824, 416] on button "Salvar" at bounding box center [810, 420] width 82 height 39
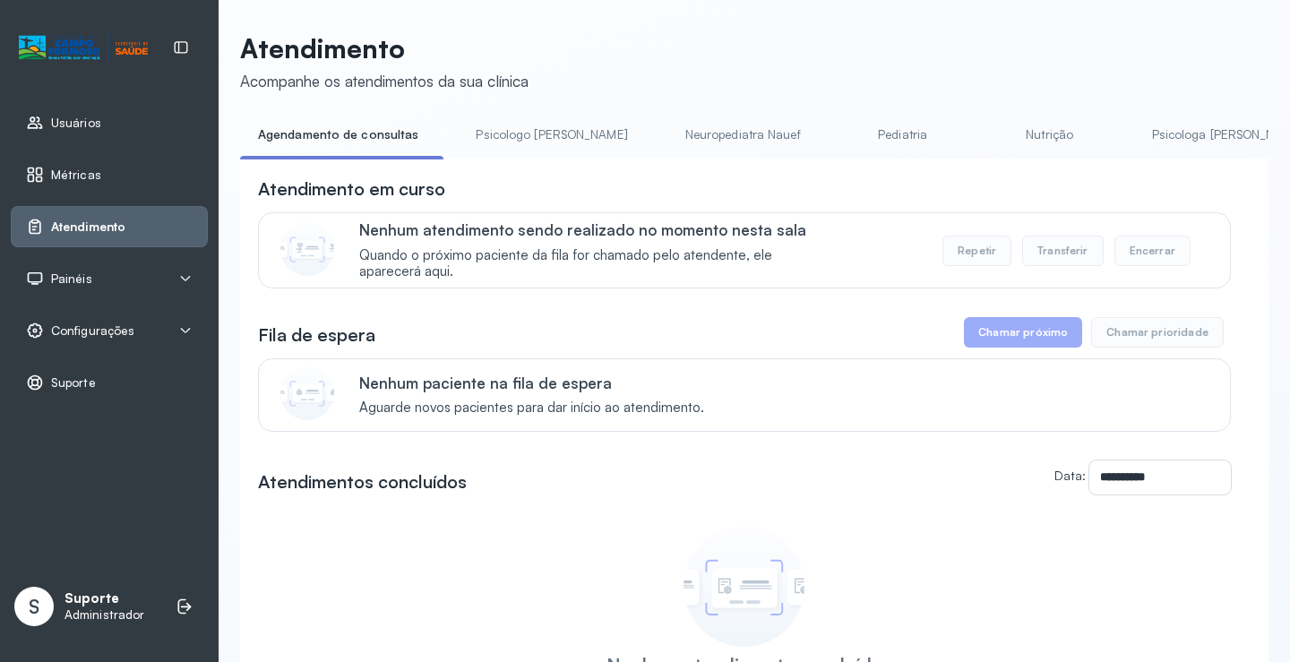
click at [840, 136] on link "Pediatria" at bounding box center [902, 135] width 125 height 30
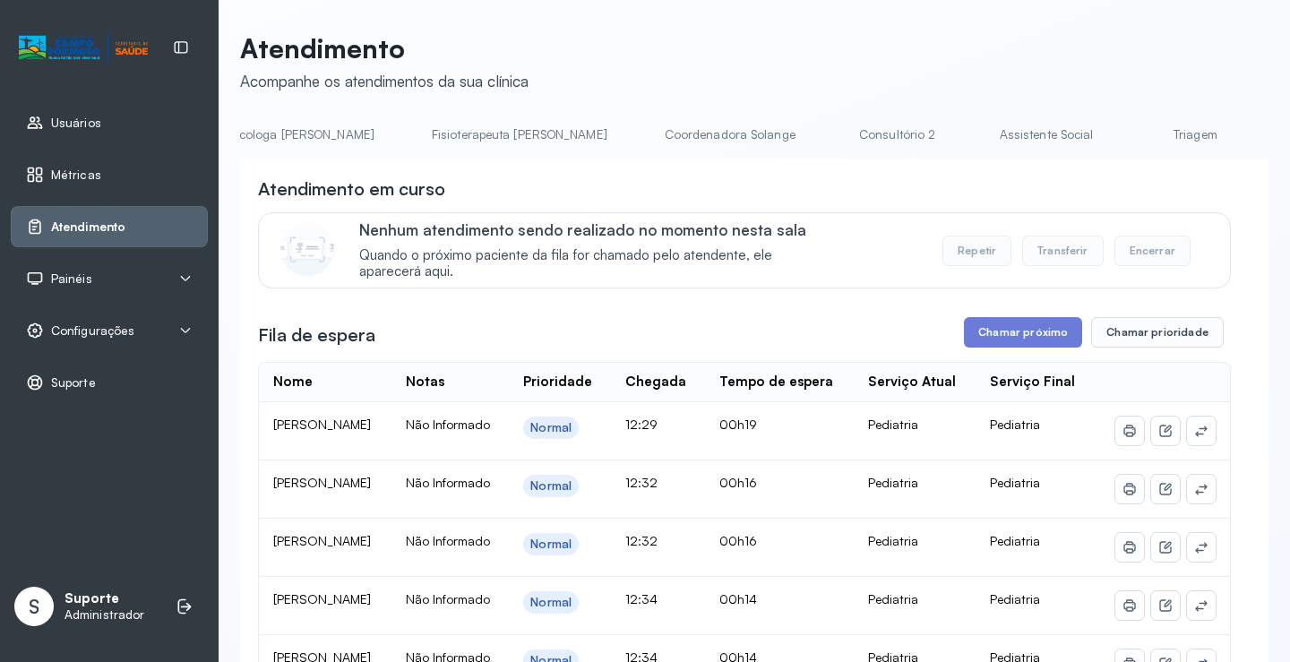
scroll to position [0, 931]
click at [1123, 126] on link "Triagem" at bounding box center [1185, 135] width 125 height 30
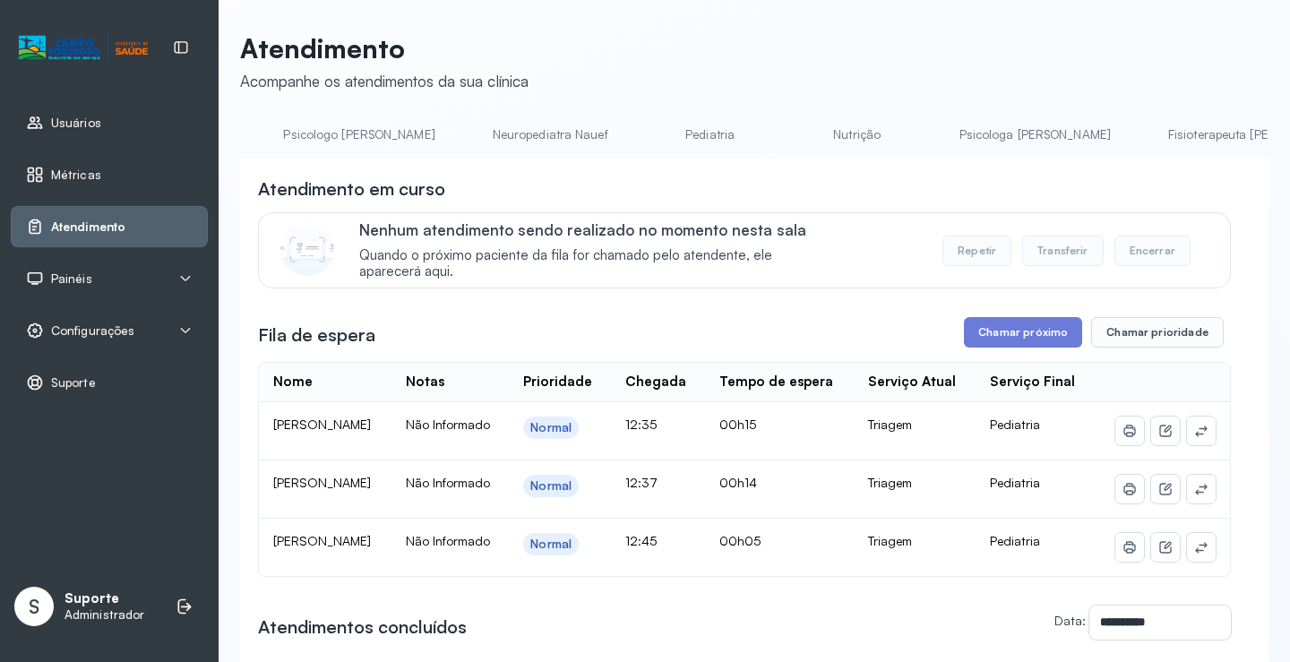
scroll to position [0, 0]
click at [846, 135] on link "Pediatria" at bounding box center [895, 135] width 125 height 30
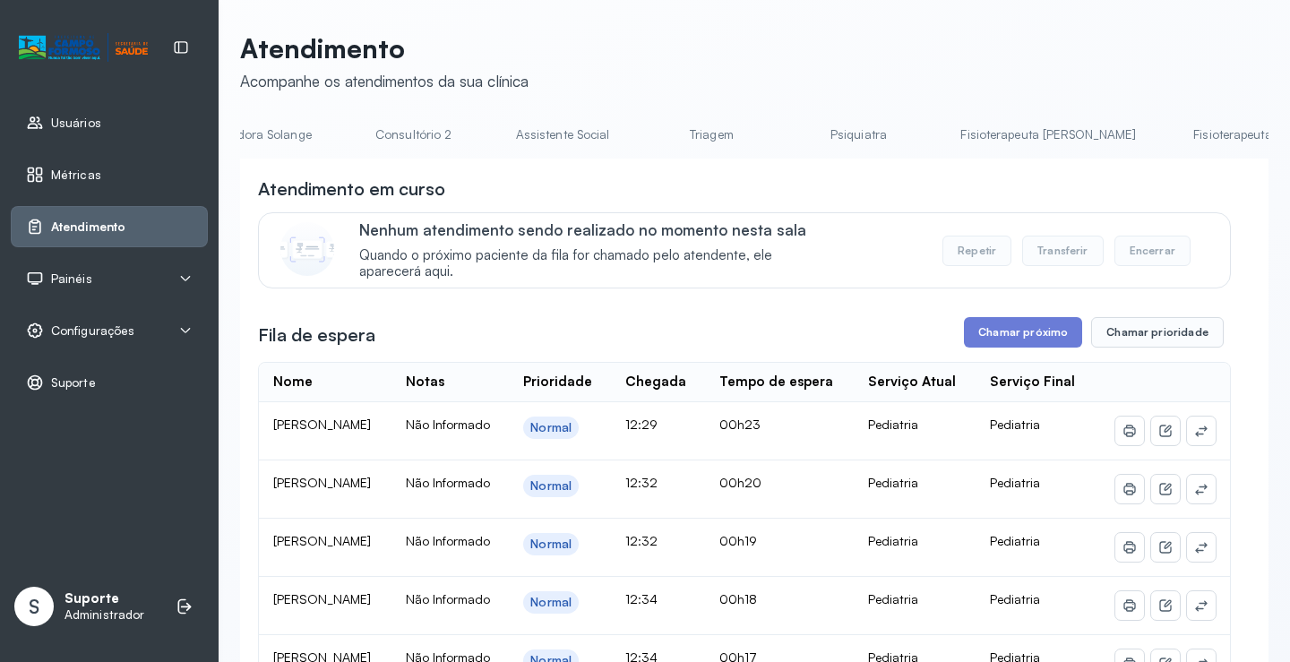
scroll to position [0, 1421]
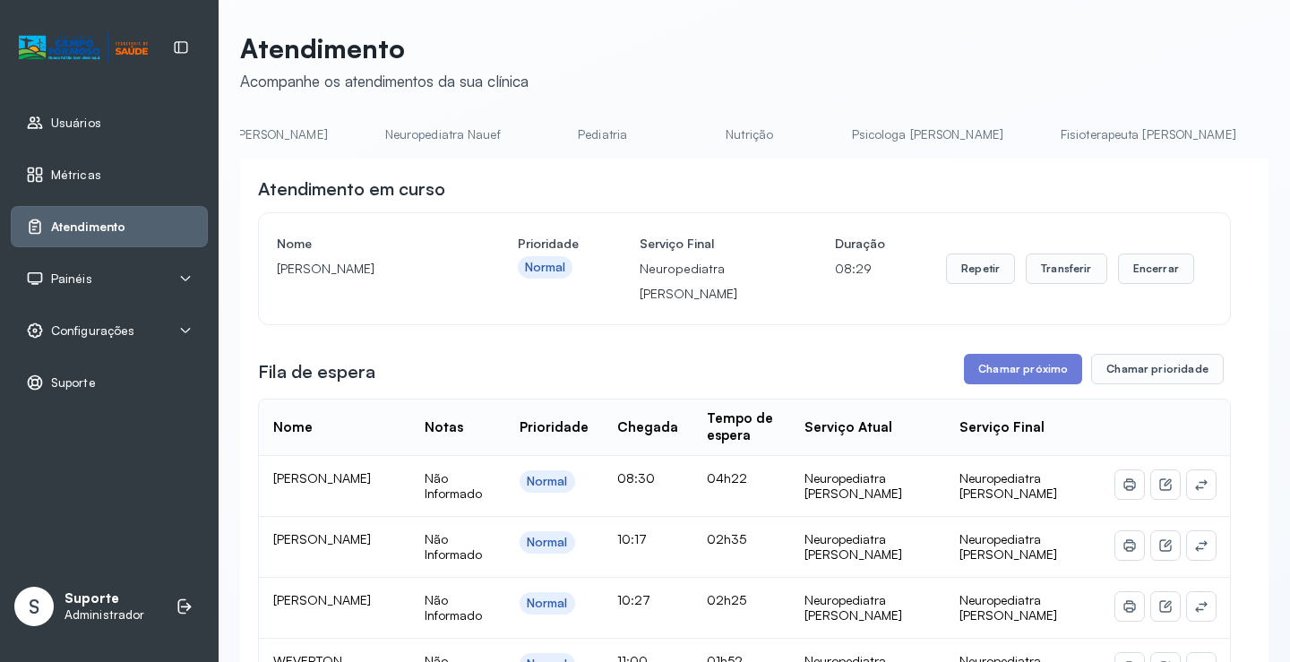
scroll to position [0, 0]
click at [298, 125] on link "Agendamento de consultas" at bounding box center [334, 135] width 189 height 30
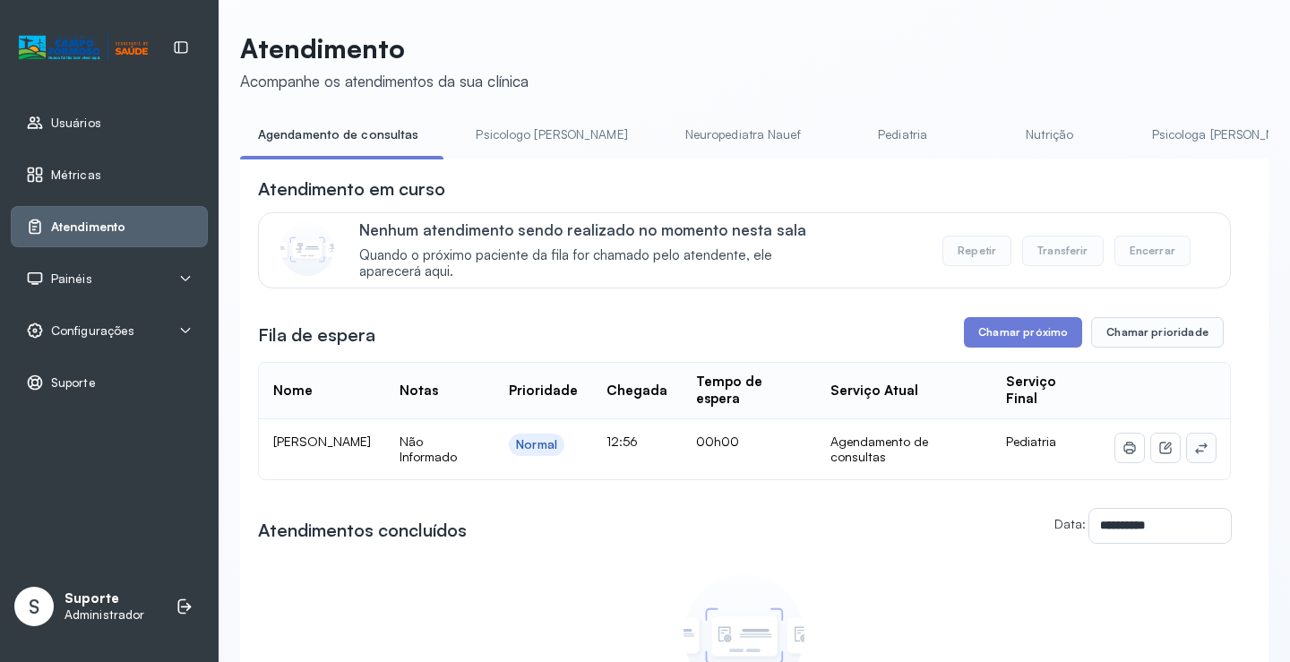
click at [1194, 455] on icon at bounding box center [1201, 448] width 14 height 14
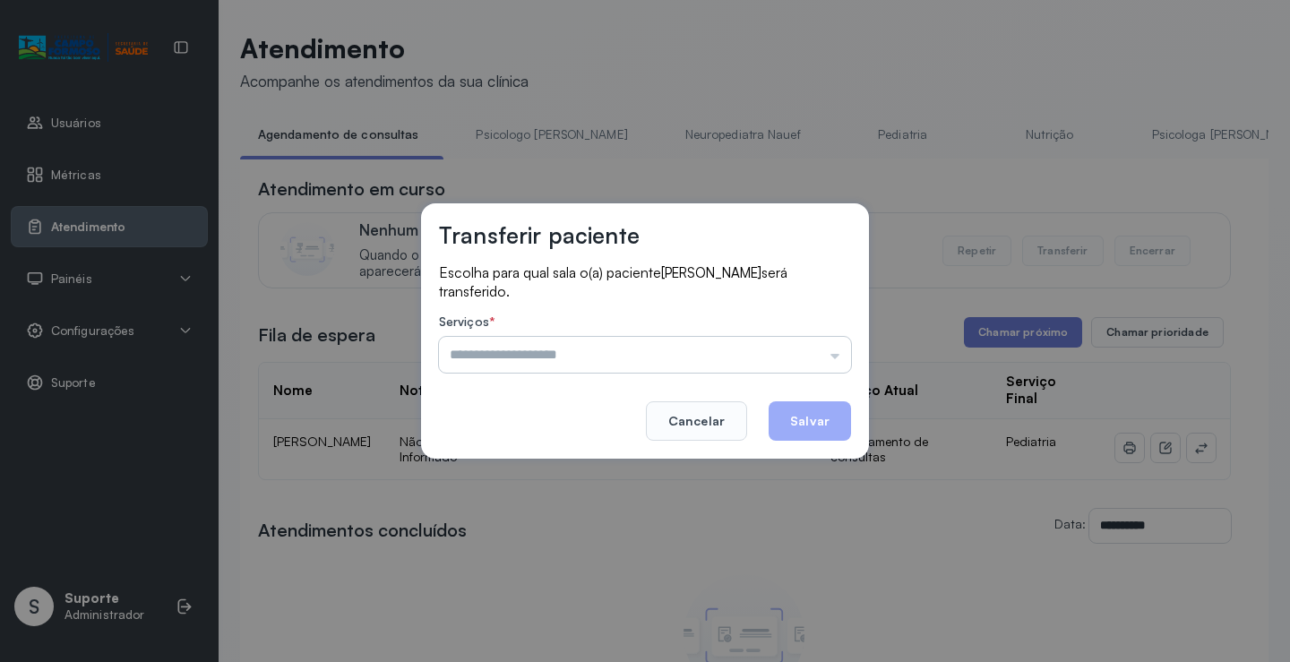
click at [818, 354] on input "text" at bounding box center [645, 355] width 412 height 36
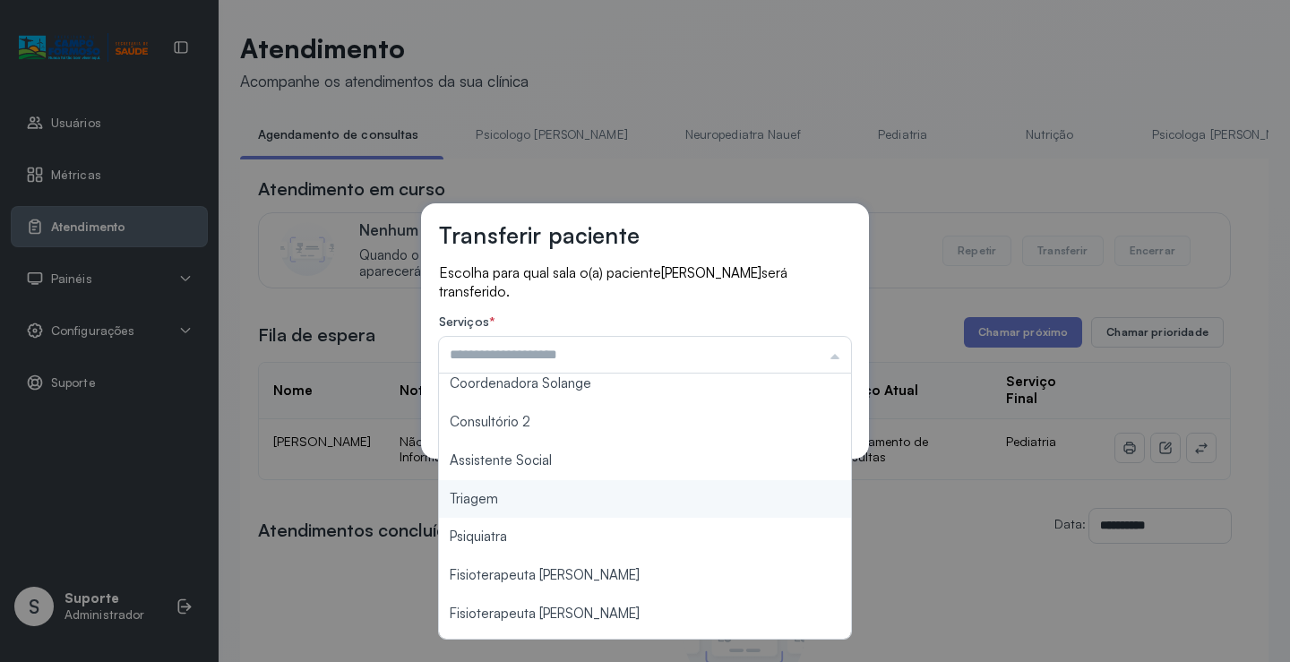
scroll to position [269, 0]
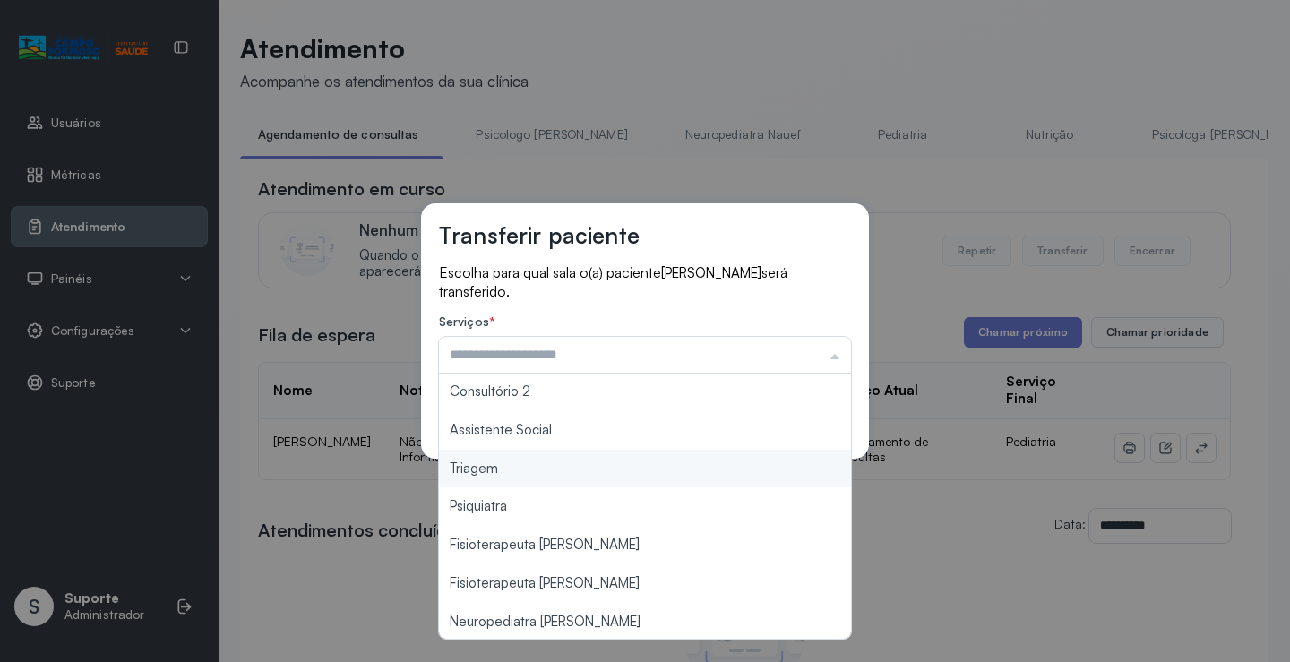
type input "*******"
click at [596, 478] on div "Transferir paciente Escolha para qual sala o(a) paciente [PERSON_NAME] será tra…" at bounding box center [645, 331] width 1290 height 662
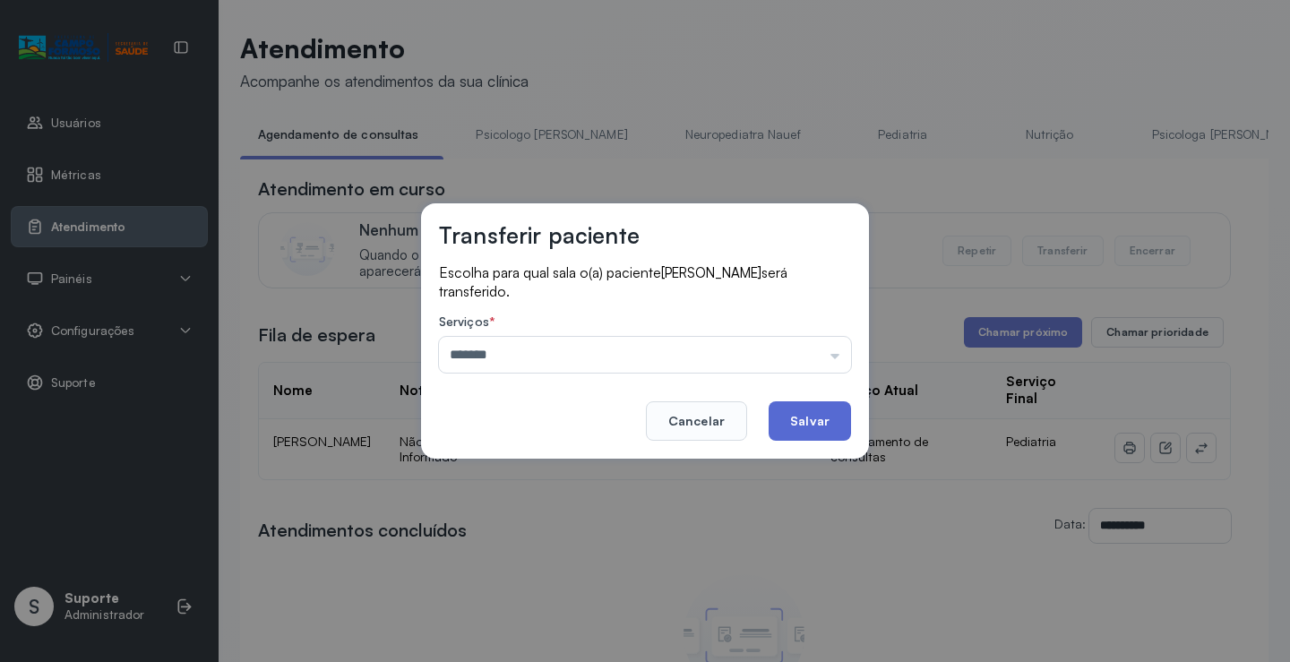
click at [809, 422] on button "Salvar" at bounding box center [810, 420] width 82 height 39
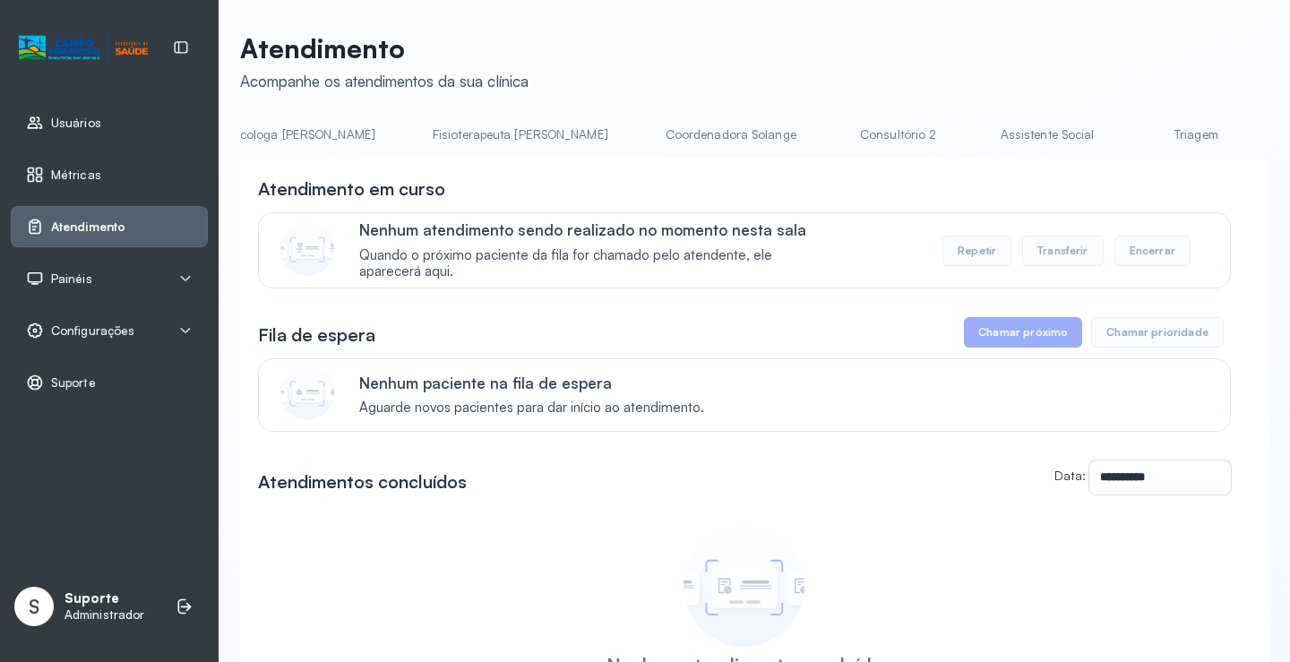
scroll to position [0, 942]
click at [1119, 132] on link "Triagem" at bounding box center [1181, 135] width 125 height 30
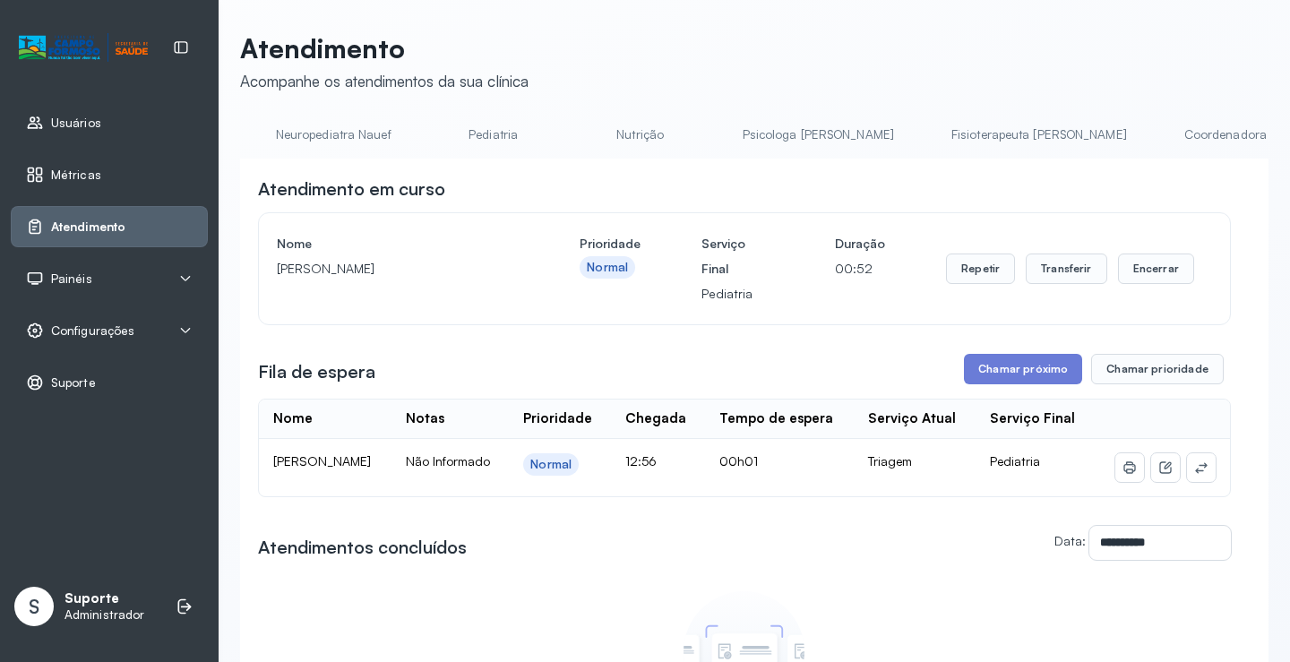
scroll to position [0, 0]
click at [304, 139] on link "Agendamento de consultas" at bounding box center [334, 135] width 189 height 30
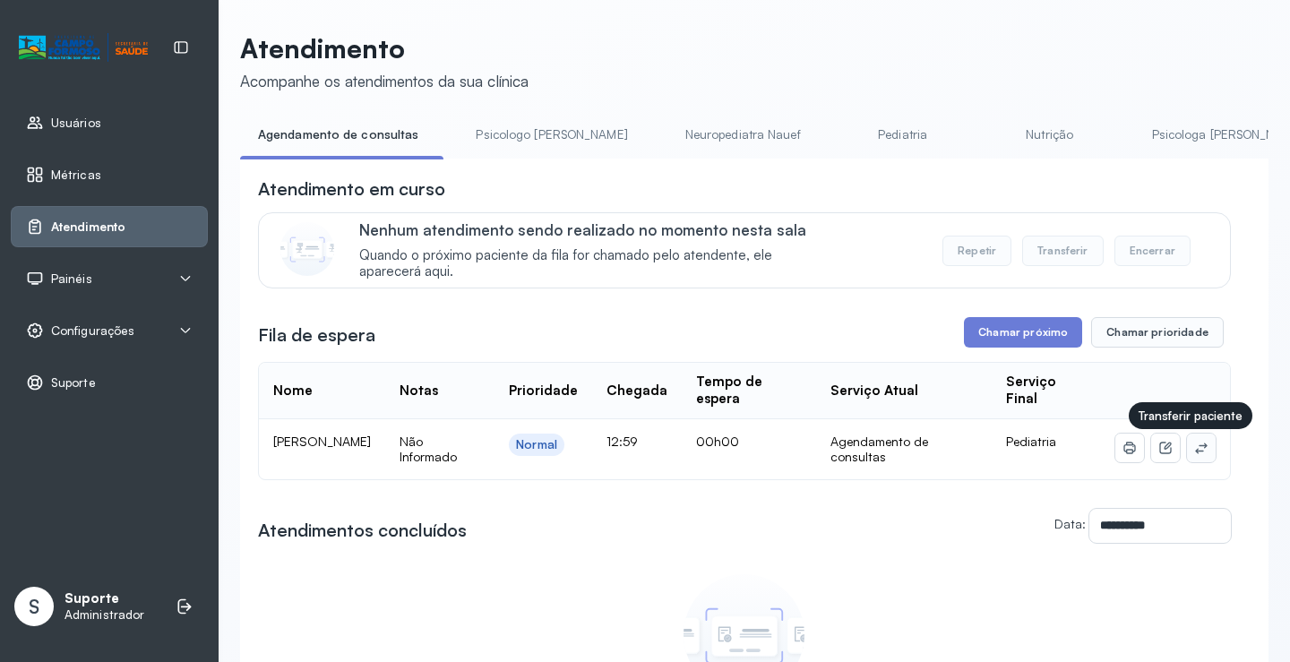
click at [1198, 455] on button at bounding box center [1201, 448] width 29 height 29
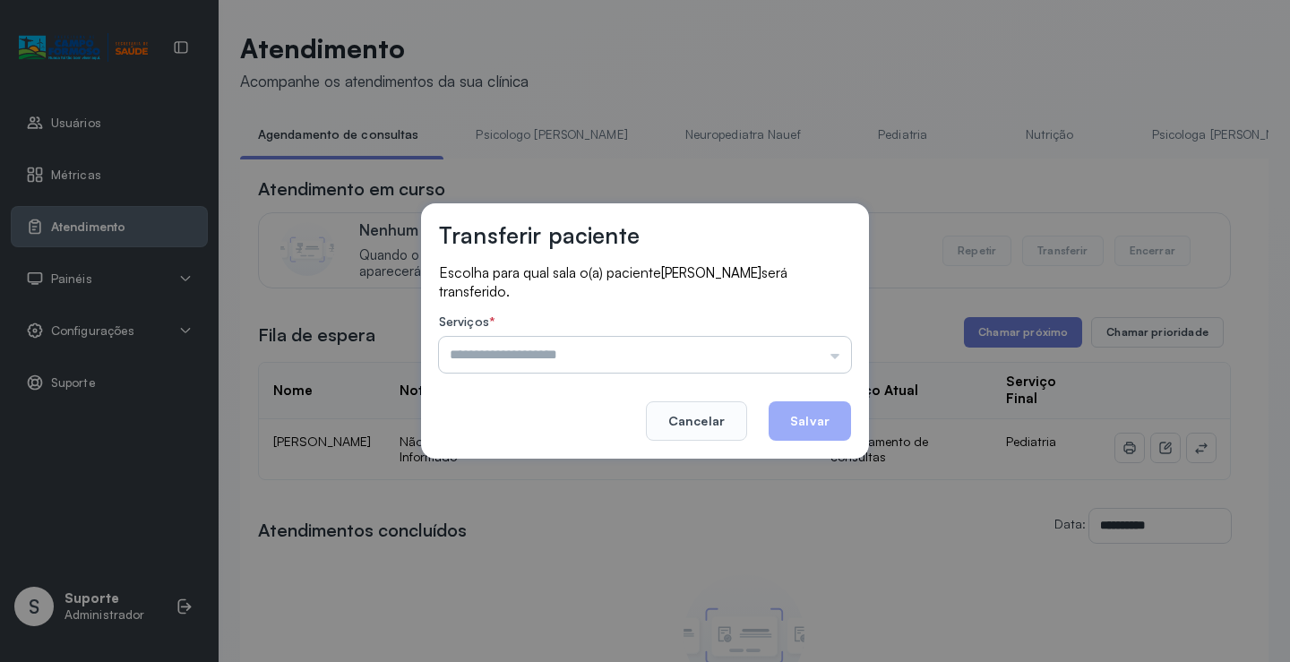
click at [822, 353] on input "text" at bounding box center [645, 355] width 412 height 36
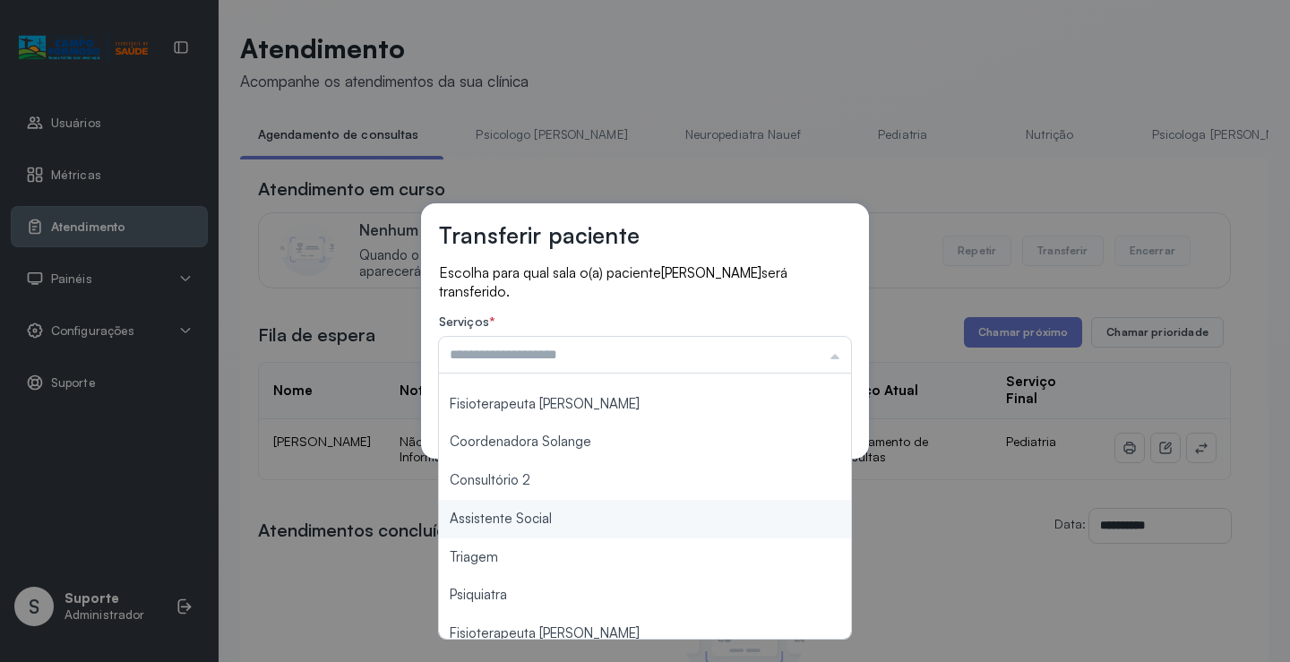
scroll to position [271, 0]
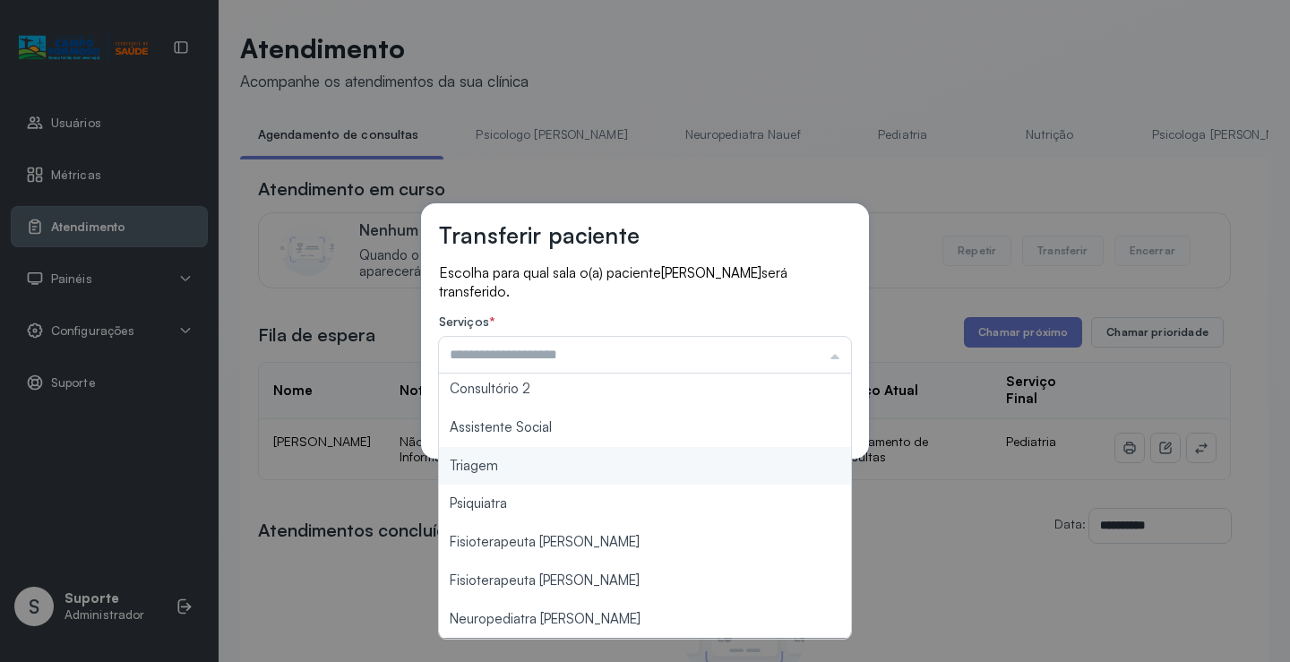
type input "*******"
click at [555, 462] on div "Transferir paciente Escolha para qual sala o(a) paciente THOMAS GABRIEL OLIVEIR…" at bounding box center [645, 331] width 1290 height 662
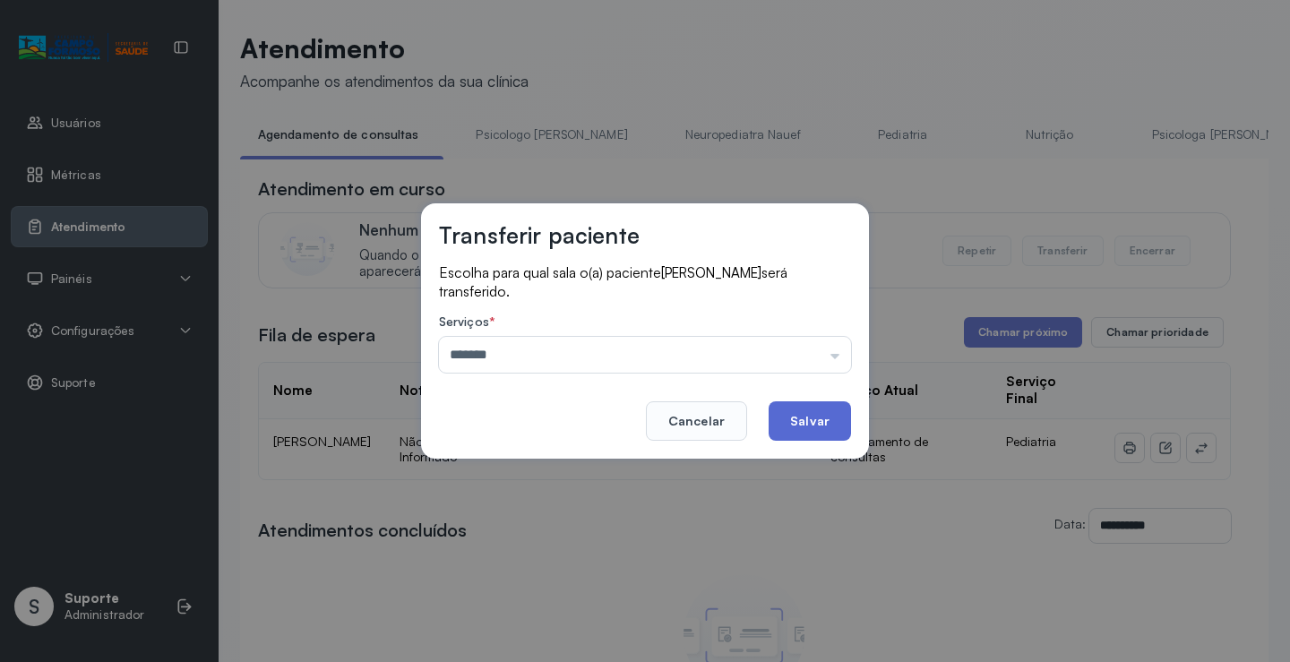
click at [828, 421] on button "Salvar" at bounding box center [810, 420] width 82 height 39
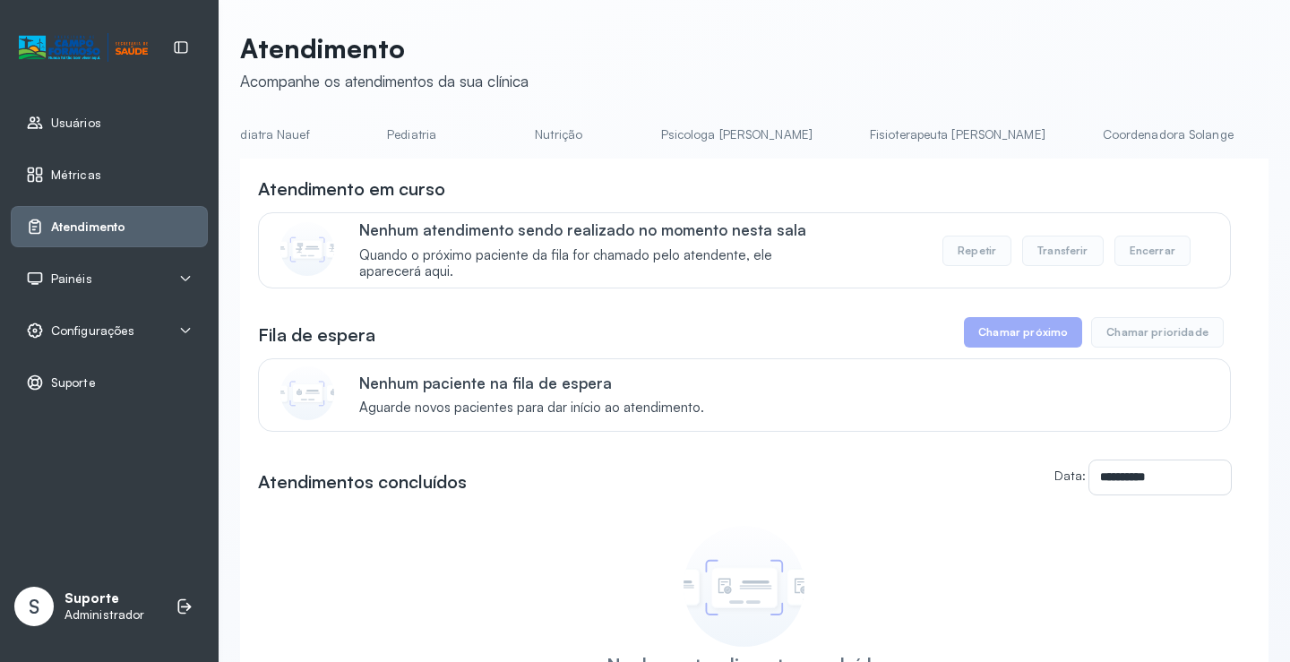
scroll to position [0, 530]
click at [635, 131] on link "Psicologa [PERSON_NAME]" at bounding box center [697, 135] width 187 height 30
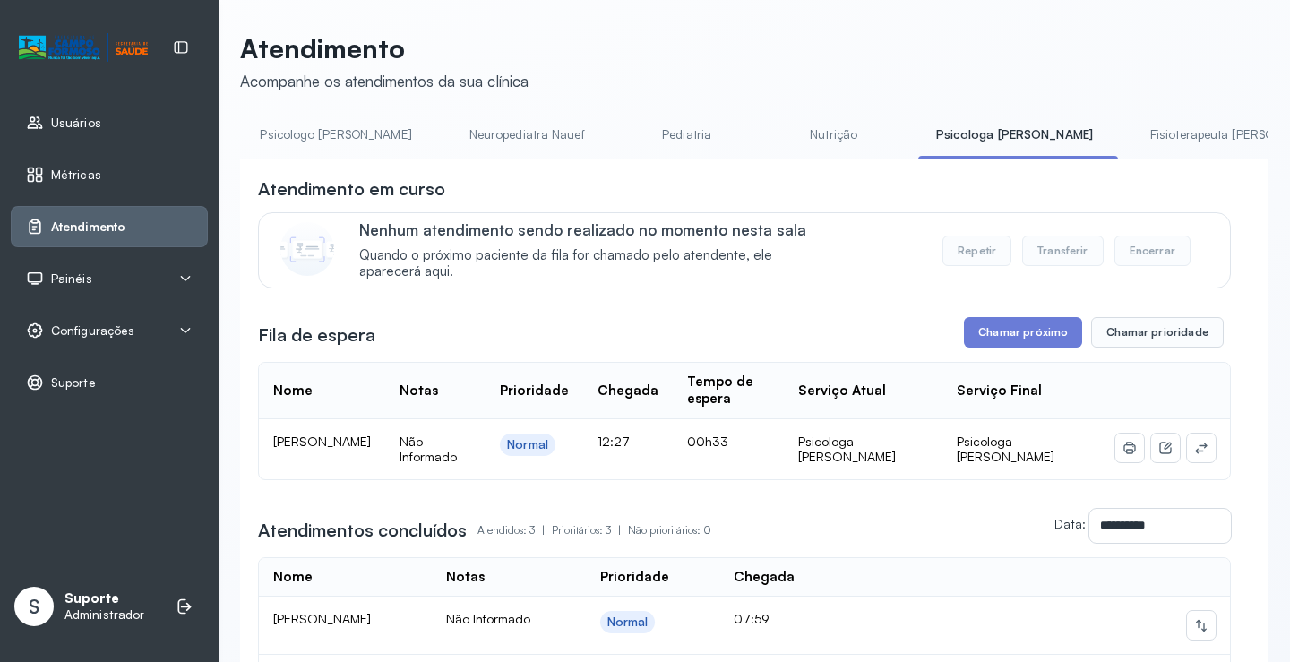
scroll to position [0, 0]
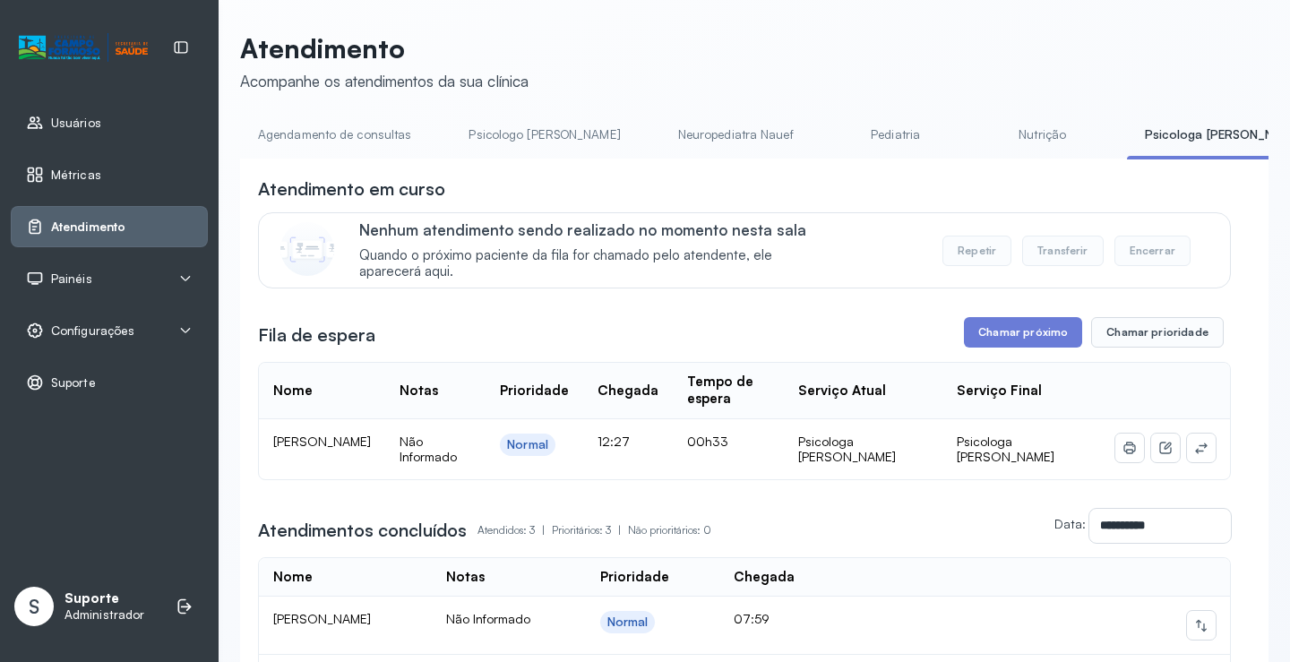
click at [299, 137] on link "Agendamento de consultas" at bounding box center [334, 135] width 189 height 30
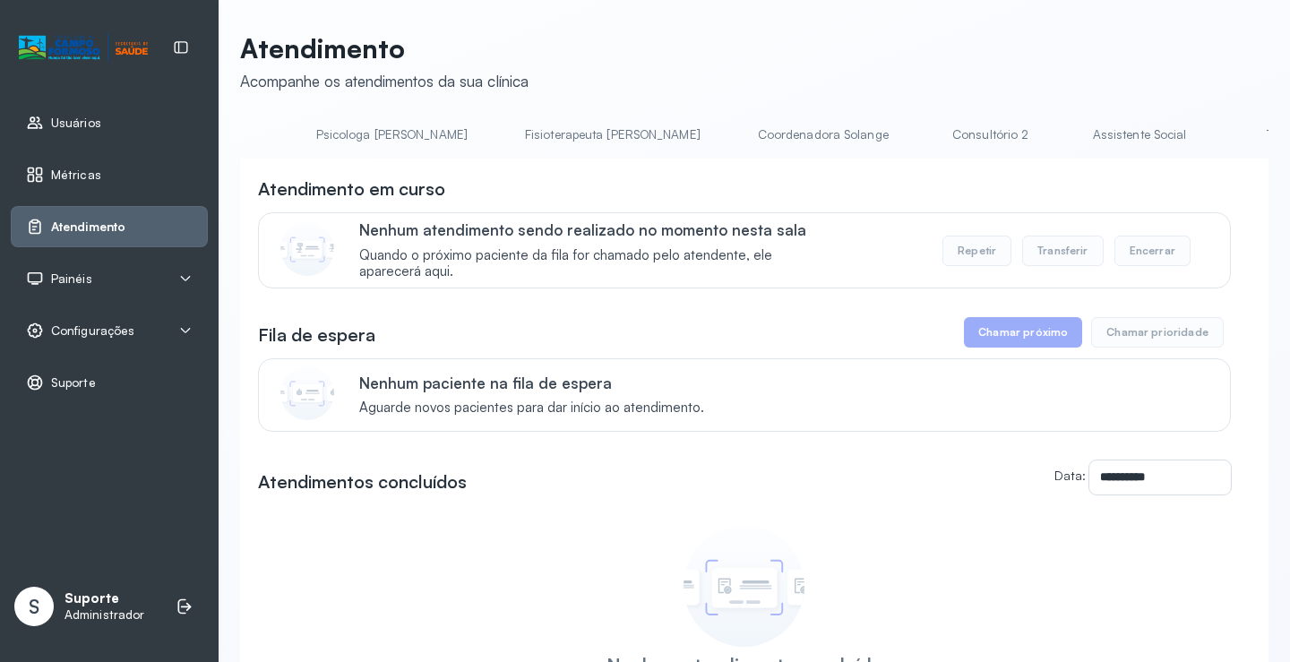
scroll to position [0, 976]
click at [1086, 130] on link "Triagem" at bounding box center [1148, 135] width 125 height 30
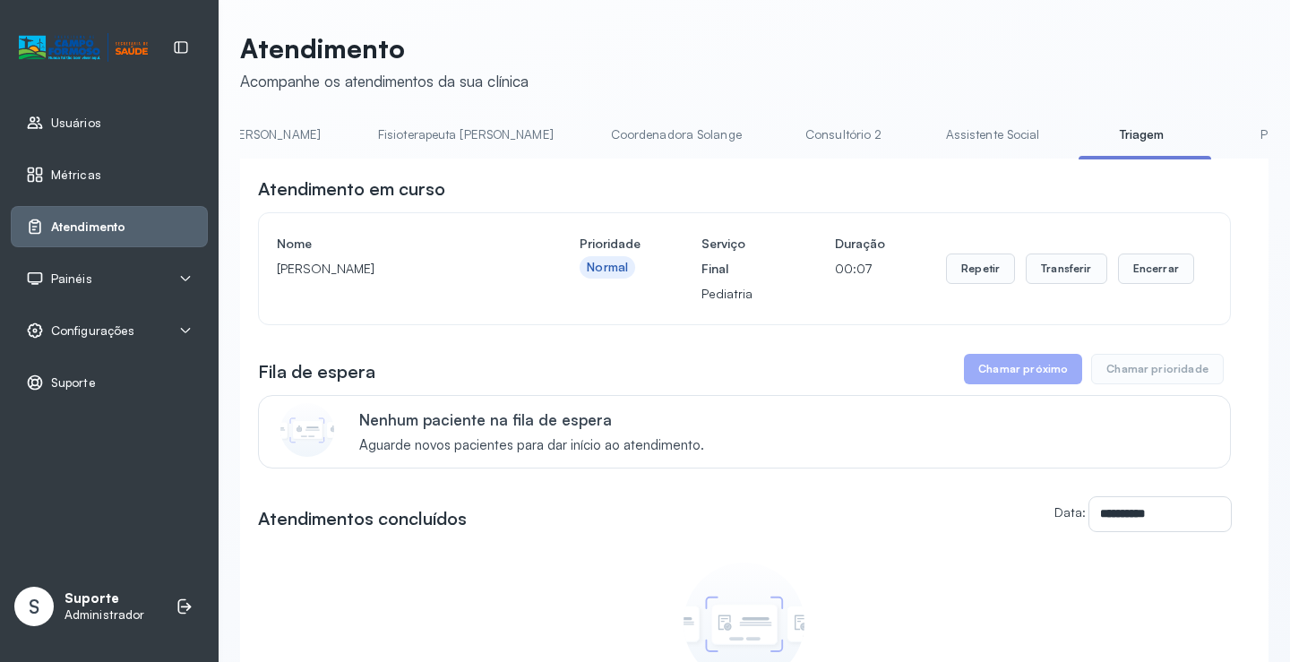
drag, startPoint x: 769, startPoint y: 164, endPoint x: 554, endPoint y: 172, distance: 215.2
click at [554, 172] on div "**********" at bounding box center [754, 509] width 1028 height 700
click at [743, 123] on link "Pediatria" at bounding box center [805, 135] width 125 height 30
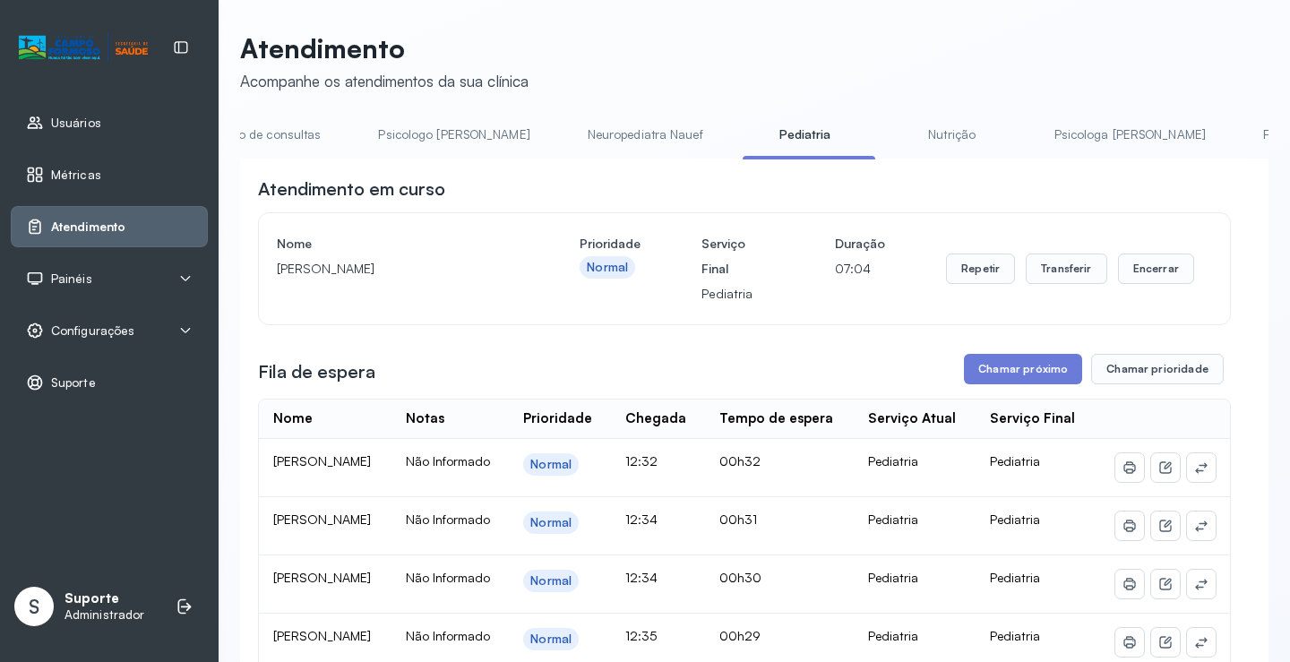
scroll to position [0, 0]
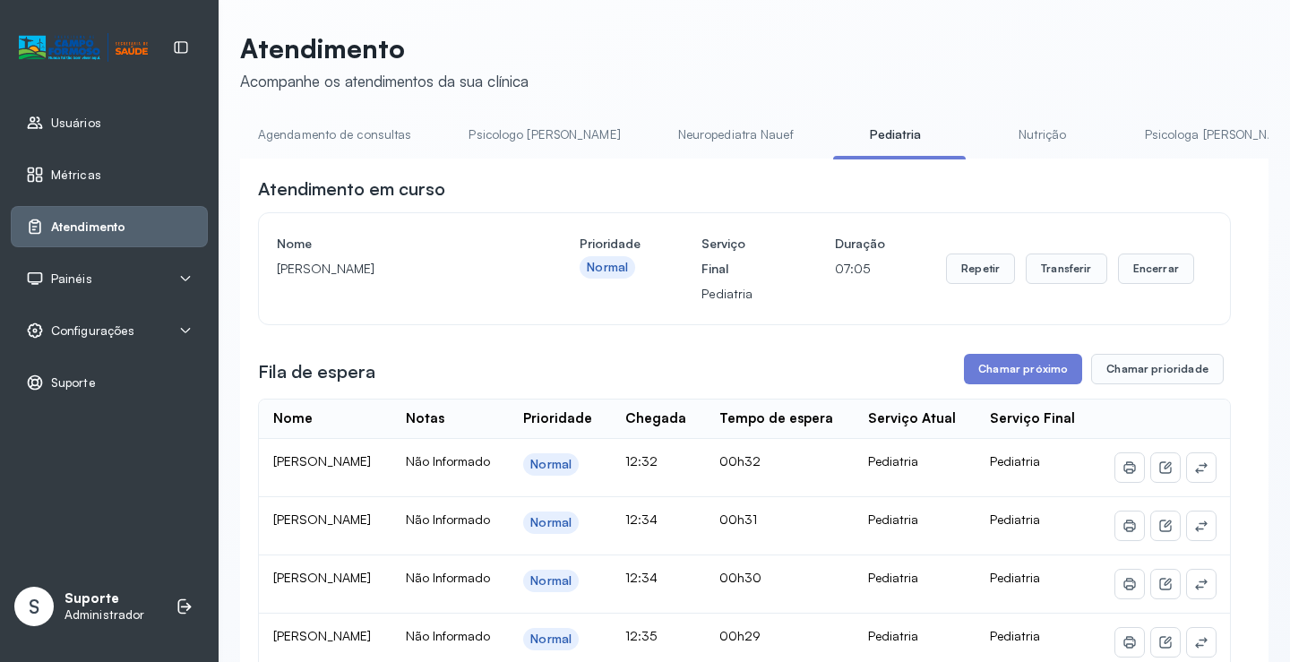
click at [297, 127] on link "Agendamento de consultas" at bounding box center [334, 135] width 189 height 30
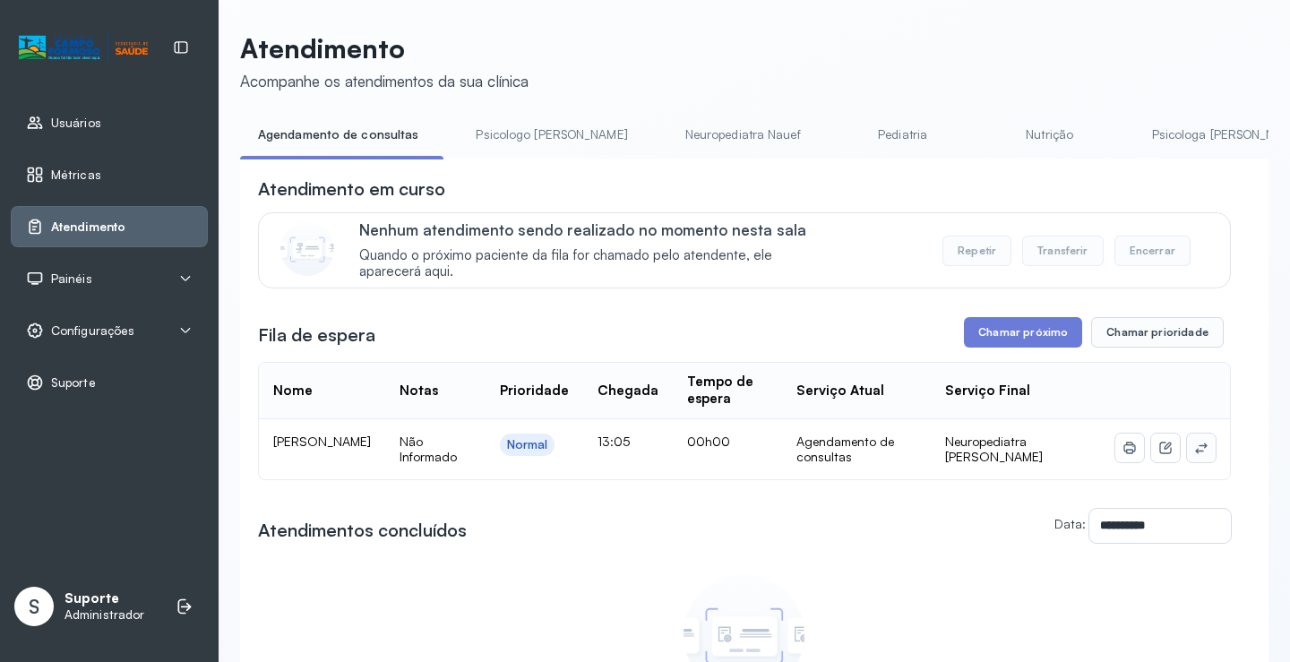
click at [1195, 453] on icon at bounding box center [1201, 448] width 12 height 11
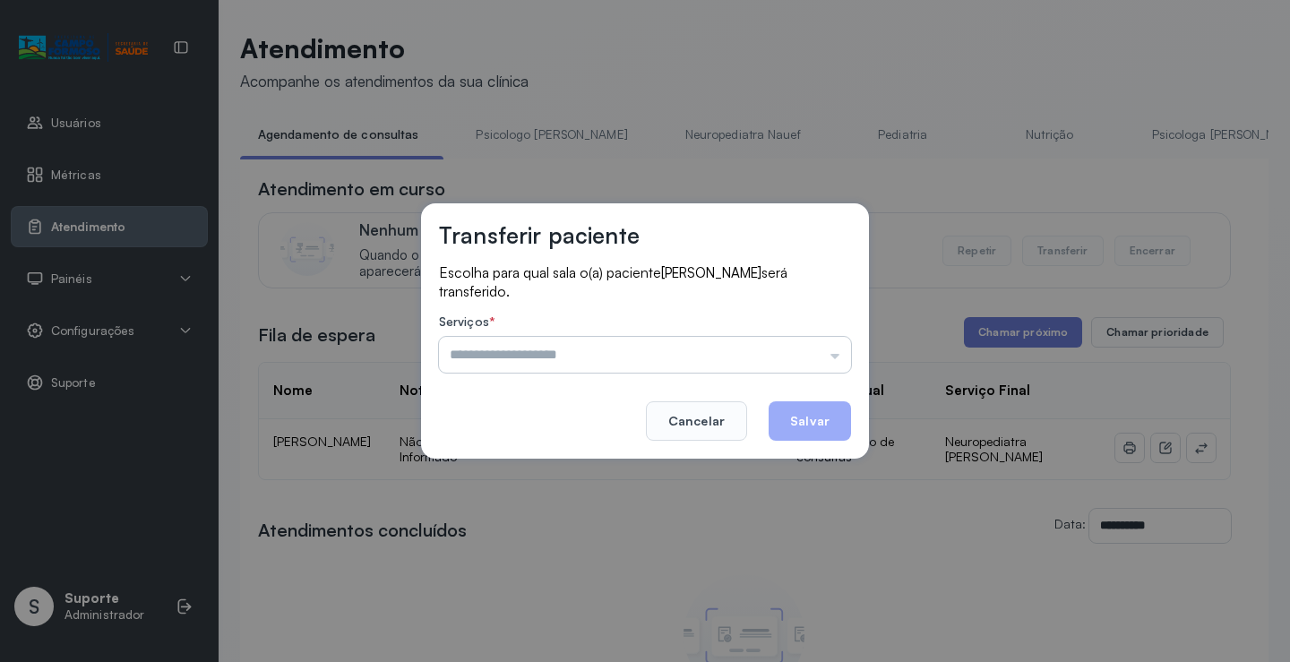
click at [827, 354] on input "text" at bounding box center [645, 355] width 412 height 36
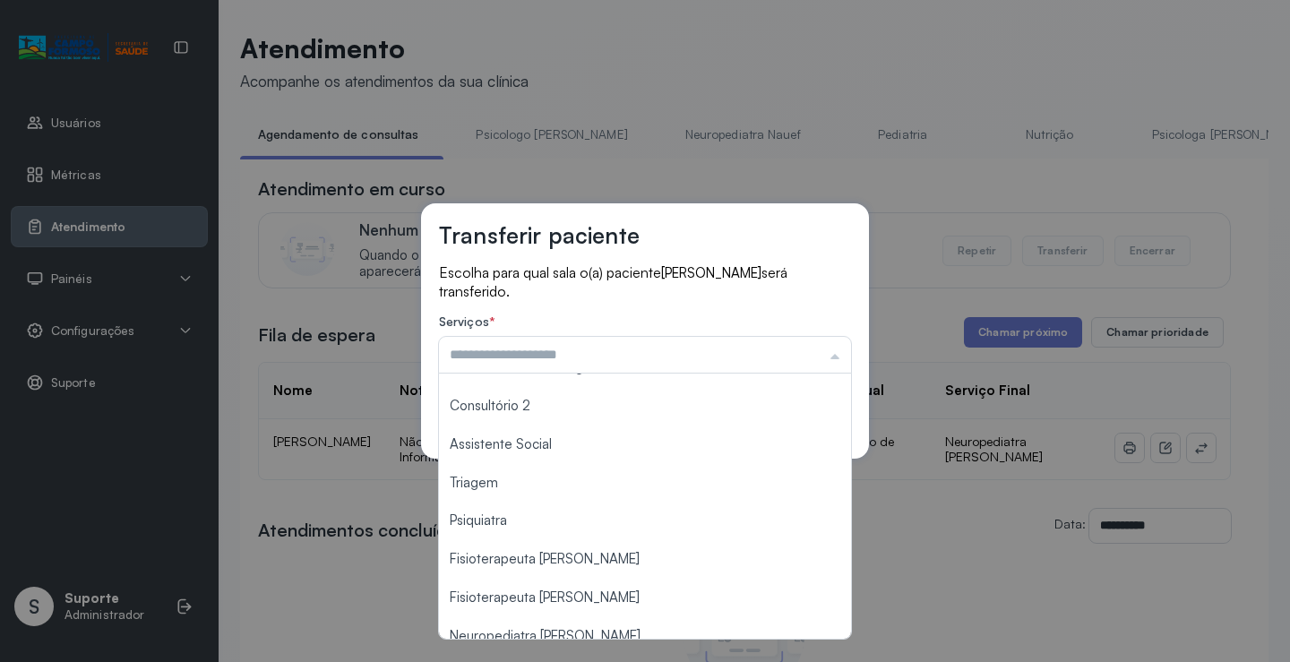
scroll to position [271, 0]
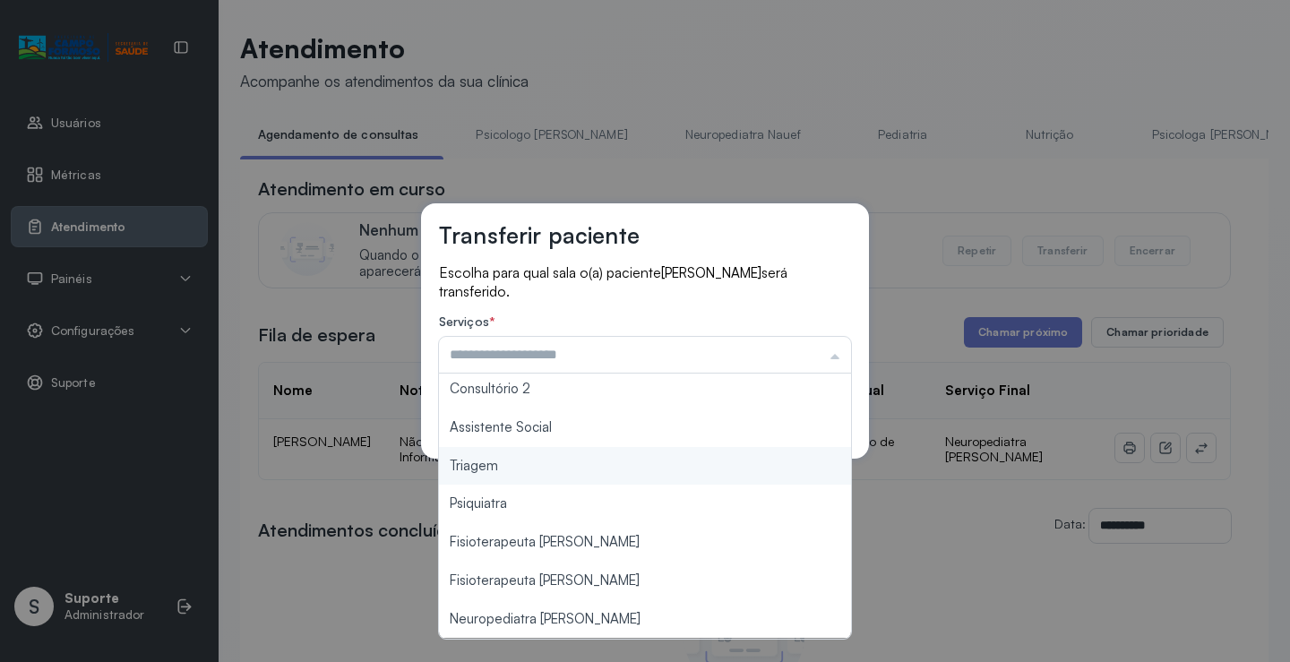
type input "*******"
click at [586, 455] on div "Transferir paciente Escolha para qual sala o(a) paciente ANTONIO RHAVY DOS SANT…" at bounding box center [645, 330] width 448 height 255
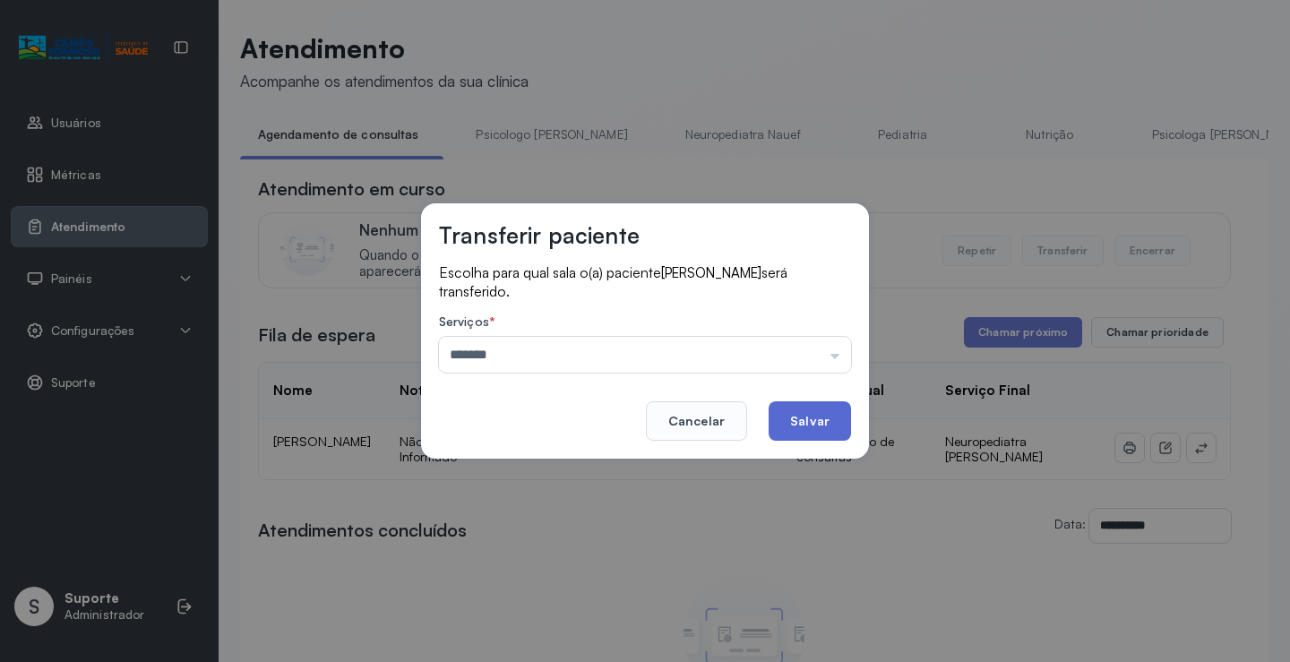
click at [801, 424] on button "Salvar" at bounding box center [810, 420] width 82 height 39
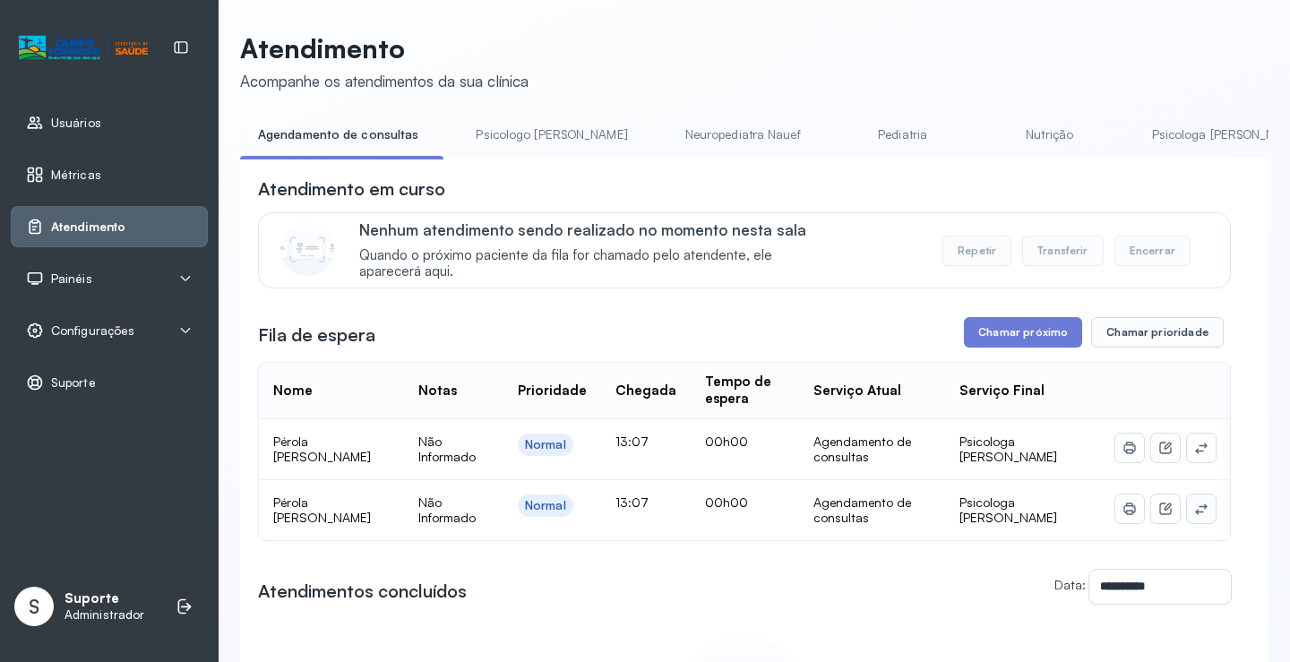
click at [1201, 512] on button at bounding box center [1201, 509] width 29 height 29
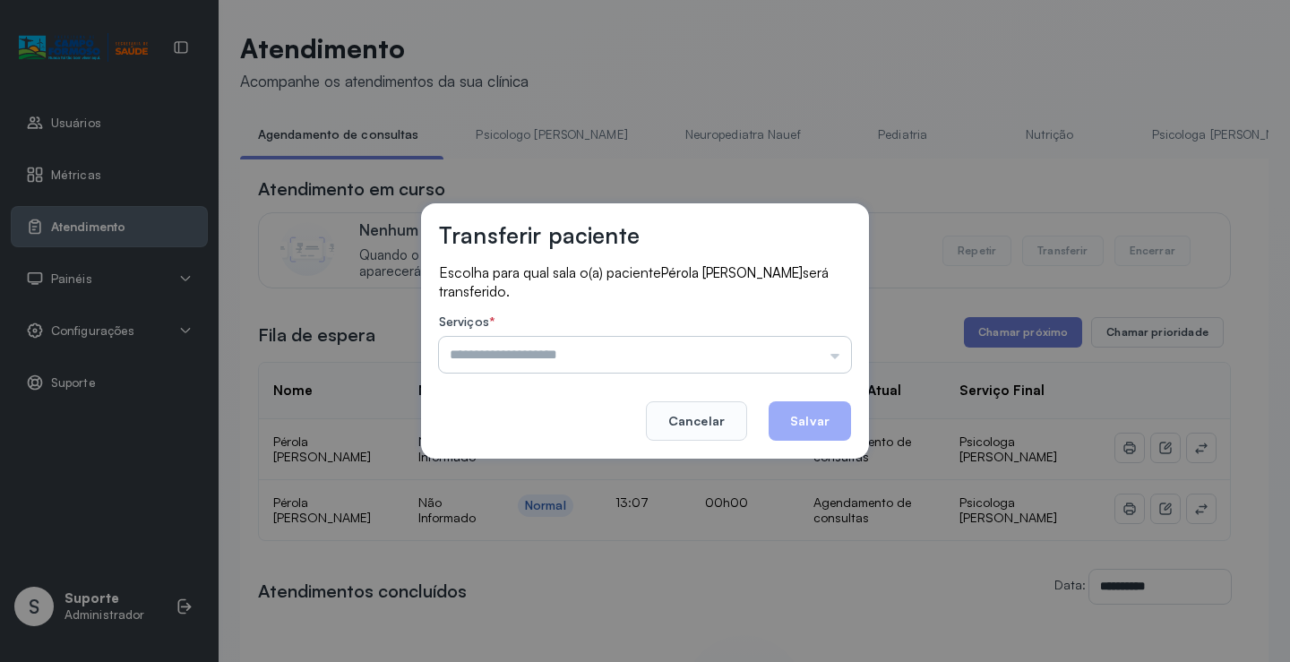
click at [823, 352] on input "text" at bounding box center [645, 355] width 412 height 36
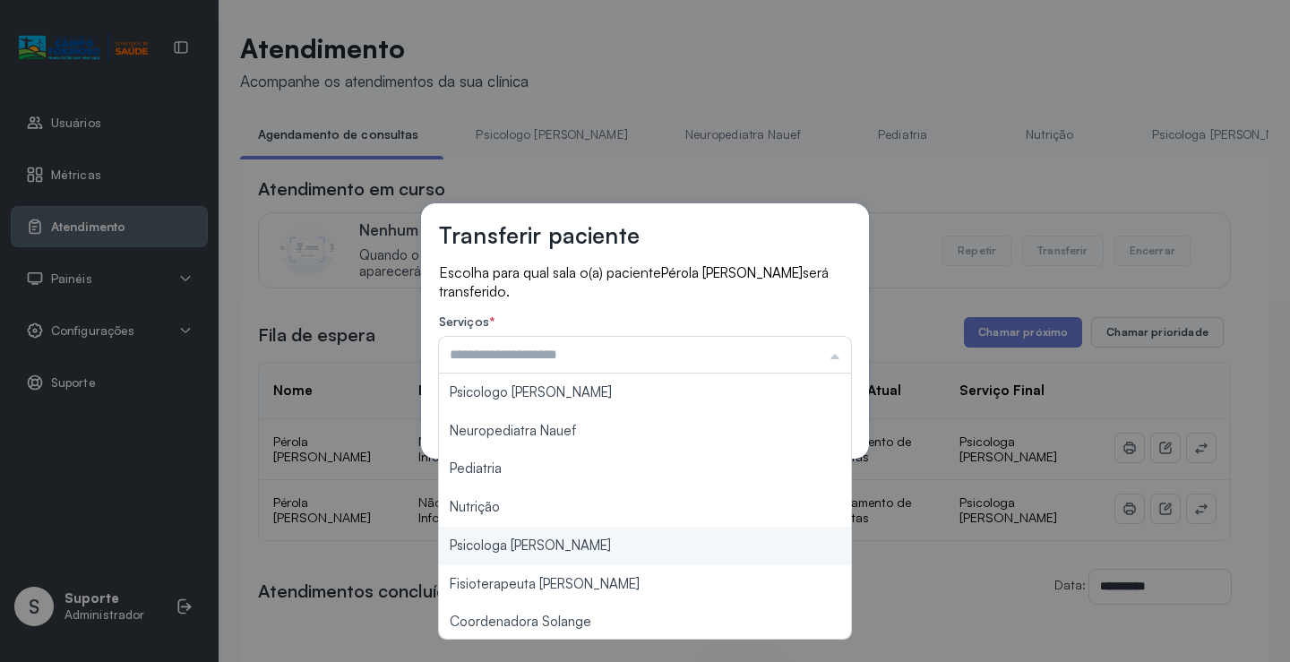
type input "**********"
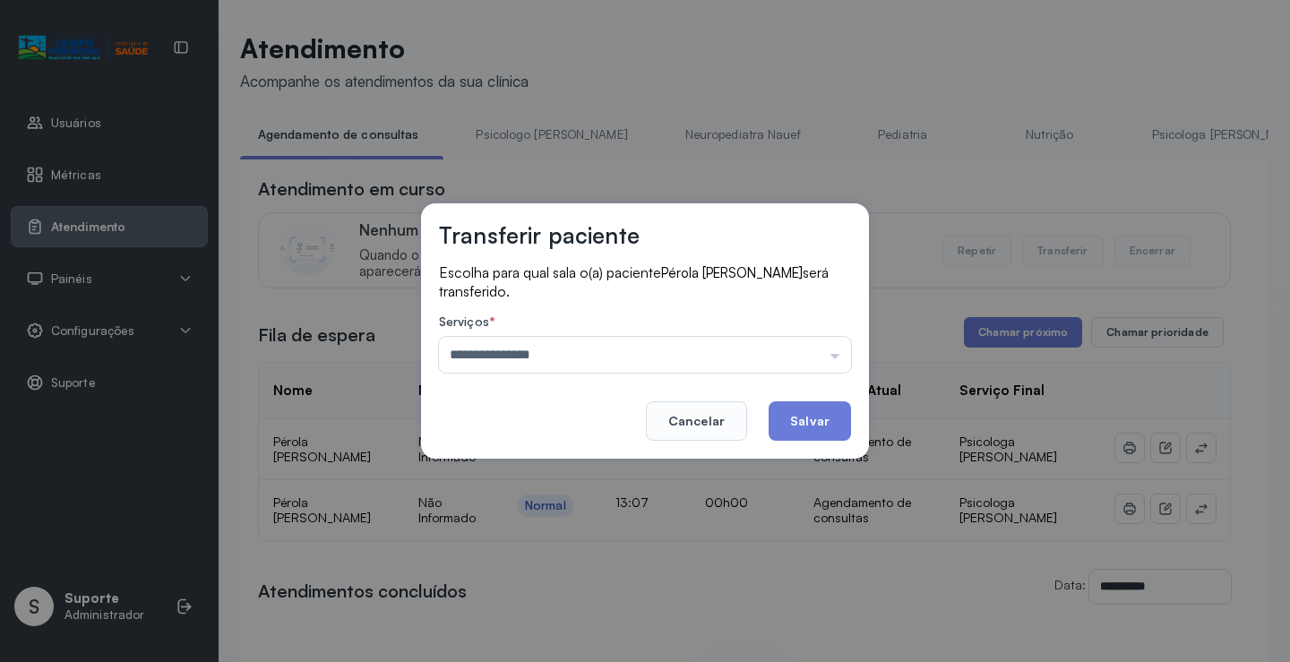
drag, startPoint x: 552, startPoint y: 549, endPoint x: 795, endPoint y: 452, distance: 261.7
click at [559, 545] on div "**********" at bounding box center [645, 331] width 1290 height 662
click at [815, 416] on button "Salvar" at bounding box center [810, 420] width 82 height 39
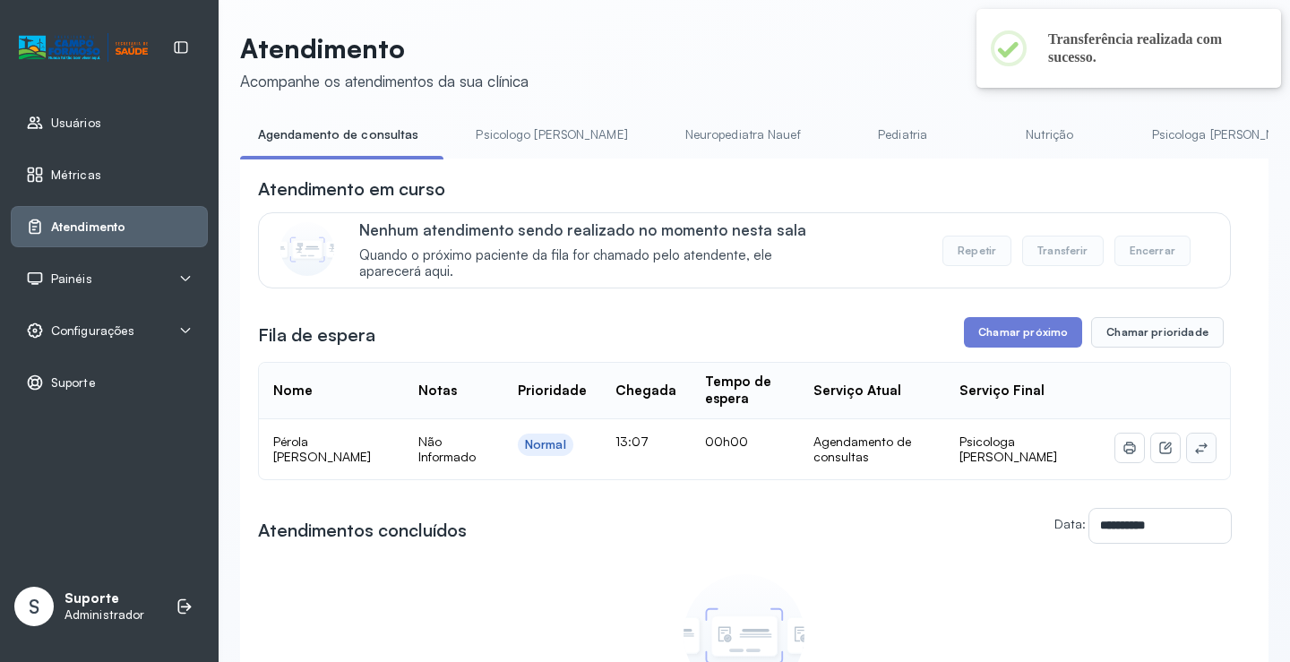
click at [1194, 453] on icon at bounding box center [1201, 448] width 14 height 14
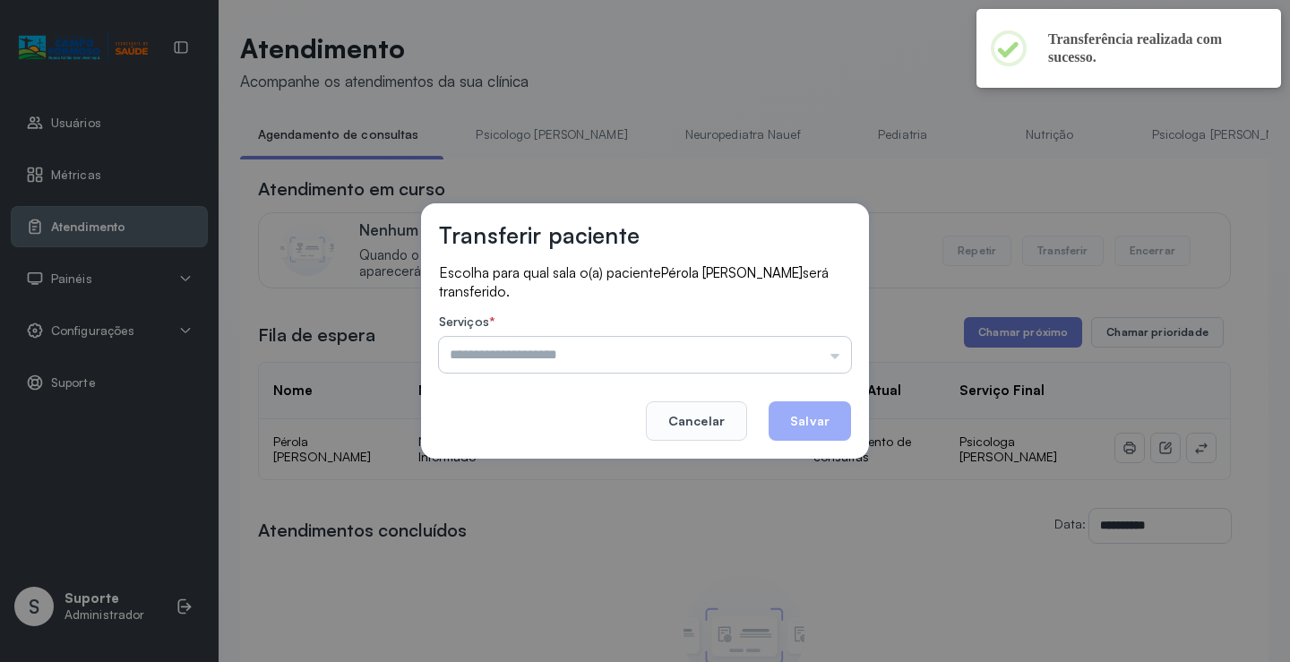
click at [783, 358] on input "text" at bounding box center [645, 355] width 412 height 36
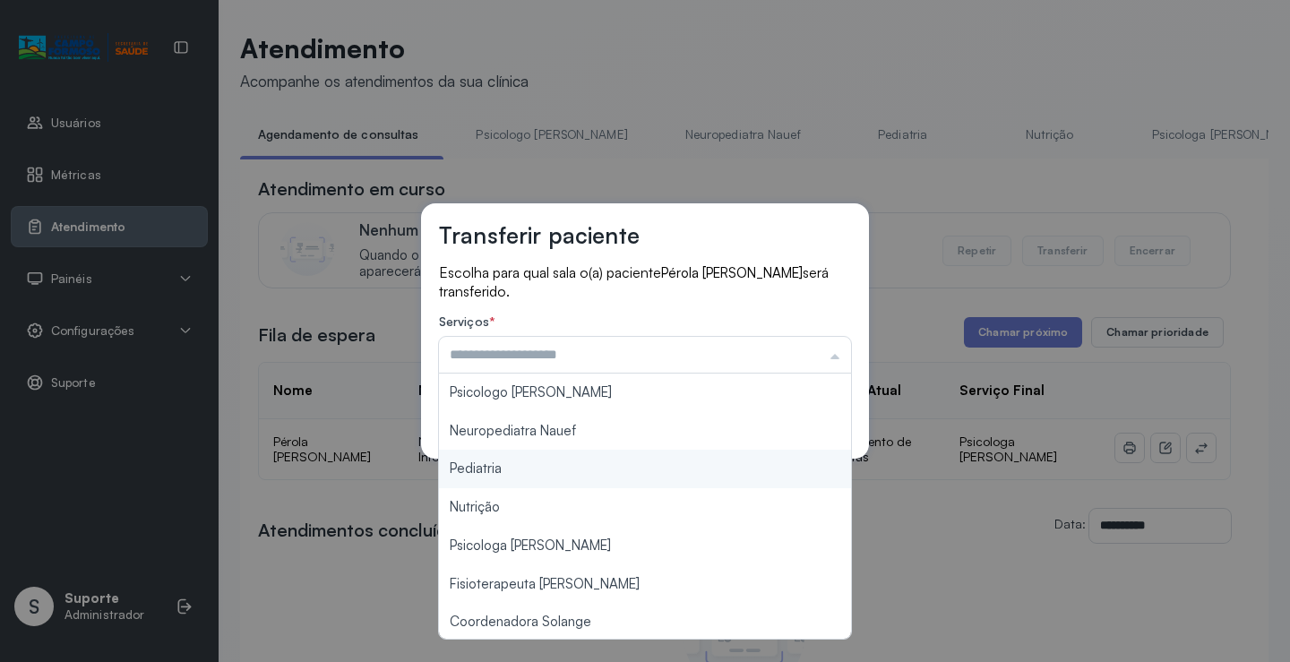
type input "**********"
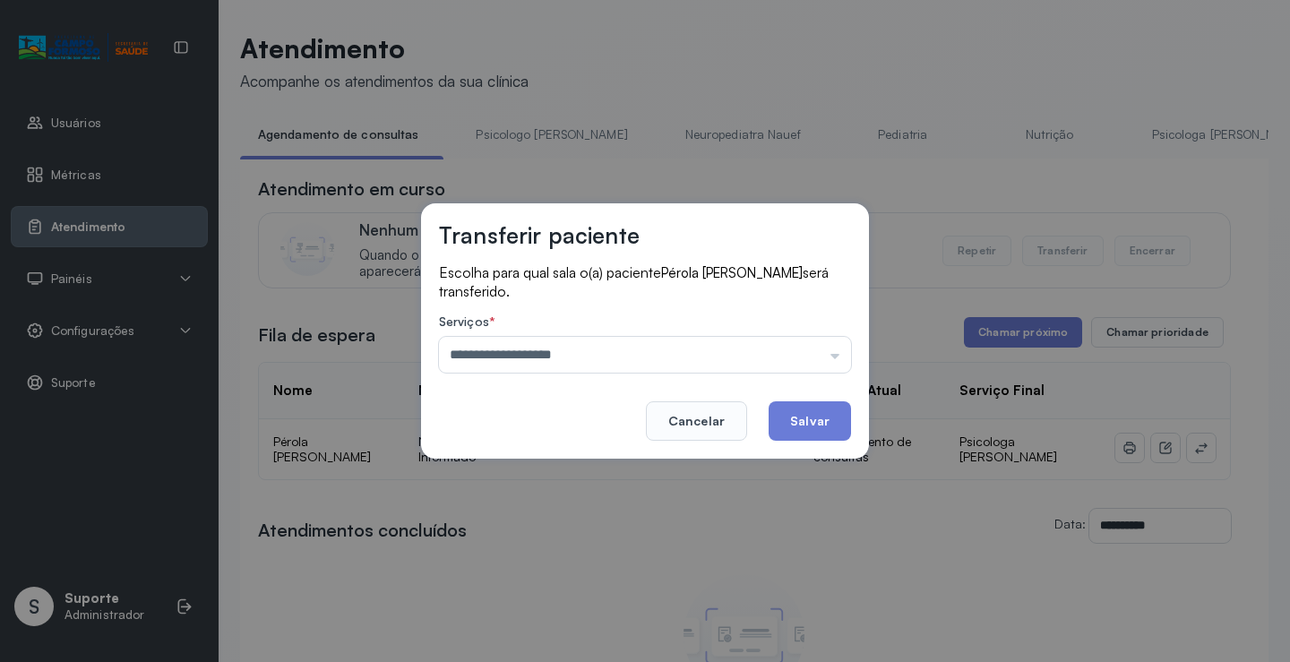
click at [620, 440] on div "**********" at bounding box center [645, 330] width 448 height 255
click at [796, 413] on button "Salvar" at bounding box center [810, 420] width 82 height 39
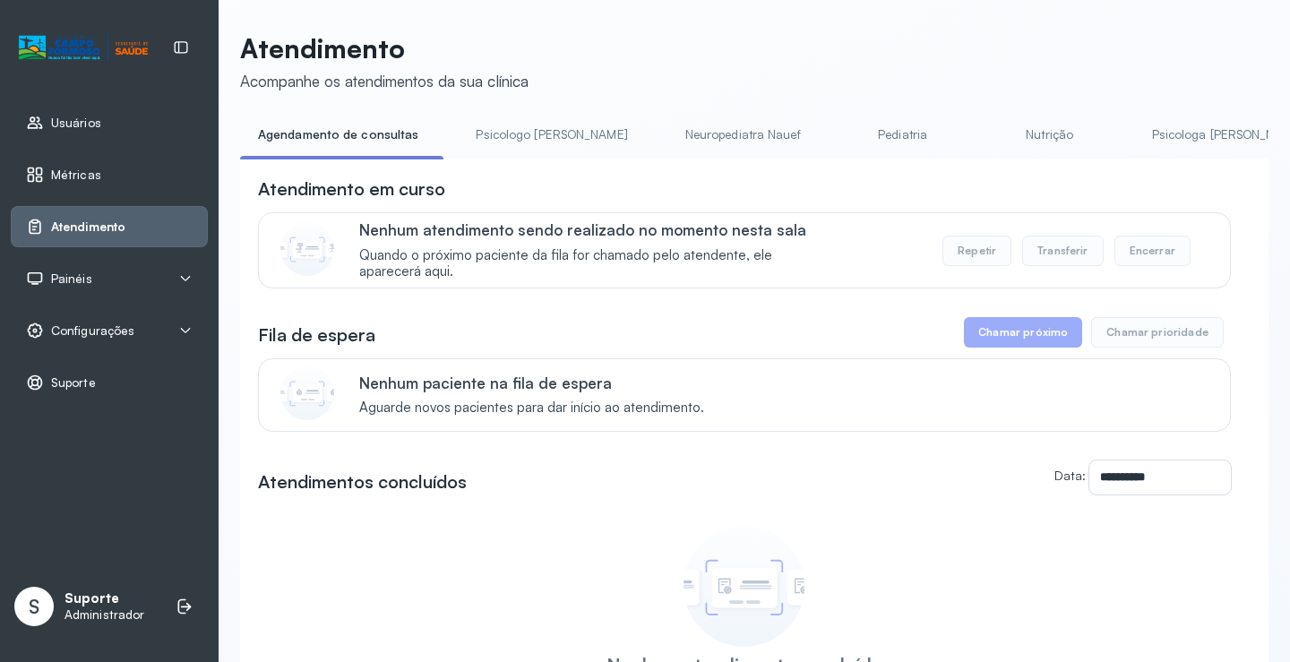
drag, startPoint x: 527, startPoint y: 120, endPoint x: 505, endPoint y: 127, distance: 22.7
click at [527, 122] on link "Psicologo [PERSON_NAME]" at bounding box center [551, 135] width 187 height 30
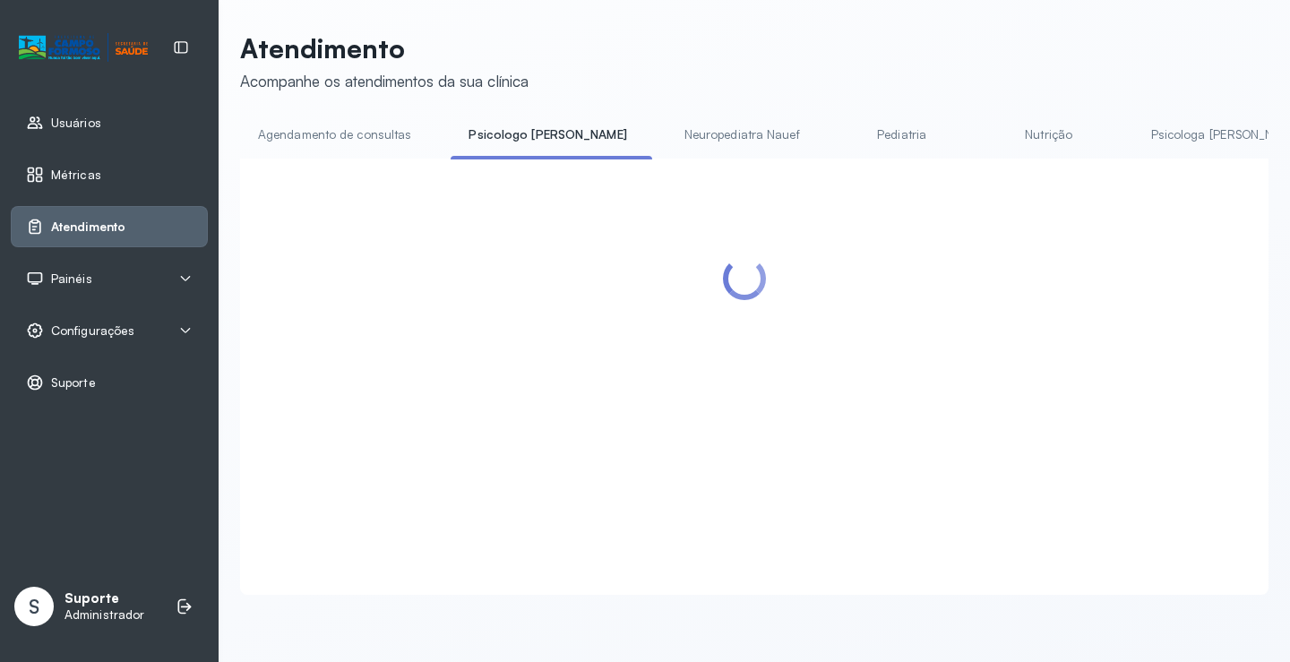
click at [398, 128] on link "Agendamento de consultas" at bounding box center [334, 135] width 189 height 30
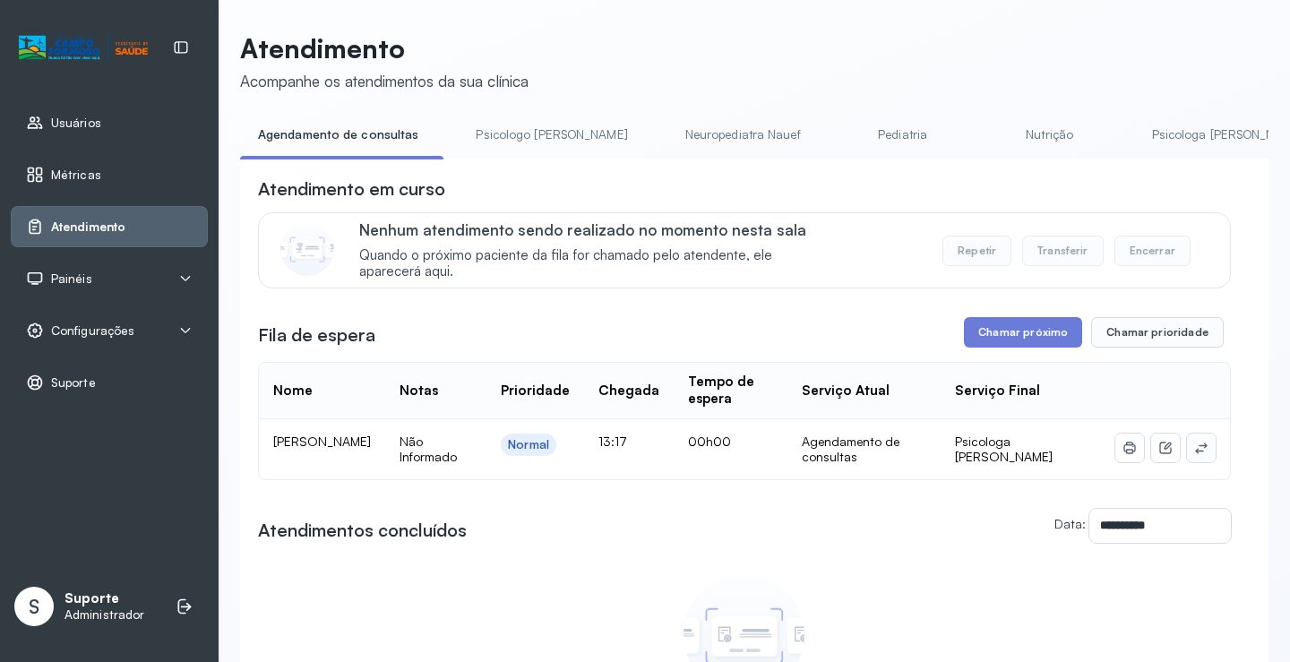
click at [1194, 445] on icon at bounding box center [1201, 448] width 14 height 14
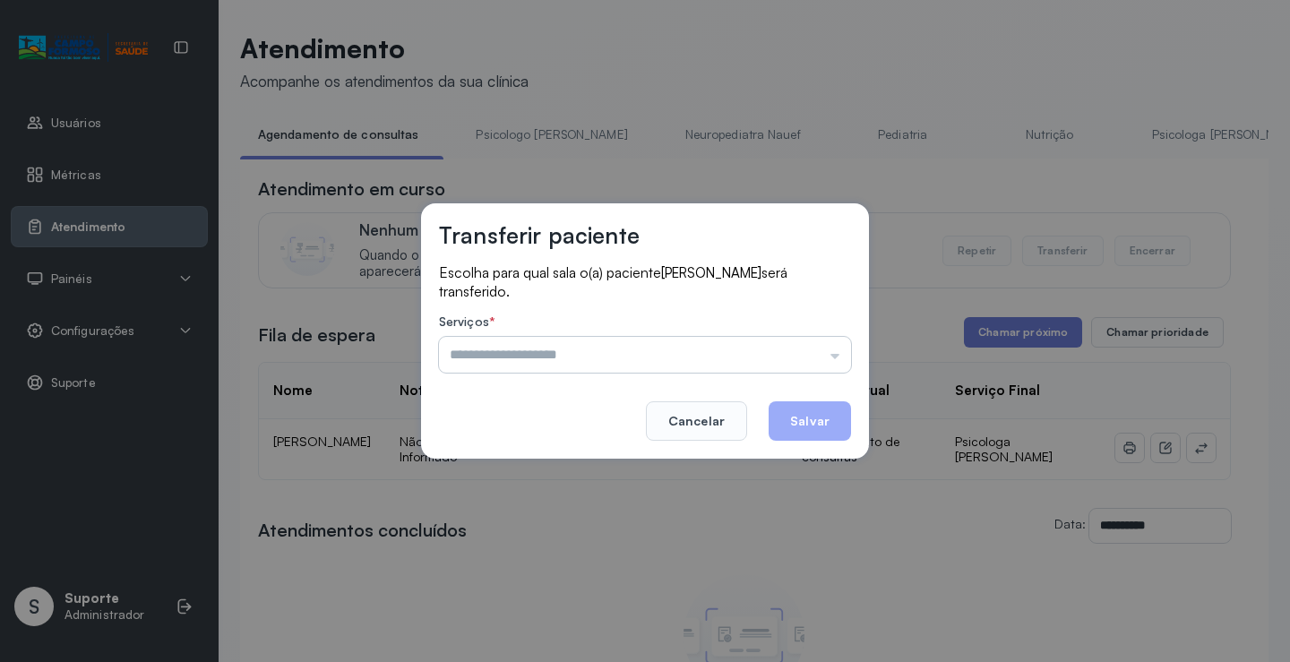
click at [806, 344] on input "text" at bounding box center [645, 355] width 412 height 36
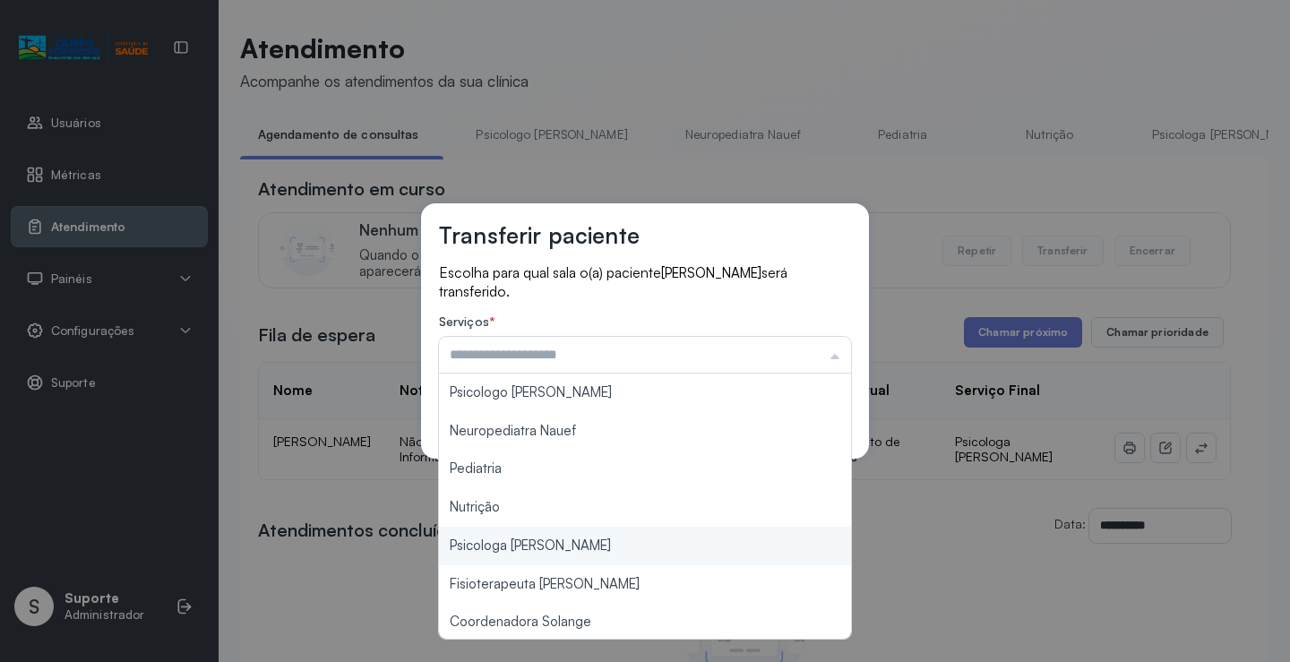
type input "**********"
drag, startPoint x: 553, startPoint y: 548, endPoint x: 624, endPoint y: 515, distance: 79.0
click at [553, 547] on div "**********" at bounding box center [645, 331] width 1290 height 662
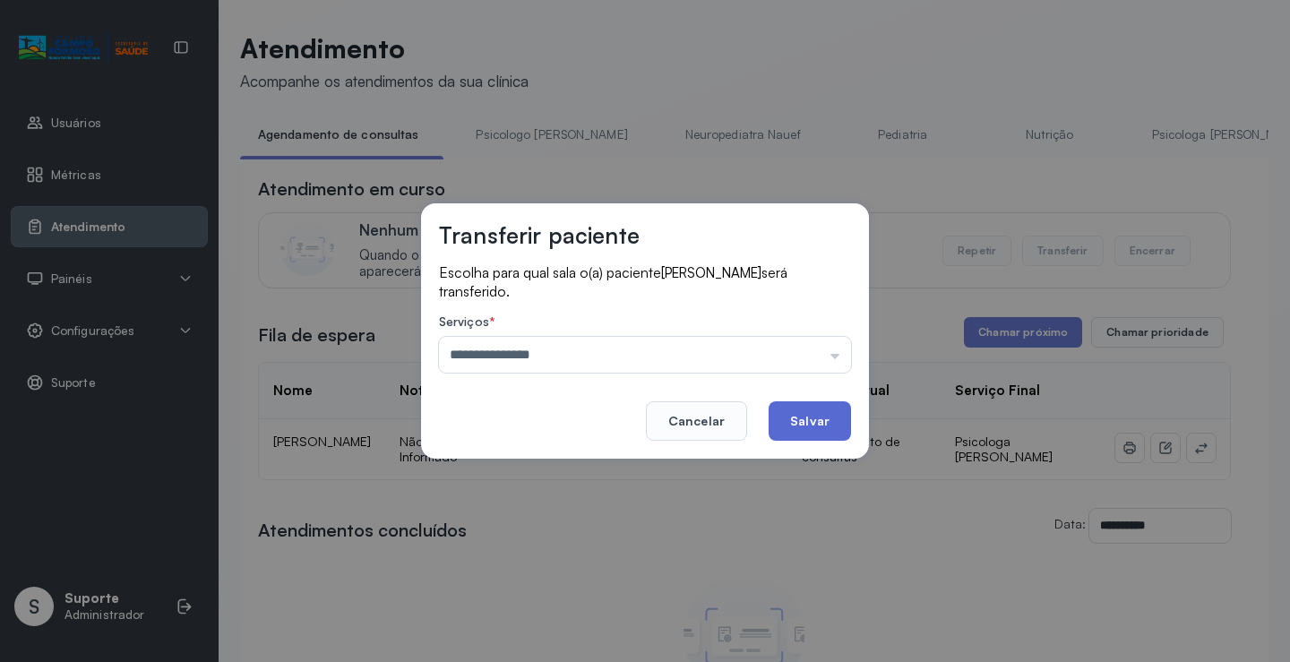
click at [796, 426] on button "Salvar" at bounding box center [810, 420] width 82 height 39
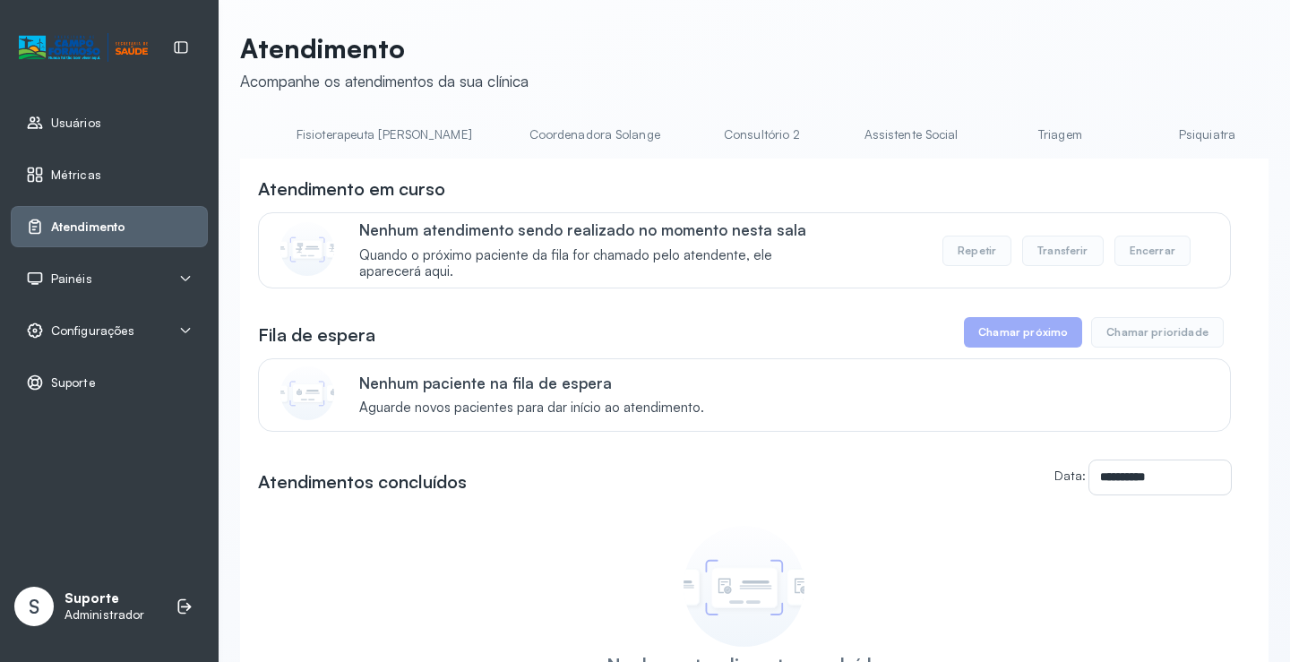
scroll to position [0, 1068]
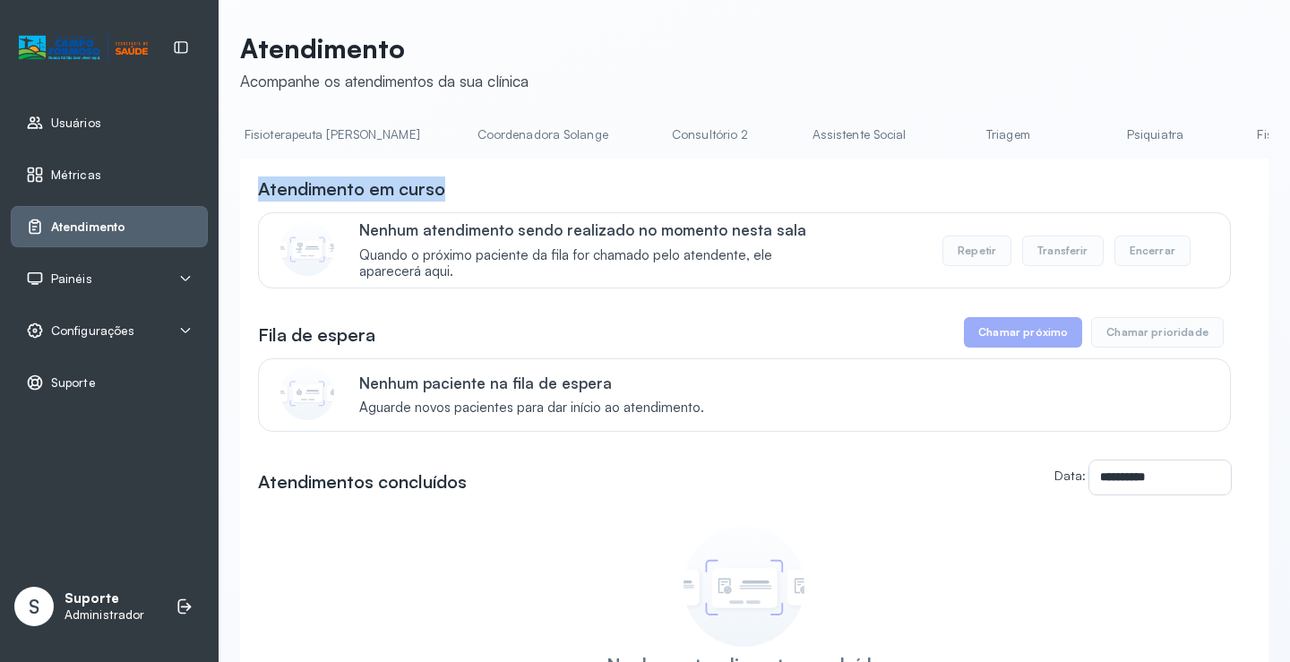
drag, startPoint x: 1066, startPoint y: 165, endPoint x: 1248, endPoint y: 152, distance: 182.3
click at [1248, 152] on div "**********" at bounding box center [754, 471] width 1028 height 702
drag, startPoint x: 927, startPoint y: 159, endPoint x: 752, endPoint y: 159, distance: 175.6
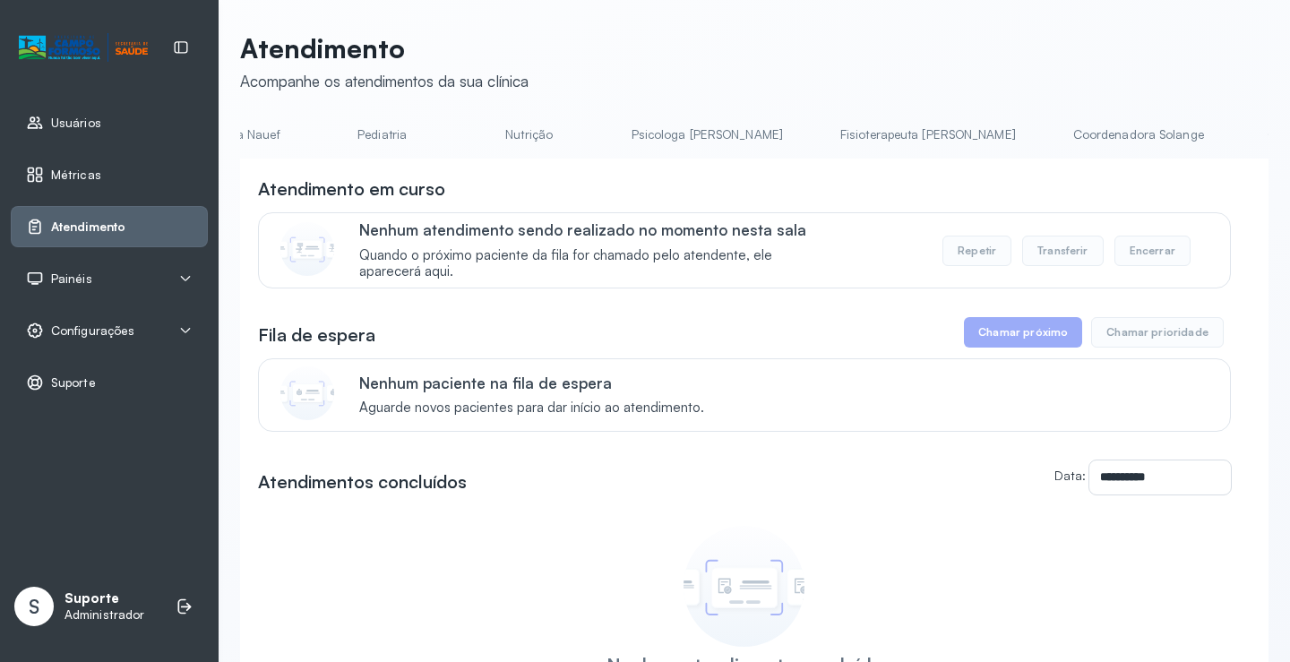
scroll to position [0, 512]
click at [636, 130] on link "Psicologa [PERSON_NAME]" at bounding box center [715, 135] width 187 height 30
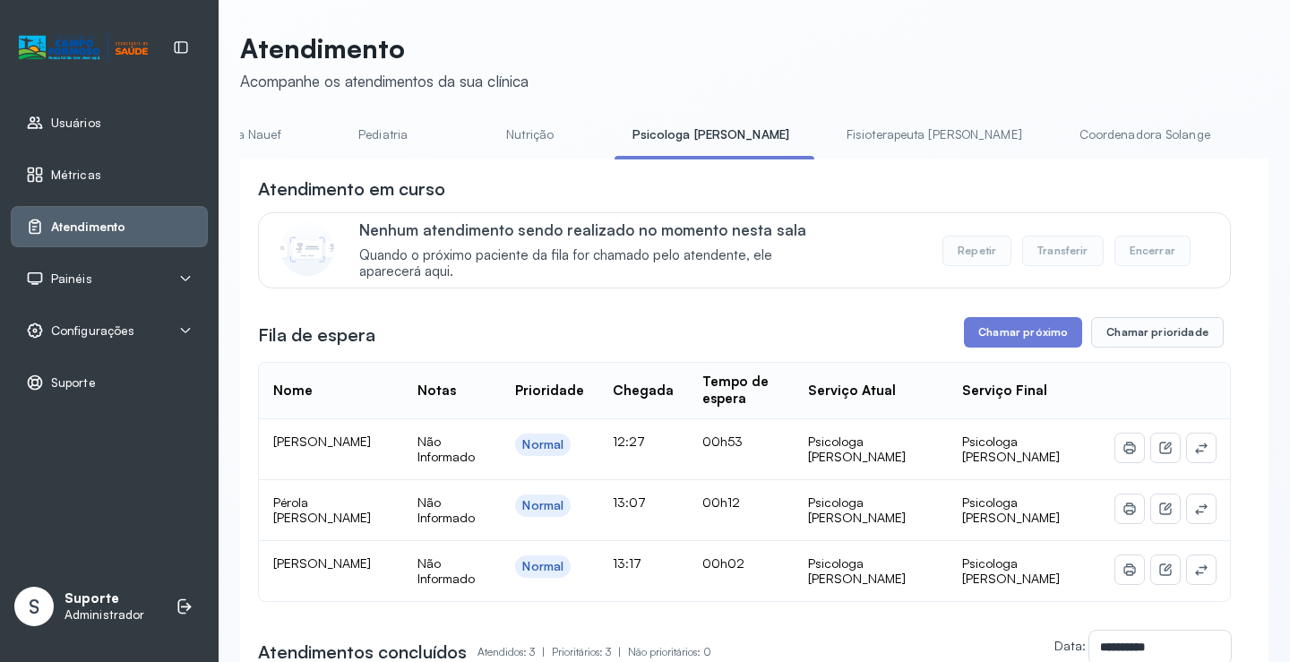
scroll to position [0, 0]
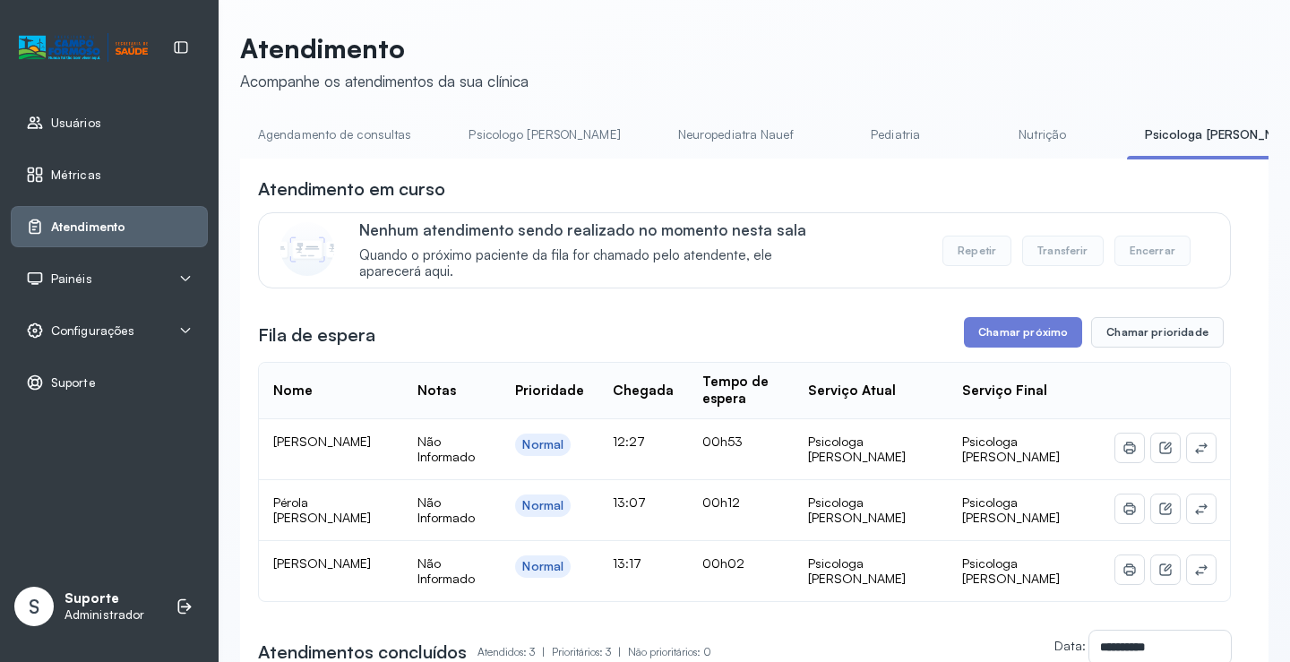
click at [287, 142] on link "Agendamento de consultas" at bounding box center [334, 135] width 189 height 30
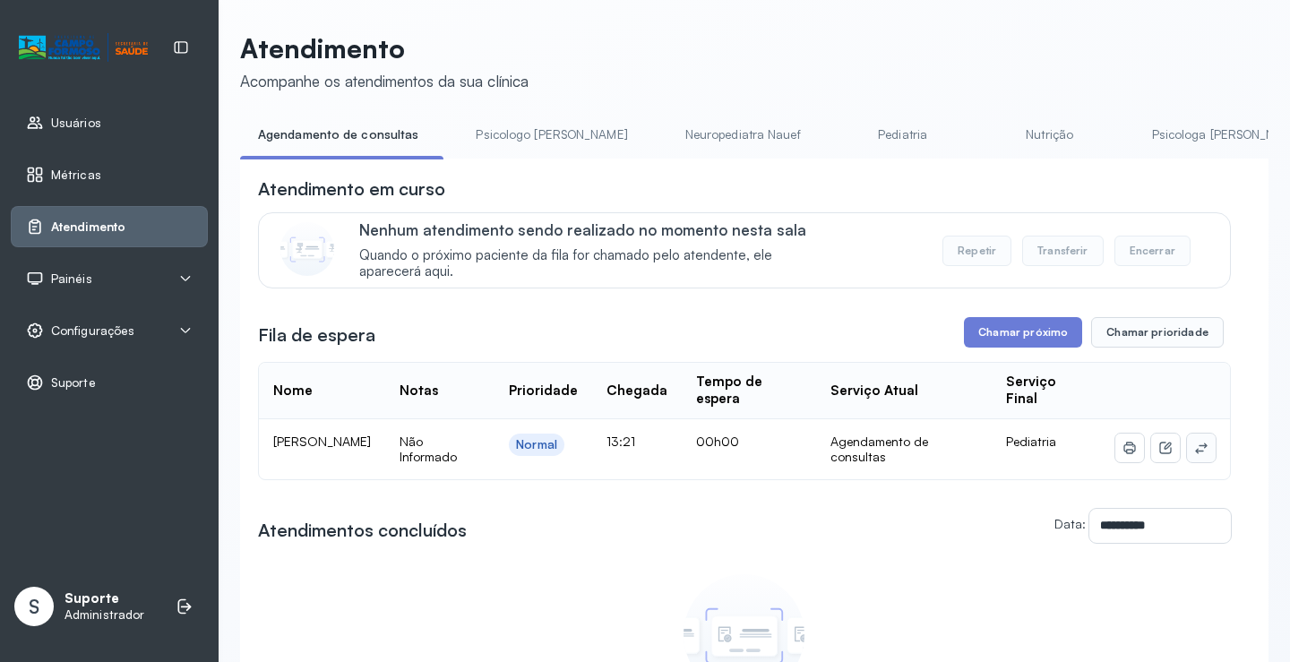
click at [1195, 454] on button at bounding box center [1201, 448] width 29 height 29
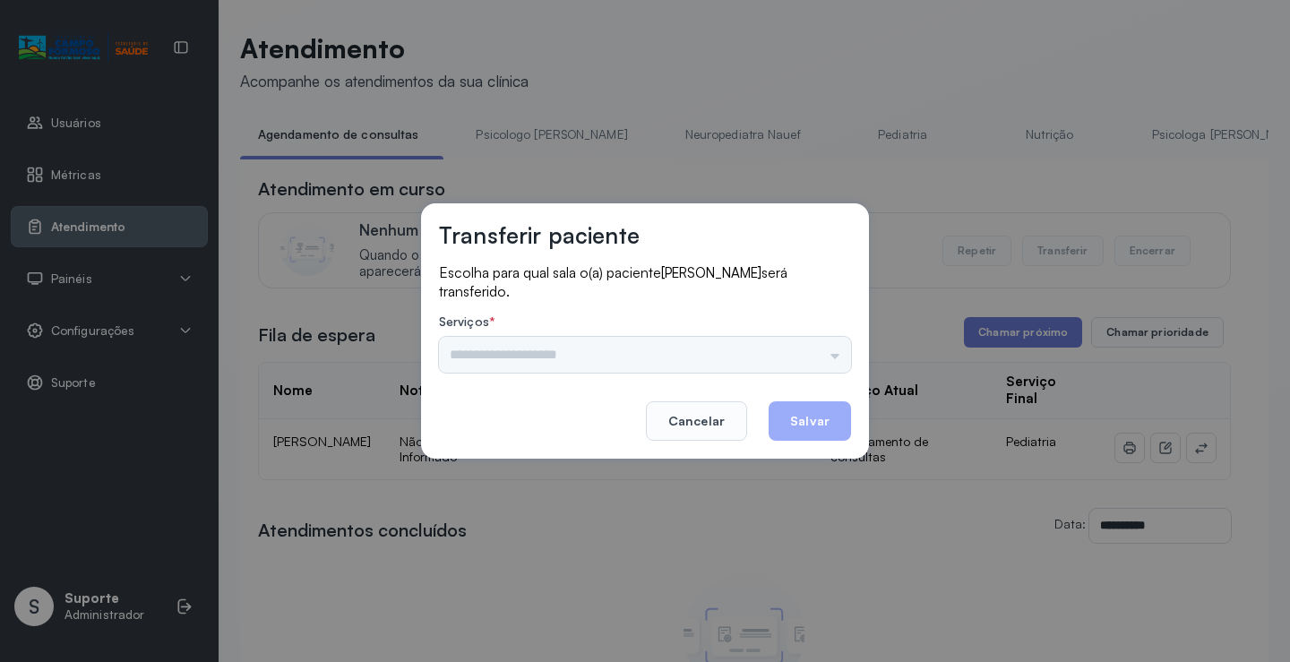
click at [791, 366] on input "text" at bounding box center [645, 355] width 412 height 36
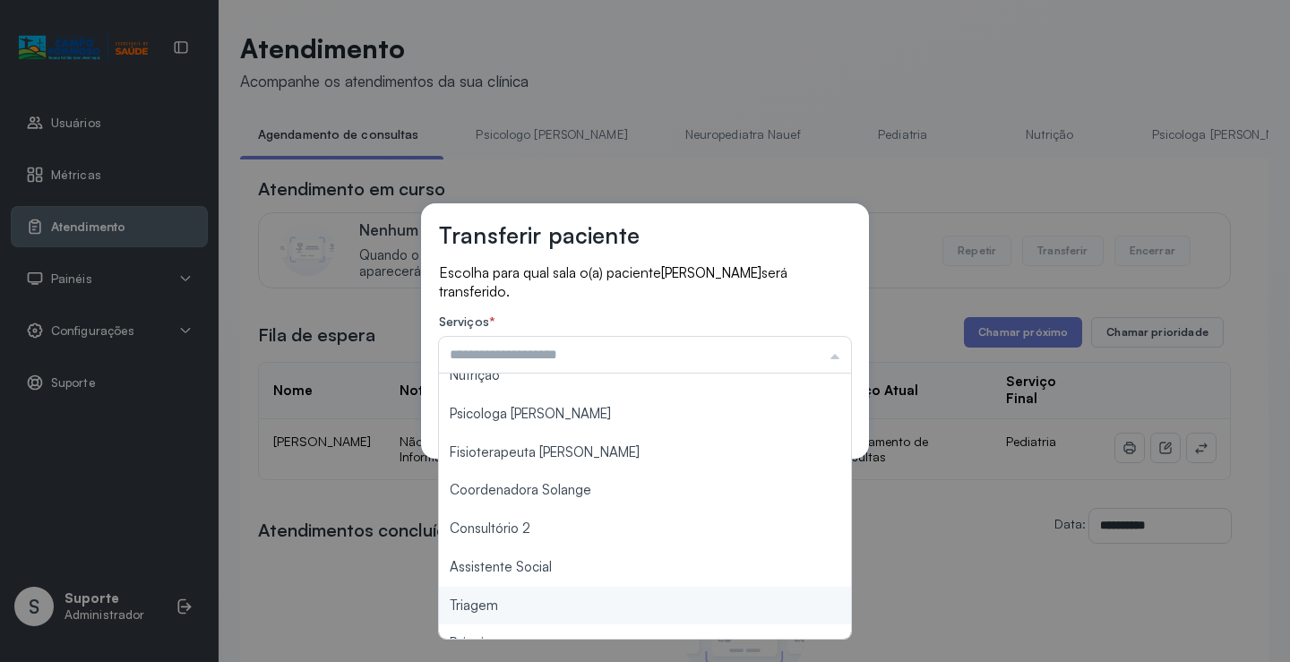
scroll to position [271, 0]
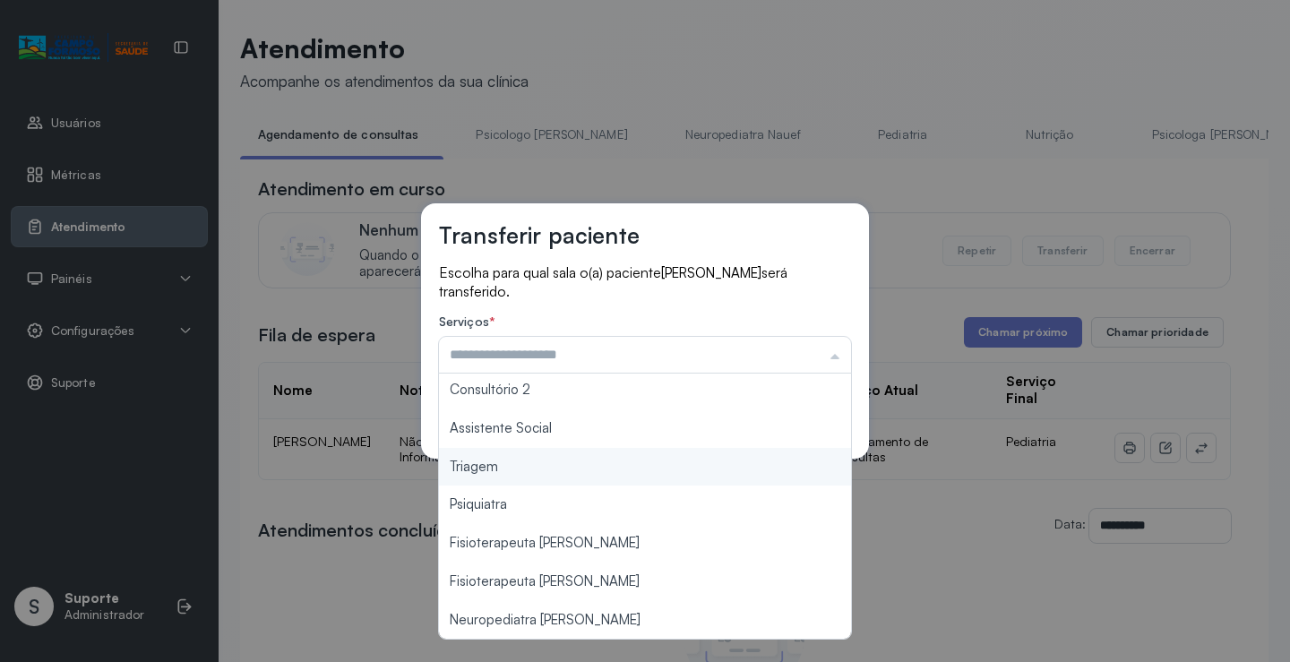
type input "*******"
click at [559, 473] on div "Transferir paciente Escolha para qual sala o(a) paciente LAURA NASCIMENTO FARIA…" at bounding box center [645, 331] width 1290 height 662
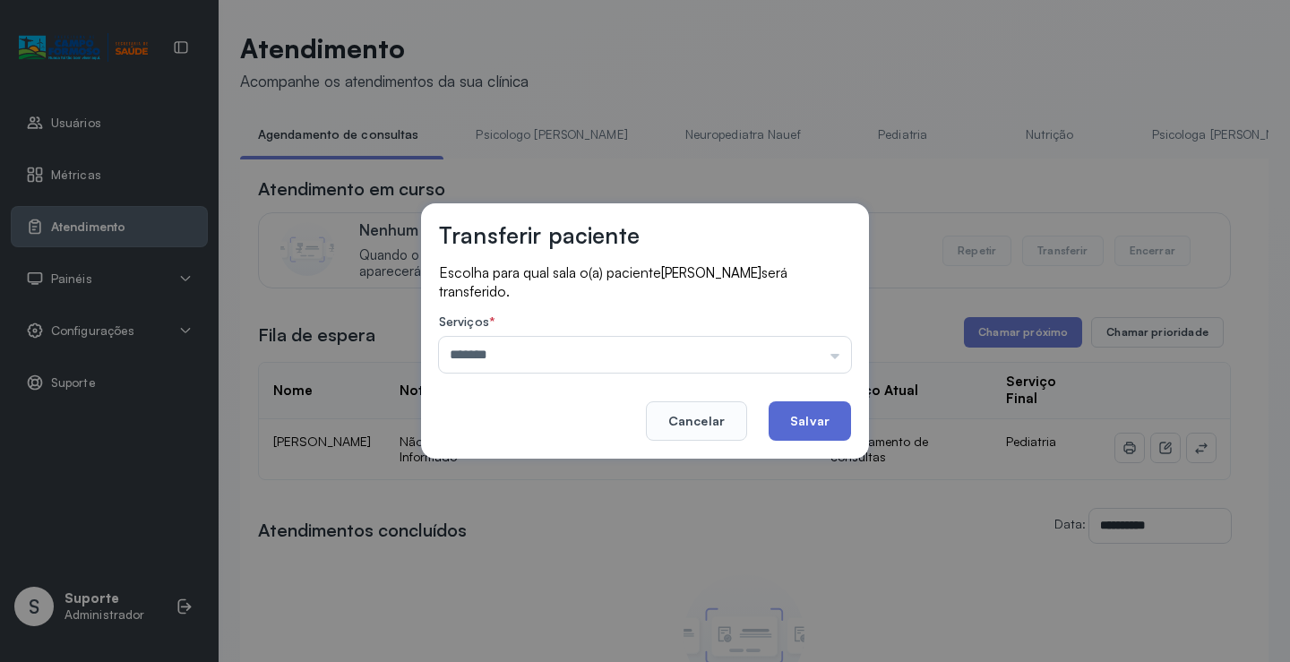
click at [820, 419] on button "Salvar" at bounding box center [810, 420] width 82 height 39
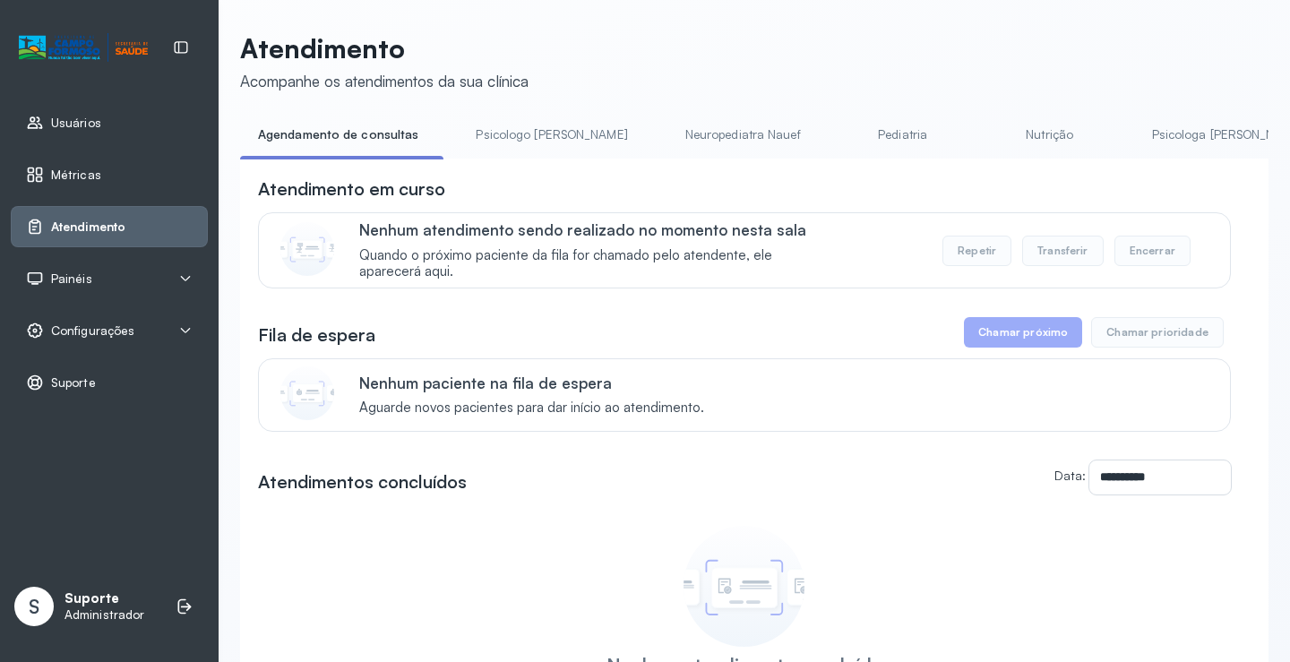
click at [750, 168] on div "**********" at bounding box center [754, 490] width 1028 height 663
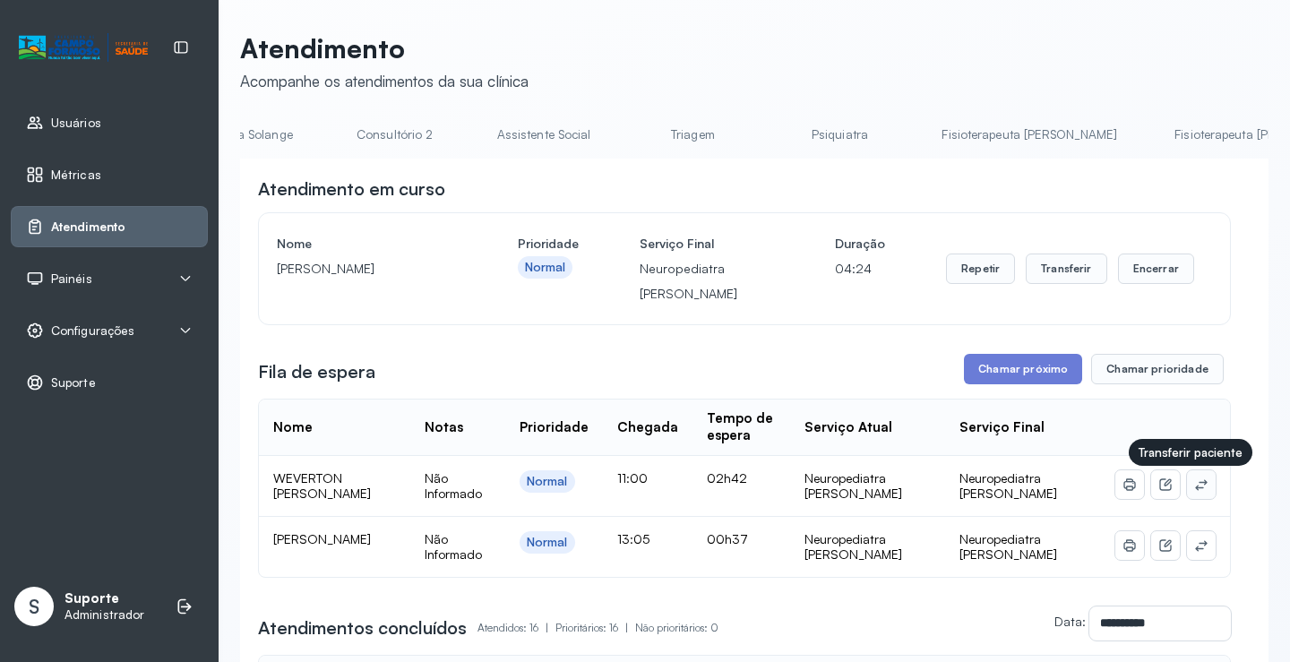
click at [1195, 486] on icon at bounding box center [1201, 484] width 12 height 11
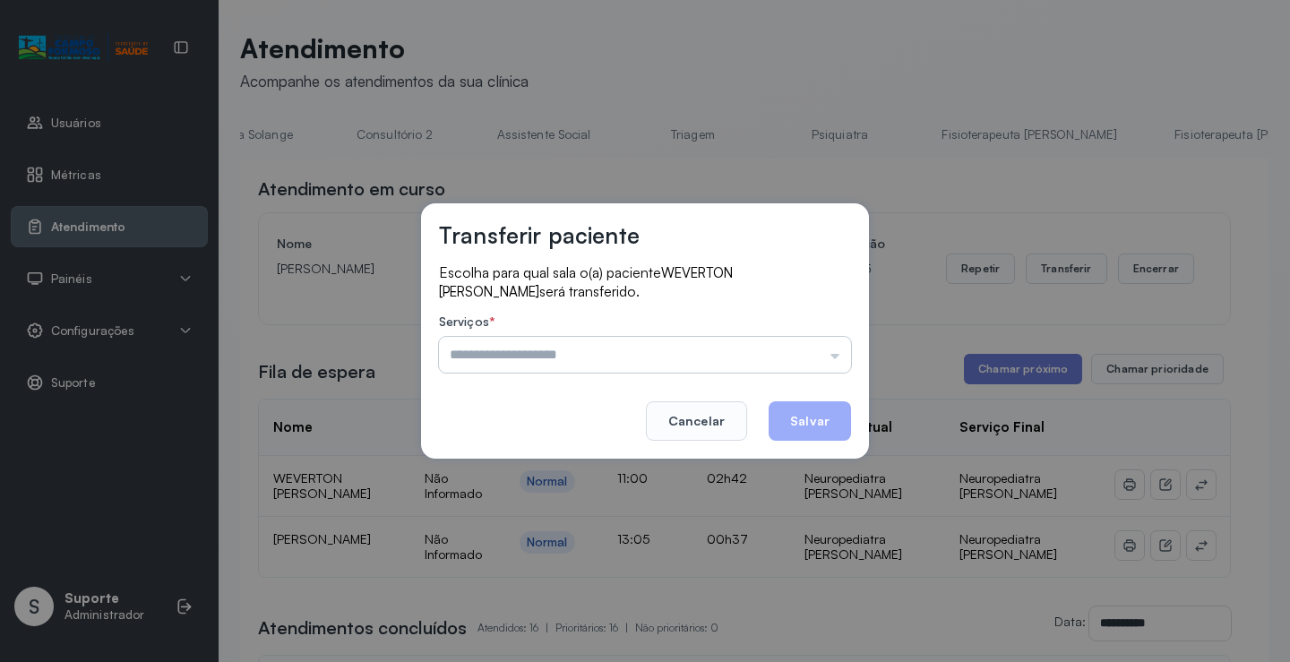
click at [803, 348] on input "text" at bounding box center [645, 355] width 412 height 36
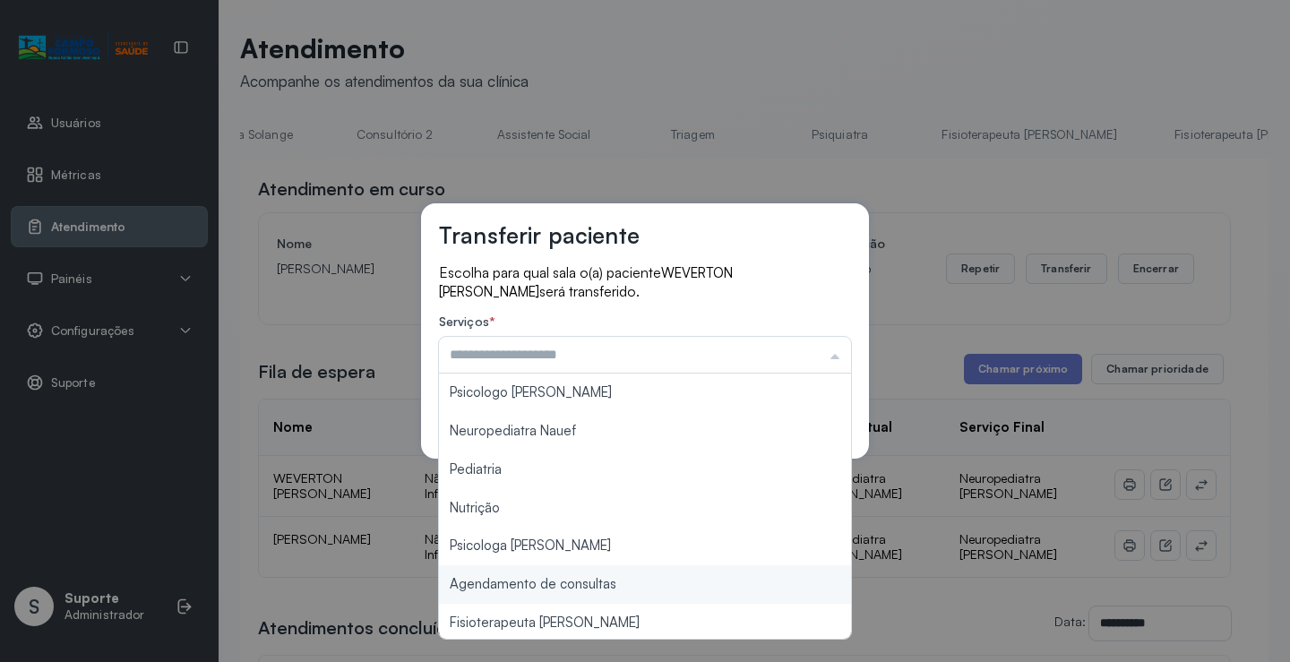
type input "**********"
click at [620, 580] on div "**********" at bounding box center [645, 331] width 1290 height 662
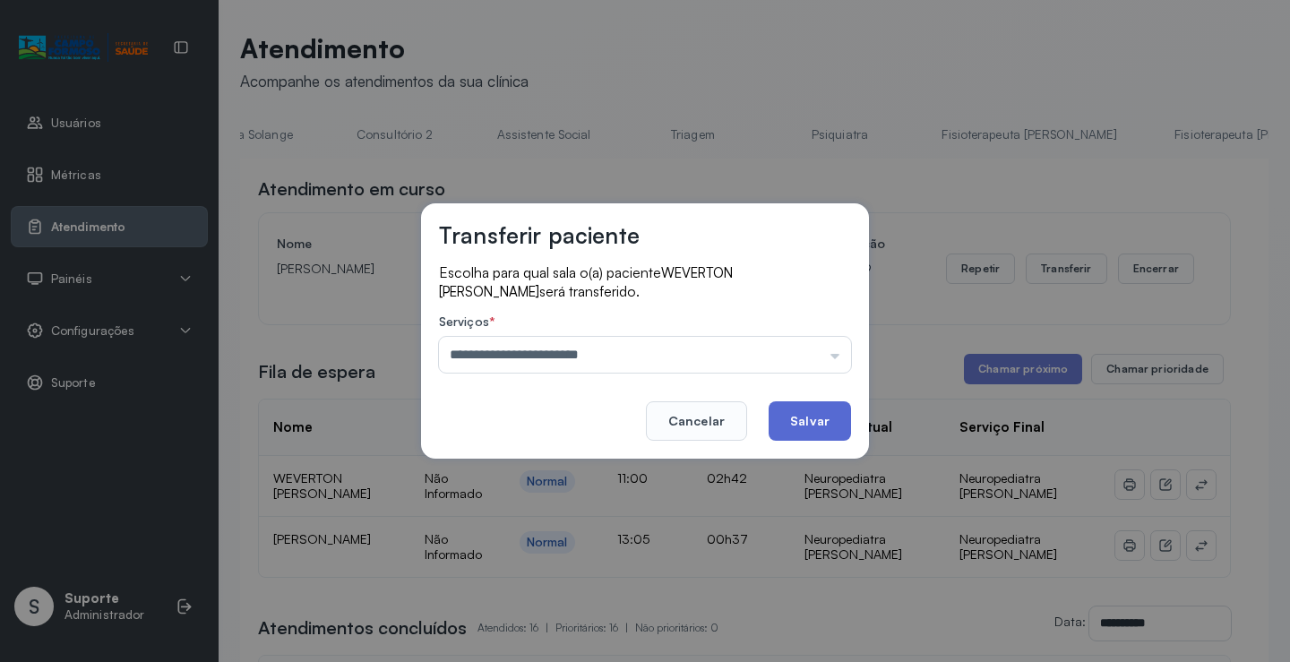
click at [817, 415] on button "Salvar" at bounding box center [810, 420] width 82 height 39
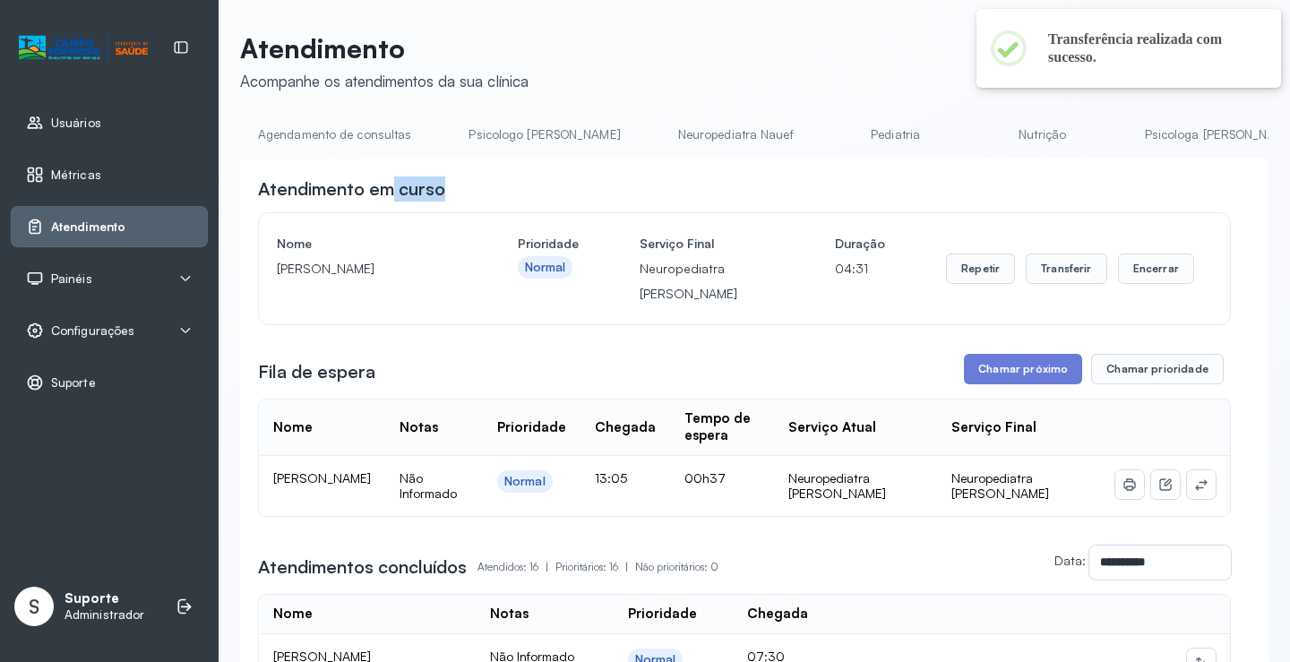
drag, startPoint x: 470, startPoint y: 165, endPoint x: 362, endPoint y: 151, distance: 109.2
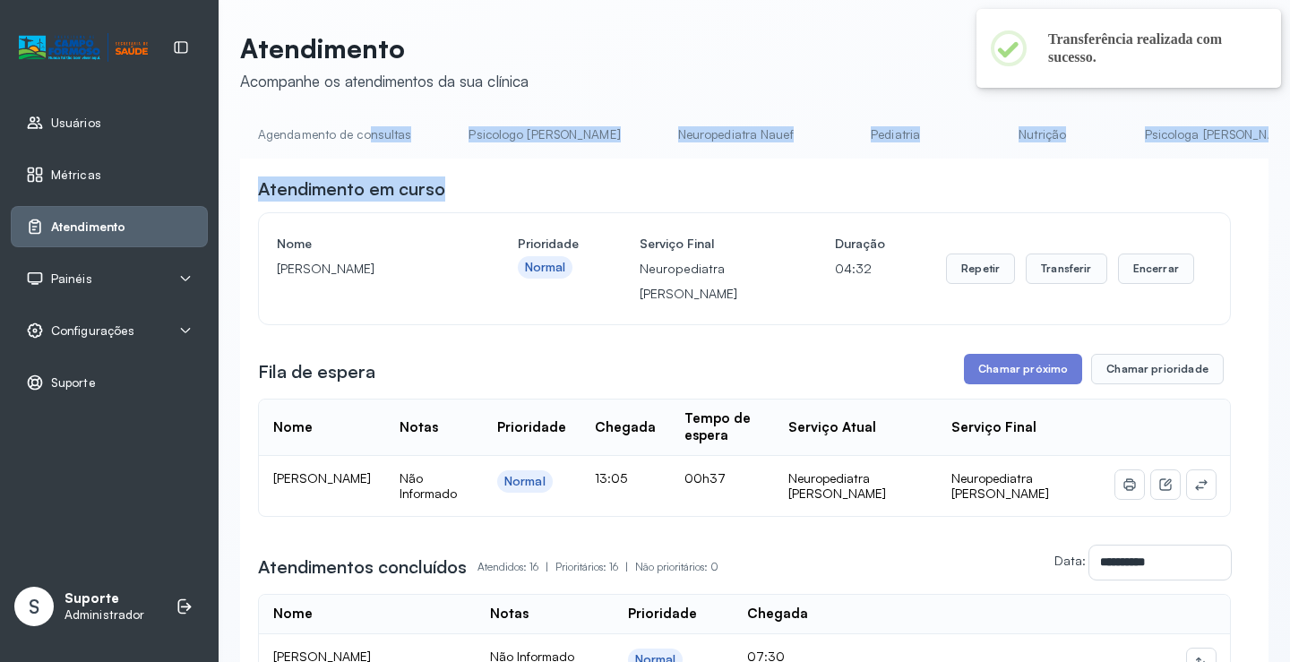
click at [332, 135] on link "Agendamento de consultas" at bounding box center [334, 135] width 189 height 30
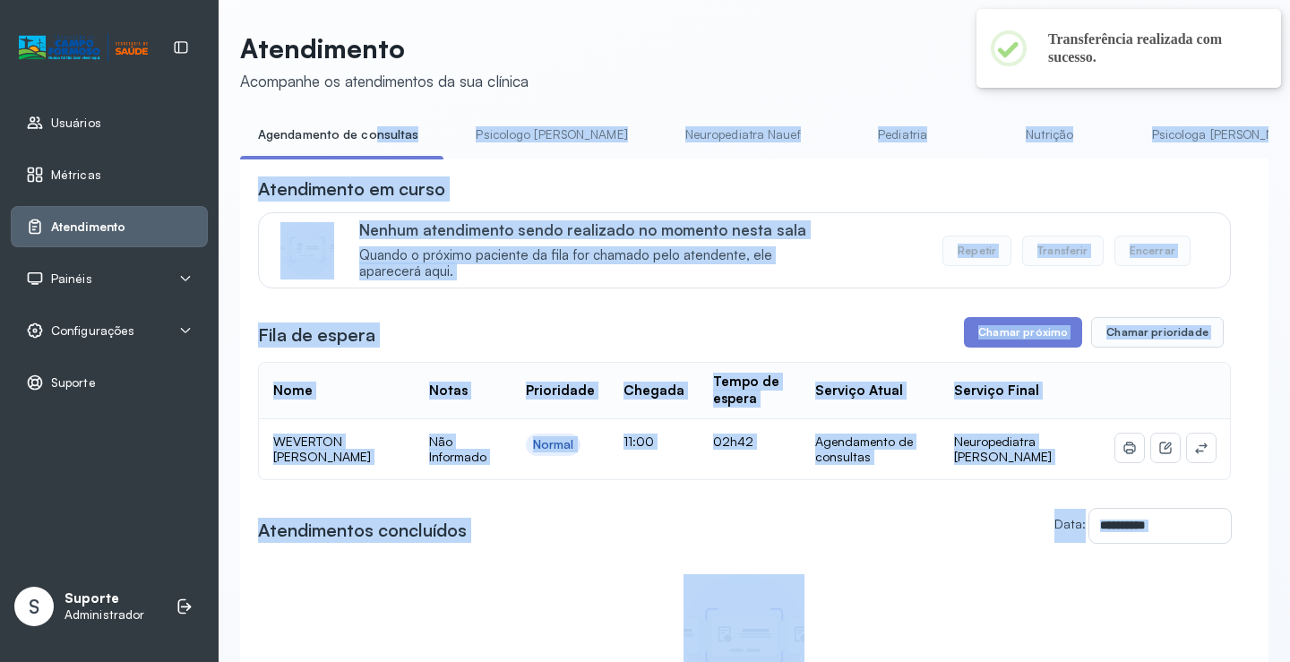
click at [699, 271] on span "Quando o próximo paciente da fila for chamado pelo atendente, ele aparecerá aqu…" at bounding box center [596, 264] width 474 height 34
click at [701, 309] on div "**********" at bounding box center [744, 465] width 973 height 578
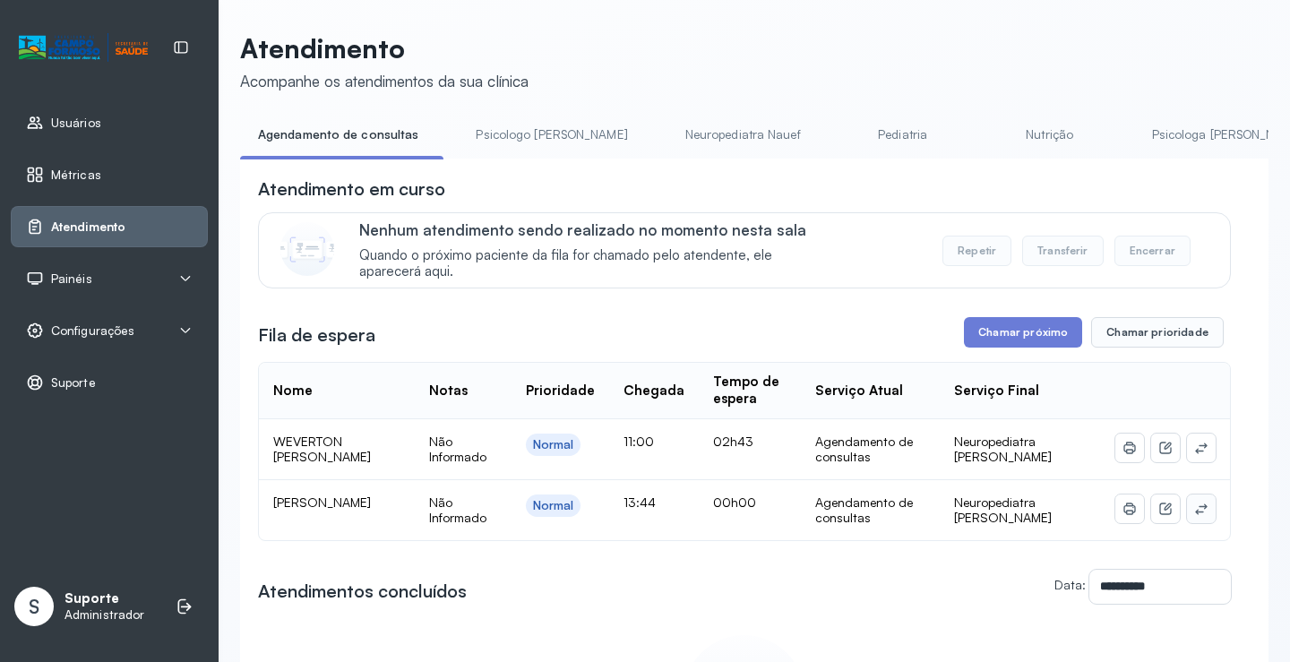
click at [1194, 505] on icon at bounding box center [1201, 509] width 14 height 14
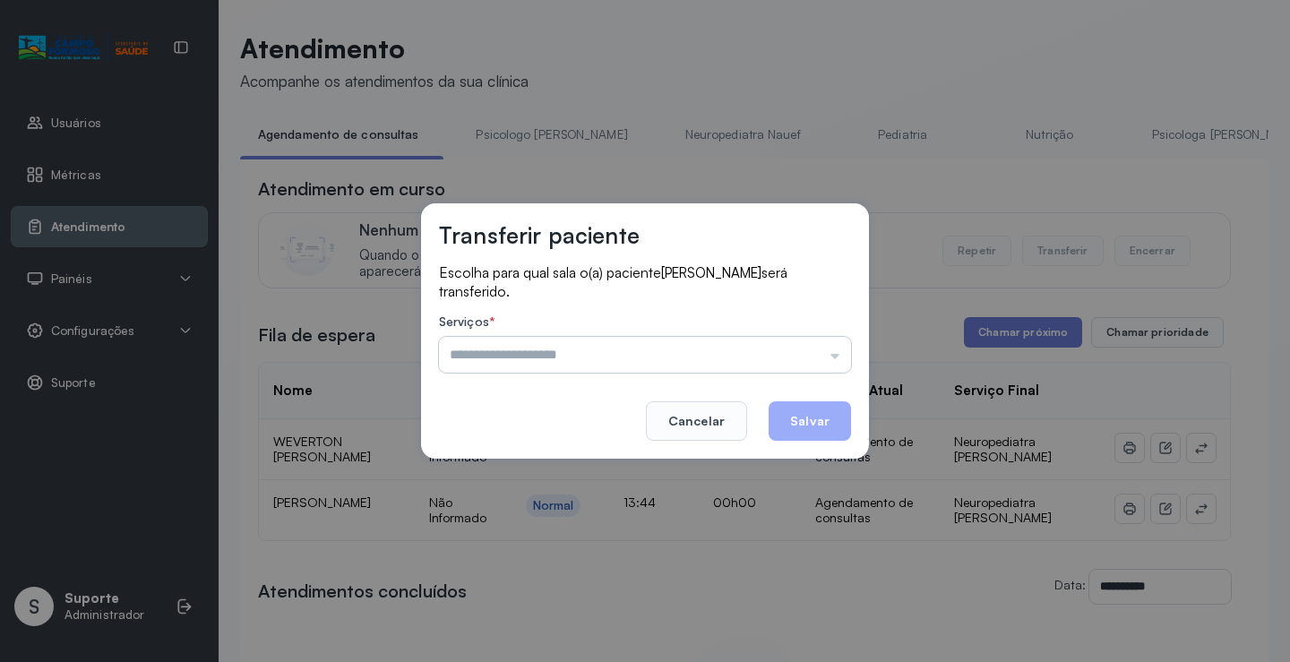
click at [797, 357] on input "text" at bounding box center [645, 355] width 412 height 36
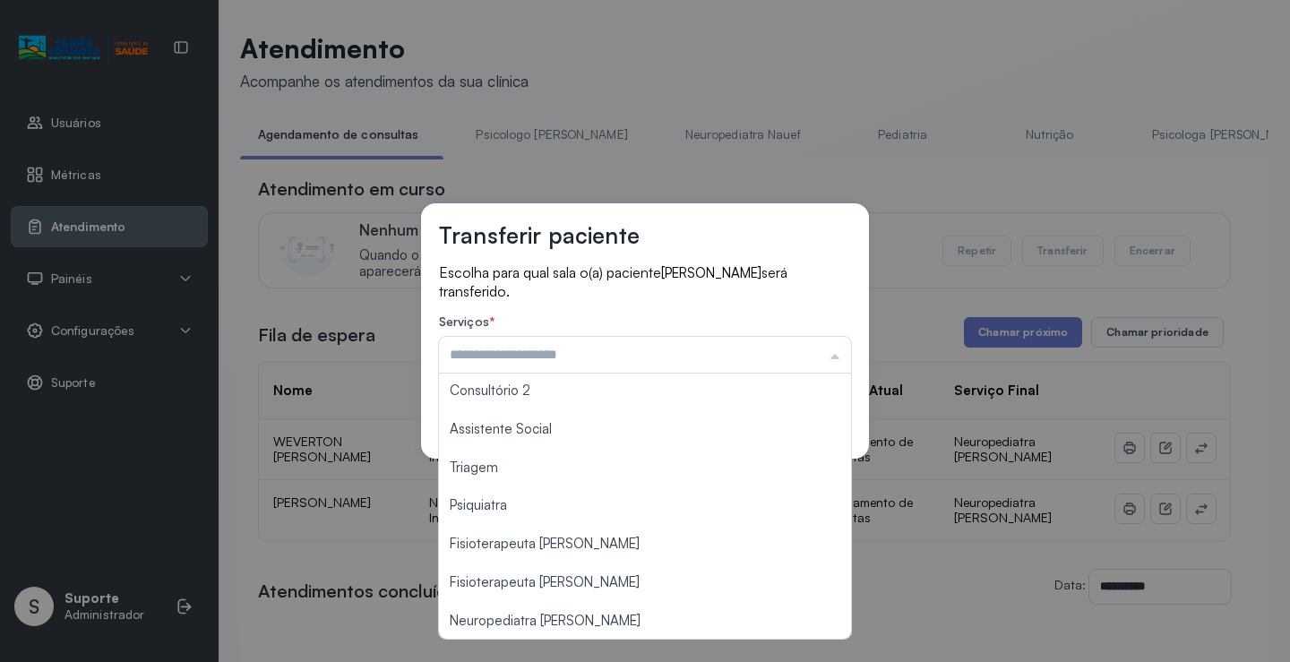
scroll to position [271, 0]
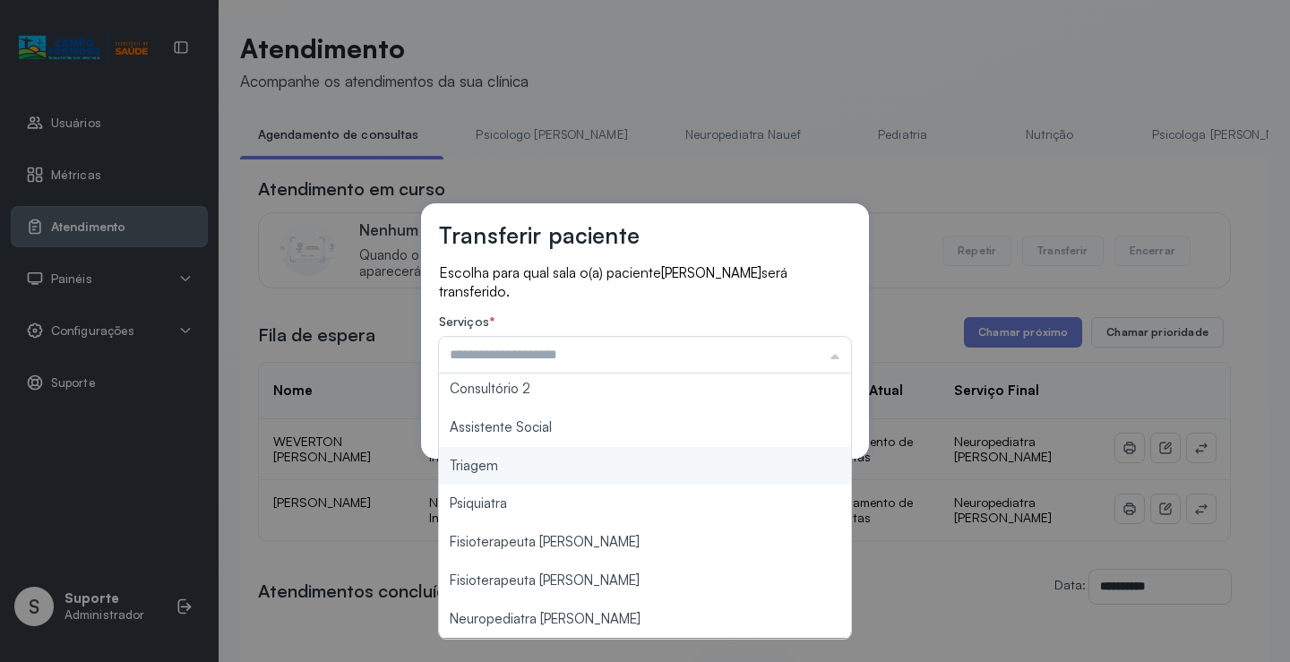
type input "*******"
click at [590, 465] on div "Transferir paciente Escolha para qual sala o(a) paciente [PERSON_NAME] será tra…" at bounding box center [645, 331] width 1290 height 662
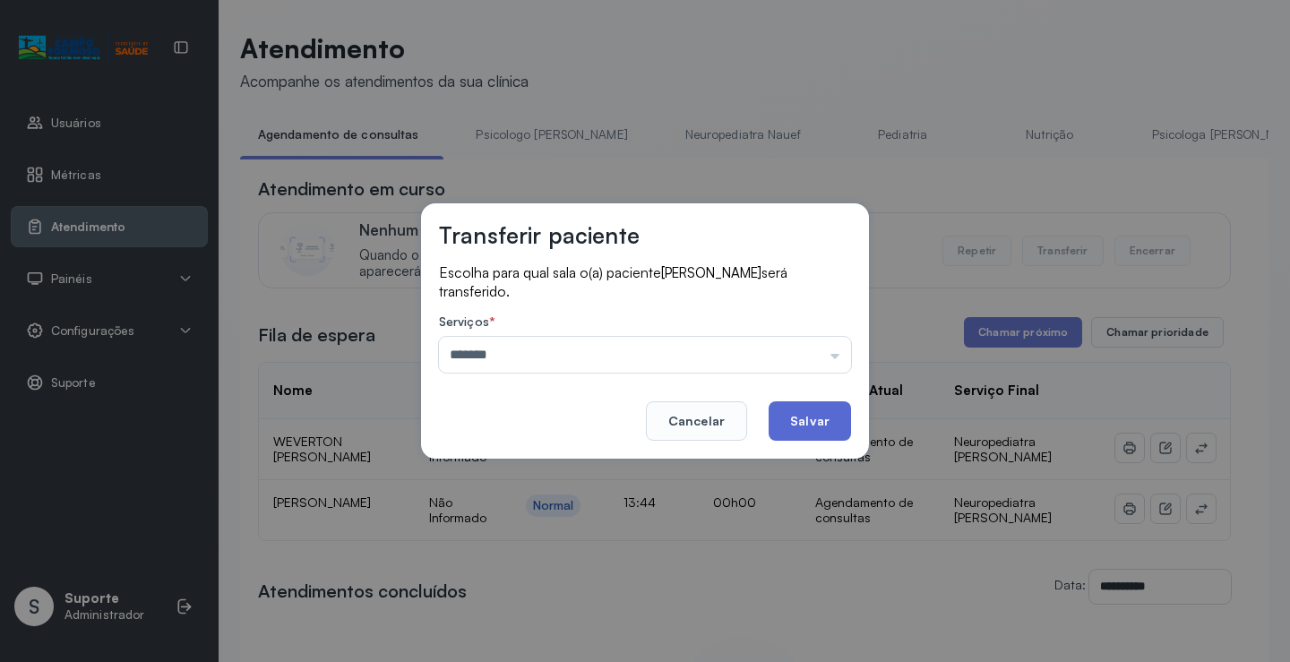
click at [815, 421] on button "Salvar" at bounding box center [810, 420] width 82 height 39
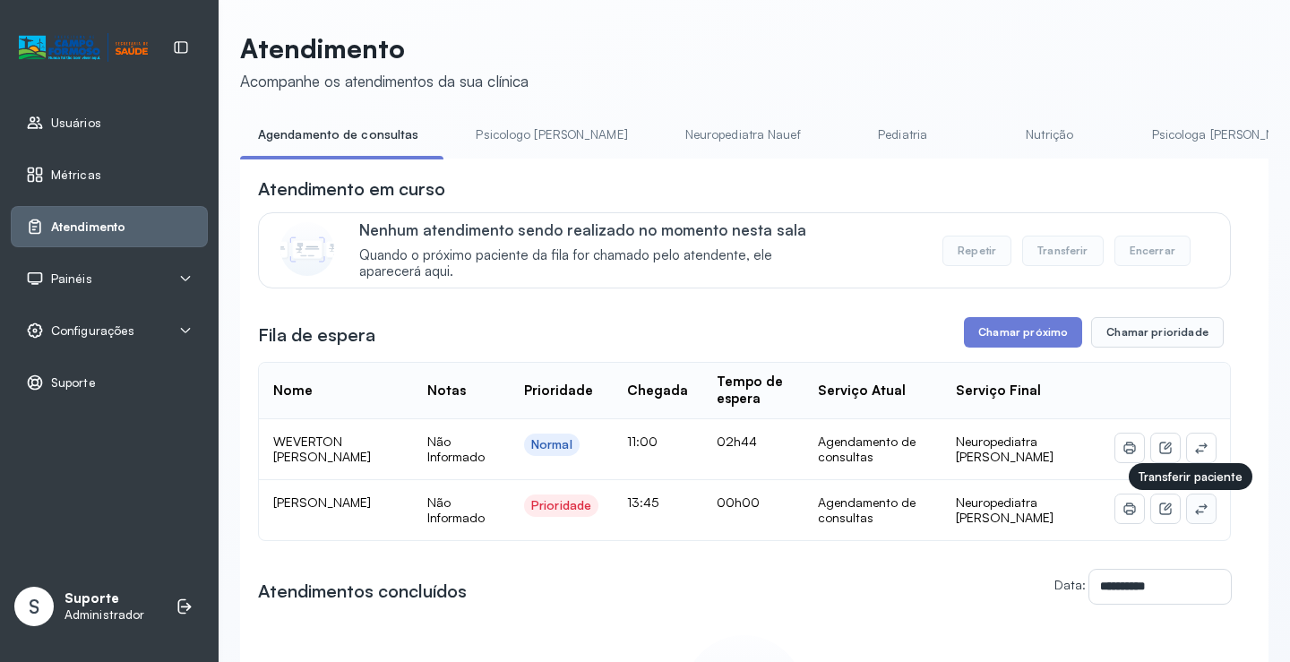
click at [1199, 510] on button at bounding box center [1201, 509] width 29 height 29
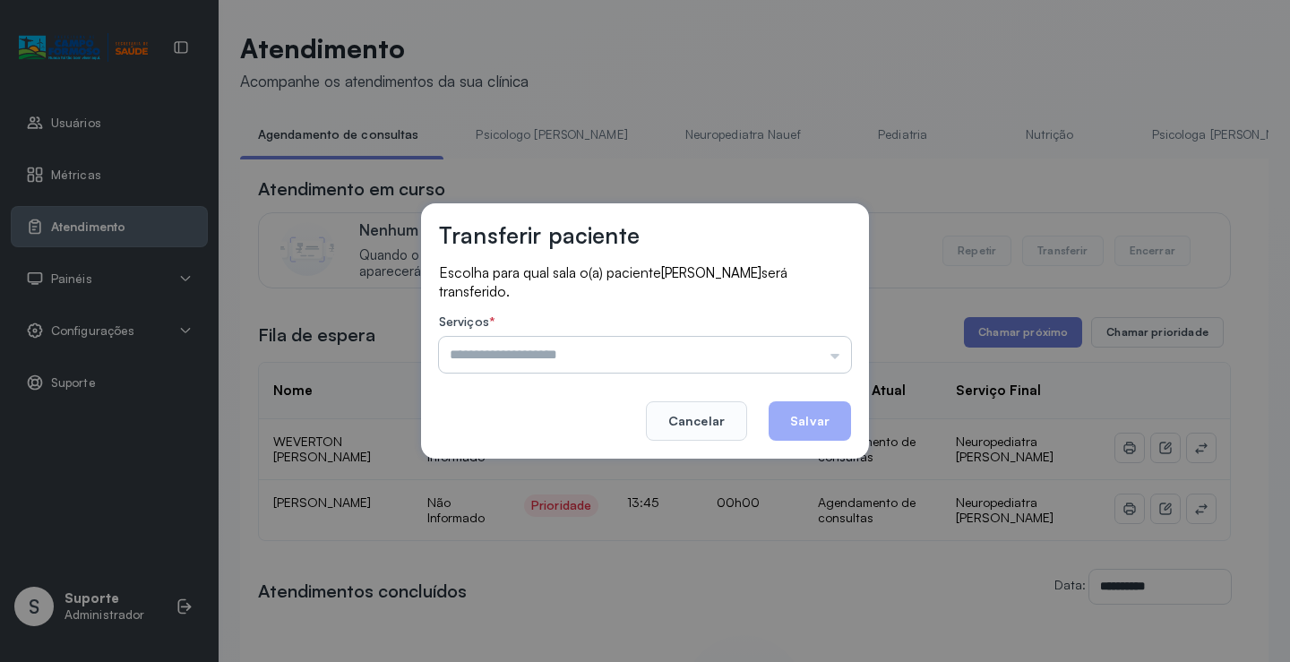
drag, startPoint x: 813, startPoint y: 331, endPoint x: 795, endPoint y: 356, distance: 31.4
click at [812, 332] on label "Serviços *" at bounding box center [645, 323] width 412 height 19
click at [787, 359] on input "text" at bounding box center [645, 355] width 412 height 36
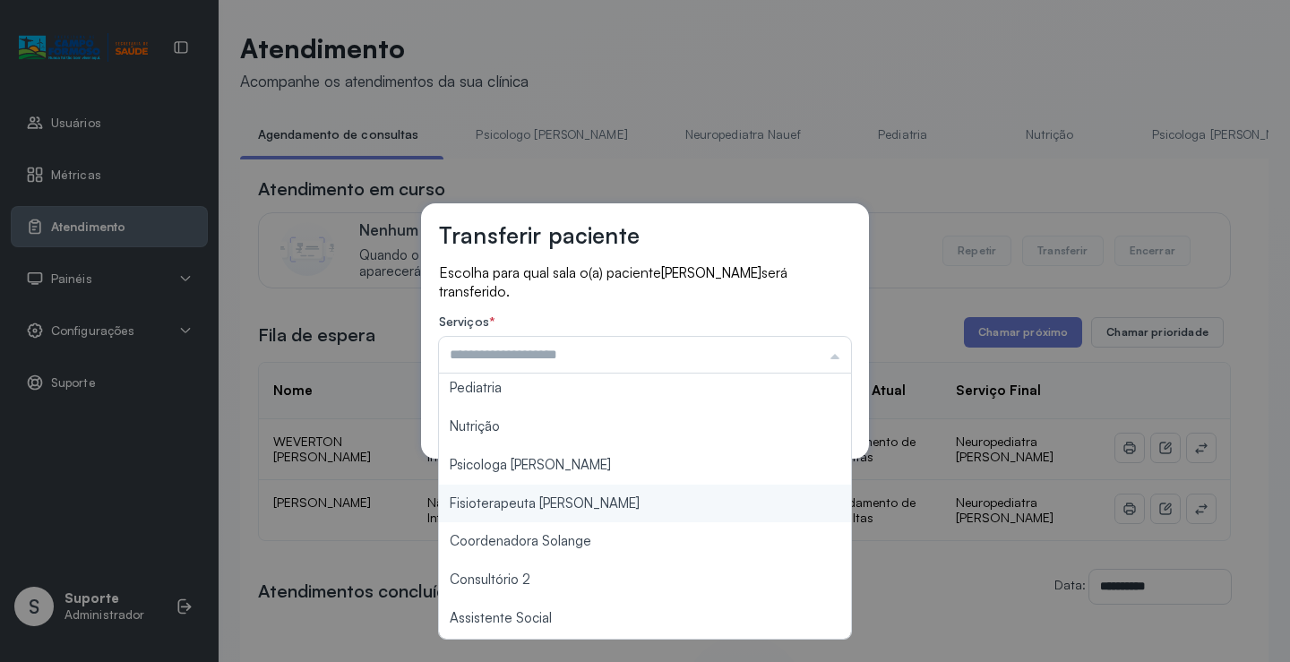
scroll to position [179, 0]
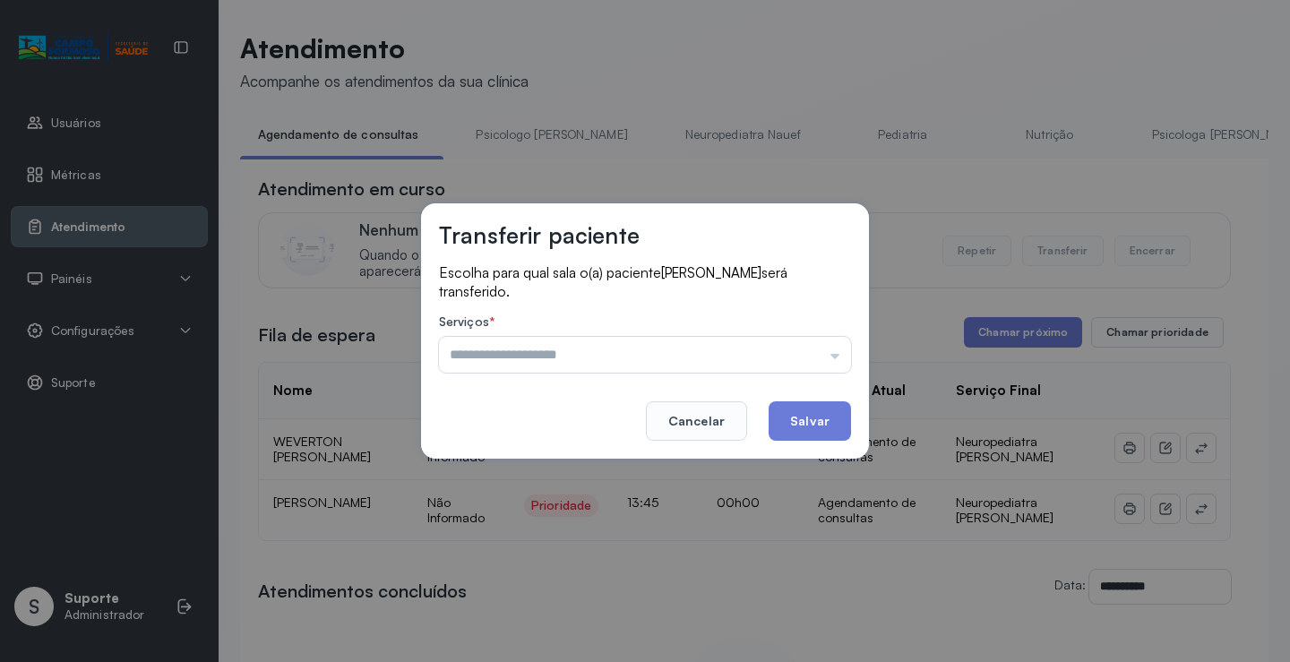
type input "*******"
drag, startPoint x: 564, startPoint y: 554, endPoint x: 816, endPoint y: 447, distance: 273.4
click at [567, 555] on div "Transferir paciente Escolha para qual sala o(a) paciente RAIQUE NASCIMENTO FERR…" at bounding box center [645, 331] width 1290 height 662
click at [821, 420] on button "Salvar" at bounding box center [810, 420] width 82 height 39
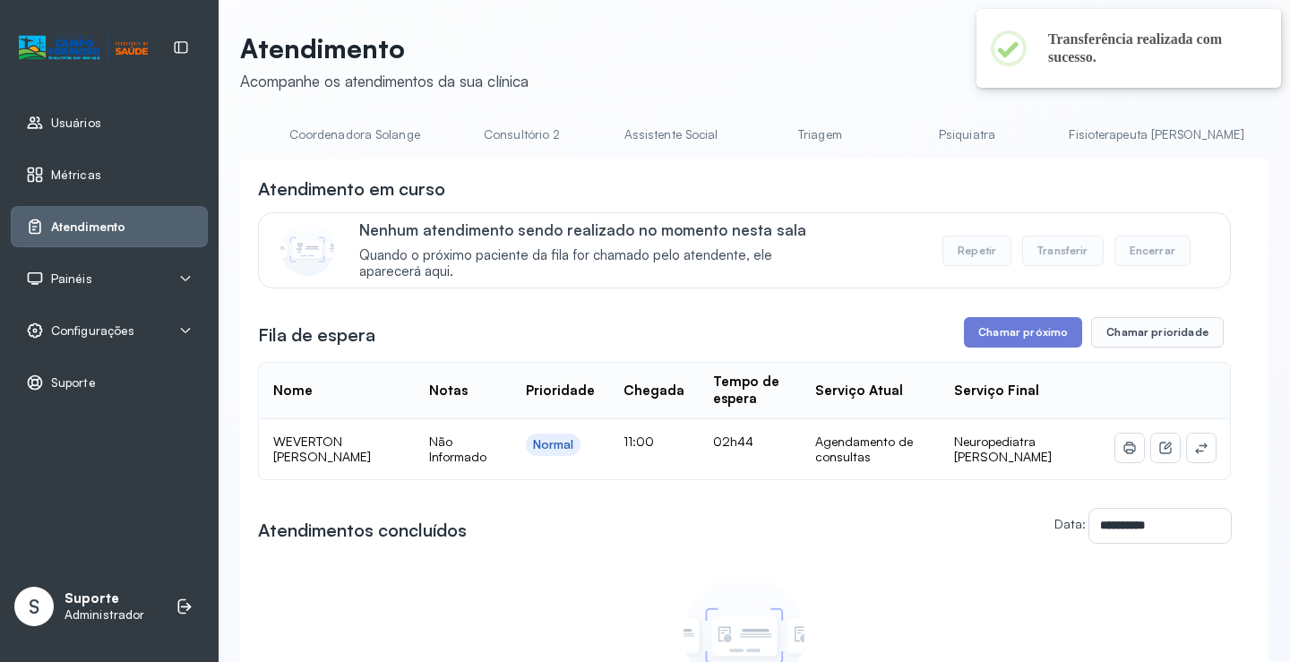
scroll to position [0, 1333]
click at [728, 126] on link "Triagem" at bounding box center [790, 135] width 125 height 30
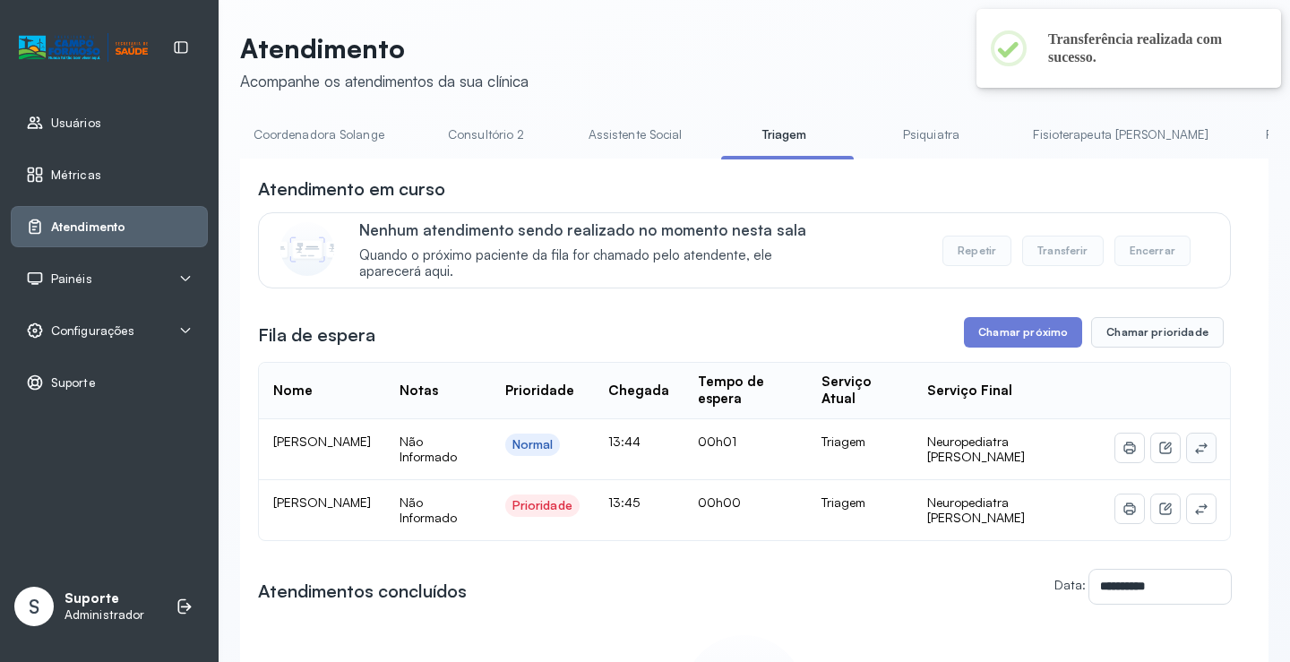
click at [1194, 448] on button at bounding box center [1201, 448] width 29 height 29
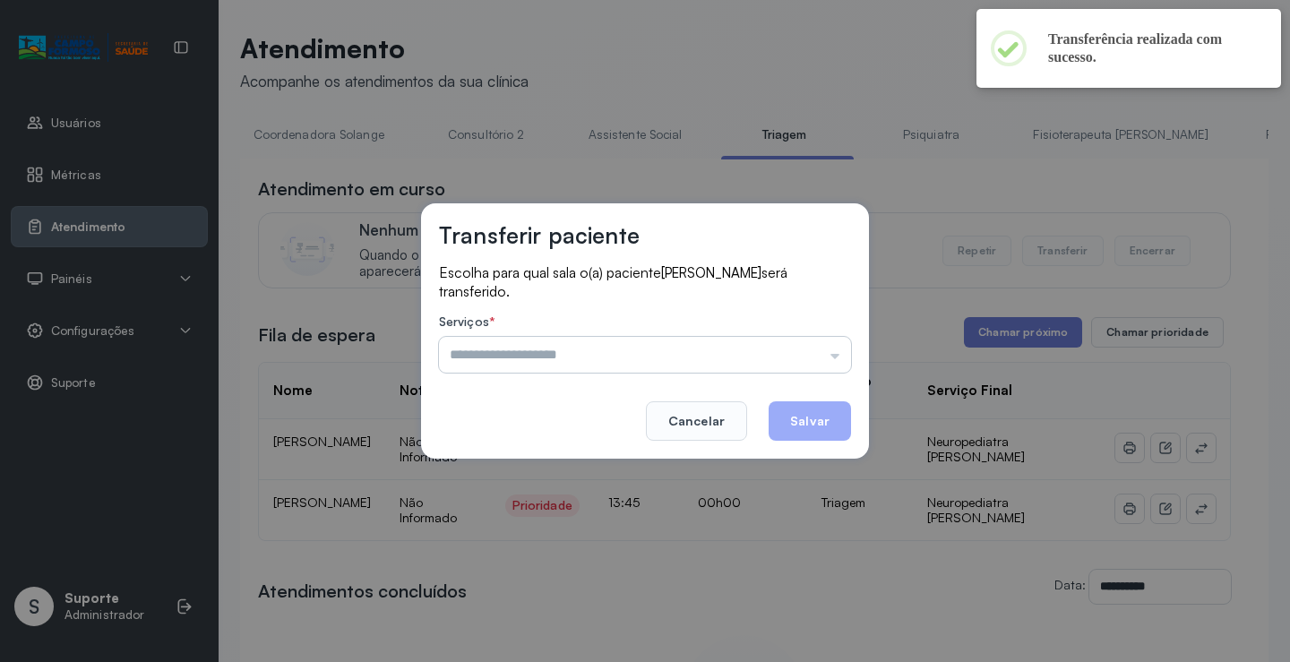
click at [765, 336] on div "Serviços * Psicologo Pedro Neuropediatra Nauef Pediatria Nutrição Psicologa Ala…" at bounding box center [645, 343] width 412 height 58
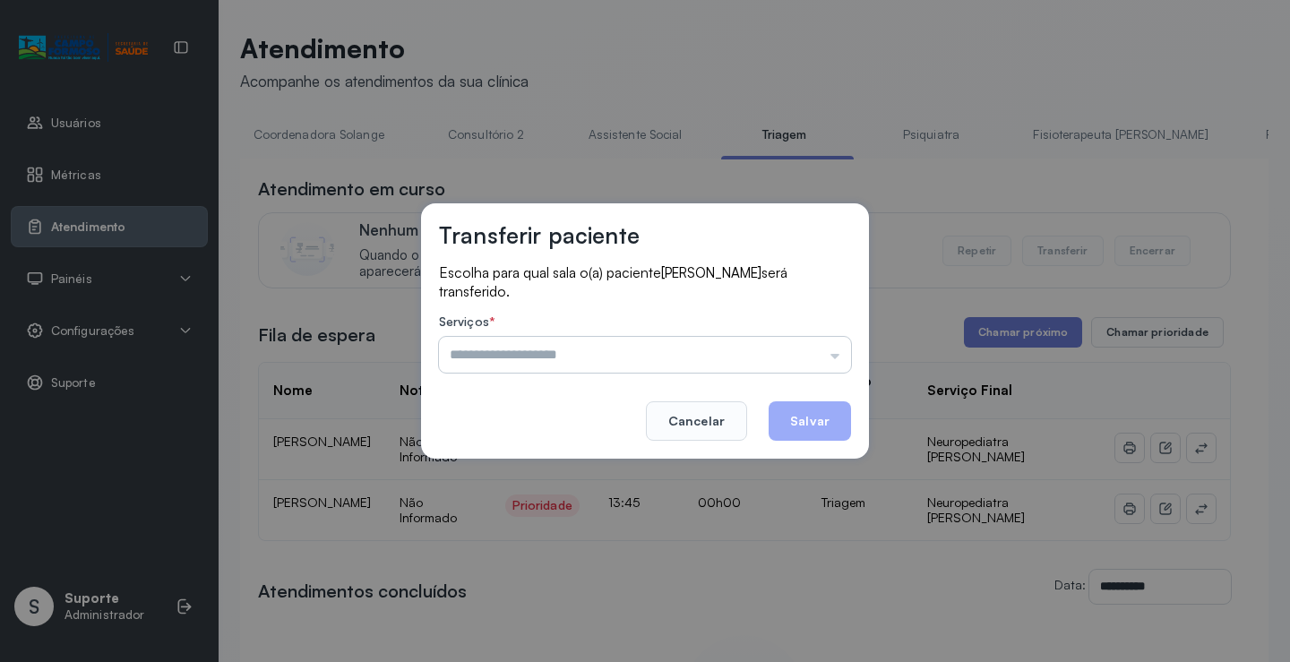
click at [766, 357] on input "text" at bounding box center [645, 355] width 412 height 36
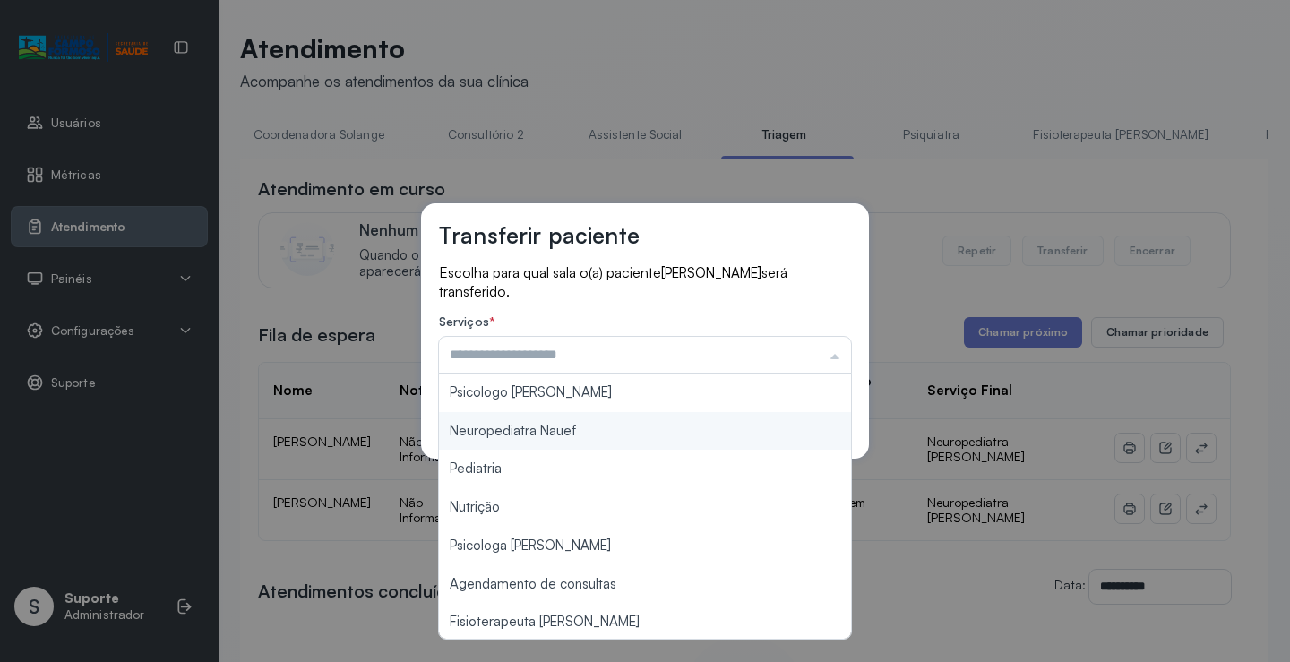
type input "**********"
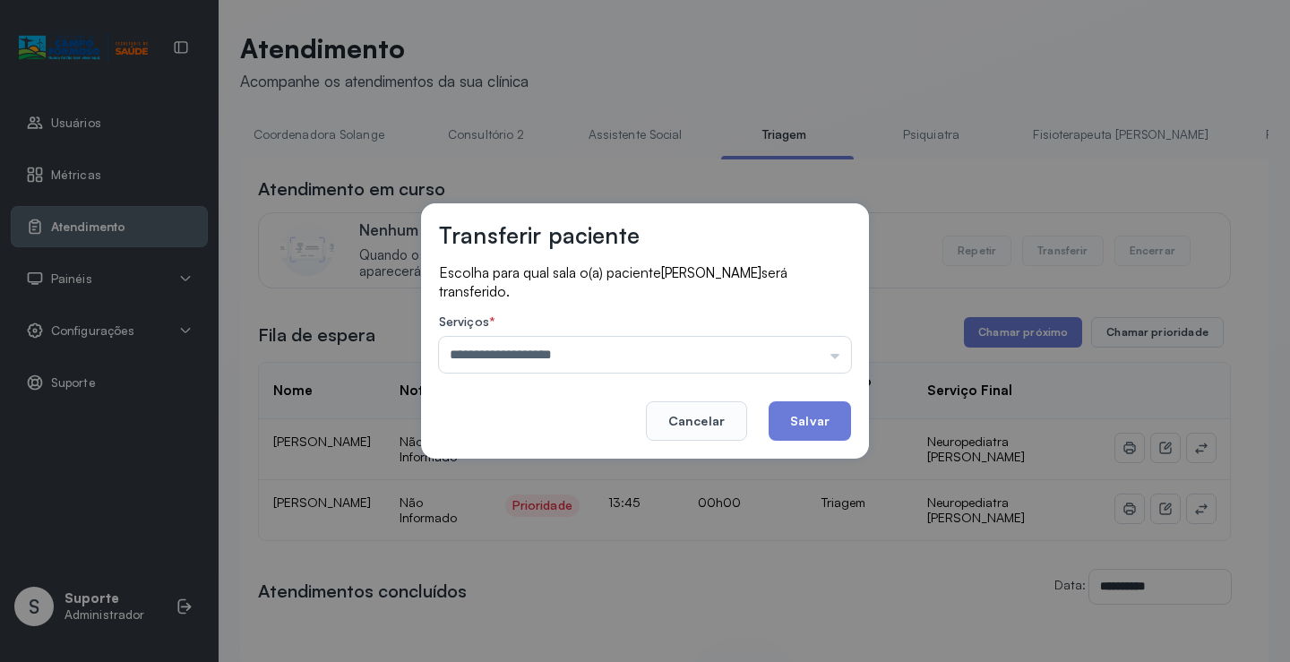
drag, startPoint x: 611, startPoint y: 432, endPoint x: 757, endPoint y: 403, distance: 148.8
click at [612, 427] on div "**********" at bounding box center [645, 330] width 448 height 255
click at [805, 413] on button "Salvar" at bounding box center [810, 420] width 82 height 39
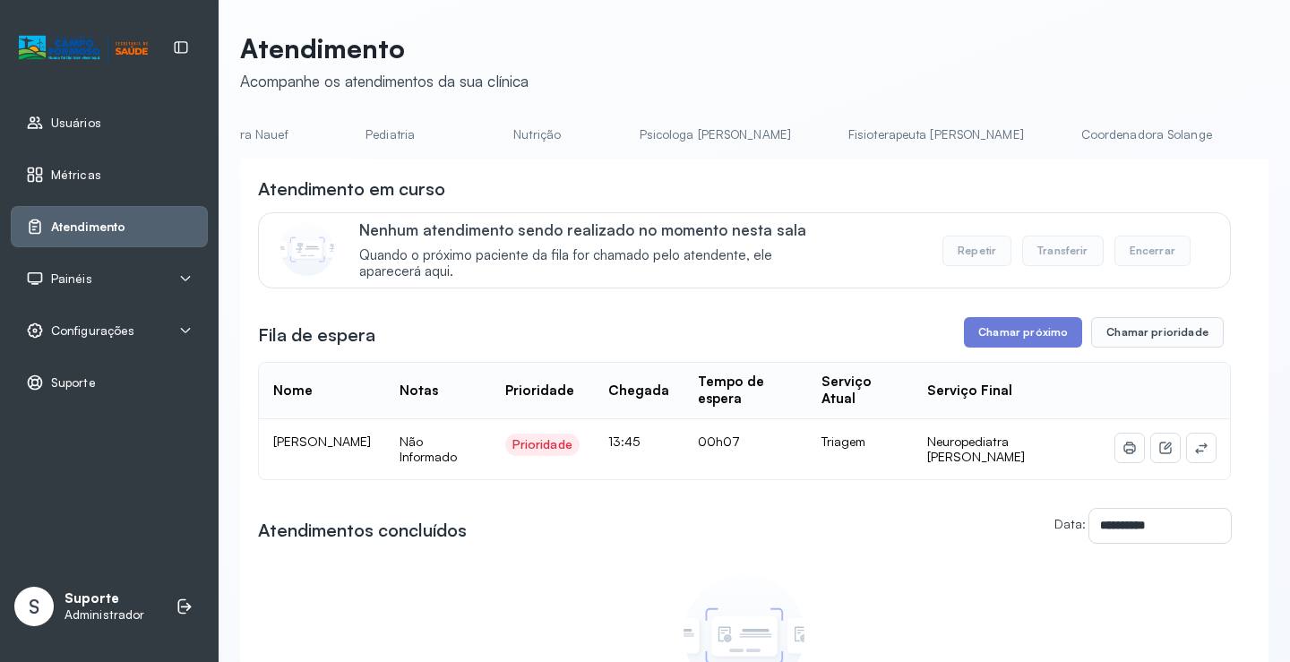
scroll to position [0, 0]
click at [296, 140] on link "Agendamento de consultas" at bounding box center [334, 135] width 189 height 30
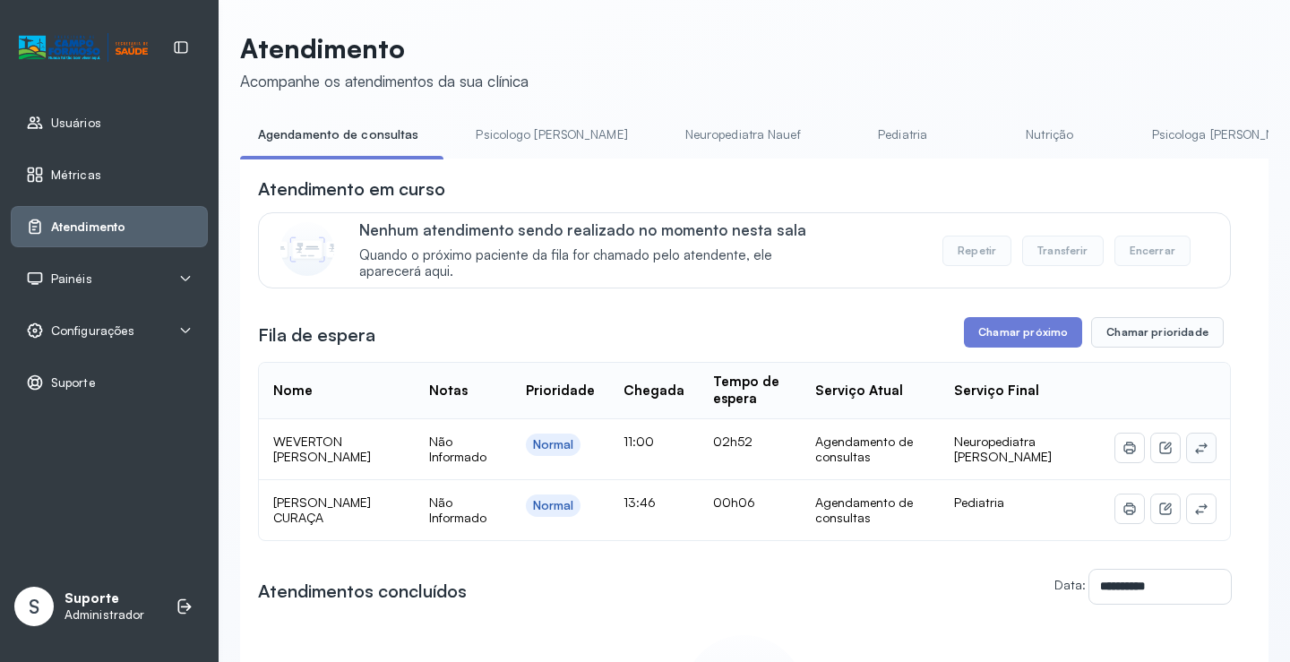
click at [1195, 453] on icon at bounding box center [1201, 448] width 12 height 11
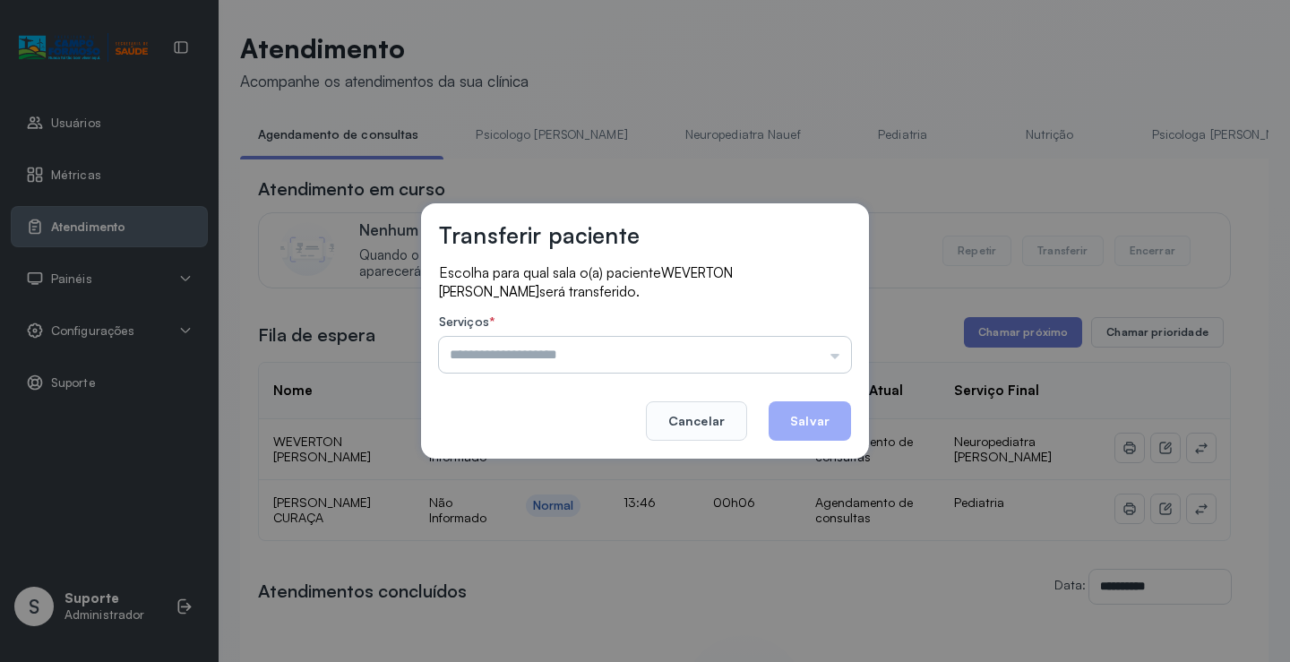
click at [824, 356] on input "text" at bounding box center [645, 355] width 412 height 36
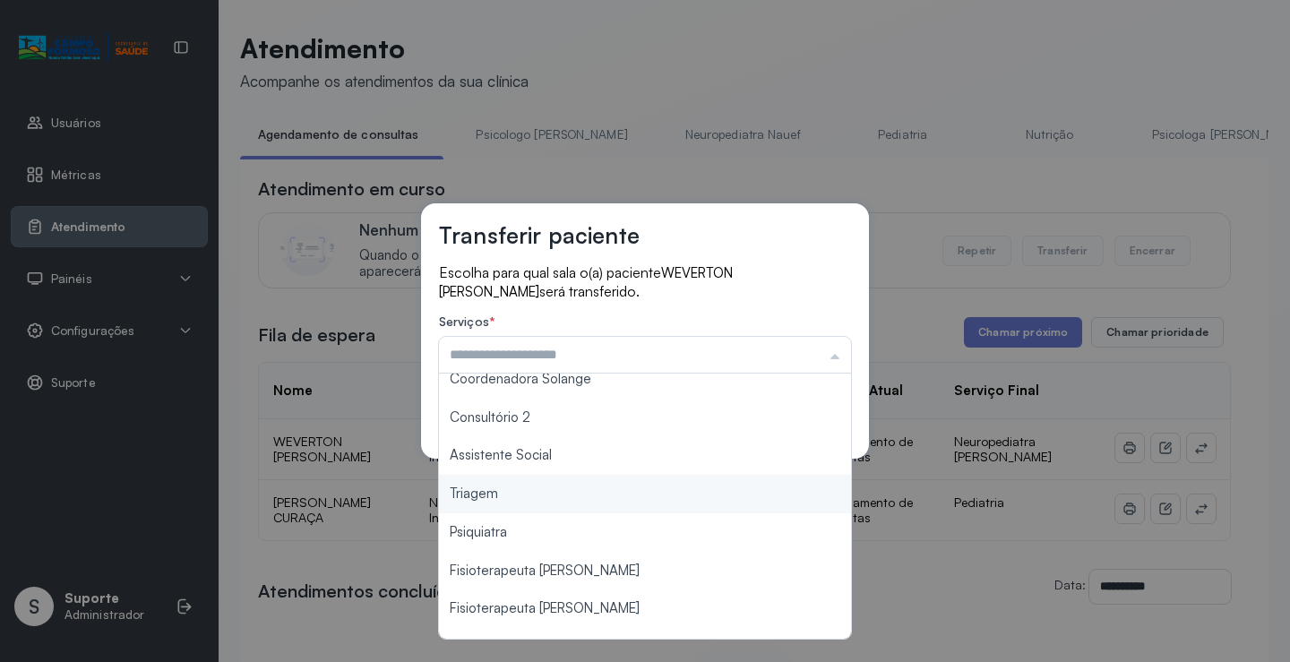
scroll to position [269, 0]
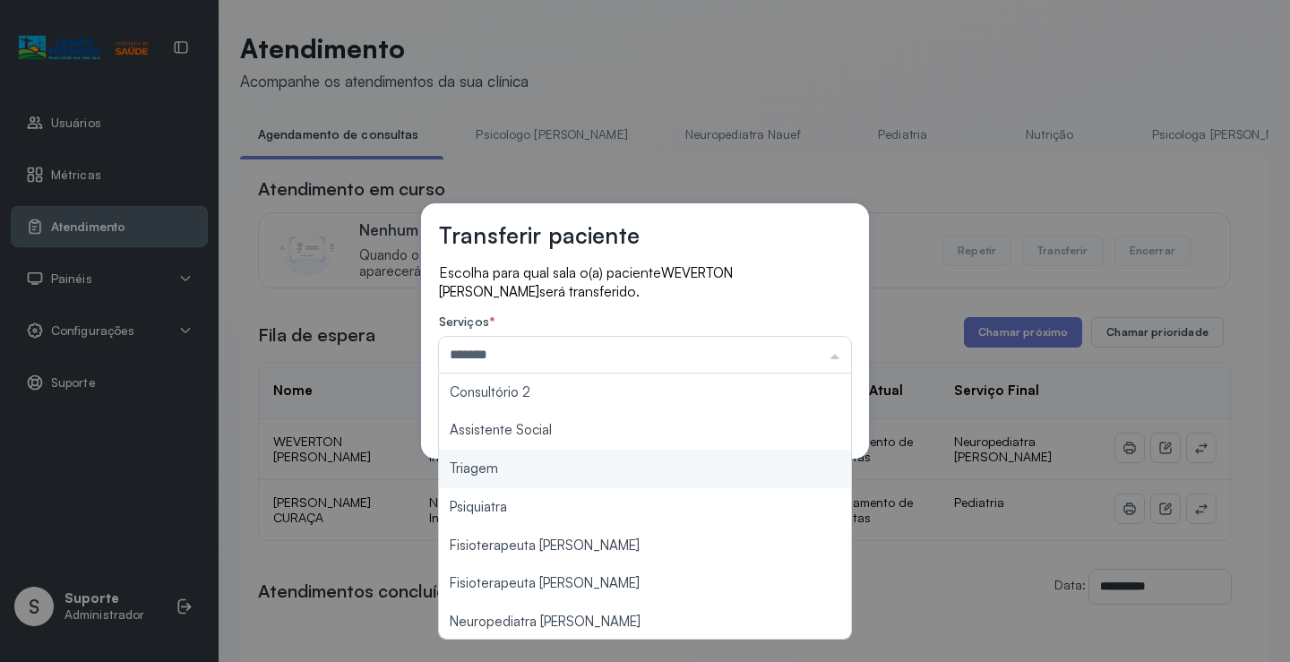
click at [635, 472] on div "Transferir paciente Escolha para qual sala o(a) paciente WEVERTON VINICIUS BEZE…" at bounding box center [645, 331] width 1290 height 662
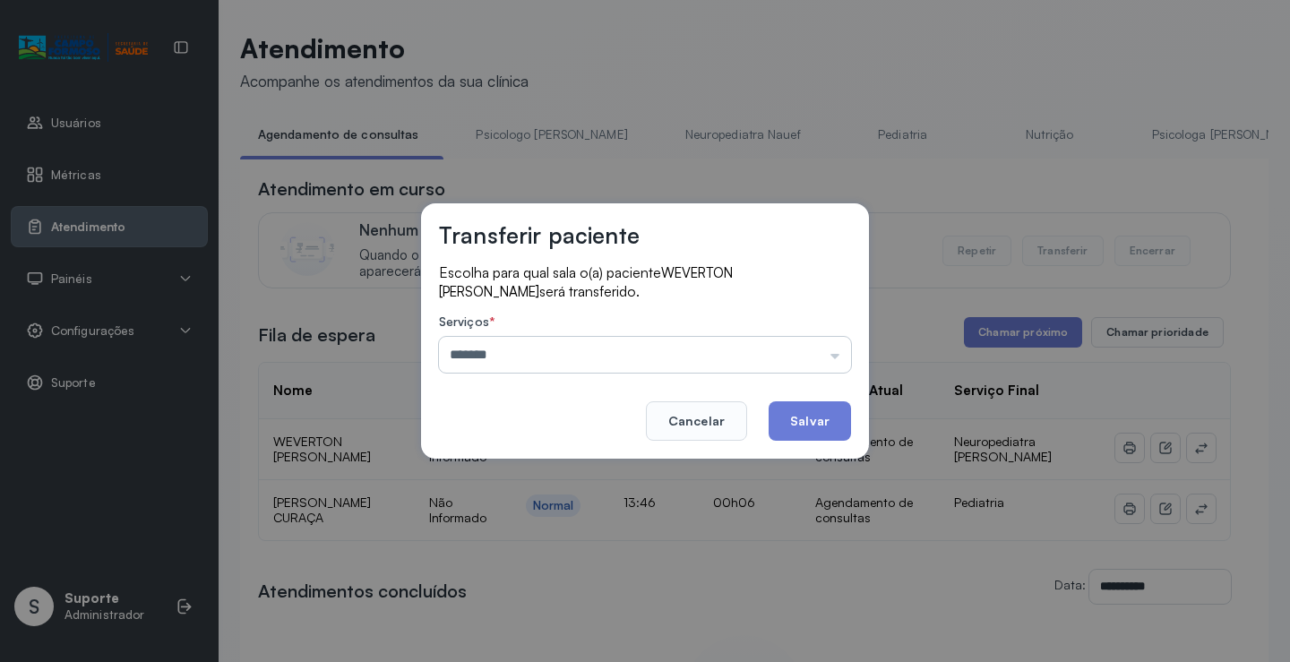
click at [717, 349] on input "*******" at bounding box center [645, 355] width 412 height 36
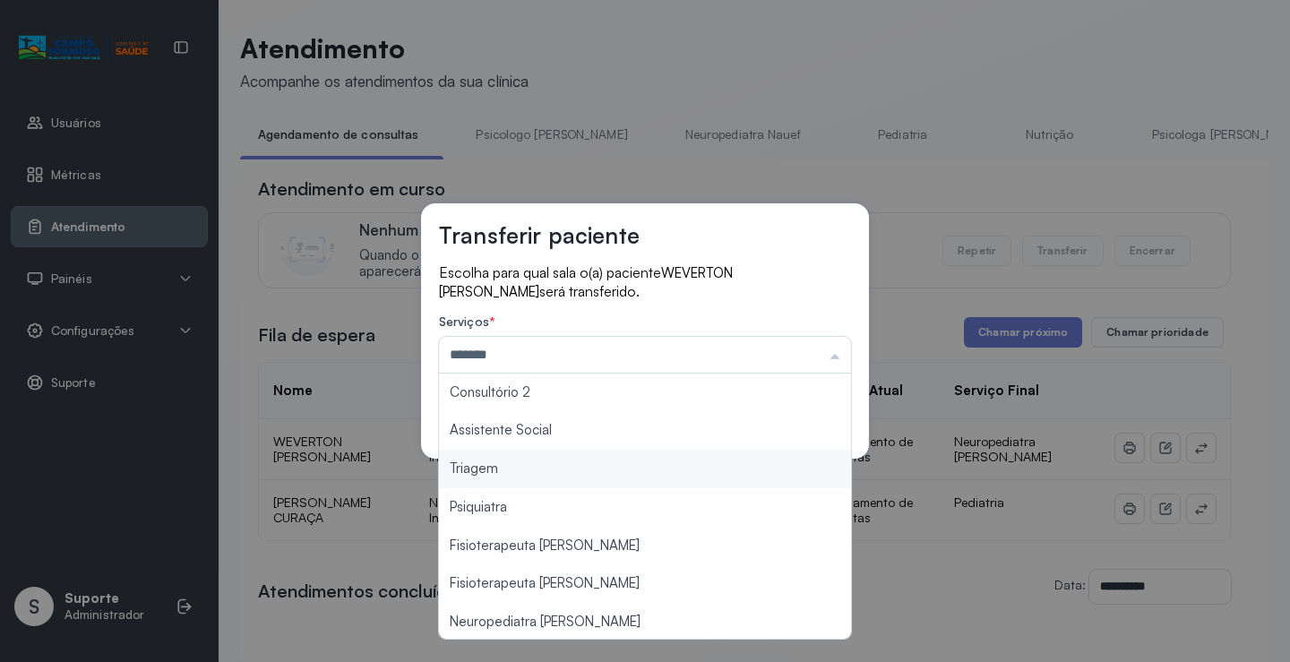
scroll to position [271, 0]
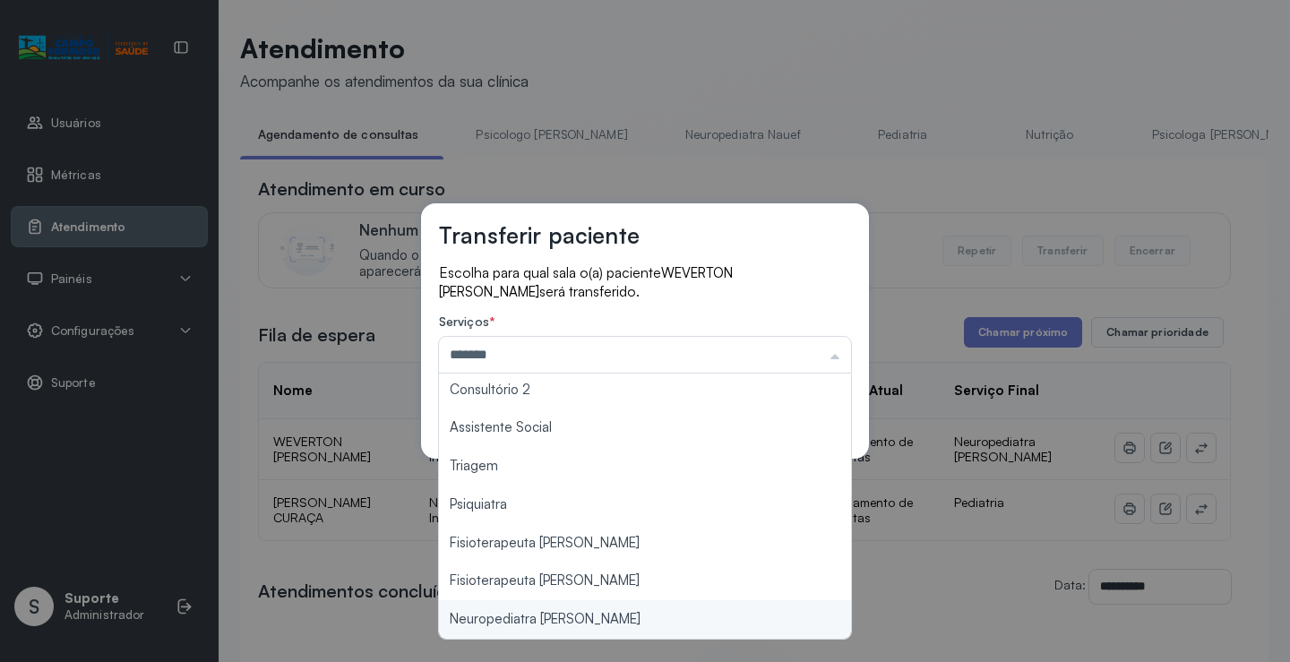
type input "**********"
click at [585, 621] on div "**********" at bounding box center [645, 331] width 1290 height 662
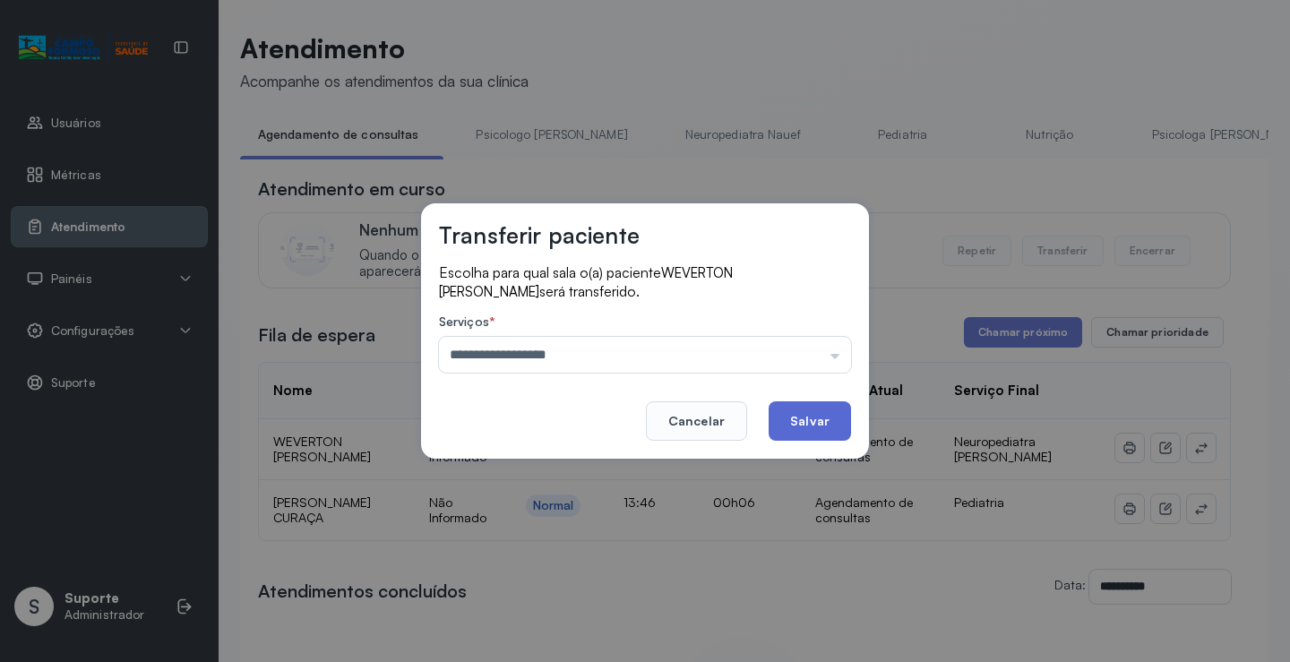
click at [797, 425] on button "Salvar" at bounding box center [810, 420] width 82 height 39
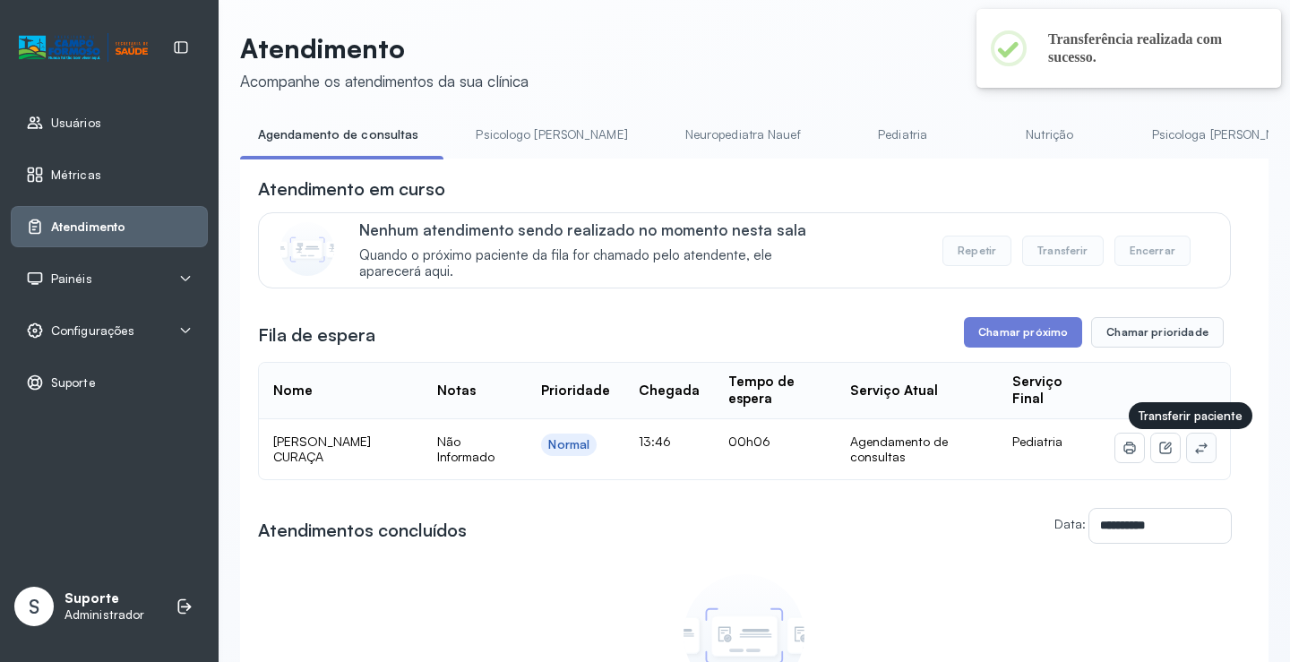
click at [1194, 446] on icon at bounding box center [1201, 448] width 14 height 14
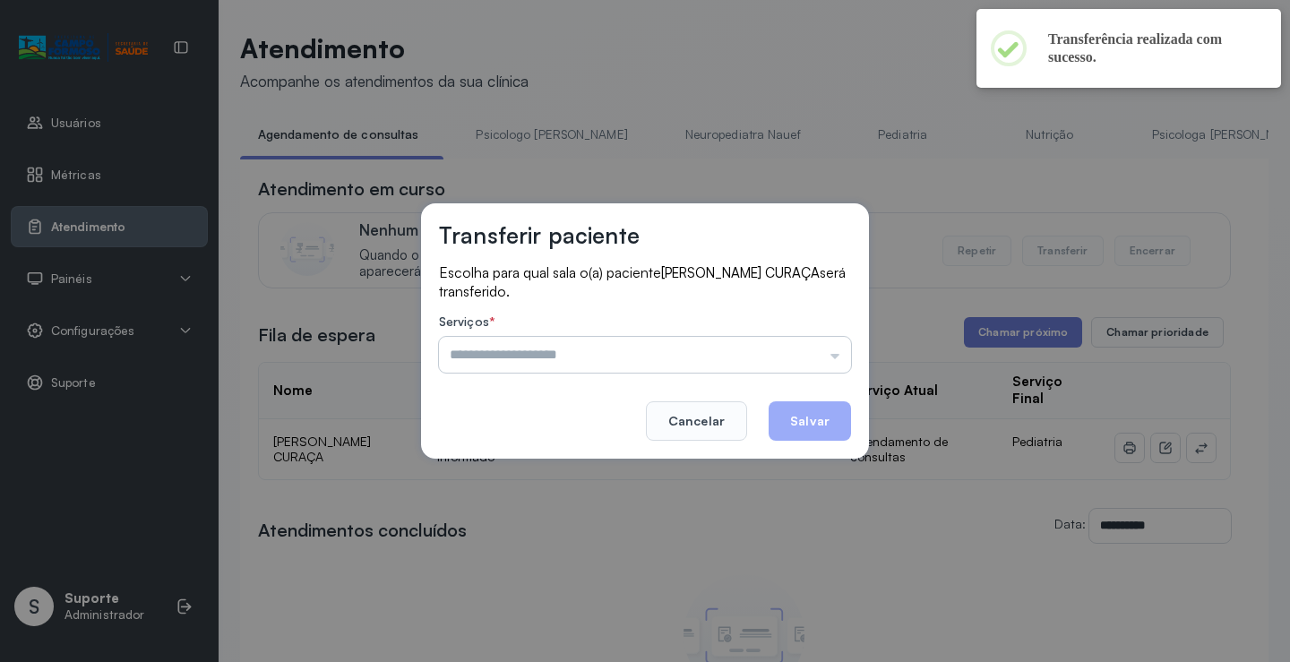
drag, startPoint x: 813, startPoint y: 351, endPoint x: 800, endPoint y: 354, distance: 12.8
click at [812, 351] on input "text" at bounding box center [645, 355] width 412 height 36
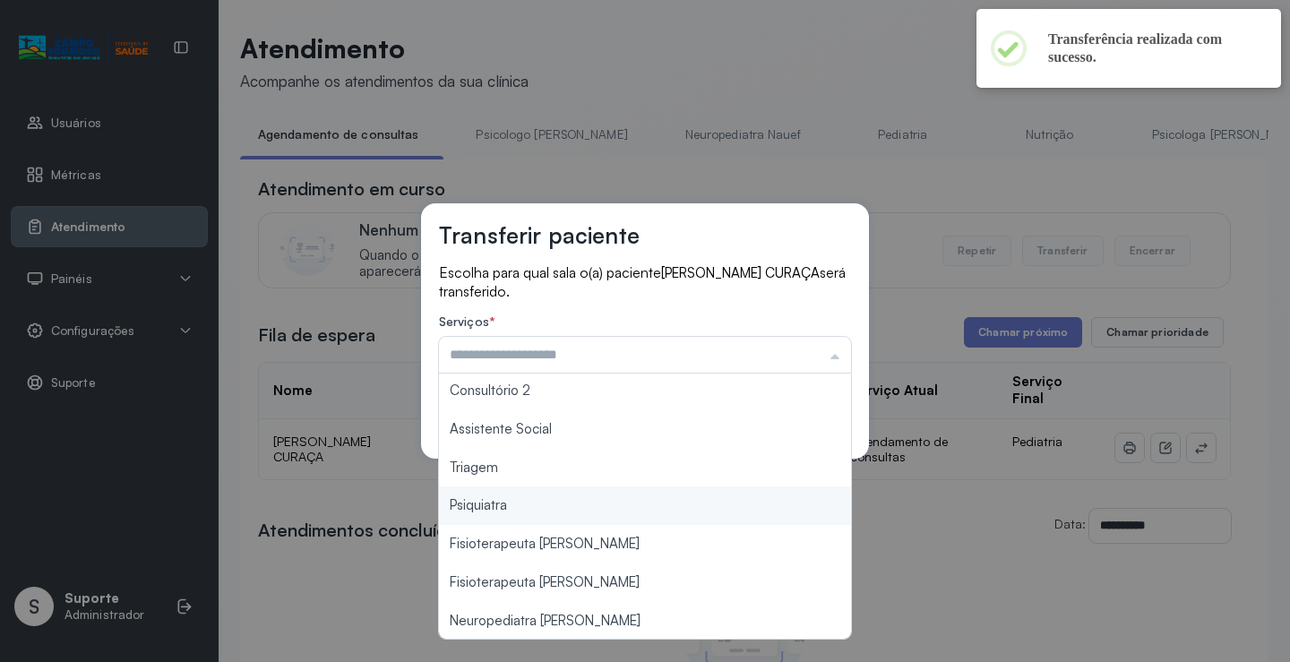
scroll to position [271, 0]
type input "*******"
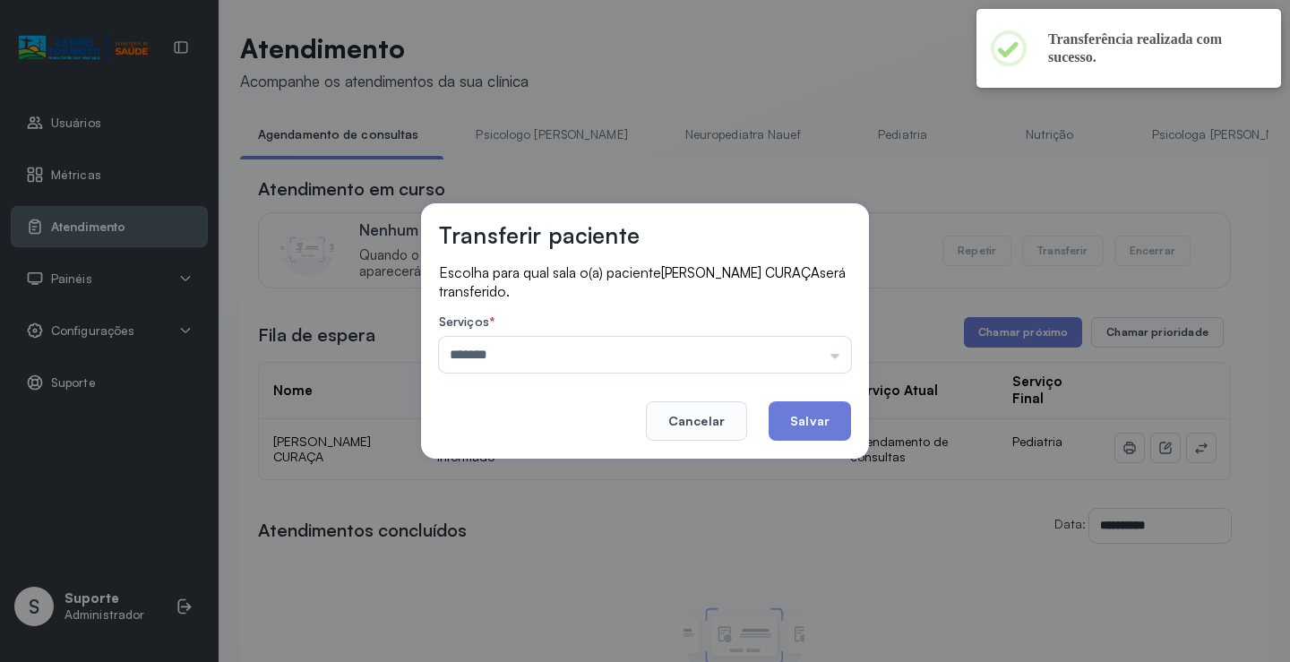
drag, startPoint x: 555, startPoint y: 474, endPoint x: 714, endPoint y: 441, distance: 162.9
click at [563, 469] on div "Transferir paciente Escolha para qual sala o(a) paciente MAITÊ MATOS CURAÇA ser…" at bounding box center [645, 331] width 1290 height 662
click at [821, 413] on button "Salvar" at bounding box center [810, 420] width 82 height 39
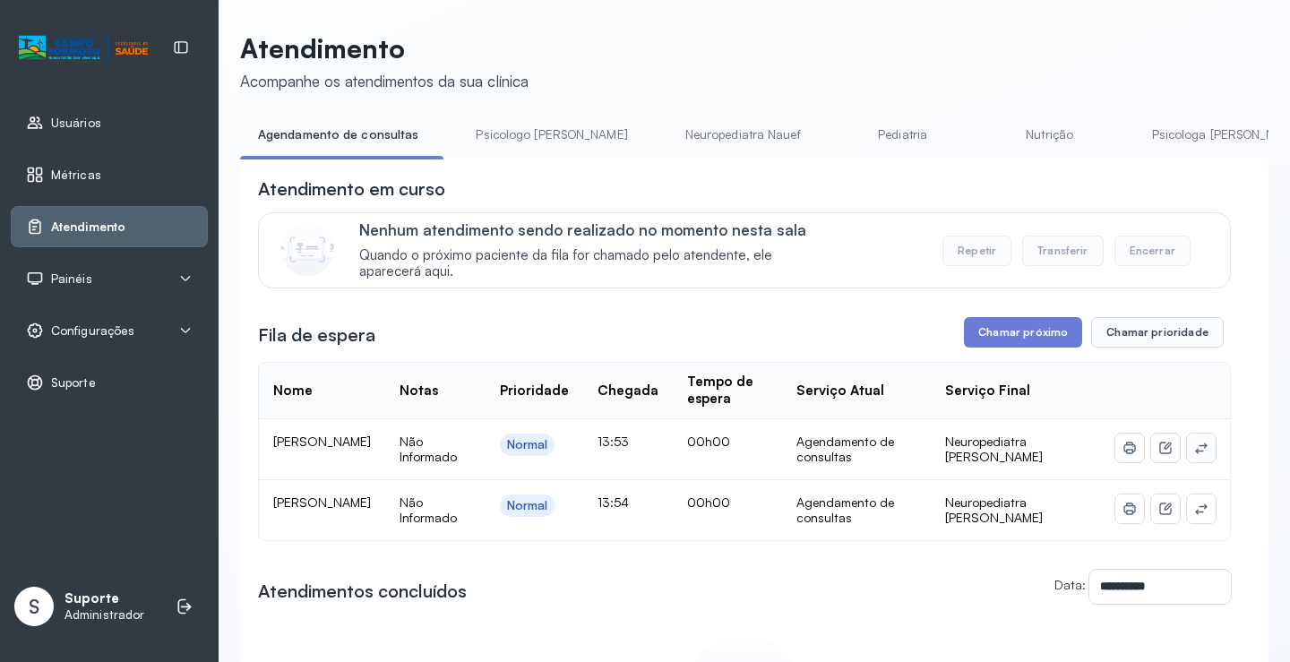
click at [1194, 452] on icon at bounding box center [1201, 448] width 14 height 14
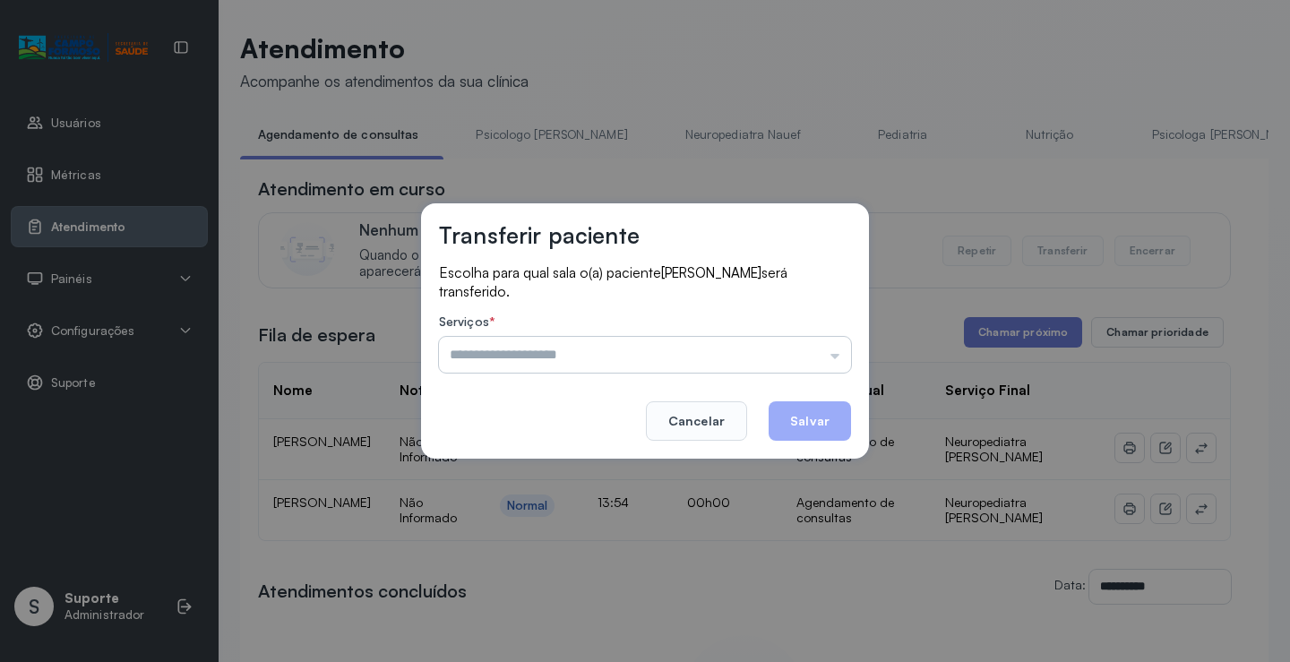
click at [805, 346] on input "text" at bounding box center [645, 355] width 412 height 36
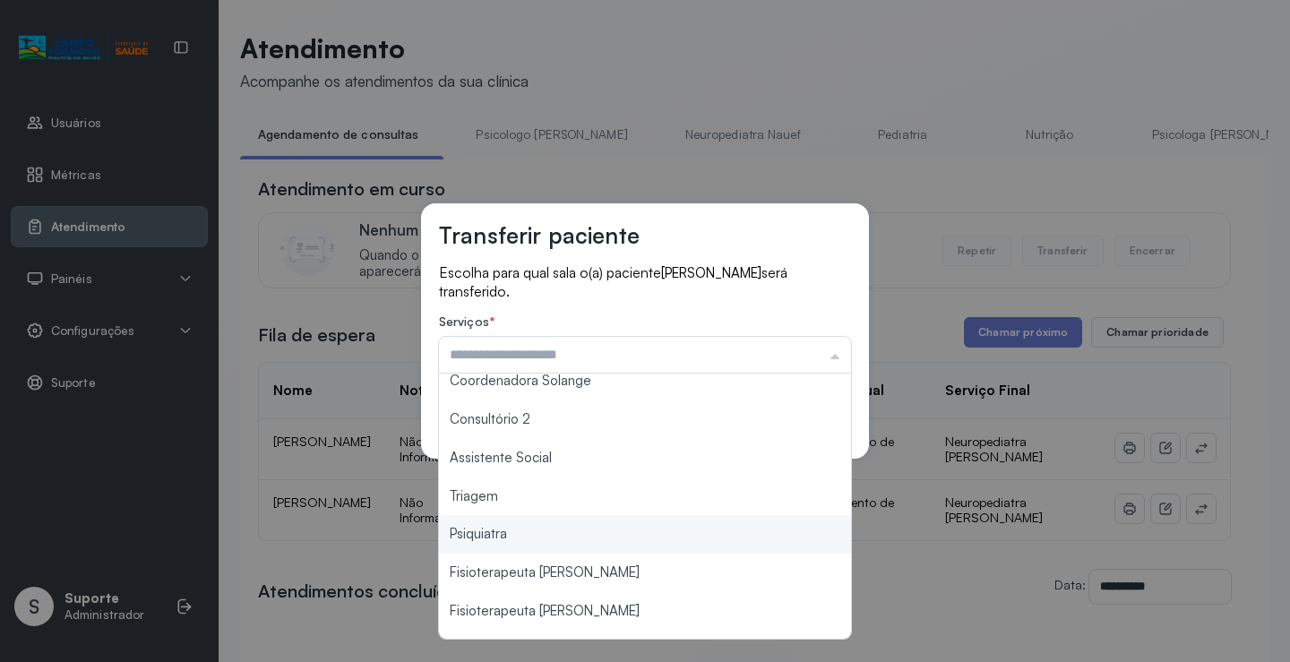
scroll to position [269, 0]
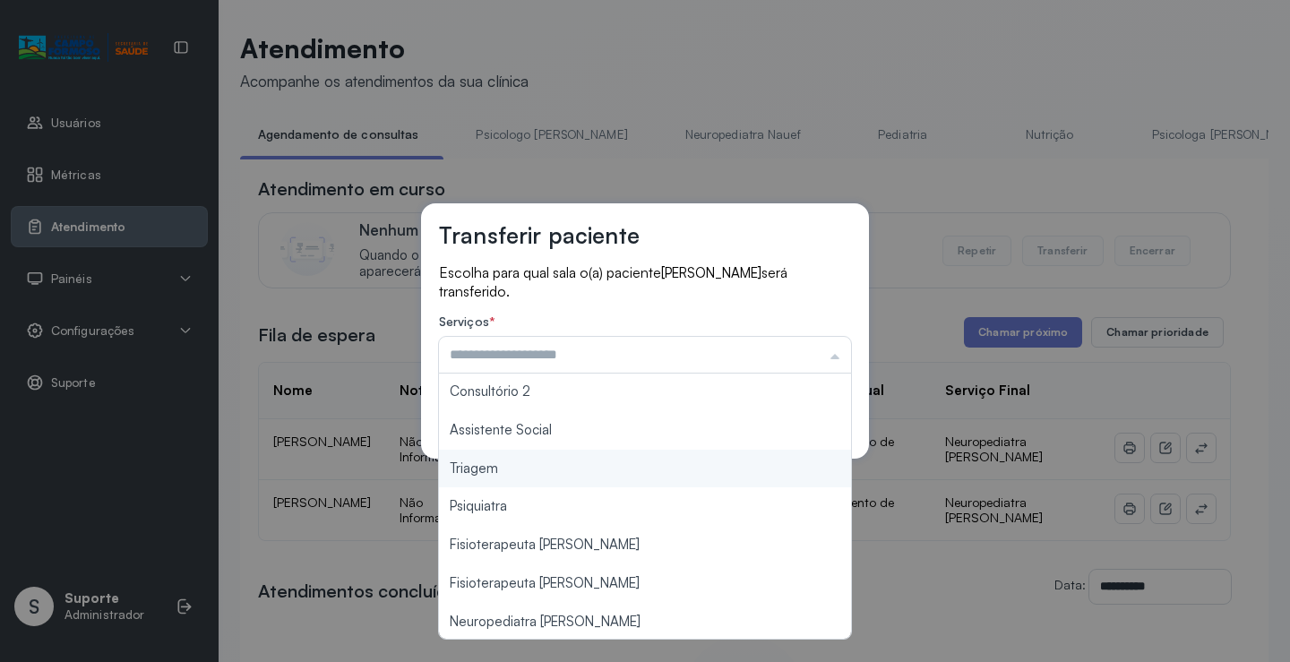
type input "*******"
drag, startPoint x: 569, startPoint y: 473, endPoint x: 695, endPoint y: 446, distance: 129.1
click at [575, 469] on div "Transferir paciente Escolha para qual sala o(a) paciente JOSE BARBOSA DE ALMEID…" at bounding box center [645, 331] width 1290 height 662
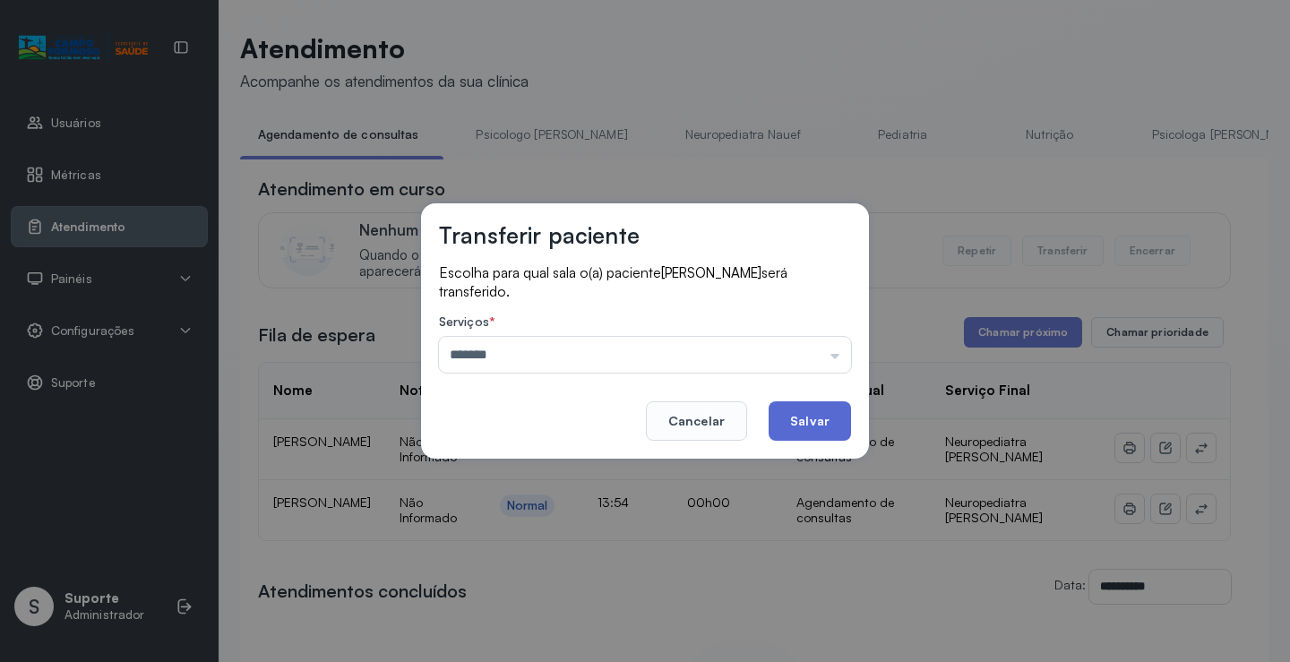
click at [813, 432] on button "Salvar" at bounding box center [810, 420] width 82 height 39
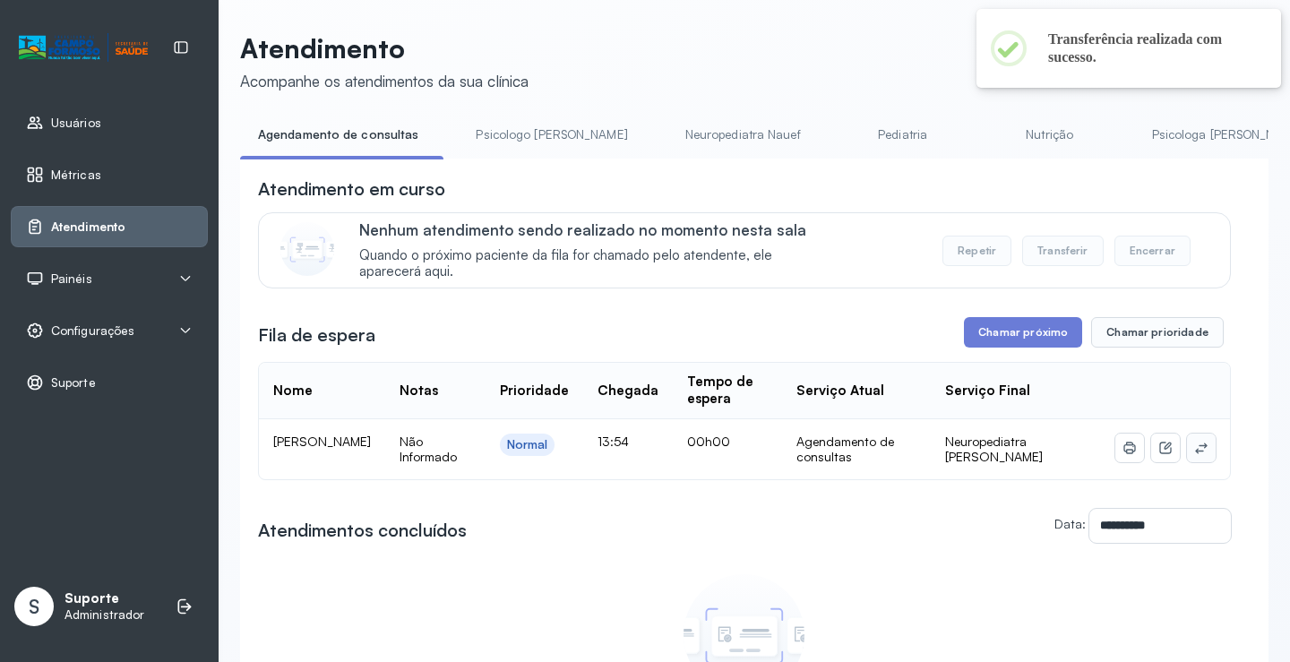
click at [1194, 452] on icon at bounding box center [1201, 448] width 14 height 14
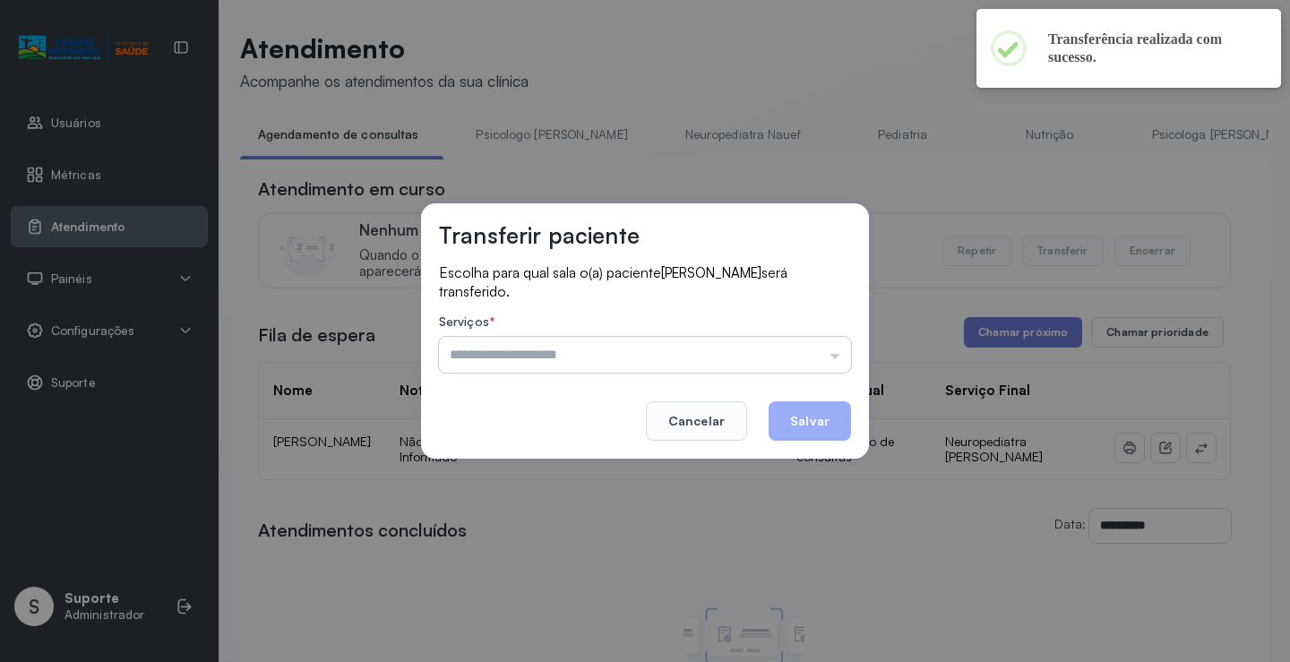
click at [744, 357] on input "text" at bounding box center [645, 355] width 412 height 36
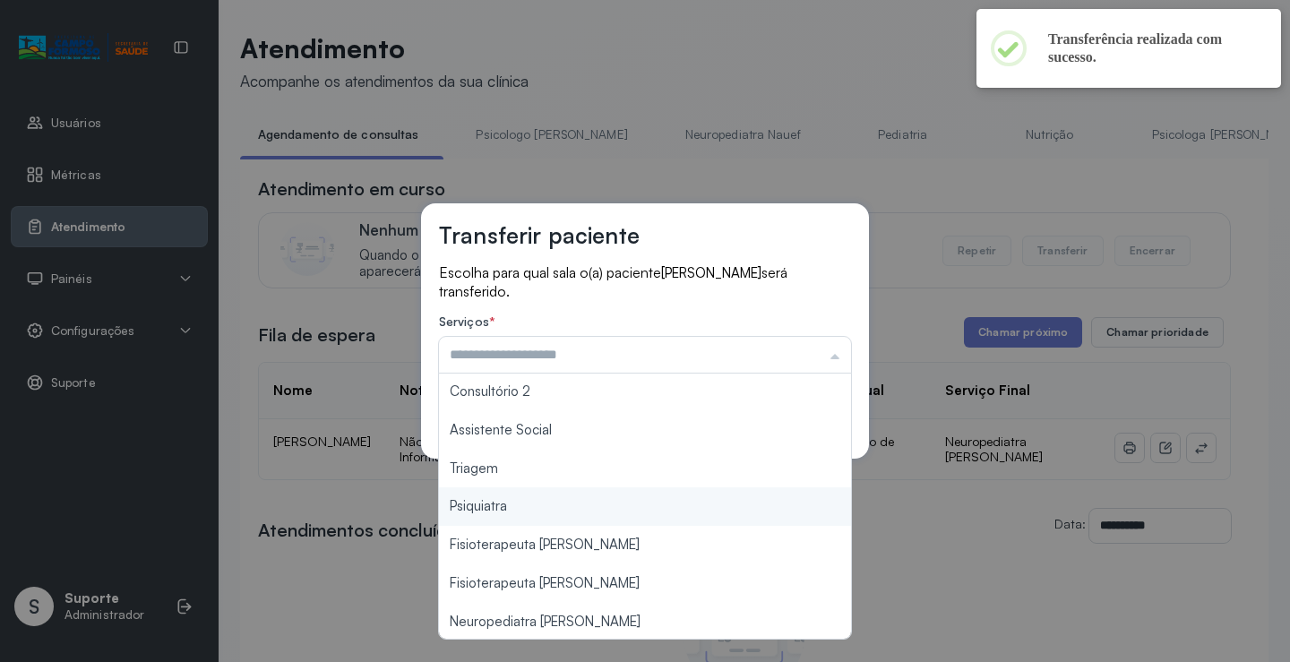
type input "*******"
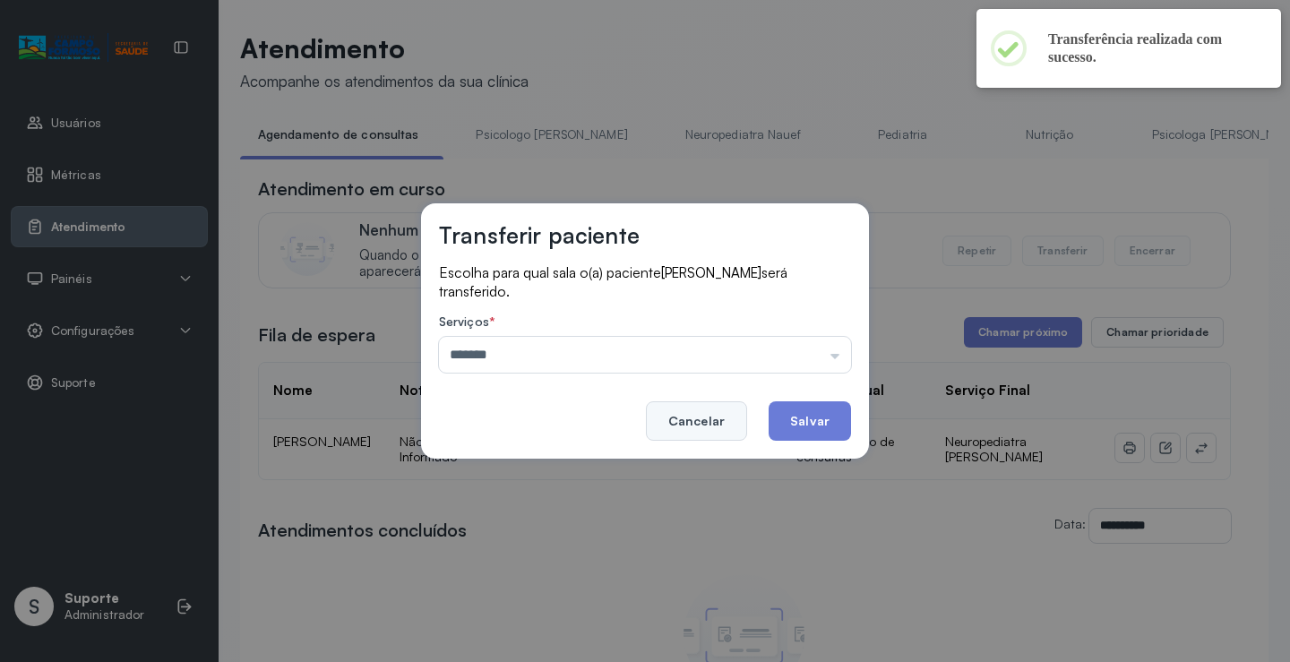
drag, startPoint x: 540, startPoint y: 466, endPoint x: 750, endPoint y: 426, distance: 213.3
click at [547, 463] on div "Transferir paciente Escolha para qual sala o(a) paciente JOSE RODRIGO OLIVEIRA …" at bounding box center [645, 331] width 1290 height 662
click at [802, 417] on button "Salvar" at bounding box center [810, 420] width 82 height 39
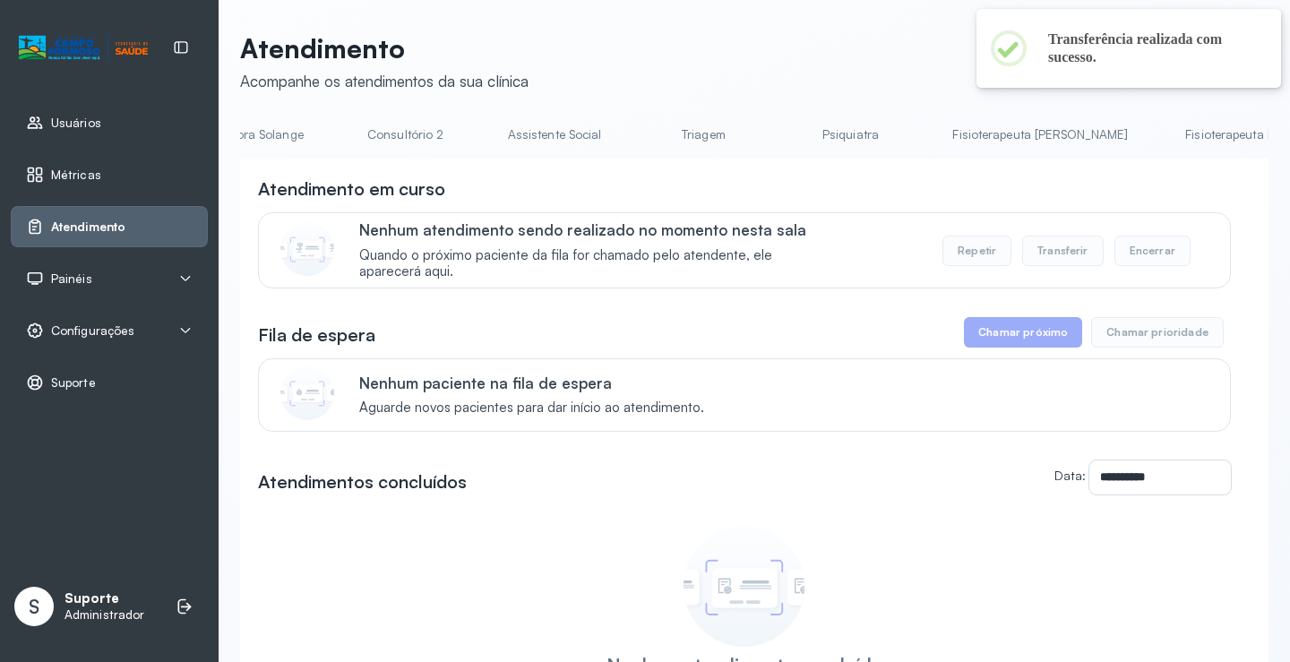
scroll to position [0, 1422]
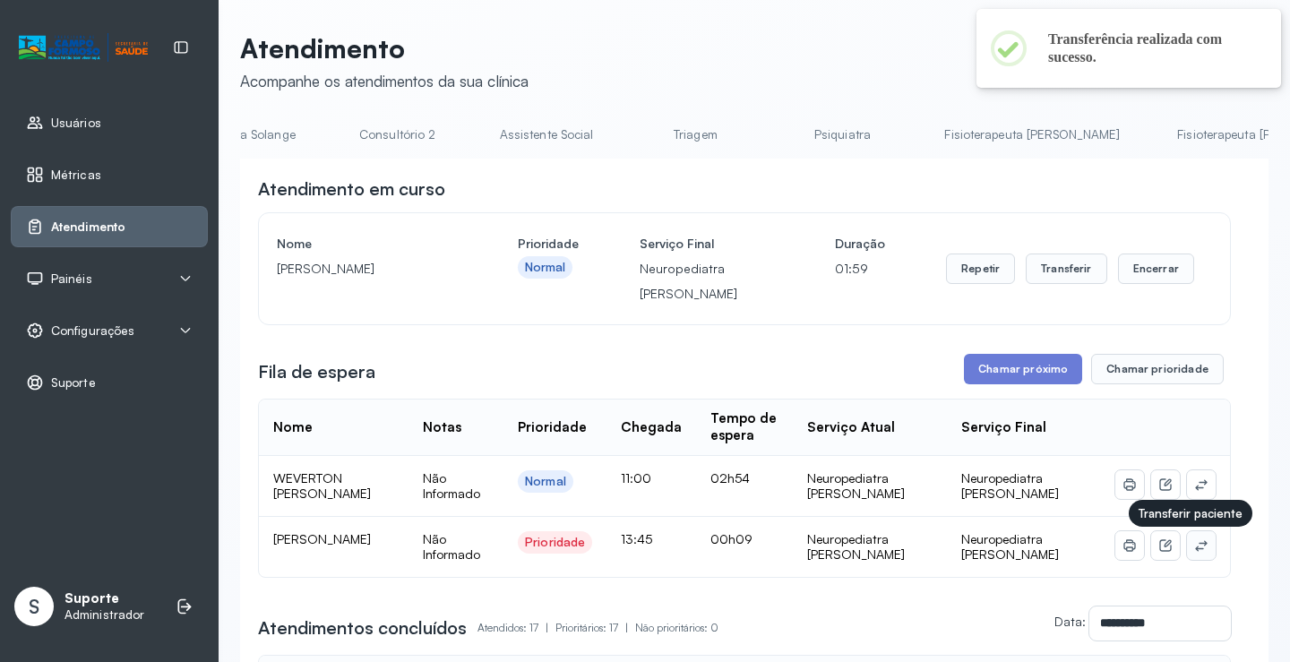
click at [1194, 550] on icon at bounding box center [1201, 545] width 14 height 14
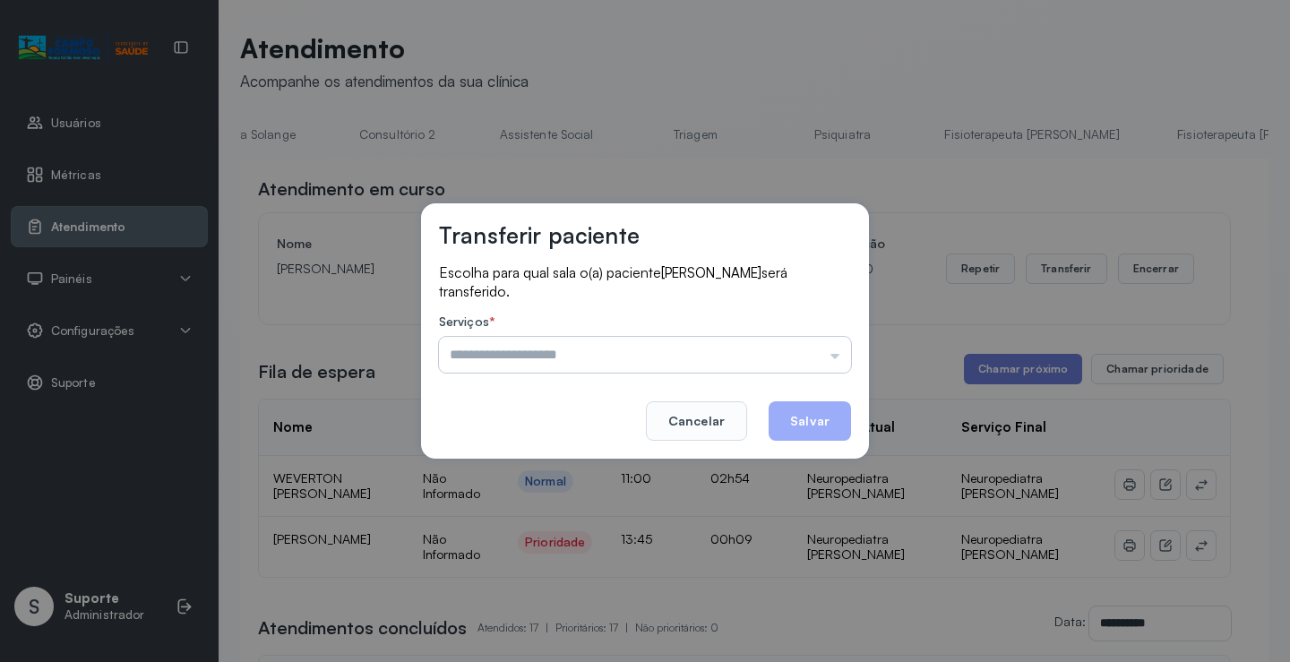
click at [811, 366] on input "text" at bounding box center [645, 355] width 412 height 36
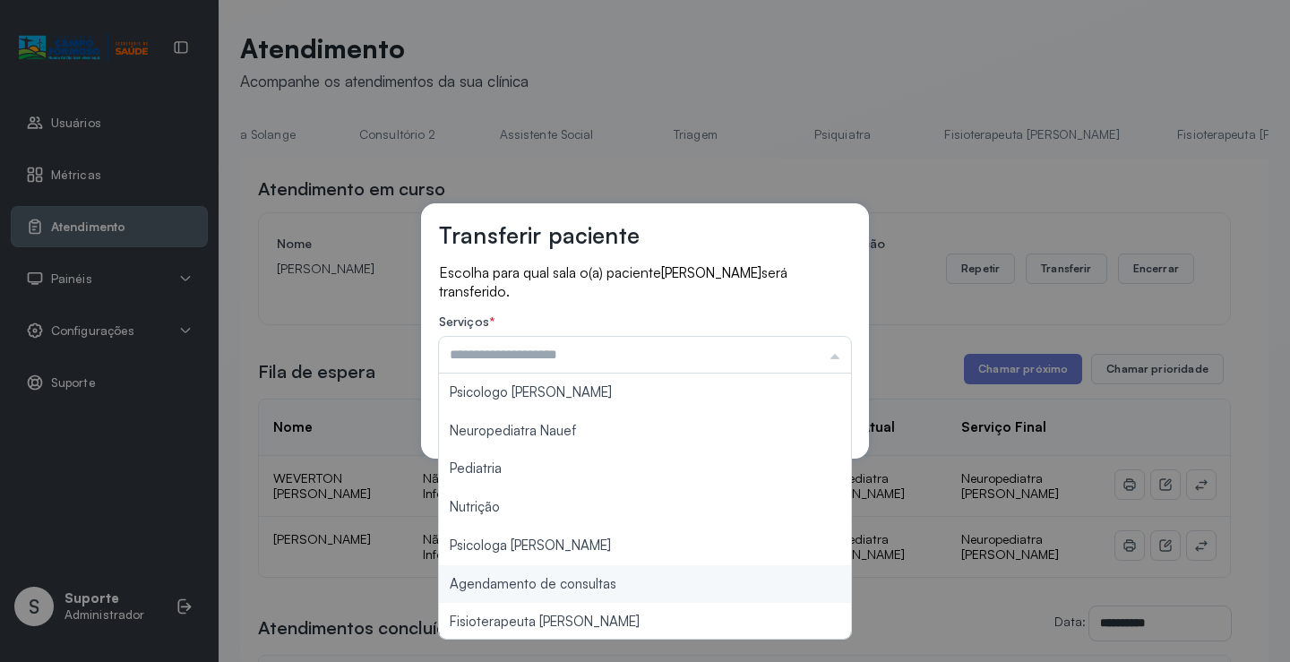
type input "**********"
click at [606, 596] on div "**********" at bounding box center [645, 331] width 1290 height 662
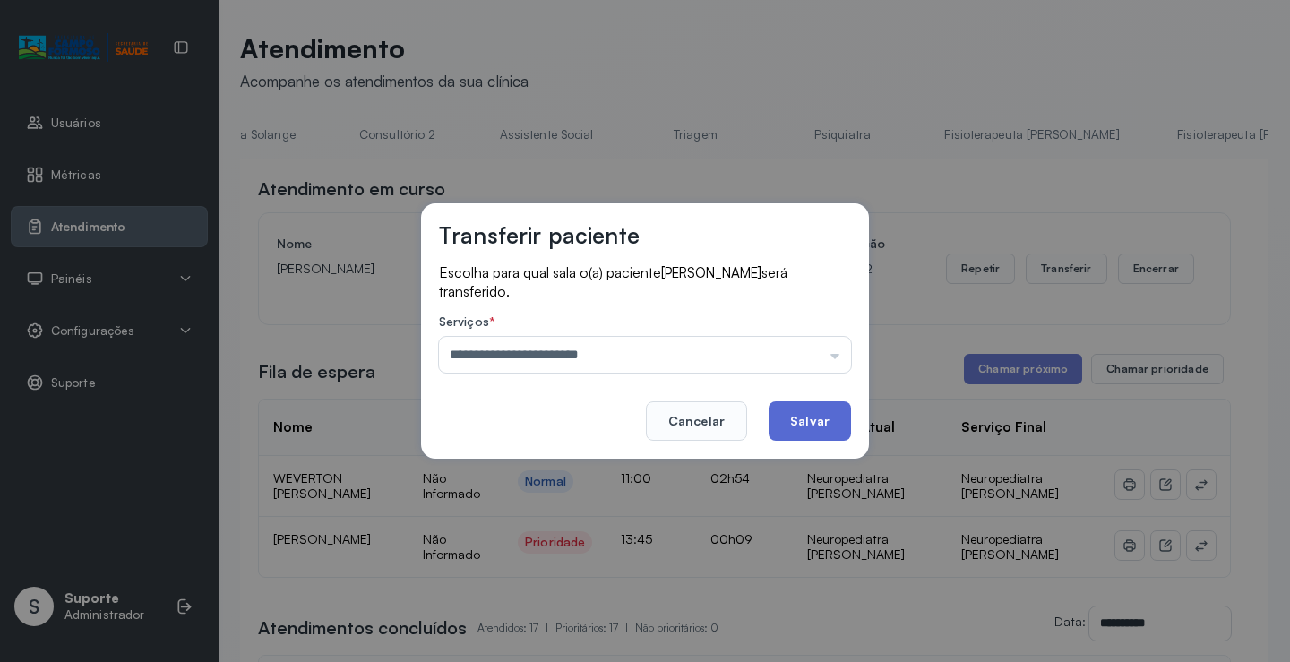
click at [818, 418] on button "Salvar" at bounding box center [810, 420] width 82 height 39
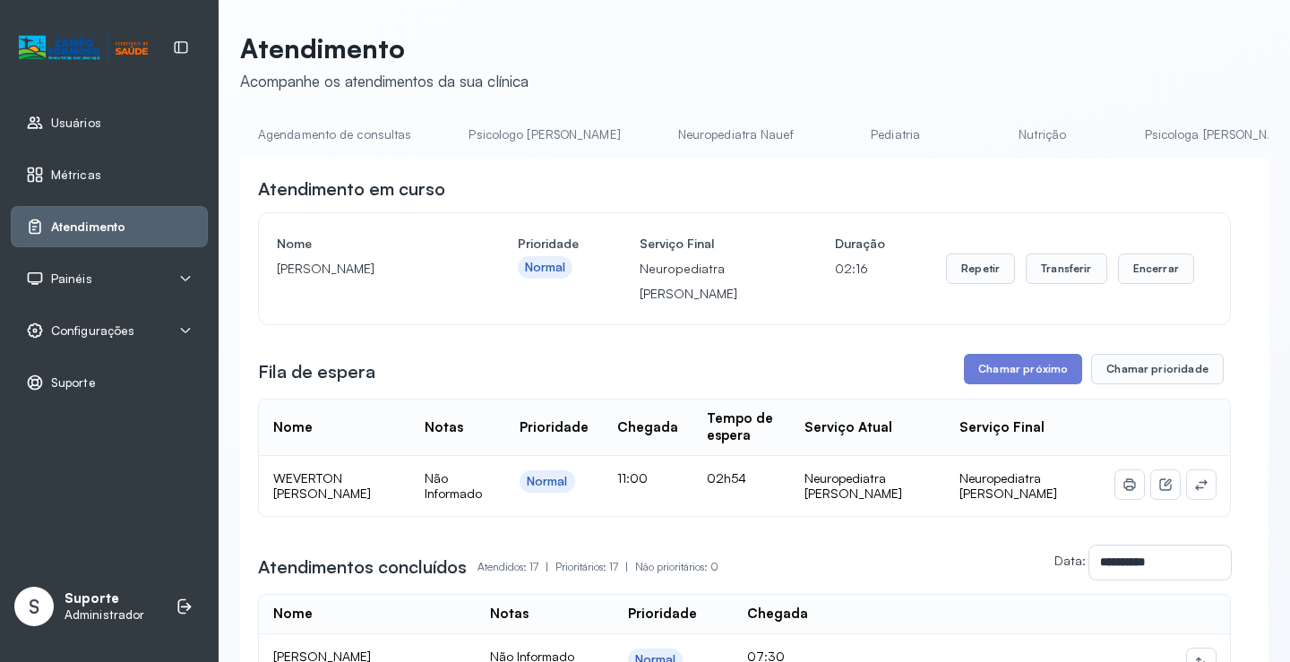
click at [293, 132] on link "Agendamento de consultas" at bounding box center [334, 135] width 189 height 30
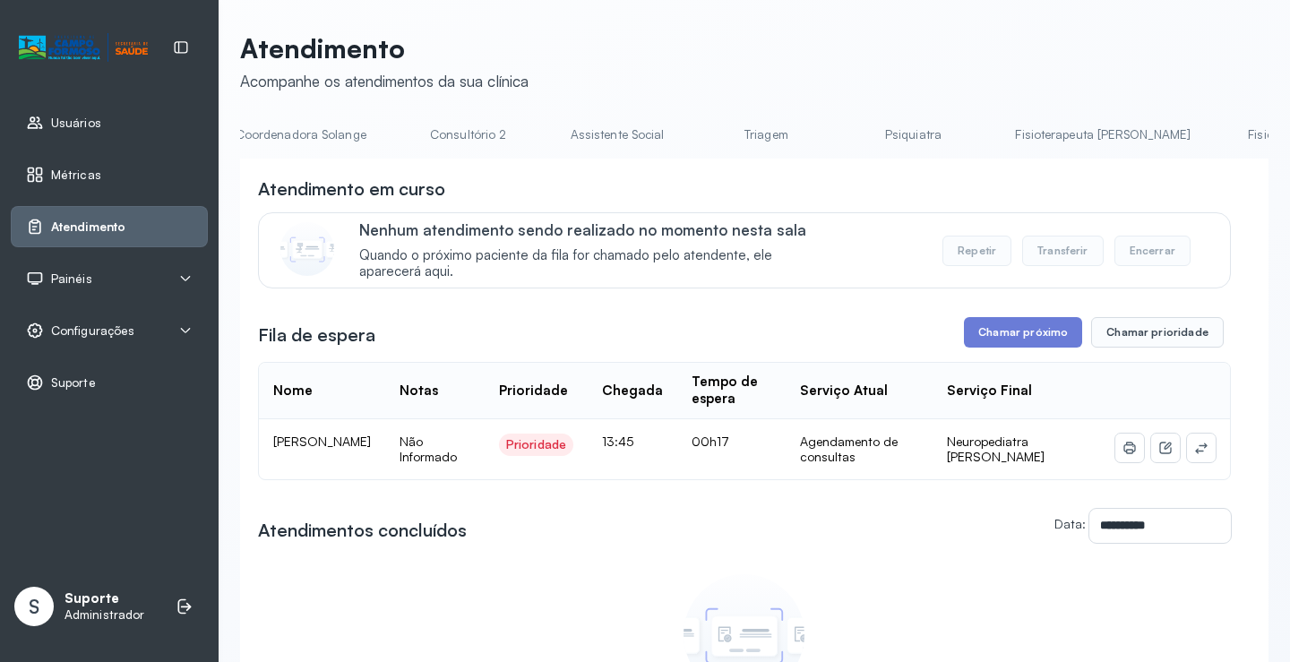
scroll to position [0, 1425]
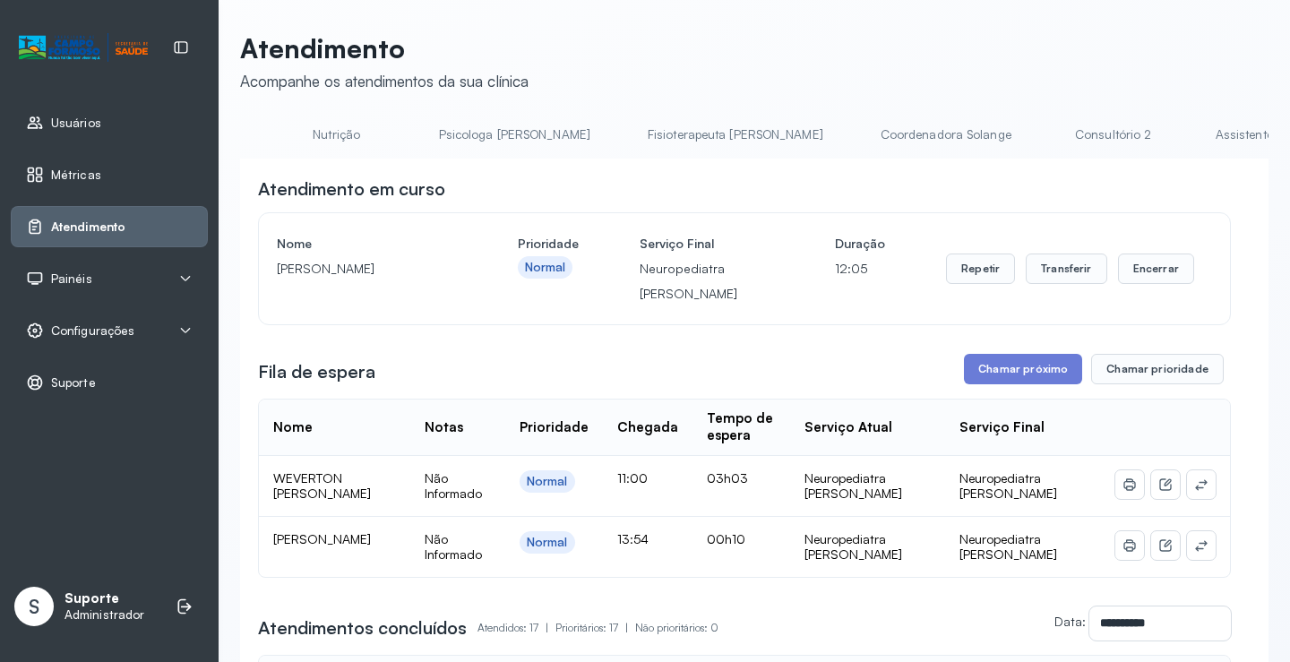
scroll to position [0, 0]
click at [348, 140] on link "Agendamento de consultas" at bounding box center [334, 135] width 189 height 30
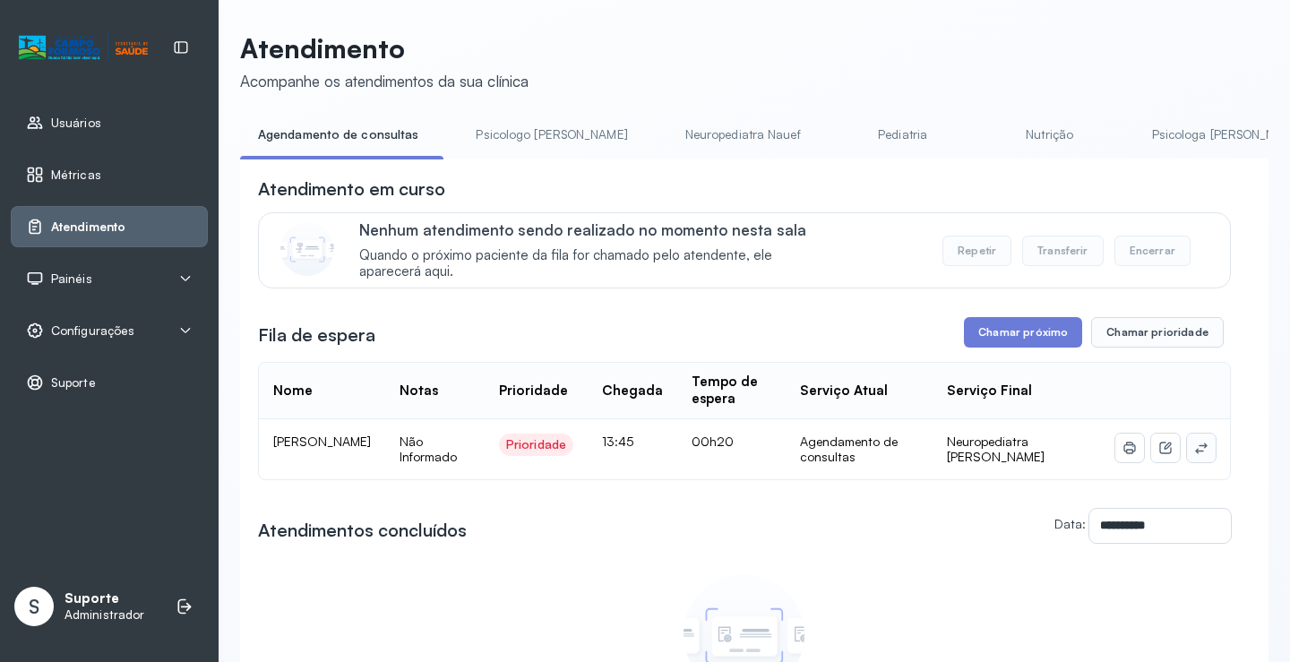
click at [1194, 455] on icon at bounding box center [1201, 448] width 14 height 14
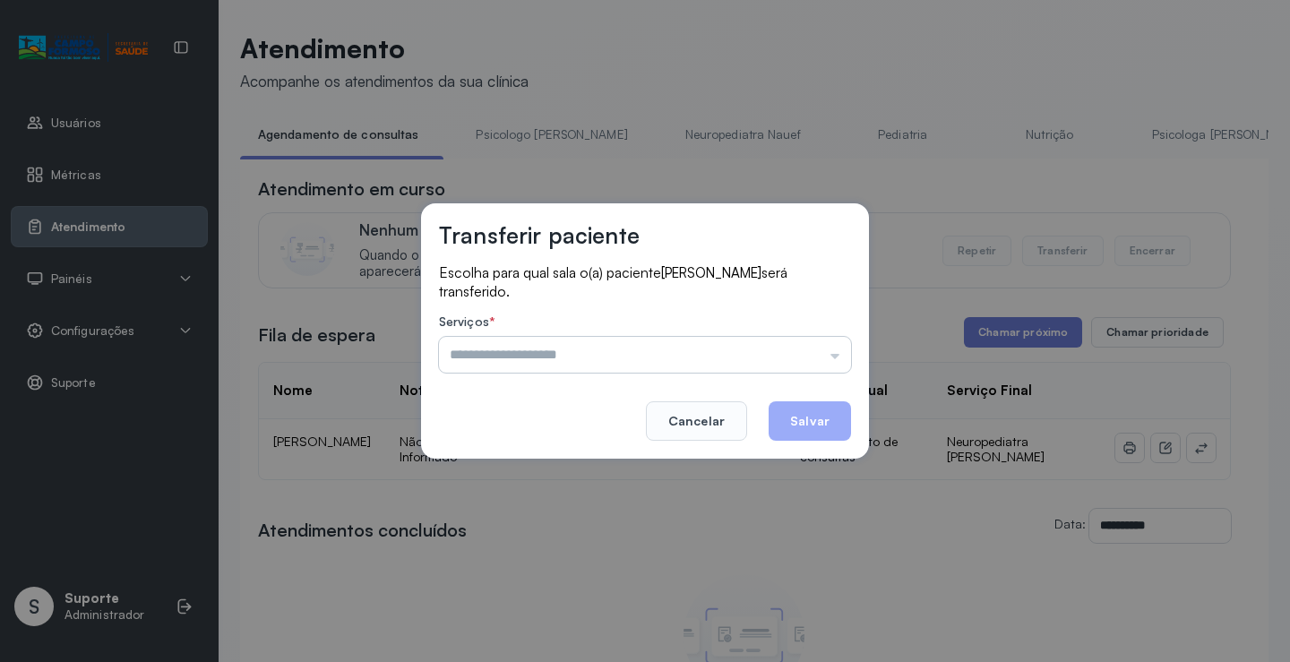
click at [823, 354] on input "text" at bounding box center [645, 355] width 412 height 36
click at [757, 363] on input "text" at bounding box center [645, 355] width 412 height 36
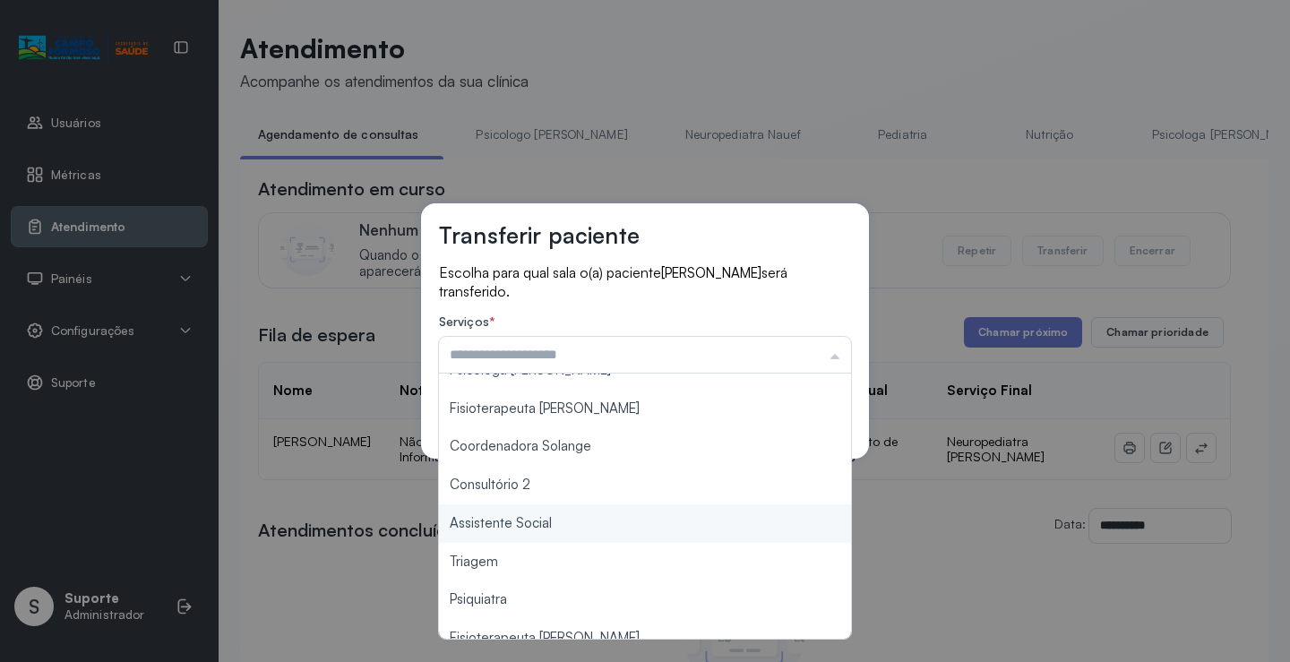
scroll to position [271, 0]
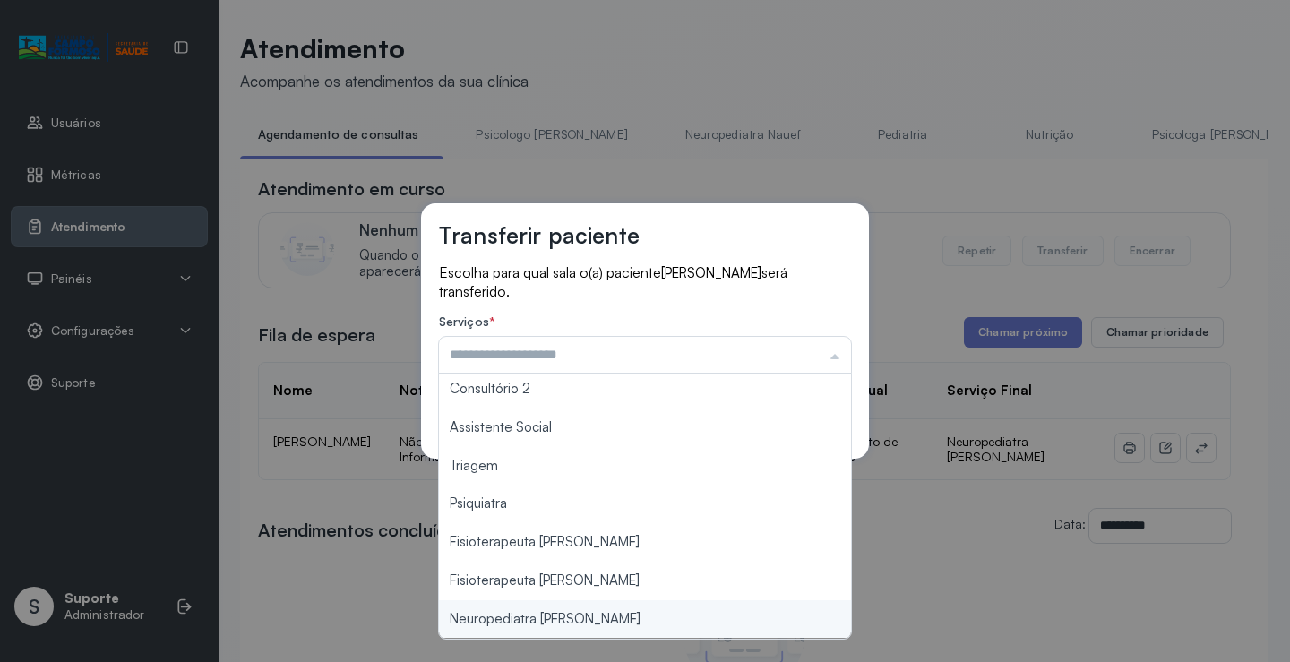
type input "**********"
click at [577, 608] on div "**********" at bounding box center [645, 331] width 1290 height 662
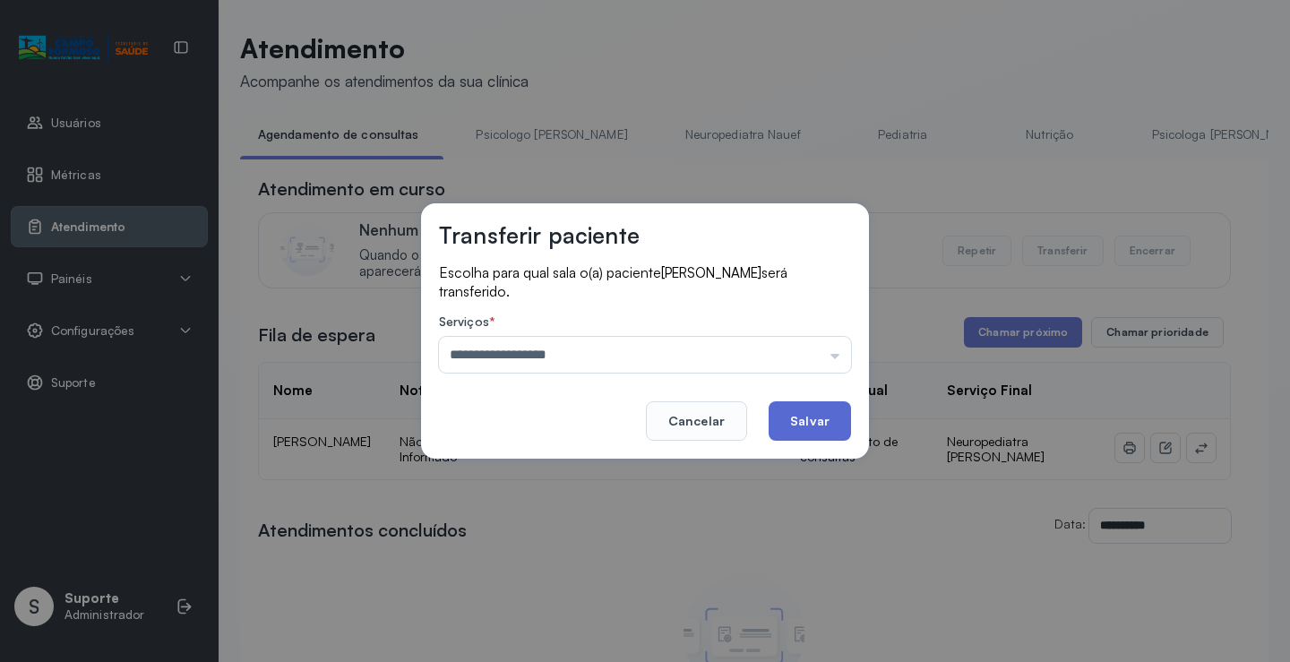
click at [796, 423] on button "Salvar" at bounding box center [810, 420] width 82 height 39
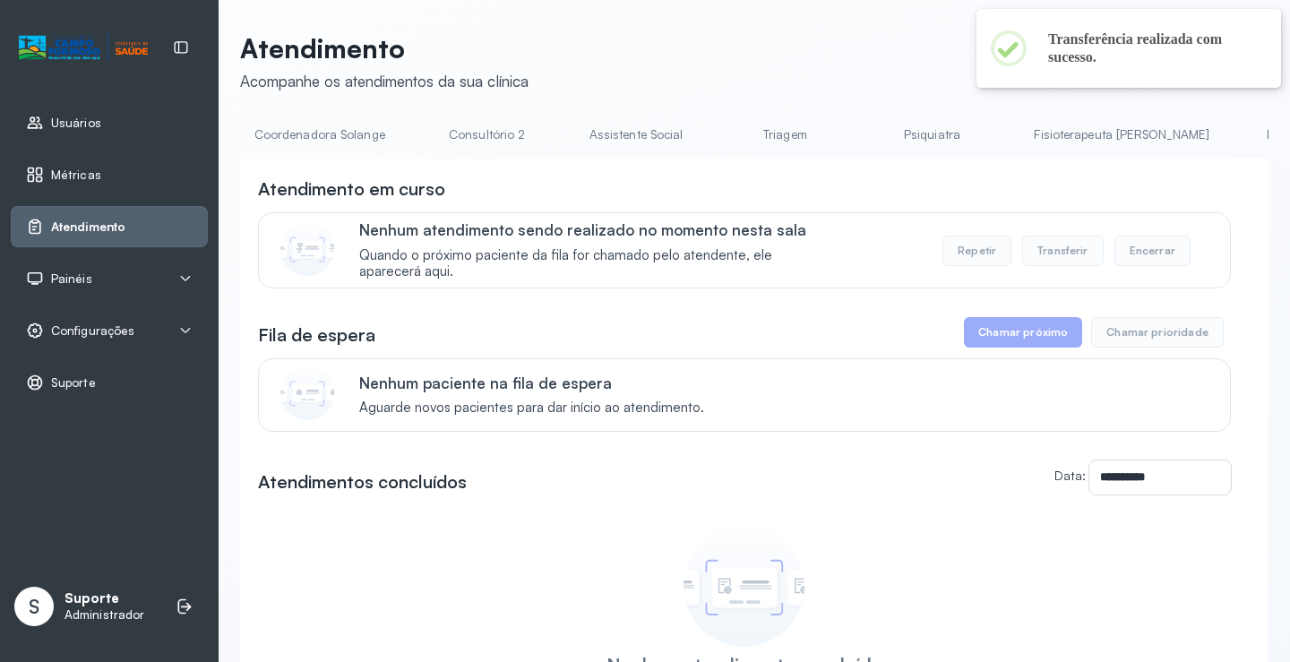
scroll to position [0, 1425]
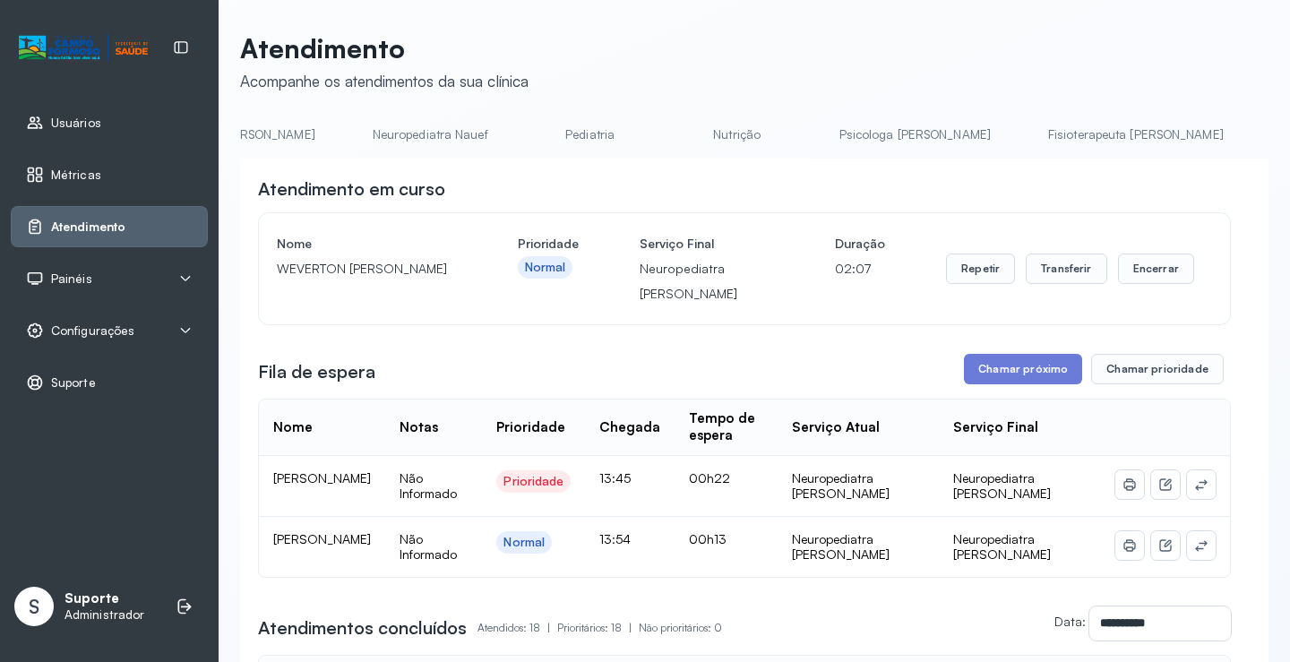
scroll to position [0, 0]
click at [383, 123] on link "Agendamento de consultas" at bounding box center [334, 135] width 189 height 30
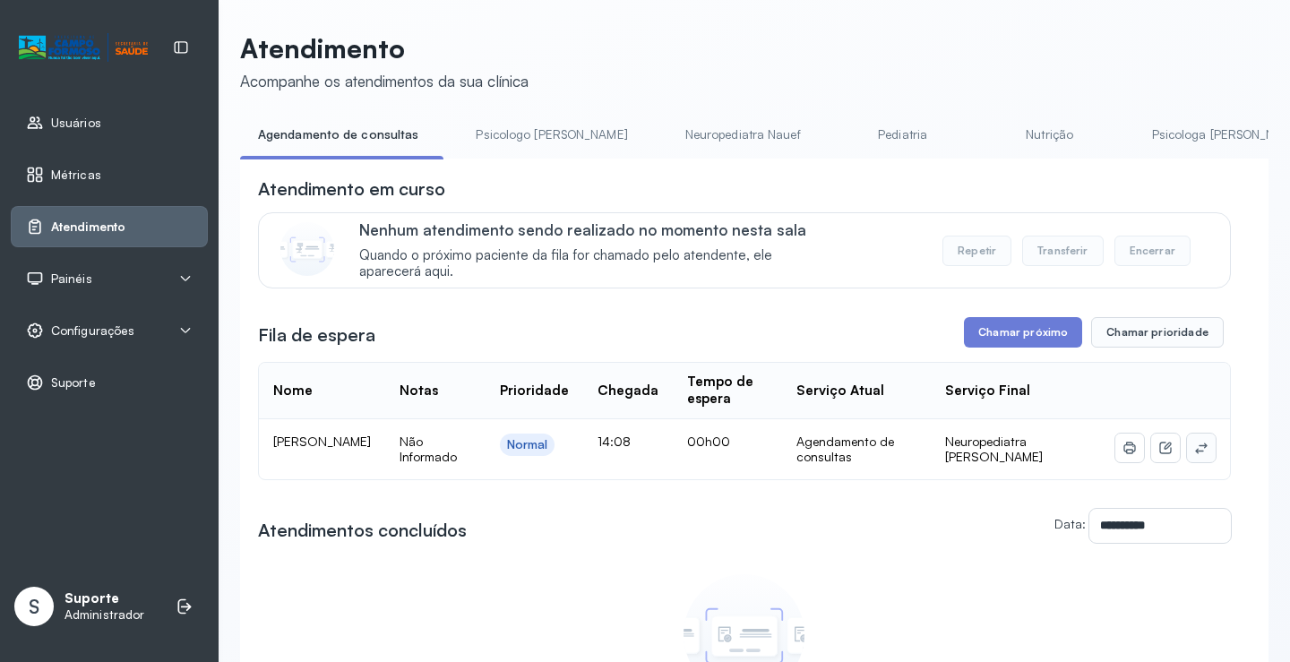
click at [1195, 453] on icon at bounding box center [1201, 448] width 12 height 11
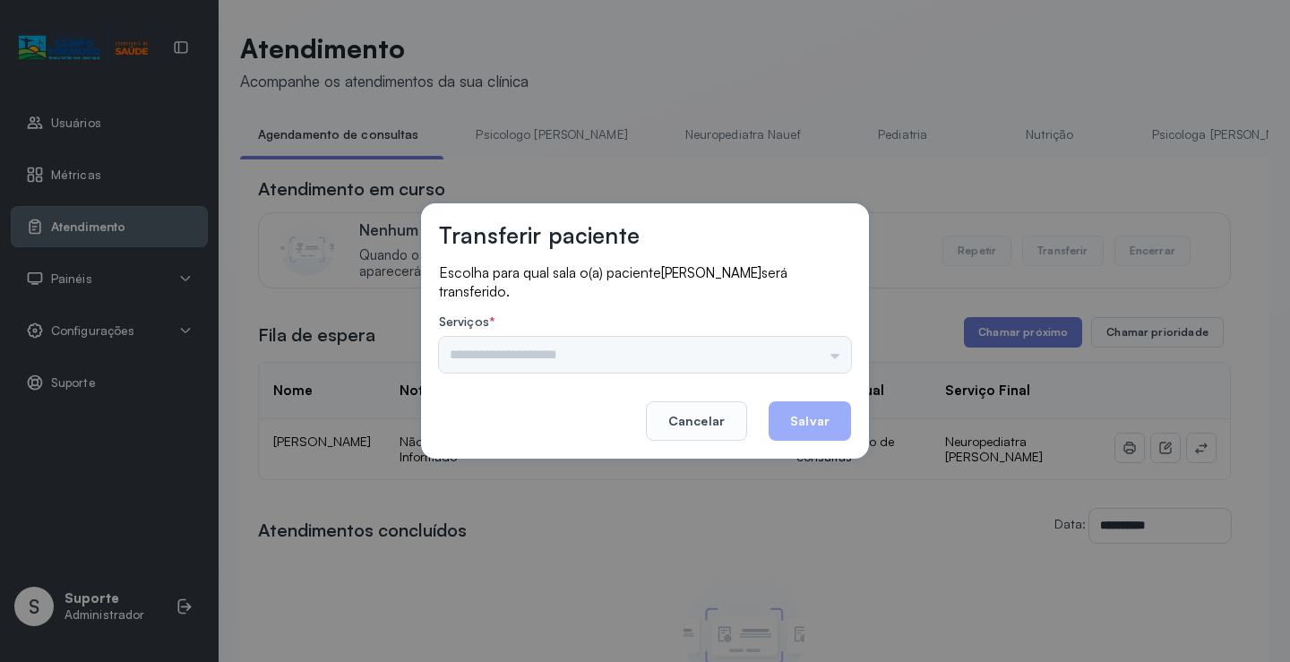
click at [823, 345] on input "text" at bounding box center [645, 355] width 412 height 36
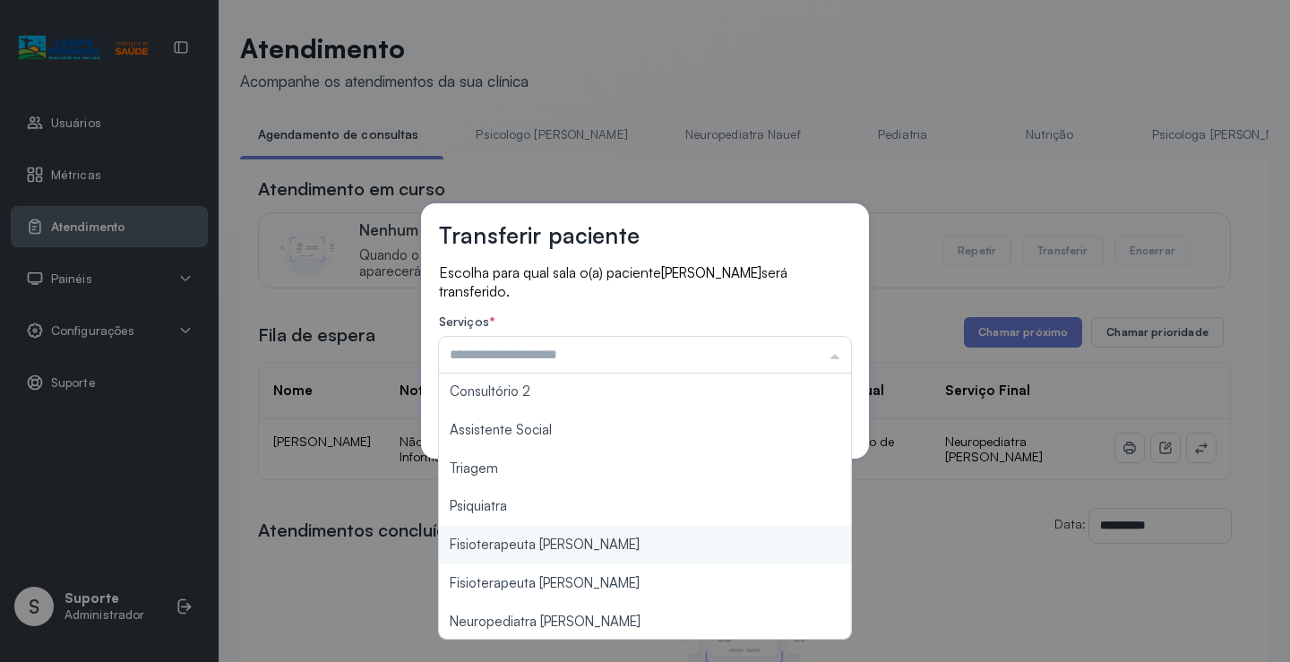
scroll to position [271, 0]
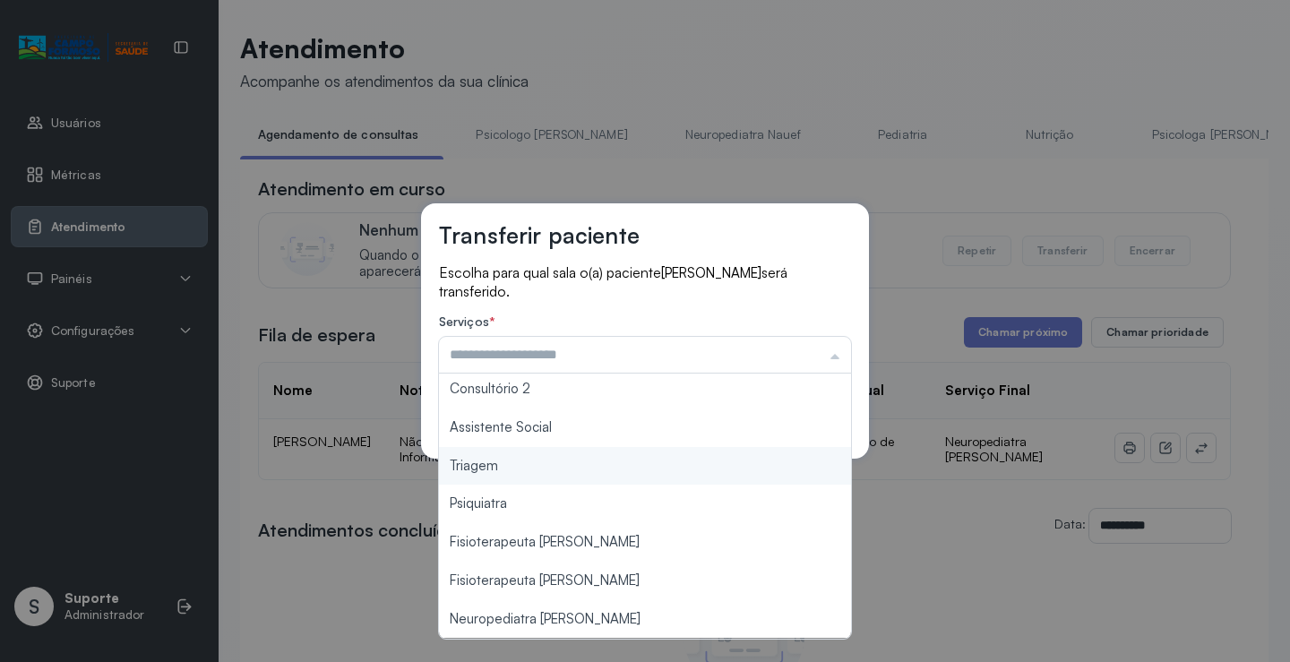
type input "*******"
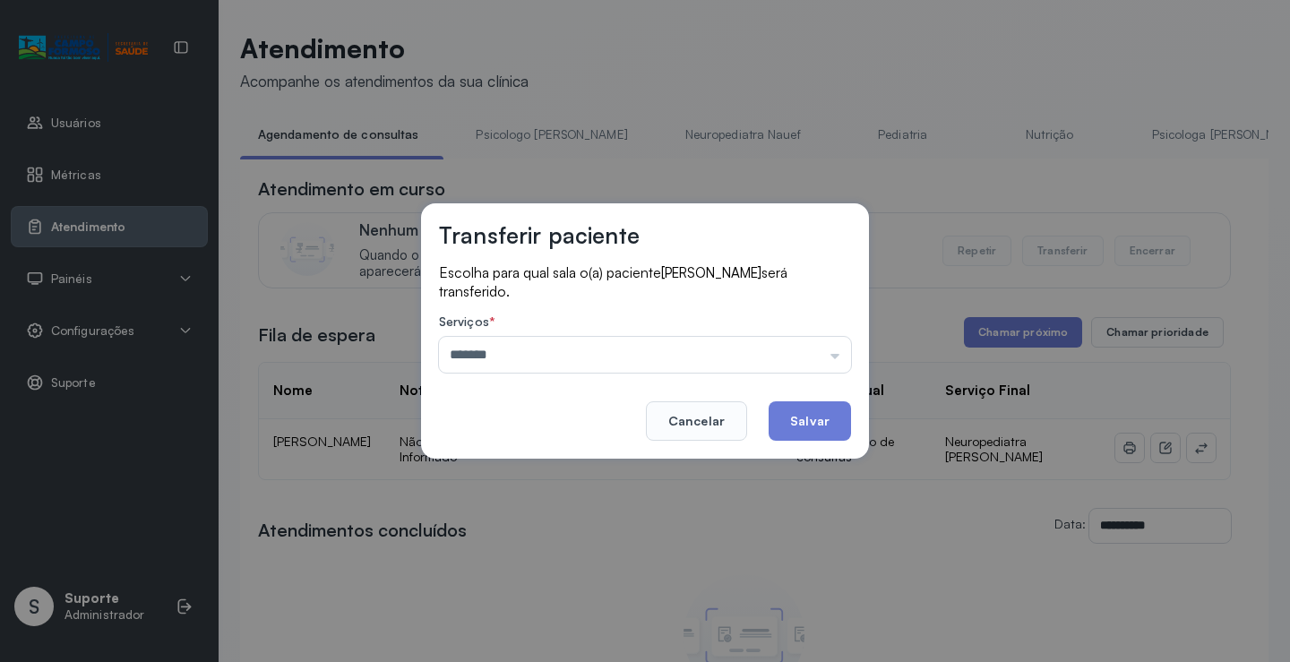
drag, startPoint x: 582, startPoint y: 471, endPoint x: 749, endPoint y: 402, distance: 180.4
click at [602, 462] on div "Transferir paciente Escolha para qual sala o(a) paciente CAIO RAY DE SOUZA CONC…" at bounding box center [645, 331] width 1290 height 662
click at [786, 410] on button "Salvar" at bounding box center [810, 420] width 82 height 39
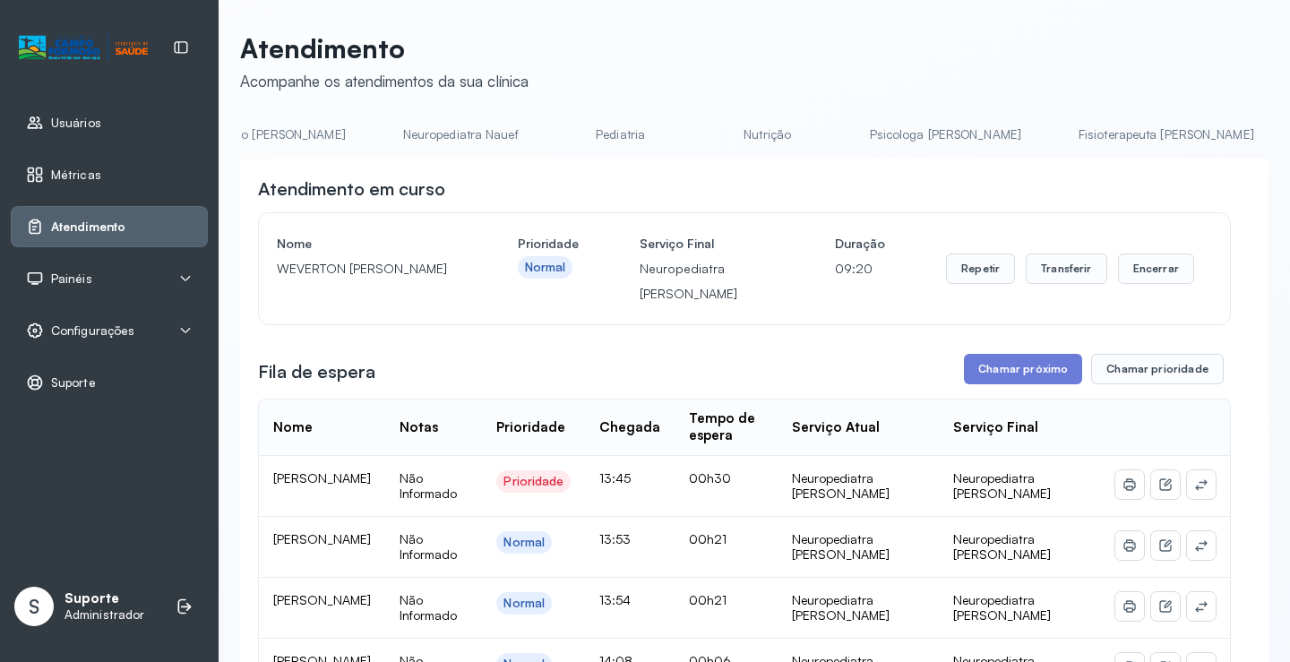
scroll to position [0, 0]
click at [297, 124] on link "Agendamento de consultas" at bounding box center [334, 135] width 189 height 30
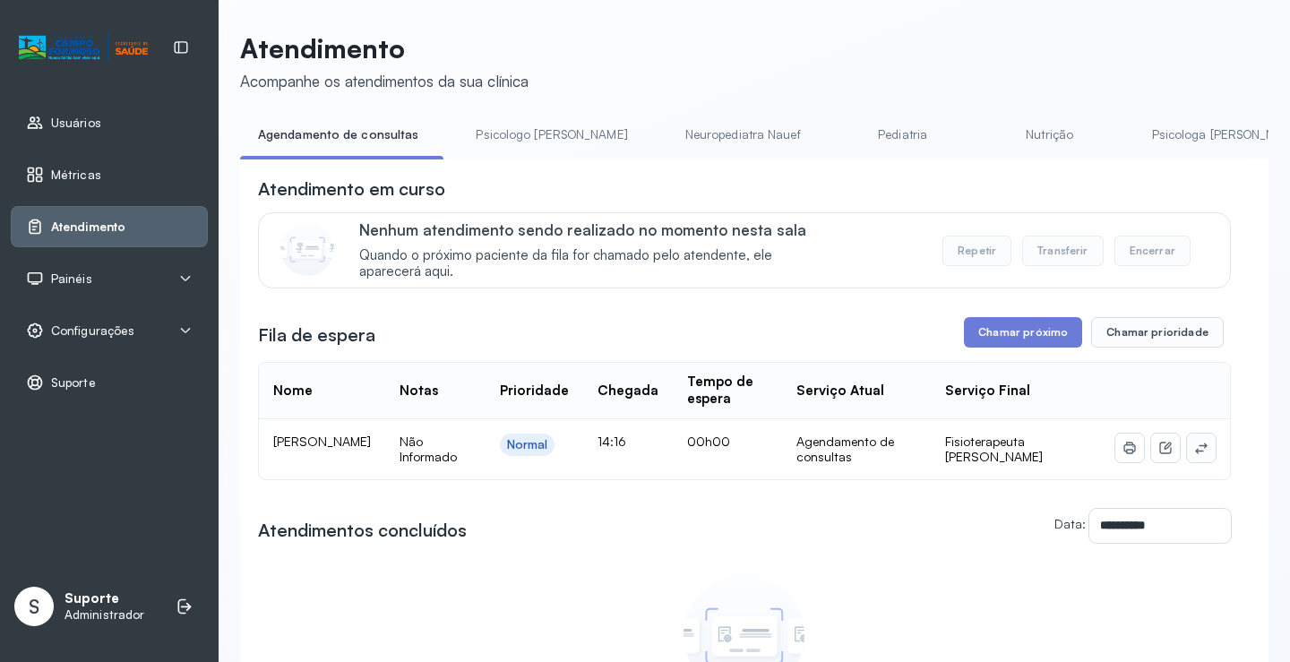
click at [1188, 461] on button at bounding box center [1201, 448] width 29 height 29
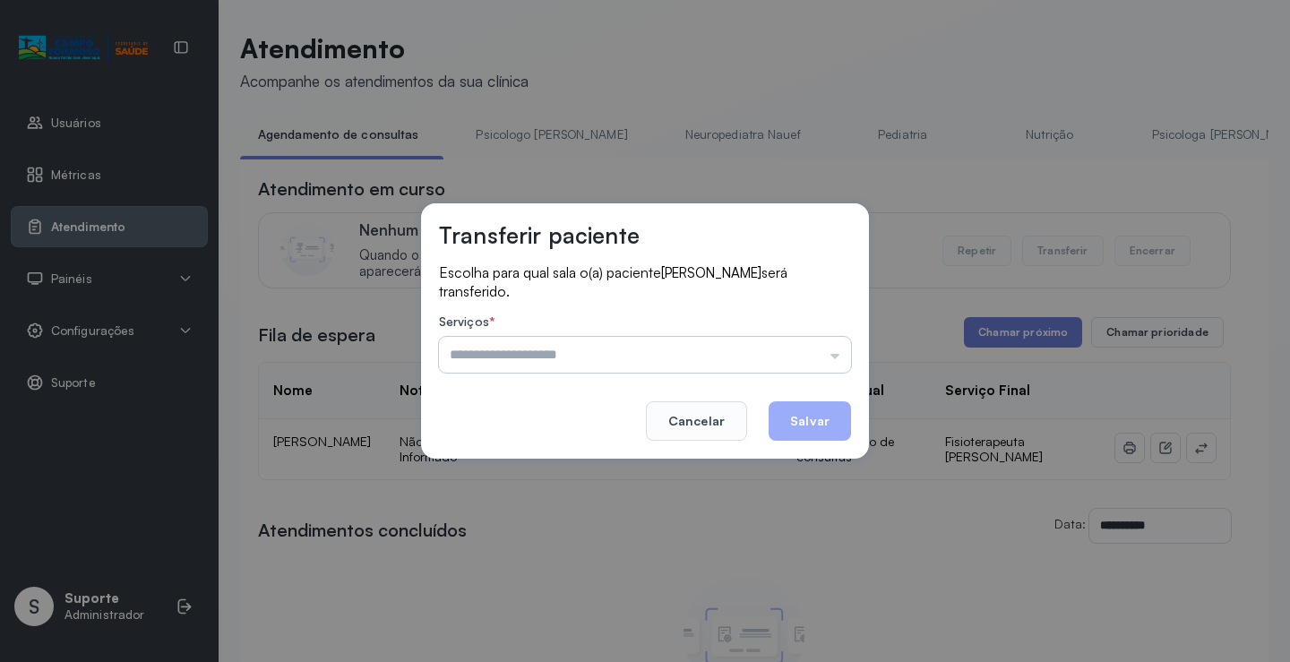
click at [801, 349] on input "text" at bounding box center [645, 355] width 412 height 36
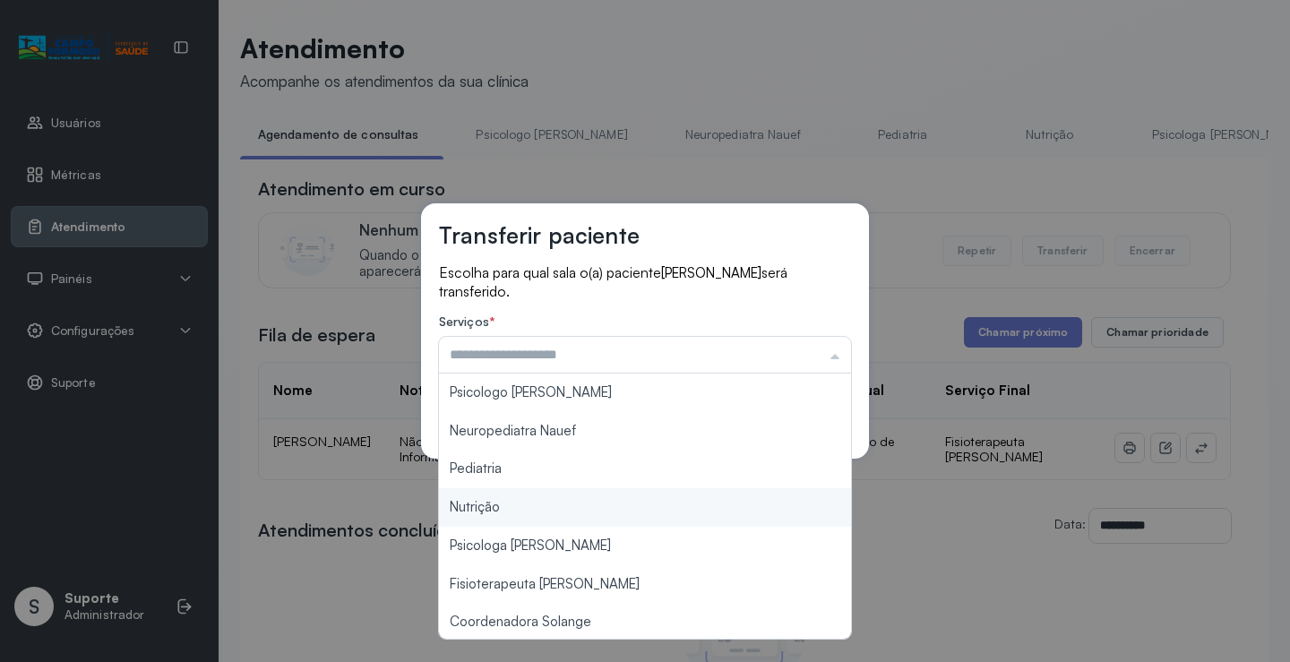
scroll to position [271, 0]
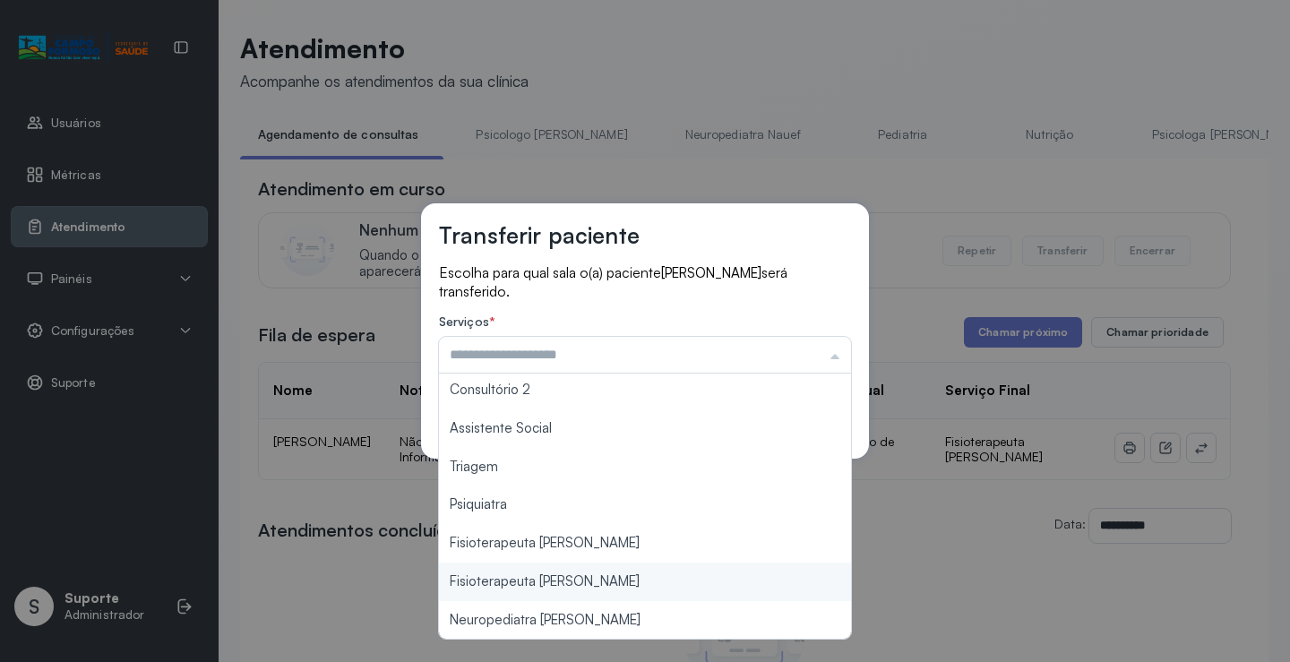
type input "**********"
drag, startPoint x: 604, startPoint y: 582, endPoint x: 800, endPoint y: 439, distance: 243.0
click at [606, 582] on div "**********" at bounding box center [645, 331] width 1290 height 662
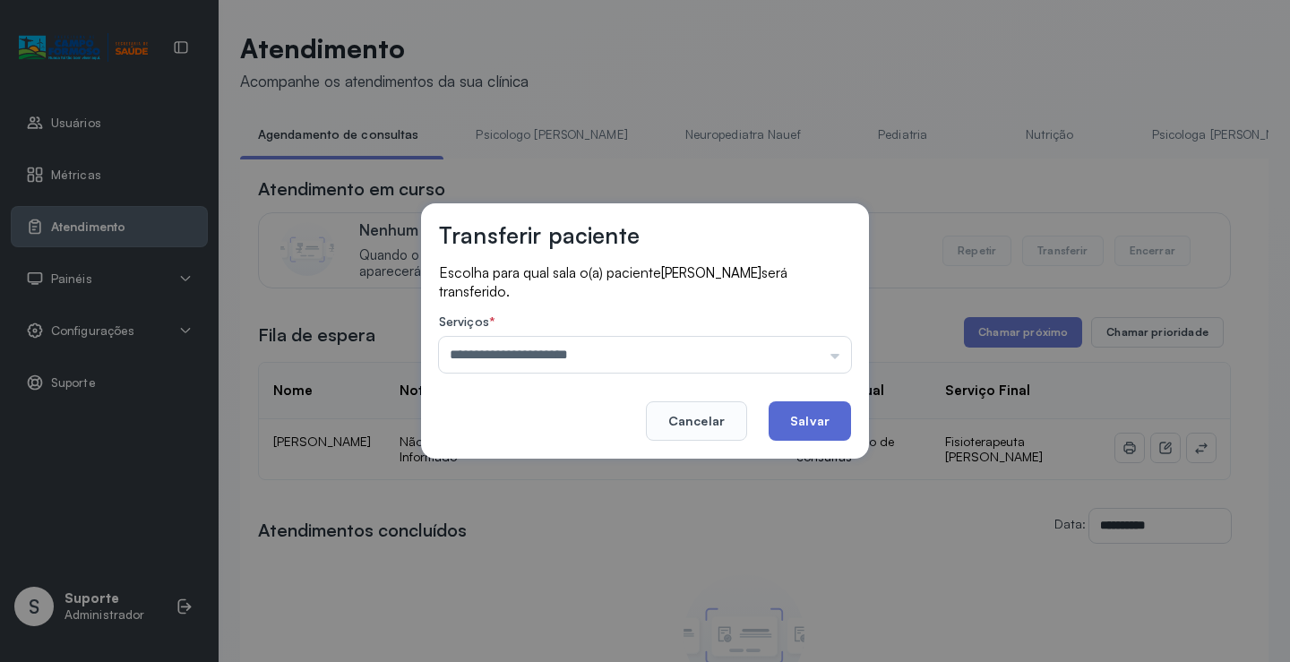
click at [811, 410] on button "Salvar" at bounding box center [810, 420] width 82 height 39
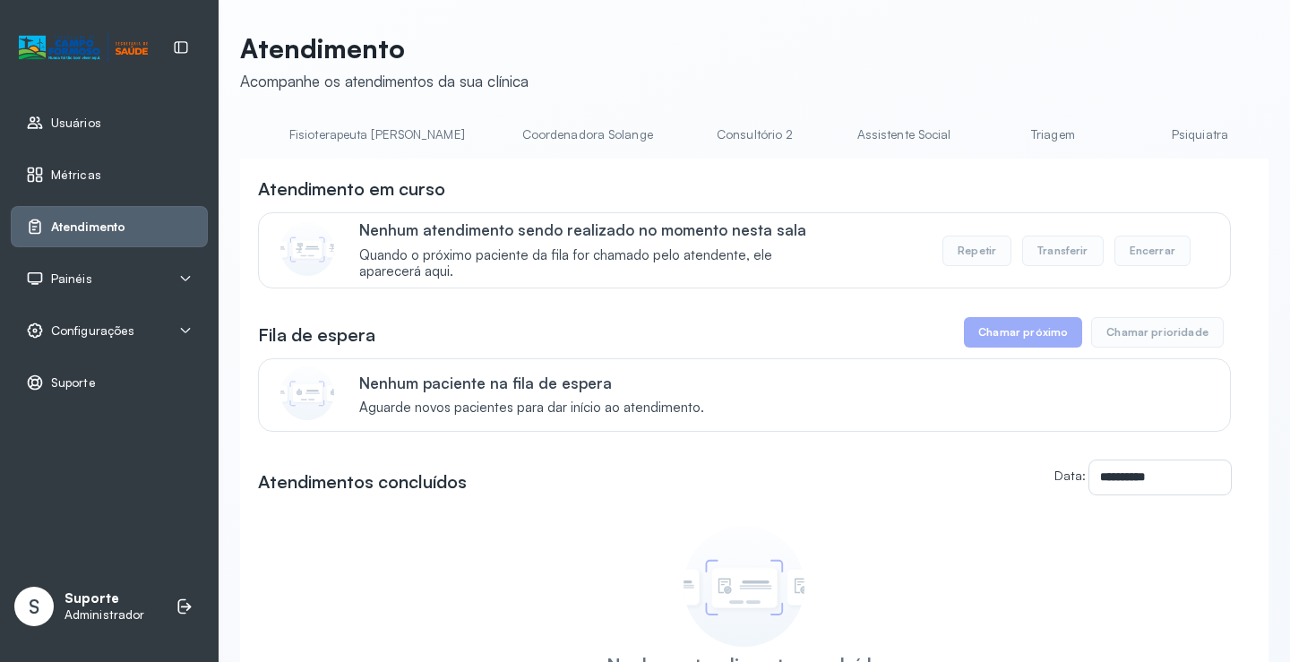
scroll to position [0, 1425]
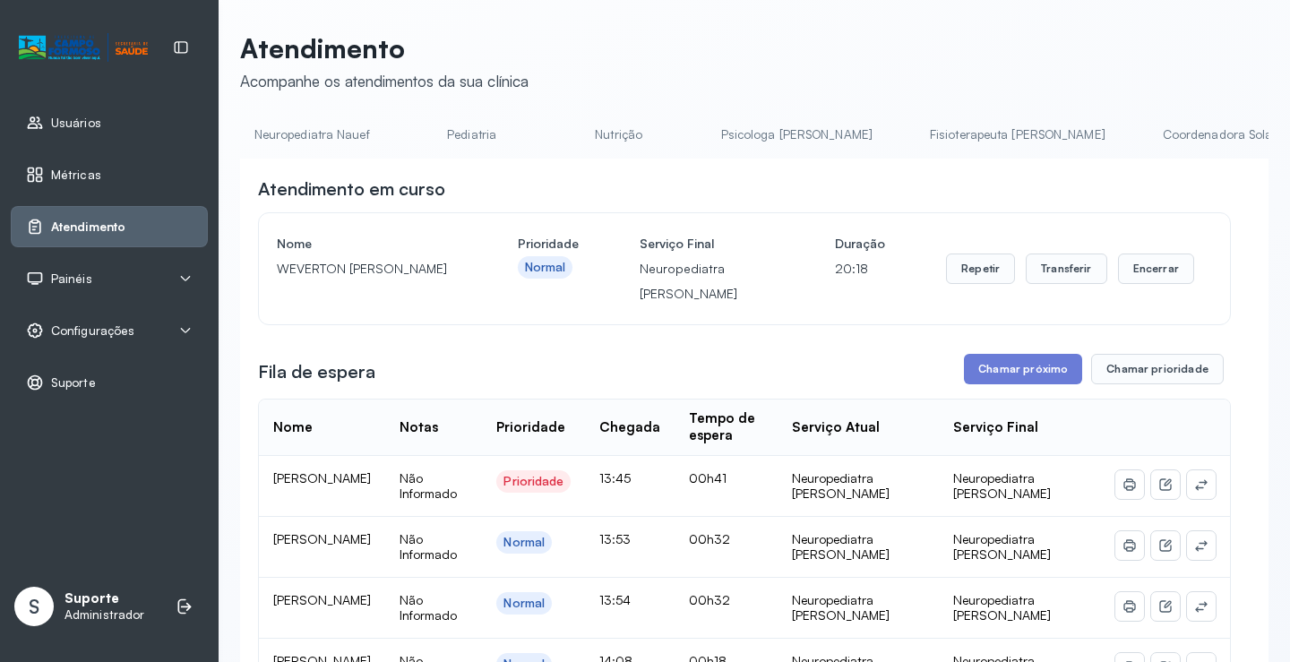
scroll to position [0, 0]
click at [322, 134] on link "Agendamento de consultas" at bounding box center [334, 135] width 189 height 30
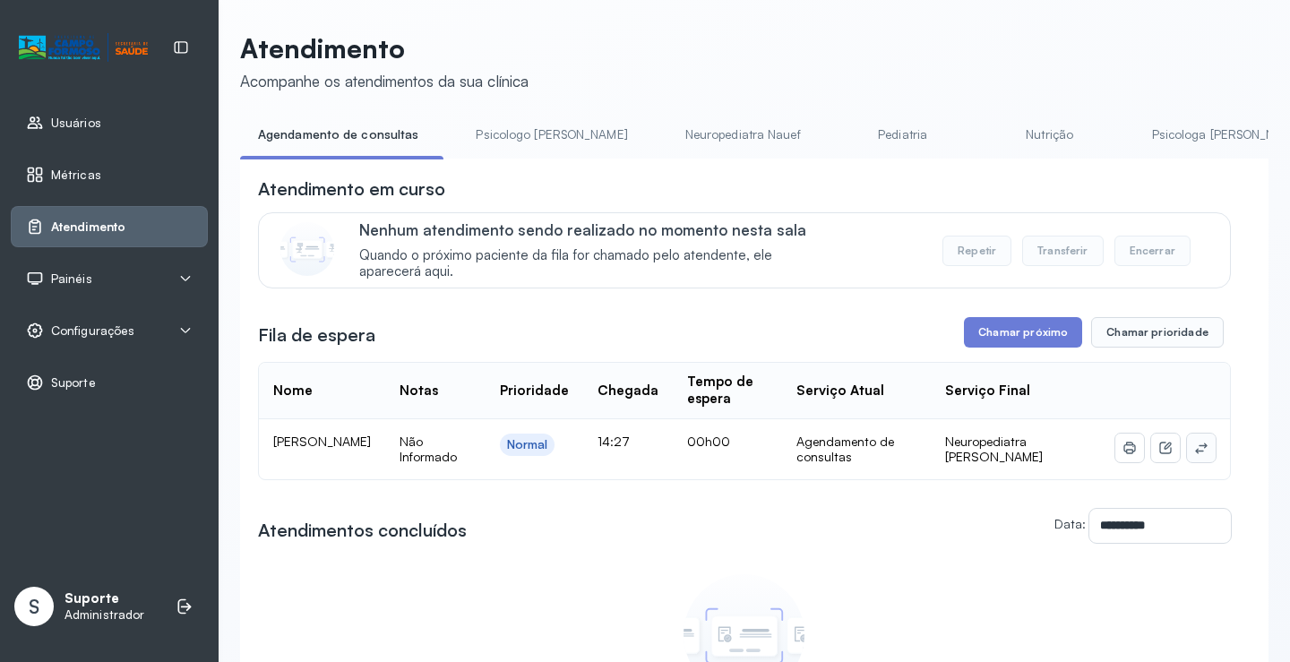
click at [1199, 447] on button at bounding box center [1201, 448] width 29 height 29
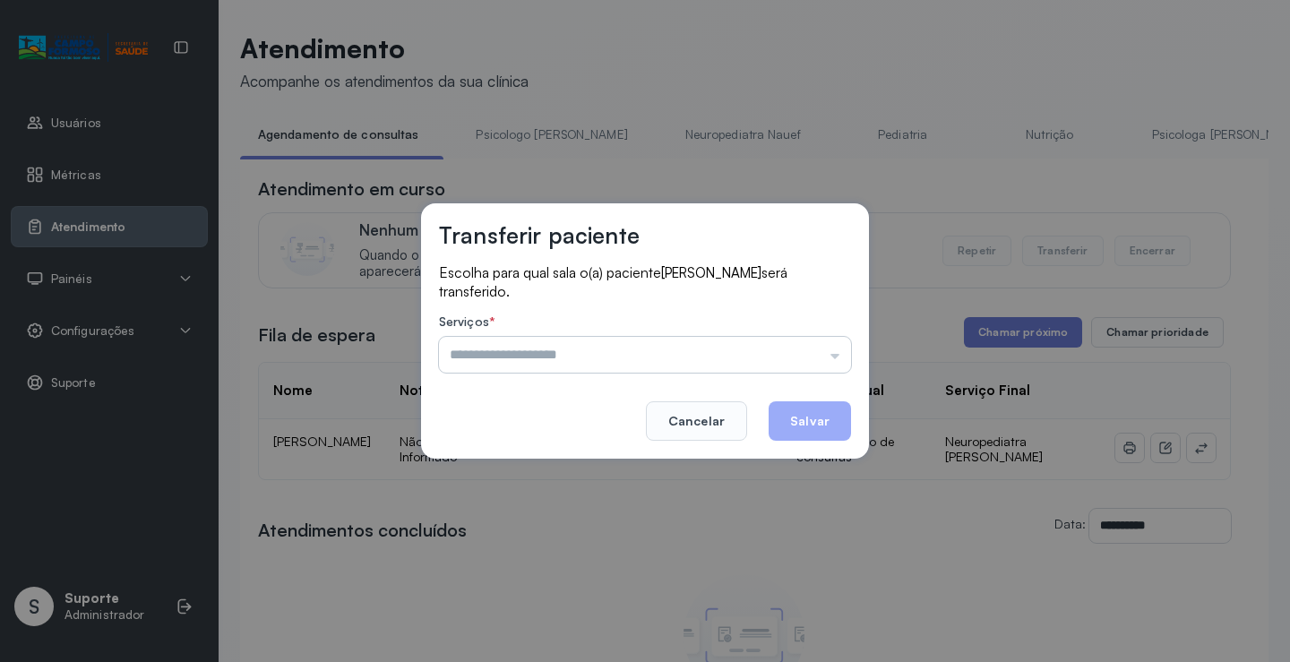
click at [761, 338] on input "text" at bounding box center [645, 355] width 412 height 36
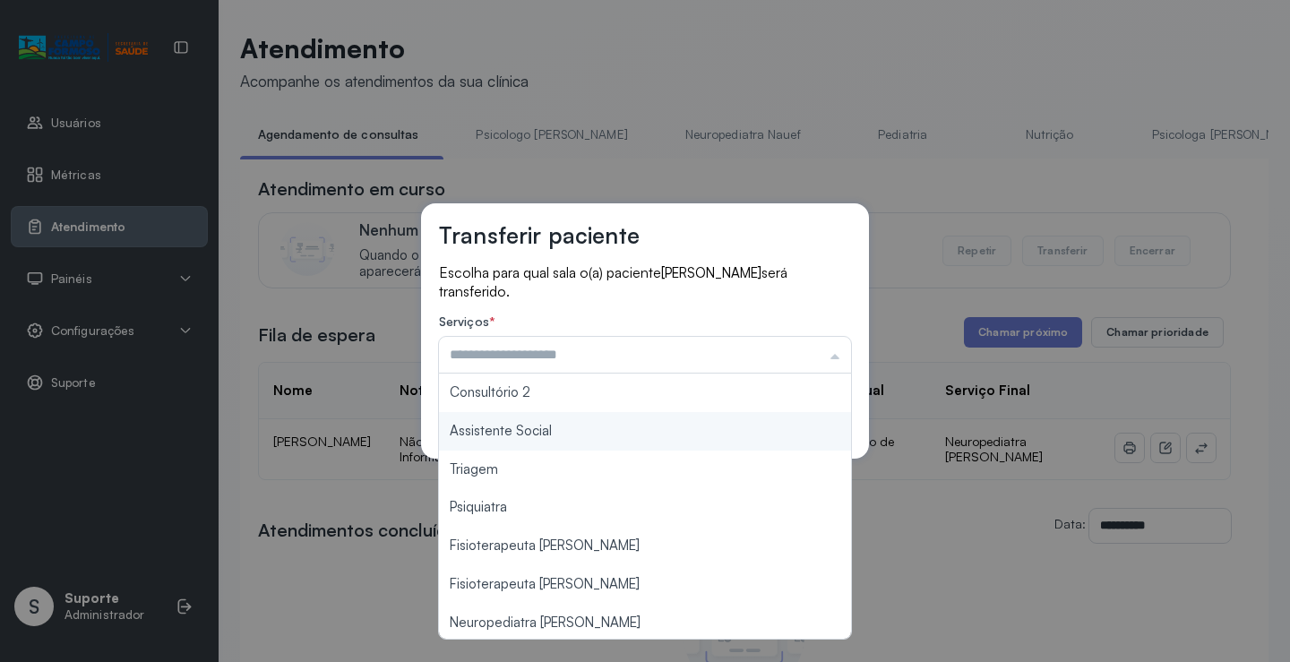
scroll to position [269, 0]
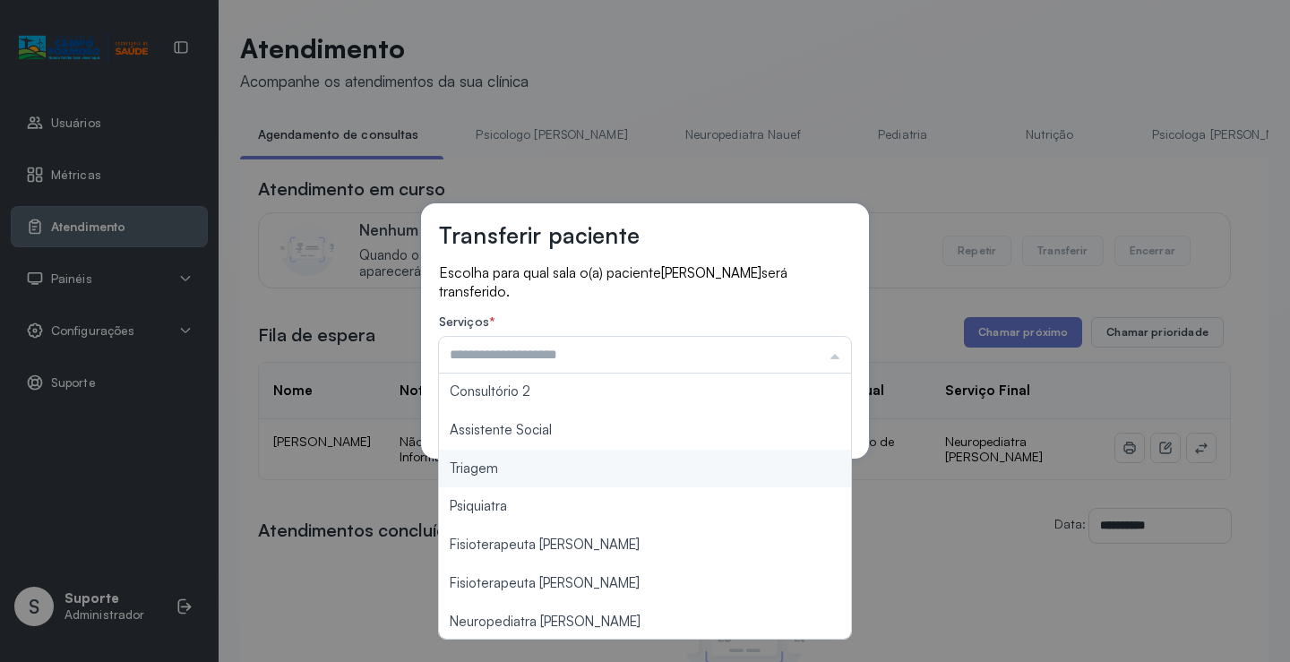
type input "*******"
click at [544, 471] on div "Transferir paciente Escolha para qual sala o(a) paciente SAULO MATHEUS ALMEIDA …" at bounding box center [645, 331] width 1290 height 662
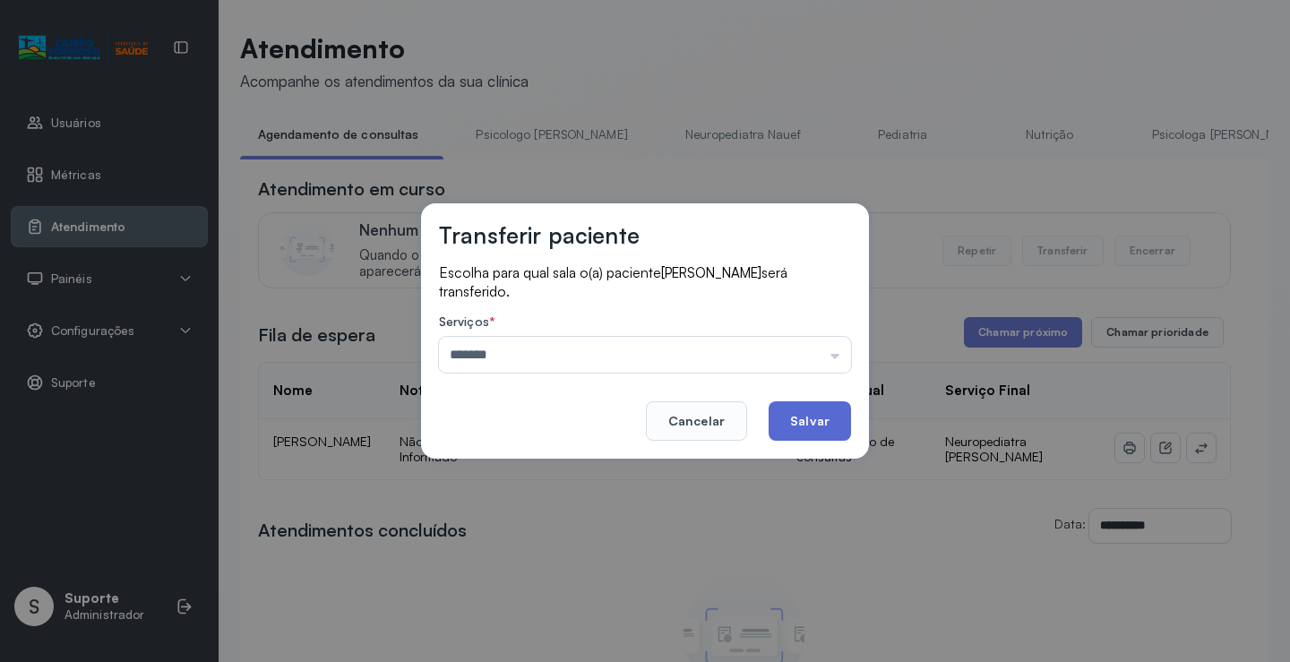
click at [794, 424] on button "Salvar" at bounding box center [810, 420] width 82 height 39
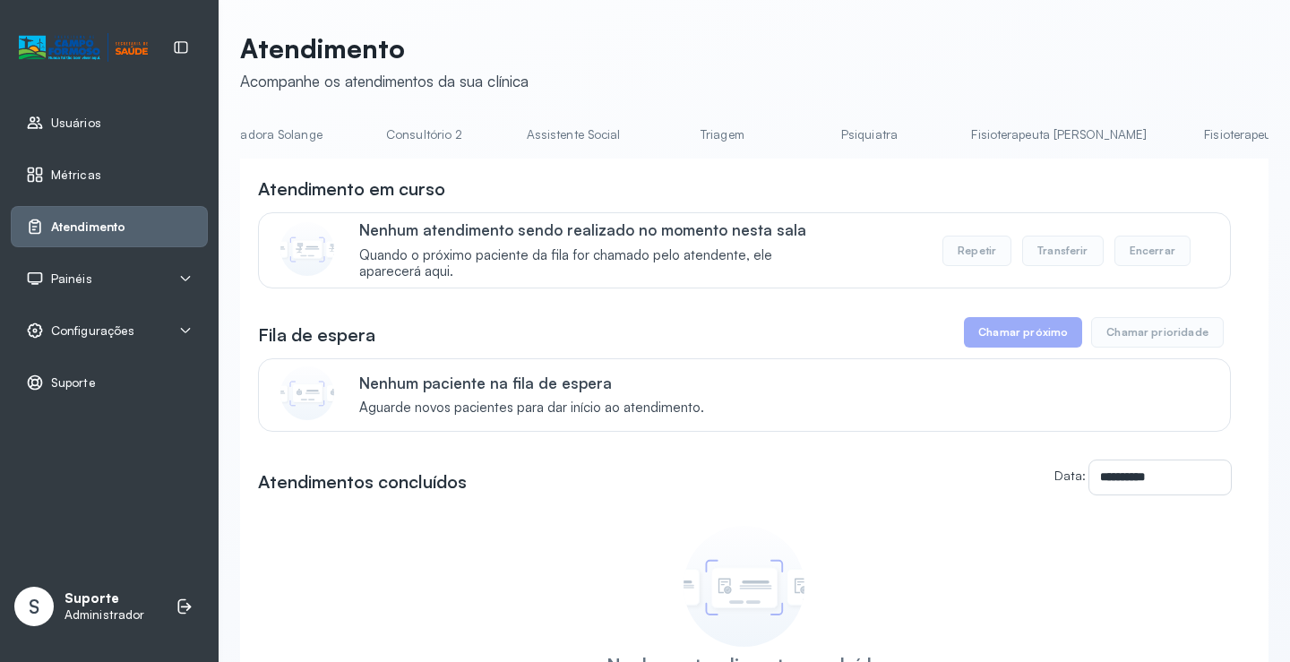
scroll to position [0, 1416]
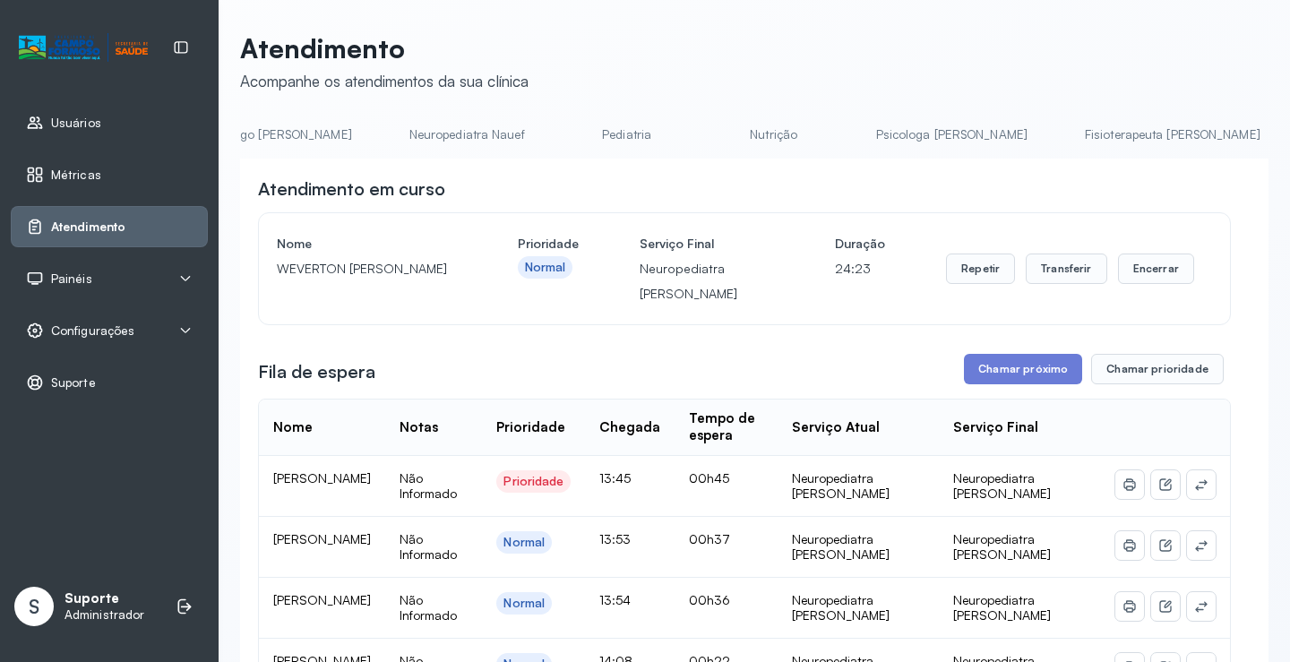
scroll to position [0, 241]
click at [605, 134] on link "Pediatria" at bounding box center [654, 135] width 125 height 30
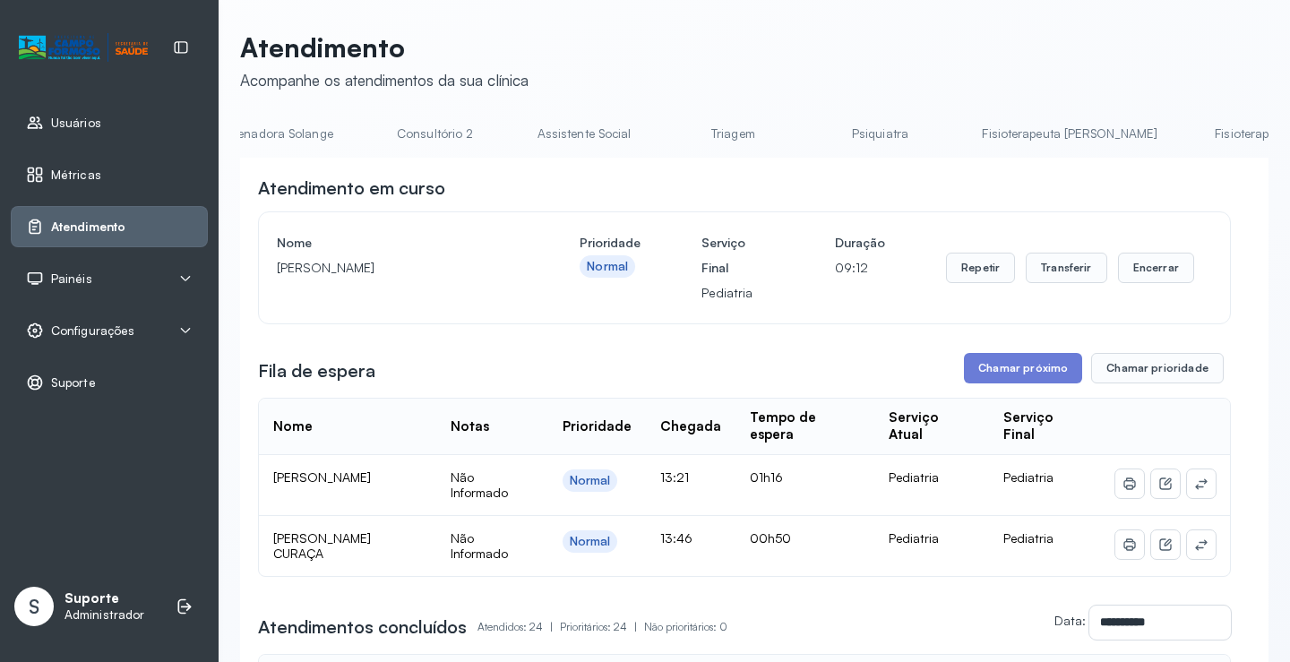
scroll to position [0, 1421]
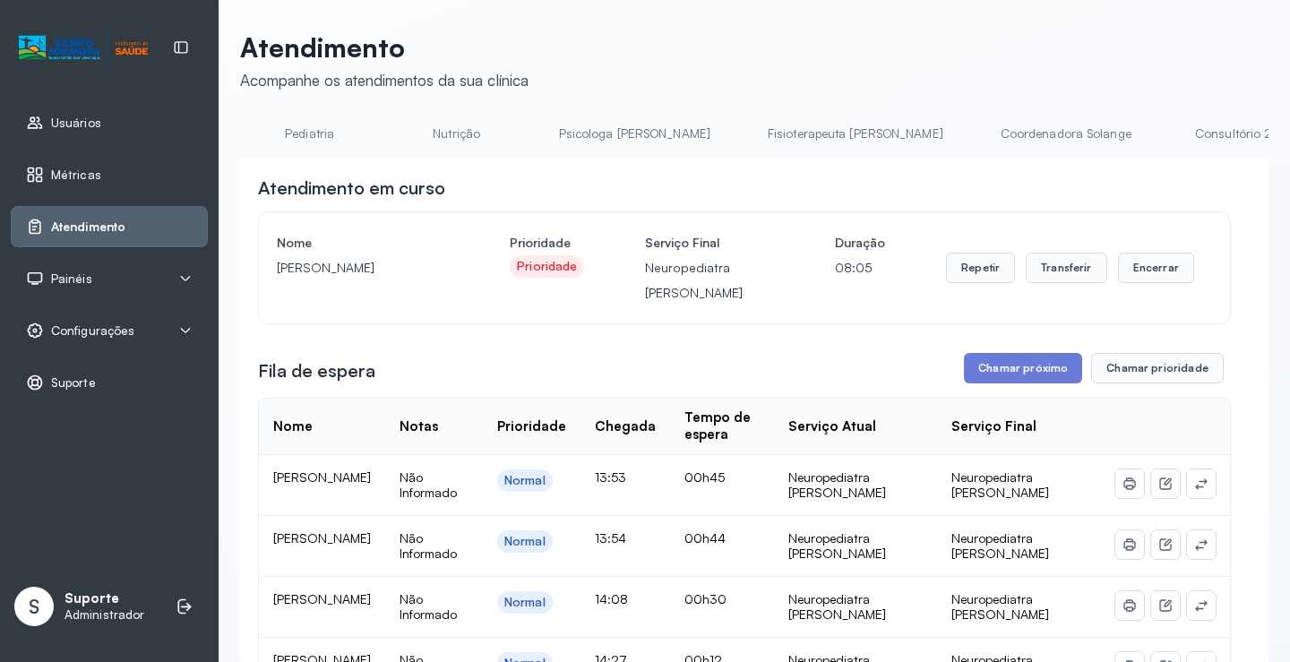
scroll to position [0, 0]
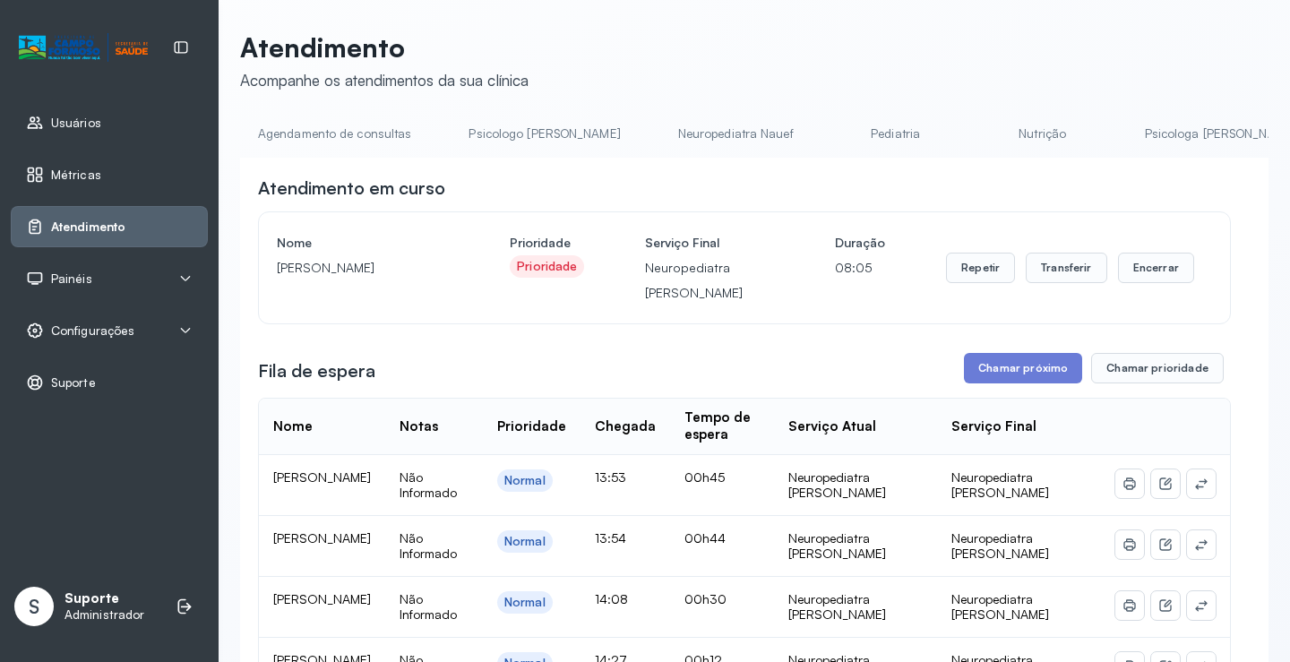
click at [292, 132] on link "Agendamento de consultas" at bounding box center [334, 134] width 189 height 30
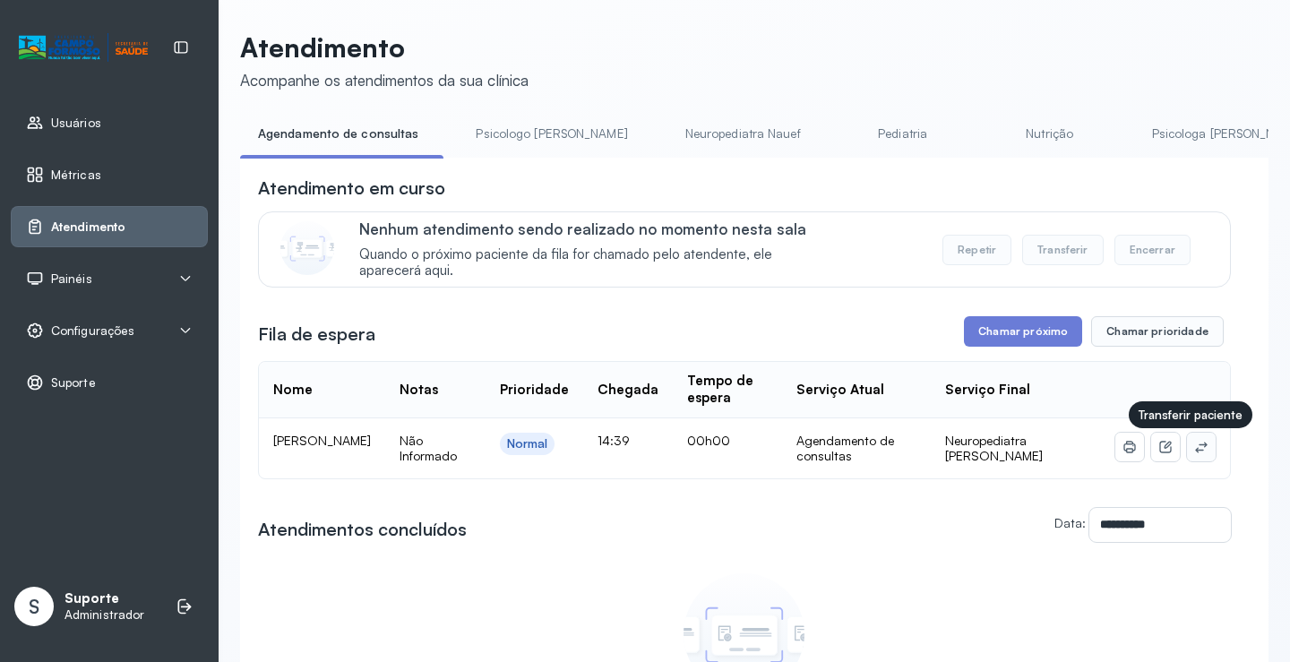
click at [1194, 447] on icon at bounding box center [1201, 447] width 14 height 14
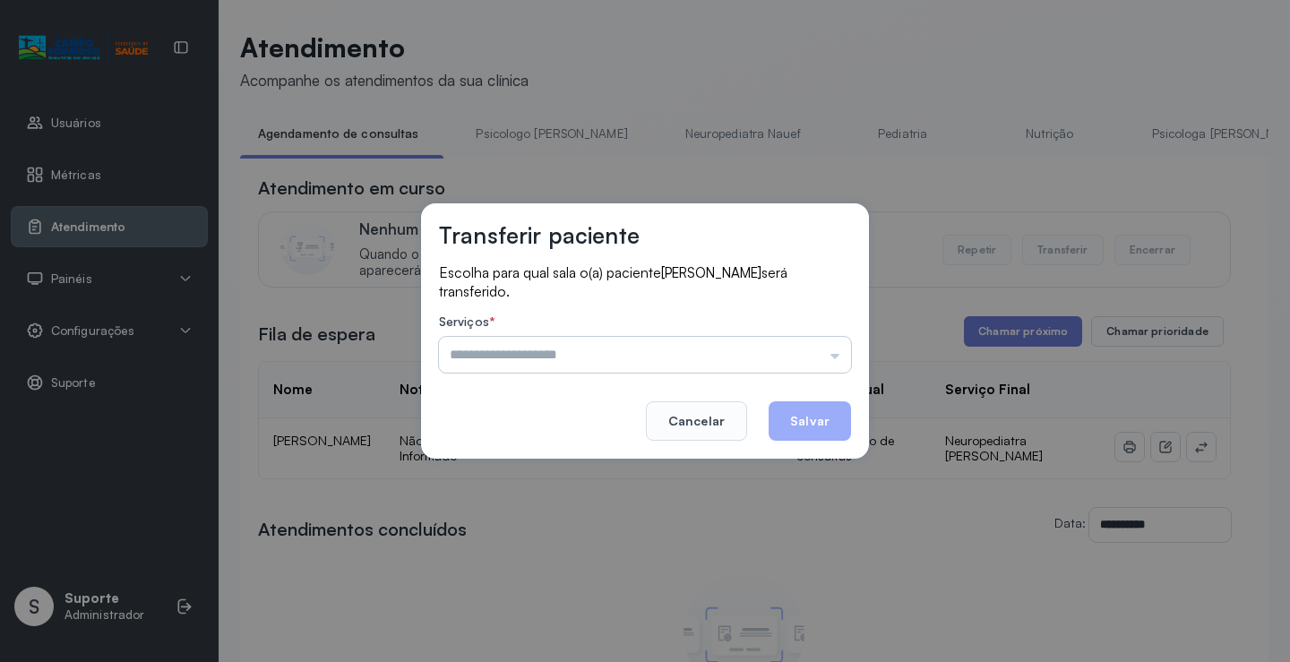
click at [817, 354] on input "text" at bounding box center [645, 355] width 412 height 36
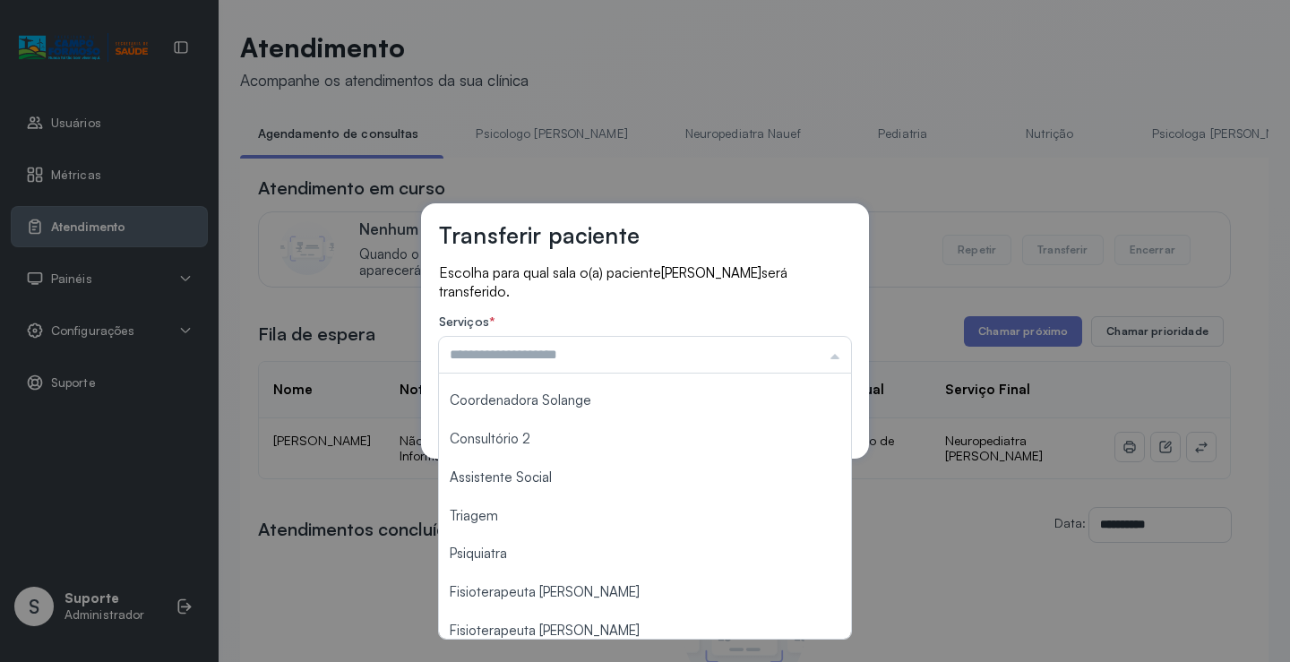
scroll to position [271, 0]
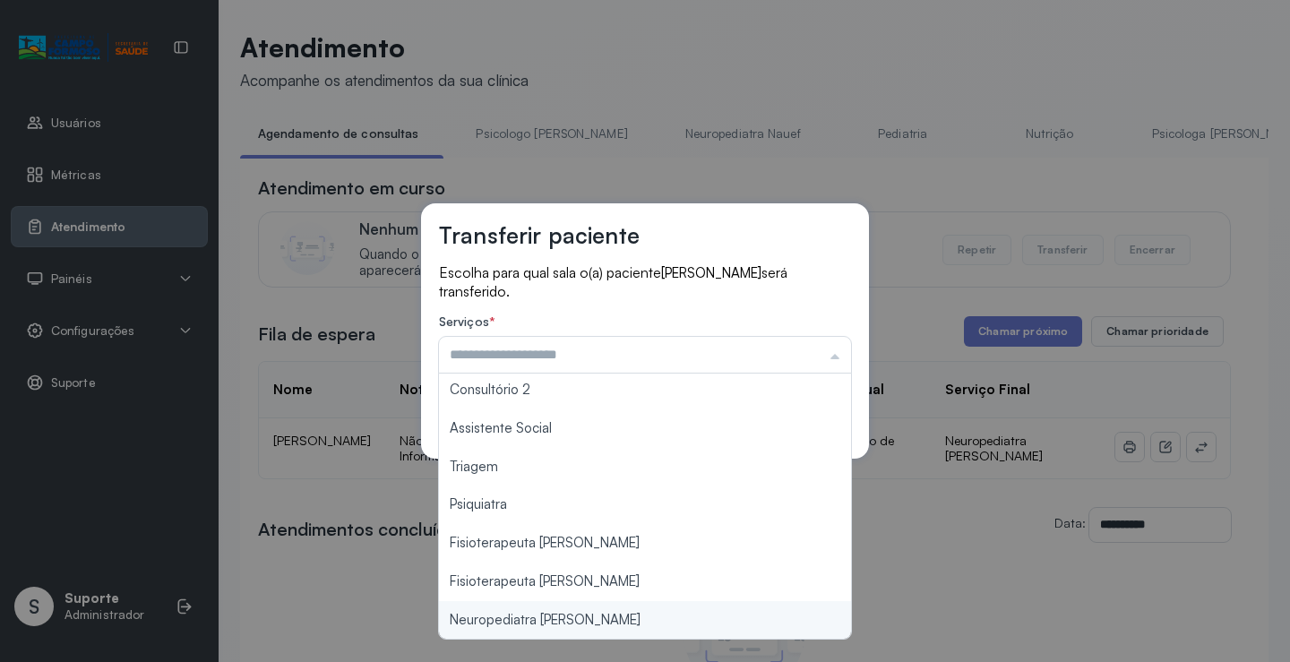
type input "**********"
click at [609, 621] on div "**********" at bounding box center [645, 331] width 1290 height 662
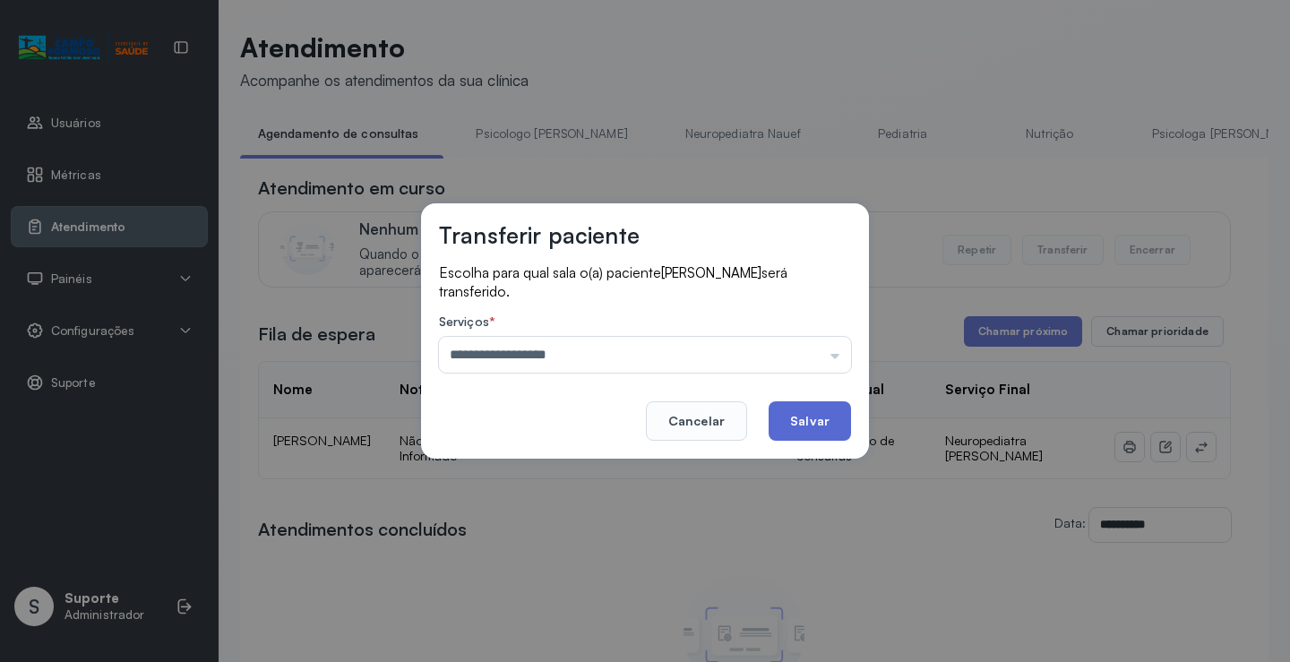
click at [821, 431] on button "Salvar" at bounding box center [810, 420] width 82 height 39
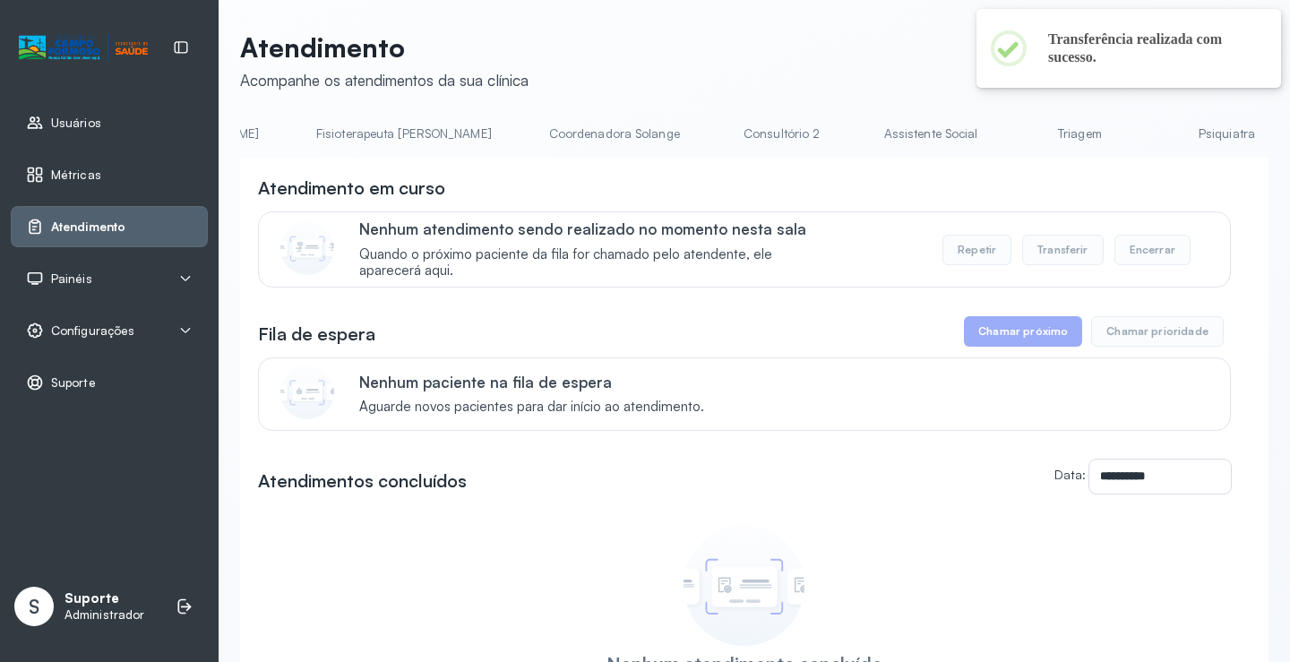
scroll to position [0, 1425]
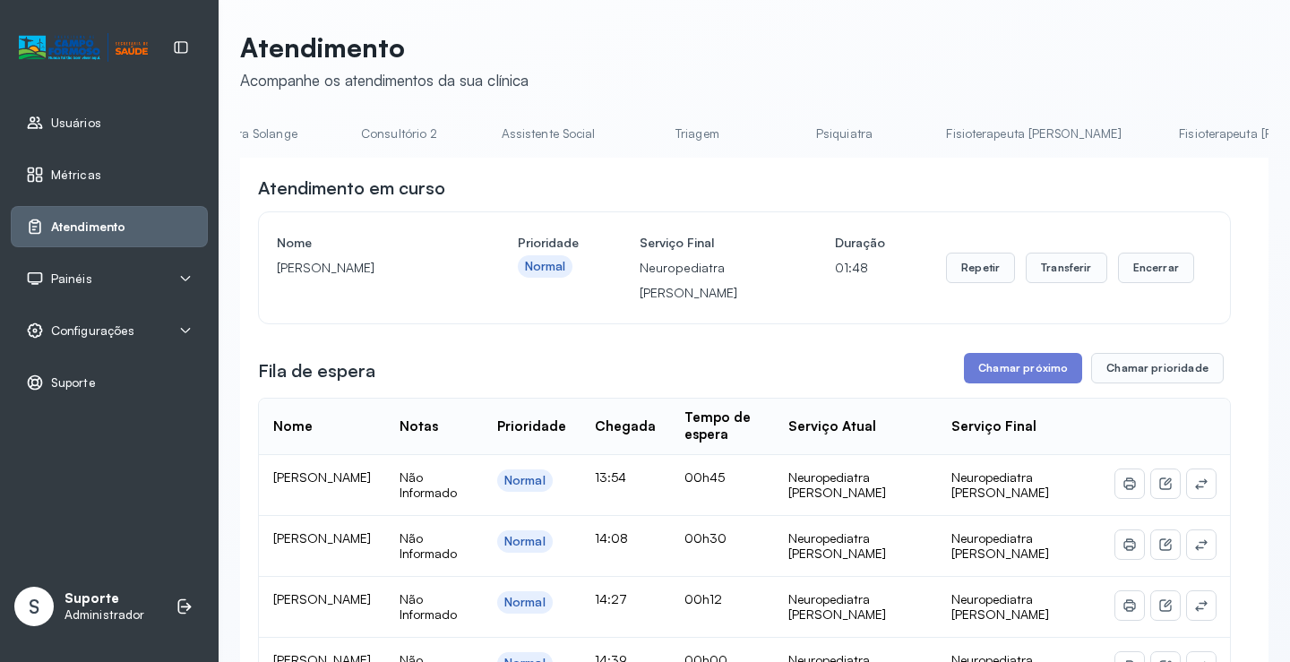
scroll to position [0, 1424]
click at [1157, 133] on link "Fisioterapeuta Morgana" at bounding box center [1262, 134] width 211 height 30
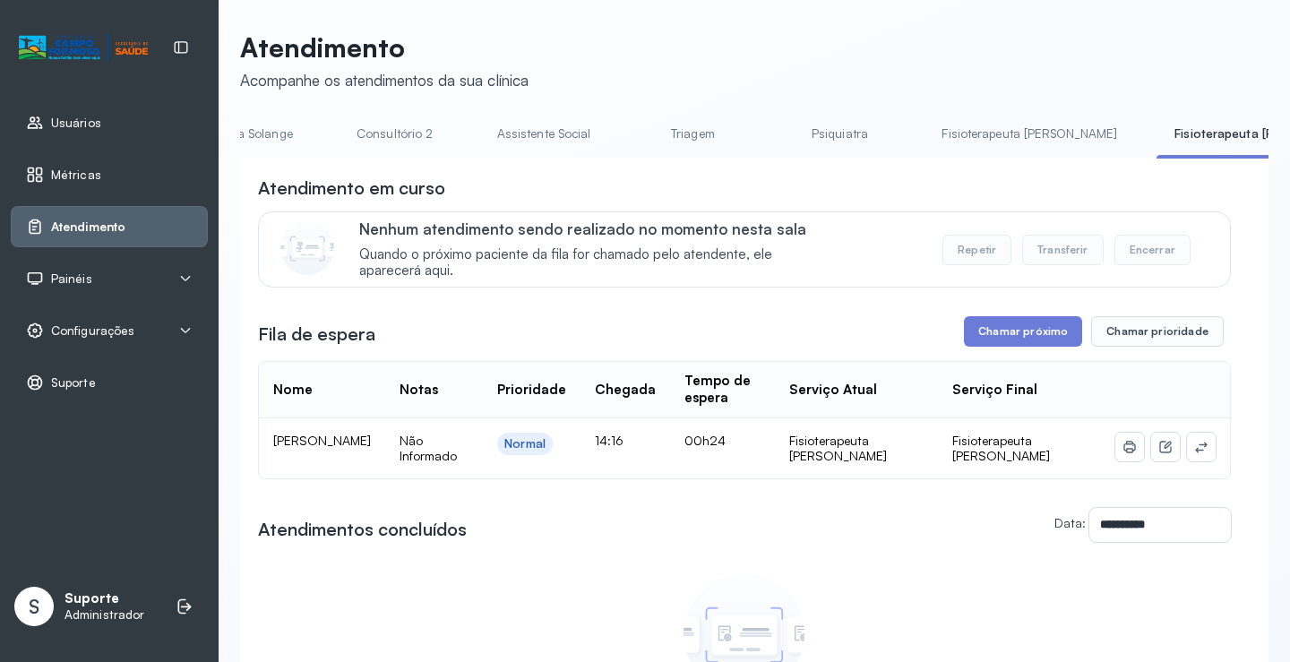
scroll to position [0, 1372]
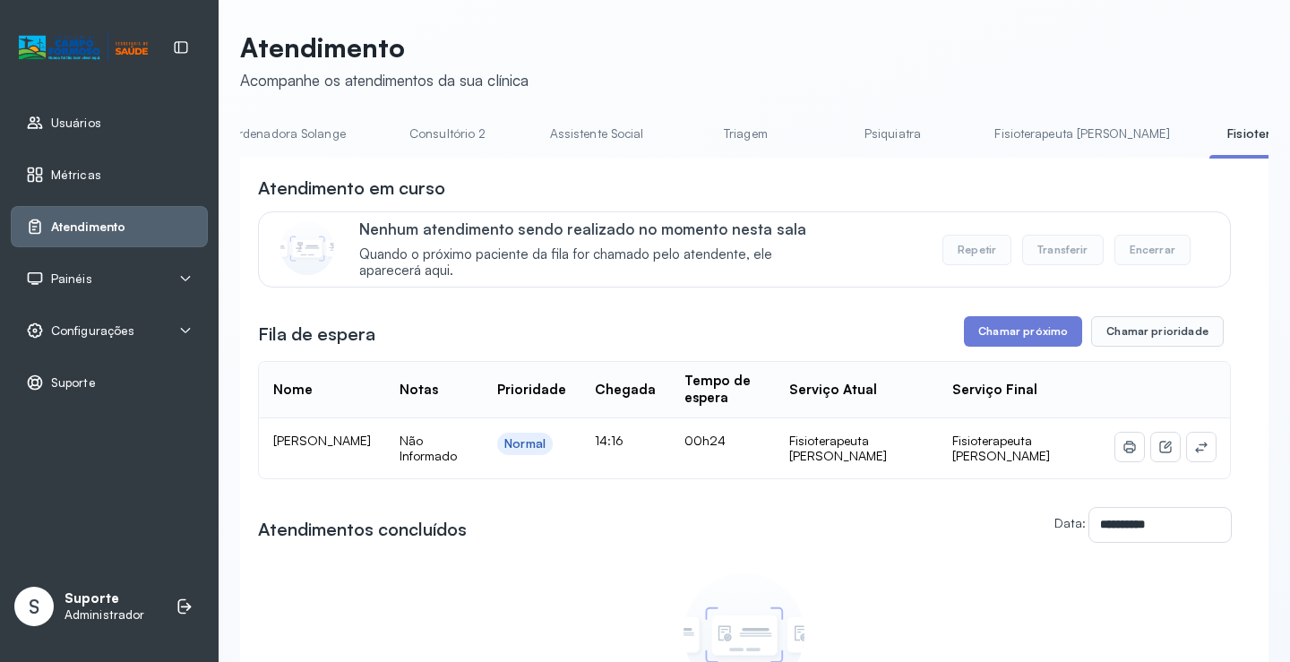
click at [591, 184] on div "Atendimento em curso" at bounding box center [744, 188] width 973 height 25
click at [577, 136] on link "Pediatria" at bounding box center [628, 134] width 125 height 30
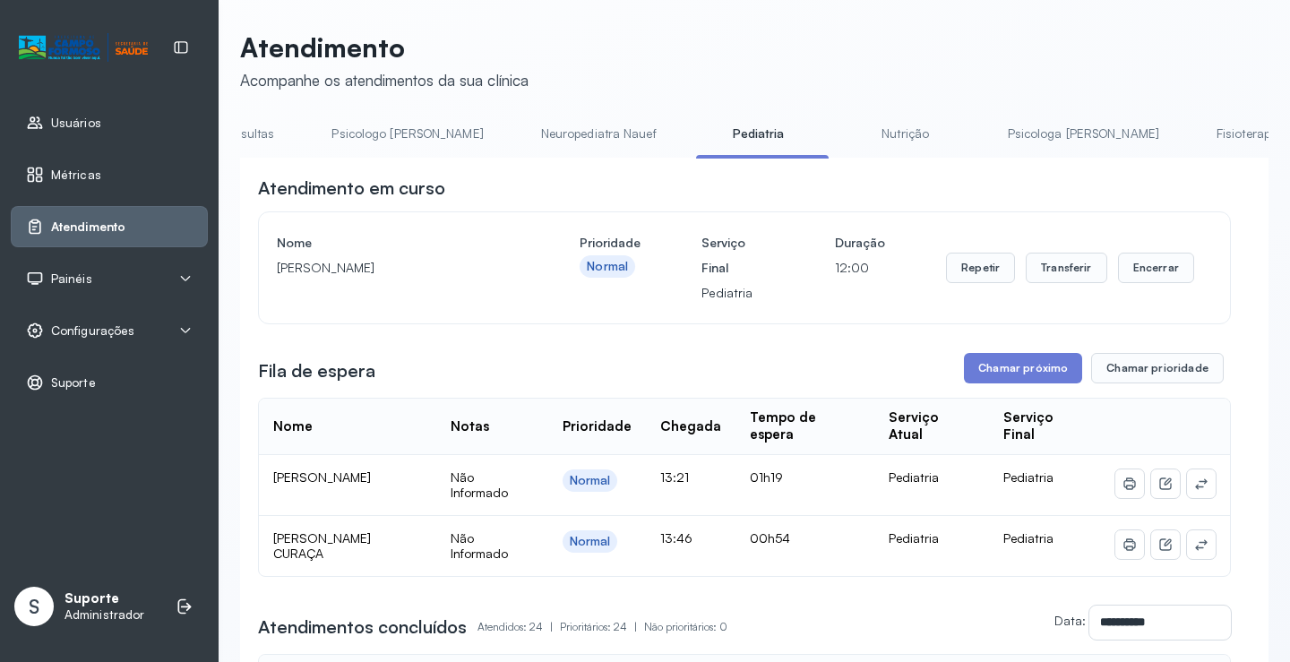
scroll to position [0, 0]
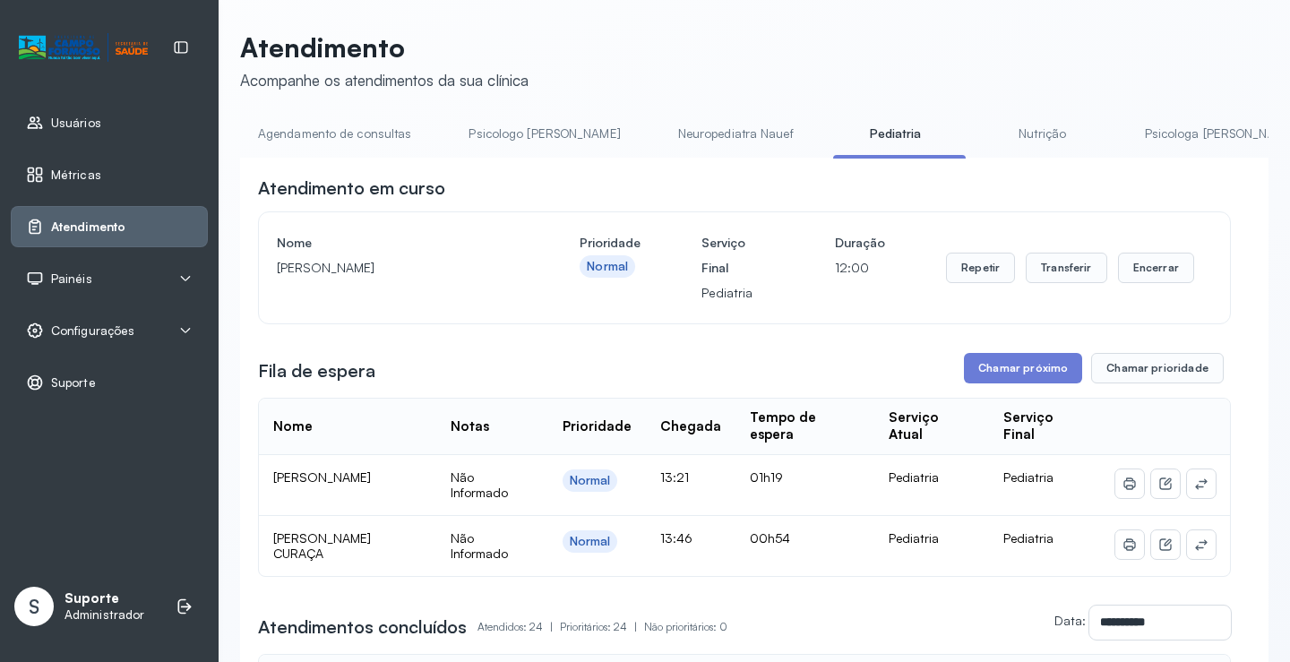
click at [361, 135] on link "Agendamento de consultas" at bounding box center [334, 134] width 189 height 30
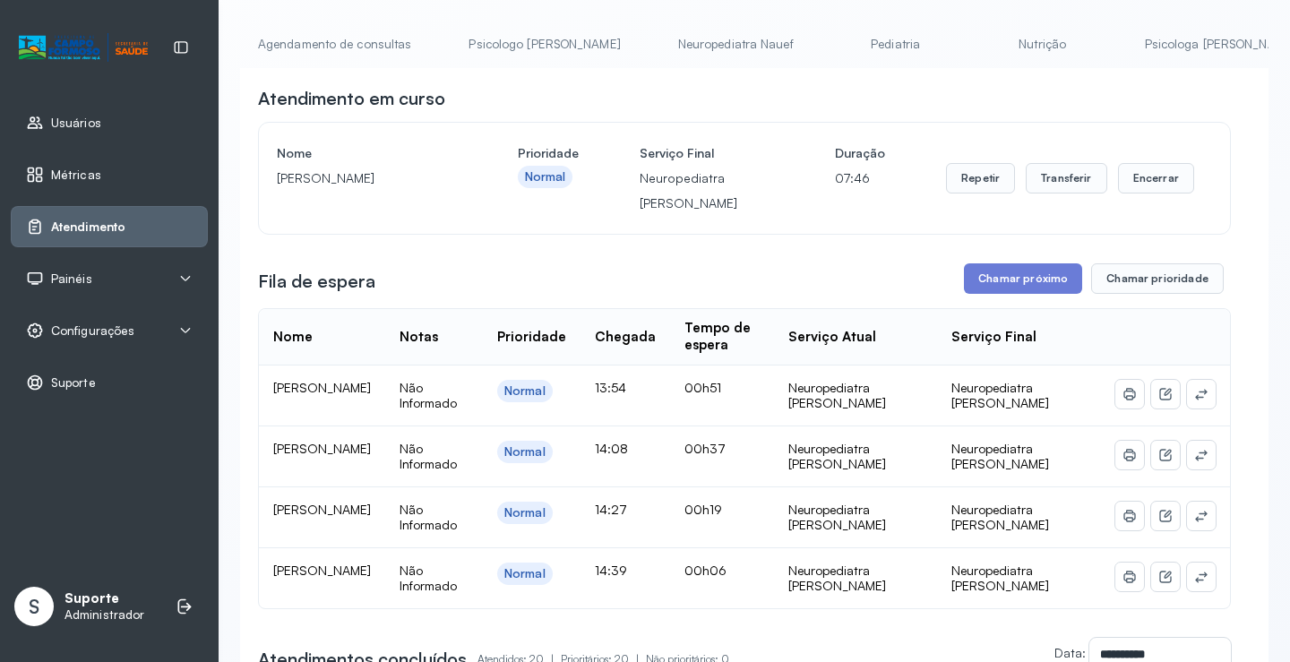
click at [306, 53] on link "Agendamento de consultas" at bounding box center [334, 45] width 189 height 30
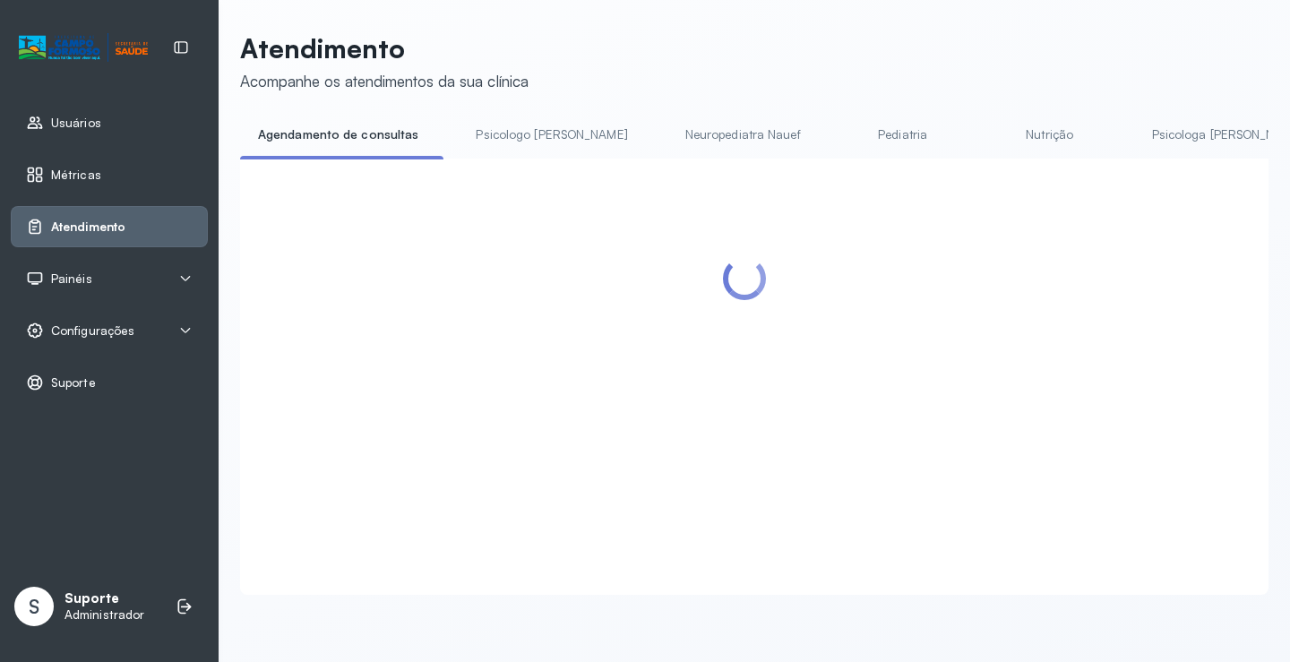
scroll to position [90, 0]
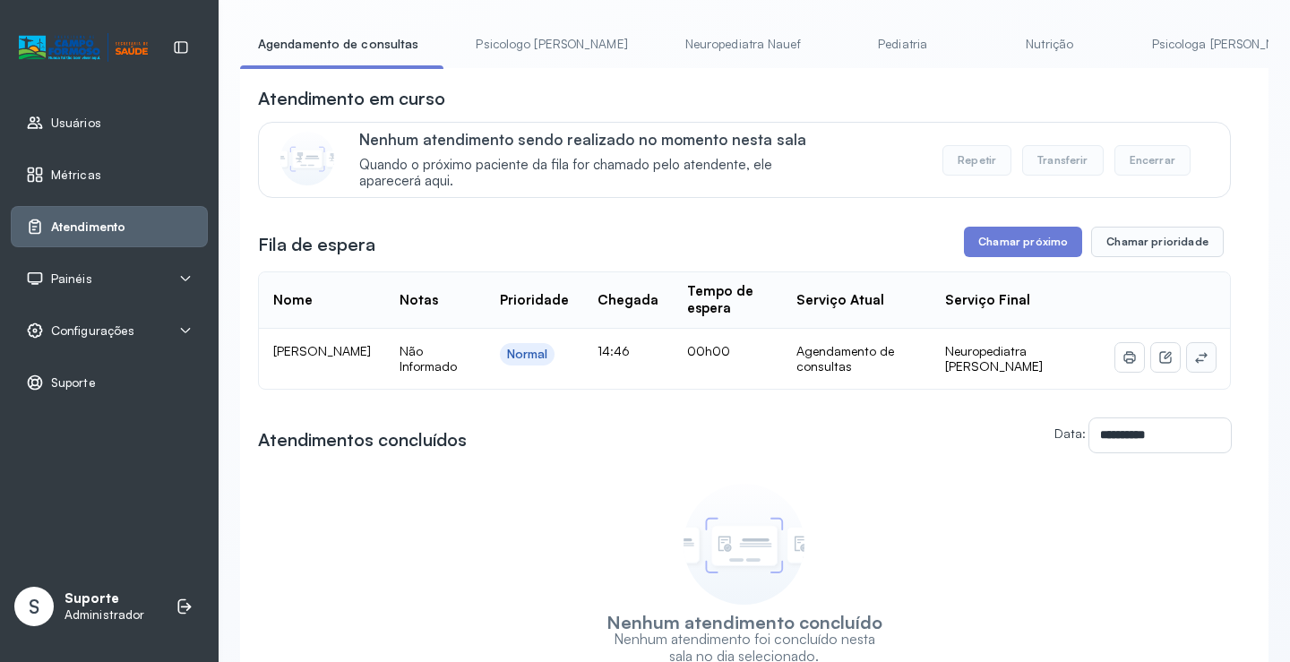
click at [1192, 353] on button at bounding box center [1201, 357] width 29 height 29
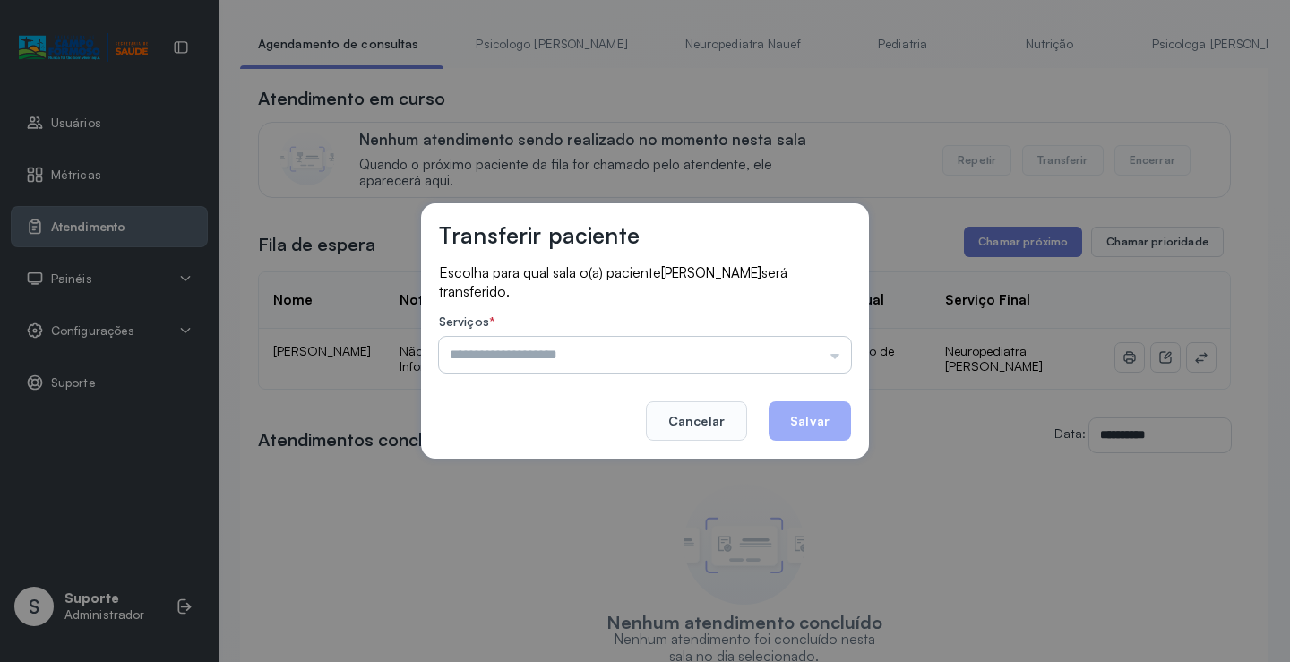
click at [801, 342] on input "text" at bounding box center [645, 355] width 412 height 36
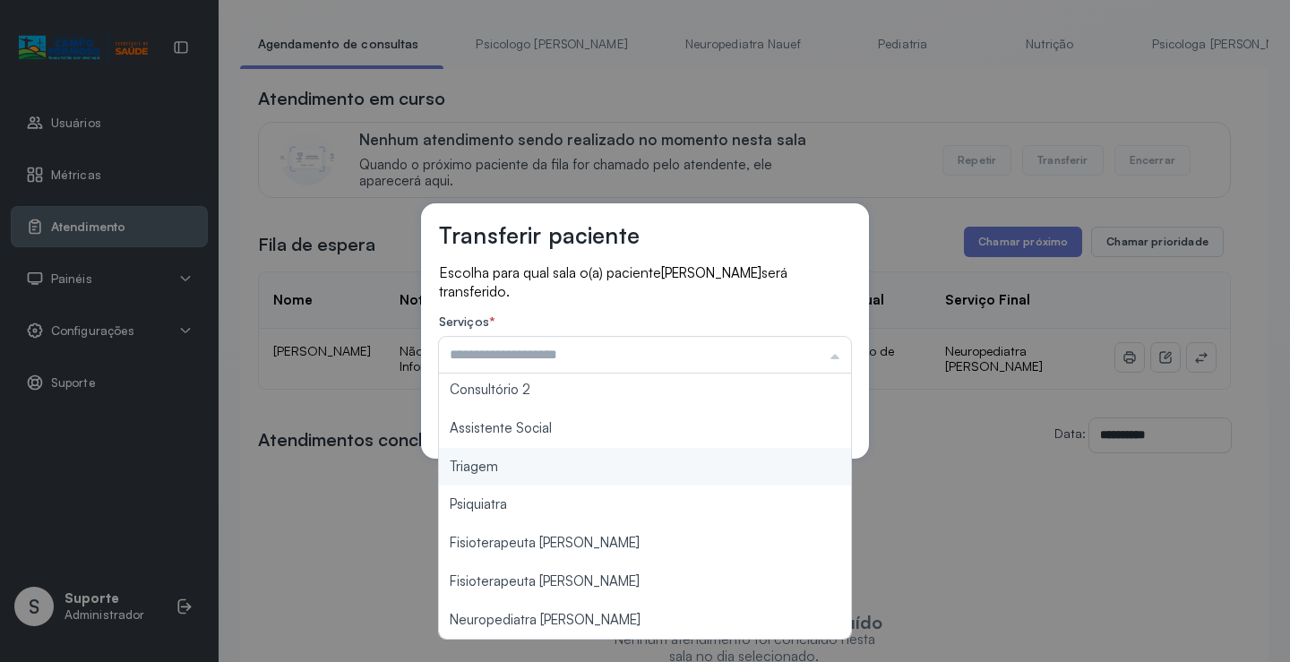
scroll to position [271, 0]
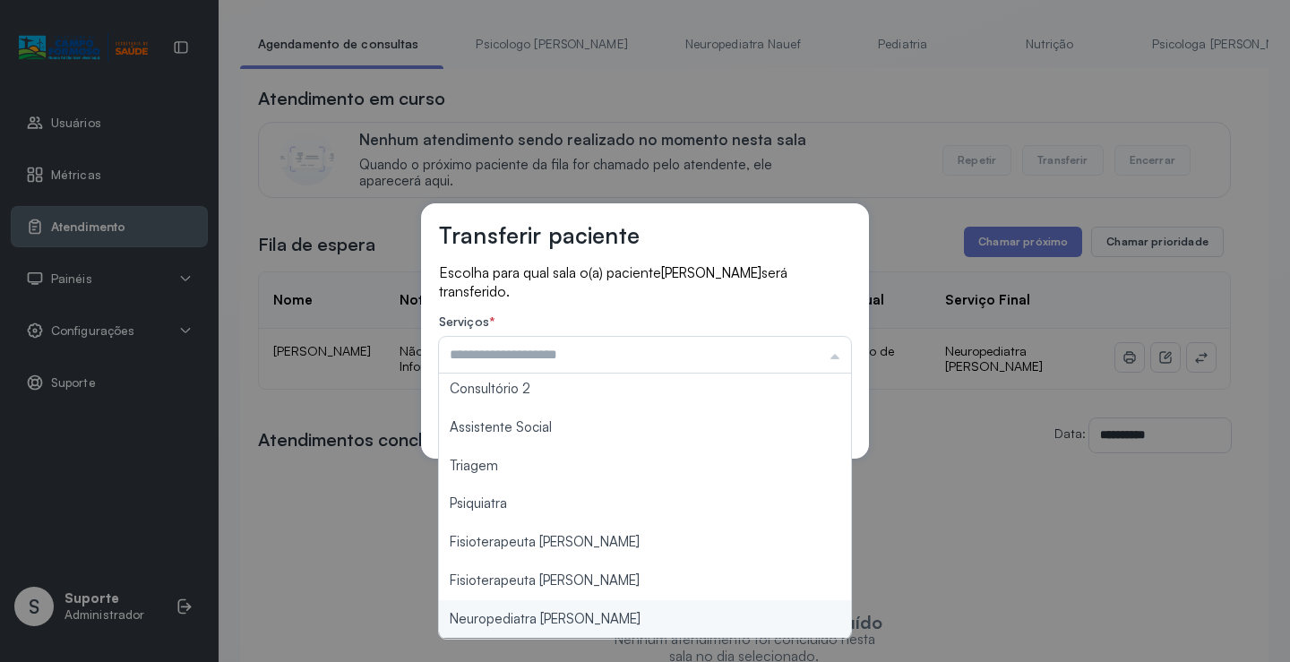
type input "**********"
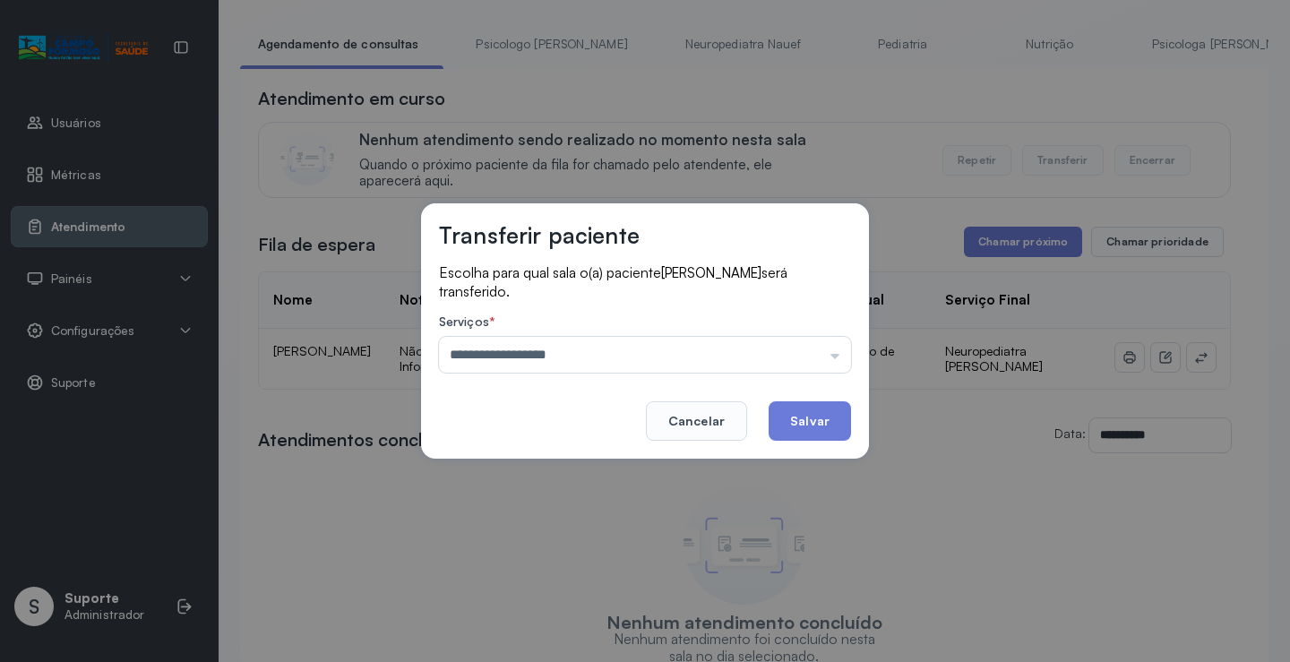
click at [594, 617] on div "**********" at bounding box center [645, 331] width 1290 height 662
click at [831, 424] on button "Salvar" at bounding box center [810, 420] width 82 height 39
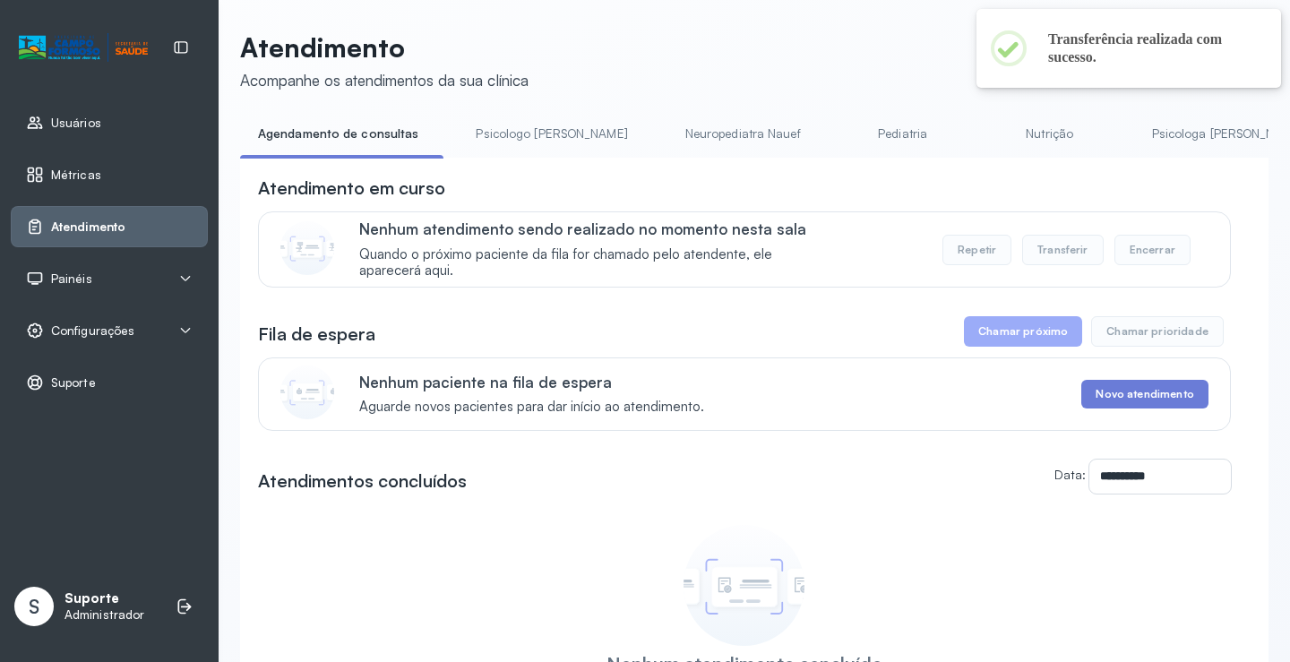
scroll to position [90, 0]
